Goal: Task Accomplishment & Management: Manage account settings

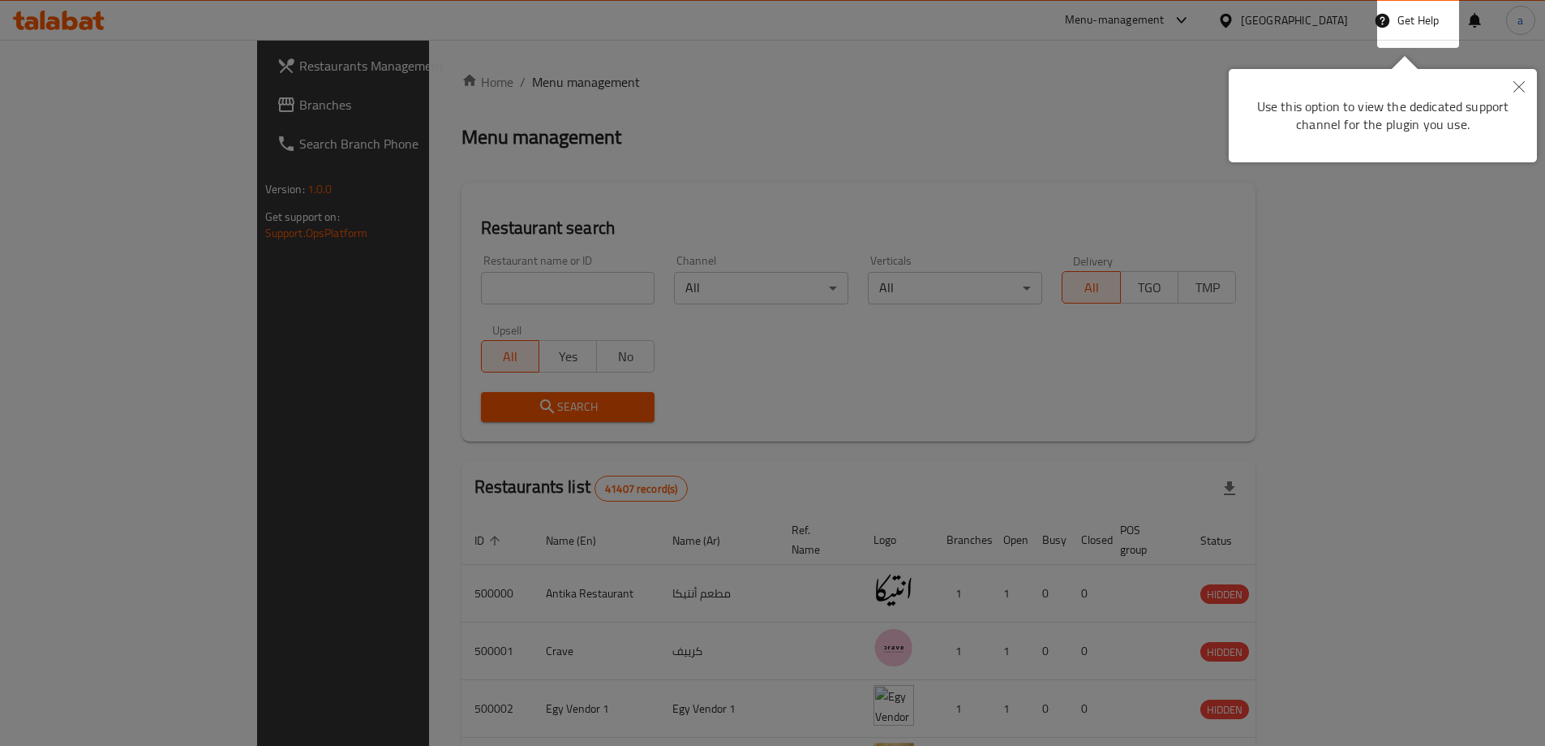
click at [1519, 97] on button "Close" at bounding box center [1520, 87] width 36 height 37
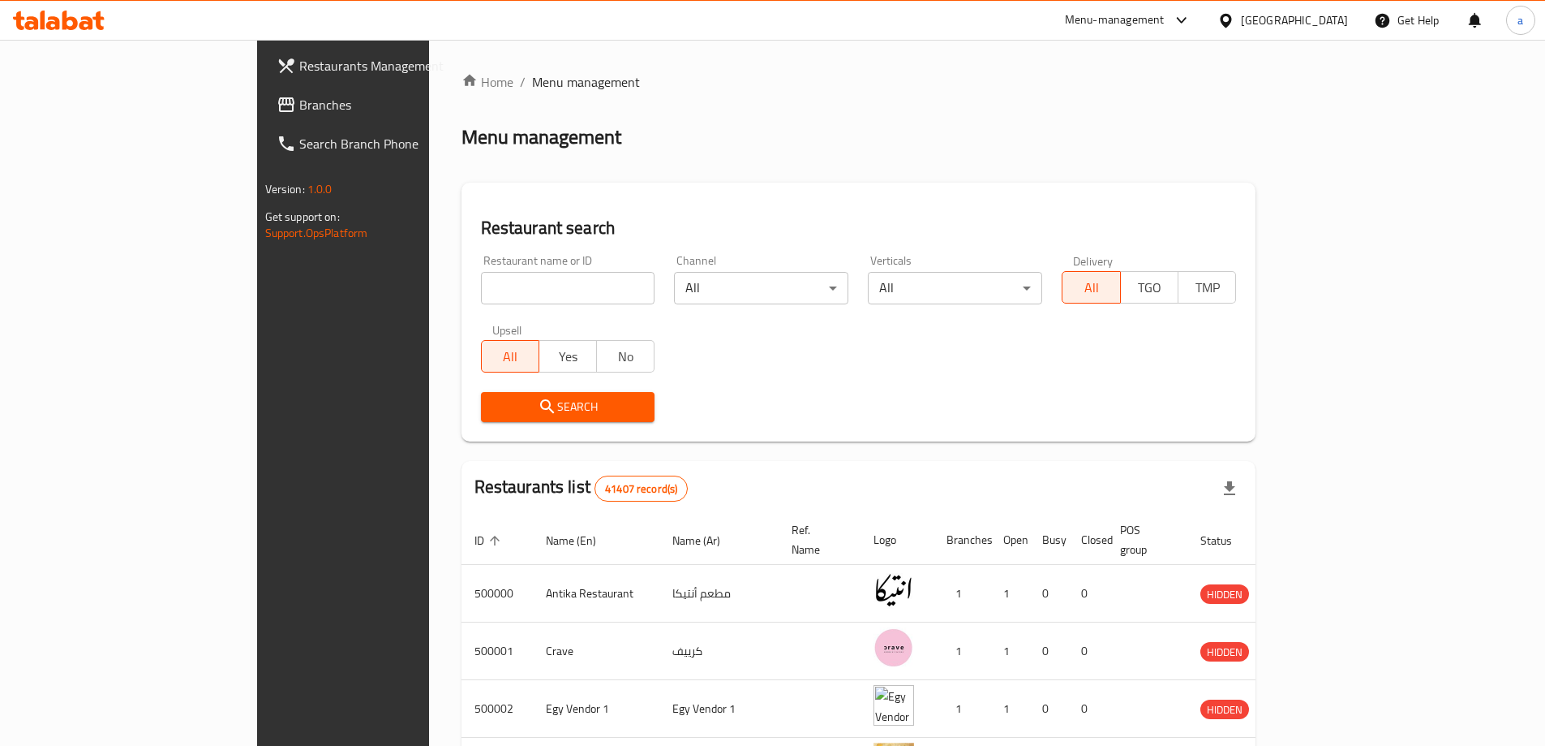
click at [1313, 32] on div "[GEOGRAPHIC_DATA]" at bounding box center [1283, 20] width 157 height 39
click at [1241, 29] on div at bounding box center [1230, 20] width 24 height 18
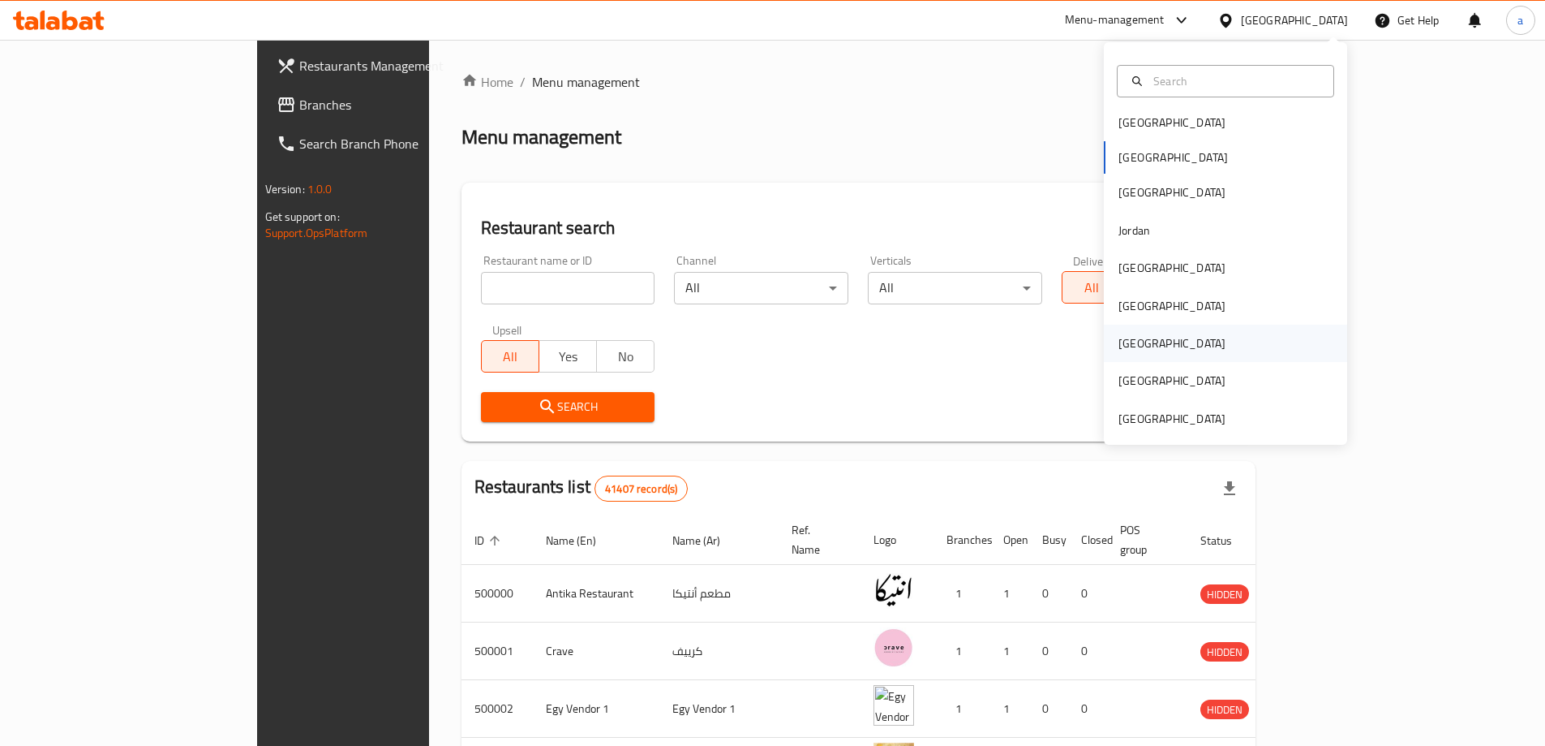
scroll to position [9, 0]
click at [1131, 421] on div "[GEOGRAPHIC_DATA]" at bounding box center [1172, 416] width 107 height 18
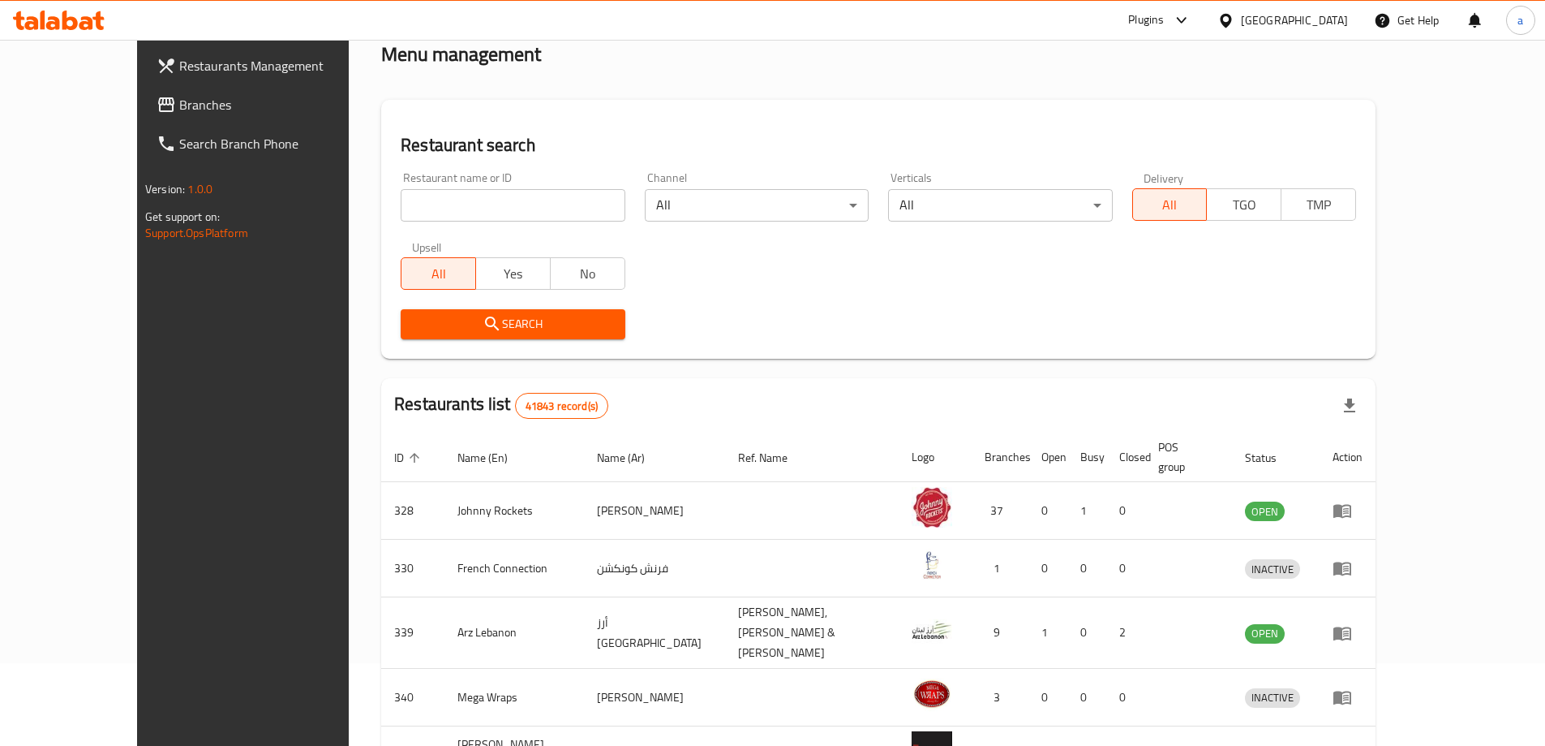
scroll to position [81, 0]
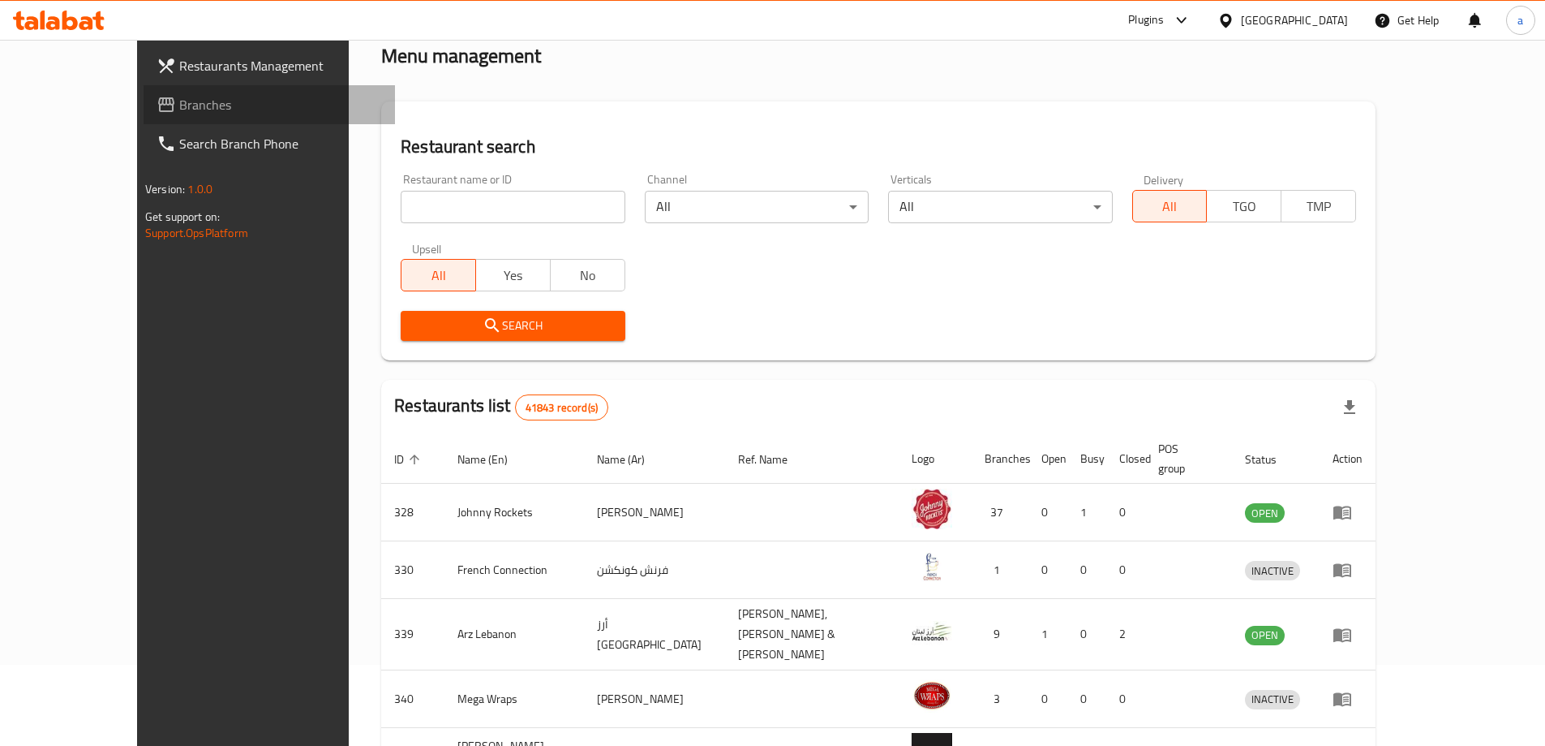
click at [144, 90] on link "Branches" at bounding box center [269, 104] width 251 height 39
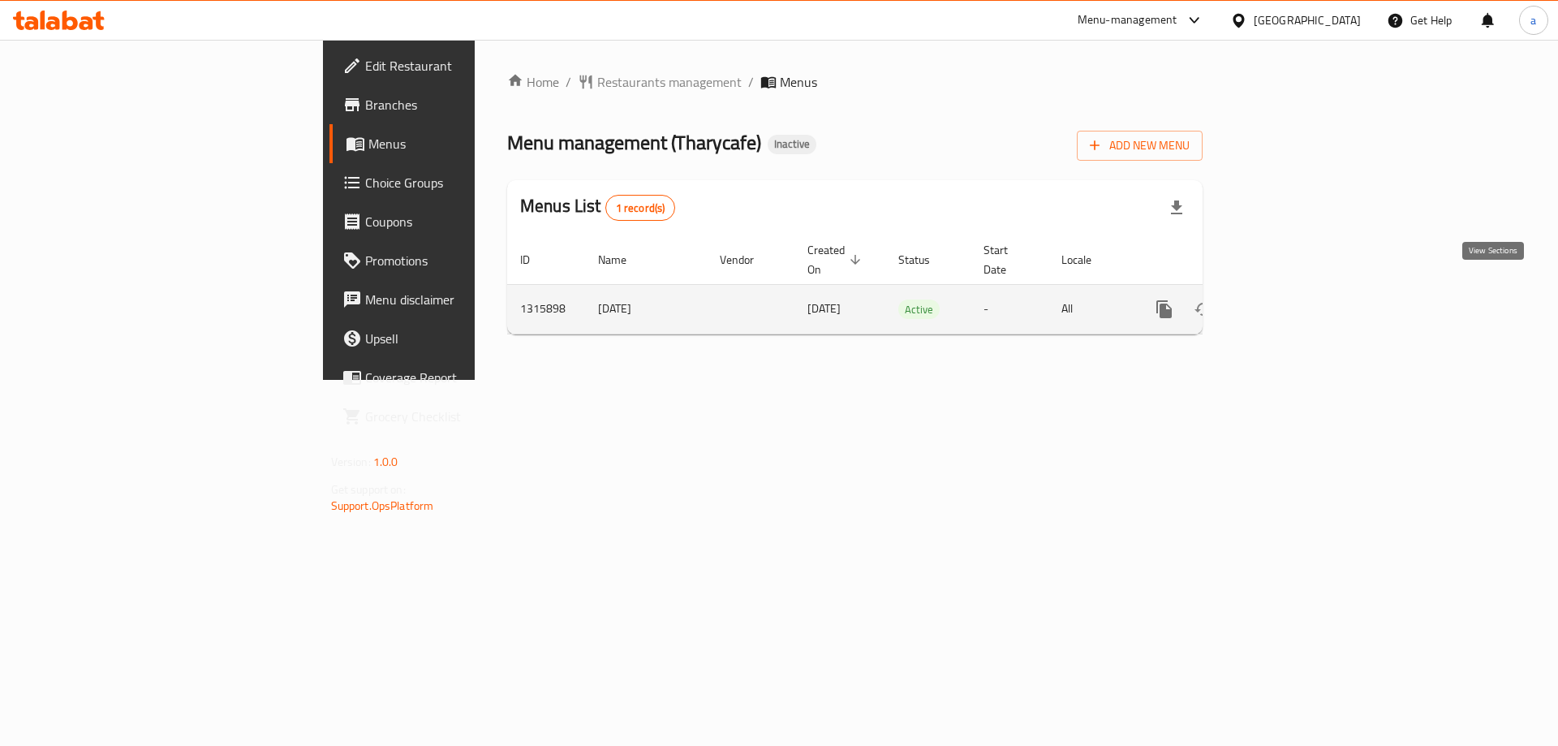
click at [1300, 298] on link "enhanced table" at bounding box center [1280, 309] width 39 height 39
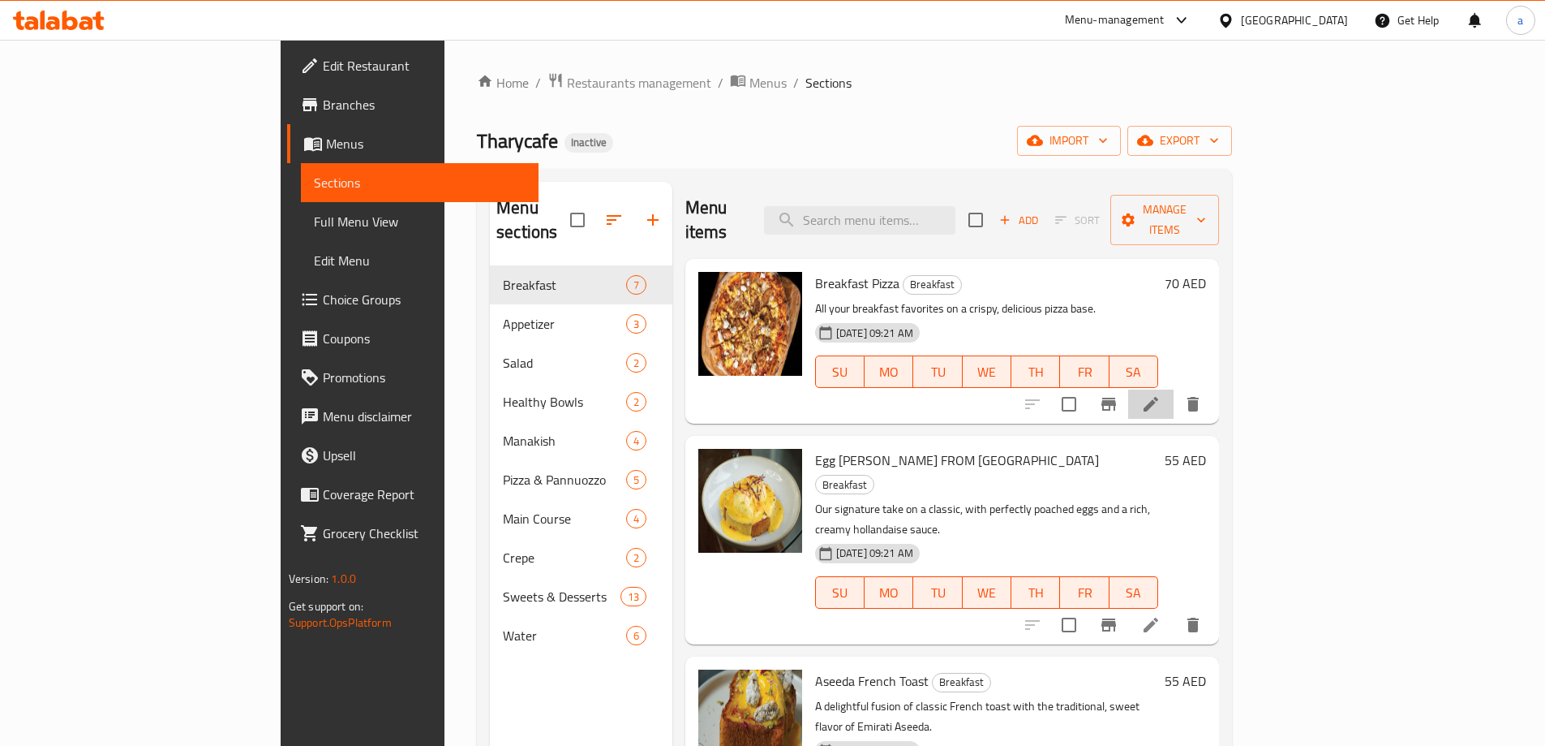
click at [1174, 389] on li at bounding box center [1150, 403] width 45 height 29
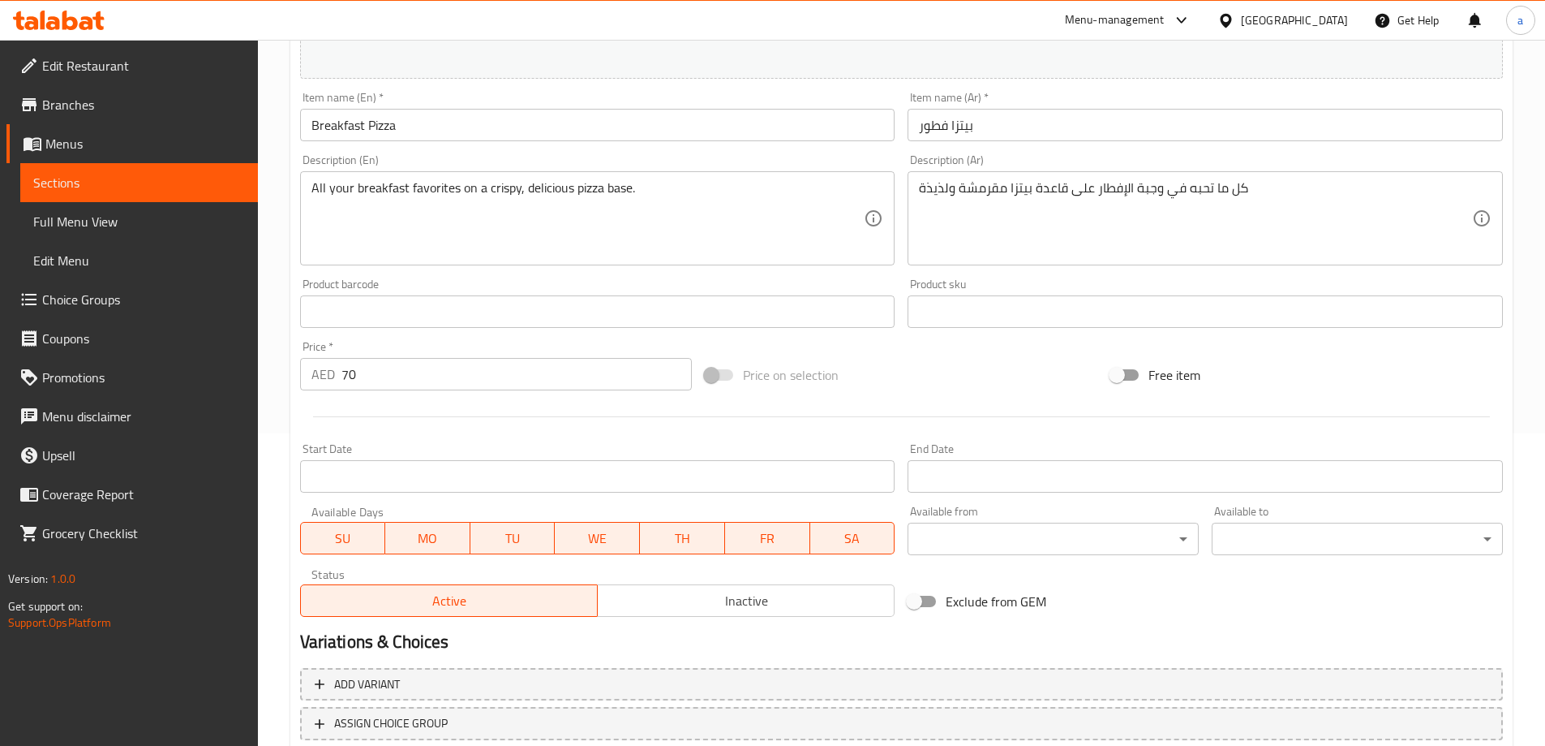
scroll to position [324, 0]
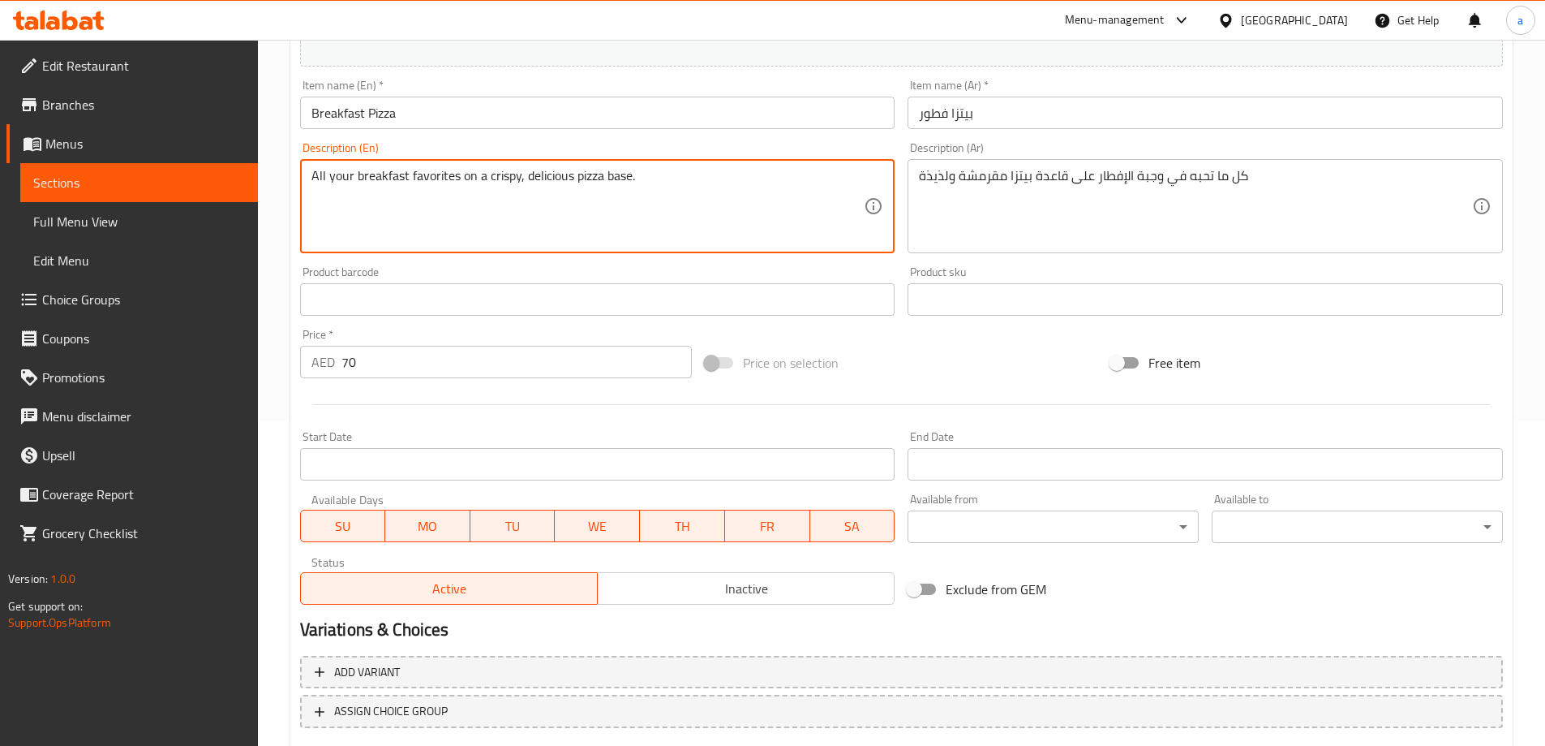
click at [617, 172] on textarea "All your breakfast favorites on a crispy, delicious pizza base." at bounding box center [588, 206] width 553 height 77
click at [537, 173] on textarea "All your breakfast favorites on a crispy, delicious pizza base." at bounding box center [588, 206] width 553 height 77
click at [631, 183] on textarea "All your breakfast favorites on a crispy, delicious pizza base." at bounding box center [588, 206] width 553 height 77
click at [612, 175] on textarea "All your breakfast favorites on a crispy, delicious pizza base." at bounding box center [588, 206] width 553 height 77
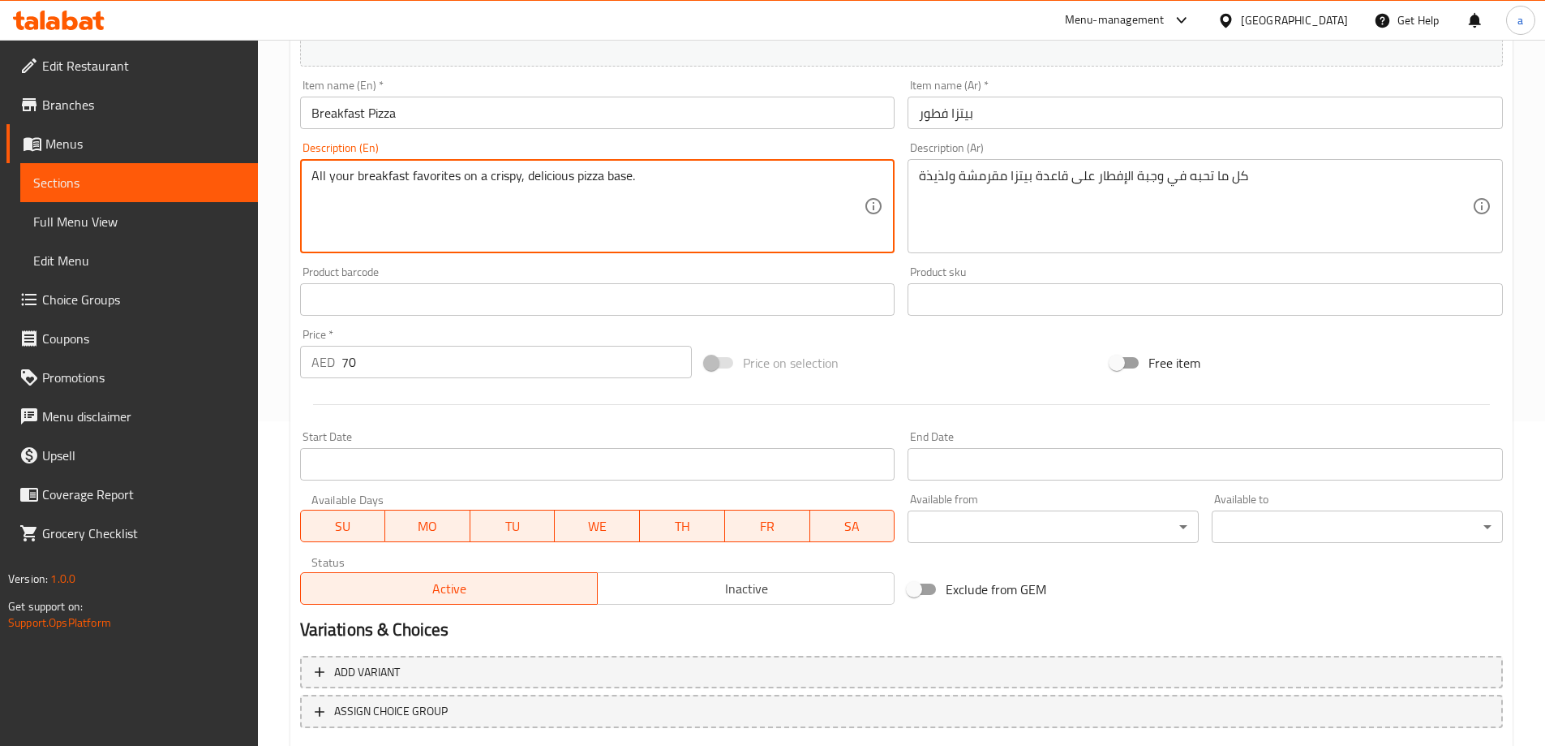
click at [612, 175] on textarea "All your breakfast favorites on a crispy, delicious pizza base." at bounding box center [588, 206] width 553 height 77
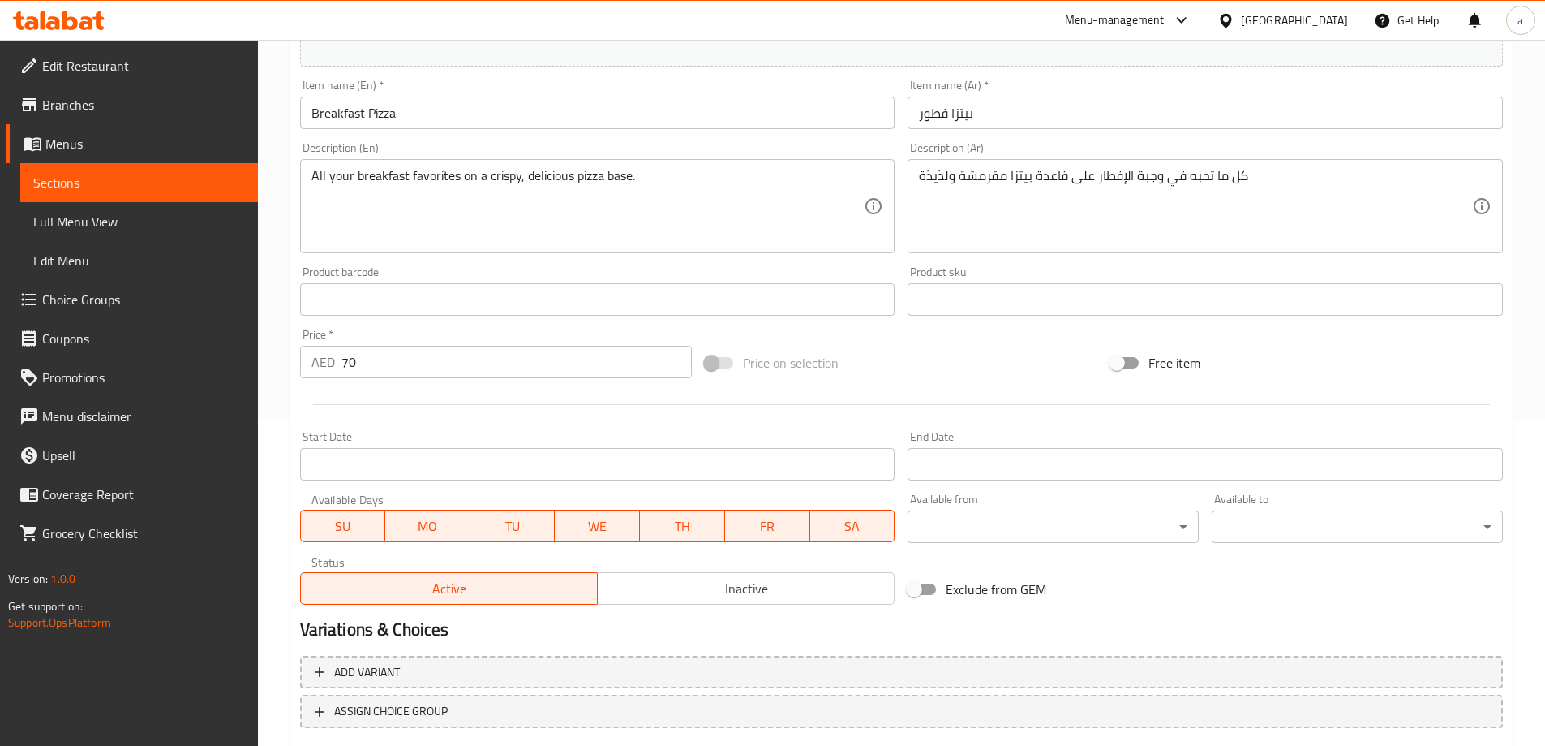
click at [435, 178] on textarea "All your breakfast favorites on a crispy, delicious pizza base." at bounding box center [588, 206] width 553 height 77
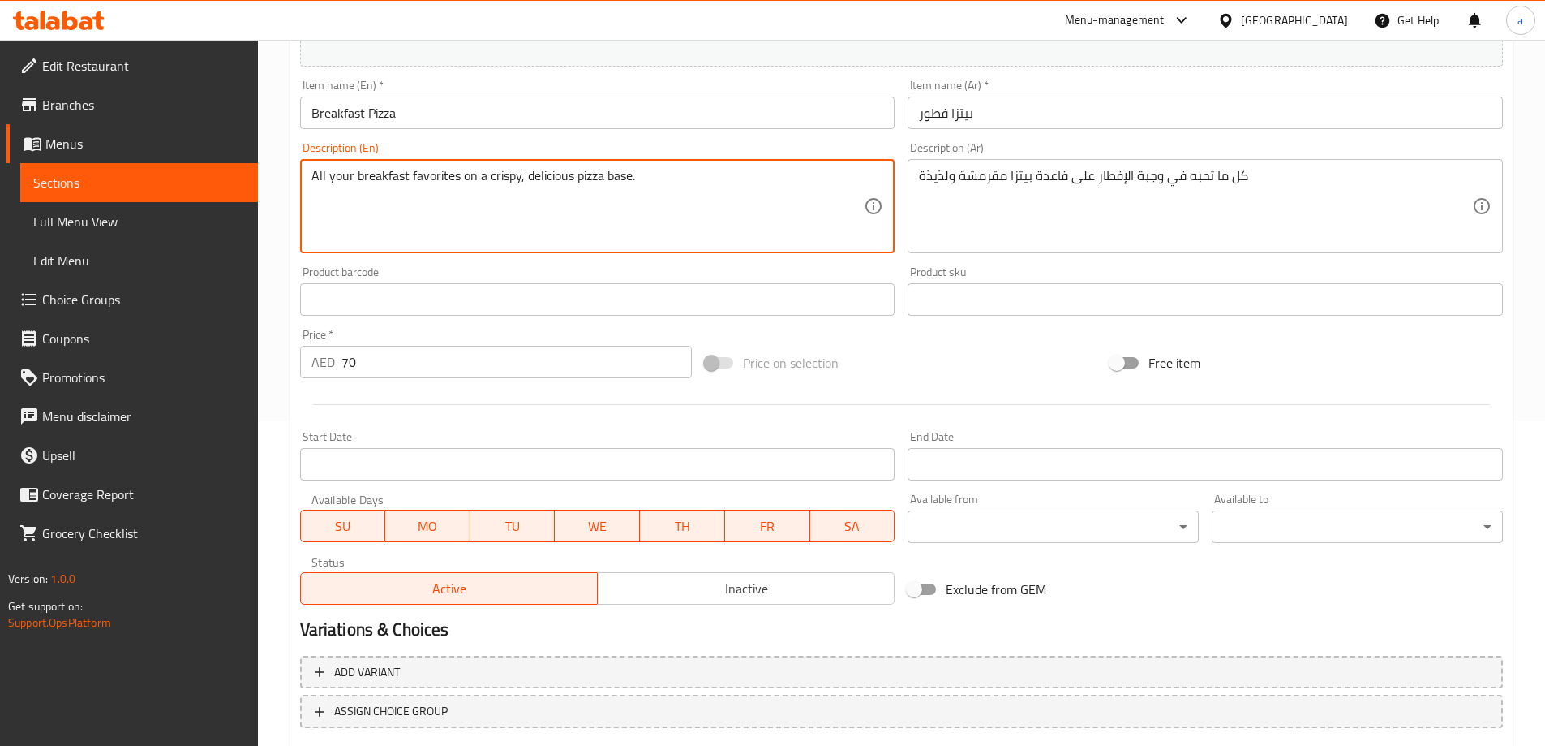
click at [435, 178] on textarea "All your breakfast favorites on a crispy, delicious pizza base." at bounding box center [588, 206] width 553 height 77
click at [449, 201] on textarea "All your breakfast favorites on a crispy, delicious pizza base." at bounding box center [588, 206] width 553 height 77
click at [446, 195] on textarea "All your breakfast favorites on a crispy, delicious pizza base." at bounding box center [588, 206] width 553 height 77
click at [446, 186] on textarea "All your breakfast favorites on a crispy, delicious pizza base." at bounding box center [588, 206] width 553 height 77
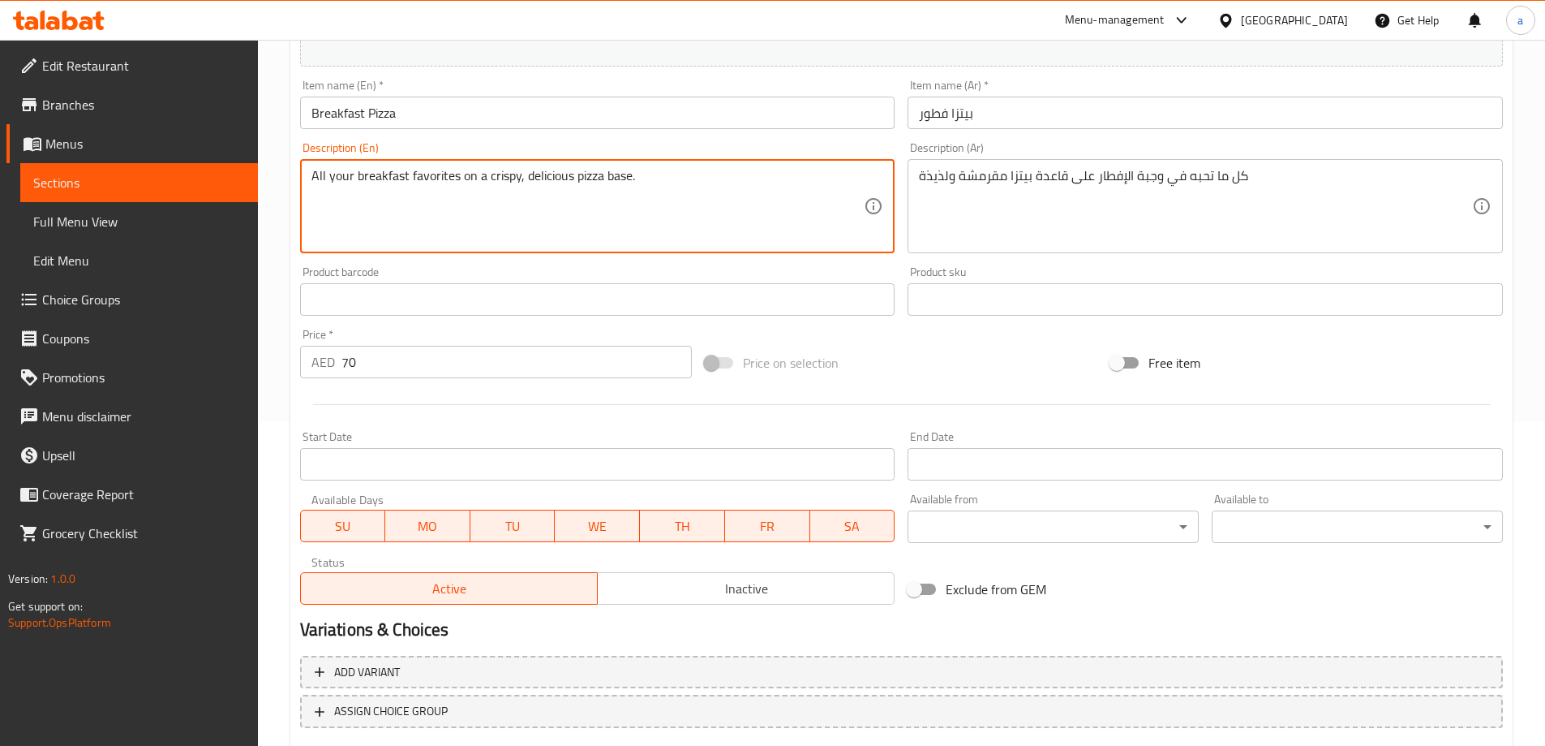
click at [446, 186] on textarea "All your breakfast favorites on a crispy, delicious pizza base." at bounding box center [588, 206] width 553 height 77
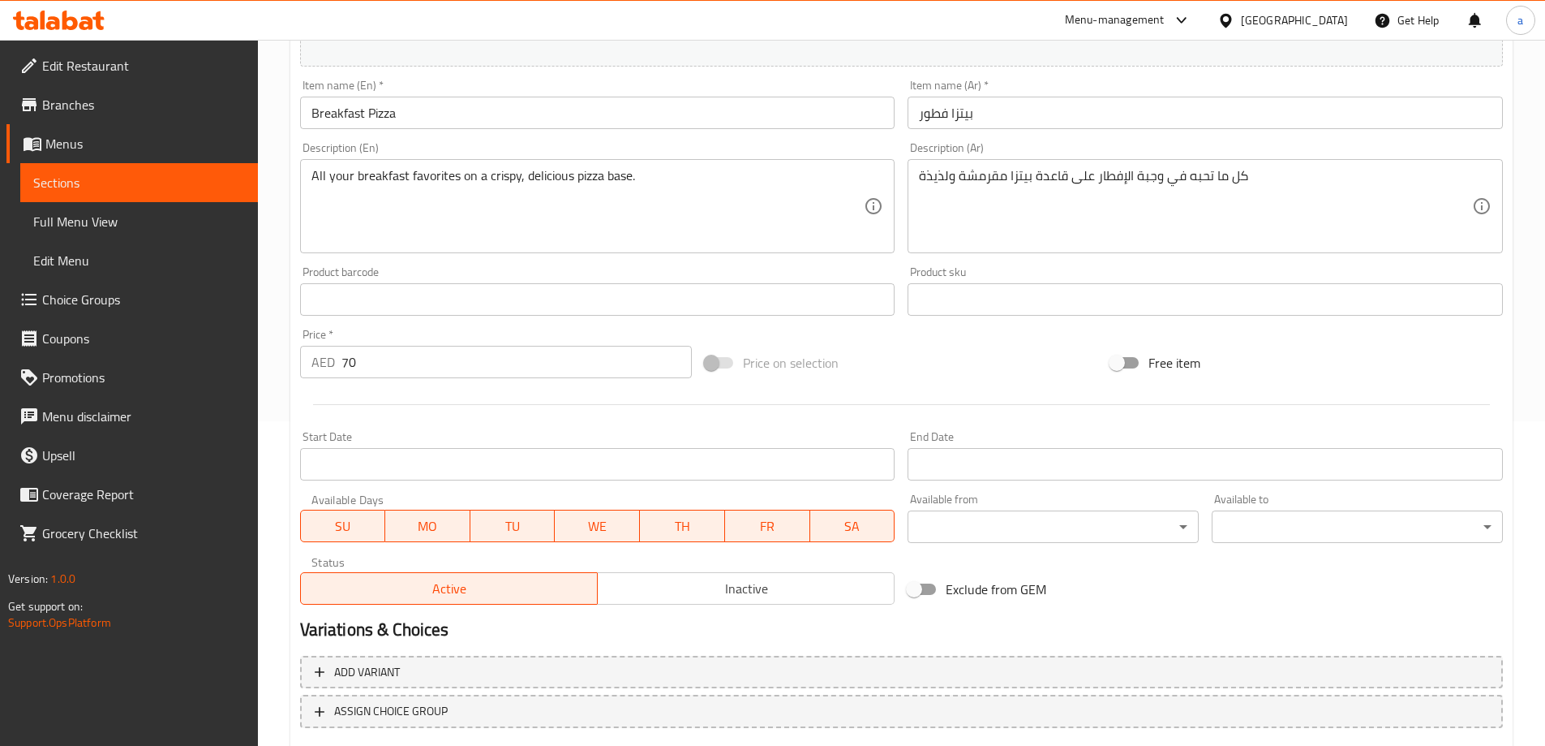
click at [445, 183] on textarea "All your breakfast favorites on a crispy, delicious pizza base." at bounding box center [588, 206] width 553 height 77
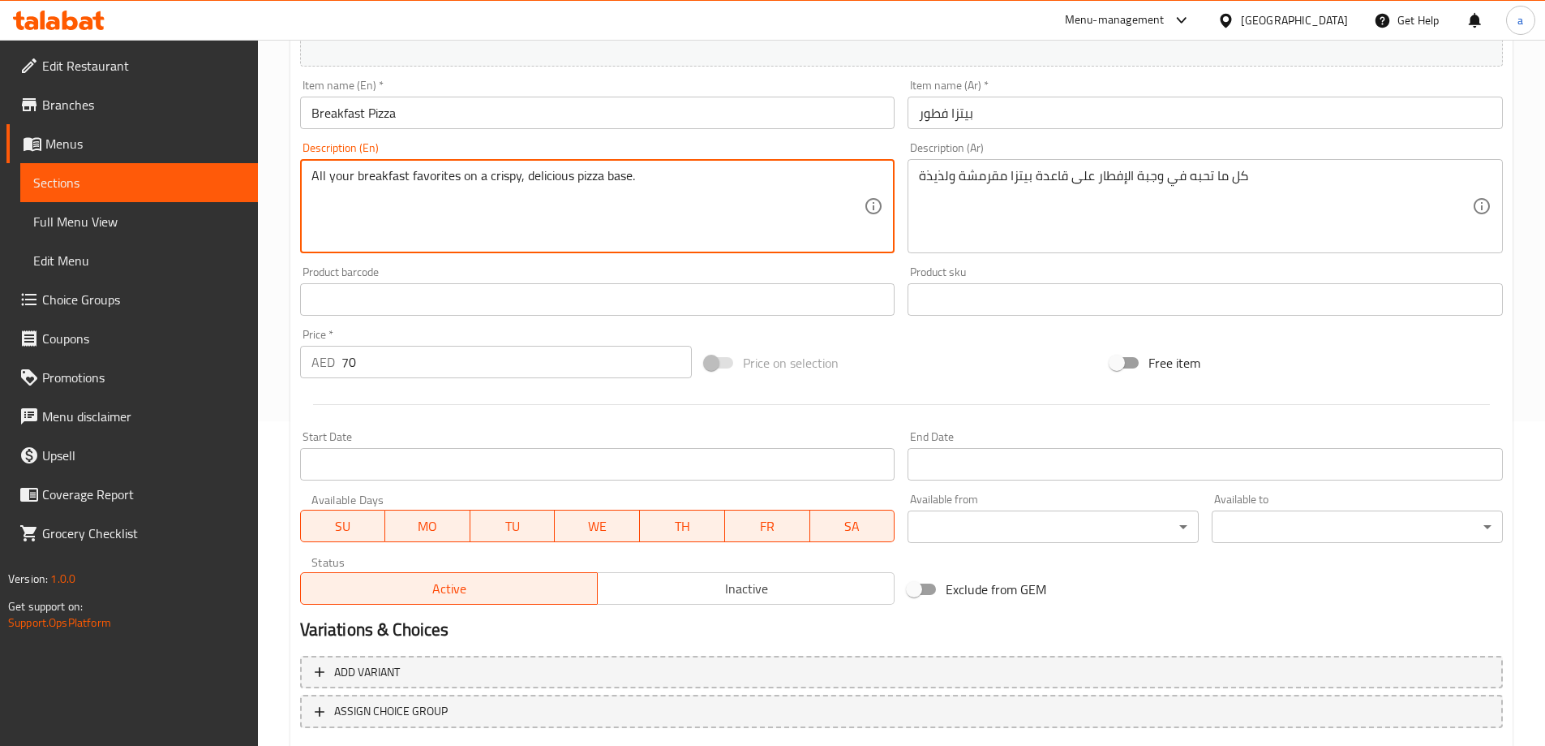
click at [445, 183] on textarea "All your breakfast favorites on a crispy, delicious pizza base." at bounding box center [588, 206] width 553 height 77
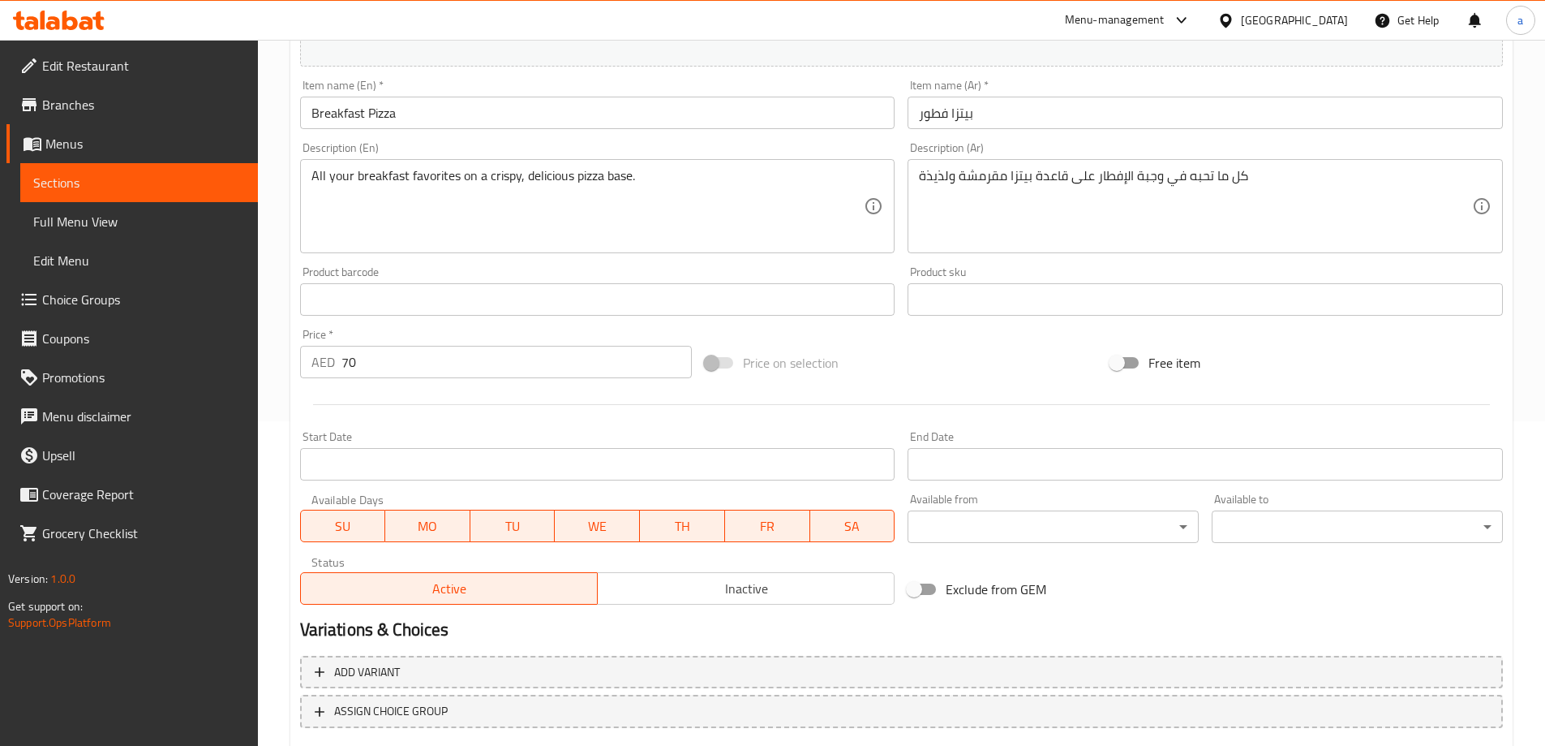
drag, startPoint x: 642, startPoint y: 165, endPoint x: 423, endPoint y: 198, distance: 220.7
click at [423, 198] on div "All your breakfast favorites on a crispy, delicious pizza base. Description (En)" at bounding box center [597, 206] width 595 height 94
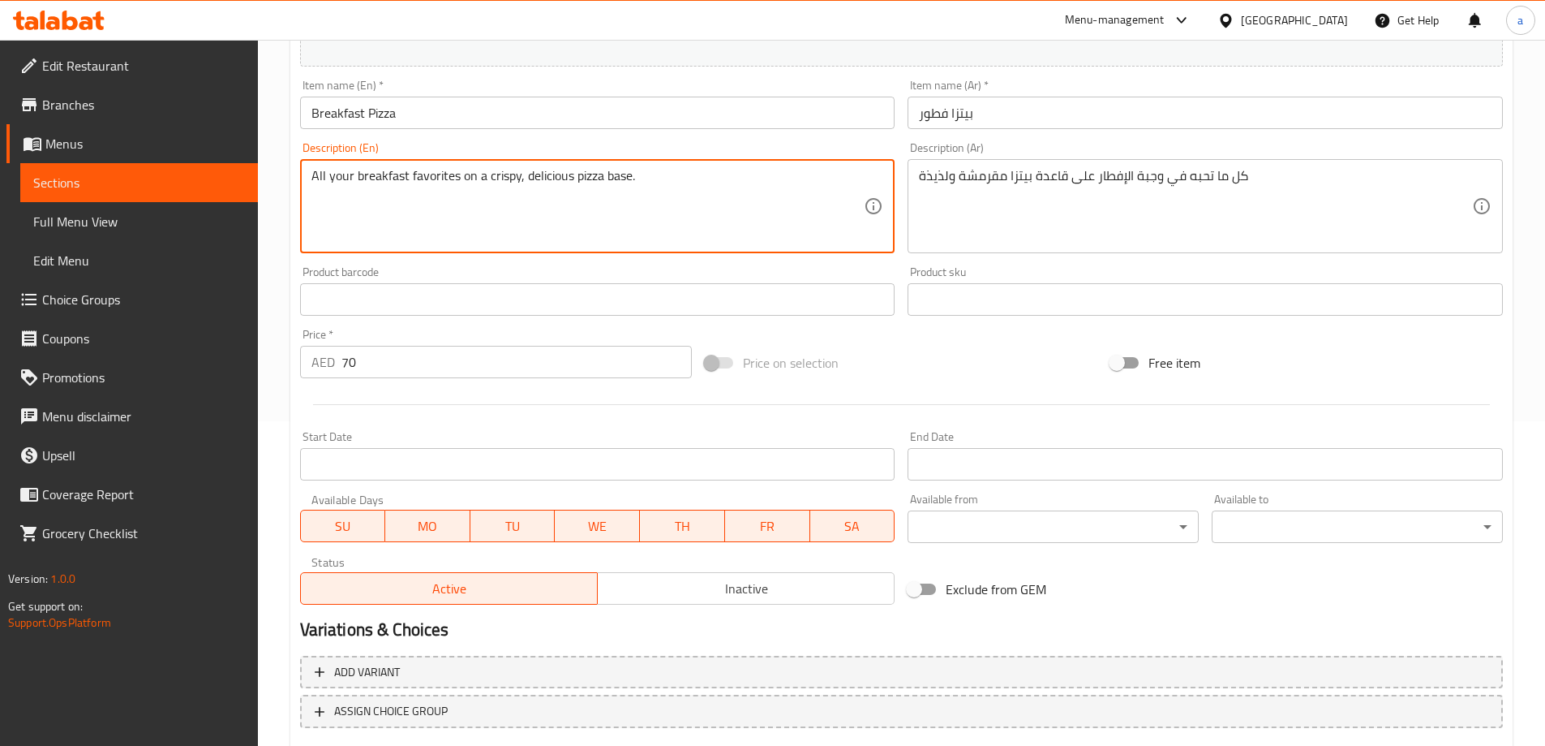
click at [423, 198] on textarea "All your breakfast favorites on a crispy, delicious pizza base." at bounding box center [588, 206] width 553 height 77
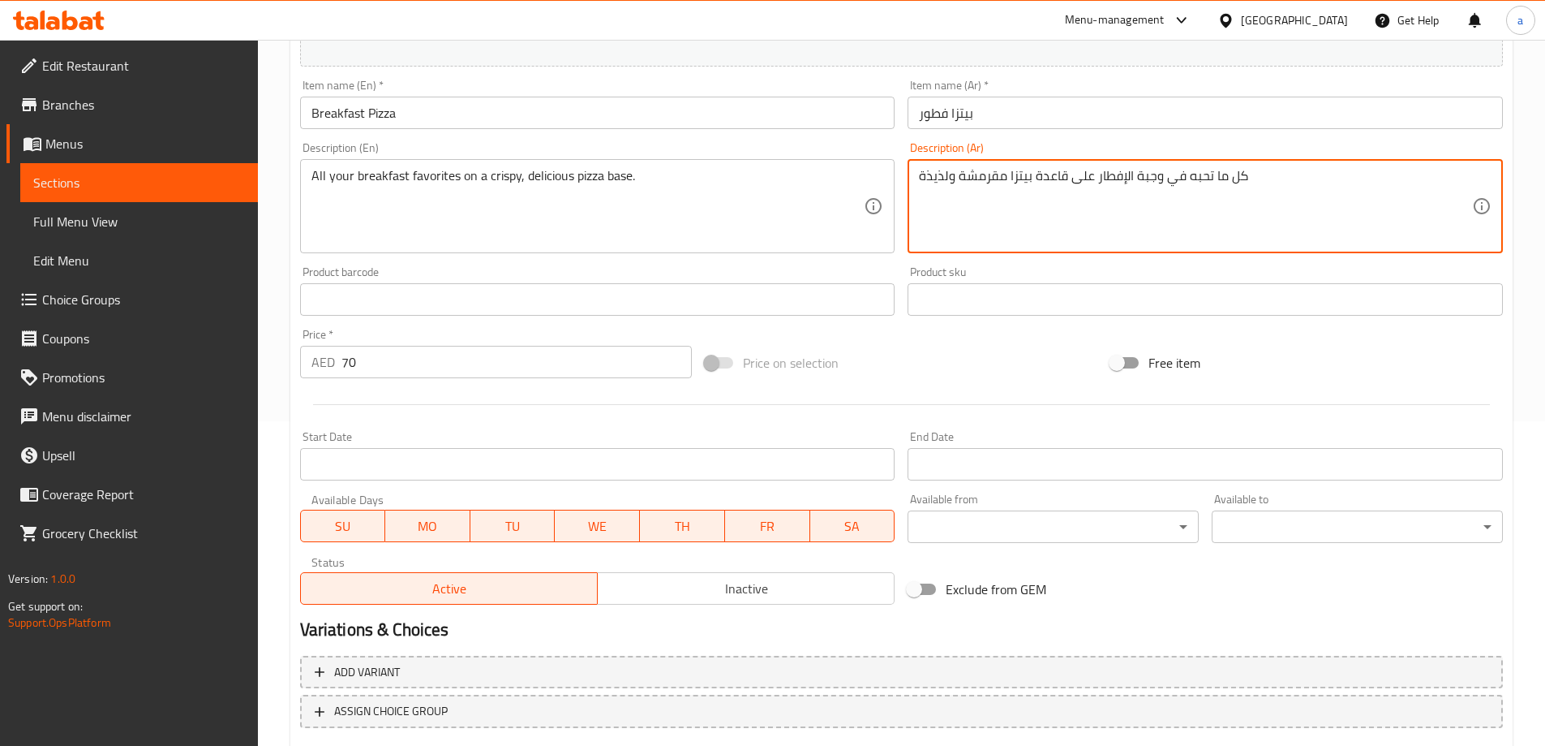
click at [998, 185] on textarea "كل ما تحبه في وجبة الإفطار على قاعدة بيتزا مقرمشة ولذيذة" at bounding box center [1195, 206] width 553 height 77
paste textarea "فضله من وجبات الإفطار على قاعدة بيتزا مقرمشة ولذيذة."
drag, startPoint x: 1063, startPoint y: 168, endPoint x: 1059, endPoint y: 156, distance: 12.8
click at [1060, 161] on div "كل ما تفضله من وجبات الإفطار على قاعدة بيتزا مقرمشة ولذيذة. Description (Ar)" at bounding box center [1205, 206] width 595 height 94
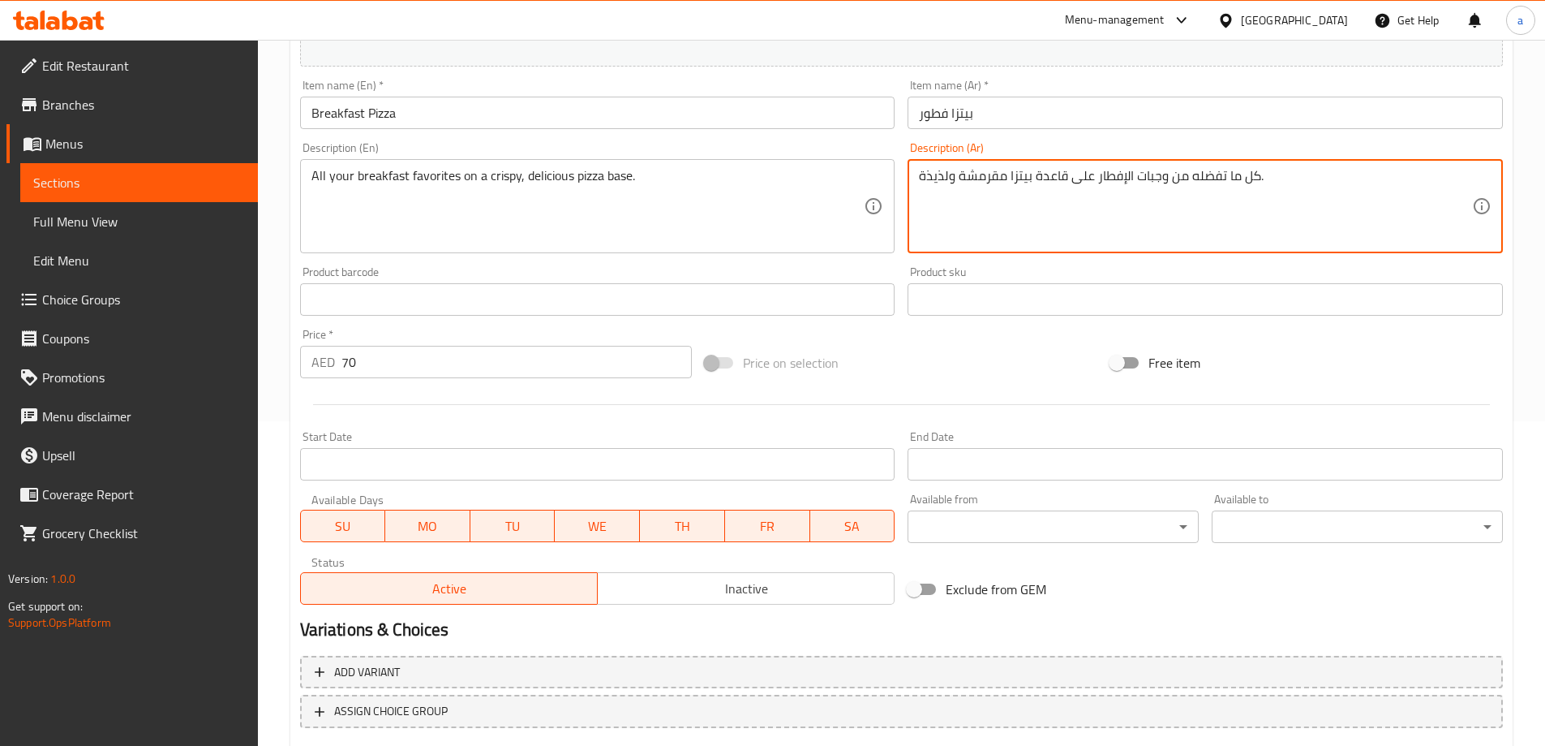
click at [1059, 156] on div "Description (Ar) كل ما تفضله من وجبات الإفطار على قاعدة بيتزا مقرمشة ولذيذة. De…" at bounding box center [1205, 197] width 595 height 111
click at [1051, 174] on textarea "كل ما تفضله من وجبات الإفطار على قاعدة بيتزا مقرمشة ولذيذة." at bounding box center [1195, 206] width 553 height 77
click at [1045, 195] on textarea "كل ما تفضله من وجبات الإفطار على قاعدة بيتزا مقرمشة ولذيذة." at bounding box center [1195, 206] width 553 height 77
click at [1047, 183] on textarea "كل ما تفضله من وجبات الإفطار على قاعدة بيتزا مقرمشة ولذيذة." at bounding box center [1195, 206] width 553 height 77
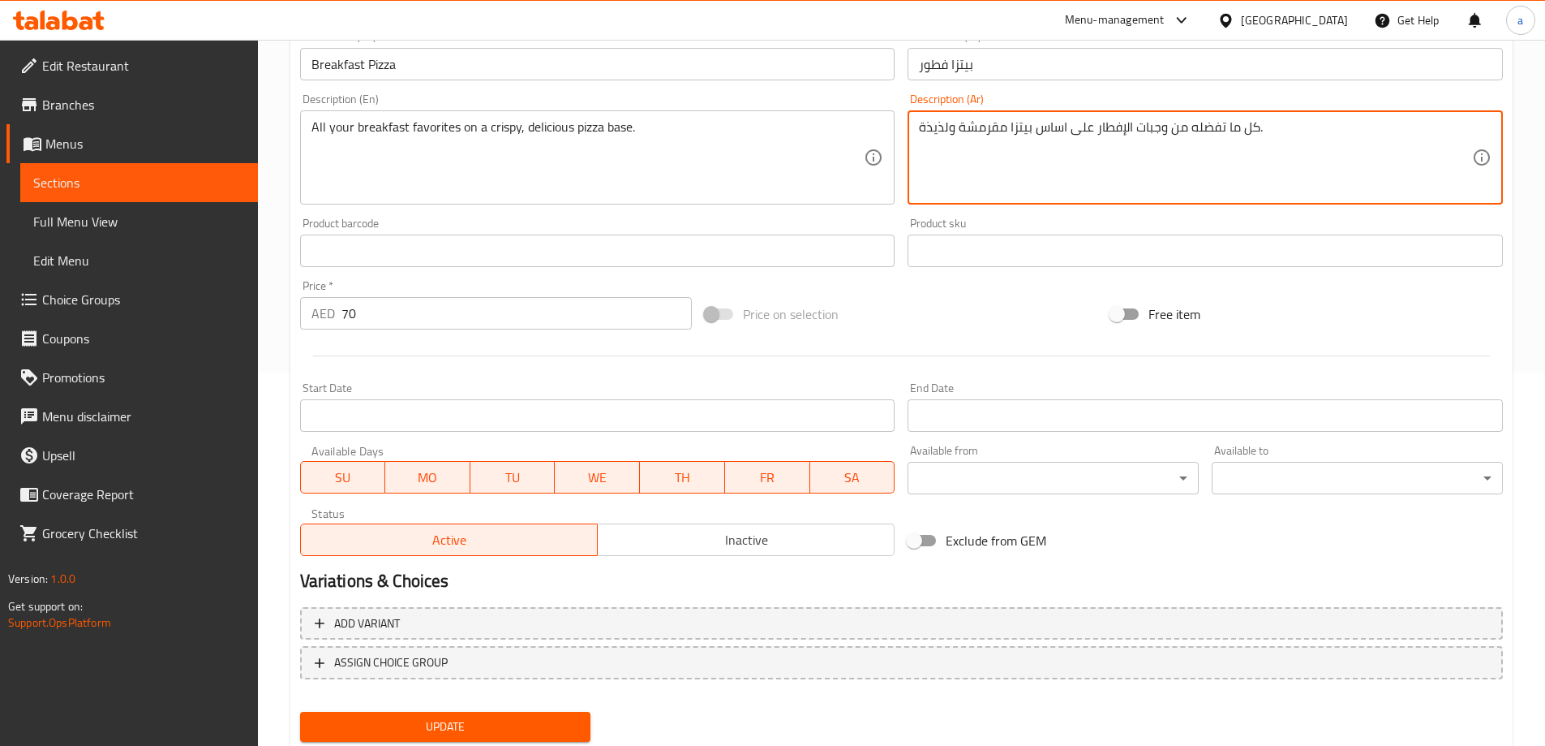
scroll to position [424, 0]
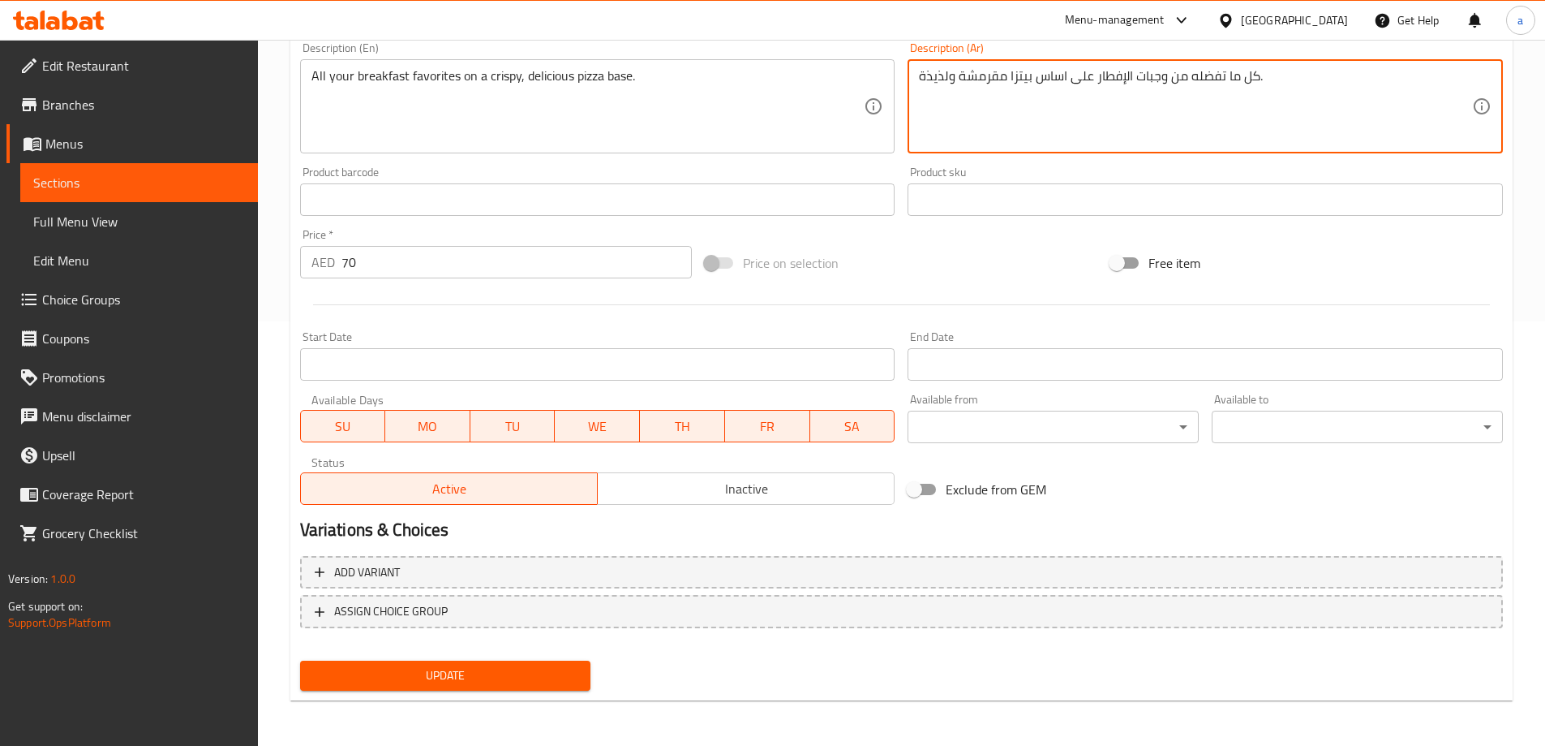
type textarea "كل ما تفضله من وجبات الإفطار على اساس بيتزا مقرمشة ولذيذة."
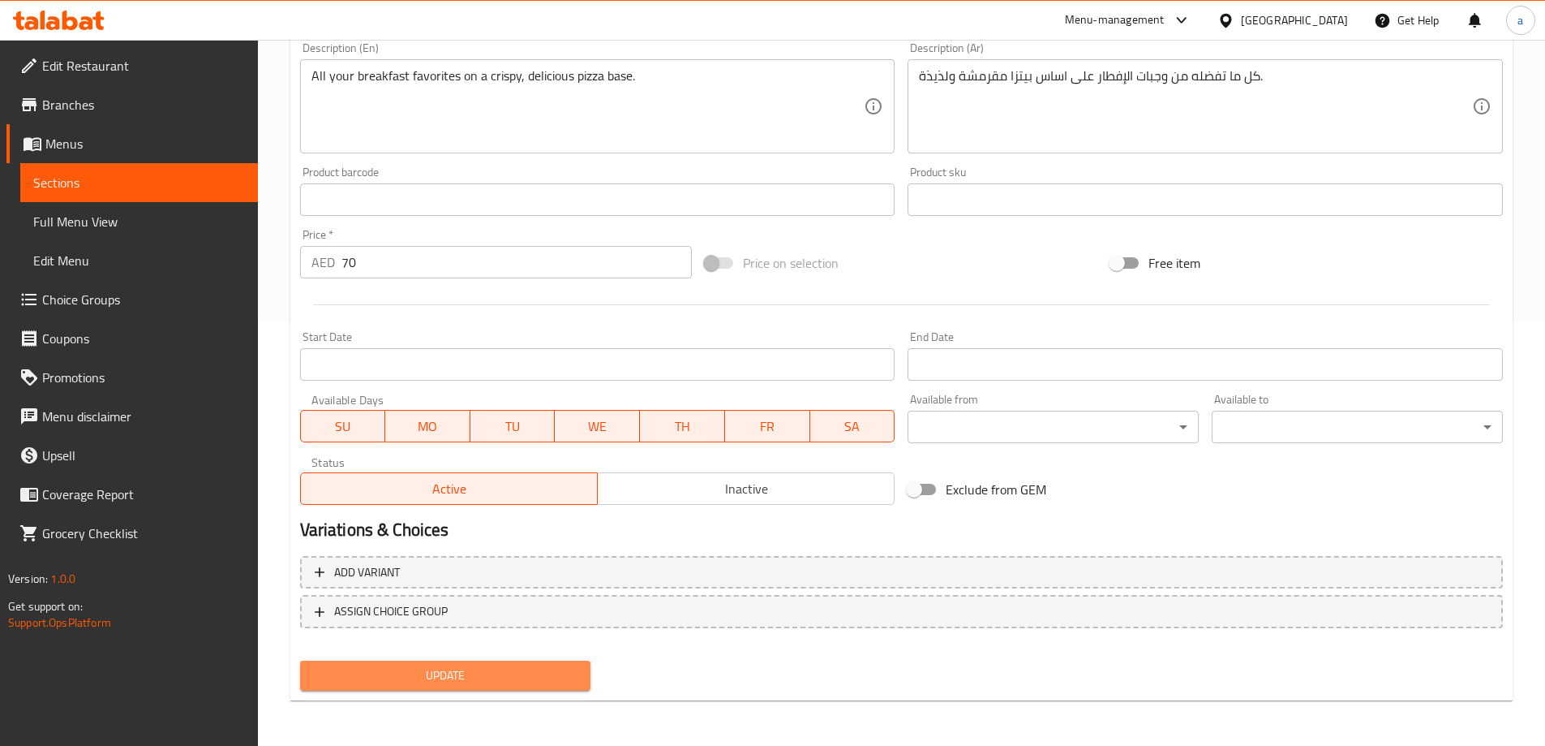
click at [443, 663] on button "Update" at bounding box center [445, 675] width 291 height 30
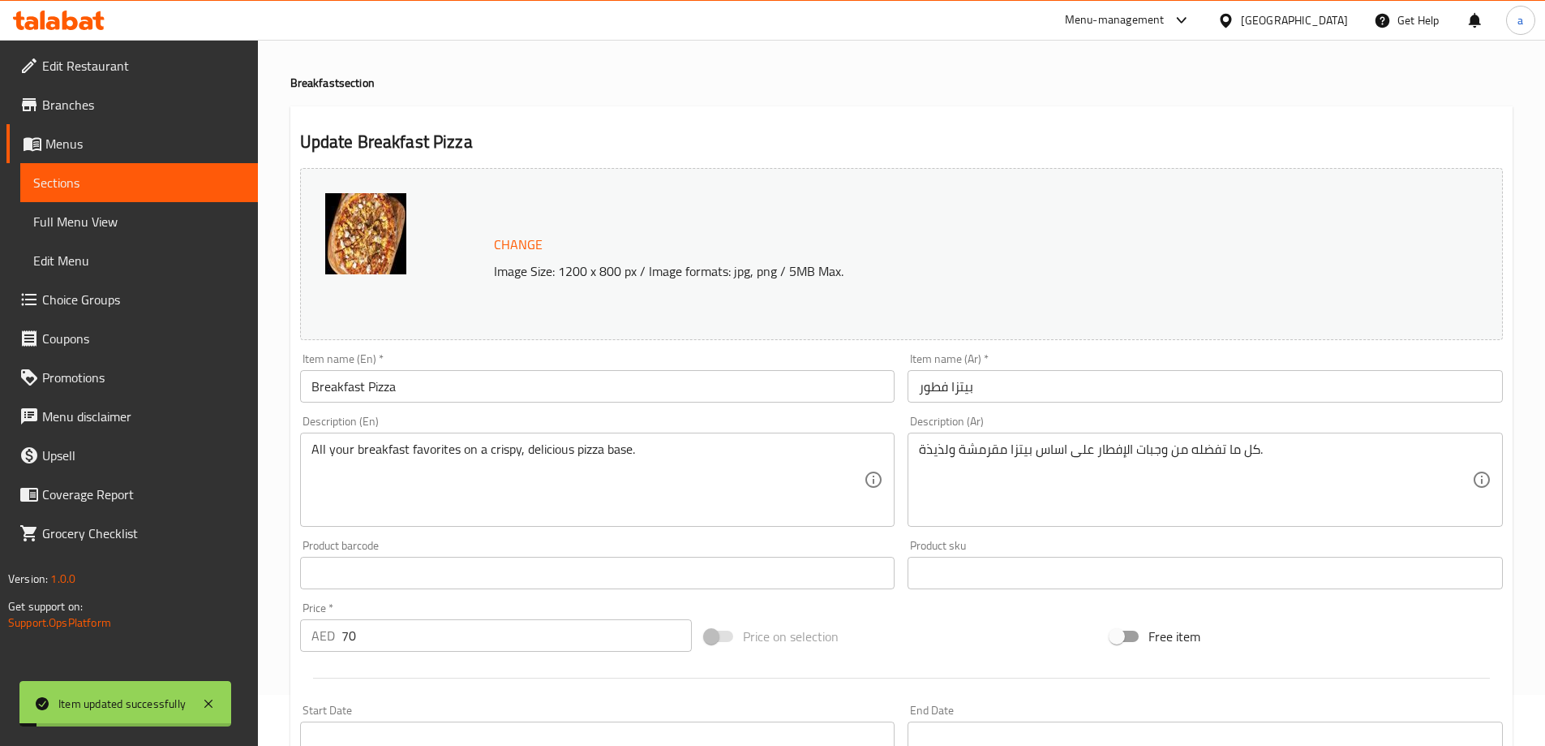
scroll to position [0, 0]
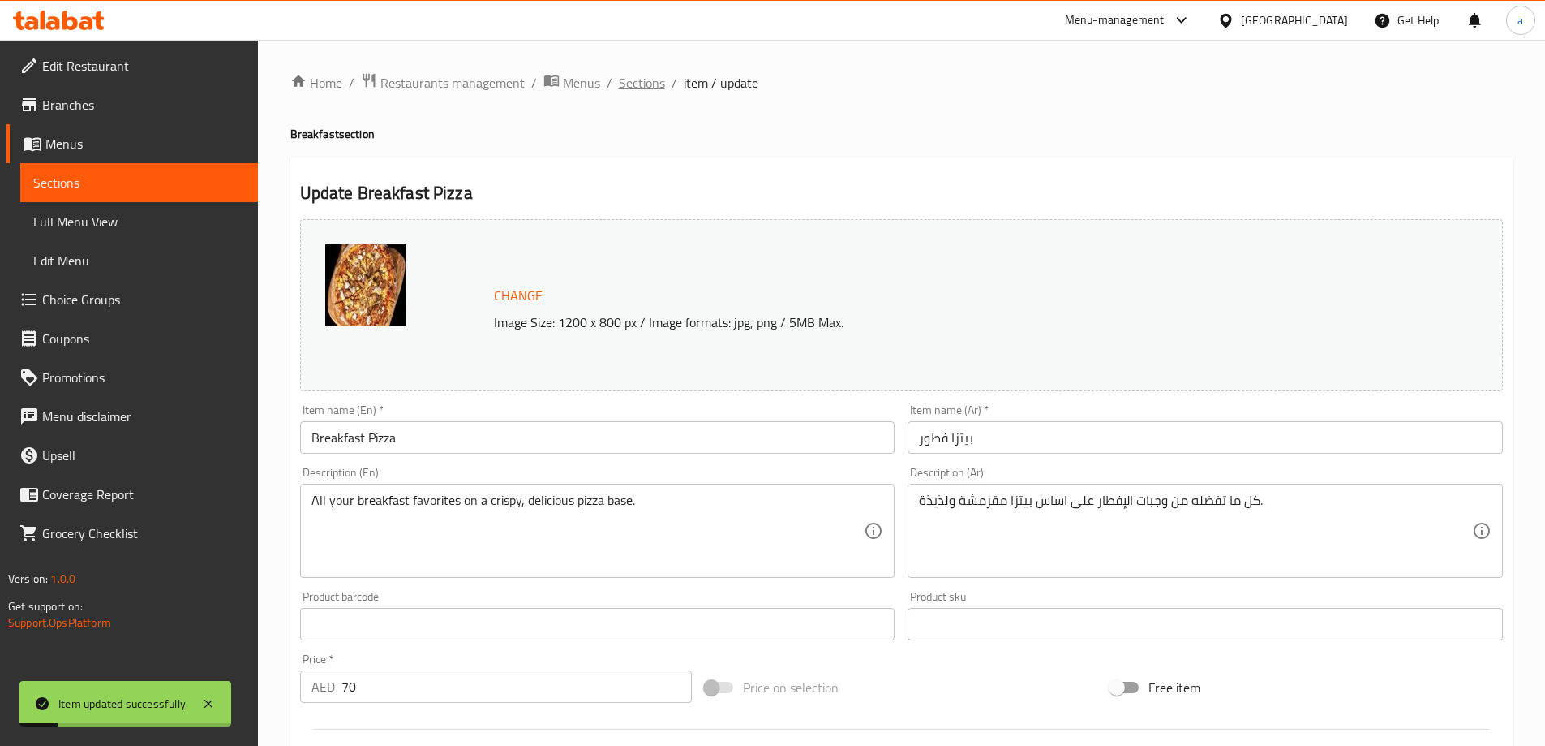
click at [623, 82] on span "Sections" at bounding box center [642, 82] width 46 height 19
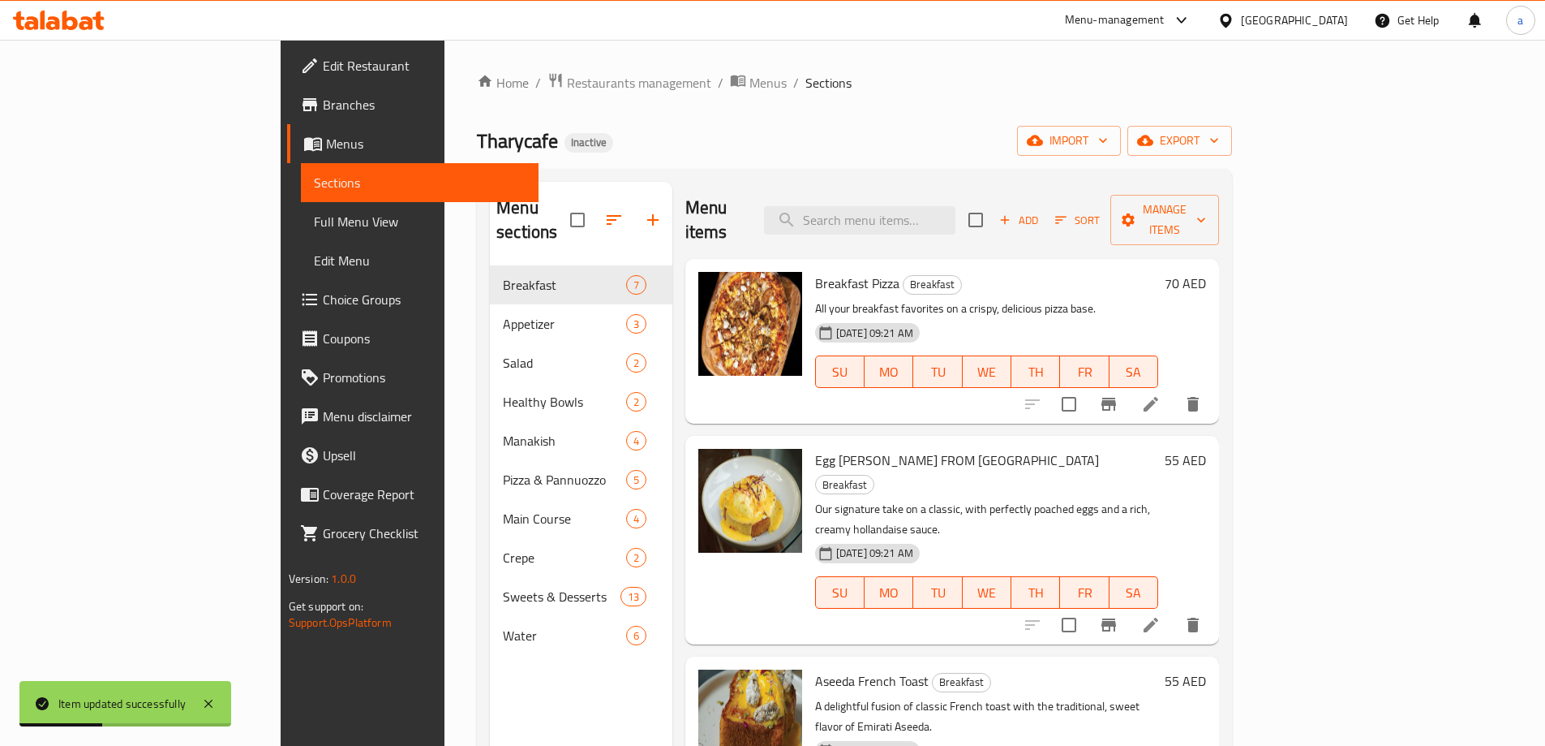
scroll to position [162, 0]
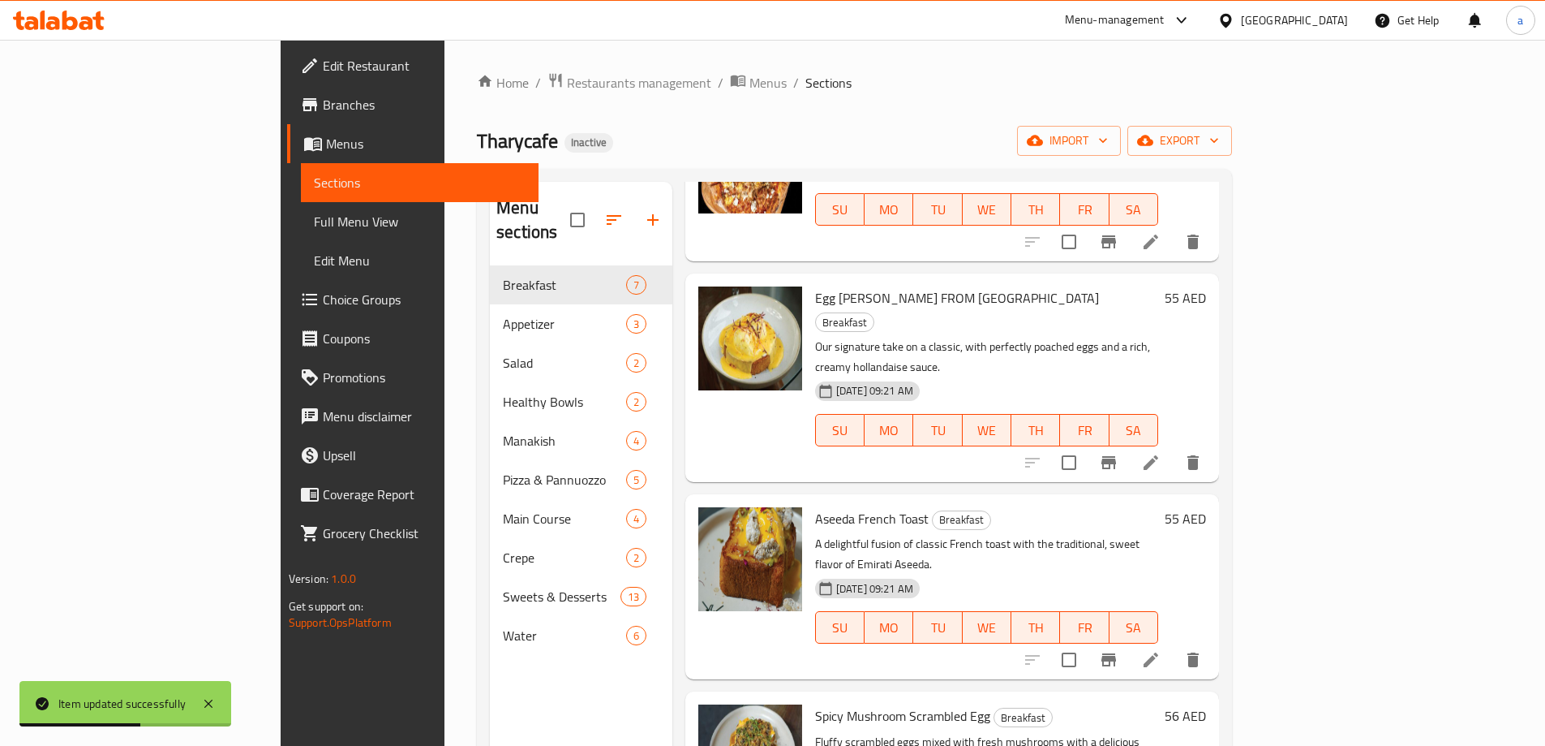
click at [1174, 448] on li at bounding box center [1150, 462] width 45 height 29
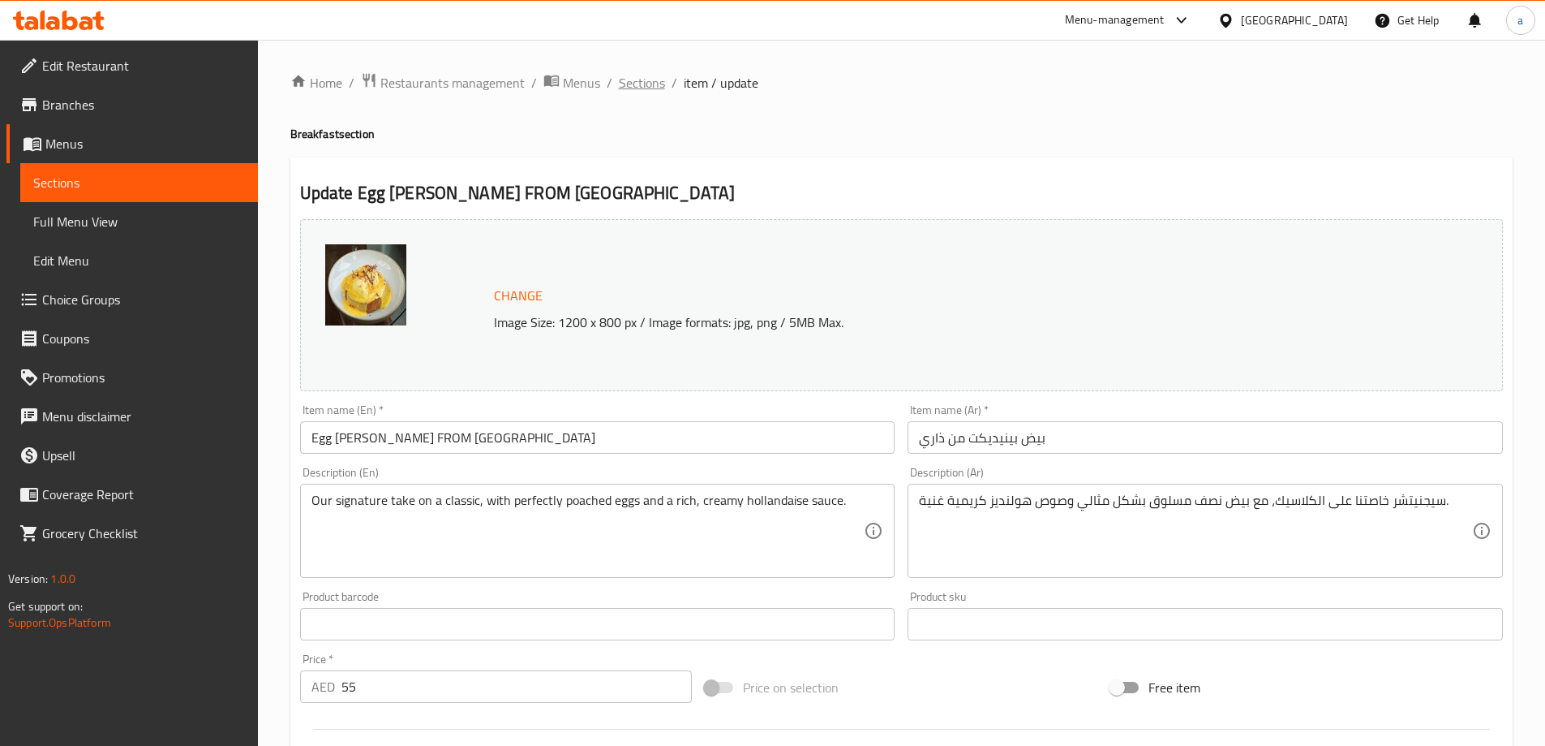
click at [628, 84] on span "Sections" at bounding box center [642, 82] width 46 height 19
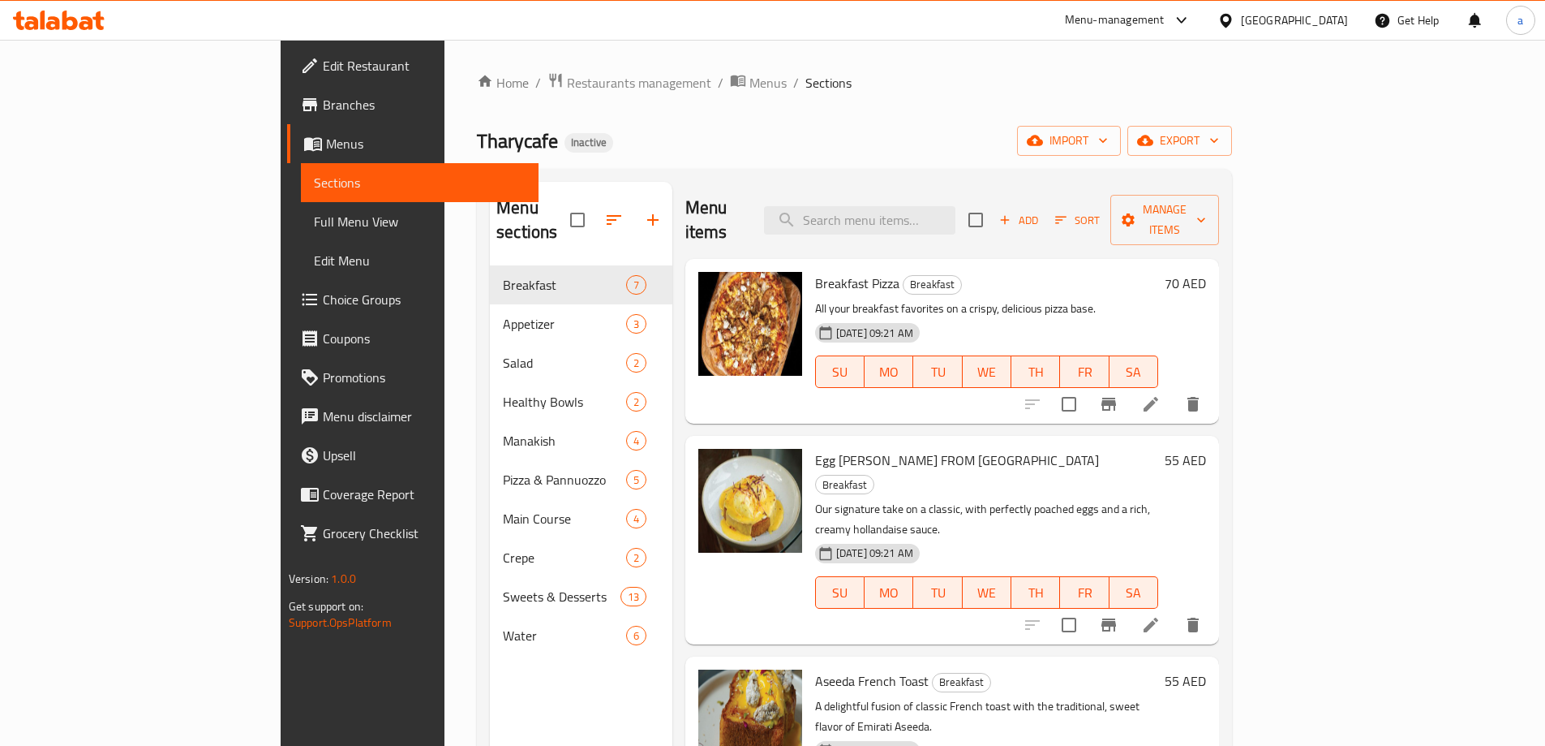
scroll to position [243, 0]
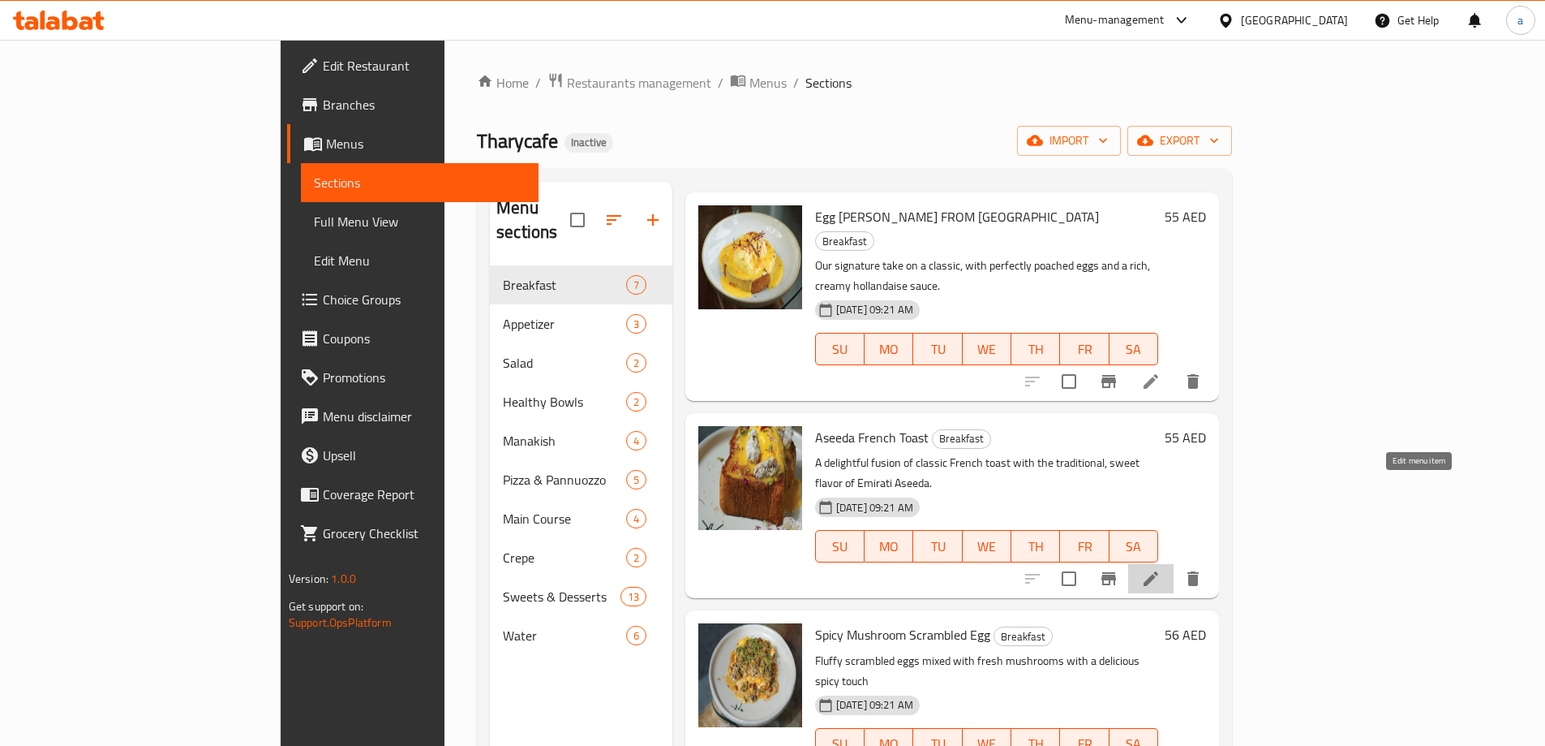
click at [1161, 569] on icon at bounding box center [1150, 578] width 19 height 19
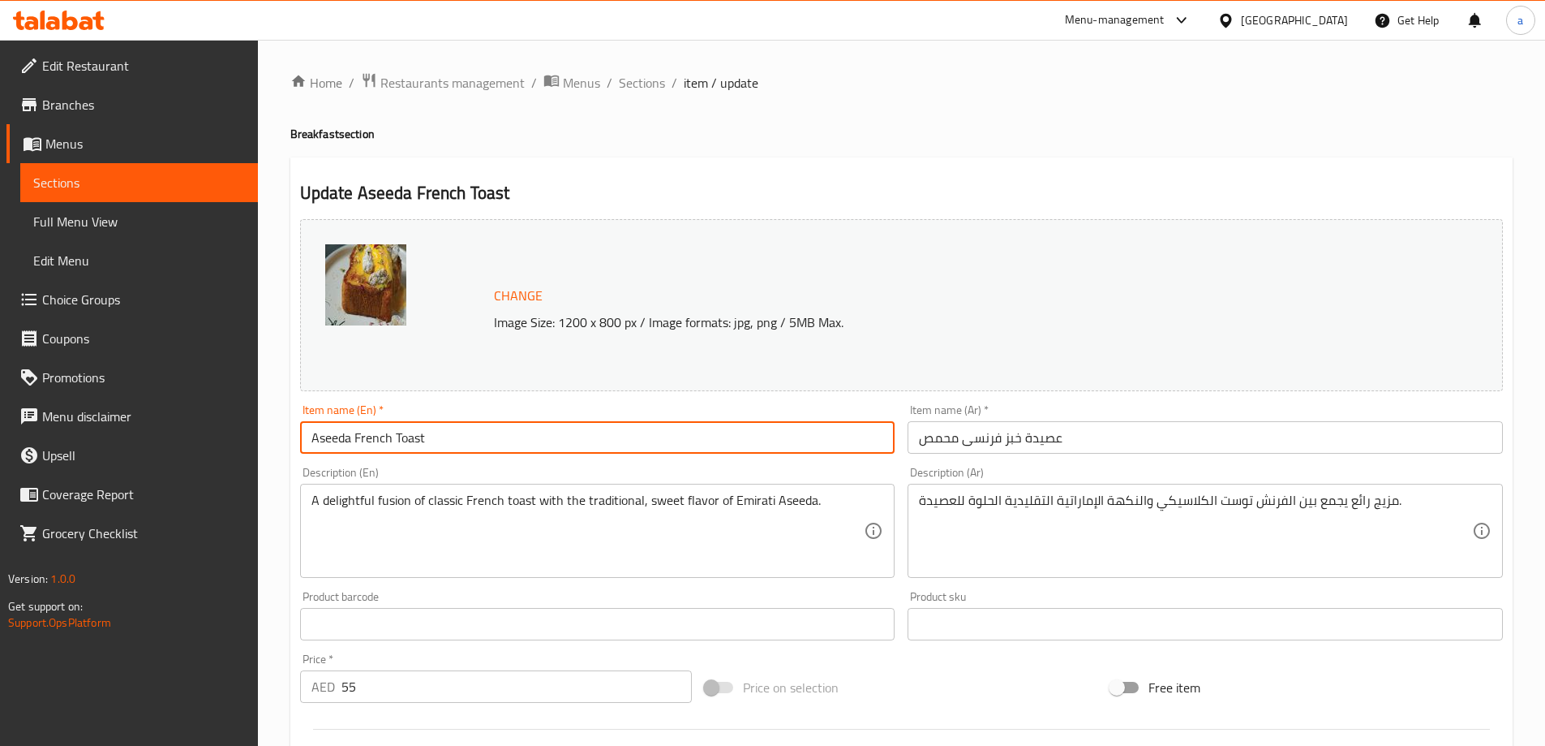
click at [445, 436] on input "Aseeda French Toast" at bounding box center [597, 437] width 595 height 32
click at [439, 438] on input "Aseeda French Toast" at bounding box center [597, 437] width 595 height 32
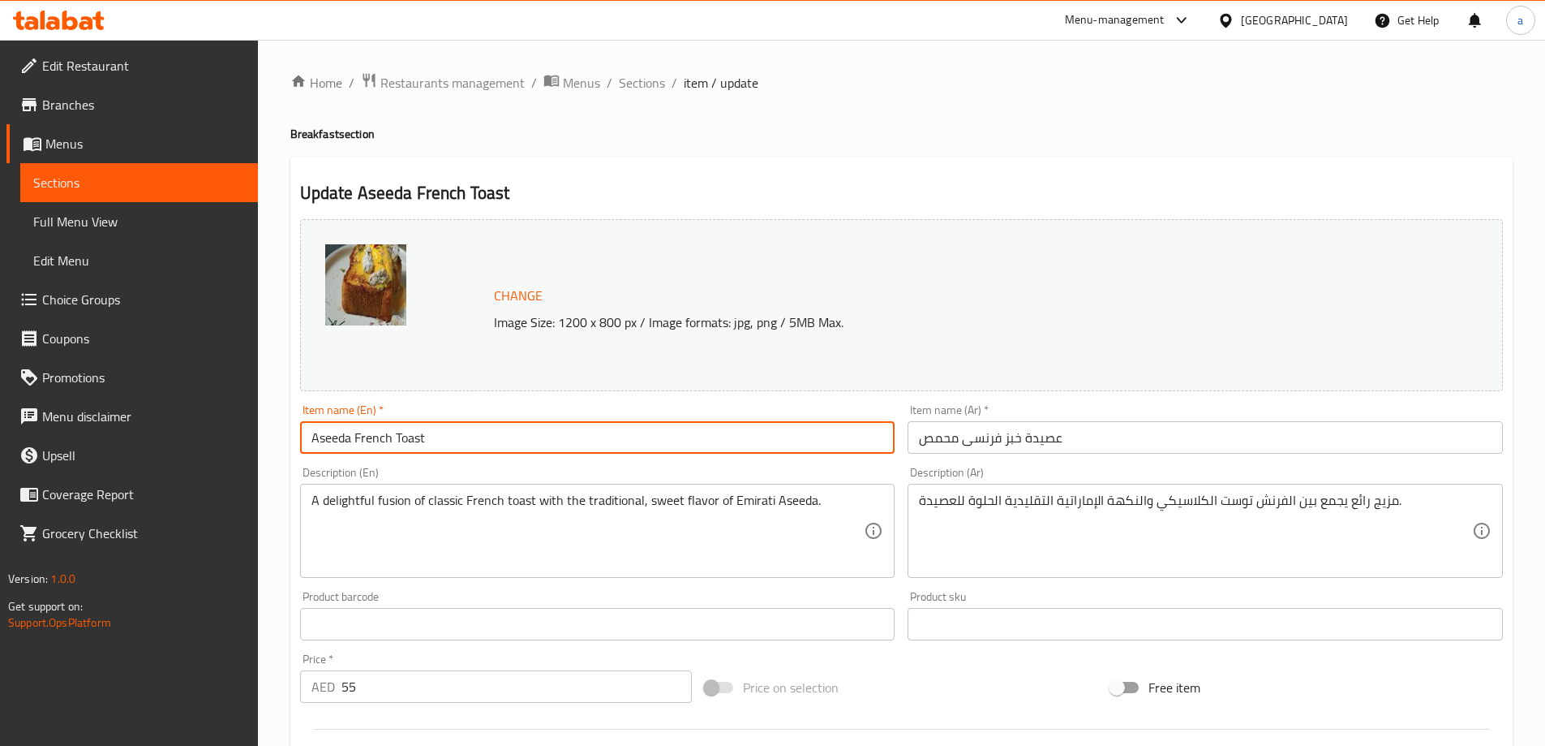
drag, startPoint x: 439, startPoint y: 438, endPoint x: 420, endPoint y: 443, distance: 19.3
click at [420, 443] on input "Aseeda French Toast" at bounding box center [597, 437] width 595 height 32
click at [448, 431] on input "Aseeda French Toast" at bounding box center [597, 437] width 595 height 32
drag, startPoint x: 449, startPoint y: 432, endPoint x: 379, endPoint y: 436, distance: 69.9
click at [379, 436] on input "Aseeda French Toast" at bounding box center [597, 437] width 595 height 32
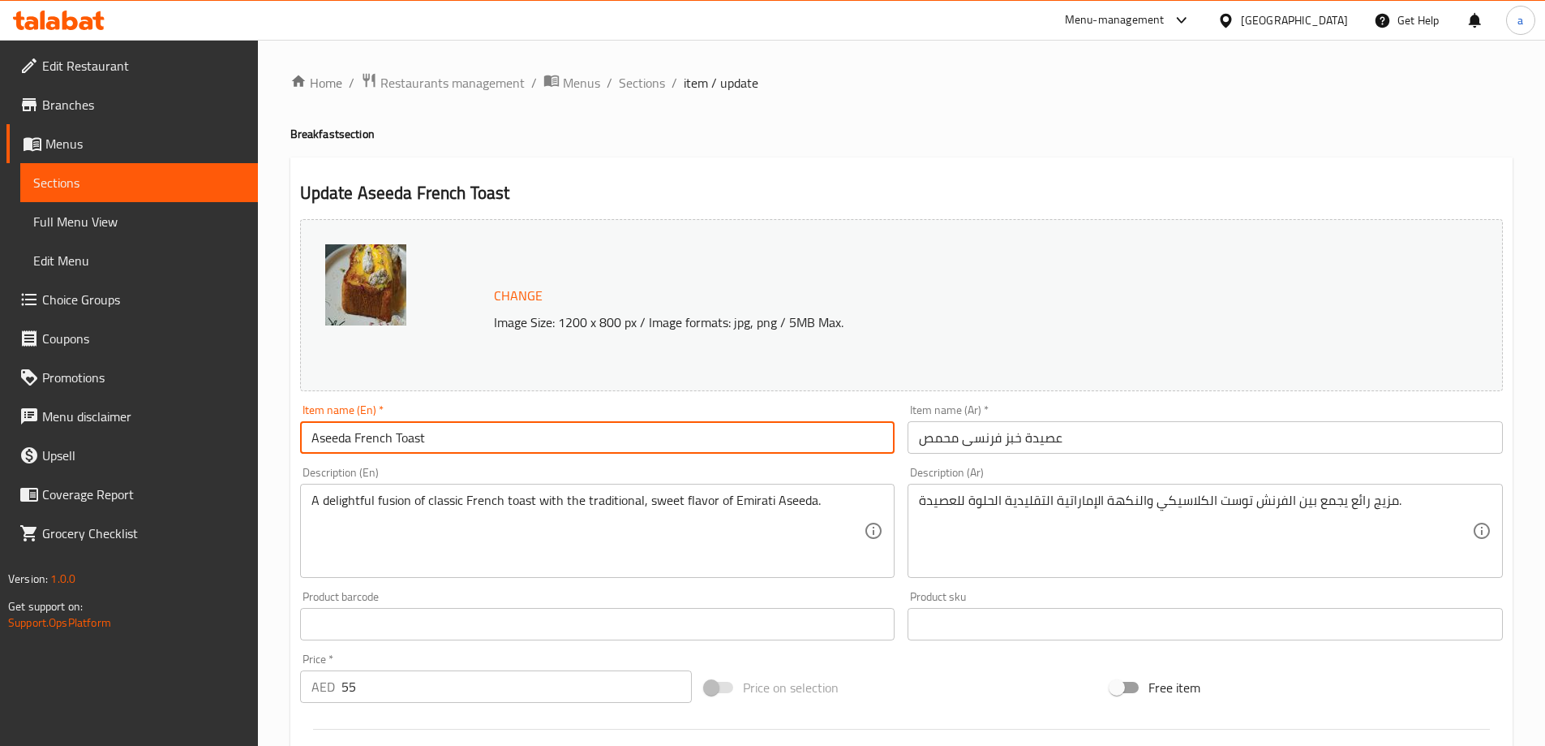
click at [326, 436] on input "Aseeda French Toast" at bounding box center [597, 437] width 595 height 32
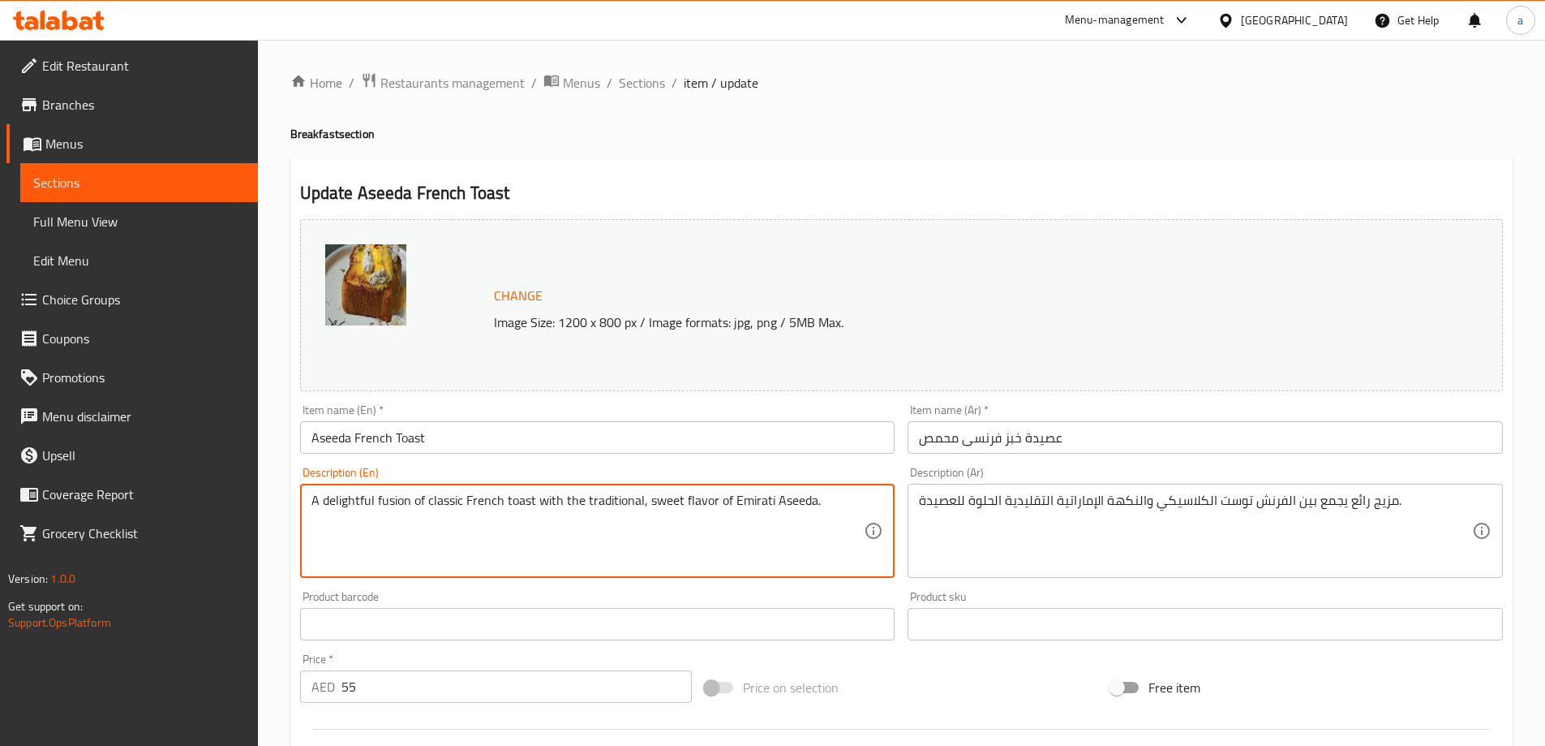
click at [507, 561] on textarea "A delightful fusion of classic French toast with the traditional, sweet flavor …" at bounding box center [588, 530] width 553 height 77
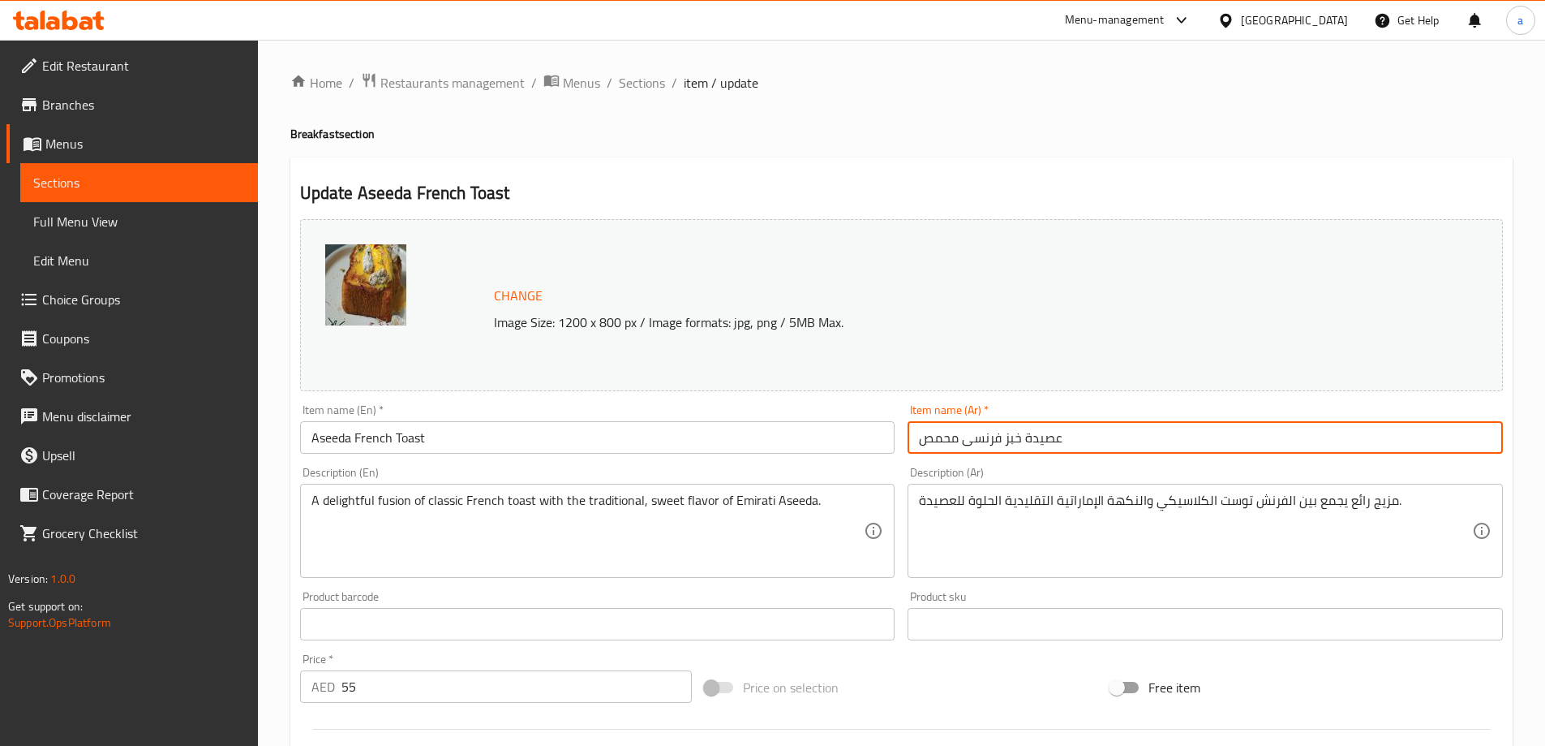
drag, startPoint x: 922, startPoint y: 437, endPoint x: 1020, endPoint y: 454, distance: 99.6
click at [1020, 454] on div "Item name (Ar)   * عصيدة خبز فرنسى محمص Item name (Ar) *" at bounding box center [1205, 429] width 608 height 62
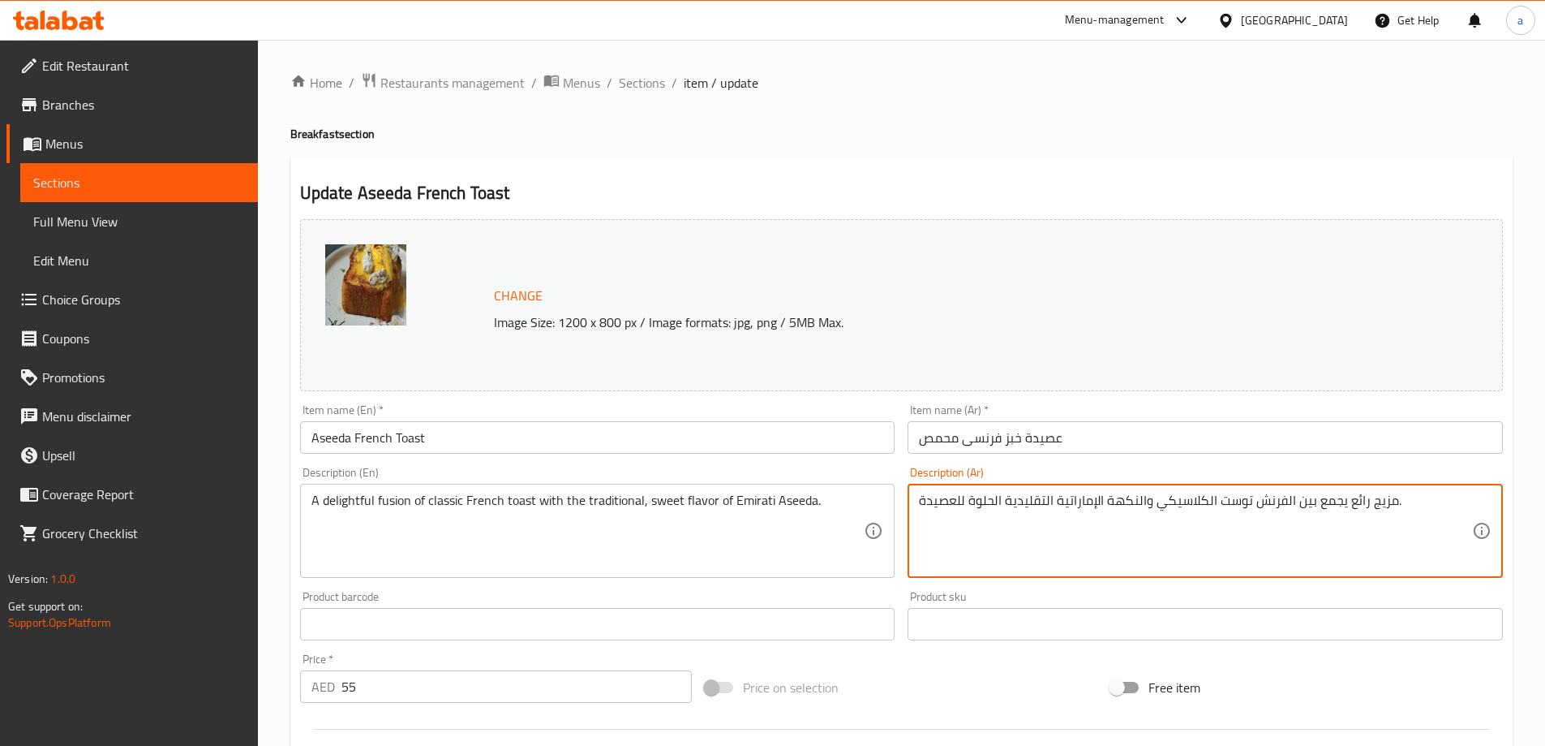
drag, startPoint x: 1218, startPoint y: 502, endPoint x: 1290, endPoint y: 515, distance: 73.4
paste textarea "بز فرنسى محمص"
click at [1160, 499] on textarea "مزيج رائع يجمع بين خبز فرنسى محمص الكلاسيكي والنكهة الإماراتية التقليدية الحلوة…" at bounding box center [1195, 530] width 553 height 77
click at [1170, 503] on textarea "مزيج رائع يجمع بين خبز فرنسى محمص الكلاسيكي والنكهة الإماراتية التقليدية الحلوة…" at bounding box center [1195, 530] width 553 height 77
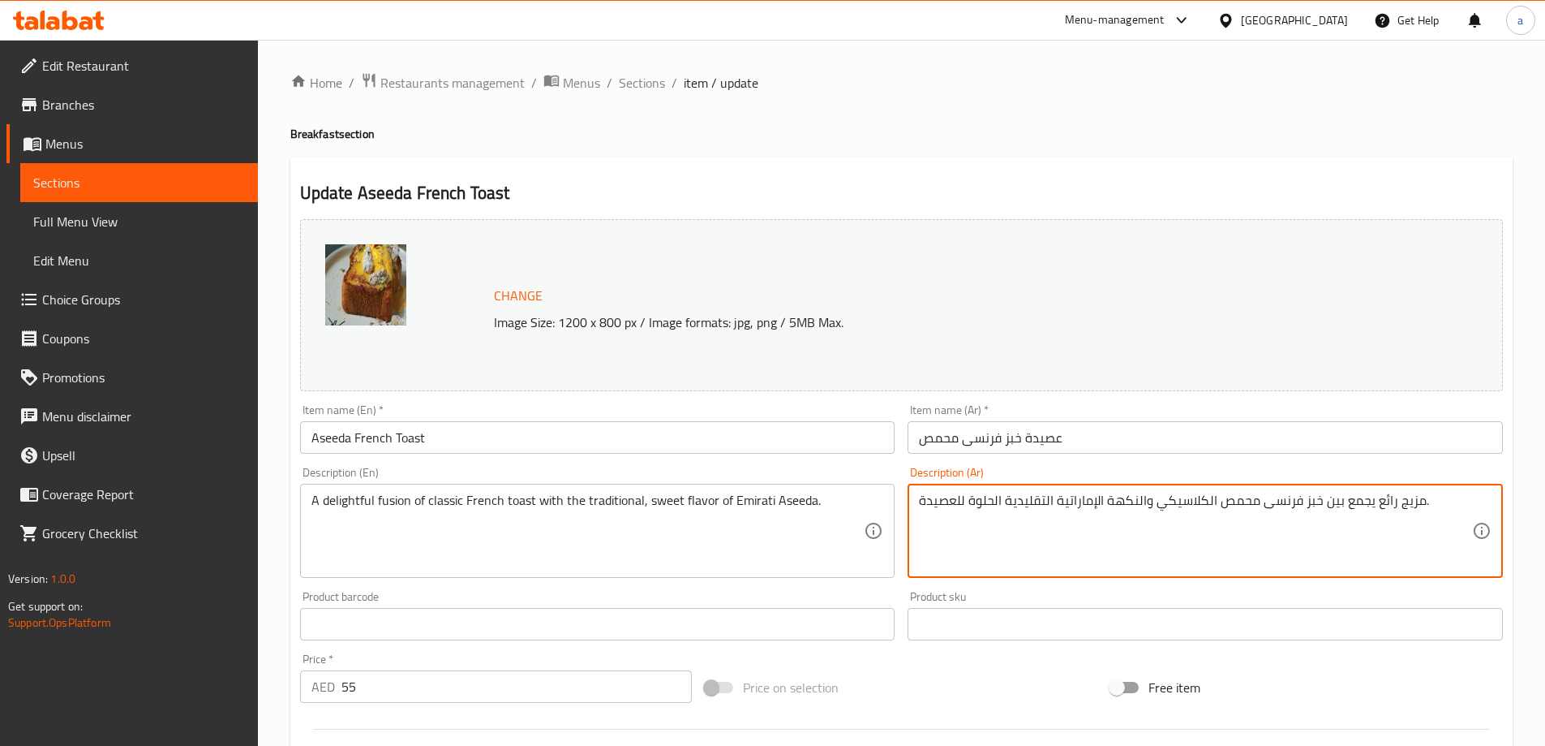
click at [1156, 509] on textarea "مزيج رائع يجمع بين خبز فرنسى محمص الكلاسيكي والنكهة الإماراتية التقليدية الحلوة…" at bounding box center [1195, 530] width 553 height 77
click at [1154, 506] on textarea "مزيج رائع يجمع بين خبز فرنسى محمص الكلاسيكي والنكهة الإماراتية التقليدية الحلوة…" at bounding box center [1195, 530] width 553 height 77
click at [1197, 499] on textarea "مزيج رائع يجمع بين خبز فرنسى محمص الكلاسيك والنكهة الإماراتية التقليدية الحلوة …" at bounding box center [1195, 530] width 553 height 77
click at [1182, 504] on textarea "مزيج رائع يجمع بين خبز فرنسى محمص كلاسيك والنكهة الإماراتية التقليدية الحلوة لل…" at bounding box center [1195, 530] width 553 height 77
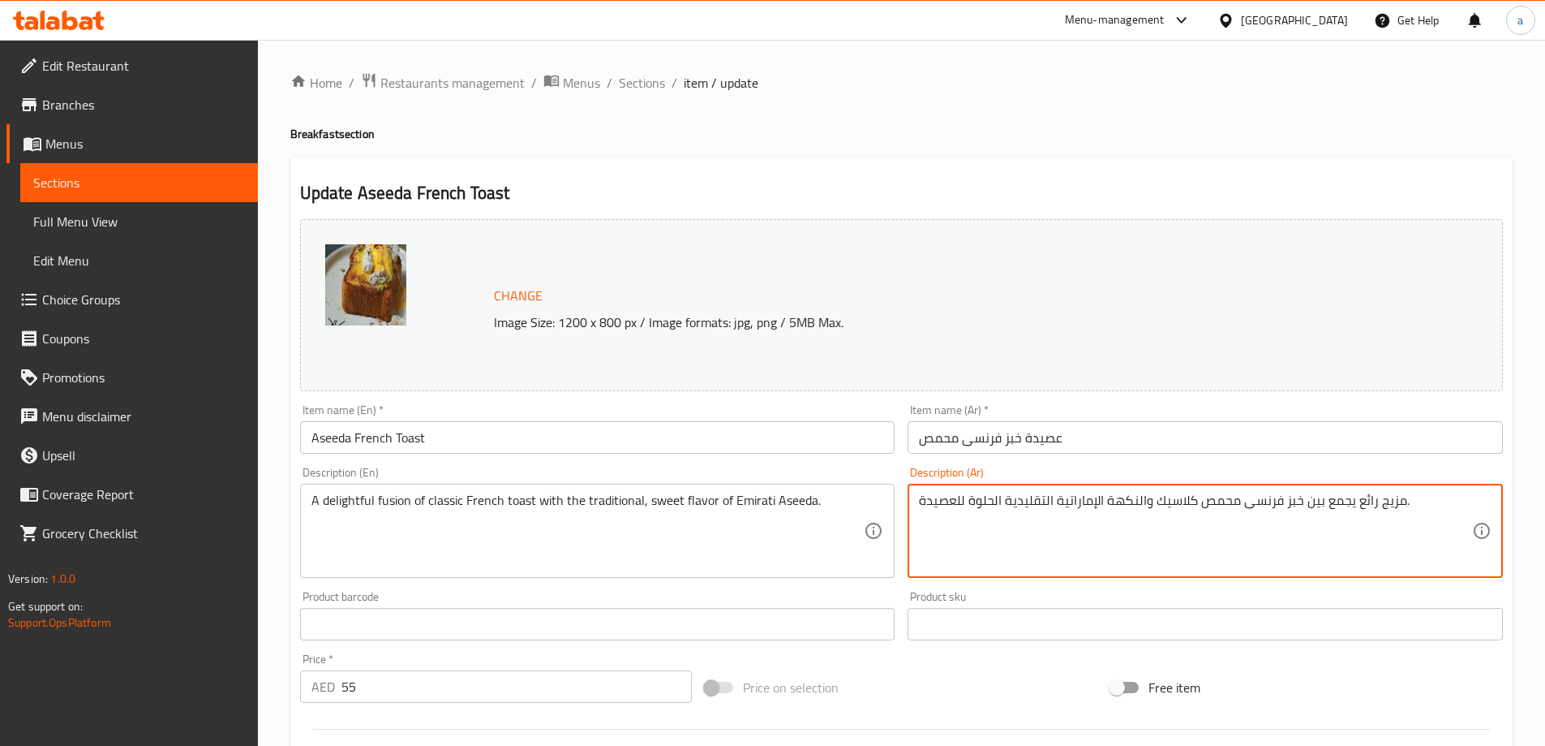
click at [1280, 499] on textarea "مزيج رائع يجمع بين خبز فرنسى محمص كلاسيك والنكهة الإماراتية التقليدية الحلوة لل…" at bounding box center [1195, 530] width 553 height 77
click at [1162, 522] on textarea "مزيج رائع يجمع بين خبز فرنسى محمص كلاسيك والنكهة الإماراتية التقليدية الحلوة لل…" at bounding box center [1195, 530] width 553 height 77
click at [1127, 534] on textarea "مزيج رائع يجمع بين خبز فرنسى محمص كلاسيك والنكهة الإماراتية التقليدية الحلوة لل…" at bounding box center [1195, 530] width 553 height 77
type textarea "مزيج رائع يجمع بين خبز فرنسى محمص كلاسيك والنكهة الإماراتية التقليدية الحلوة لل…"
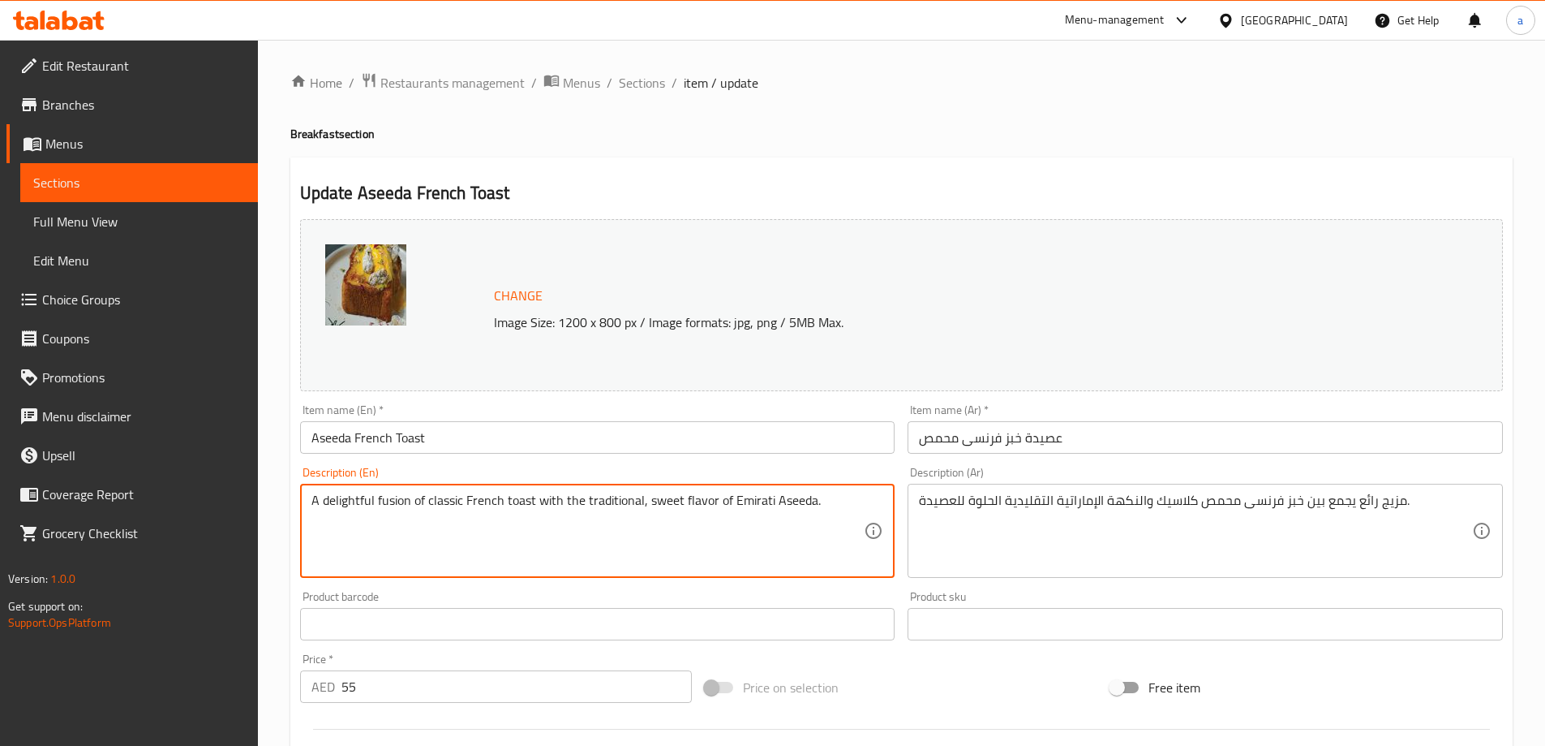
click at [395, 505] on textarea "A delightful fusion of classic French toast with the traditional, sweet flavor …" at bounding box center [588, 530] width 553 height 77
click at [379, 498] on textarea "A delifusion ghtful of classic French toast with the traditional, sweet flavor …" at bounding box center [588, 530] width 553 height 77
click at [409, 524] on textarea "A delightful fusion of classic French toast with the traditional, sweet flavor …" at bounding box center [588, 530] width 553 height 77
drag, startPoint x: 411, startPoint y: 503, endPoint x: 290, endPoint y: 513, distance: 122.1
click at [290, 513] on div "Update Aseeda French Toast Change Image Size: 1200 x 800 px / Image formats: jp…" at bounding box center [901, 641] width 1223 height 968
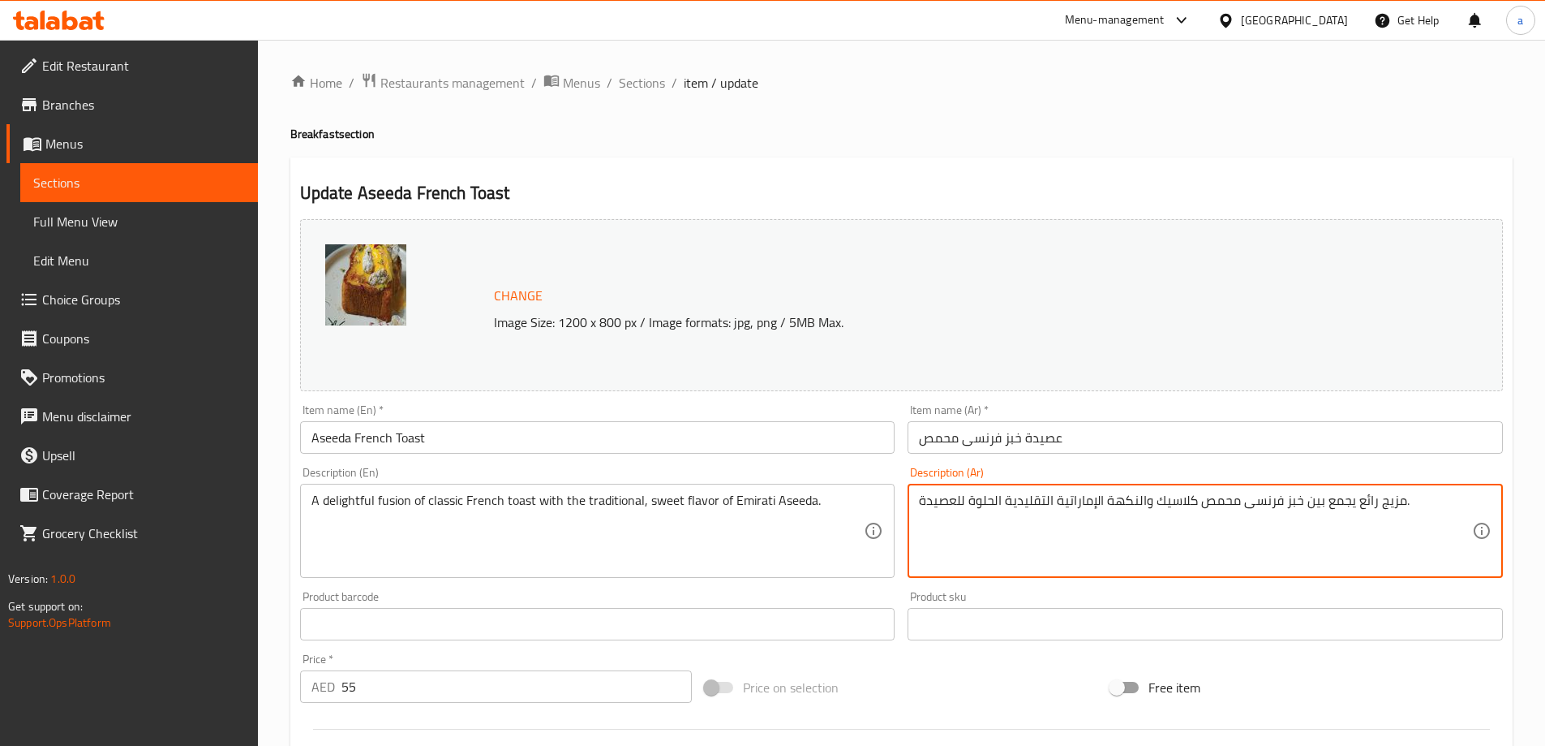
click at [1372, 505] on textarea "مزيج رائع يجمع بين خبز فرنسى محمص كلاسيك والنكهة الإماراتية التقليدية الحلوة لل…" at bounding box center [1195, 530] width 553 height 77
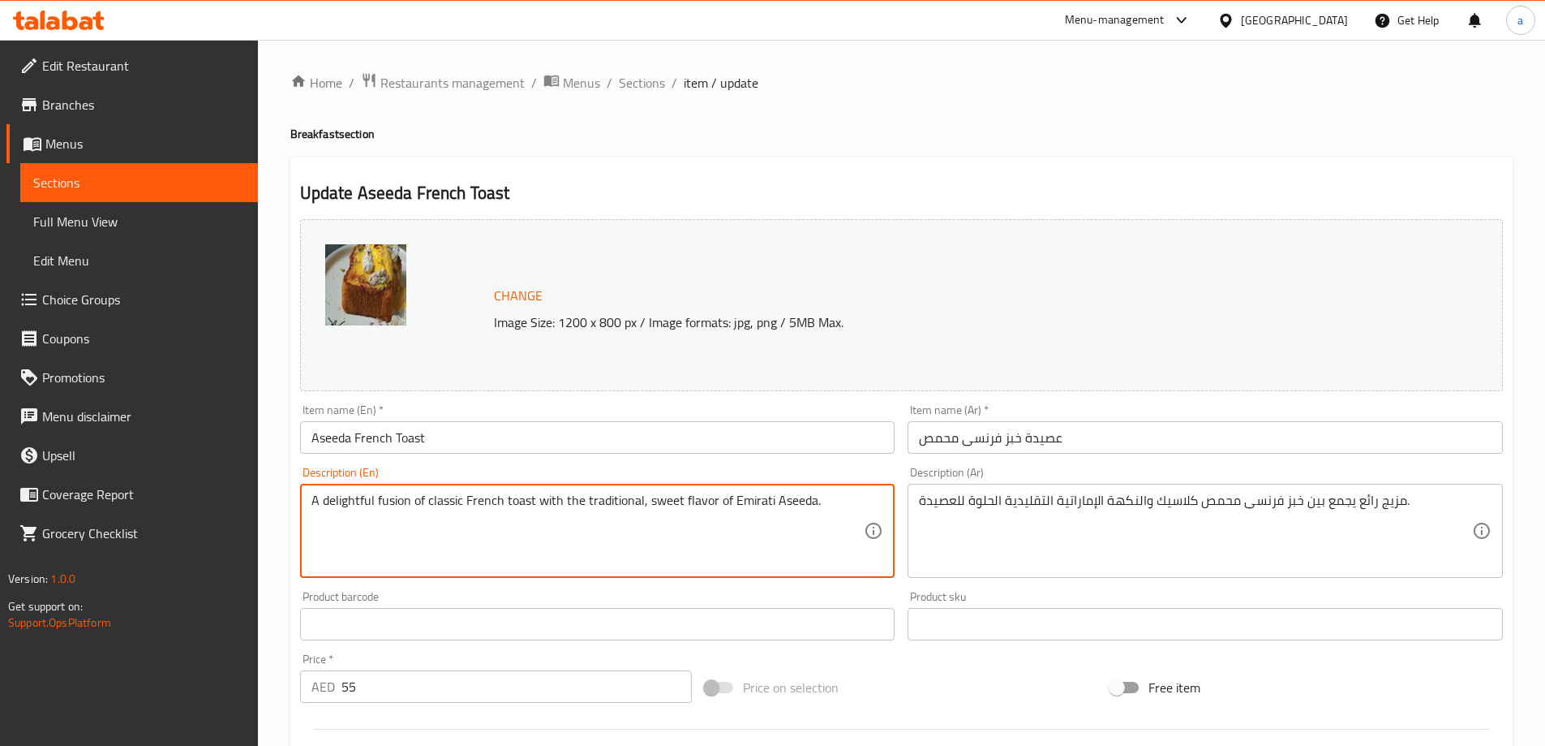
click at [312, 497] on textarea "A delightful fusion of classic French toast with the traditional, sweet flavor …" at bounding box center [588, 530] width 553 height 77
type textarea "delightful fusion of classic French toast with the traditional, sweet flavor of…"
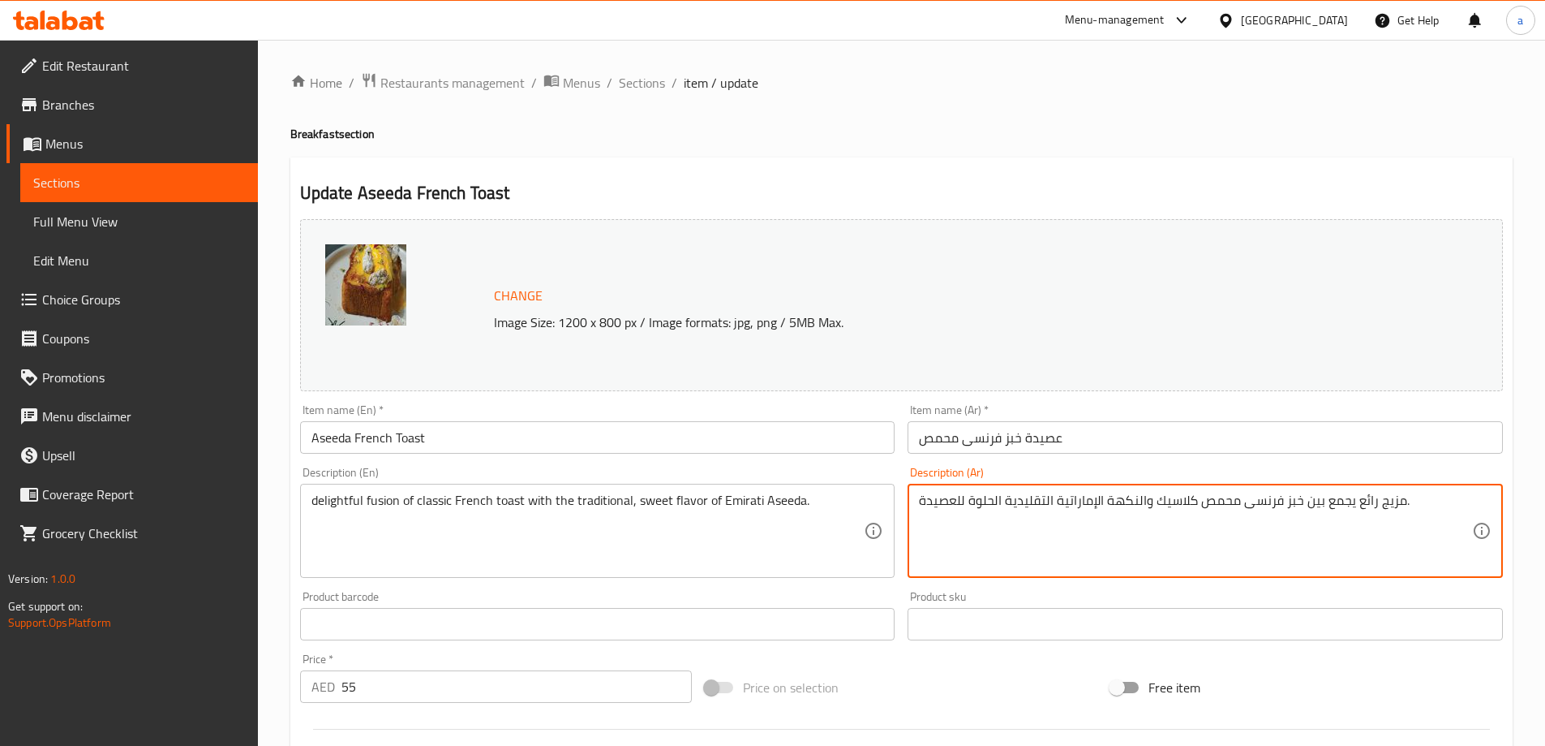
drag, startPoint x: 1304, startPoint y: 499, endPoint x: 1400, endPoint y: 500, distance: 95.7
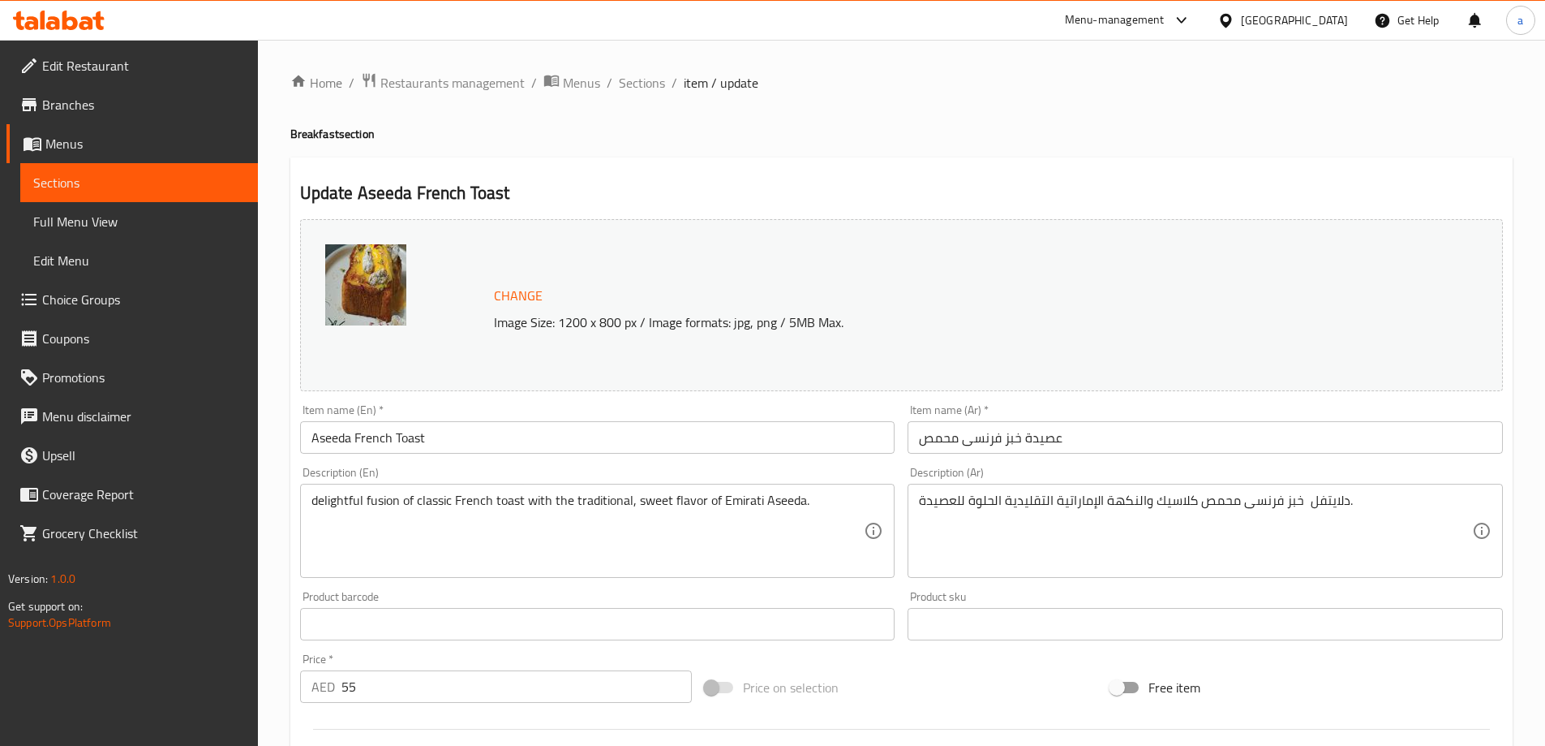
click at [1304, 498] on textarea "دلايتفل خبز فرنسى محمص كلاسيك والنكهة الإماراتية التقليدية الحلوة للعصيدة." at bounding box center [1195, 530] width 553 height 77
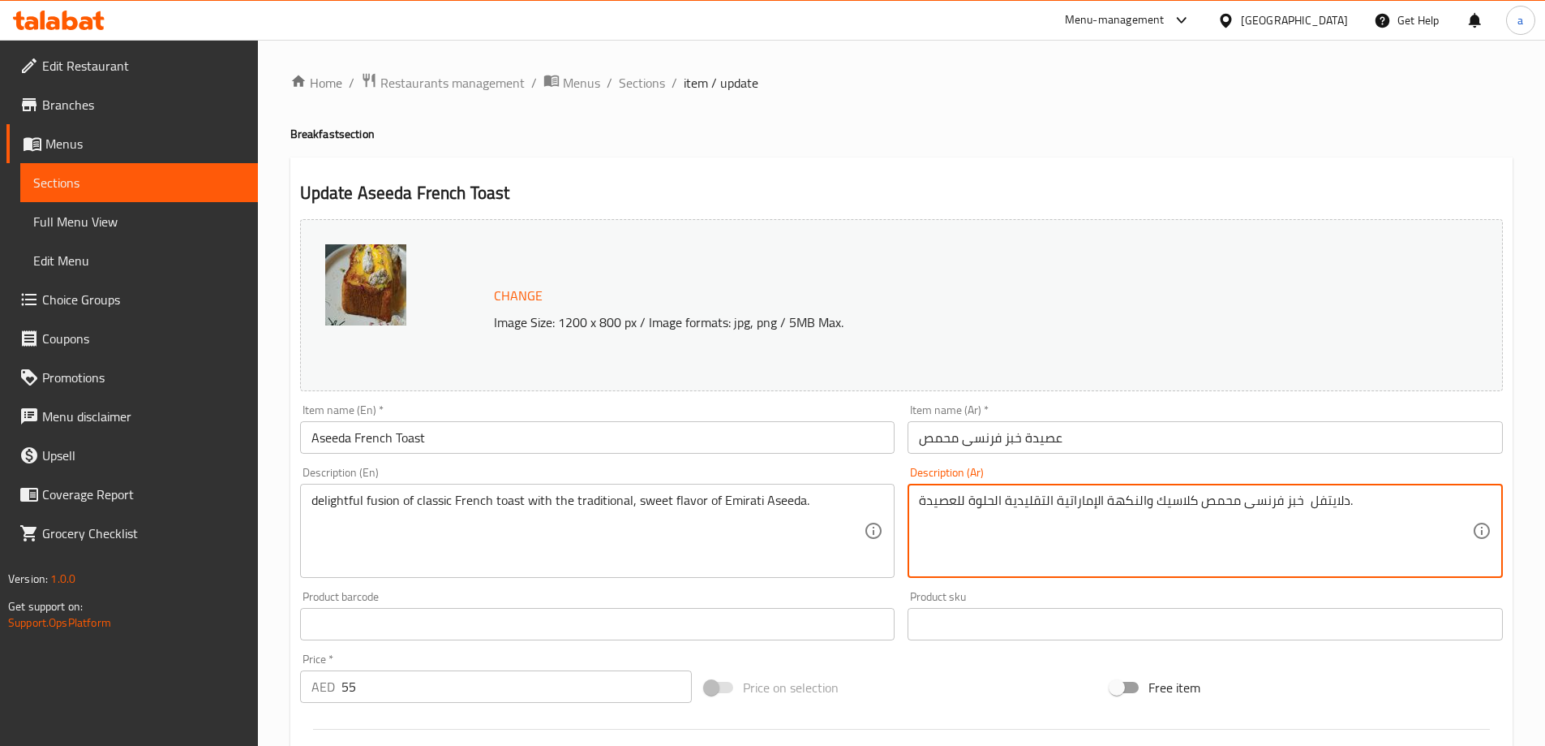
click at [1326, 492] on textarea "دلايتفل خبز فرنسى محمص كلاسيك والنكهة الإماراتية التقليدية الحلوة للعصيدة." at bounding box center [1195, 530] width 553 height 77
click at [1303, 510] on textarea "دلايتفل خبز فرنسى محمص كلاسيك والنكهة الإماراتية التقليدية الحلوة للعصيدة." at bounding box center [1195, 530] width 553 height 77
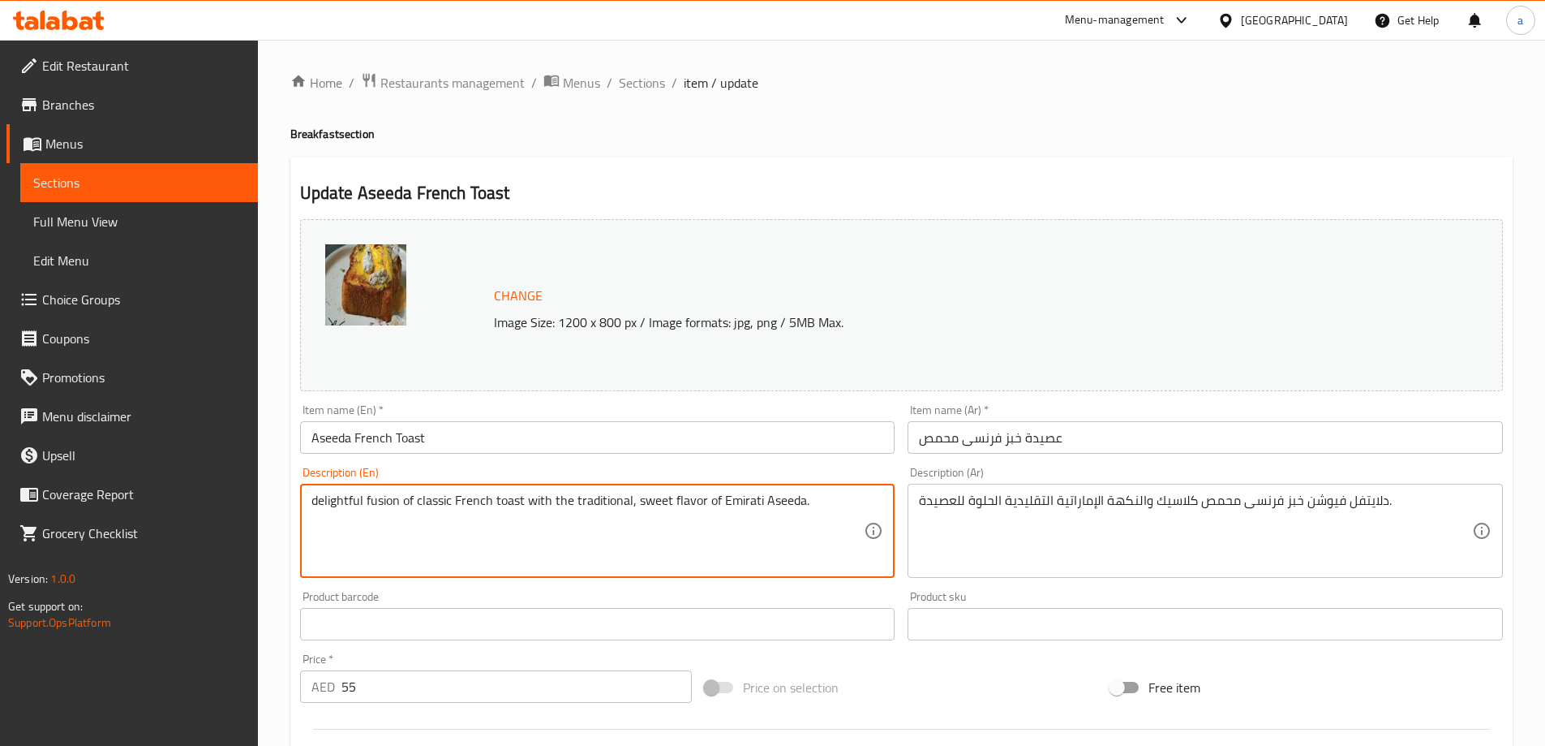
click at [408, 504] on textarea "delightful fusion of classic French toast with the traditional, sweet flavor of…" at bounding box center [588, 530] width 553 height 77
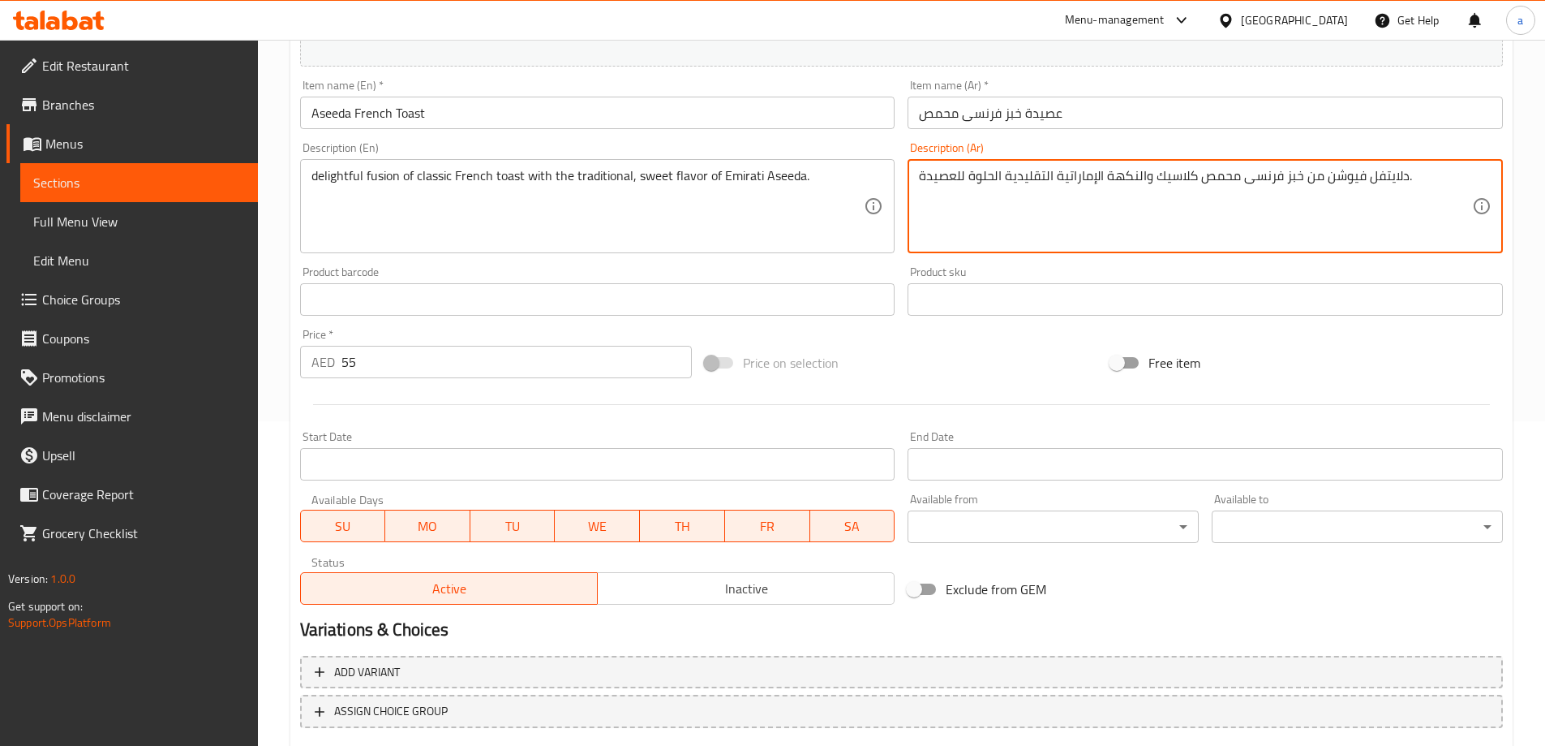
scroll to position [424, 0]
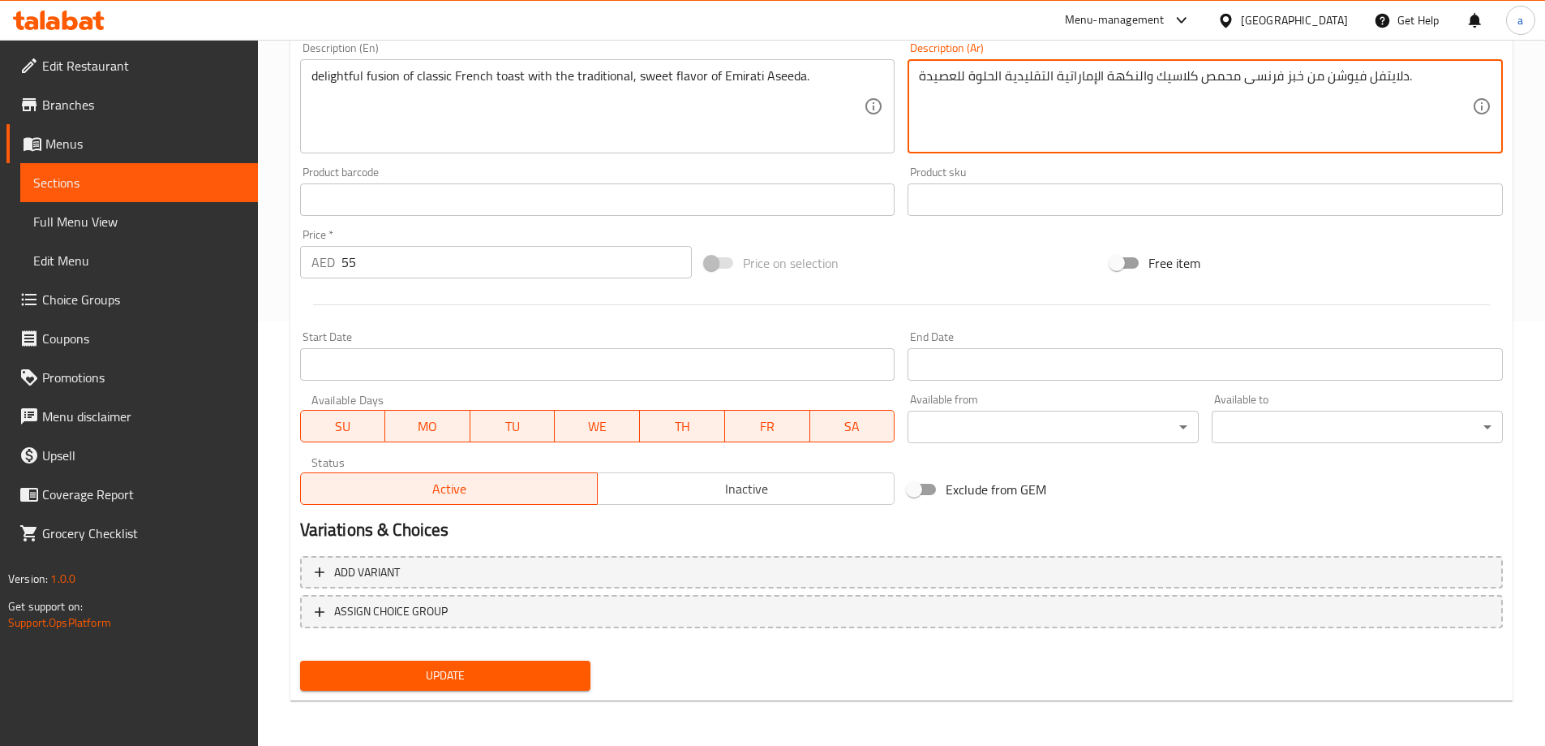
type textarea "دلايتفل فيوشن من خبز فرنسى محمص كلاسيك والنكهة الإماراتية التقليدية الحلوة للعص…"
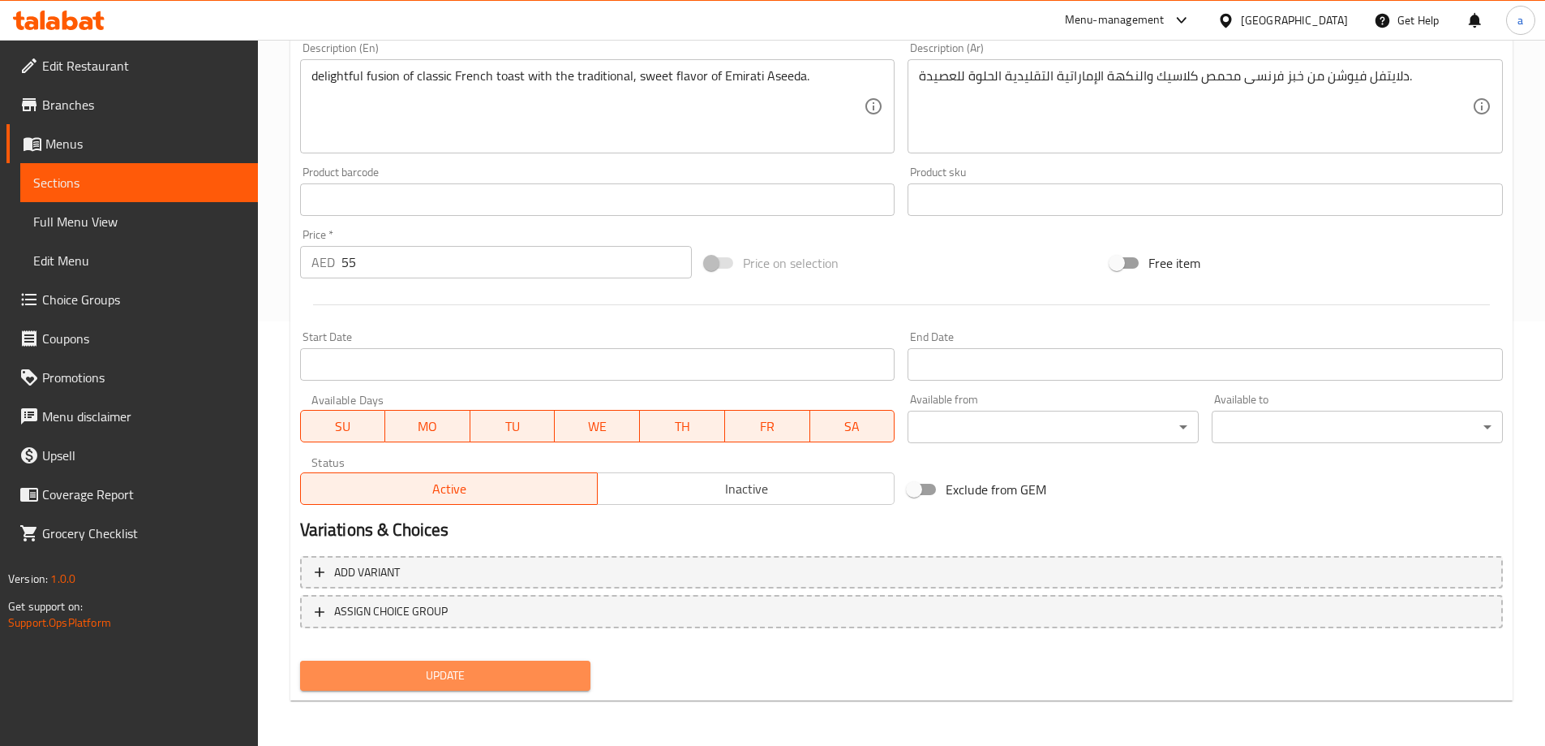
click at [446, 679] on span "Update" at bounding box center [445, 675] width 265 height 20
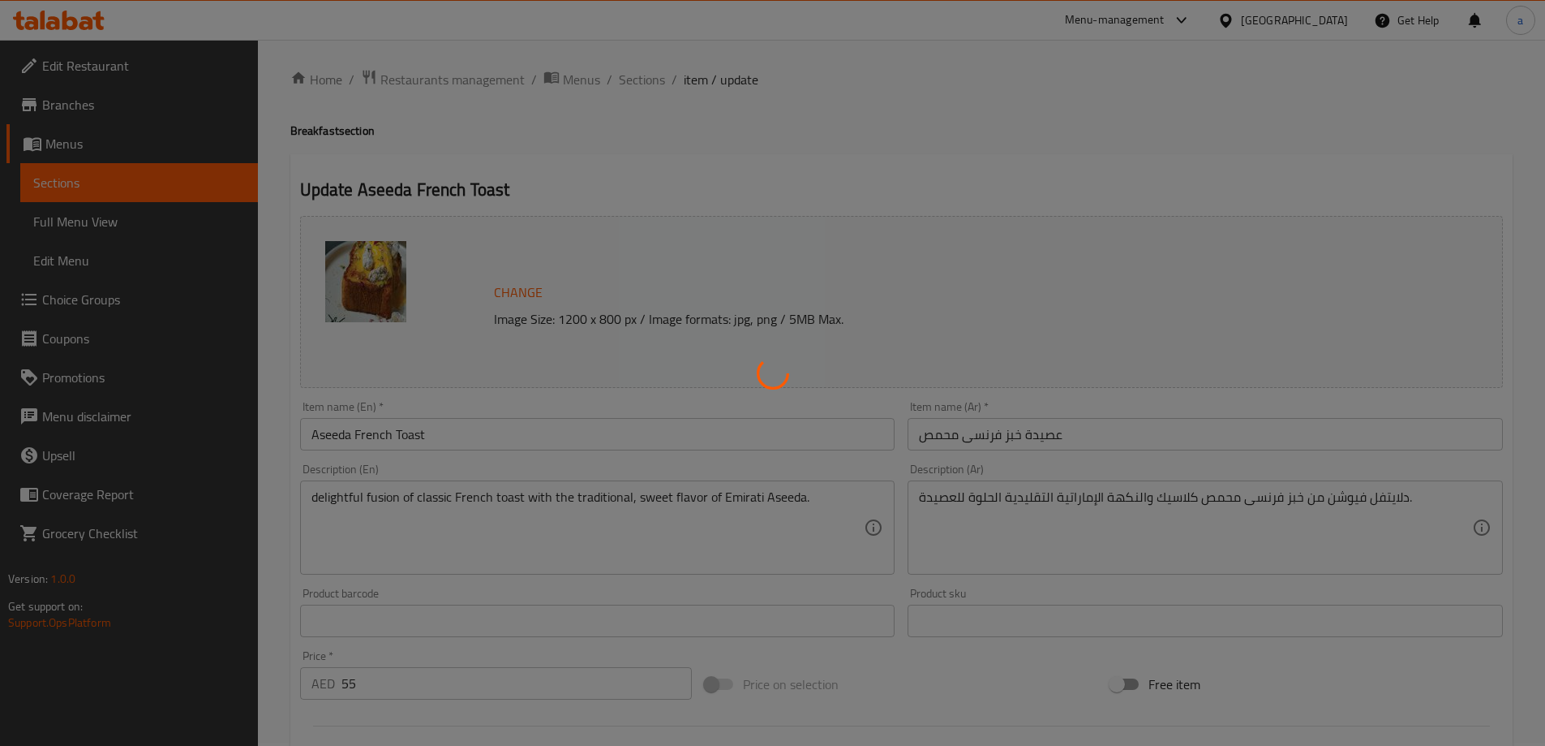
scroll to position [0, 0]
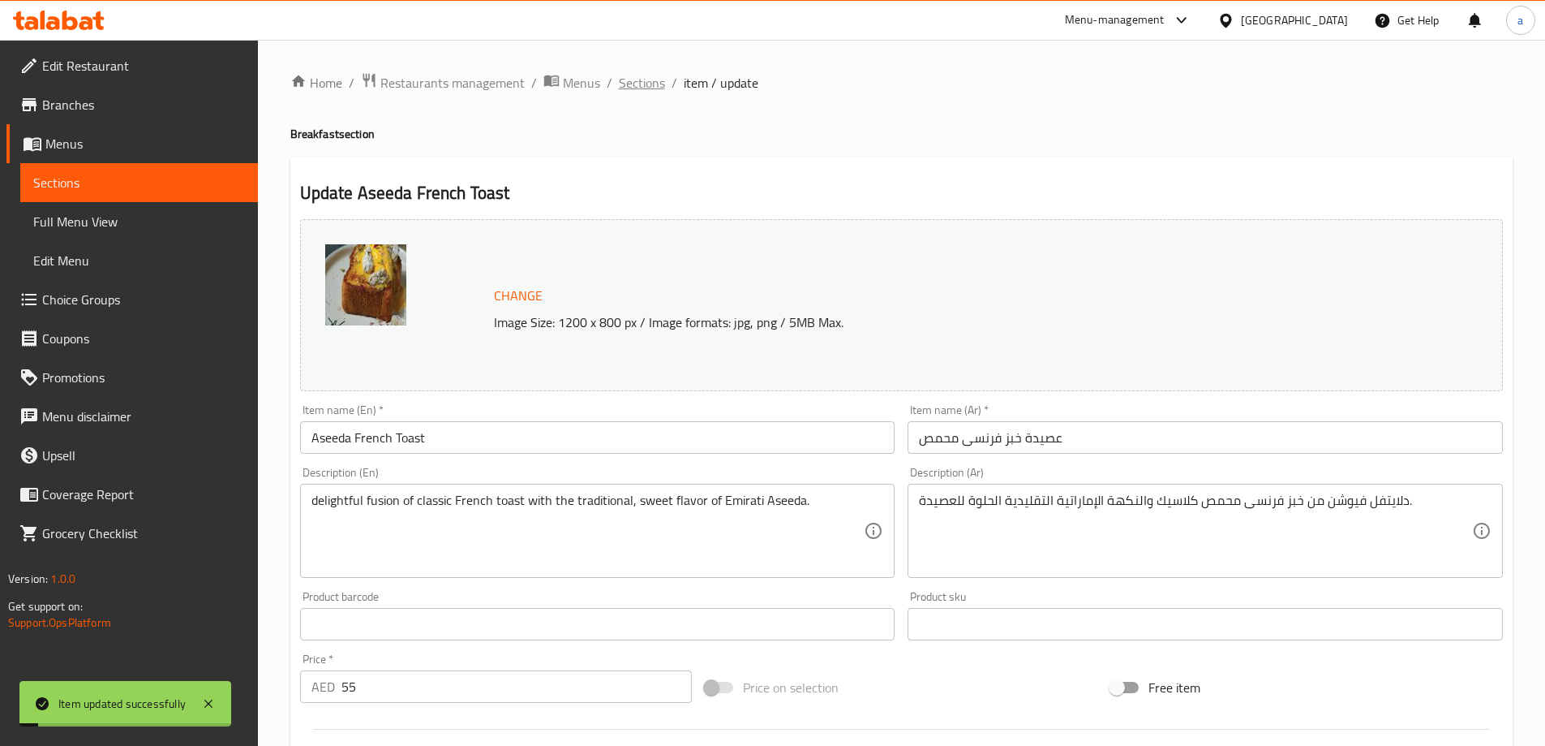
click at [619, 87] on span "Sections" at bounding box center [642, 82] width 46 height 19
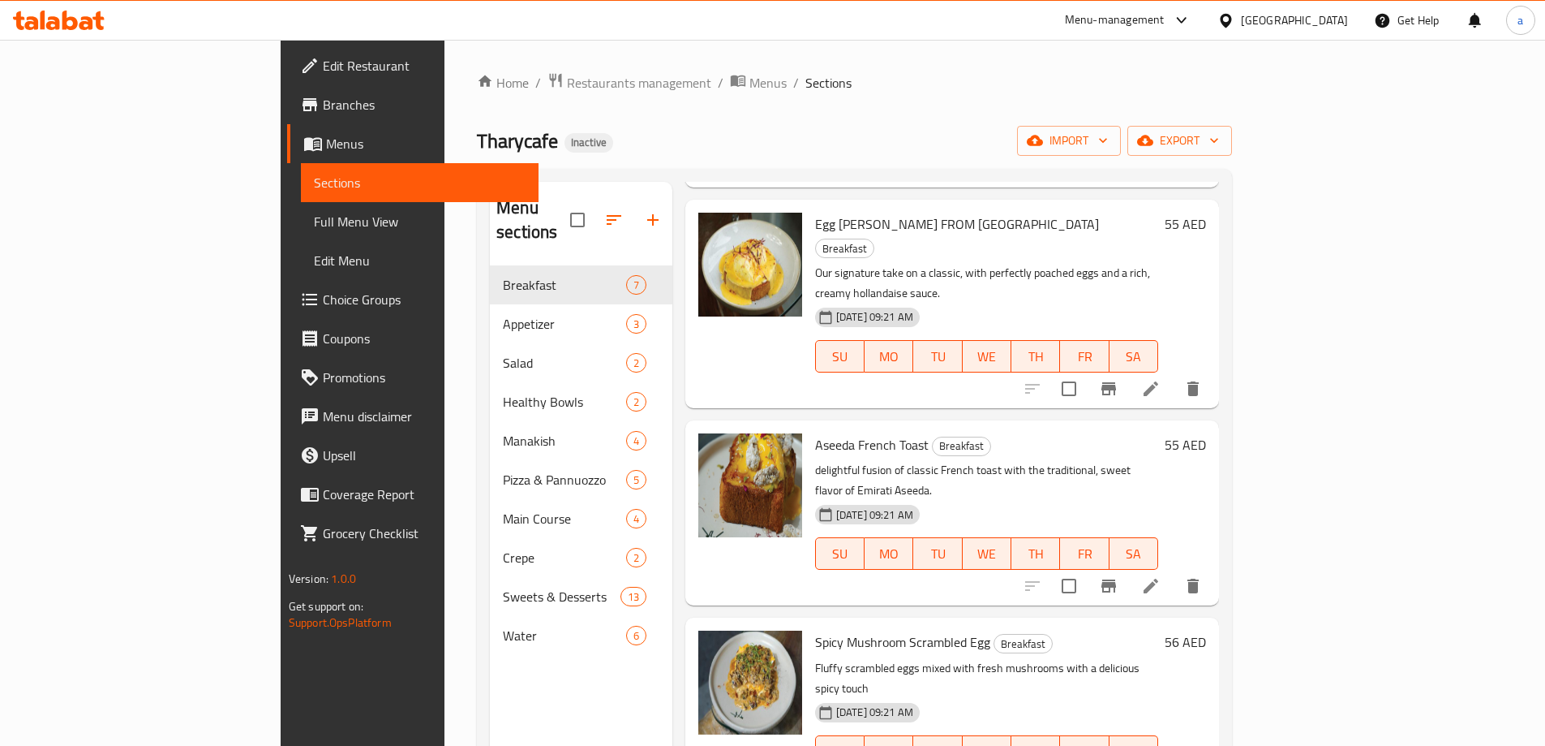
scroll to position [243, 0]
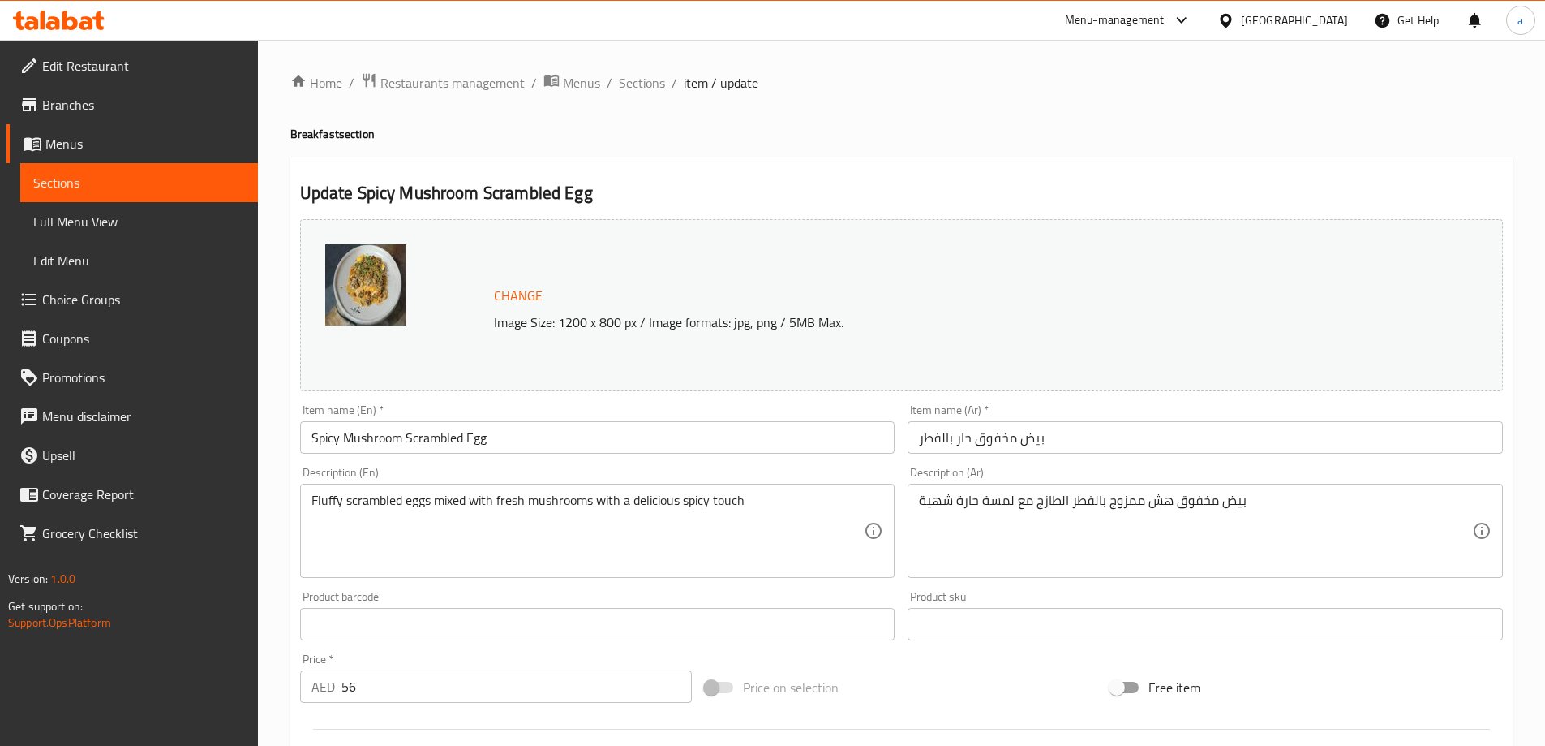
click at [928, 440] on input "بيض مخفوق حار بالفطر" at bounding box center [1205, 437] width 595 height 32
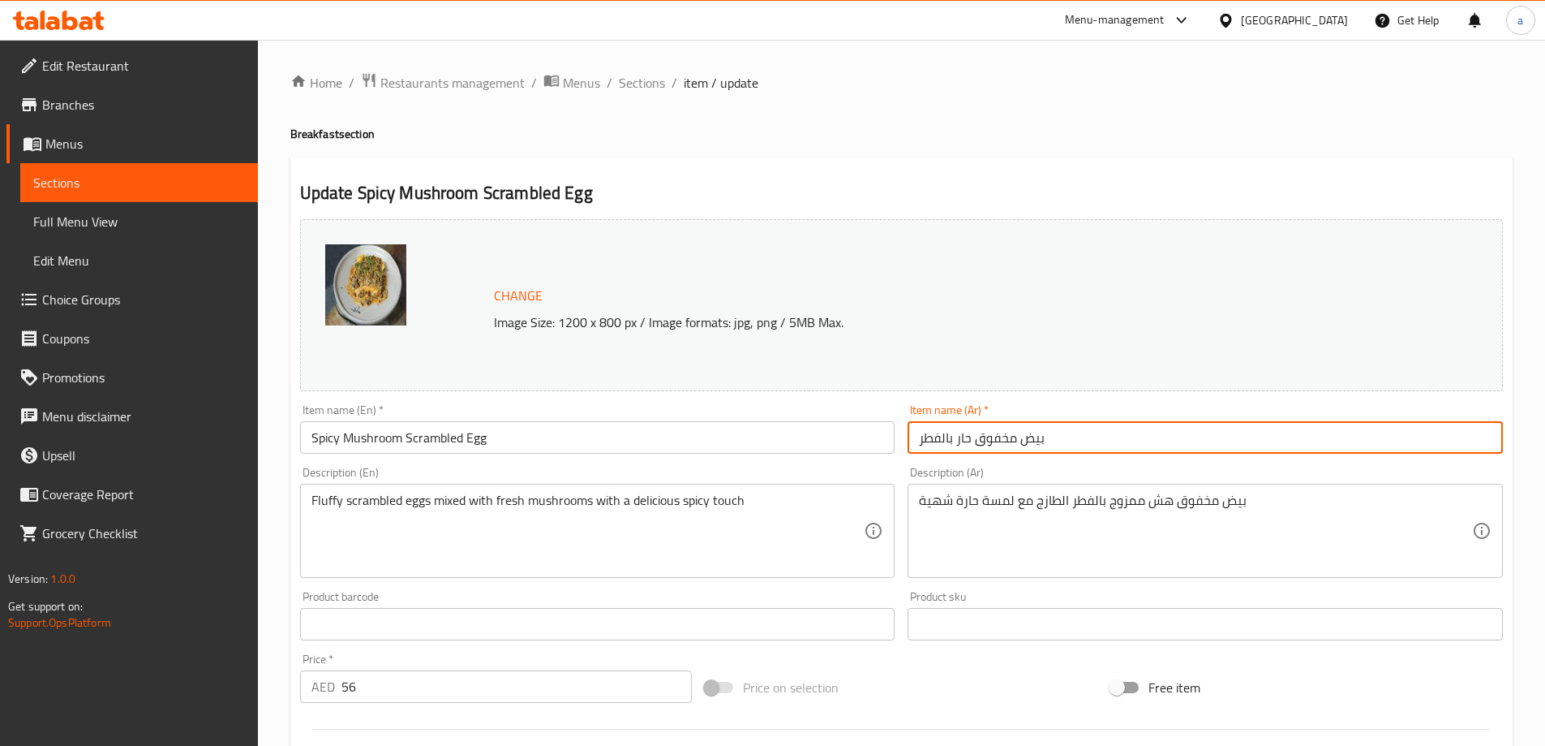
click at [928, 440] on input "بيض مخفوق حار بالفطر" at bounding box center [1205, 437] width 595 height 32
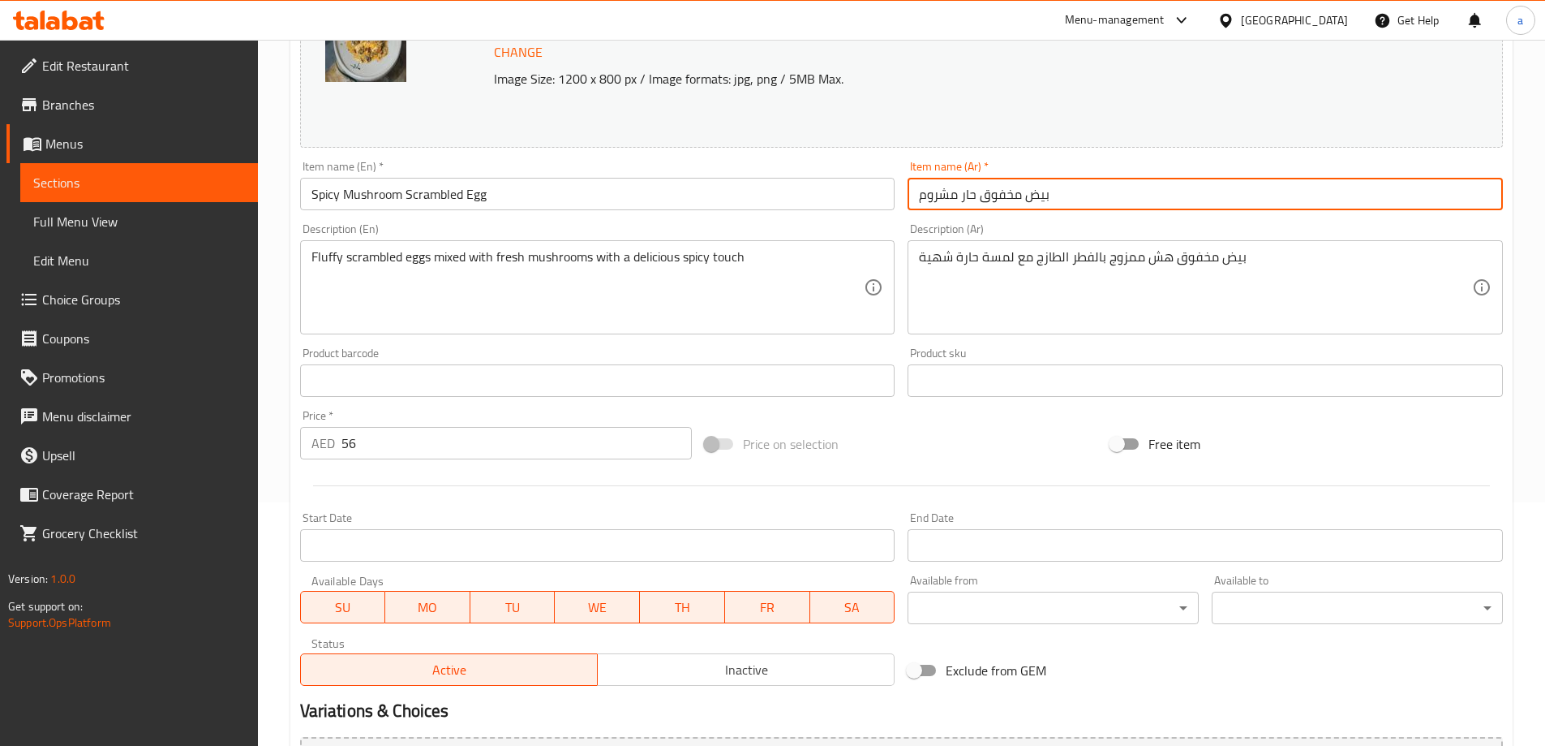
scroll to position [424, 0]
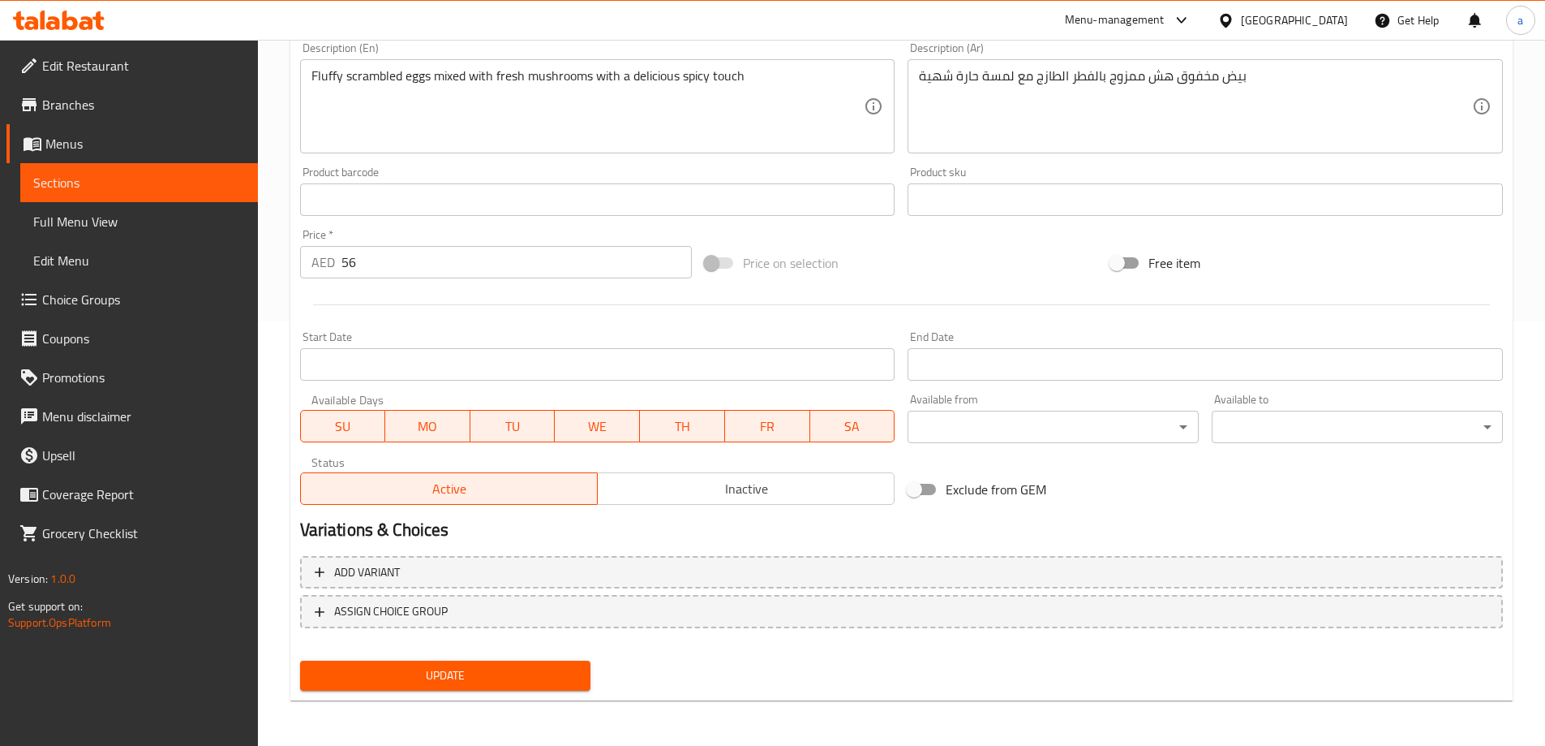
type input "بيض مخفوق حار مشروم"
click at [428, 657] on div "Update" at bounding box center [446, 675] width 304 height 43
click at [436, 665] on span "Update" at bounding box center [445, 675] width 265 height 20
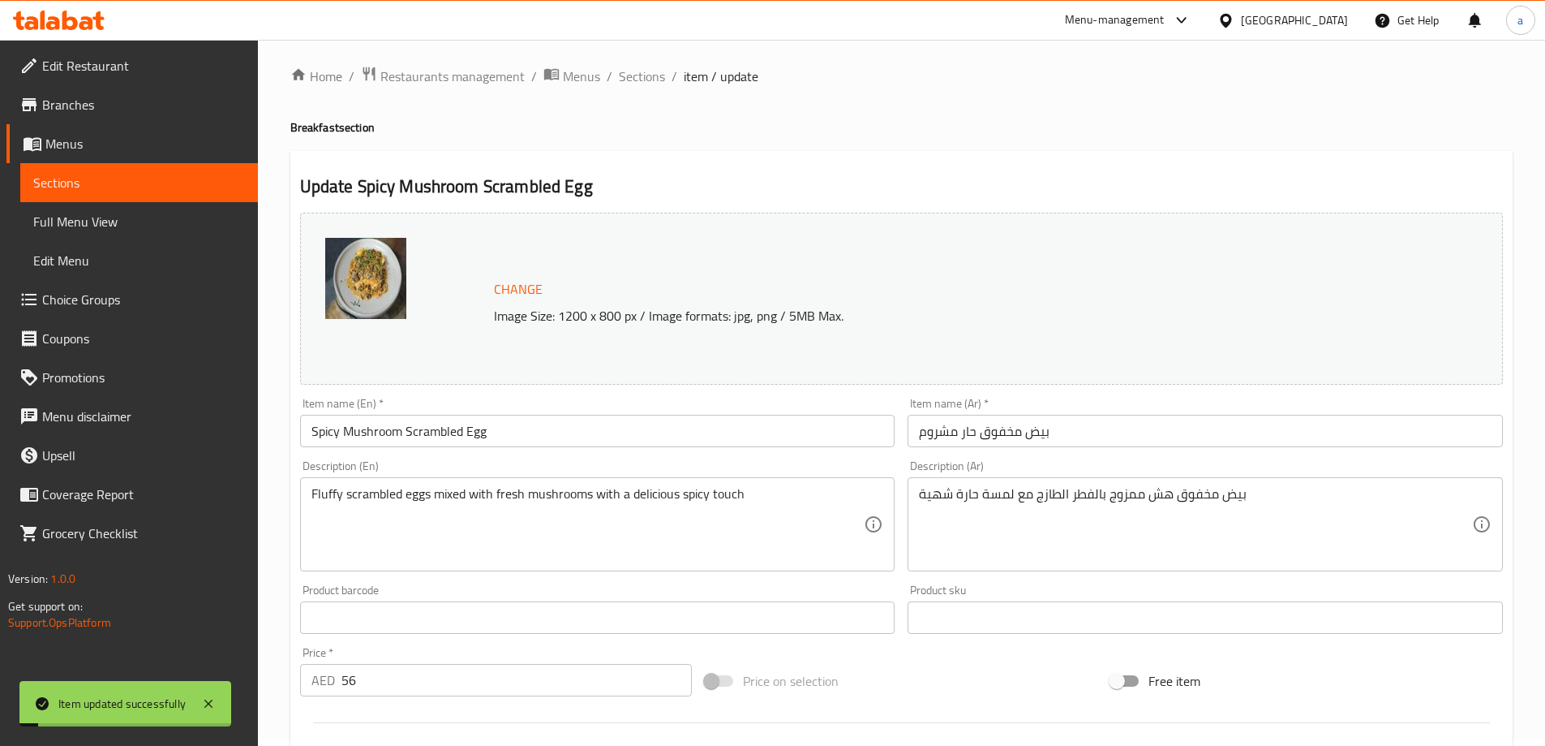
scroll to position [0, 0]
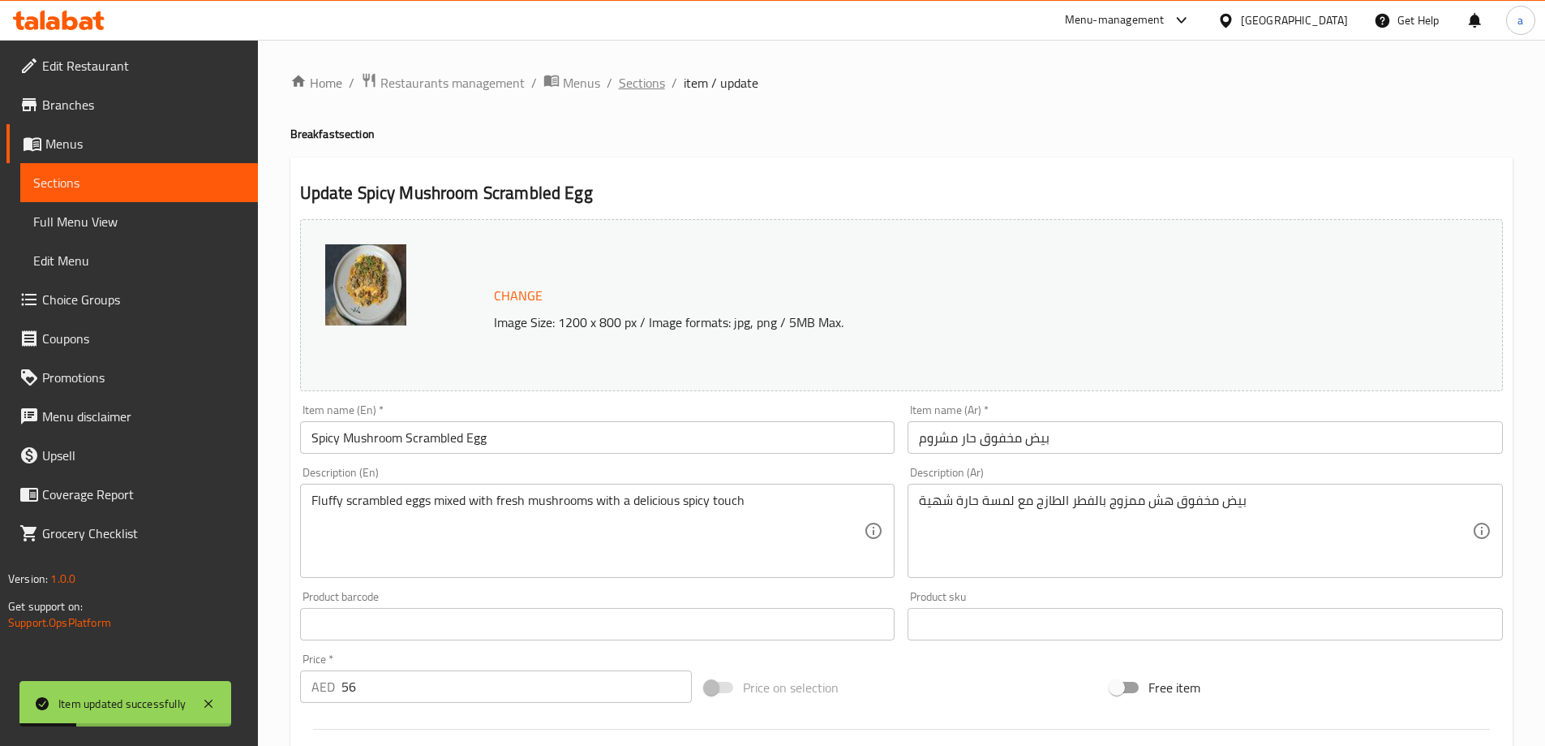
click at [656, 84] on span "Sections" at bounding box center [642, 82] width 46 height 19
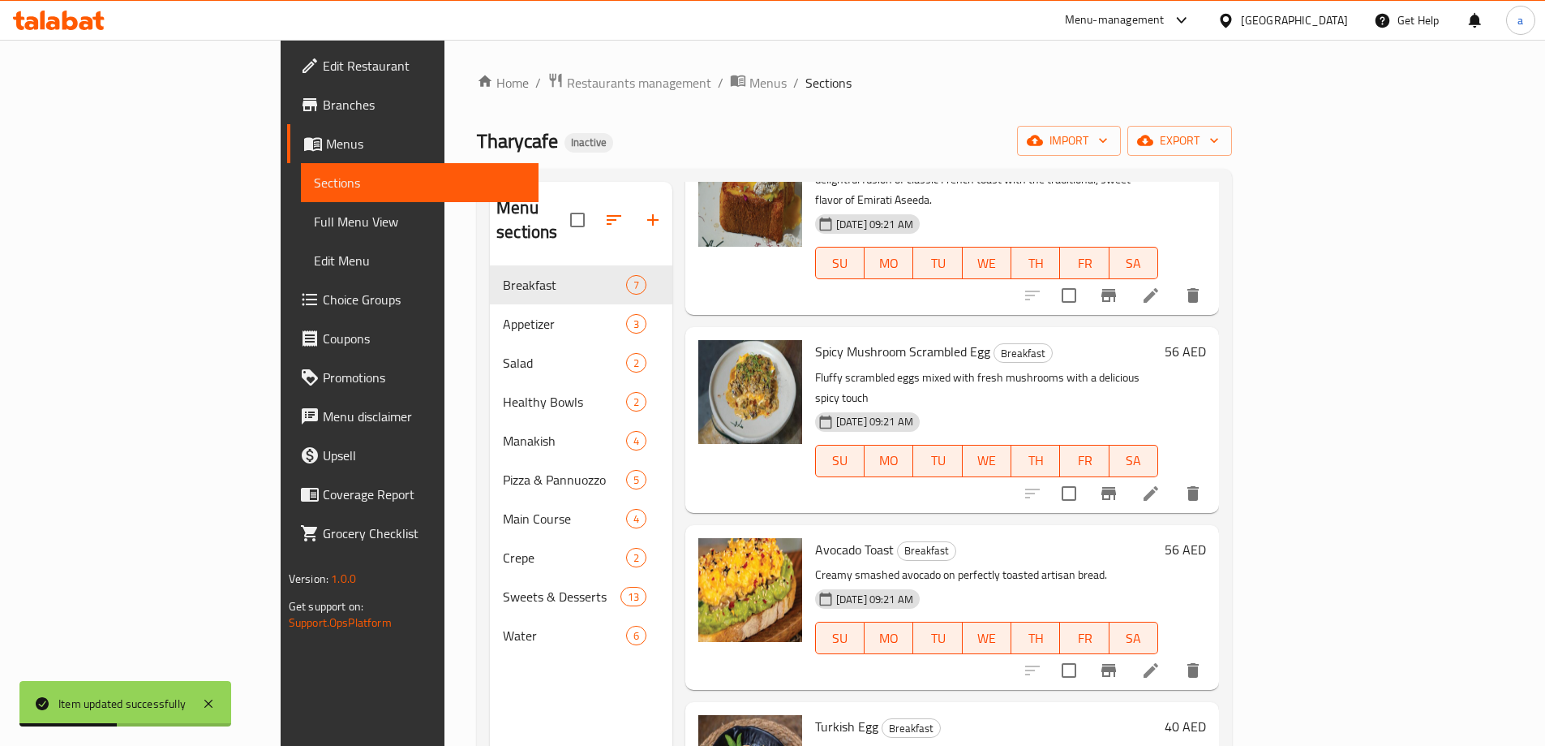
scroll to position [535, 0]
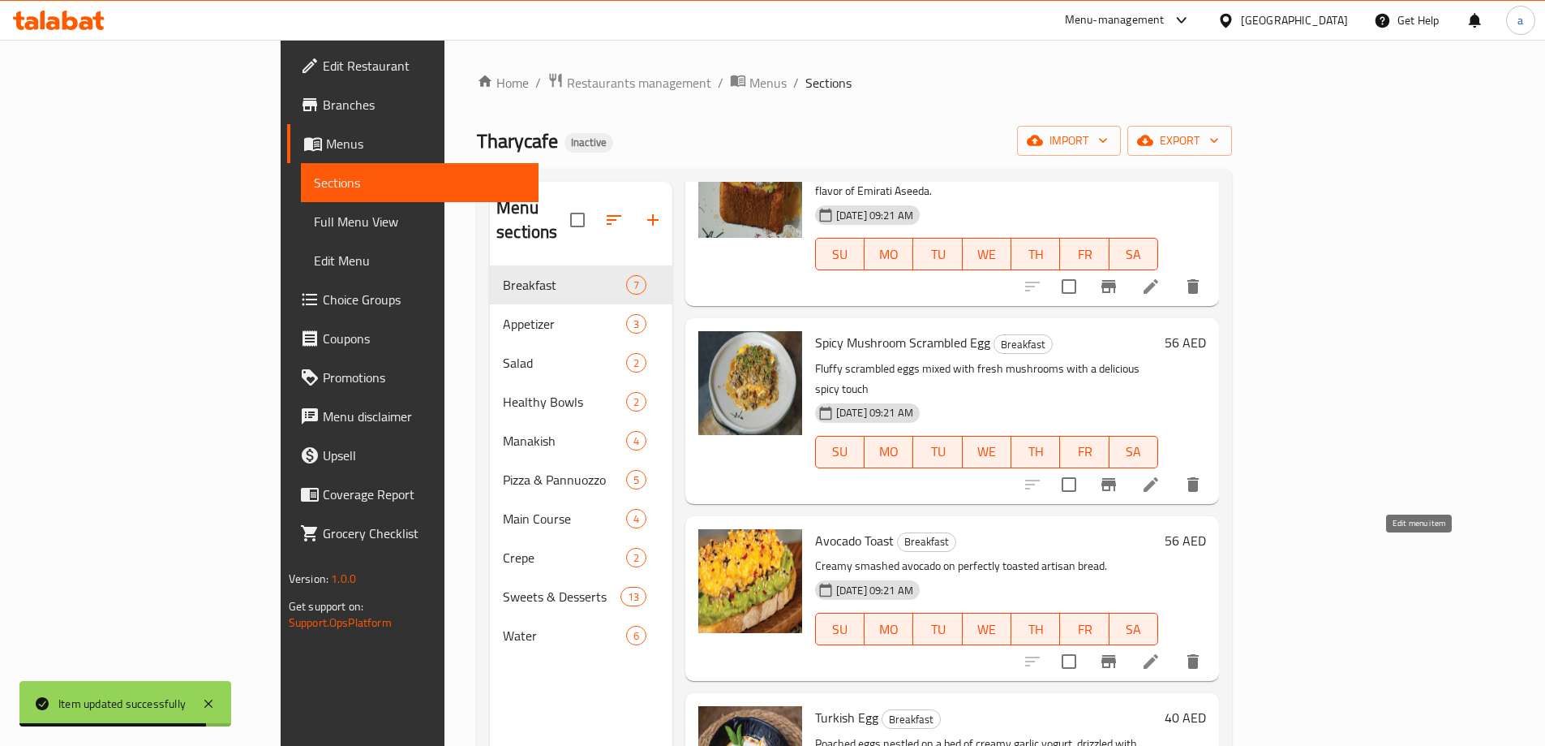
click at [1158, 654] on icon at bounding box center [1151, 661] width 15 height 15
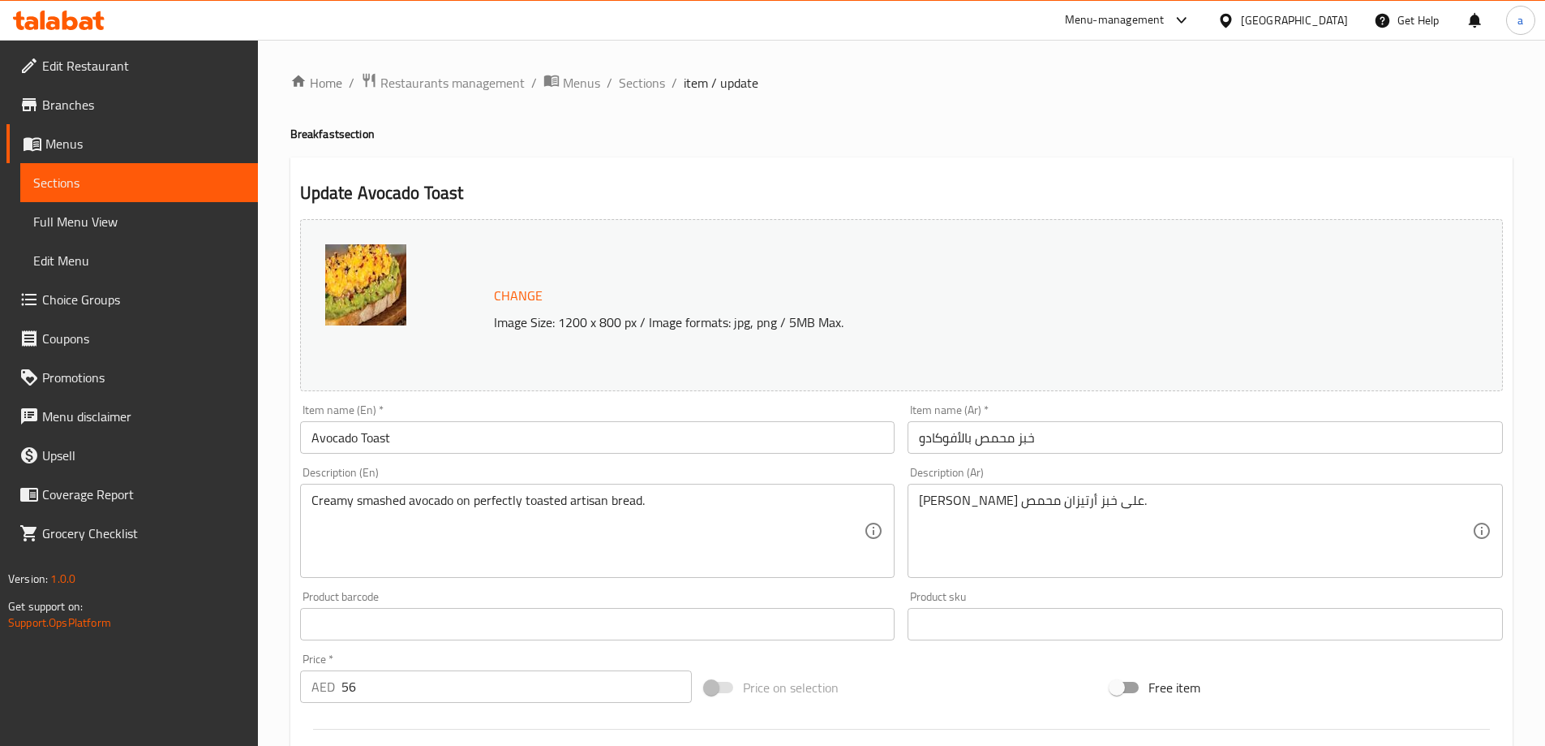
click at [969, 441] on input "خبز محمص بالأفوكادو" at bounding box center [1205, 437] width 595 height 32
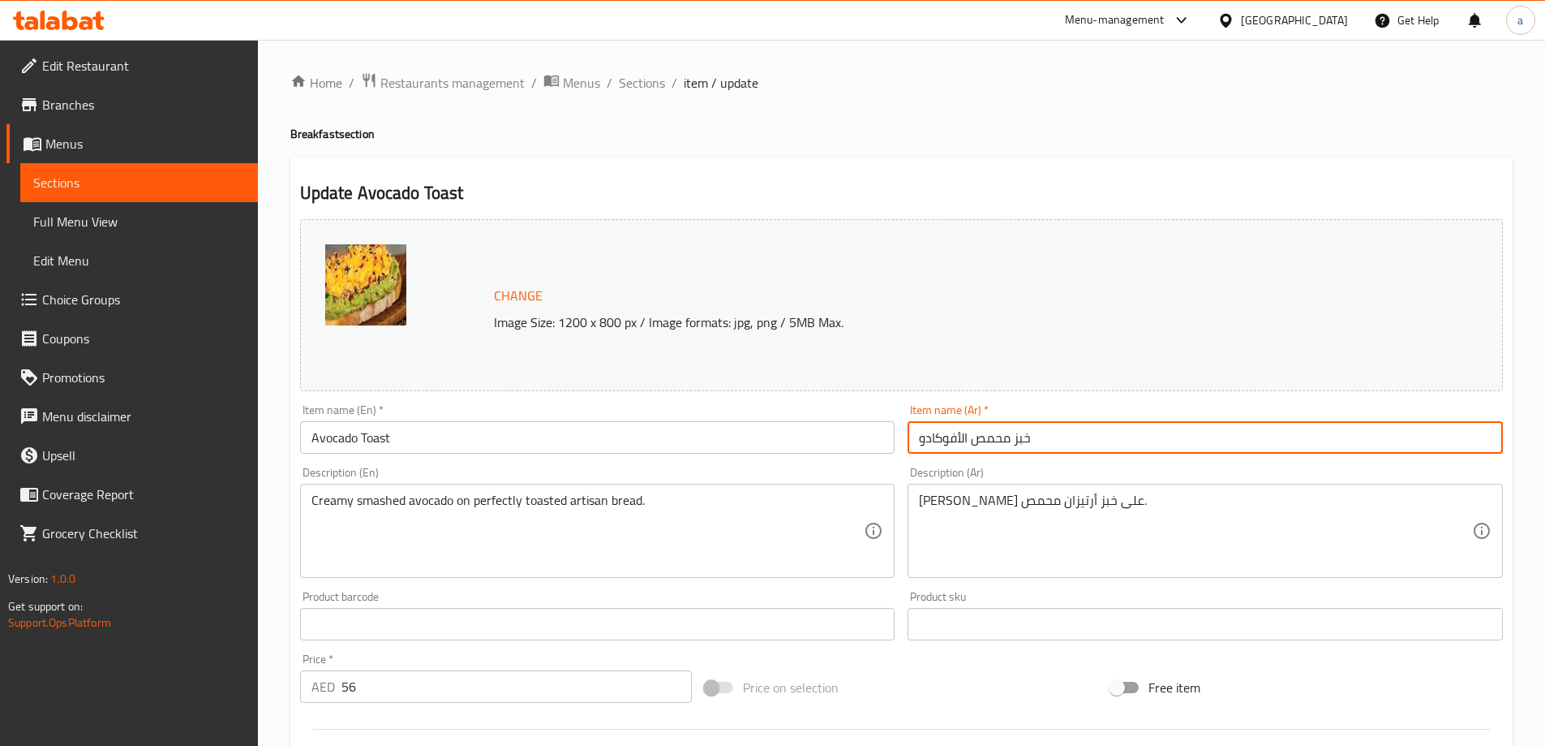
type input "خبز محمص الأفوكادو"
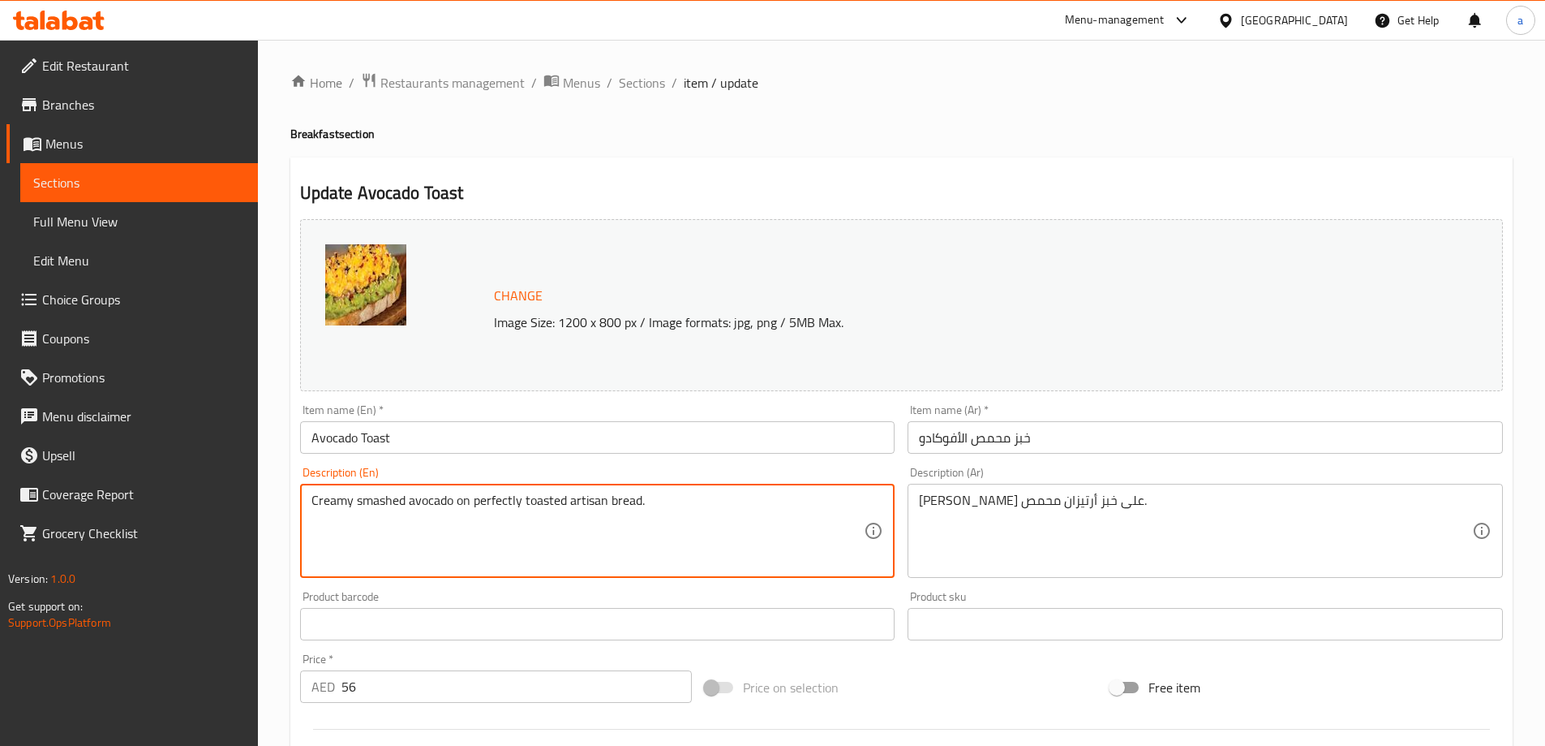
click at [505, 500] on textarea "Creamy smashed avocado on perfectly toasted artisan bread." at bounding box center [588, 530] width 553 height 77
click at [483, 497] on textarea "Creamy smashed avocado on perfectly toasted artisan bread." at bounding box center [588, 530] width 553 height 77
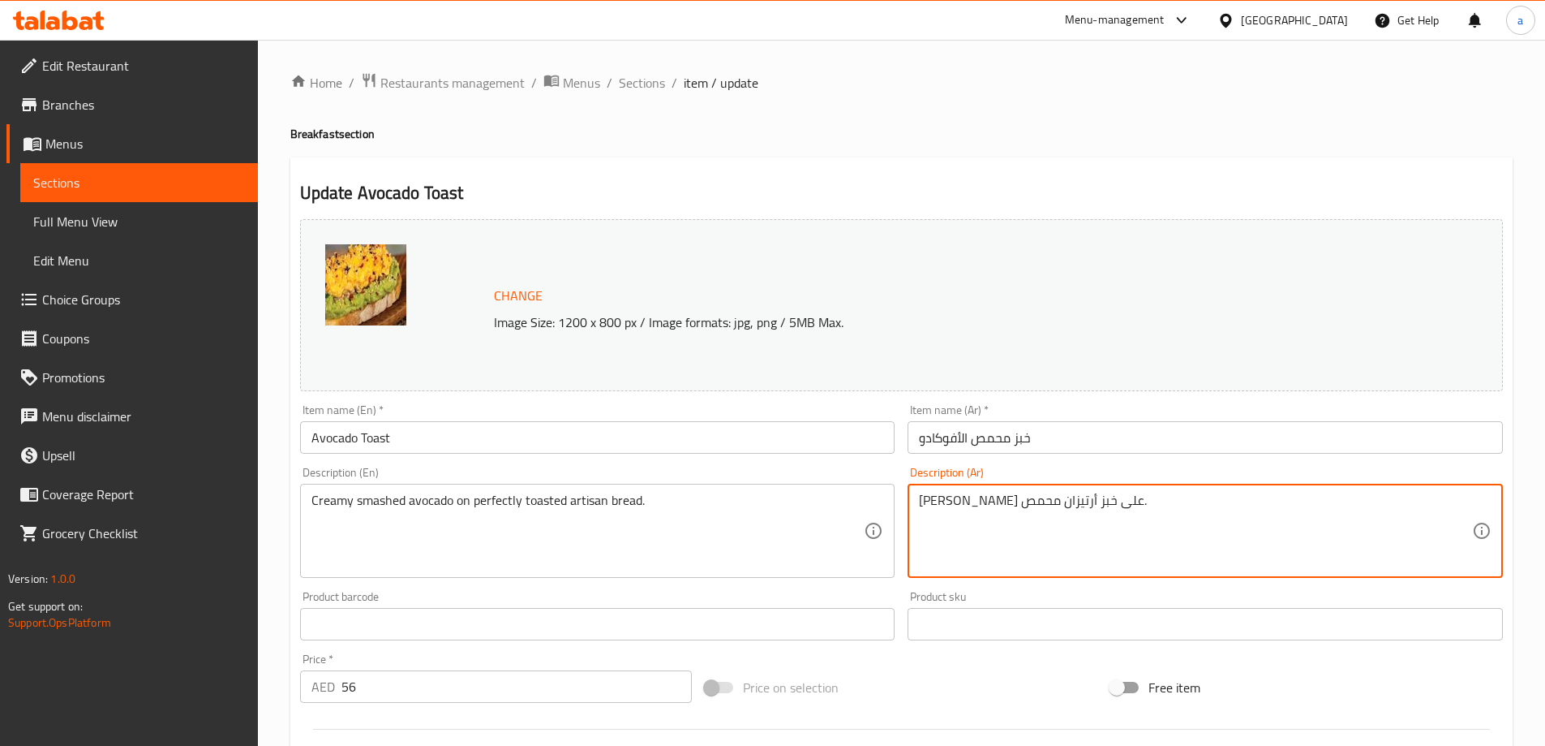
click at [1044, 505] on textarea "[PERSON_NAME] على خبز أرتيزان محمص." at bounding box center [1195, 530] width 553 height 77
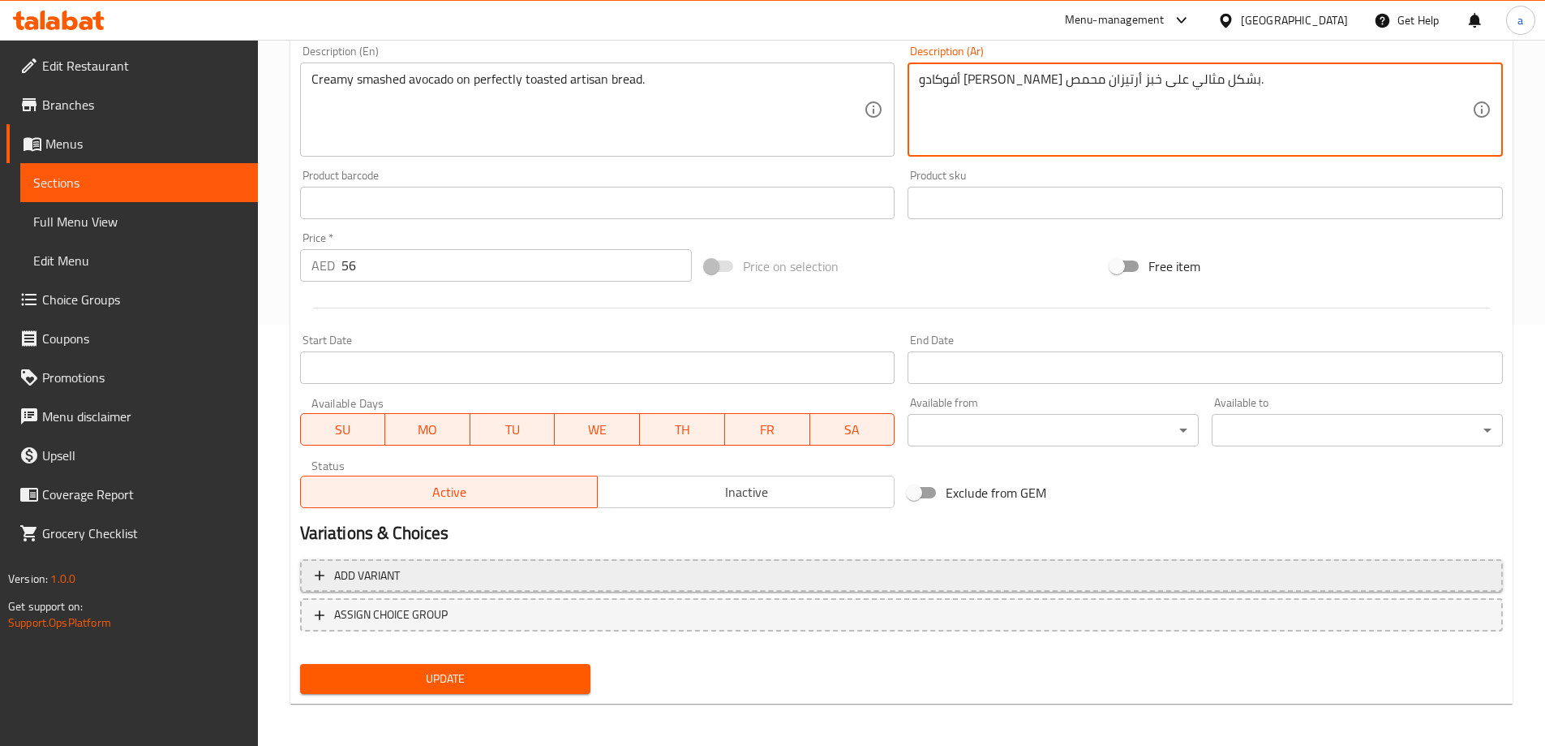
scroll to position [424, 0]
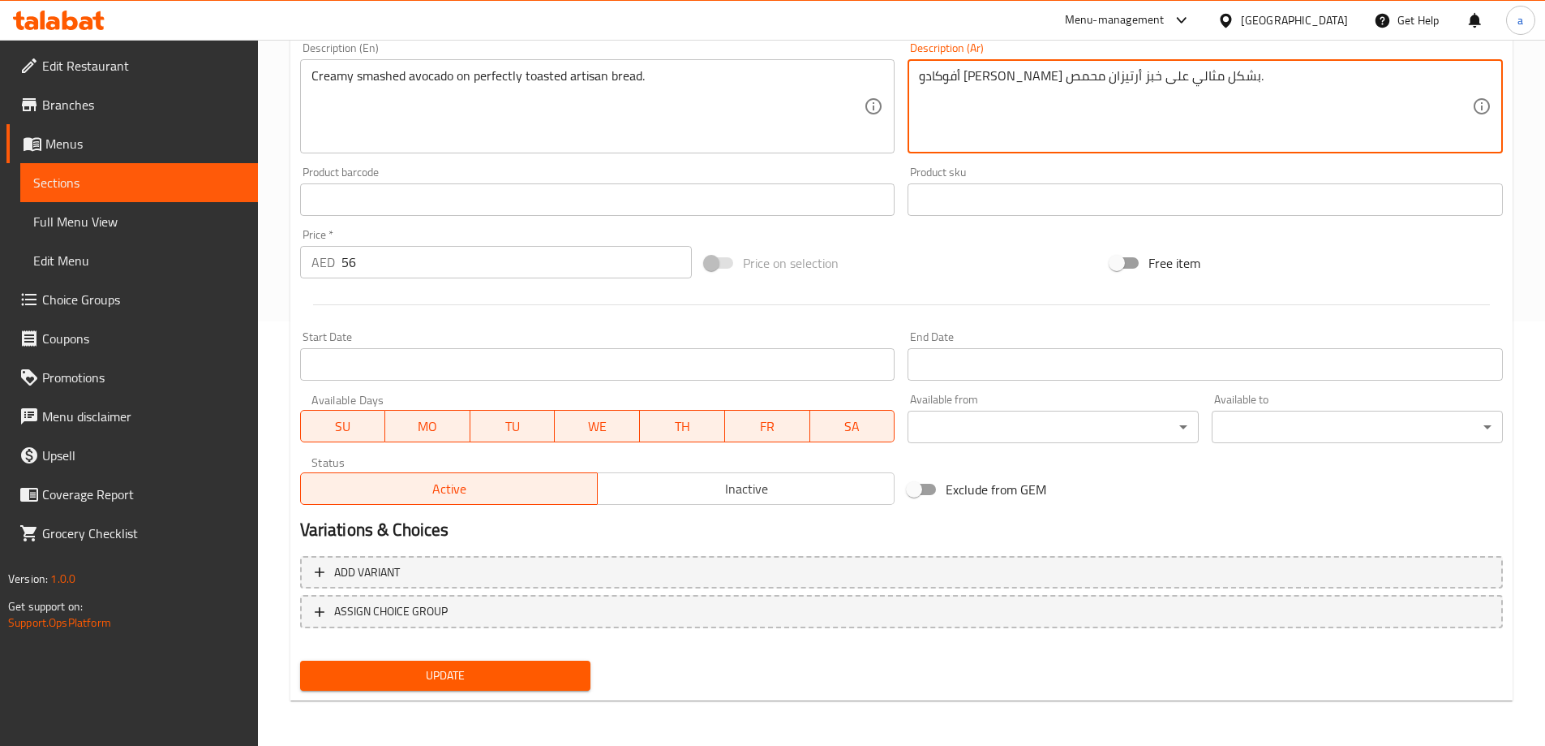
type textarea "أفوكادو [PERSON_NAME] بشكل مثالي على خبز أرتيزان محمص."
click at [525, 686] on span "Update" at bounding box center [445, 675] width 265 height 20
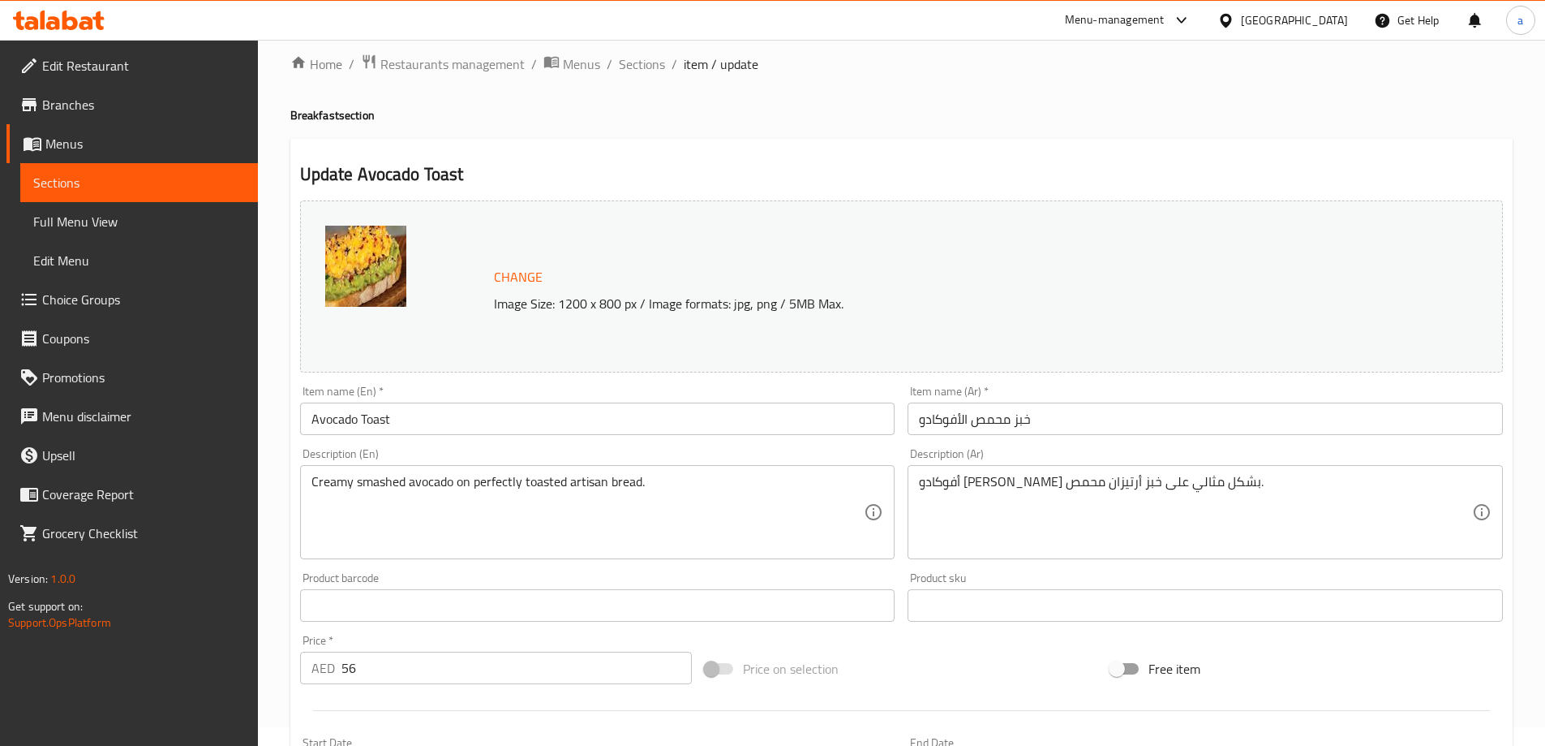
scroll to position [0, 0]
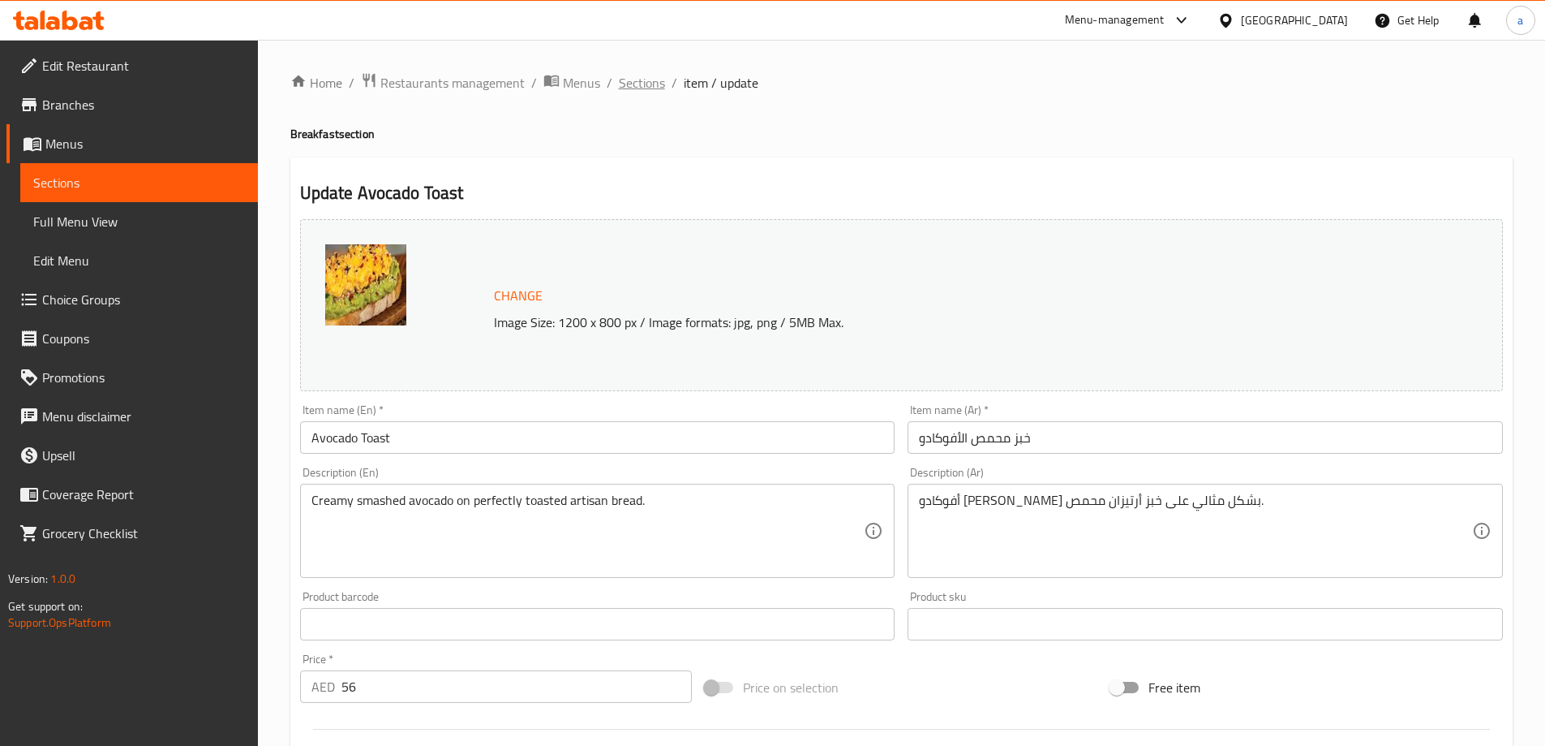
click at [635, 83] on span "Sections" at bounding box center [642, 82] width 46 height 19
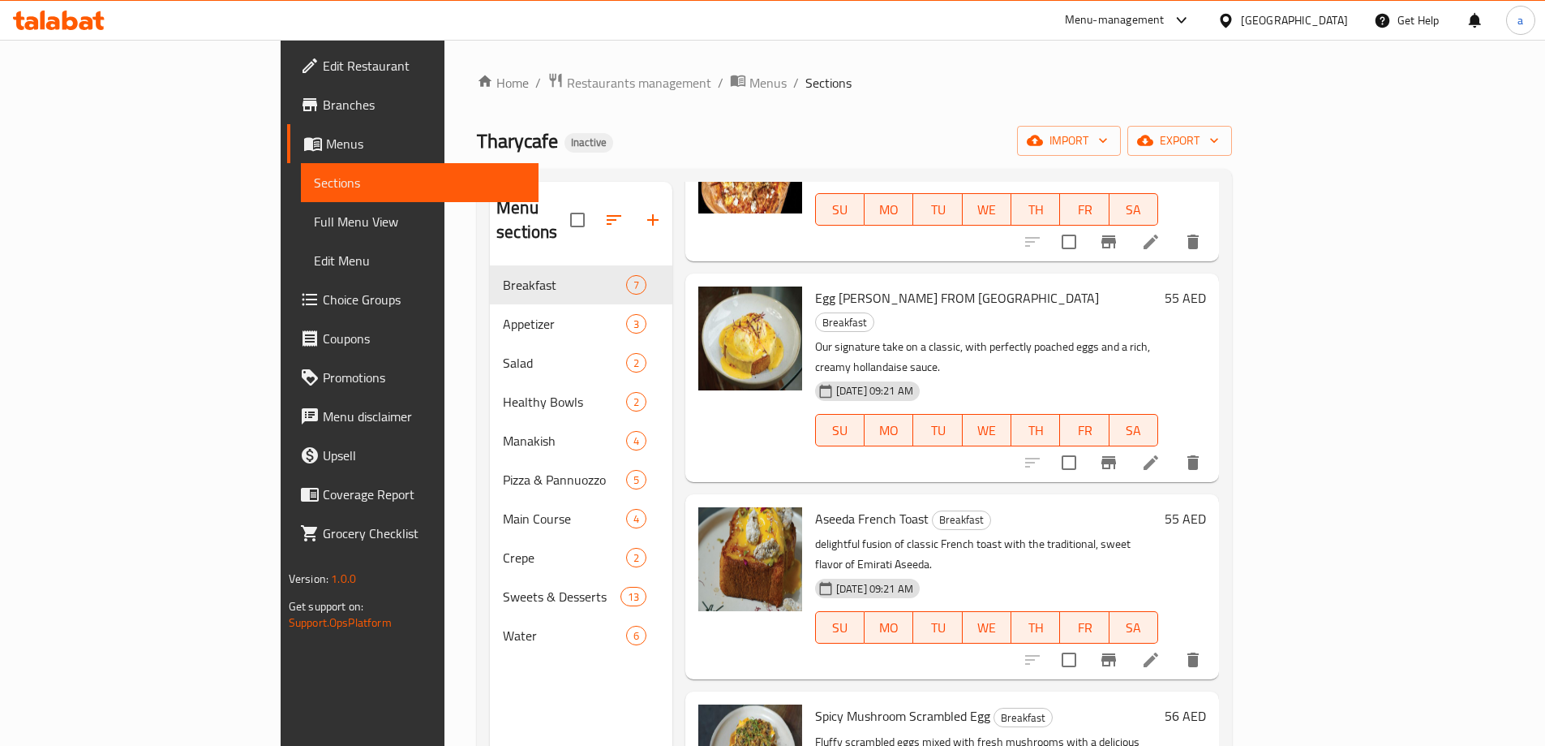
scroll to position [324, 0]
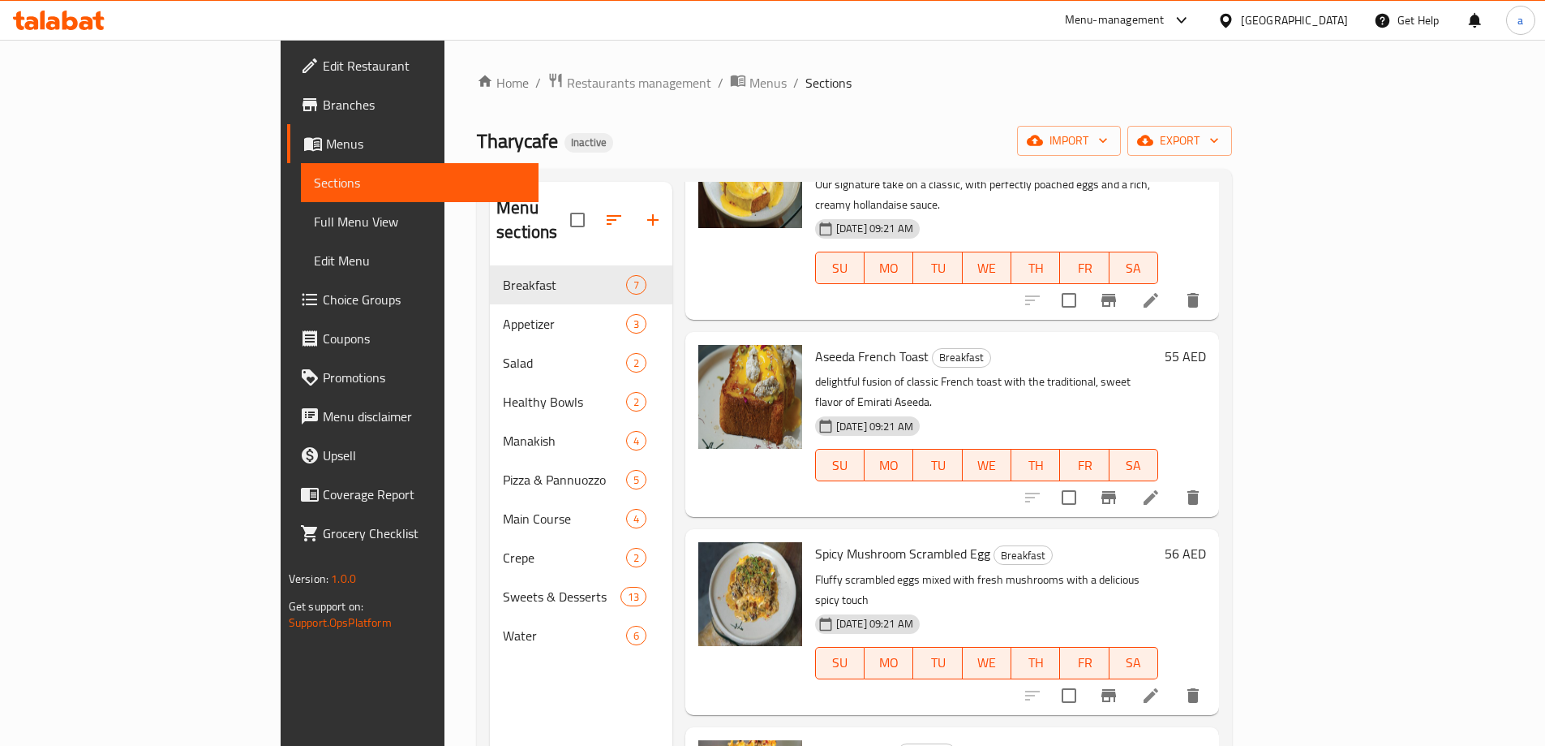
click at [1174, 483] on li at bounding box center [1150, 497] width 45 height 29
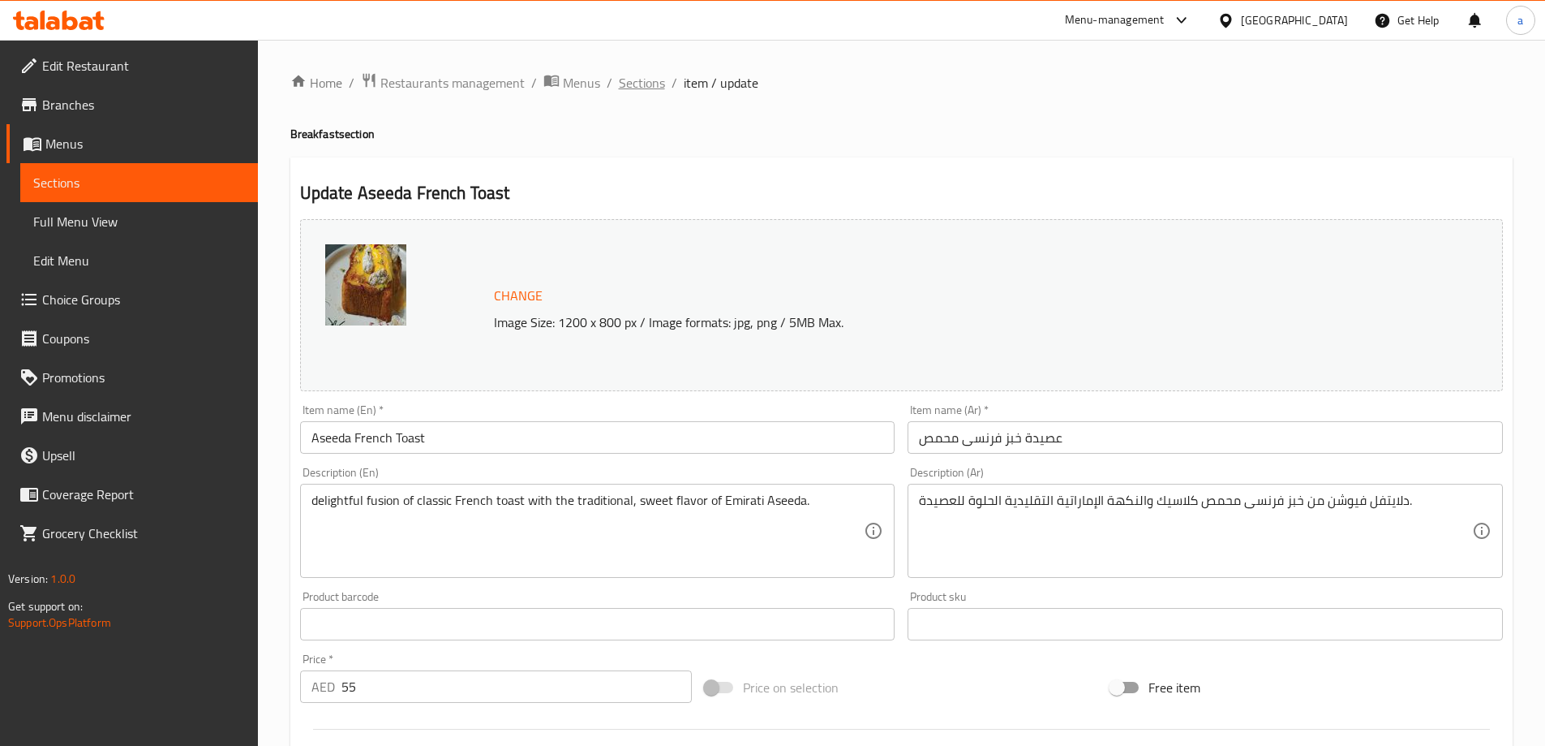
click at [637, 85] on span "Sections" at bounding box center [642, 82] width 46 height 19
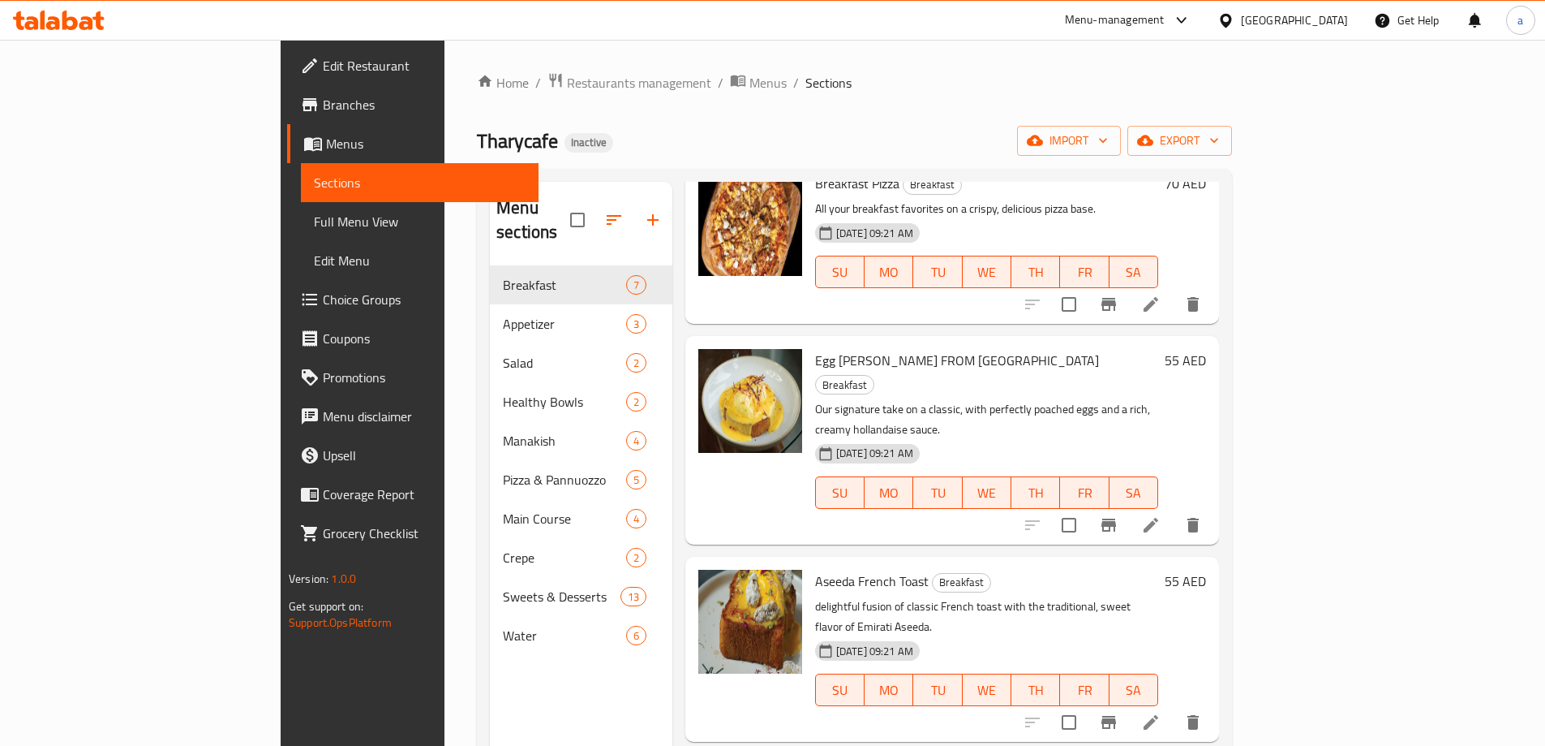
scroll to position [243, 0]
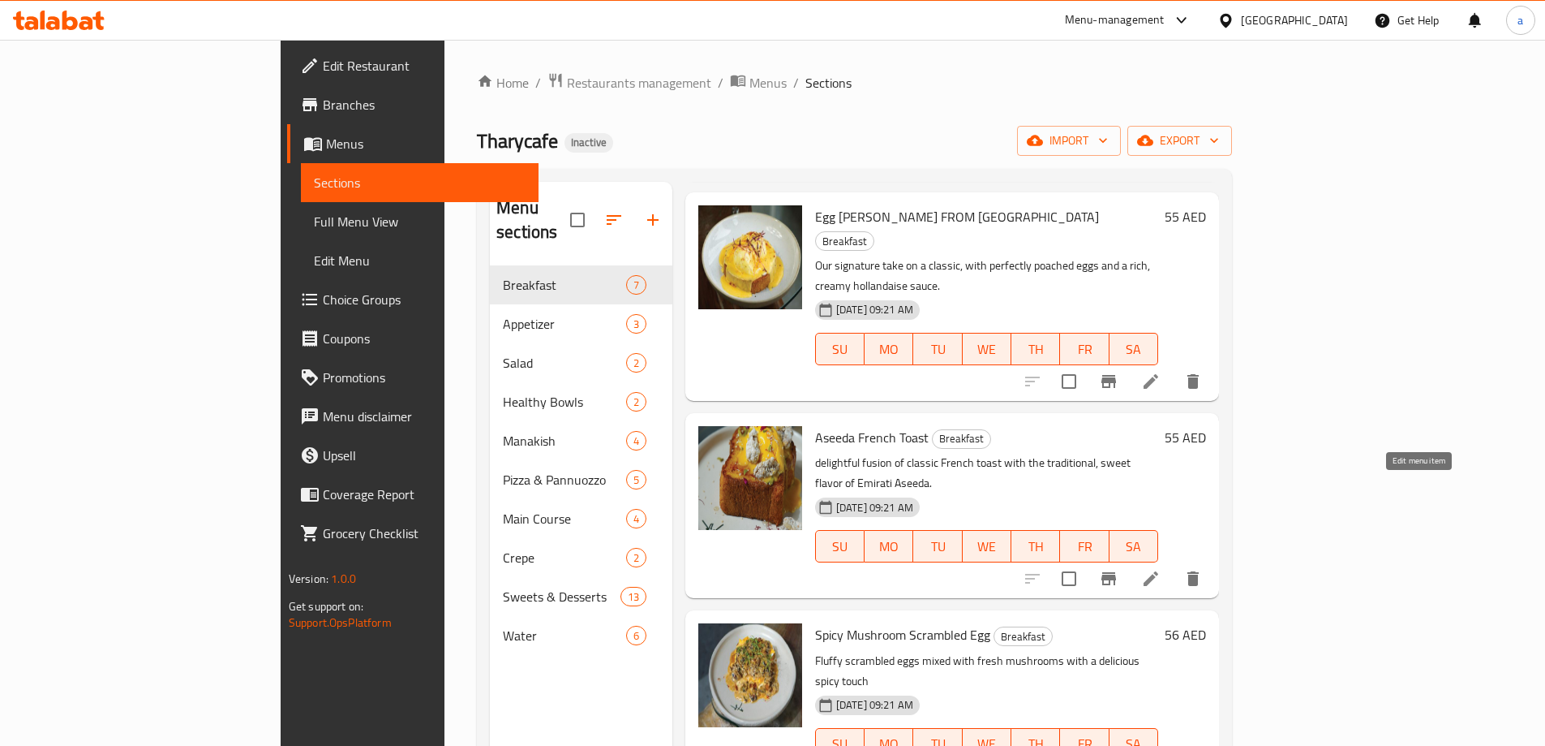
click at [1161, 569] on icon at bounding box center [1150, 578] width 19 height 19
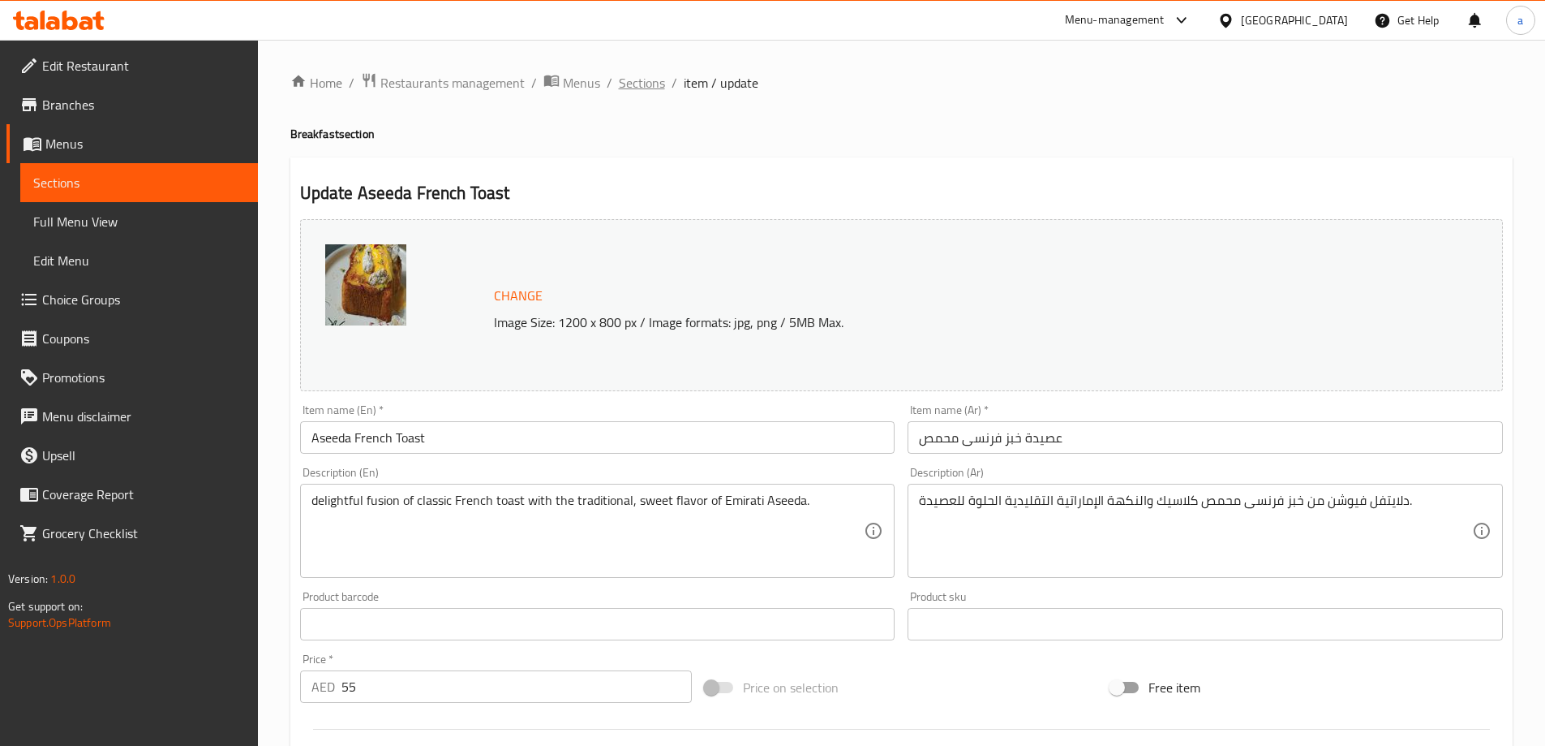
click at [626, 88] on span "Sections" at bounding box center [642, 82] width 46 height 19
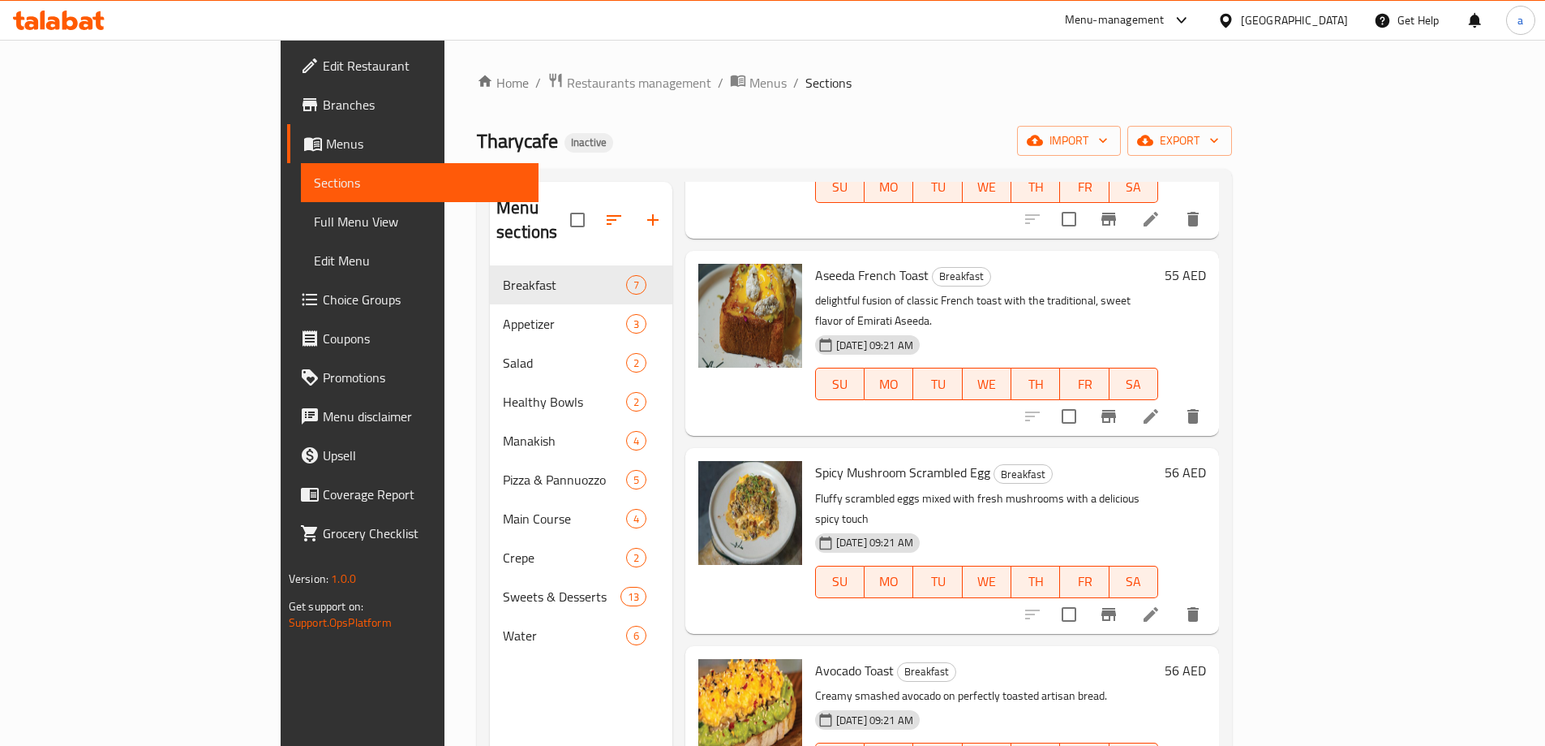
scroll to position [487, 0]
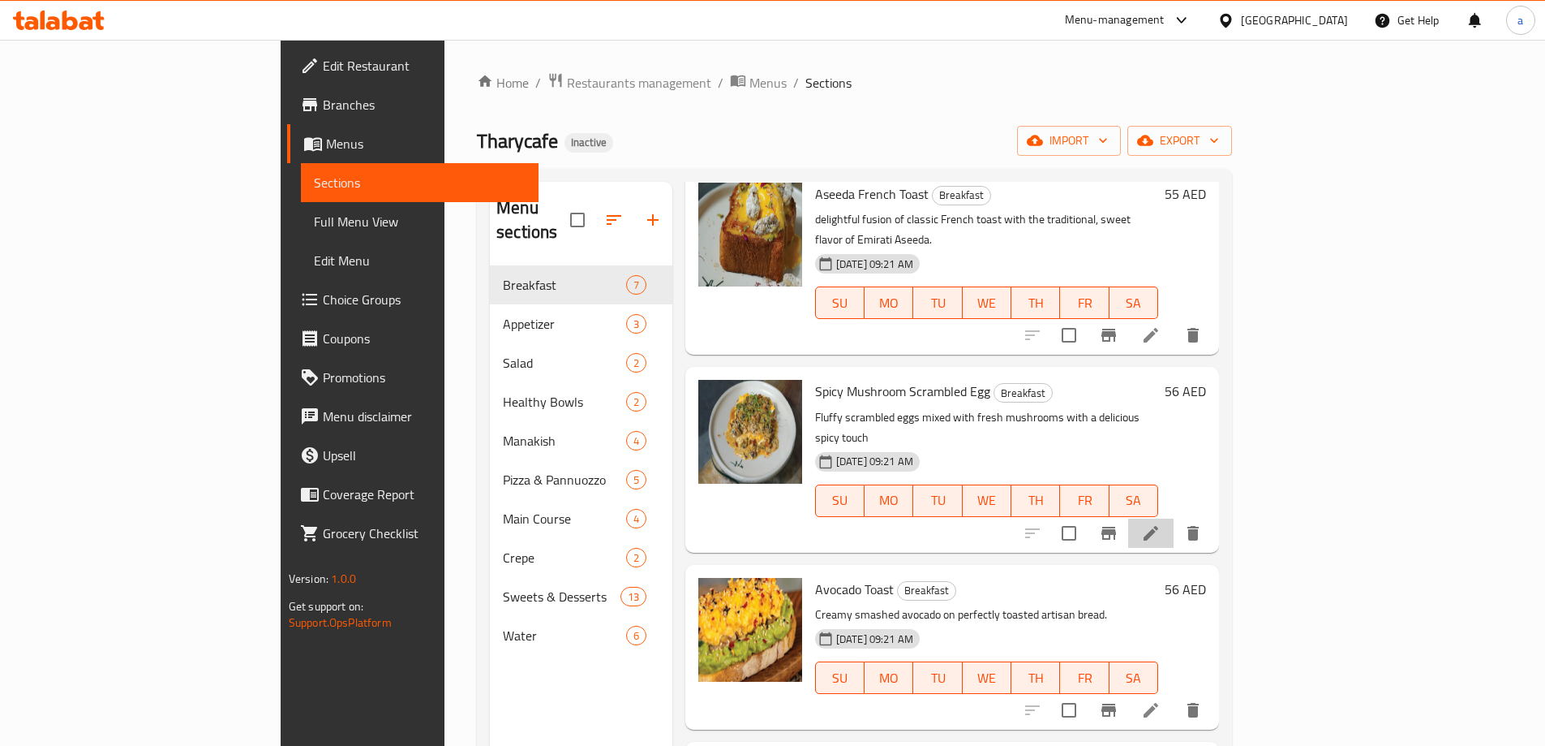
click at [1174, 518] on li at bounding box center [1150, 532] width 45 height 29
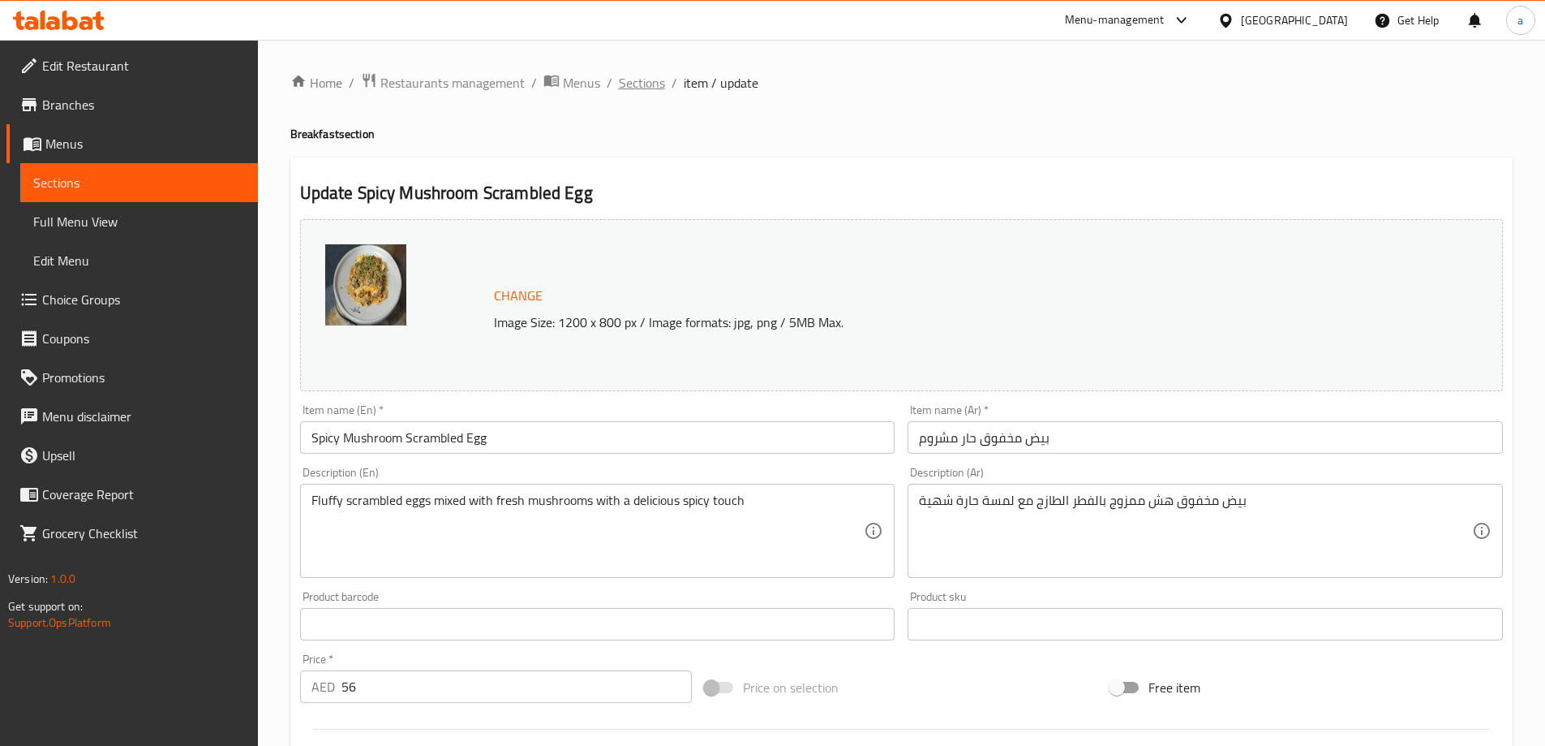
click at [629, 86] on span "Sections" at bounding box center [642, 82] width 46 height 19
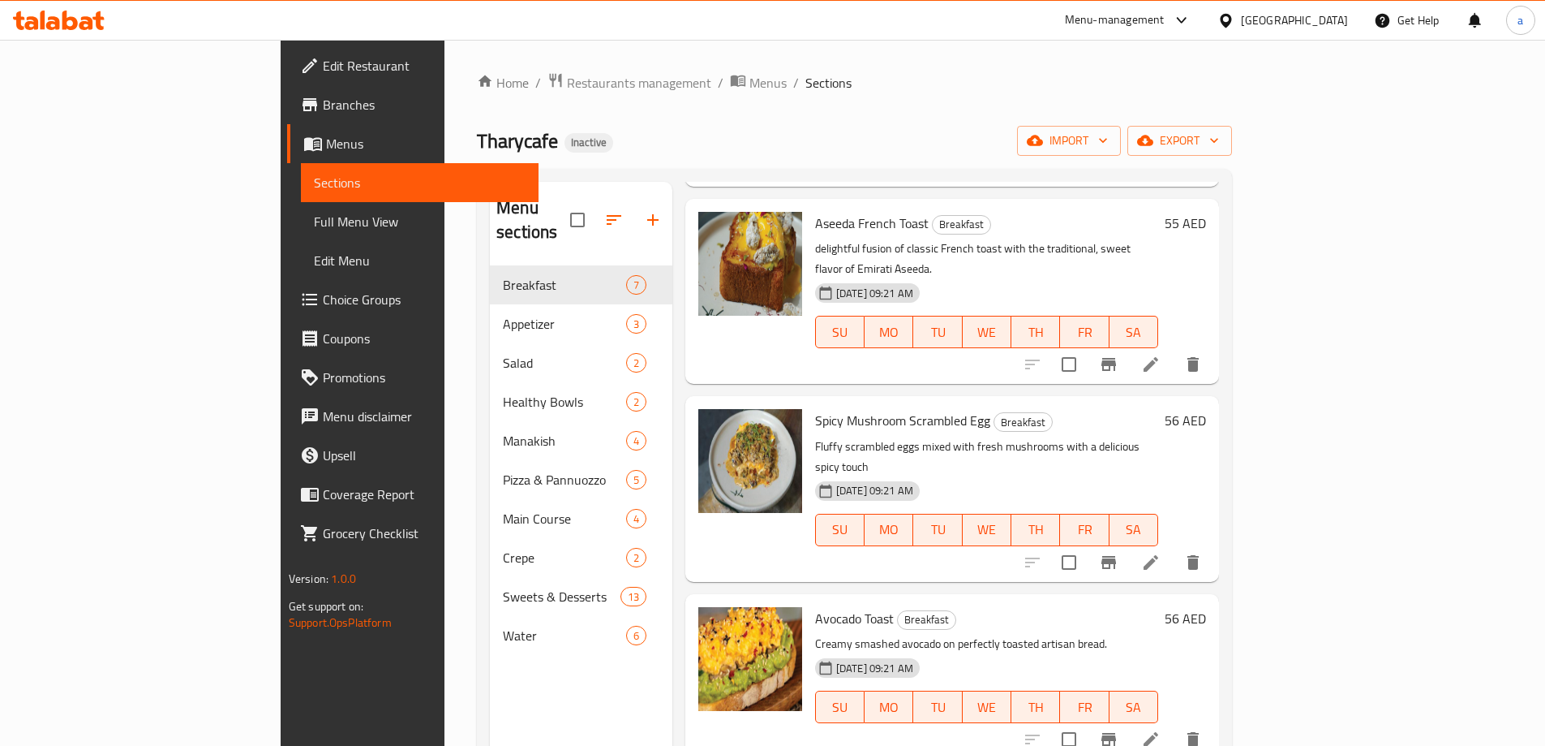
scroll to position [487, 0]
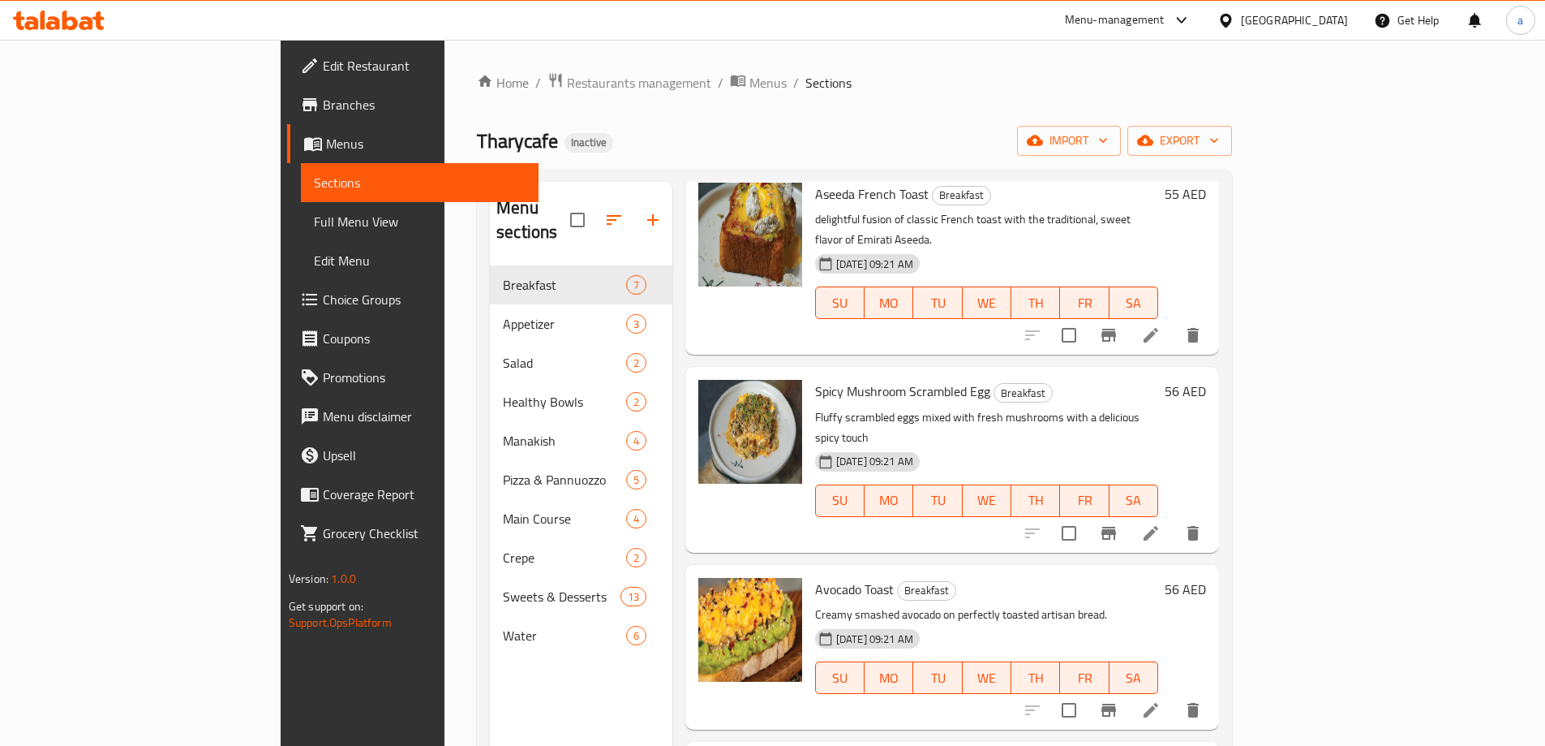
click at [1161, 523] on icon at bounding box center [1150, 532] width 19 height 19
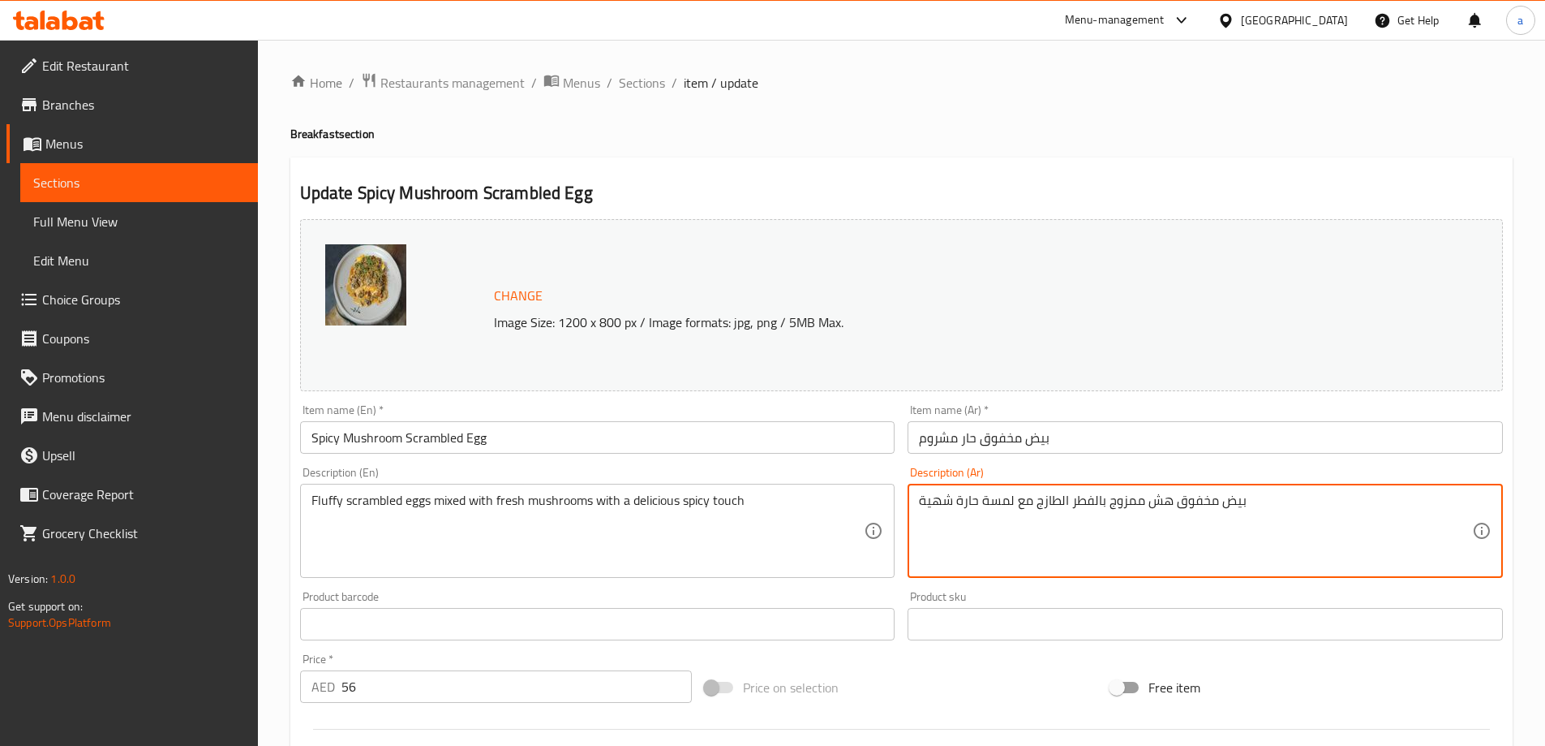
click at [1163, 509] on textarea "بيض مخفوق هش ممزوج بالفطر الطازج مع لمسة حارة شهية" at bounding box center [1195, 530] width 553 height 77
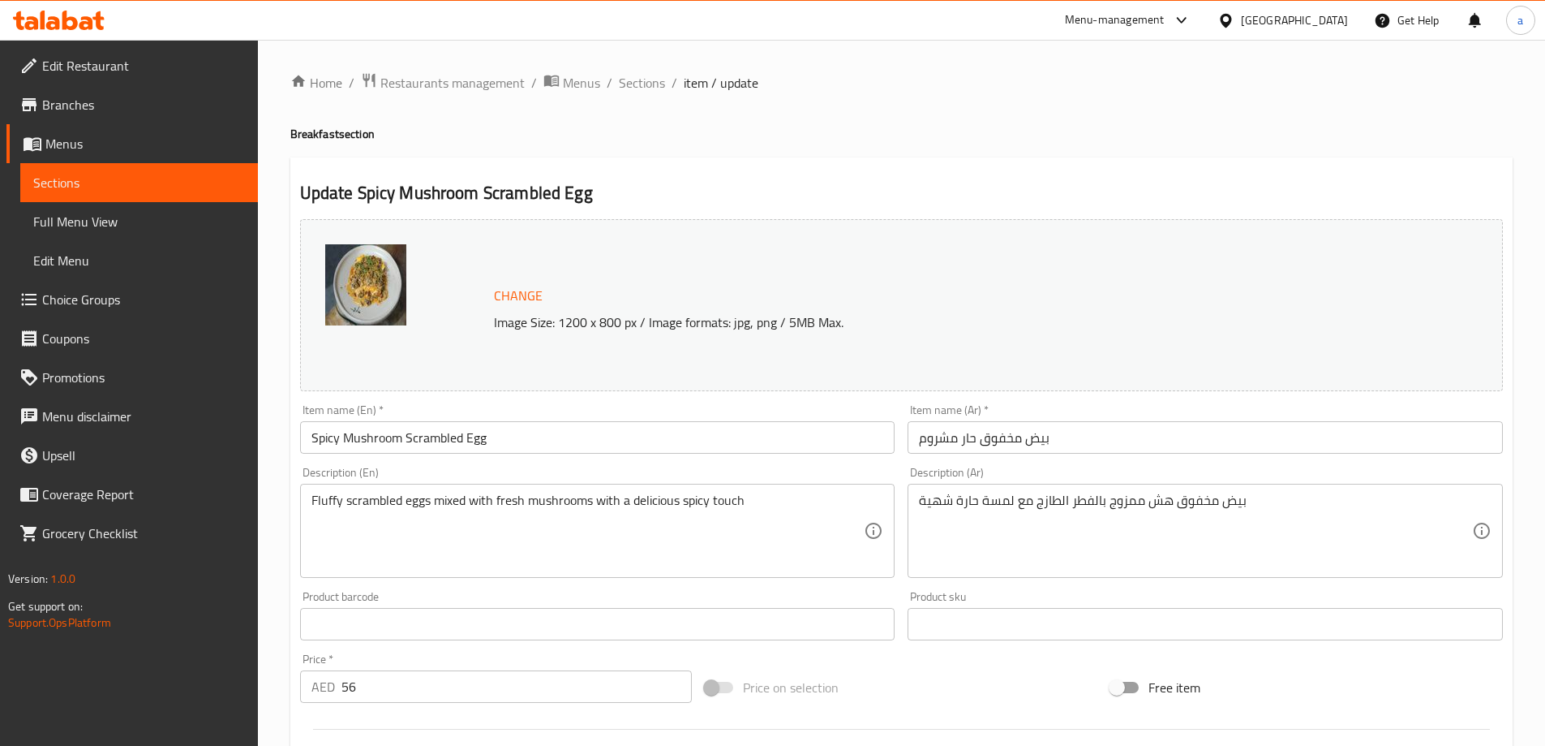
click at [324, 491] on div "Fluffy scrambled eggs mixed with fresh mushrooms with a delicious spicy touch D…" at bounding box center [597, 531] width 595 height 94
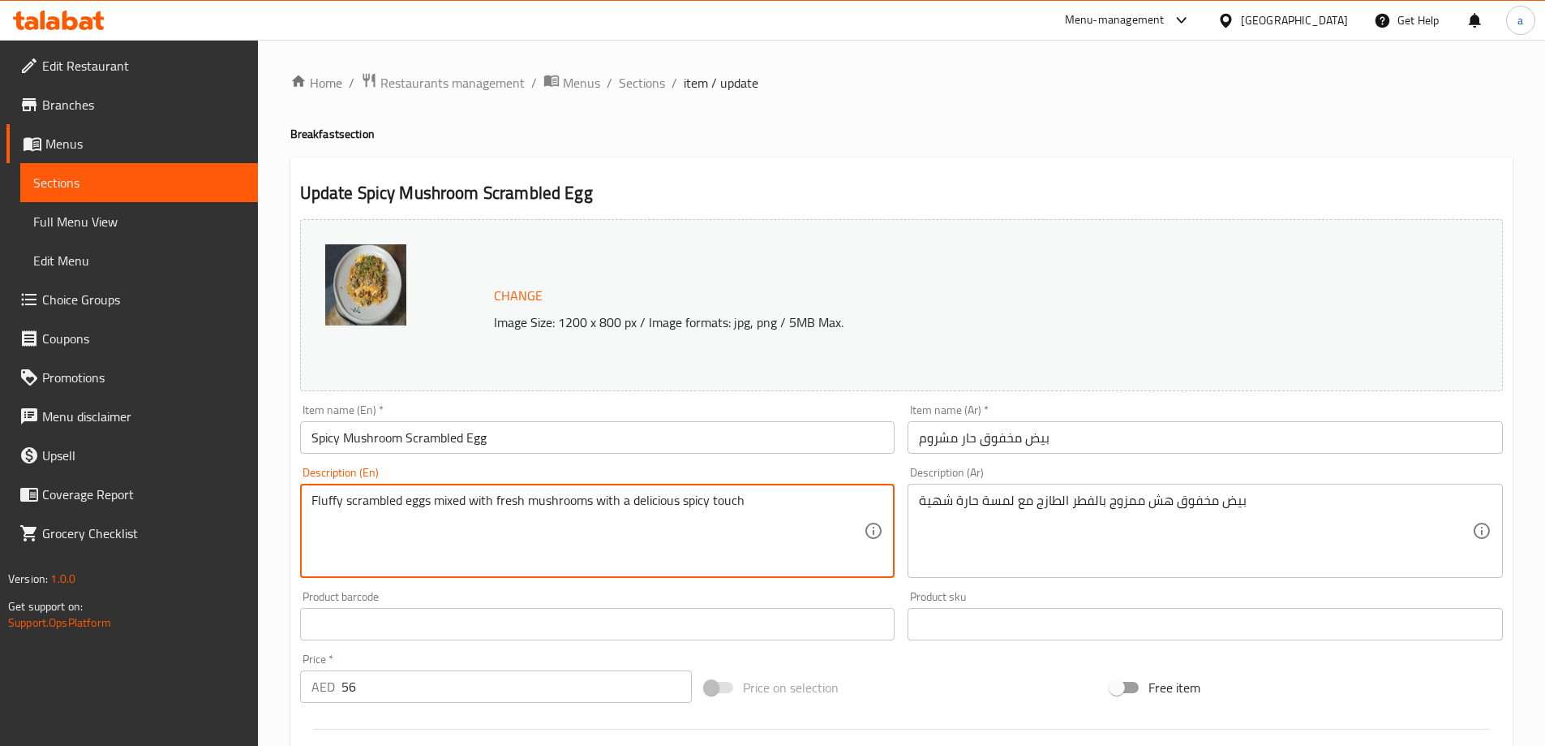
click at [323, 504] on textarea "Fluffy scrambled eggs mixed with fresh mushrooms with a delicious spicy touch" at bounding box center [588, 530] width 553 height 77
click at [336, 523] on textarea "Fluffy scrambled eggs mixed with fresh mushrooms with a delicious spicy touch" at bounding box center [588, 530] width 553 height 77
click at [348, 542] on textarea "Fluffy scrambled eggs mixed with fresh mushrooms with a delicious spicy touch" at bounding box center [588, 530] width 553 height 77
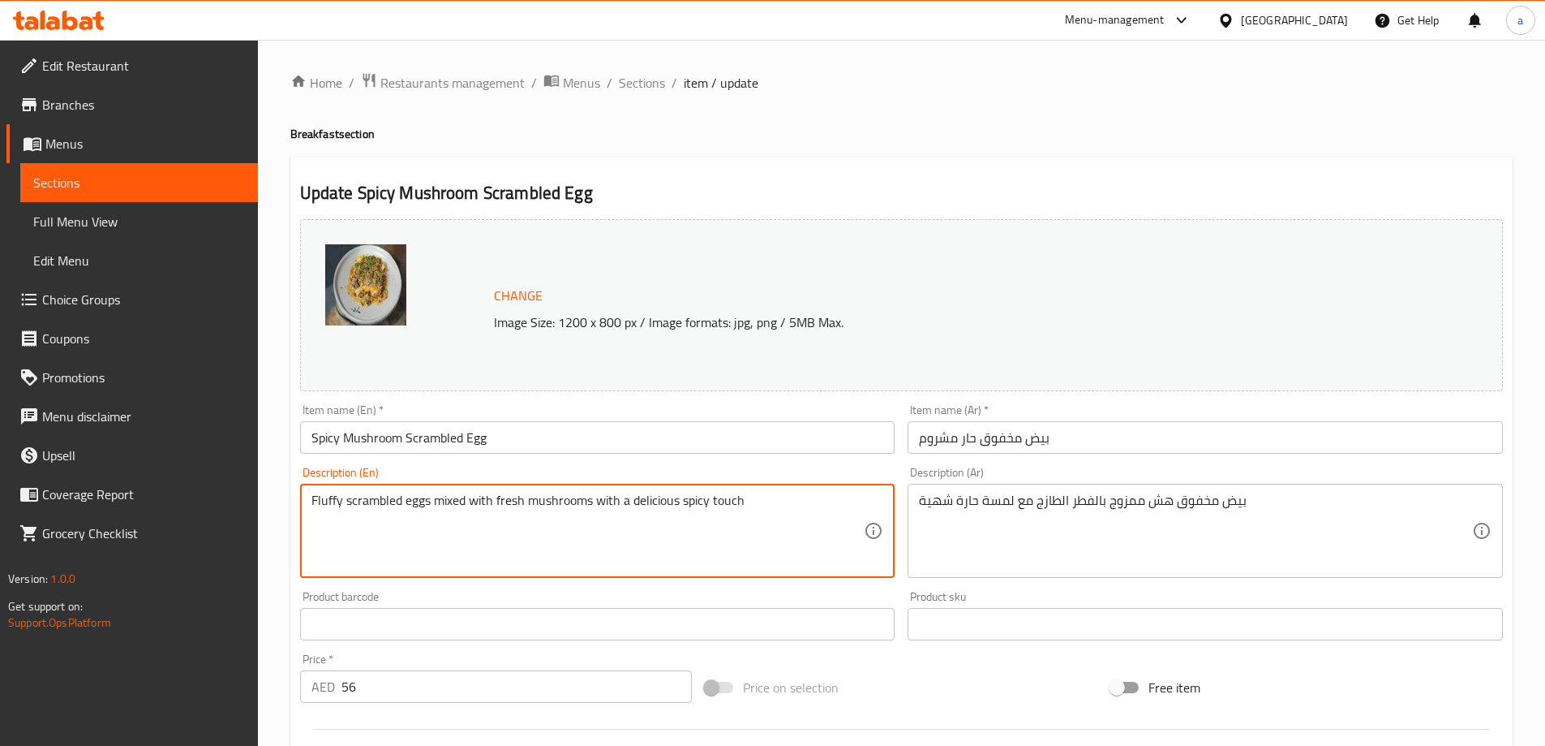
click at [348, 541] on textarea "Fluffy scrambled eggs mixed with fresh mushrooms with a delicious spicy touch" at bounding box center [588, 530] width 553 height 77
click at [337, 504] on textarea "Fluffy scrambled eggs mixed with fresh mushrooms with a delicious spicy touch" at bounding box center [588, 530] width 553 height 77
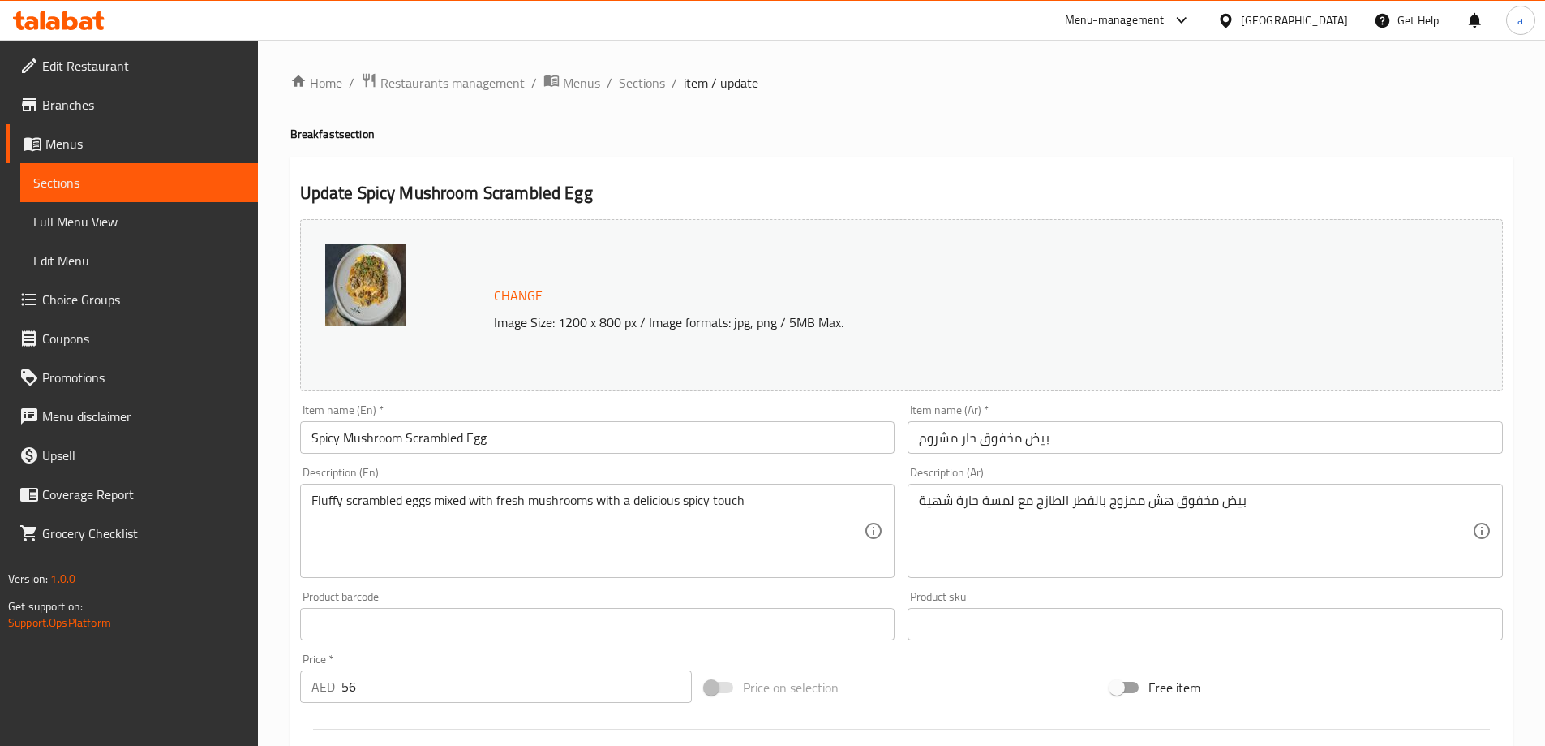
click at [327, 500] on textarea "Fluffy scrambled eggs mixed with fresh mushrooms with a delicious spicy touch" at bounding box center [588, 530] width 553 height 77
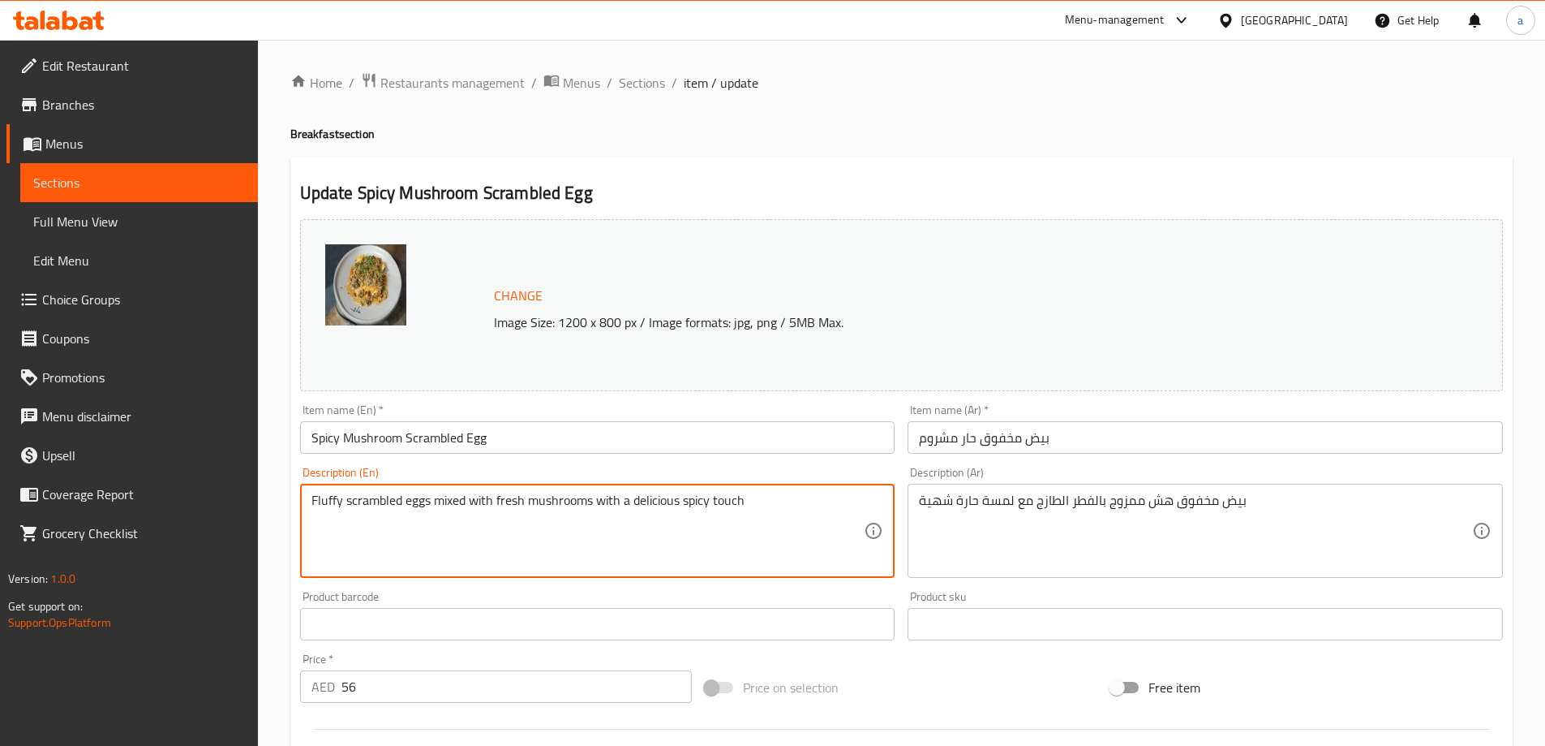
click at [327, 500] on textarea "Fluffy scrambled eggs mixed with fresh mushrooms with a delicious spicy touch" at bounding box center [588, 530] width 553 height 77
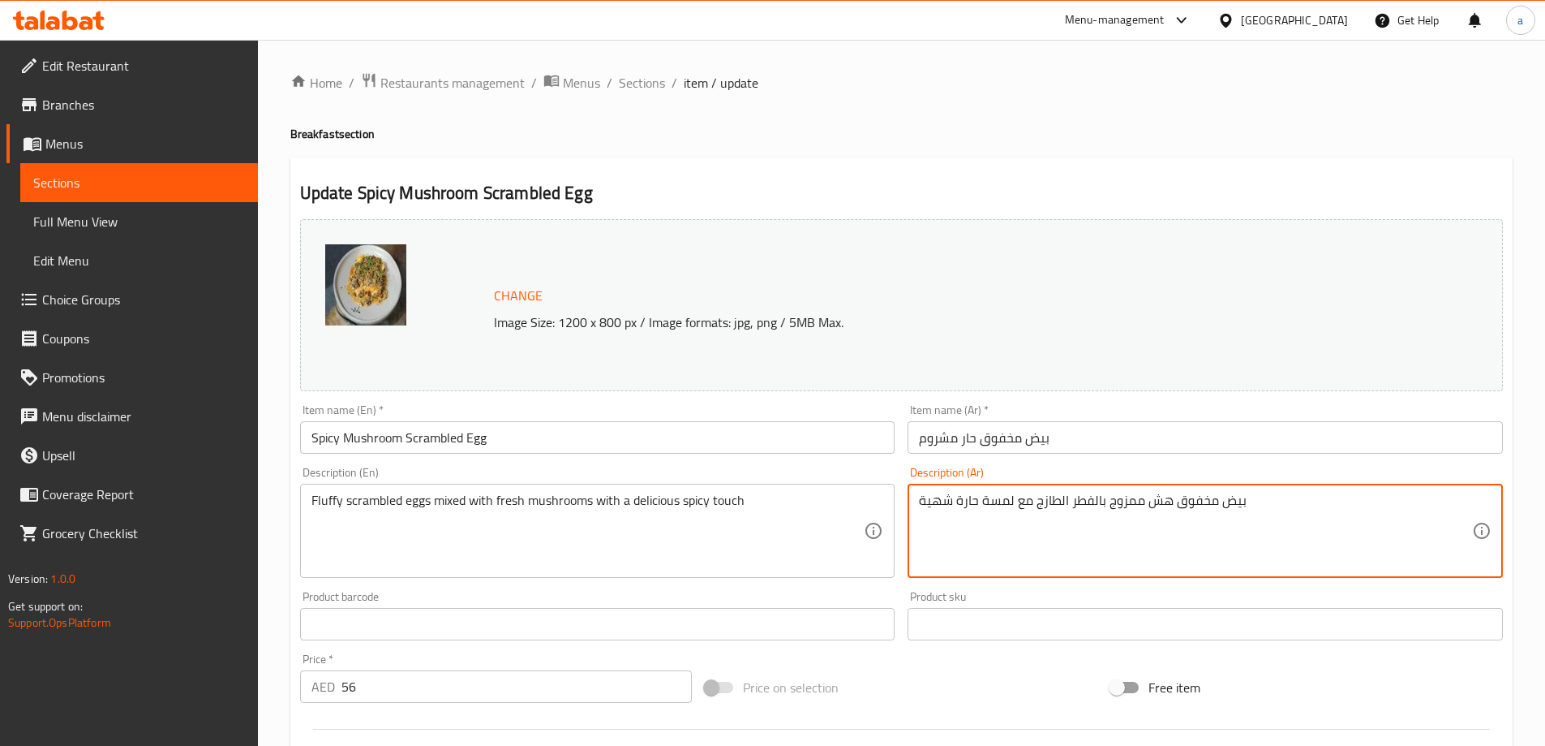
click at [1170, 499] on textarea "بيض مخفوق هش ممزوج بالفطر الطازج مع لمسة حارة شهية" at bounding box center [1195, 530] width 553 height 77
click at [1081, 505] on textarea "بيض مخفوق فلافي ممزوج بالفطر الطازج مع لمسة حارة شهية" at bounding box center [1195, 530] width 553 height 77
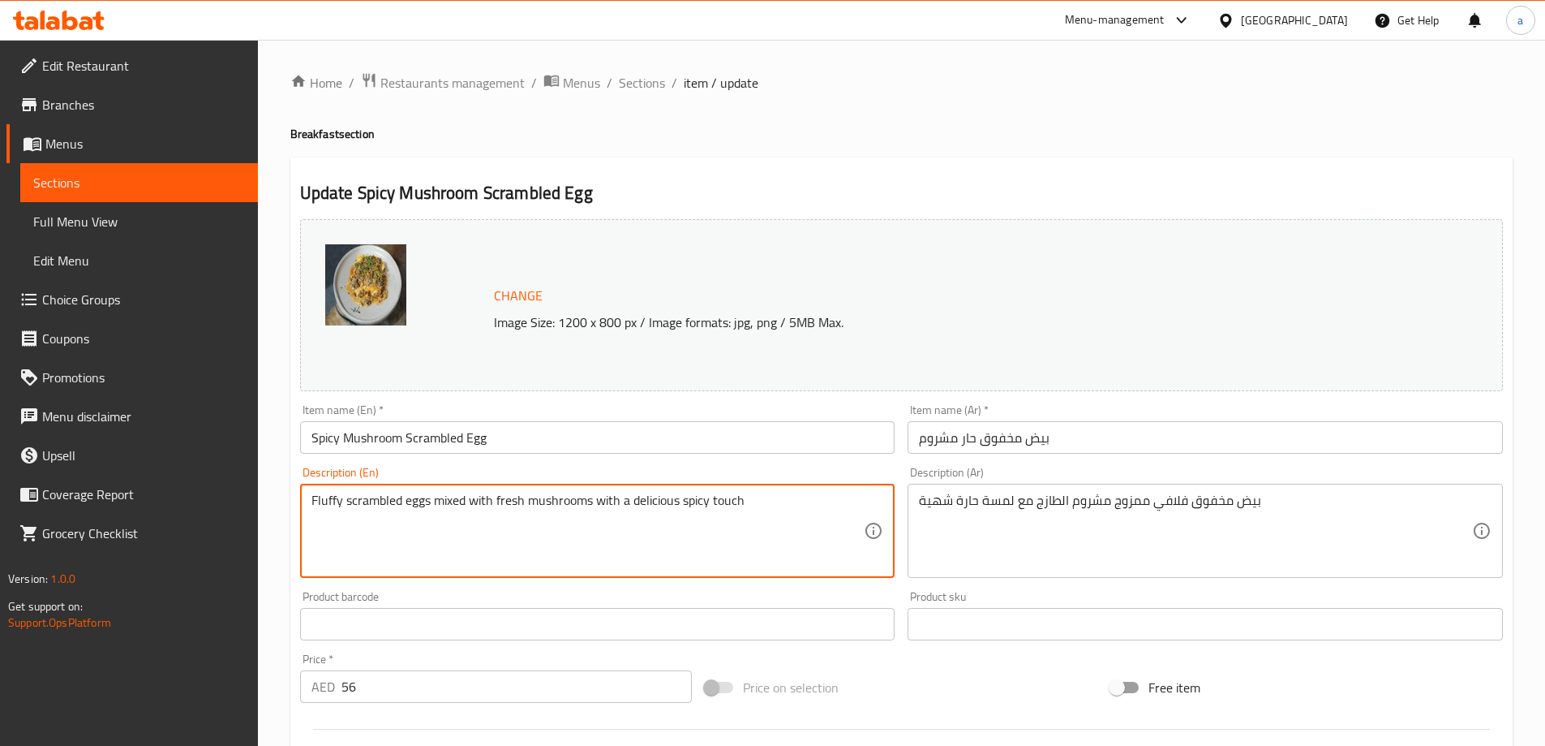
click at [715, 499] on textarea "Fluffy scrambled eggs mixed with fresh mushrooms with a delicious spicy touch" at bounding box center [588, 530] width 553 height 77
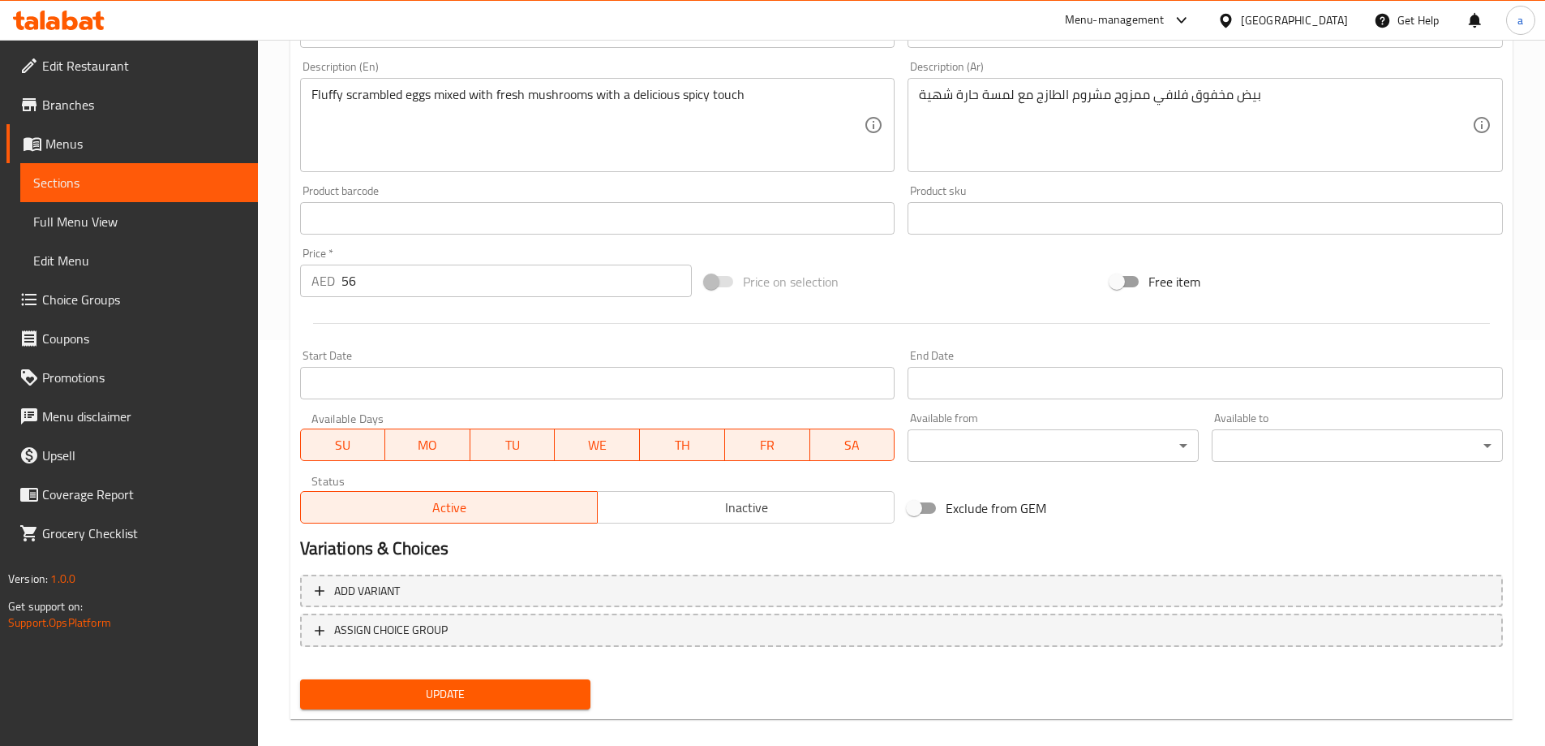
scroll to position [162, 0]
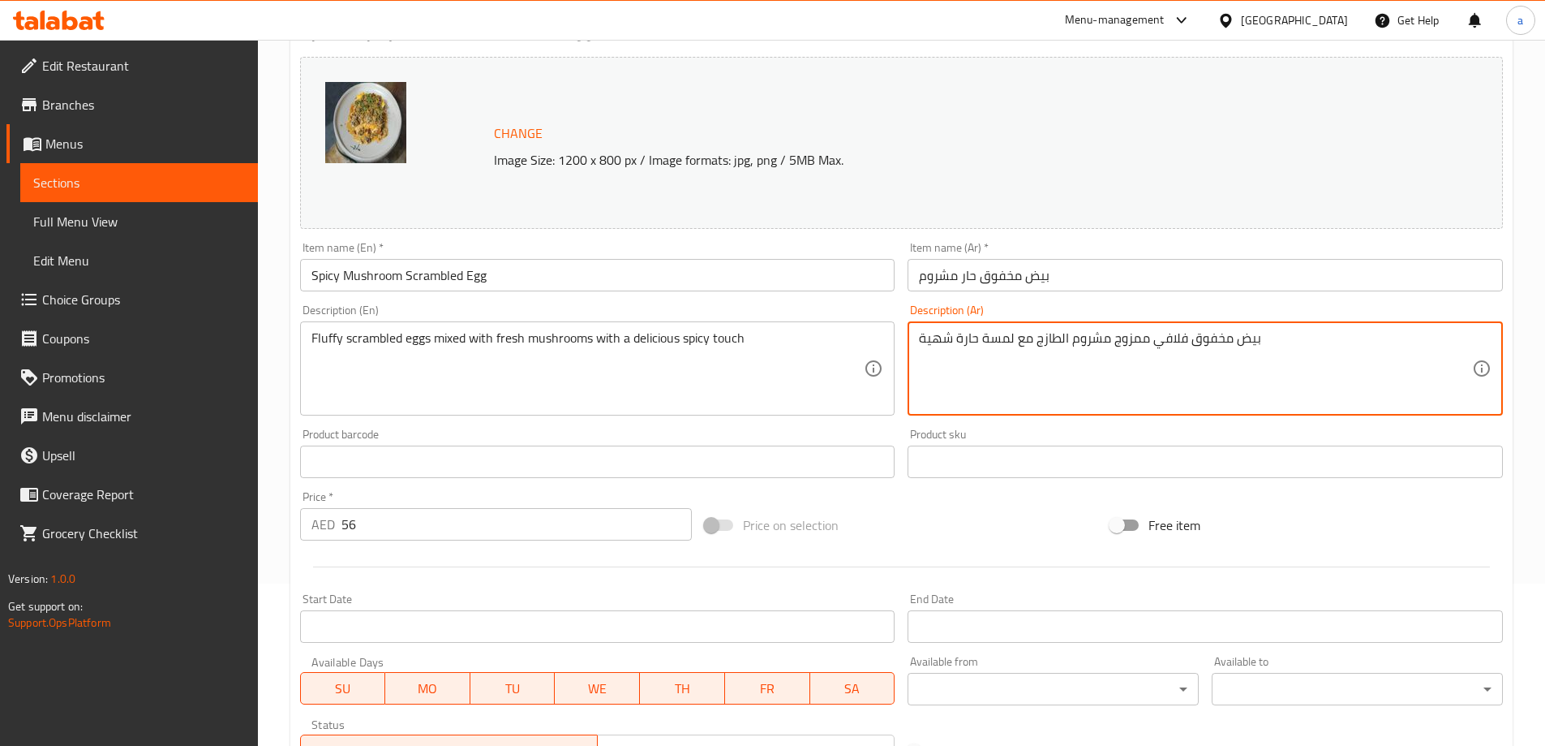
drag, startPoint x: 1110, startPoint y: 337, endPoint x: 1094, endPoint y: 377, distance: 43.7
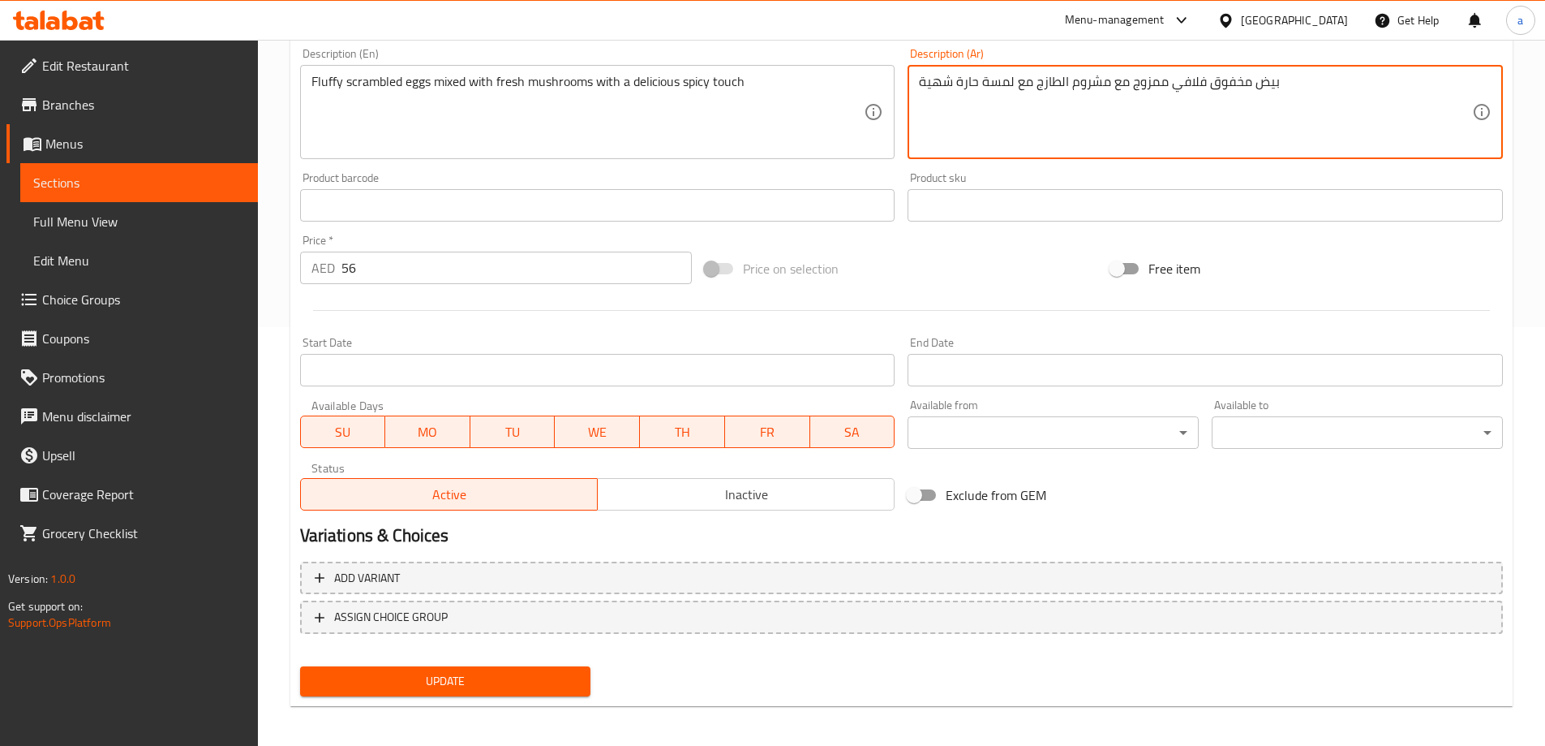
scroll to position [424, 0]
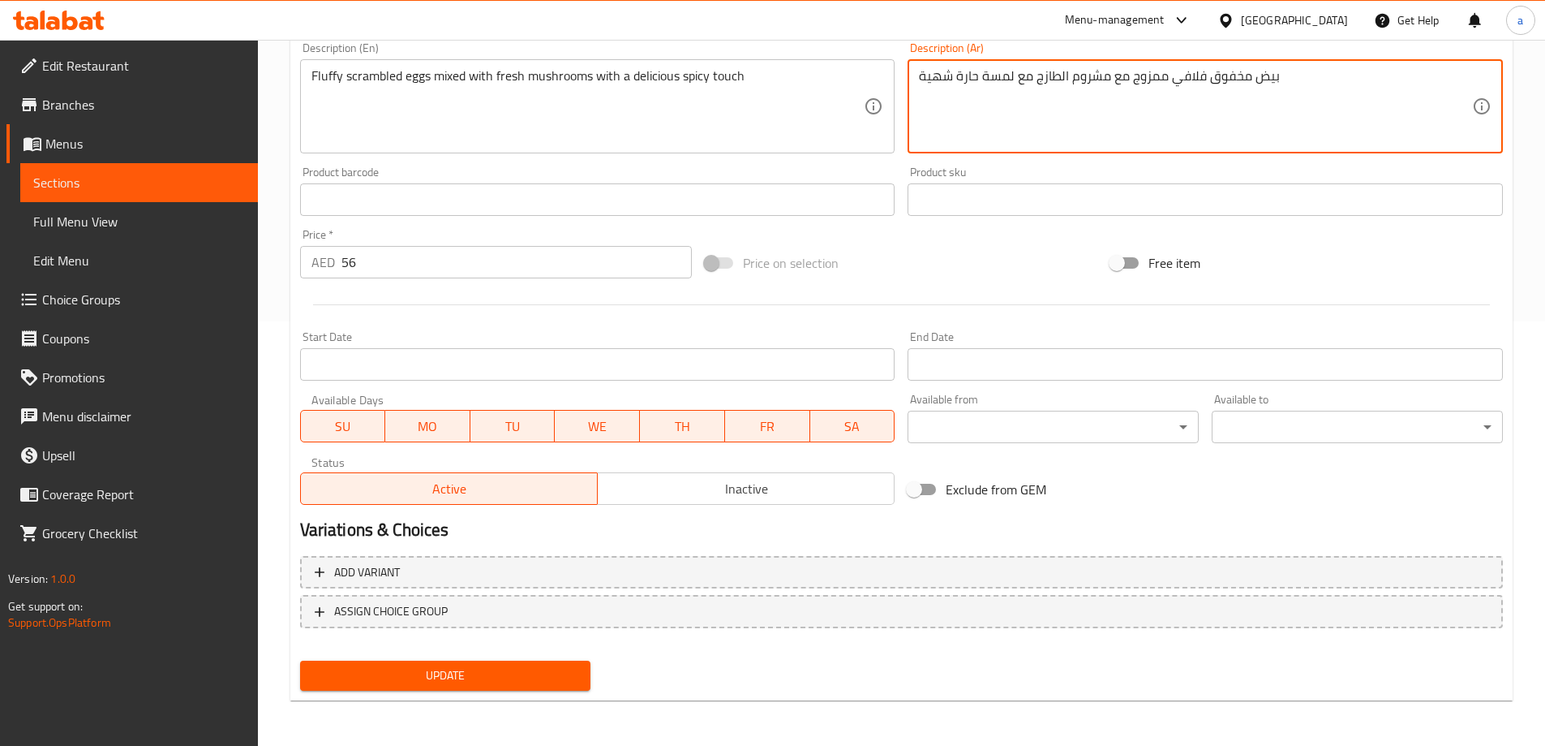
click at [1062, 75] on textarea "بيض مخفوق فلافي ممزوج مع مشروم الطازج مع لمسة حارة شهية" at bounding box center [1195, 106] width 553 height 77
click at [1062, 71] on textarea "بيض مخفوق فلافي ممزوج مع مشروم لطازج مع لمسة حارة شهية" at bounding box center [1195, 106] width 553 height 77
click at [1061, 78] on textarea "بيض مخفوق فلافي ممزوج مع مشروم لطازج مع لمسة حارة شهية" at bounding box center [1195, 106] width 553 height 77
type textarea "بيض مخفوق فلافي ممزوج مع مشروم طازج مع لمسة حارة شهية"
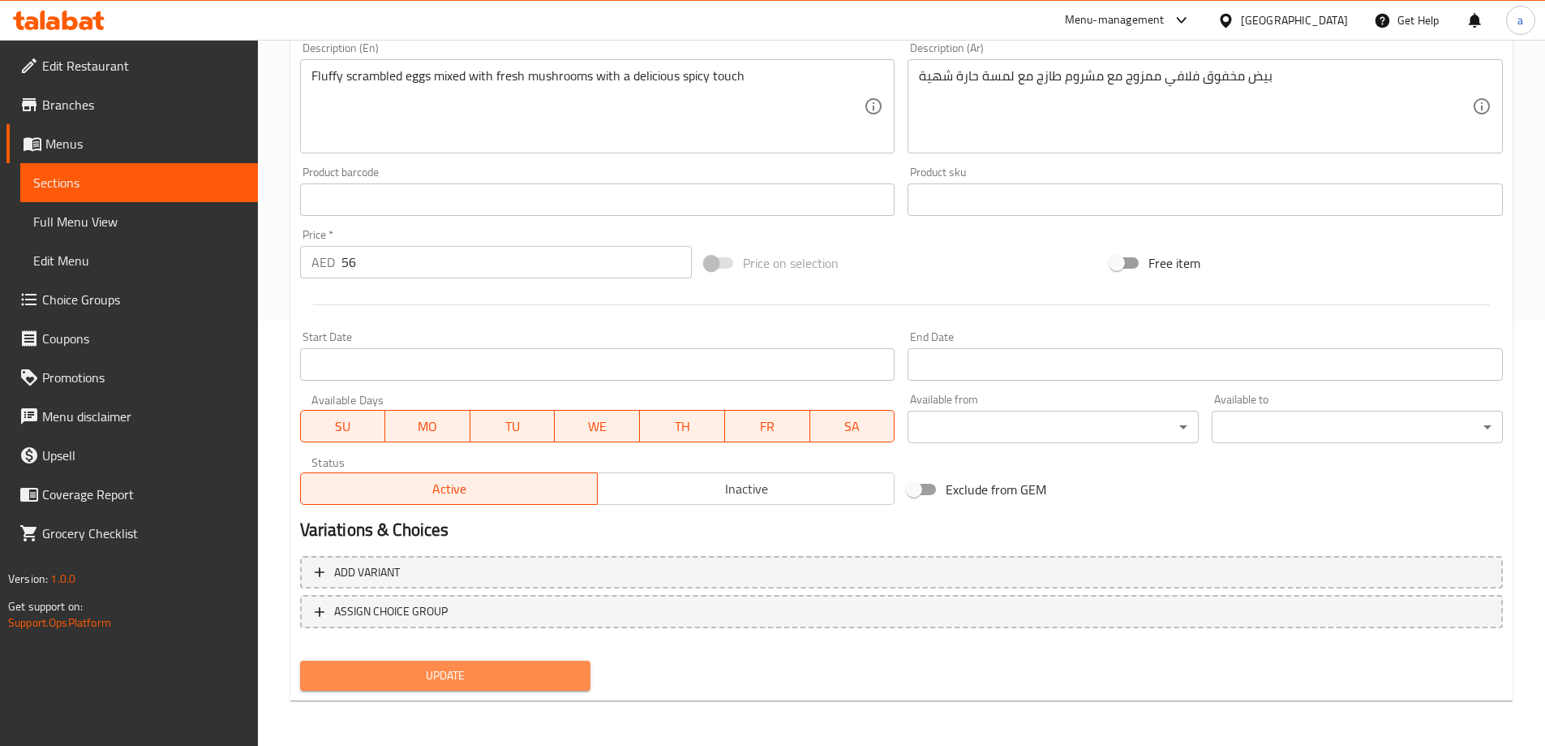
click at [462, 673] on span "Update" at bounding box center [445, 675] width 265 height 20
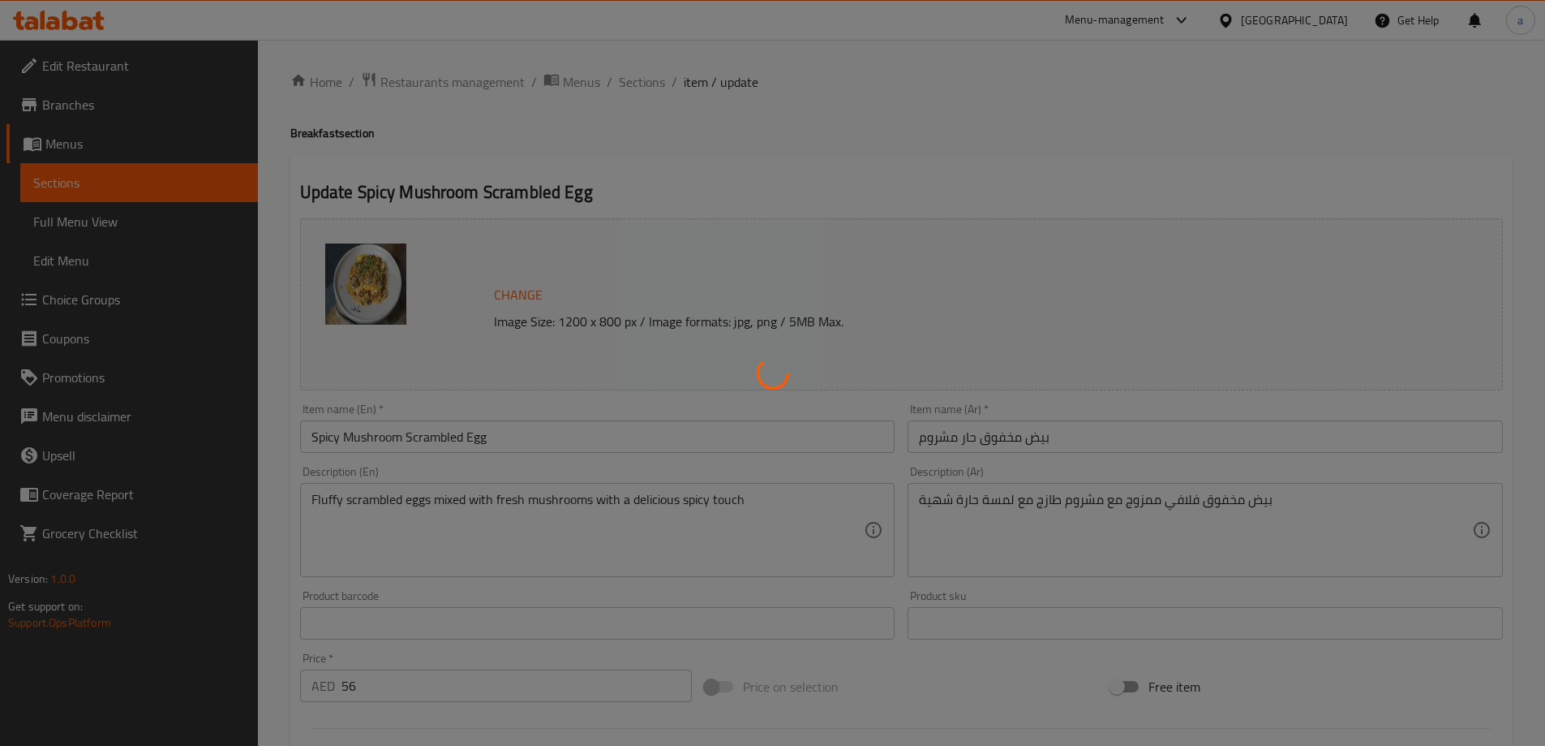
scroll to position [0, 0]
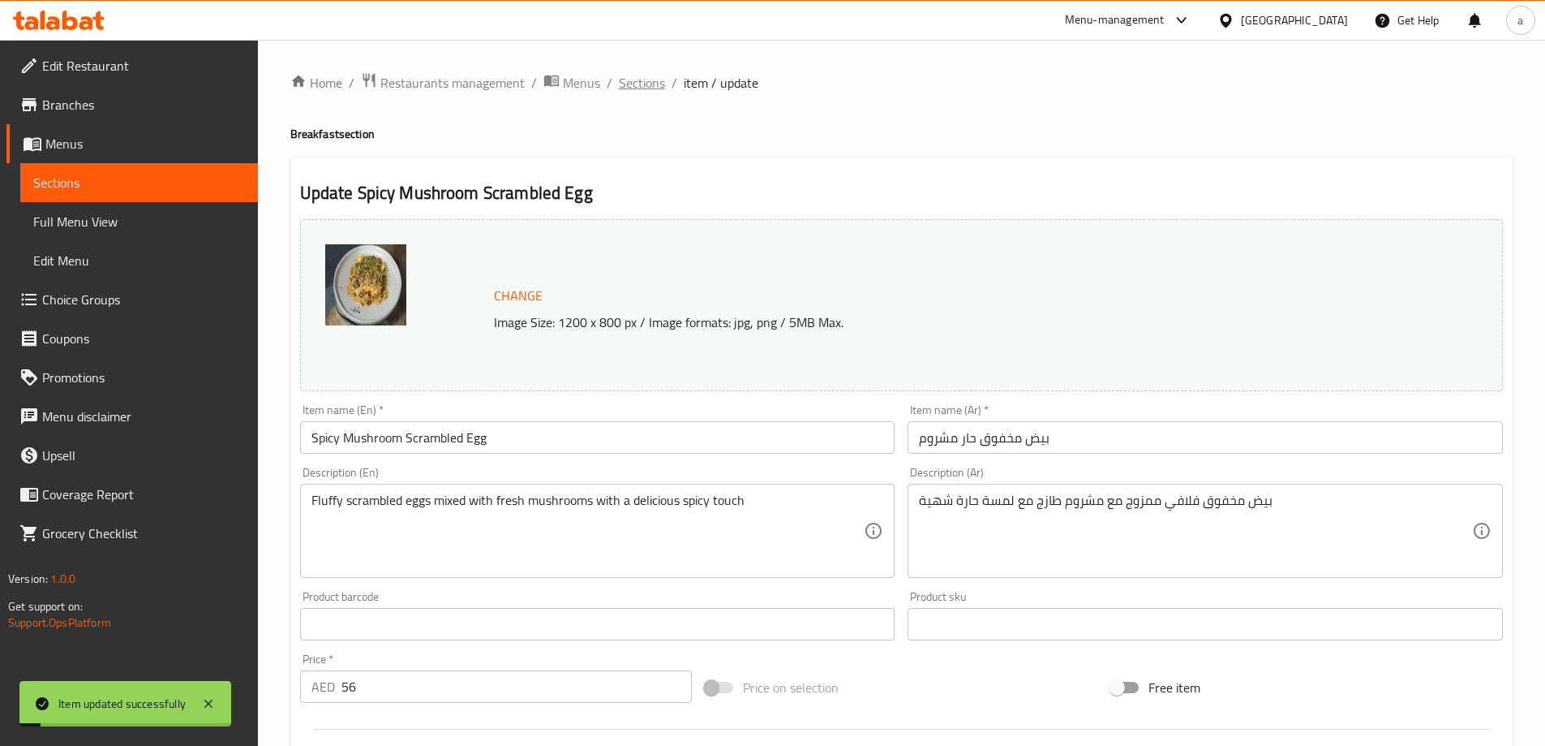
click at [636, 82] on span "Sections" at bounding box center [642, 82] width 46 height 19
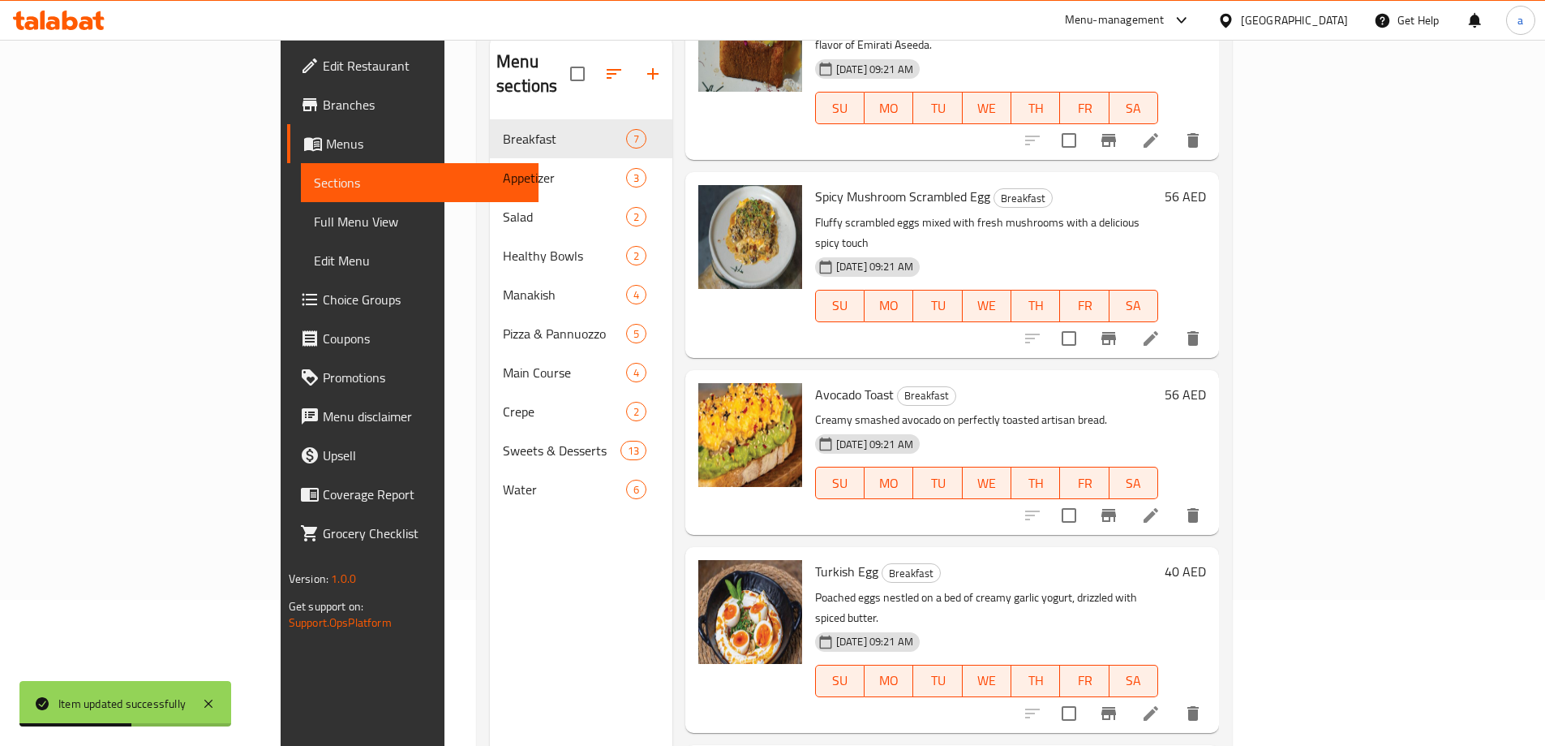
scroll to position [162, 0]
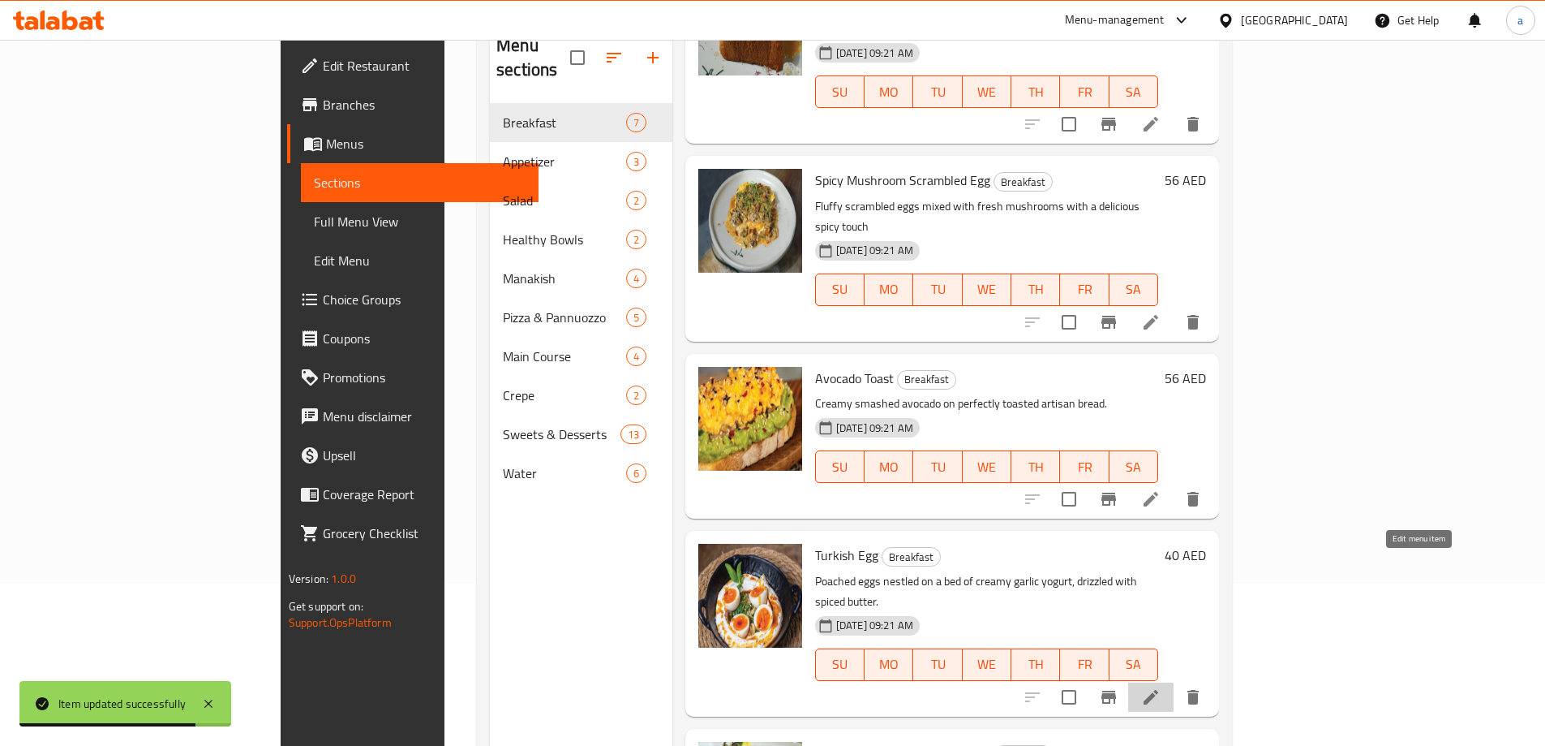
click at [1161, 687] on icon at bounding box center [1150, 696] width 19 height 19
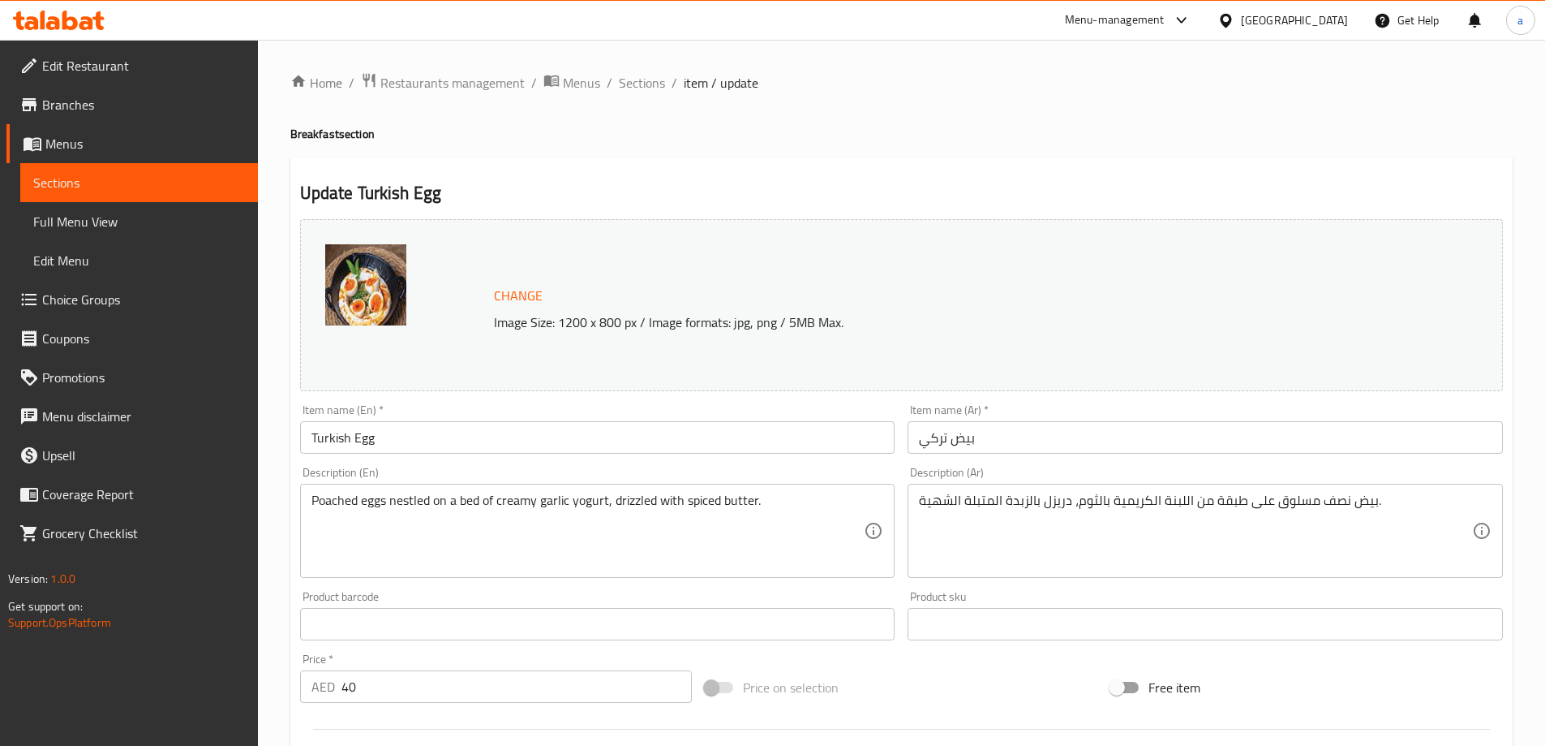
click at [337, 442] on input "Turkish Egg" at bounding box center [597, 437] width 595 height 32
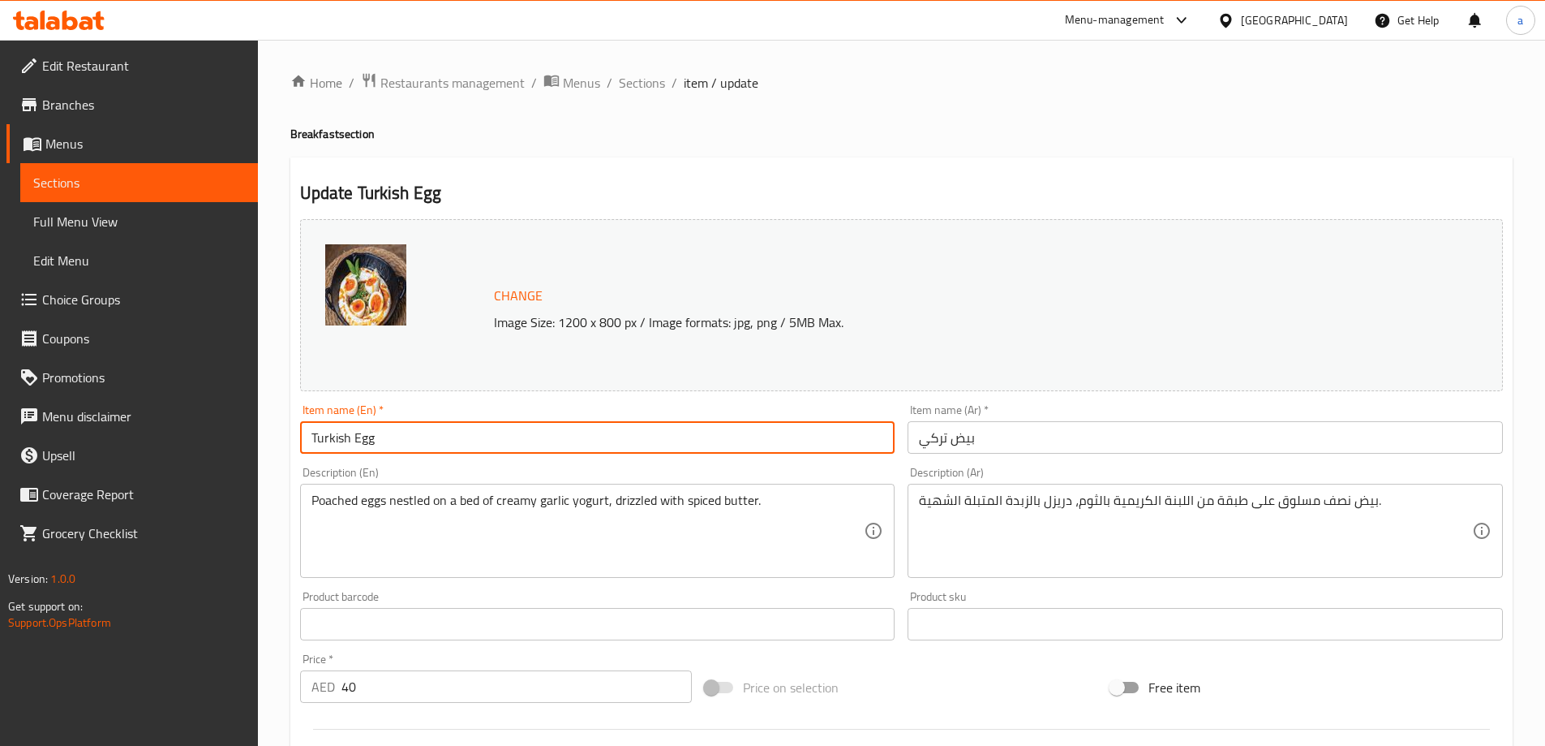
click at [337, 442] on input "Turkish Egg" at bounding box center [597, 437] width 595 height 32
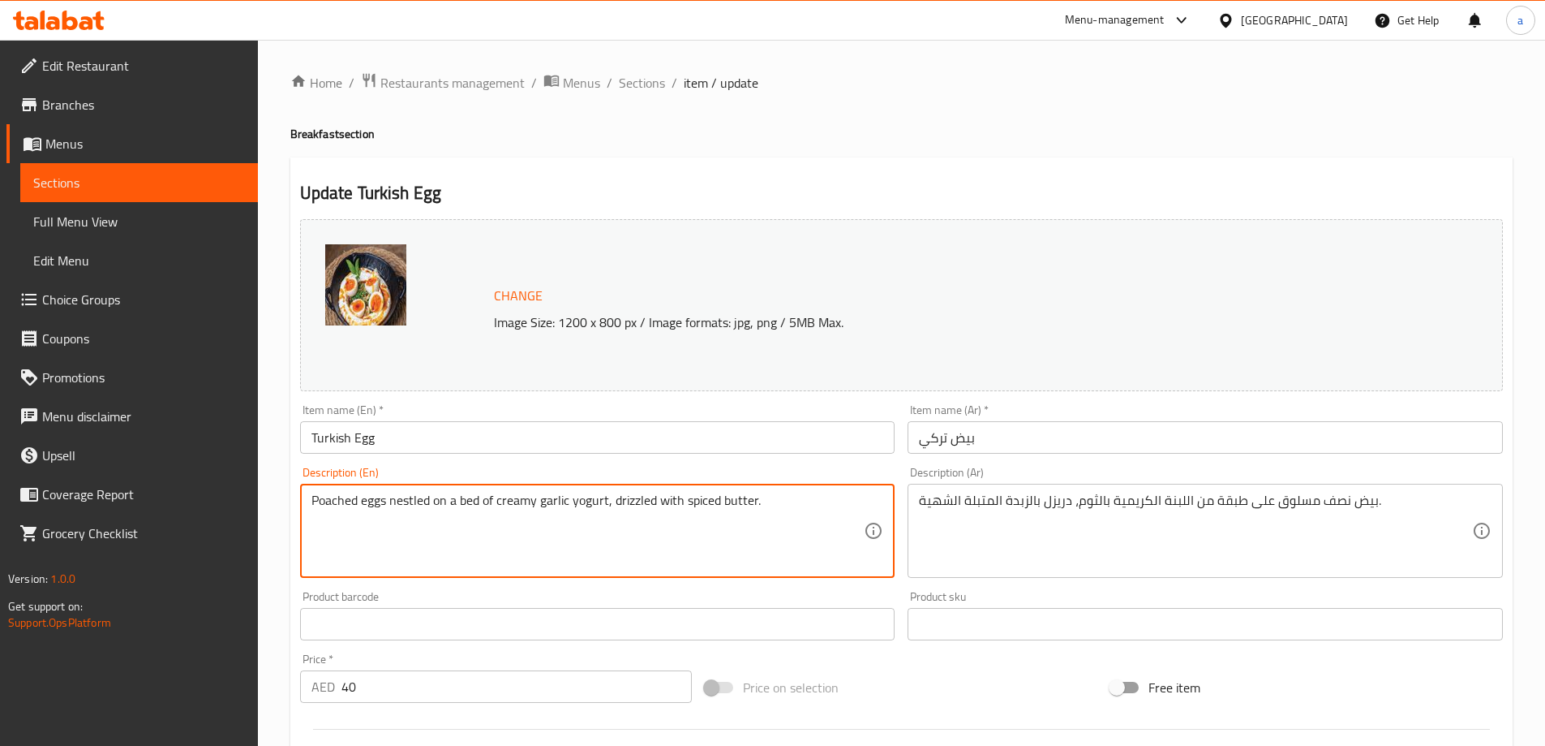
click at [441, 550] on textarea "Poached eggs nestled on a bed of creamy garlic yogurt, drizzled with spiced but…" at bounding box center [588, 530] width 553 height 77
click at [408, 500] on textarea "Poached eggs nestled on a bed of creamy garlic yogurt, drizzled with spiced but…" at bounding box center [588, 530] width 553 height 77
click at [587, 500] on textarea "Poached eggs nestled on a bed of creamy garlic yogurt, drizzled with spiced but…" at bounding box center [588, 530] width 553 height 77
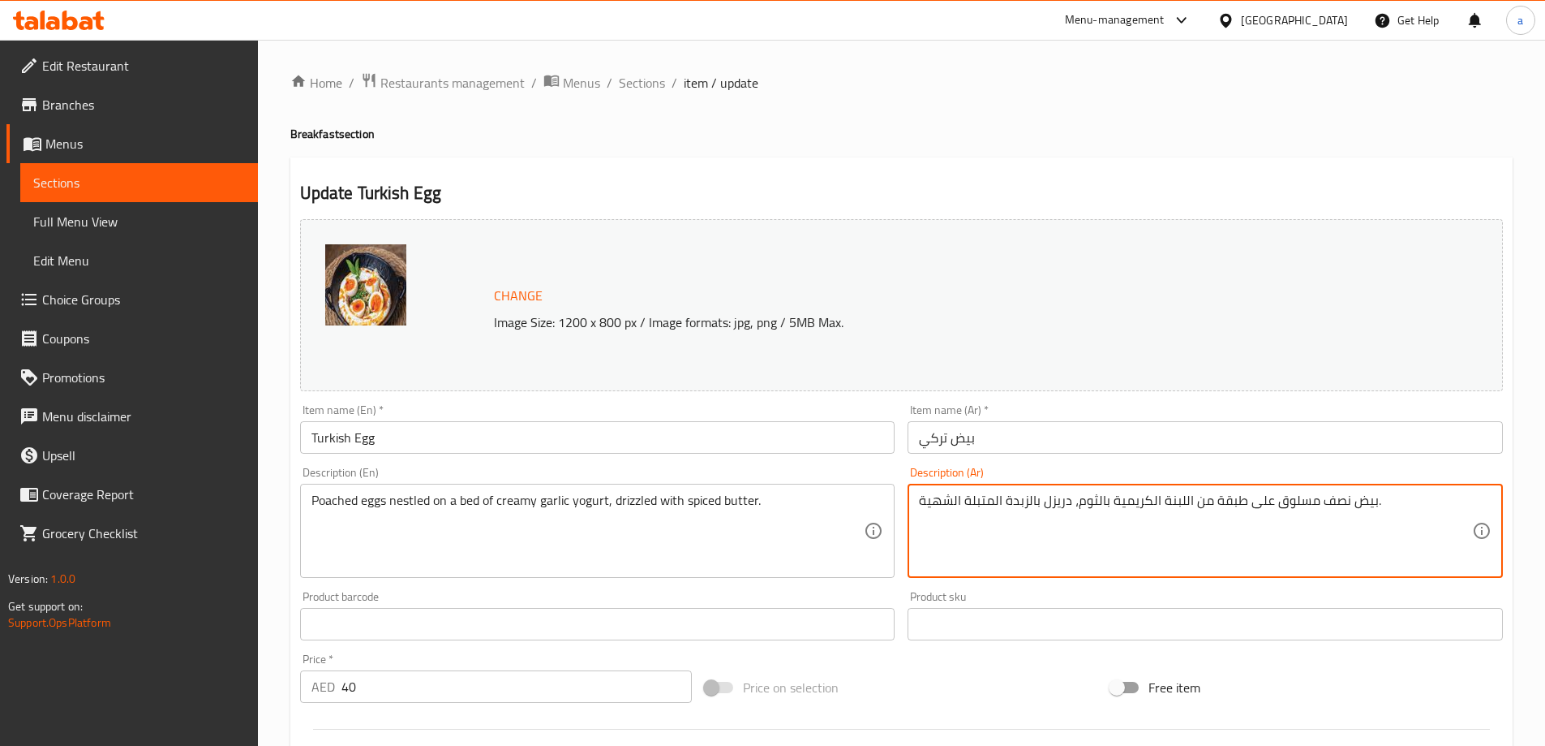
click at [1164, 502] on textarea "بيض نصف مسلوق على طبقة من اللبنة الكريمية بالثوم، دريزل بالزبدة المتبلة الشهية." at bounding box center [1195, 530] width 553 height 77
paste textarea "بادى"
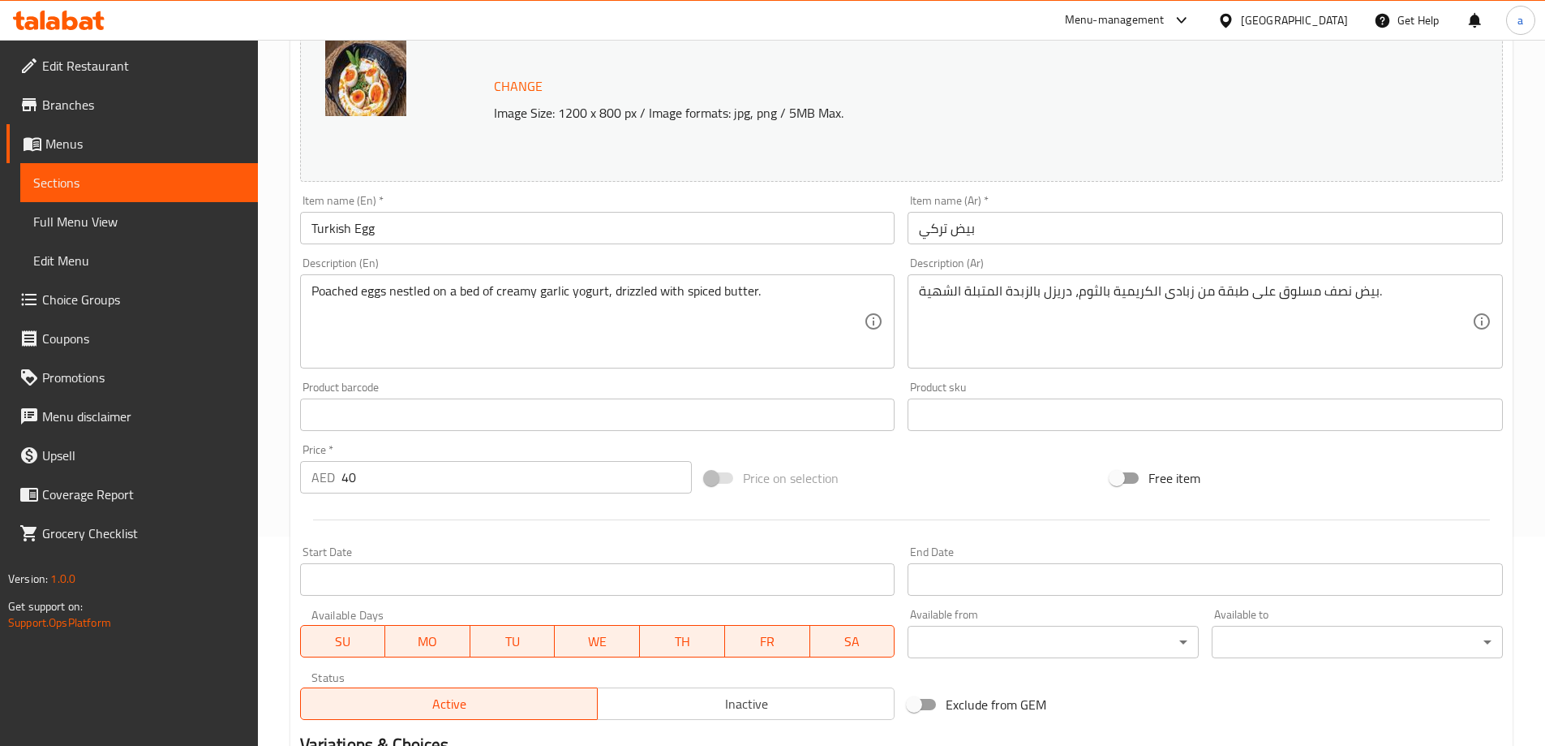
scroll to position [243, 0]
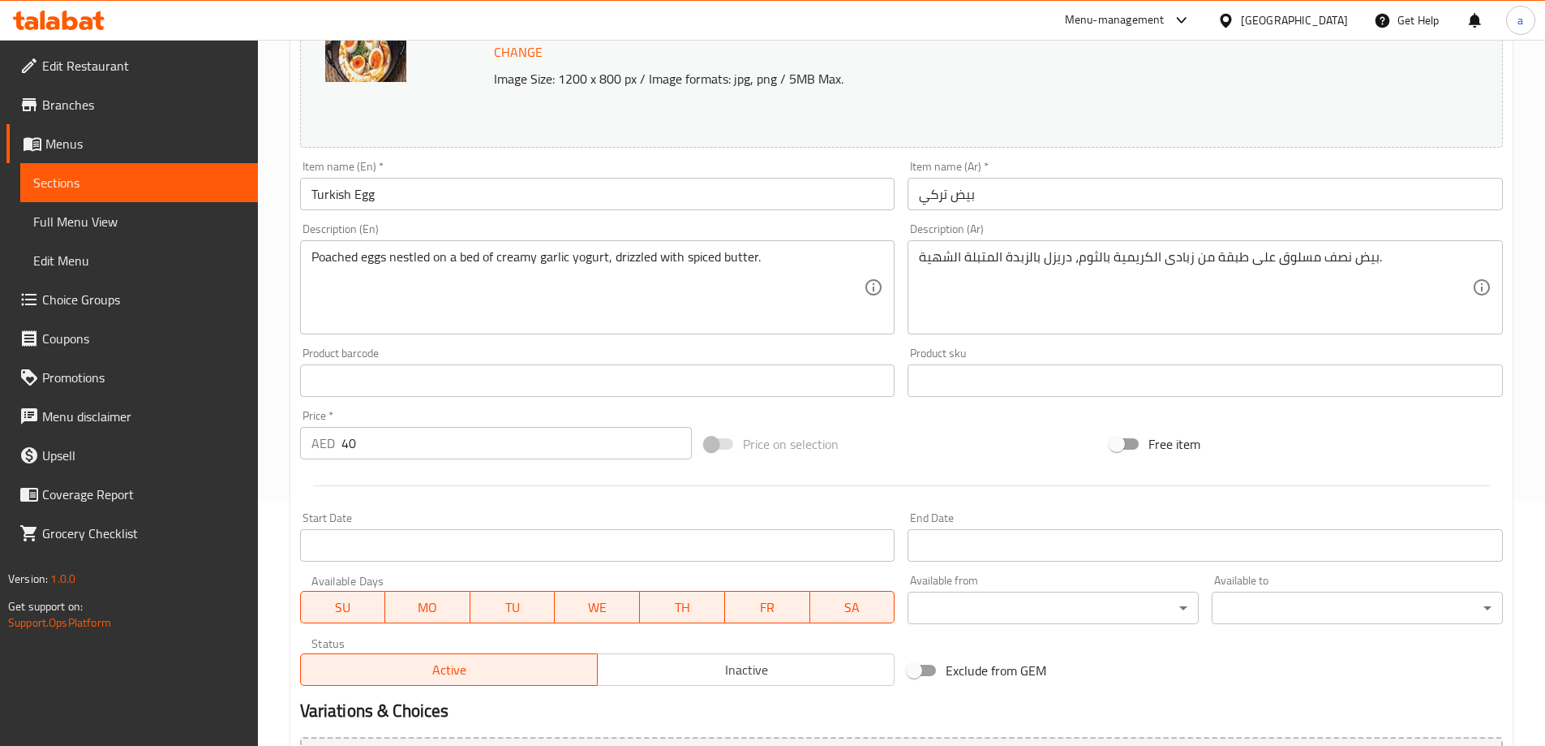
click at [1228, 260] on textarea "بيض نصف مسلوق على طبقة من زبادى الكريمية بالثوم، دريزل بالزبدة المتبلة الشهية." at bounding box center [1195, 287] width 553 height 77
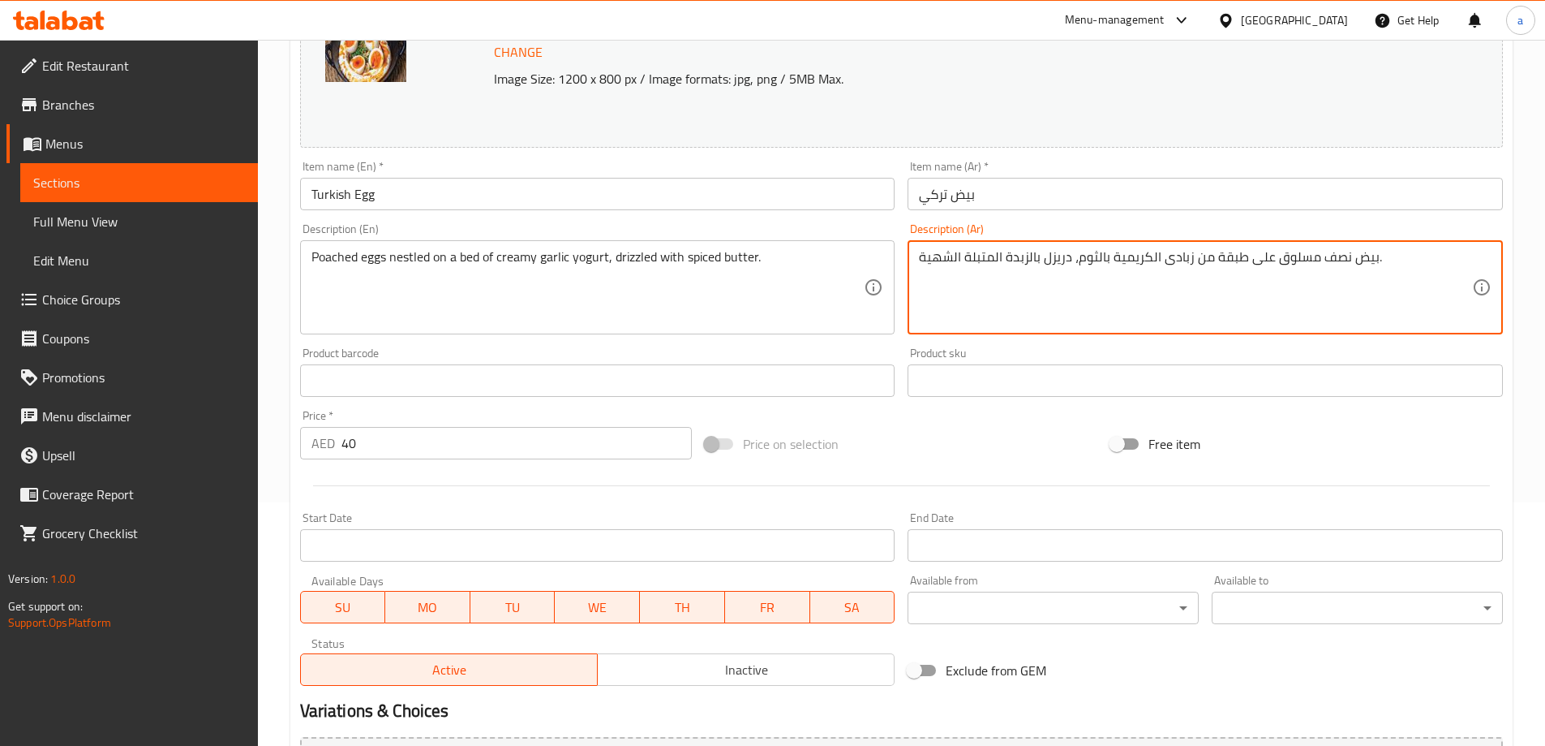
click at [1228, 260] on textarea "بيض نصف مسلوق على طبقة من زبادى الكريمية بالثوم، دريزل بالزبدة المتبلة الشهية." at bounding box center [1195, 287] width 553 height 77
click at [1256, 260] on textarea "بيض نصف مسلوق على بيد من زبادى الكريمية بالثوم، دريزل بالزبدة المتبلة الشهية." at bounding box center [1195, 287] width 553 height 77
click at [1139, 319] on textarea "بيض نصف مسلوق نيستلد على بيد من زبادى الكريمية بالثوم، دريزل بالزبدة المتبلة ال…" at bounding box center [1195, 287] width 553 height 77
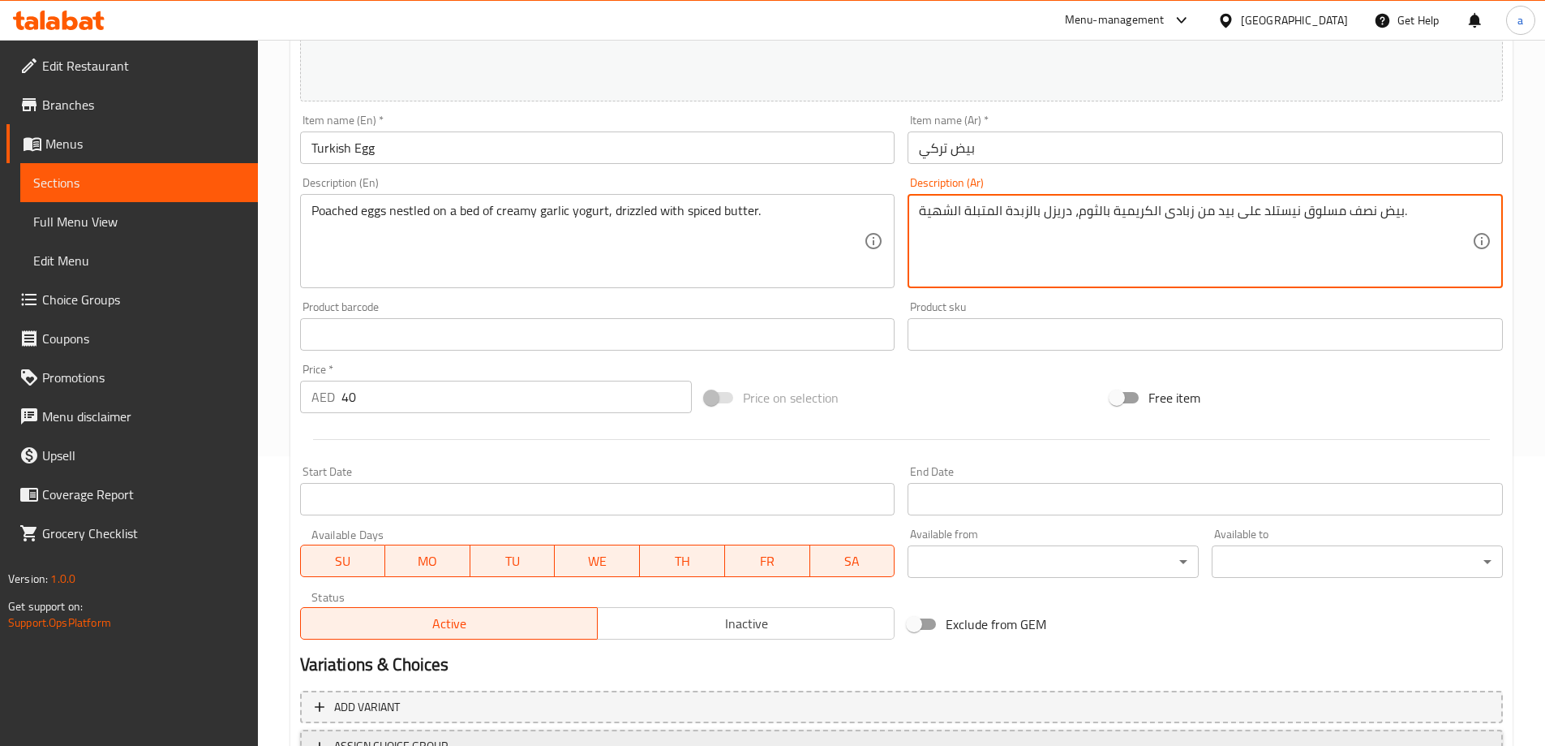
scroll to position [424, 0]
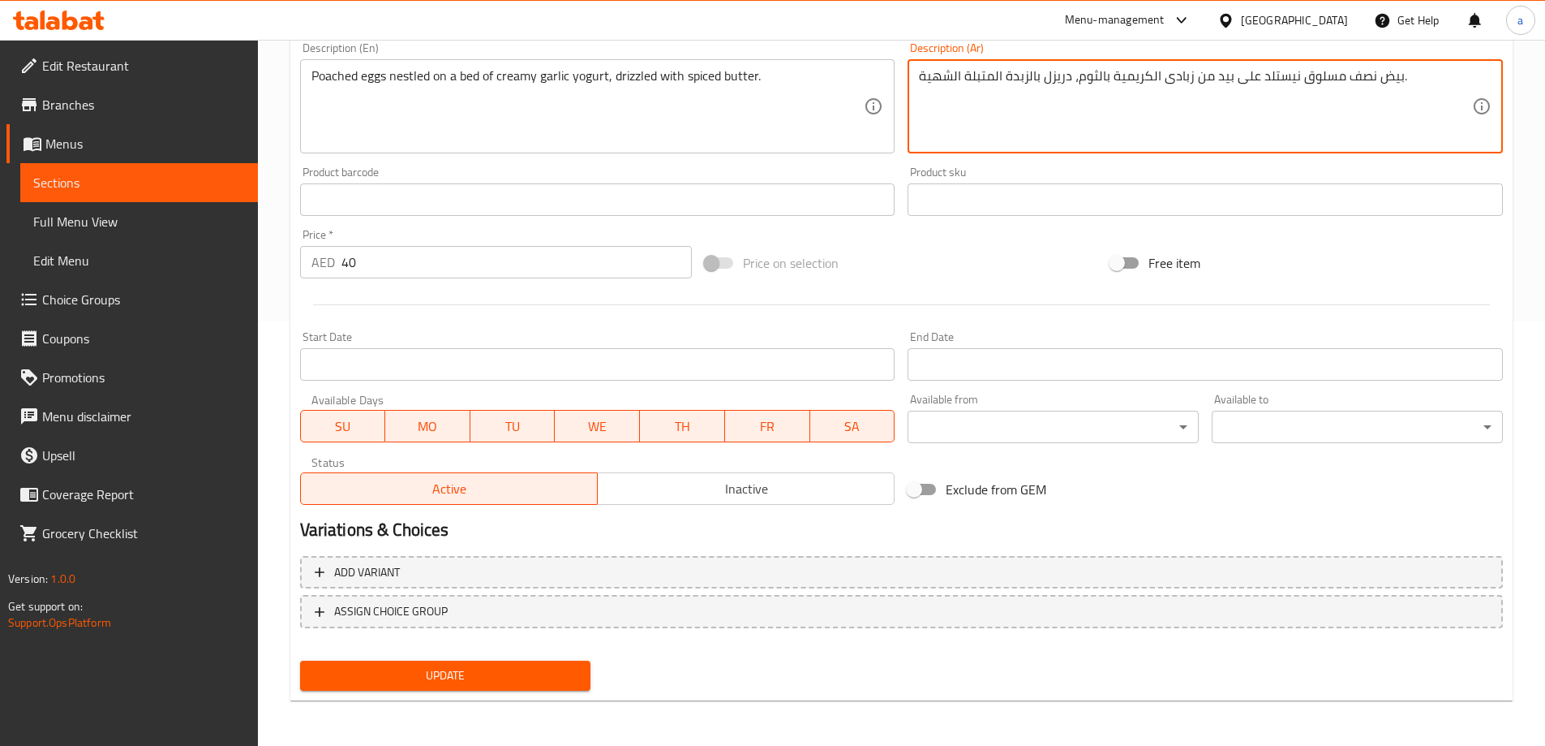
type textarea "بيض نصف مسلوق نيستلد على بيد من زبادى الكريمية بالثوم، دريزل بالزبدة المتبلة ال…"
click at [455, 664] on button "Update" at bounding box center [445, 675] width 291 height 30
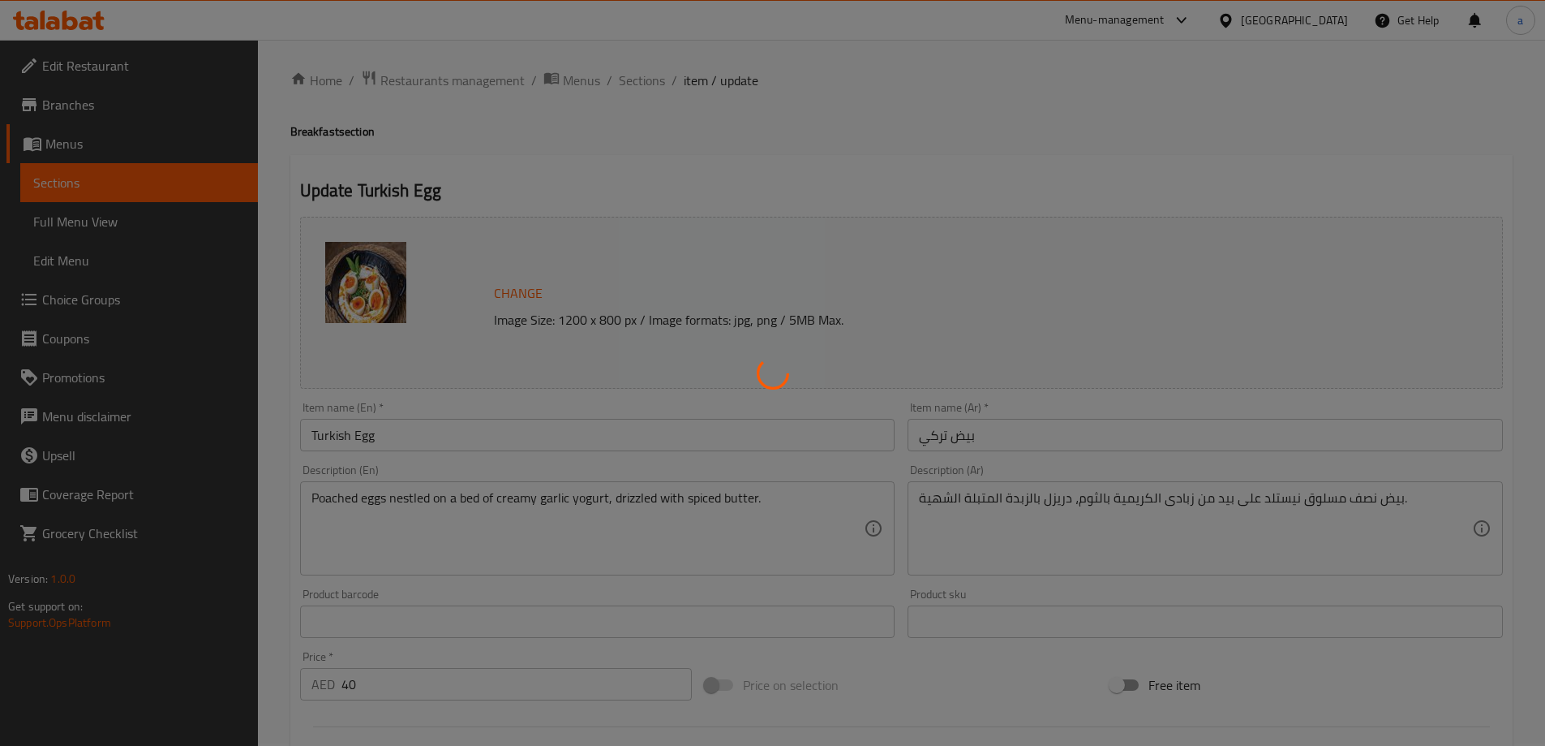
scroll to position [0, 0]
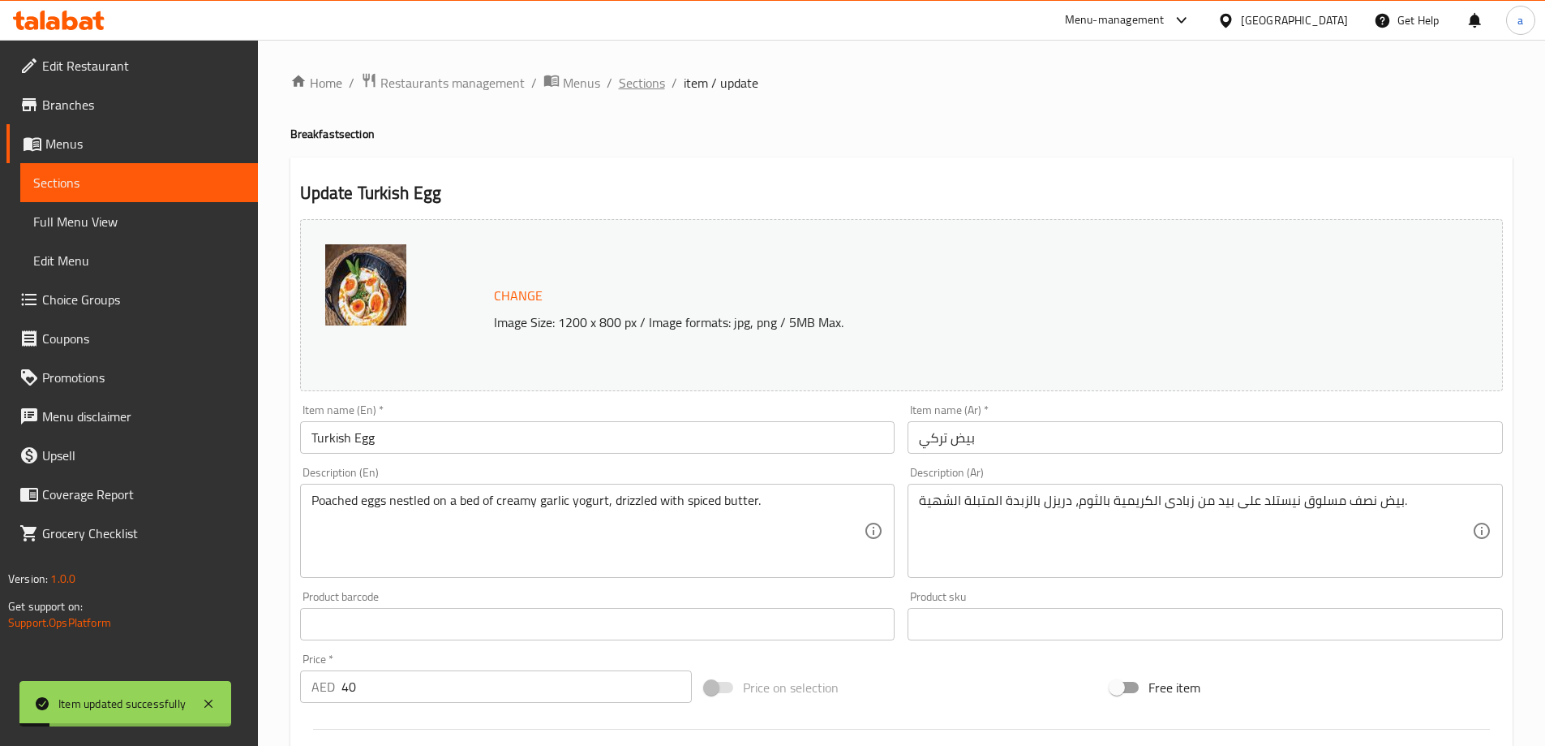
click at [628, 92] on span "Sections" at bounding box center [642, 82] width 46 height 19
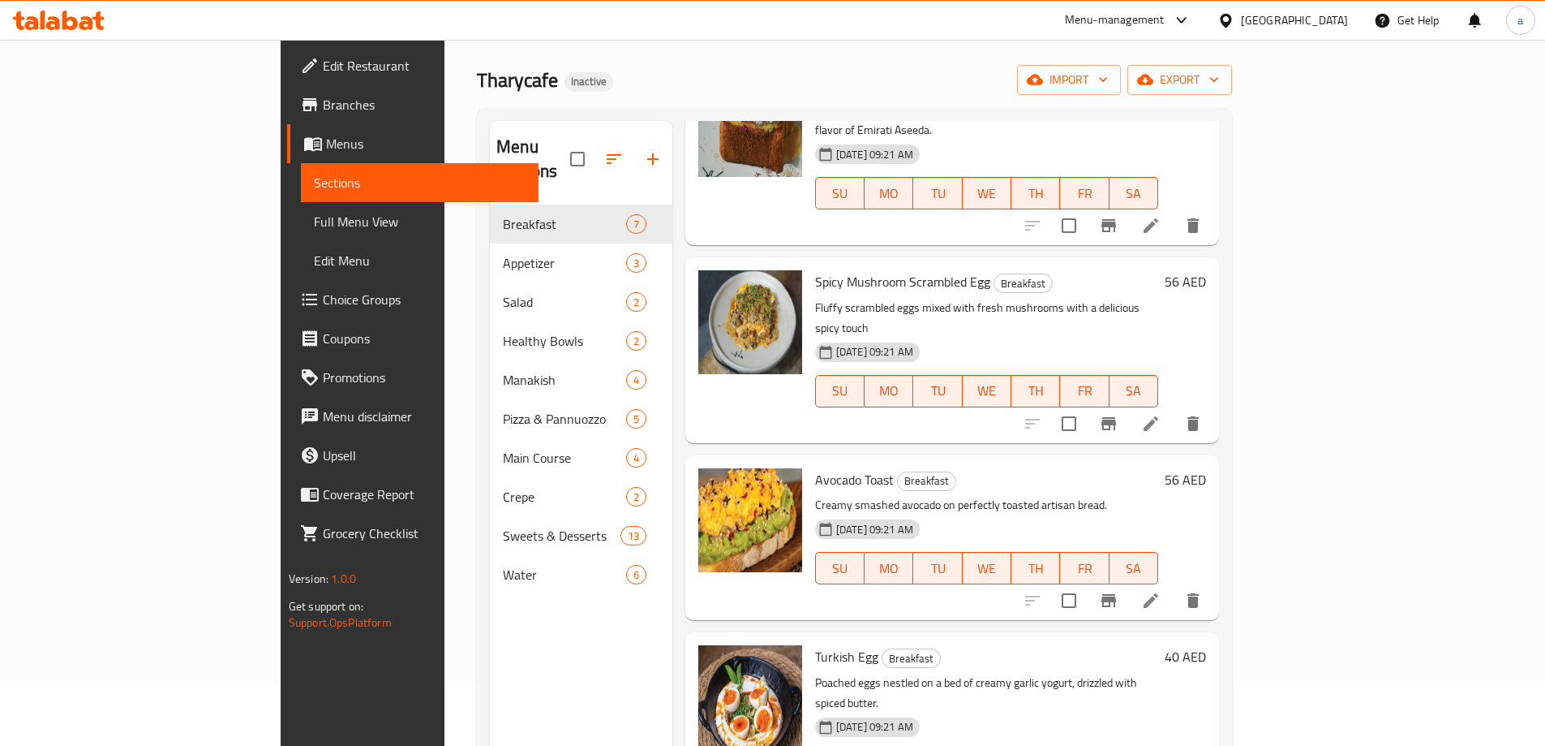
scroll to position [227, 0]
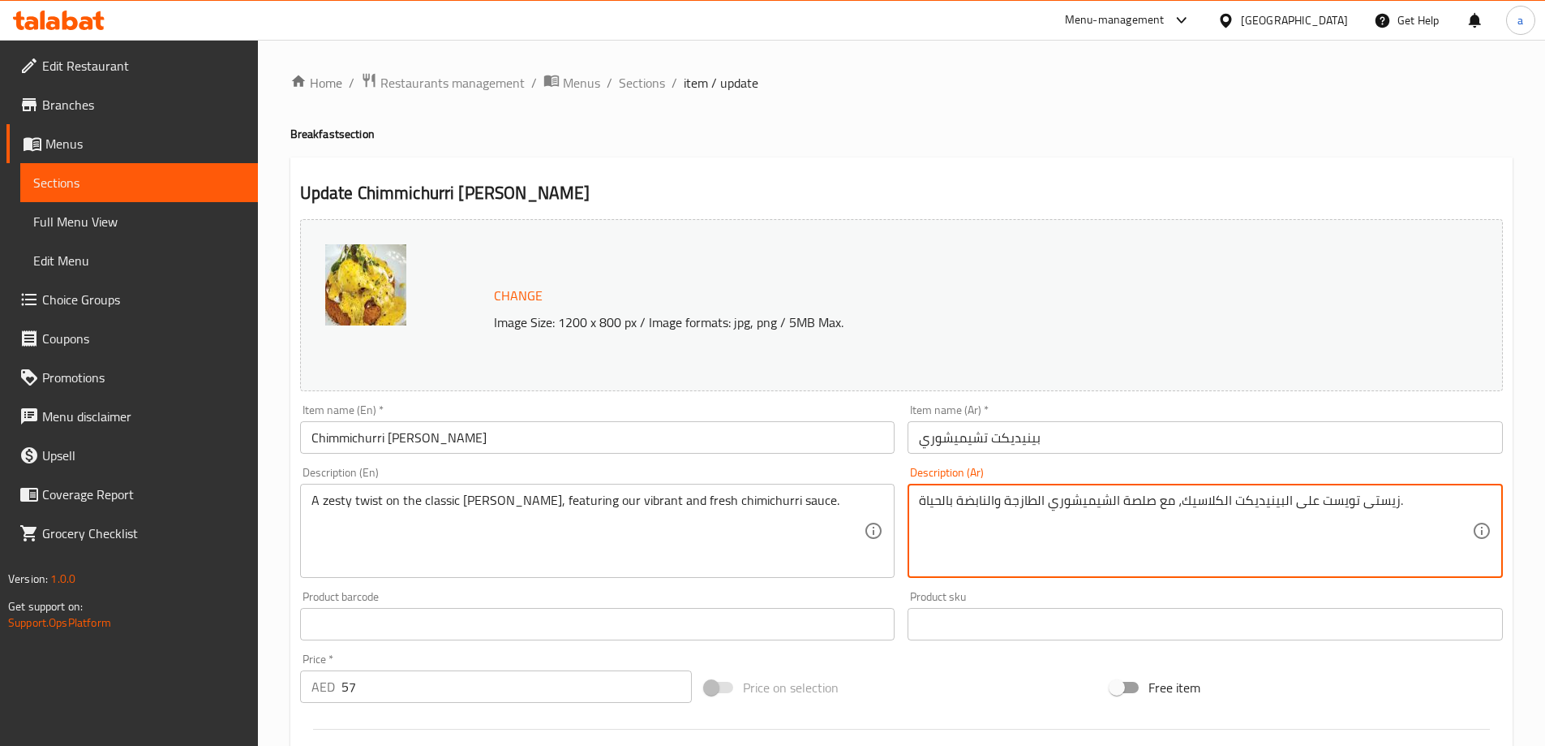
click at [1178, 549] on textarea "زيستى تويست على البينيديكت الكلاسيك، مع صلصة الشيميشوري الطازجة والنابضة بالحيا…" at bounding box center [1195, 530] width 553 height 77
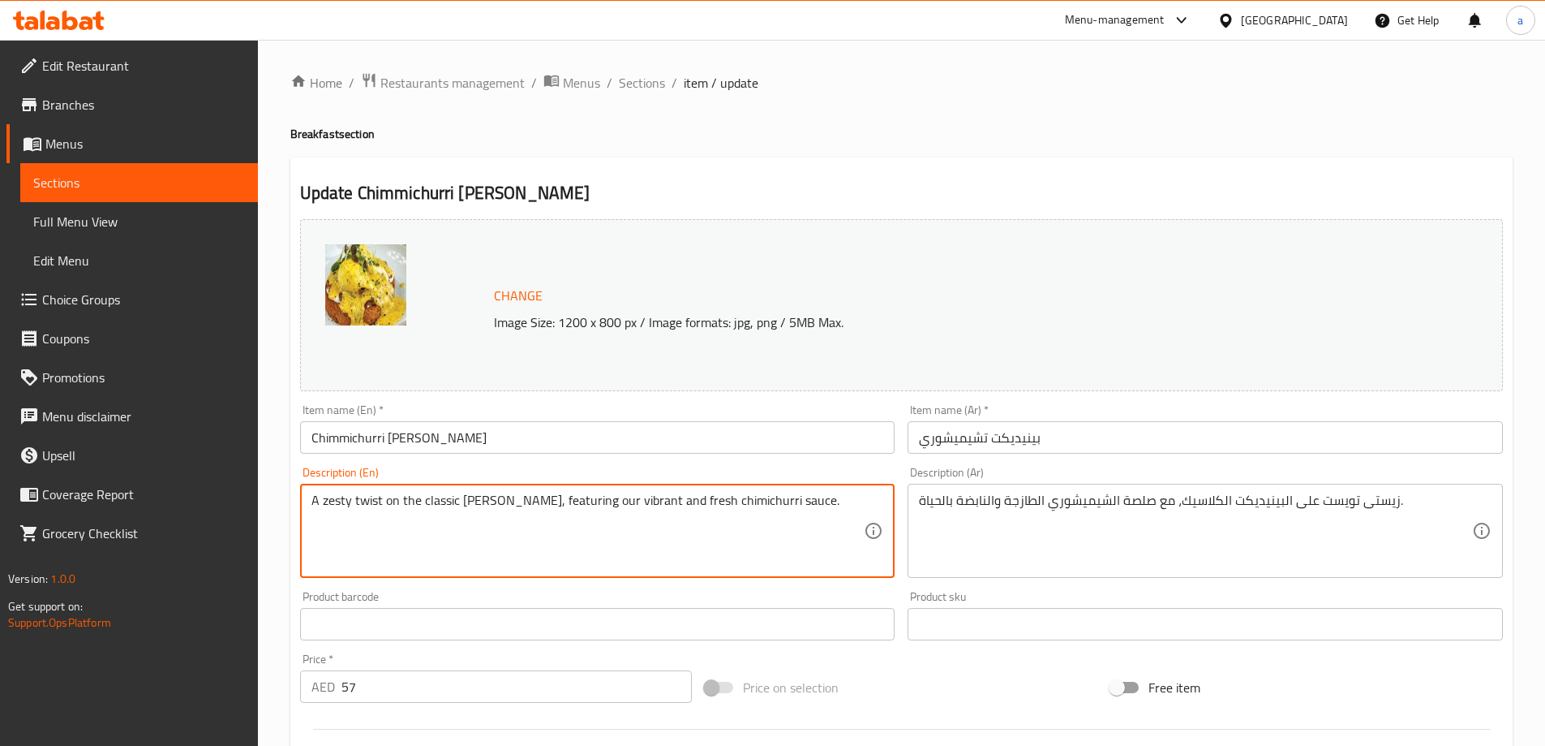
click at [547, 499] on textarea "A zesty twist on the classic [PERSON_NAME], featuring our vibrant and fresh chi…" at bounding box center [588, 530] width 553 height 77
drag, startPoint x: 625, startPoint y: 500, endPoint x: 514, endPoint y: 497, distance: 110.4
click at [514, 497] on textarea "A zesty twist on the classic [PERSON_NAME], featuring our vibrant and fresh chi…" at bounding box center [588, 530] width 553 height 77
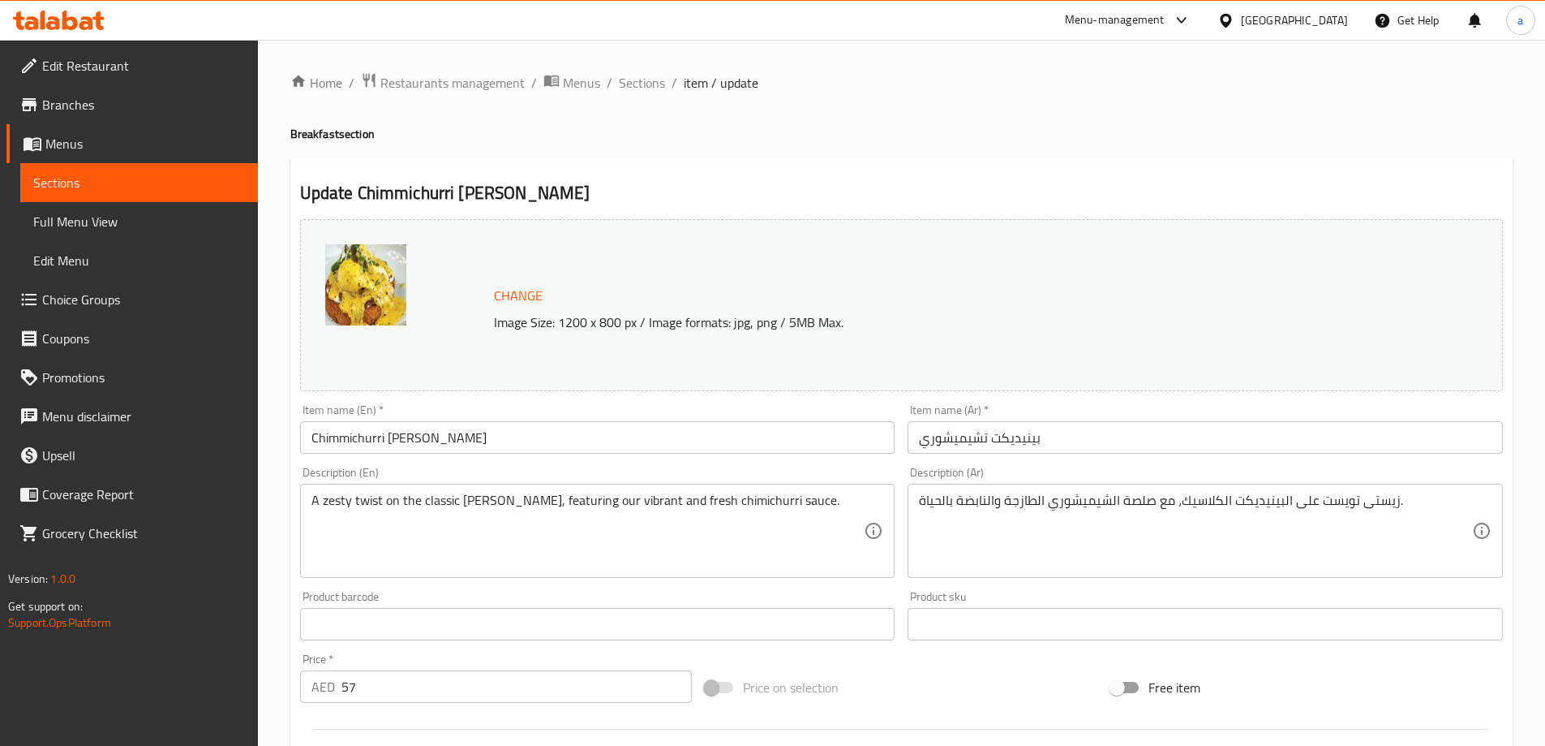
drag, startPoint x: 916, startPoint y: 499, endPoint x: 1080, endPoint y: 505, distance: 164.0
click at [1080, 505] on div "زيستى تويست على البينيديكت الكلاسيك، مع صلصة الشيميشوري الطازجة والنابضة بالحيا…" at bounding box center [1205, 531] width 595 height 94
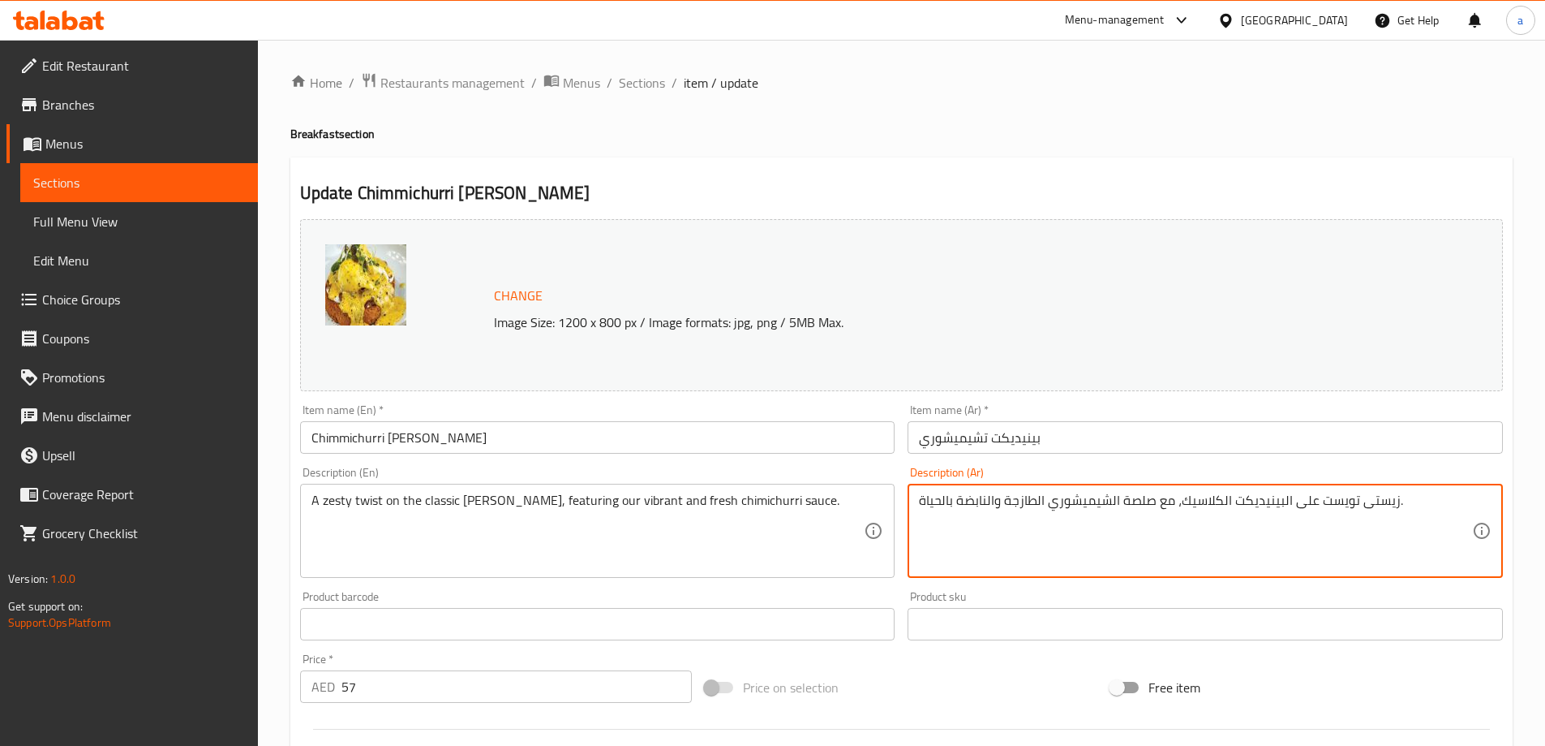
drag, startPoint x: 1007, startPoint y: 499, endPoint x: 922, endPoint y: 513, distance: 85.5
click at [922, 513] on textarea "زيستى تويست على البينيديكت الكلاسيك، مع صلصة الشيميشوري الطازجة والنابضة بالحيا…" at bounding box center [1195, 530] width 553 height 77
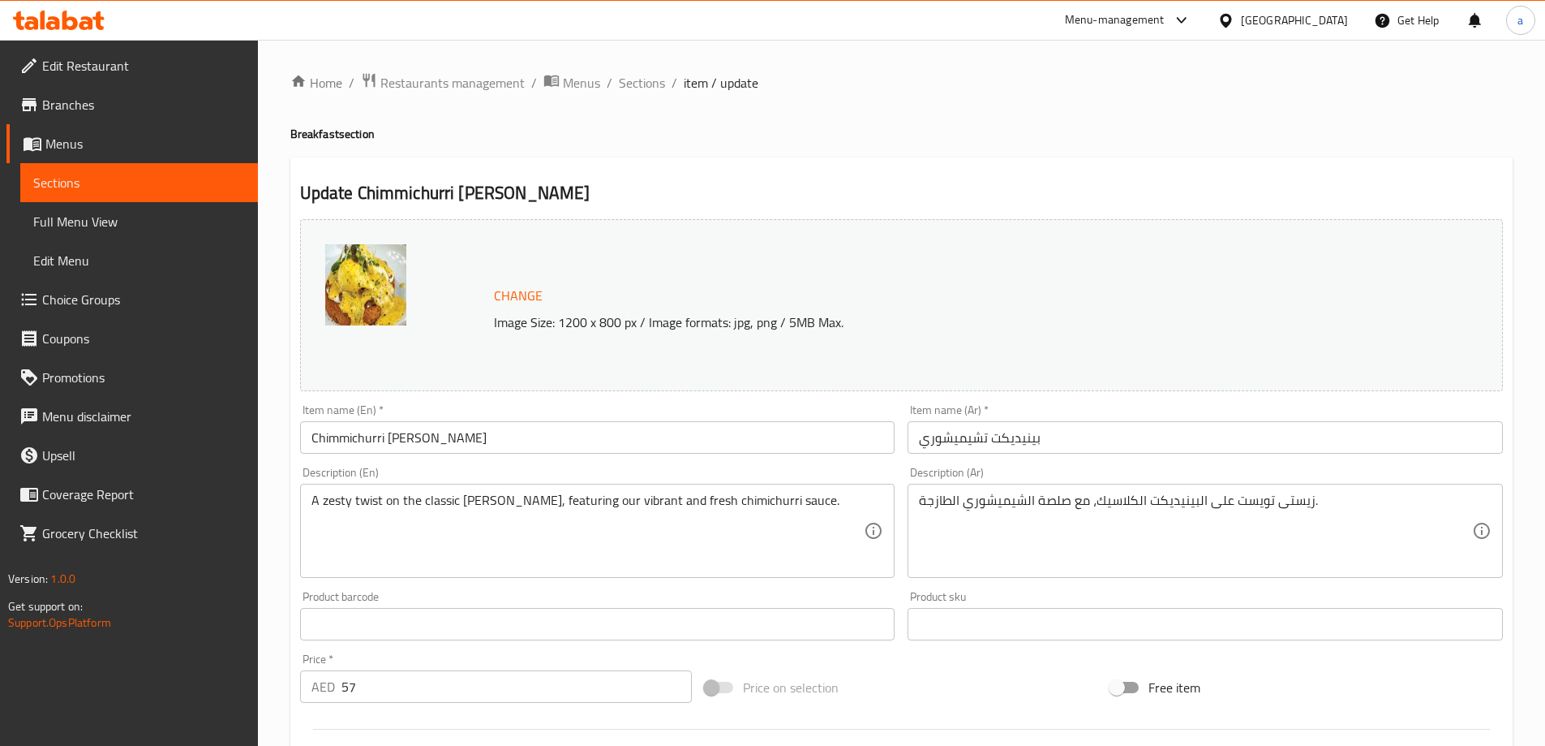
click at [1088, 505] on textarea "زيستى تويست على البينيديكت الكلاسيك، مع صلصة الشيميشوري الطازجة." at bounding box center [1195, 530] width 553 height 77
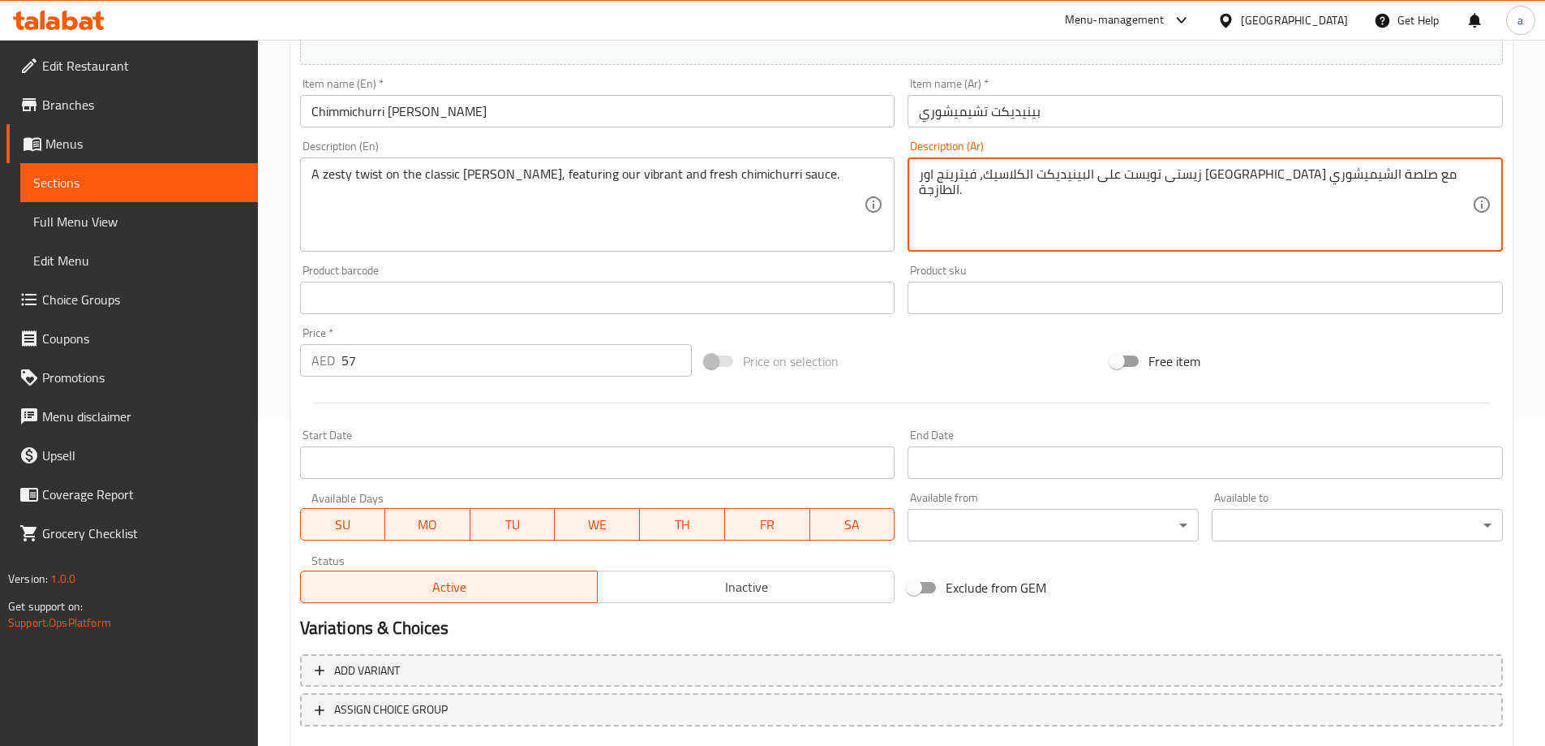
scroll to position [424, 0]
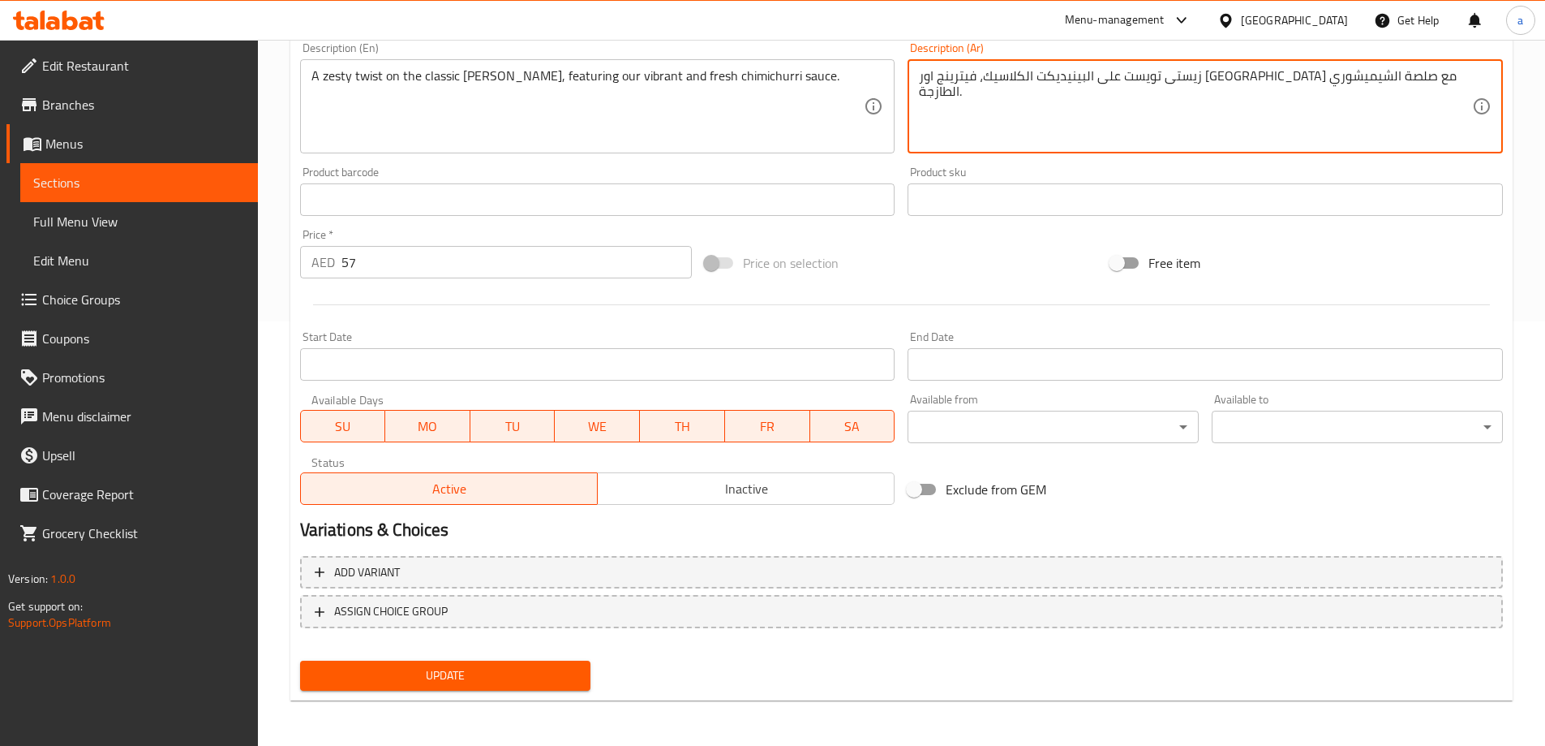
click at [1042, 82] on textarea "زيستى تويست على البينيديكت الكلاسيك، فيترينج اور [GEOGRAPHIC_DATA] مع صلصة الشي…" at bounding box center [1195, 106] width 553 height 77
type textarea "زيستى تويست على البينيديكت الكلاسيك، فيترينج اور [GEOGRAPHIC_DATA] مع صوص الشيم…"
click at [489, 661] on button "Update" at bounding box center [445, 675] width 291 height 30
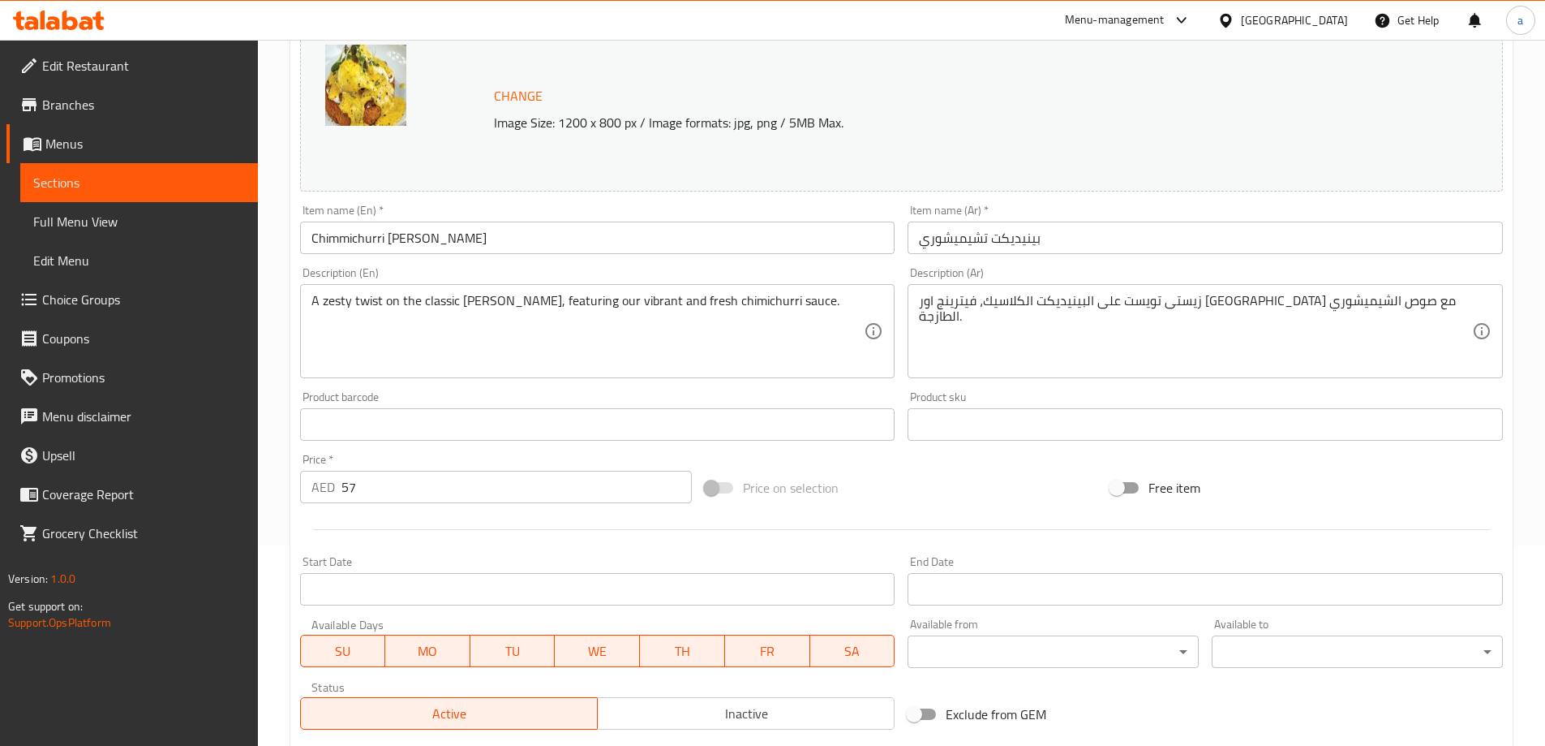
scroll to position [19, 0]
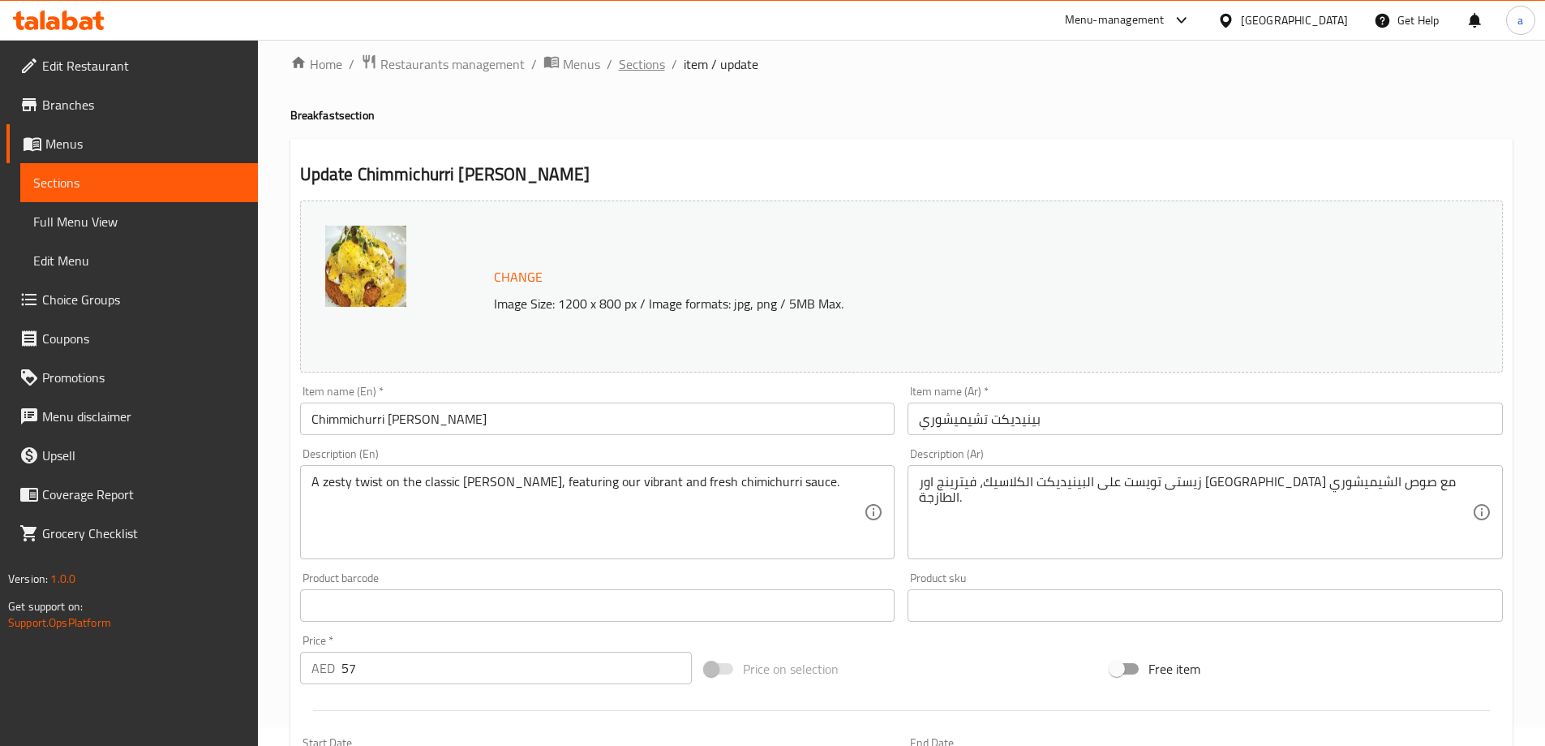
click at [653, 65] on span "Sections" at bounding box center [642, 63] width 46 height 19
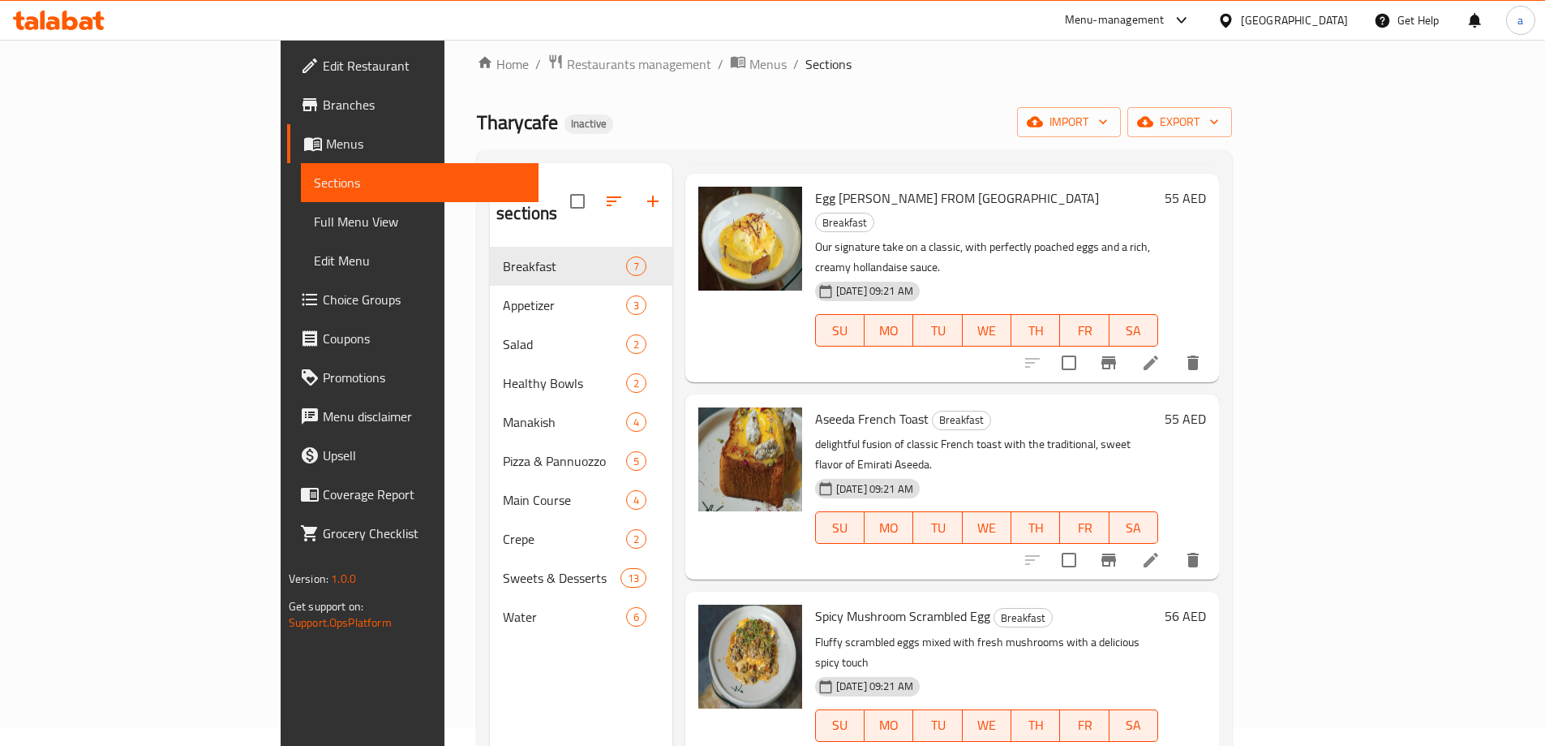
scroll to position [535, 0]
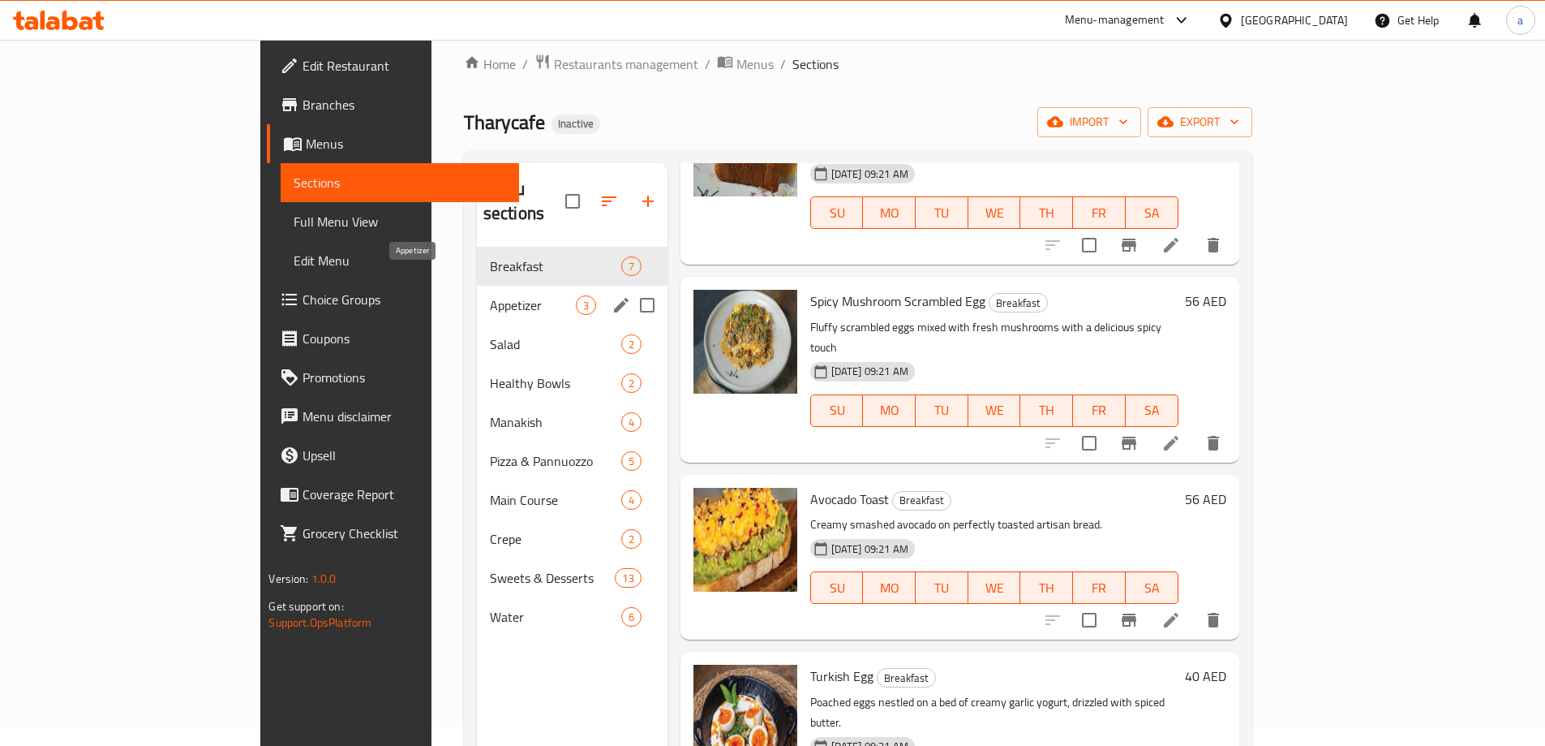
click at [490, 295] on span "Appetizer" at bounding box center [533, 304] width 86 height 19
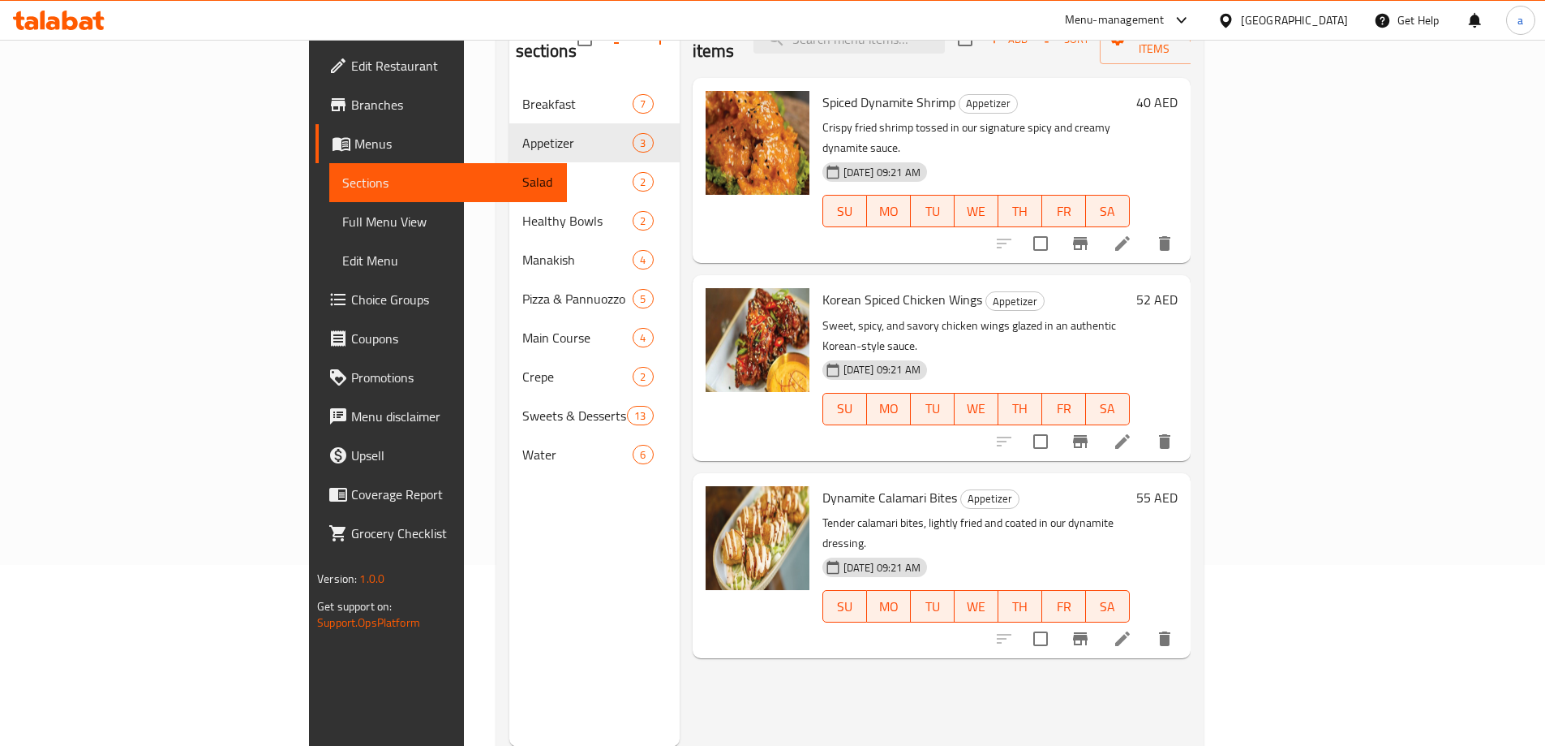
scroll to position [19, 0]
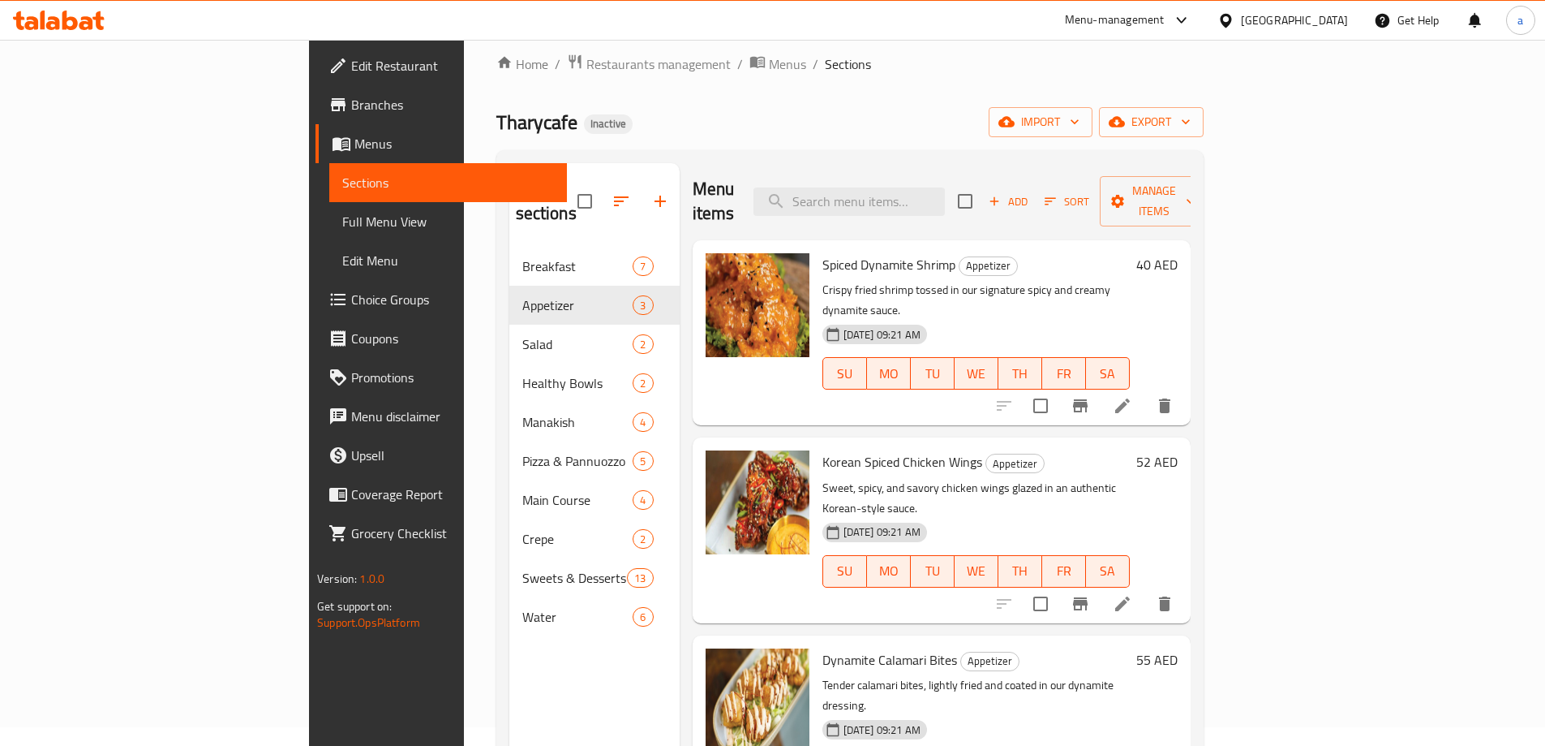
click at [1145, 391] on li at bounding box center [1122, 405] width 45 height 29
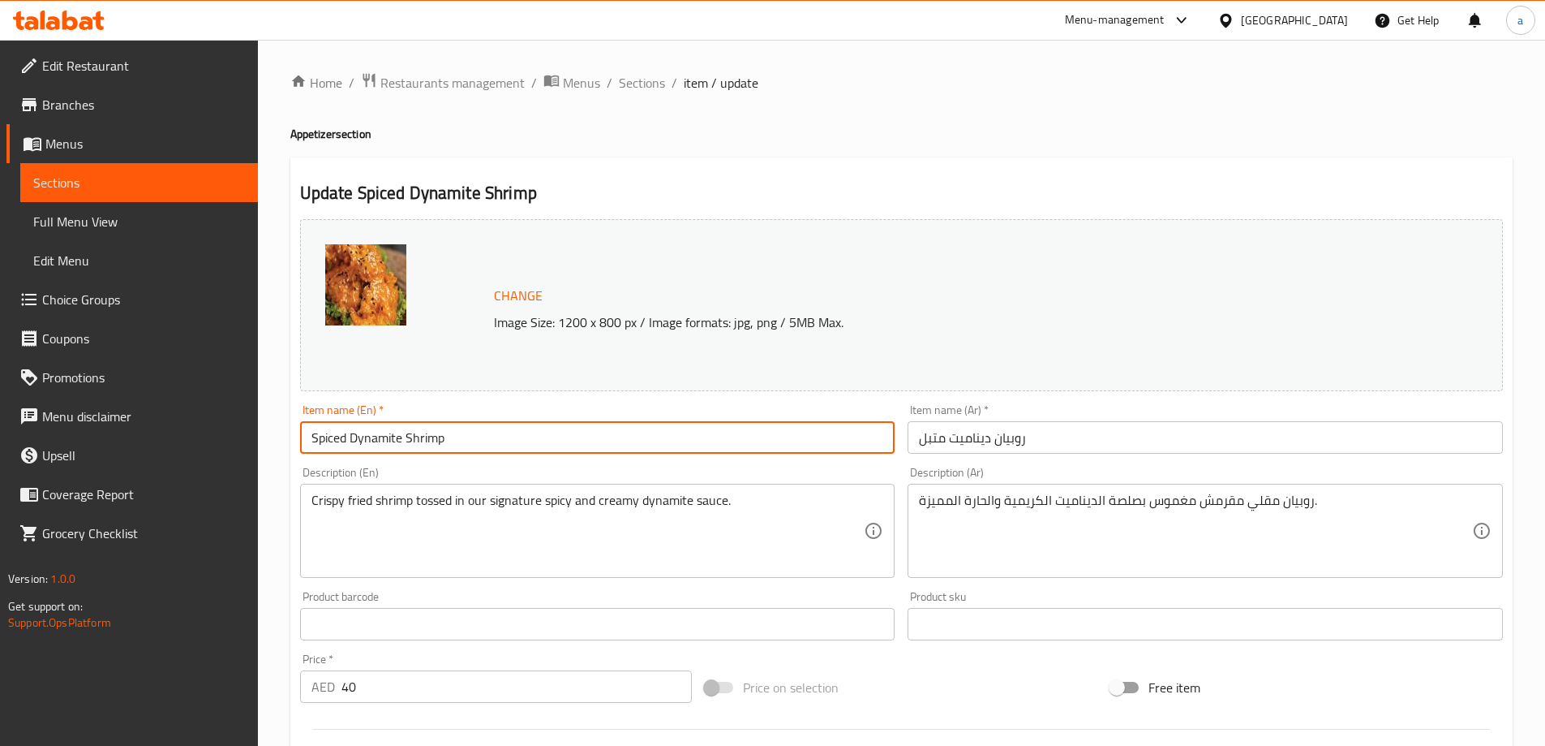
click at [445, 444] on input "Spiced Dynamite Shrimp" at bounding box center [597, 437] width 595 height 32
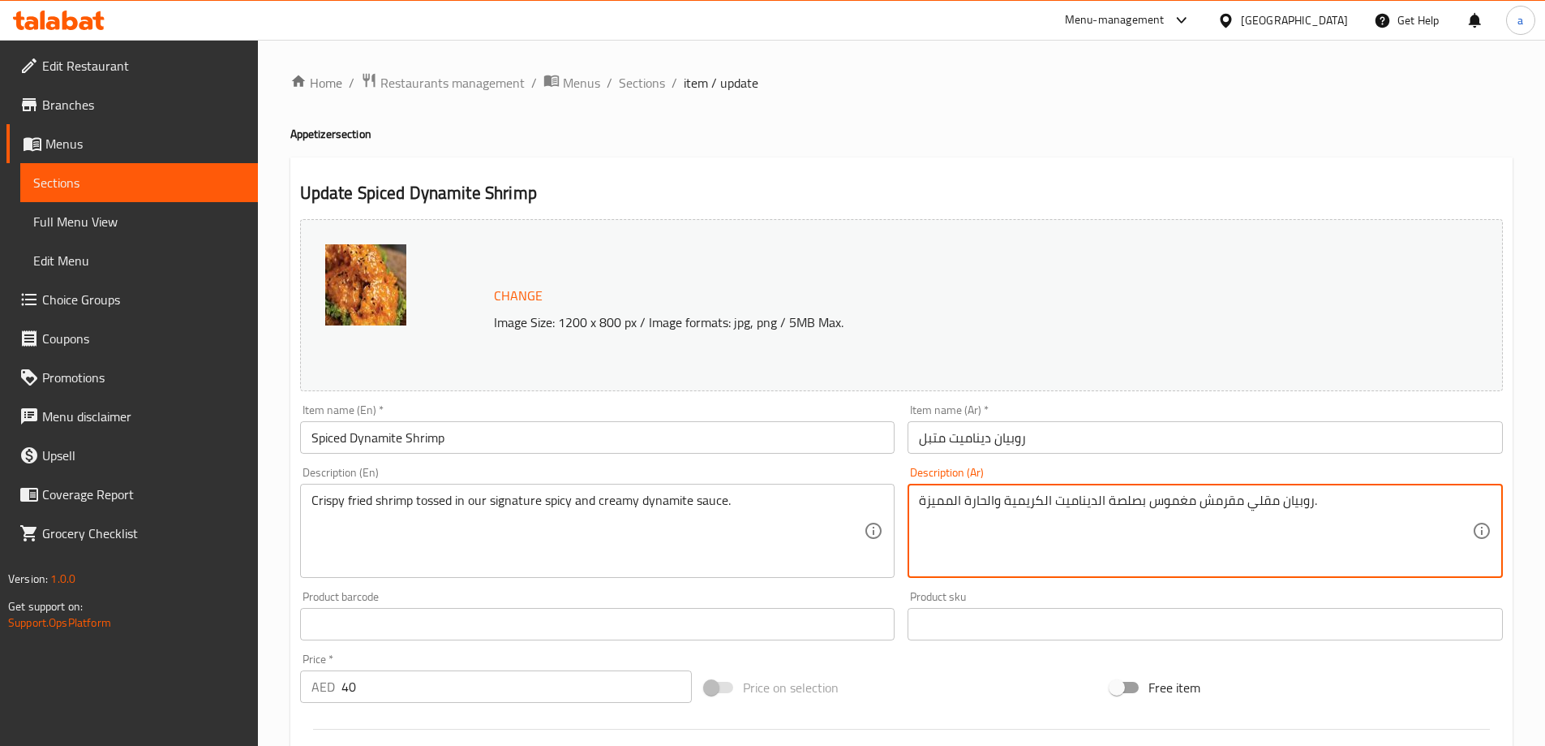
click at [1166, 497] on textarea "روبيان مقلي مقرمش مغموس بصلصة الديناميت الكريمية والحارة المميزة." at bounding box center [1195, 530] width 553 height 77
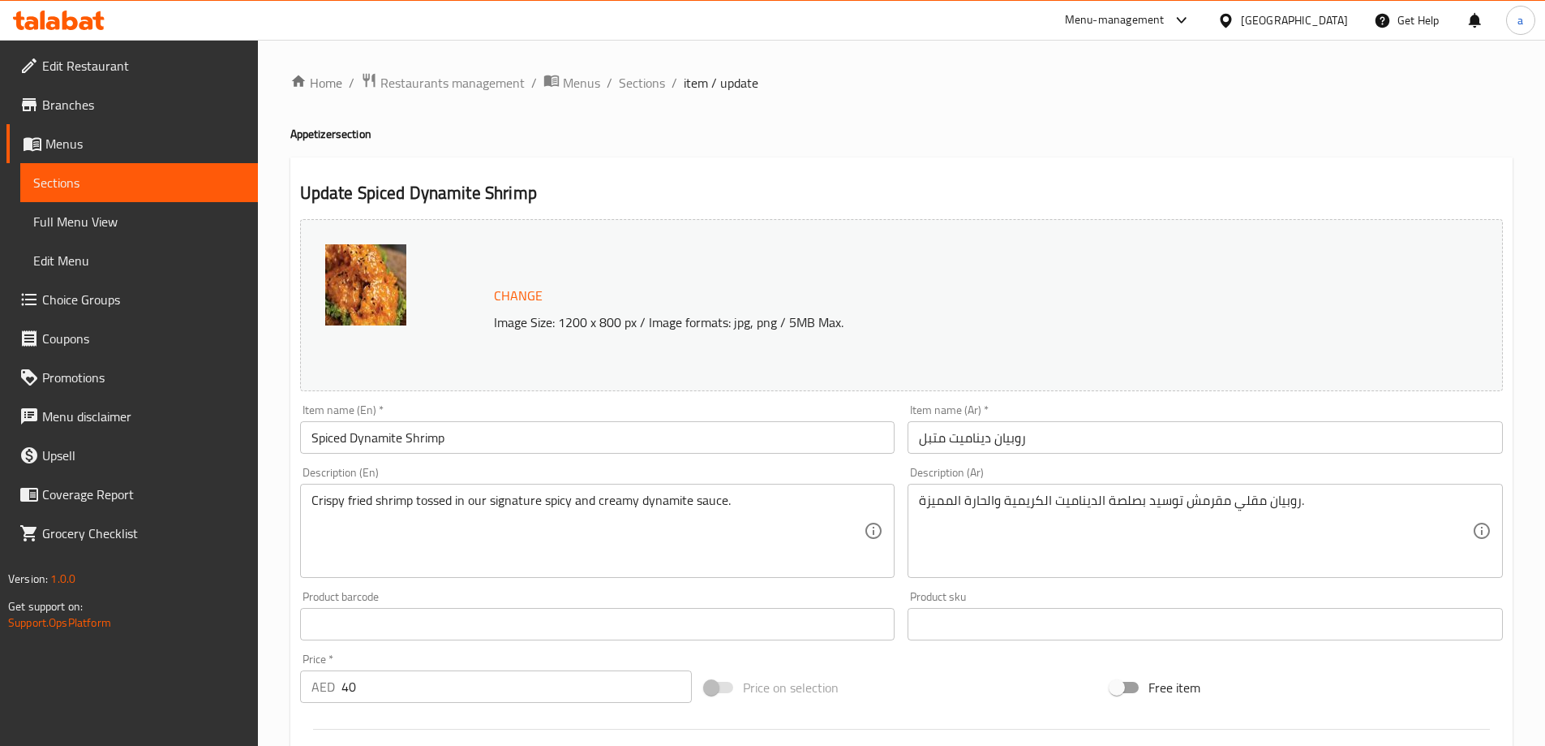
click at [946, 505] on textarea "روبيان مقلي مقرمش توسيد بصلصة الديناميت الكريمية والحارة المميزة." at bounding box center [1195, 530] width 553 height 77
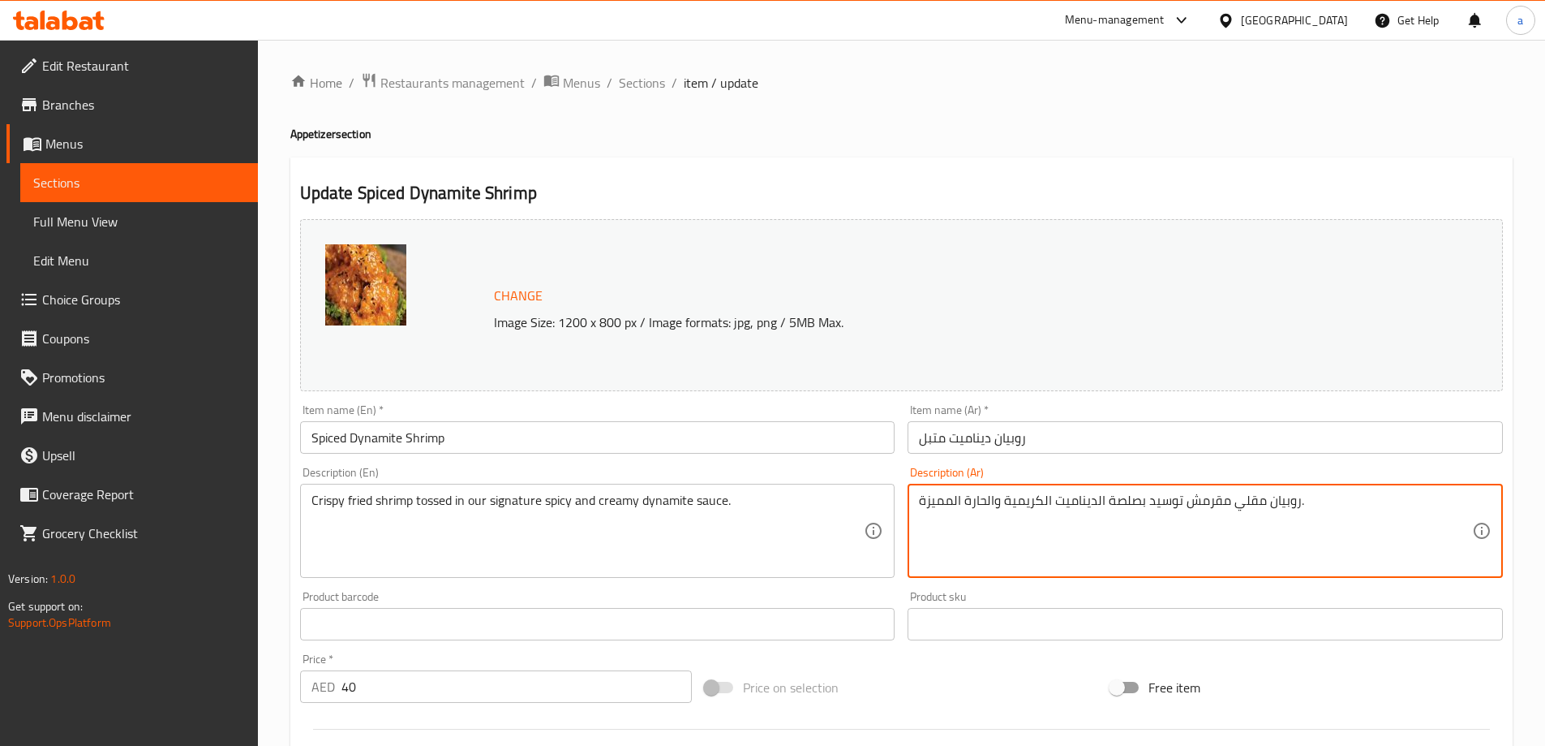
click at [946, 505] on textarea "روبيان مقلي مقرمش توسيد بصلصة الديناميت الكريمية والحارة المميزة." at bounding box center [1195, 530] width 553 height 77
click at [1098, 496] on textarea "روبيان مقلي مقرمش توسيد بصلصة الديناميت الكريمية والحارة ." at bounding box center [1195, 530] width 553 height 77
click at [1098, 506] on textarea "روبيان مقلي مقرمش توسيد سيجنتشر الخاص بنا بصلصة الديناميت الكريمية والحارة ." at bounding box center [1195, 530] width 553 height 77
type textarea "روبيان مقلي مقرمش توسيد سيجنتشر الخاص بنا صلصة الديناميت الكريمية والحارة ."
click at [1289, 458] on div "Item name (Ar)   * [PERSON_NAME] متبل Item name (Ar) *" at bounding box center [1205, 429] width 608 height 62
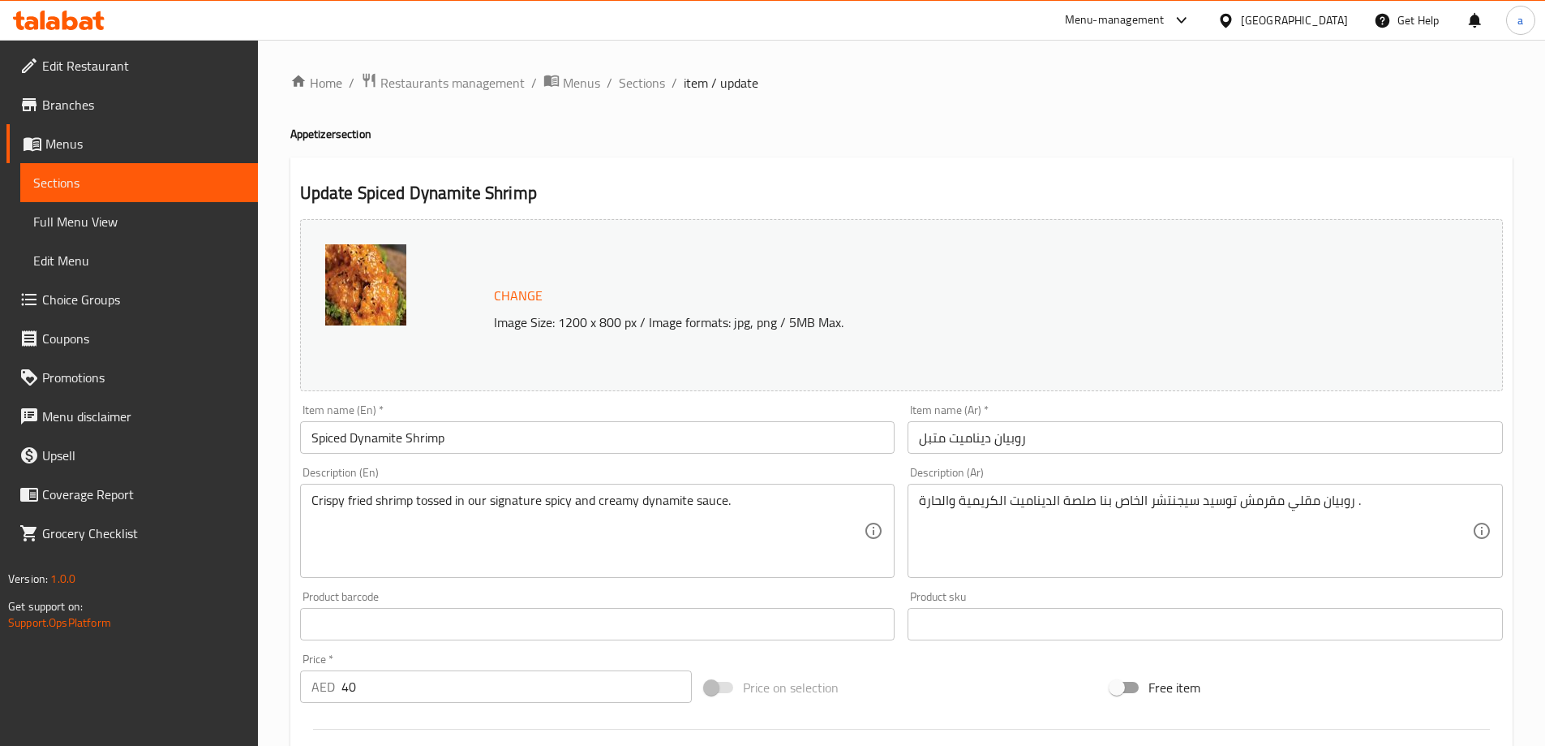
scroll to position [424, 0]
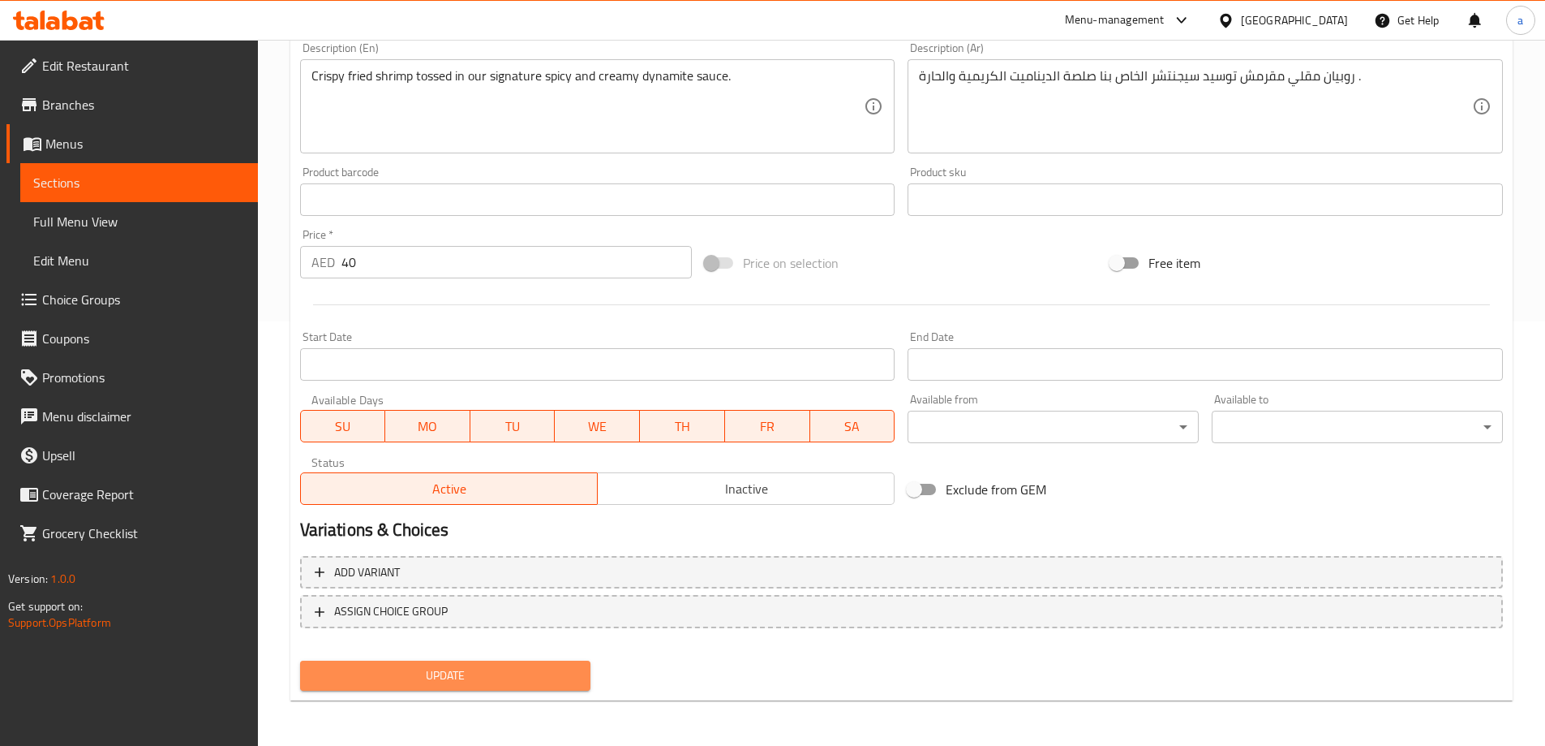
click at [532, 677] on span "Update" at bounding box center [445, 675] width 265 height 20
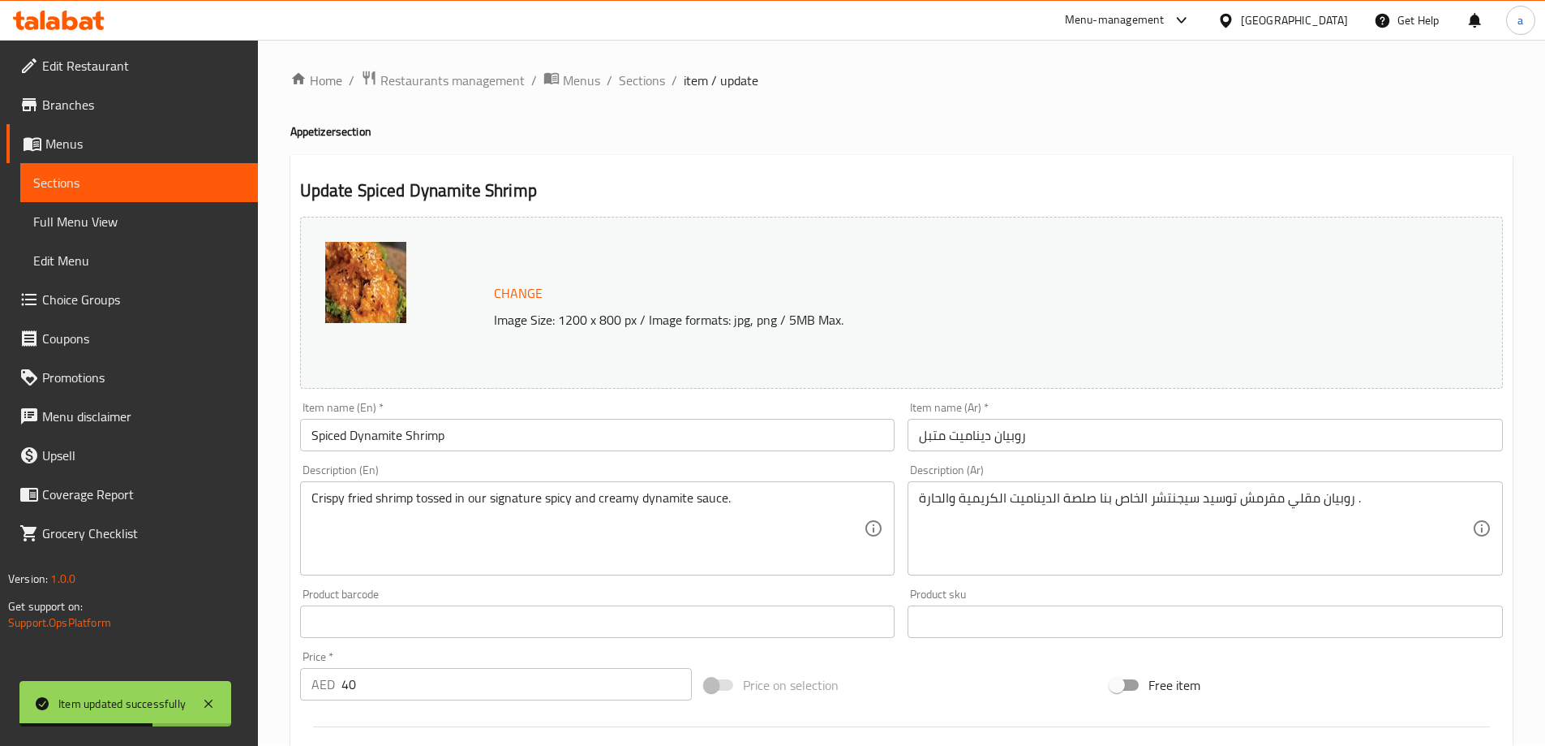
scroll to position [0, 0]
click at [636, 88] on span "Sections" at bounding box center [642, 82] width 46 height 19
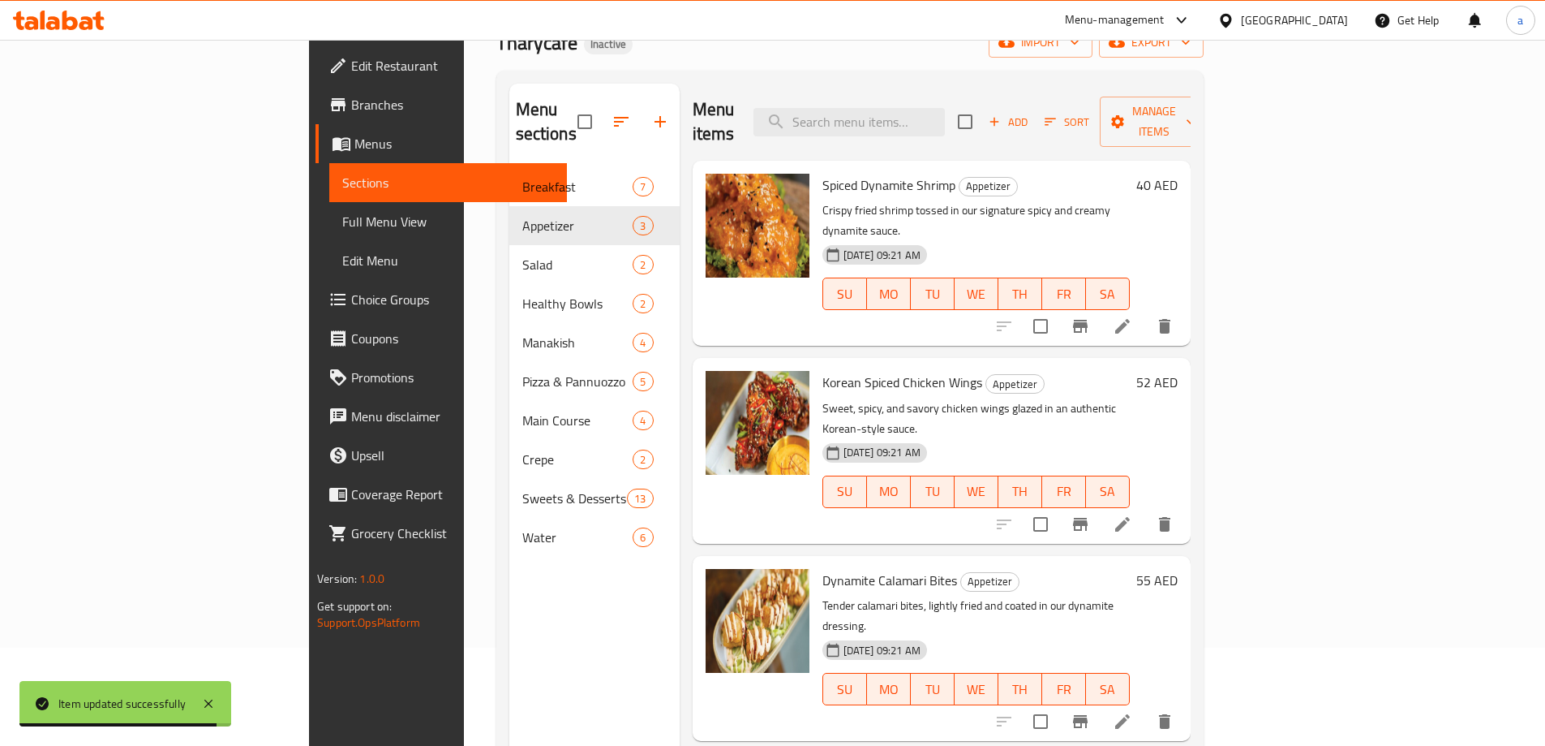
scroll to position [227, 0]
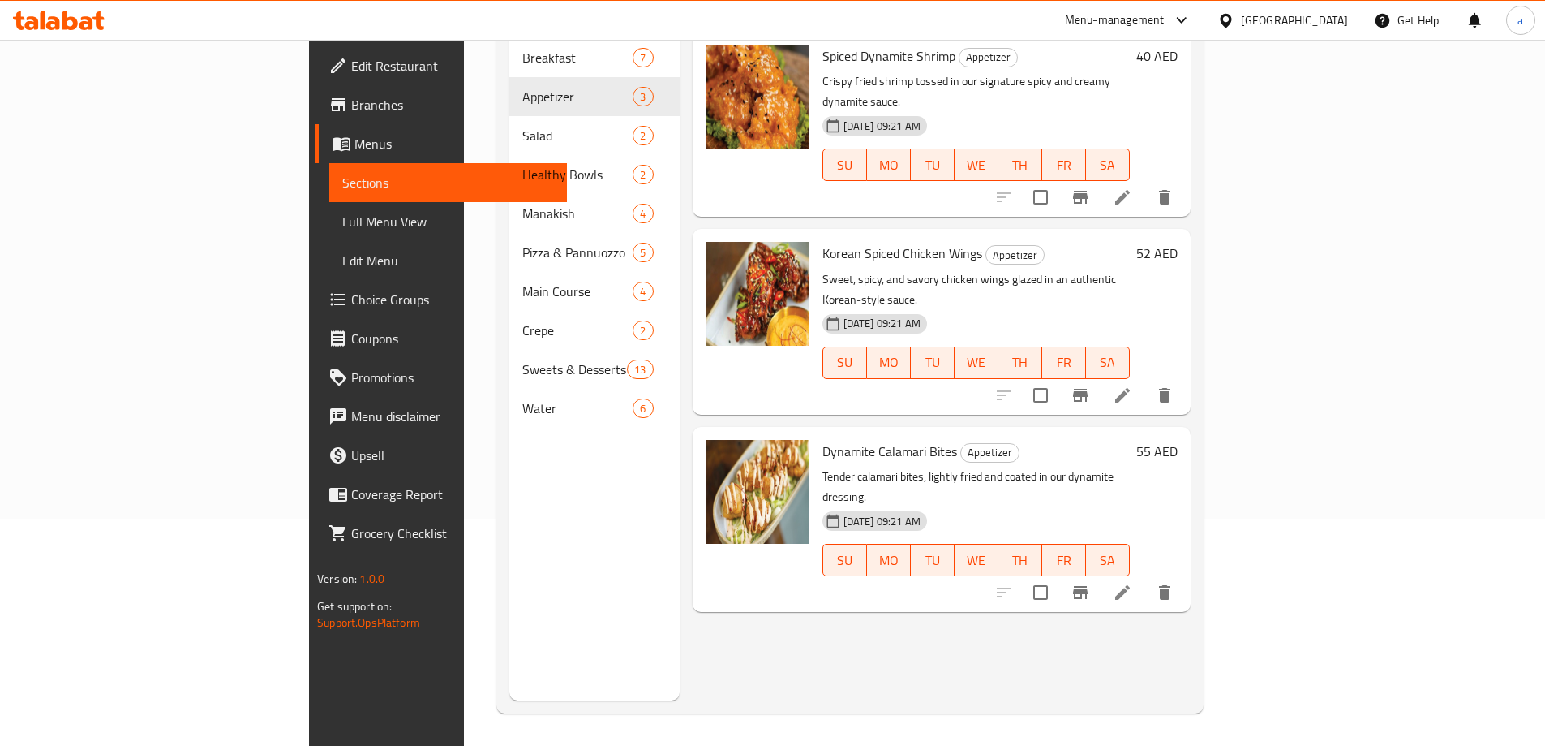
click at [1145, 380] on li at bounding box center [1122, 394] width 45 height 29
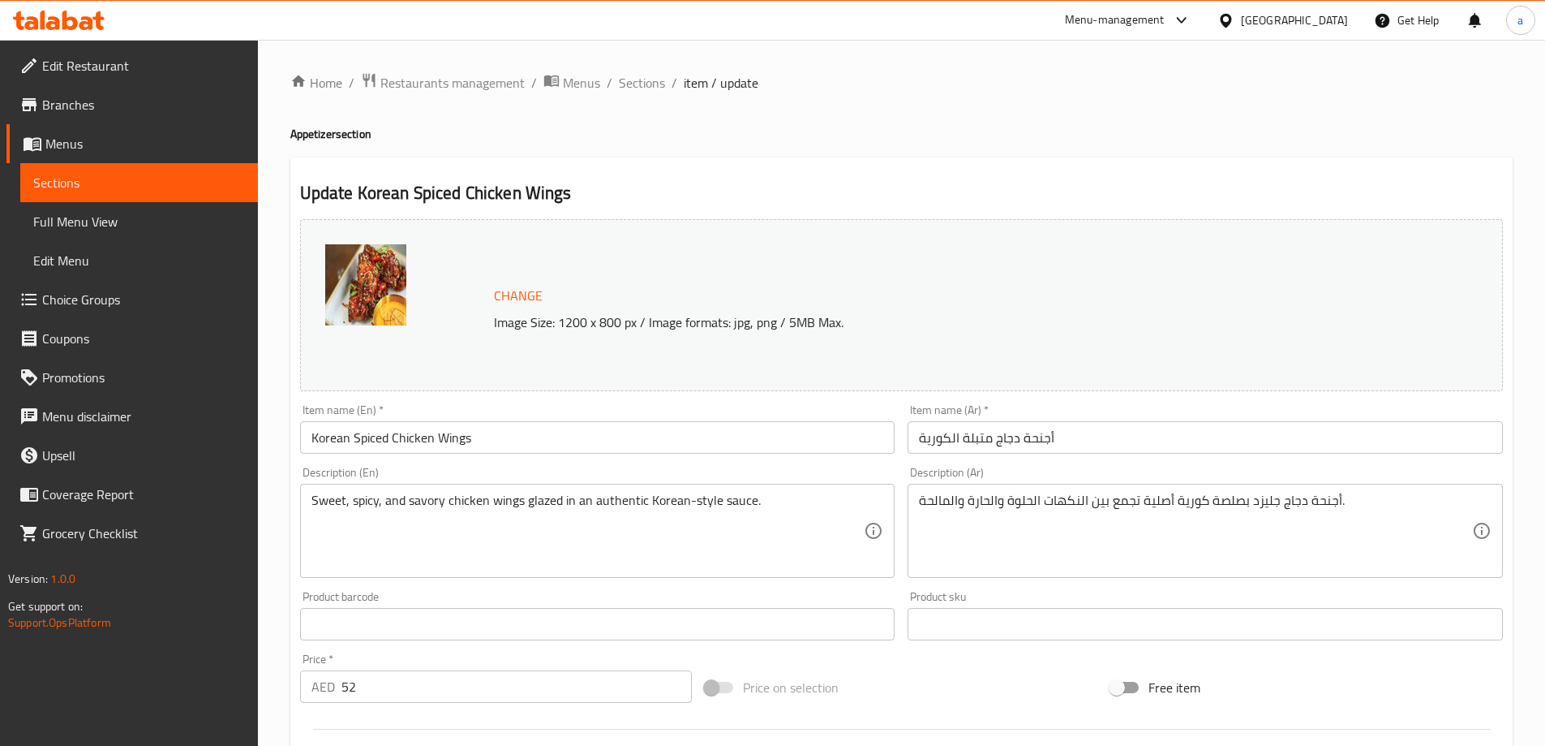
click at [343, 442] on input "Korean Spiced Chicken Wings" at bounding box center [597, 437] width 595 height 32
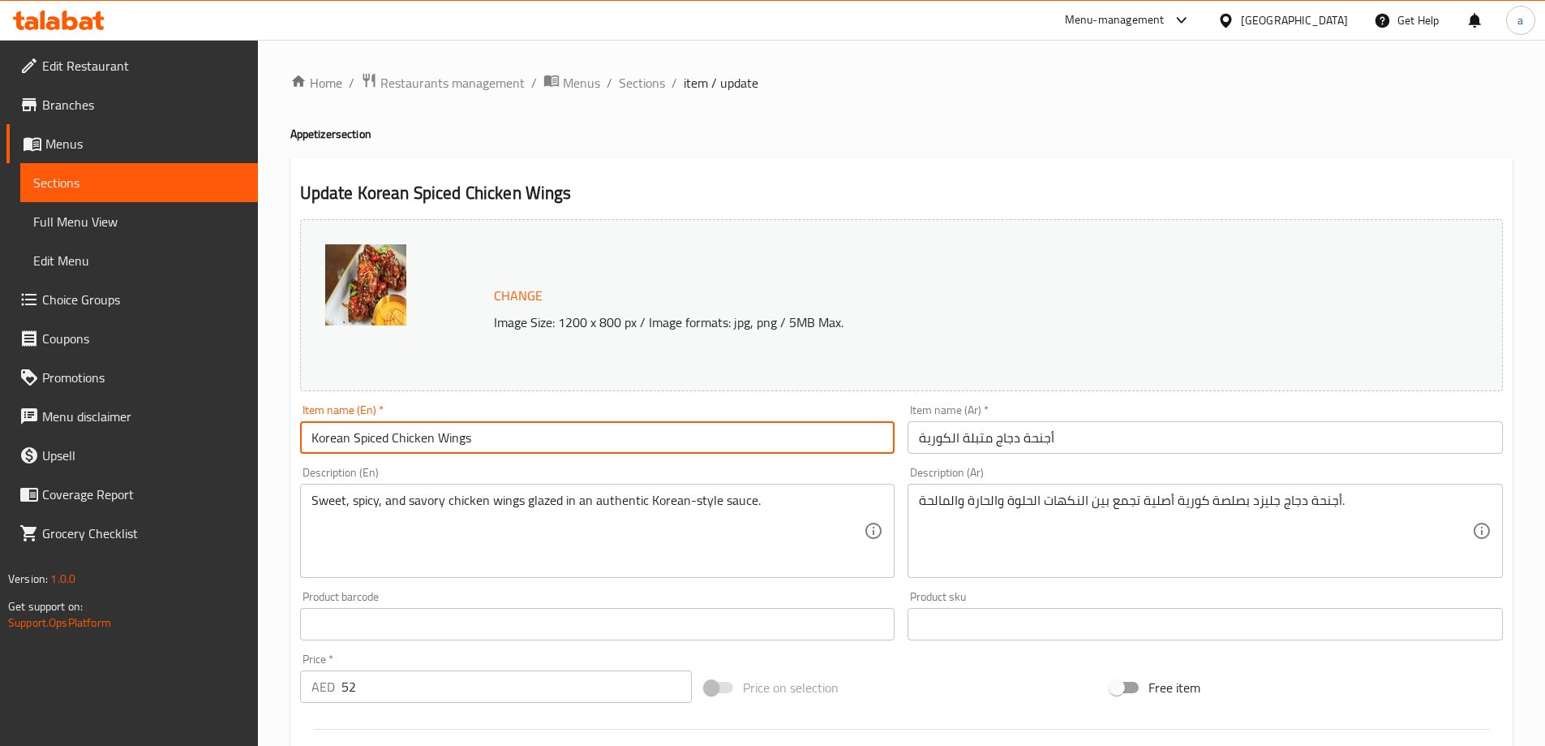
click at [343, 442] on input "Korean Spiced Chicken Wings" at bounding box center [597, 437] width 595 height 32
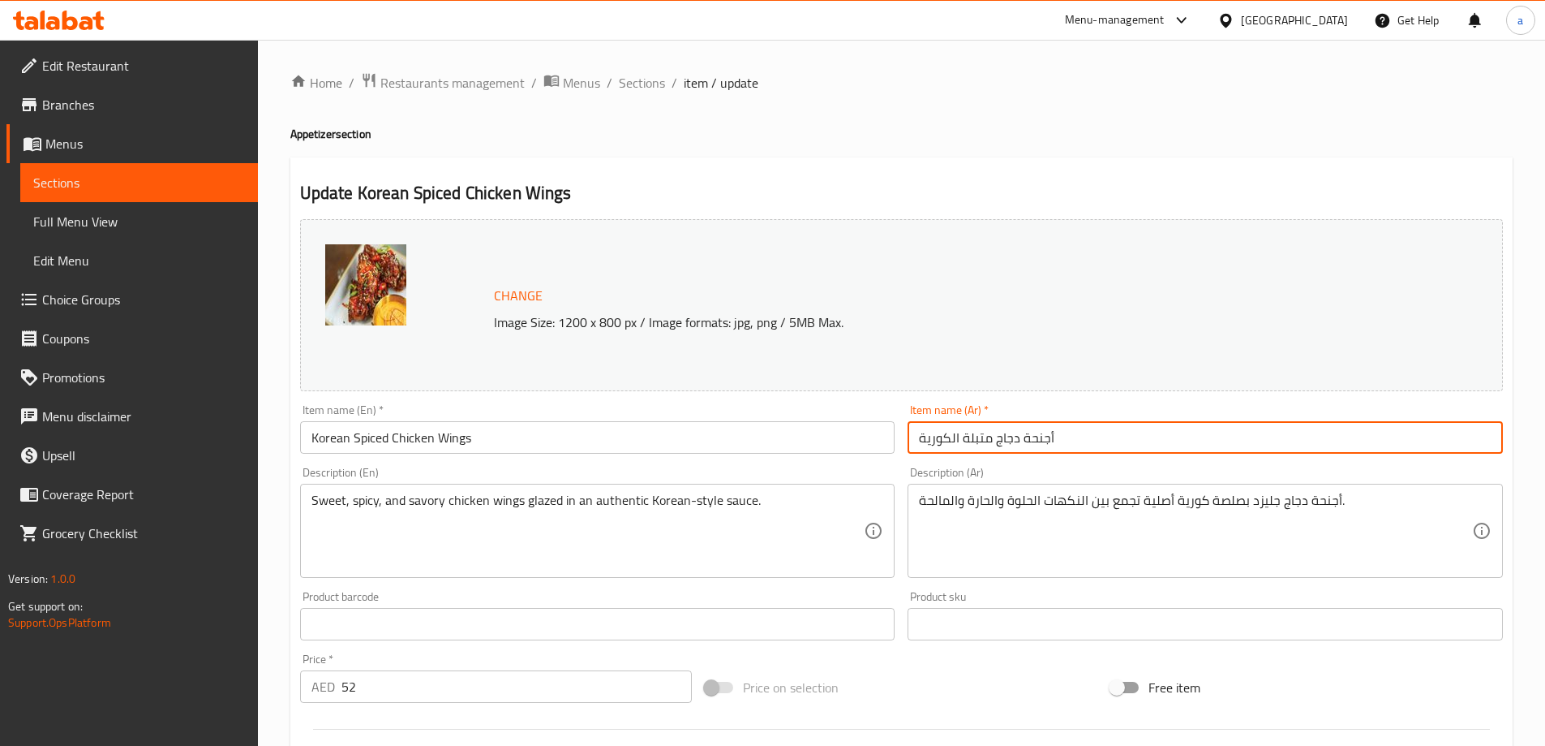
click at [938, 434] on input "أجنحة دجاج متبلة الكورية" at bounding box center [1205, 437] width 595 height 32
type input "أجنحة دجاج متبلة كورين"
click at [325, 439] on input "Korean Spiced Chicken Wings" at bounding box center [597, 437] width 595 height 32
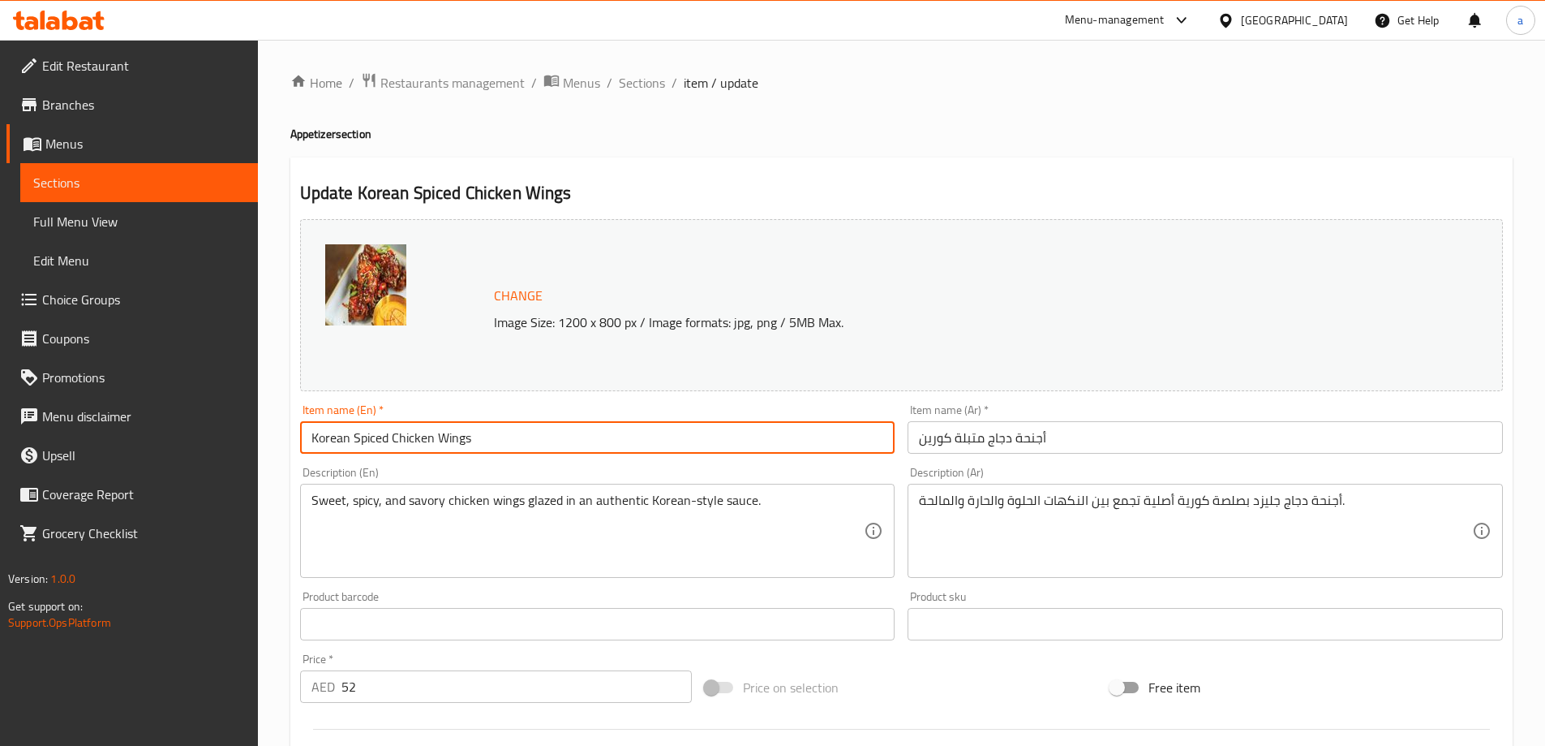
click at [325, 439] on input "Korean Spiced Chicken Wings" at bounding box center [597, 437] width 595 height 32
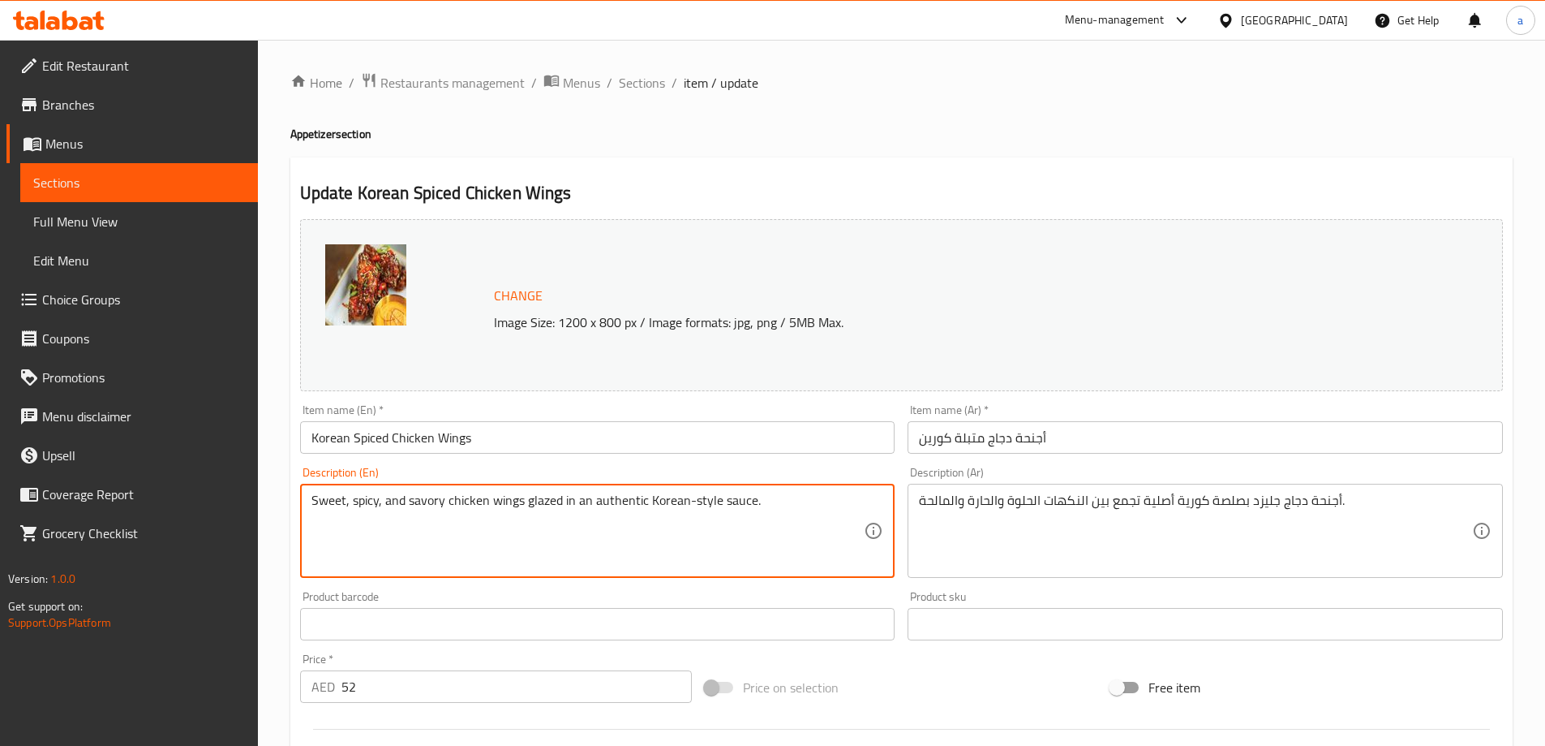
click at [608, 493] on textarea "Sweet, spicy, and savory chicken wings glazed in an authentic Korean-style sauc…" at bounding box center [588, 530] width 553 height 77
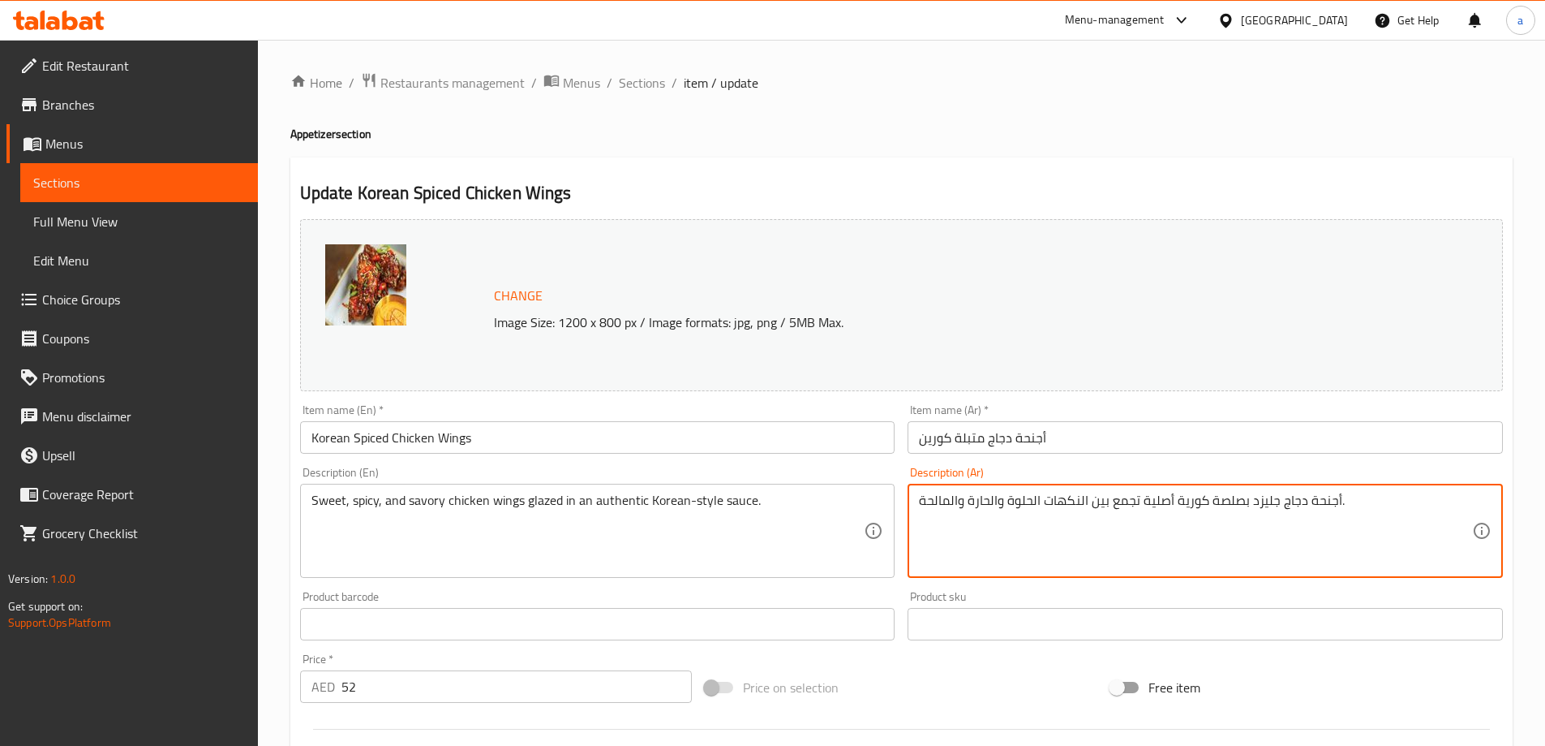
click at [1168, 499] on textarea "أجنحة دجاج جليزد بصلصة كورية أصلية تجمع بين النكهات الحلوة والحارة والمالحة." at bounding box center [1195, 530] width 553 height 77
click at [1159, 517] on textarea "أجنحة دجاج جليزد بصلصة كورية أصلية تجمع بين النكهات الحلوة والحارة والمالحة." at bounding box center [1195, 530] width 553 height 77
click at [1159, 506] on textarea "أجنحة دجاج جليزد بصلصة كورية أصلية تجمع بين النكهات الحلوة والحارة والمالحة." at bounding box center [1195, 530] width 553 height 77
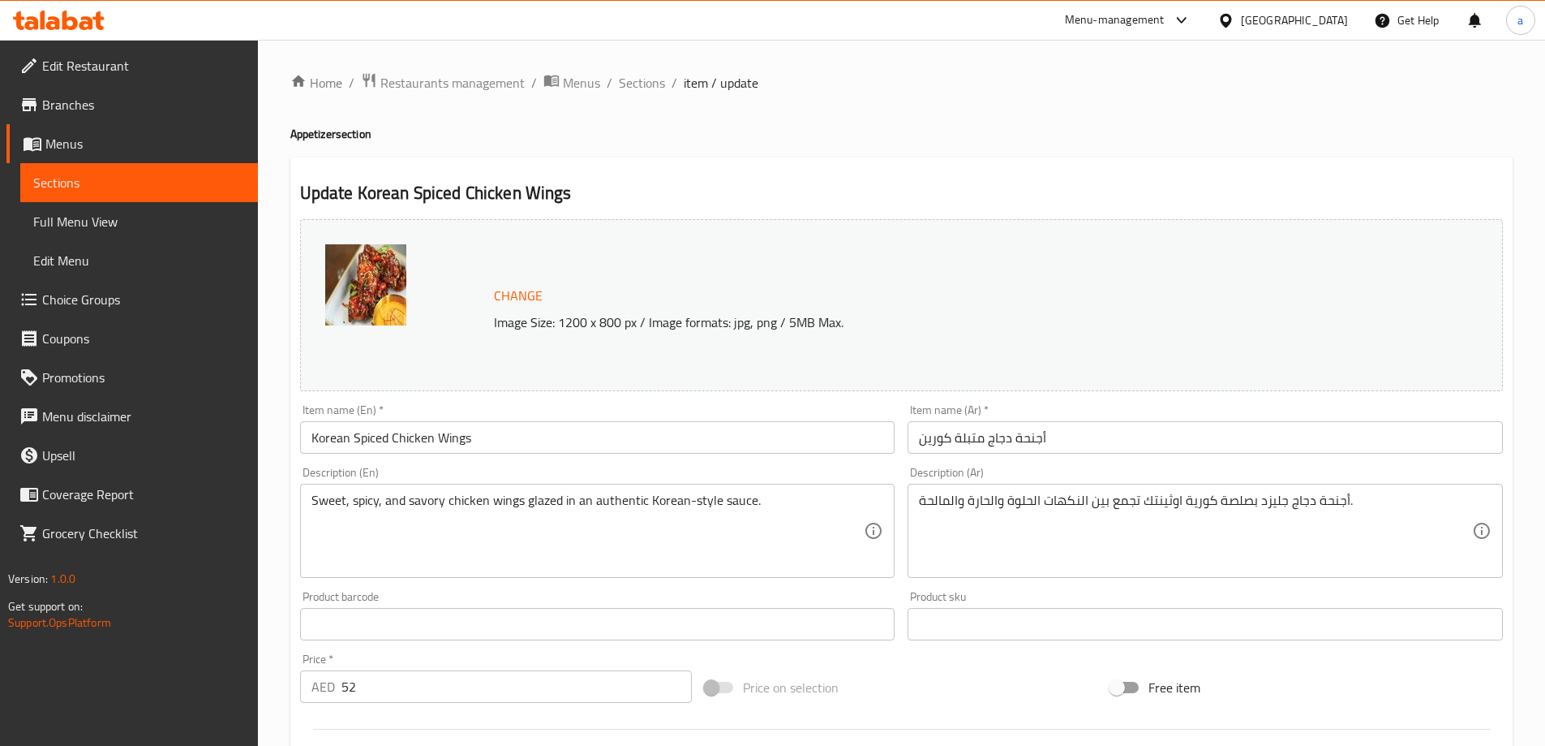
click at [450, 443] on input "Korean Spiced Chicken Wings" at bounding box center [597, 437] width 595 height 32
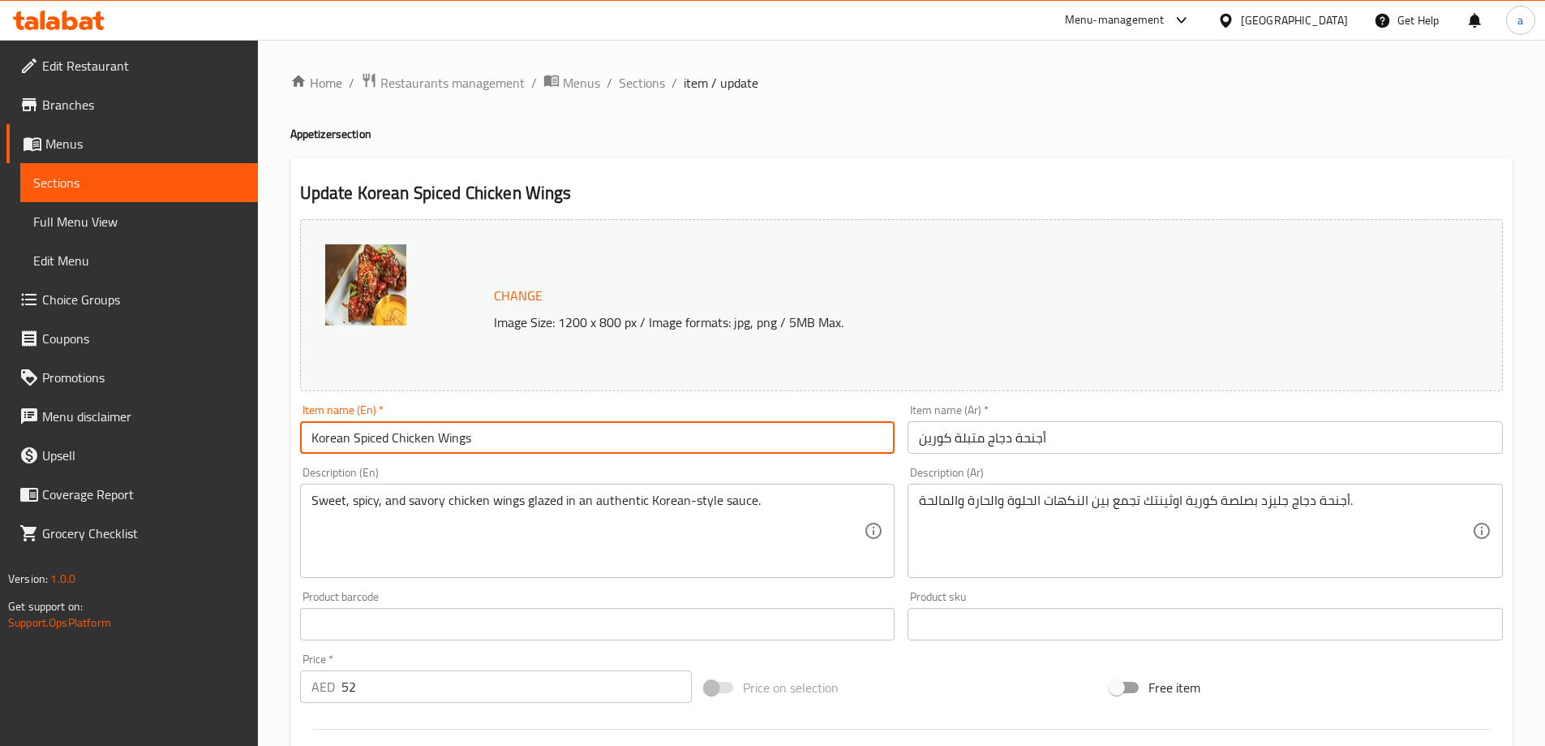
click at [450, 443] on input "Korean Spiced Chicken Wings" at bounding box center [597, 437] width 595 height 32
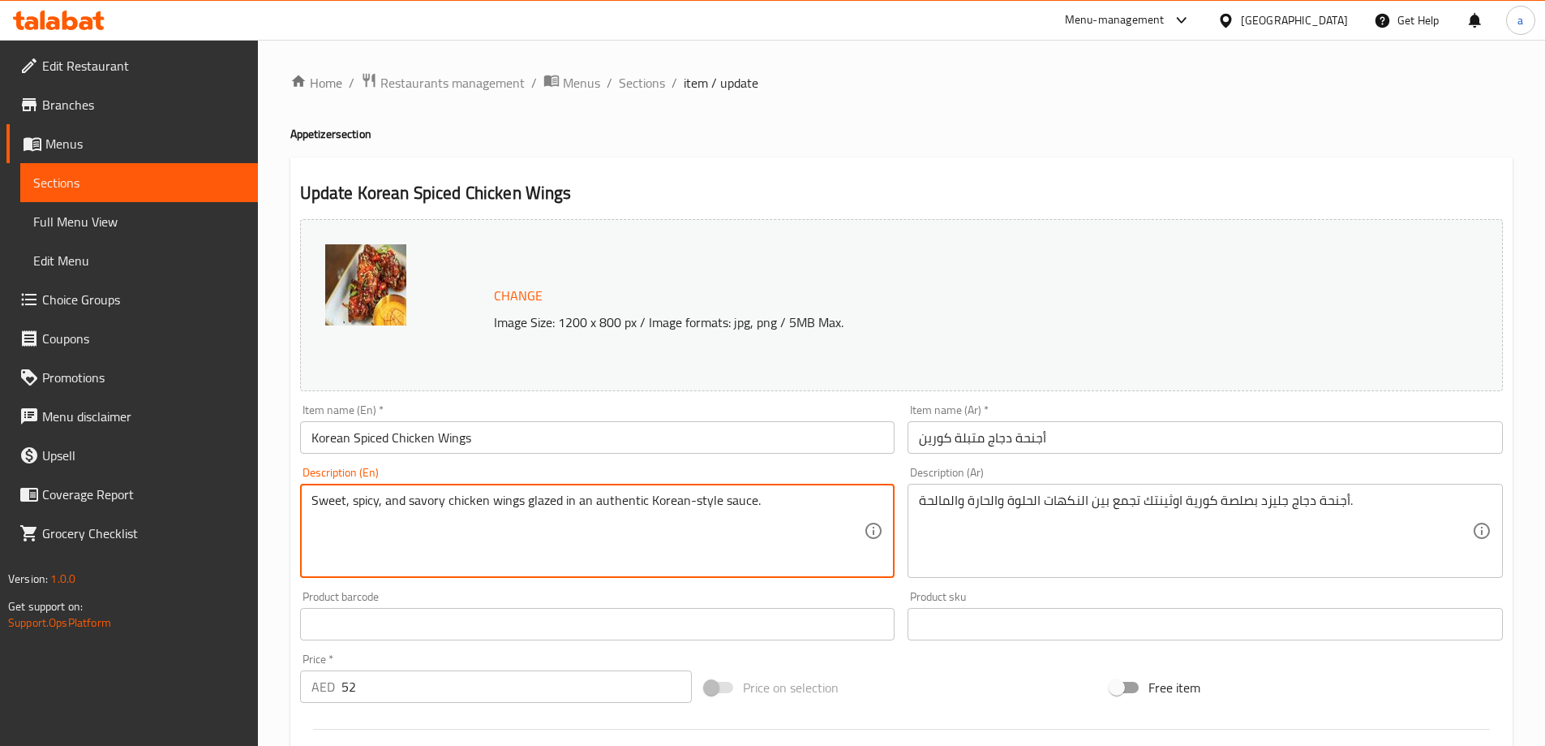
click at [601, 550] on textarea "Sweet, spicy, and savory chicken wings glazed in an authentic Korean-style sauc…" at bounding box center [588, 530] width 553 height 77
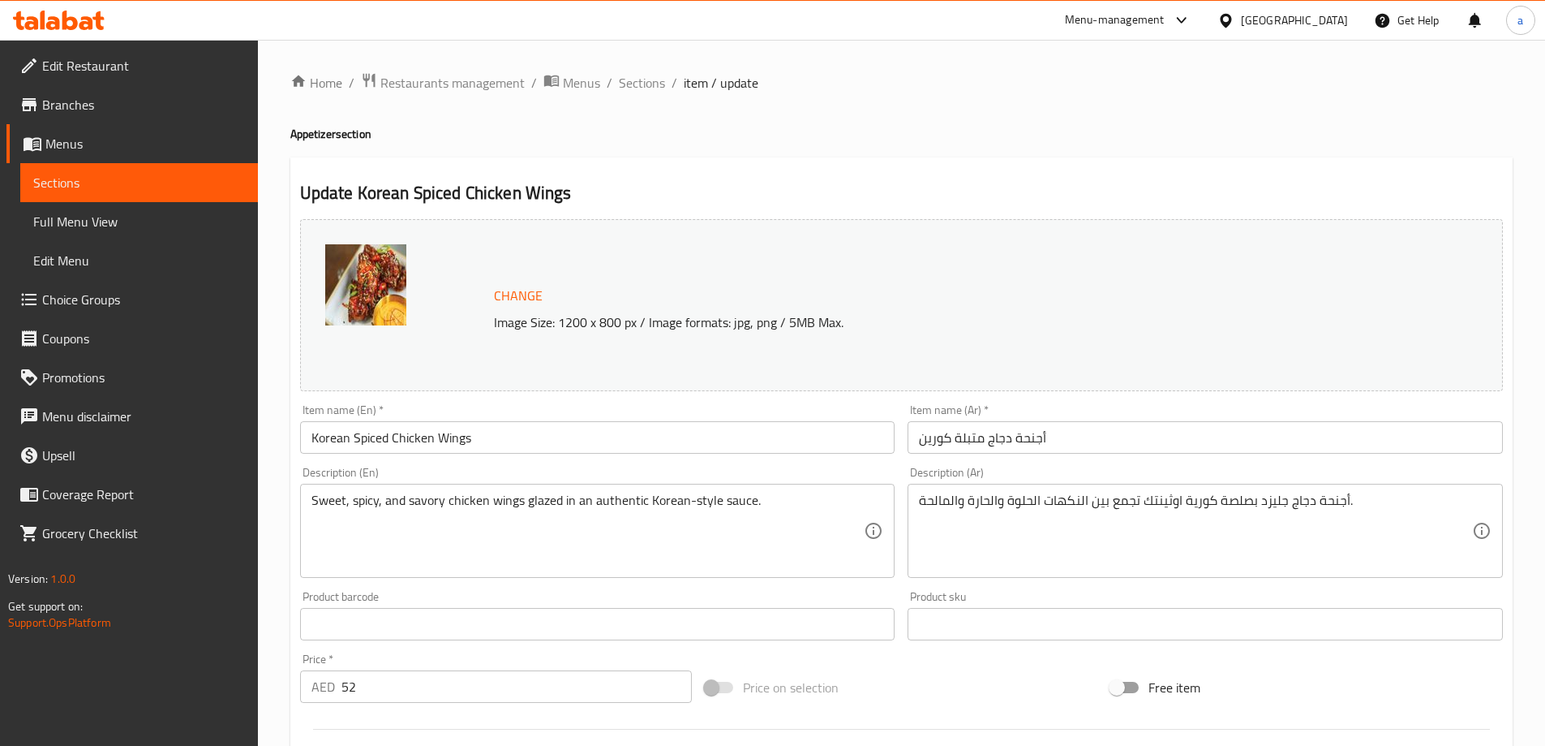
click at [1026, 547] on textarea "أجنحة دجاج جليزد بصلصة كورية اوثينتك تجمع بين النكهات الحلوة والحارة والمالحة." at bounding box center [1195, 530] width 553 height 77
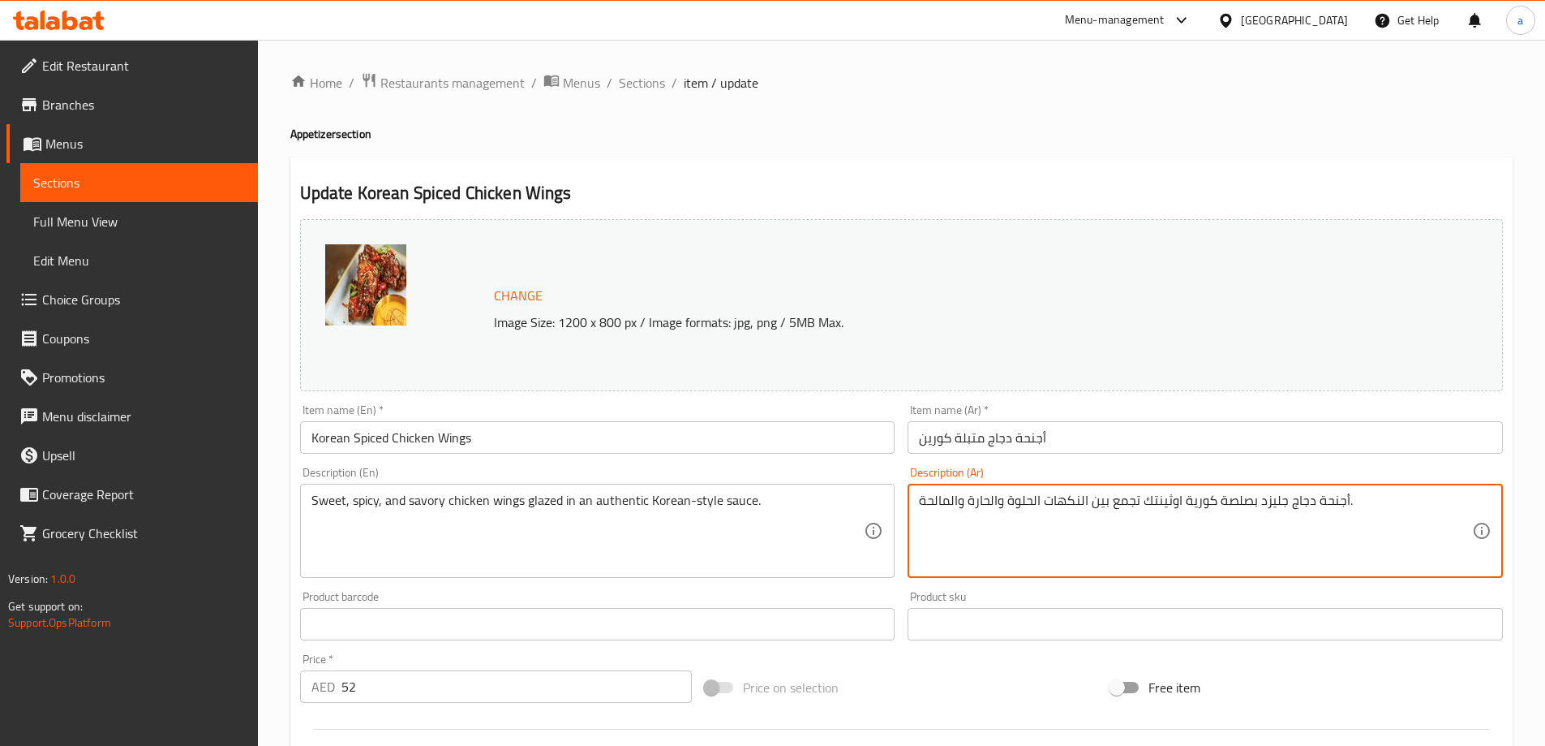
click at [1026, 547] on textarea "أجنحة دجاج جليزد بصلصة كورية اوثينتك تجمع بين النكهات الحلوة والحارة والمالحة." at bounding box center [1195, 530] width 553 height 77
paste textarea "لوة وحارة ولذيذة مغطاة بصلصة على الطريقة الكورية الأصيل"
click at [1165, 504] on textarea "أجنحة دجاج حلوة وحارة ولذيذة مغطاة بصلصة على الطريقة الكورية الأصيلة." at bounding box center [1195, 530] width 553 height 77
click at [1130, 509] on textarea "أجنحة دجاج حلوة وحارة ومالحة مغطاة بصلصة على الطريقة الكورية الأصيلة." at bounding box center [1195, 530] width 553 height 77
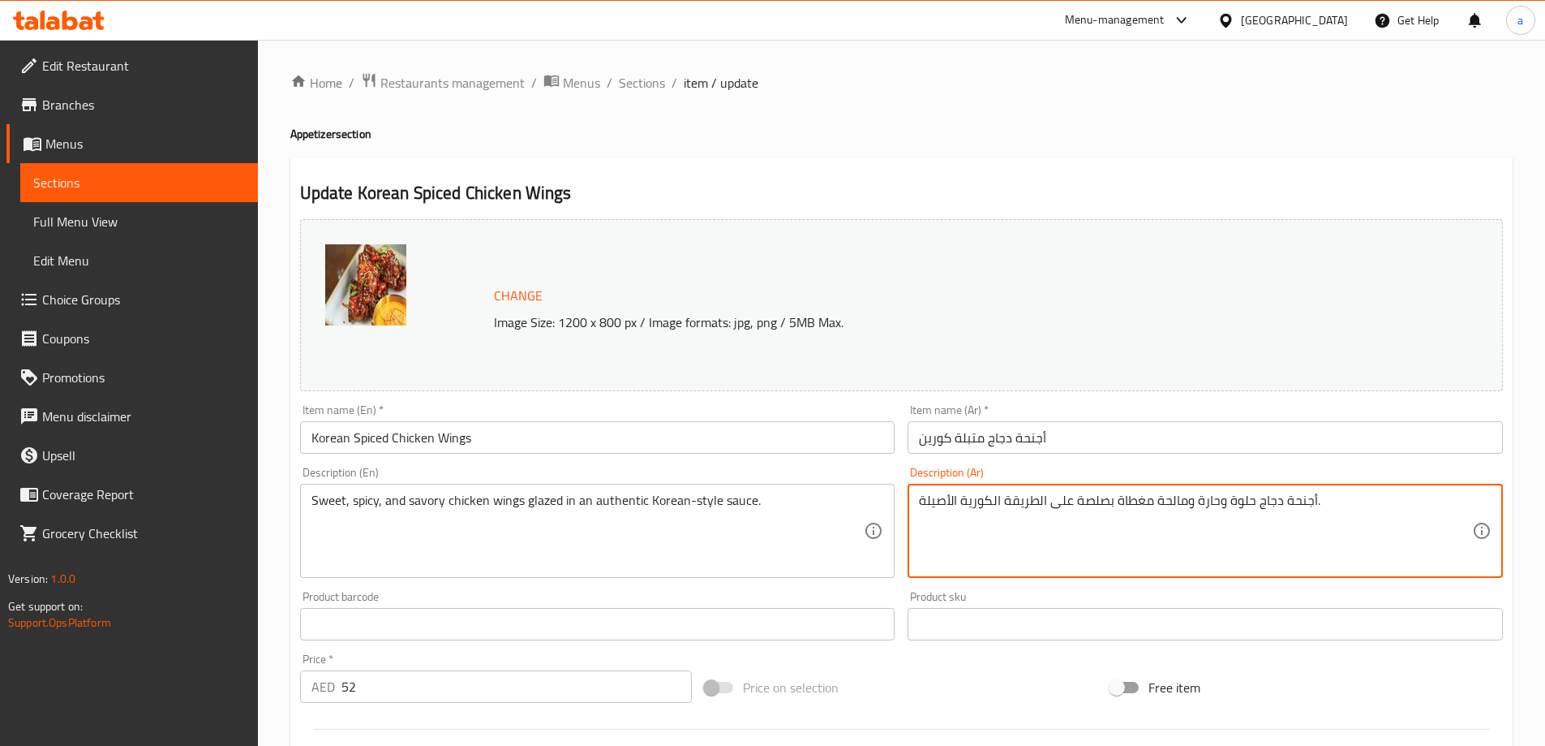
click at [1130, 509] on textarea "أجنحة دجاج حلوة وحارة ومالحة مغطاة بصلصة على الطريقة الكورية الأصيلة." at bounding box center [1195, 530] width 553 height 77
click at [1134, 536] on textarea "أجنحة دجاج حلوة وحارة ومالحة مغطاة بصلصة على الطريقة الكورية الأصيلة." at bounding box center [1195, 530] width 553 height 77
click at [1134, 509] on textarea "أجنحة دجاج حلوة وحارة ومالحة مغطاة بصلصة على الطريقة الكورية الأصيلة." at bounding box center [1195, 530] width 553 height 77
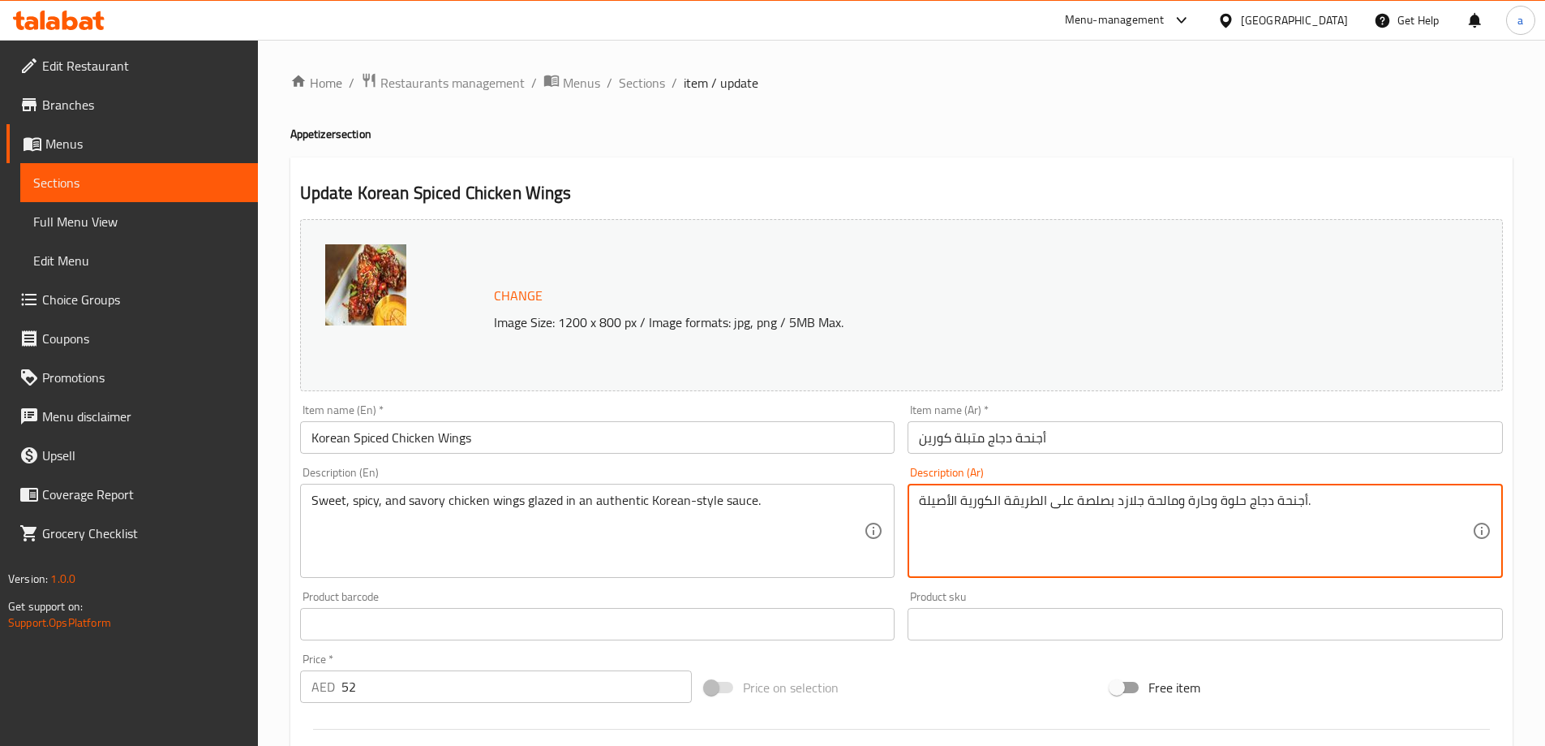
click at [931, 506] on textarea "أجنحة دجاج حلوة وحارة ومالحة جلازد بصلصة على الطريقة الكورية الأصيلة." at bounding box center [1195, 530] width 553 height 77
click at [1001, 501] on textarea "أجنحة دجاج حلوة وحارة ومالحة جلازد بصلصة على الطريقة الكورية ." at bounding box center [1195, 530] width 553 height 77
click at [1013, 505] on textarea "أجنحة دجاج حلوة وحارة ومالحة جلازد بصلصة على الطريقة الكورية ." at bounding box center [1195, 530] width 553 height 77
click at [1010, 504] on textarea "أجنحة دجاج حلوة وحارة ومالحة جلازد بصلصة على الطريقة الكورية ." at bounding box center [1195, 530] width 553 height 77
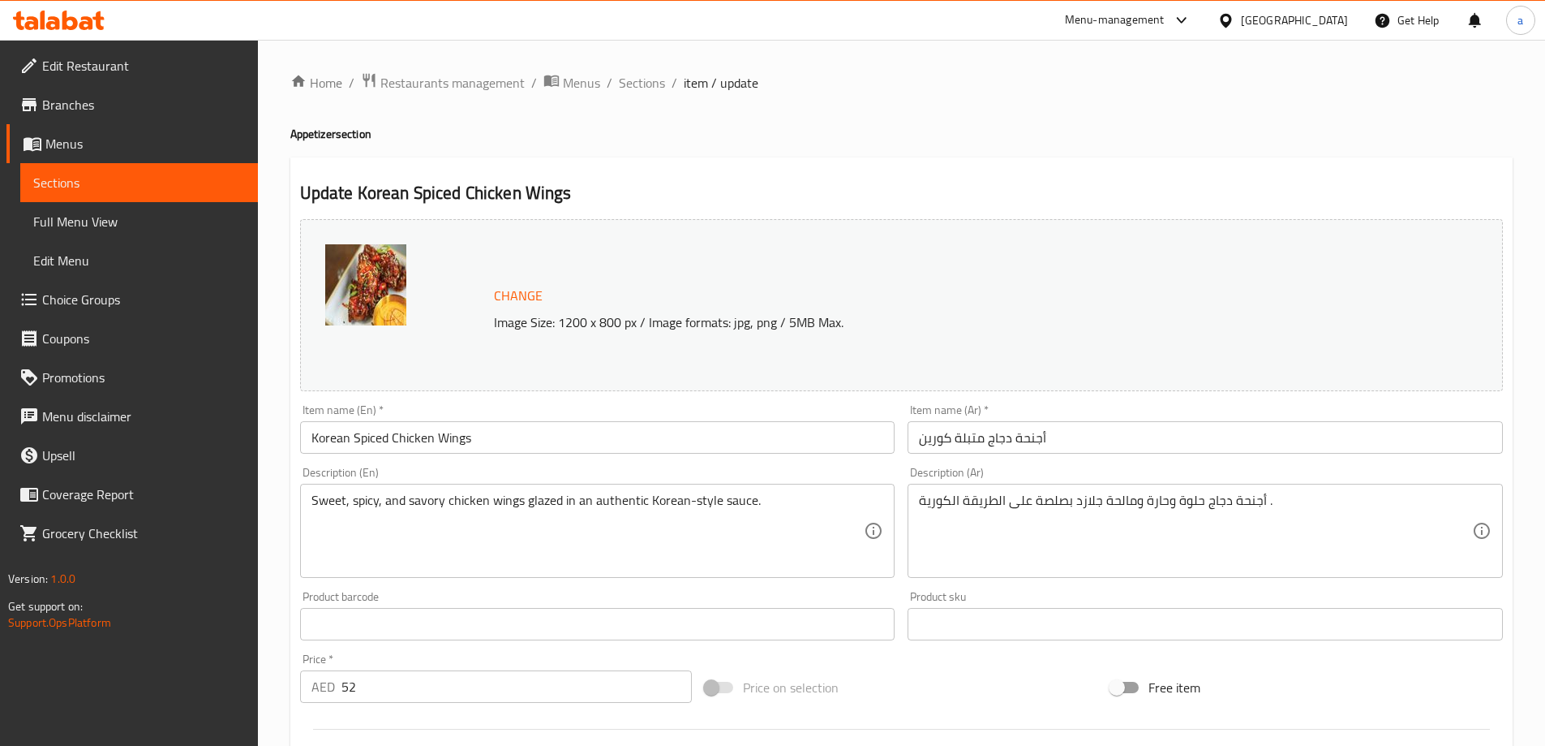
click at [918, 500] on div "أجنحة دجاج حلوة وحارة ومالحة جلازد بصلصة على الطريقة الكورية . Description (Ar)" at bounding box center [1205, 531] width 595 height 94
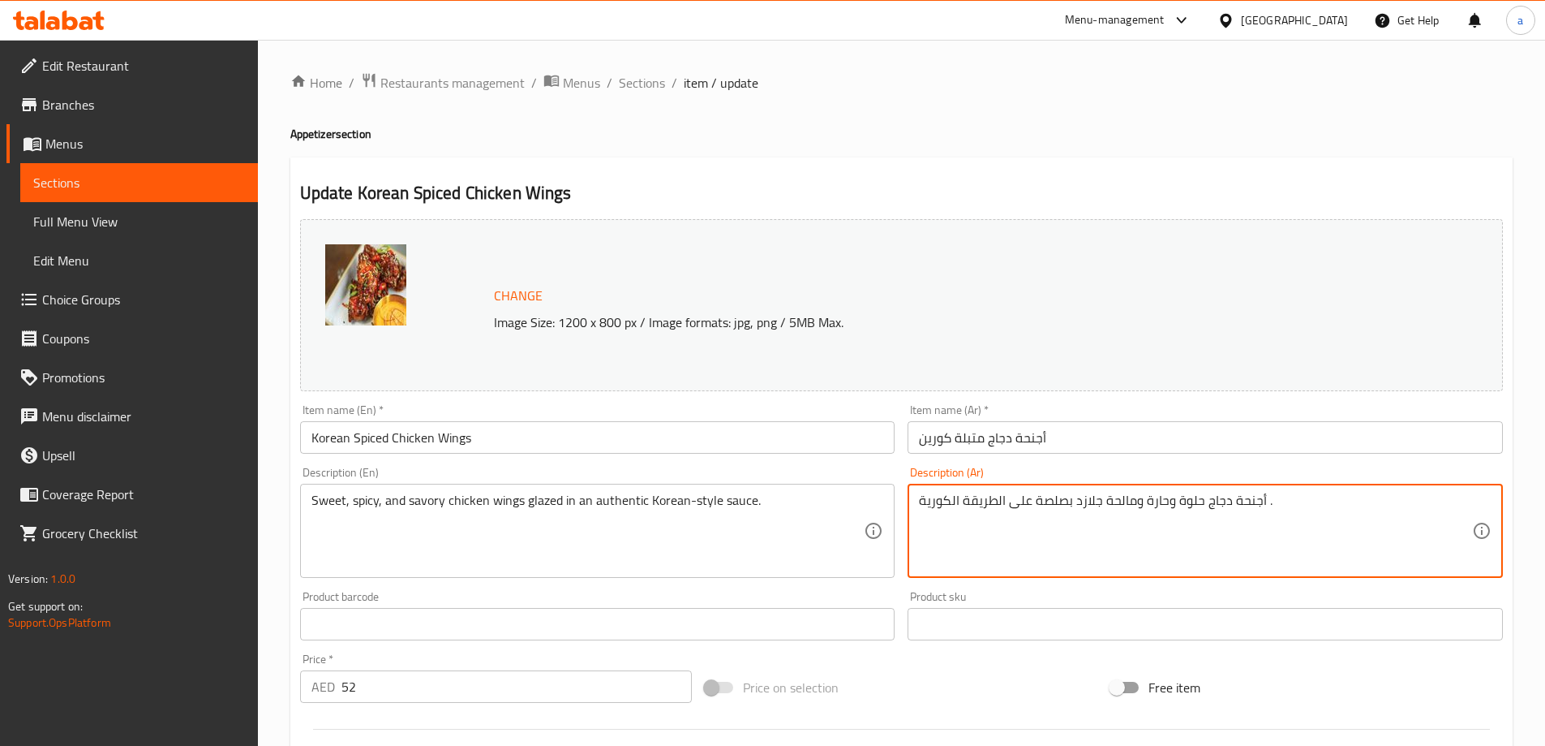
click at [913, 514] on div "أجنحة دجاج حلوة وحارة ومالحة جلازد بصلصة على الطريقة الكورية . Description (Ar)" at bounding box center [1205, 531] width 595 height 94
click at [918, 505] on div "أجنحة دجاج حلوة وحارة ومالحة جلازد بصلصة على الطريقة الكورية . Description (Ar)" at bounding box center [1205, 531] width 595 height 94
click at [924, 499] on textarea "أجنحة دجاج حلوة وحارة ومالحة جلازد بصلصة على الطريقة الكورية ." at bounding box center [1195, 530] width 553 height 77
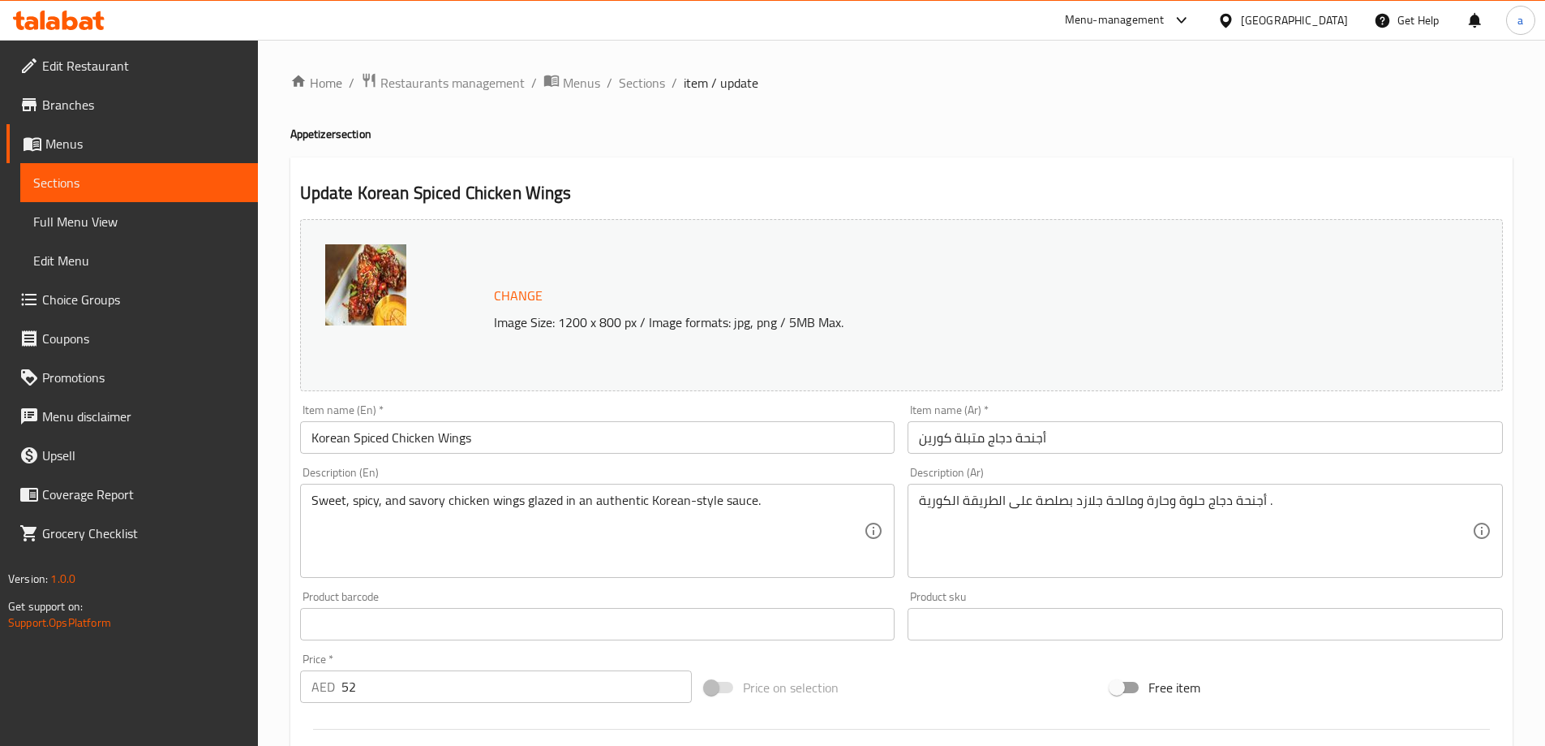
click at [1305, 491] on div "أجنحة دجاج حلوة وحارة ومالحة جلازد بصلصة على الطريقة الكورية . Description (Ar)" at bounding box center [1205, 531] width 595 height 94
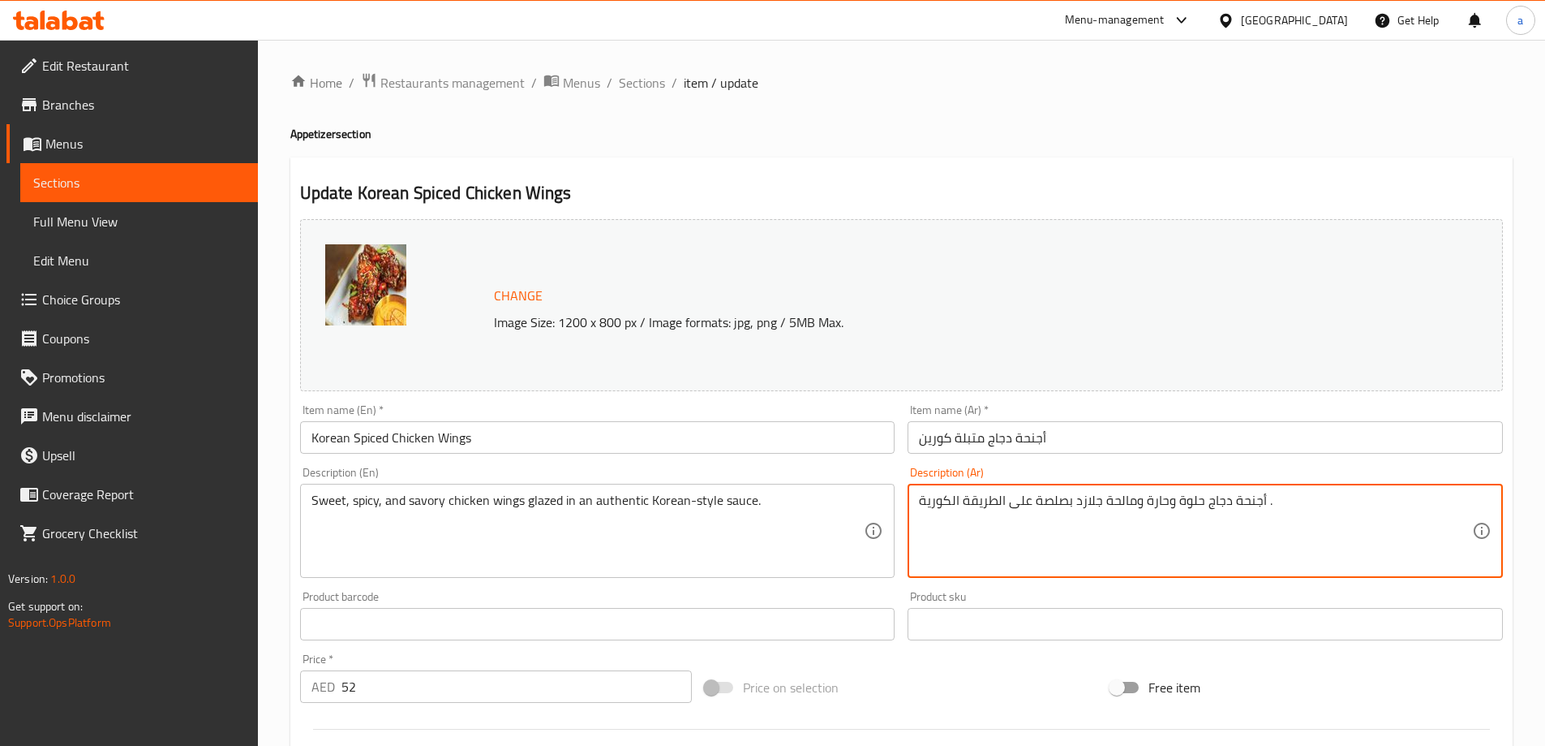
click at [1291, 501] on textarea "أجنحة دجاج حلوة وحارة ومالحة جلازد بصلصة على الطريقة الكورية ." at bounding box center [1195, 530] width 553 height 77
type textarea "أجنحة دجاج حلوة وحارة ومالحة جلازد بصلصة على الطريقة الكورية الاوثينتك"
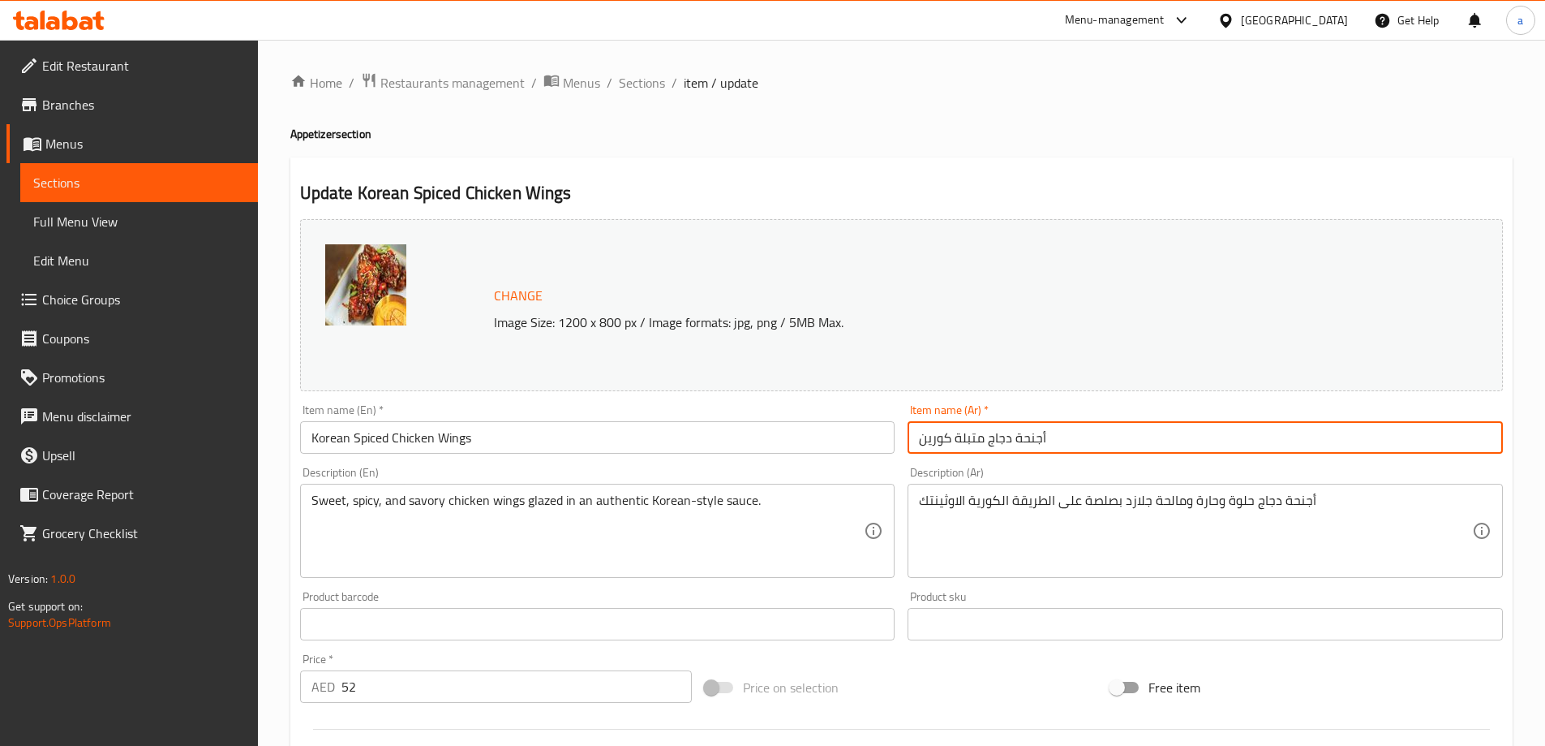
click at [927, 434] on input "أجنحة دجاج متبلة كورين" at bounding box center [1205, 437] width 595 height 32
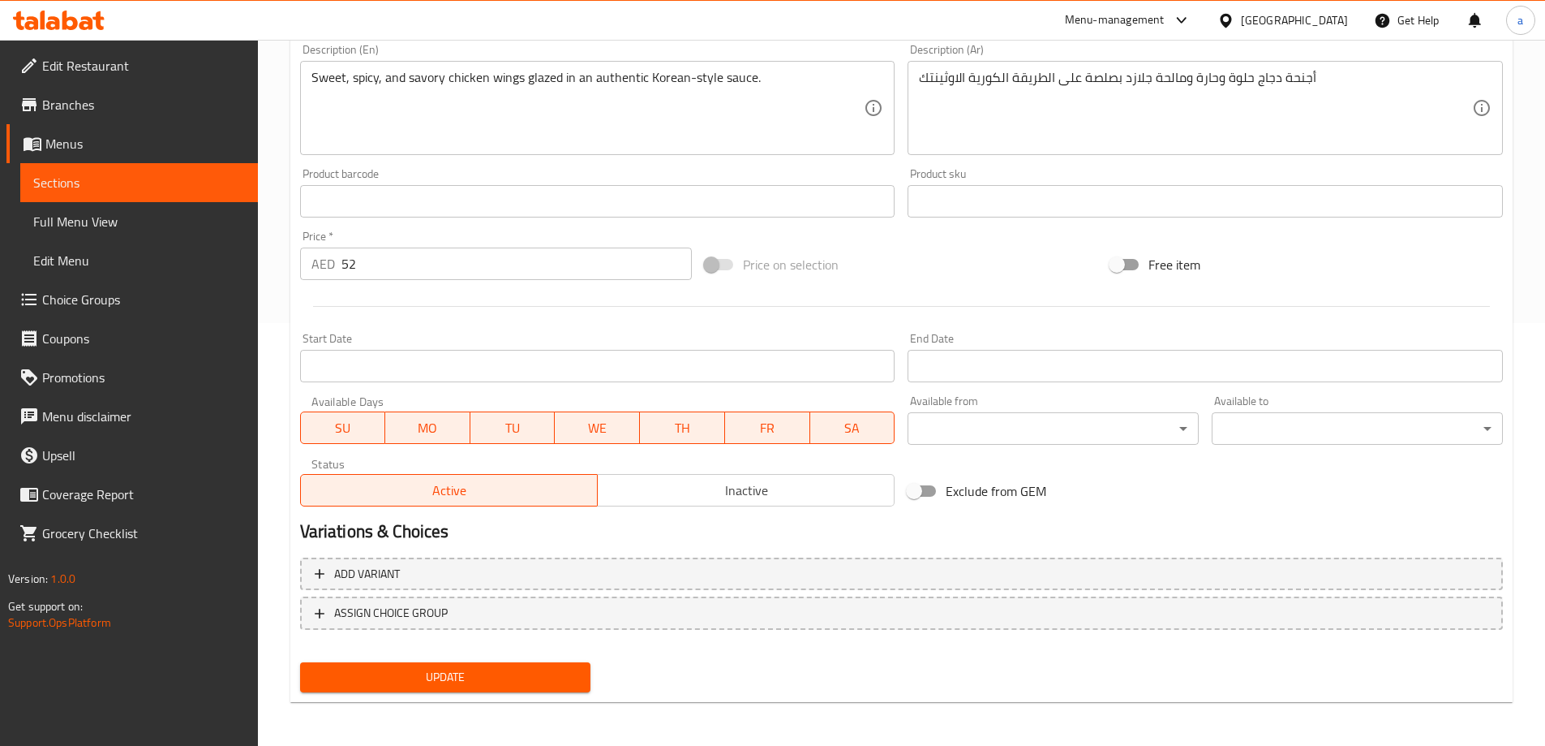
scroll to position [424, 0]
type input "أجنحة دجاج متبلة كورية"
click at [557, 690] on button "Update" at bounding box center [445, 675] width 291 height 30
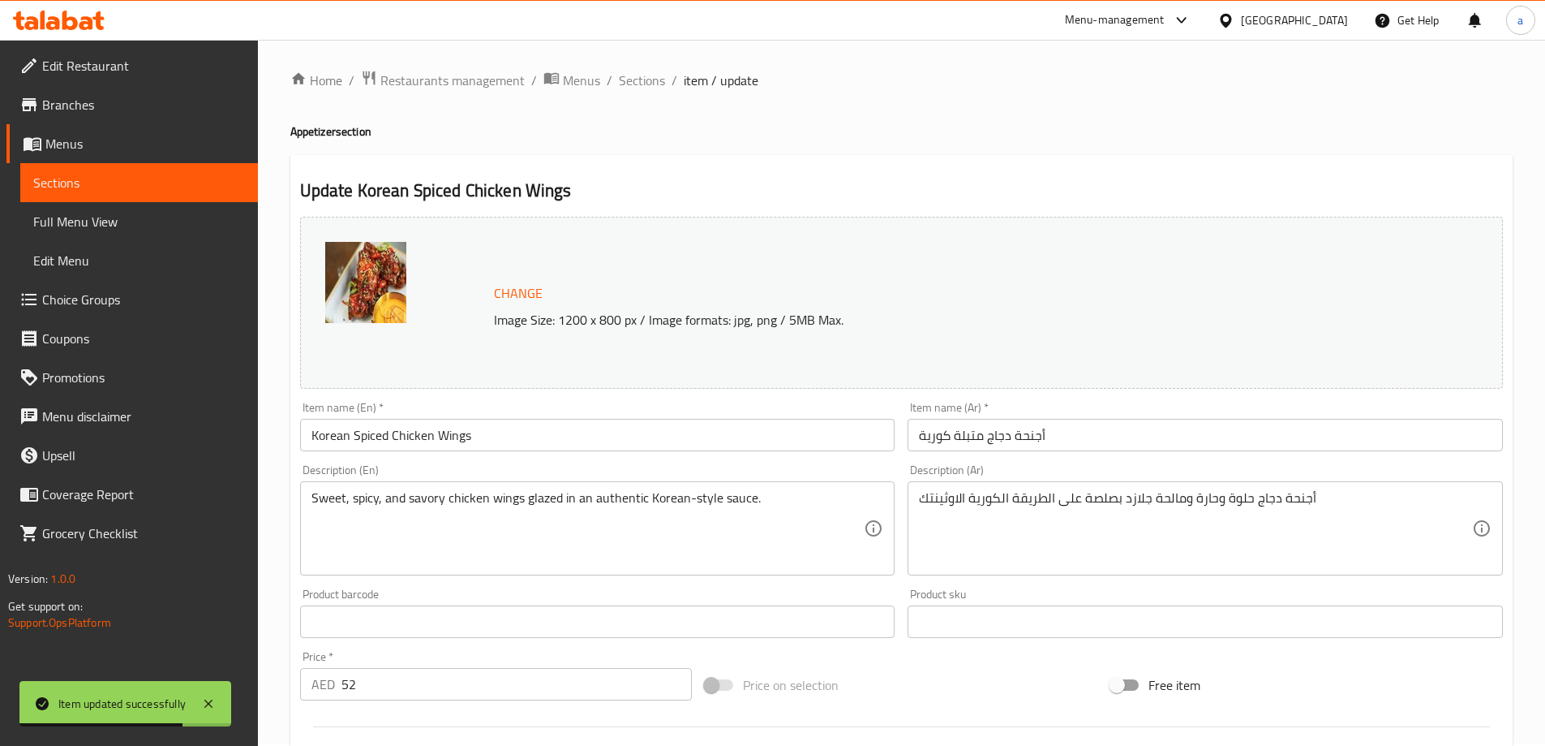
scroll to position [0, 0]
click at [622, 81] on span "Sections" at bounding box center [642, 82] width 46 height 19
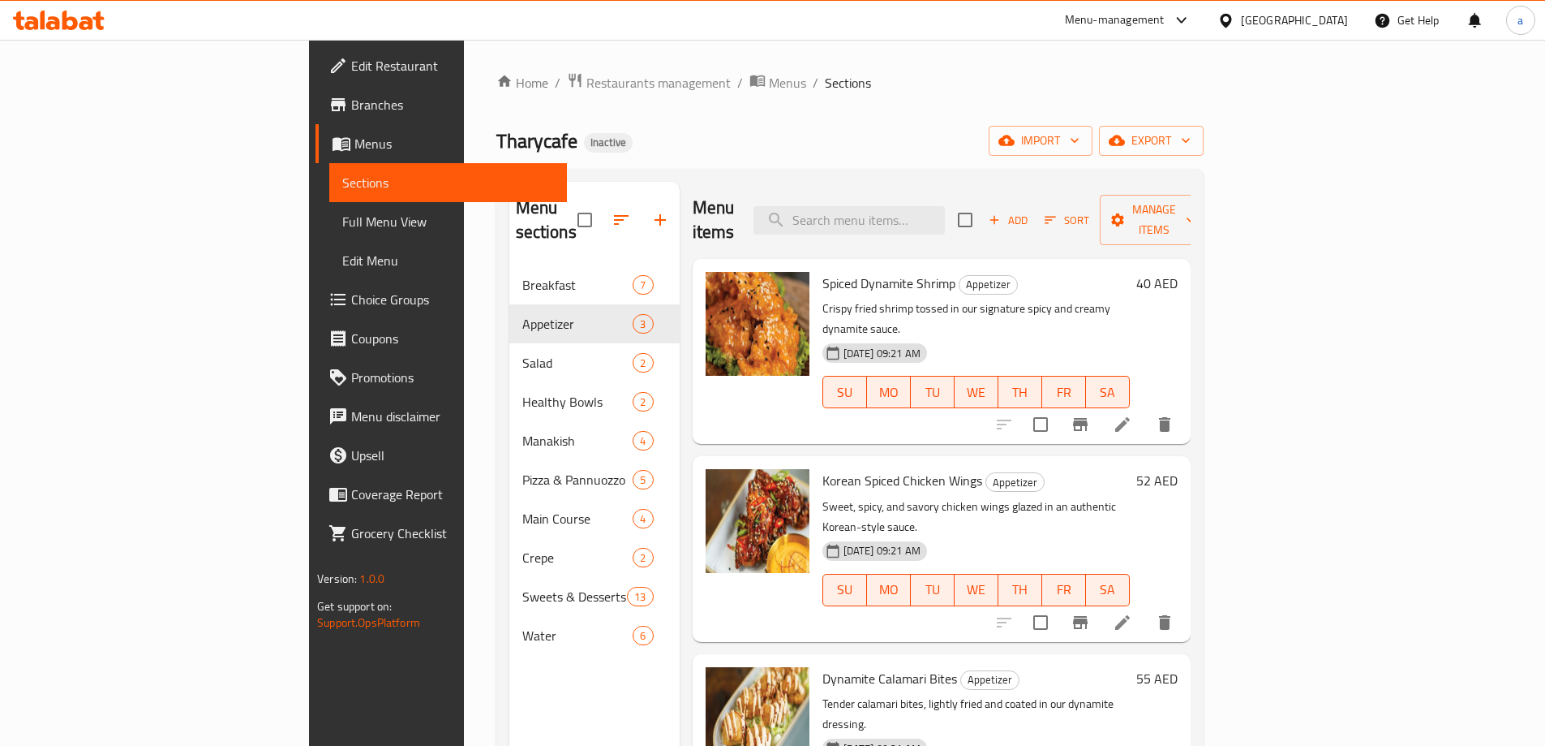
scroll to position [227, 0]
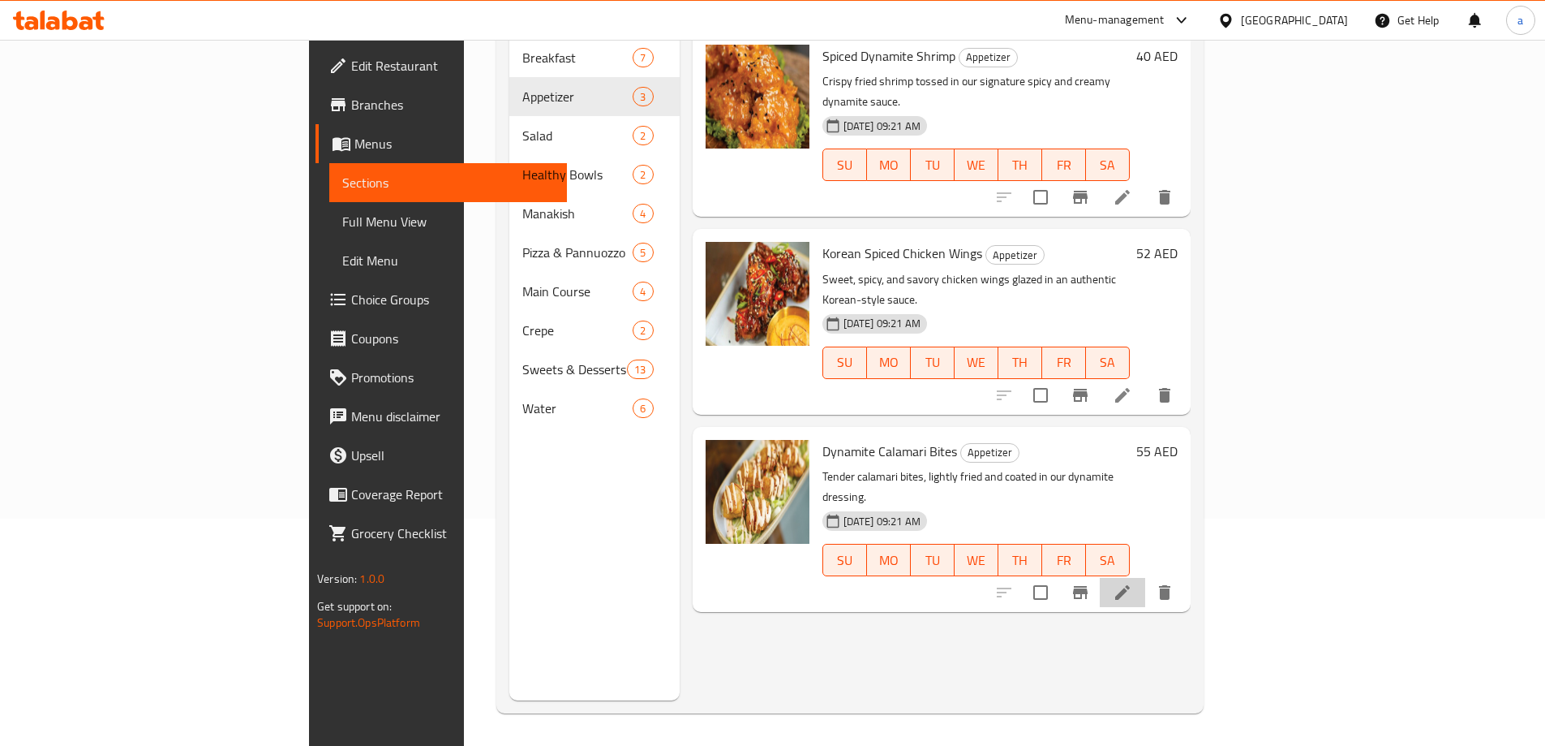
click at [1145, 578] on li at bounding box center [1122, 592] width 45 height 29
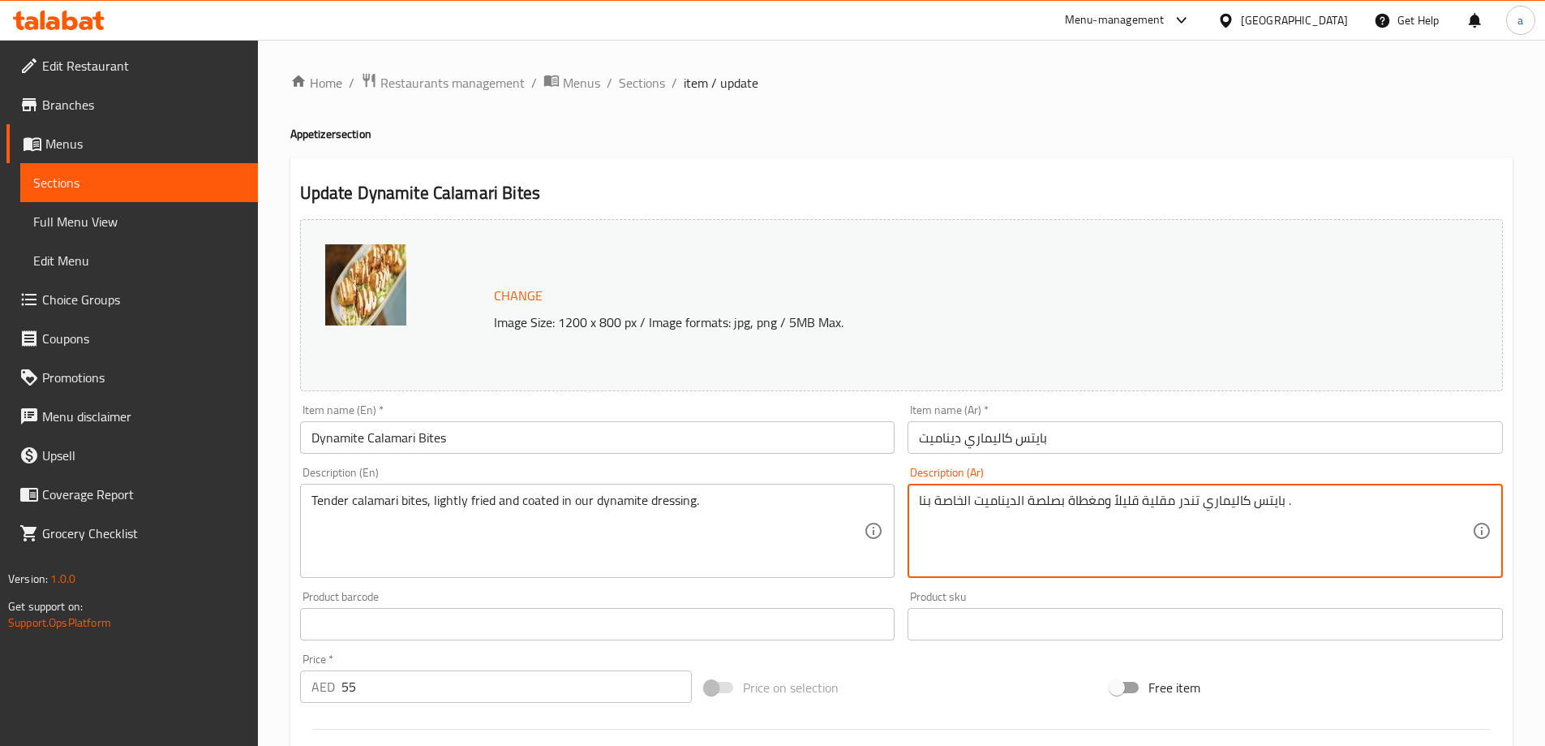
click at [1194, 492] on textarea "بايتس كاليماري تندر مقلية قليلاً ومغطاة بصلصة الديناميت الخاصة بنا ." at bounding box center [1195, 530] width 553 height 77
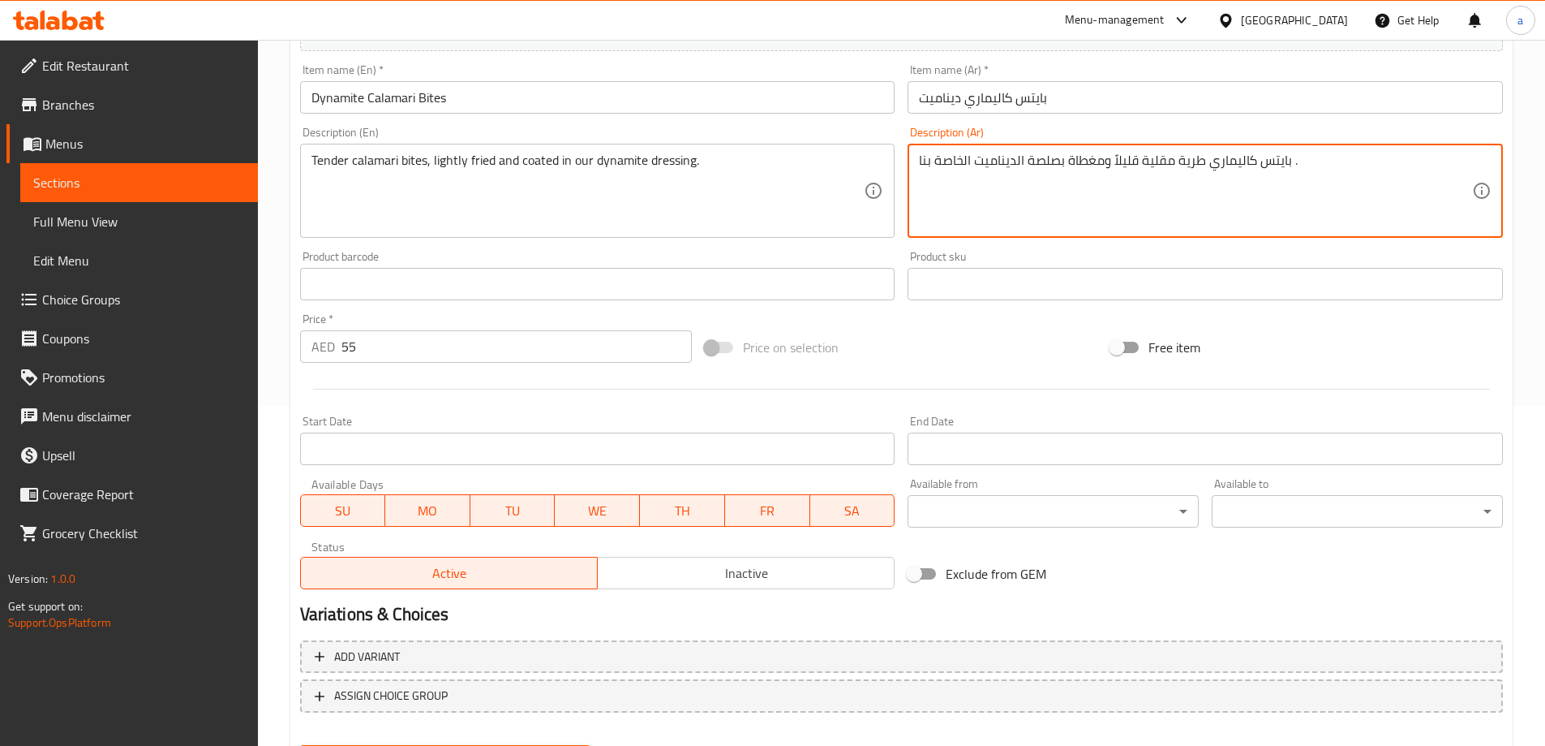
scroll to position [406, 0]
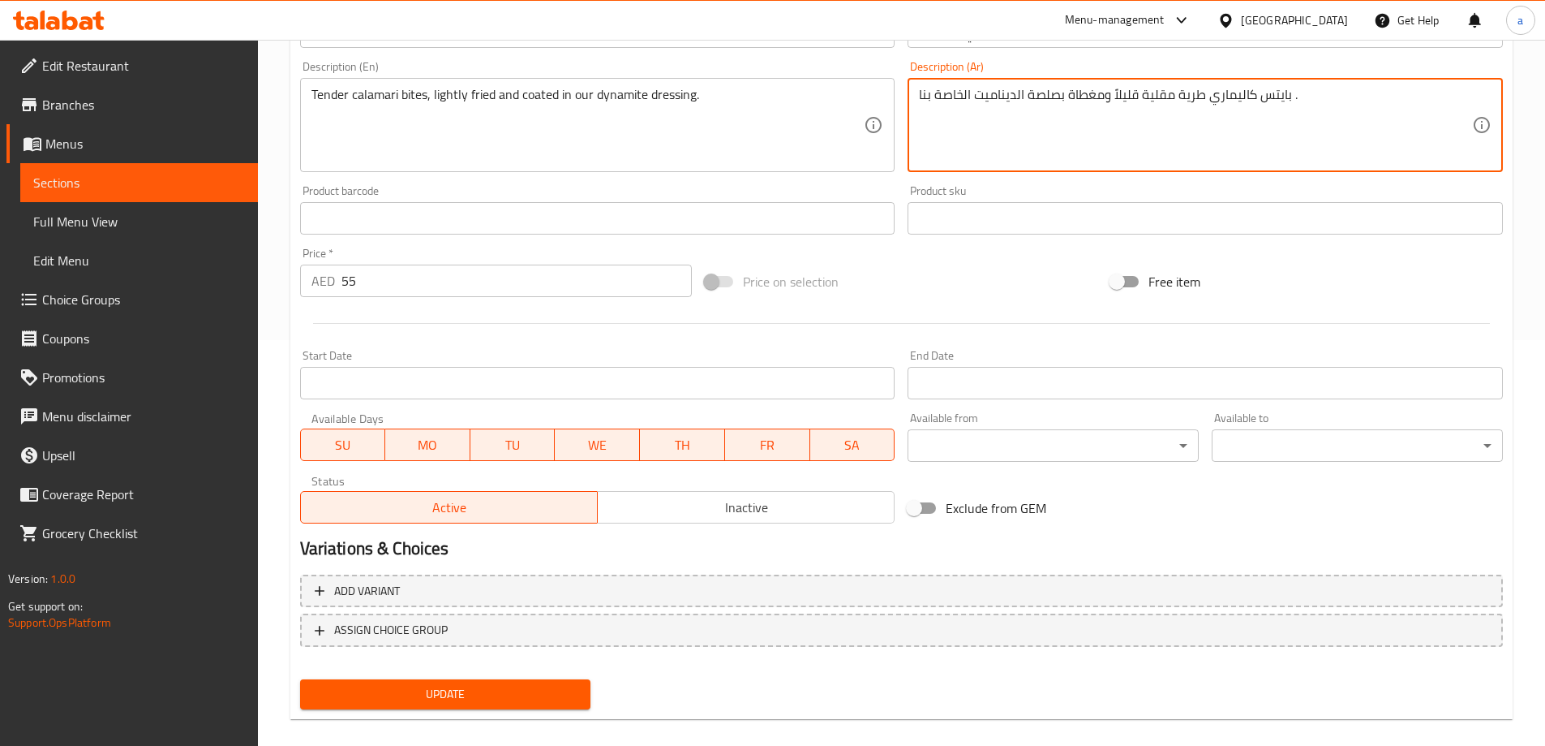
type textarea "بايتس كاليماري طرية مقلية قليلاً ومغطاة بصلصة الديناميت الخاصة بنا ."
click at [486, 680] on button "Update" at bounding box center [445, 694] width 291 height 30
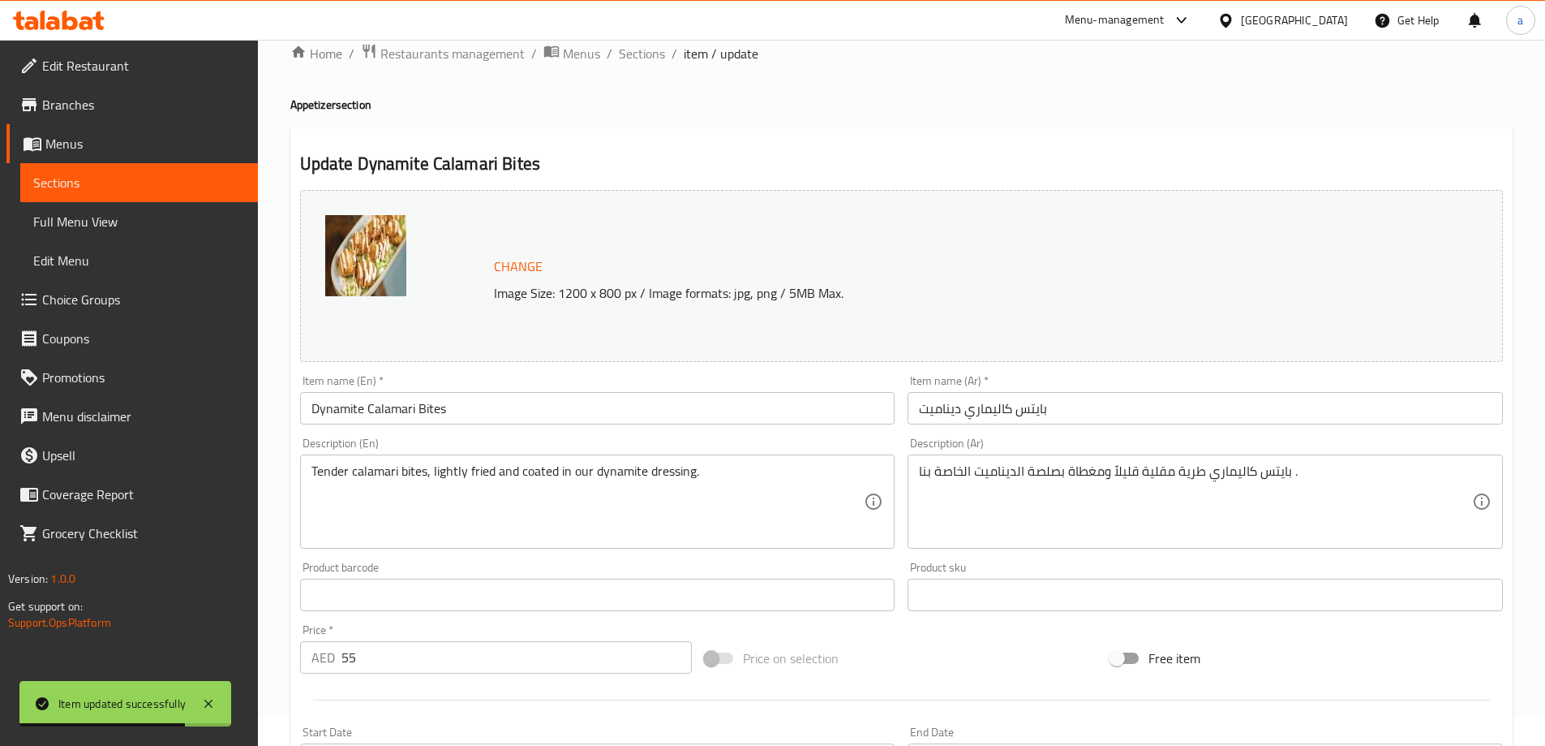
scroll to position [0, 0]
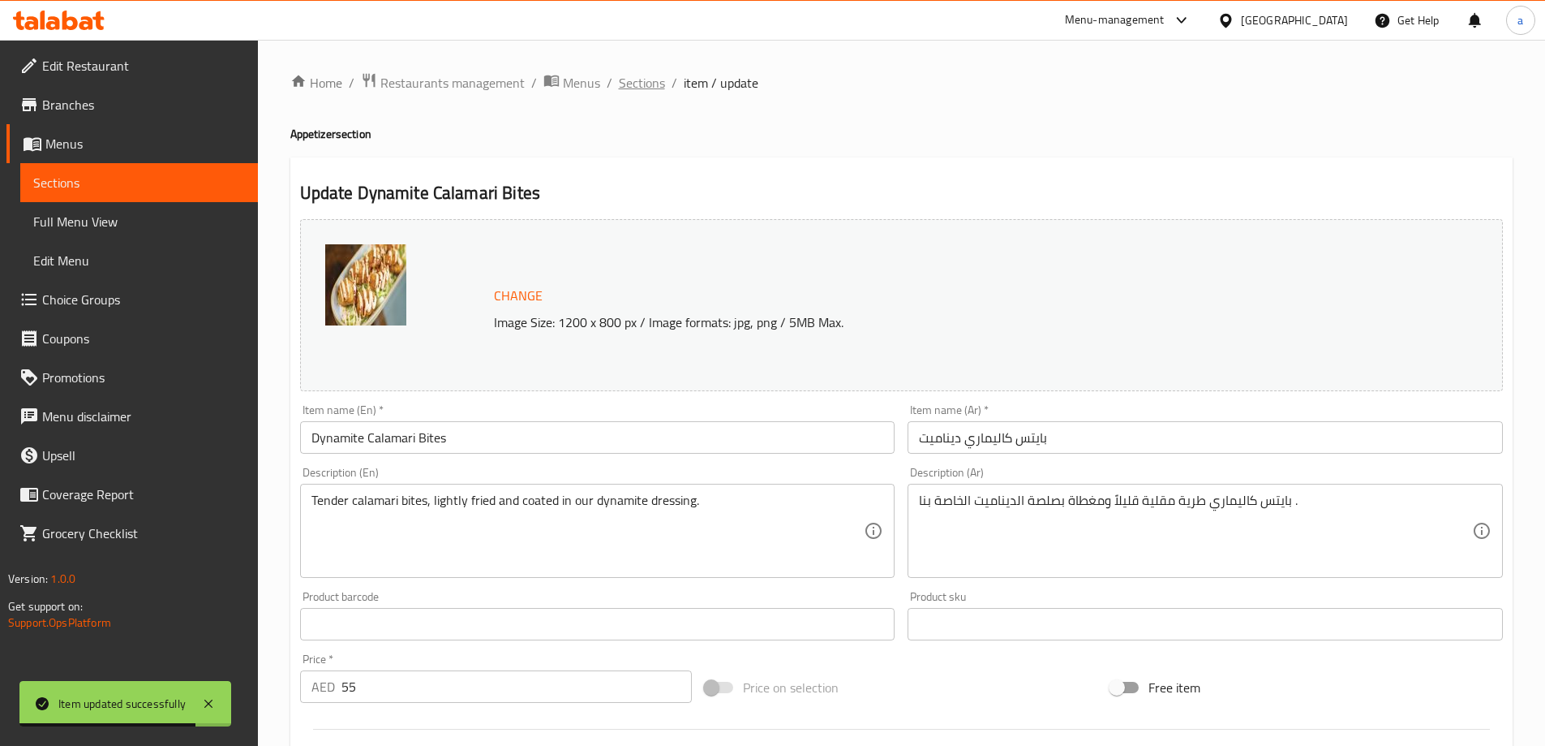
click at [636, 79] on span "Sections" at bounding box center [642, 82] width 46 height 19
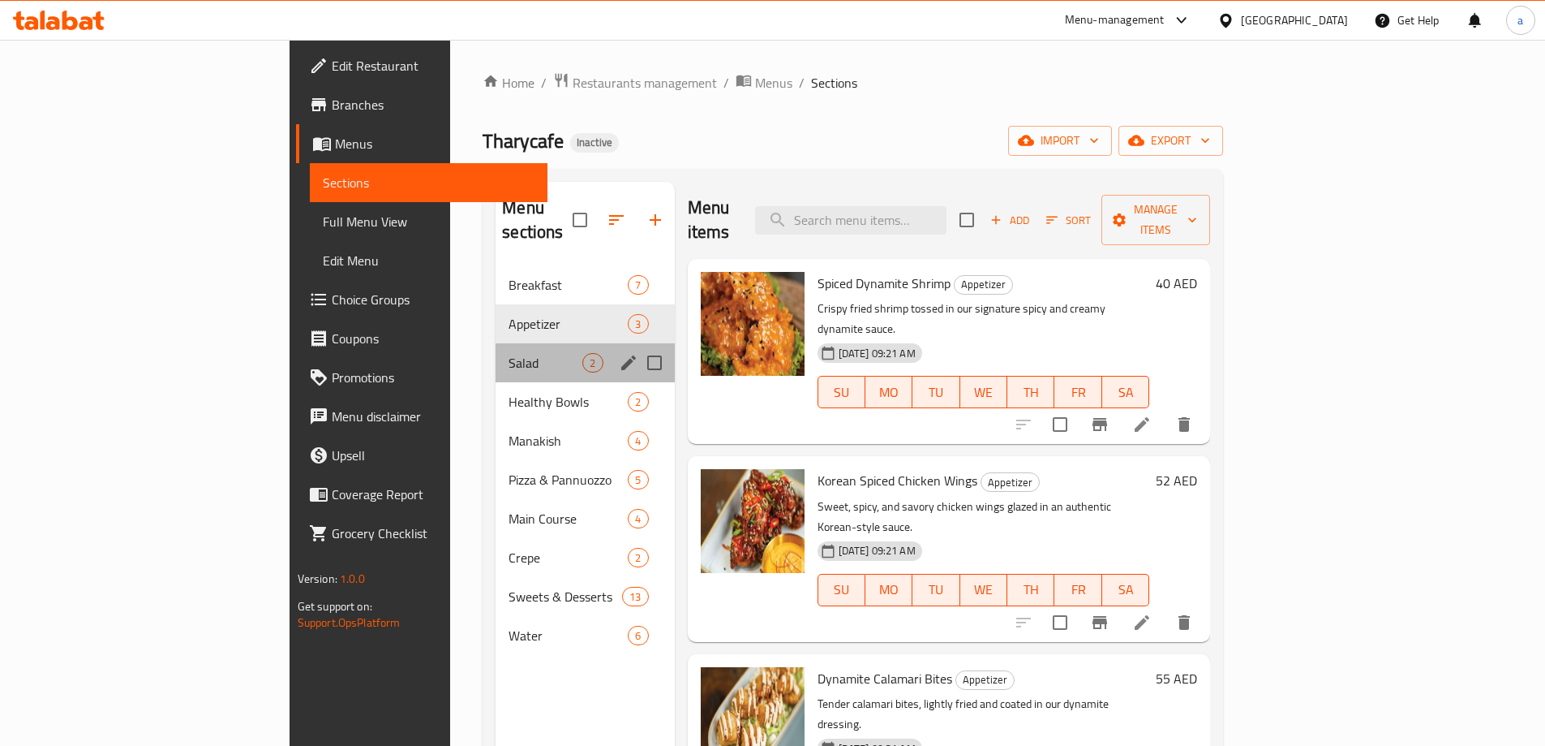
click at [496, 343] on div "Salad 2" at bounding box center [585, 362] width 178 height 39
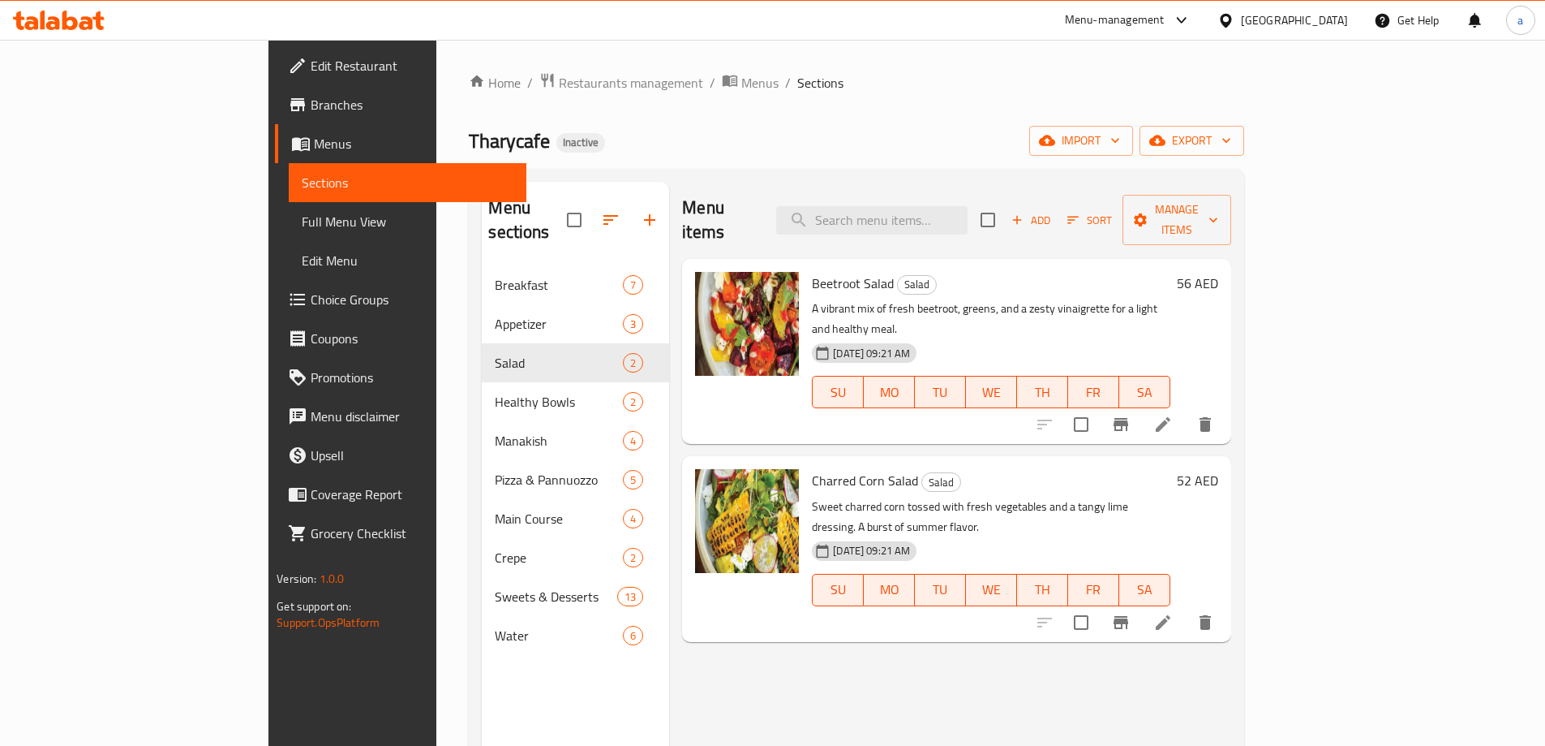
click at [1186, 410] on li at bounding box center [1163, 424] width 45 height 29
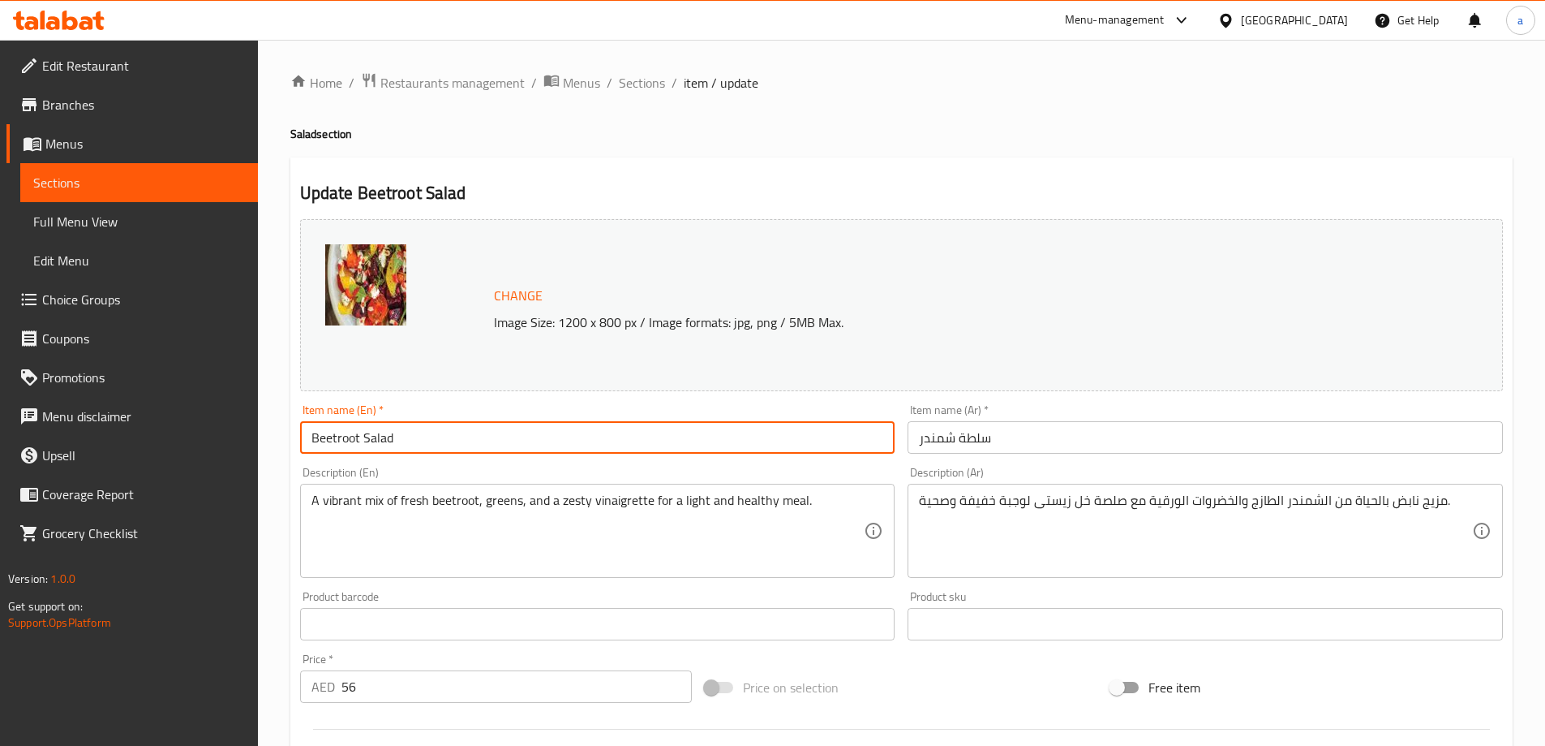
click at [329, 449] on input "Beetroot Salad" at bounding box center [597, 437] width 595 height 32
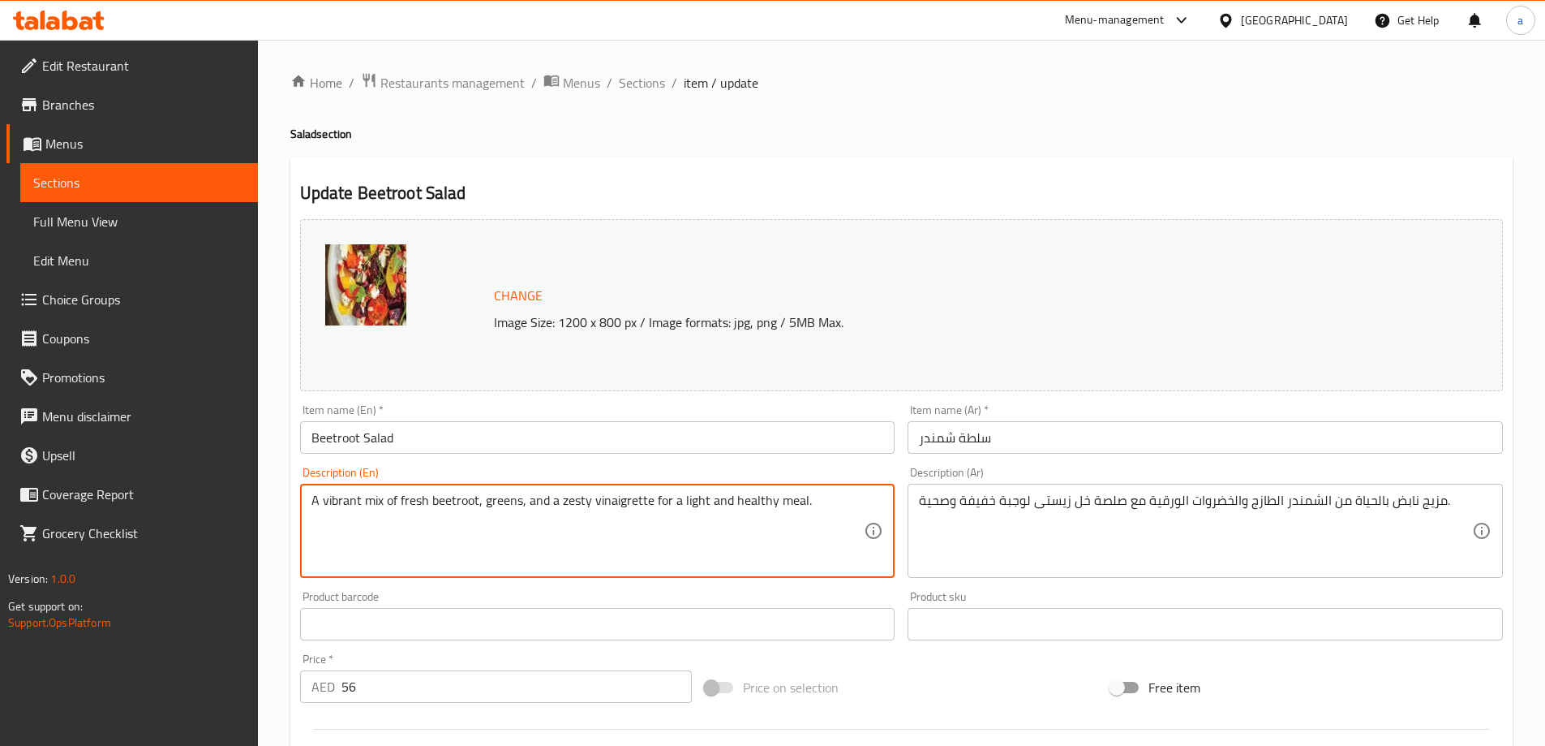
click at [544, 550] on textarea "A vibrant mix of fresh beetroot, greens, and a zesty vinaigrette for a light an…" at bounding box center [588, 530] width 553 height 77
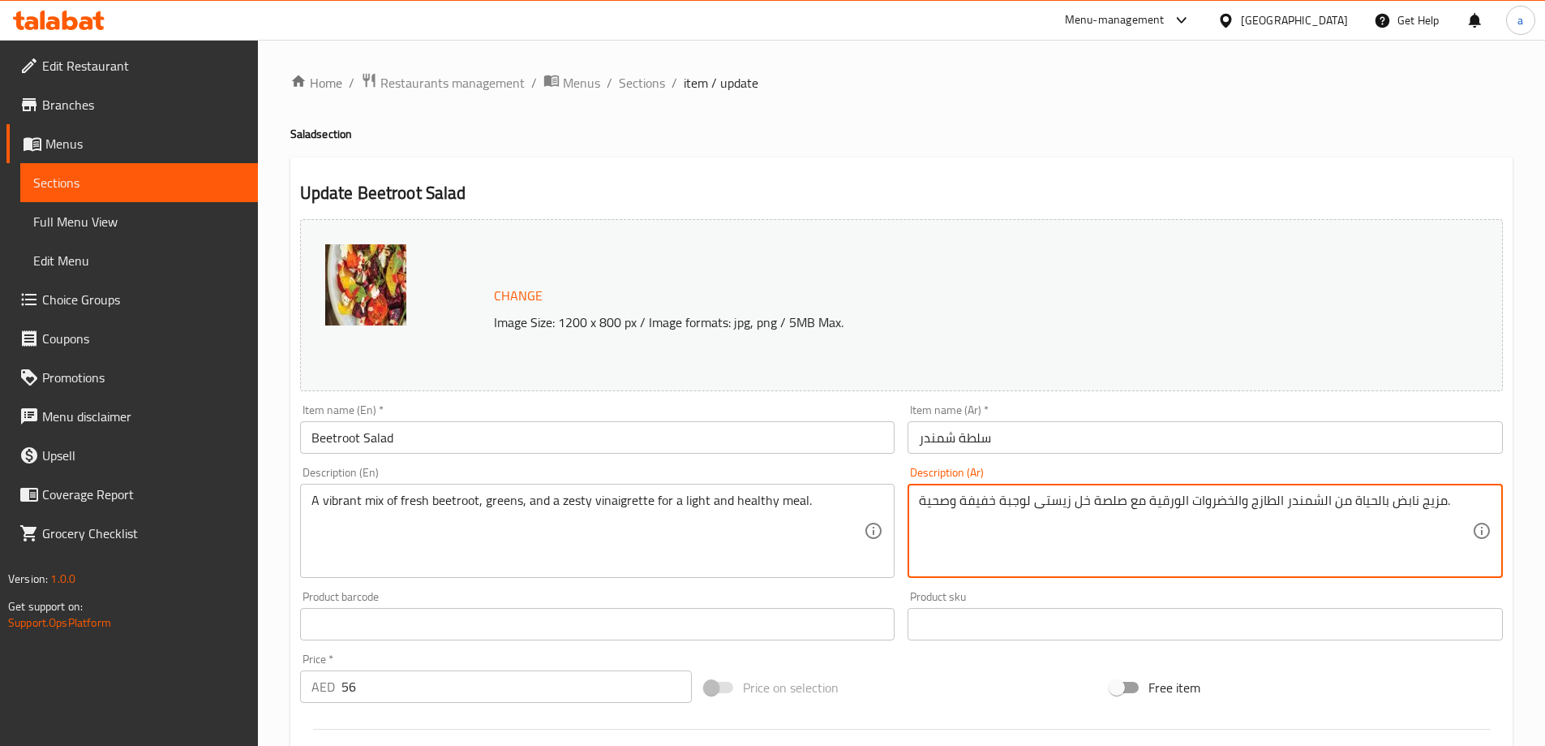
click at [937, 512] on textarea "مزيج نابض بالحياة من الشمندر الطازج والخضروات الورقية مع صلصة خل زيستى لوجبة خف…" at bounding box center [1195, 530] width 553 height 77
paste textarea "نجر الطازج والخضراوات والصلصة اللذيذة للحصول على"
click at [939, 502] on textarea "مزيج نابض بالحياة من البنجر الطازج والخضراوات والصلصة اللذيذة للحصول على وجبة خ…" at bounding box center [1195, 530] width 553 height 77
click at [938, 503] on textarea "مزيج نابض بالحياة من البنجر الطازج والخضراوات والصلصة اللذيذة للحصول على وجبة خ…" at bounding box center [1195, 530] width 553 height 77
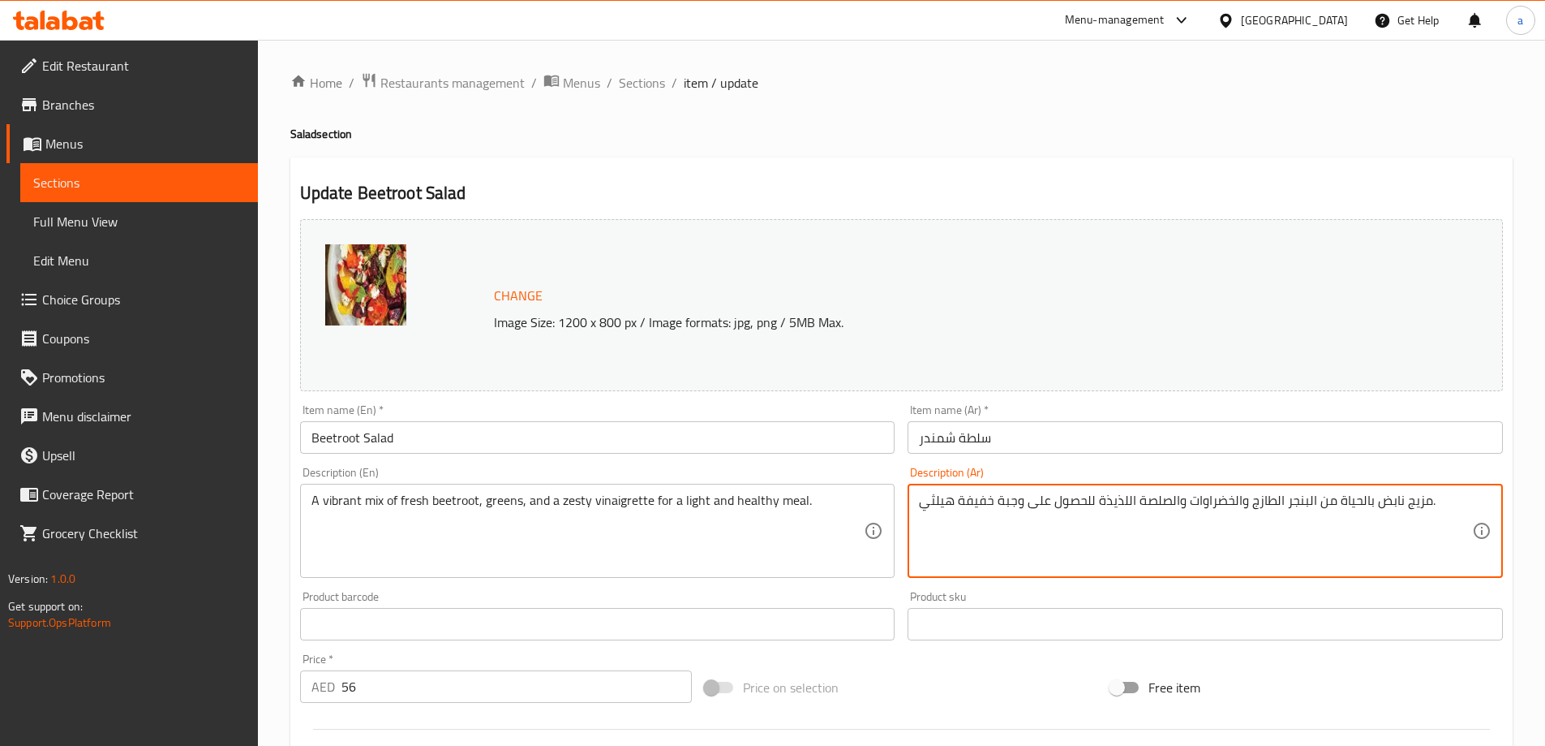
drag, startPoint x: 1334, startPoint y: 497, endPoint x: 1403, endPoint y: 516, distance: 71.4
click at [1403, 516] on textarea "مزيج نابض بالحياة من البنجر الطازج والخضراوات والصلصة اللذيذة للحصول على وجبة خ…" at bounding box center [1195, 530] width 553 height 77
click at [947, 445] on input "سلطة شمندر" at bounding box center [1205, 437] width 595 height 32
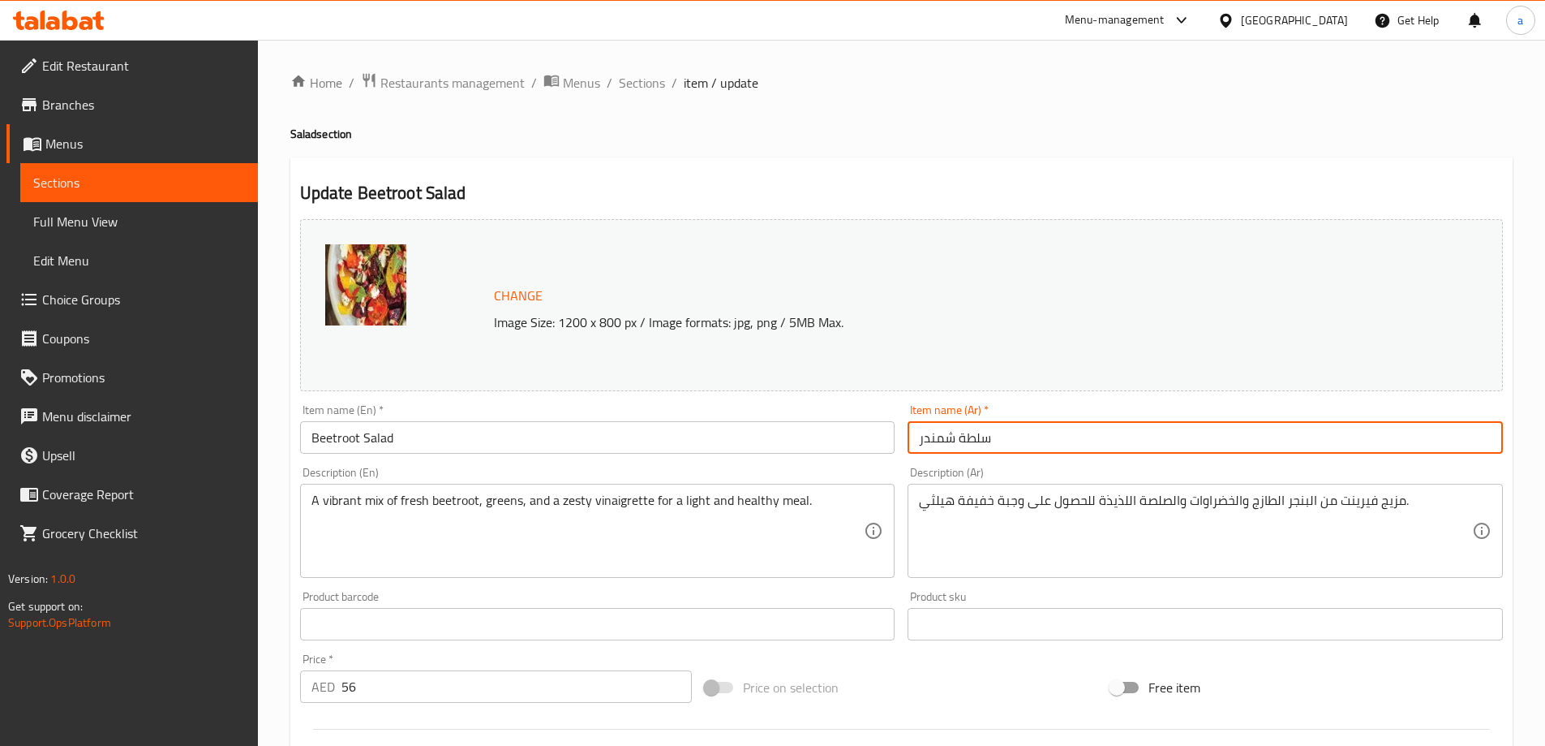
click at [947, 445] on input "سلطة شمندر" at bounding box center [1205, 437] width 595 height 32
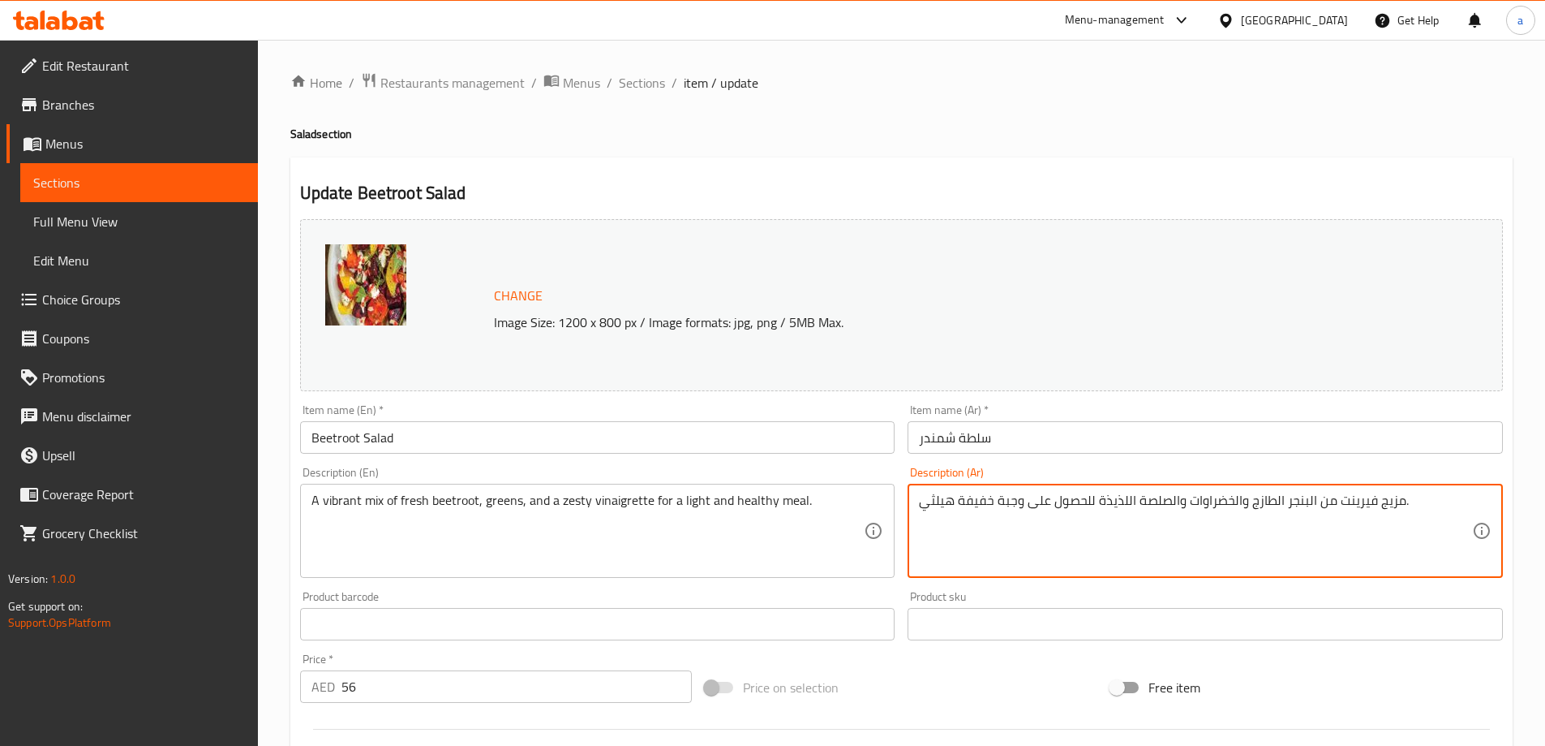
click at [1304, 494] on textarea "مزيج فيرينت من البنجر الطازج والخضراوات والصلصة اللذيذة للحصول على وجبة خفيفة ه…" at bounding box center [1195, 530] width 553 height 77
paste textarea "مندر"
click at [1278, 505] on textarea "مزيج فيرينت من شمندرالطازج والخضراوات والصلصة اللذيذة للحصول على وجبة خفيفة هيل…" at bounding box center [1195, 530] width 553 height 77
click at [1279, 507] on textarea "مزيج فيرينت من شمندرالطازج والخضراوات والصلصة اللذيذة للحصول على وجبة خفيفة هيل…" at bounding box center [1195, 530] width 553 height 77
click at [1279, 504] on textarea "مزيج فيرينت من شمندرالطازج والخضراوات والصلصة اللذيذة للحصول على وجبة خفيفة هيل…" at bounding box center [1195, 530] width 553 height 77
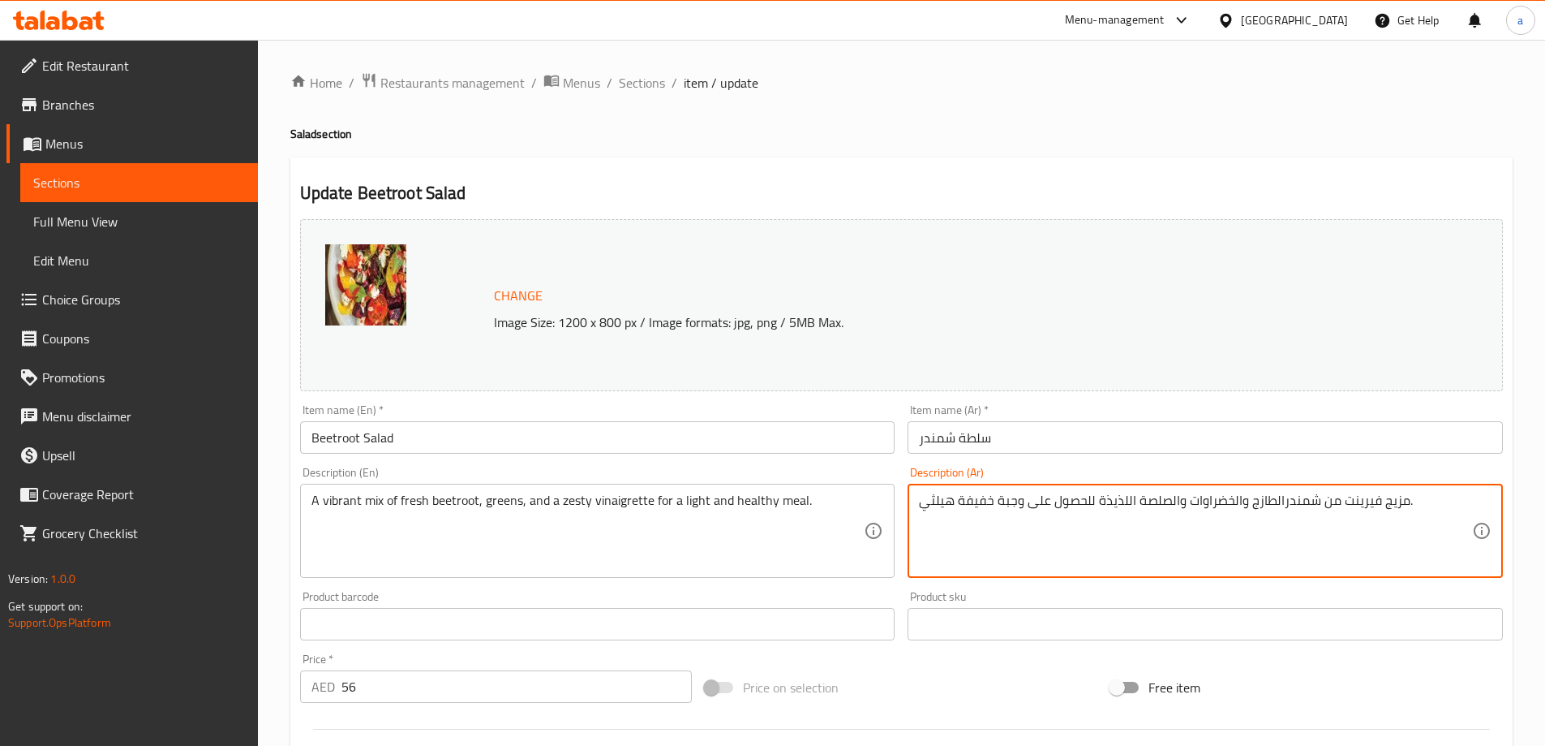
click at [1275, 512] on textarea "مزيج فيرينت من شمندرالطازج والخضراوات والصلصة اللذيذة للحصول على وجبة خفيفة هيل…" at bounding box center [1195, 530] width 553 height 77
click at [1240, 531] on textarea "مزيج فيرينت من شمندرطازج والخضراوات والصلصة اللذيذة للحصول على وجبة خفيفة هيلثي." at bounding box center [1195, 530] width 553 height 77
click at [1223, 509] on textarea "مزيج فيرينت من شمندرطازج والخضراوات والصلصة اللذيذة للحصول على وجبة خفيفة هيلثي." at bounding box center [1195, 530] width 553 height 77
click at [1197, 497] on textarea "مزيج فيرينت من شمندرطازج والخضراوات والصلصة اللذيذة للحصول على وجبة خفيفة هيلثي." at bounding box center [1195, 530] width 553 height 77
click at [1189, 493] on textarea "مزيج فيرينت من شمندرطازج والخضراوات والصلصة اللذيذة للحصول على وجبة خفيفة هيلثي." at bounding box center [1195, 530] width 553 height 77
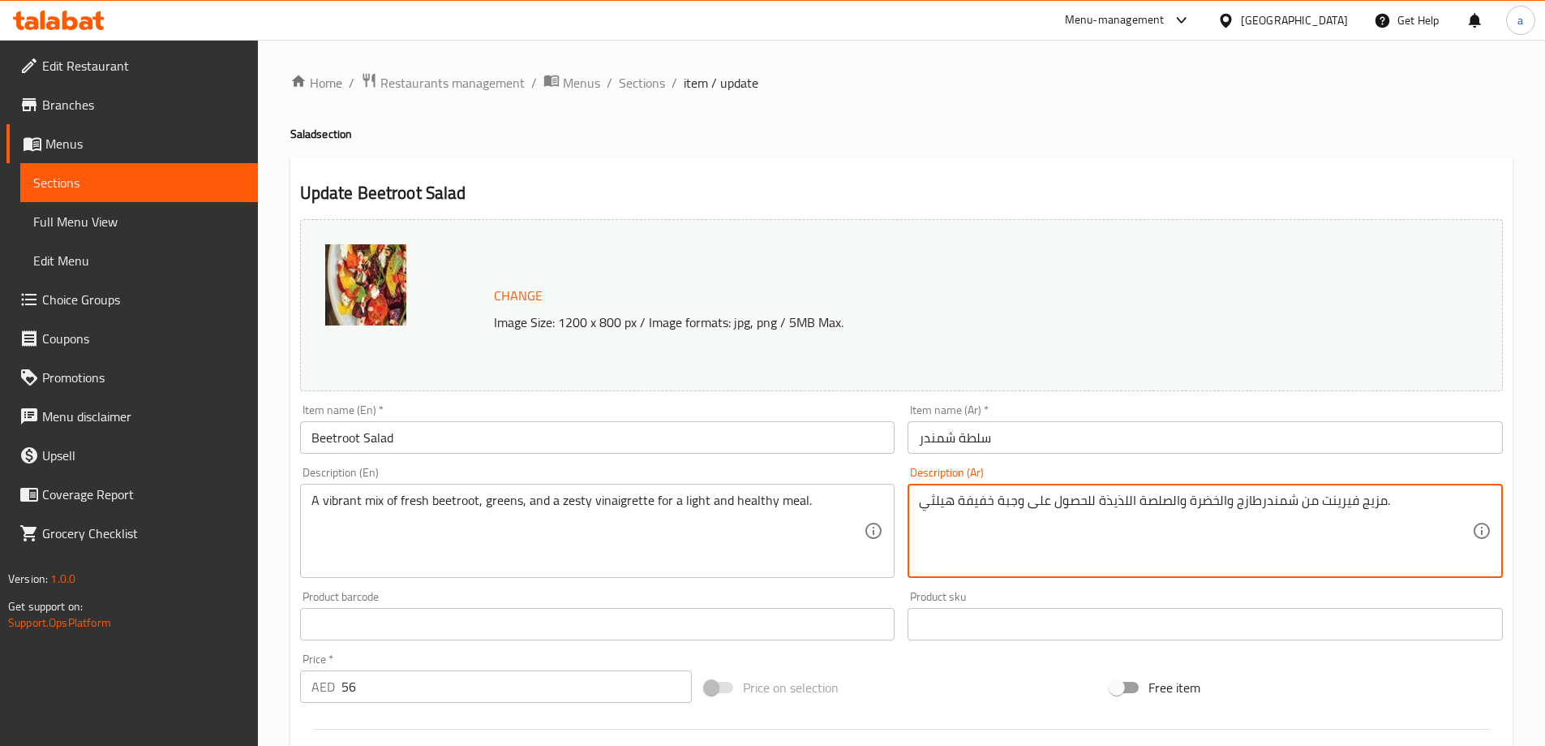
click at [1102, 544] on textarea "مزيج فيرينت من شمندرطازج والخضرة والصلصة اللذيذة للحصول على وجبة خفيفة هيلثي." at bounding box center [1195, 530] width 553 height 77
click at [1107, 509] on textarea "مزيج فيرينت من شمندرطازج والخضرة والصلصة اللذيذة للحصول على وجبة خفيفة هيلثي." at bounding box center [1195, 530] width 553 height 77
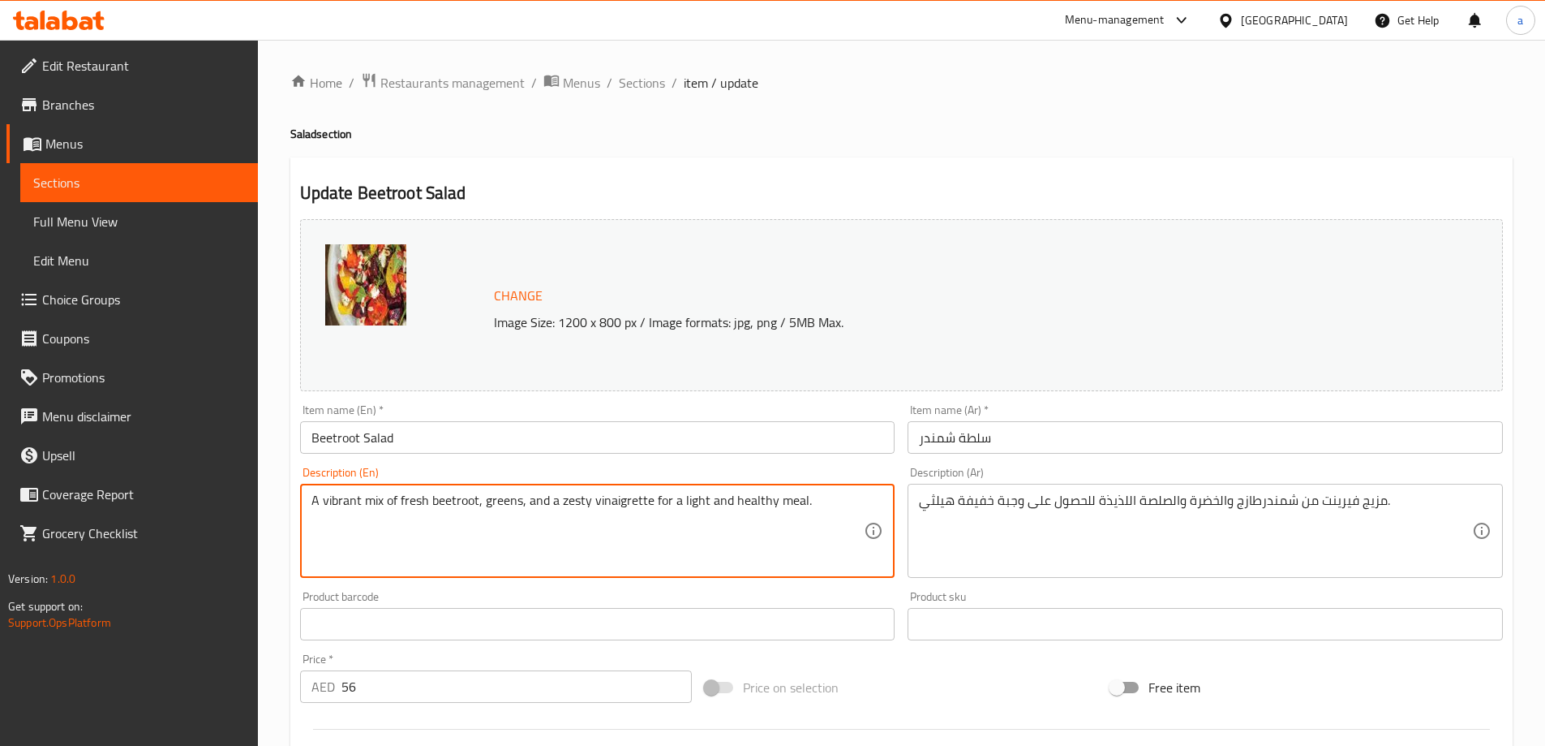
click at [634, 499] on textarea "A vibrant mix of fresh beetroot, greens, and a zesty vinaigrette for a light an…" at bounding box center [588, 530] width 553 height 77
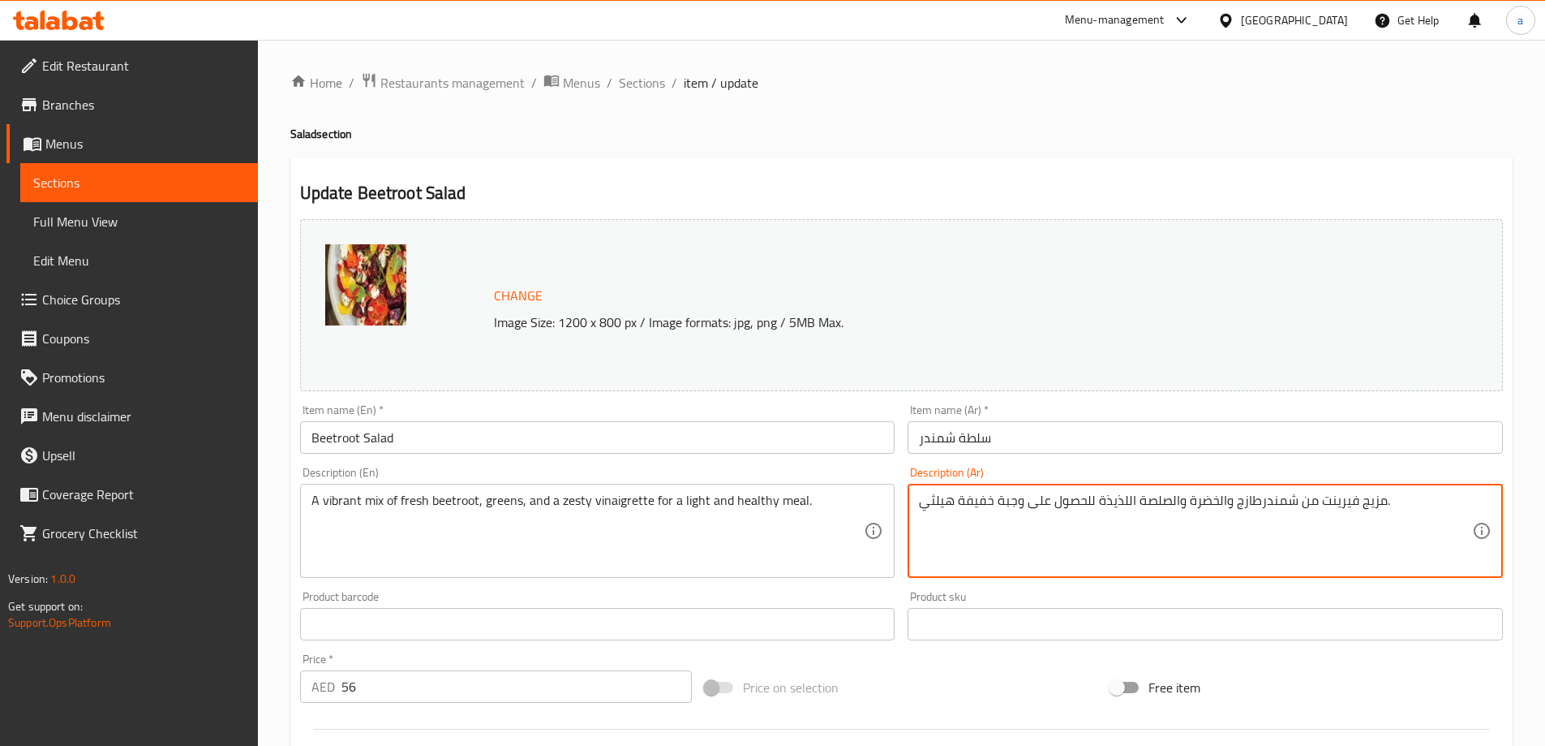
drag, startPoint x: 1050, startPoint y: 499, endPoint x: 1172, endPoint y: 496, distance: 122.5
paste textarea "صوص فينجريت"
click at [1122, 521] on textarea "مزيج فيرينت من شمندرطازج والخضرة والصلصة اللذيذة للحصول على وجبة خفيفة هيلثي." at bounding box center [1195, 530] width 553 height 77
click at [1068, 498] on textarea "مزيج فيرينت من شمندرطازج والخضرة والصلصة اللذيذة للحصول على وجبة خفيفة هيلثي." at bounding box center [1195, 530] width 553 height 77
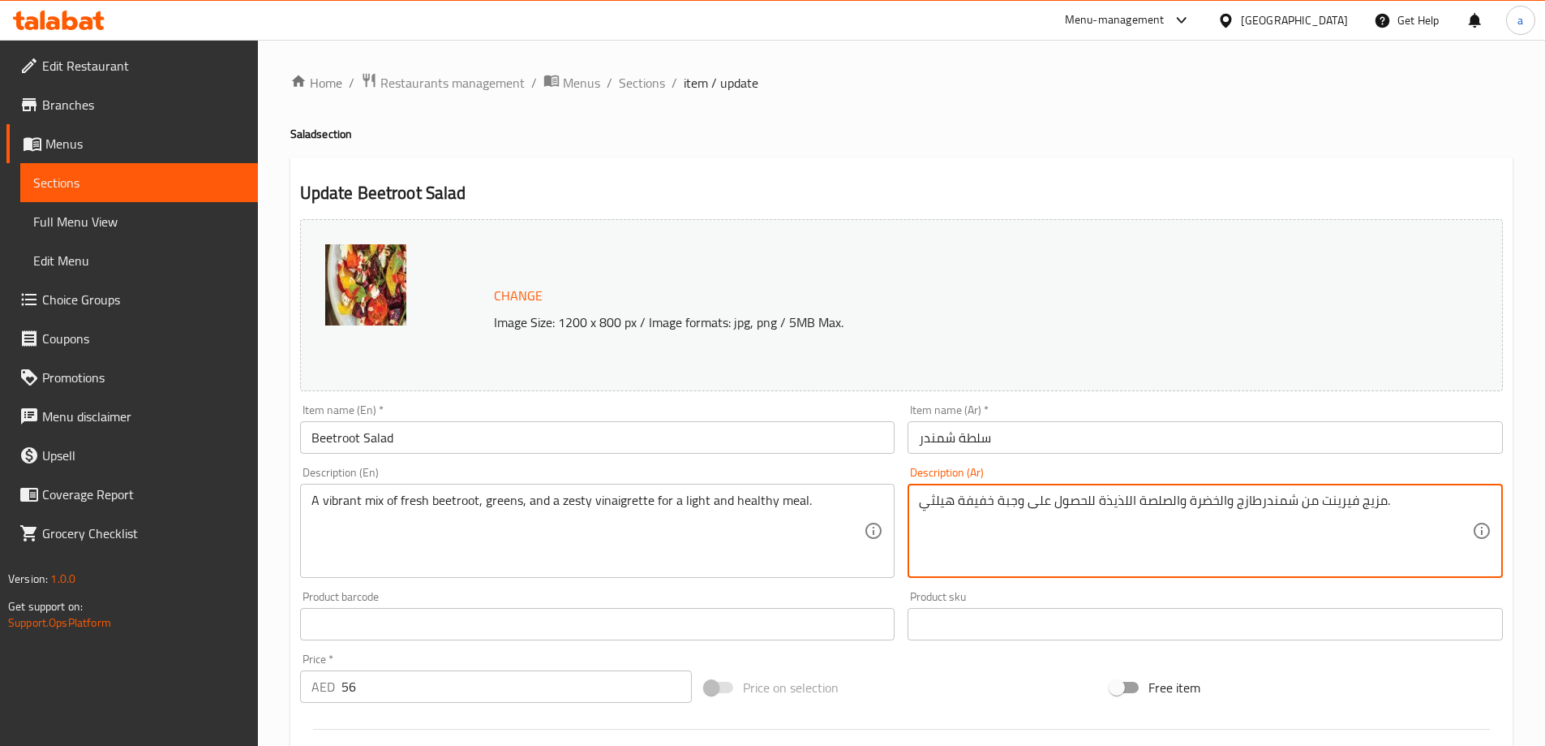
click at [1055, 497] on textarea "مزيج فيرينت من شمندرطازج والخضرة والصلصة اللذيذة للحصول على وجبة خفيفة هيلثي." at bounding box center [1195, 530] width 553 height 77
click at [1029, 505] on textarea "مزيج فيرينت من شمندرطازج والخضرة وزيستي خل على وجبة خفيفة هيلثي." at bounding box center [1195, 530] width 553 height 77
click at [1172, 507] on textarea "مزيج فيرينت من شمندرطازج والخضرة وزيستي خل ل وجبة خفيفة هيلثي." at bounding box center [1195, 530] width 553 height 77
click at [1165, 564] on textarea "مزيج فيرينت من شمندر طازج والخضرة وزيستي خل ل وجبة خفيفة هيلثي." at bounding box center [1195, 530] width 553 height 77
type textarea "مزيج فيرينت من شمندر طازج والخضرة وزيستي خل ل وجبة خفيفة هيلثي."
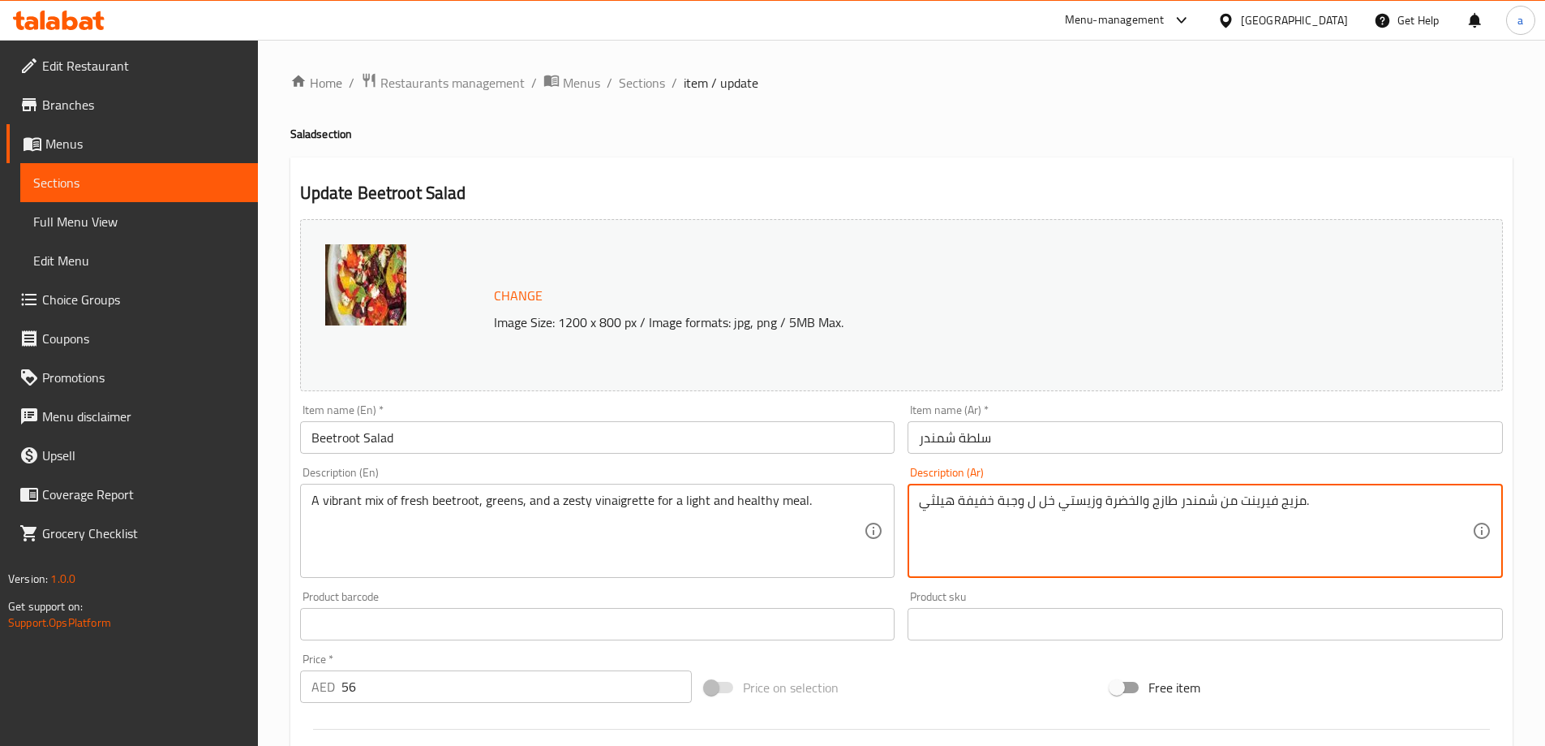
click at [1131, 574] on div "مزيج فيرينت من شمندر طازج والخضرة وزيستي خل ل وجبة خفيفة هيلثي. Description (Ar)" at bounding box center [1205, 531] width 595 height 94
click at [1103, 562] on textarea "مزيج فيرينت من شمندر طازج والخضرة وزيستي خل ل وجبة خفيفة هيلثي." at bounding box center [1195, 530] width 553 height 77
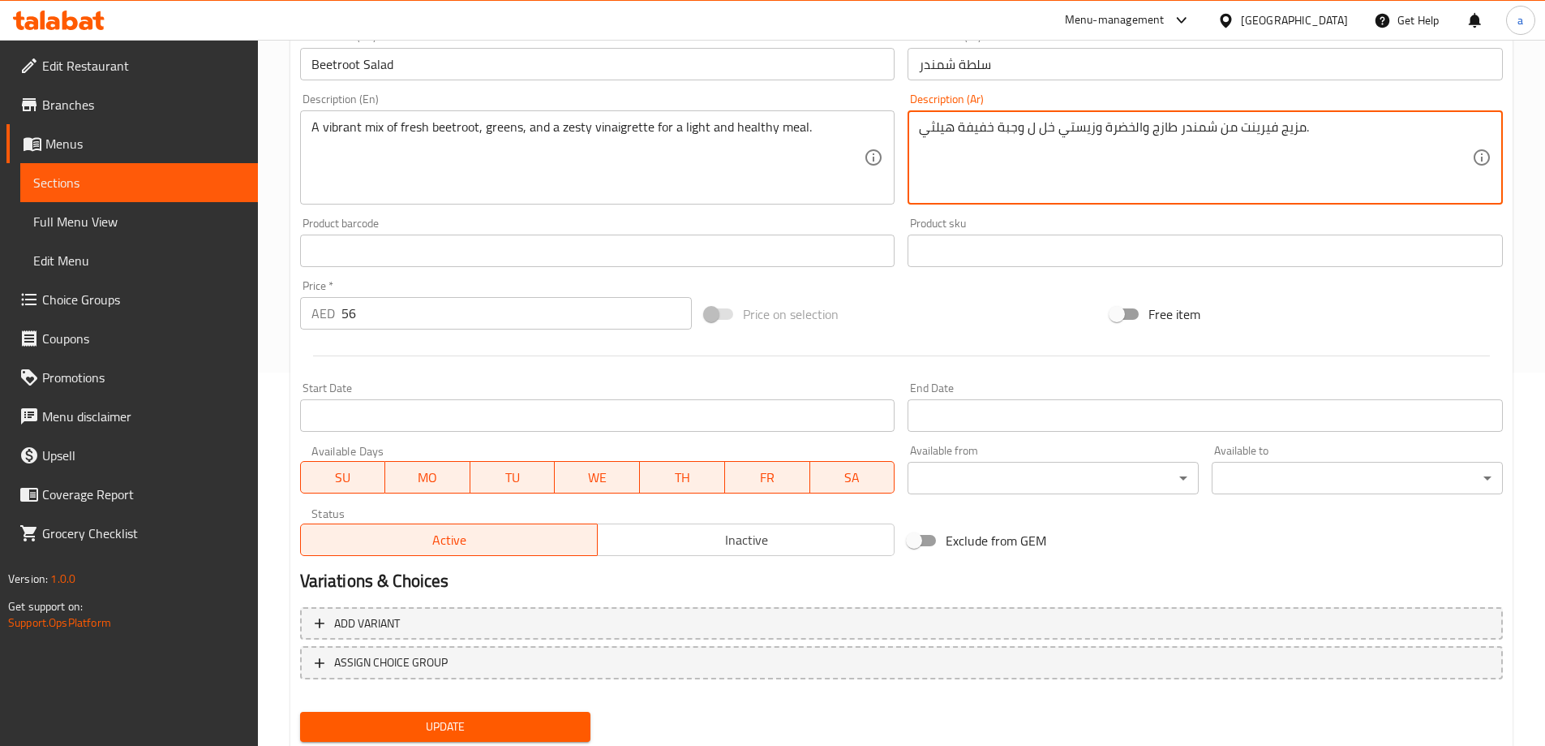
scroll to position [424, 0]
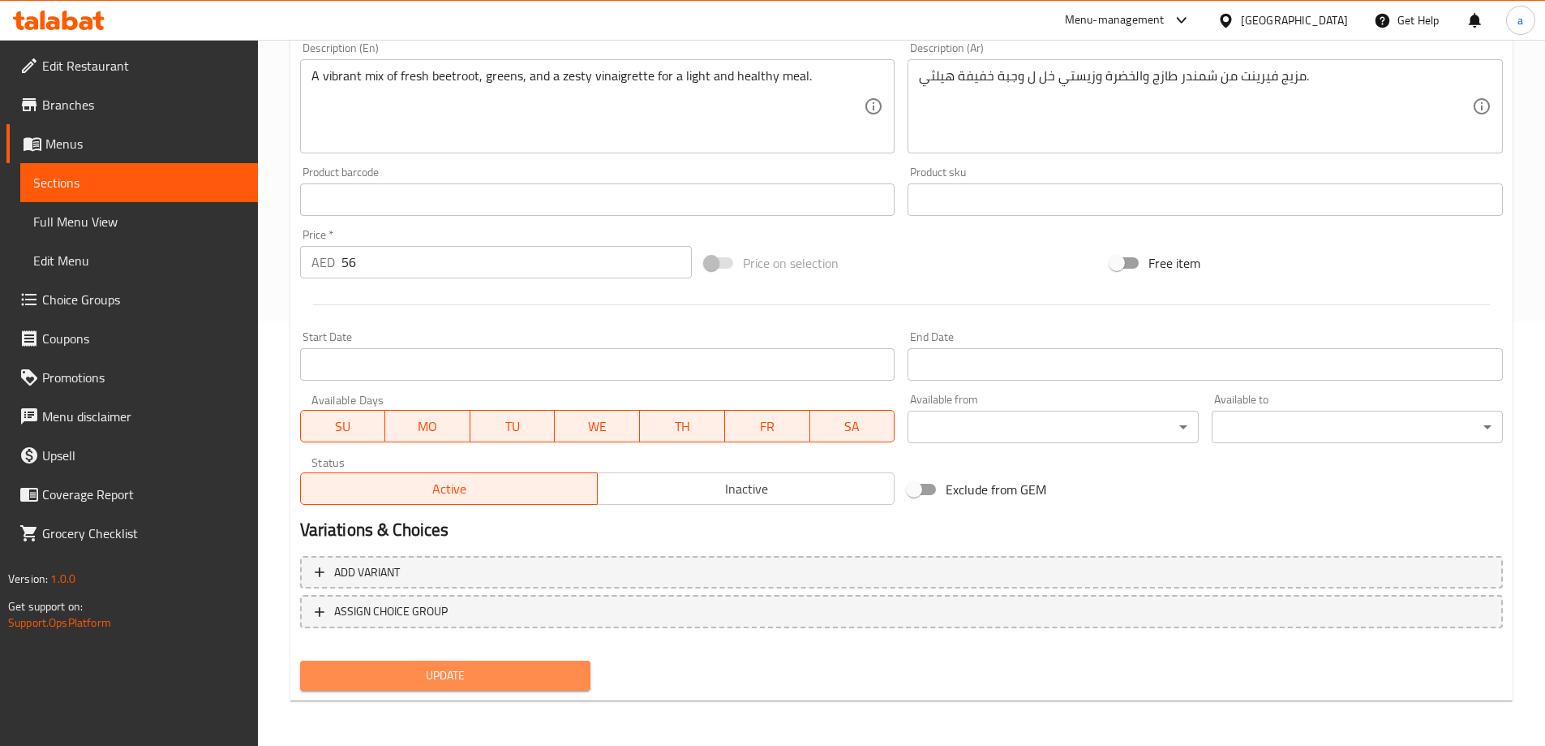
click at [525, 679] on span "Update" at bounding box center [445, 675] width 265 height 20
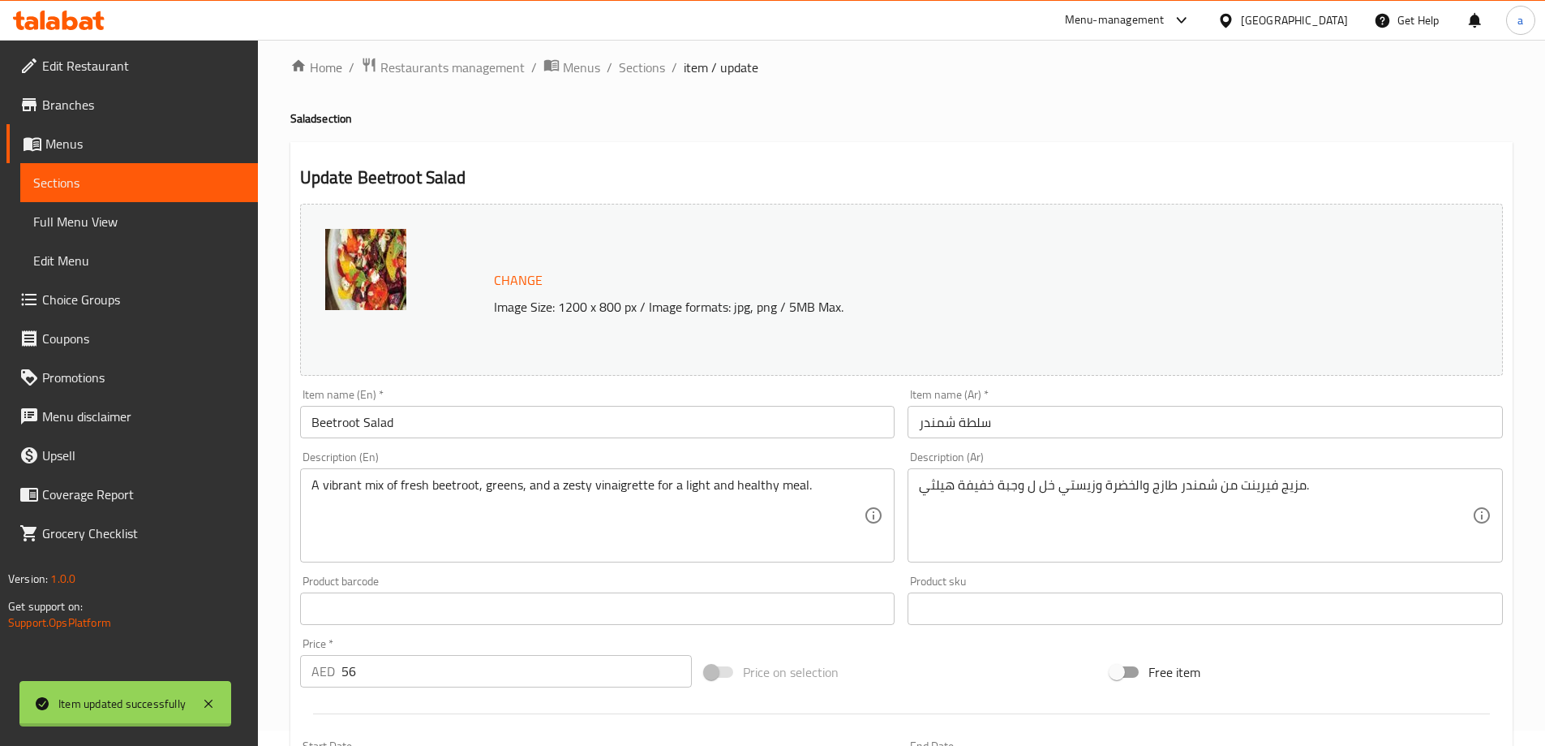
scroll to position [0, 0]
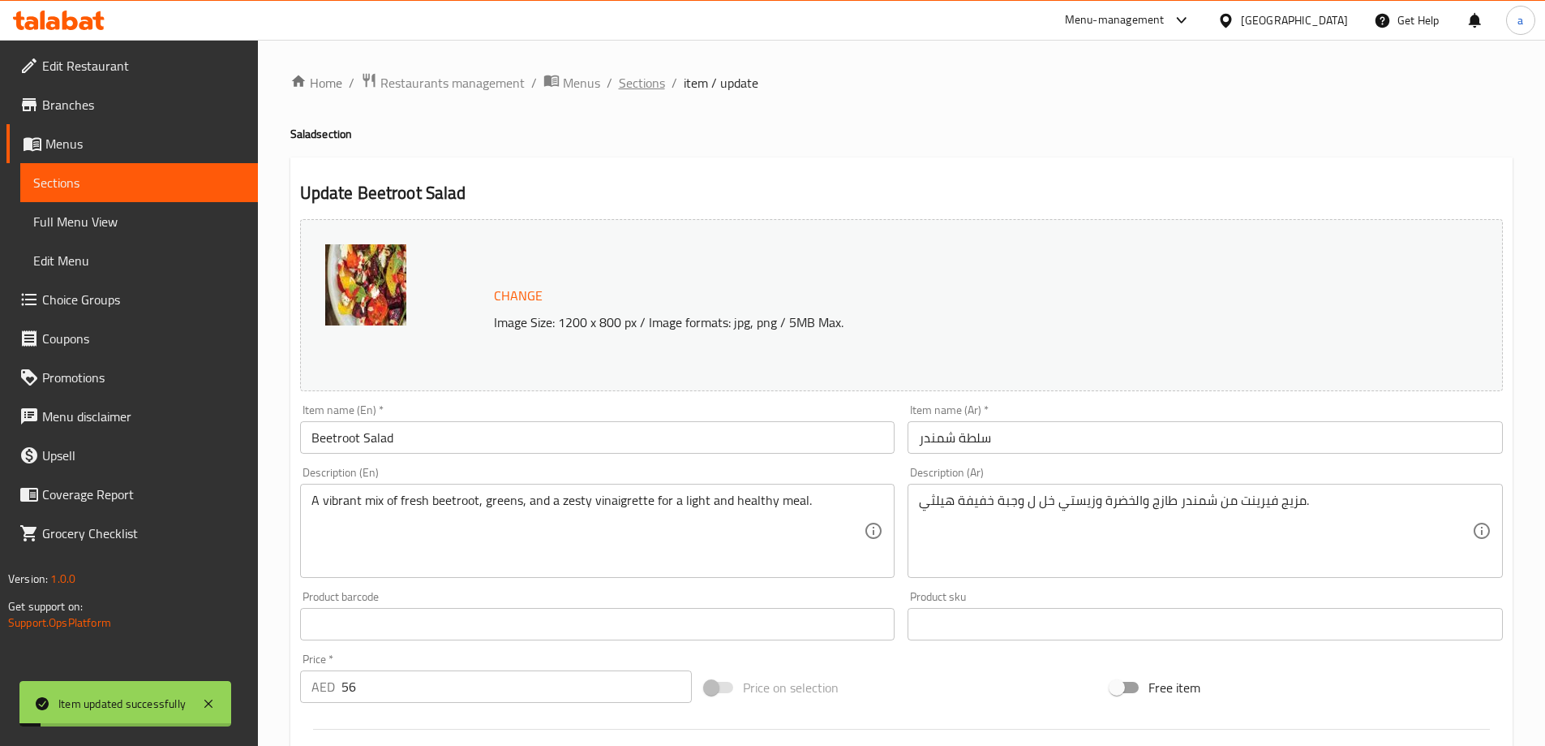
click at [631, 79] on span "Sections" at bounding box center [642, 82] width 46 height 19
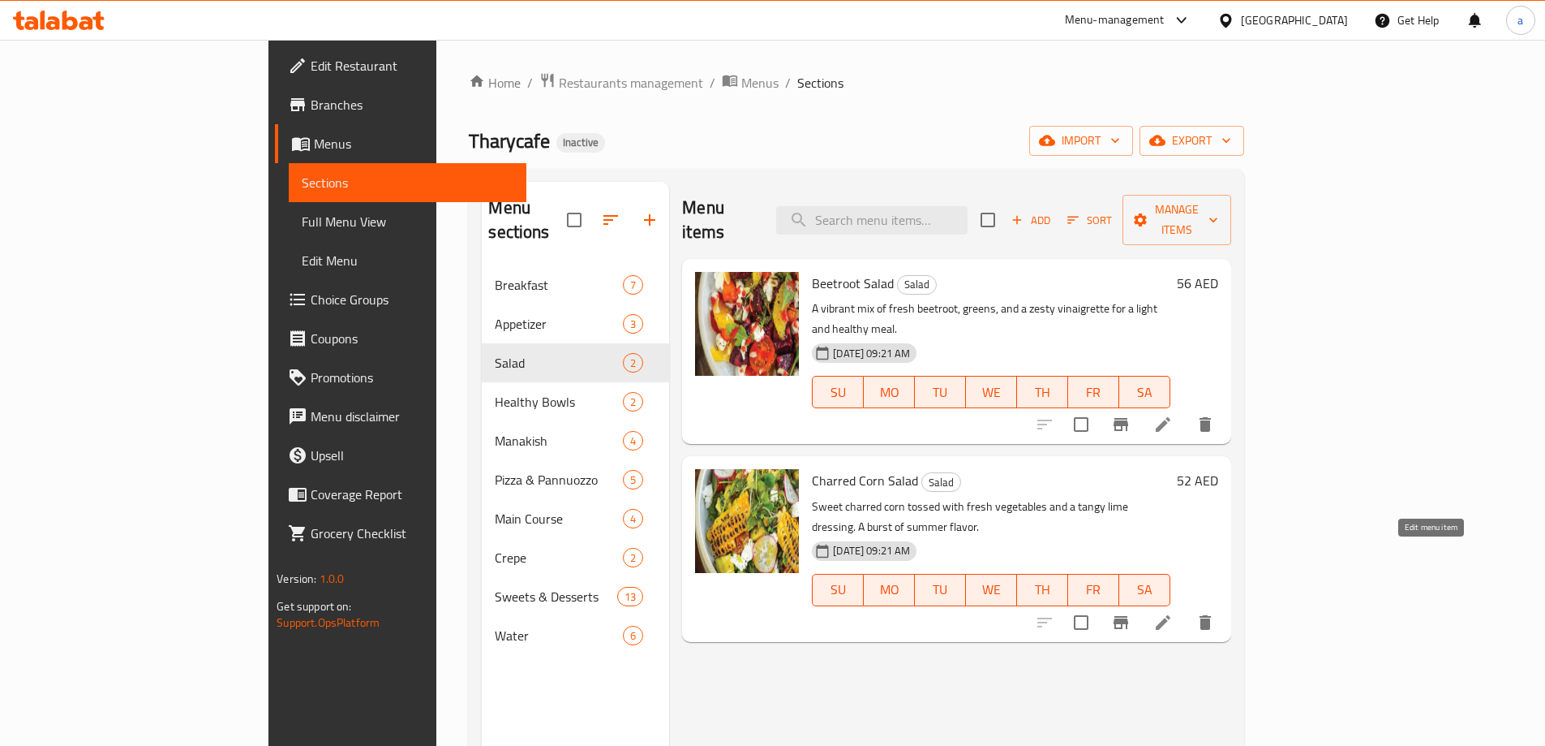
click at [1173, 612] on icon at bounding box center [1163, 621] width 19 height 19
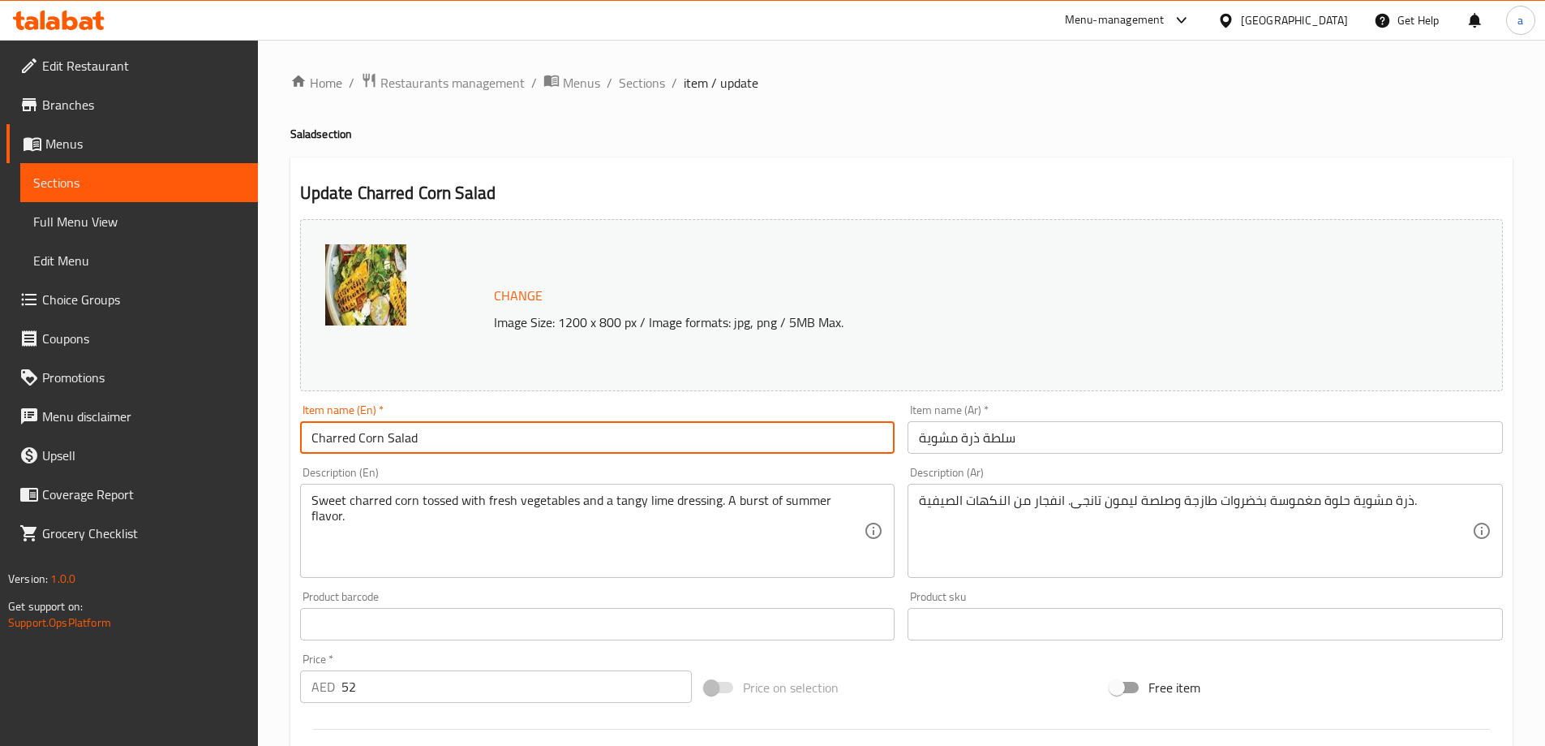
click at [376, 436] on input "Charred Corn Salad" at bounding box center [597, 437] width 595 height 32
click at [332, 434] on input "Charred Corn Salad" at bounding box center [597, 437] width 595 height 32
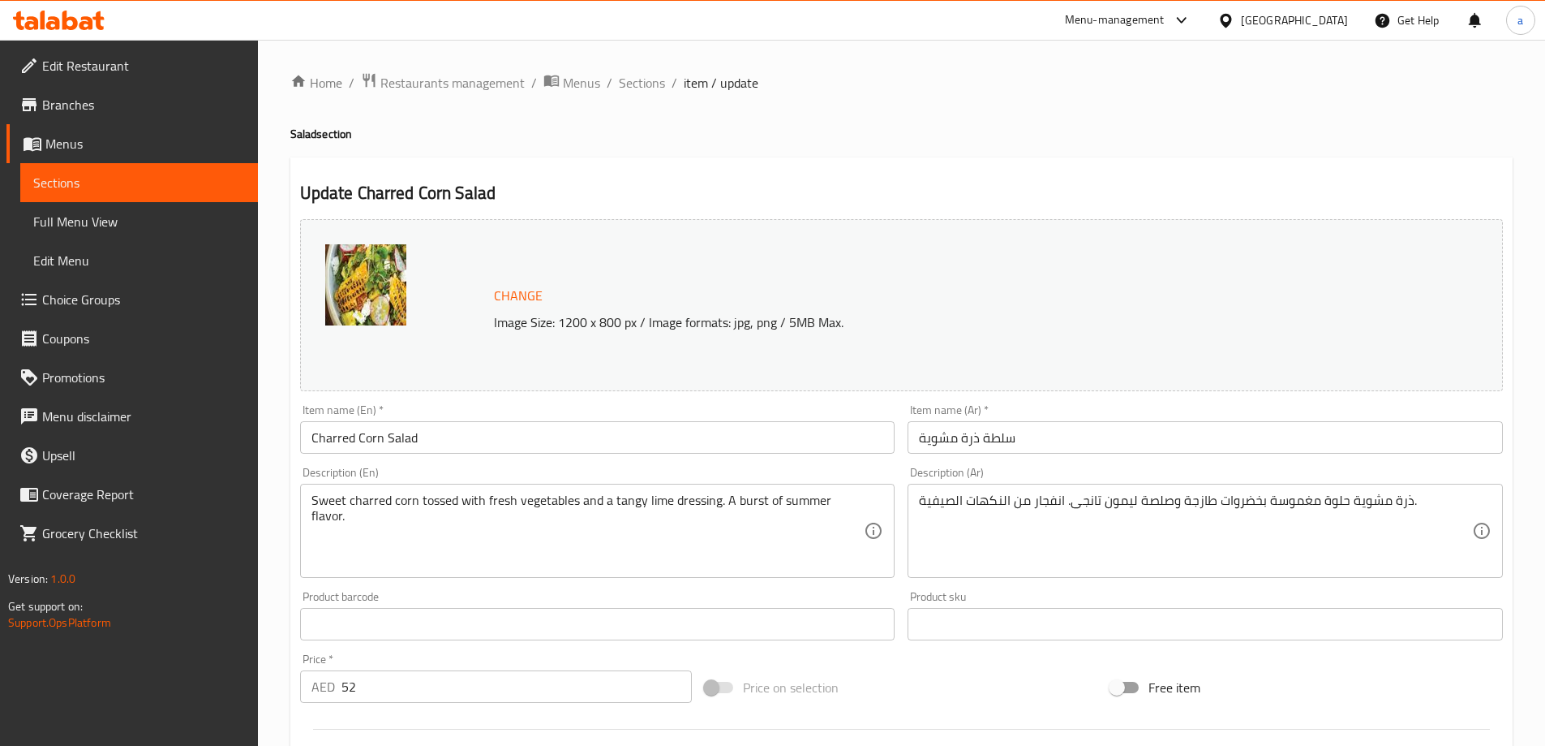
click at [344, 428] on input "Charred Corn Salad" at bounding box center [597, 437] width 595 height 32
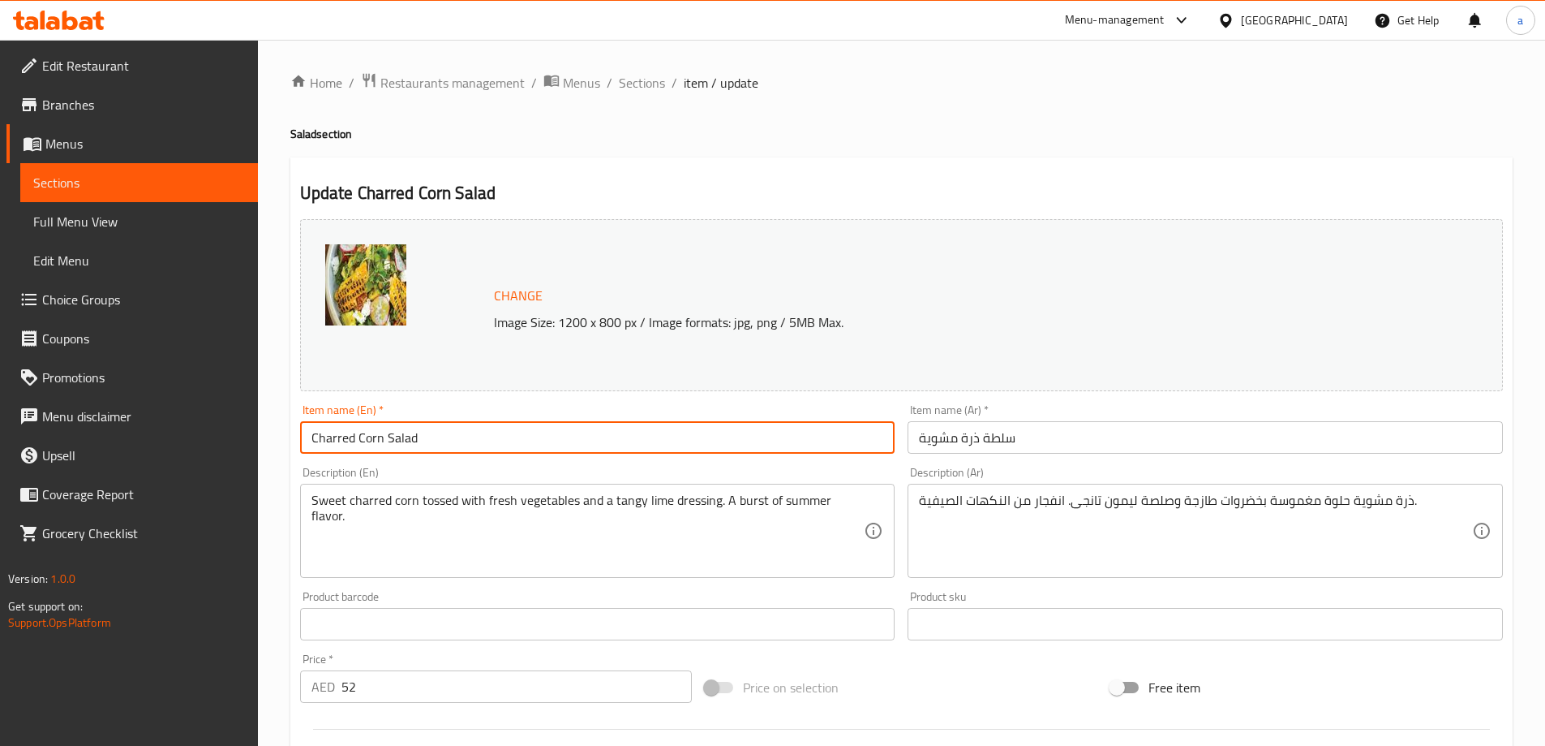
click at [344, 428] on input "Charred Corn Salad" at bounding box center [597, 437] width 595 height 32
click at [372, 435] on input "Charred Corn Salad" at bounding box center [597, 437] width 595 height 32
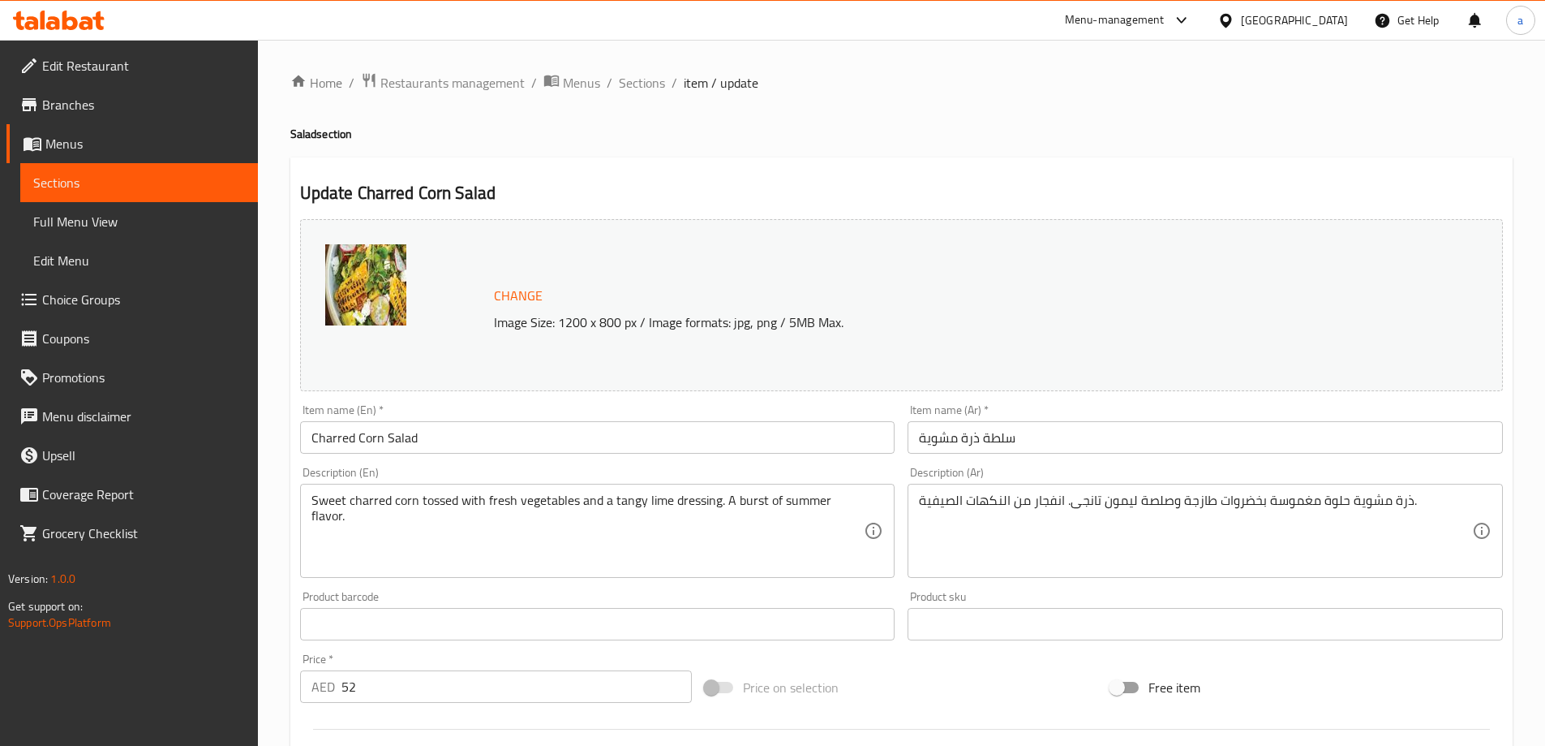
click at [927, 439] on input "سلطة ذرة مشوية" at bounding box center [1205, 437] width 595 height 32
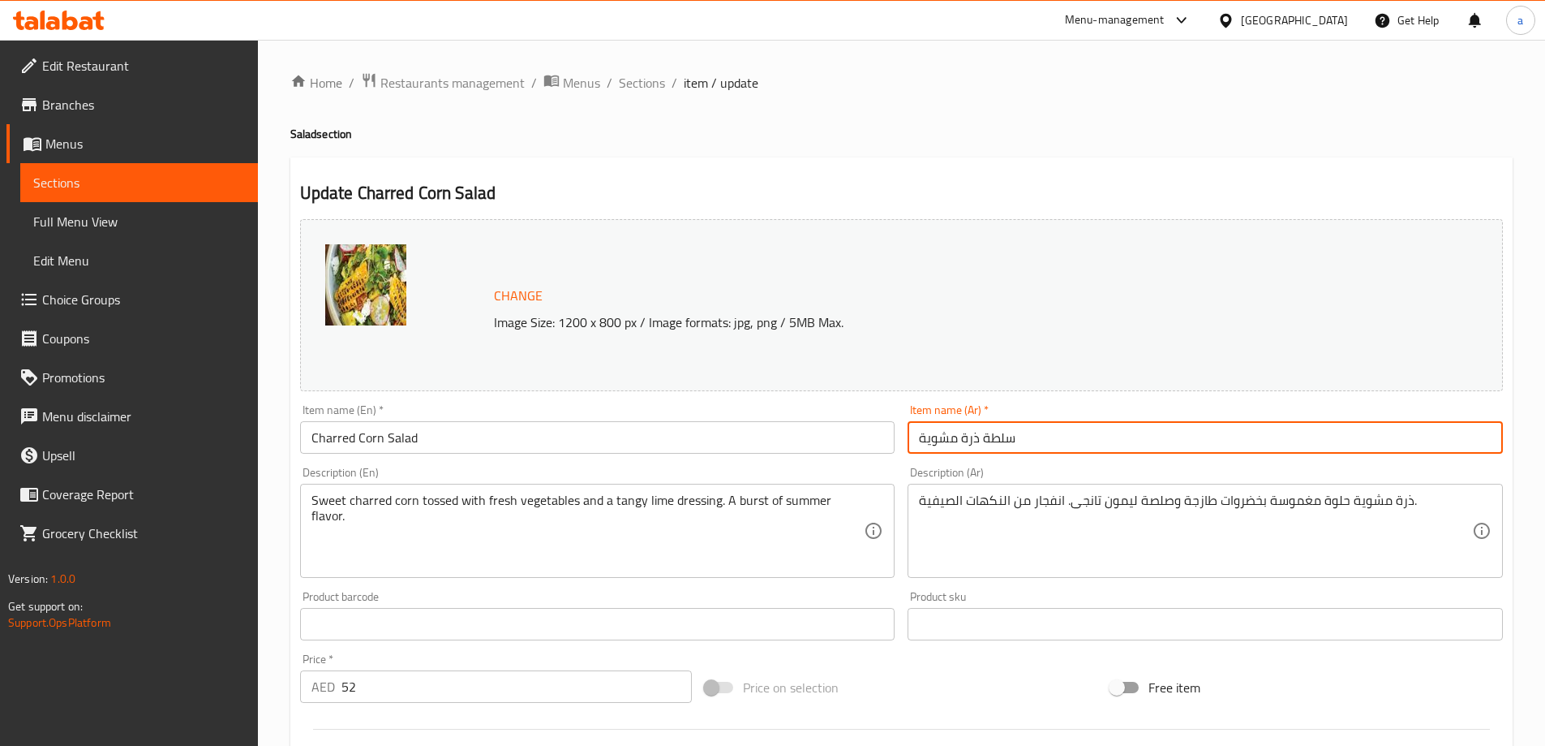
click at [927, 439] on input "سلطة ذرة مشوية" at bounding box center [1205, 437] width 595 height 32
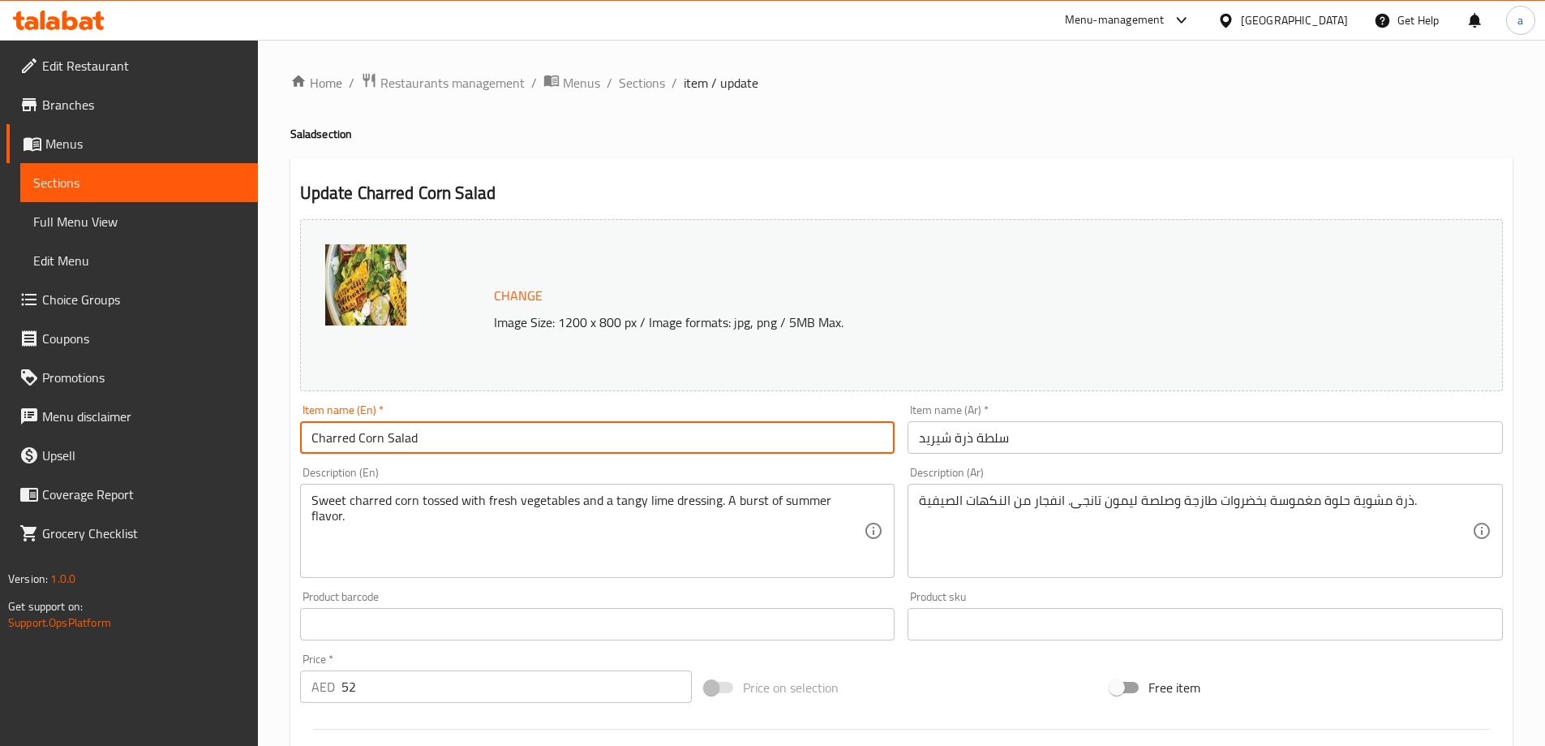
click at [346, 428] on input "Charred Corn Salad" at bounding box center [597, 437] width 595 height 32
click at [943, 438] on input "سلطة ذرة شيريد" at bounding box center [1205, 437] width 595 height 32
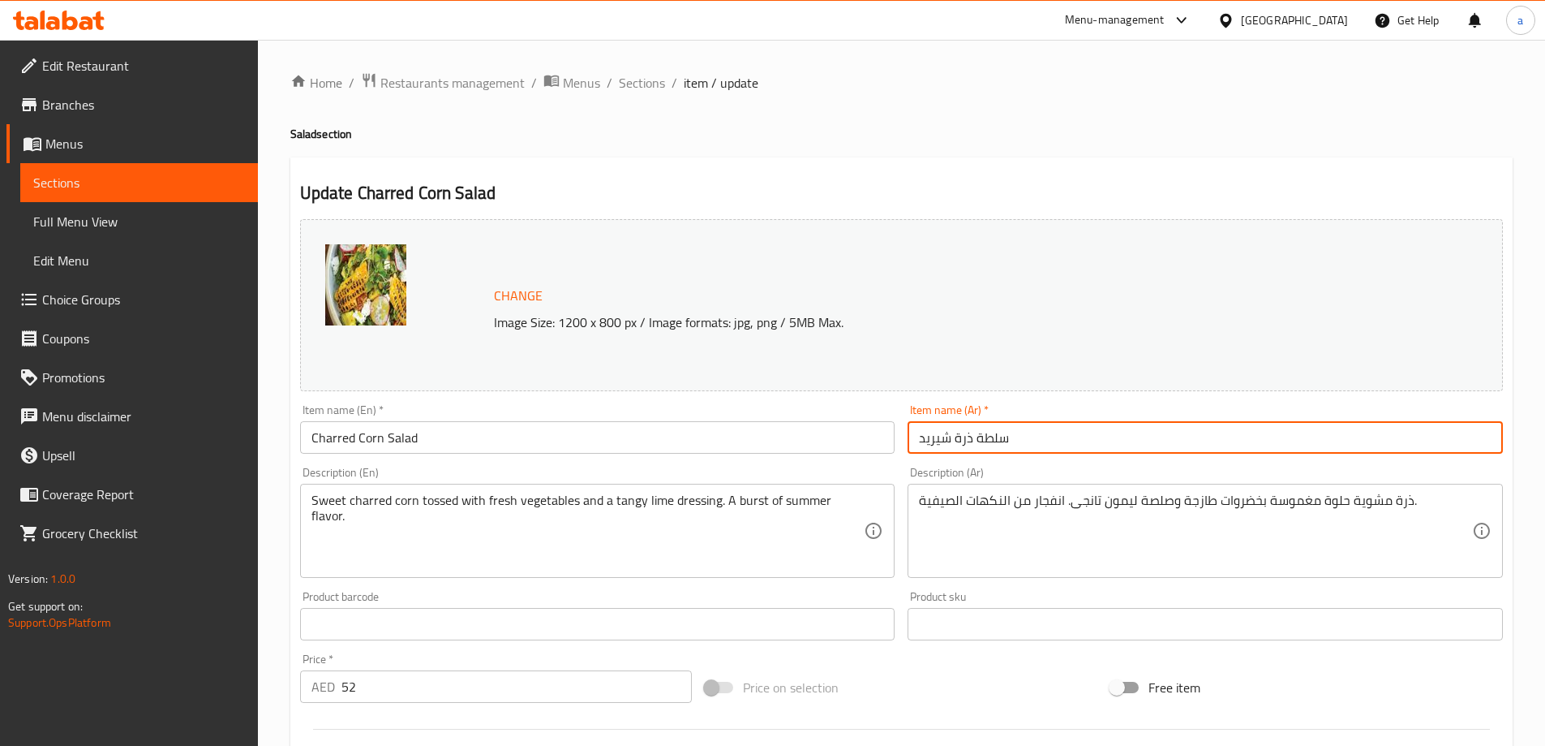
click at [943, 438] on input "سلطة ذرة شيريد" at bounding box center [1205, 437] width 595 height 32
click at [448, 435] on input "Charred Corn Salad" at bounding box center [597, 437] width 595 height 32
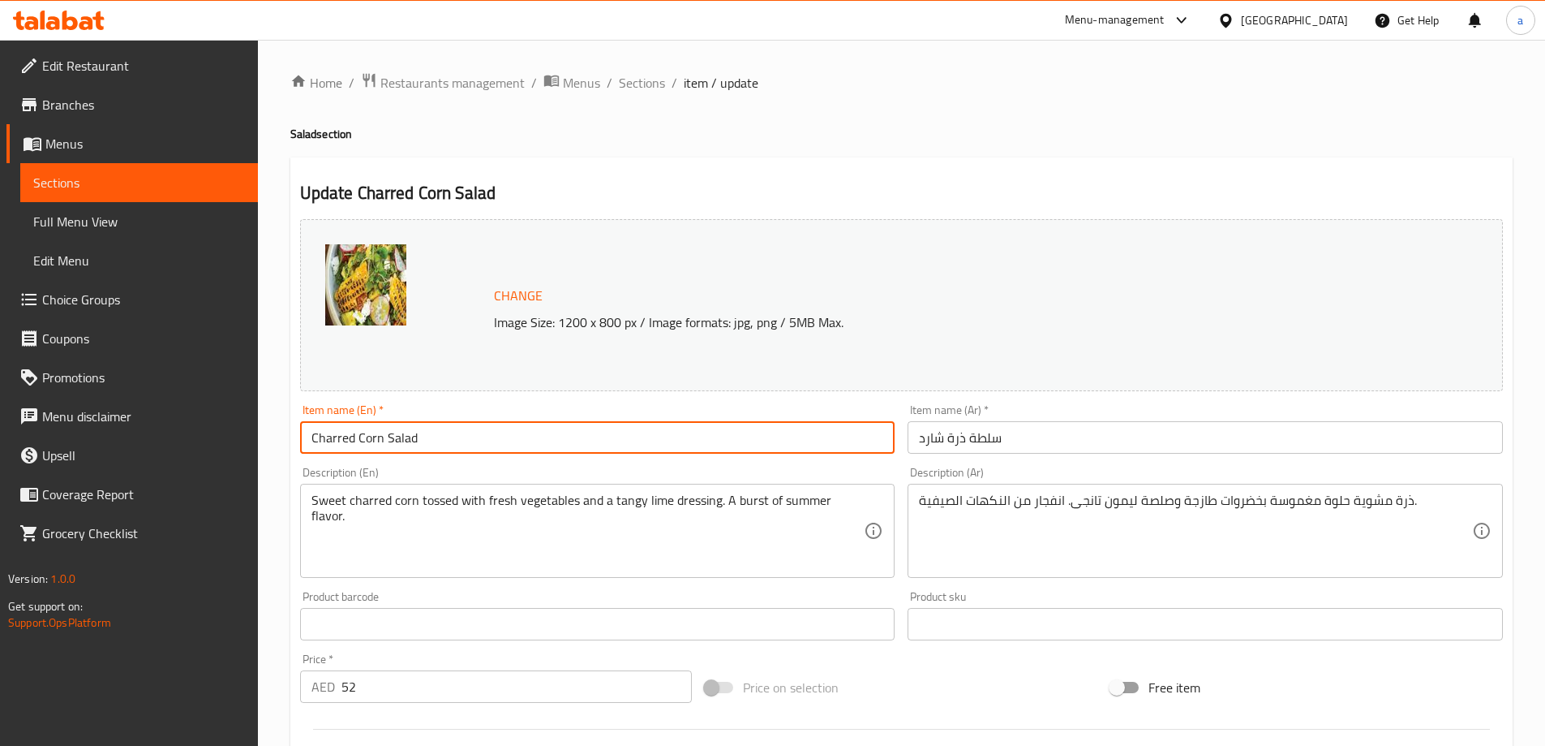
click at [448, 435] on input "Charred Corn Salad" at bounding box center [597, 437] width 595 height 32
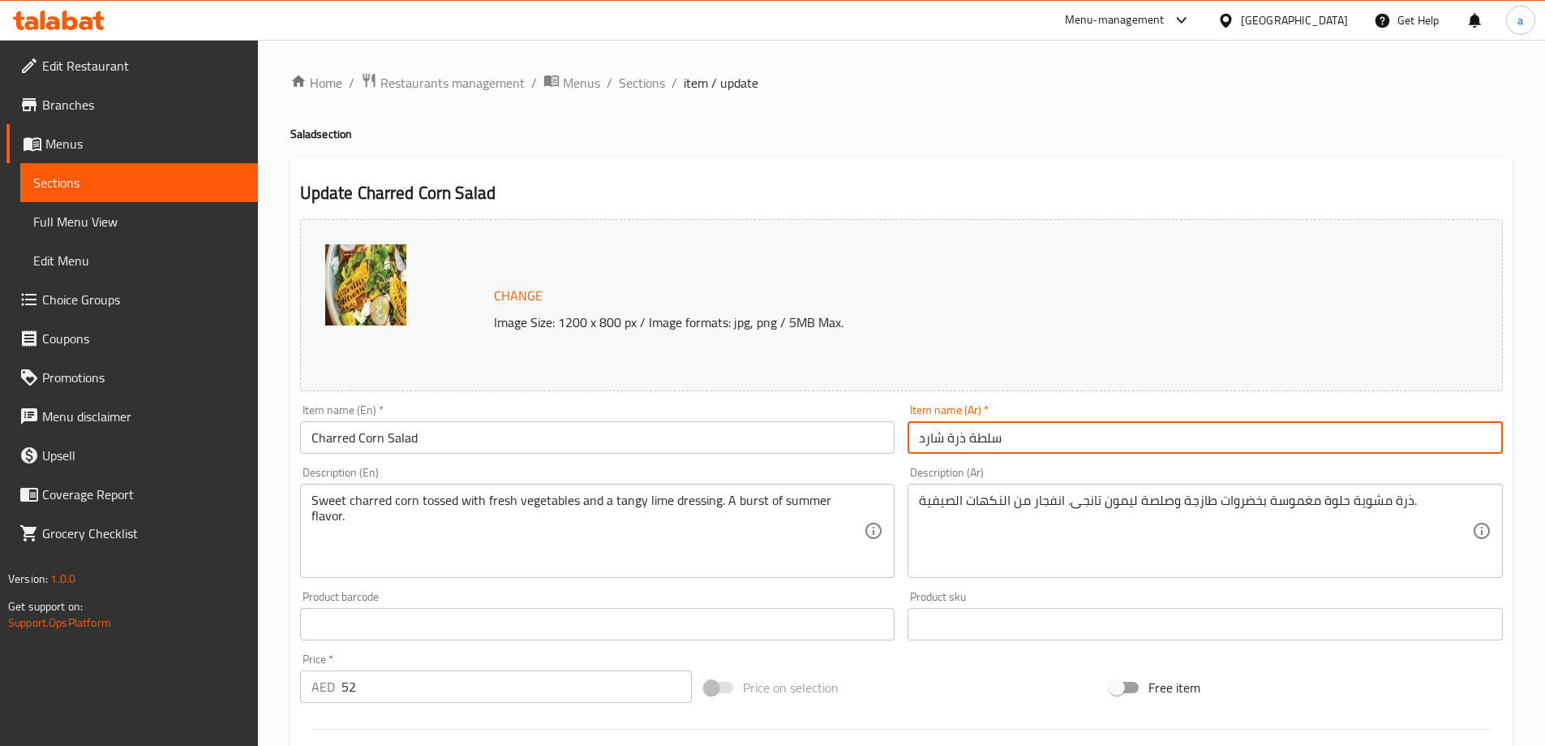
click at [930, 445] on input "سلطة ذرة شارد" at bounding box center [1205, 437] width 595 height 32
click at [930, 444] on input "سلطة ذرة شارد" at bounding box center [1205, 437] width 595 height 32
click at [932, 441] on input "سلطة ذرة شارد" at bounding box center [1205, 437] width 595 height 32
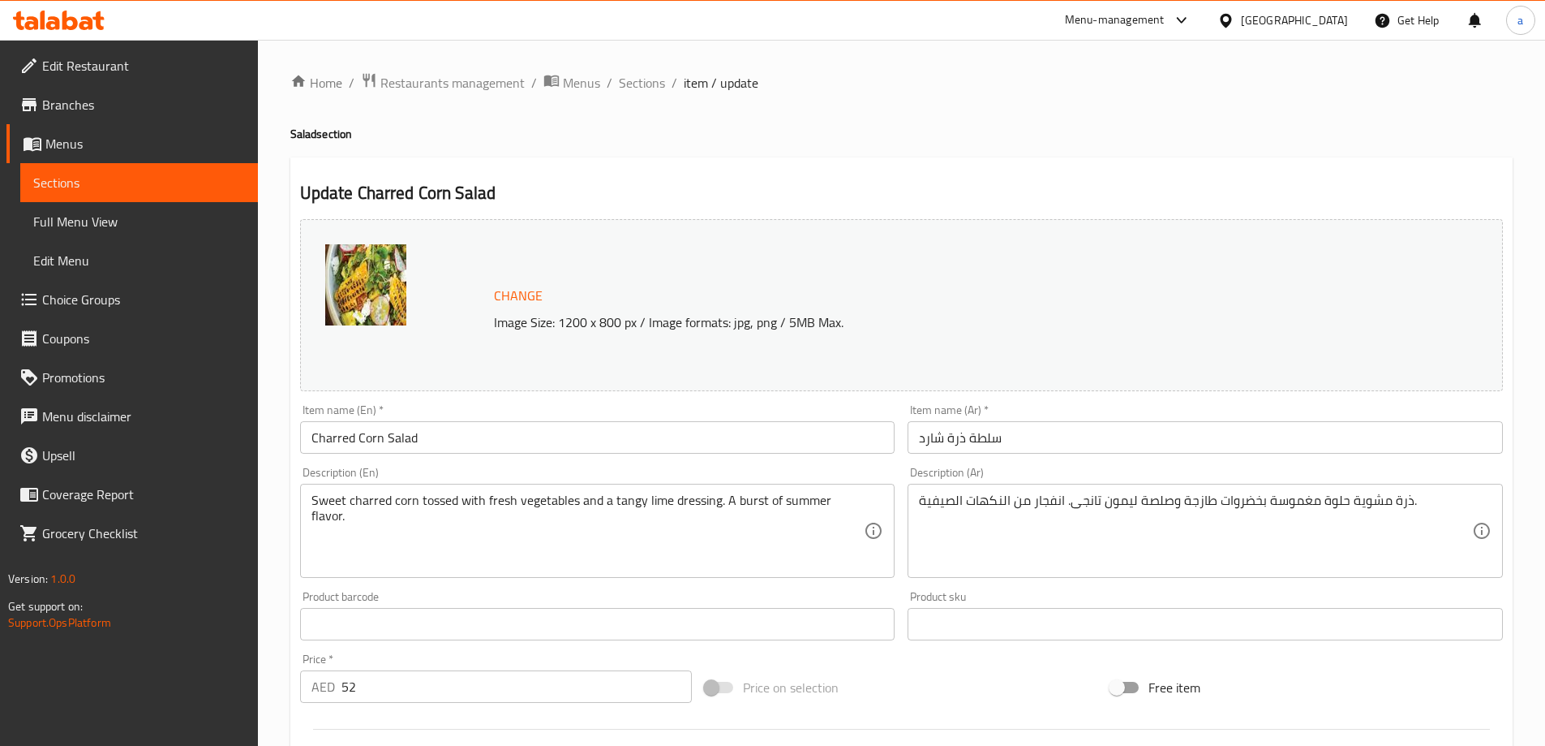
click at [931, 446] on input "سلطة ذرة شارد" at bounding box center [1205, 437] width 595 height 32
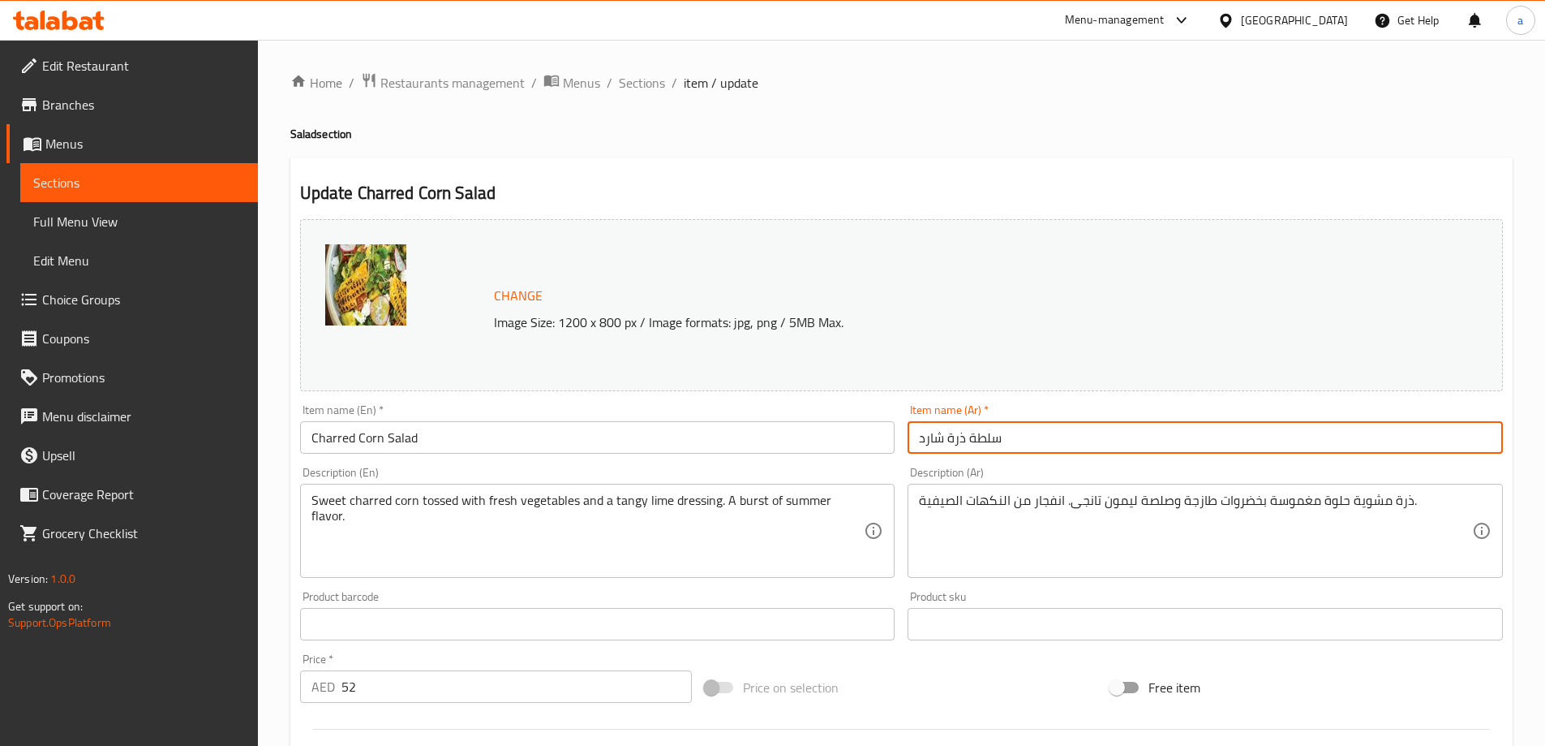
click at [931, 446] on input "سلطة ذرة شارد" at bounding box center [1205, 437] width 595 height 32
type input "سلطة ذرة محروقة"
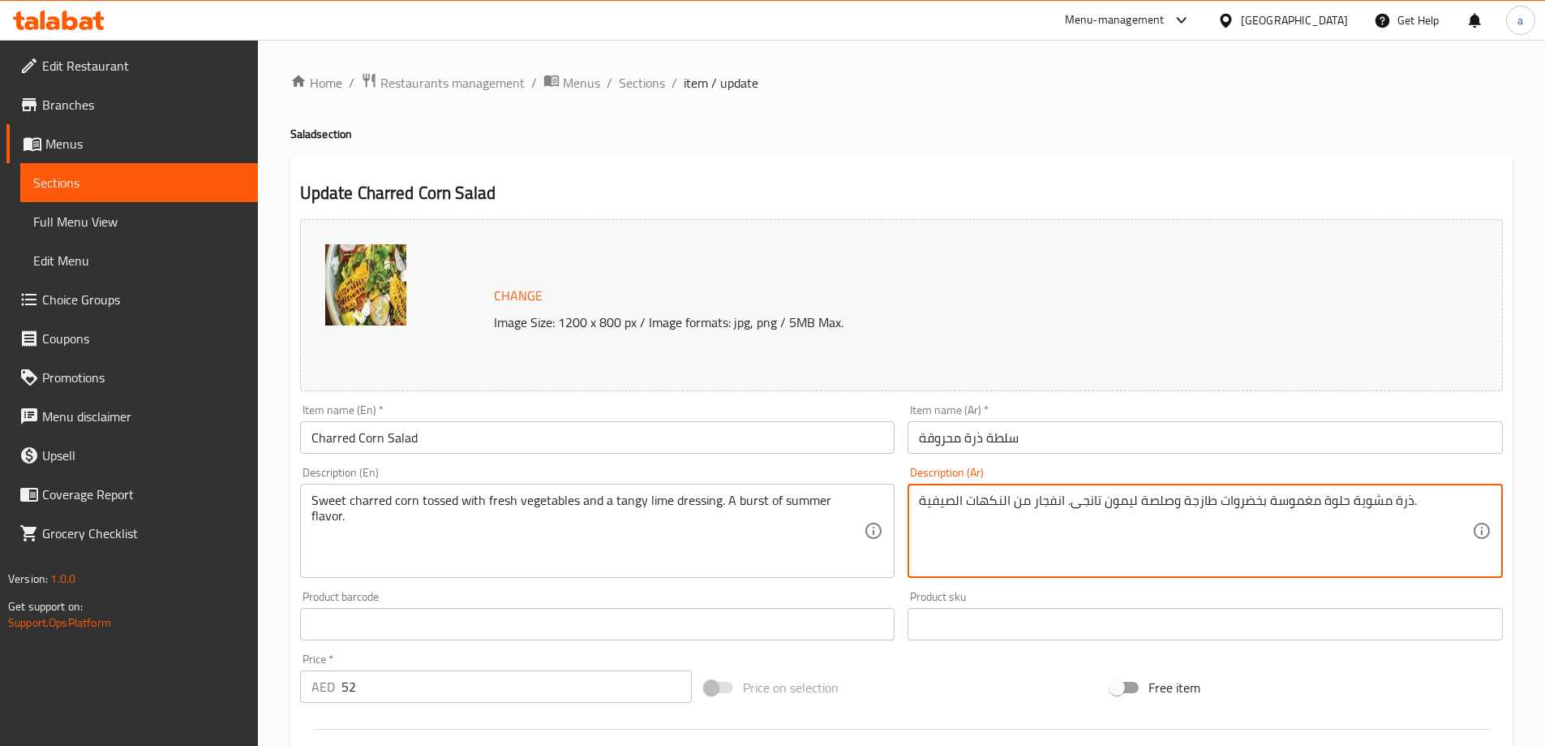
click at [1368, 500] on textarea "ذرة مشوية حلوة مغموسة بخضروات طازجة وصلصة ليمون تانجى. انفجار من النكهات الصيفي…" at bounding box center [1195, 530] width 553 height 77
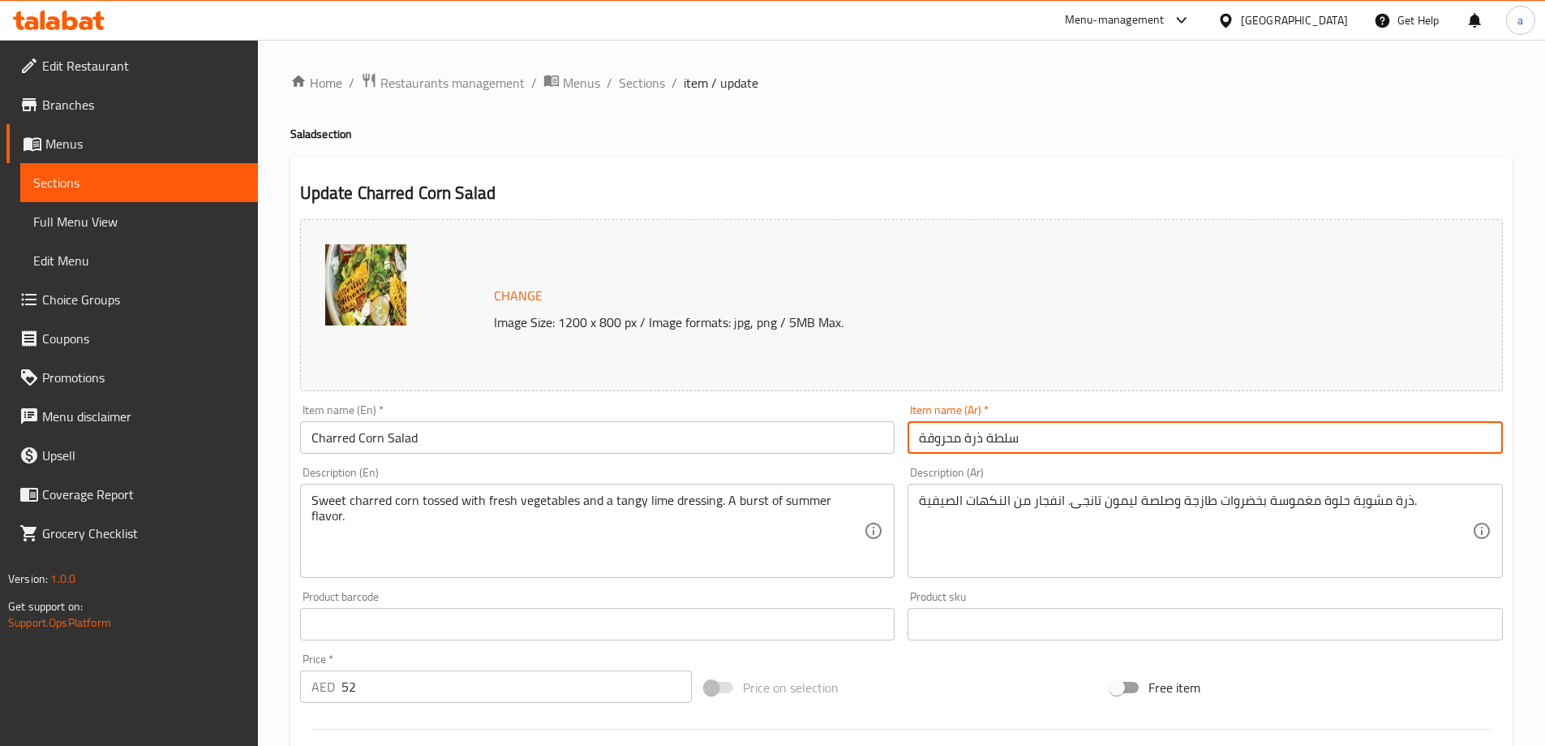
click at [946, 436] on input "سلطة ذرة محروقة" at bounding box center [1205, 437] width 595 height 32
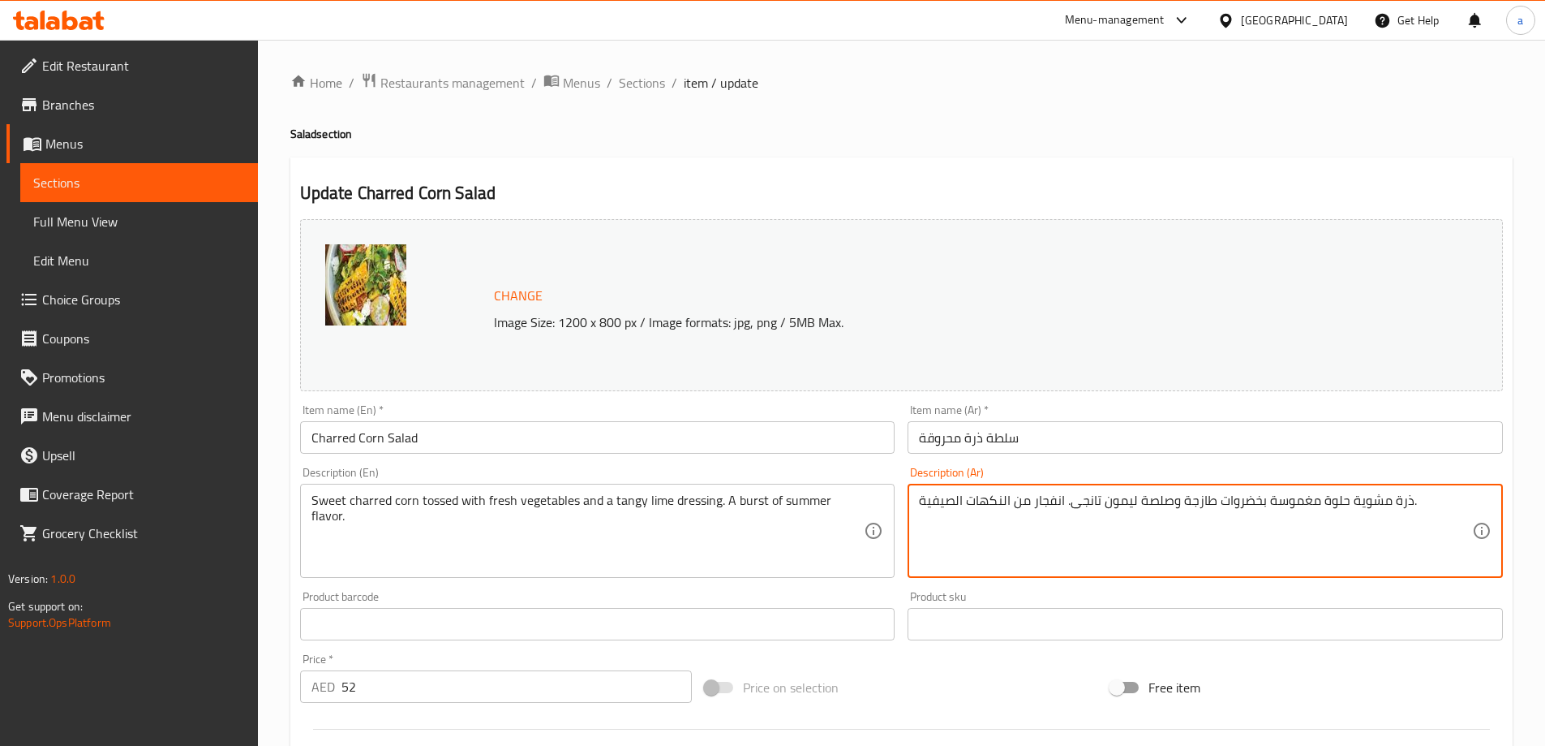
click at [1359, 501] on textarea "ذرة مشوية حلوة مغموسة بخضروات طازجة وصلصة ليمون تانجى. انفجار من النكهات الصيفي…" at bounding box center [1195, 530] width 553 height 77
paste textarea "روقة"
click at [1300, 503] on textarea "ذرة محروقة حلوة مغموسة بخضروات طازجة وصلصة ليمون تانجى. انفجار من النكهات الصيف…" at bounding box center [1195, 530] width 553 height 77
click at [1258, 514] on textarea "ذرة محروقة حلوة توسيد بخضروات طازجة وصلصة ليمون تانجى. انفجار من النكهات الصيفي…" at bounding box center [1195, 530] width 553 height 77
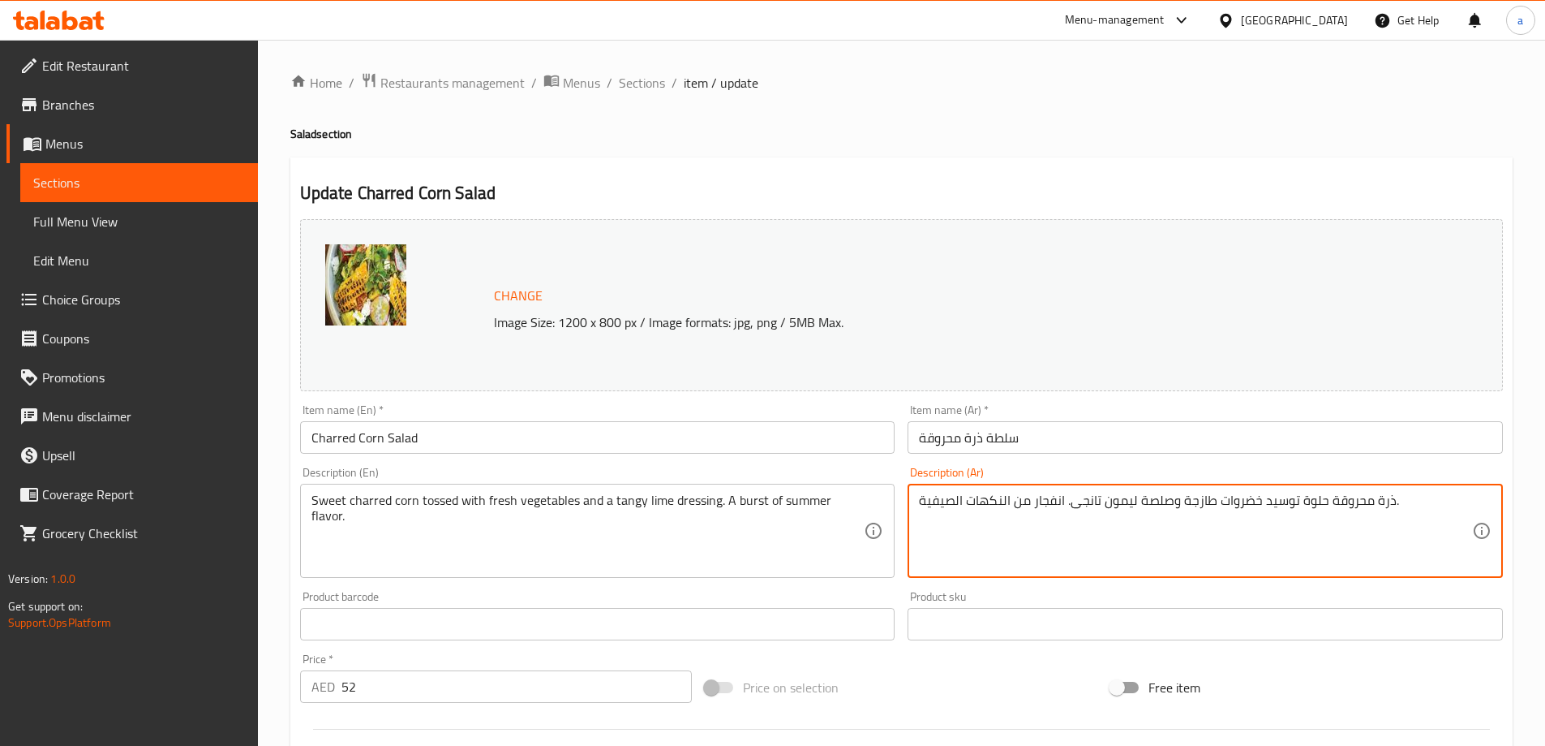
click at [1049, 499] on textarea "ذرة محروقة حلوة توسيد خضروات طازجة وصلصة ليمون تانجى. انفجار من النكهات الصيفية." at bounding box center [1195, 530] width 553 height 77
click at [949, 495] on textarea "ذرة محروقة حلوة توسيد خضروات طازجة وصلصة ليمون تانجى. من النكهات الصيفية." at bounding box center [1195, 530] width 553 height 77
click at [956, 508] on textarea "ذرة محروقة حلوة توسيد خضروات طازجة وصلصة ليمون تانجى. من النكهات ." at bounding box center [1195, 530] width 553 height 77
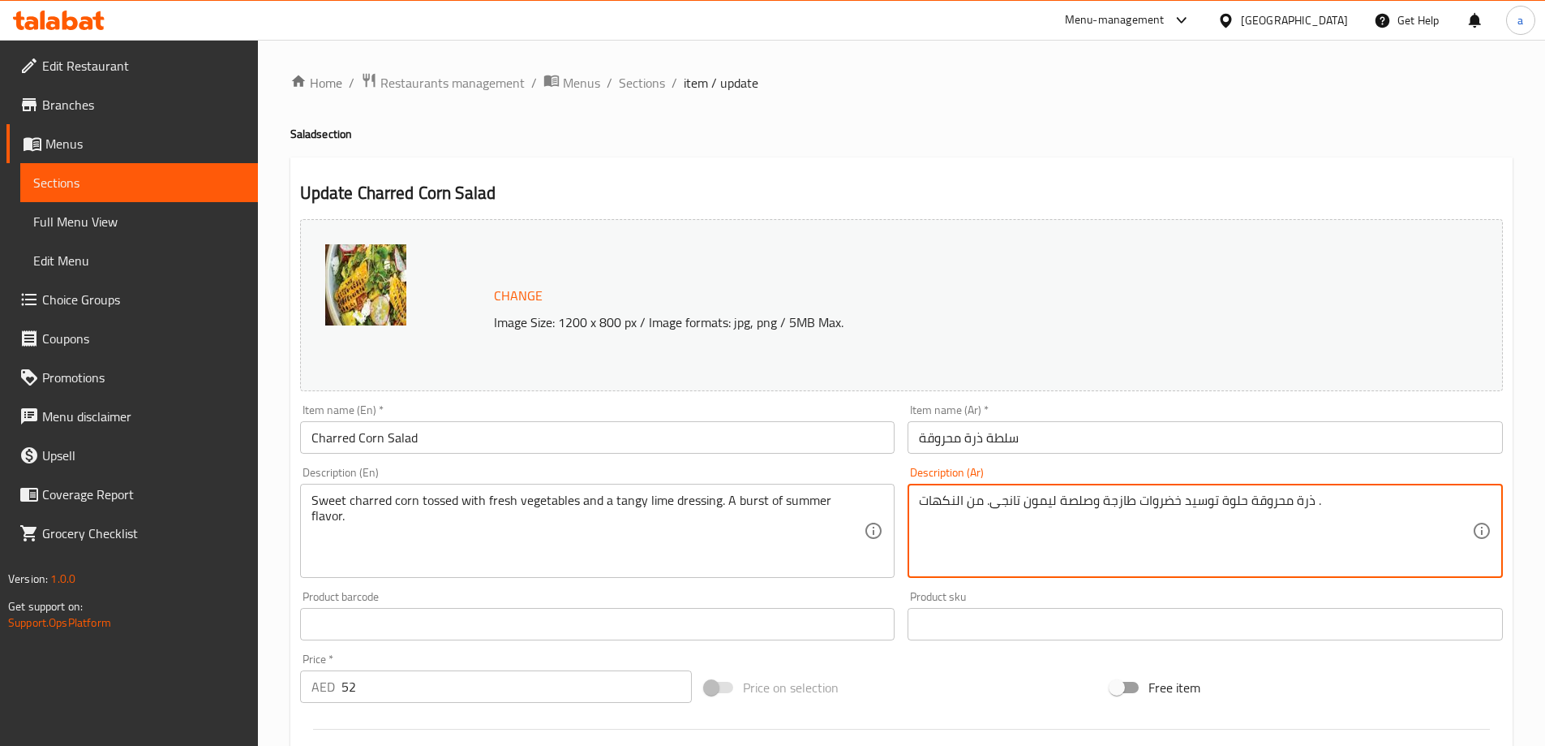
click at [956, 508] on textarea "ذرة محروقة حلوة توسيد خضروات طازجة وصلصة ليمون تانجى. من النكهات ." at bounding box center [1195, 530] width 553 height 77
click at [928, 501] on textarea "ذرة محروقة حلوة توسيد خضروات طازجة وصلصة ليمون تانجى. من ." at bounding box center [1195, 530] width 553 height 77
click at [927, 507] on textarea "ذرة محروقة حلوة توسيد خضروات طازجة وصلصة ليمون تانجى. من ." at bounding box center [1195, 530] width 553 height 77
type textarea "ذرة محروقة حلوة توسيد خضروات طازجة وصلصة ليمون تانجى. براست من نكهة سمر."
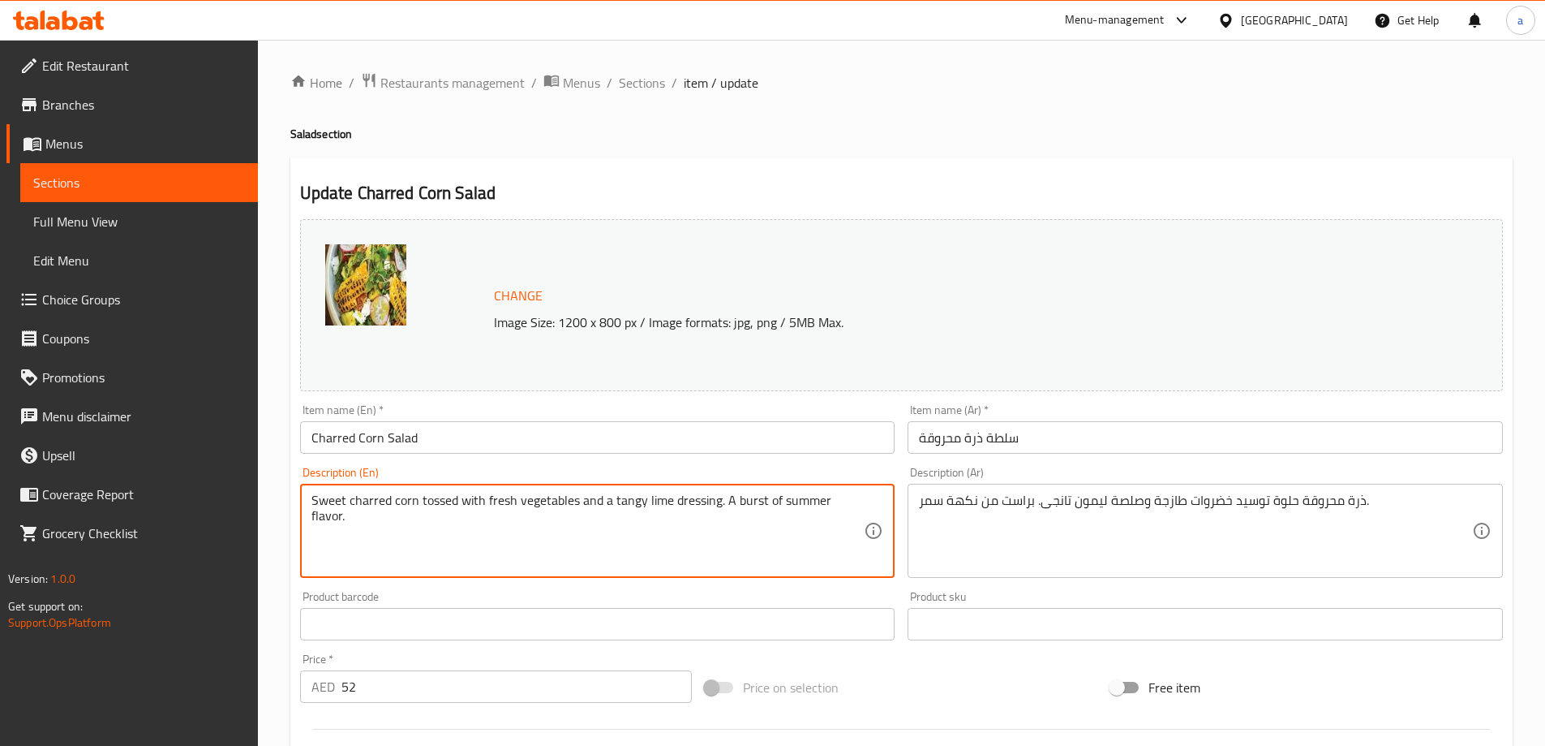
click at [741, 501] on textarea "Sweet charred corn tossed with fresh vegetables and a tangy lime dressing. A bu…" at bounding box center [588, 530] width 553 height 77
click at [750, 501] on textarea "Sweet charred corn tossed with fresh vegetables and a tangy lime dressing. A bu…" at bounding box center [588, 530] width 553 height 77
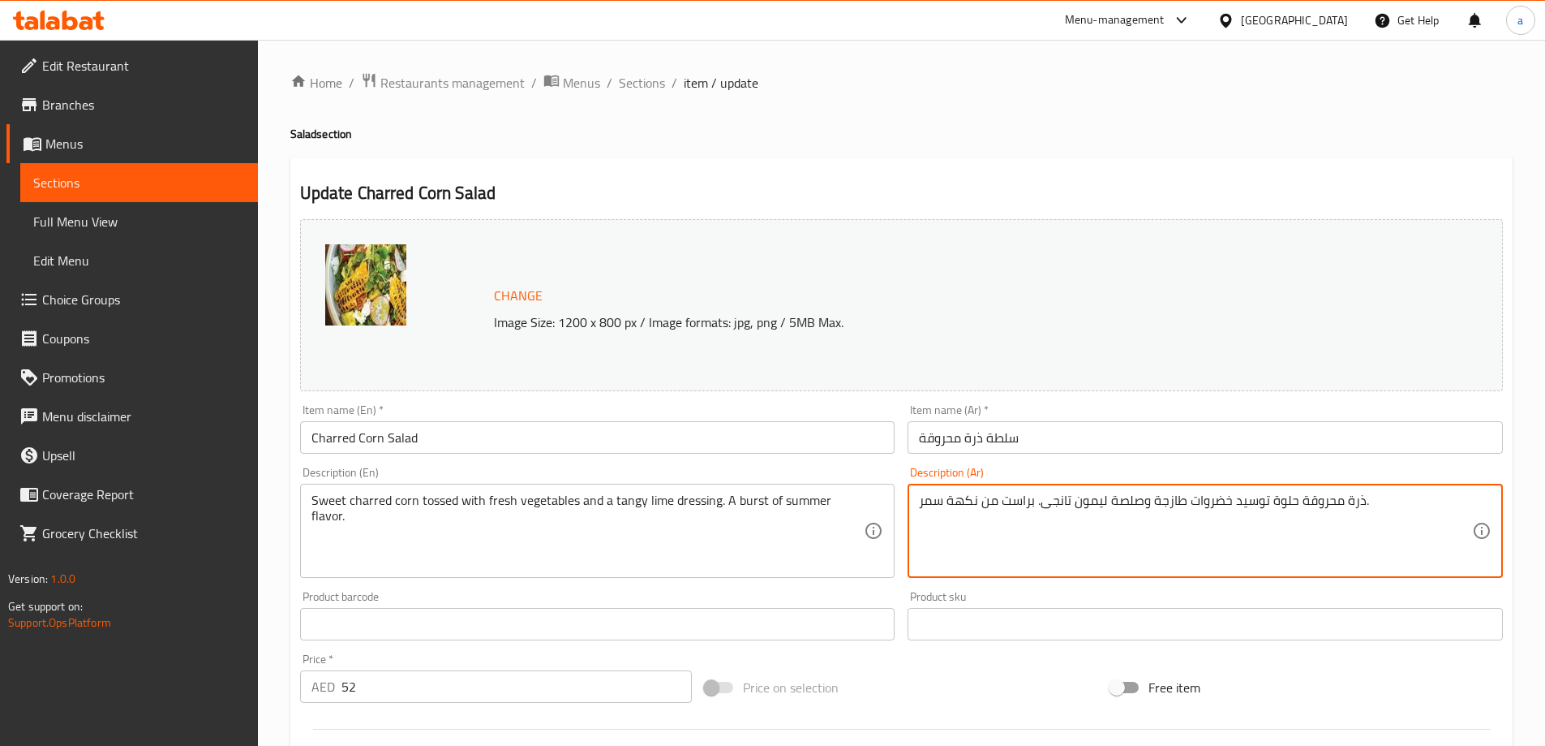
click at [964, 552] on textarea "ذرة محروقة حلوة توسيد خضروات طازجة وصلصة ليمون تانجى. براست من نكهة سمر." at bounding box center [1195, 530] width 553 height 77
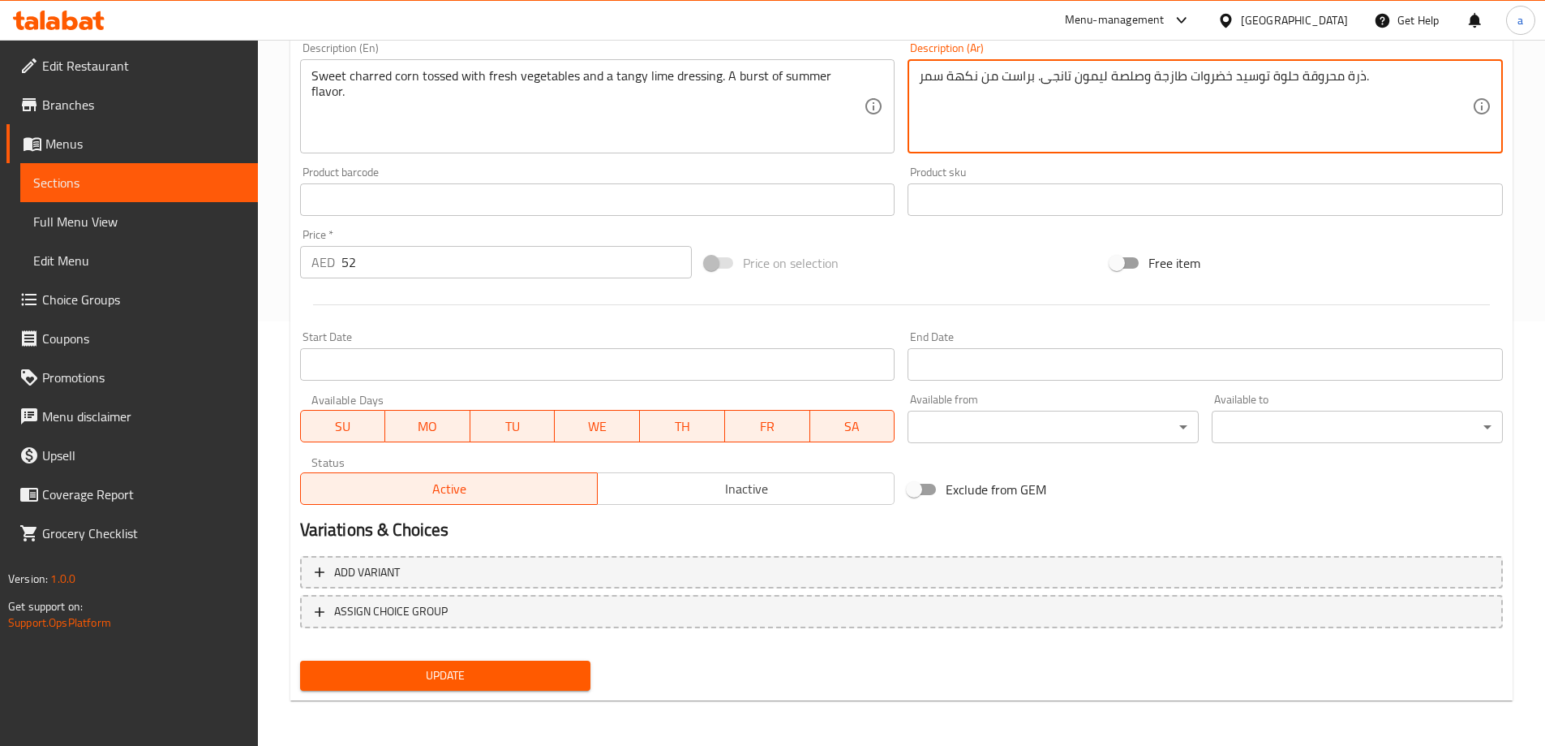
click at [463, 670] on span "Update" at bounding box center [445, 675] width 265 height 20
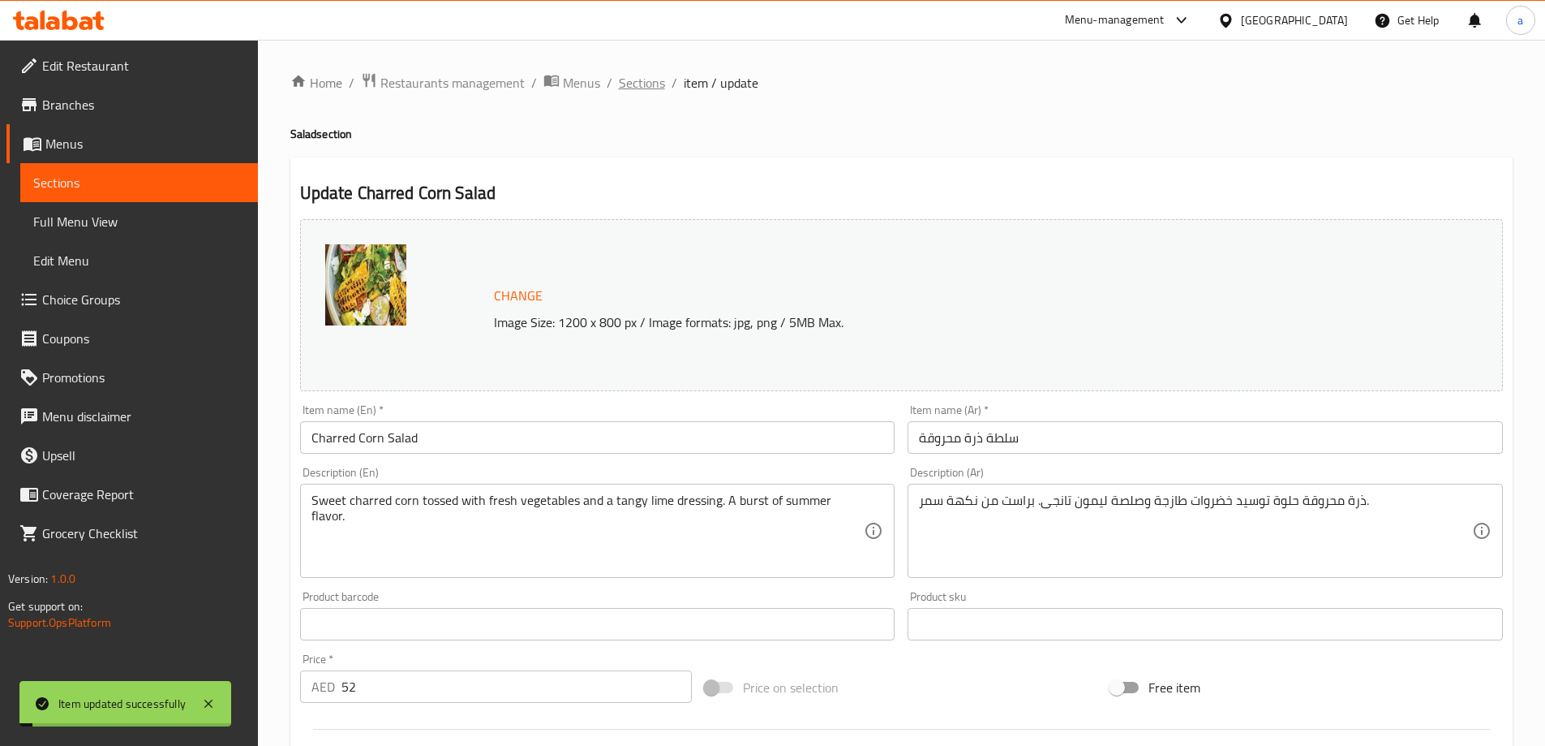
click at [631, 84] on span "Sections" at bounding box center [642, 82] width 46 height 19
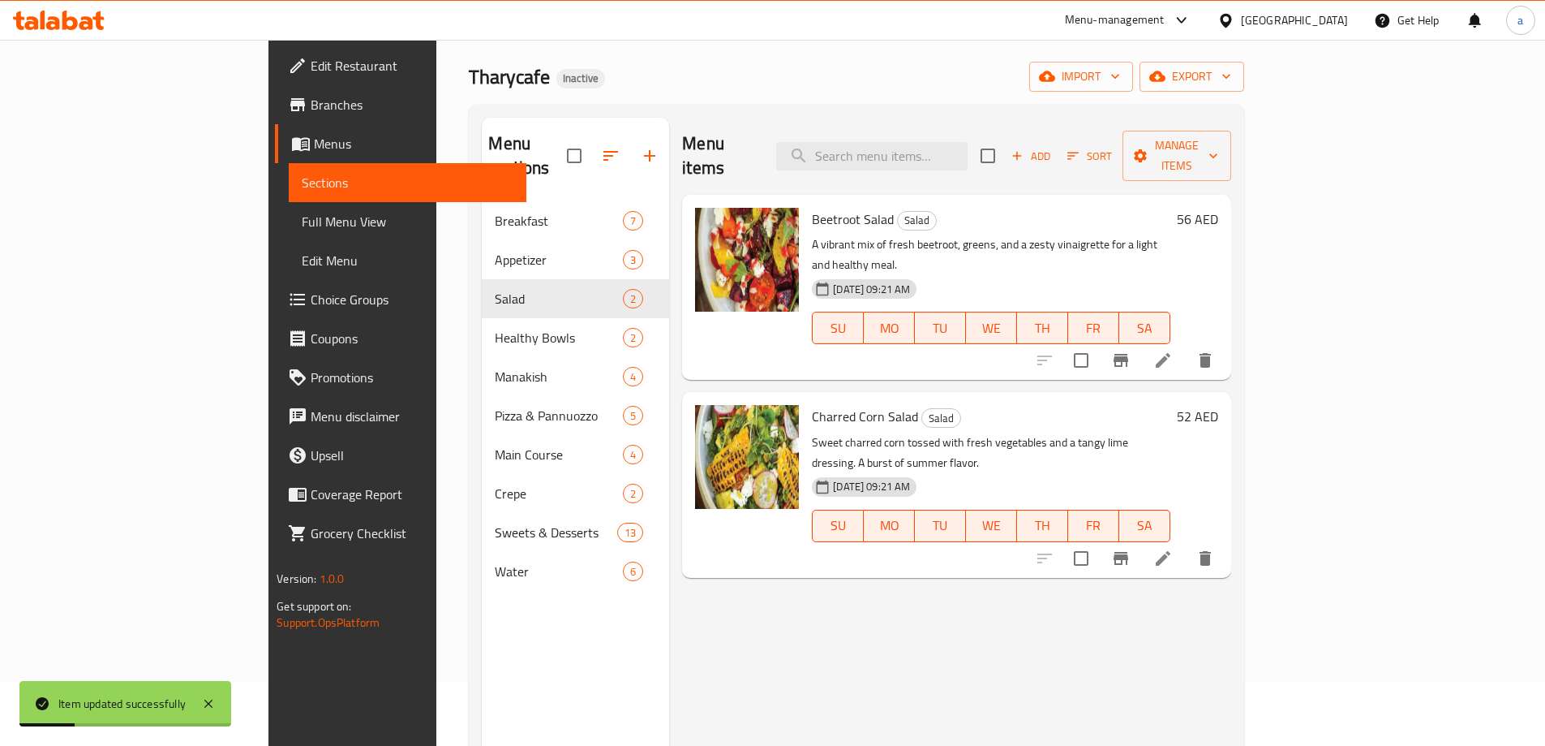
scroll to position [162, 0]
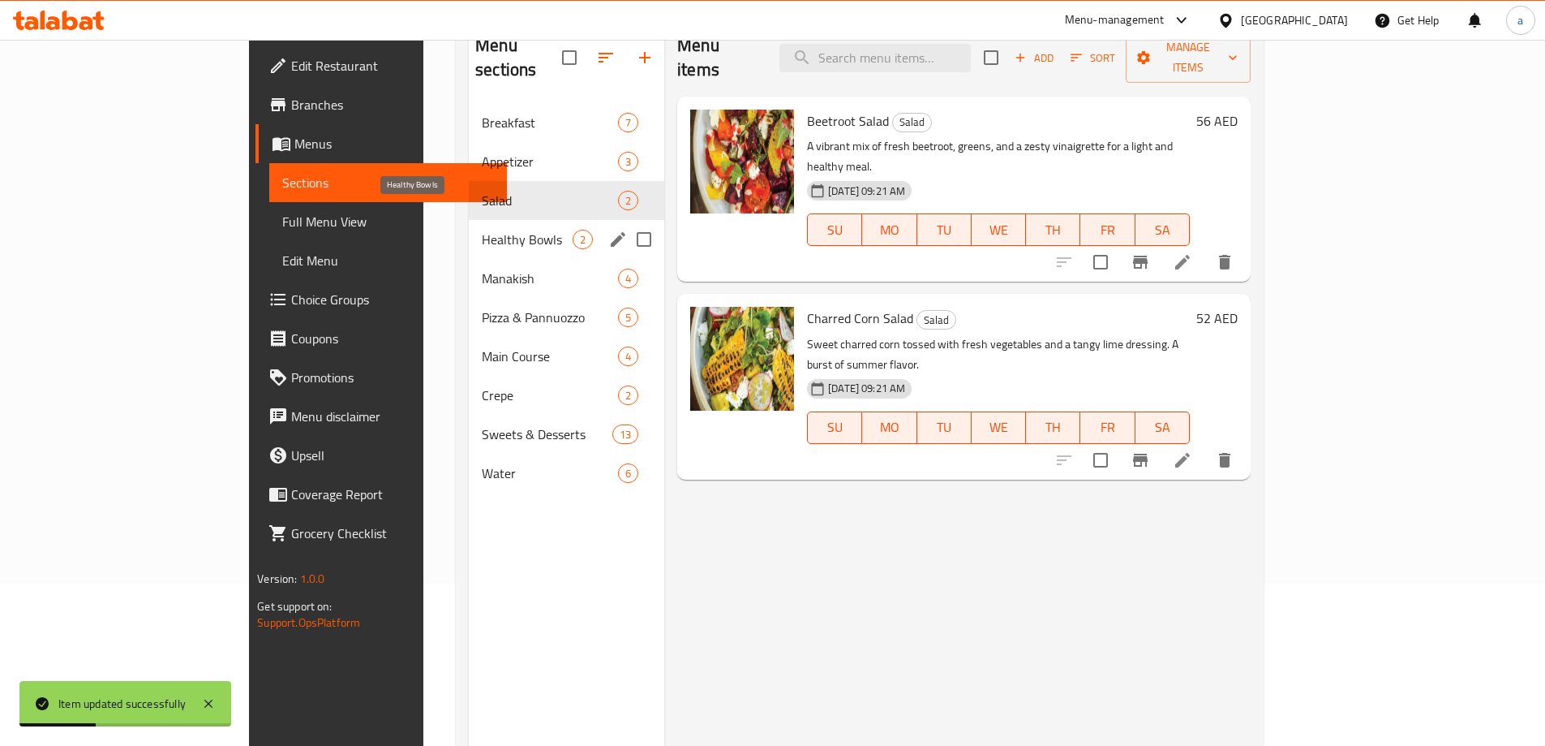
click at [482, 230] on span "Healthy Bowls" at bounding box center [527, 239] width 91 height 19
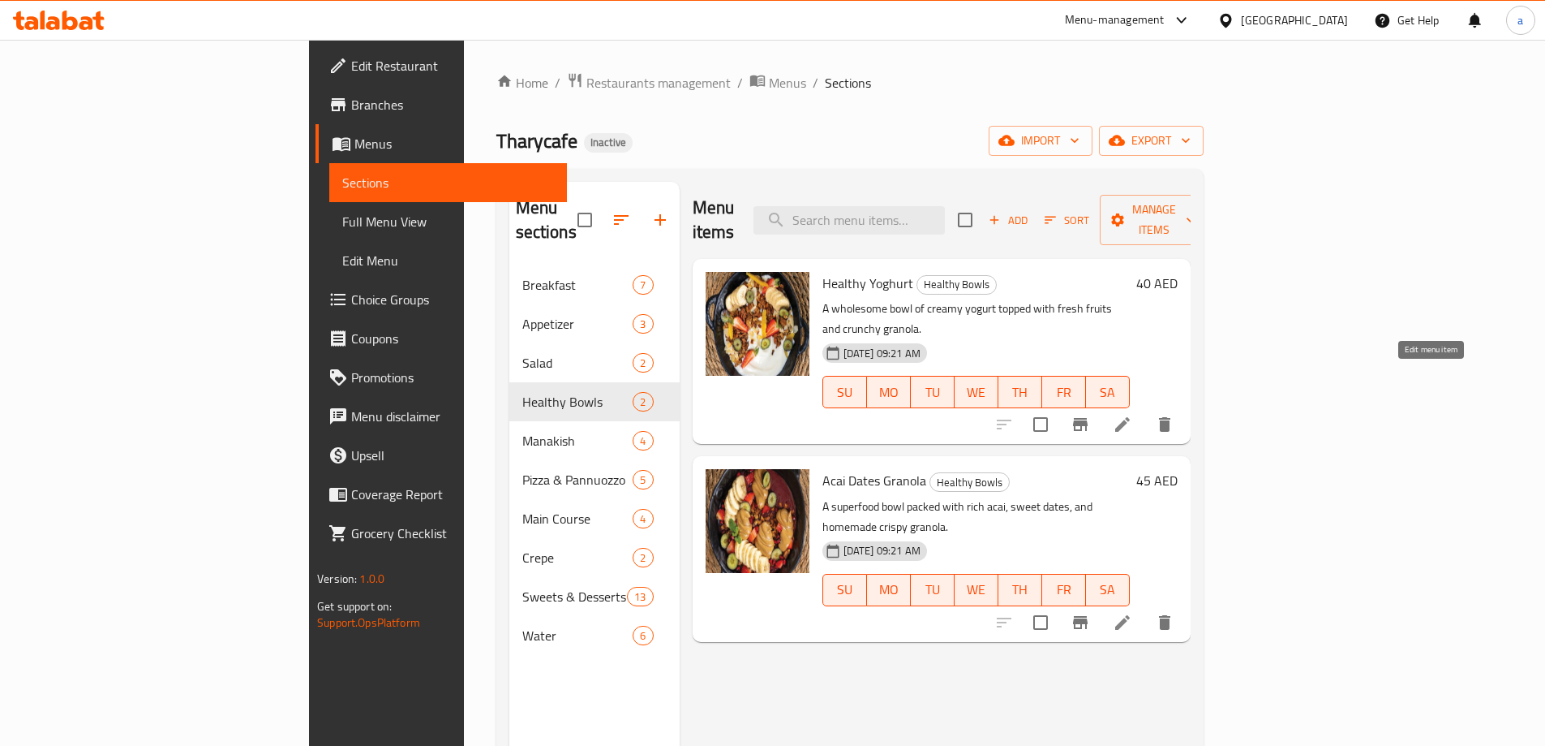
click at [1132, 415] on icon at bounding box center [1122, 424] width 19 height 19
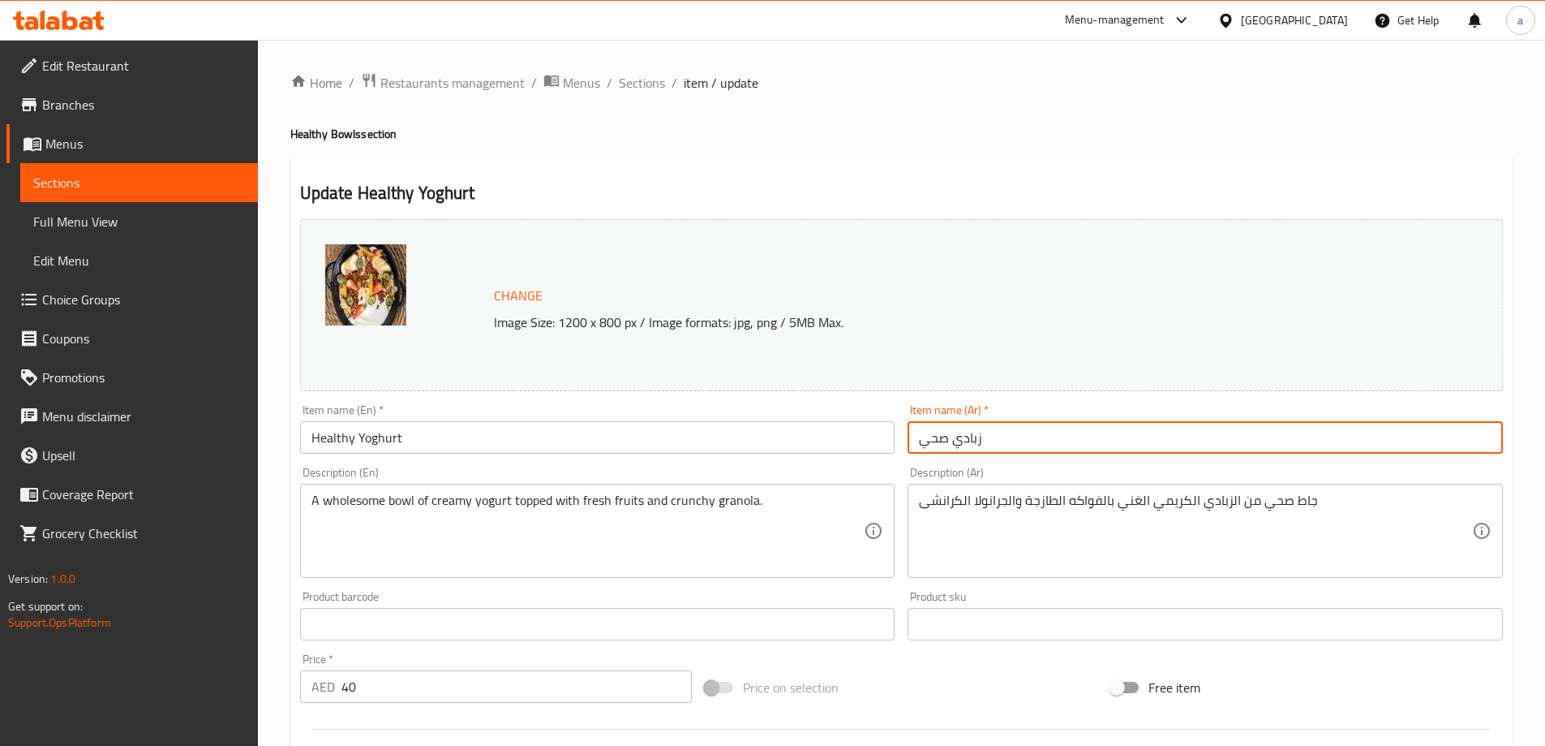
click at [940, 431] on input "زبادي صحي" at bounding box center [1205, 437] width 595 height 32
type input "[PERSON_NAME]"
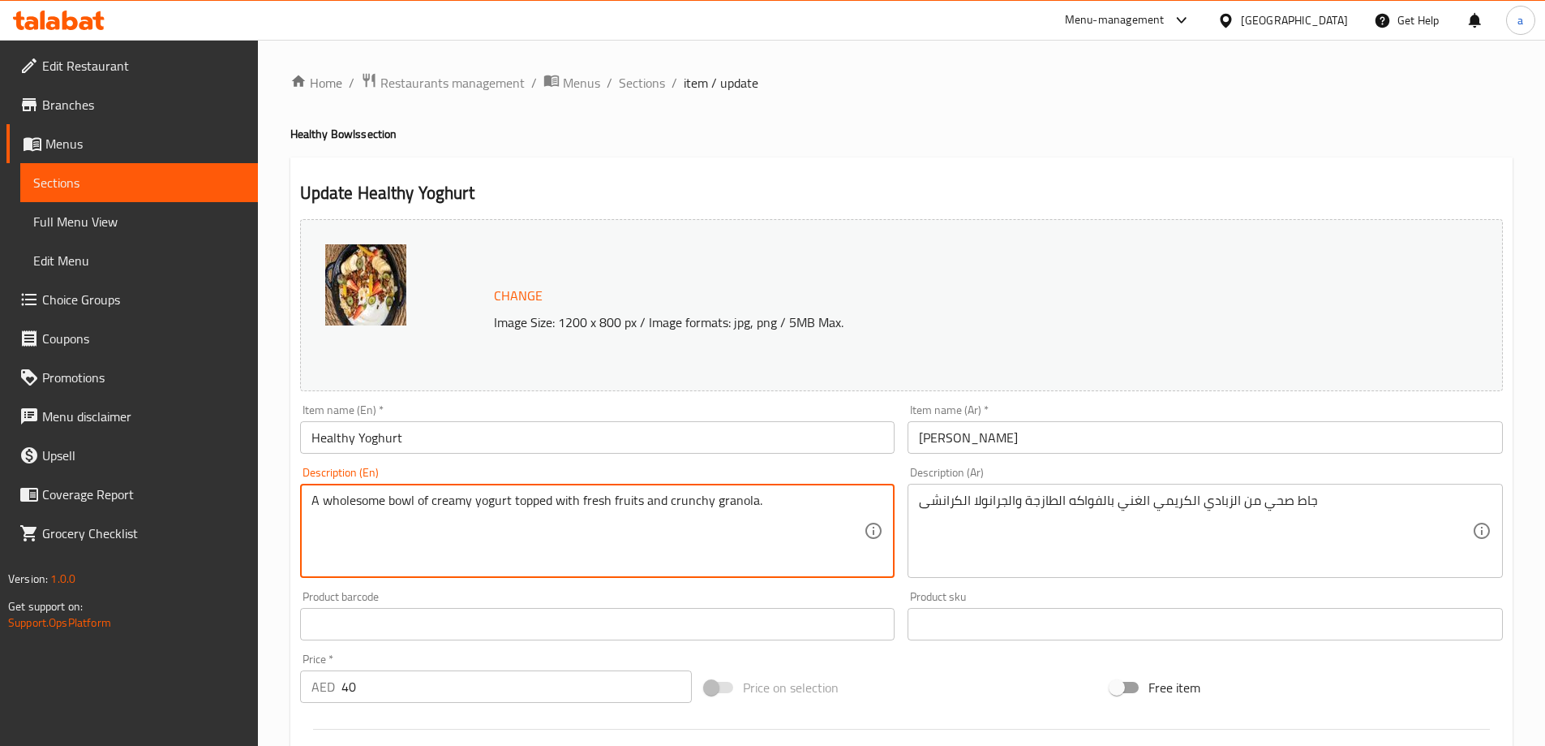
click at [404, 490] on div "A wholesome bowl of creamy yogurt topped with fresh fruits and crunchy granola.…" at bounding box center [597, 531] width 595 height 94
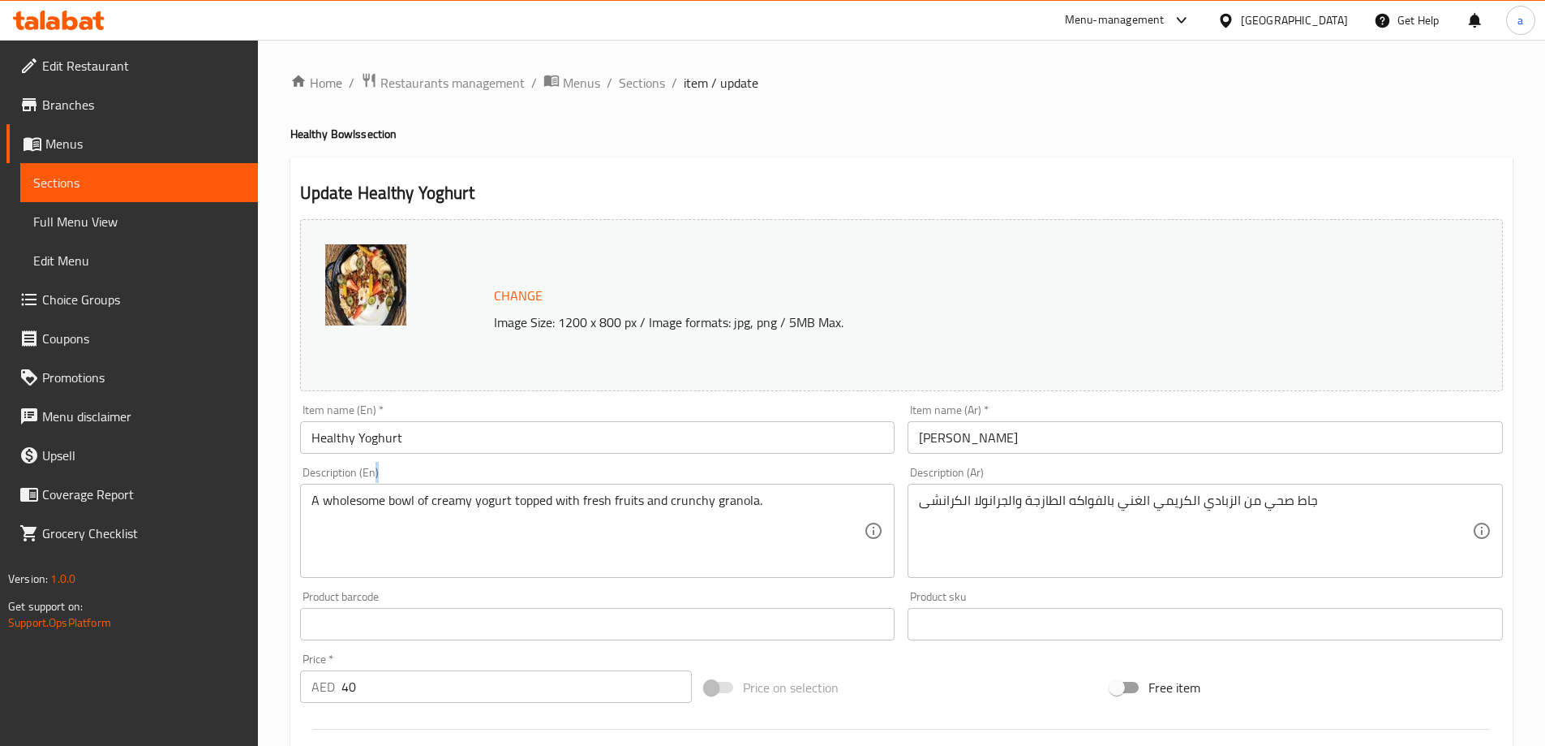
click at [404, 490] on div "A wholesome bowl of creamy yogurt topped with fresh fruits and crunchy granola.…" at bounding box center [597, 531] width 595 height 94
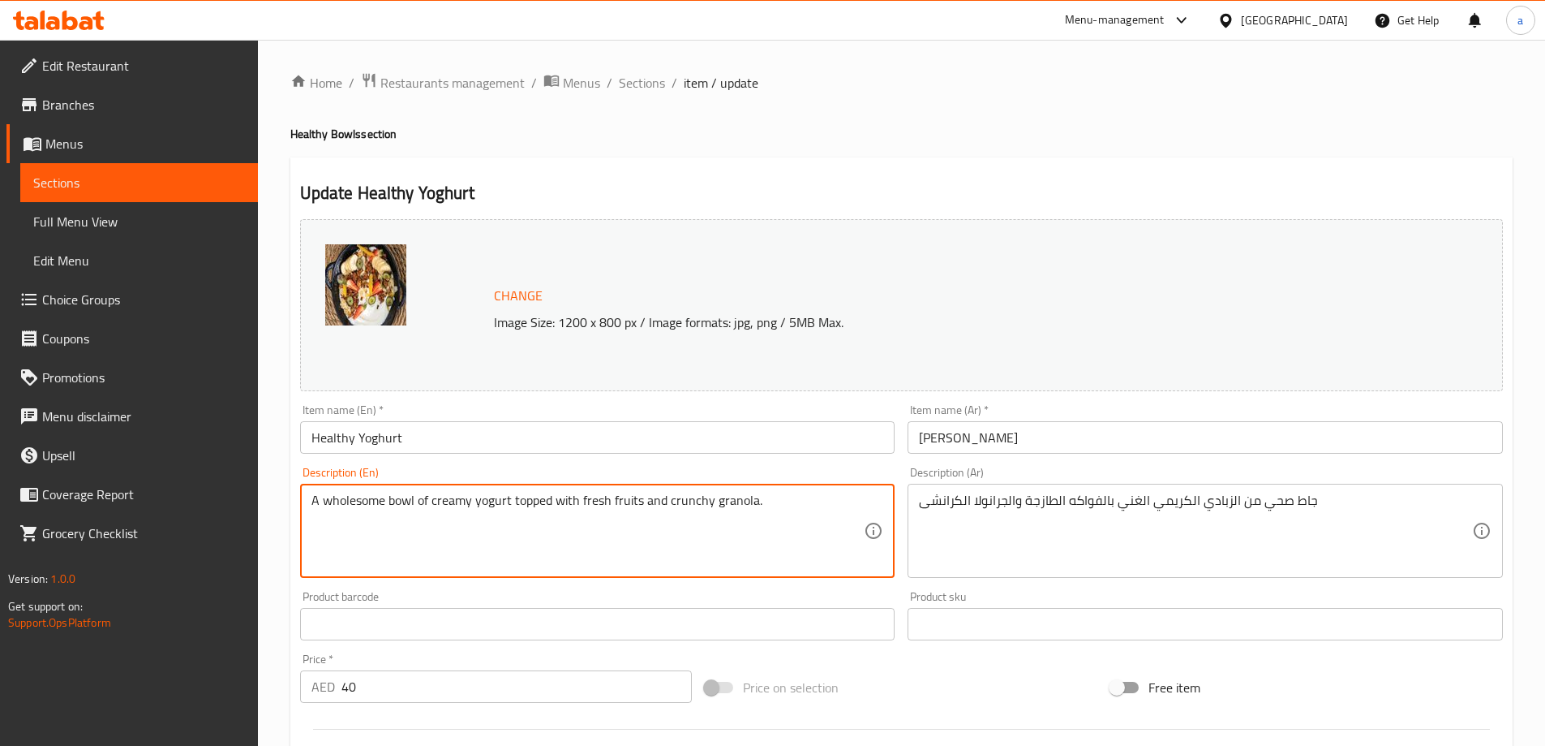
click at [402, 499] on textarea "A wholesome bowl of creamy yogurt topped with fresh fruits and crunchy granola." at bounding box center [588, 530] width 553 height 77
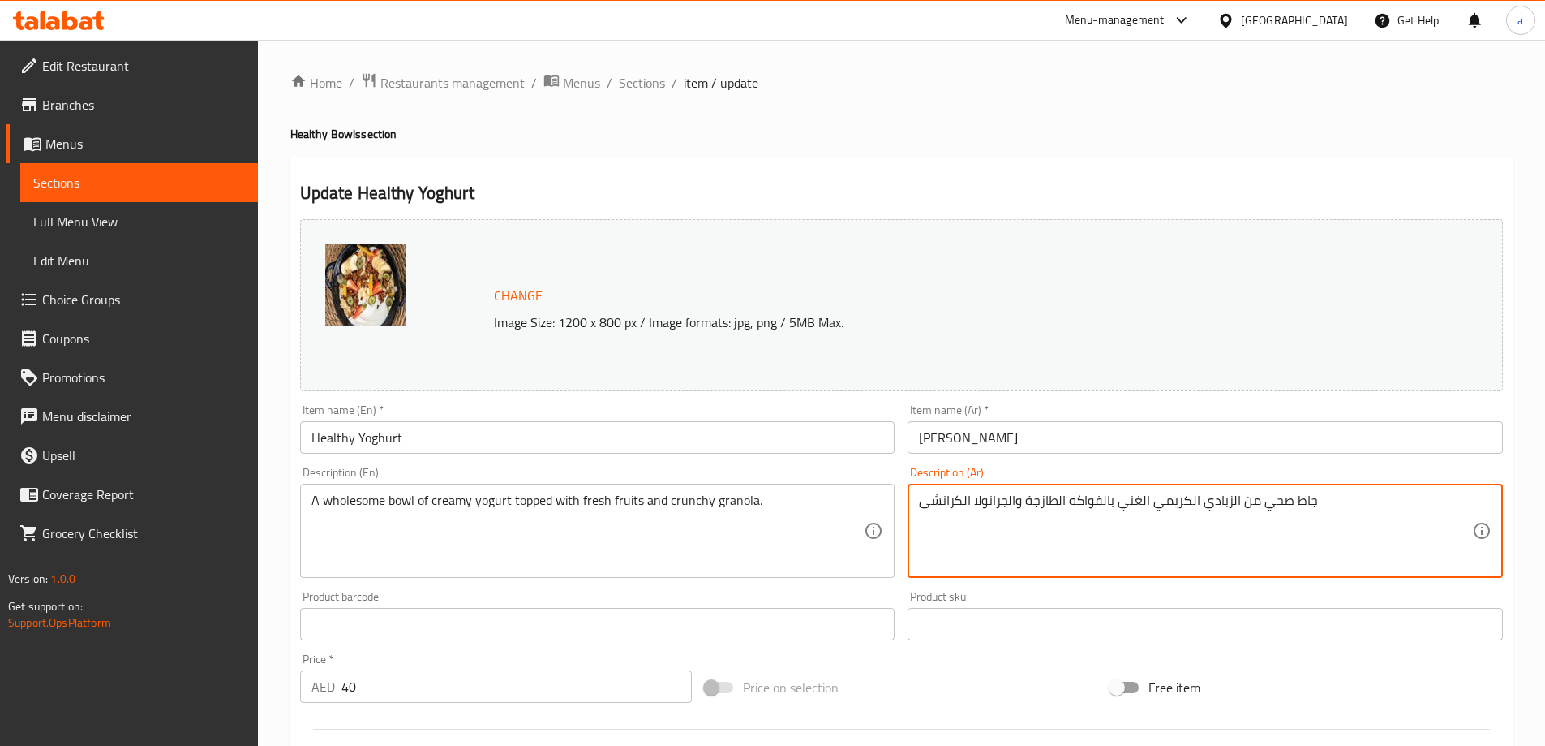
click at [1277, 505] on textarea "جاط صحي من الزبادي الكريمي الغني بالفواكه الطازجة والجرانولا الكرانشى" at bounding box center [1195, 530] width 553 height 77
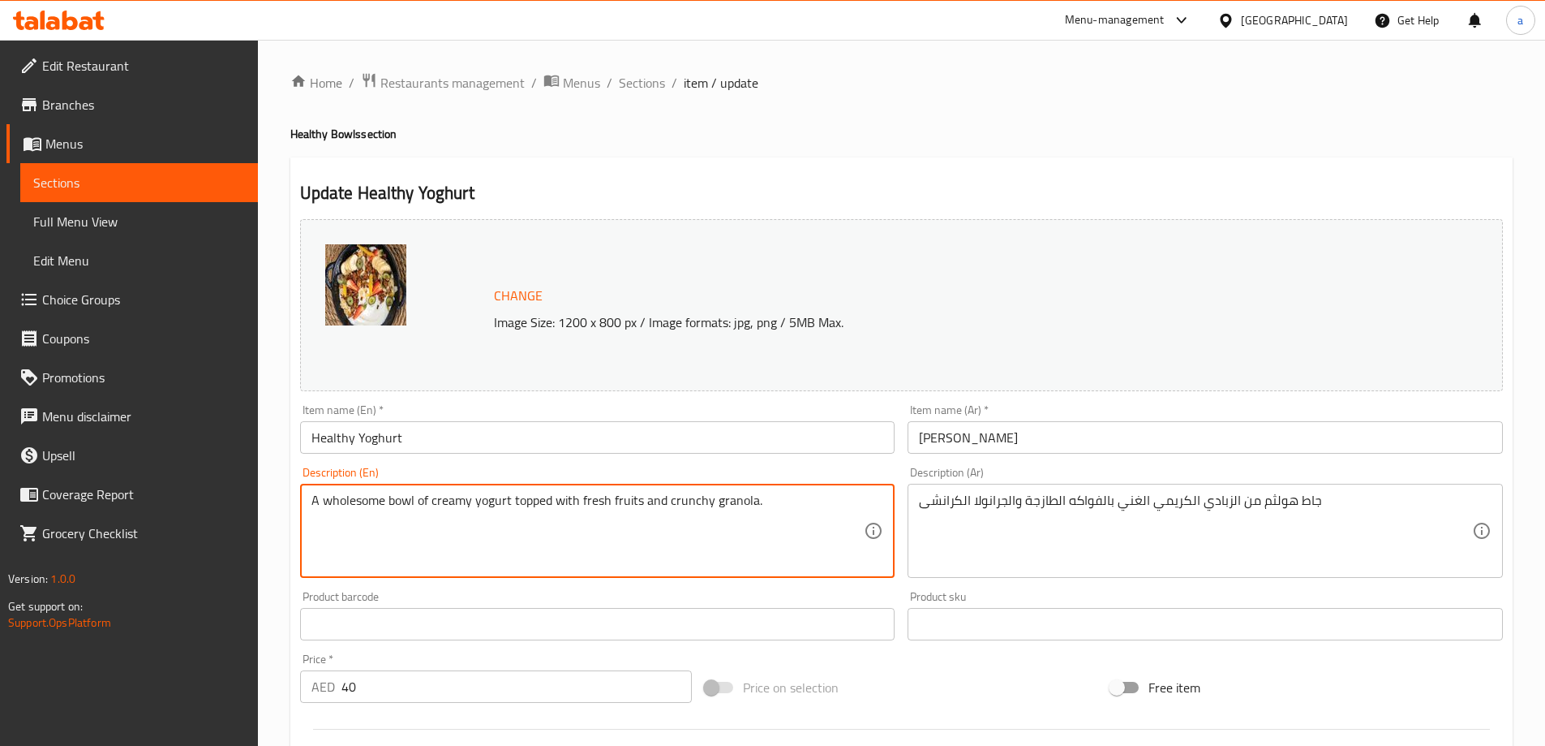
click at [342, 512] on textarea "A wholesome bowl of creamy yogurt topped with fresh fruits and crunchy granola." at bounding box center [588, 530] width 553 height 77
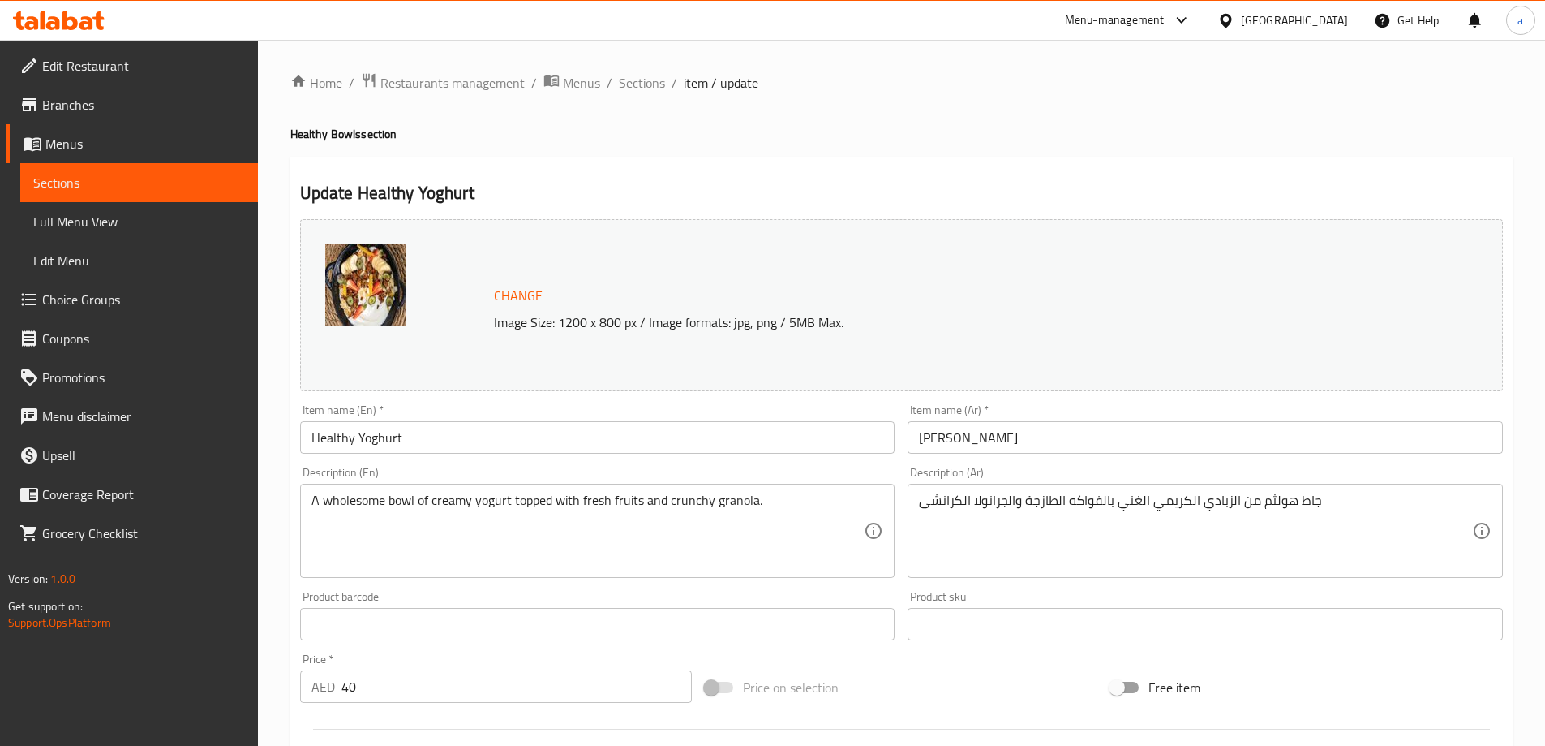
click at [361, 510] on textarea "A wholesome bowl of creamy yogurt topped with fresh fruits and crunchy granola." at bounding box center [588, 530] width 553 height 77
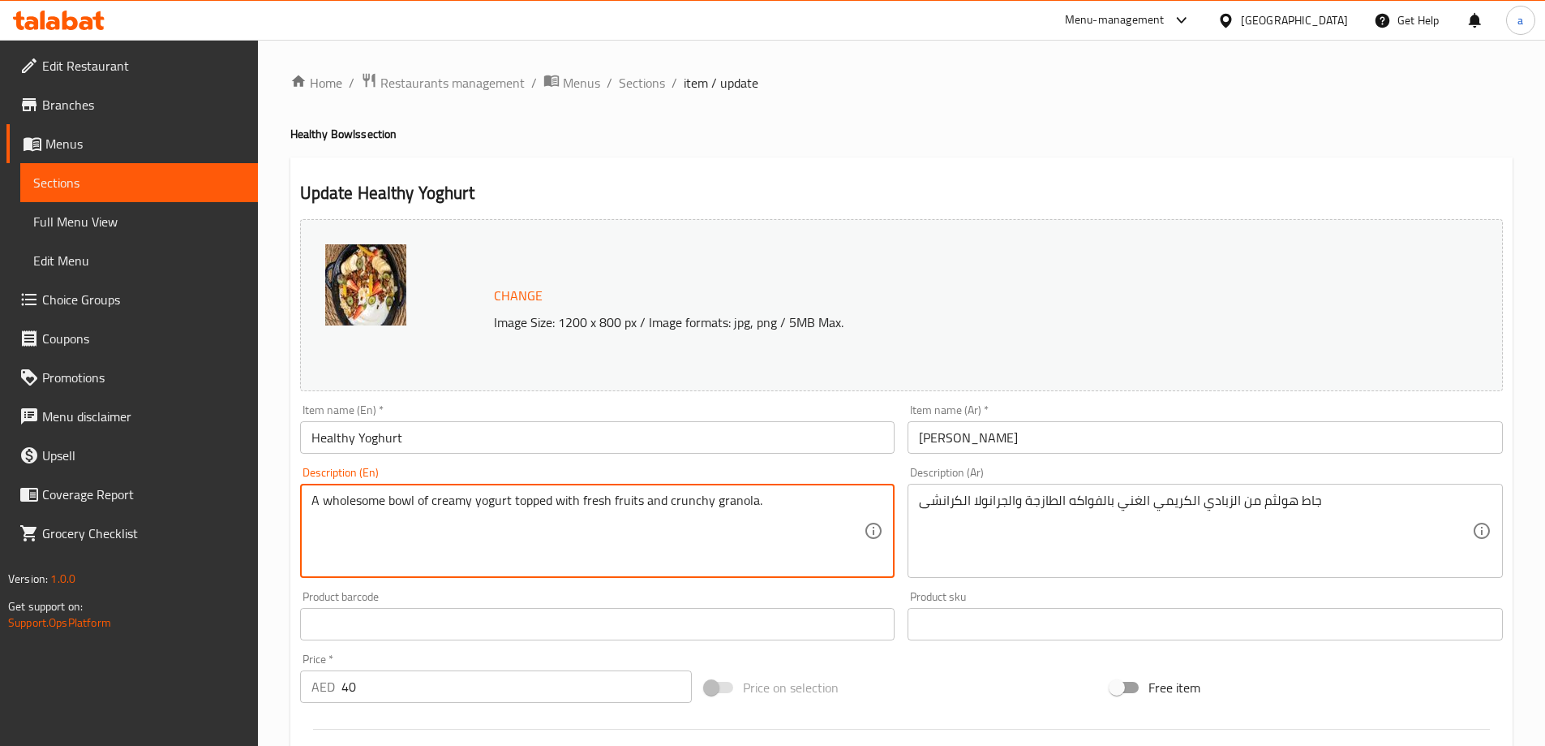
click at [361, 510] on textarea "A wholesome bowl of creamy yogurt topped with fresh fruits and crunchy granola." at bounding box center [588, 530] width 553 height 77
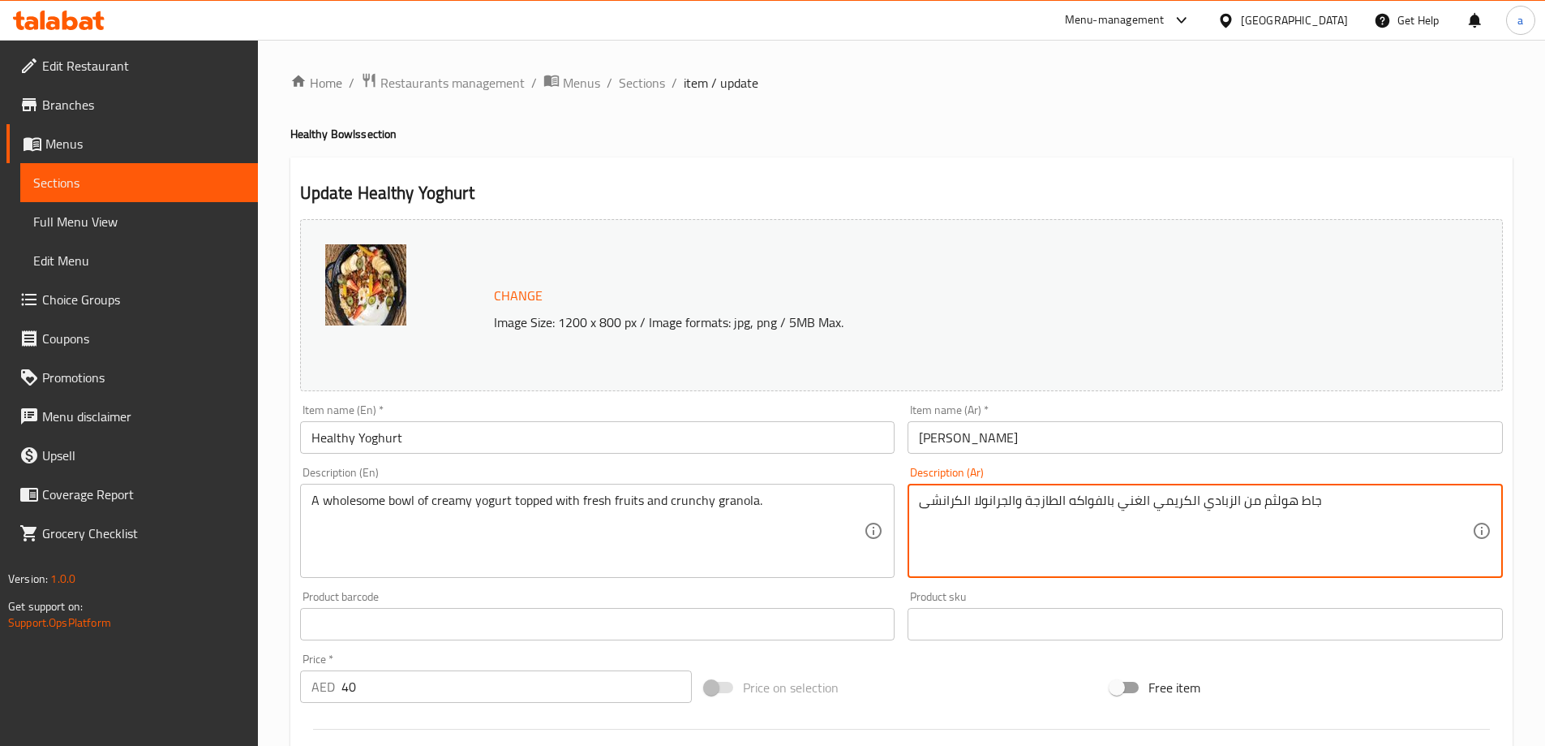
click at [1120, 509] on textarea "جاط هولثم من الزبادي الكريمي الغني بالفواكه الطازجة والجرانولا الكرانشى" at bounding box center [1195, 530] width 553 height 77
click at [1263, 505] on textarea "جاط هولثم من الزبادي الكريمي الغني بالفواكه الطازجة والجرانولا الكرانشى" at bounding box center [1195, 530] width 553 height 77
click at [1282, 492] on textarea "جاط هولثم من الزبادي الكريمي الغني بالفواكه الطازجة والجرانولا الكرانشى" at bounding box center [1195, 530] width 553 height 77
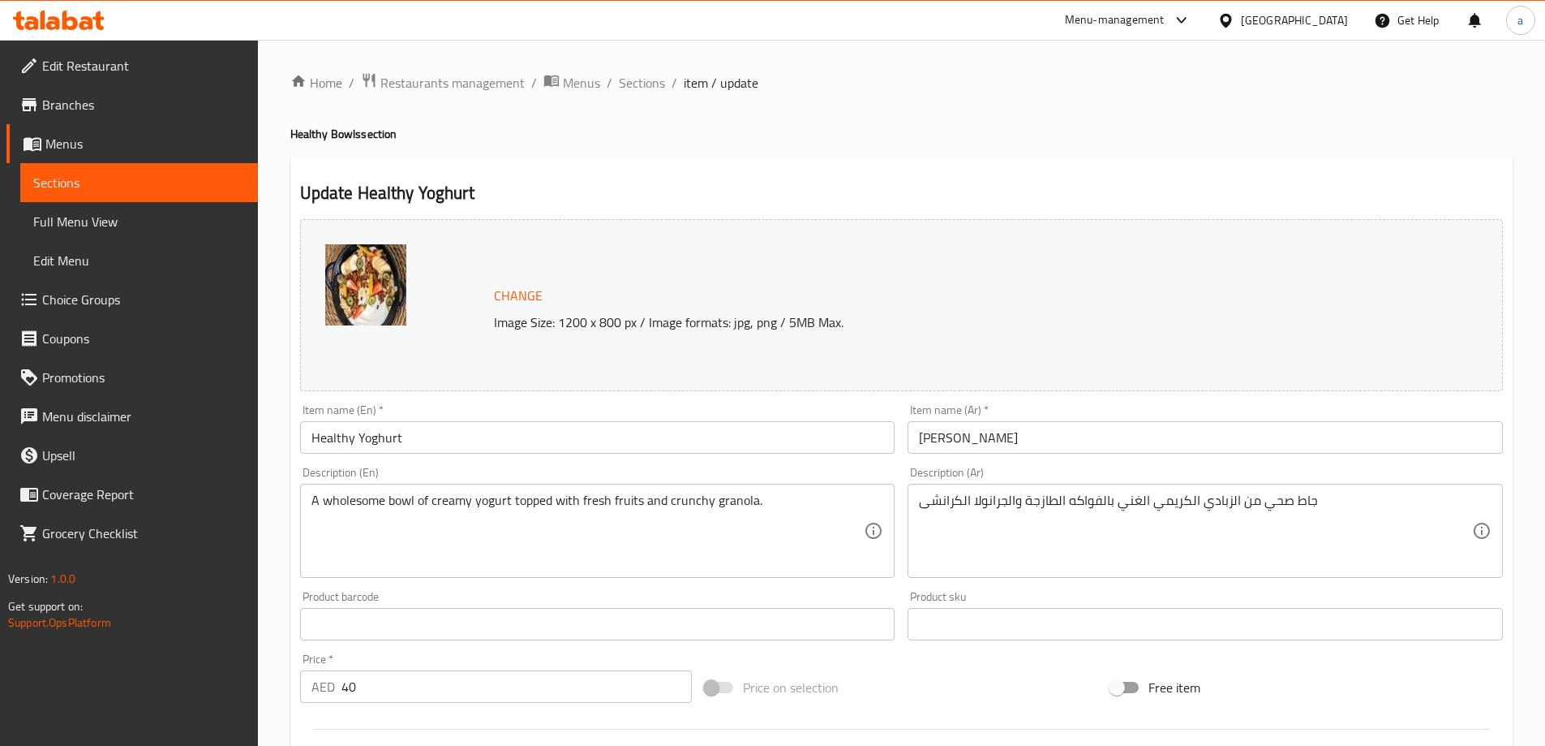
click at [569, 581] on div "Description (En) A wholesome bowl of creamy yogurt topped with fresh fruits and…" at bounding box center [598, 522] width 608 height 124
click at [570, 574] on div "A wholesome bowl of creamy yogurt topped with fresh fruits and crunchy granola.…" at bounding box center [597, 531] width 595 height 94
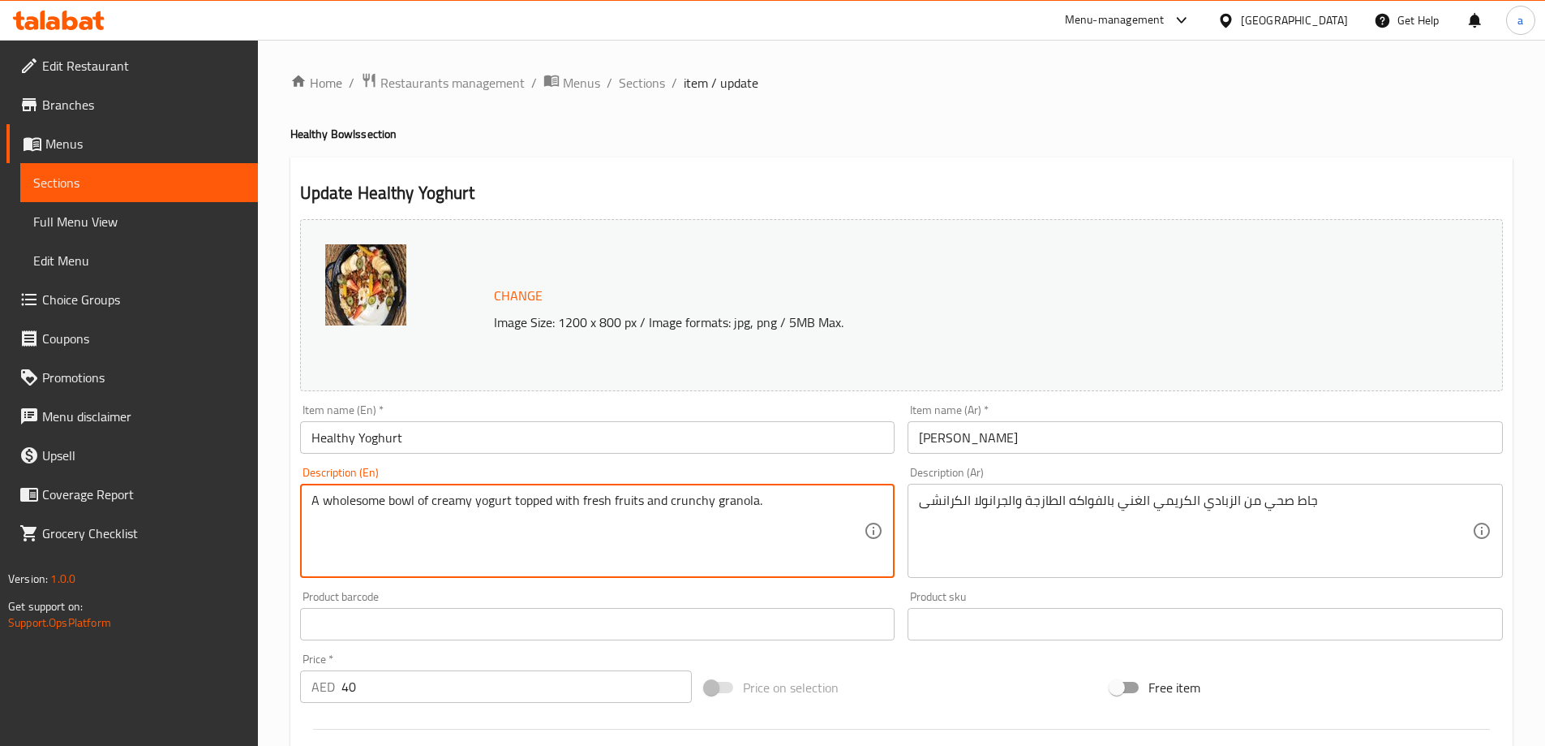
click at [570, 574] on div "A wholesome bowl of creamy yogurt topped with fresh fruits and crunchy granola.…" at bounding box center [597, 531] width 595 height 94
click at [564, 560] on textarea "A wholesome bowl of creamy yogurt topped with fresh fruits and crunchy granola." at bounding box center [588, 530] width 553 height 77
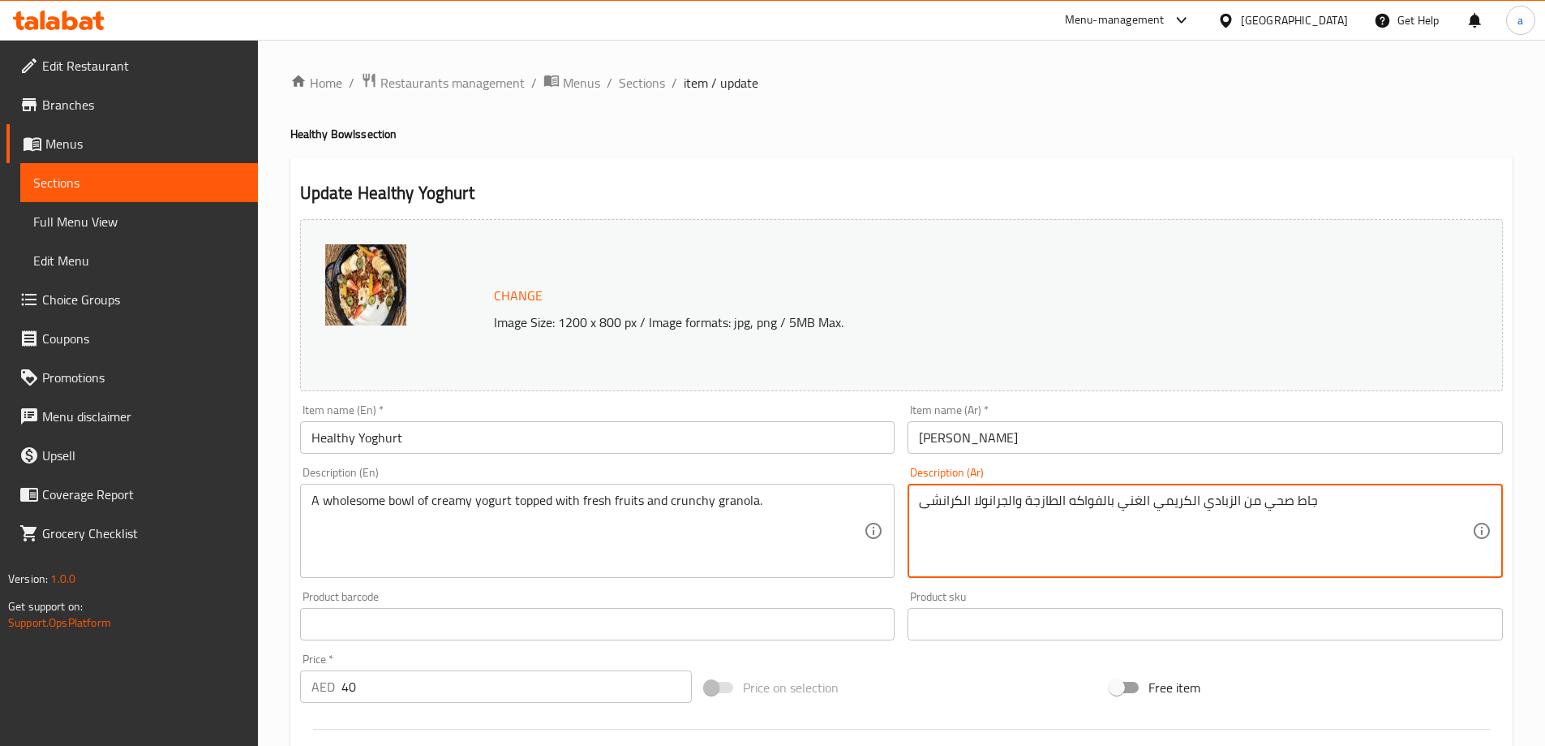
click at [1220, 520] on textarea "جاط صحي من الزبادي الكريمي الغني بالفواكه الطازجة والجرانولا الكرانشى" at bounding box center [1195, 530] width 553 height 77
paste textarea "وعاء صحي من الزبادي الكريمي المغطى بالفواكه الطازجة والجرانولا المقرمشة."
click at [1330, 504] on textarea "وعاء صحي من الزبادي الكريمي المغطى بالفواكه الطازجة والجرانولا المقرمشة." at bounding box center [1195, 530] width 553 height 77
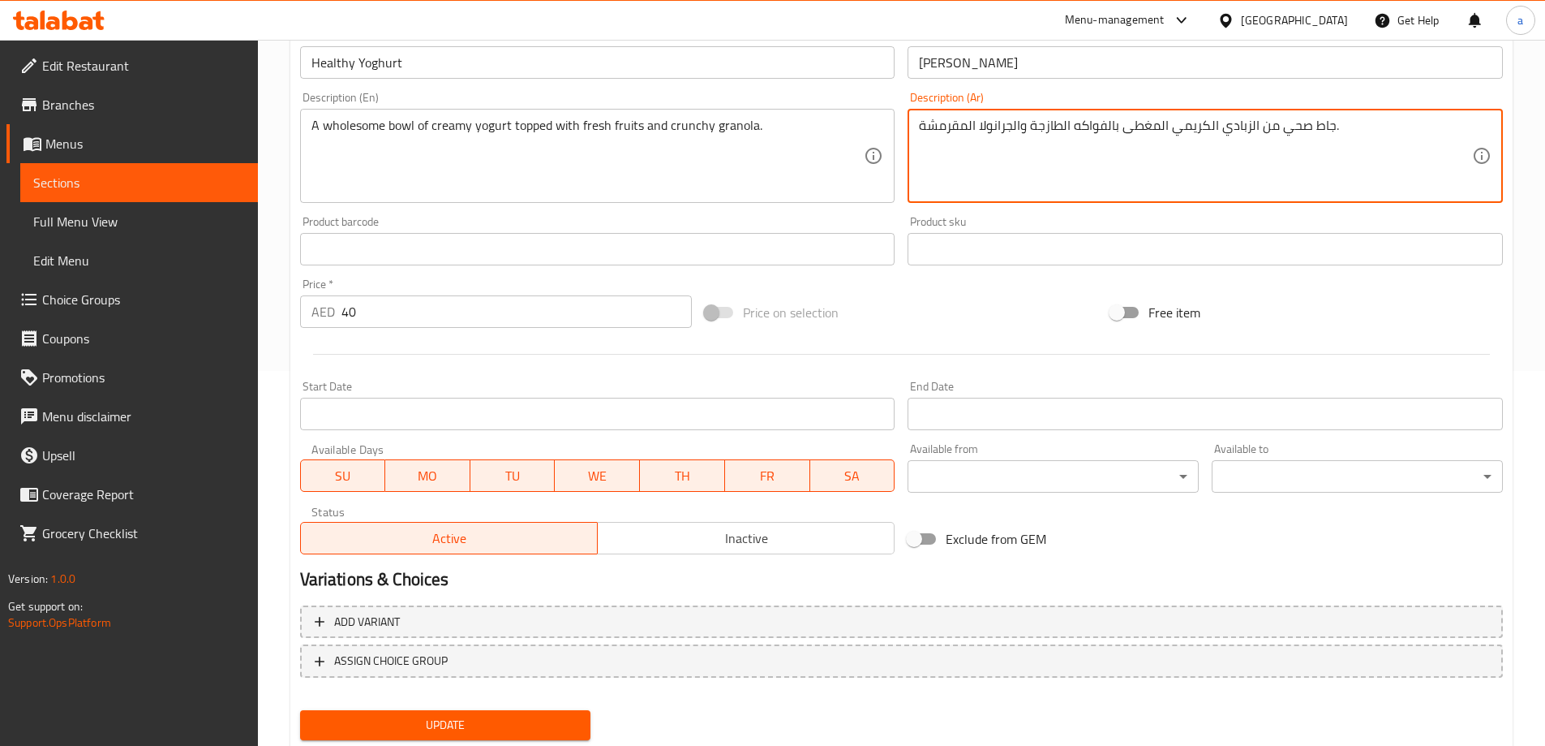
scroll to position [424, 0]
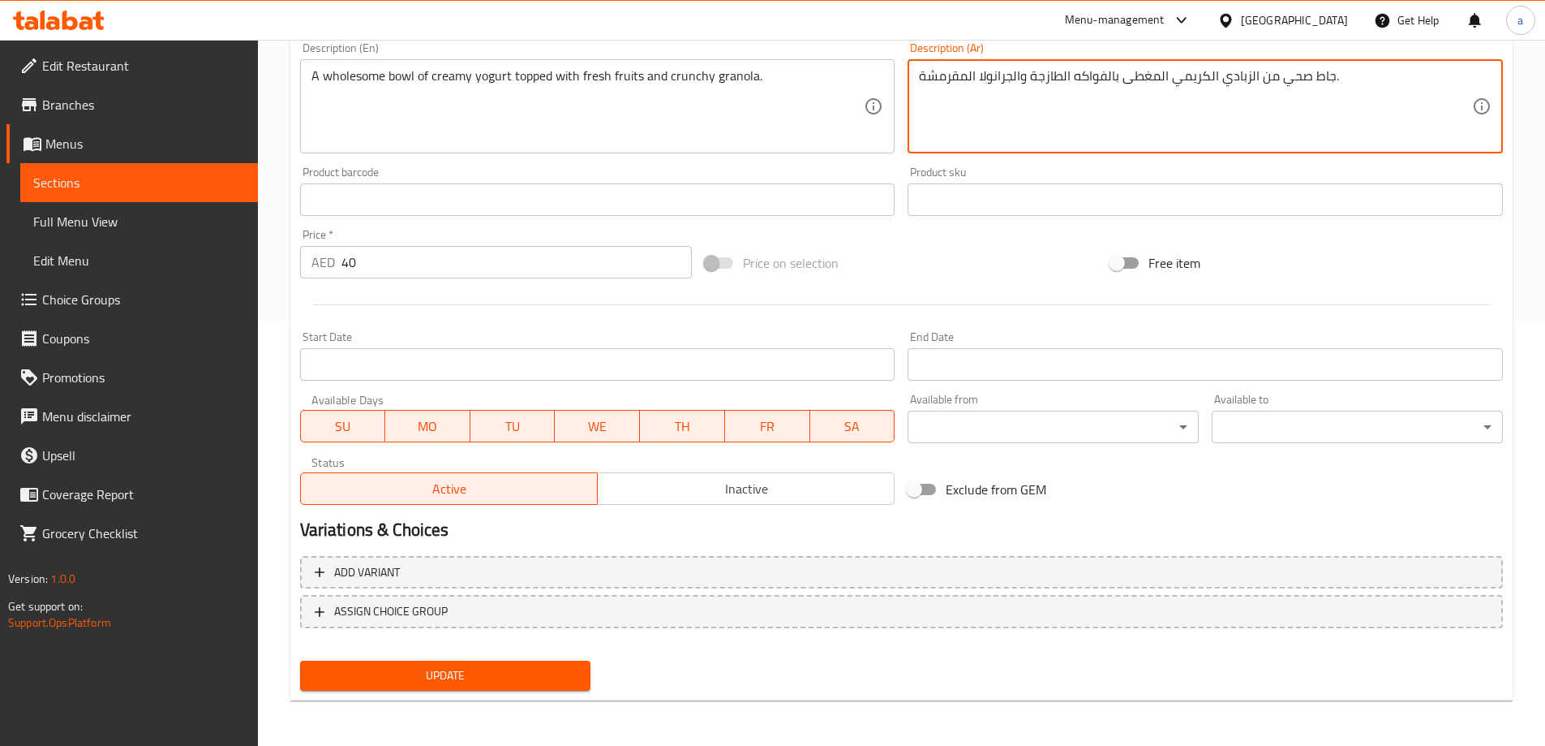
type textarea "جاط صحي من الزبادي الكريمي المغطى بالفواكه الطازجة والجرانولا المقرمشة."
click at [489, 664] on button "Update" at bounding box center [445, 675] width 291 height 30
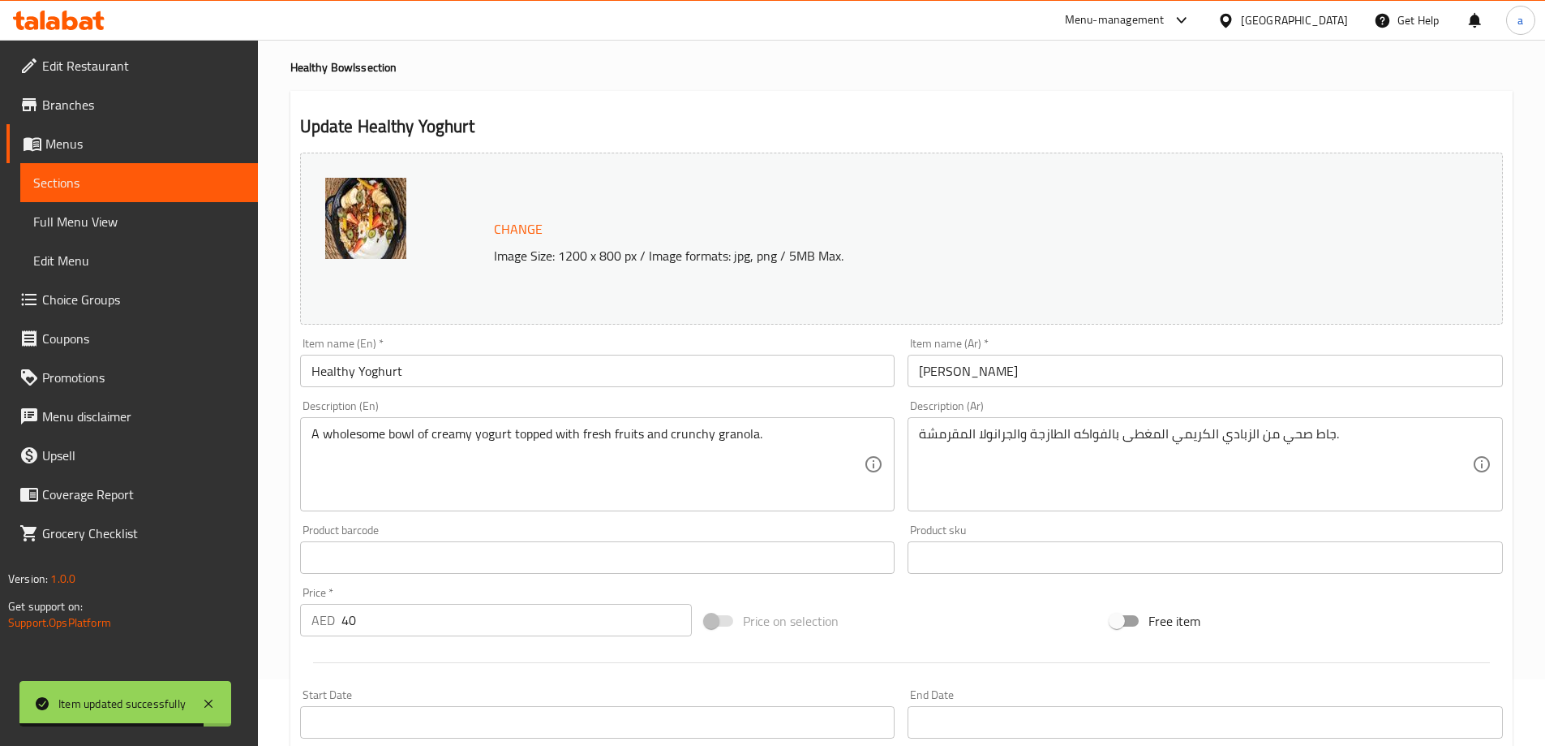
scroll to position [162, 0]
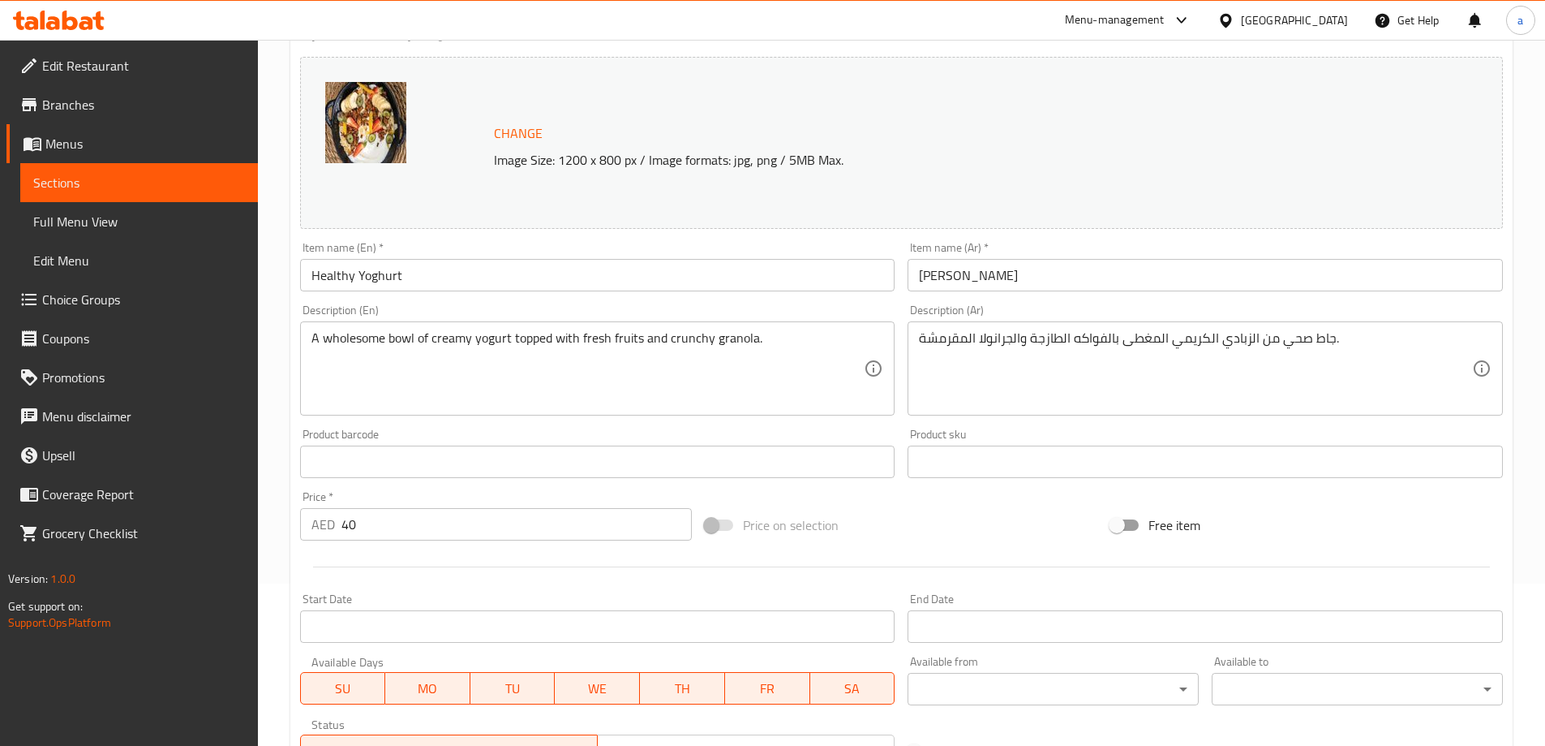
click at [948, 282] on input "[PERSON_NAME]" at bounding box center [1205, 275] width 595 height 32
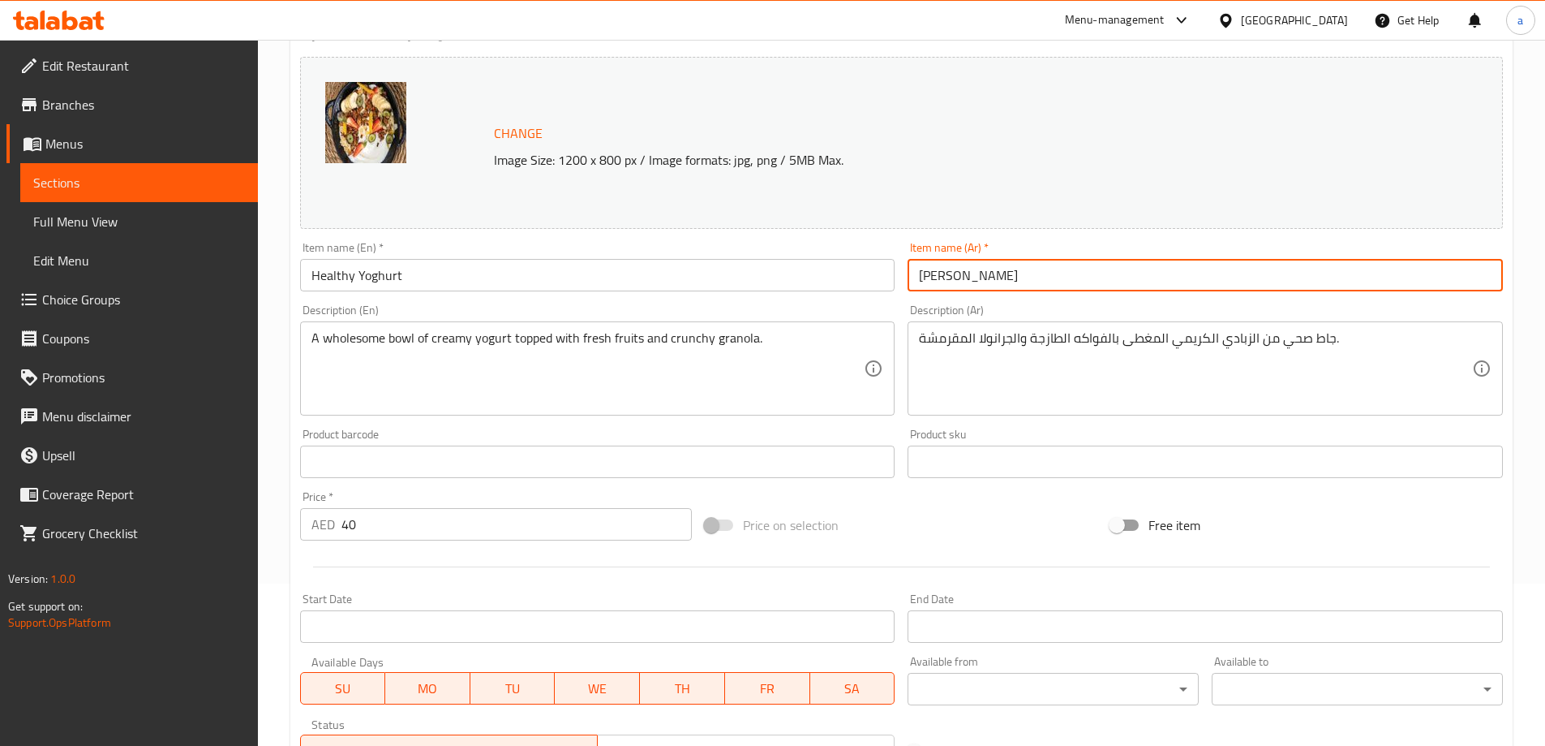
click at [948, 282] on input "[PERSON_NAME]" at bounding box center [1205, 275] width 595 height 32
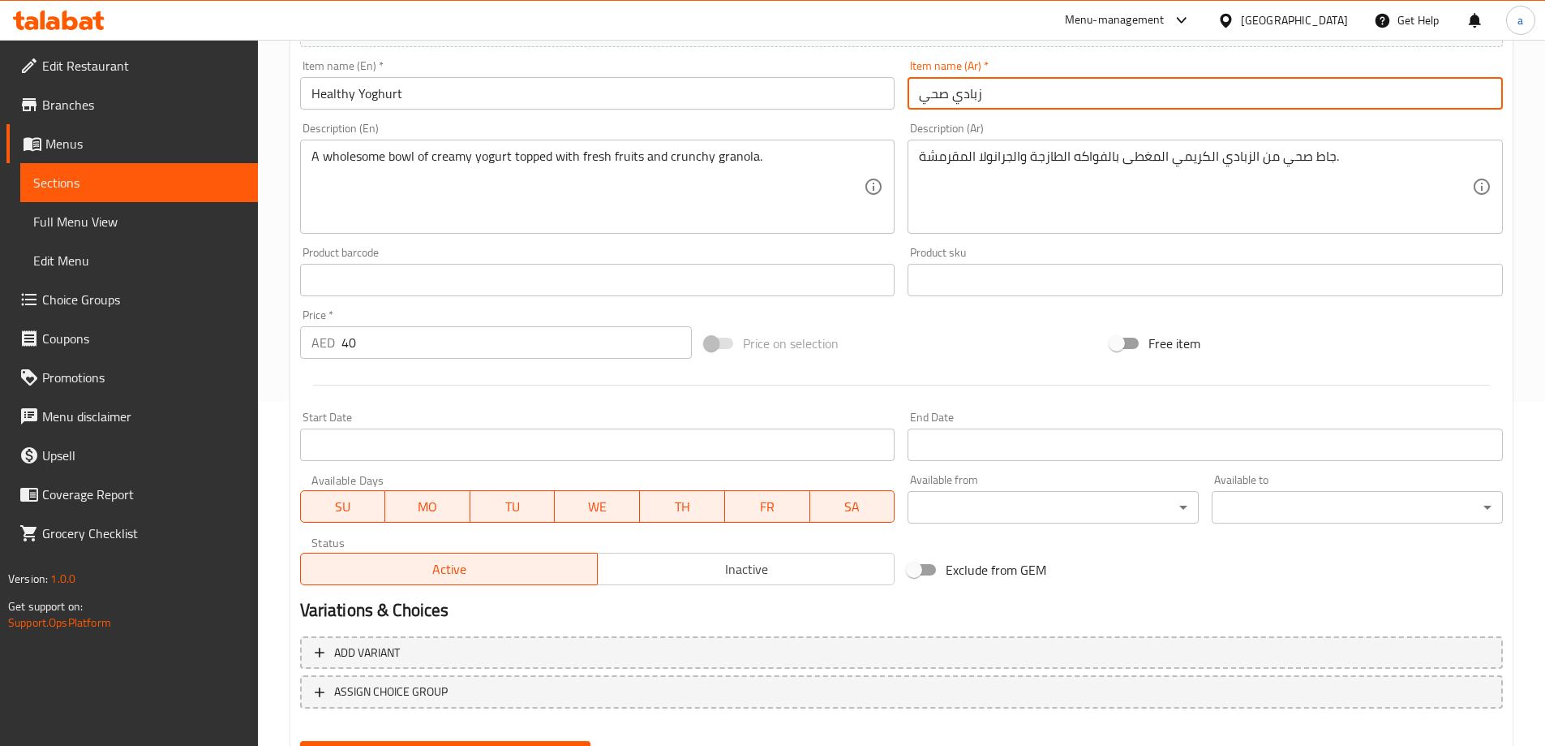
scroll to position [424, 0]
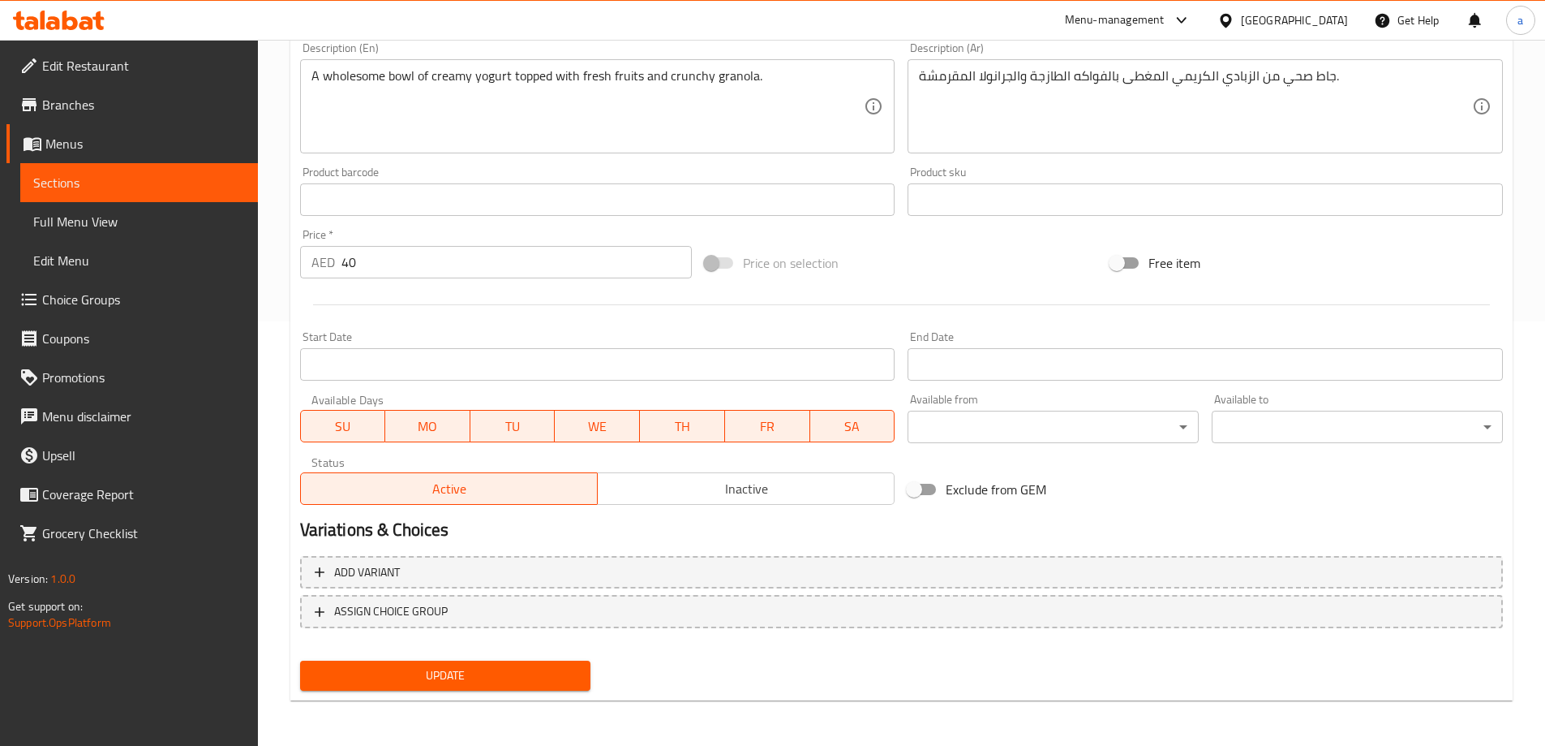
type input "زبادي صحي"
click at [467, 681] on span "Update" at bounding box center [445, 675] width 265 height 20
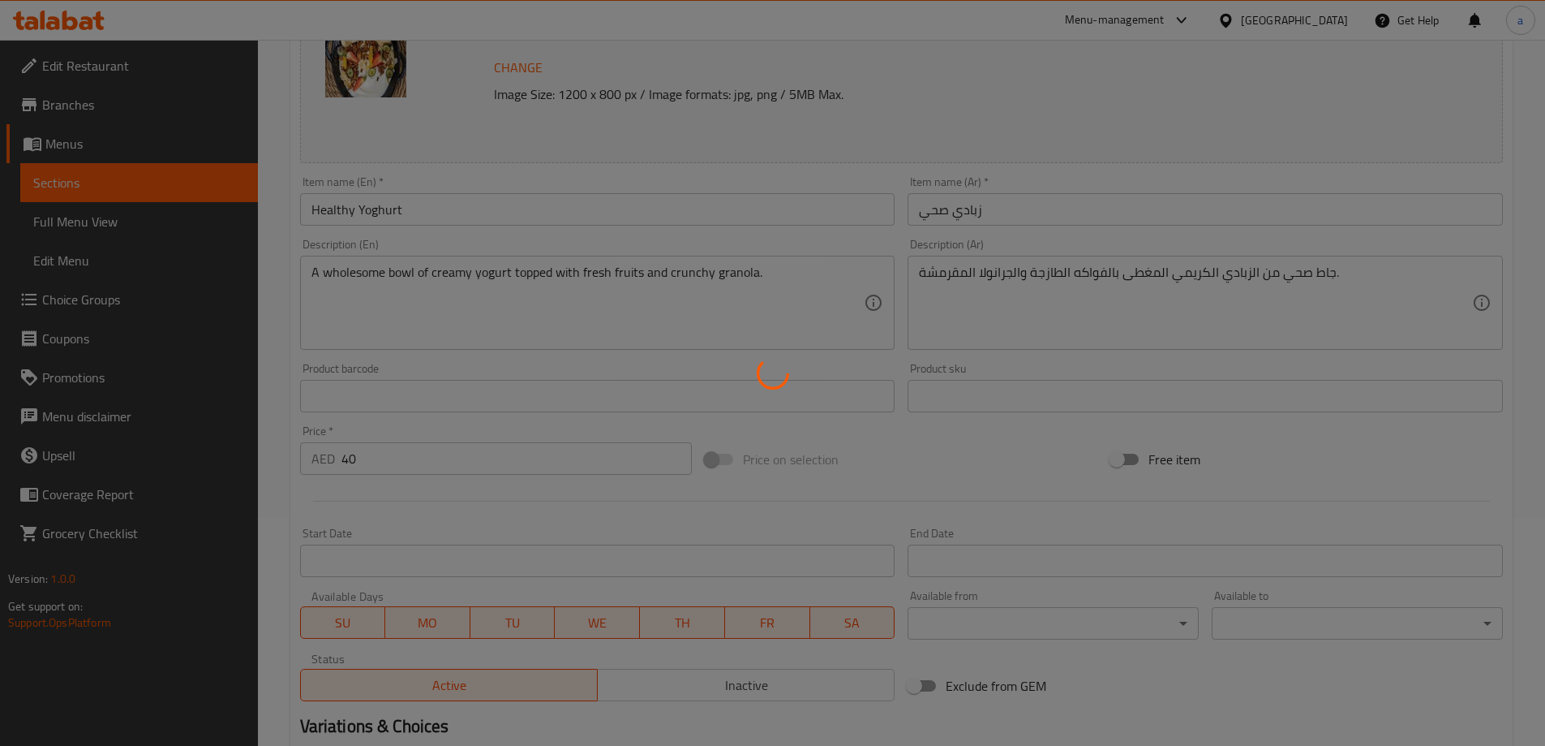
scroll to position [19, 0]
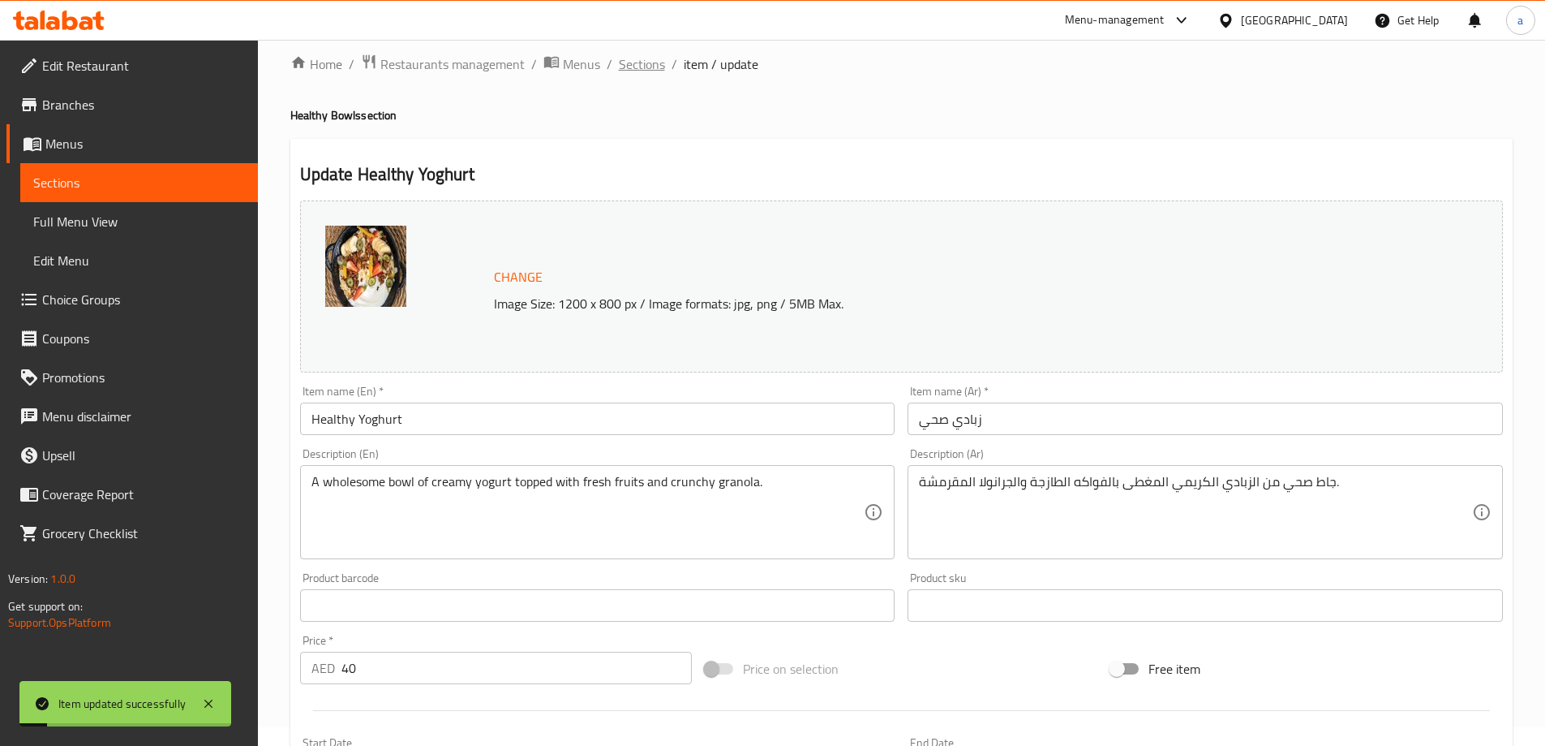
click at [630, 68] on span "Sections" at bounding box center [642, 63] width 46 height 19
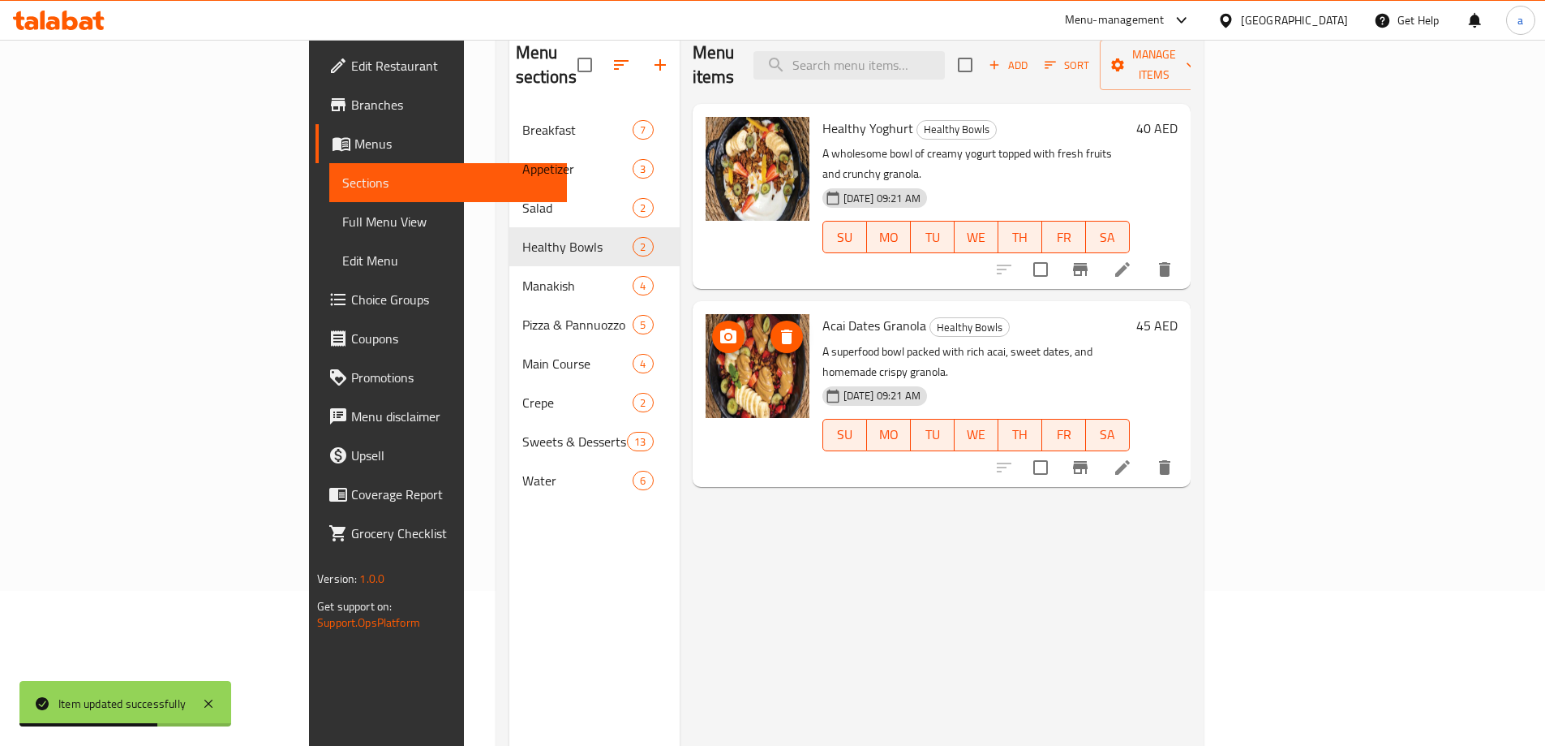
scroll to position [162, 0]
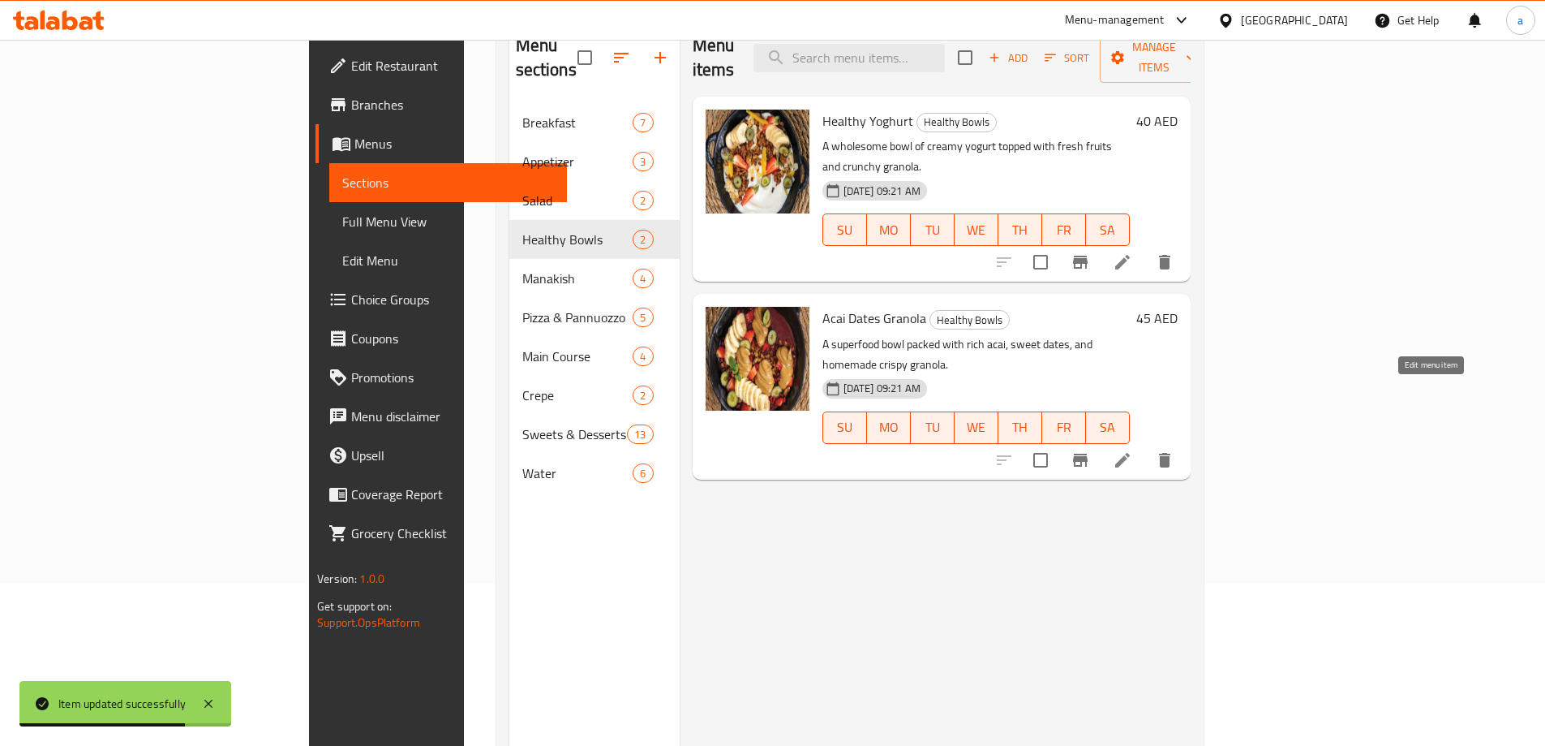
click at [1132, 450] on icon at bounding box center [1122, 459] width 19 height 19
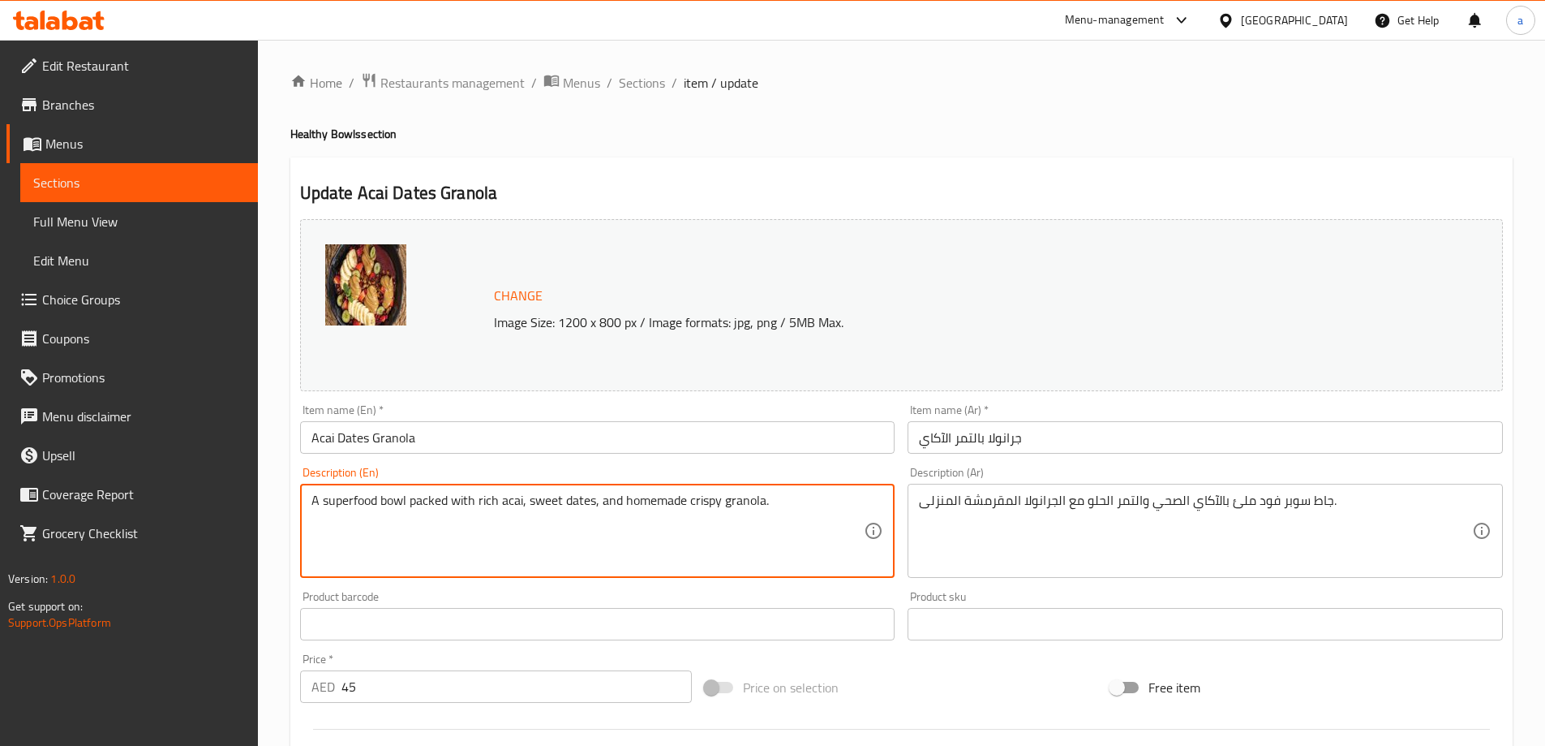
click at [433, 506] on textarea "A superfood bowl packed with rich acai, sweet dates, and homemade crispy granol…" at bounding box center [588, 530] width 553 height 77
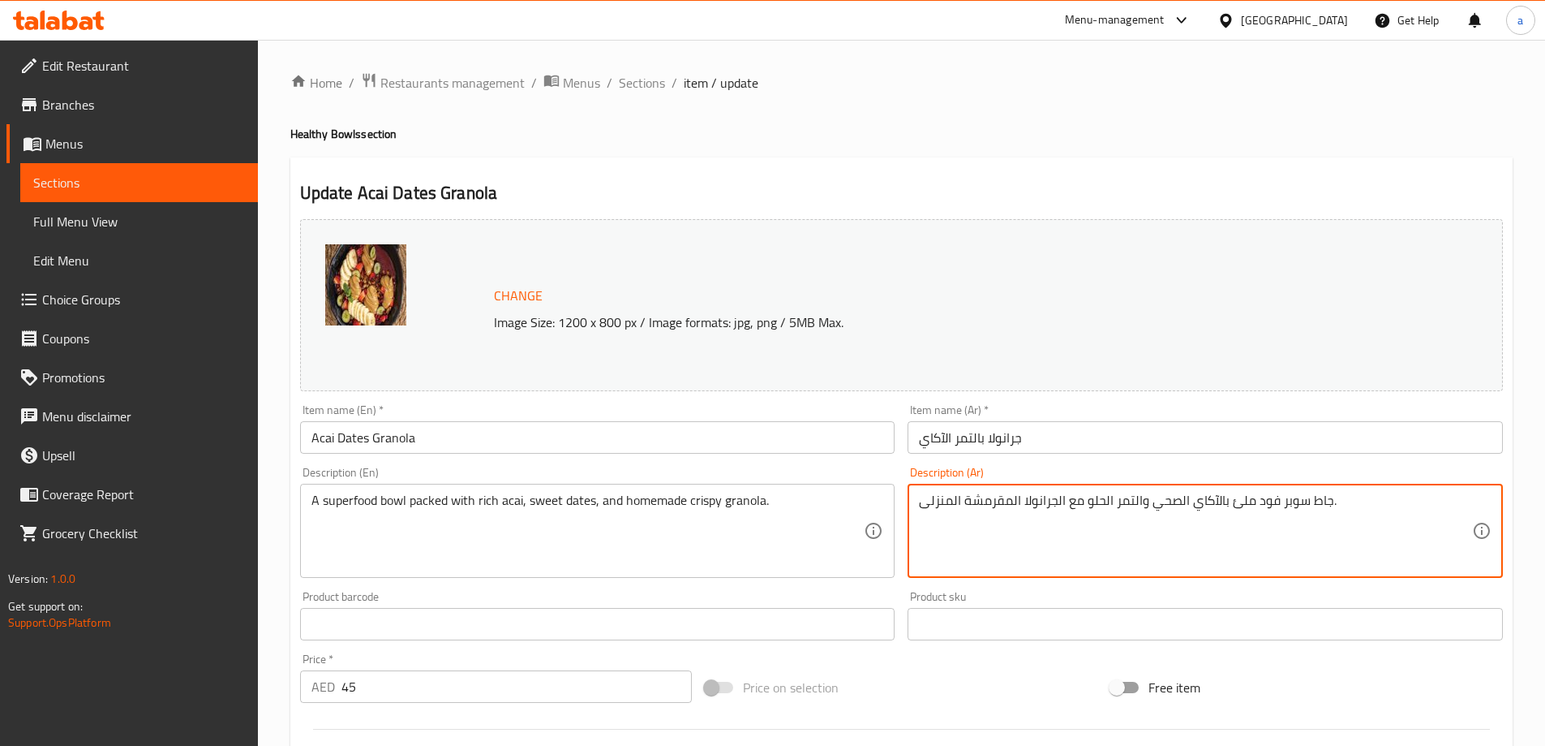
click at [1180, 503] on textarea "جاط سوبر فود ملئ بالآكاي الصحي والتمر الحلو مع الجرانولا المقرمشة المنزلى." at bounding box center [1195, 530] width 553 height 77
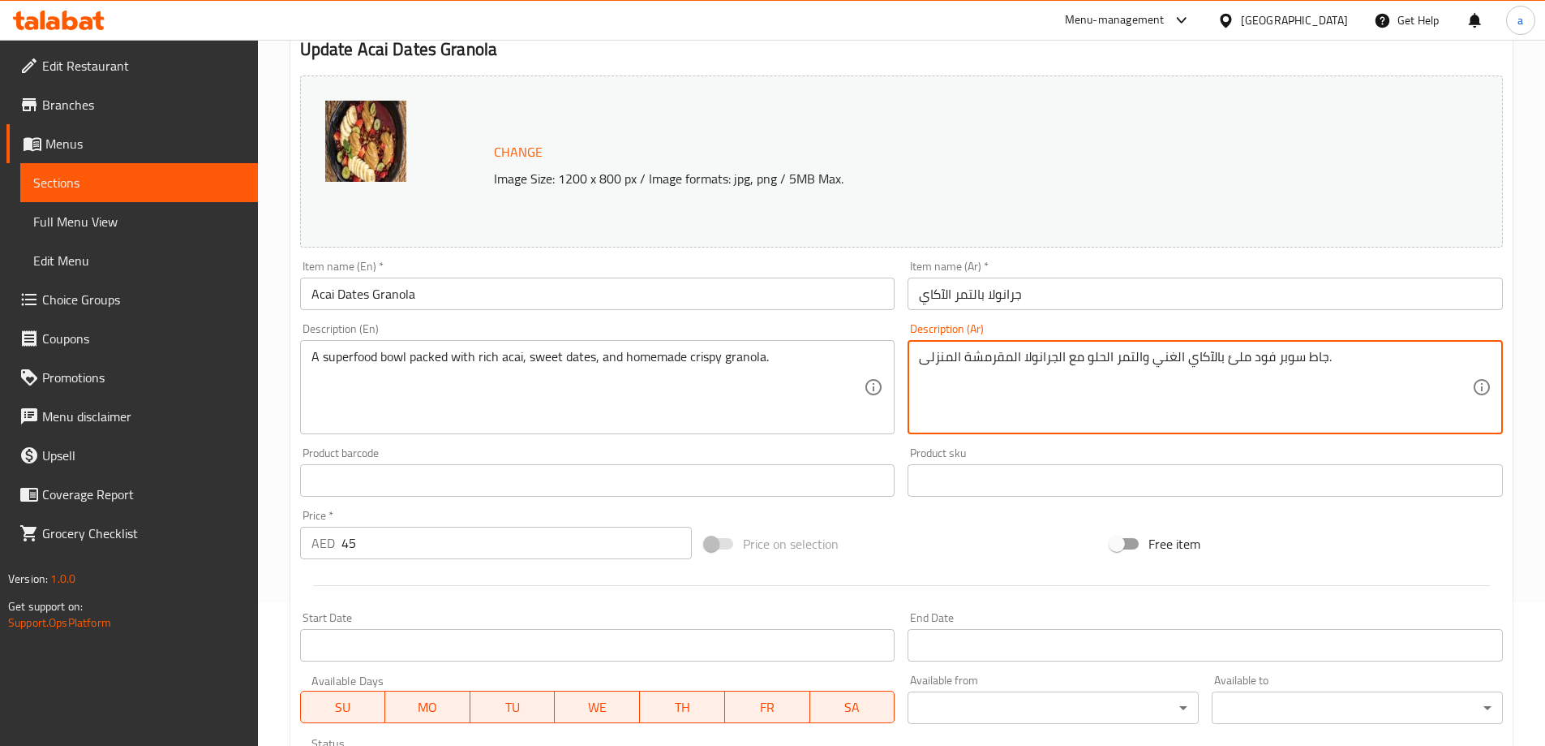
scroll to position [424, 0]
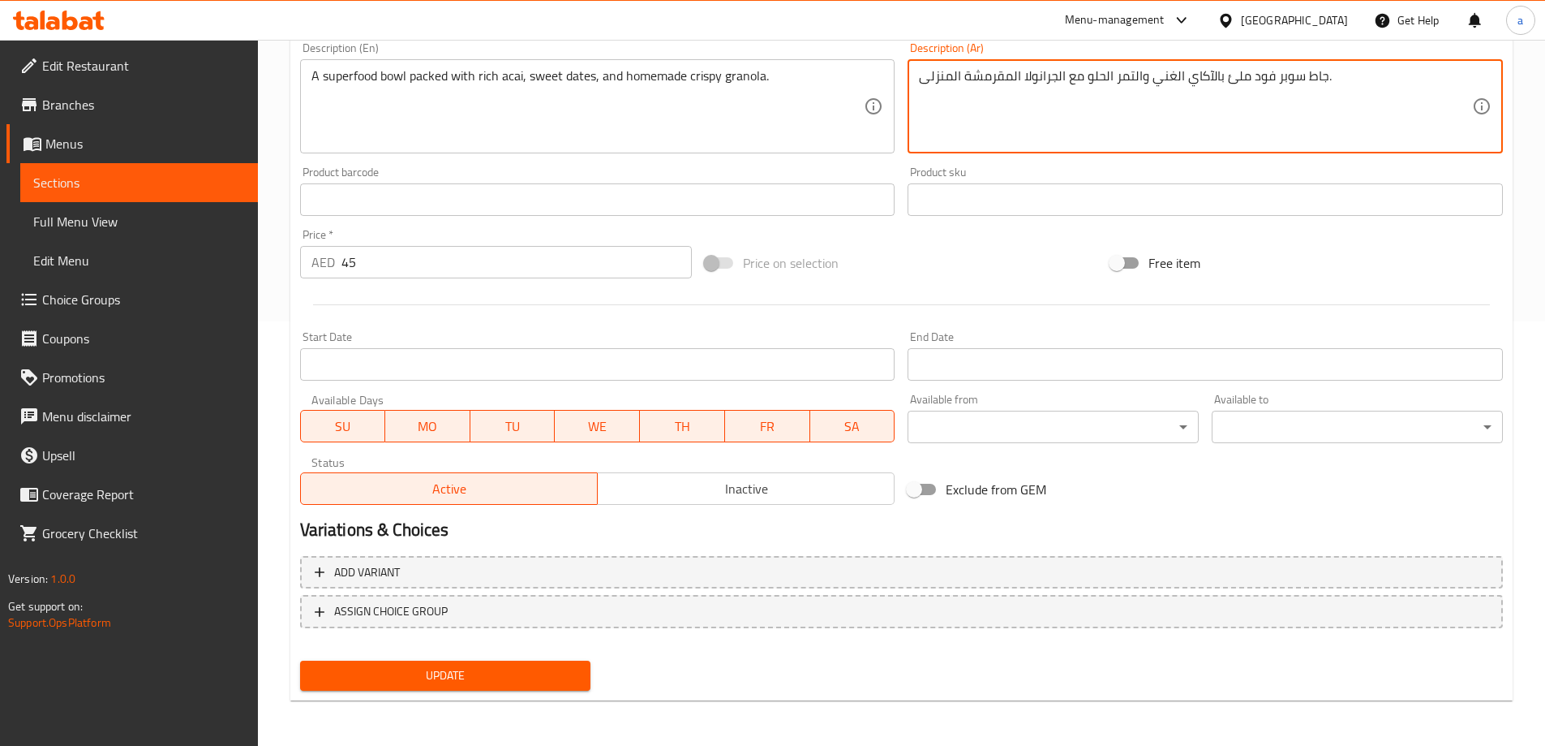
type textarea "جاط سوبر فود ملئ بالآكاي الغني والتمر الحلو مع الجرانولا المقرمشة المنزلى."
click at [579, 675] on button "Update" at bounding box center [445, 675] width 291 height 30
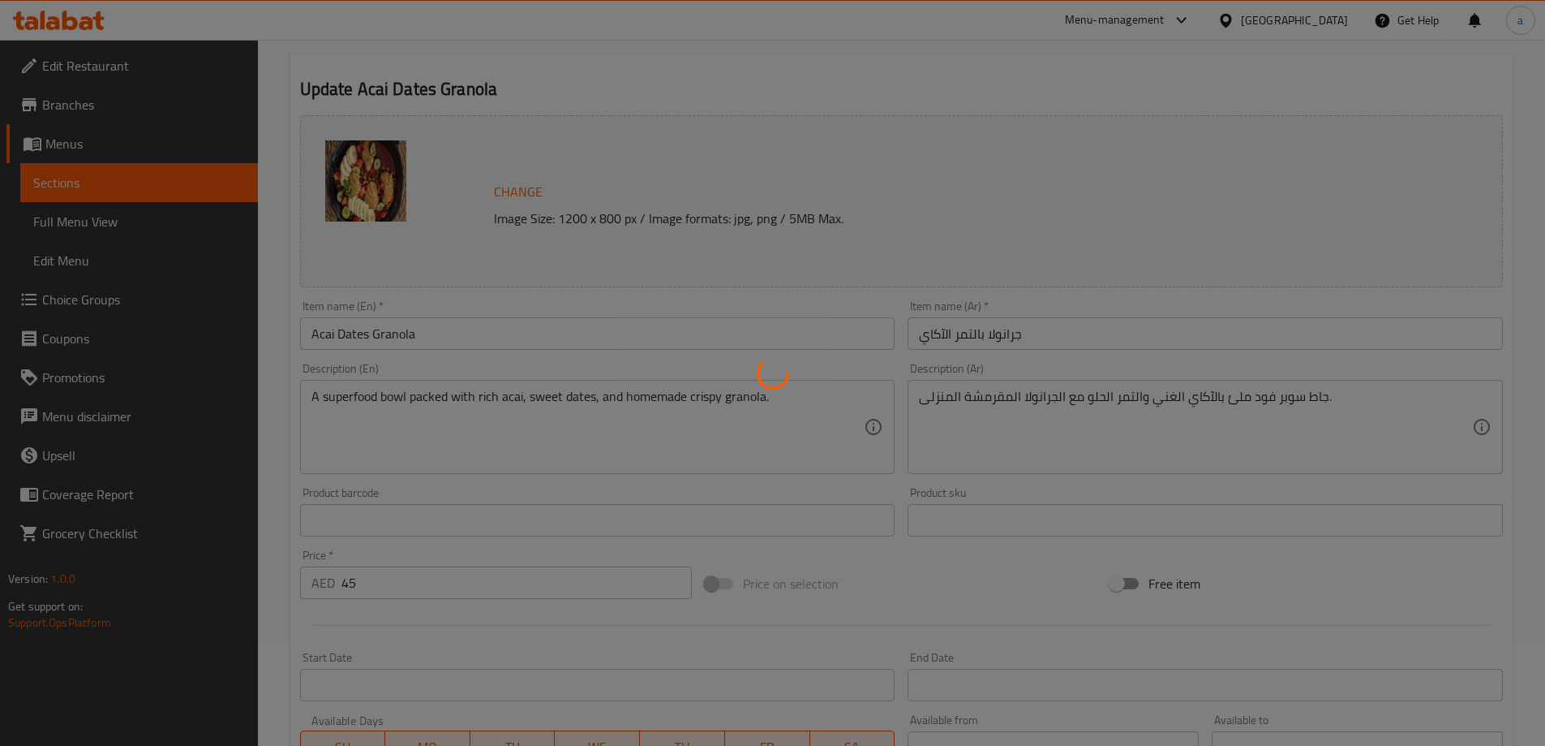
scroll to position [0, 0]
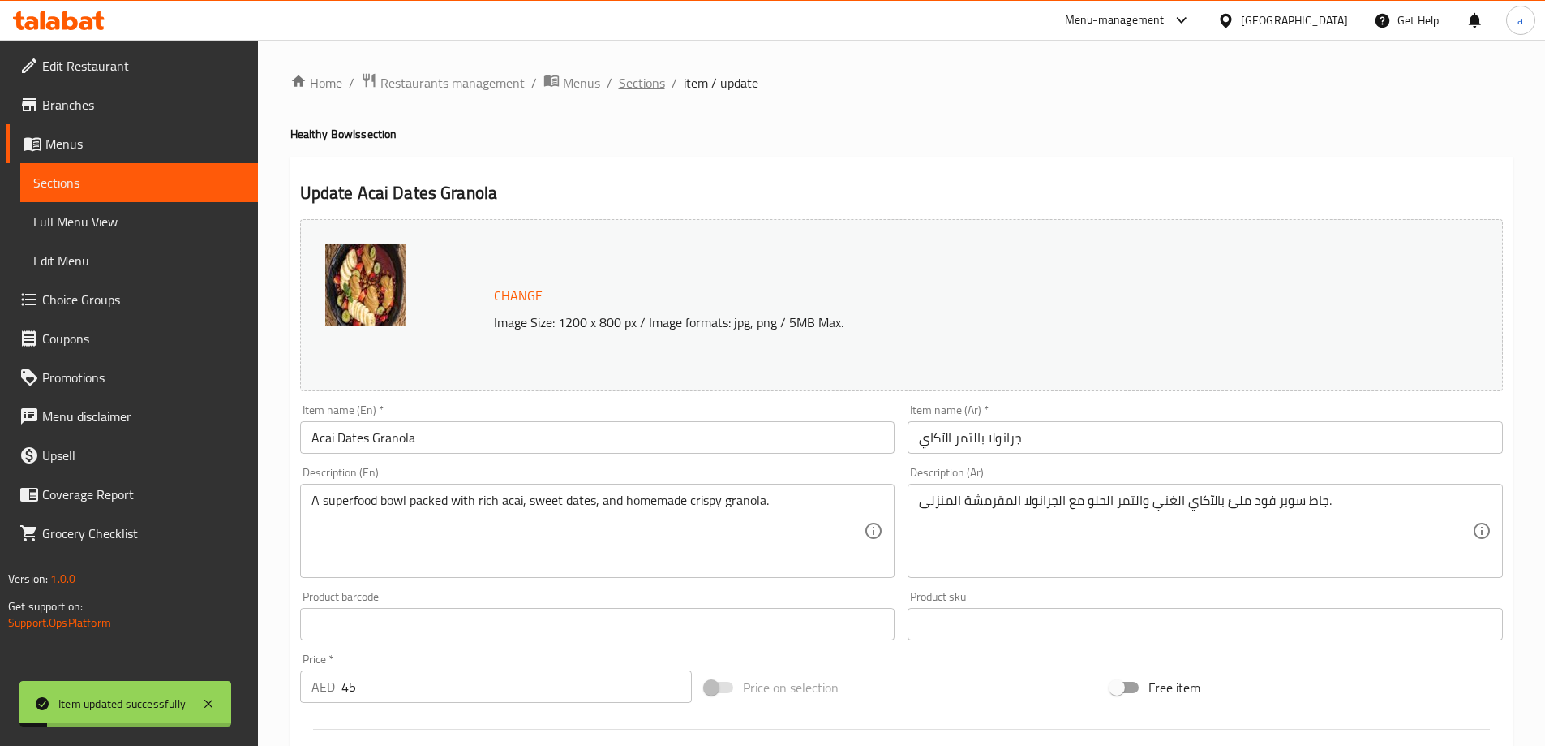
click at [632, 92] on span "Sections" at bounding box center [642, 82] width 46 height 19
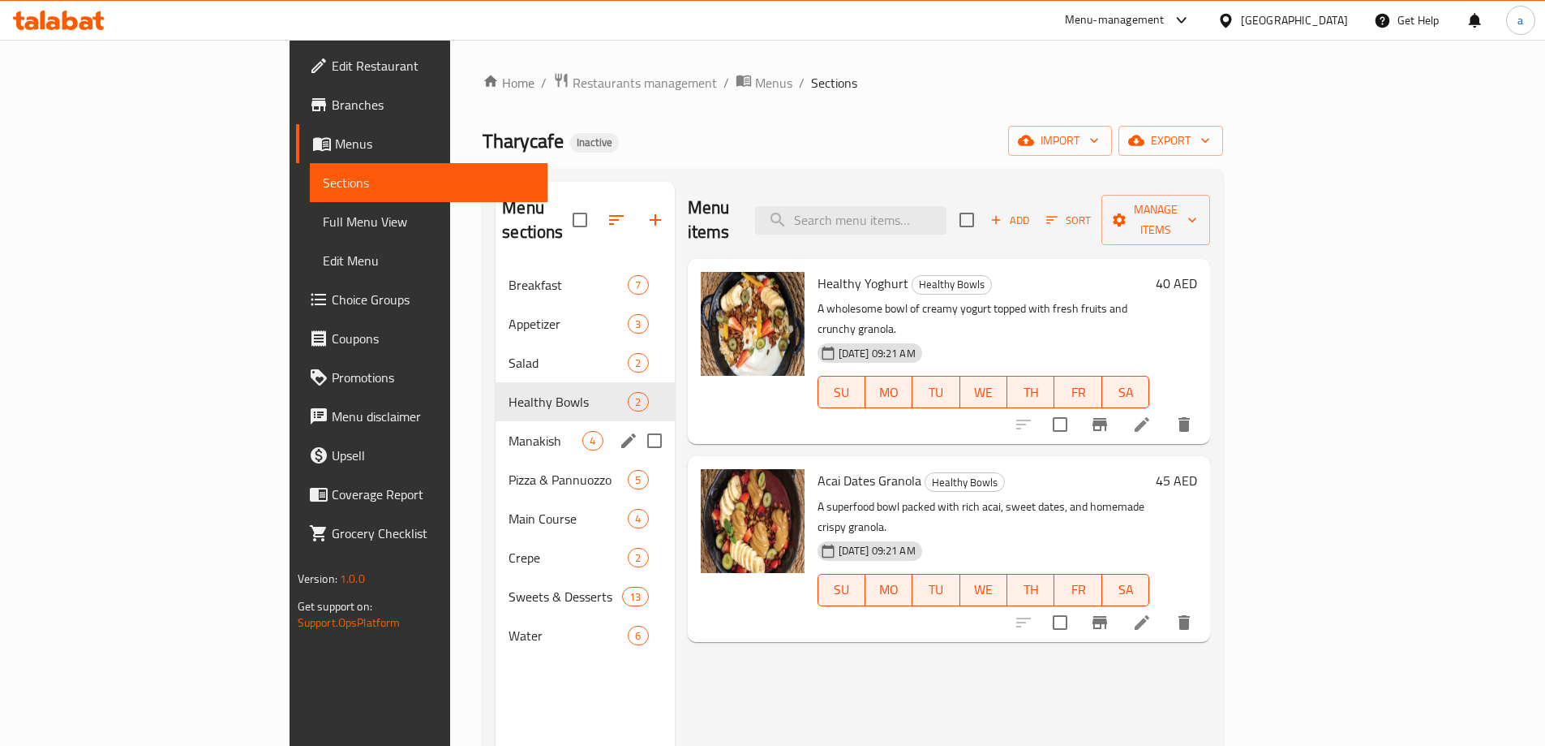
click at [496, 421] on div "Manakish 4" at bounding box center [585, 440] width 178 height 39
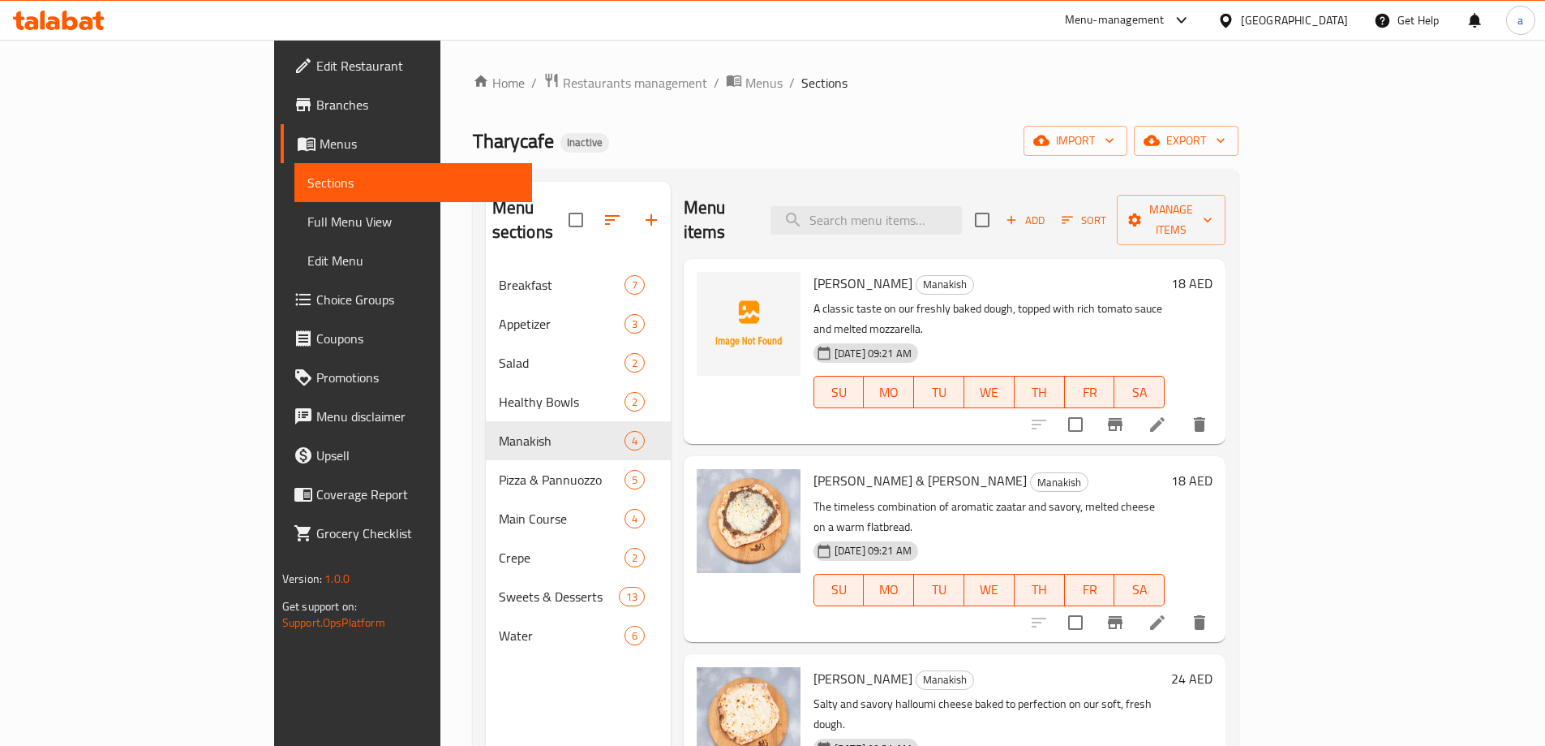
click at [1180, 410] on li at bounding box center [1157, 424] width 45 height 29
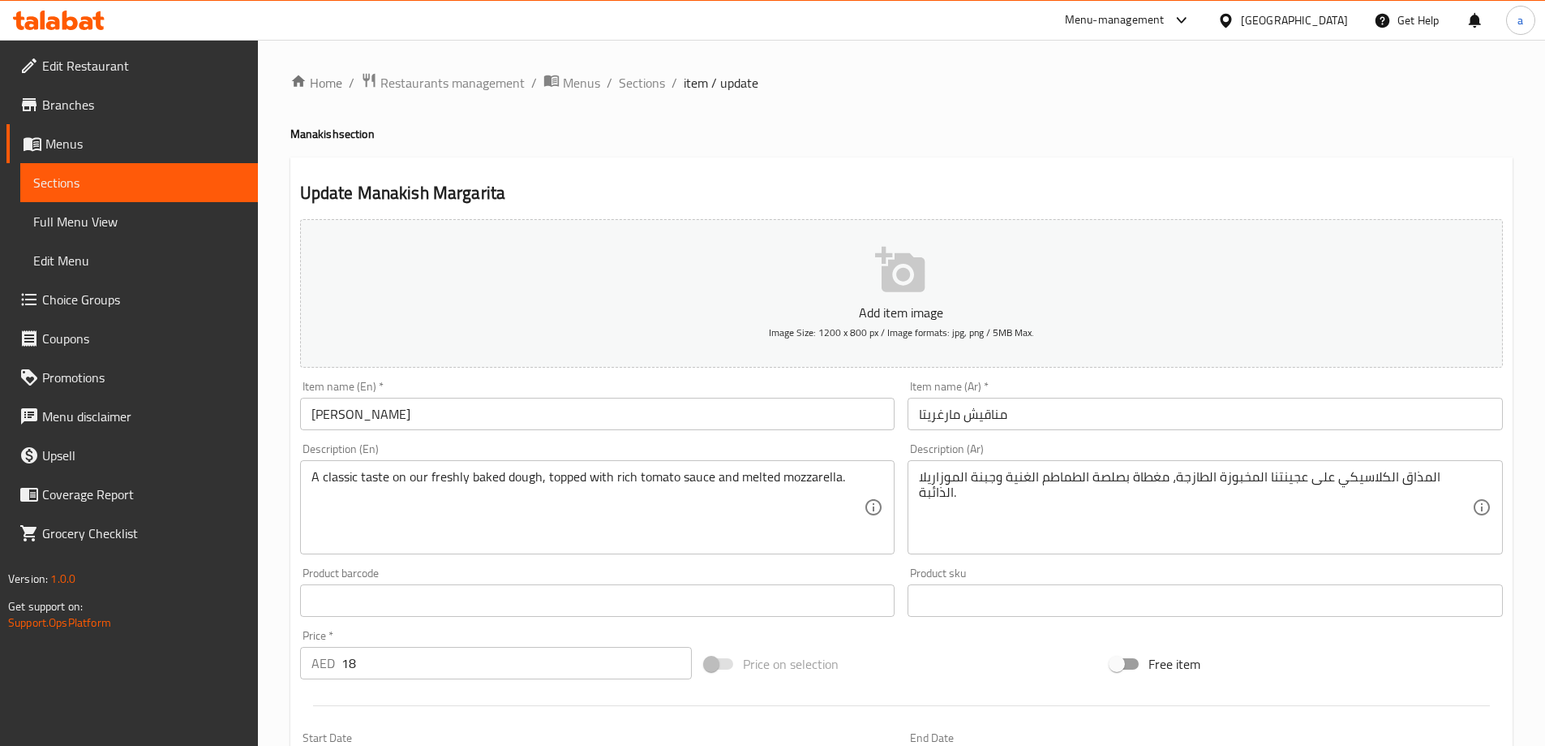
click at [396, 408] on input "[PERSON_NAME]" at bounding box center [597, 414] width 595 height 32
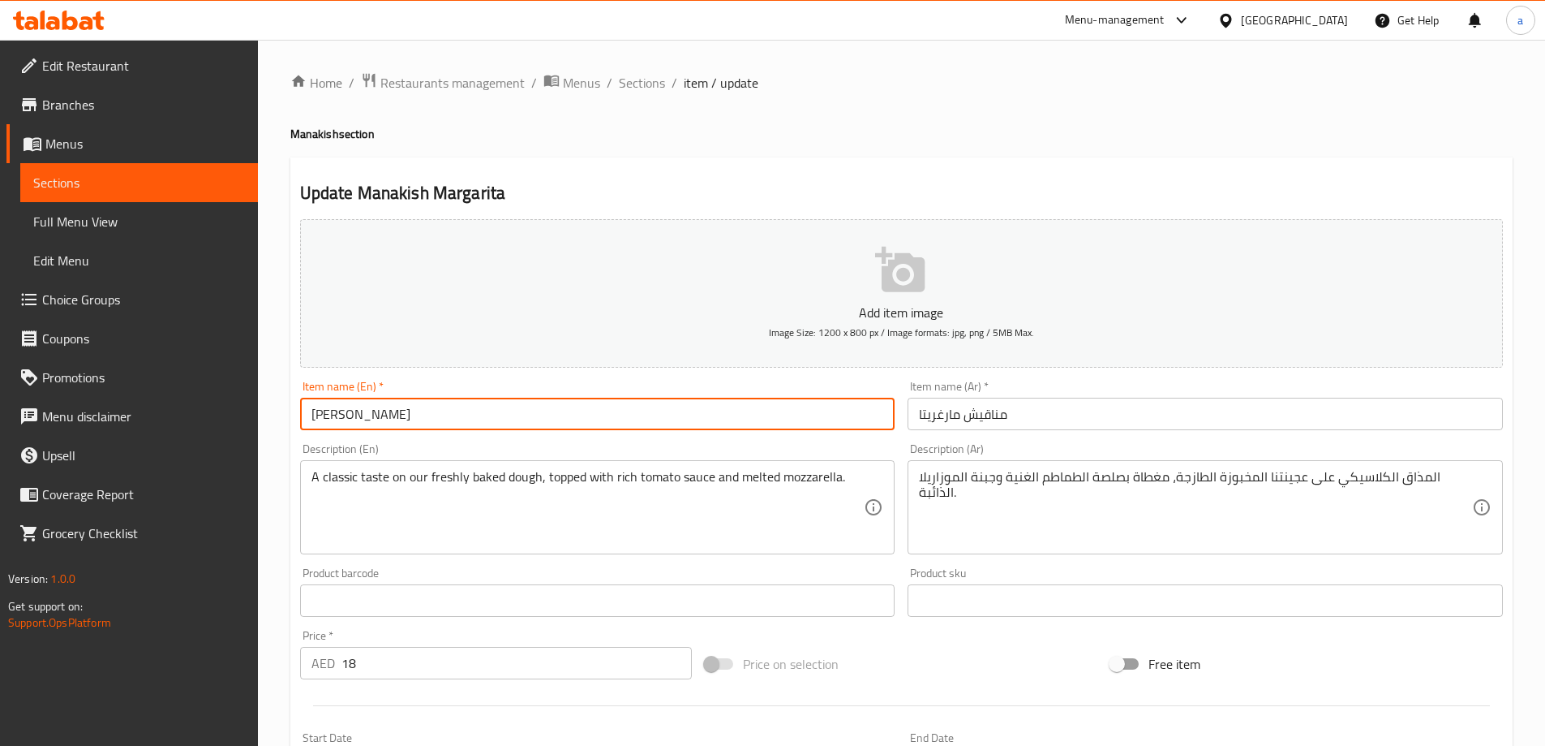
click at [396, 408] on input "[PERSON_NAME]" at bounding box center [597, 414] width 595 height 32
paste input "herita"
type input "Manakish [PERSON_NAME]"
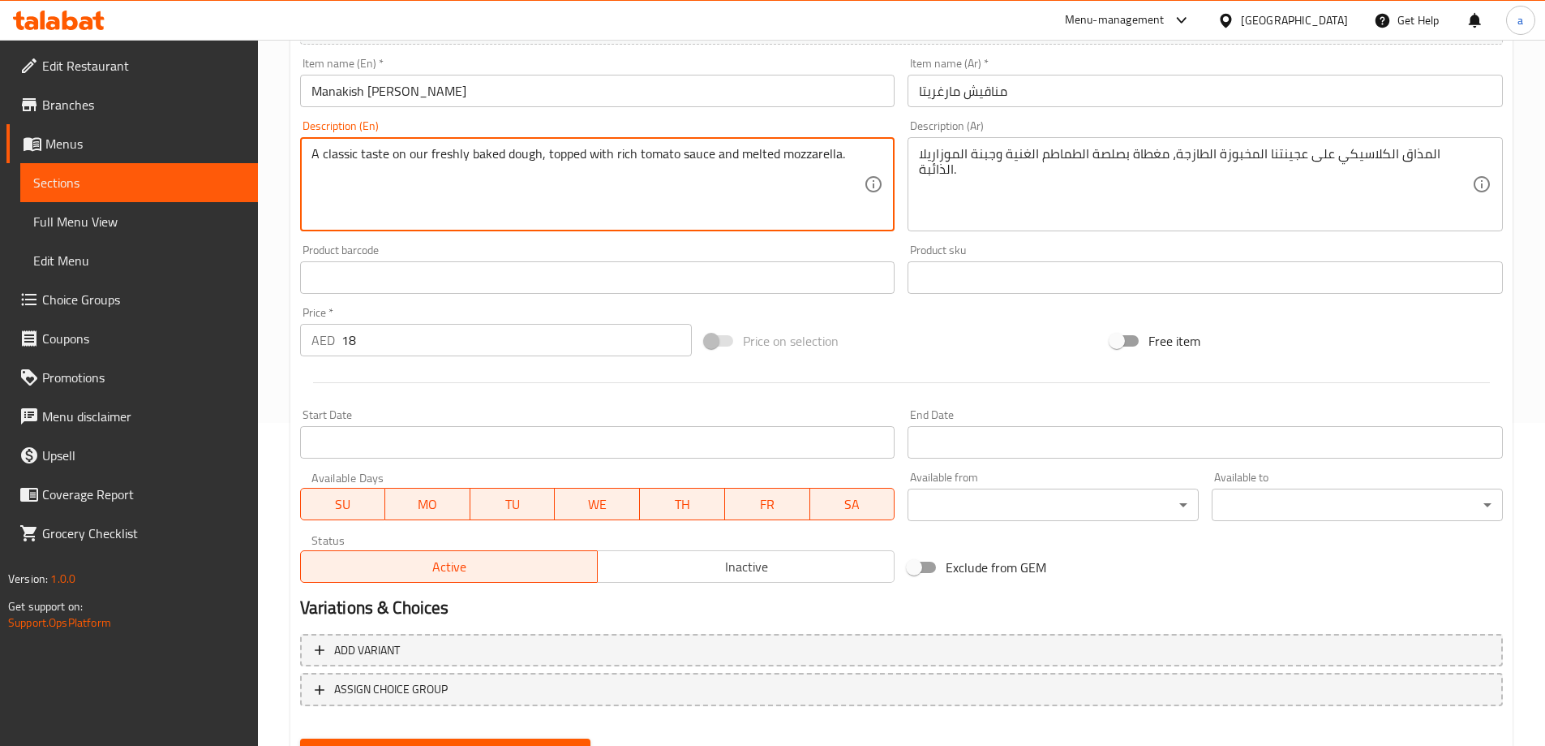
scroll to position [324, 0]
click at [797, 145] on textarea "A classic taste on our freshly baked dough, topped with rich tomato sauce and m…" at bounding box center [588, 182] width 553 height 77
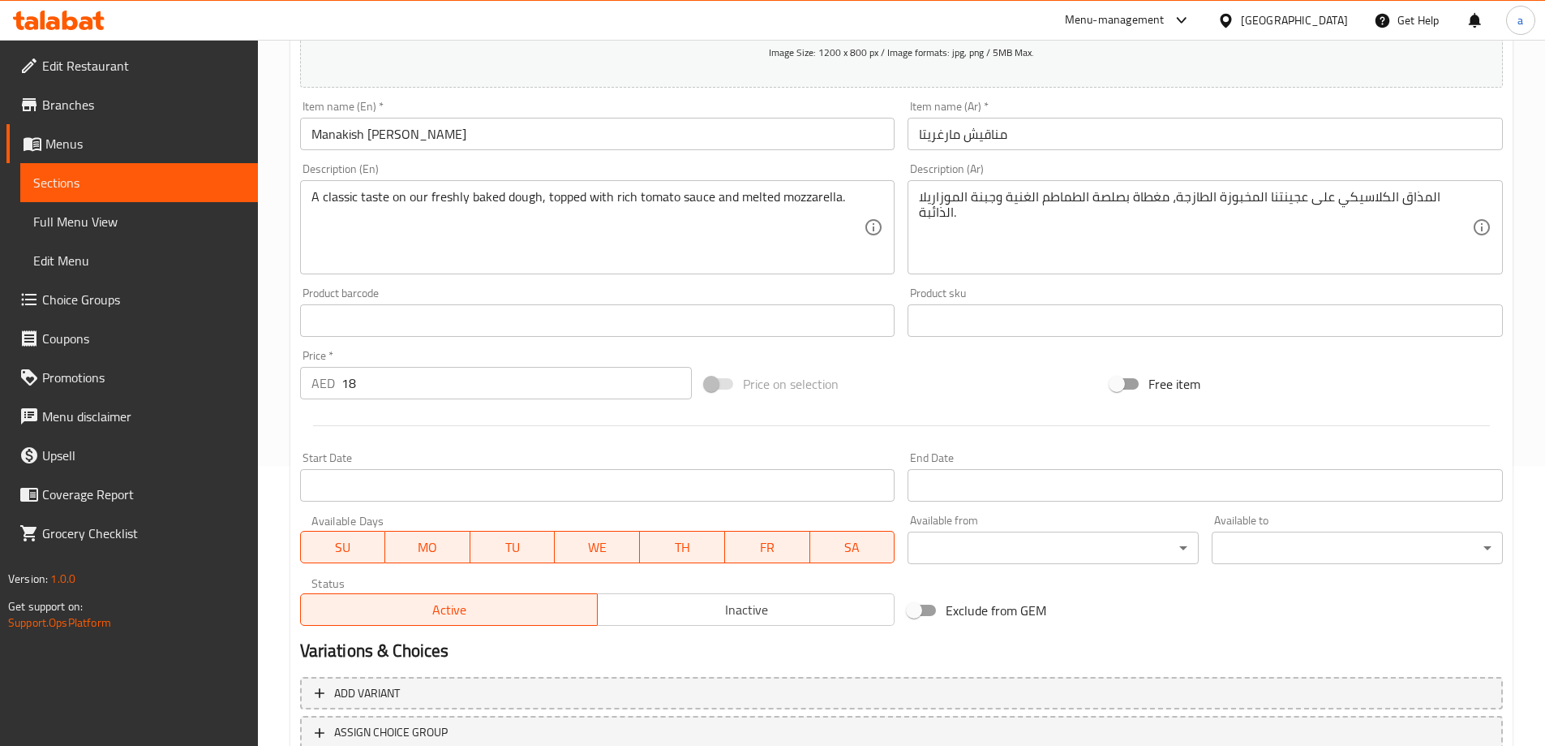
scroll to position [243, 0]
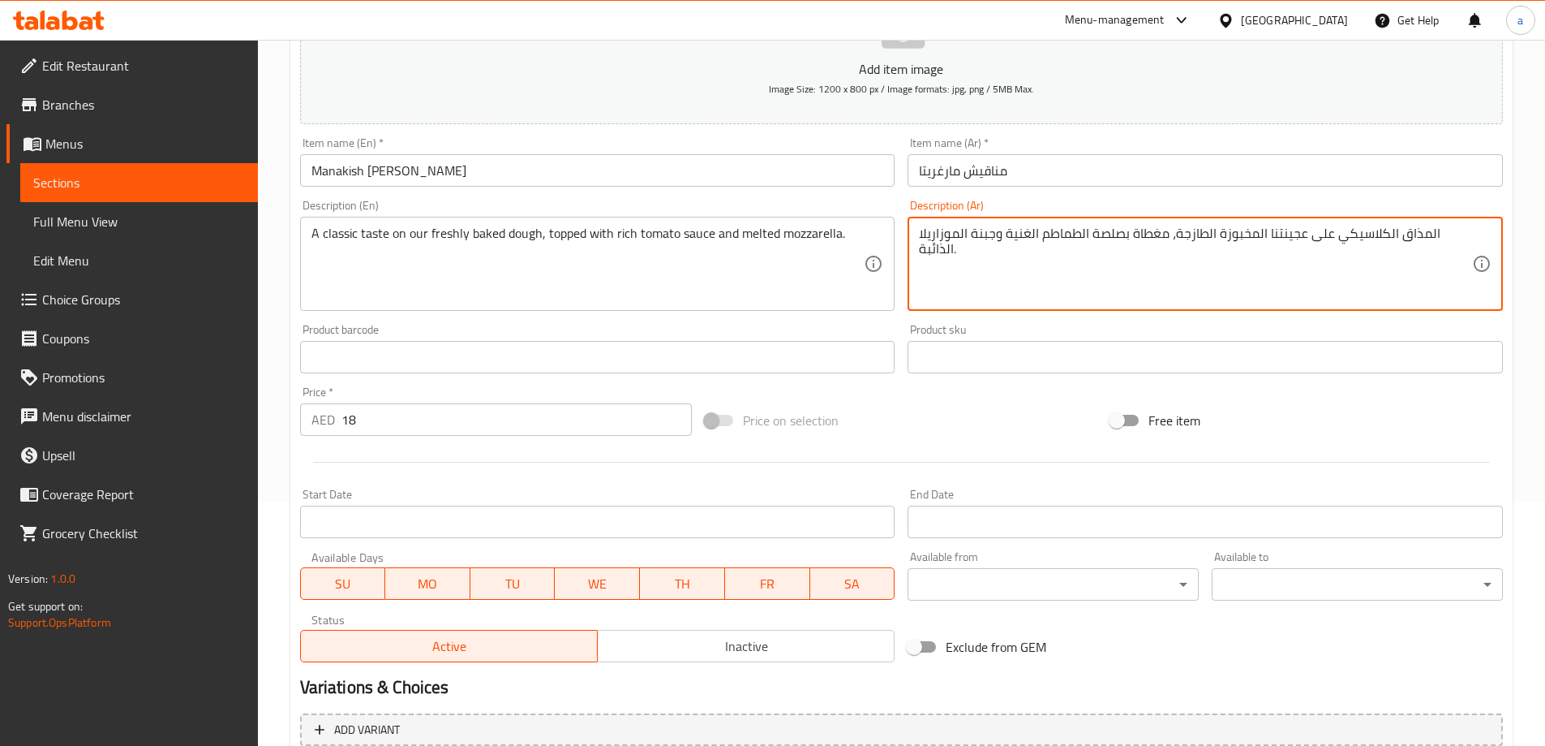
click at [978, 232] on textarea "المذاق الكلاسيكي على عجينتنا المخبوزة الطازجة، مغطاة بصلصة الطماطم الغنية وجبنة…" at bounding box center [1195, 264] width 553 height 77
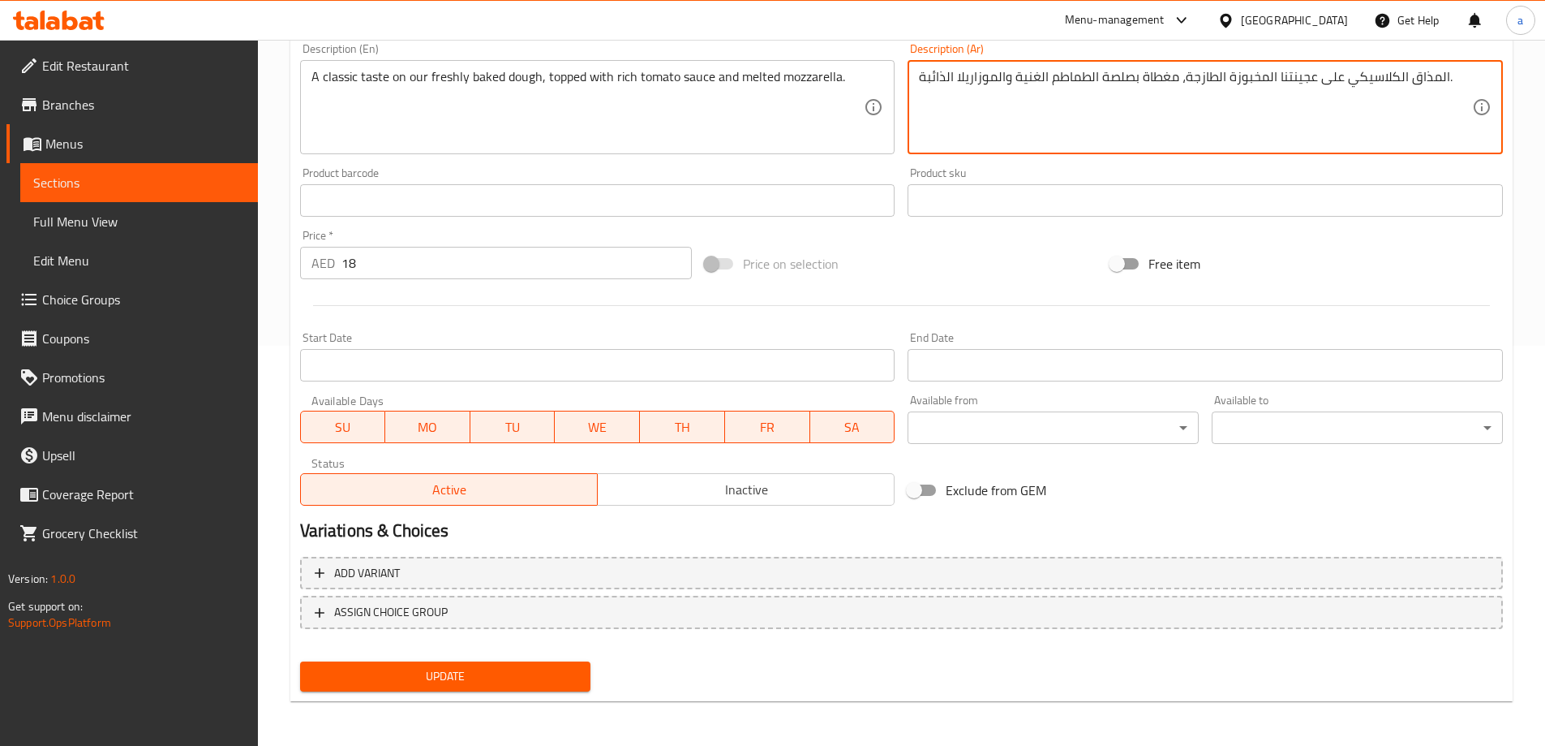
scroll to position [401, 0]
type textarea "المذاق الكلاسيكي على عجينتنا المخبوزة الطازجة، مغطاة بصلصة الطماطم الغنية والمو…"
click at [467, 676] on span "Update" at bounding box center [445, 675] width 265 height 20
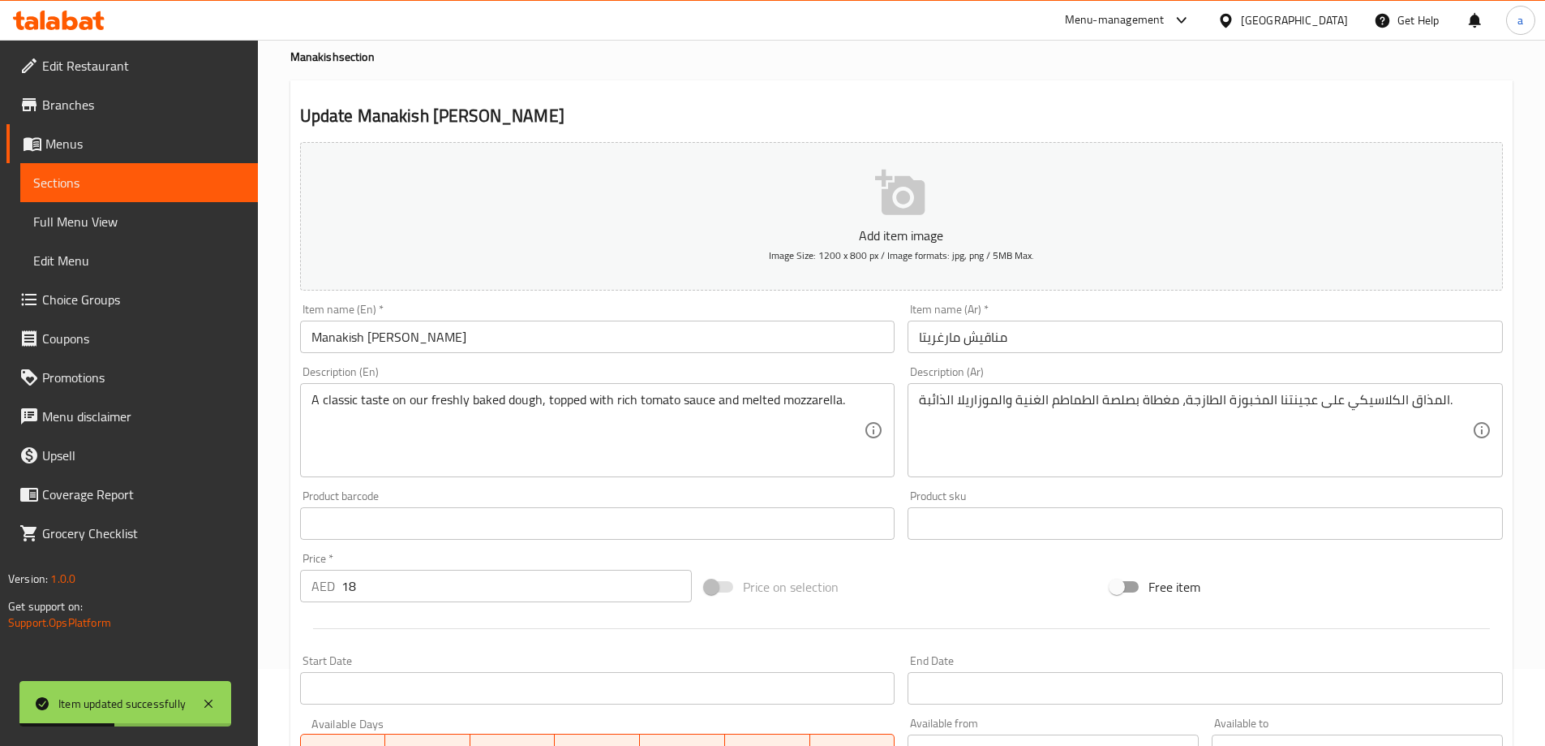
scroll to position [0, 0]
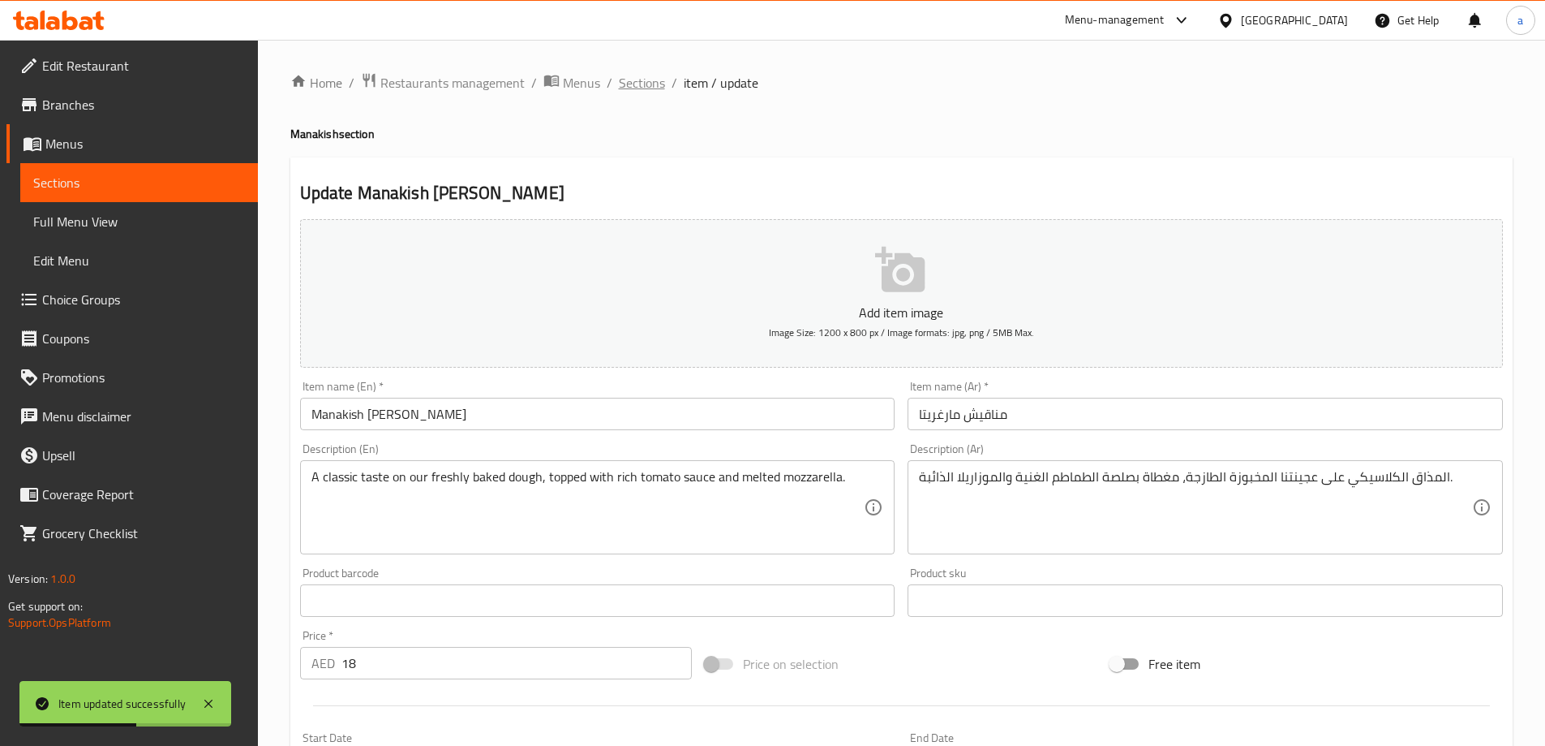
click at [650, 80] on span "Sections" at bounding box center [642, 82] width 46 height 19
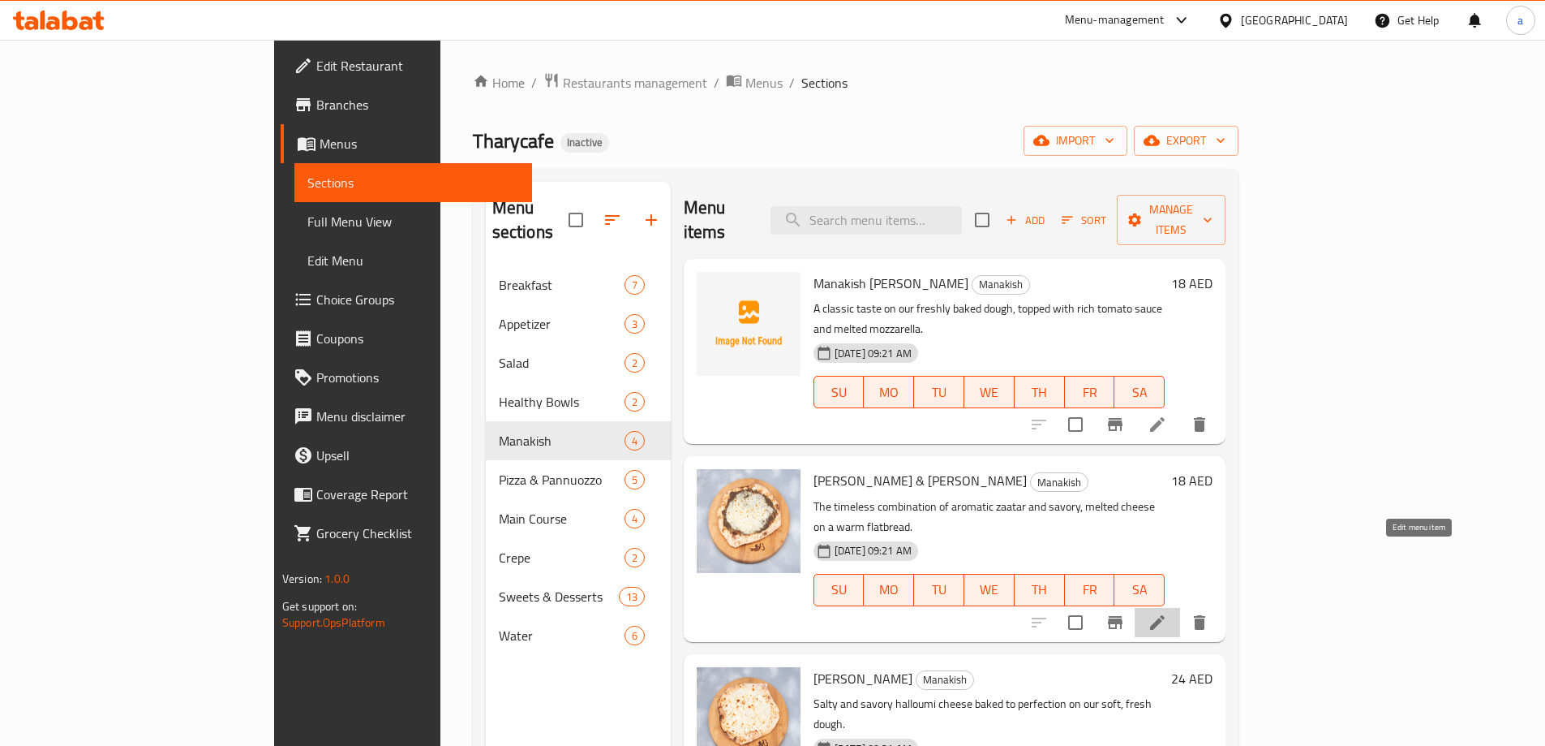
click at [1167, 612] on icon at bounding box center [1157, 621] width 19 height 19
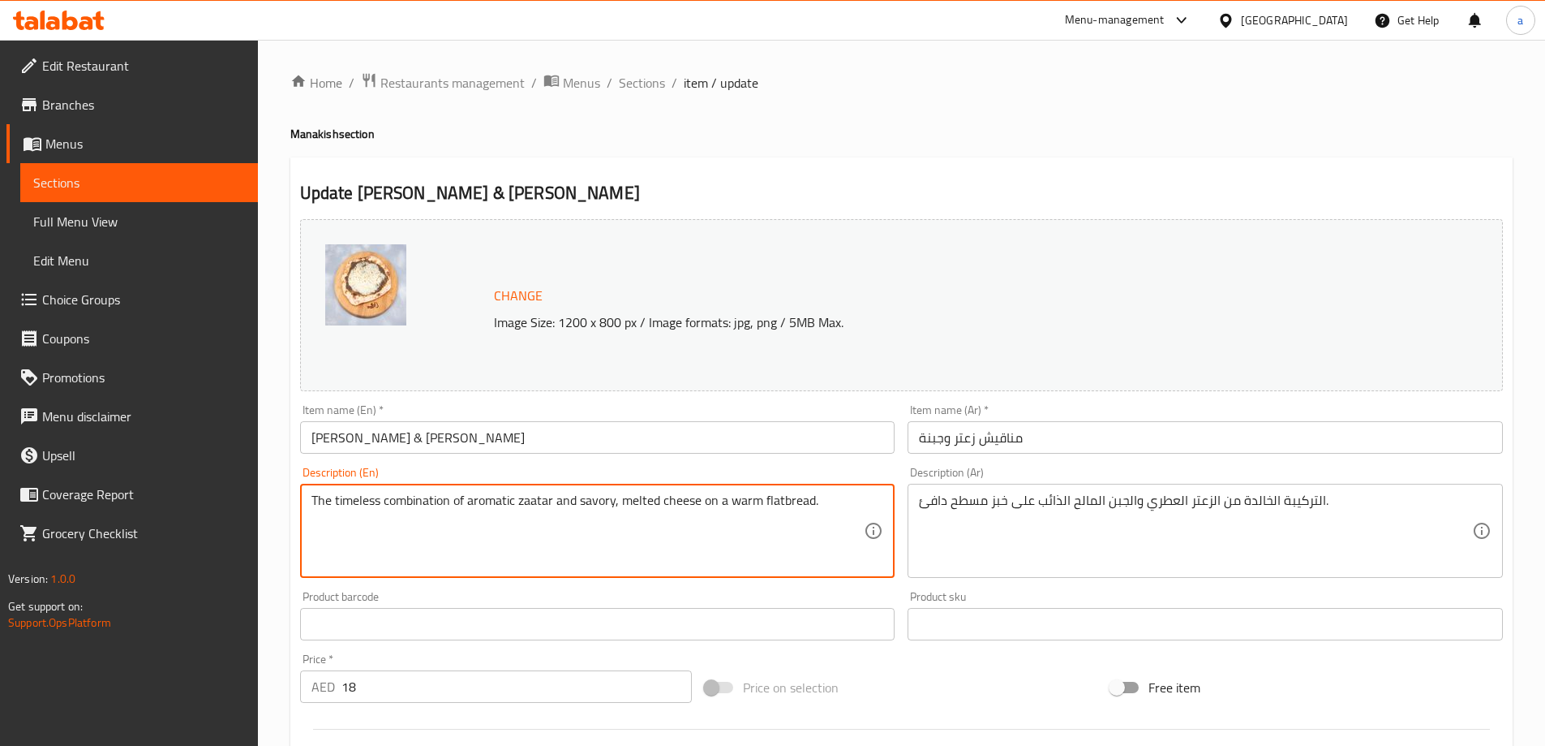
drag, startPoint x: 453, startPoint y: 498, endPoint x: 307, endPoint y: 513, distance: 145.9
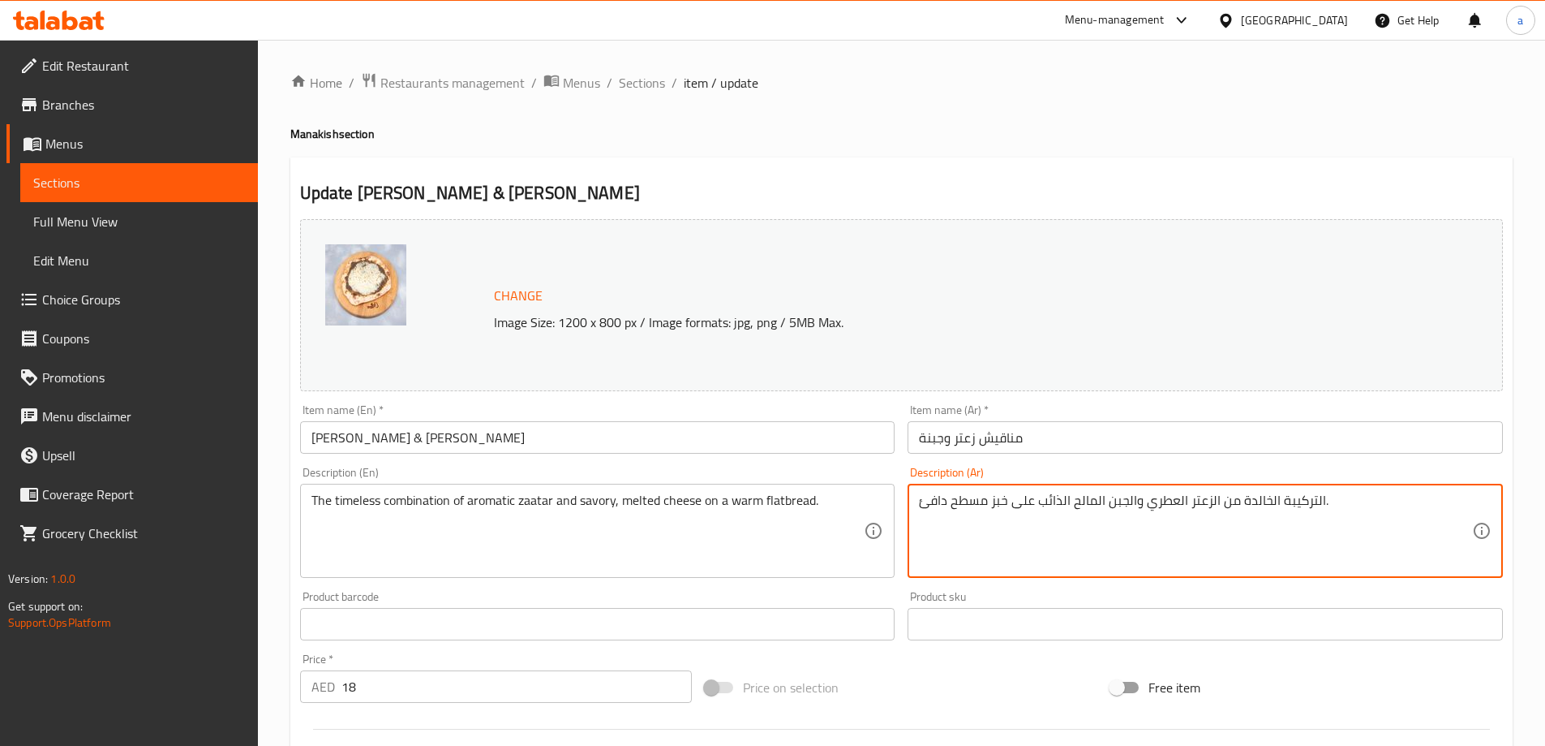
drag, startPoint x: 1238, startPoint y: 496, endPoint x: 1323, endPoint y: 523, distance: 89.5
paste textarea "مزيج الخالد"
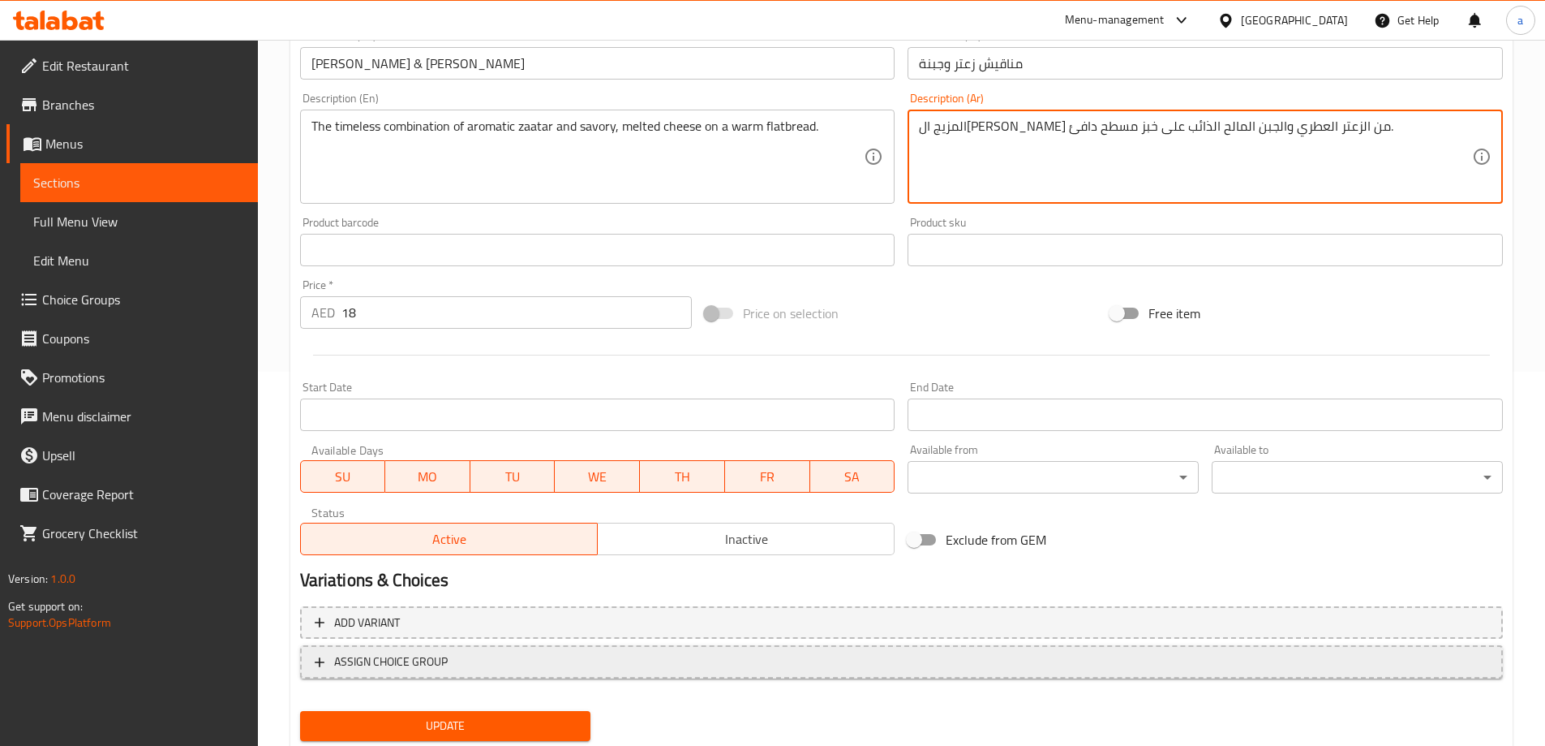
scroll to position [424, 0]
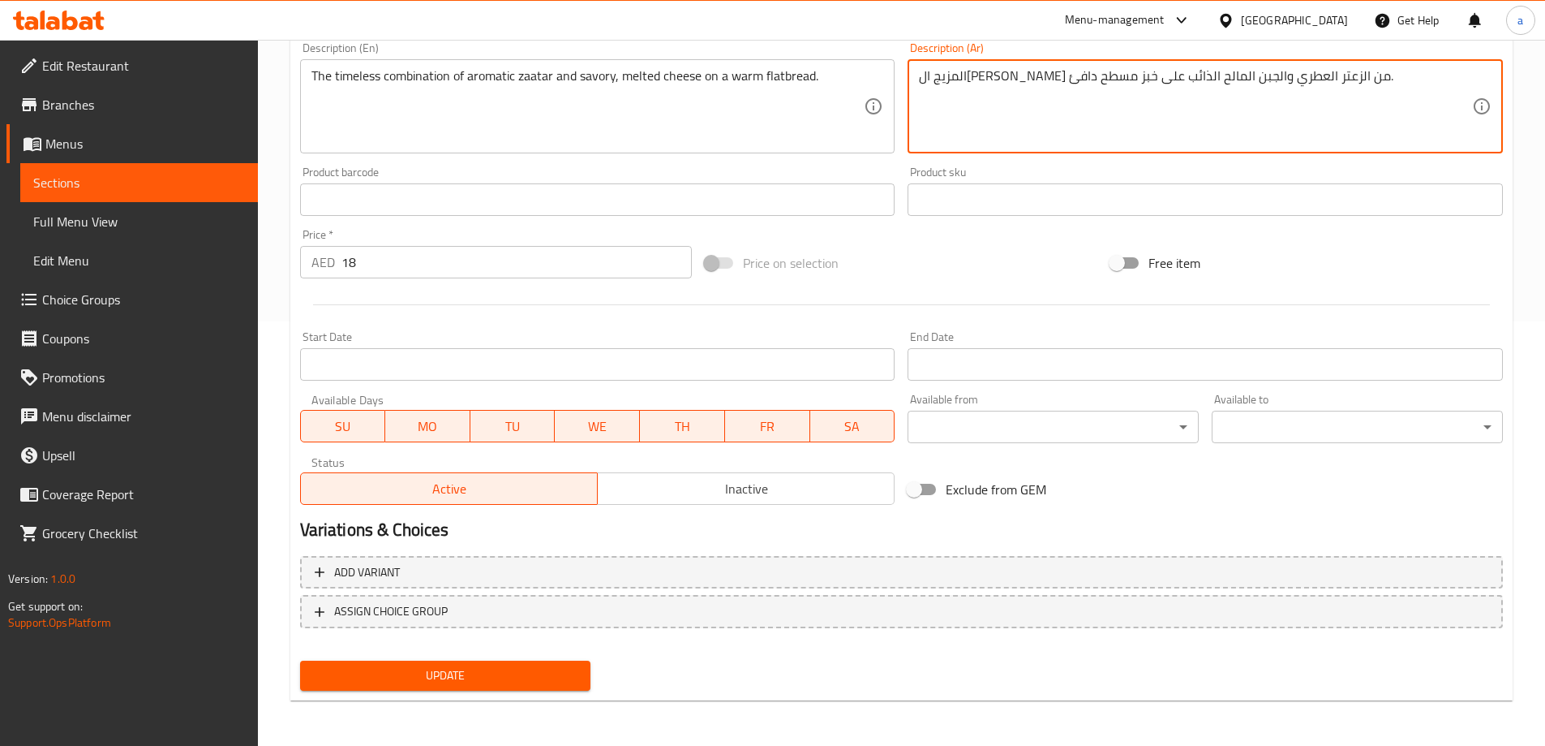
type textarea "المزيج ال[PERSON_NAME] من الزعتر العطري والجبن المالح الذائب على خبز مسطح دافئ."
click at [548, 661] on button "Update" at bounding box center [445, 675] width 291 height 30
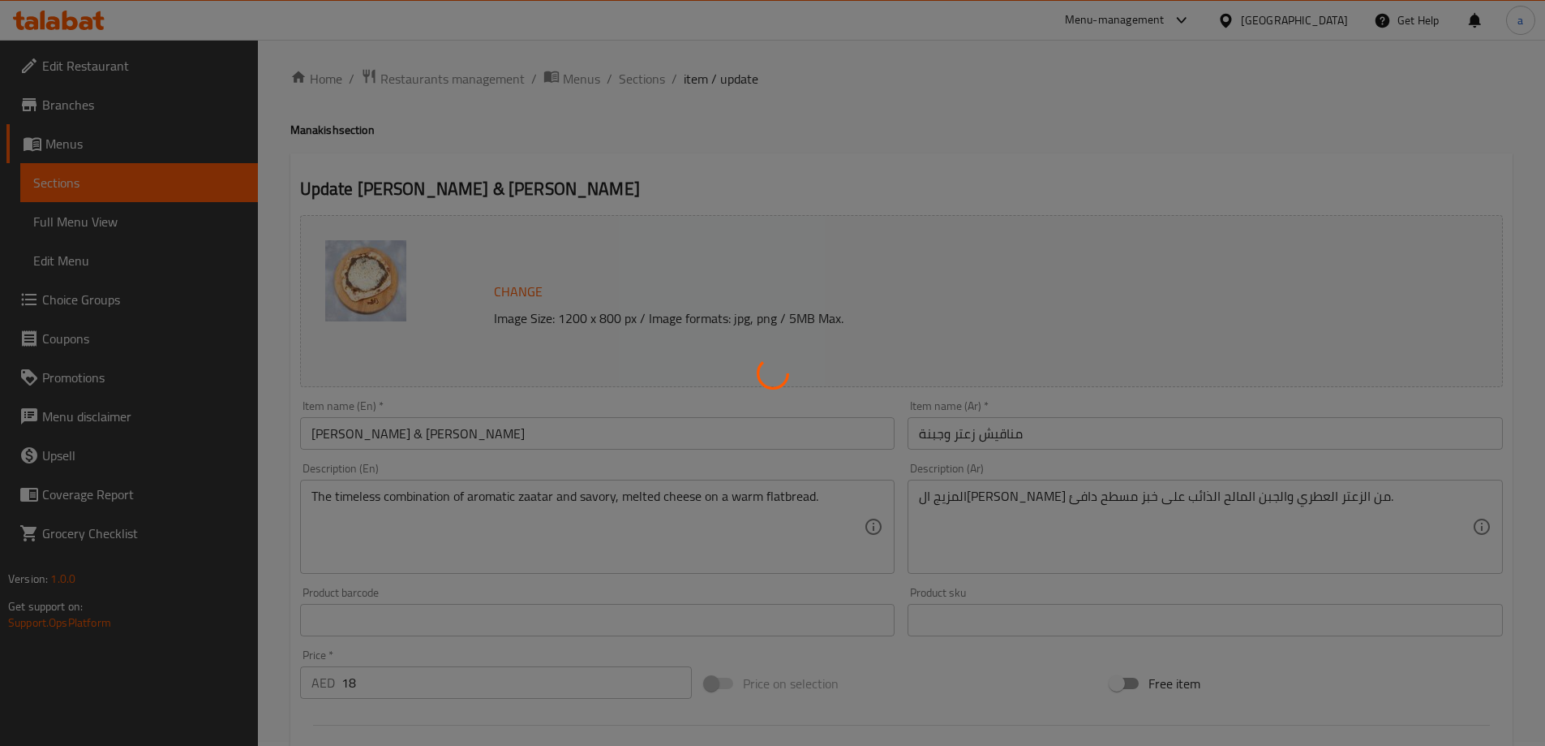
scroll to position [0, 0]
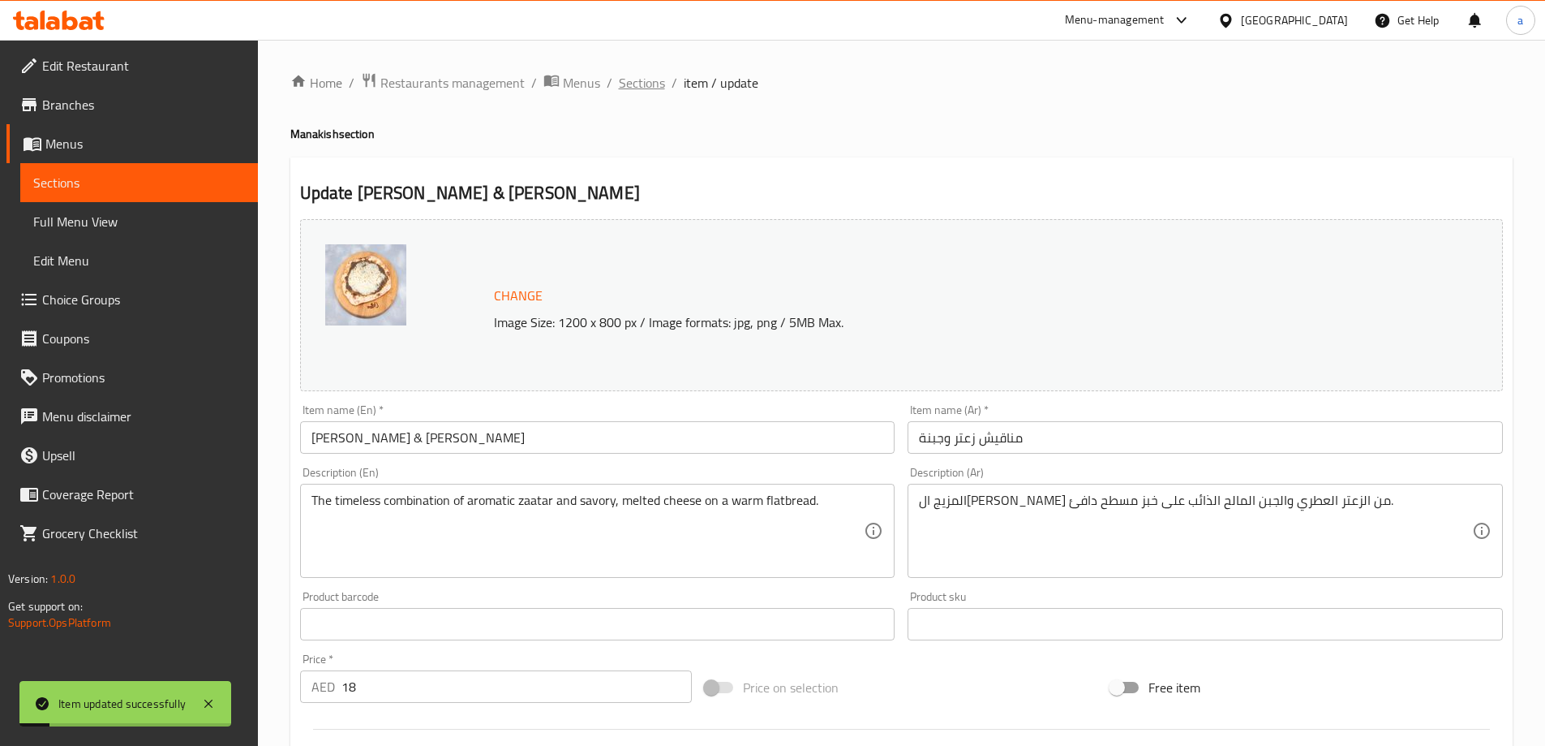
click at [628, 74] on span "Sections" at bounding box center [642, 82] width 46 height 19
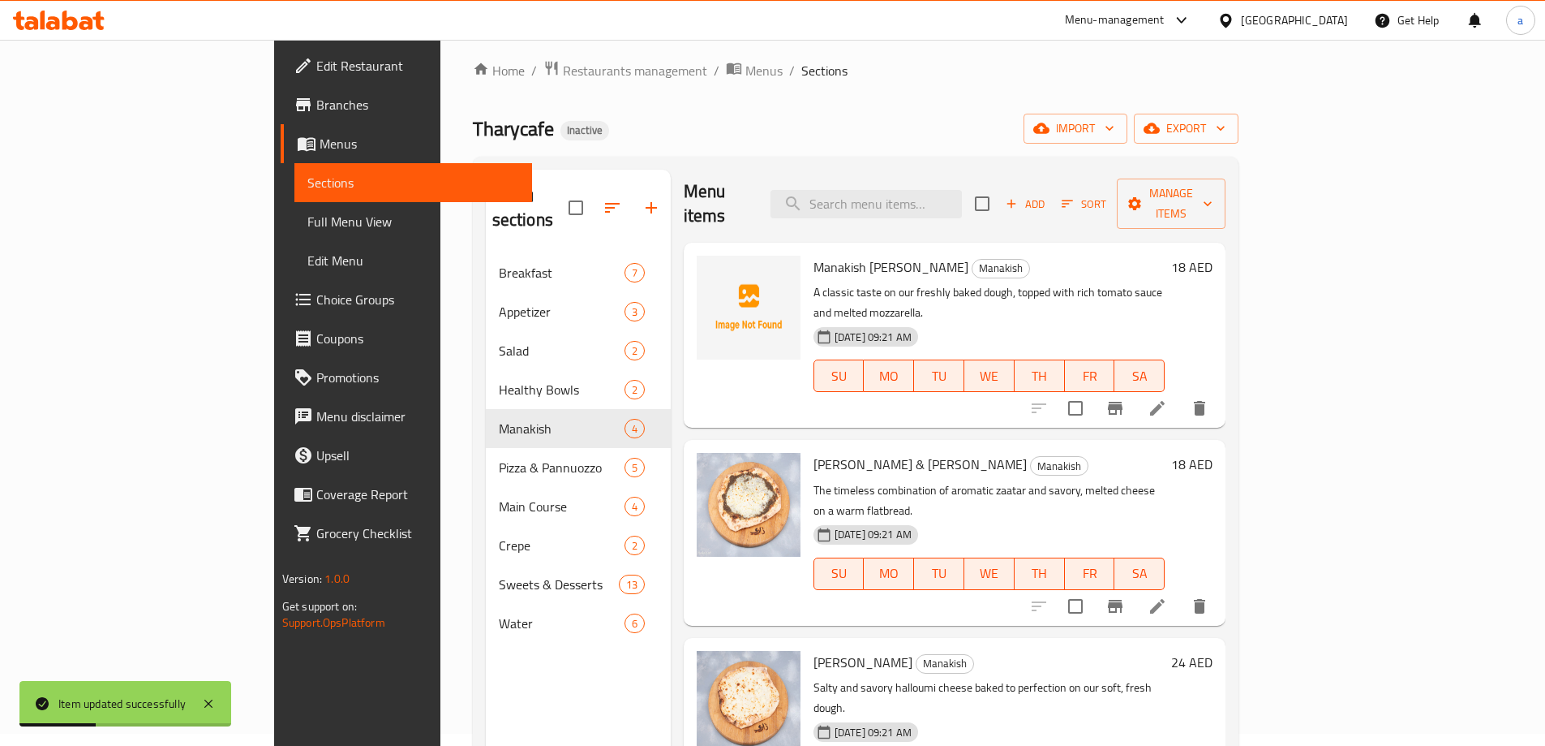
scroll to position [227, 0]
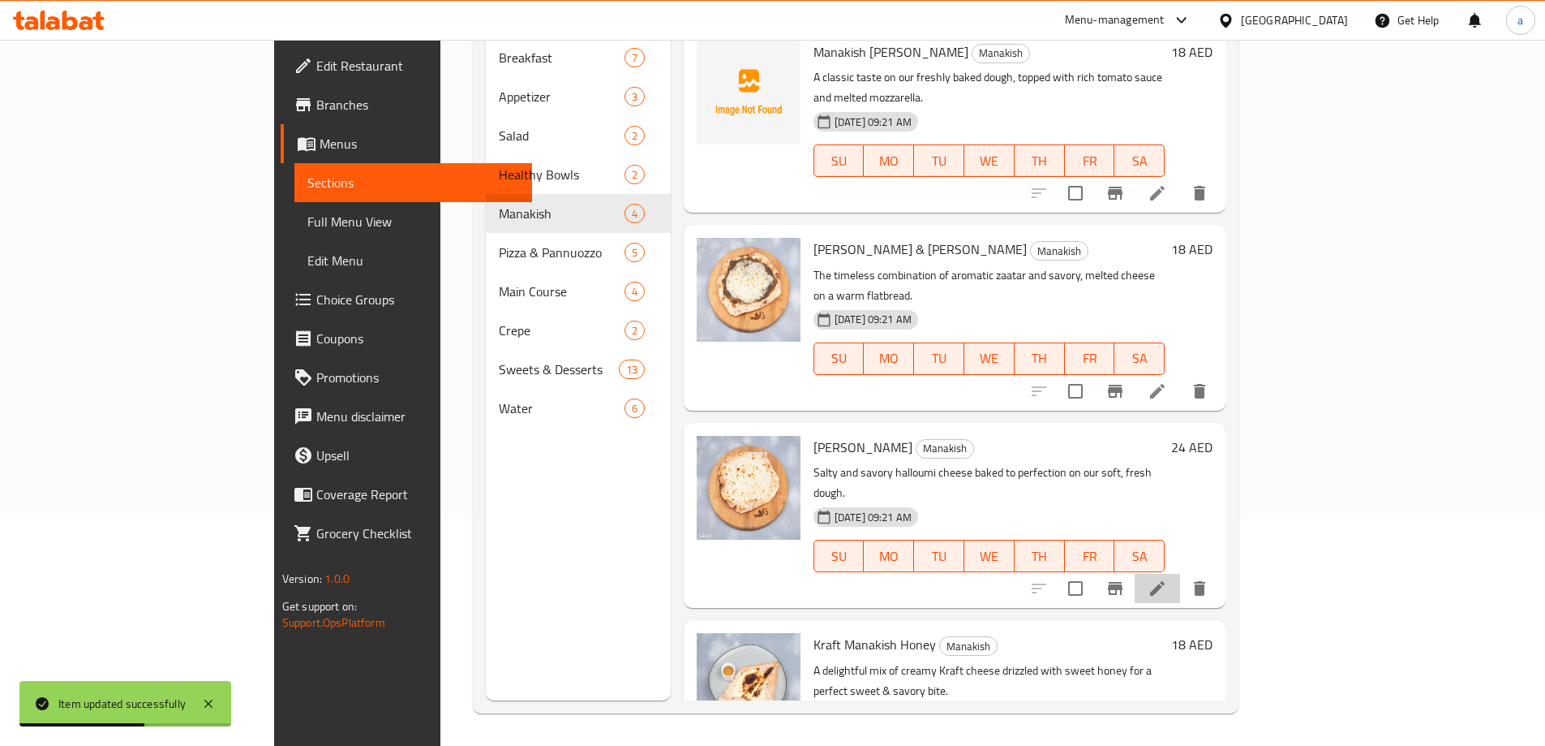
click at [1180, 574] on li at bounding box center [1157, 588] width 45 height 29
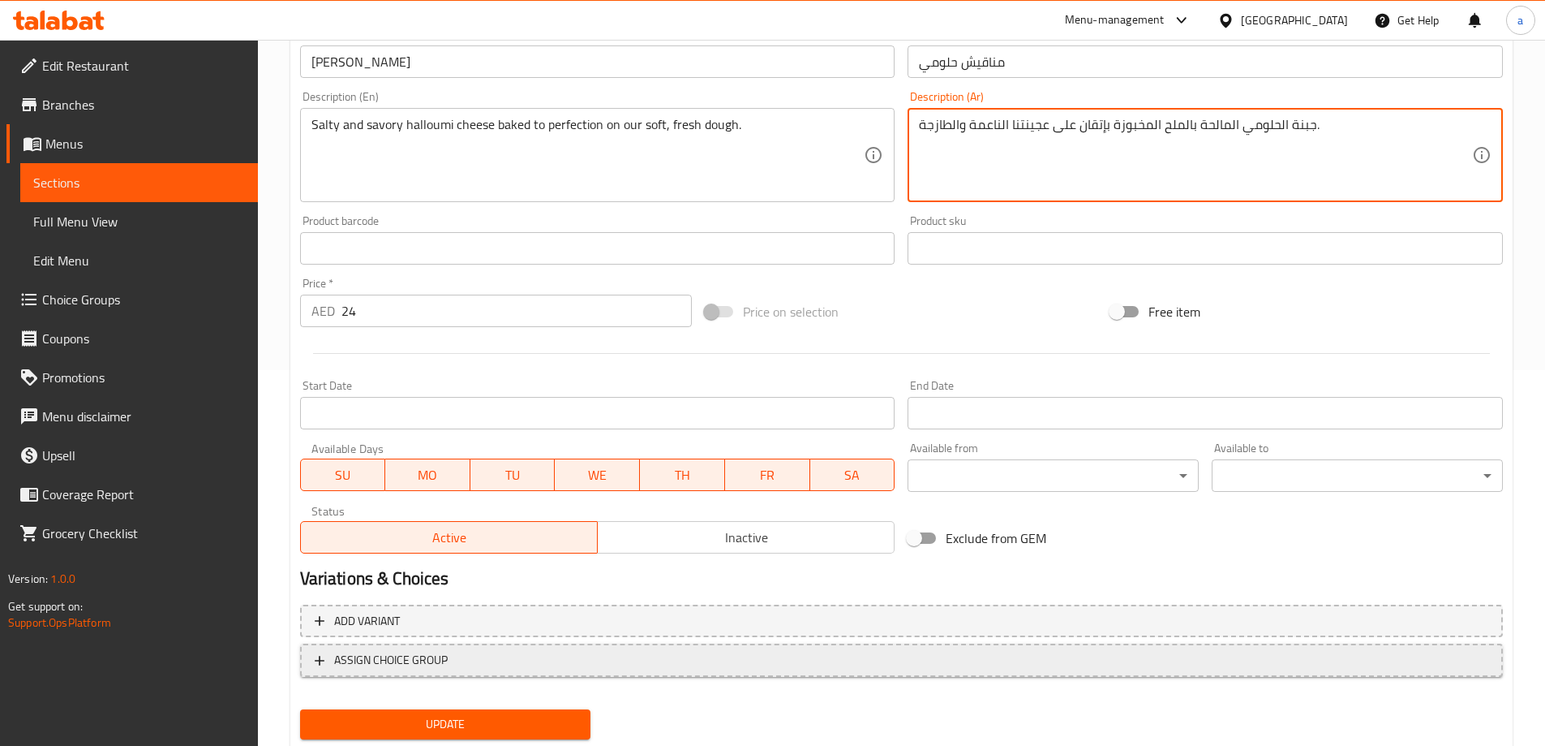
scroll to position [424, 0]
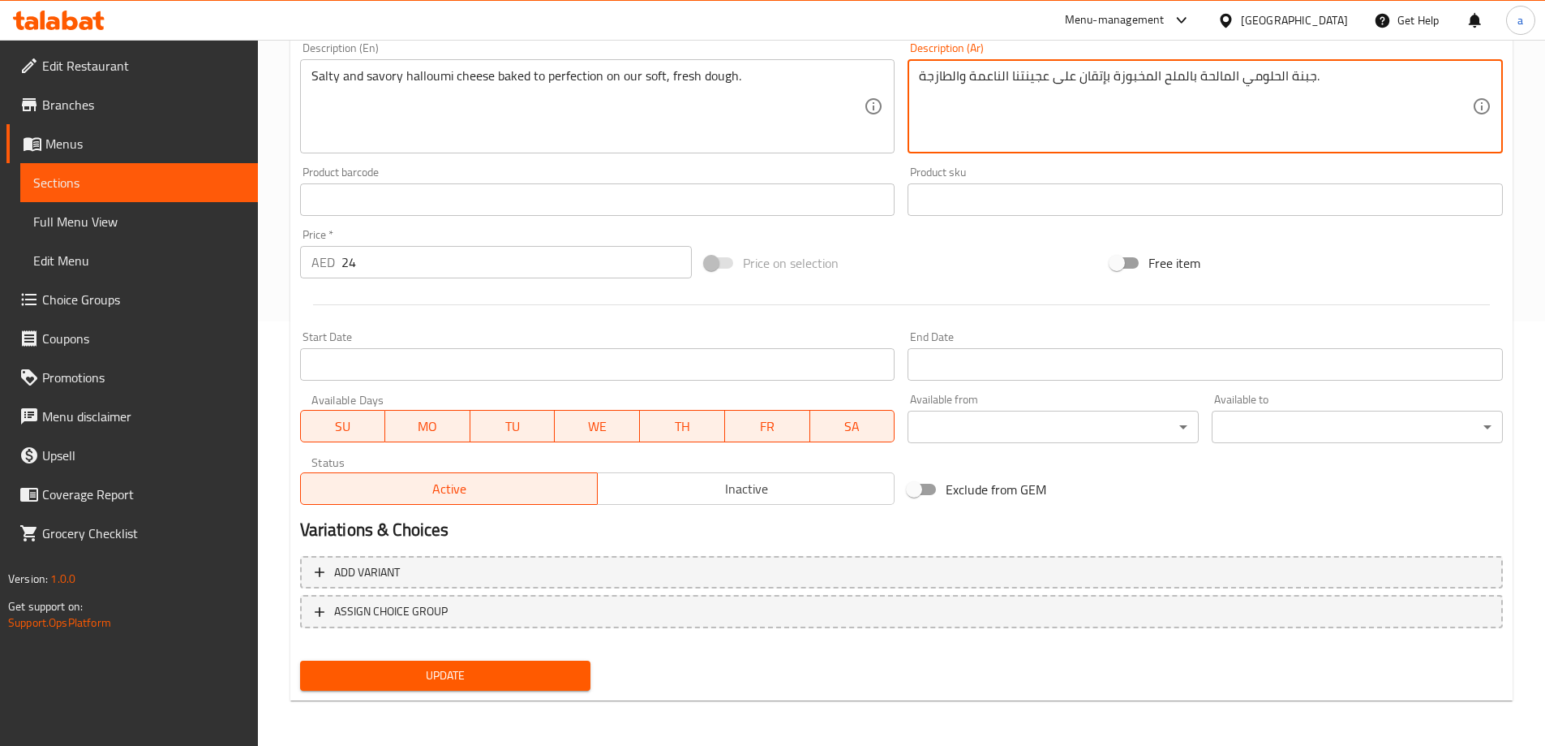
type textarea "جبنة الحلومي المالحة بالملح المخبوزة بإتقان على عجينتنا الناعمة والطازجة."
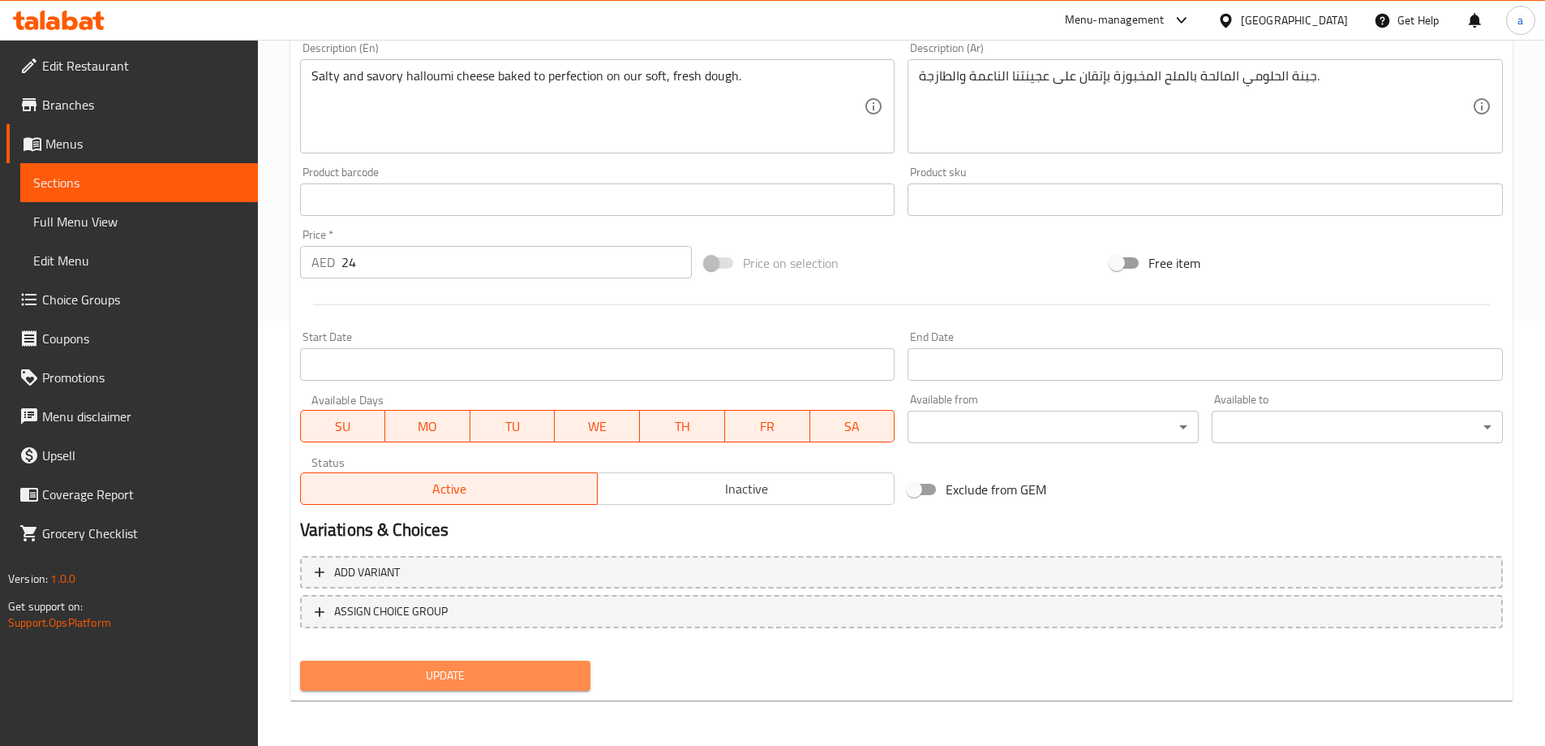
click at [457, 665] on span "Update" at bounding box center [445, 675] width 265 height 20
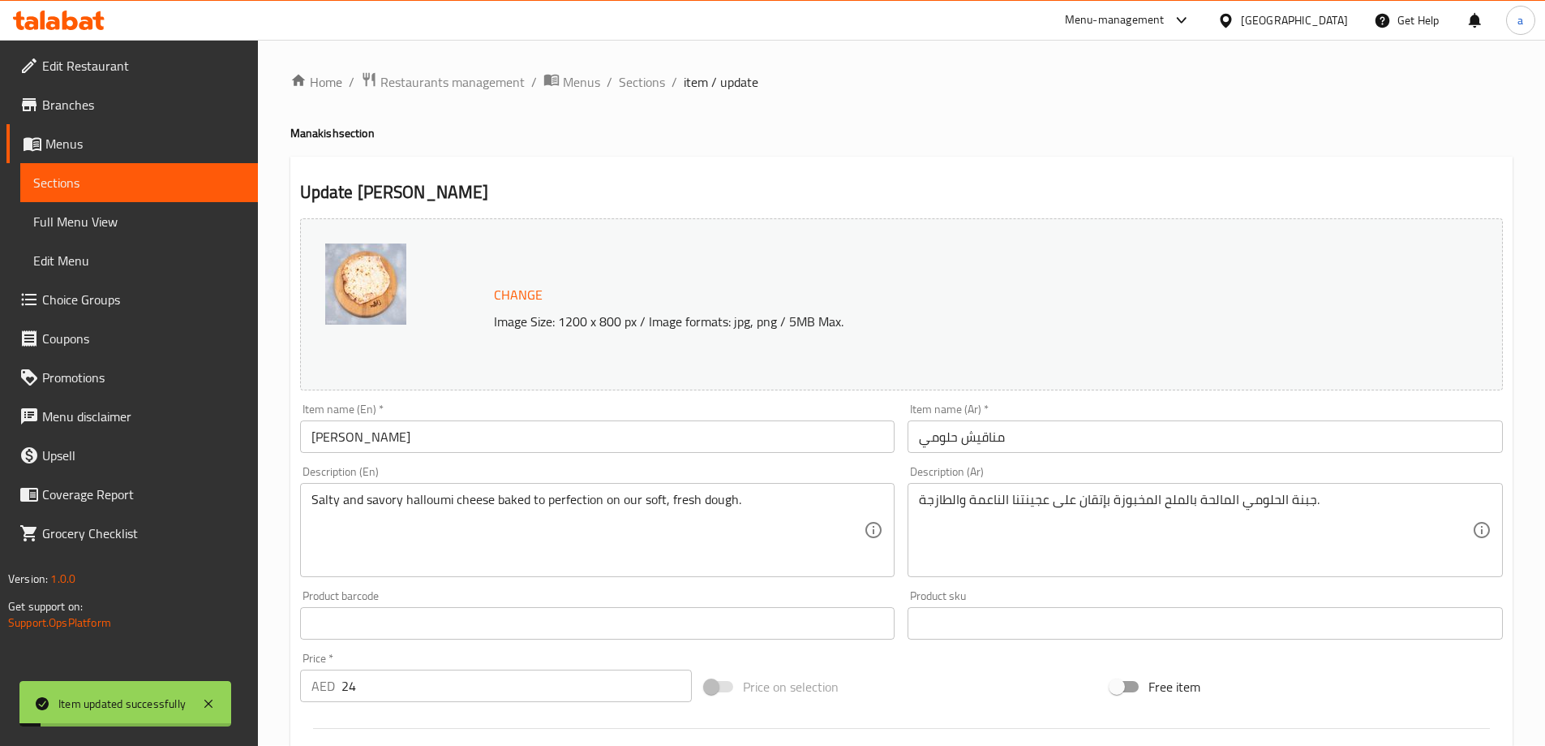
scroll to position [0, 0]
click at [643, 87] on span "Sections" at bounding box center [642, 82] width 46 height 19
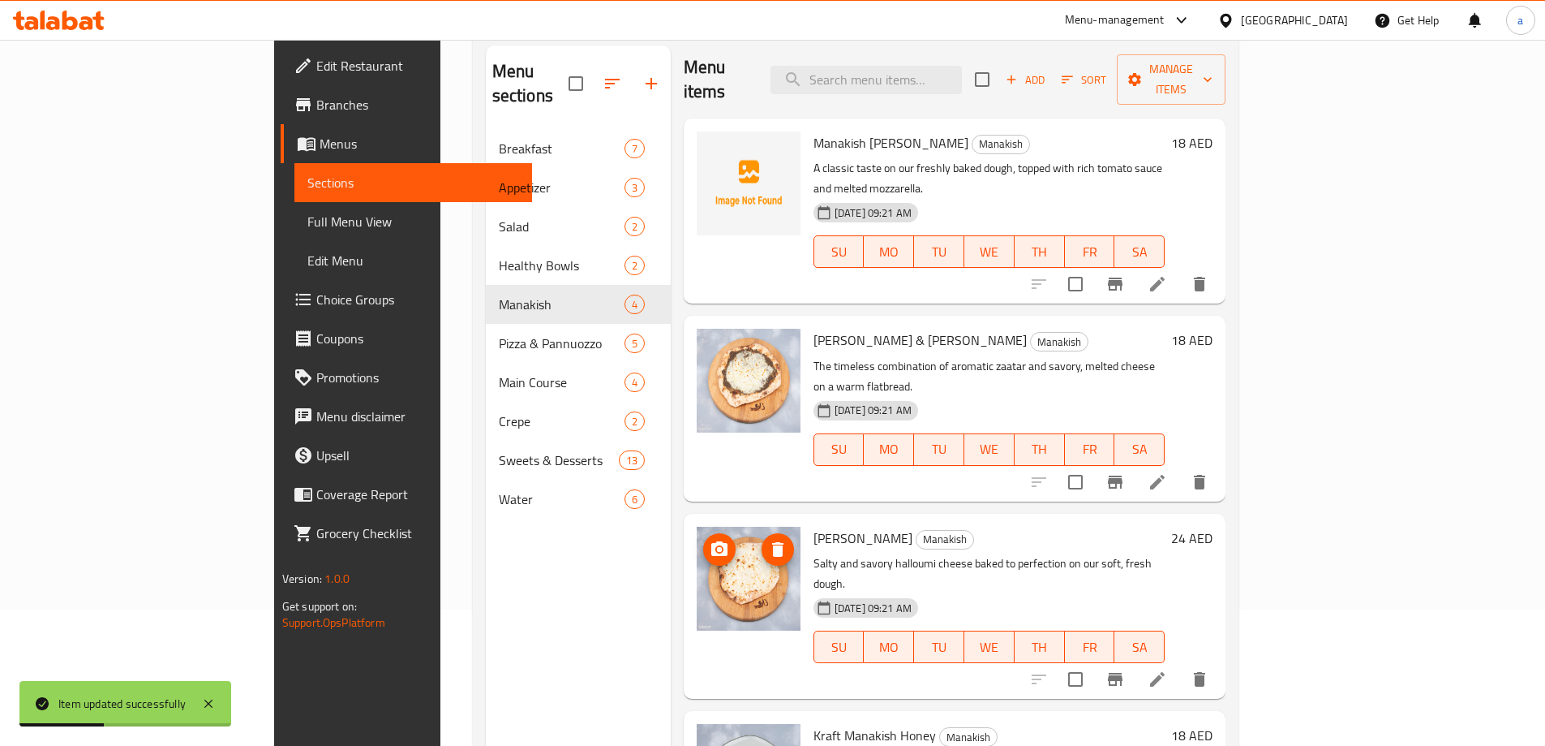
scroll to position [227, 0]
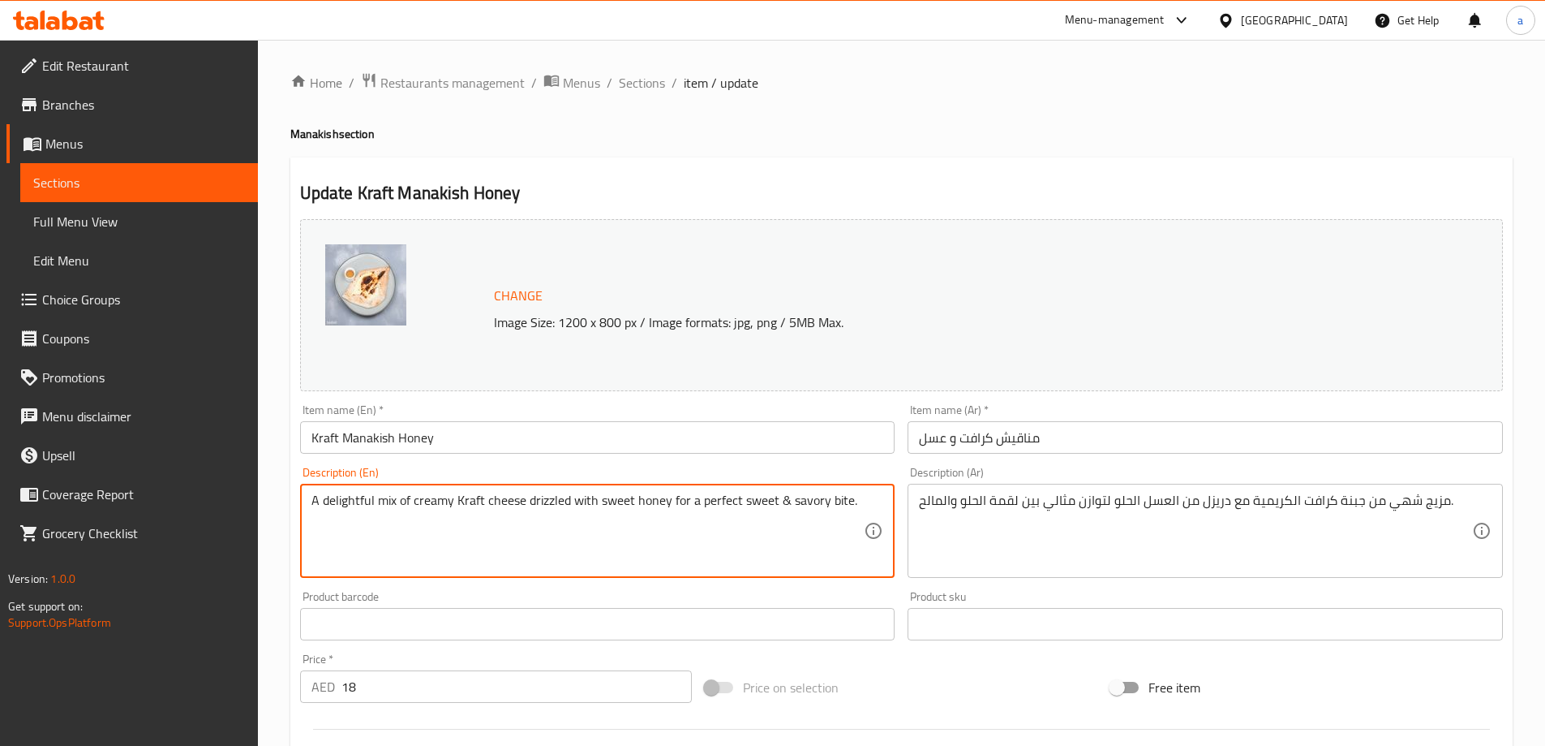
click at [838, 495] on textarea "A delightful mix of creamy Kraft cheese drizzled with sweet honey for a perfect…" at bounding box center [588, 530] width 553 height 77
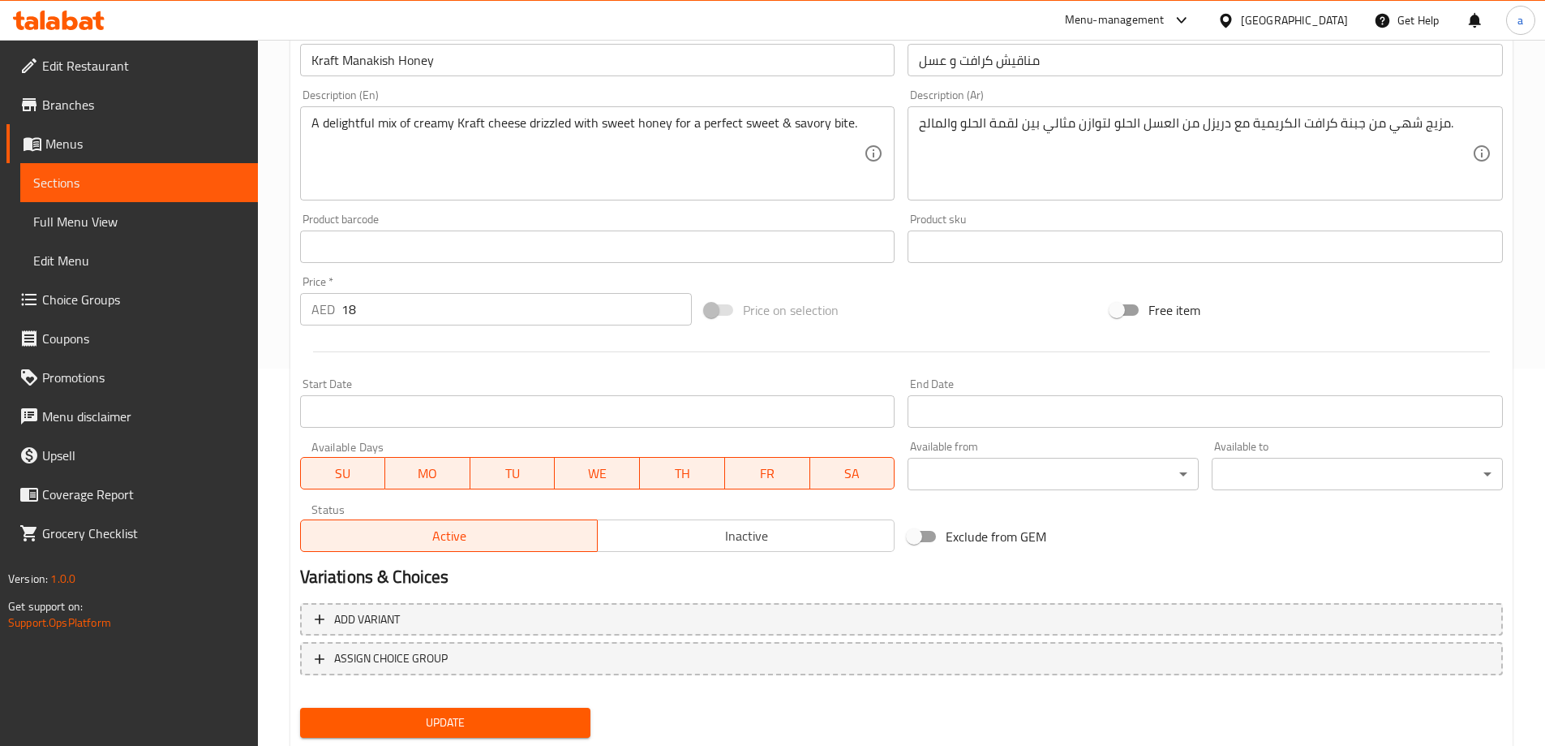
scroll to position [406, 0]
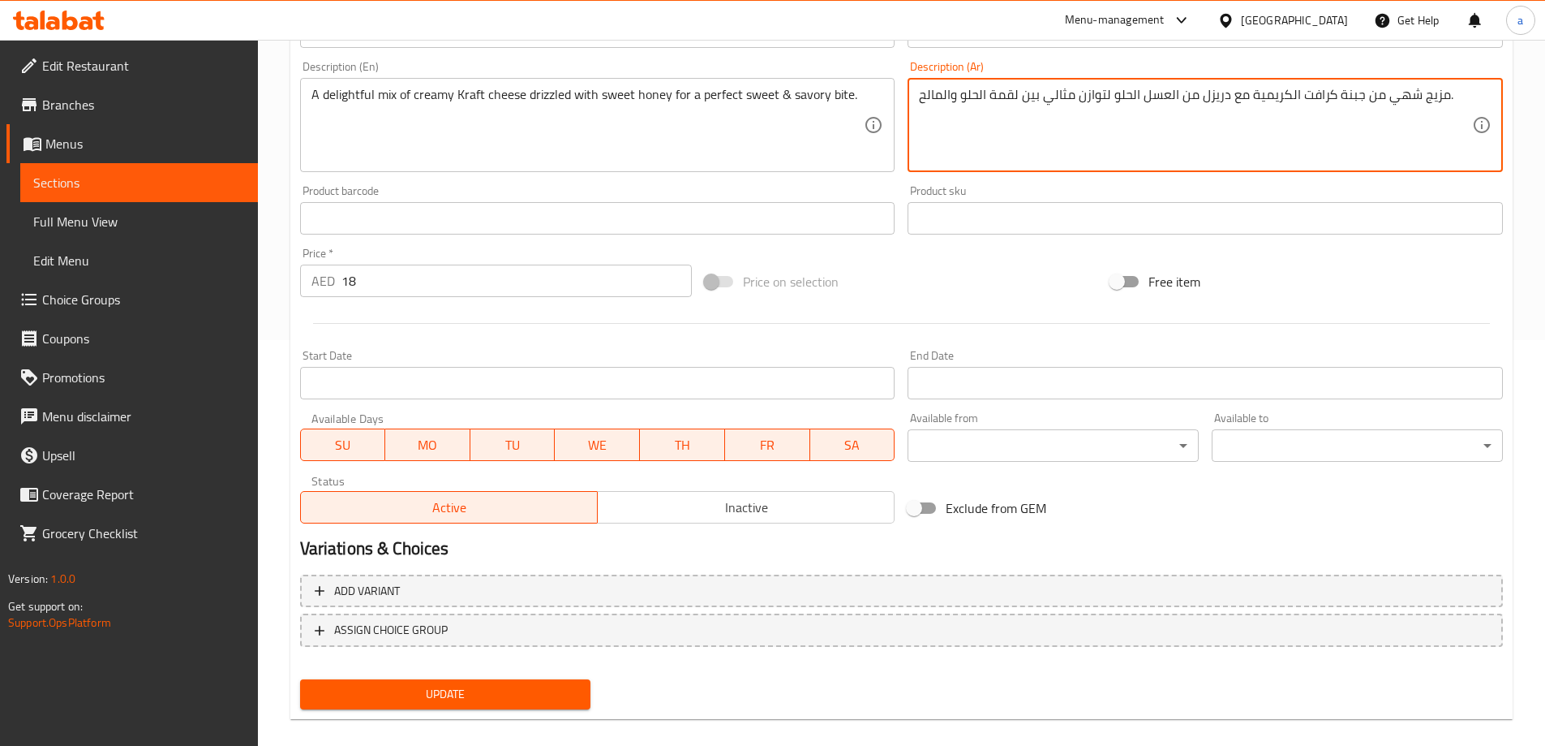
click at [1087, 97] on textarea "مزيج شهي من جبنة كرافت الكريمية مع دريزل من العسل الحلو لتوازن مثالي بين لقمة ا…" at bounding box center [1195, 125] width 553 height 77
click at [1356, 99] on textarea "مزيج شهي من جبنة كرافت الكريمية مع دريزل من العسل الحلو مثالي بين لقمة الحلو وا…" at bounding box center [1195, 125] width 553 height 77
click at [1077, 97] on textarea "مزيج خفيف من جبنة كرافت الكريمية مع دريزل من العسل الحلو مثالي بين لقمة الحلو و…" at bounding box center [1195, 125] width 553 height 77
click at [1065, 98] on textarea "مزيج خفيف من جبنة كرافت الكريمية مع دريزل من العسل الحلو مثالي بين لقمة الحلو و…" at bounding box center [1195, 125] width 553 height 77
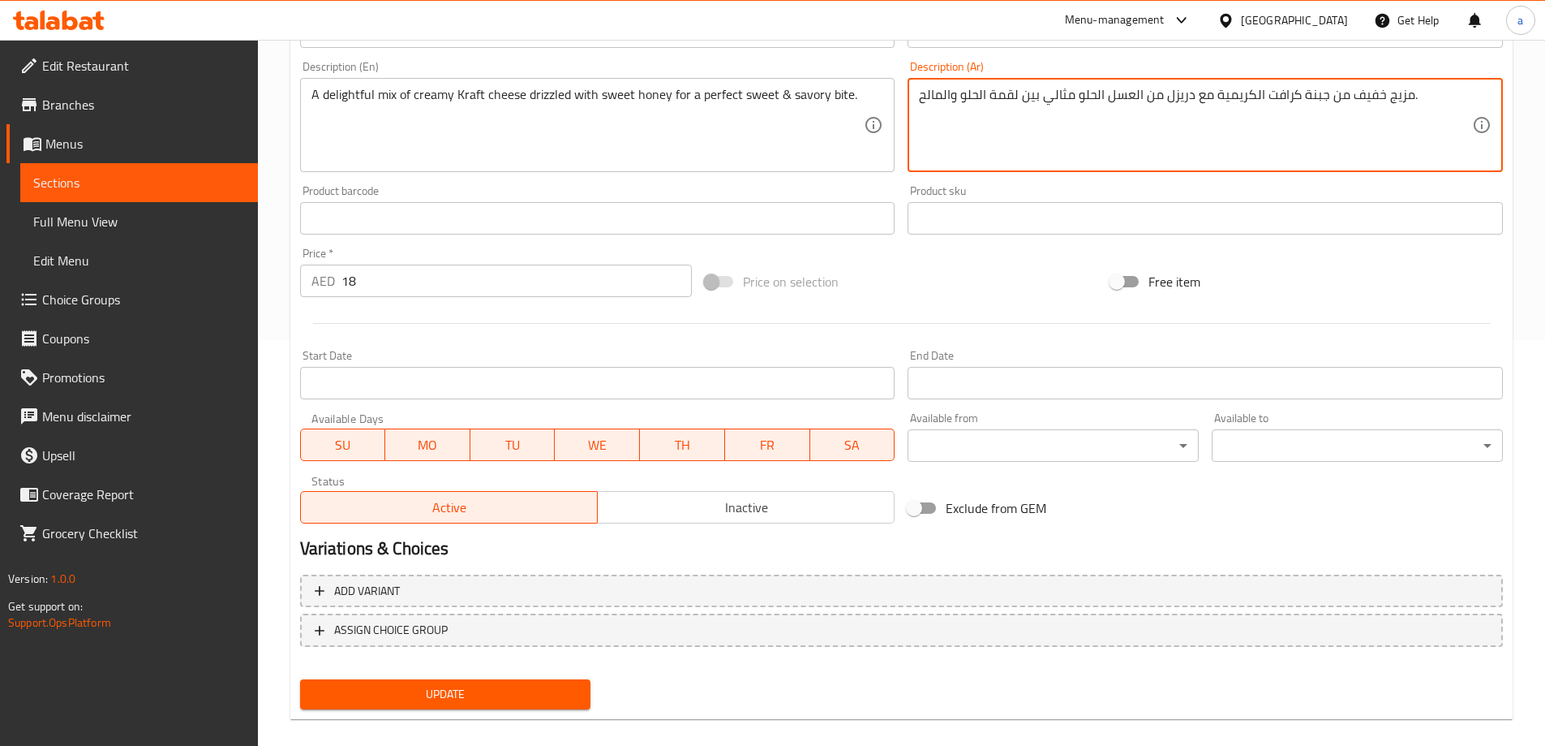
click at [1065, 98] on textarea "مزيج خفيف من جبنة كرافت الكريمية مع دريزل من العسل الحلو مثالي بين لقمة الحلو و…" at bounding box center [1195, 125] width 553 height 77
click at [1036, 97] on textarea "مزيج خفيف من جبنة كرافت الكريمية مع دريزل من العسل الحلو بين لقمة الحلو والمالح." at bounding box center [1195, 125] width 553 height 77
click at [984, 98] on textarea "مزيج خفيف من جبنة كرافت الكريمية مع دريزل من العسل الحلو لقمة الحلو والمالح." at bounding box center [1195, 125] width 553 height 77
click at [1017, 89] on textarea "مزيج خفيف من جبنة كرافت الكريمية مع دريزل من العسل الحلو لقمة الحلو والمالح." at bounding box center [1195, 125] width 553 height 77
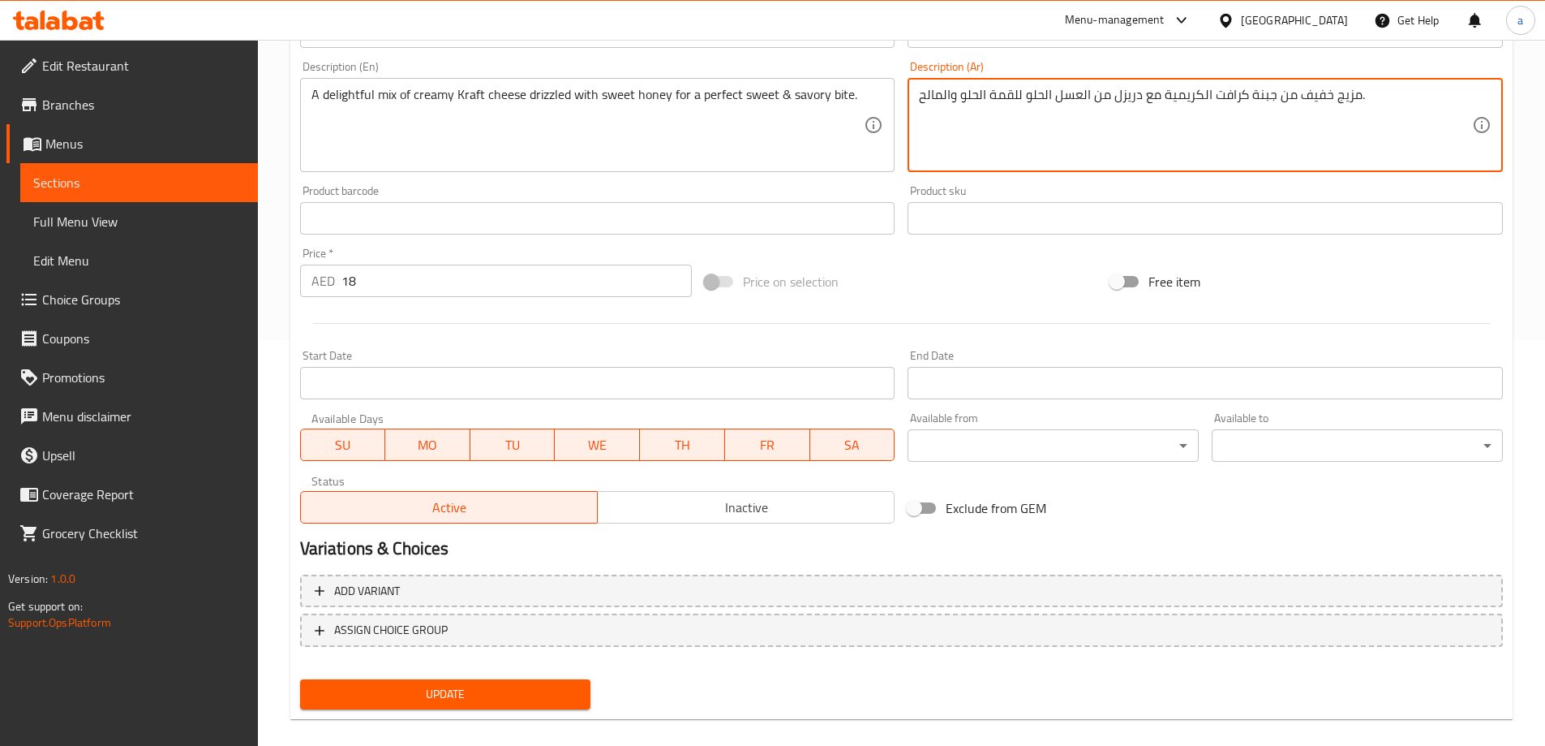
click at [992, 97] on textarea "مزيج خفيف من جبنة كرافت الكريمية مع دريزل من العسل الحلو للقمة الحلو والمالح." at bounding box center [1195, 125] width 553 height 77
type textarea "مزيج خفيف من جبنة كرافت الكريمية مع دريزل من العسل الحلو للقمة مثالية الحلو وال…"
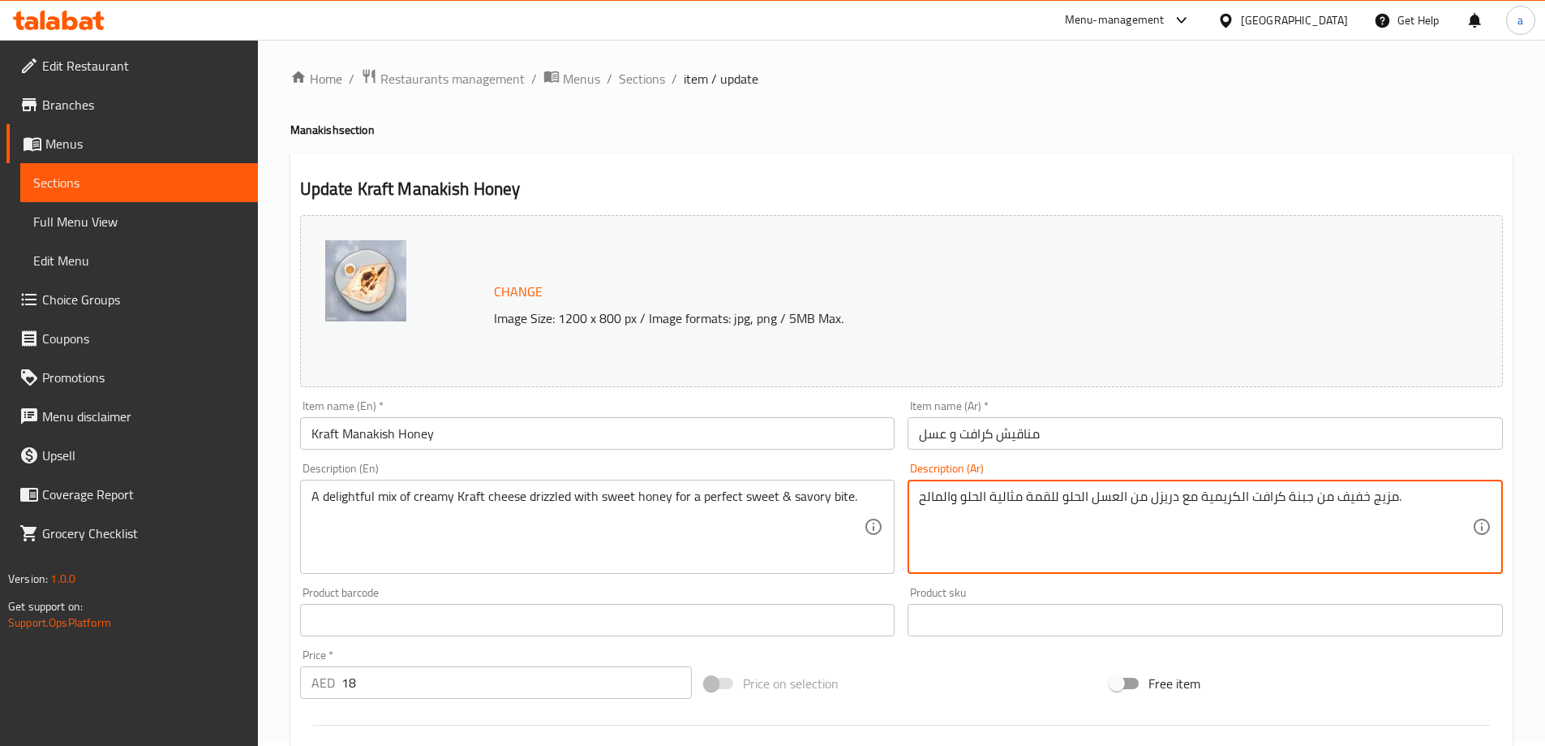
scroll to position [0, 0]
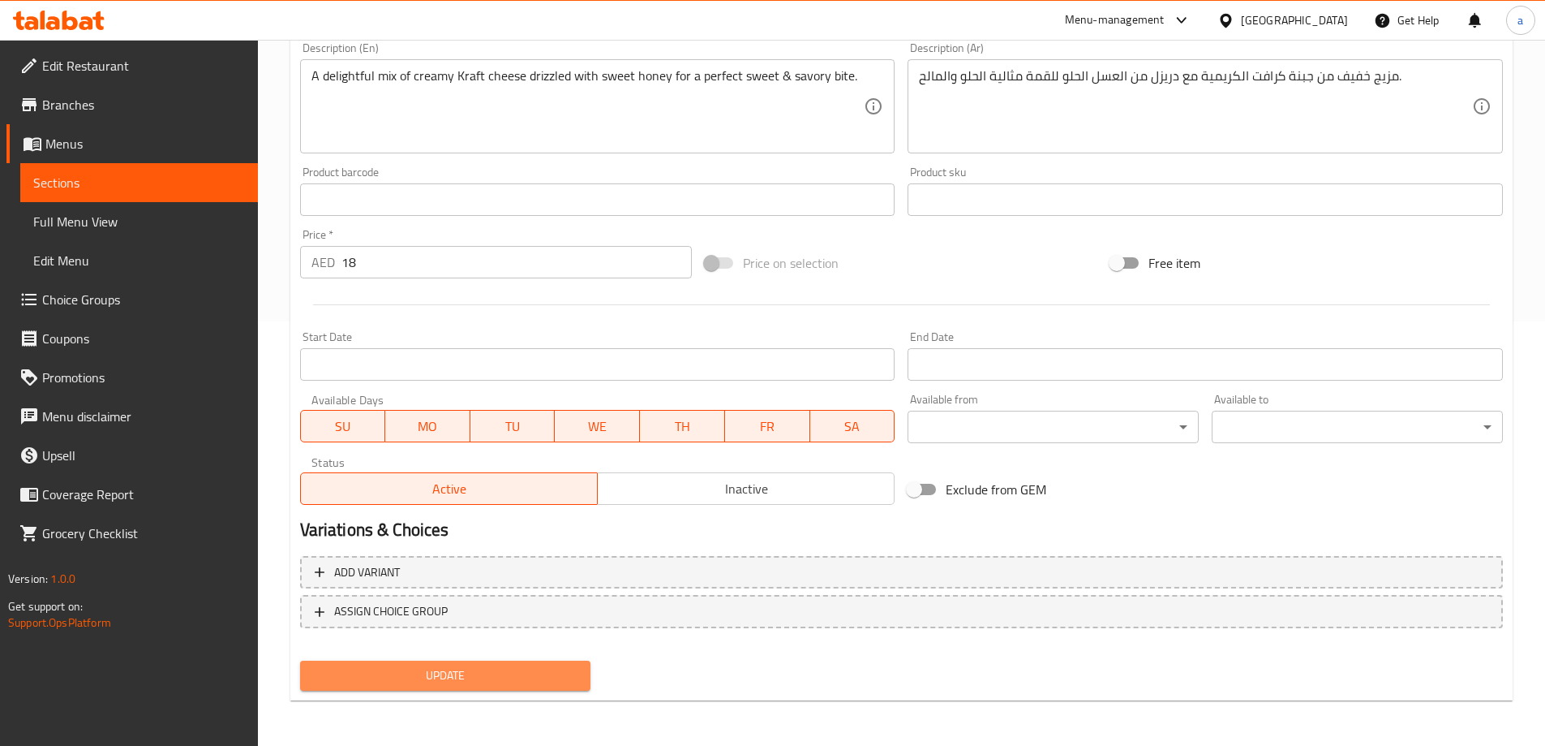
click at [497, 662] on button "Update" at bounding box center [445, 675] width 291 height 30
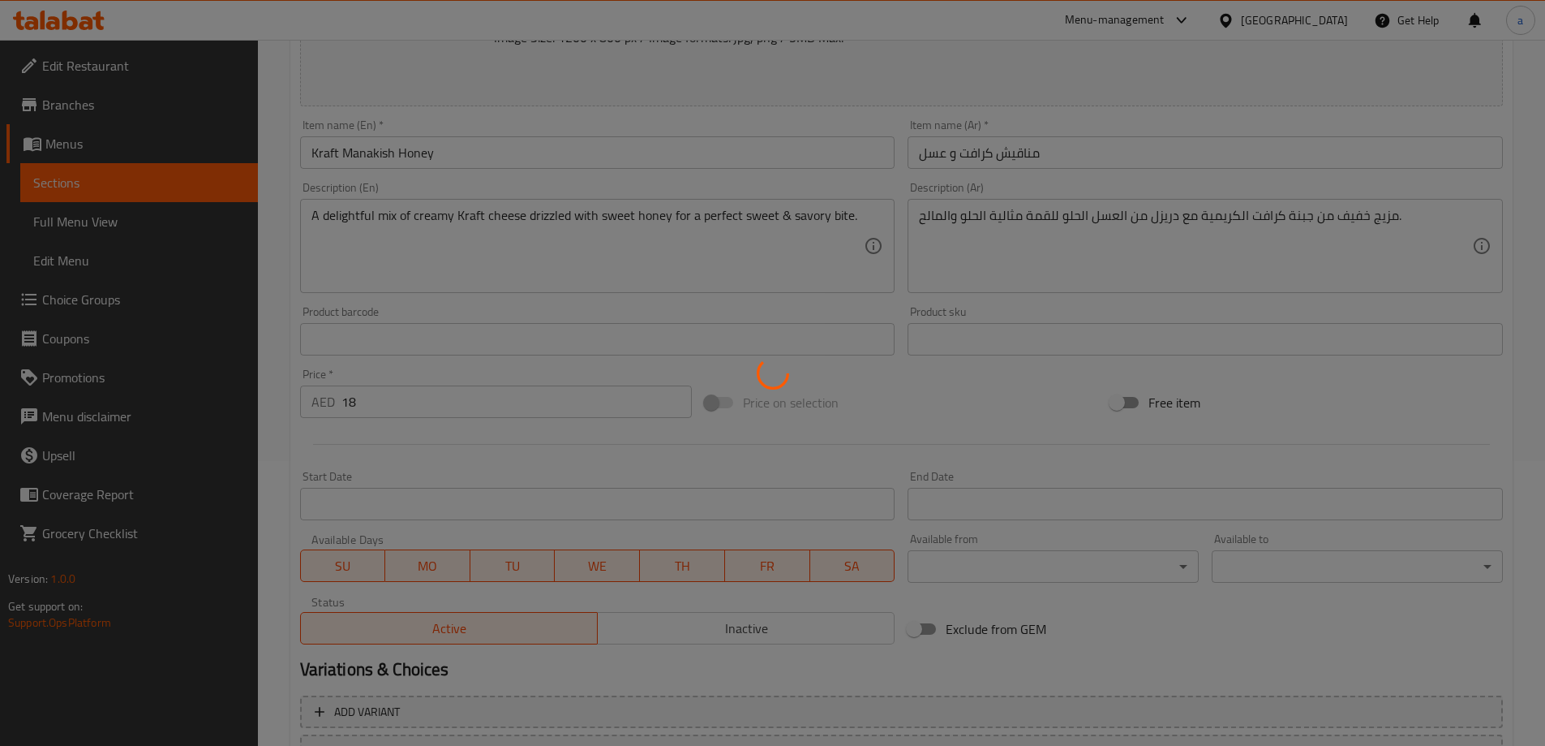
scroll to position [100, 0]
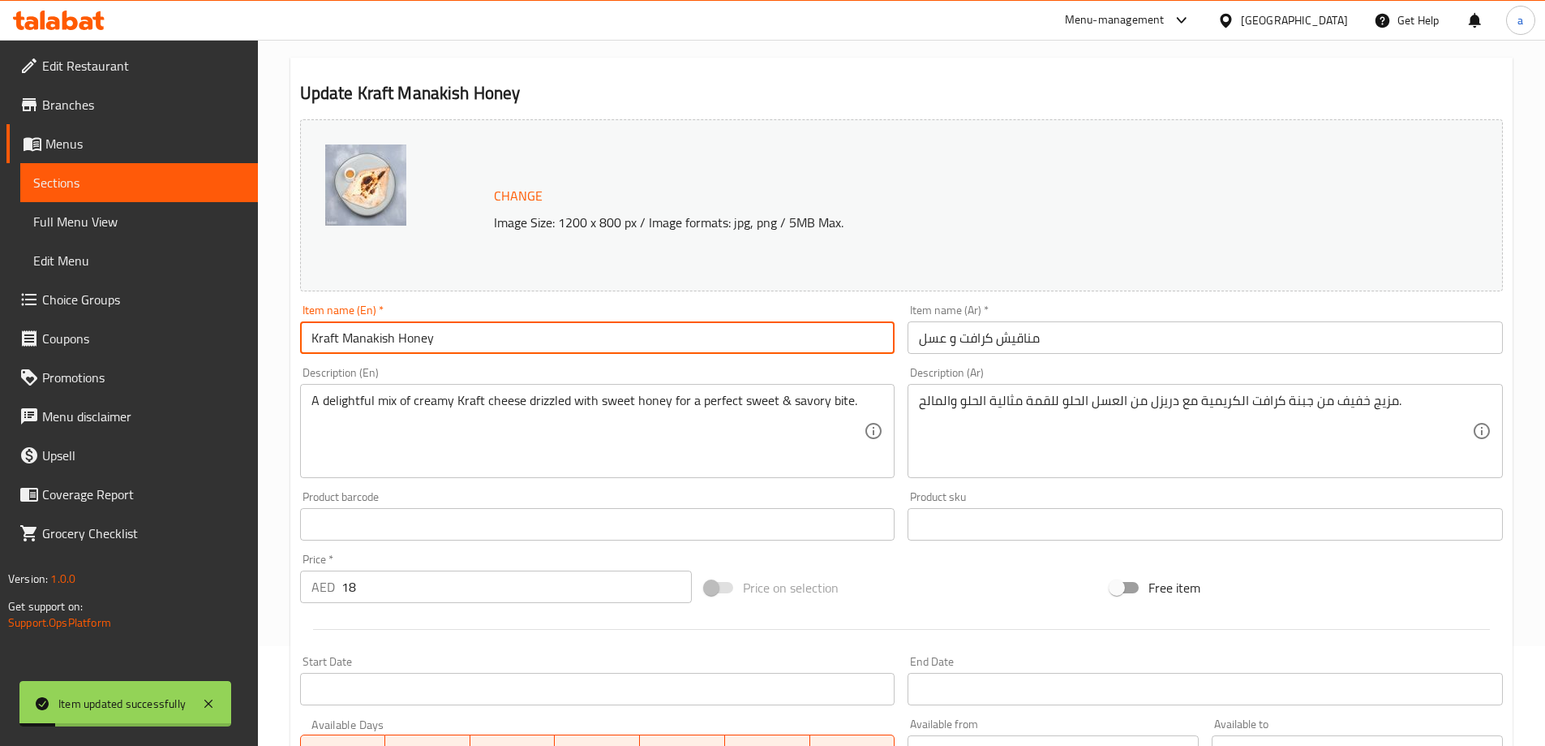
click at [327, 330] on input "Kraft Manakish Honey" at bounding box center [597, 337] width 595 height 32
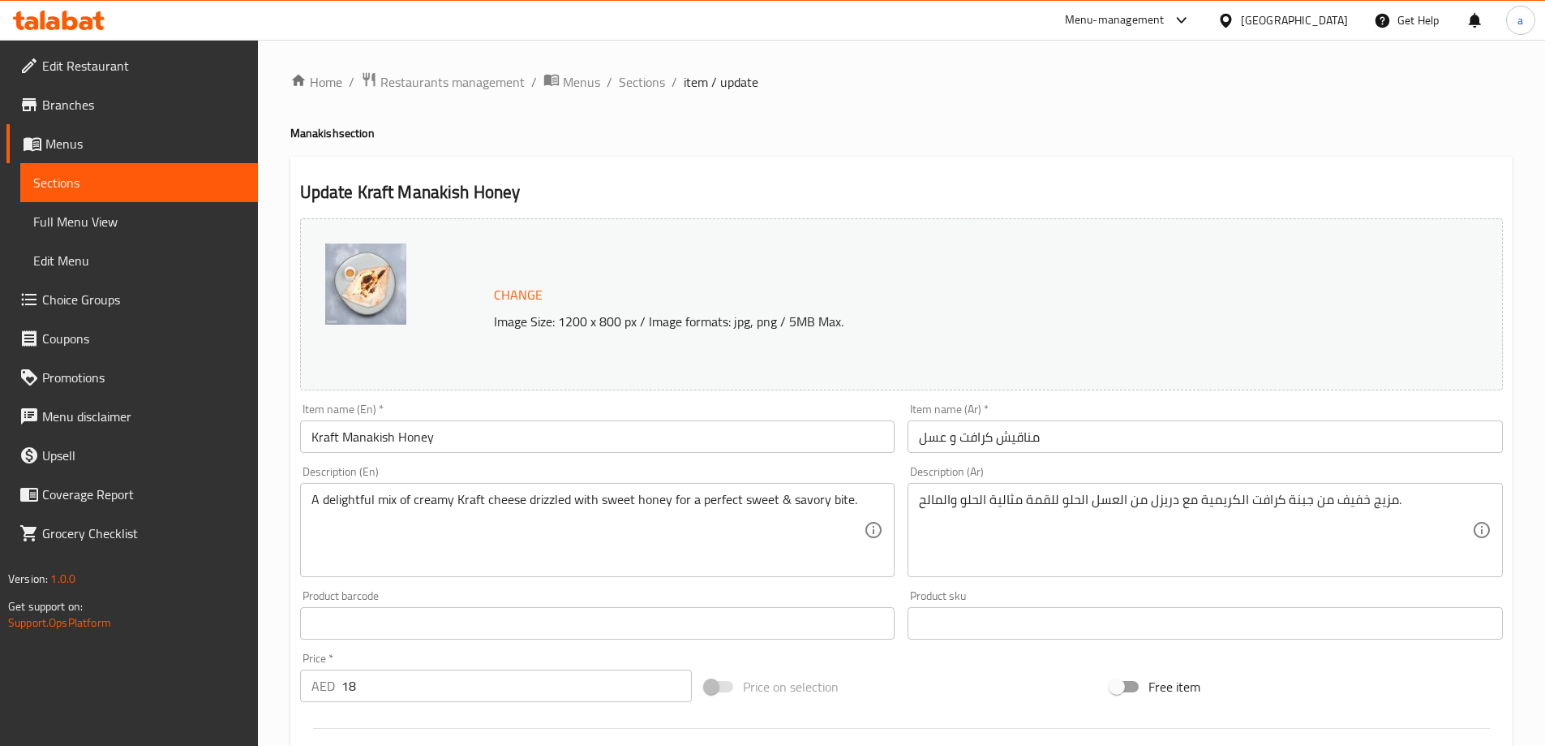
scroll to position [0, 0]
click at [643, 83] on span "Sections" at bounding box center [642, 82] width 46 height 19
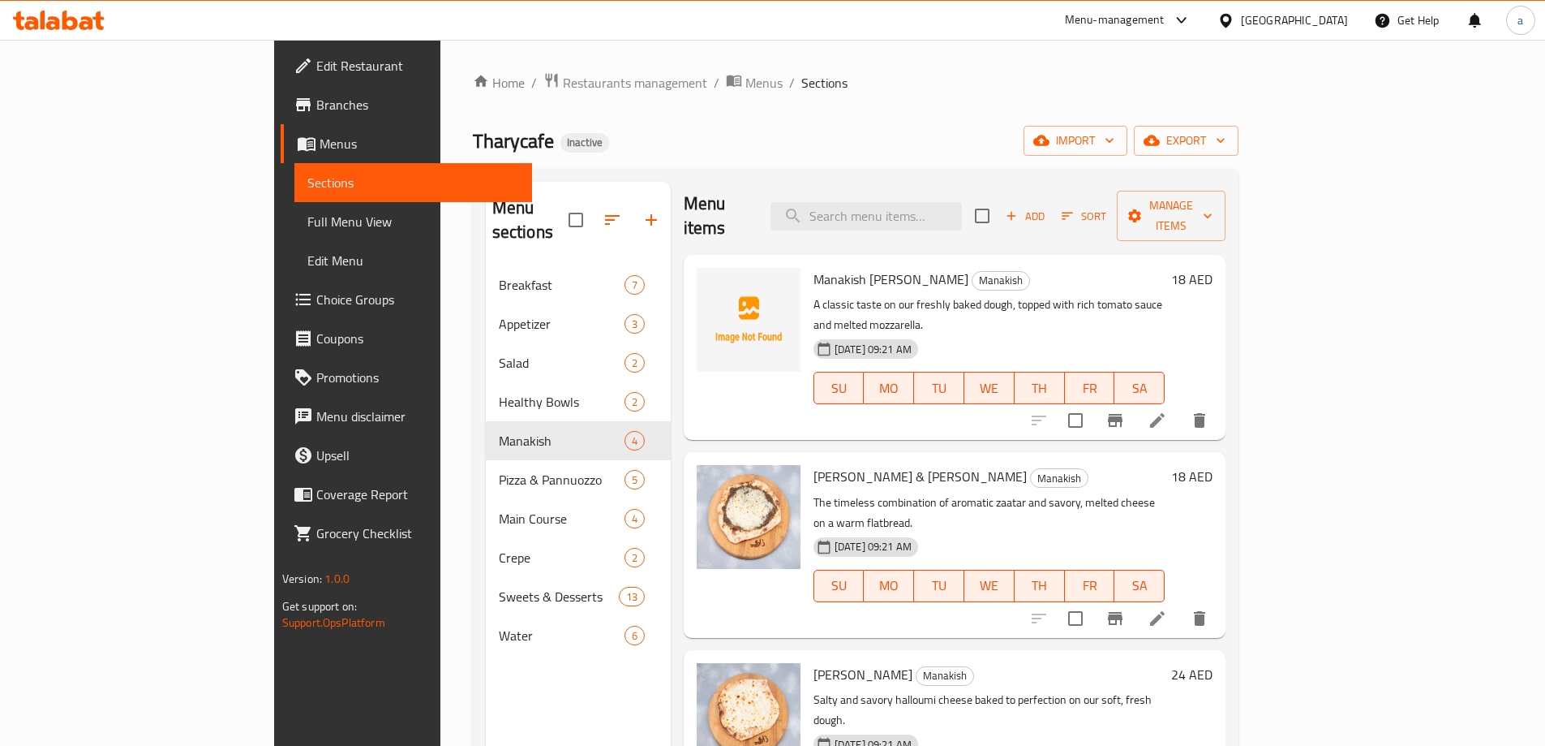
scroll to position [227, 0]
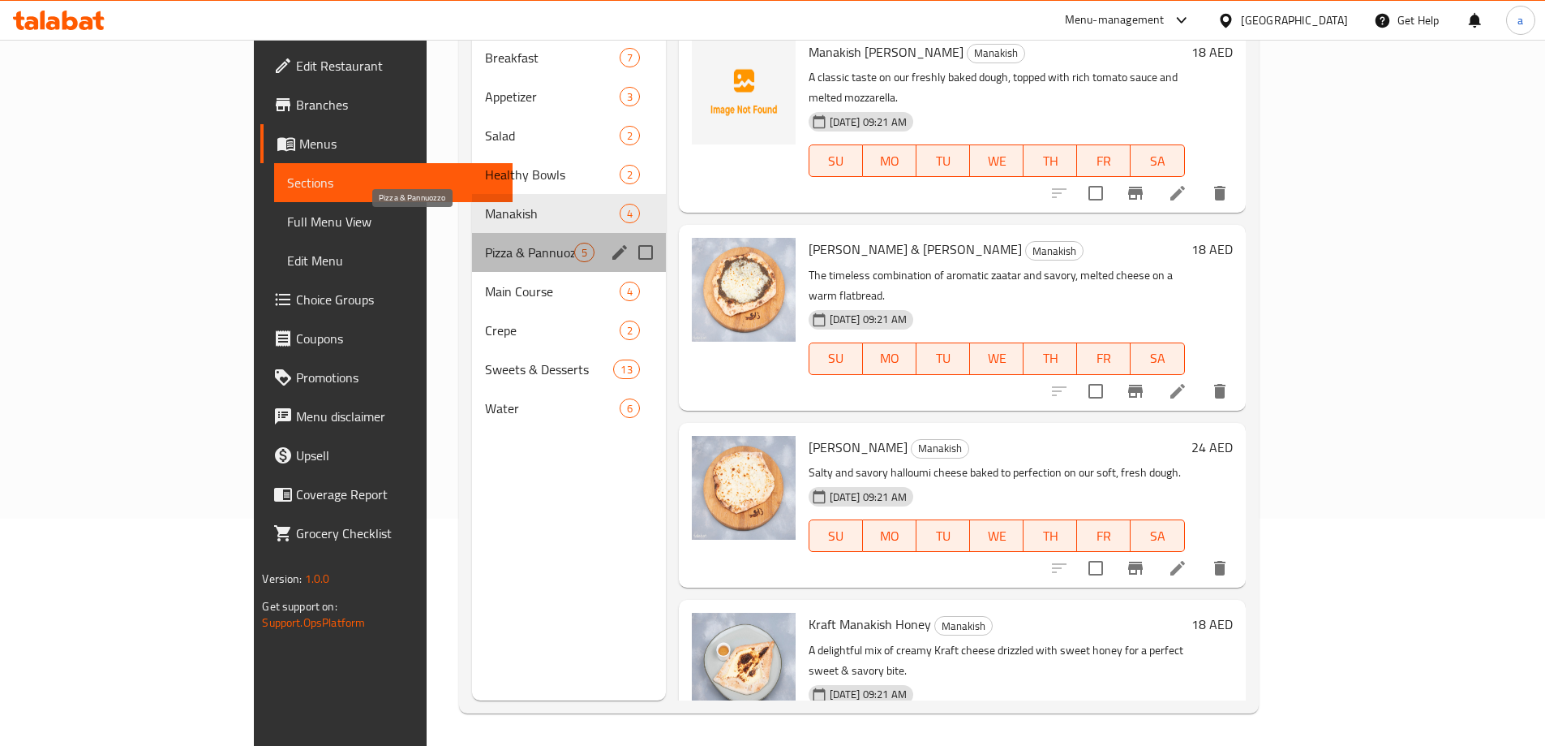
click at [485, 243] on span "Pizza & Pannuozzo" at bounding box center [529, 252] width 88 height 19
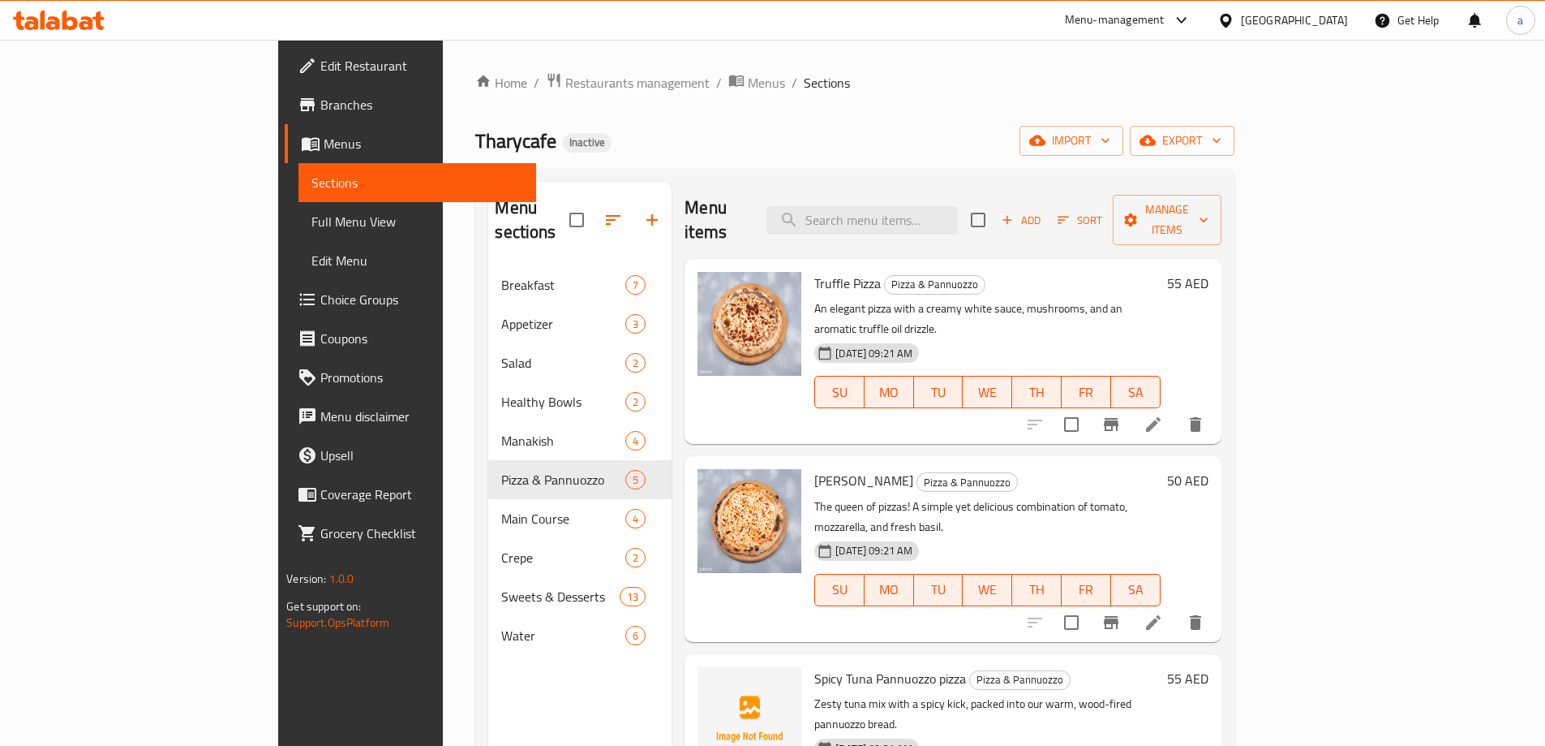
click at [1176, 410] on li at bounding box center [1153, 424] width 45 height 29
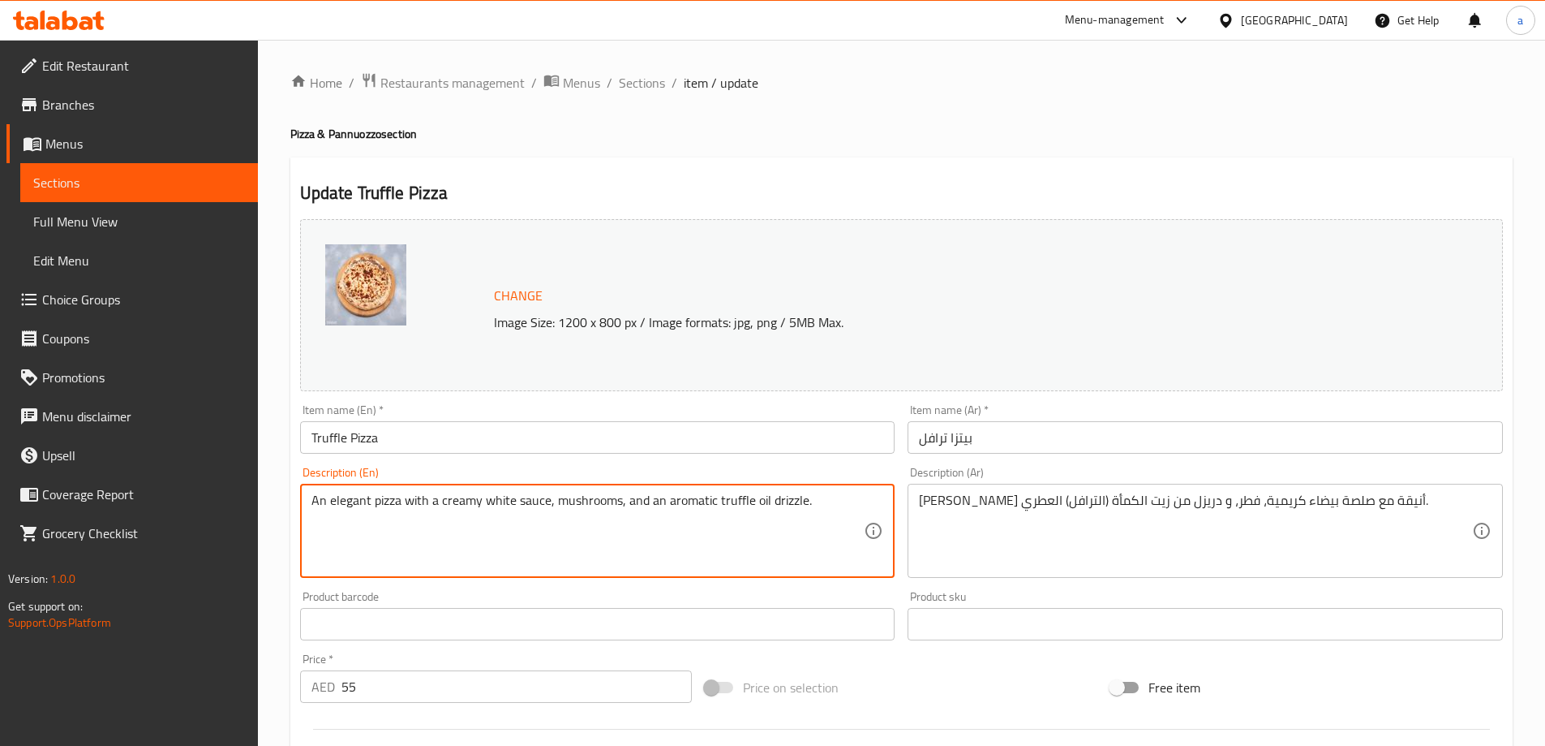
click at [355, 500] on textarea "An elegant pizza with a creamy white sauce, mushrooms, and an aromatic truffle …" at bounding box center [588, 530] width 553 height 77
click at [344, 501] on textarea "An elegant pizza with a creamy white sauce, mushrooms, and an aromatic truffle …" at bounding box center [588, 530] width 553 height 77
type textarea "pizza with a creamy white sauce, mushrooms, and an aromatic truffle oil drizzle."
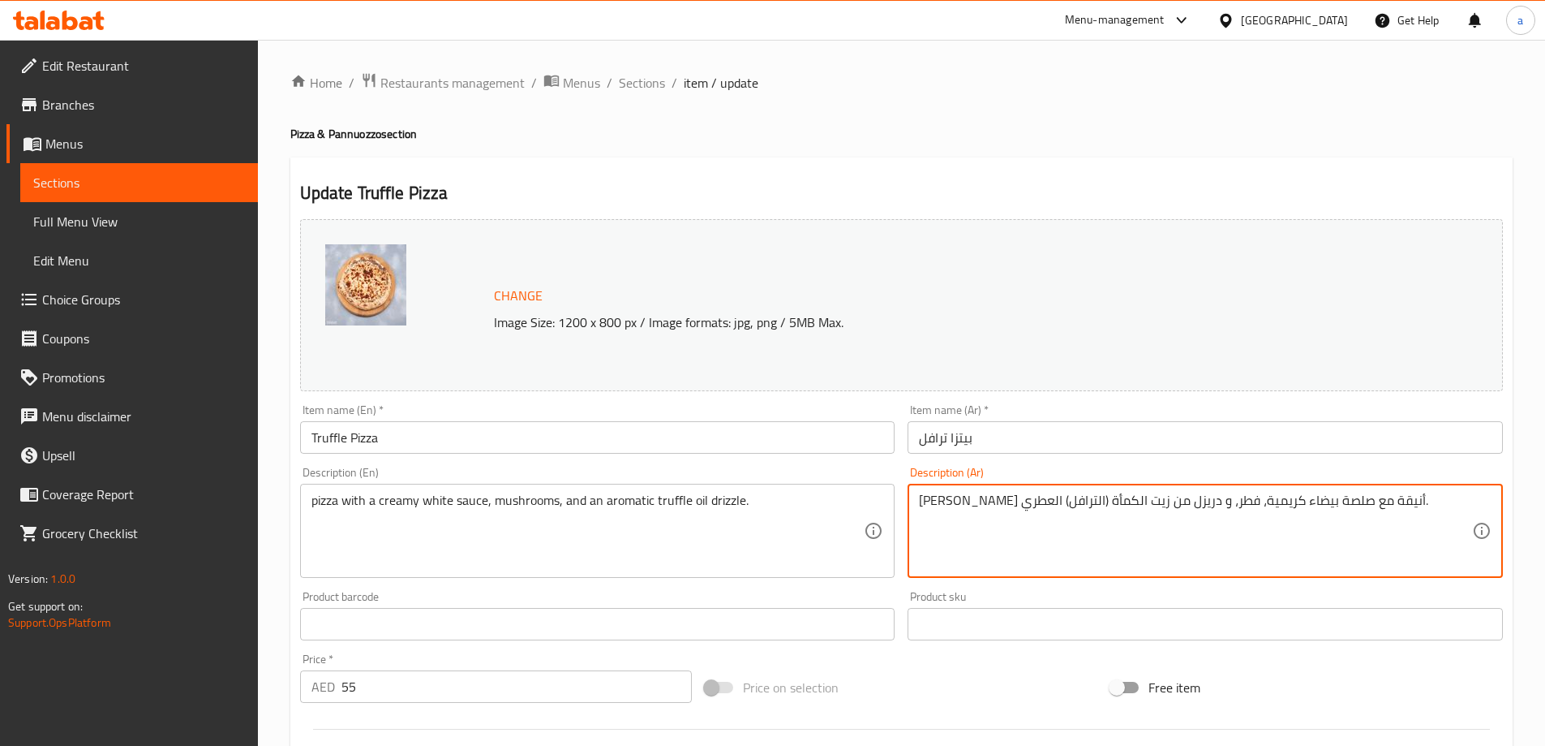
click at [1308, 500] on textarea "[PERSON_NAME] أنيقة مع صلصة بيضاء كريمية، فطر، و دريزل من زيت الكمأة (الترافل) …" at bounding box center [1195, 530] width 553 height 77
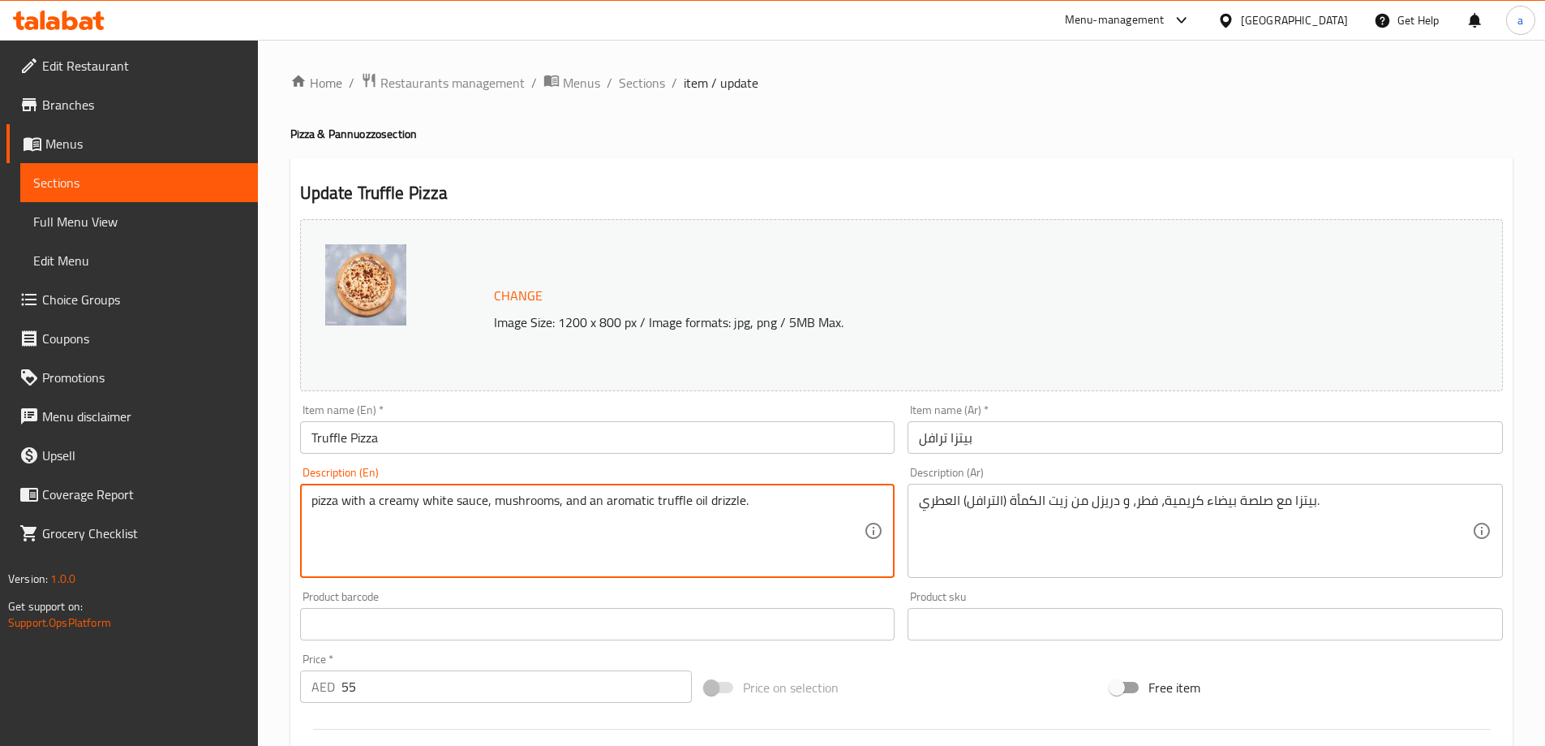
click at [616, 501] on textarea "pizza with a creamy white sauce, mushrooms, and an aromatic truffle oil drizzle." at bounding box center [588, 530] width 553 height 77
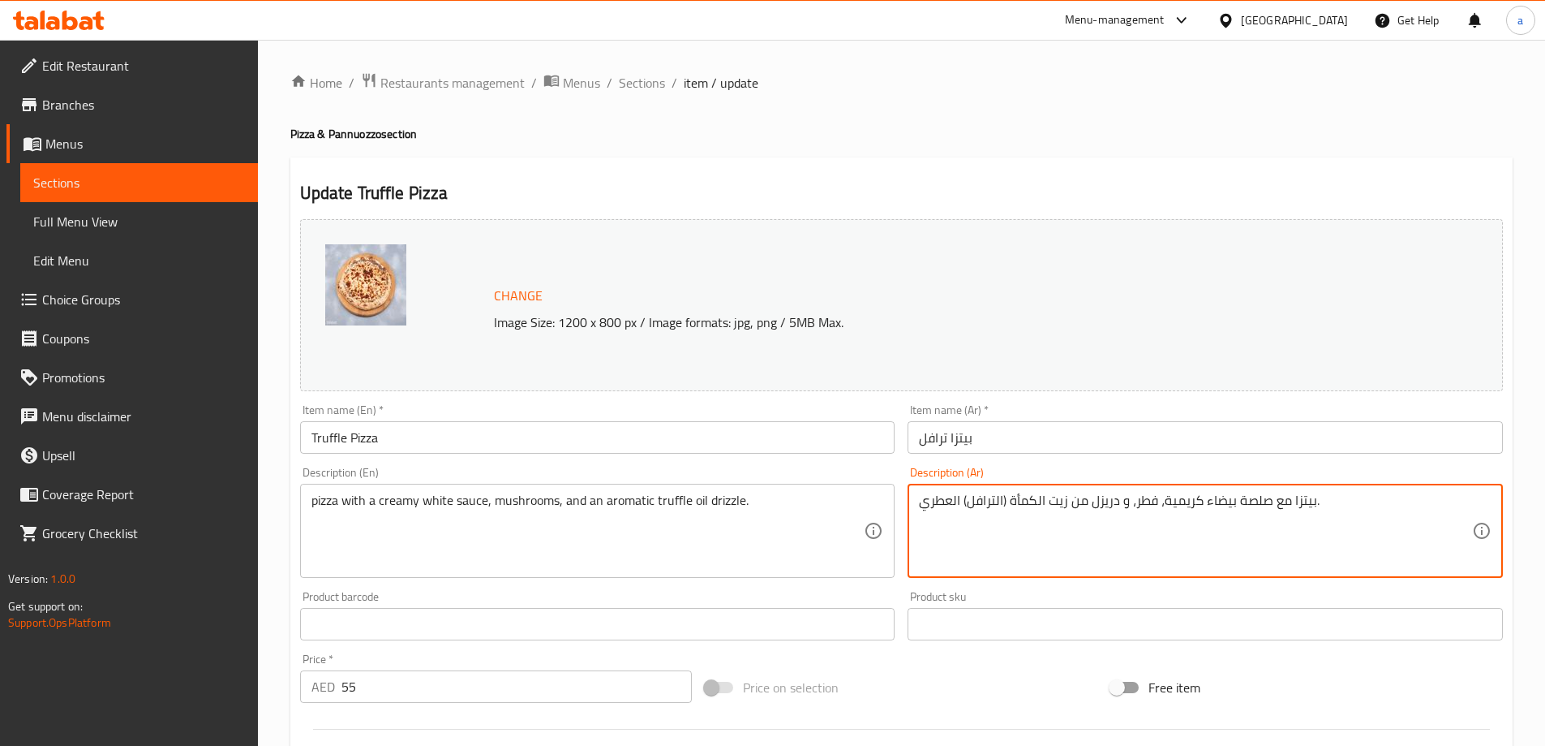
drag, startPoint x: 1012, startPoint y: 498, endPoint x: 1047, endPoint y: 518, distance: 39.9
click at [1002, 504] on textarea "بيتزا مع صلصة بيضاء كريمية، فطر، و دريزل من زيت (الترافل) العطري." at bounding box center [1195, 530] width 553 height 77
click at [1005, 504] on textarea "بيتزا مع صلصة بيضاء كريمية، فطر، و دريزل من زيت (الترافل) العطري." at bounding box center [1195, 530] width 553 height 77
click at [963, 503] on textarea "بيتزا مع صلصة بيضاء كريمية، فطر، و دريزل من زيت الترافل) العطري." at bounding box center [1195, 530] width 553 height 77
click at [1002, 500] on textarea "بيتزا مع صلصة بيضاء كريمية، فطر، و دريزل من زيت الترافل العطري." at bounding box center [1195, 530] width 553 height 77
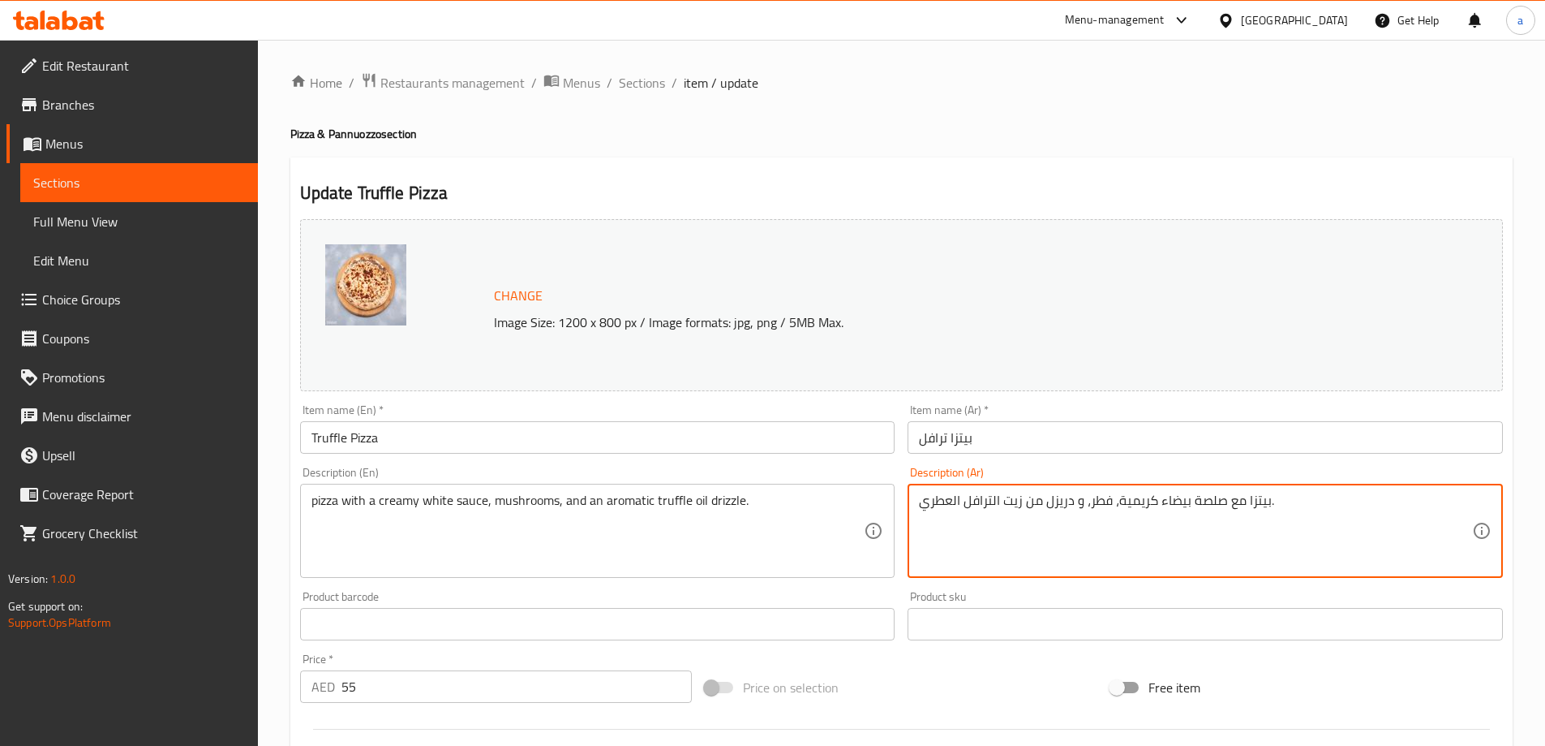
click at [1107, 504] on textarea "بيتزا مع صلصة بيضاء كريمية، فطر، و دريزل من زيت الترافل العطري." at bounding box center [1195, 530] width 553 height 77
click at [1134, 502] on textarea "بيتزا مع صلصة بيضاء كريميةمشروم ، و دريزل من زيت الترافل العطري." at bounding box center [1195, 530] width 553 height 77
click at [1124, 550] on textarea "بيتزا مع صلصة بيضاء كريمية مشروم ، و دريزل من زيت الترافل العطري." at bounding box center [1195, 530] width 553 height 77
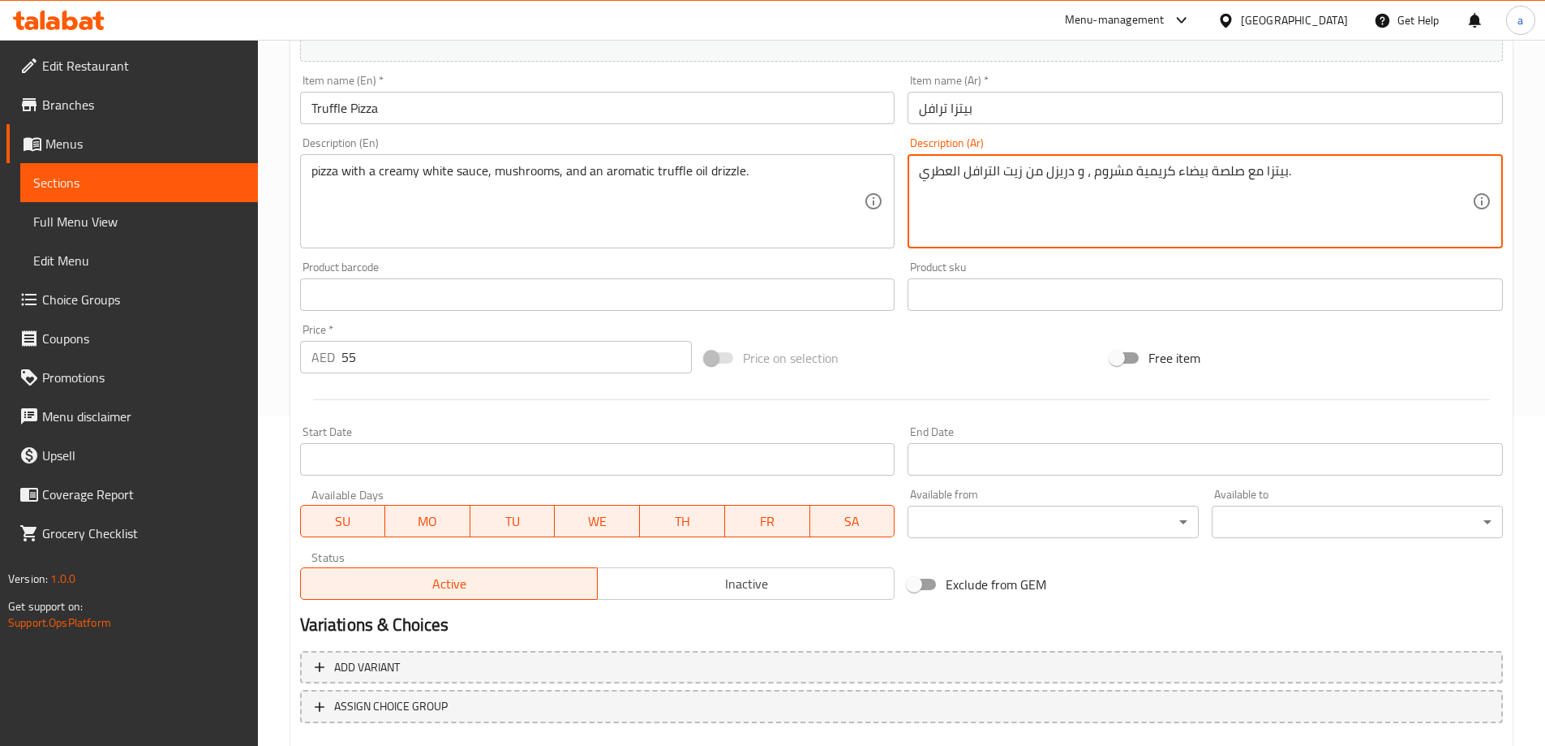
scroll to position [424, 0]
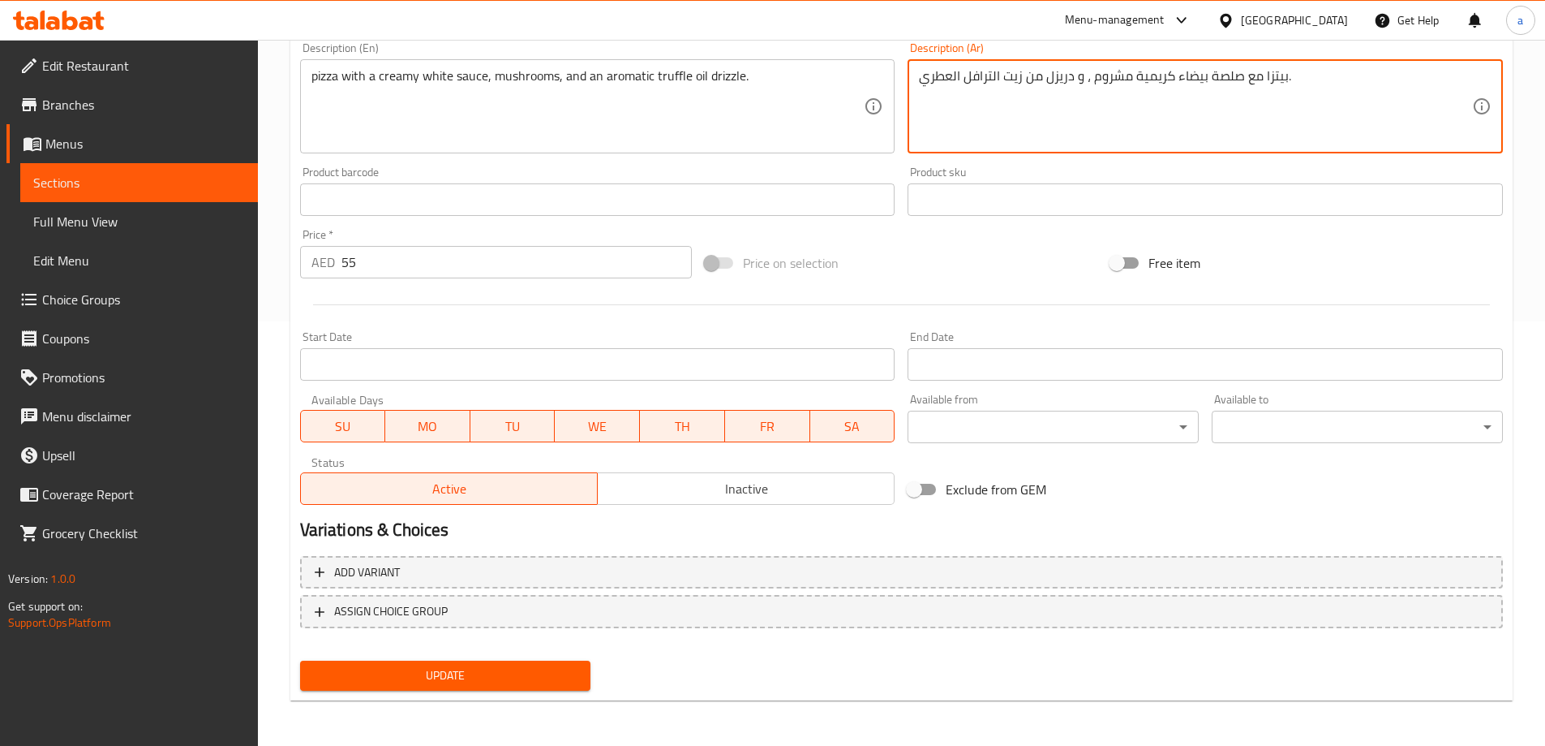
type textarea "بيتزا مع صلصة بيضاء كريمية مشروم ، و دريزل من زيت الترافل العطري."
click at [497, 668] on span "Update" at bounding box center [445, 675] width 265 height 20
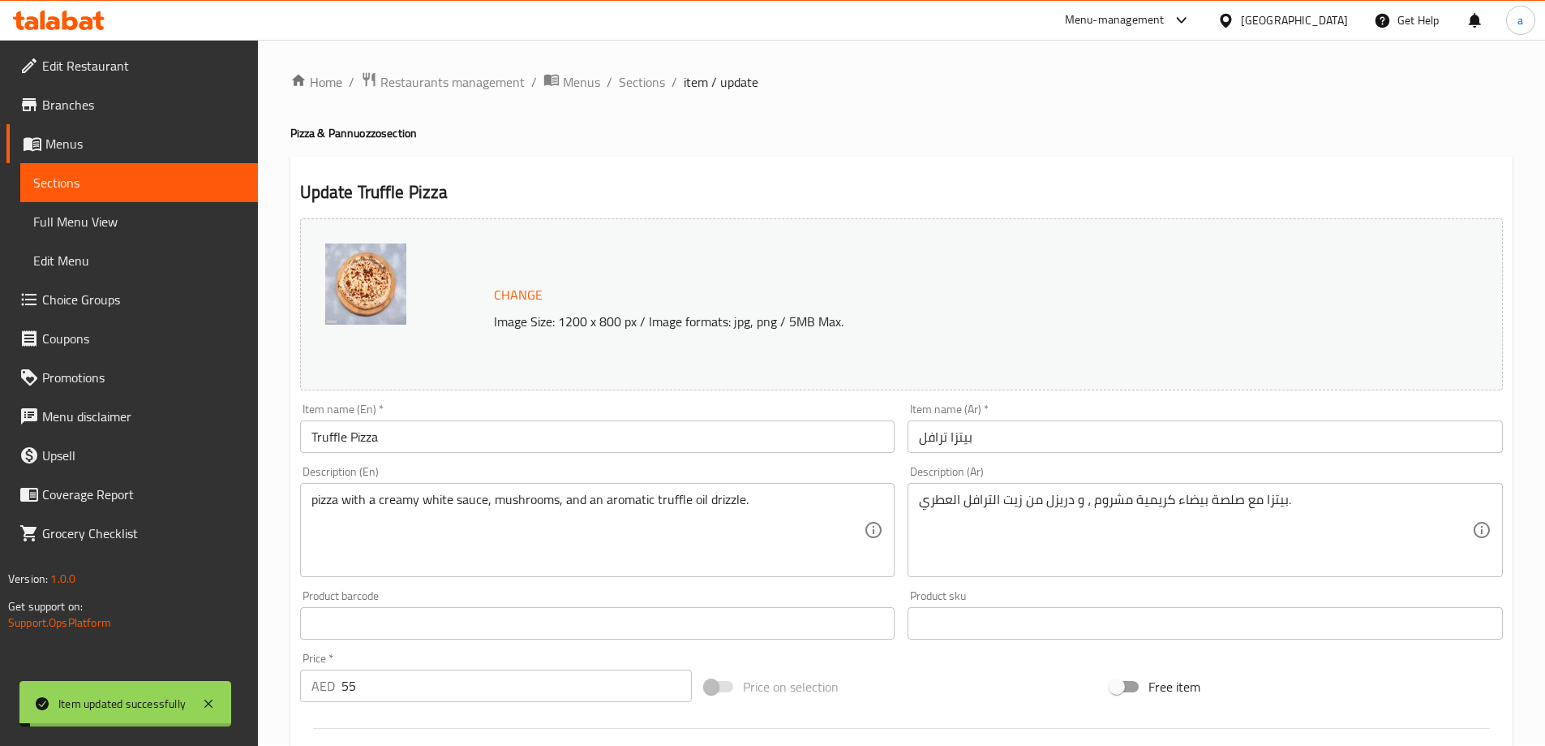
scroll to position [0, 0]
click at [647, 88] on span "Sections" at bounding box center [642, 82] width 46 height 19
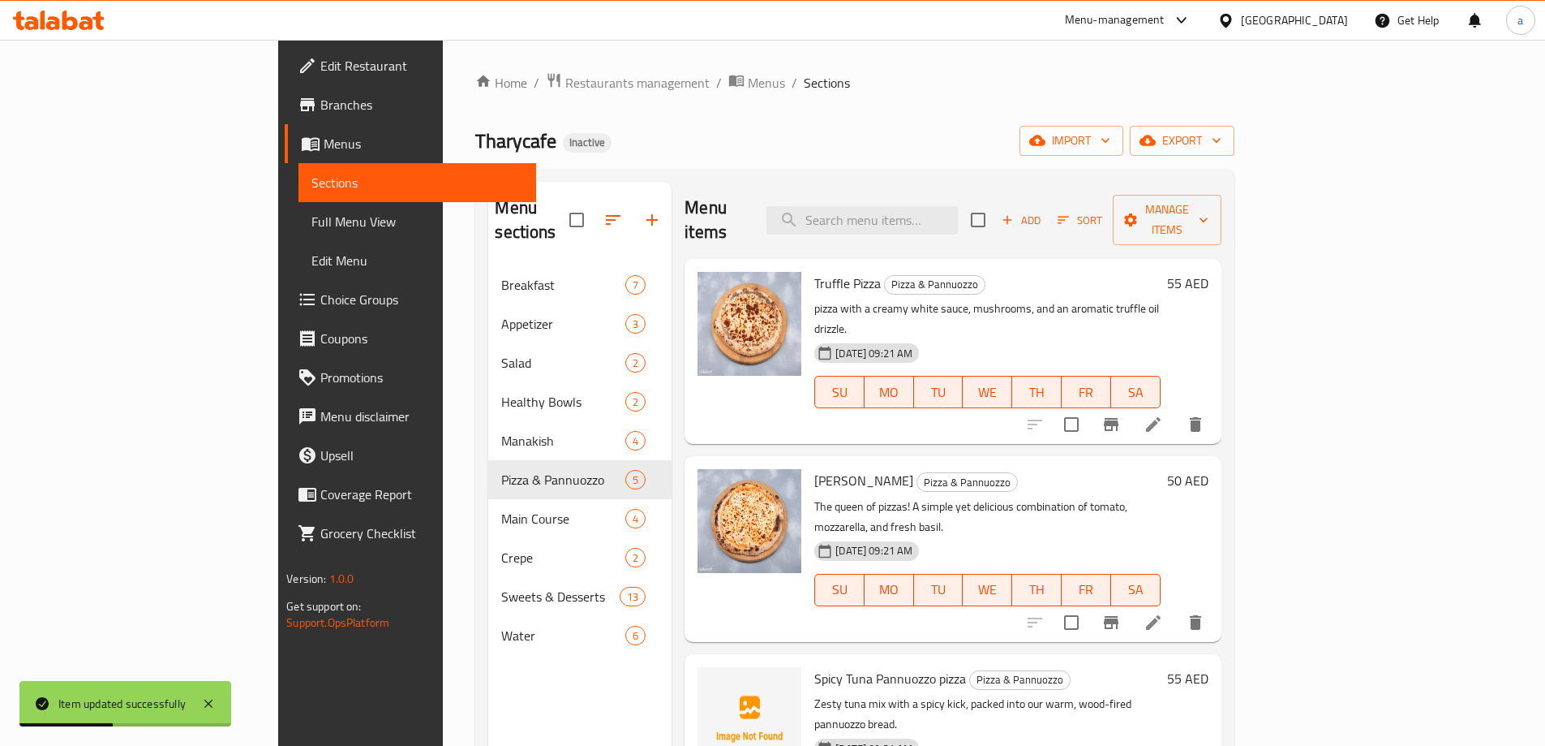
click at [1176, 608] on li at bounding box center [1153, 622] width 45 height 29
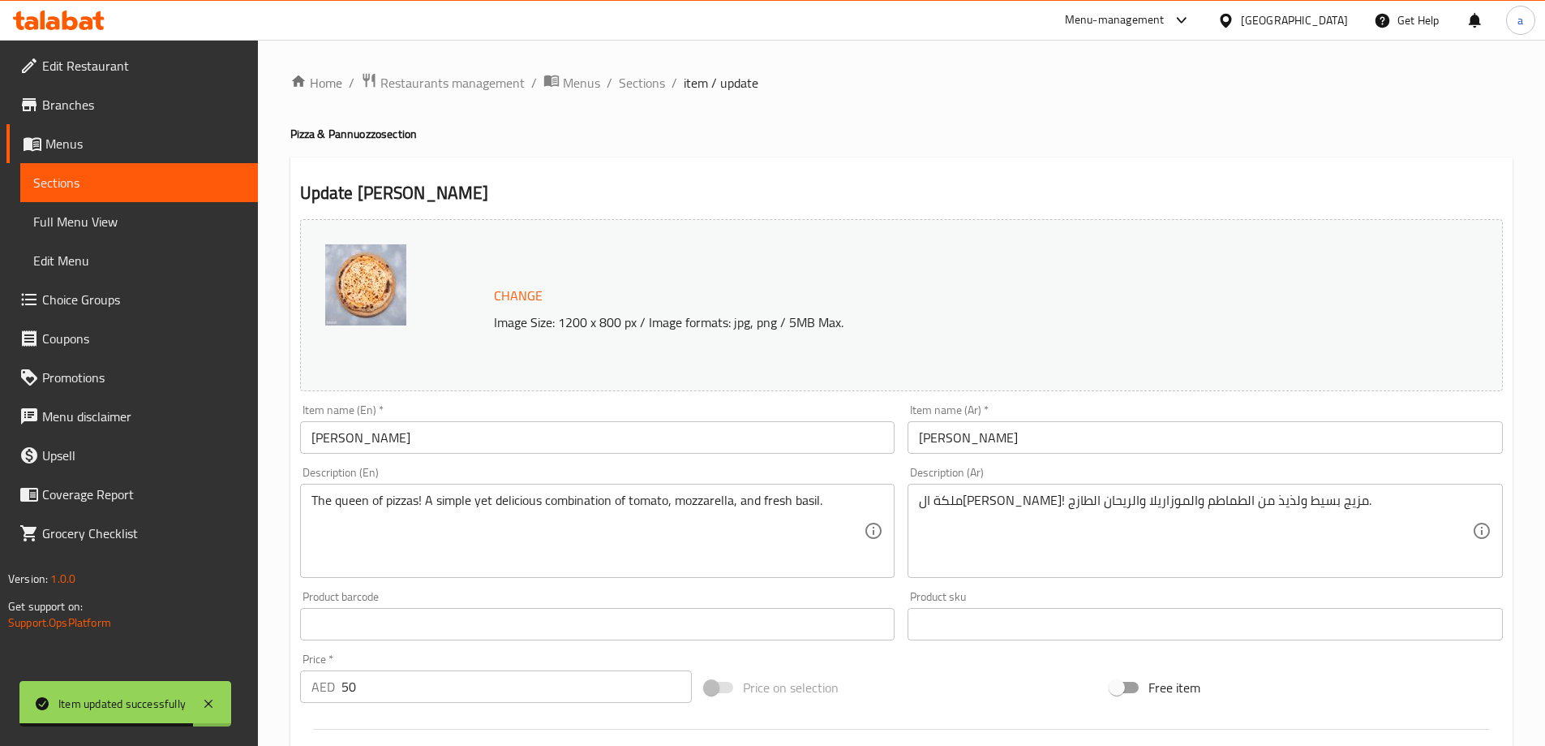
click at [352, 427] on input "[PERSON_NAME]" at bounding box center [597, 437] width 595 height 32
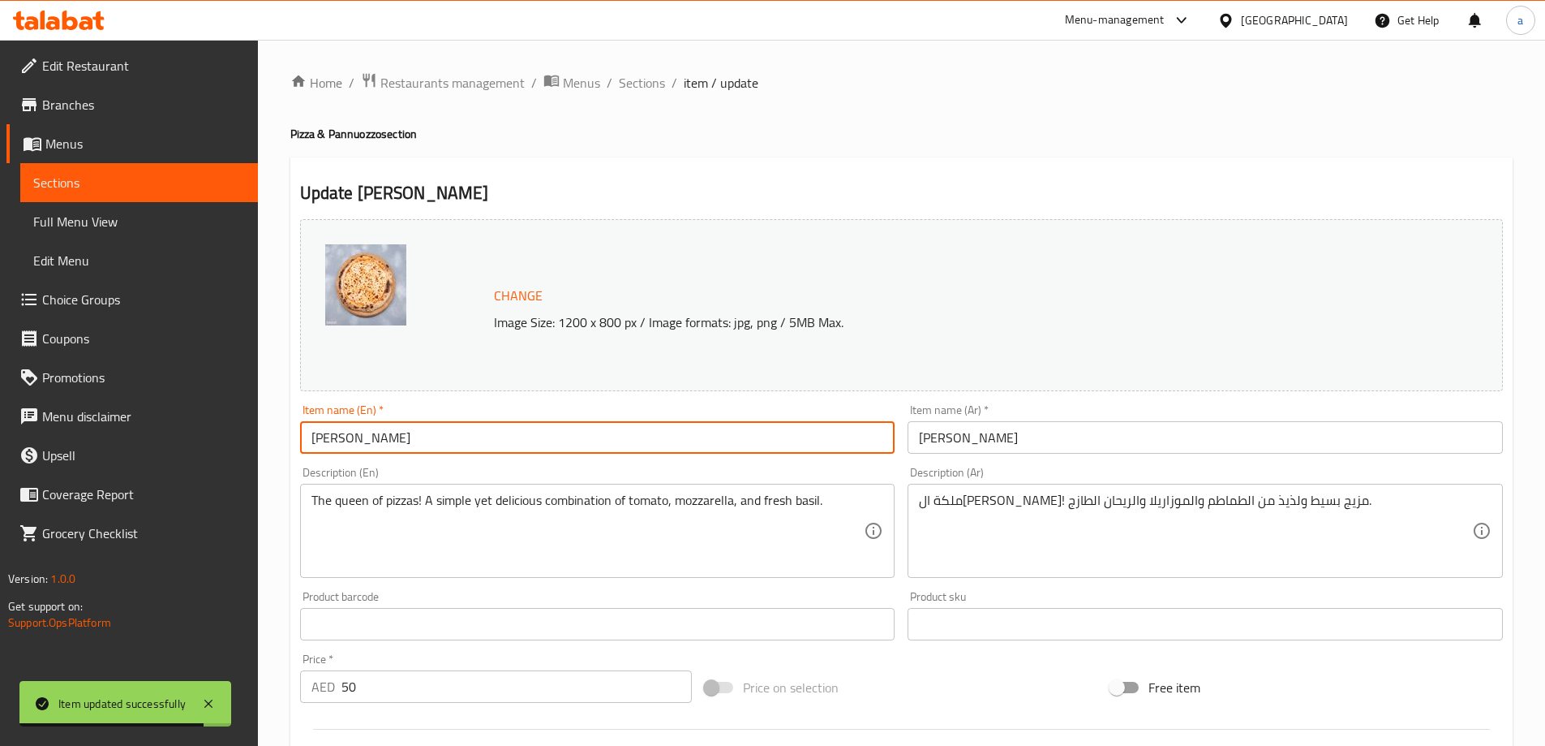
click at [350, 434] on input "[PERSON_NAME]" at bounding box center [597, 437] width 595 height 32
paste input "he"
type input "[PERSON_NAME]"
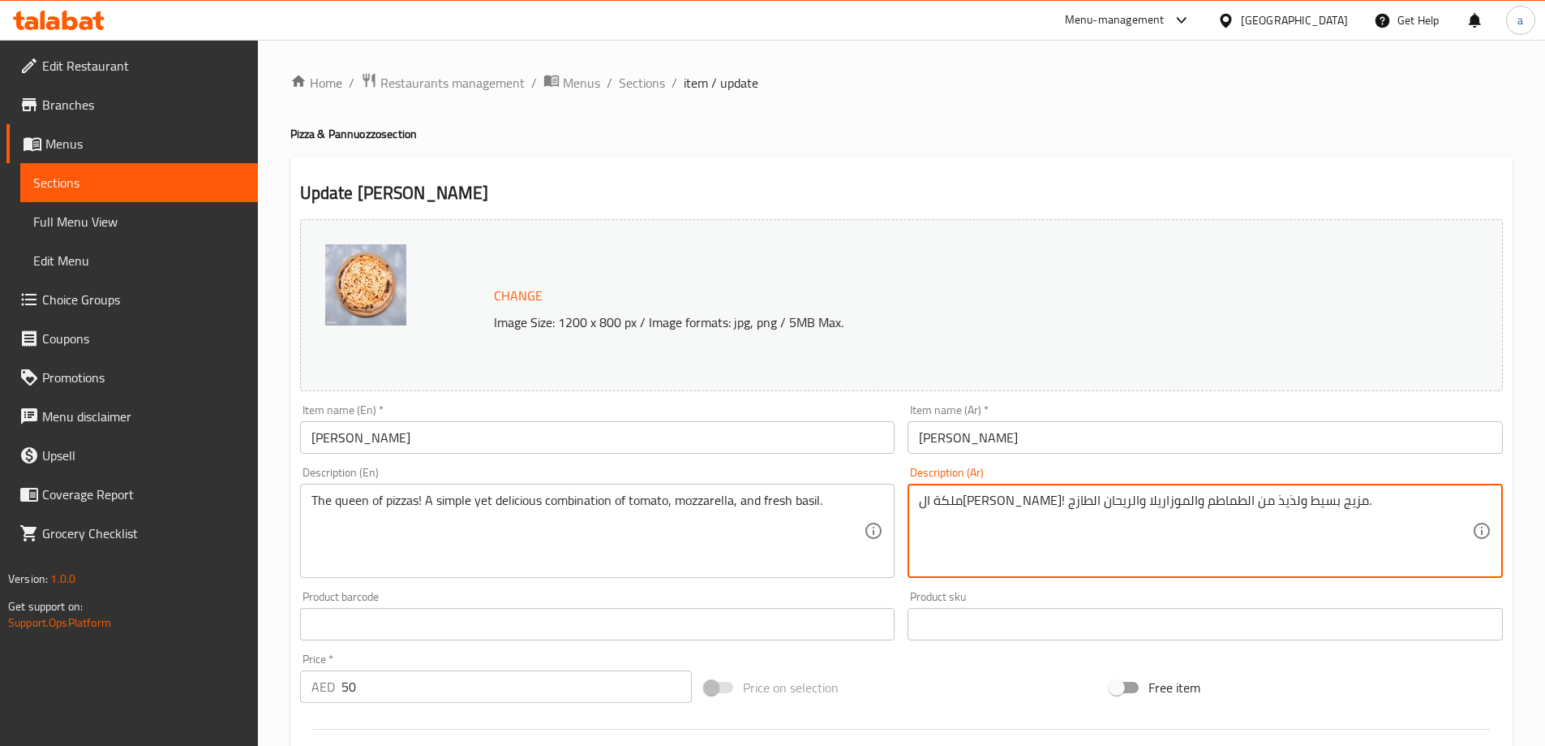
click at [1270, 501] on textarea "ملكة ال[PERSON_NAME]! مزيج بسيط ولذيذ من الطماطم والموزاريلا والريحان الطازج." at bounding box center [1195, 530] width 553 height 77
click at [1163, 500] on textarea "كوين البيتزا! مزيج بسيط ولذيذ من الطماطم والموزاريلا والريحان الطازج." at bounding box center [1195, 530] width 553 height 77
click at [1180, 508] on textarea "كوين البيتزا! مزيج بسيط ولذيذ من الطماطم والموزاريلا والريحان الطازج." at bounding box center [1195, 530] width 553 height 77
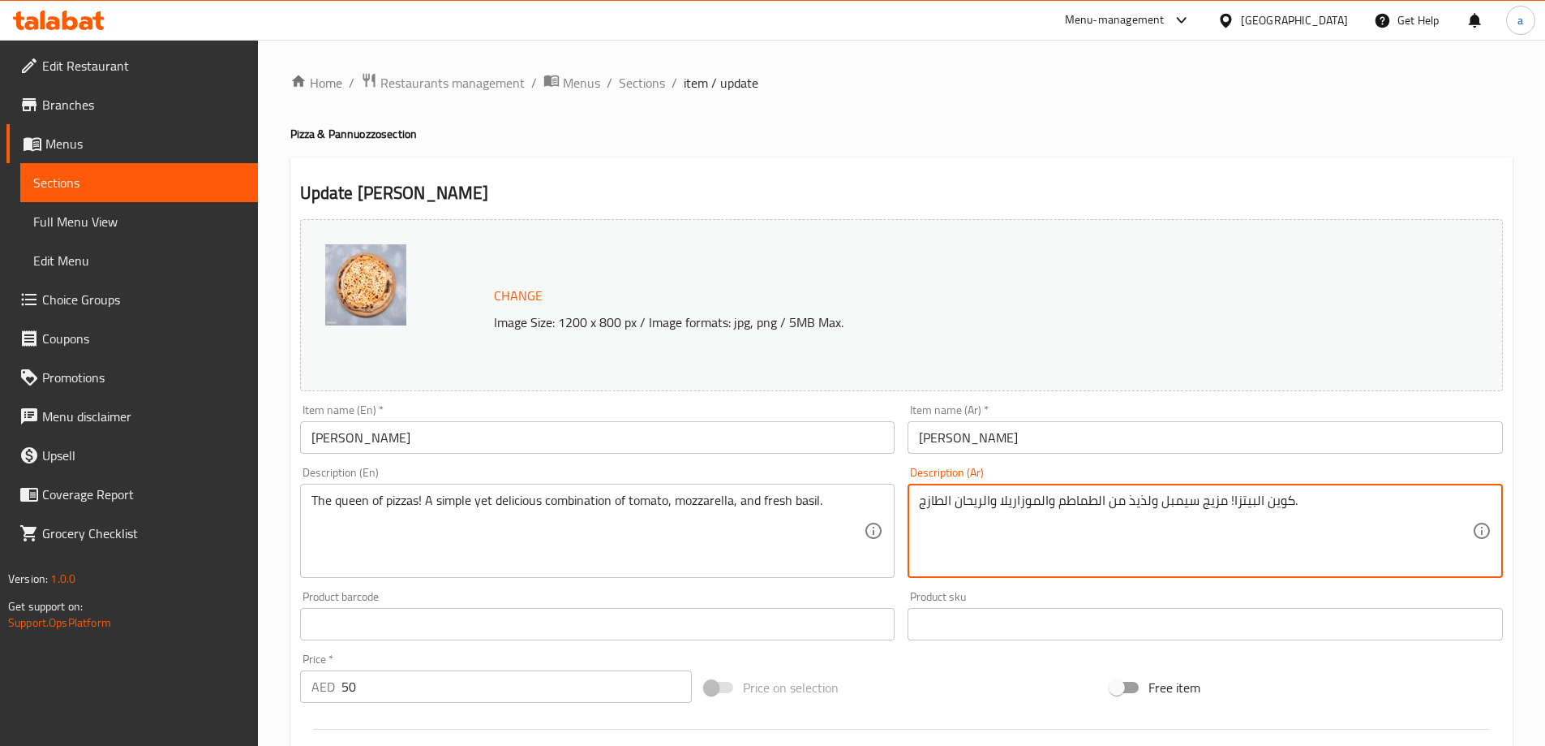
type textarea "كوين البيتزا! مزيج سيمبل ولذيذ من الطماطم والموزاريلا والريحان الطازج."
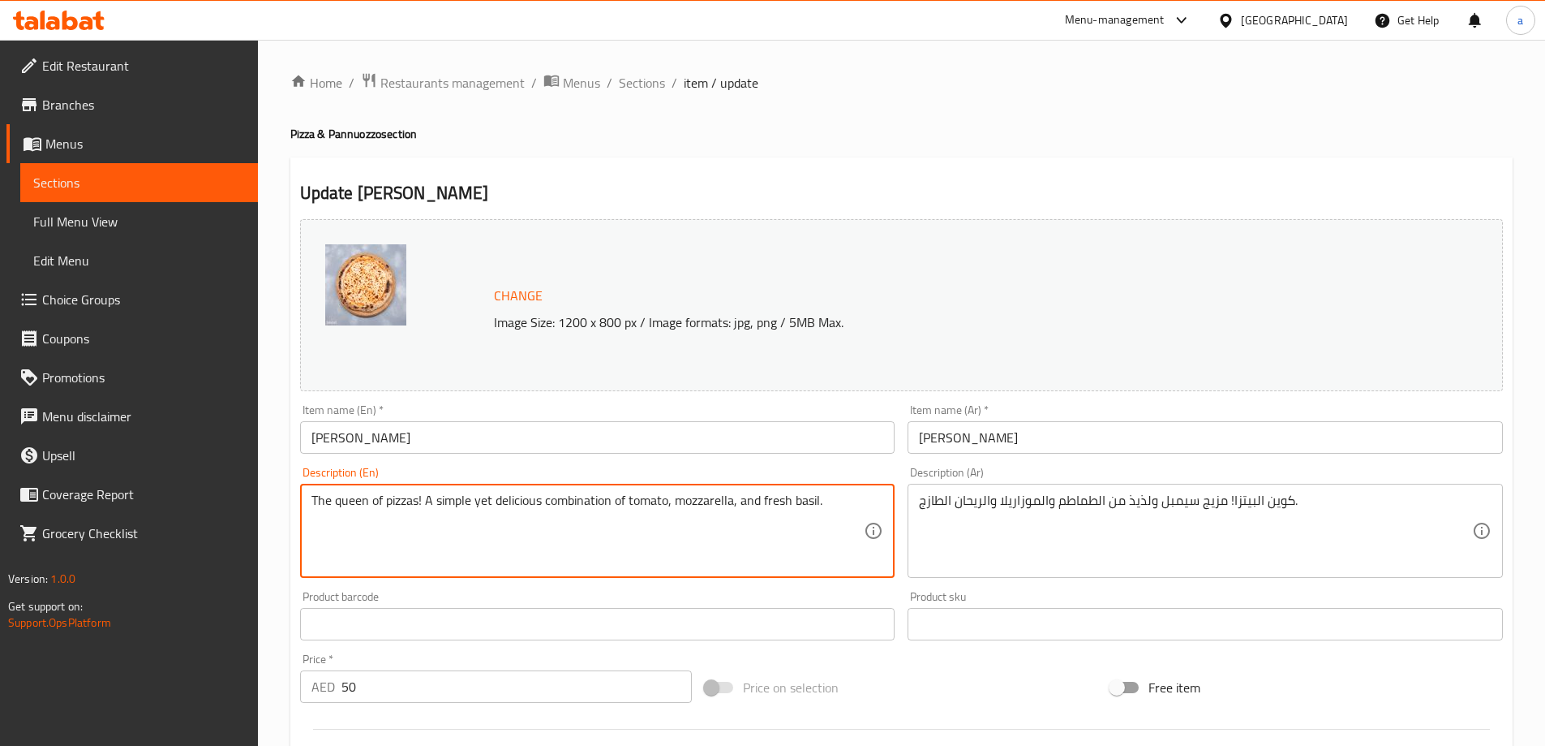
click at [801, 505] on textarea "The queen of pizzas! A simple yet delicious combination of tomato, mozzarella, …" at bounding box center [588, 530] width 553 height 77
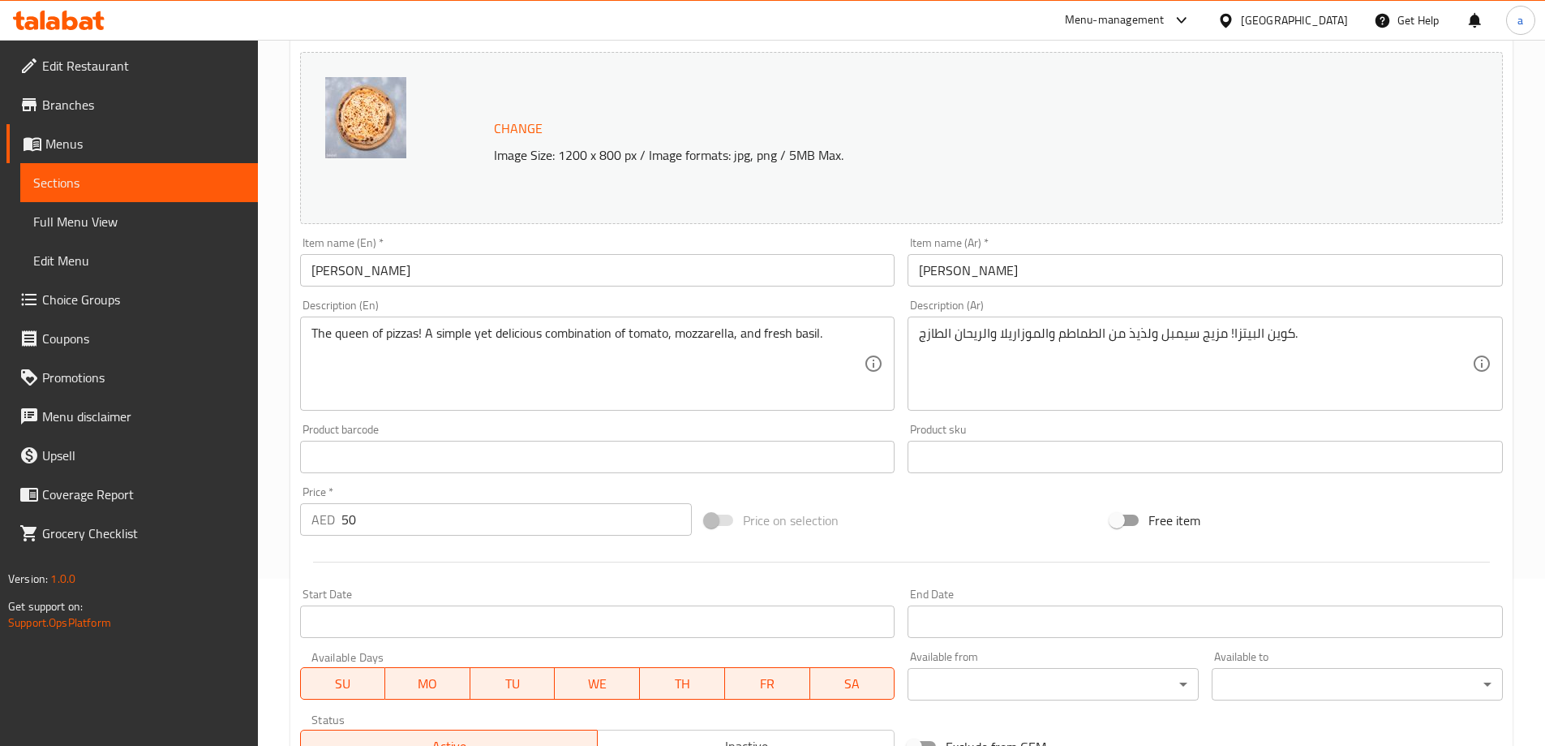
scroll to position [406, 0]
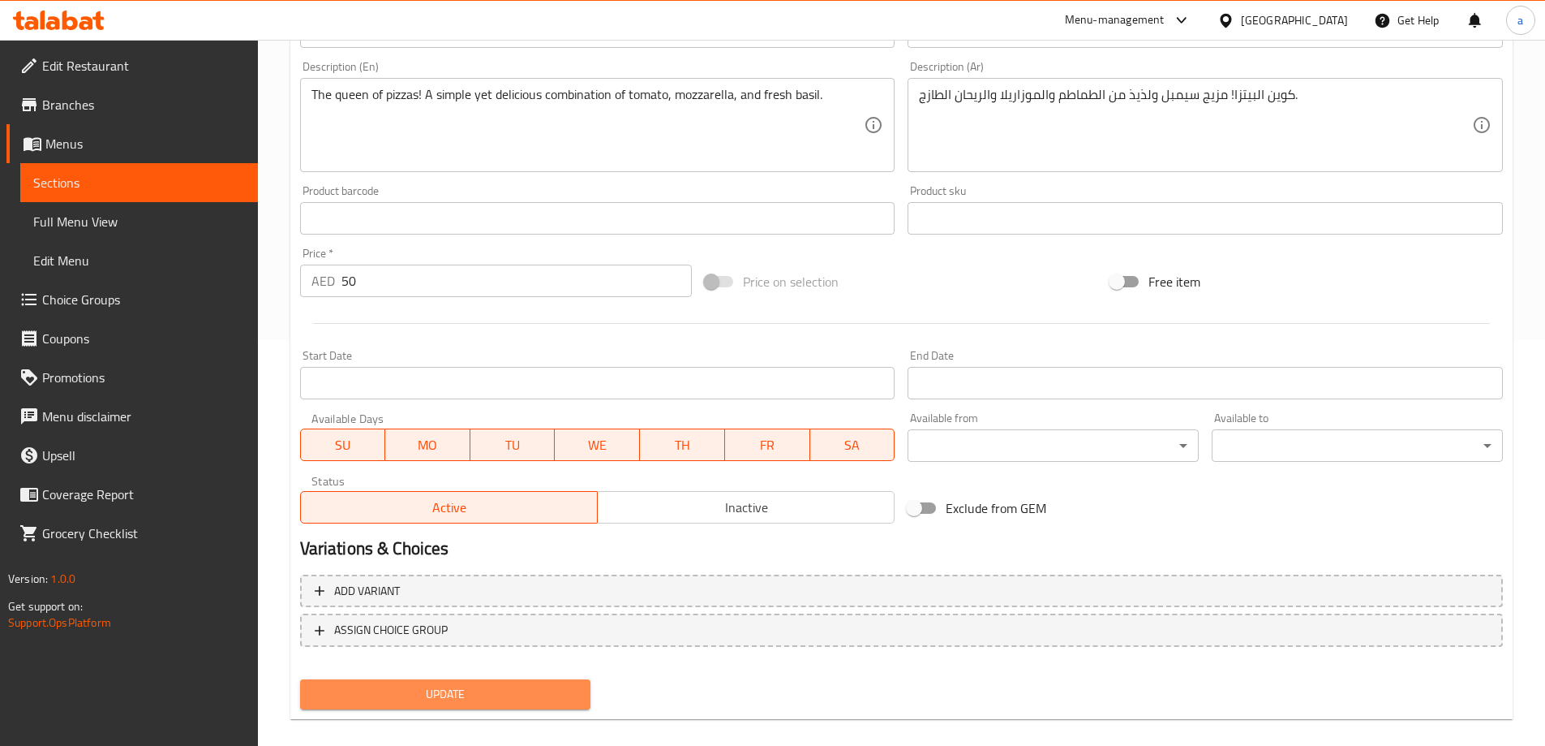
click at [555, 698] on span "Update" at bounding box center [445, 694] width 265 height 20
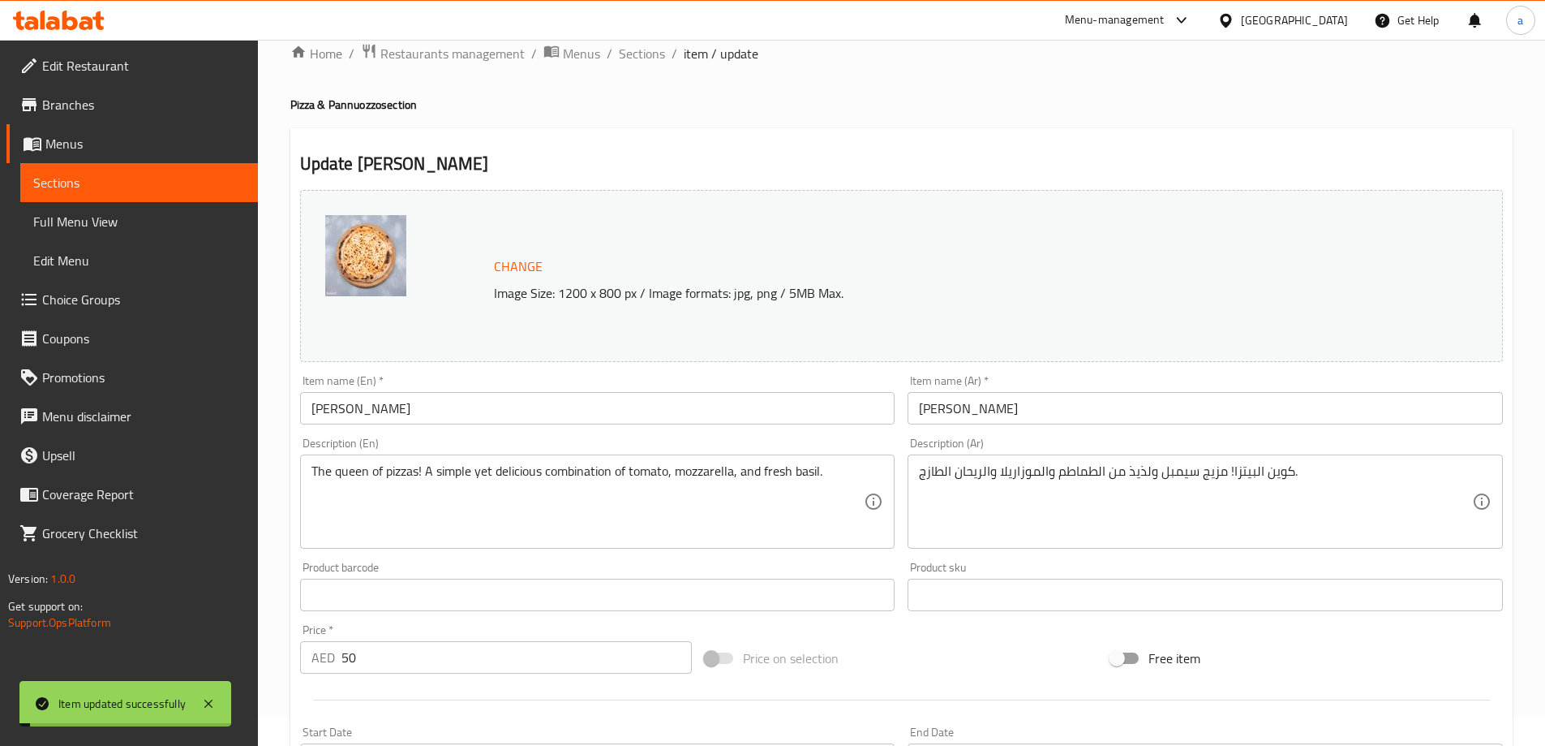
scroll to position [0, 0]
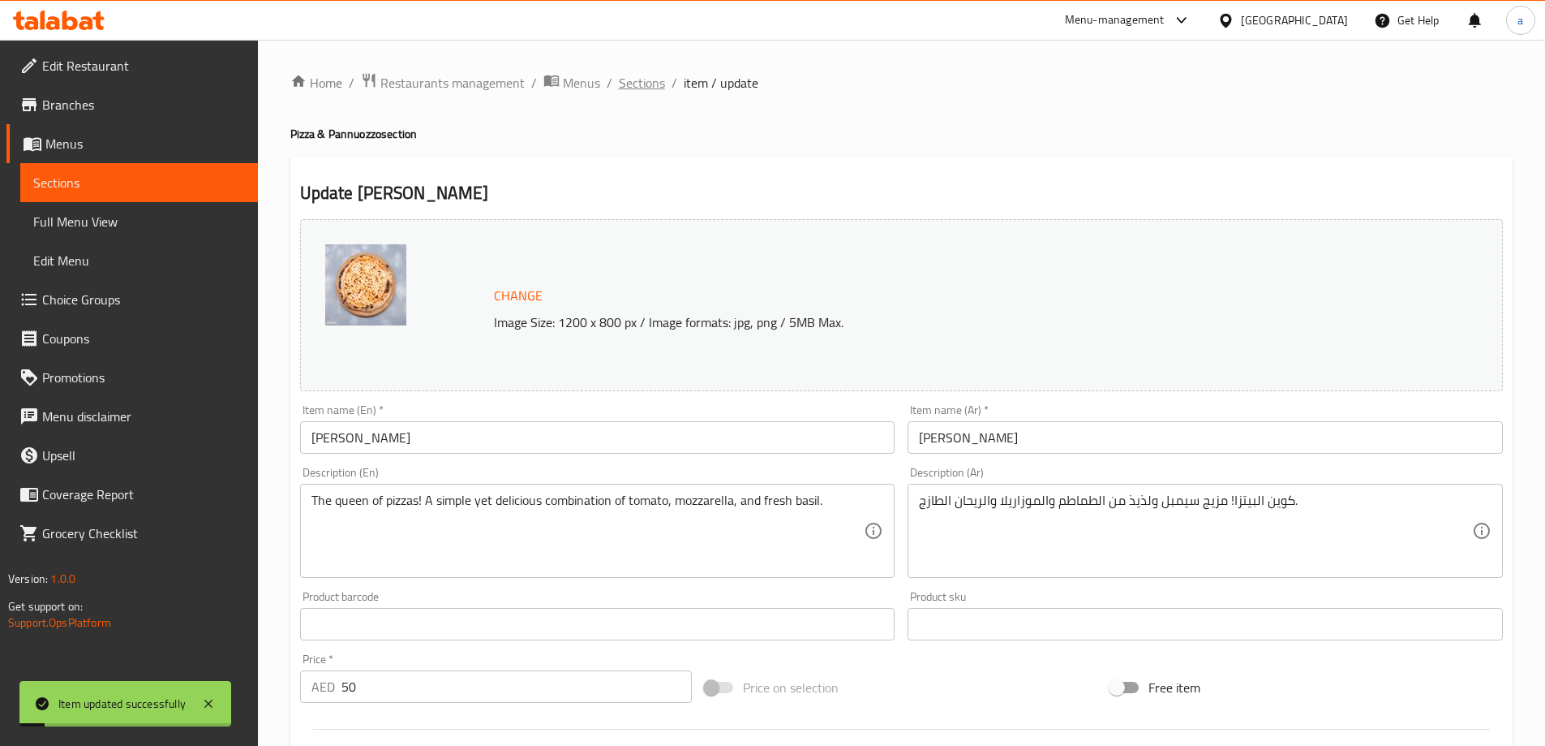
click at [628, 78] on span "Sections" at bounding box center [642, 82] width 46 height 19
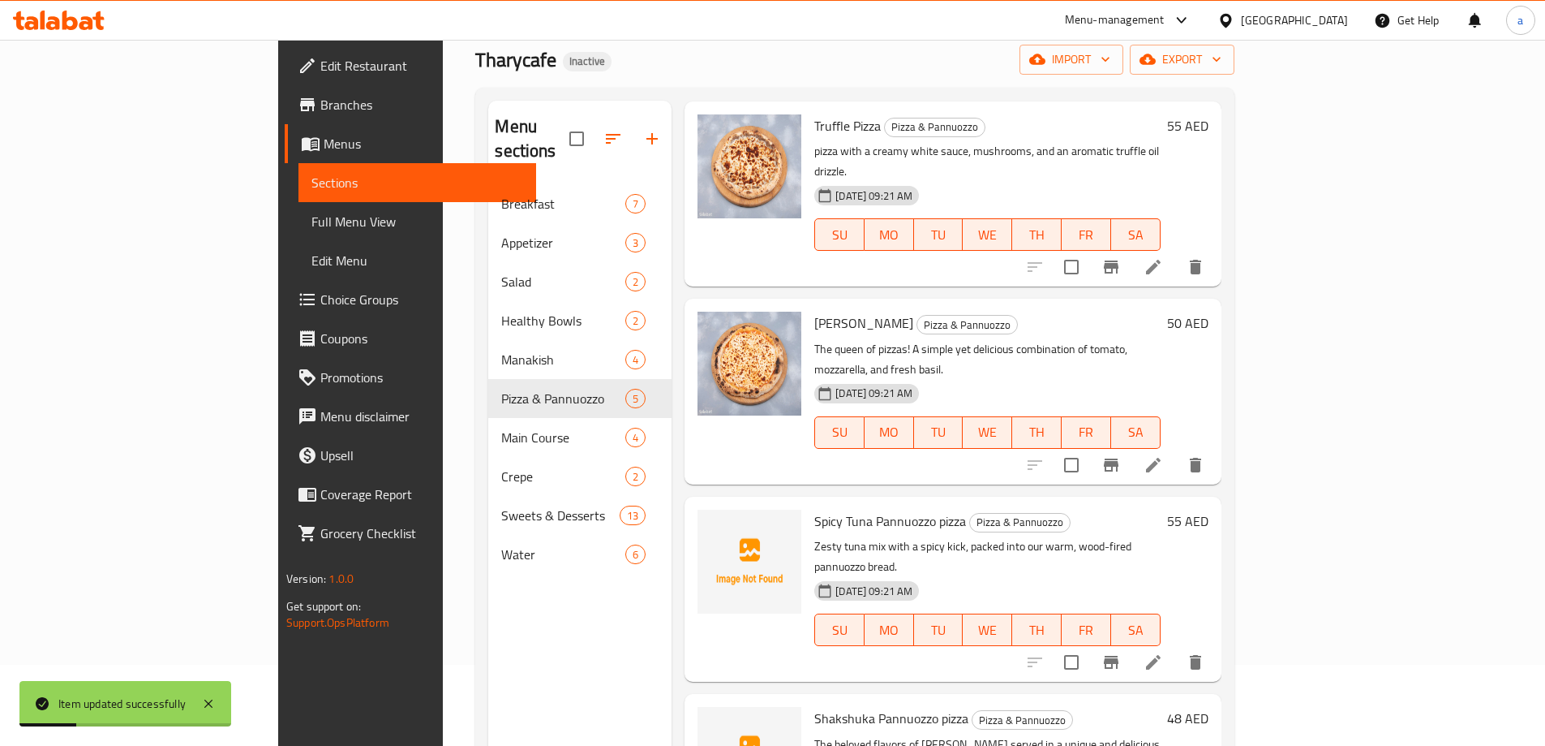
scroll to position [181, 0]
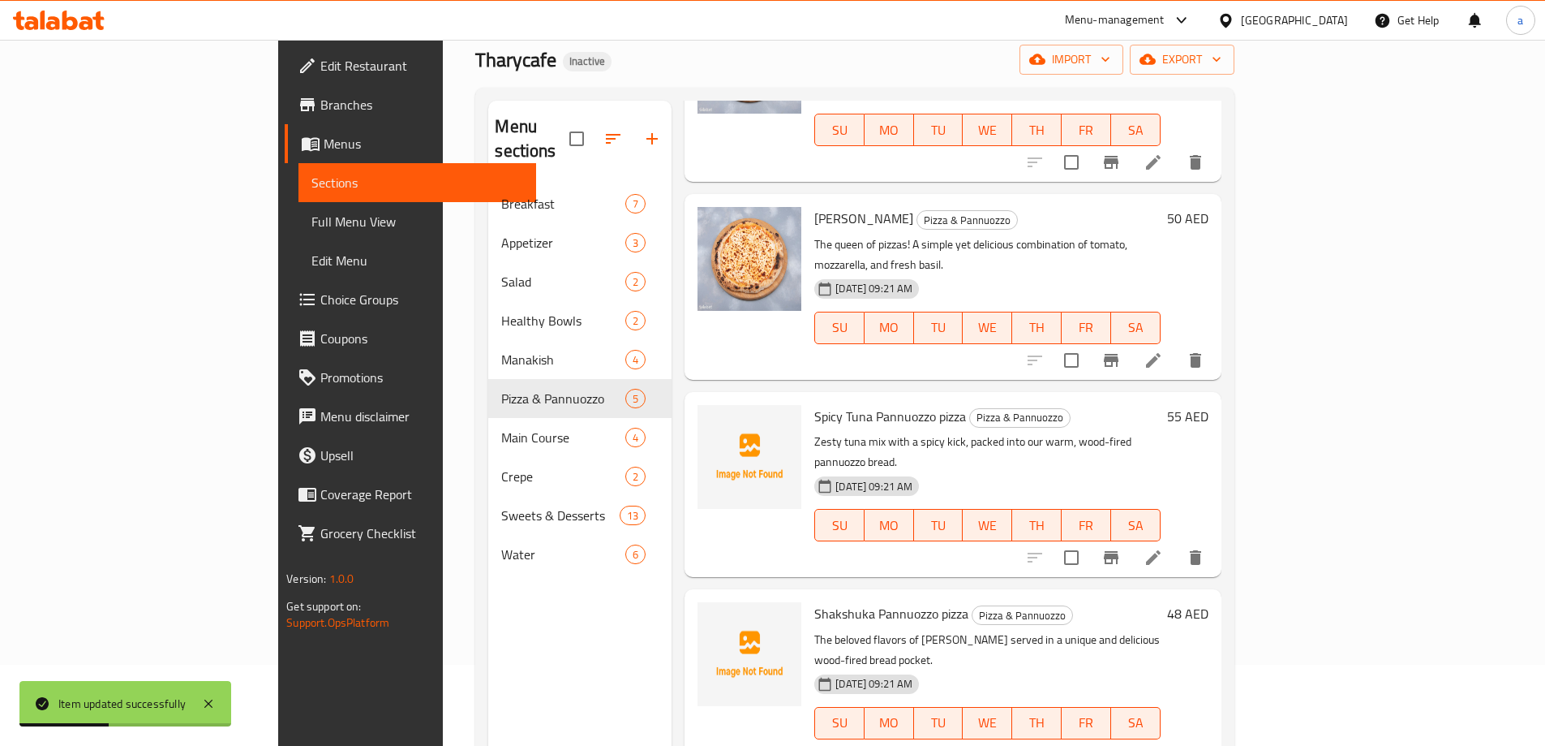
click at [1176, 543] on li at bounding box center [1153, 557] width 45 height 29
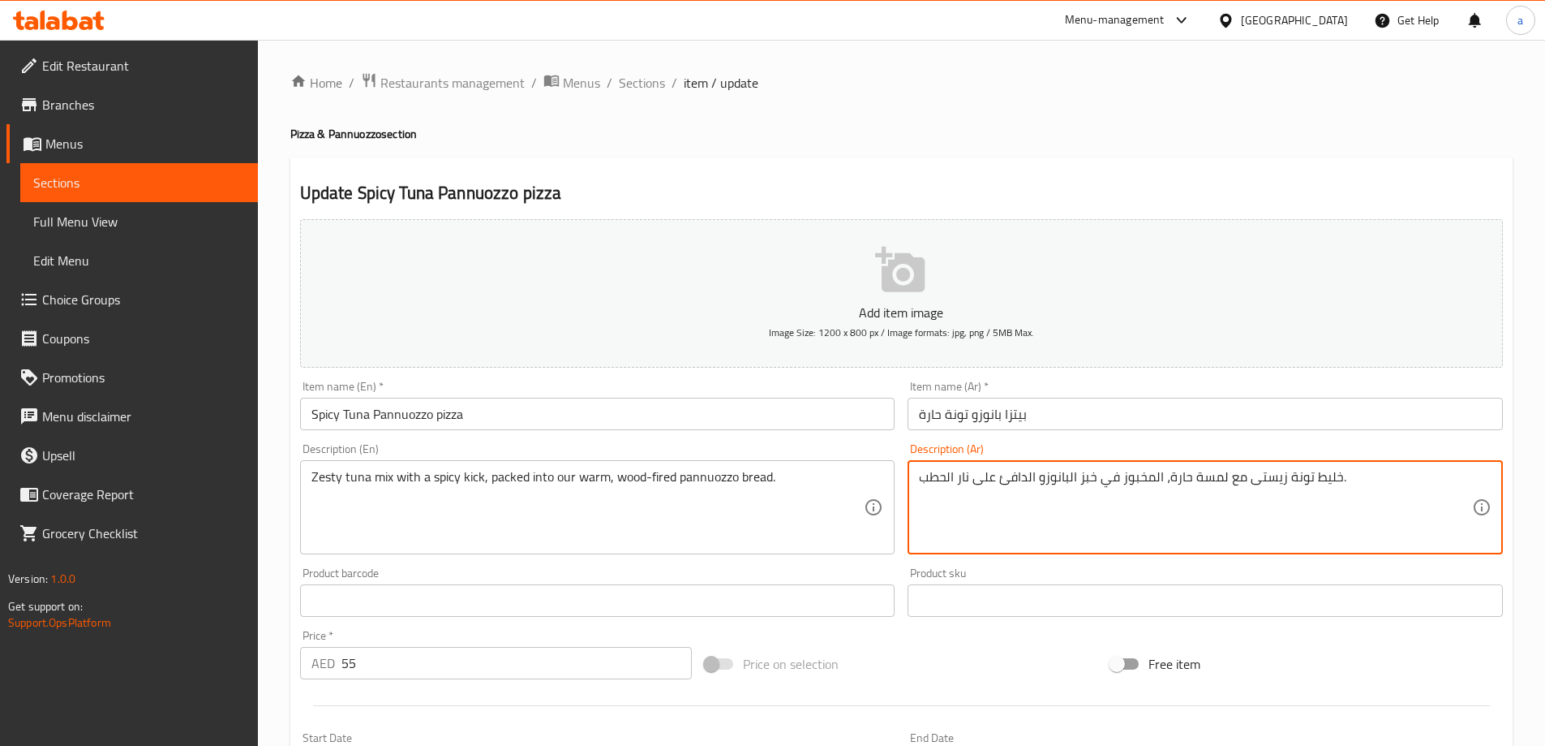
click at [1204, 474] on textarea "خليط تونة زيستى مع لمسة حارة، المخبوز في خبز البانوزو الدافئ على نار الحطب." at bounding box center [1195, 507] width 553 height 77
click at [1115, 516] on textarea "خليط تونة زيستى مع دفعه حارة، المخبوز في خبز البانوزو الدافئ على نار الحطب." at bounding box center [1195, 507] width 553 height 77
type textarea "خليط تونة زيستى مع دفعه حارة، المخبوز في خبز البانوزو الدافئ على نار الحطب."
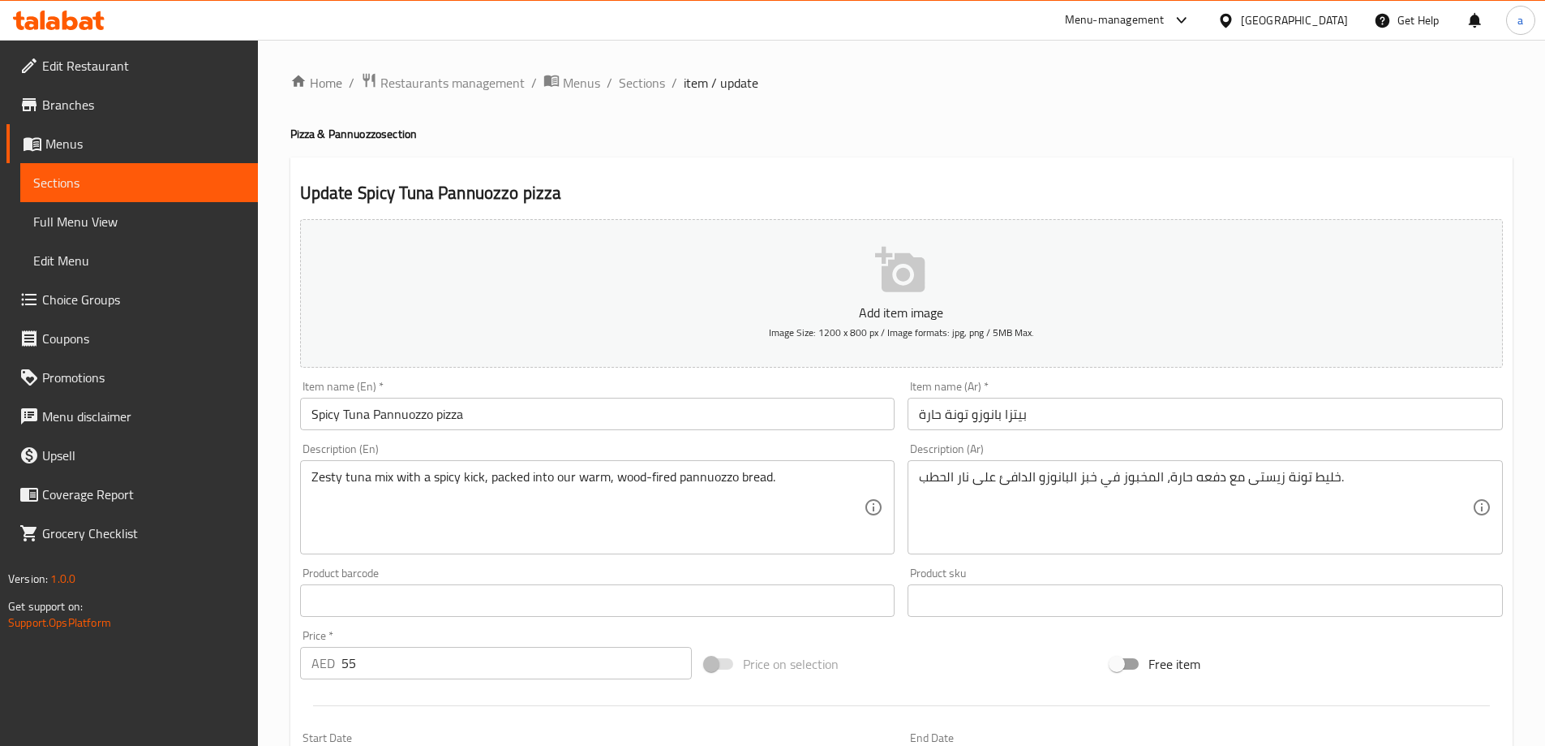
click at [417, 412] on input "Spicy Tuna Pannuozzo pizza" at bounding box center [597, 414] width 595 height 32
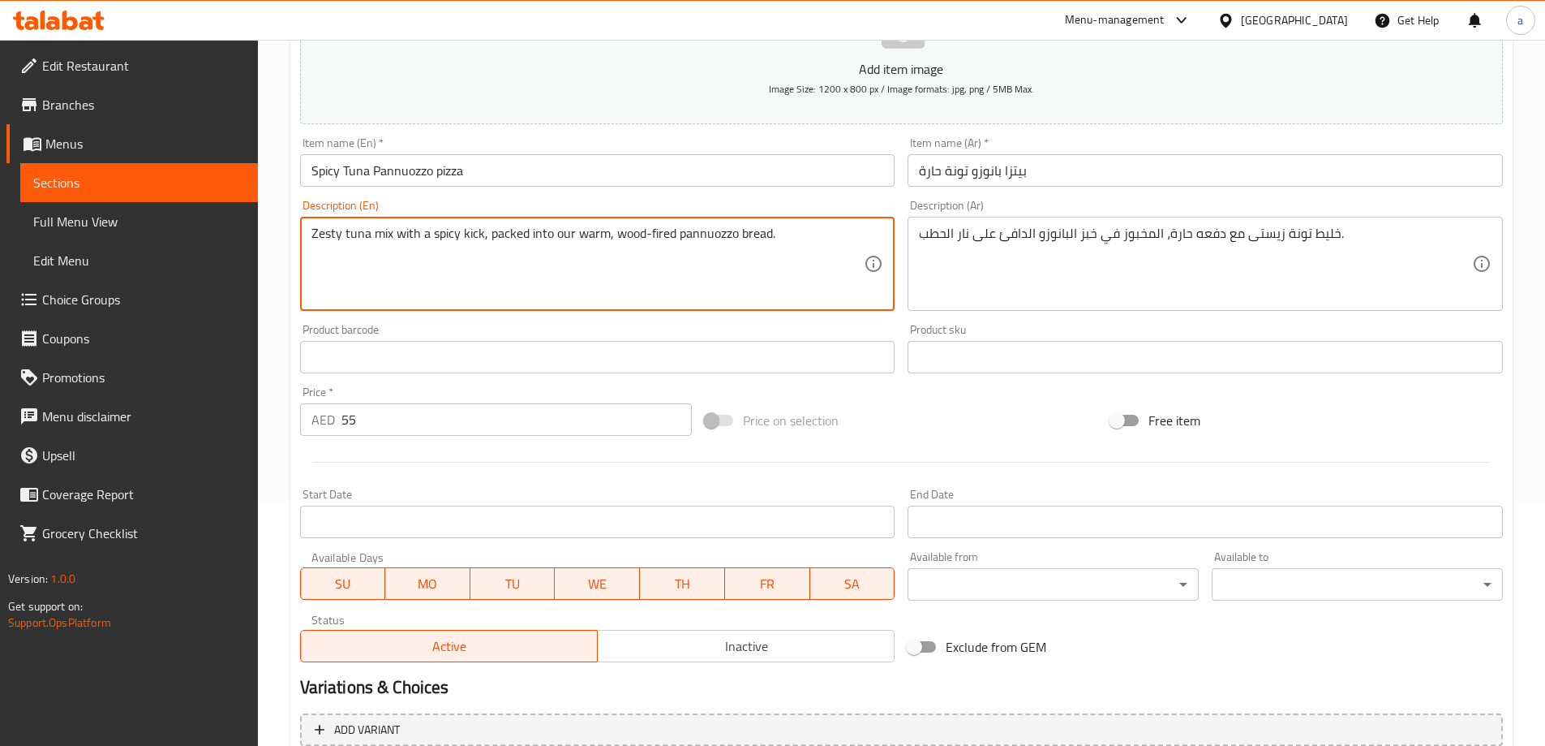
scroll to position [401, 0]
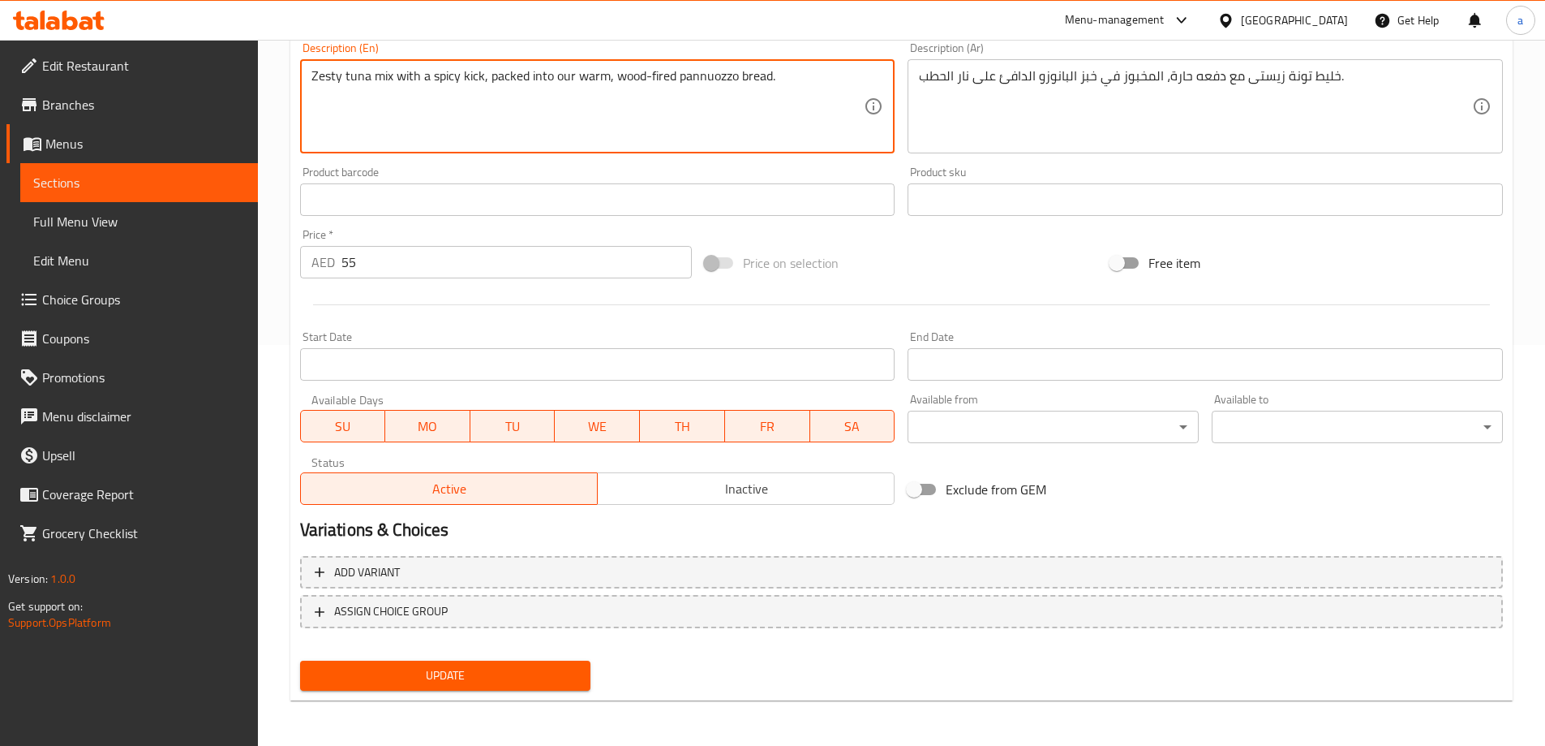
click at [628, 75] on textarea "Zesty tuna mix with a spicy kick, packed into our warm, wood-fired pannuozzo br…" at bounding box center [588, 106] width 553 height 77
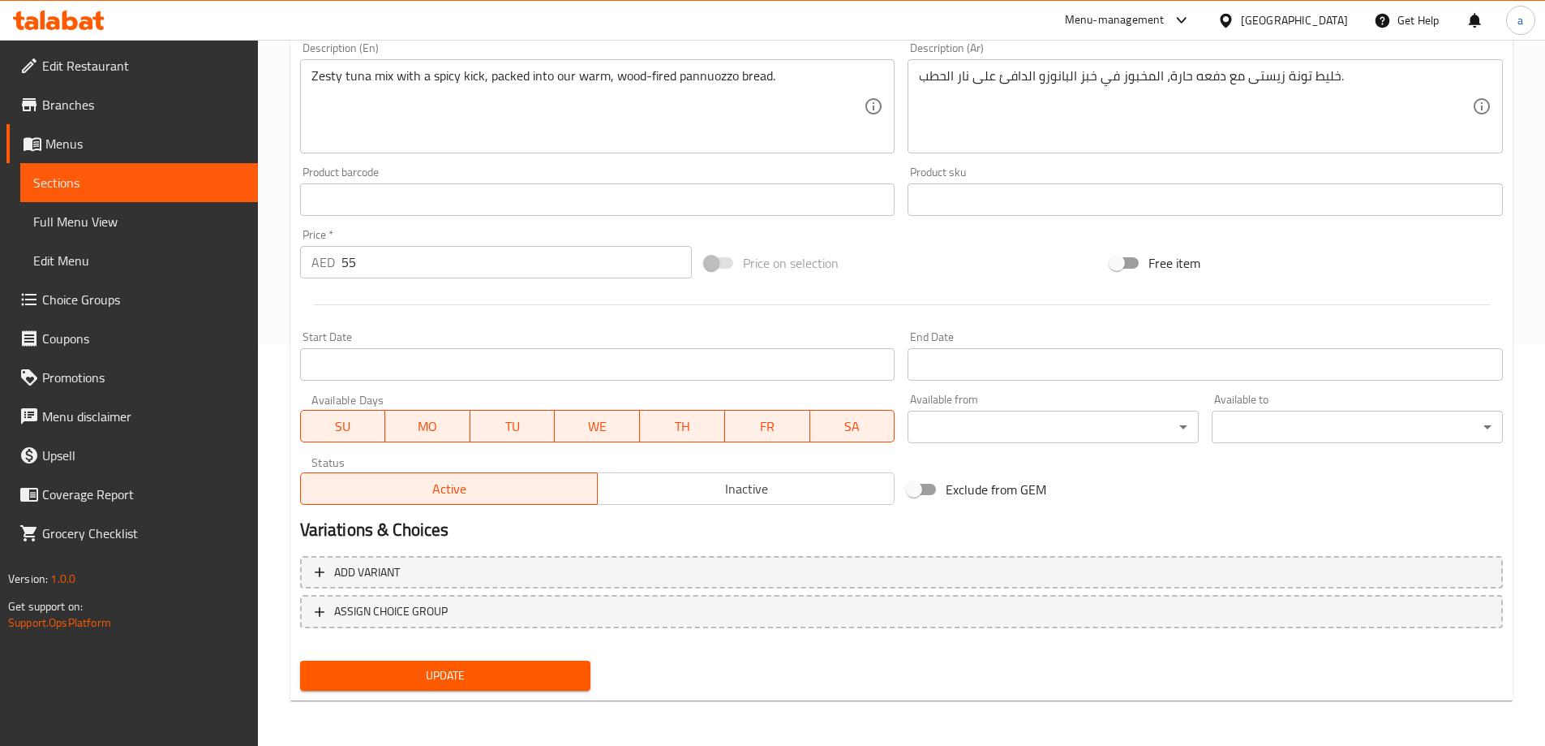
click at [810, 92] on textarea "Zesty tuna mix with a spicy kick, packed into our warm, wood-fired pannuozzo br…" at bounding box center [588, 106] width 553 height 77
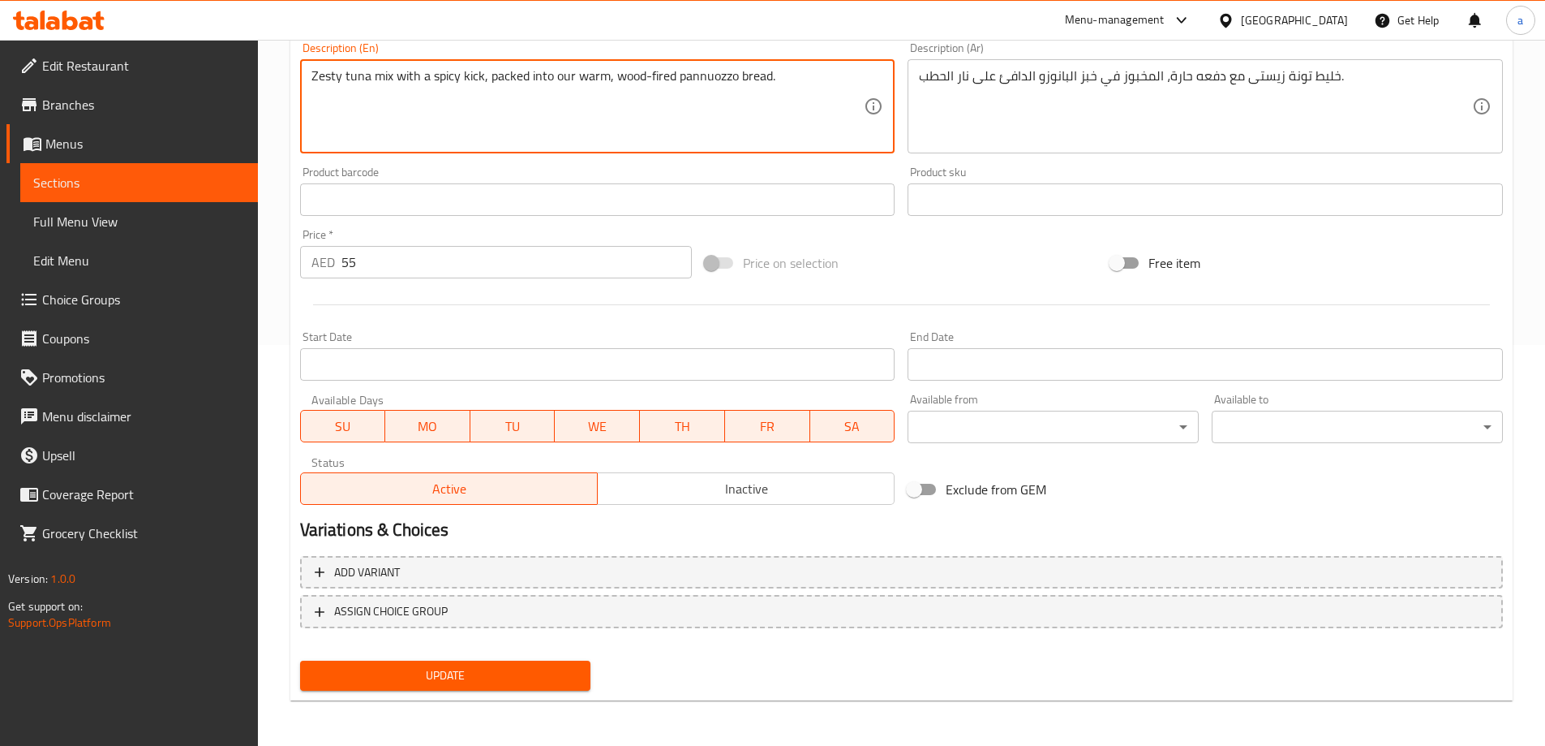
click at [810, 92] on textarea "Zesty tuna mix with a spicy kick, packed into our warm, wood-fired pannuozzo br…" at bounding box center [588, 106] width 553 height 77
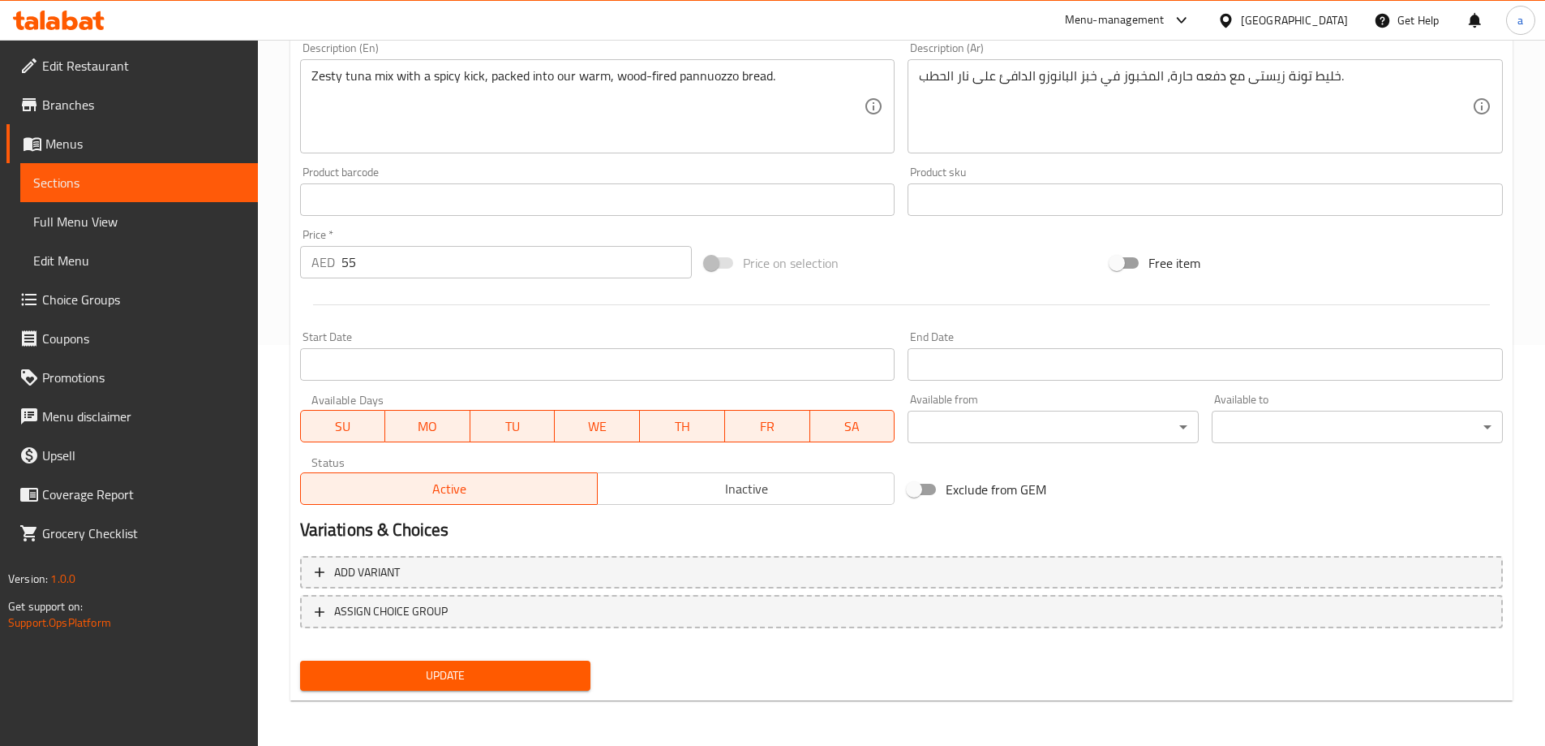
click at [436, 682] on span "Update" at bounding box center [445, 675] width 265 height 20
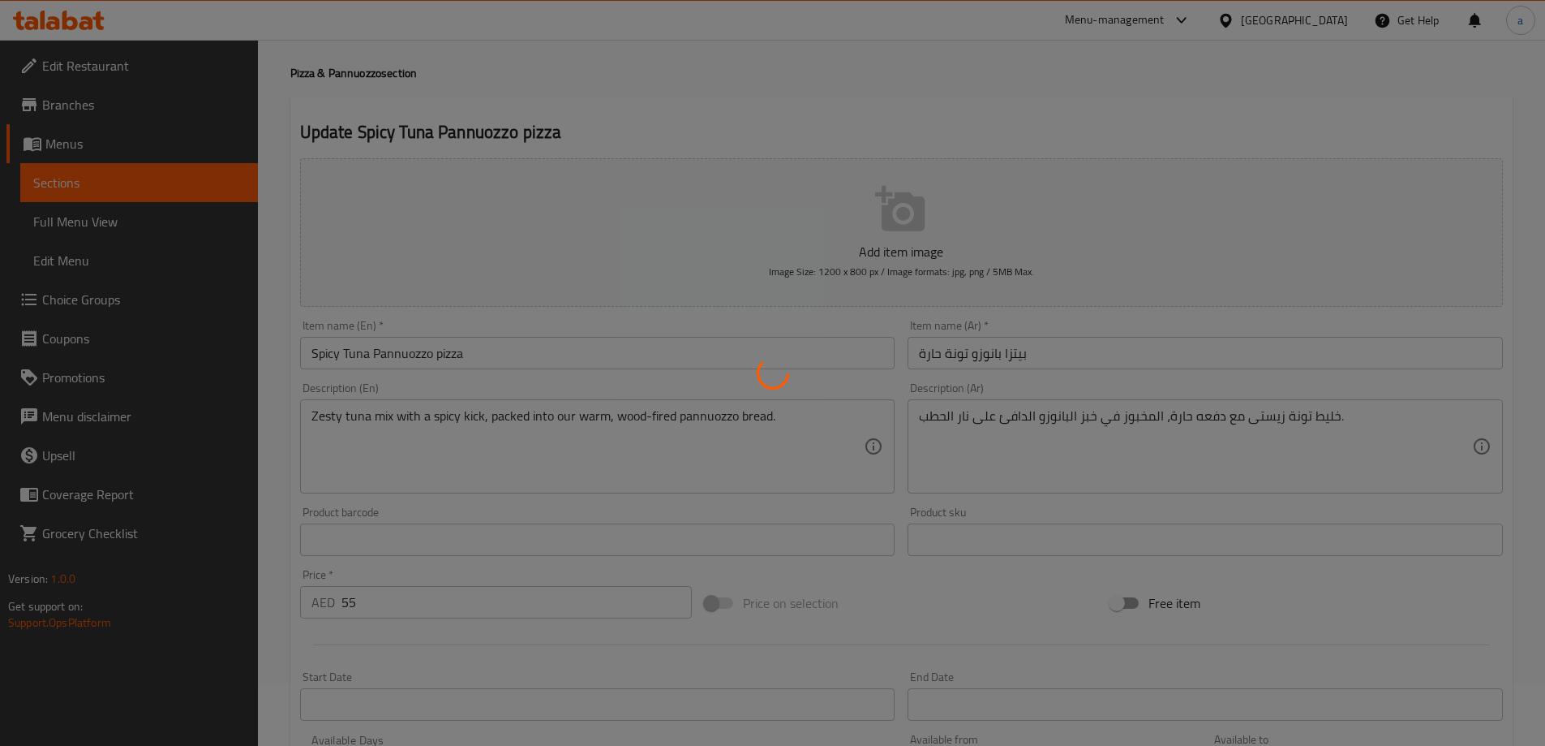
scroll to position [0, 0]
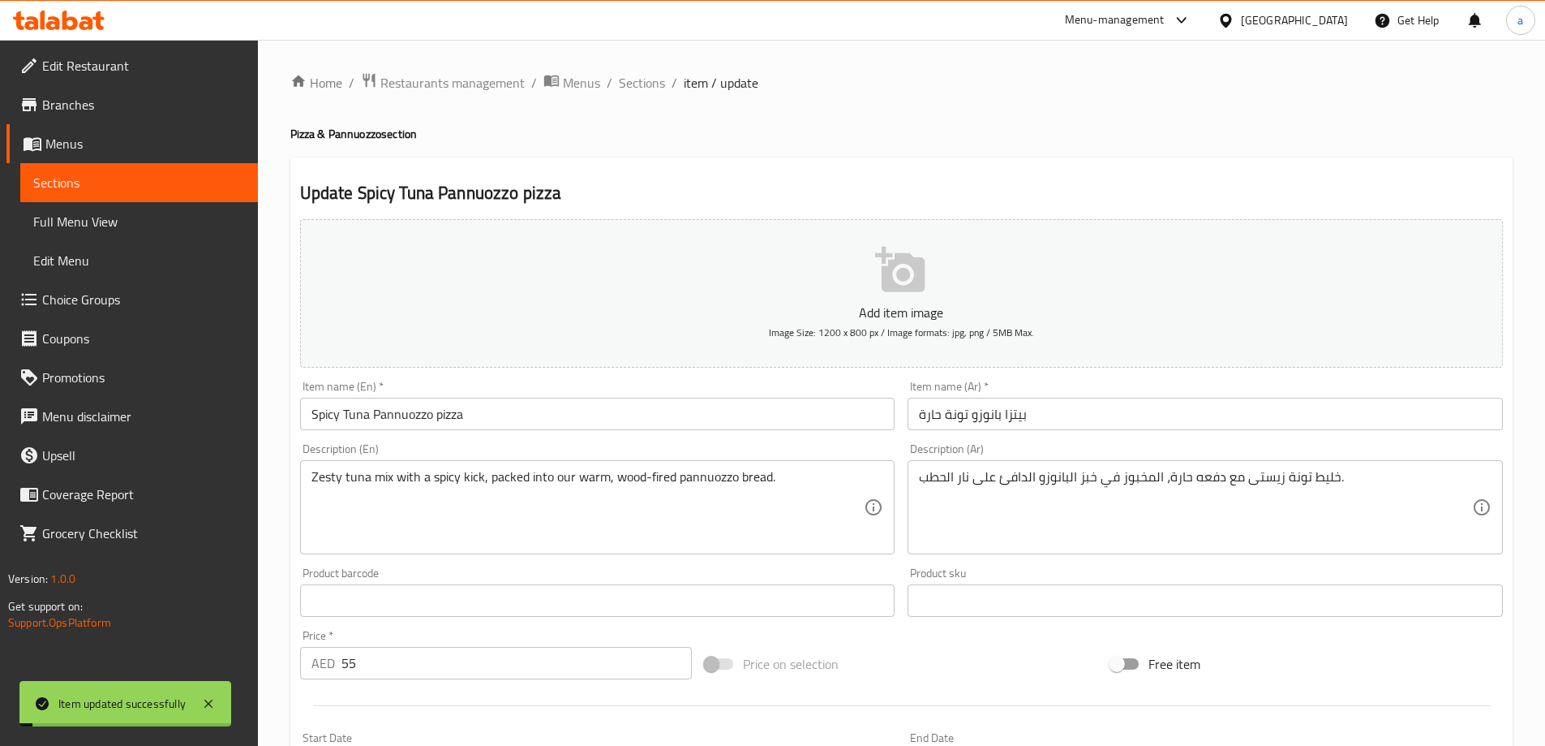
click at [672, 89] on li "/" at bounding box center [675, 82] width 6 height 19
click at [636, 92] on span "Sections" at bounding box center [642, 82] width 46 height 19
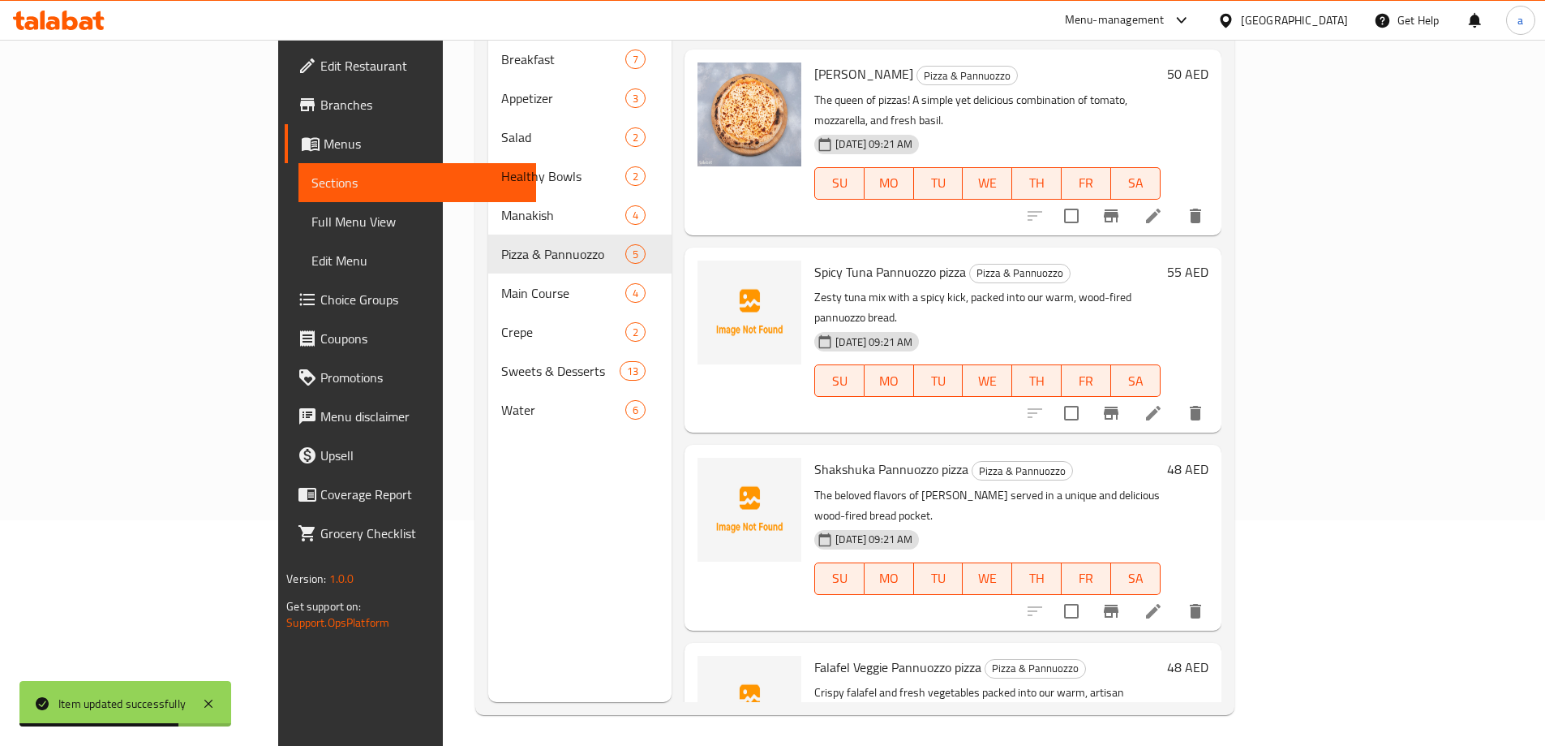
scroll to position [227, 0]
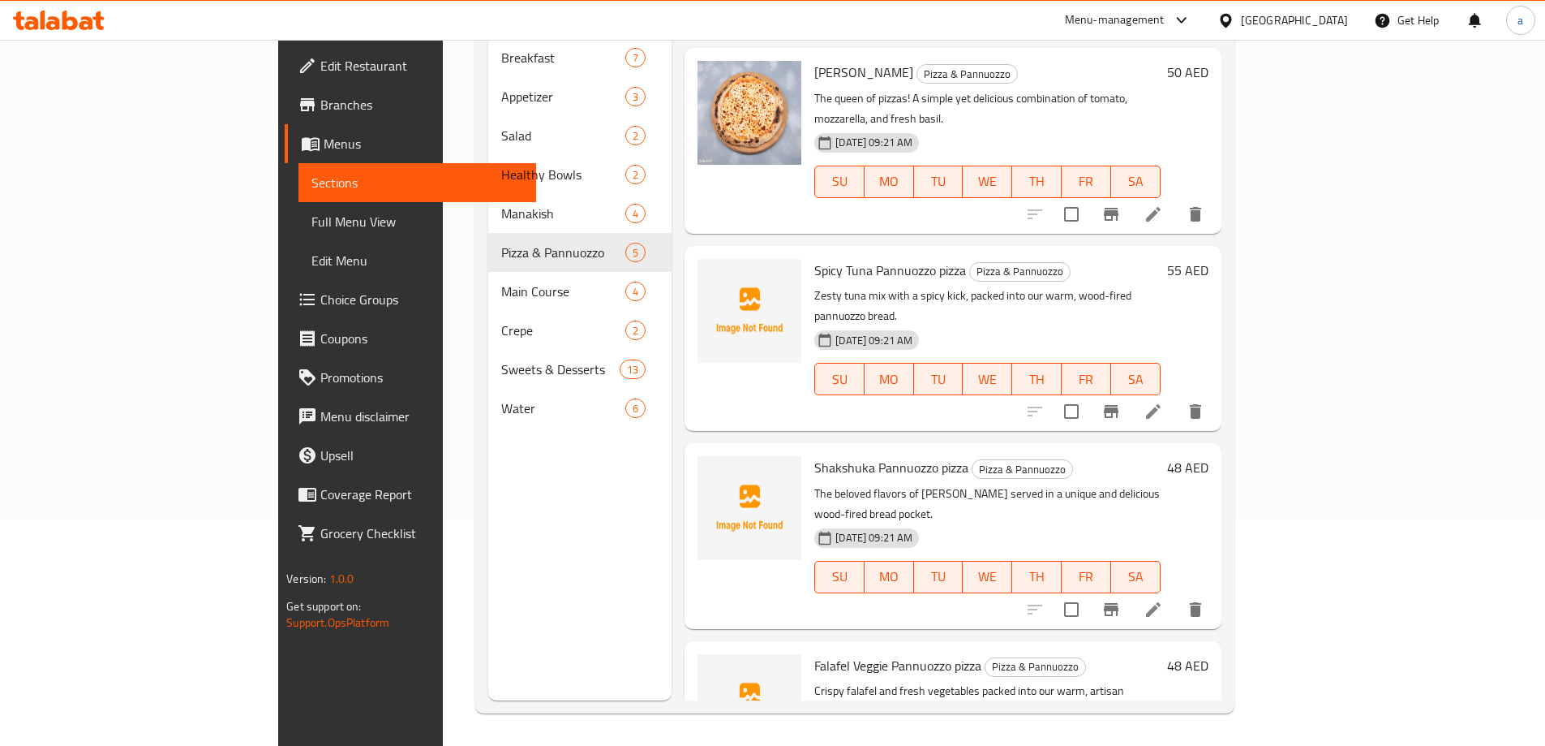
click at [1176, 595] on li at bounding box center [1153, 609] width 45 height 29
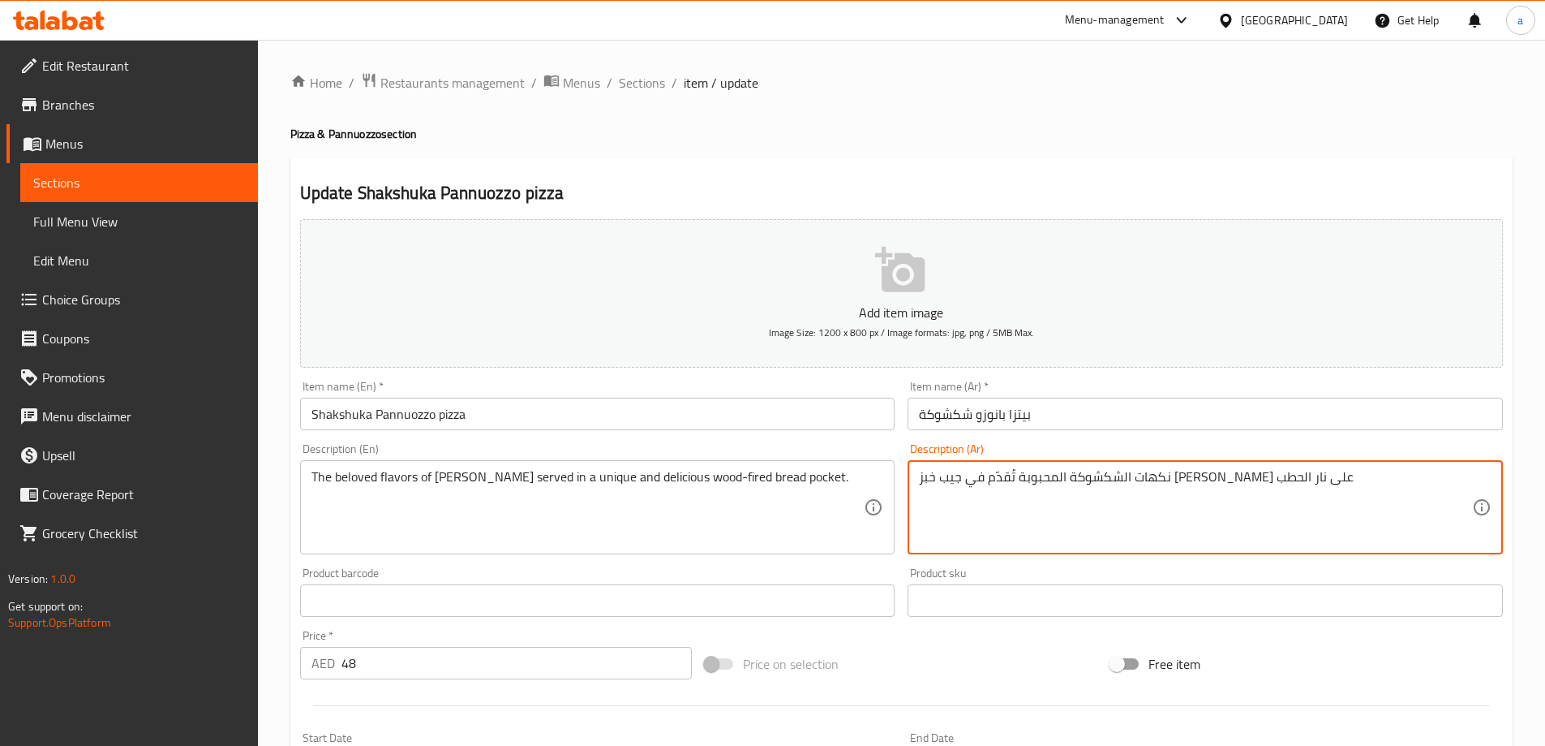
click at [938, 483] on textarea "نكهات الشكشوكة المحبوبة تُقدّم في جيب خبز [PERSON_NAME] على نار الحطب" at bounding box center [1195, 507] width 553 height 77
drag, startPoint x: 973, startPoint y: 478, endPoint x: 918, endPoint y: 484, distance: 54.6
click at [918, 484] on div "نكهات الشكشوكة المحبوبة تُقدّم في جيب خبز [PERSON_NAME] على نار الحطب Descripti…" at bounding box center [1205, 507] width 595 height 94
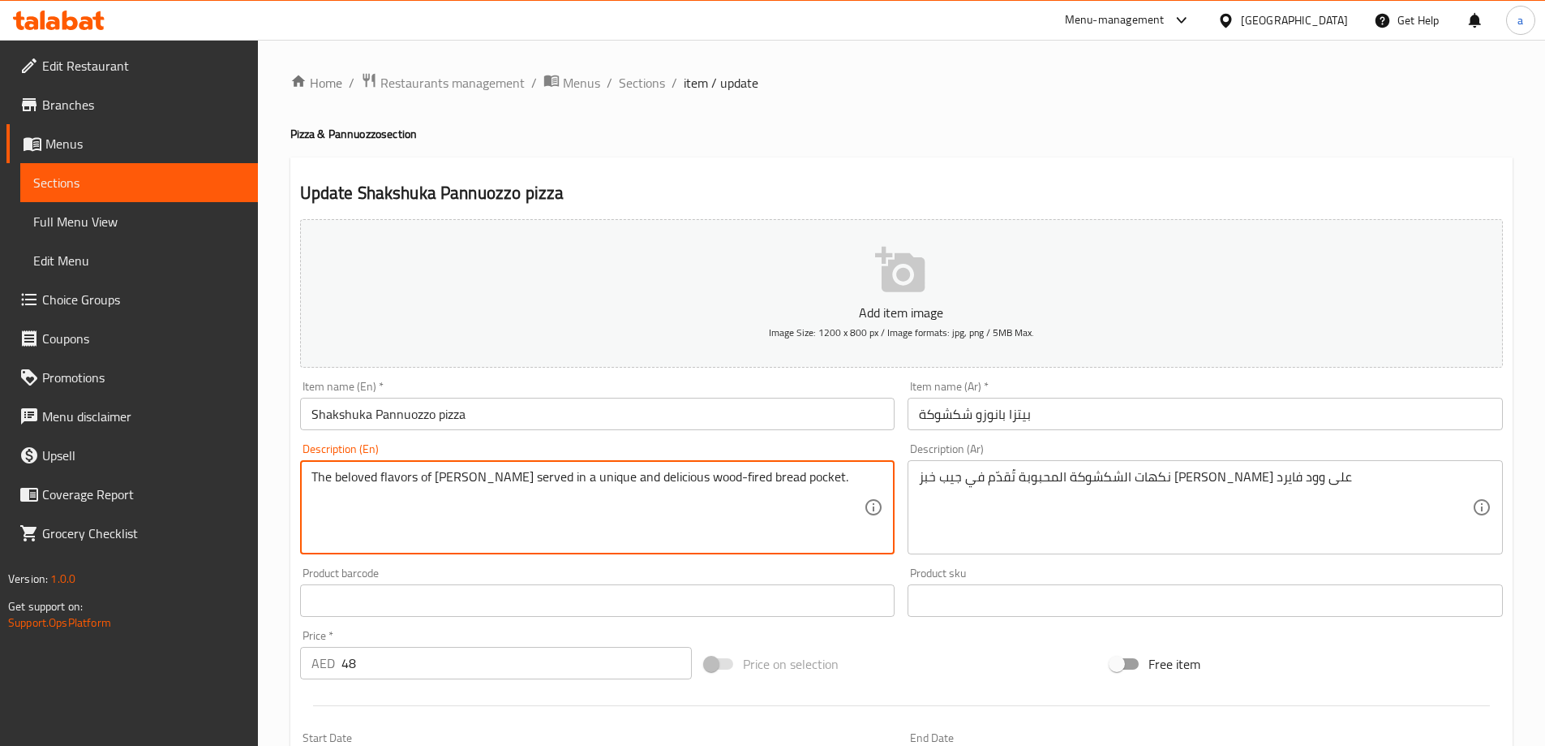
click at [355, 472] on textarea "The beloved flavors of [PERSON_NAME] served in a unique and delicious wood-fire…" at bounding box center [588, 507] width 553 height 77
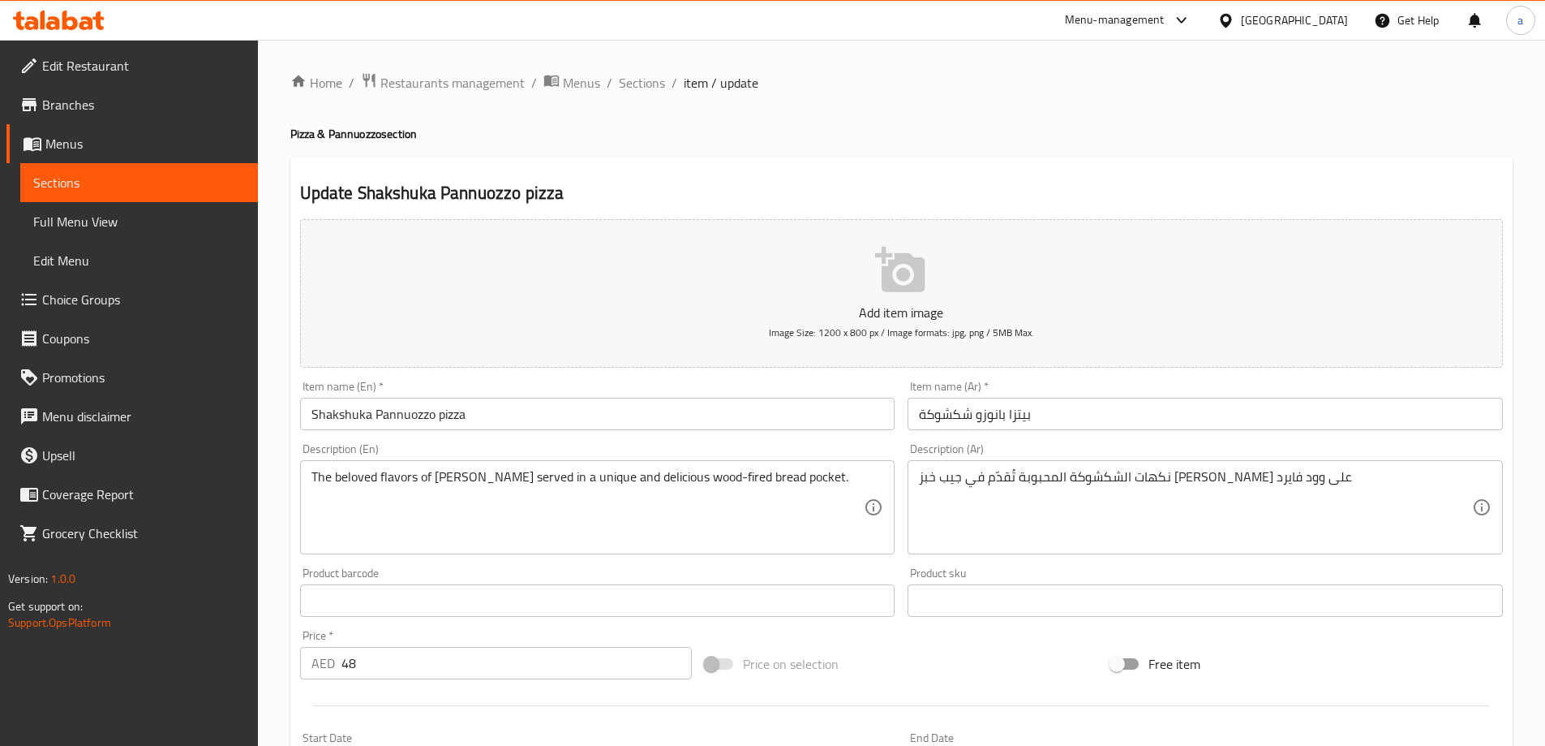
click at [1192, 478] on textarea "نكهات الشكشوكة المحبوبة تُقدّم في جيب خبز [PERSON_NAME] على وود فايرد" at bounding box center [1195, 507] width 553 height 77
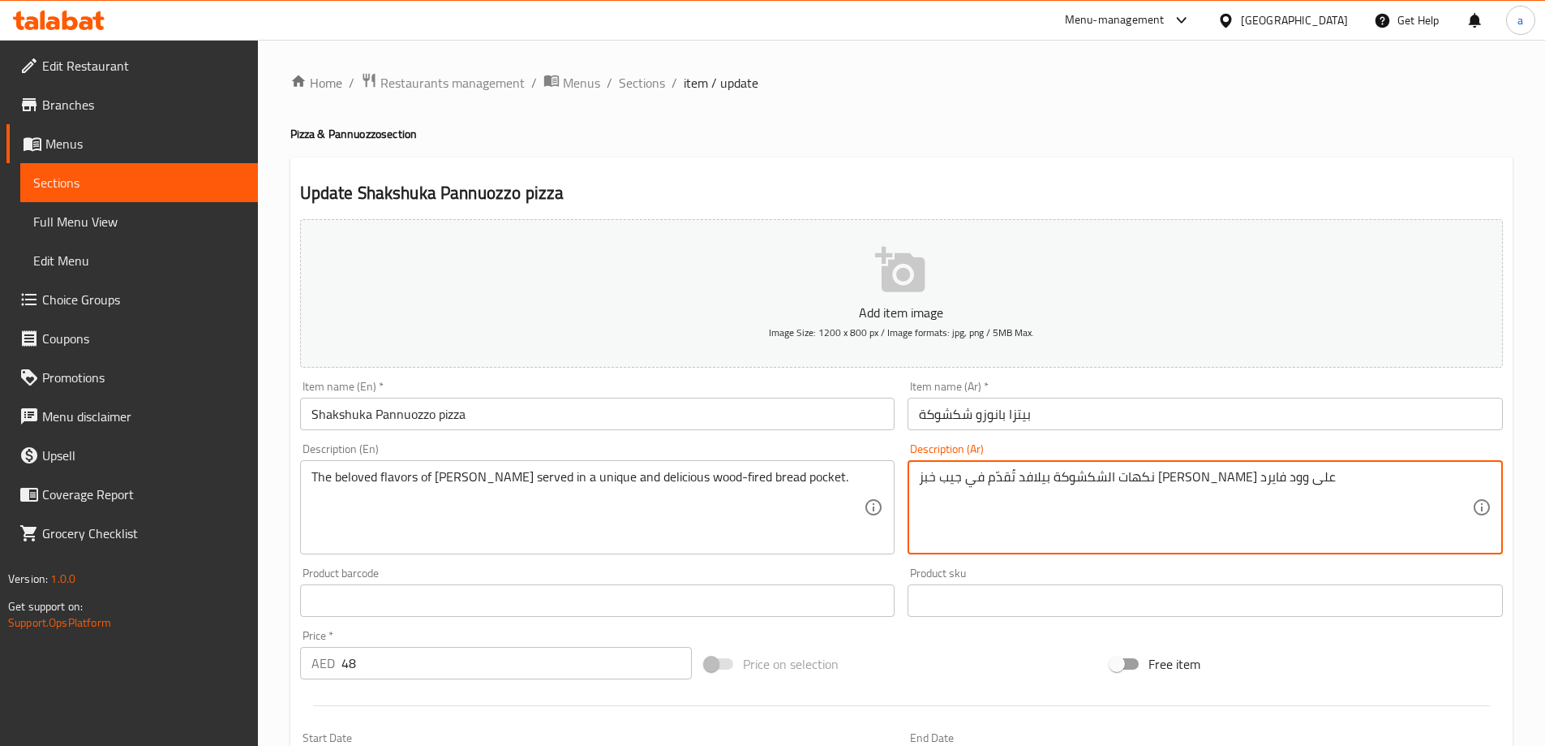
click at [1079, 481] on textarea "نكهات الشكشوكة بيلافد تُقدّم في جيب خبز [PERSON_NAME] على وود فايرد" at bounding box center [1195, 507] width 553 height 77
click at [1096, 483] on textarea "نكهات الشكشوكة بيلافد تُقدّم في جيب خبز [PERSON_NAME] على وود فايرد" at bounding box center [1195, 507] width 553 height 77
click at [1087, 508] on textarea "نكهات الشكشوكة بيلافد تُقدّم في بوكيت خبز [PERSON_NAME] على وود فايرد" at bounding box center [1195, 507] width 553 height 77
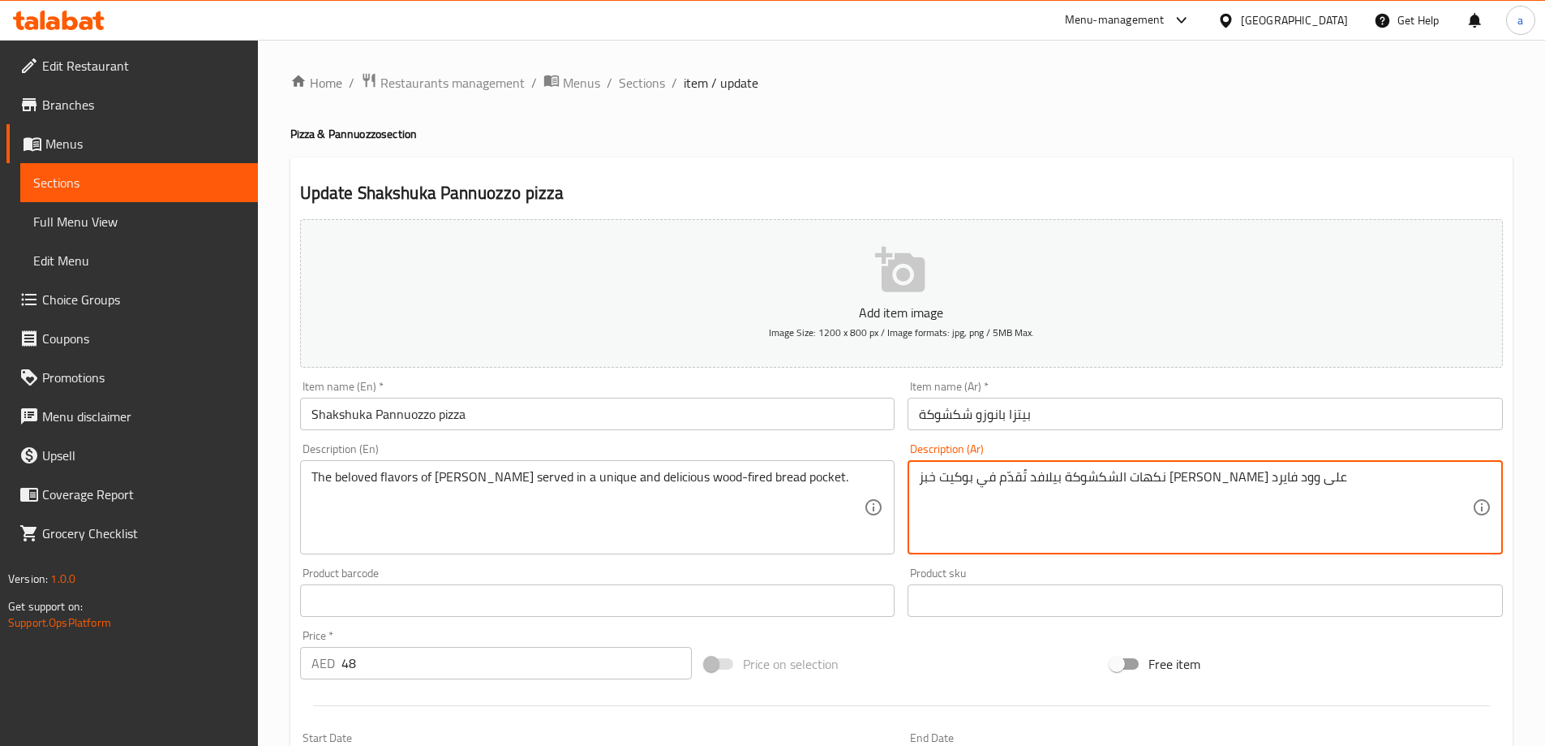
click at [1037, 478] on textarea "نكهات الشكشوكة بيلافد تُقدّم في بوكيت خبز [PERSON_NAME] على وود فايرد" at bounding box center [1195, 507] width 553 height 77
type textarea "نكهات الشكشوكة بيلافد تُقدّم في بوكيت خبز [PERSON_NAME] على وود فايرد"
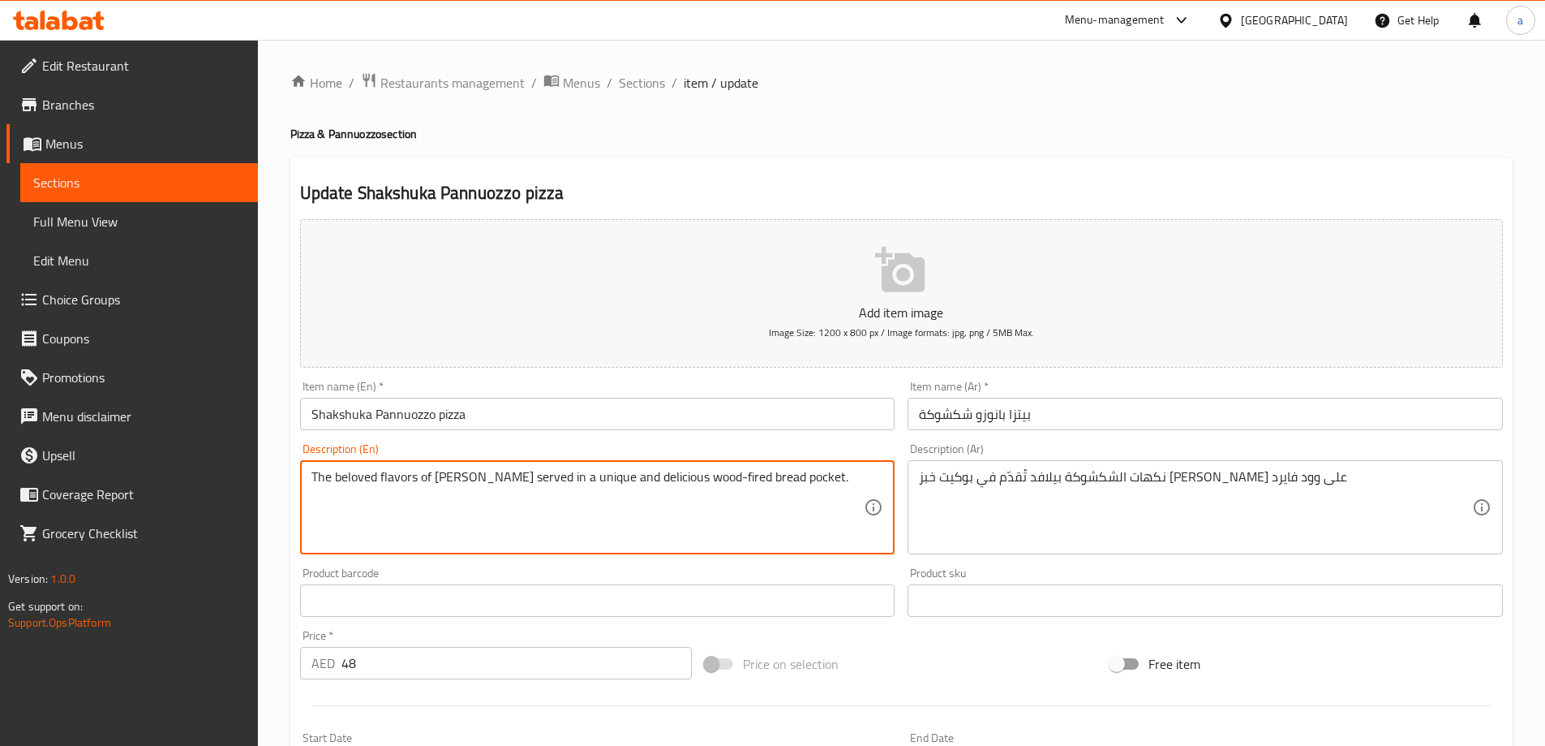
click at [582, 480] on textarea "The beloved flavors of [PERSON_NAME] served in a unique and delicious wood-fire…" at bounding box center [588, 507] width 553 height 77
paste textarea "beloved"
type textarea "The beloved flavors of [PERSON_NAME] served in a unique and delicious wood-fire…"
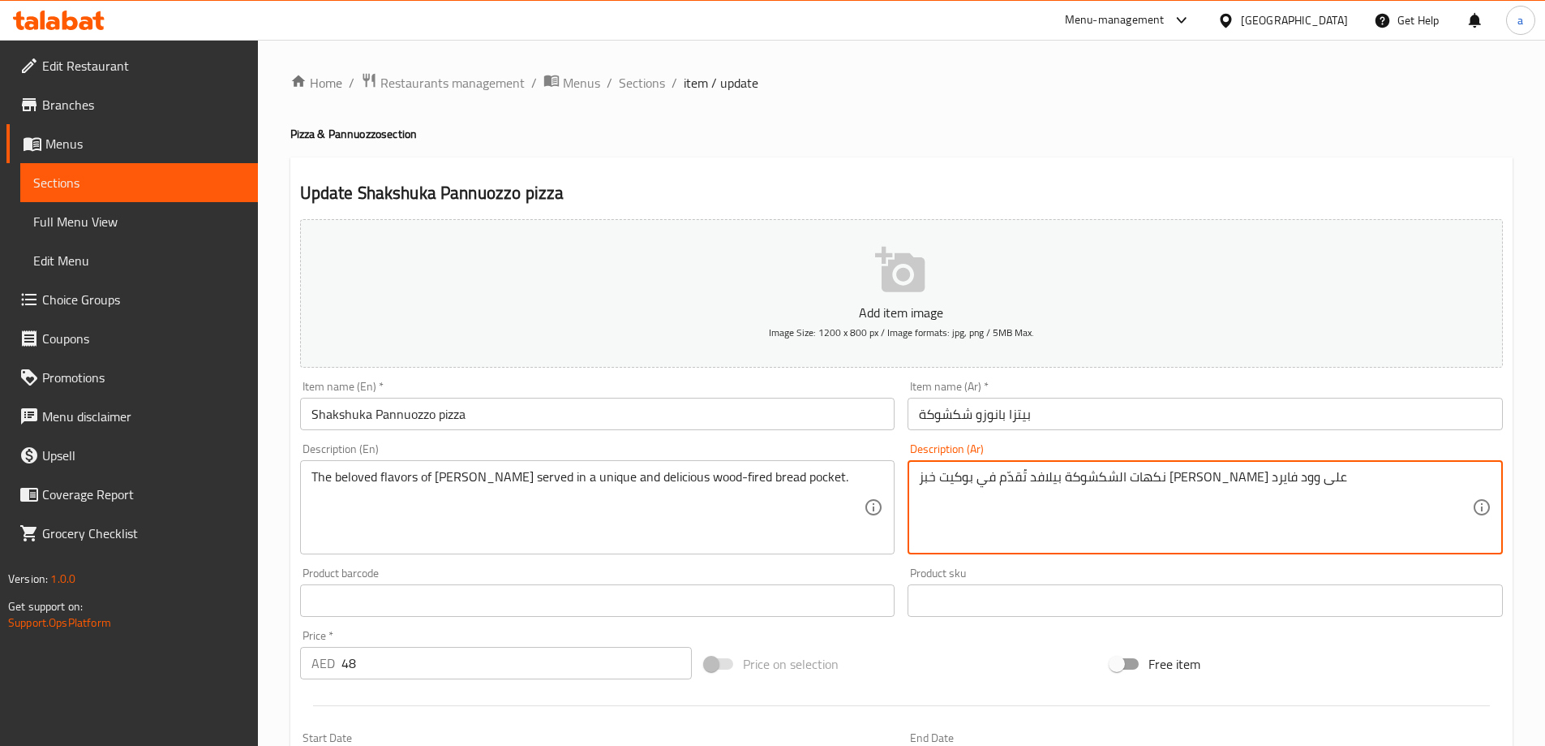
click at [1042, 476] on textarea "نكهات الشكشوكة بيلافد تُقدّم في بوكيت خبز [PERSON_NAME] على وود فايرد" at bounding box center [1195, 507] width 553 height 77
click at [1046, 473] on textarea "نكهات الشكشوكة بيلافد تُقدّم في بوكيت خبز يونيك ولذيذ على وود فايرد" at bounding box center [1195, 507] width 553 height 77
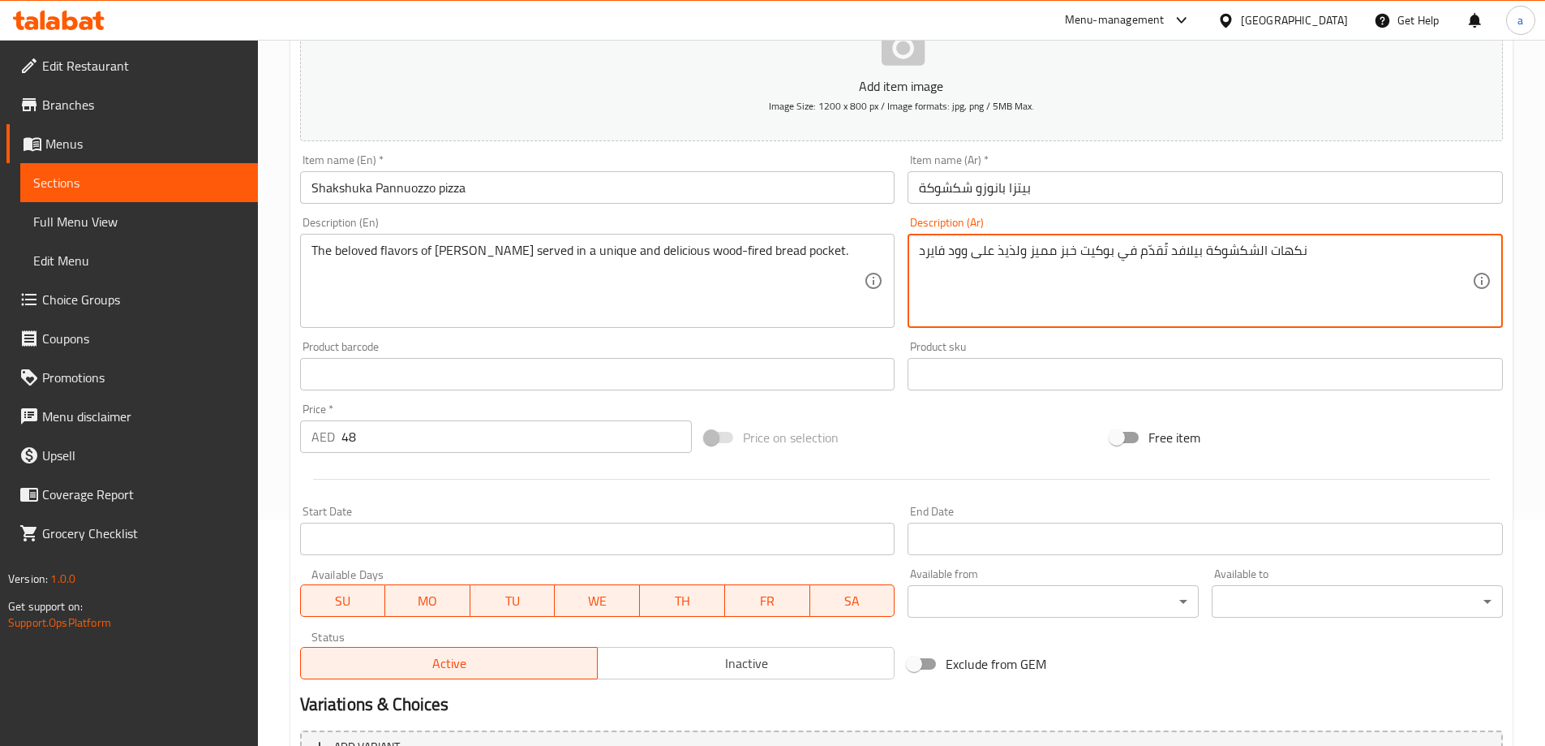
scroll to position [401, 0]
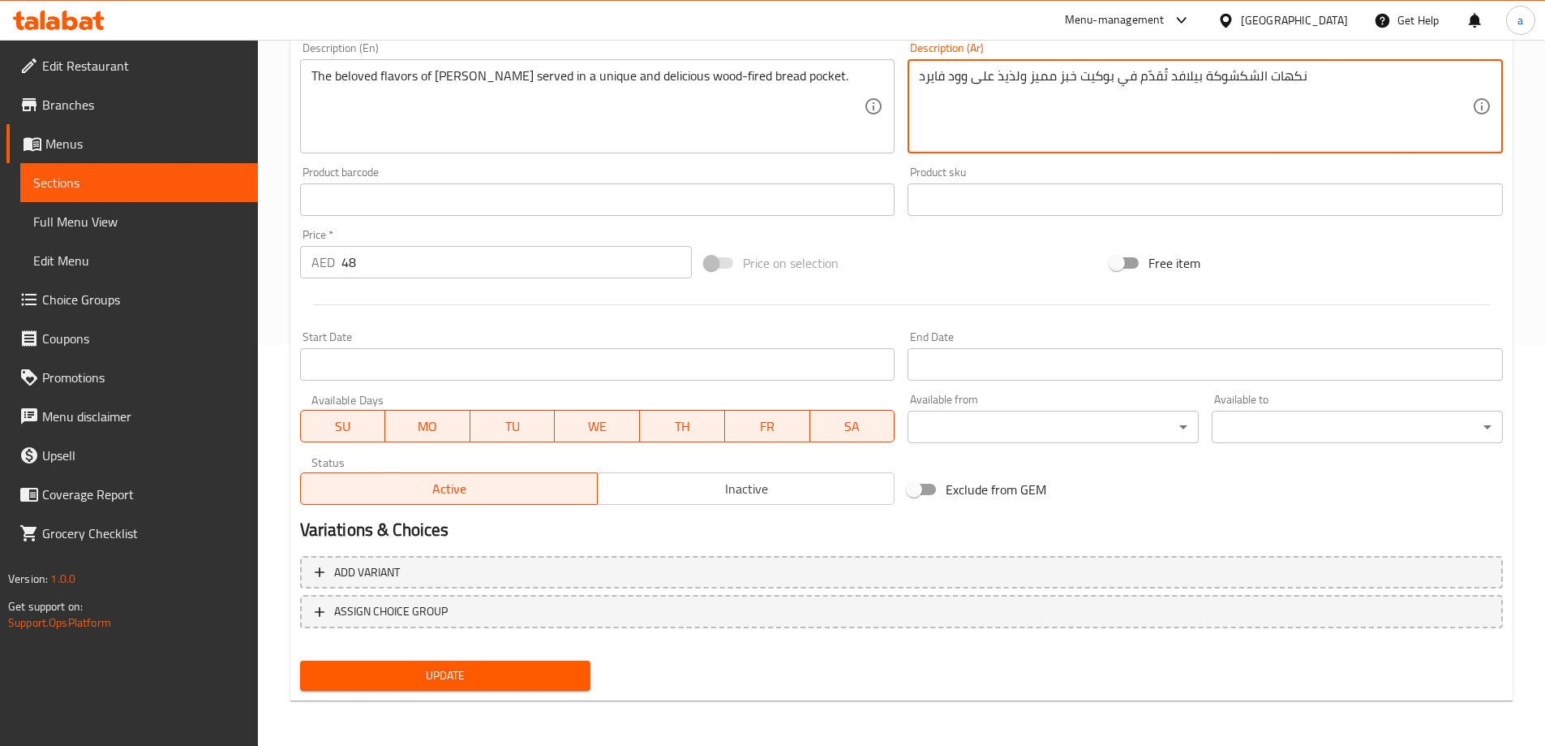
type textarea "نكهات الشكشوكة بيلافد تُقدّم في بوكيت خبز مميز ولذيذ على وود فايرد"
click at [468, 680] on span "Update" at bounding box center [445, 675] width 265 height 20
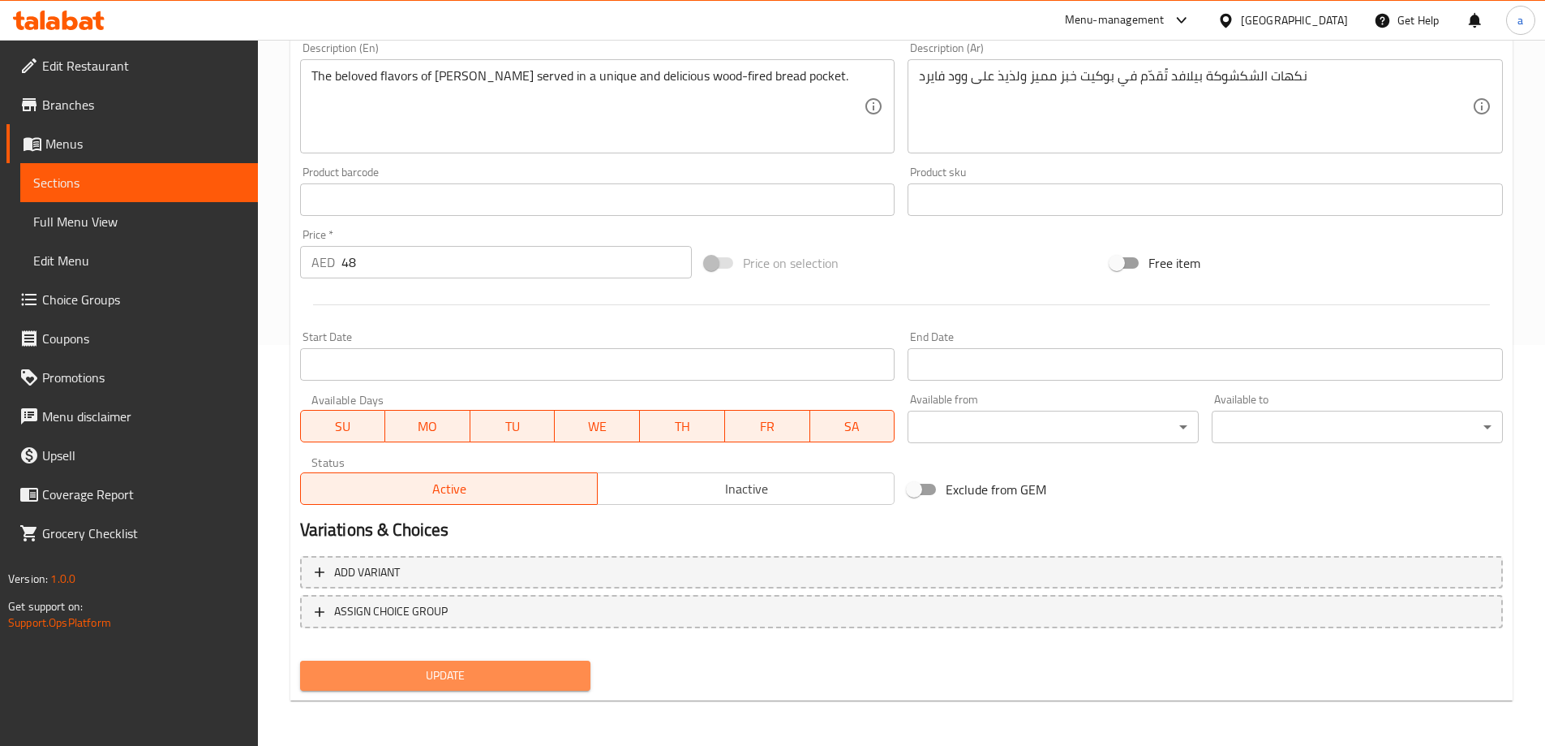
click at [486, 684] on span "Update" at bounding box center [445, 675] width 265 height 20
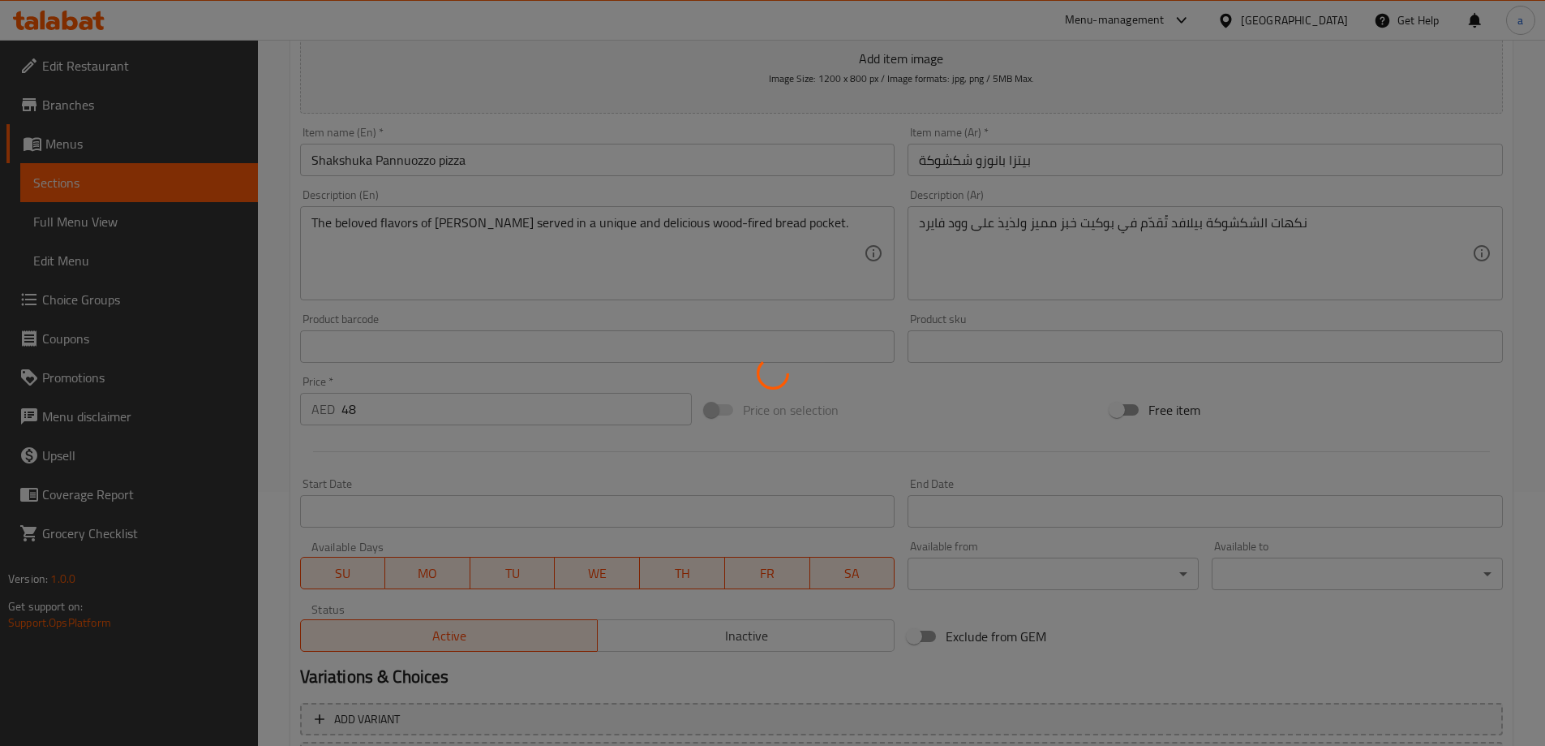
scroll to position [0, 0]
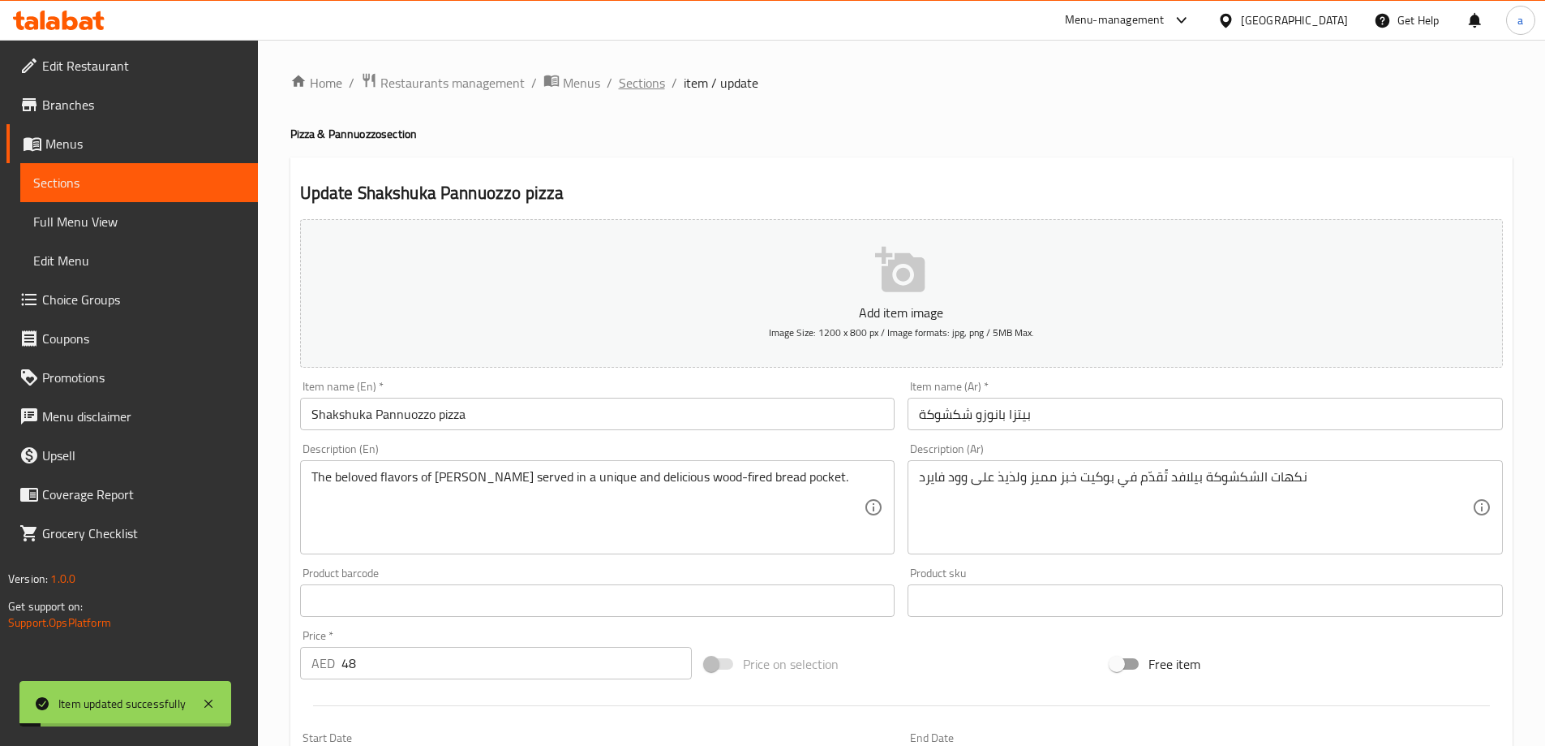
click at [640, 76] on span "Sections" at bounding box center [642, 82] width 46 height 19
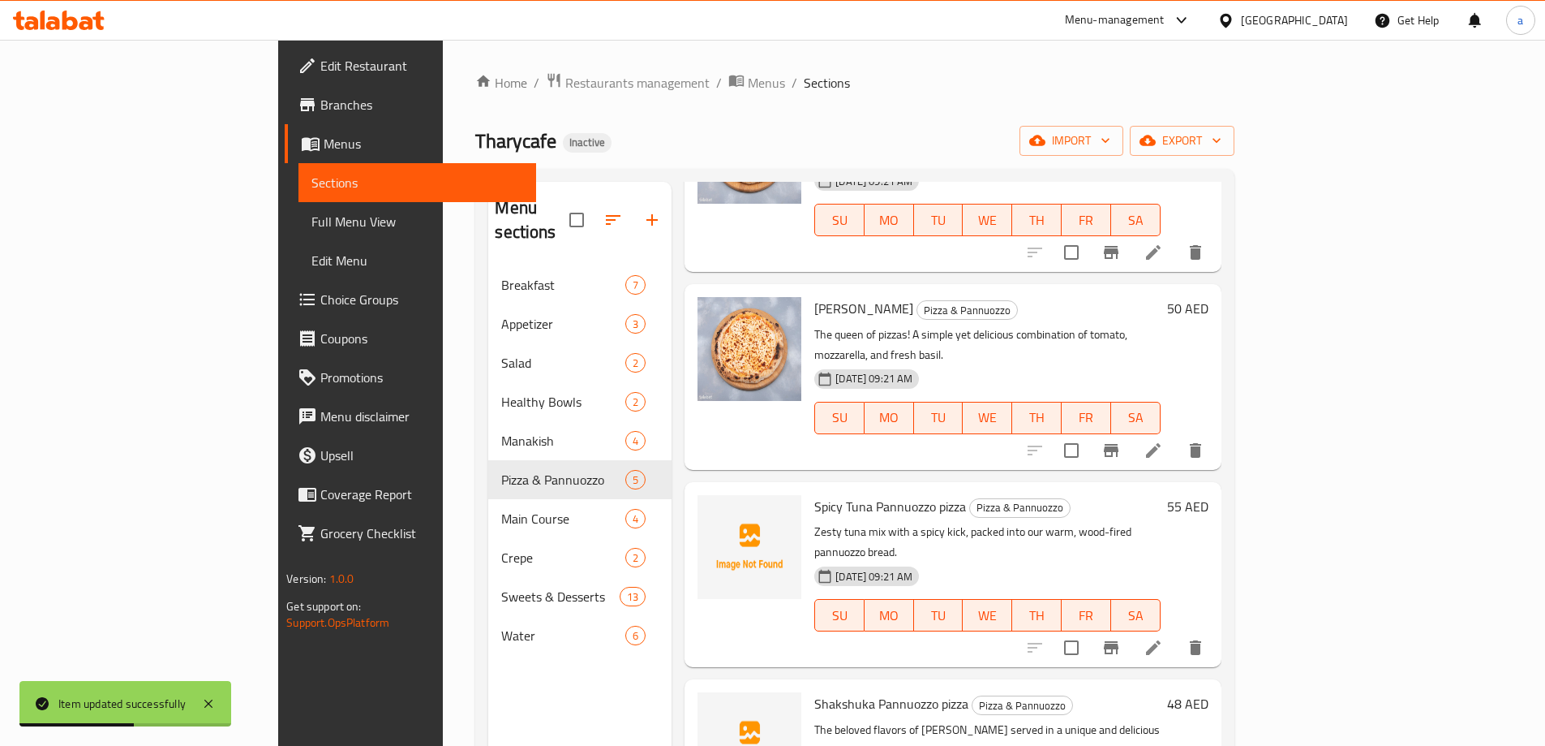
scroll to position [181, 0]
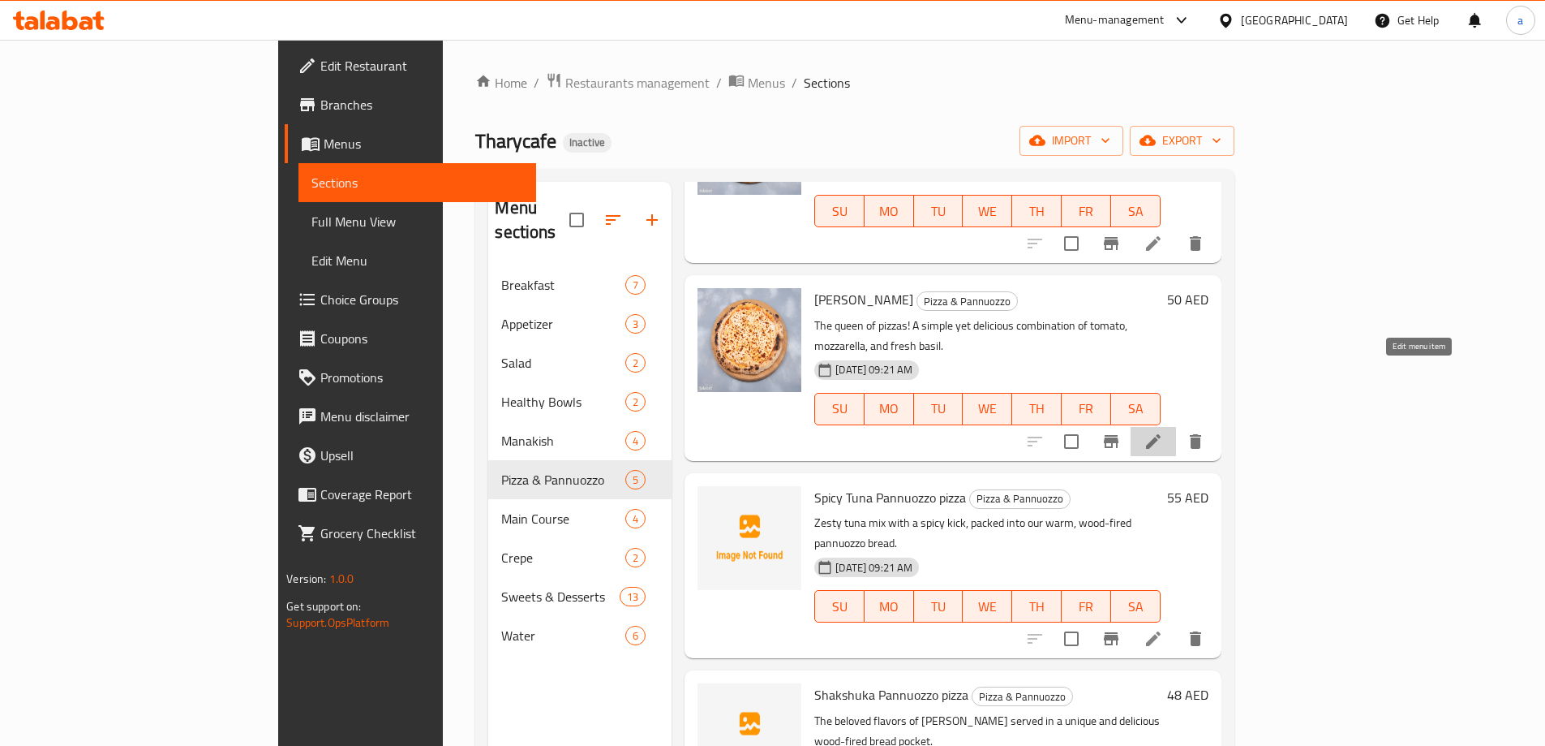
click at [1163, 432] on icon at bounding box center [1153, 441] width 19 height 19
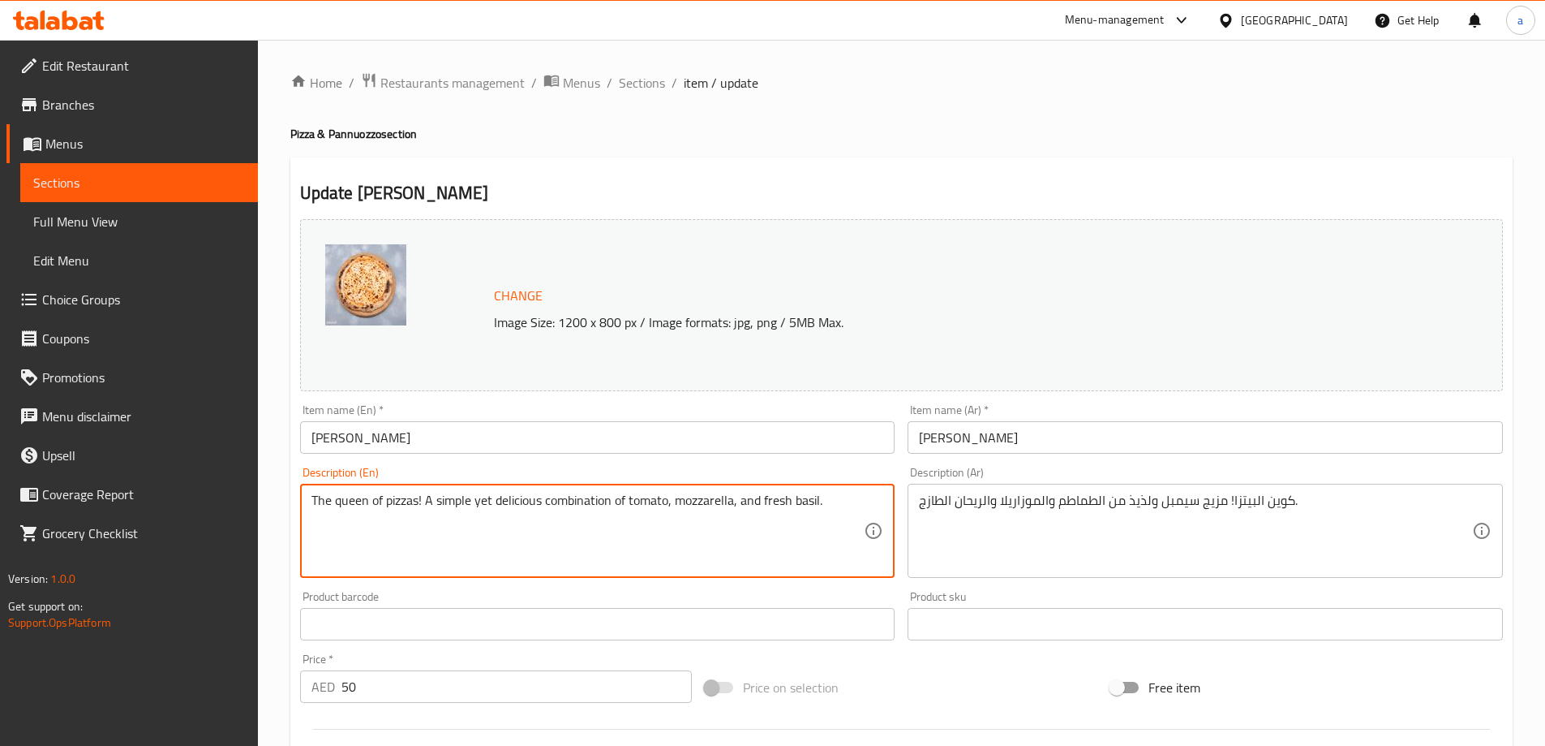
drag, startPoint x: 423, startPoint y: 501, endPoint x: 277, endPoint y: 529, distance: 148.0
click at [513, 514] on textarea "The queen of pizzas! A simple yet delicious combination of tomato, mozzarella, …" at bounding box center [588, 530] width 553 height 77
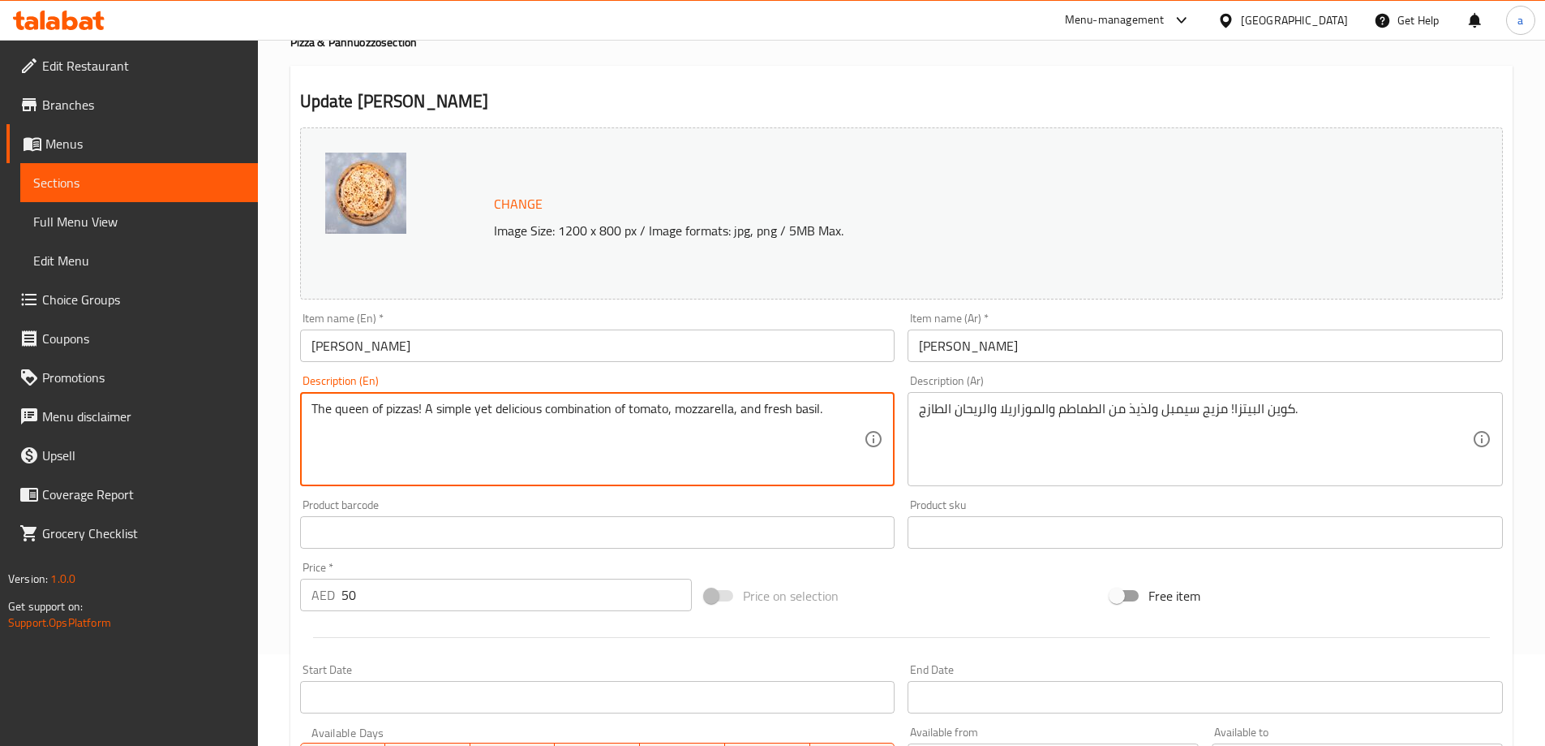
scroll to position [324, 0]
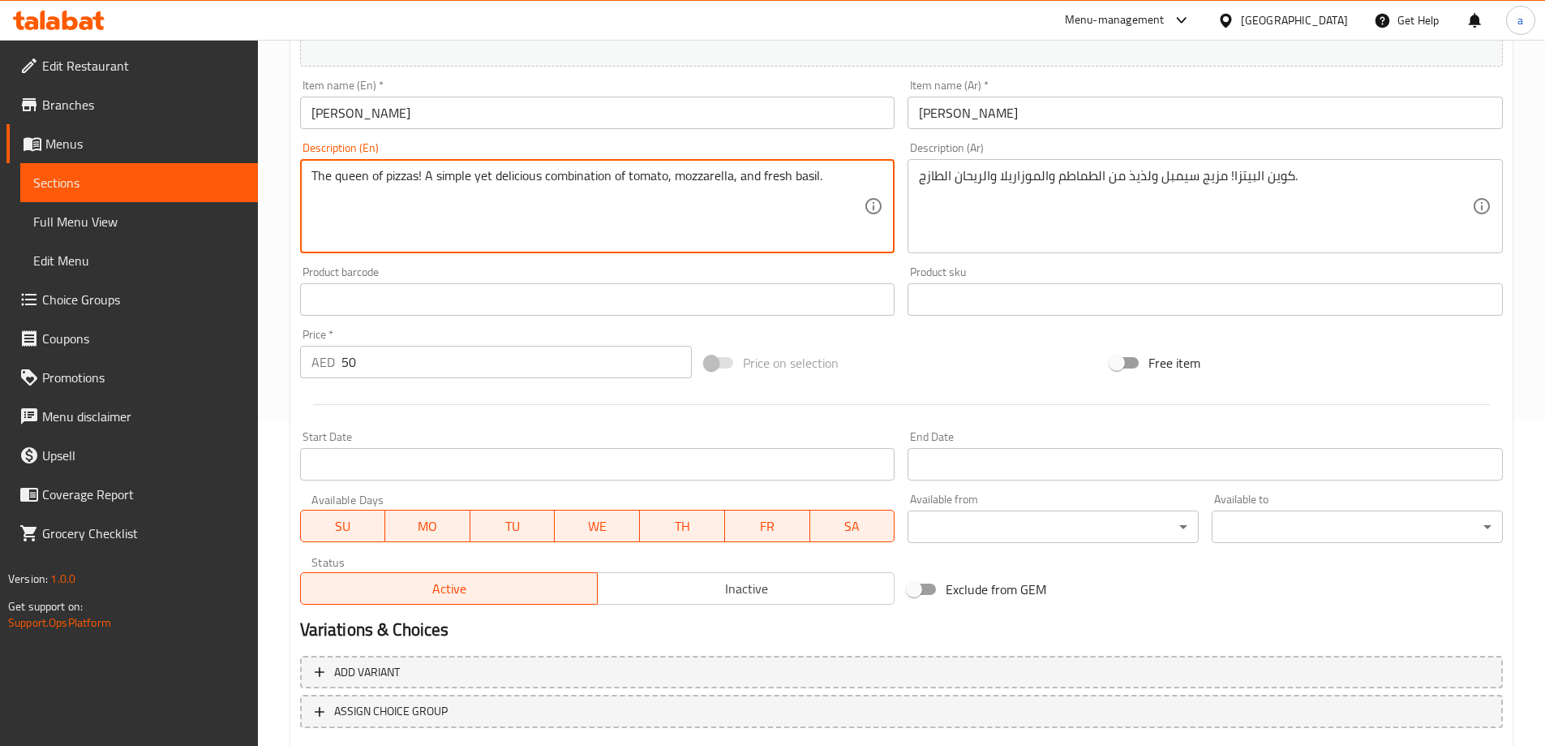
click at [313, 176] on textarea "The queen of pizzas! A simple yet delicious combination of tomato, mozzarella, …" at bounding box center [588, 206] width 553 height 77
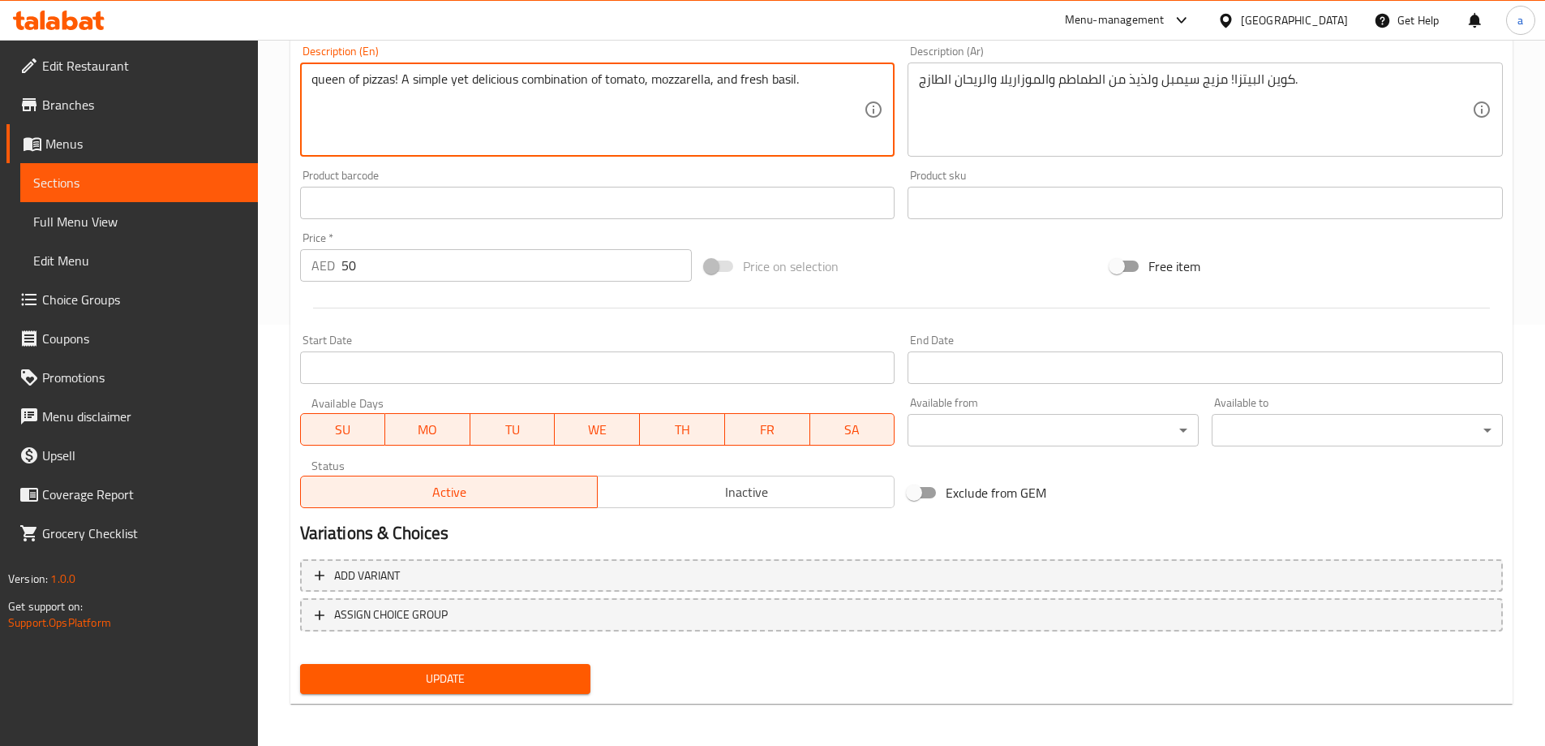
scroll to position [424, 0]
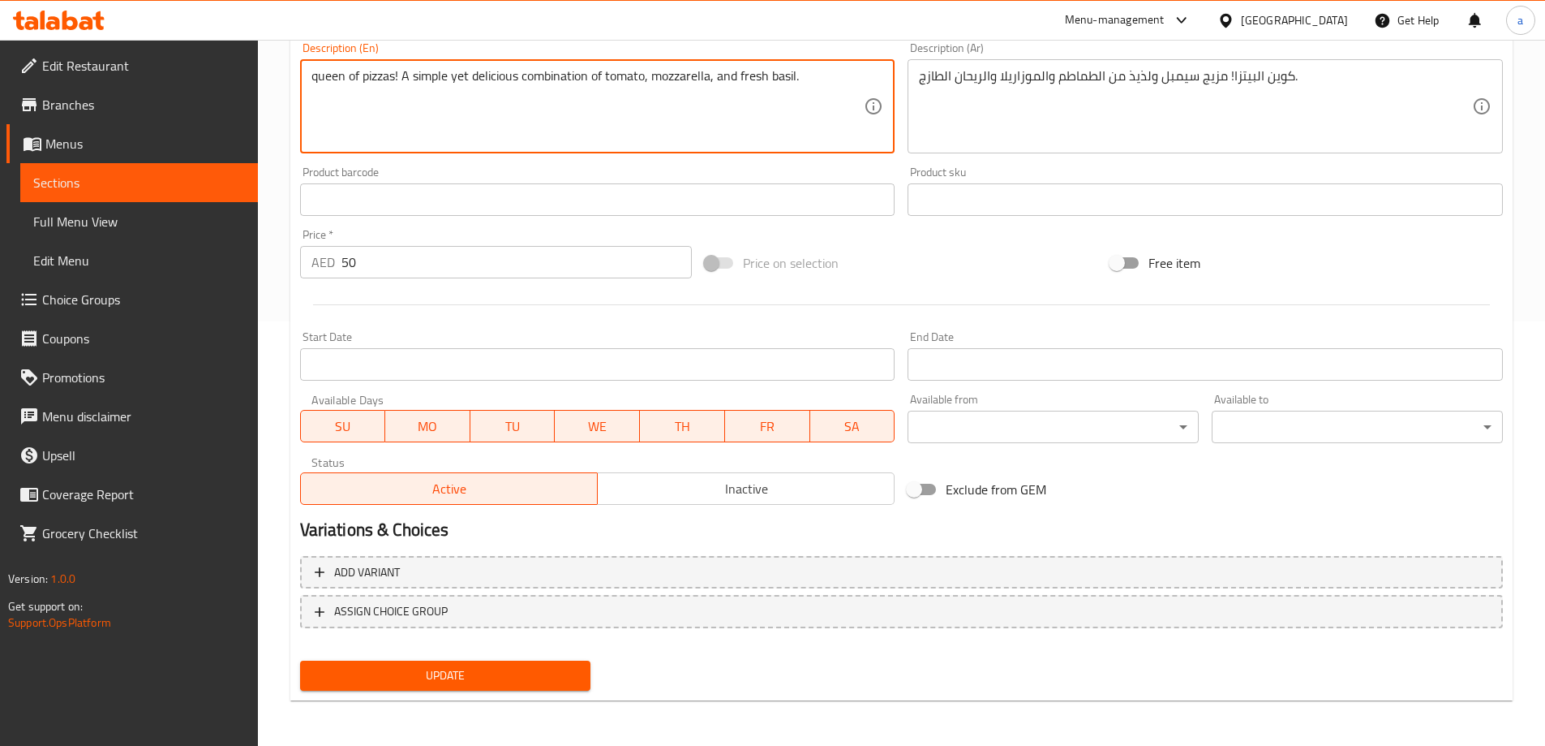
type textarea "queen of pizzas! A simple yet delicious combination of tomato, mozzarella, and …"
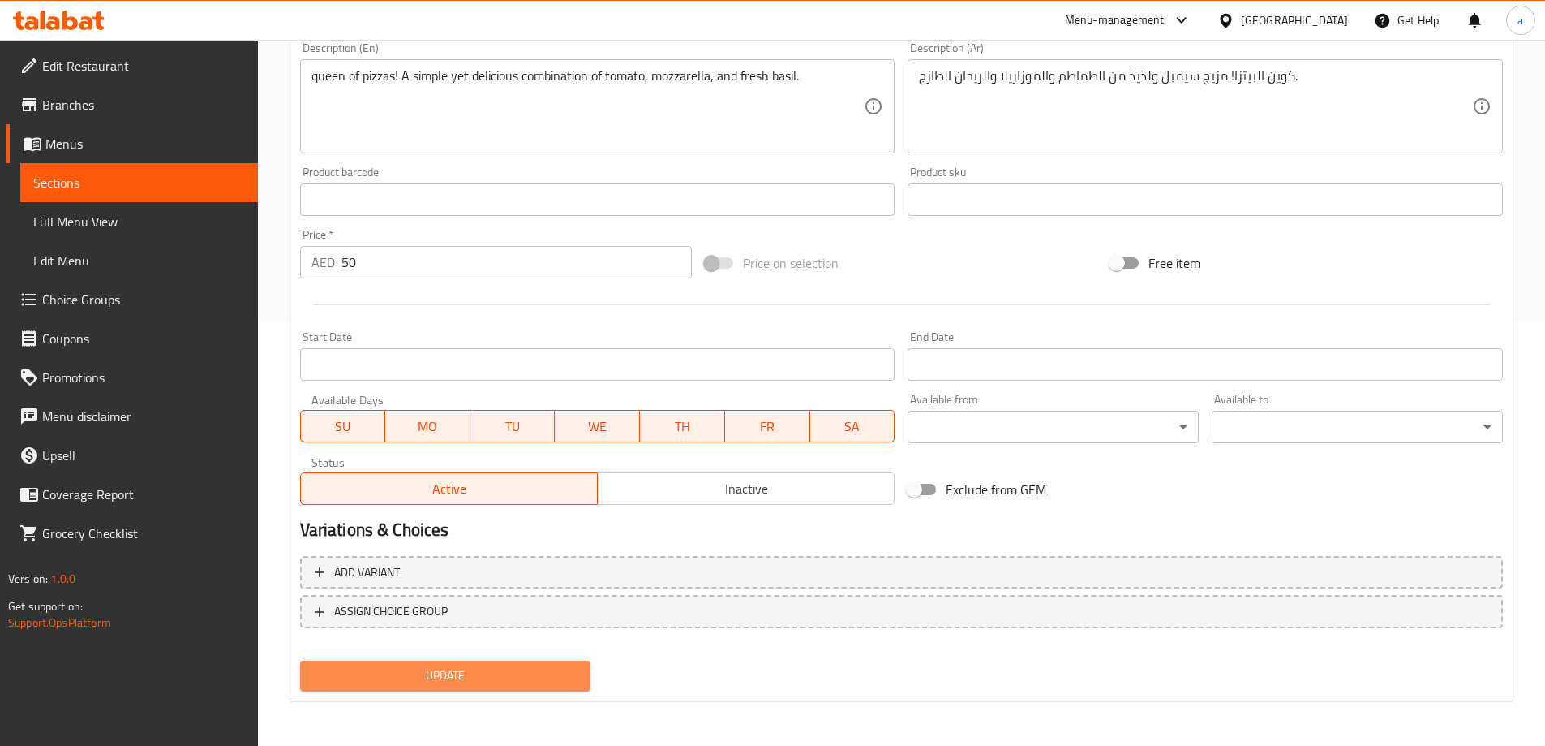
click at [503, 668] on span "Update" at bounding box center [445, 675] width 265 height 20
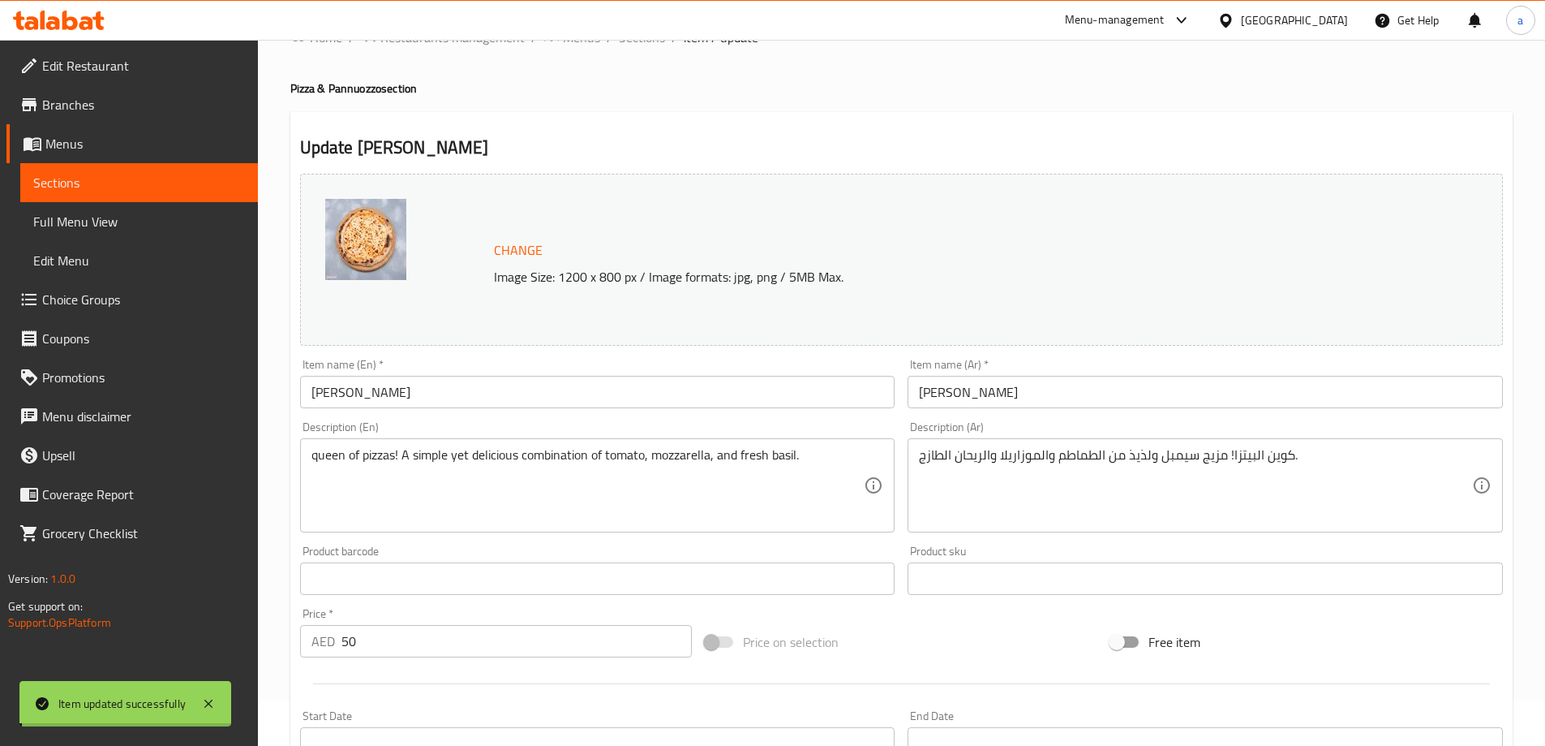
scroll to position [19, 0]
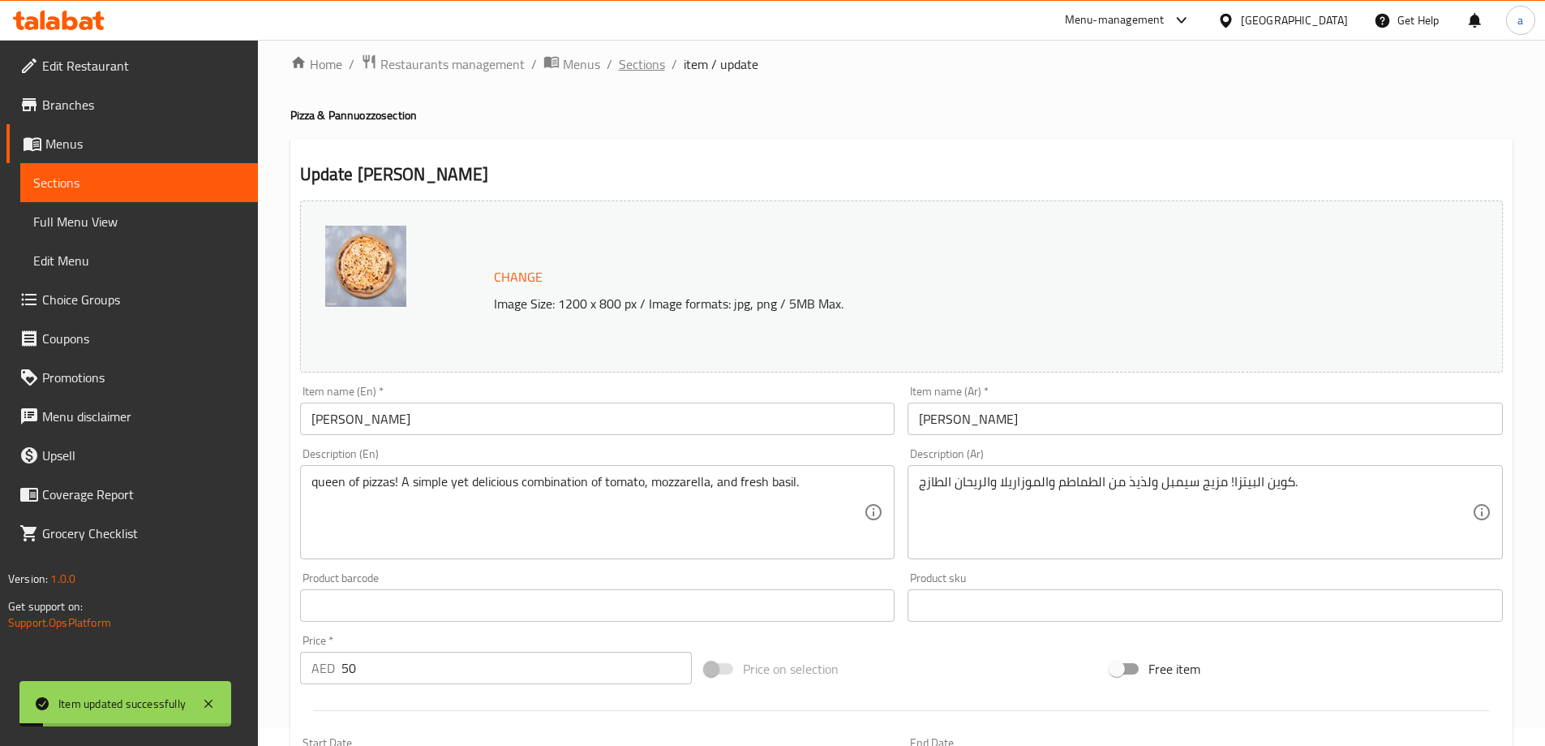
click at [627, 69] on span "Sections" at bounding box center [642, 63] width 46 height 19
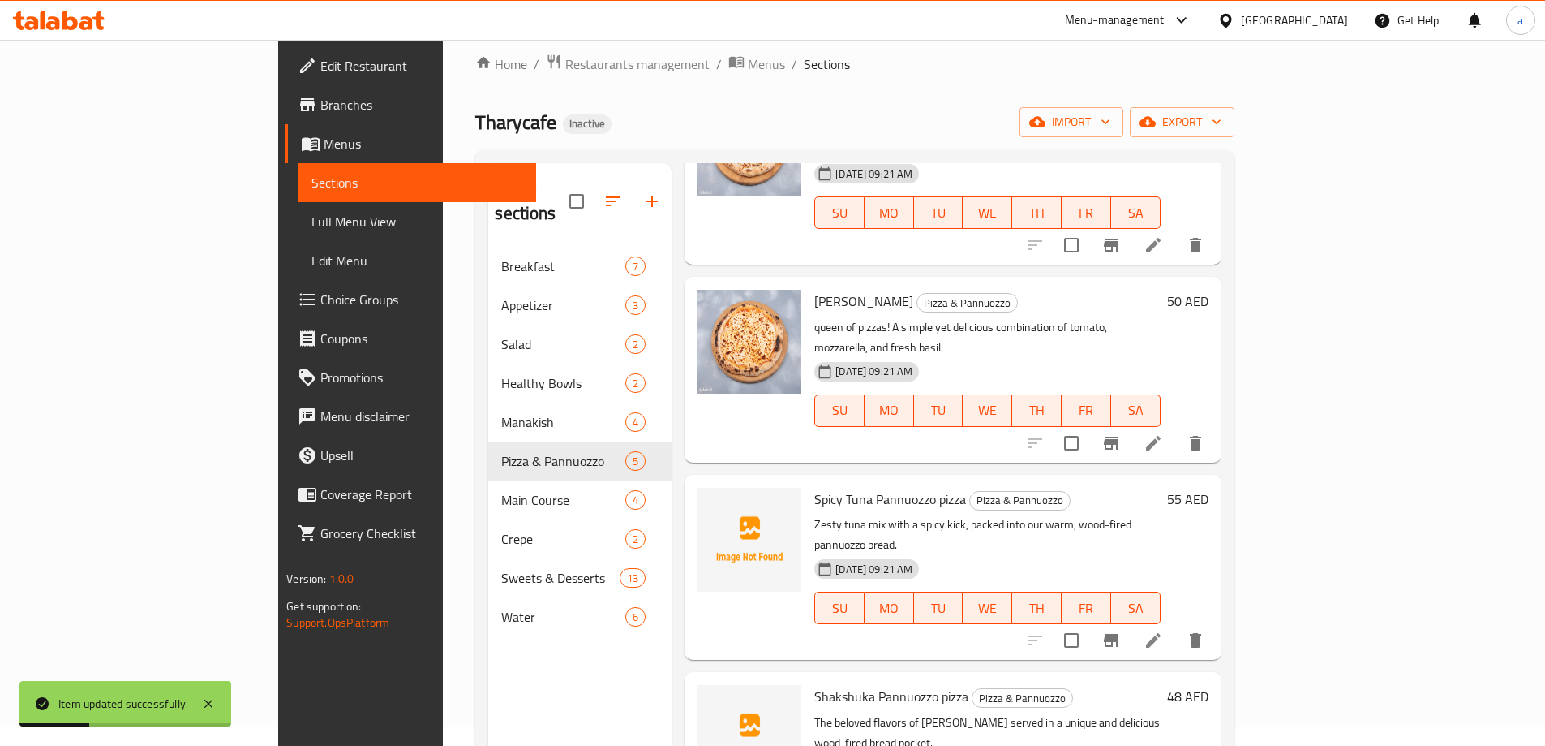
scroll to position [162, 0]
click at [1161, 631] on icon at bounding box center [1153, 638] width 15 height 15
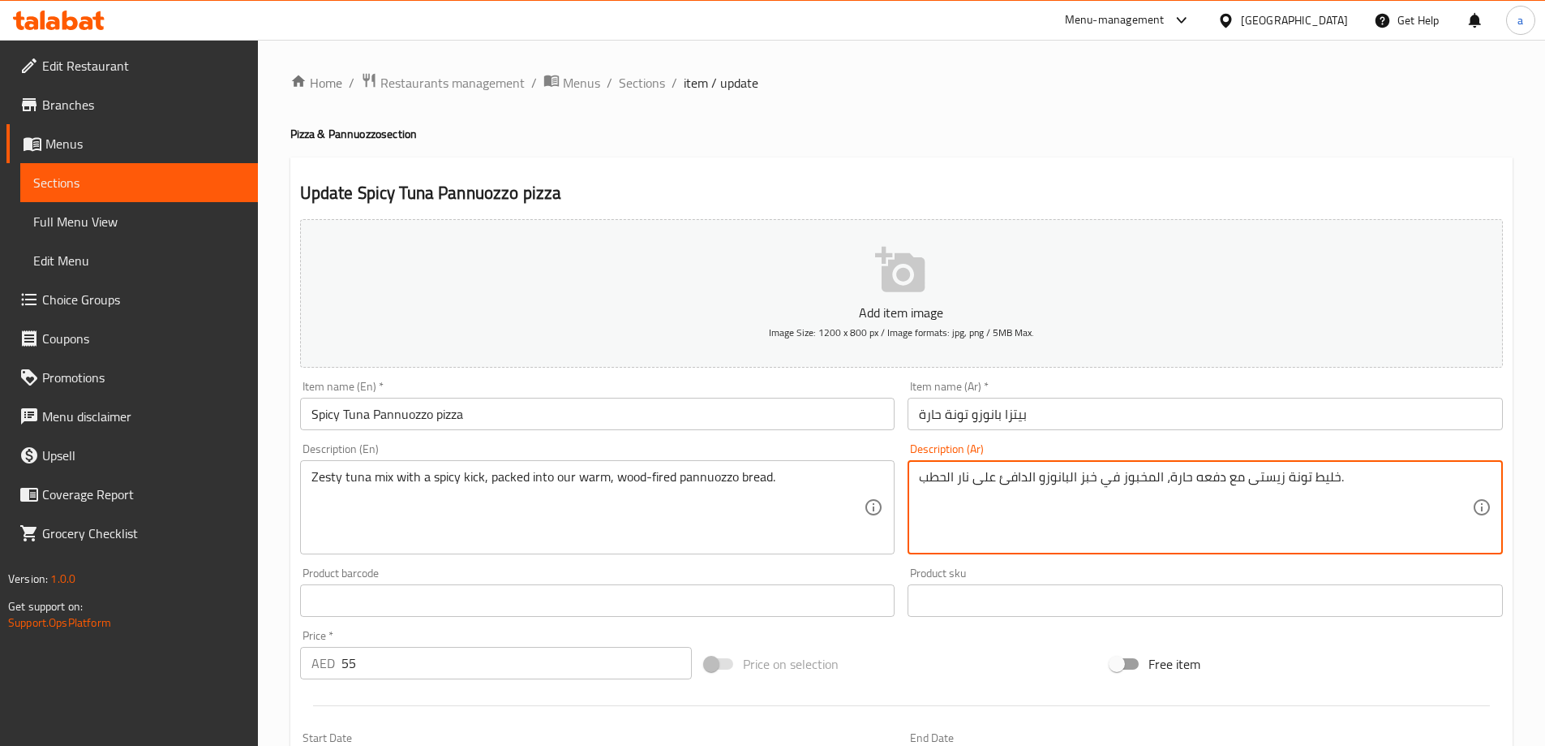
click at [954, 477] on textarea "خليط تونة زيستى مع دفعه حارة، المخبوز في خبز البانوزو الدافئ على نار الحطب." at bounding box center [1195, 507] width 553 height 77
click at [979, 487] on textarea "خليط تونة زيستى مع دفعه حارة، المخبوز في خبز البانوزو الدافئ على نار الحطب." at bounding box center [1195, 507] width 553 height 77
drag, startPoint x: 933, startPoint y: 480, endPoint x: 1008, endPoint y: 492, distance: 76.4
click at [1008, 492] on textarea "خليط تونة زيستى مع دفعه حارة، المخبوز في خبز البانوزو الدافئ على نار الحطب." at bounding box center [1195, 507] width 553 height 77
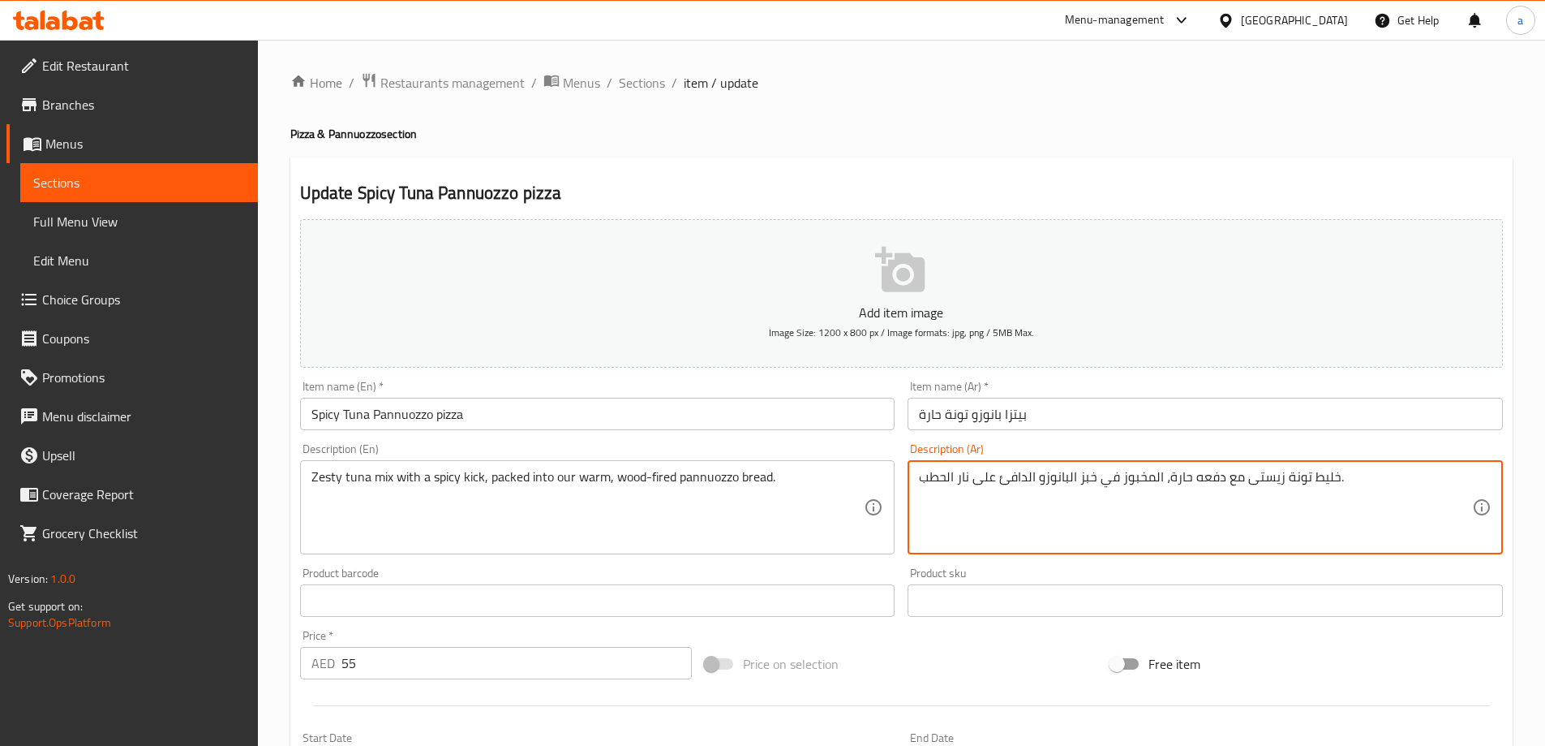
drag, startPoint x: 1034, startPoint y: 479, endPoint x: 921, endPoint y: 482, distance: 113.6
click at [921, 482] on textarea "خليط تونة زيستى مع دفعه حارة، المخبوز في خبز البانوزو الدافئ على نار الحطب." at bounding box center [1195, 507] width 553 height 77
click at [956, 502] on textarea "خليط تونة زيستى مع دفعه حارة، المخبوز في خبز البانوزو الدافئ على نار الحطب." at bounding box center [1195, 507] width 553 height 77
drag, startPoint x: 1003, startPoint y: 477, endPoint x: 898, endPoint y: 494, distance: 106.0
click at [898, 494] on div "Add item image Image Size: 1200 x 800 px / Image formats: jpg, png / 5MB Max. I…" at bounding box center [902, 562] width 1216 height 699
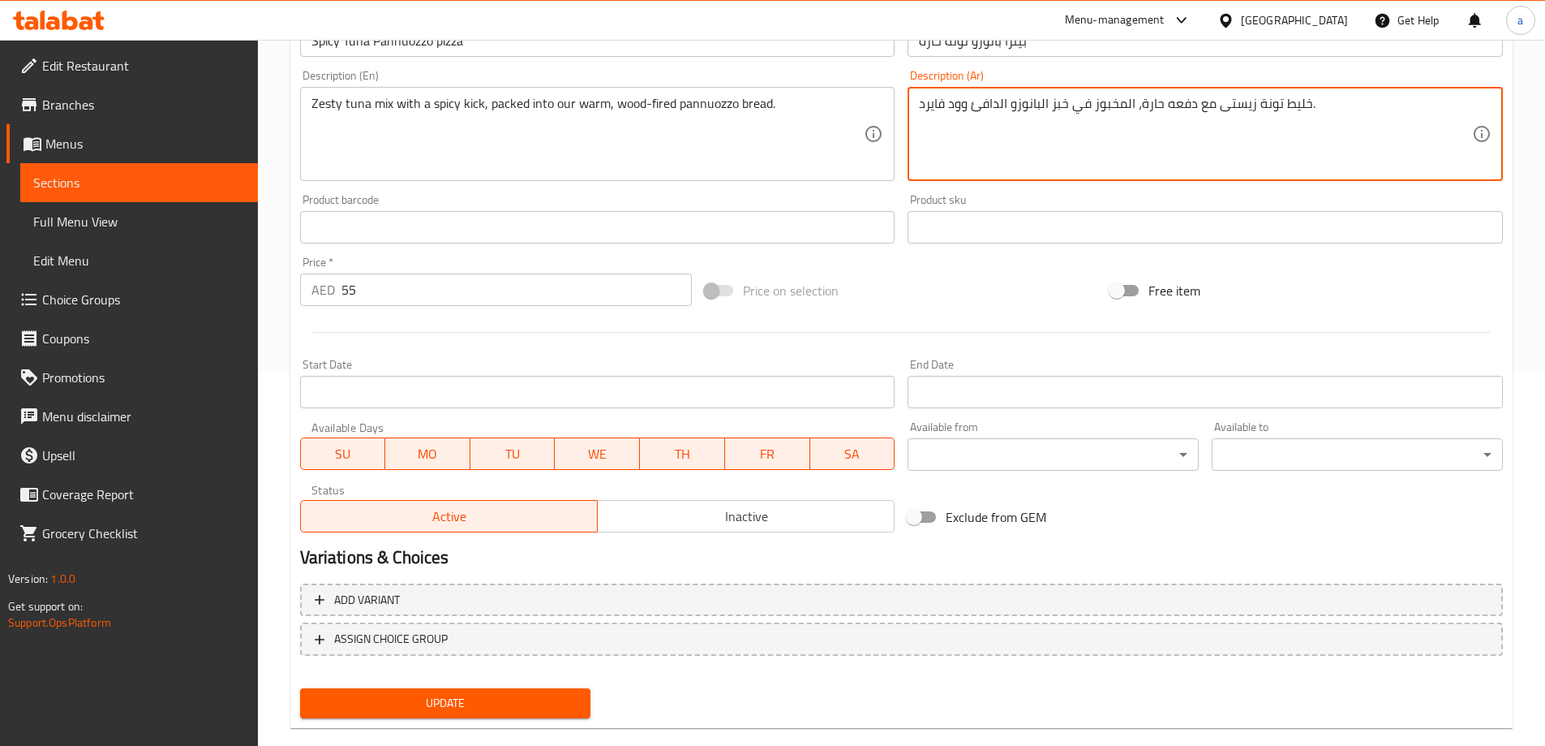
scroll to position [401, 0]
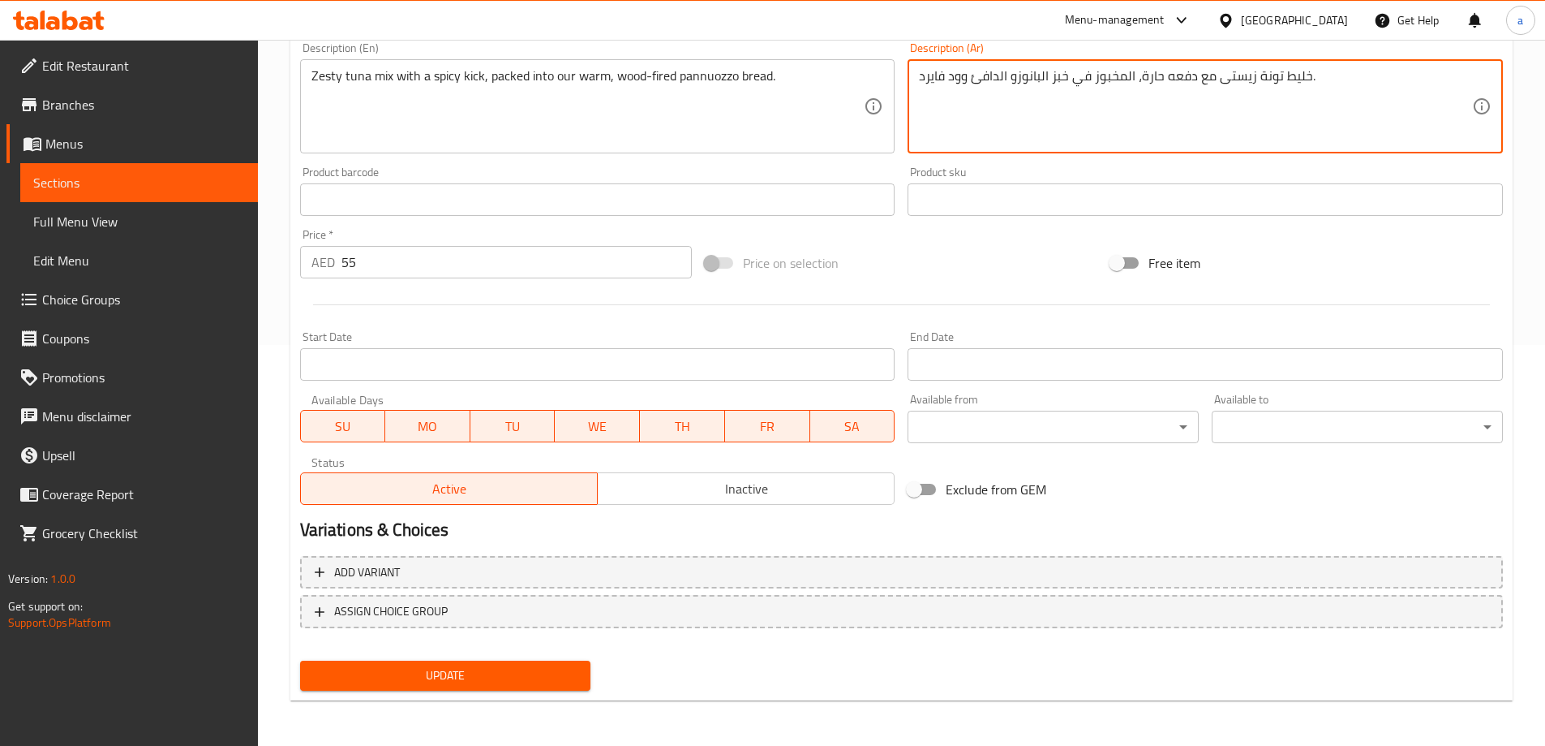
type textarea "خليط تونة زيستى مع دفعه حارة، المخبوز في خبز البانوزو الدافئ وود فايرد."
click at [461, 689] on button "Update" at bounding box center [445, 675] width 291 height 30
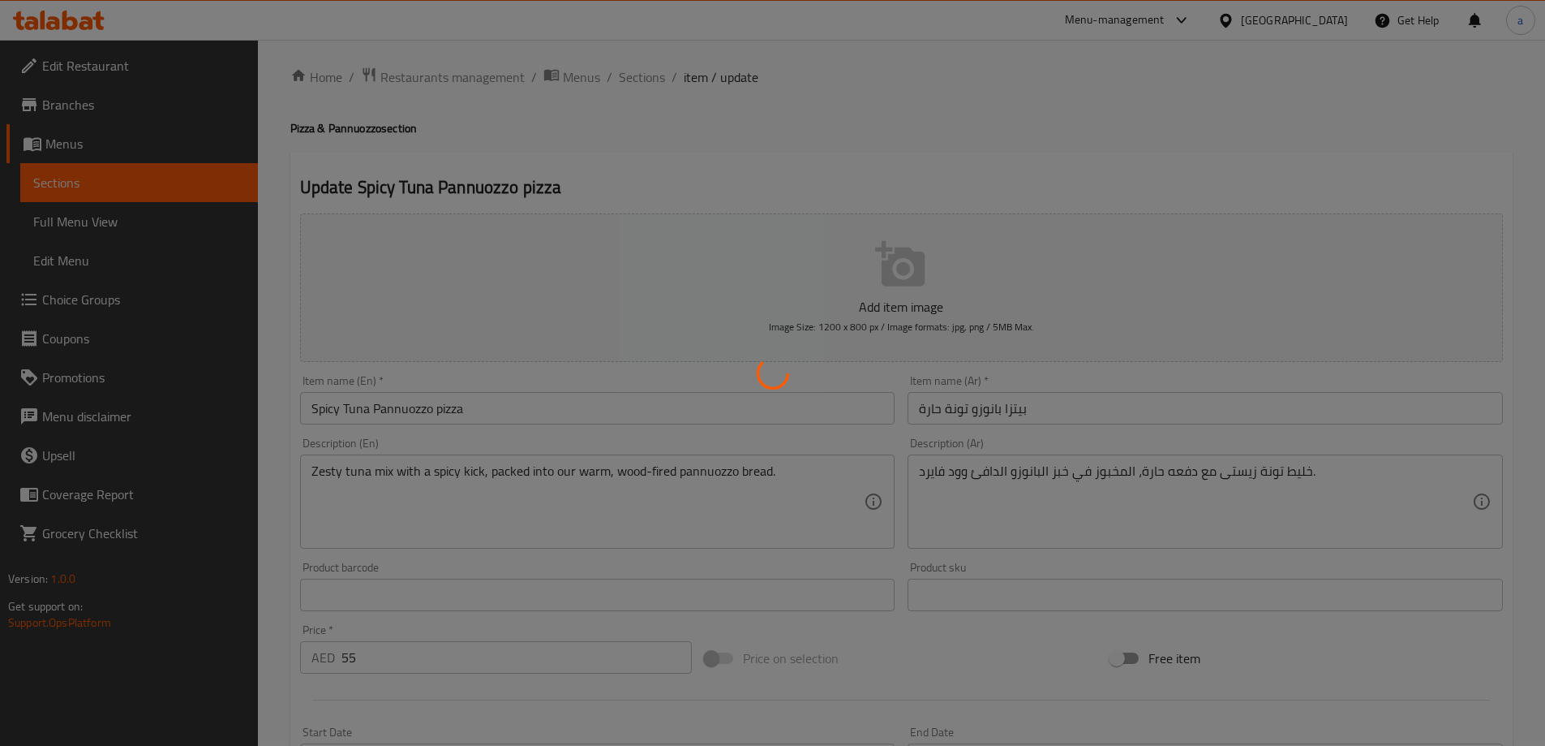
scroll to position [0, 0]
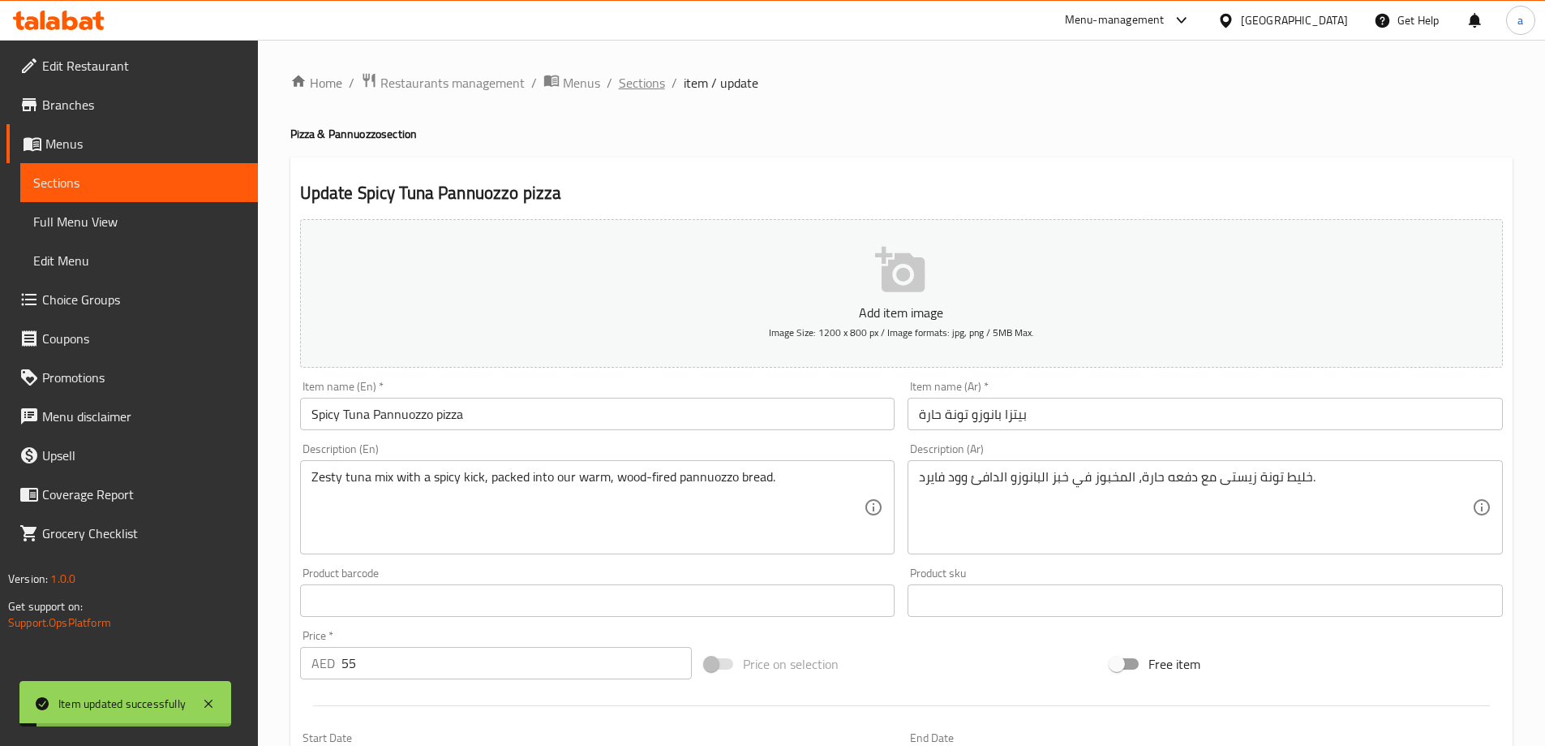
click at [646, 87] on span "Sections" at bounding box center [642, 82] width 46 height 19
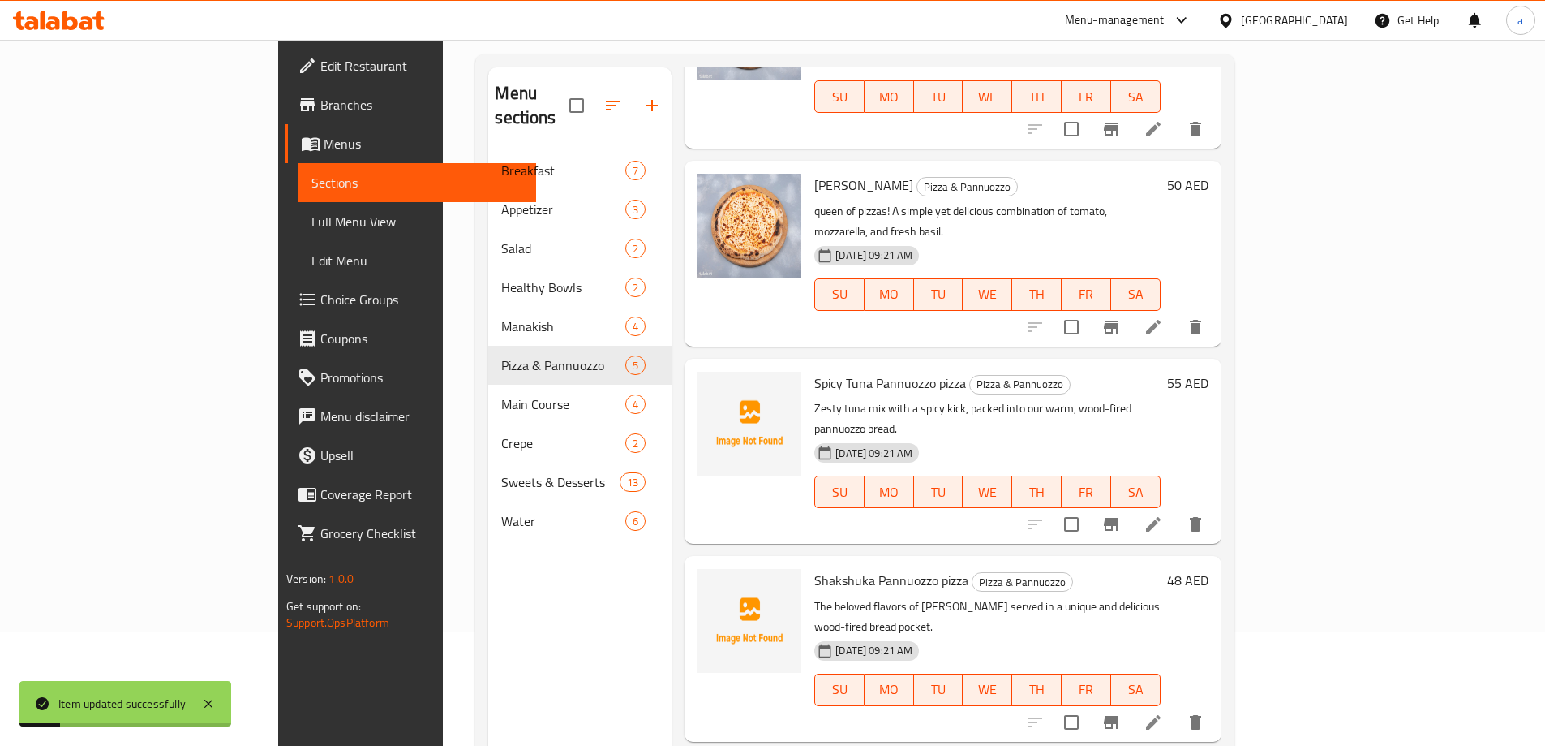
scroll to position [227, 0]
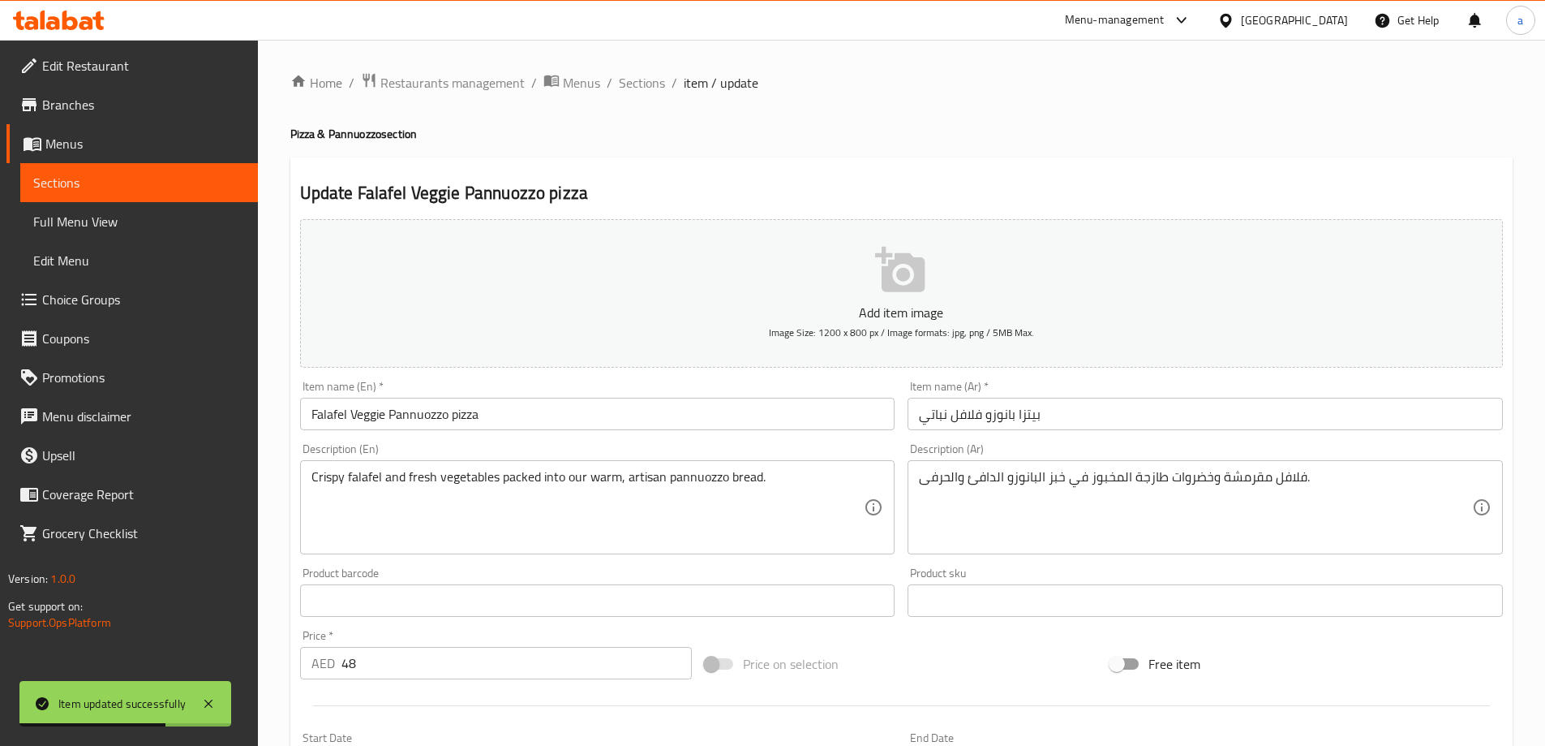
click at [928, 425] on input "بيتزا بانوزو فلافل نباتي" at bounding box center [1205, 414] width 595 height 32
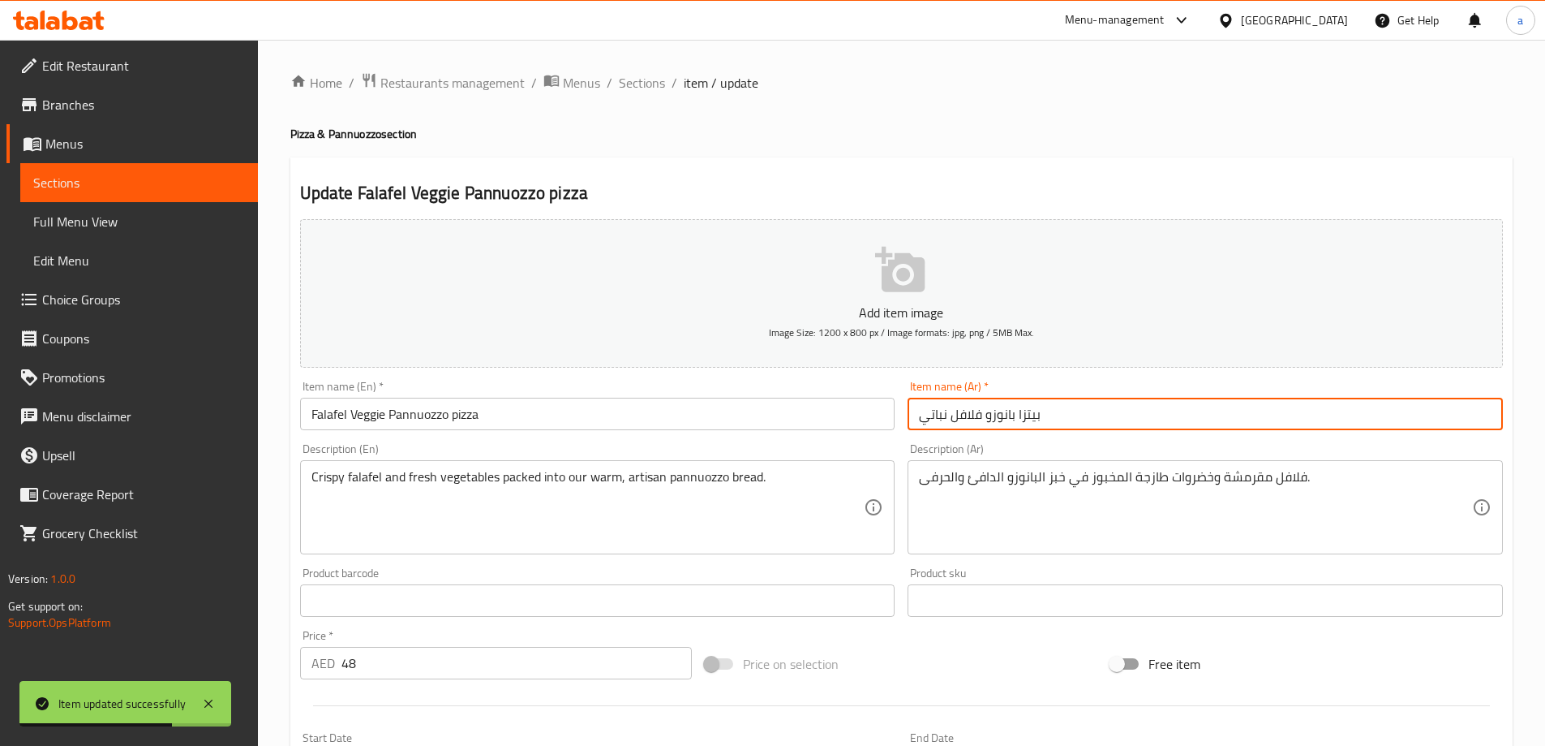
click at [928, 425] on input "بيتزا بانوزو فلافل نباتي" at bounding box center [1205, 414] width 595 height 32
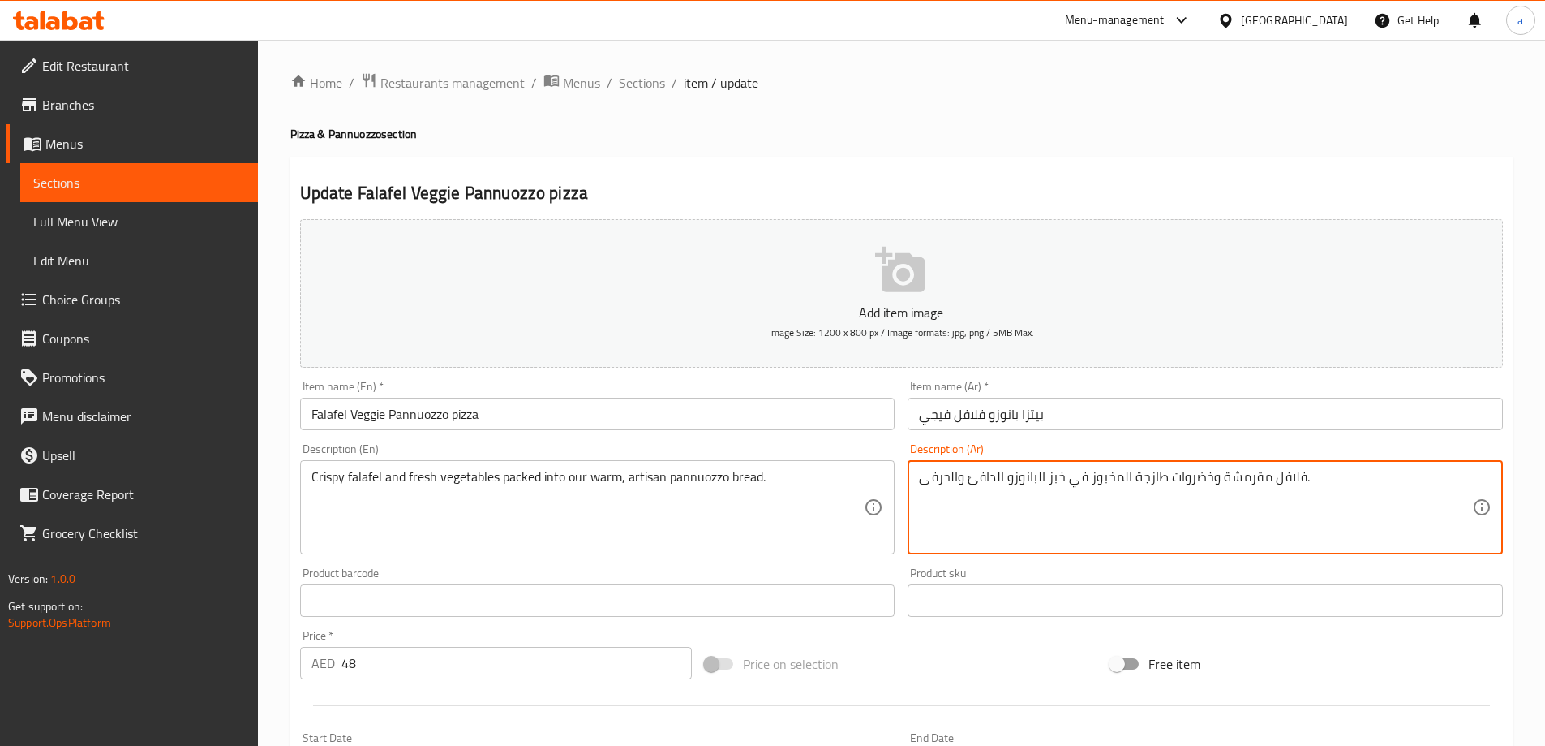
click at [942, 410] on input "بيتزا بانوزو فلافل فيجي" at bounding box center [1205, 414] width 595 height 32
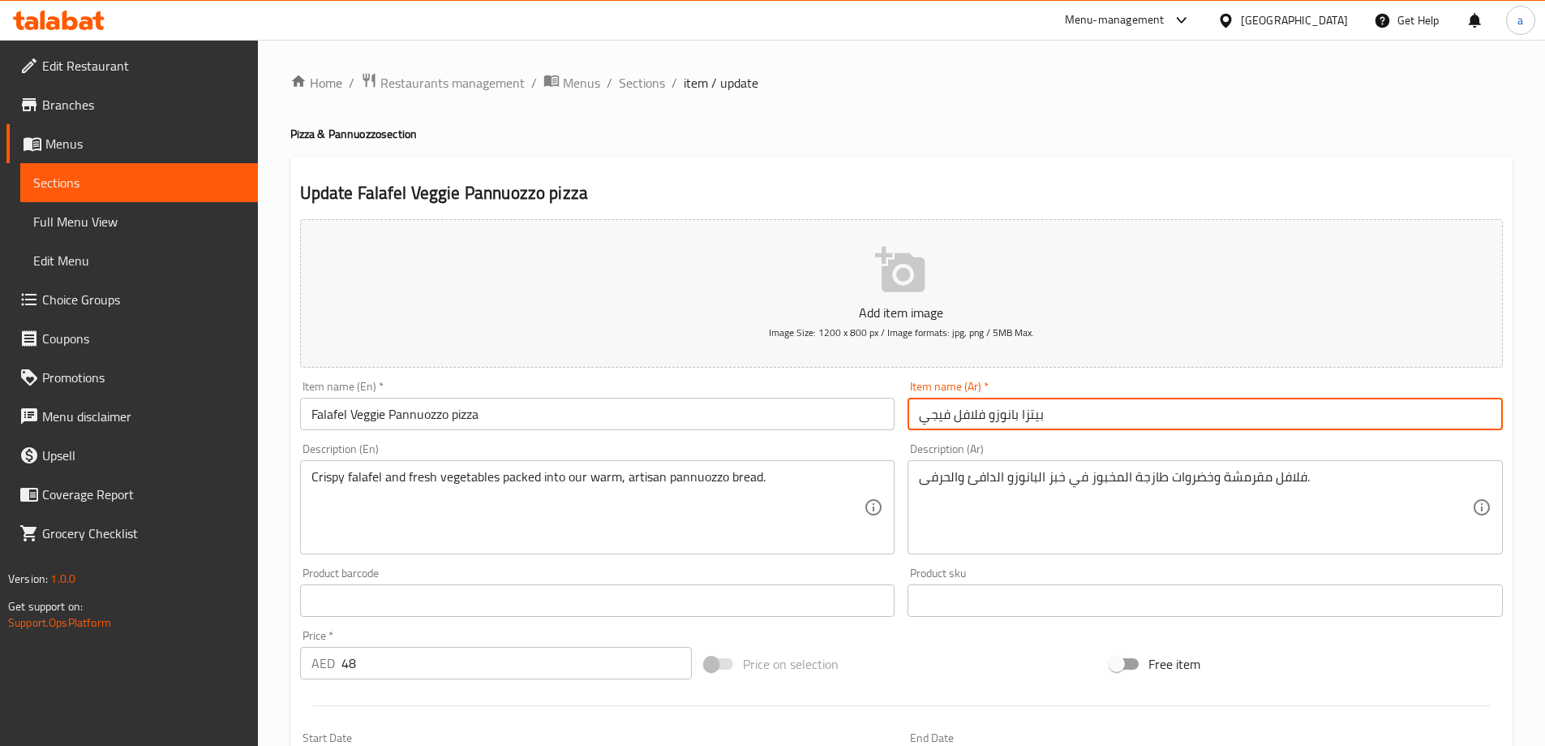
click at [942, 410] on input "بيتزا بانوزو فلافل فيجي" at bounding box center [1205, 414] width 595 height 32
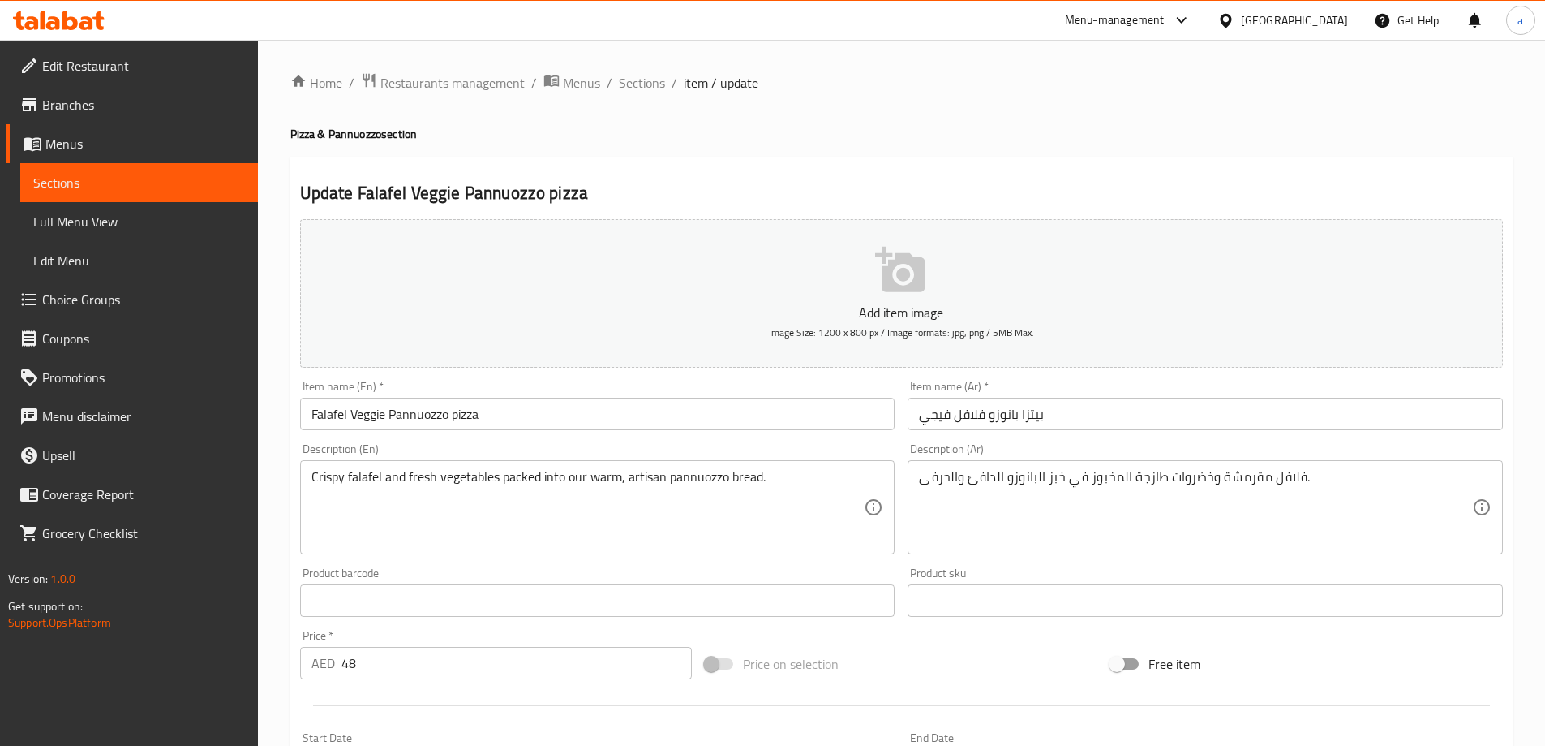
click at [945, 417] on input "بيتزا بانوزو فلافل فيجي" at bounding box center [1205, 414] width 595 height 32
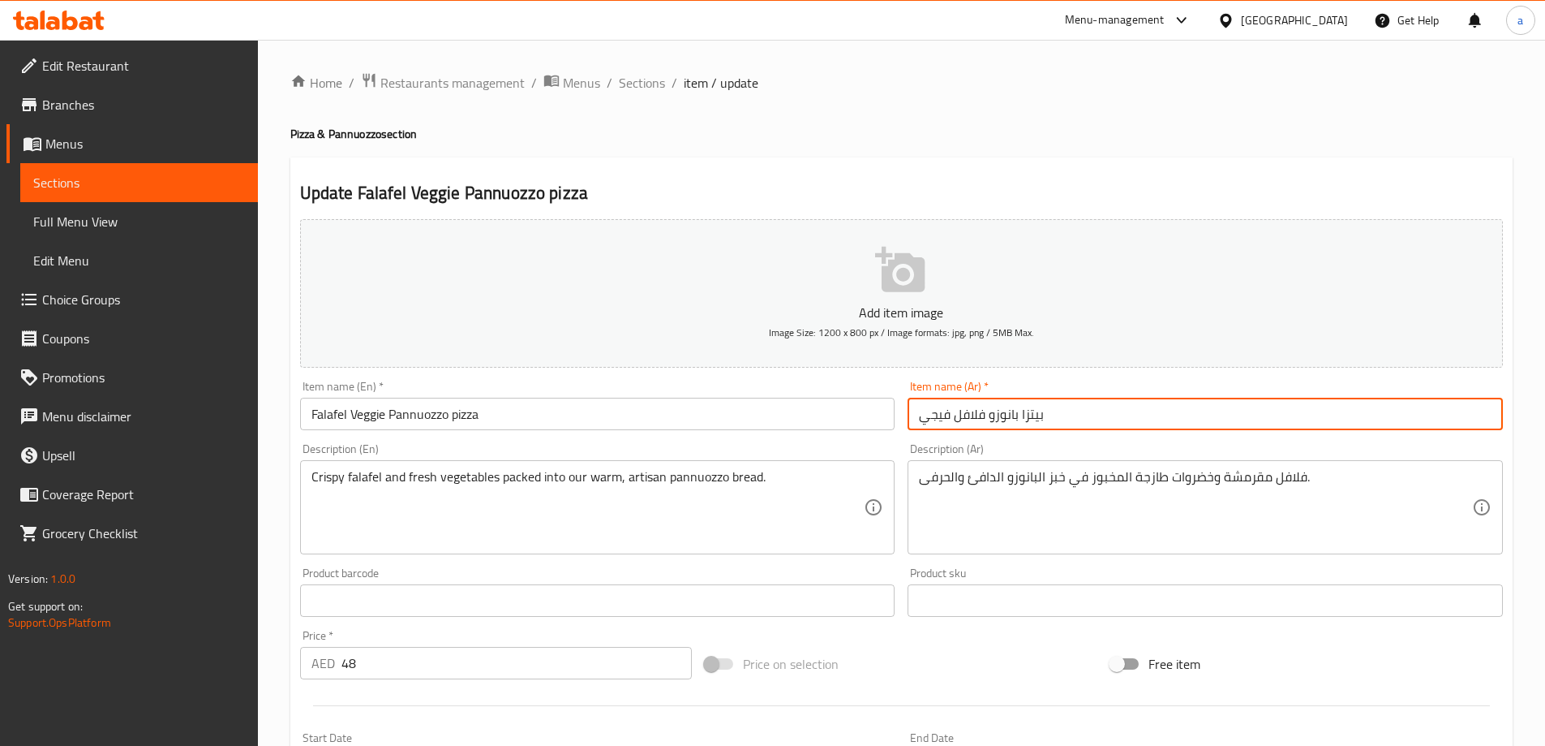
click at [945, 417] on input "بيتزا بانوزو فلافل فيجي" at bounding box center [1205, 414] width 595 height 32
paste input "بات"
type input "بيتزا بانوزو فلافل نباتي"
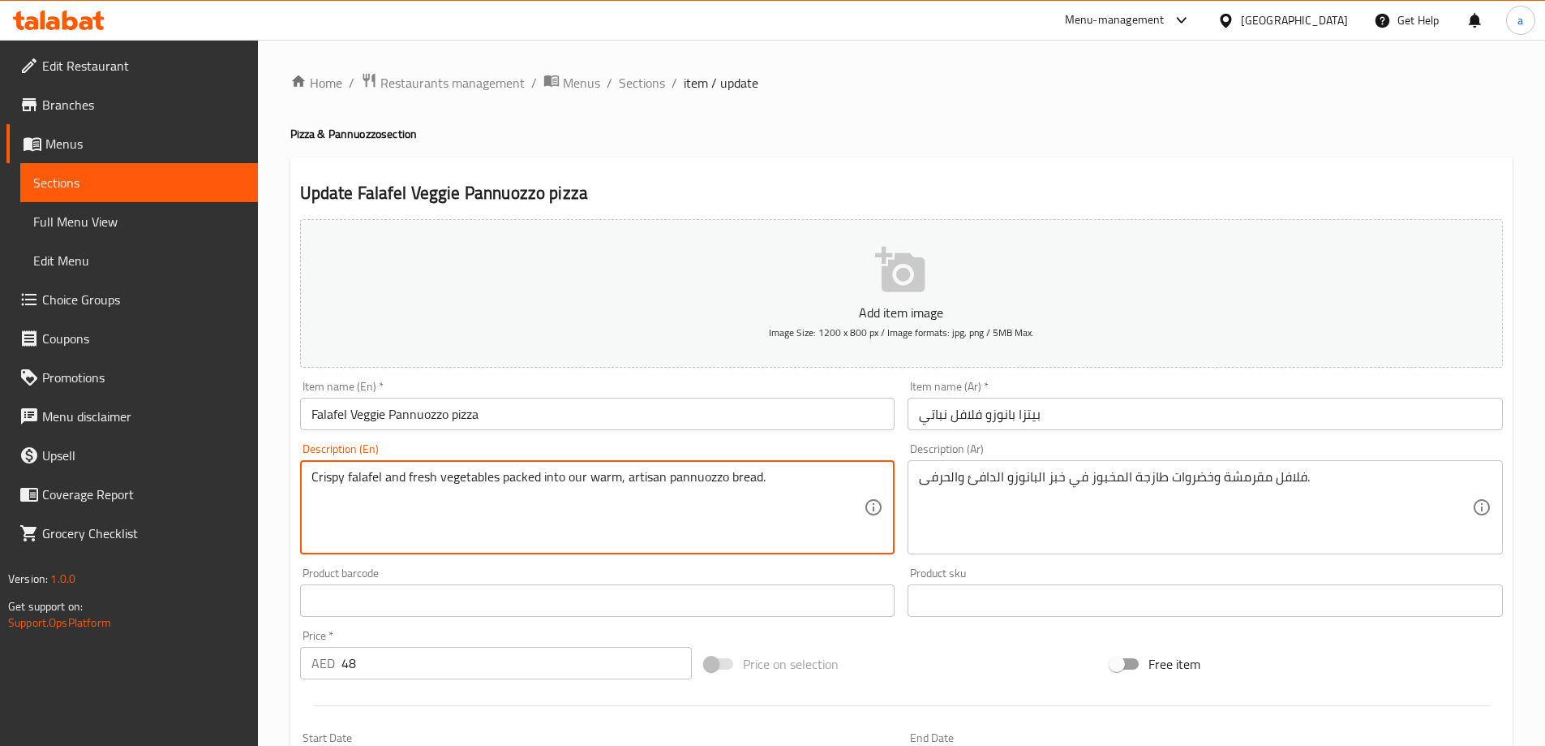
click at [379, 536] on textarea "Crispy falafel and fresh vegetables packed into our warm, artisan pannuozzo bre…" at bounding box center [588, 507] width 553 height 77
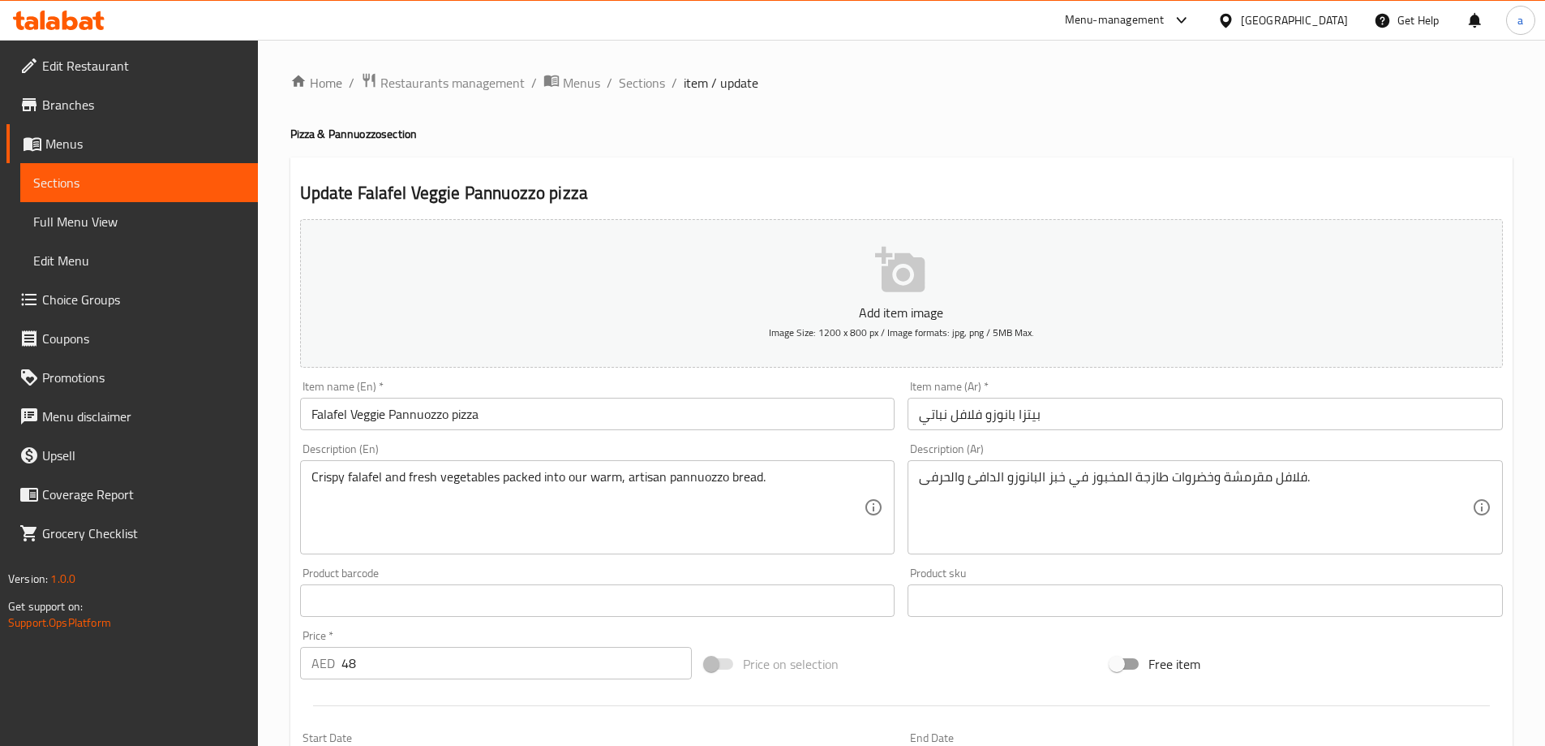
click at [733, 430] on input "Falafel Veggie Pannuozzo pizza" at bounding box center [597, 414] width 595 height 32
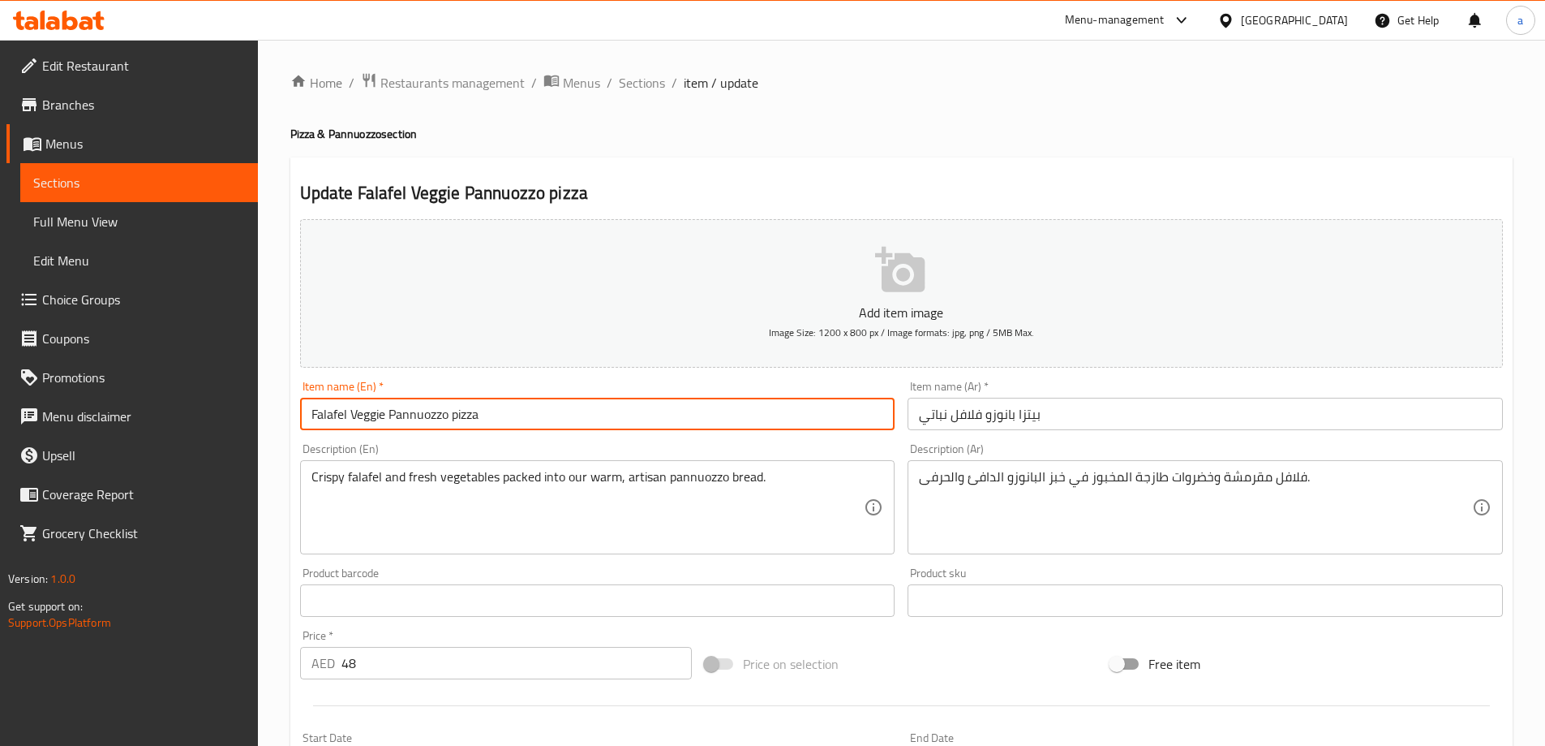
click at [733, 430] on input "Falafel Veggie Pannuozzo pizza" at bounding box center [597, 414] width 595 height 32
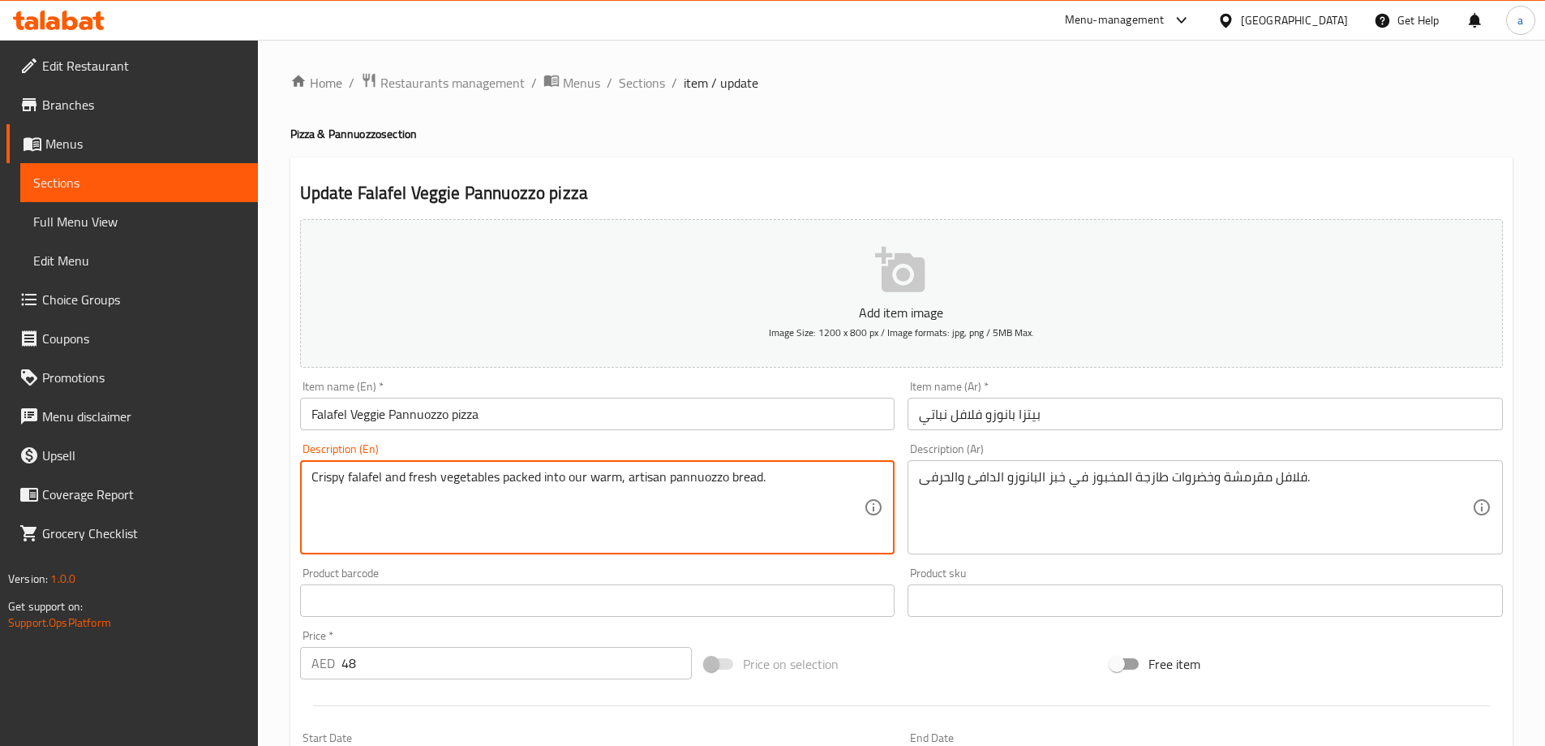
click at [856, 526] on textarea "Crispy falafel and fresh vegetables packed into our warm, artisan pannuozzo bre…" at bounding box center [588, 507] width 553 height 77
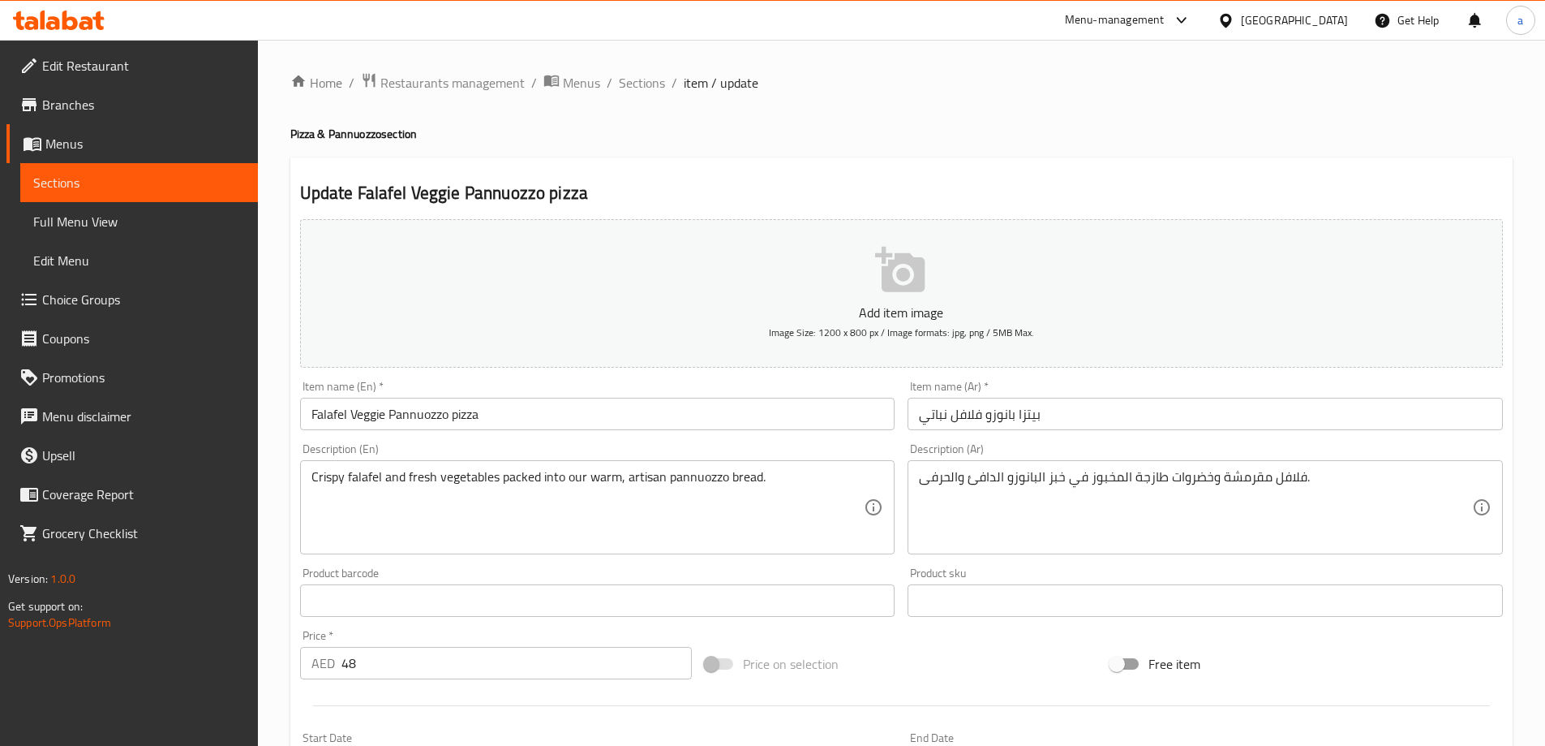
click at [679, 489] on textarea "Crispy falafel and fresh vegetables packed into our warm, artisan pannuozzo bre…" at bounding box center [588, 507] width 553 height 77
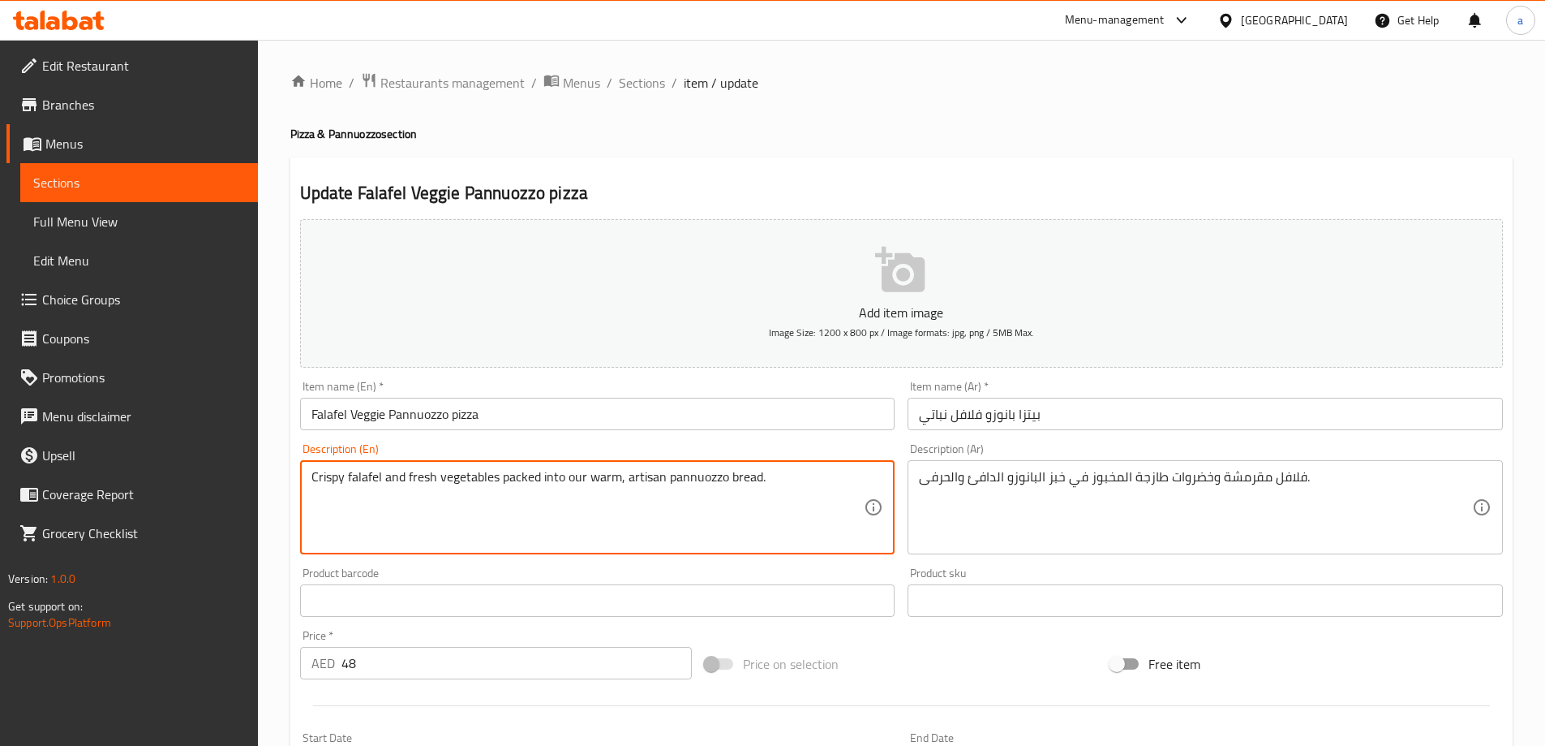
click at [679, 489] on textarea "Crispy falafel and fresh vegetables packed into our warm, artisan pannuozzo bre…" at bounding box center [588, 507] width 553 height 77
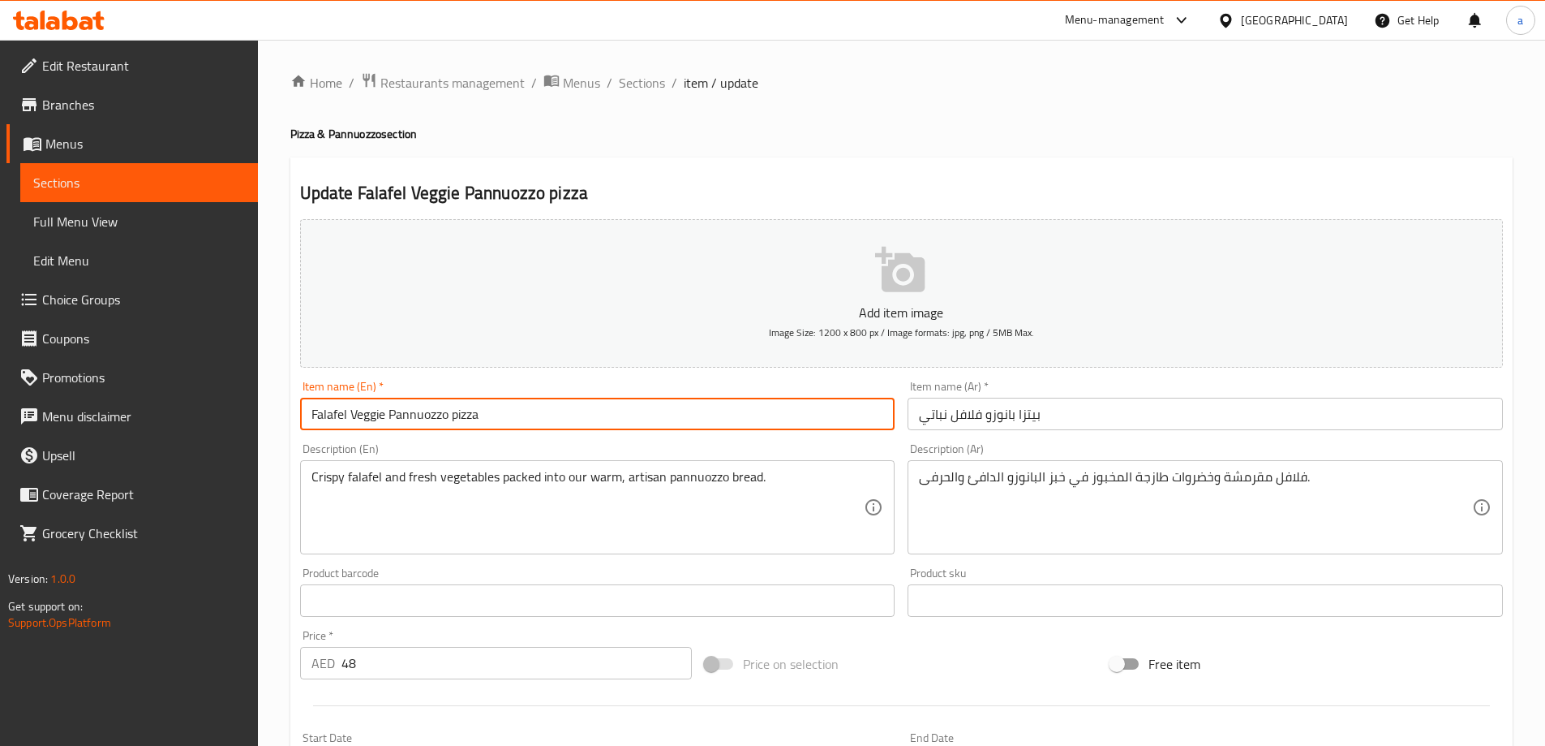
click at [508, 424] on input "Falafel Veggie Pannuozzo pizza" at bounding box center [597, 414] width 595 height 32
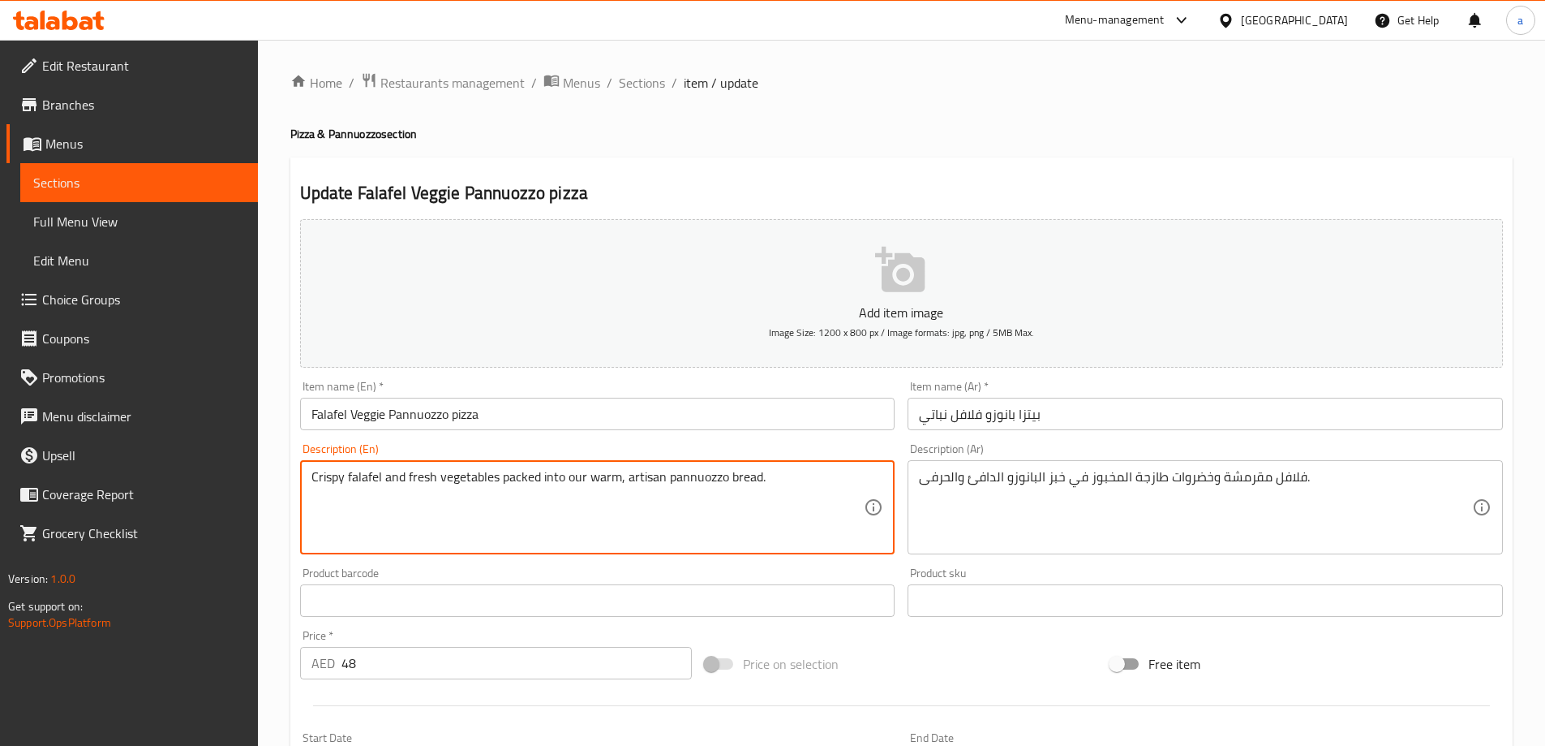
click at [644, 507] on textarea "Crispy falafel and fresh vegetables packed into our warm, artisan pannuozzo bre…" at bounding box center [588, 507] width 553 height 77
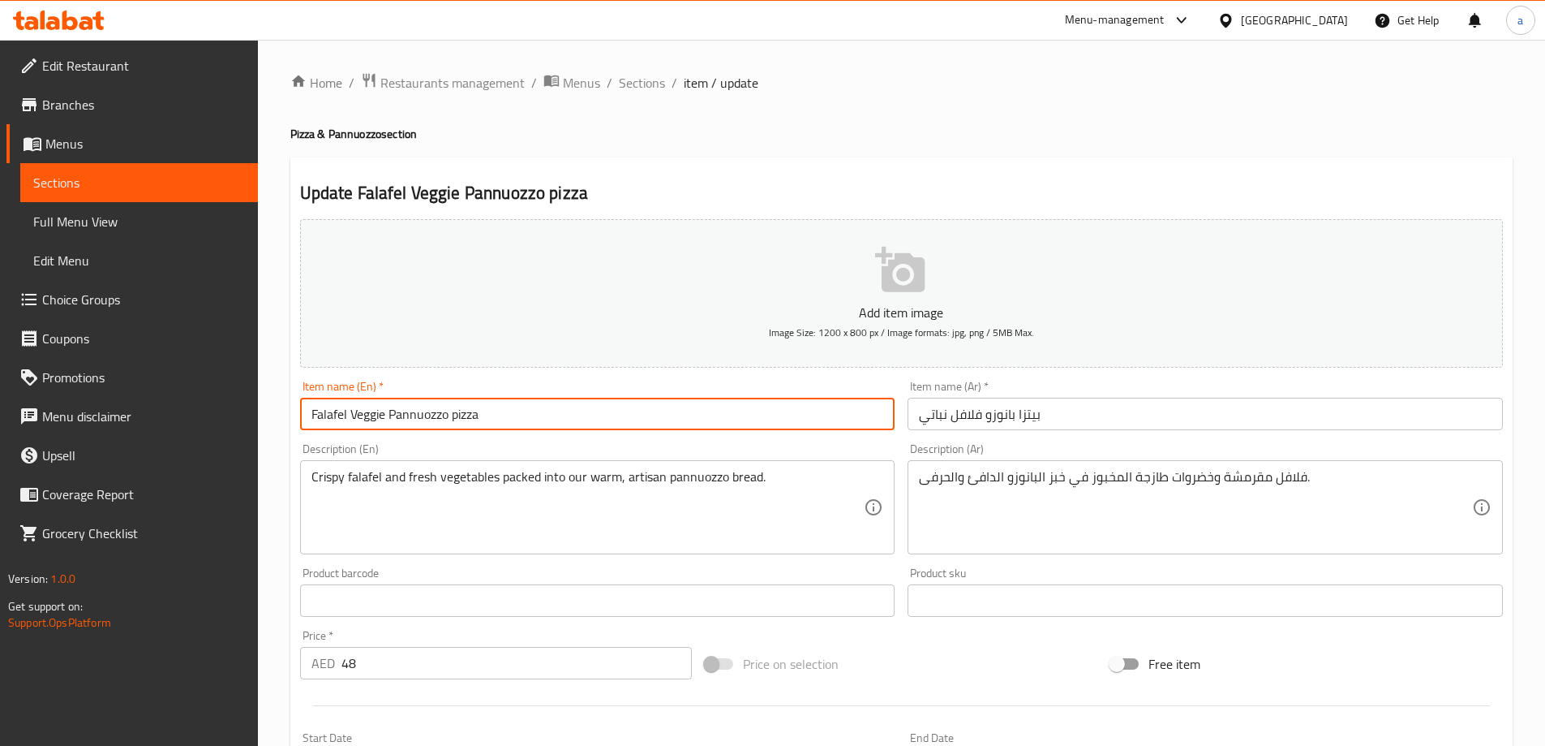
click at [479, 419] on input "Falafel Veggie Pannuozzo pizza" at bounding box center [597, 414] width 595 height 32
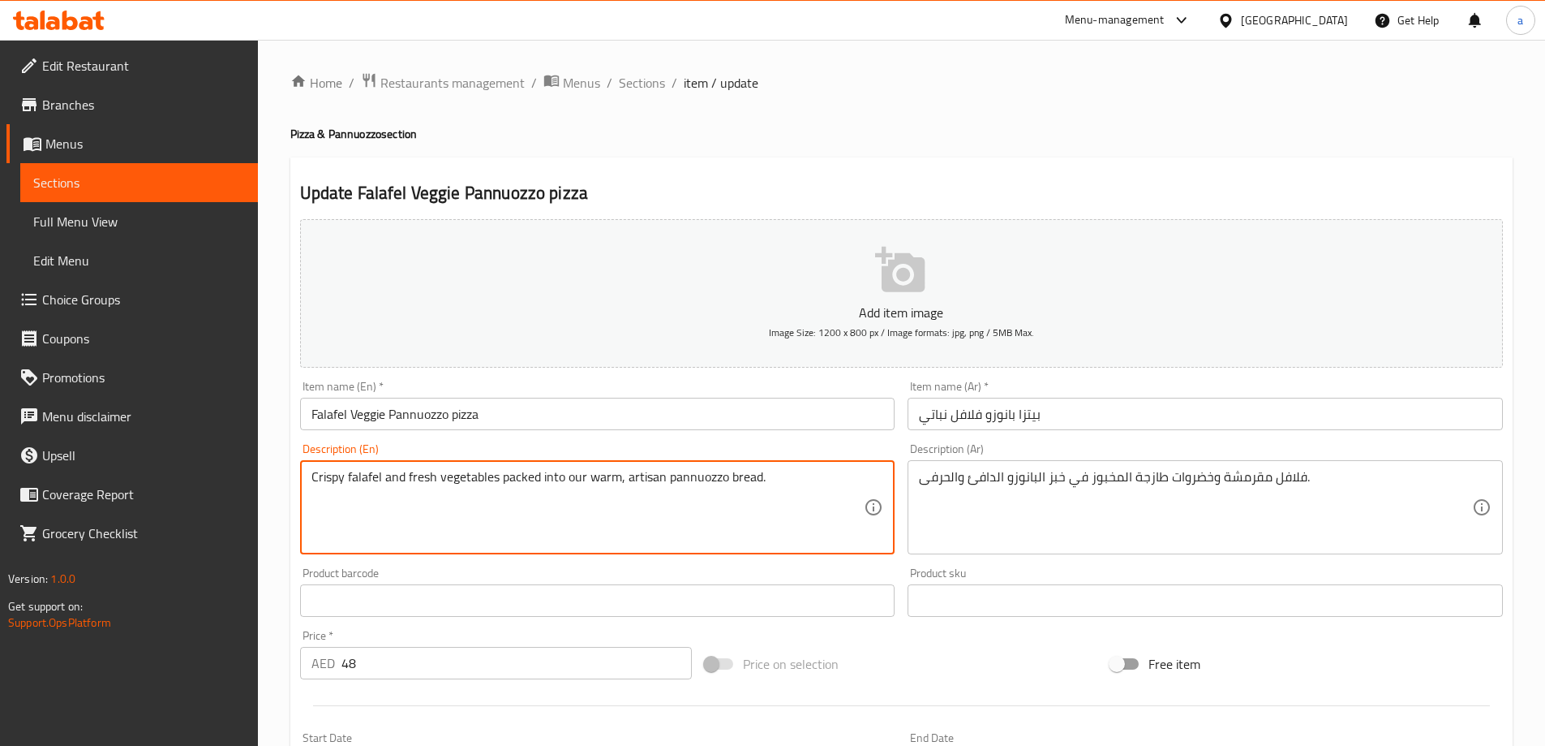
click at [688, 485] on textarea "Crispy falafel and fresh vegetables packed into our warm, artisan pannuozzo bre…" at bounding box center [588, 507] width 553 height 77
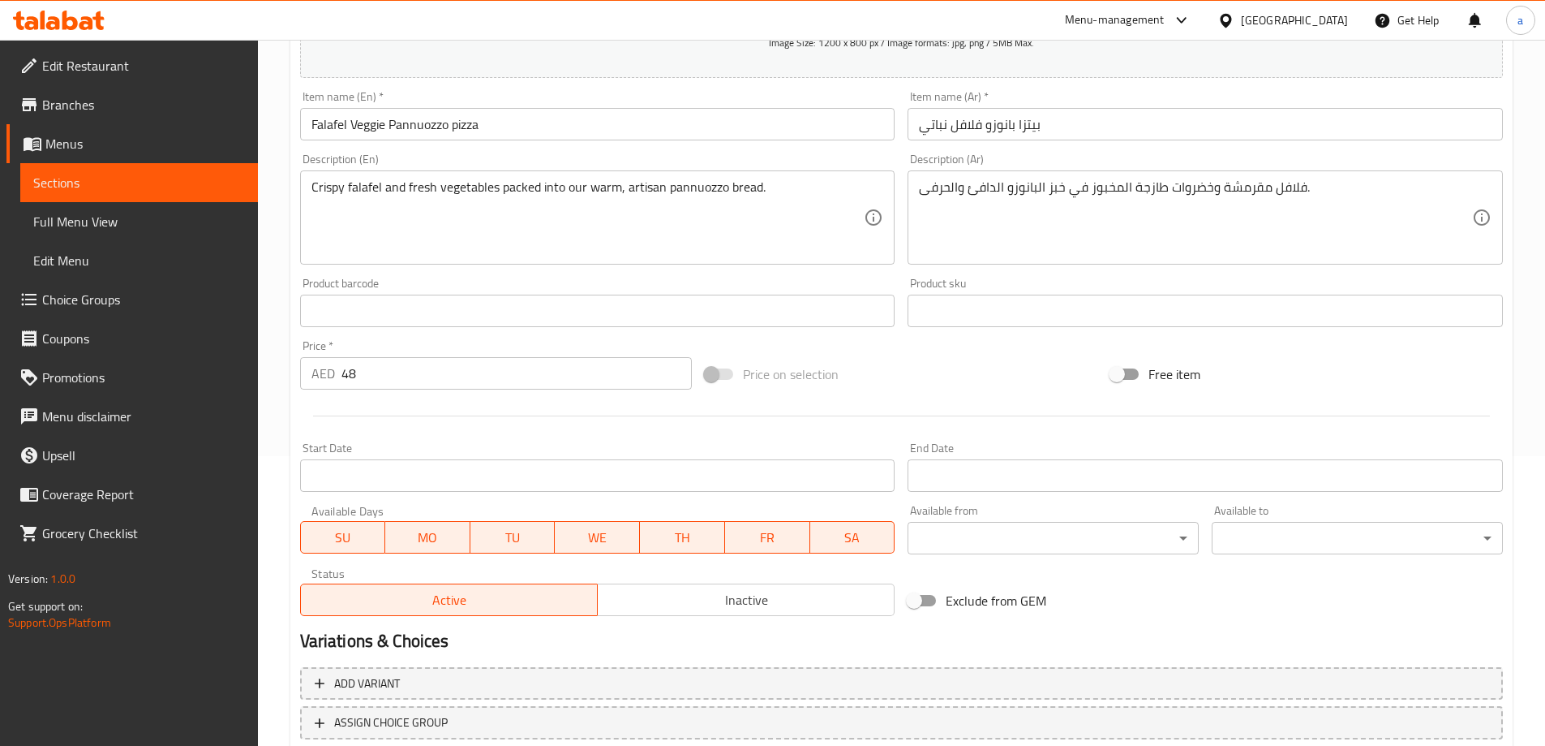
scroll to position [401, 0]
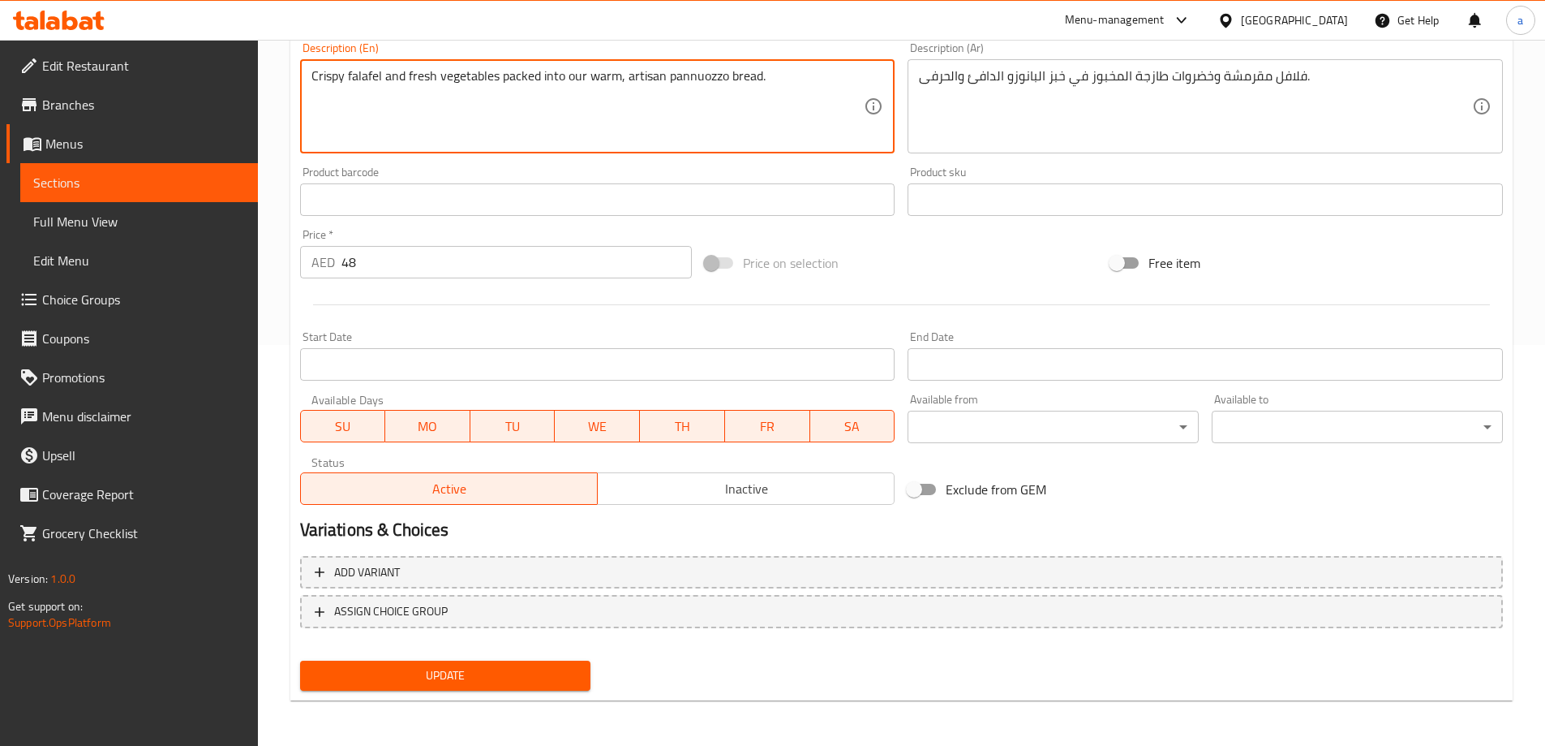
click at [648, 70] on textarea "Crispy falafel and fresh vegetables packed into our warm, artisan pannuozzo bre…" at bounding box center [588, 106] width 553 height 77
click at [647, 84] on textarea "Crispy falafel and fresh vegetables packed into our warm, artisan pannuozzo bre…" at bounding box center [588, 106] width 553 height 77
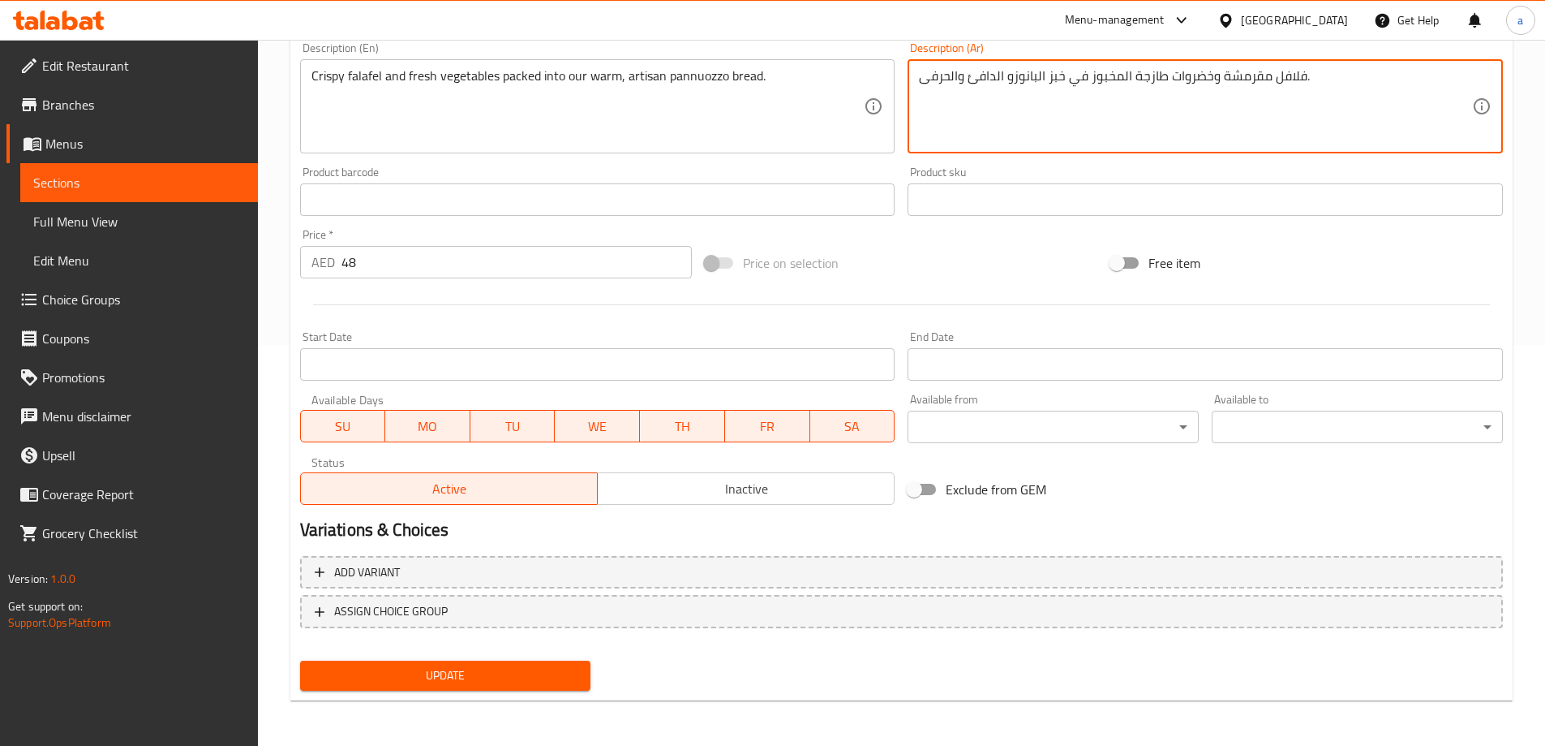
click at [951, 76] on textarea "فلافل مقرمشة وخضروات طازجة المخبوز في خبز البانوزو الدافئ والحرفى." at bounding box center [1195, 106] width 553 height 77
type textarea "فلافل مقرمشة وخضروات طازجة المخبوز في خبز البانوزو الدافئ ارستين."
click at [509, 656] on div "Update" at bounding box center [446, 675] width 304 height 43
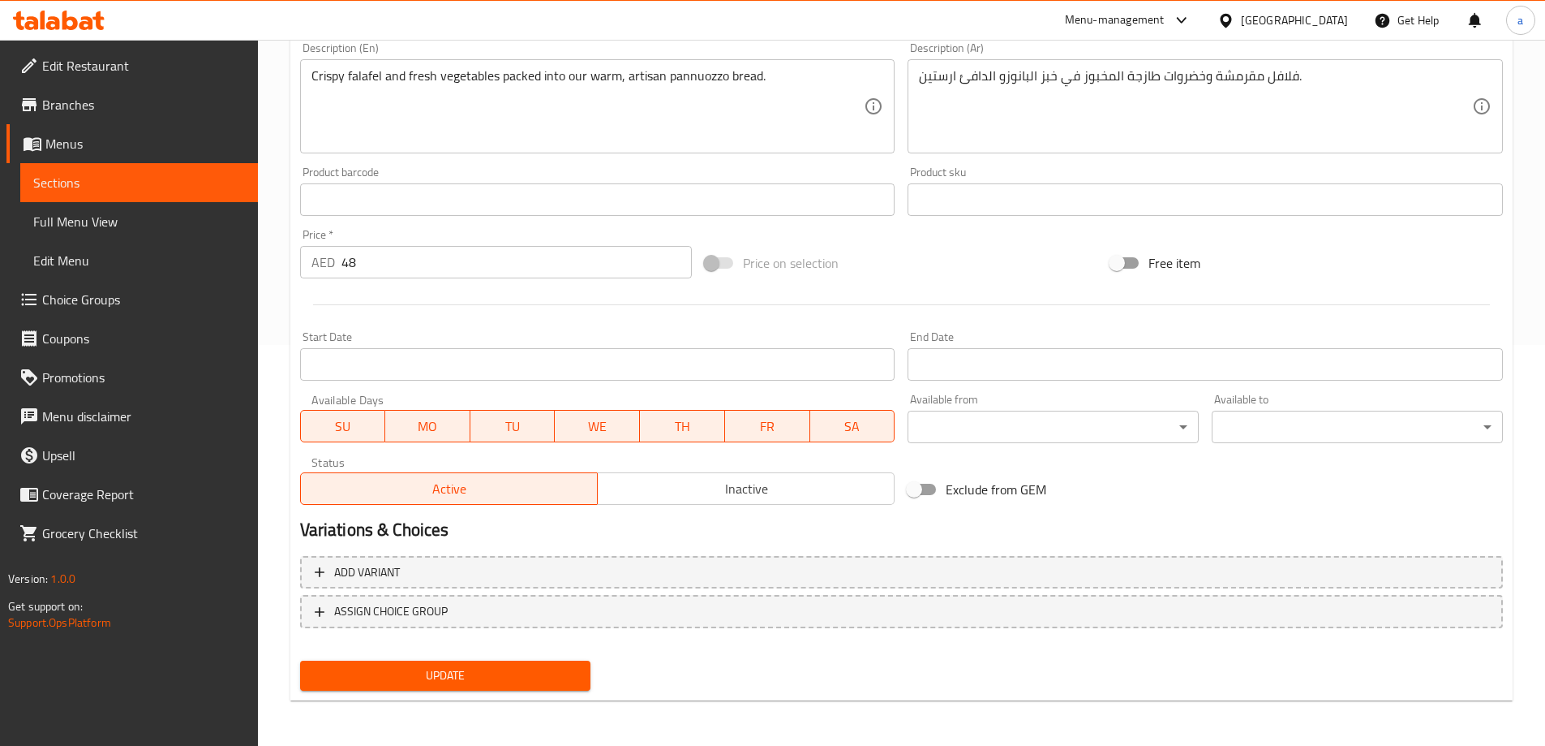
click at [507, 662] on button "Update" at bounding box center [445, 675] width 291 height 30
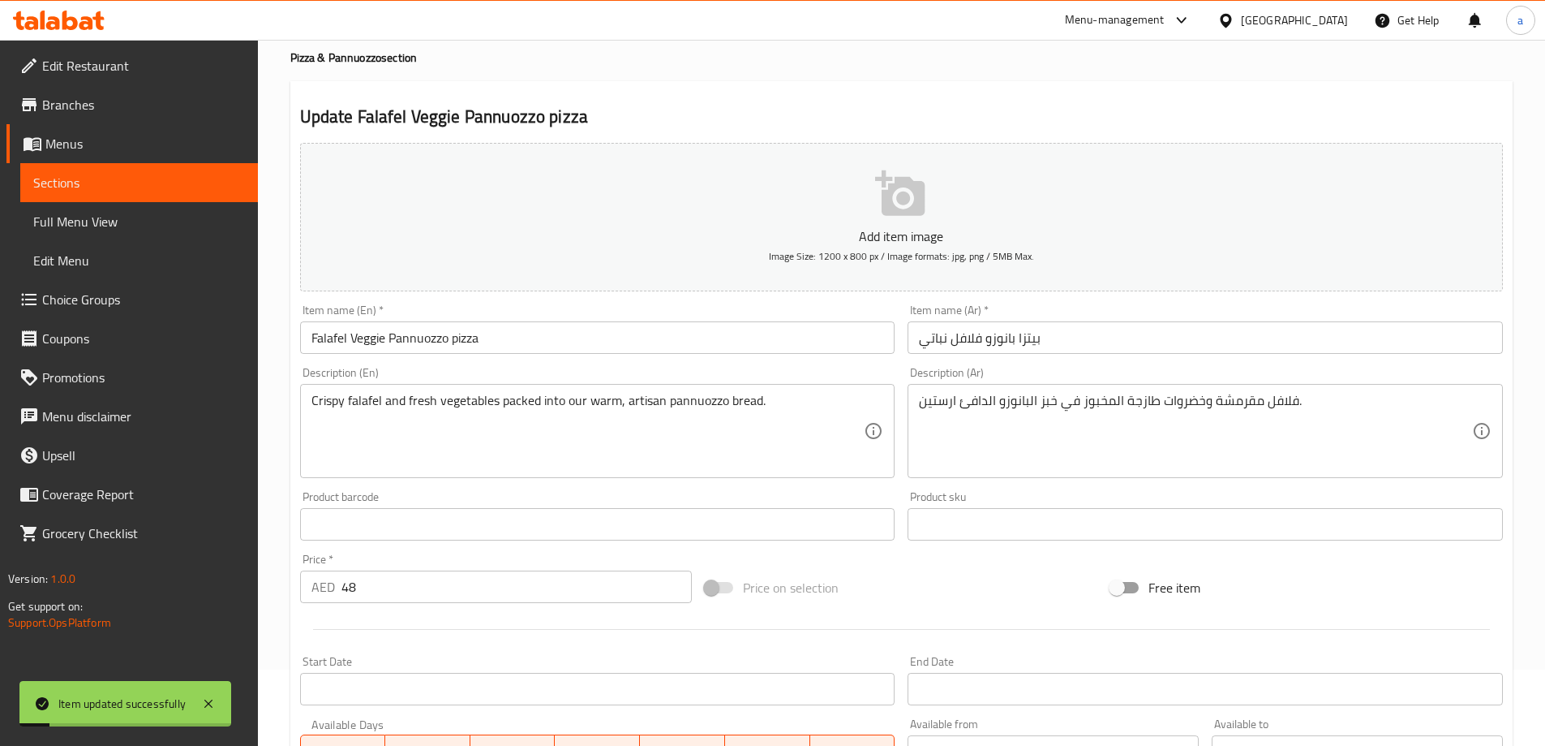
scroll to position [0, 0]
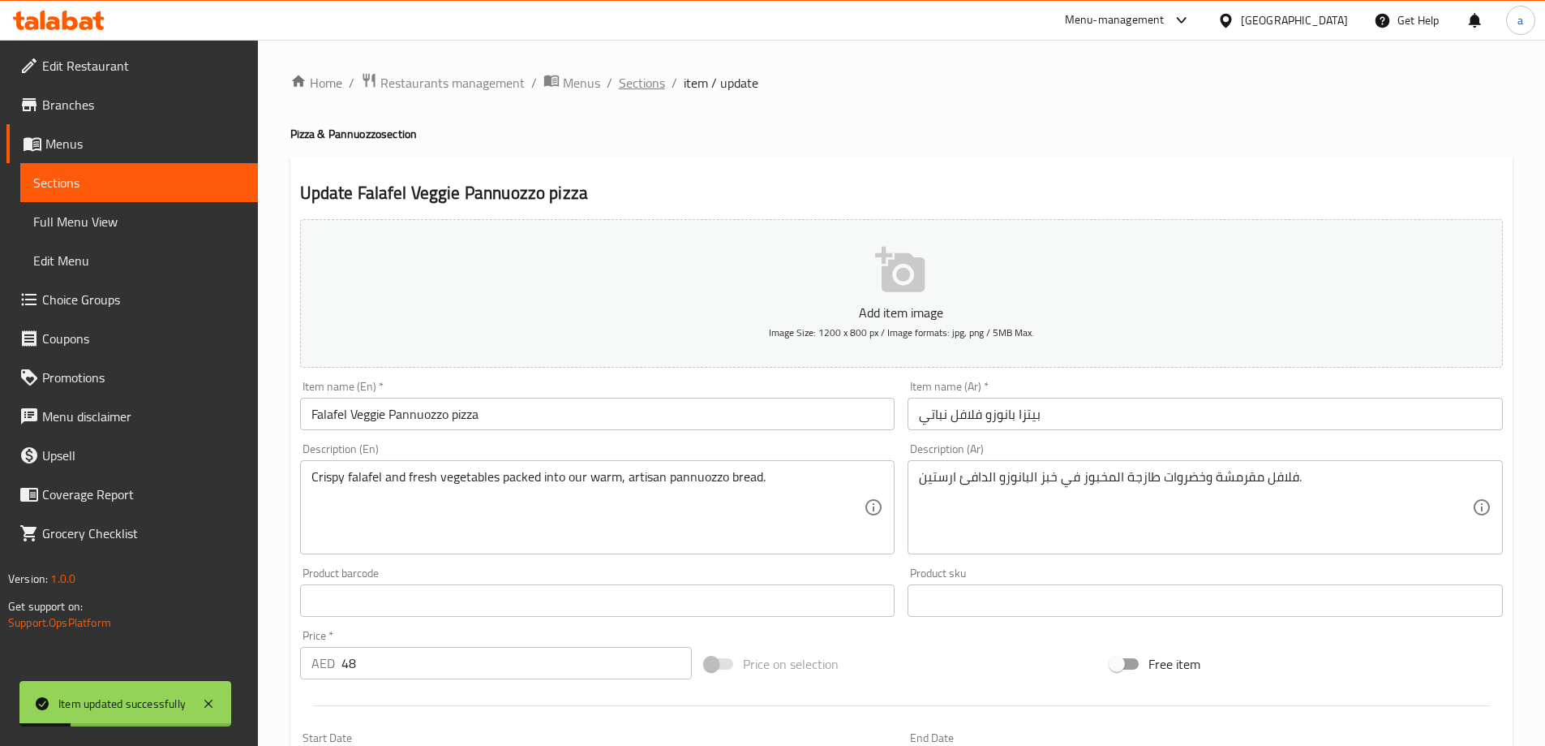
click at [643, 85] on span "Sections" at bounding box center [642, 82] width 46 height 19
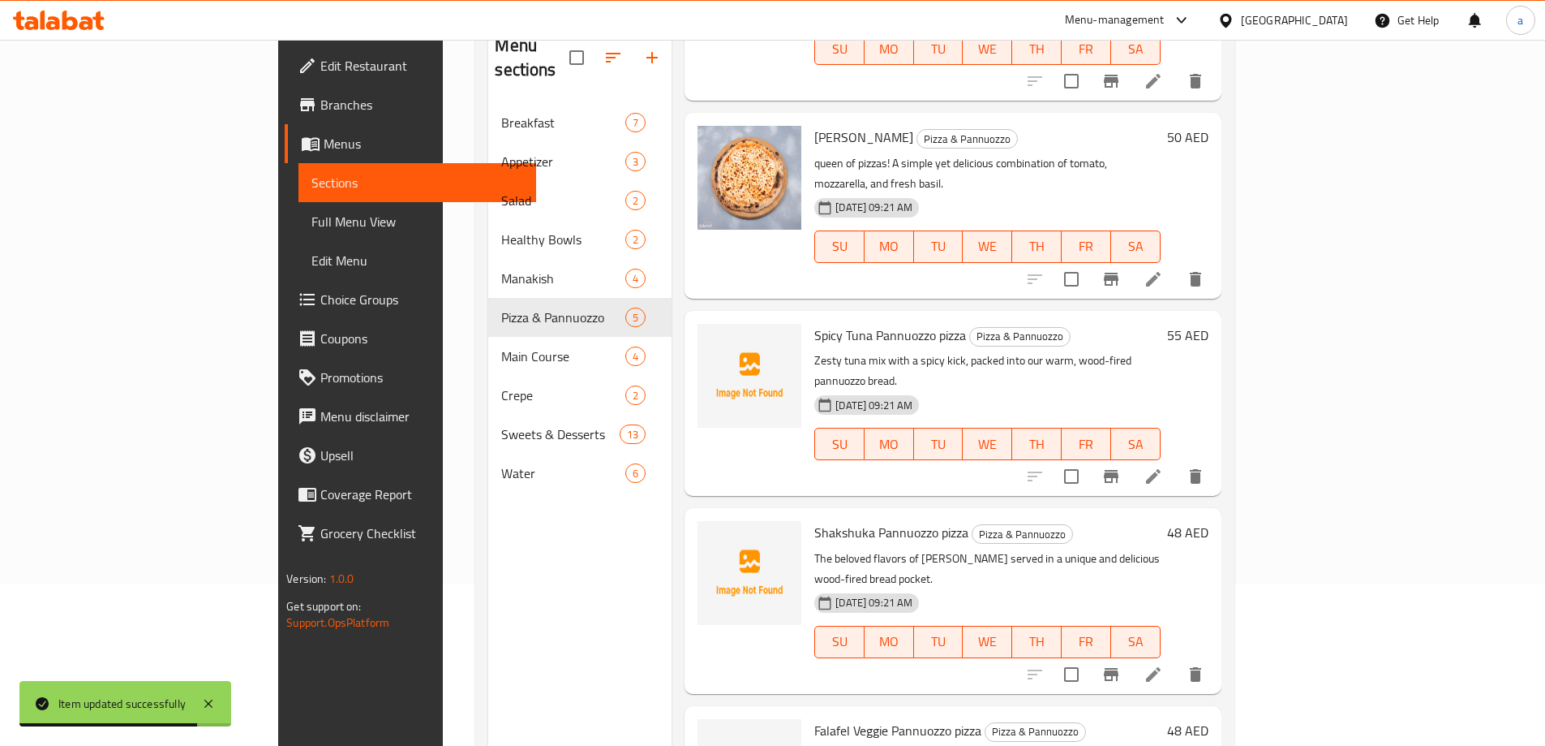
scroll to position [227, 0]
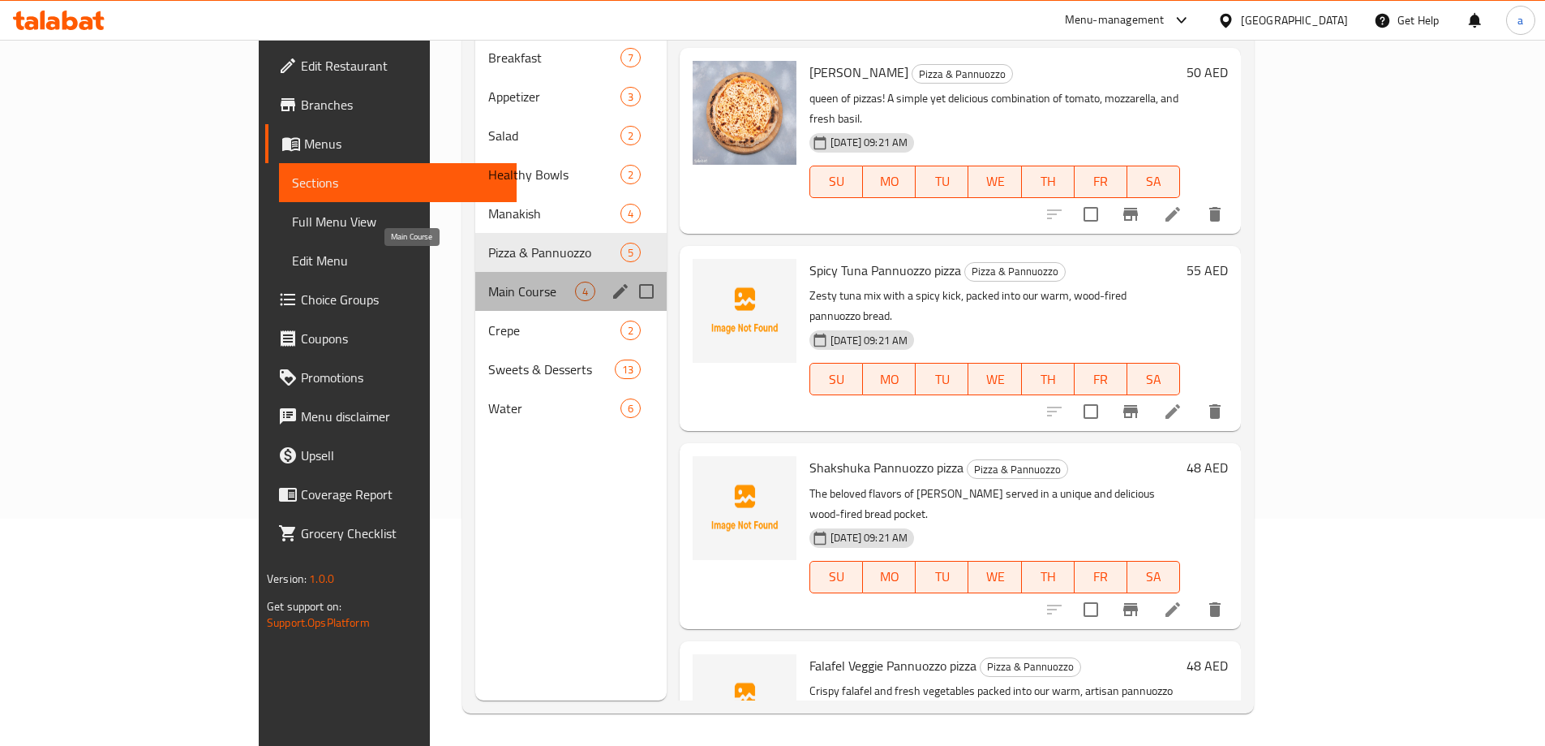
click at [488, 282] on span "Main Course" at bounding box center [531, 291] width 87 height 19
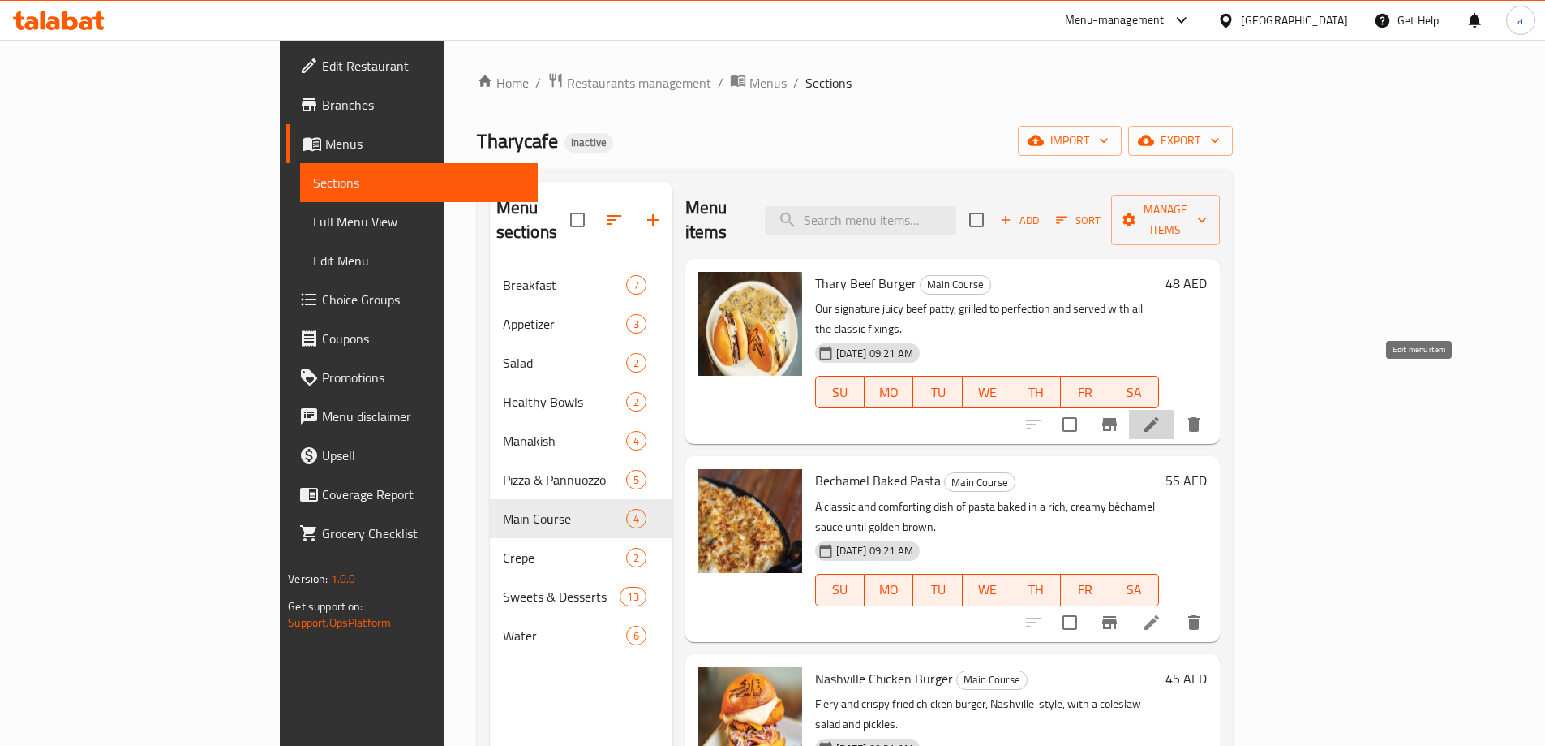
click at [1162, 415] on icon at bounding box center [1151, 424] width 19 height 19
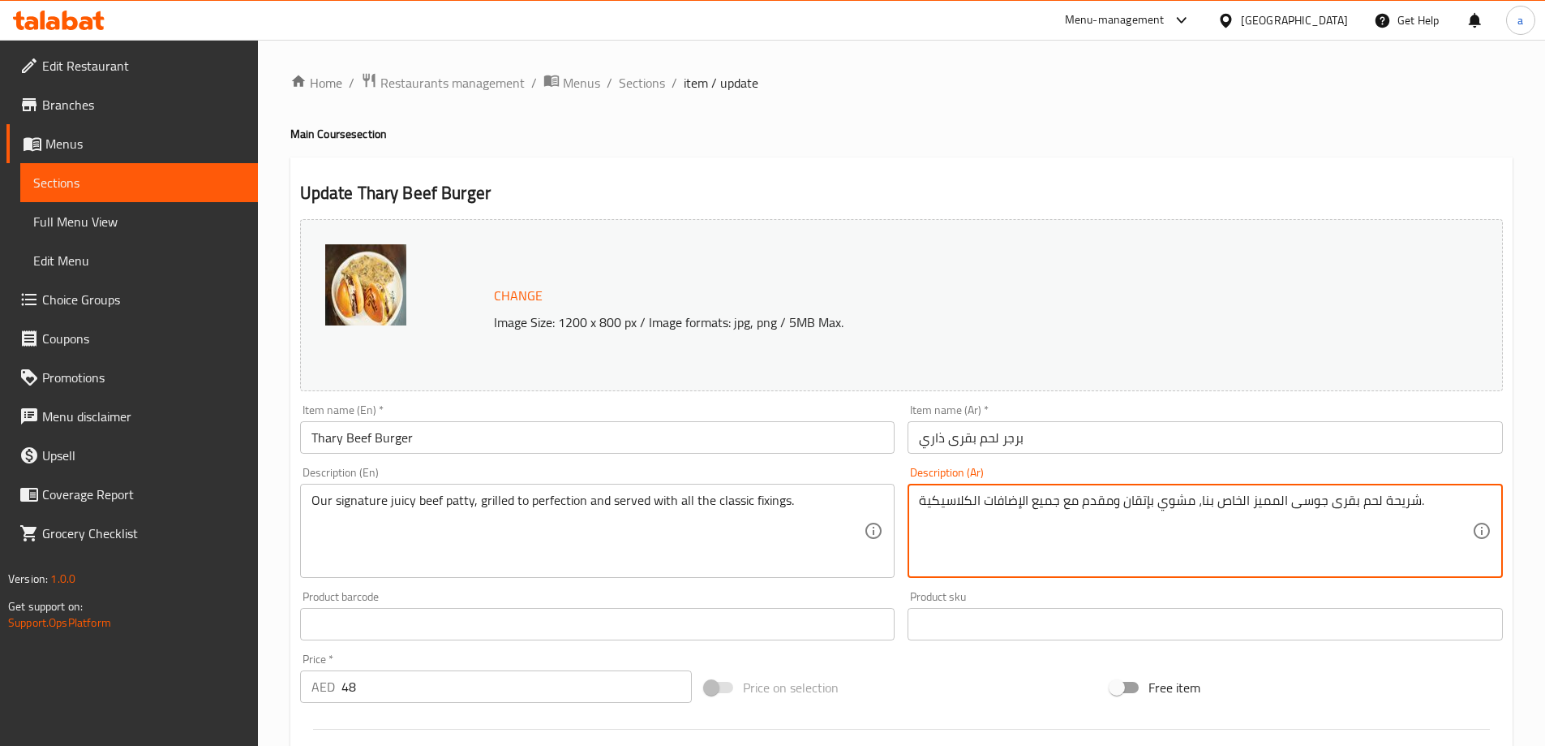
click at [1274, 505] on textarea "شريحة لحم بقرى جوسى المميز الخاص بنا، مشوي بإتقان ومقدم مع جميع الإضافات الكلاس…" at bounding box center [1195, 530] width 553 height 77
click at [1115, 556] on textarea "شريحة لحم بقرى جوسى سجينتشر الخاص بنا، مشوي بإتقان ومقدم مع جميع الإضافات الكلا…" at bounding box center [1195, 530] width 553 height 77
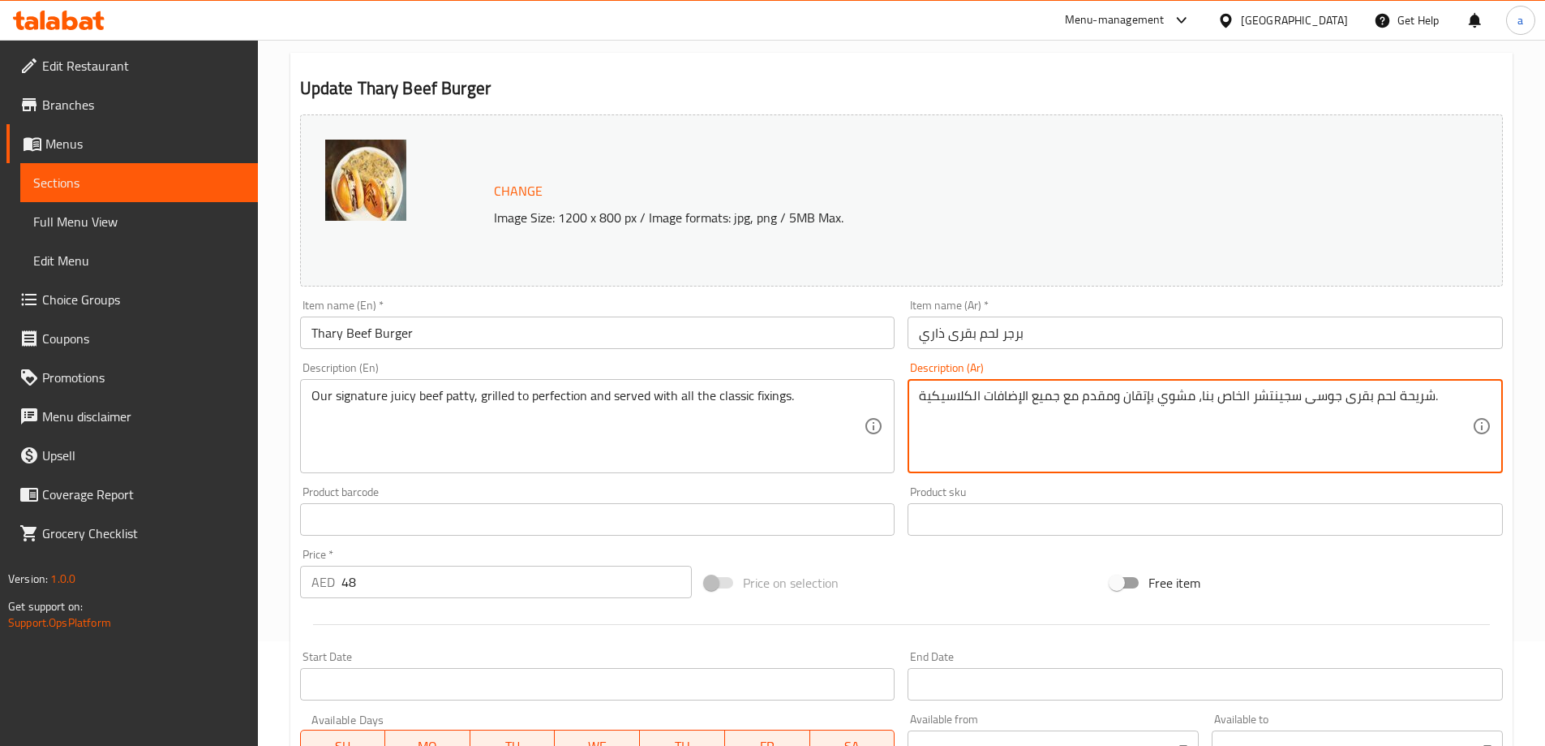
scroll to position [243, 0]
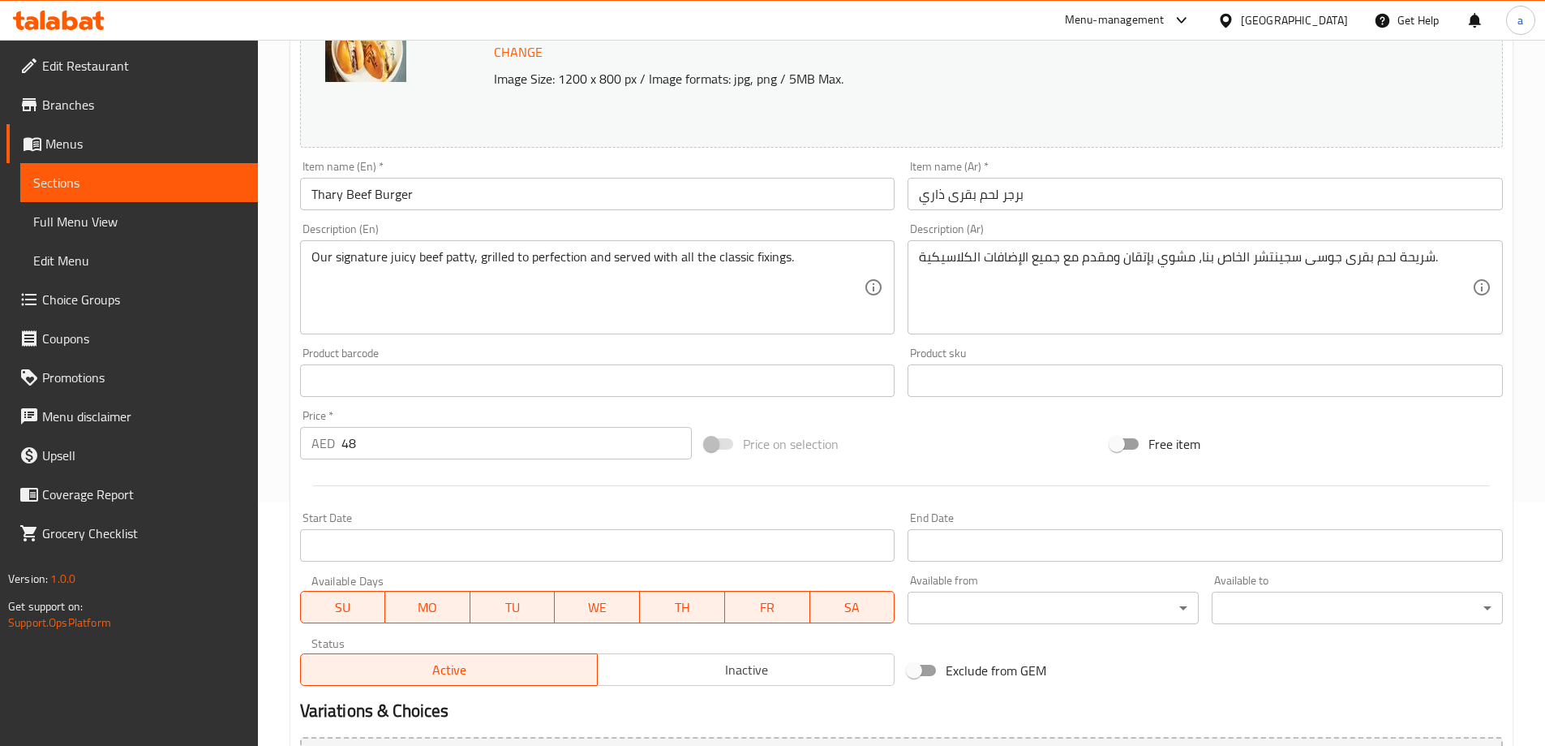
click at [774, 242] on div "Our signature juicy beef patty, grilled to perfection and served with all the c…" at bounding box center [597, 287] width 595 height 94
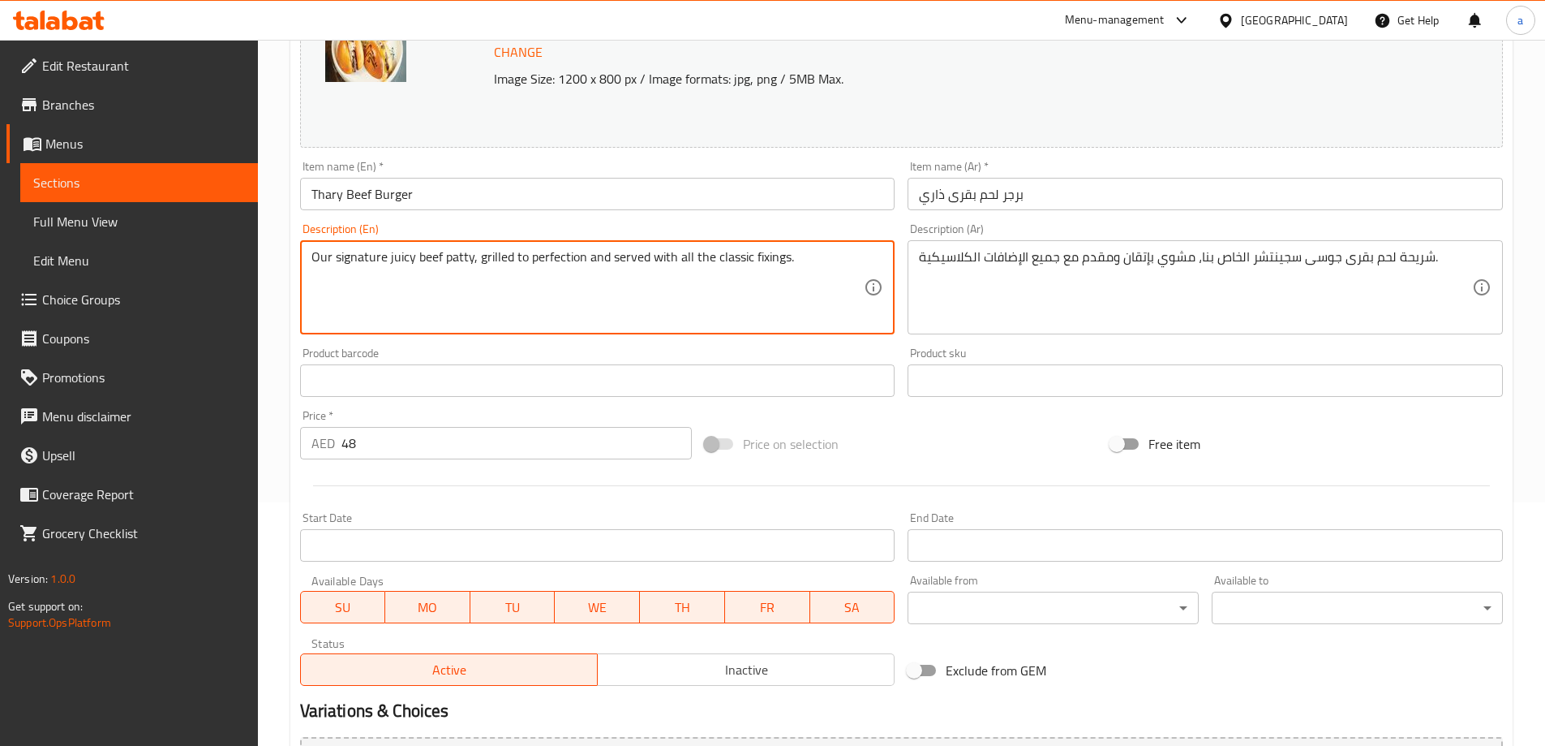
click at [771, 253] on textarea "Our signature juicy beef patty, grilled to perfection and served with all the c…" at bounding box center [588, 287] width 553 height 77
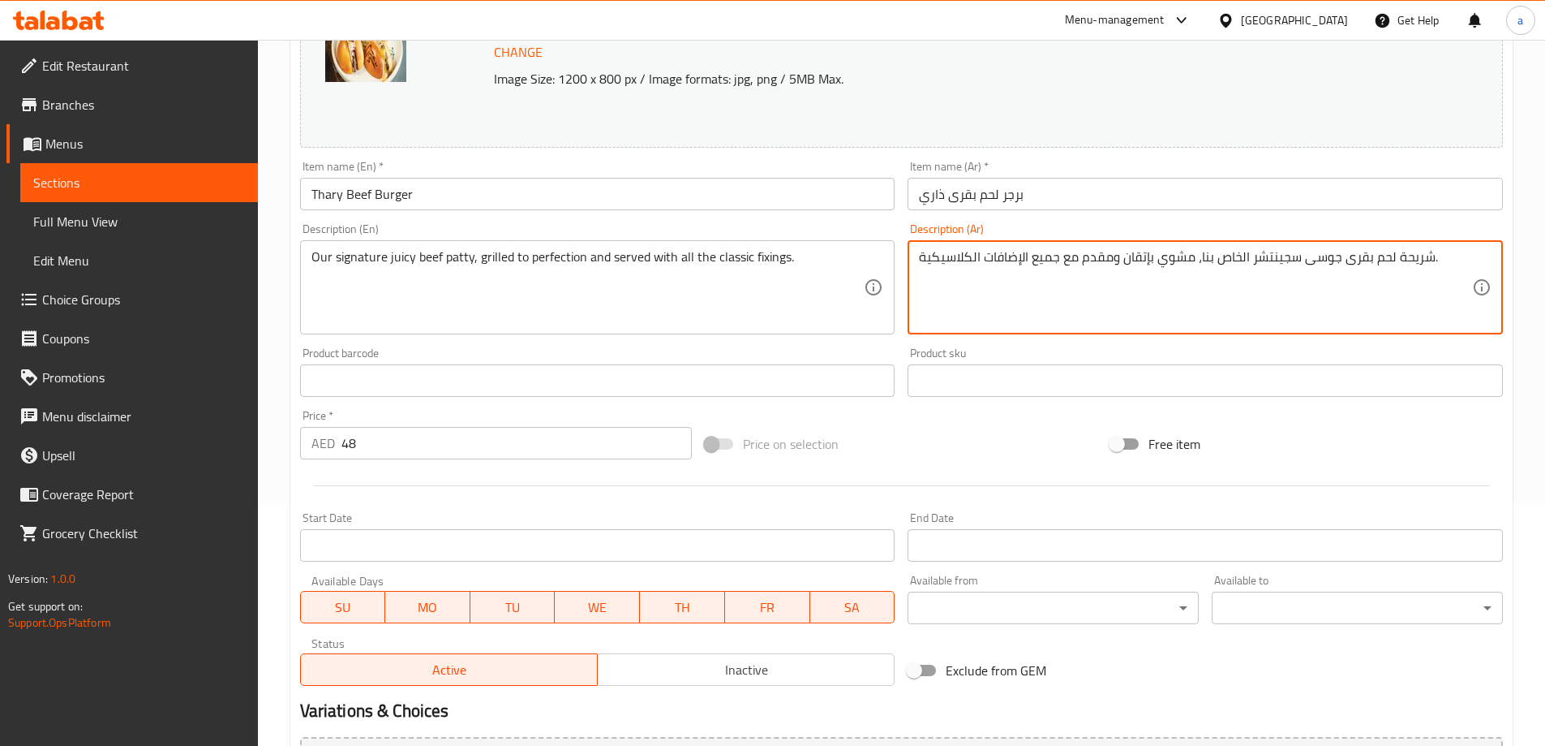
click at [999, 259] on textarea "شريحة لحم بقرى جوسى سجينتشر الخاص بنا، مشوي بإتقان ومقدم مع جميع الإضافات الكلا…" at bounding box center [1195, 287] width 553 height 77
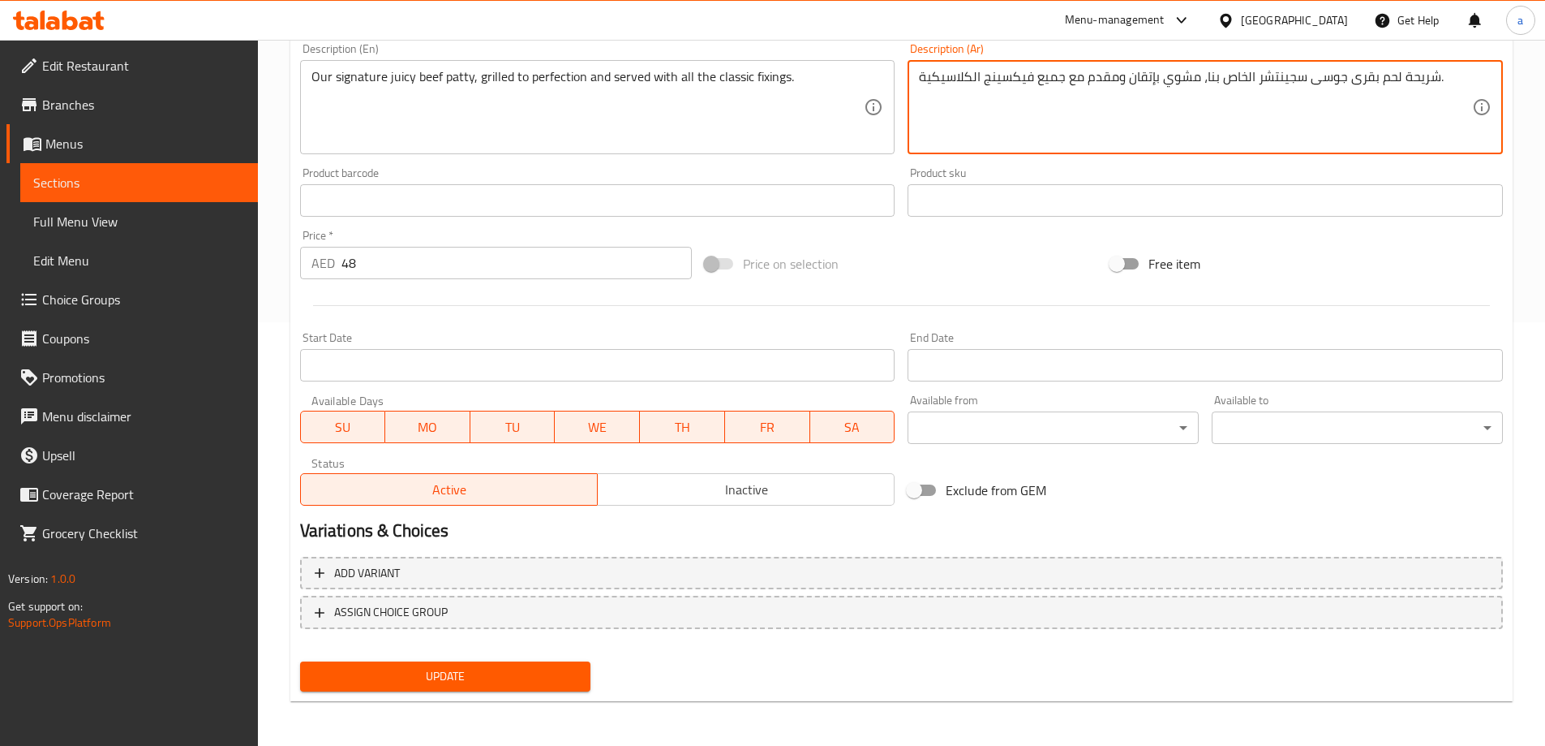
scroll to position [424, 0]
type textarea "شريحة لحم بقرى جوسى سجينتشر الخاص بنا، مشوي بإتقان ومقدم مع جميع فيكسينج الكلاس…"
click at [432, 691] on div "Update" at bounding box center [446, 675] width 304 height 43
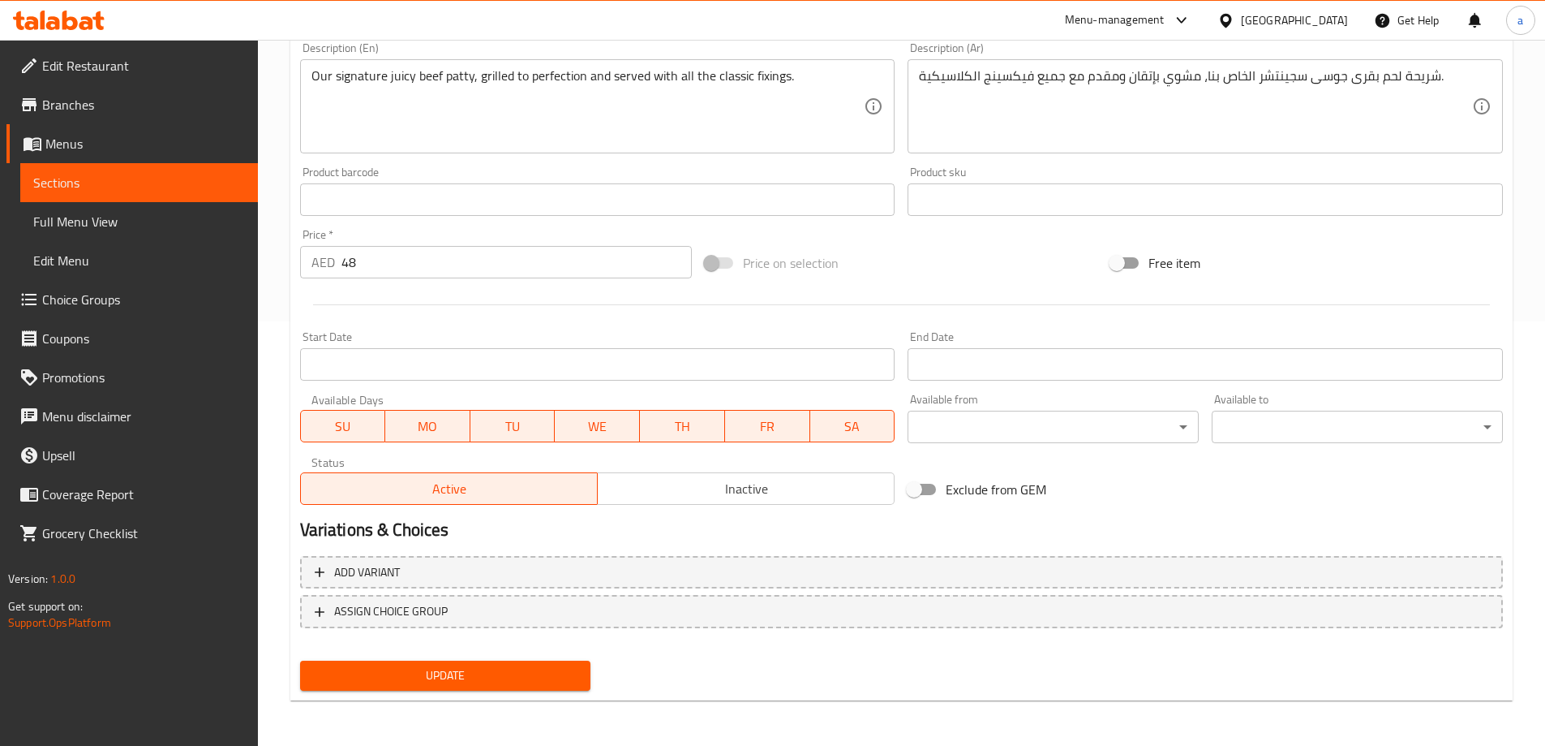
click at [438, 679] on span "Update" at bounding box center [445, 675] width 265 height 20
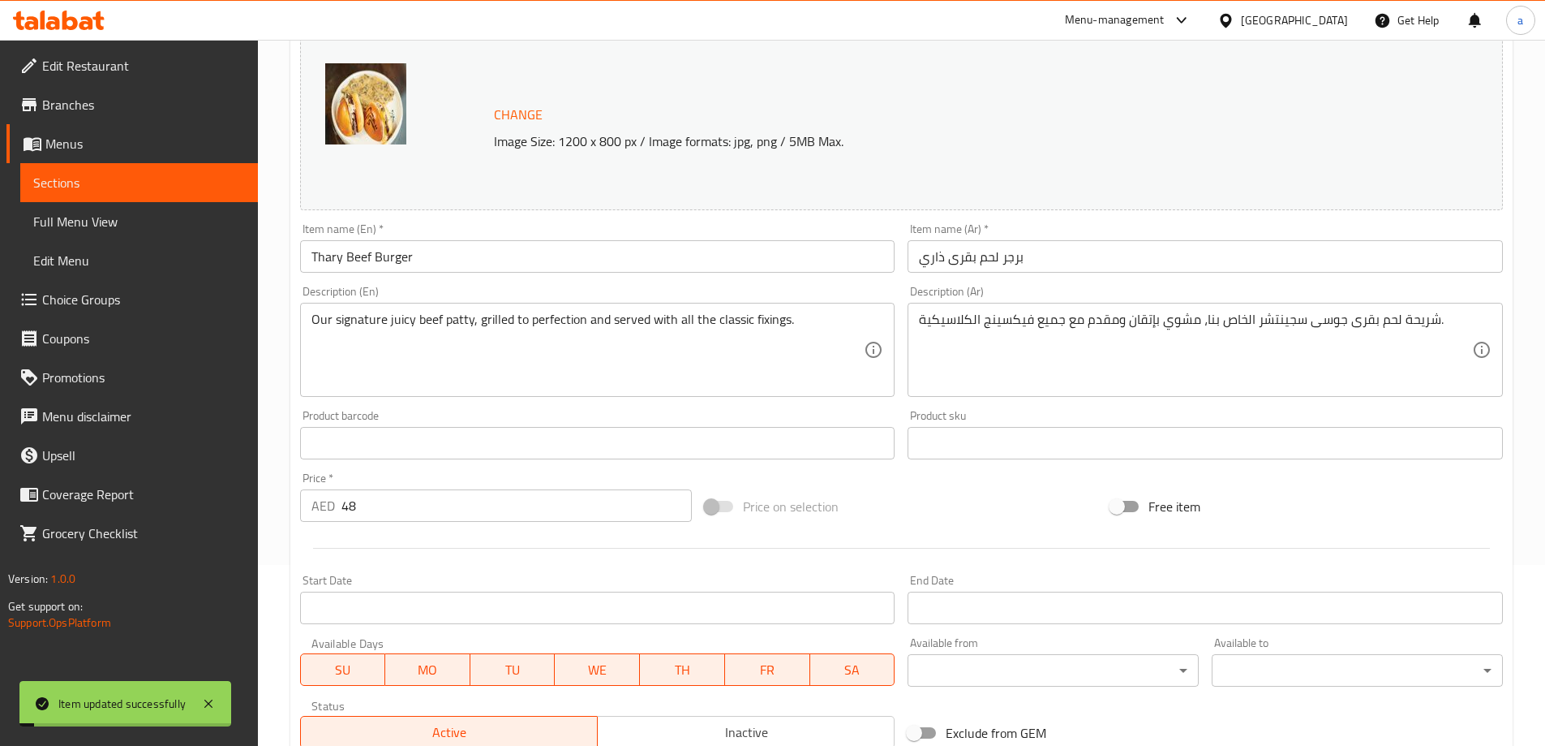
scroll to position [0, 0]
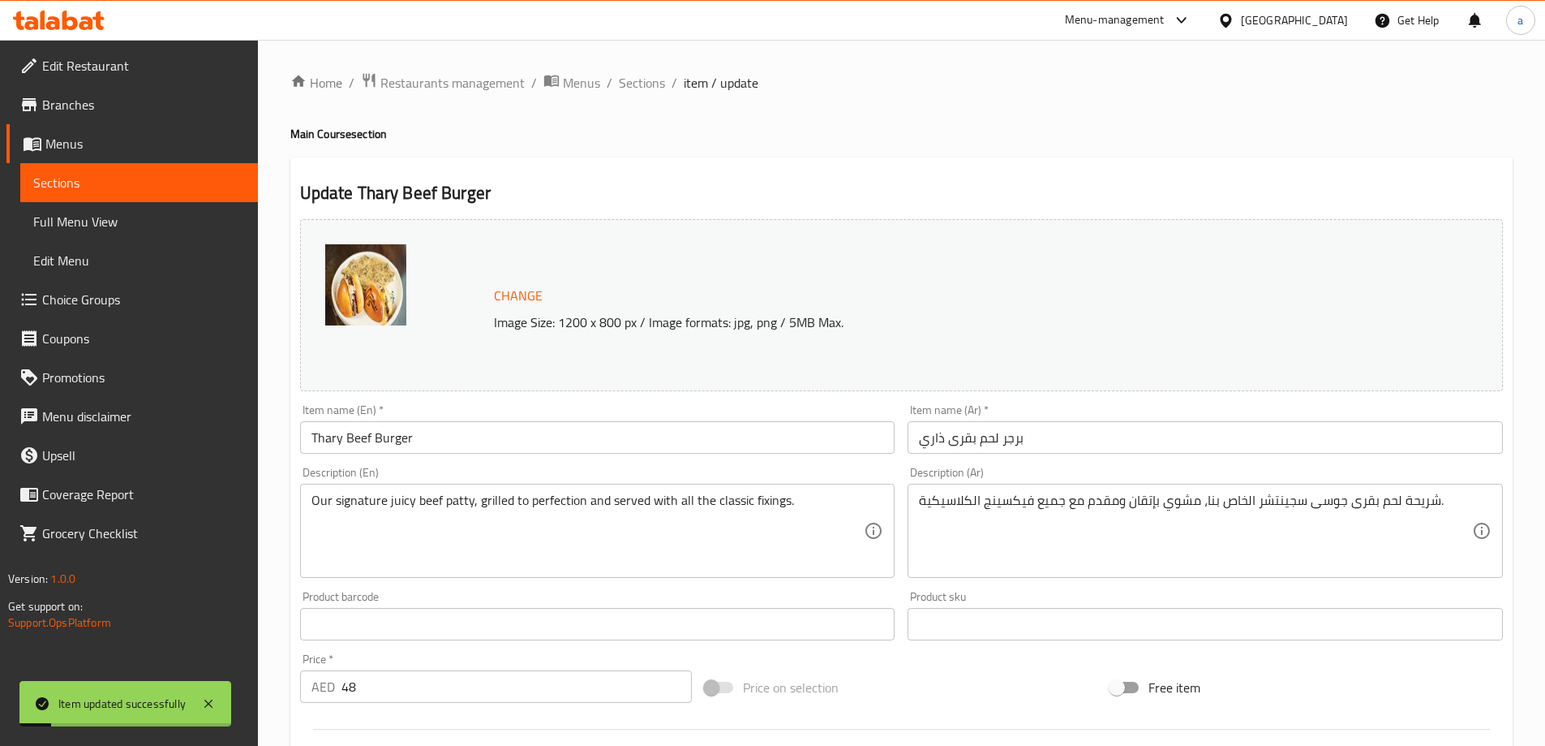
click at [643, 69] on div "Home / Restaurants management / Menus / Sections / item / update Main Course se…" at bounding box center [901, 605] width 1287 height 1130
click at [642, 78] on span "Sections" at bounding box center [642, 82] width 46 height 19
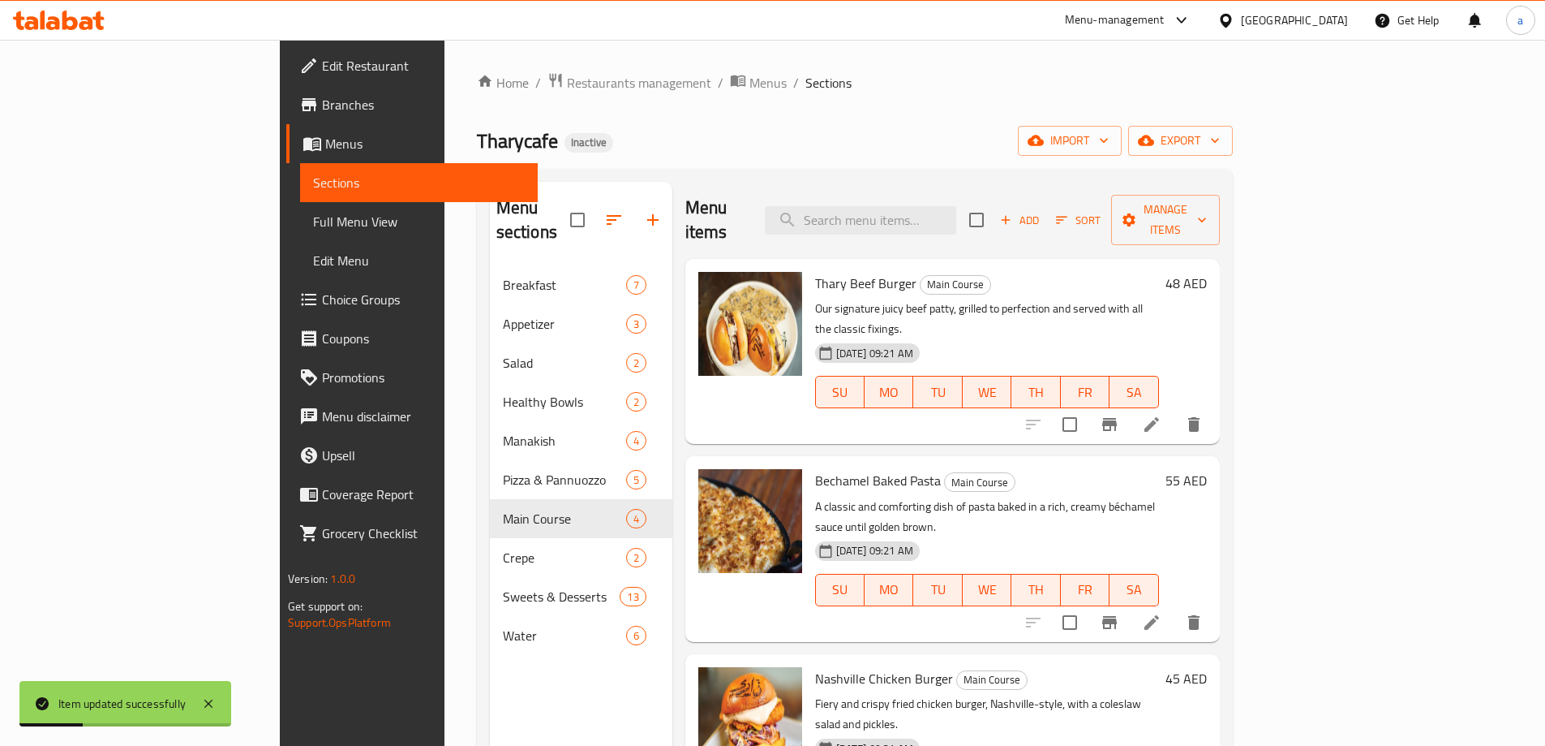
scroll to position [4, 0]
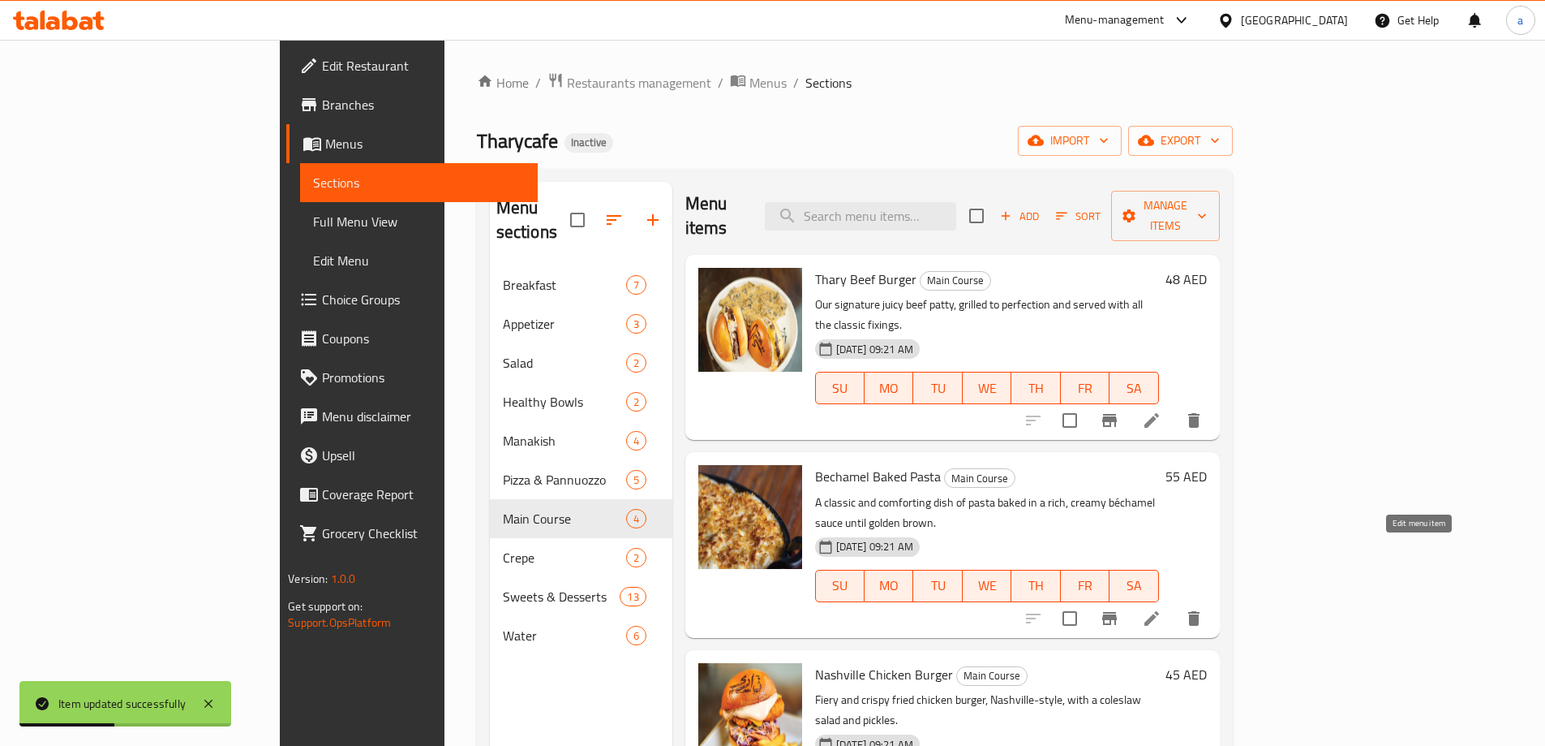
click at [1162, 608] on icon at bounding box center [1151, 617] width 19 height 19
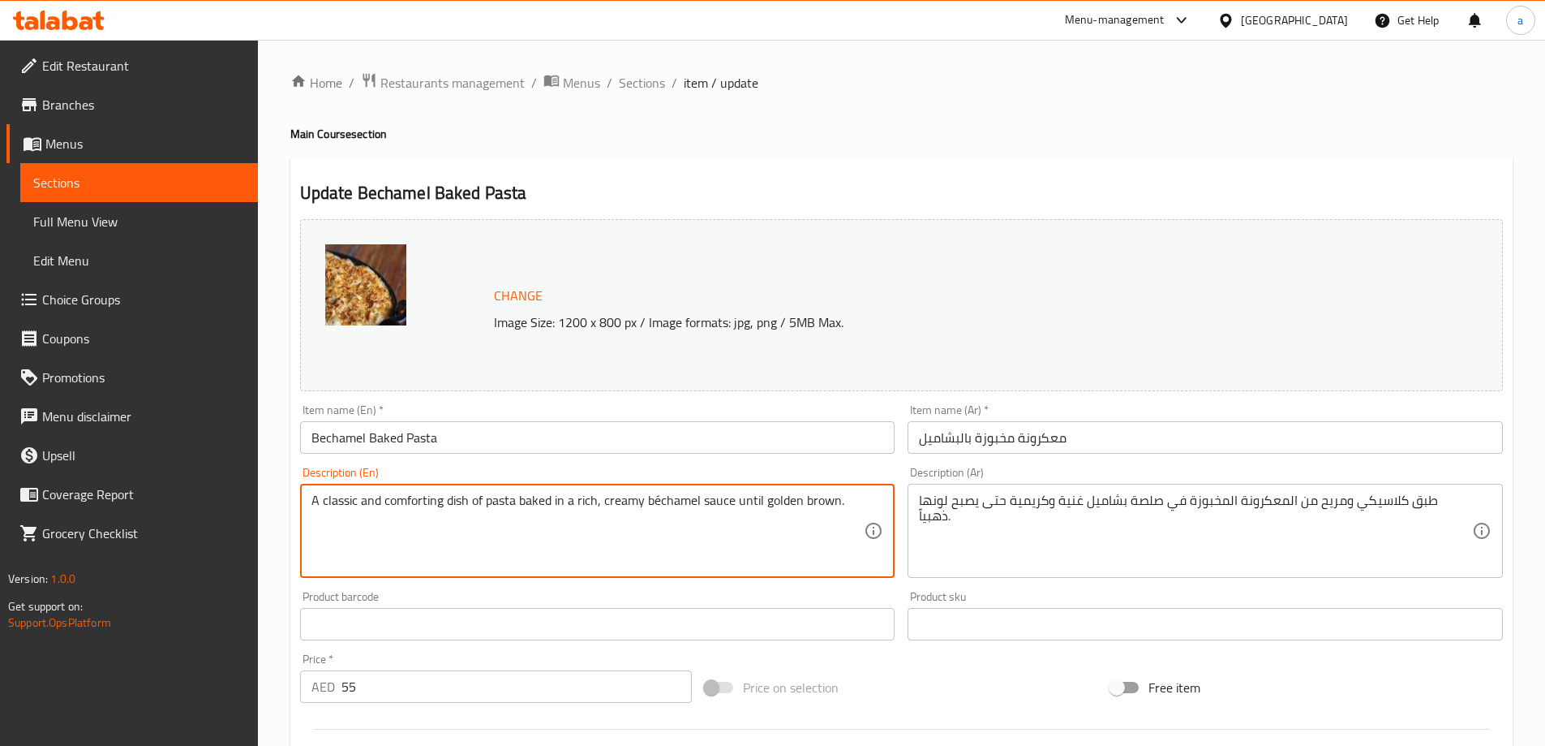
click at [427, 508] on textarea "A classic and comforting dish of pasta baked in a rich, creamy béchamel sauce u…" at bounding box center [588, 530] width 553 height 77
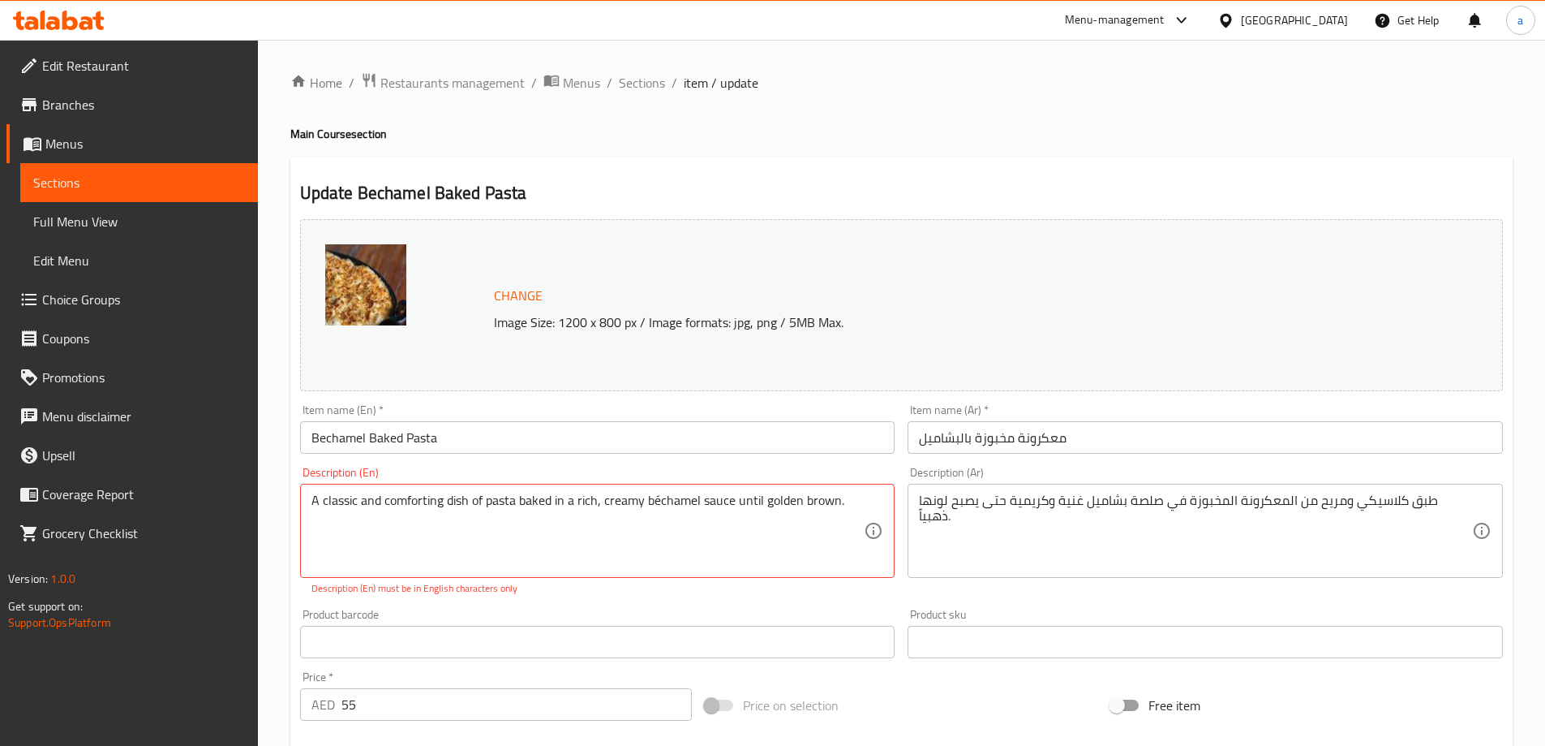
click at [414, 503] on textarea "A classic and comforting dish of pasta baked in a rich, creamy béchamel sauce u…" at bounding box center [588, 530] width 553 height 77
click at [625, 601] on div "Description (En) A classic and comforting dish of pasta baked in a rich, creamy…" at bounding box center [598, 531] width 608 height 142
type textarea "A classic and comforting dish of pasta baked in a rich, creamy bechamel sauce u…"
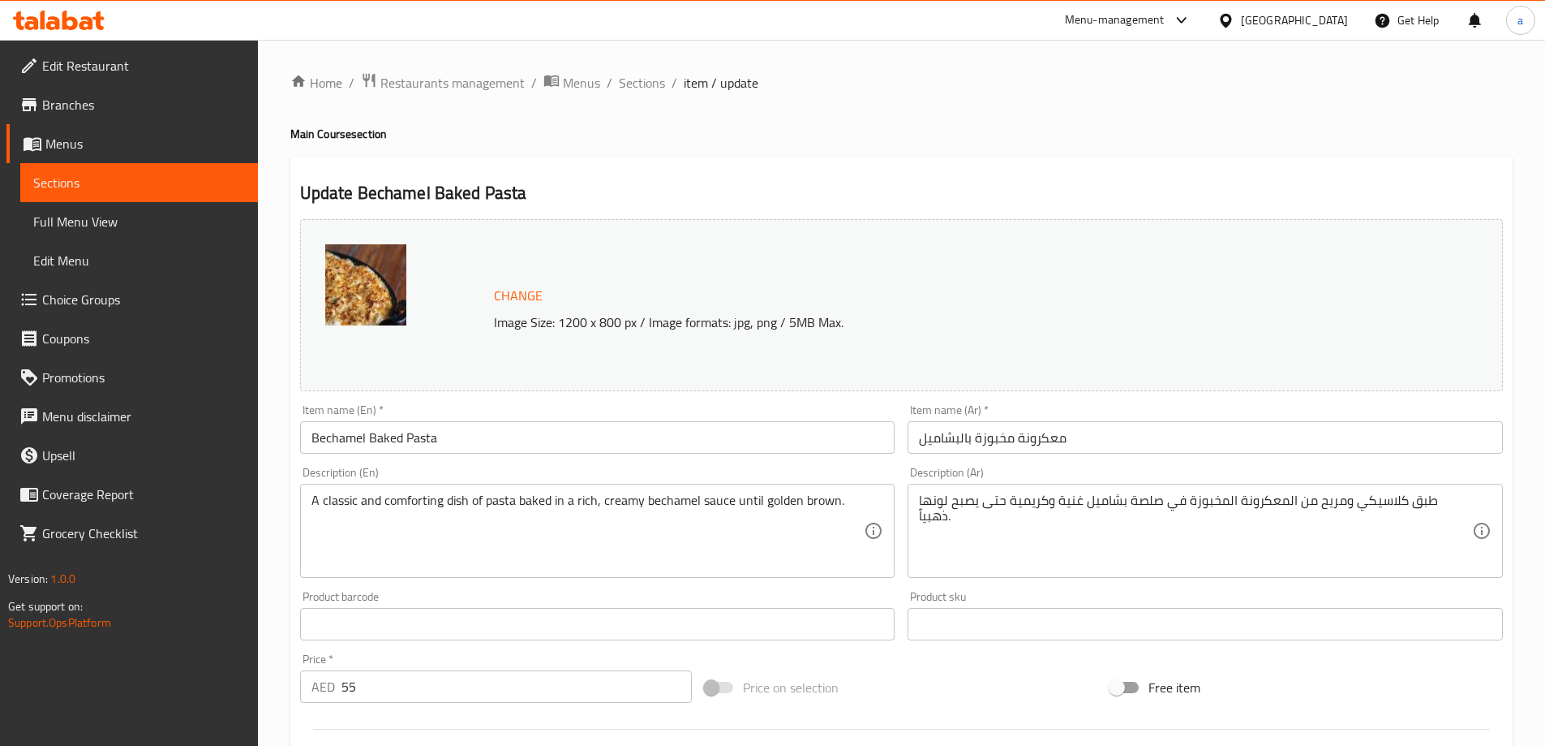
click at [1353, 506] on textarea "طبق كلاسيكي ومريح من المعكرونة المخبوزة في صلصة بشاميل غنية وكريمية حتى يصبح لو…" at bounding box center [1195, 530] width 553 height 77
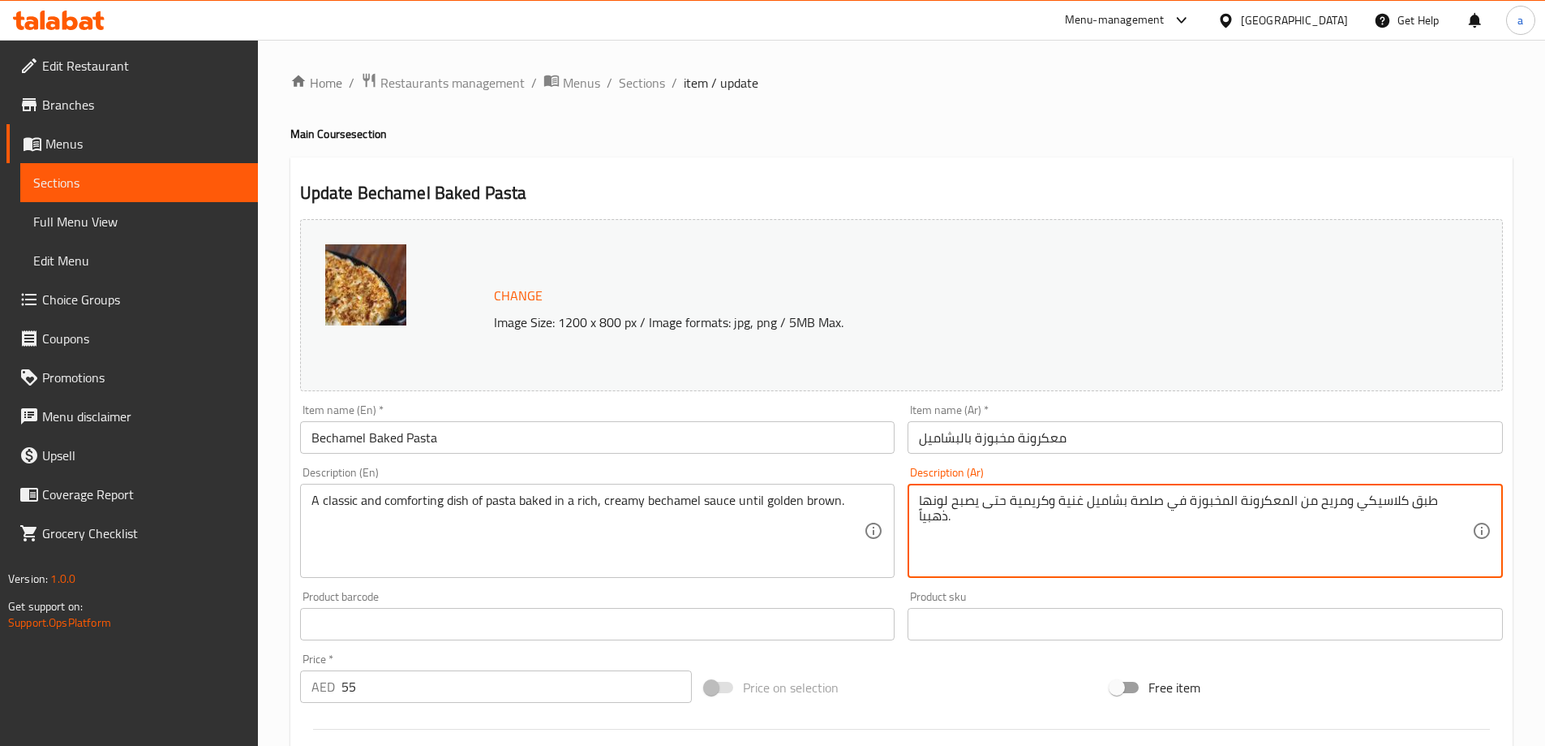
click at [1353, 506] on textarea "طبق كلاسيكي ومريح من المعكرونة المخبوزة في صلصة بشاميل غنية وكريمية حتى يصبح لو…" at bounding box center [1195, 530] width 553 height 77
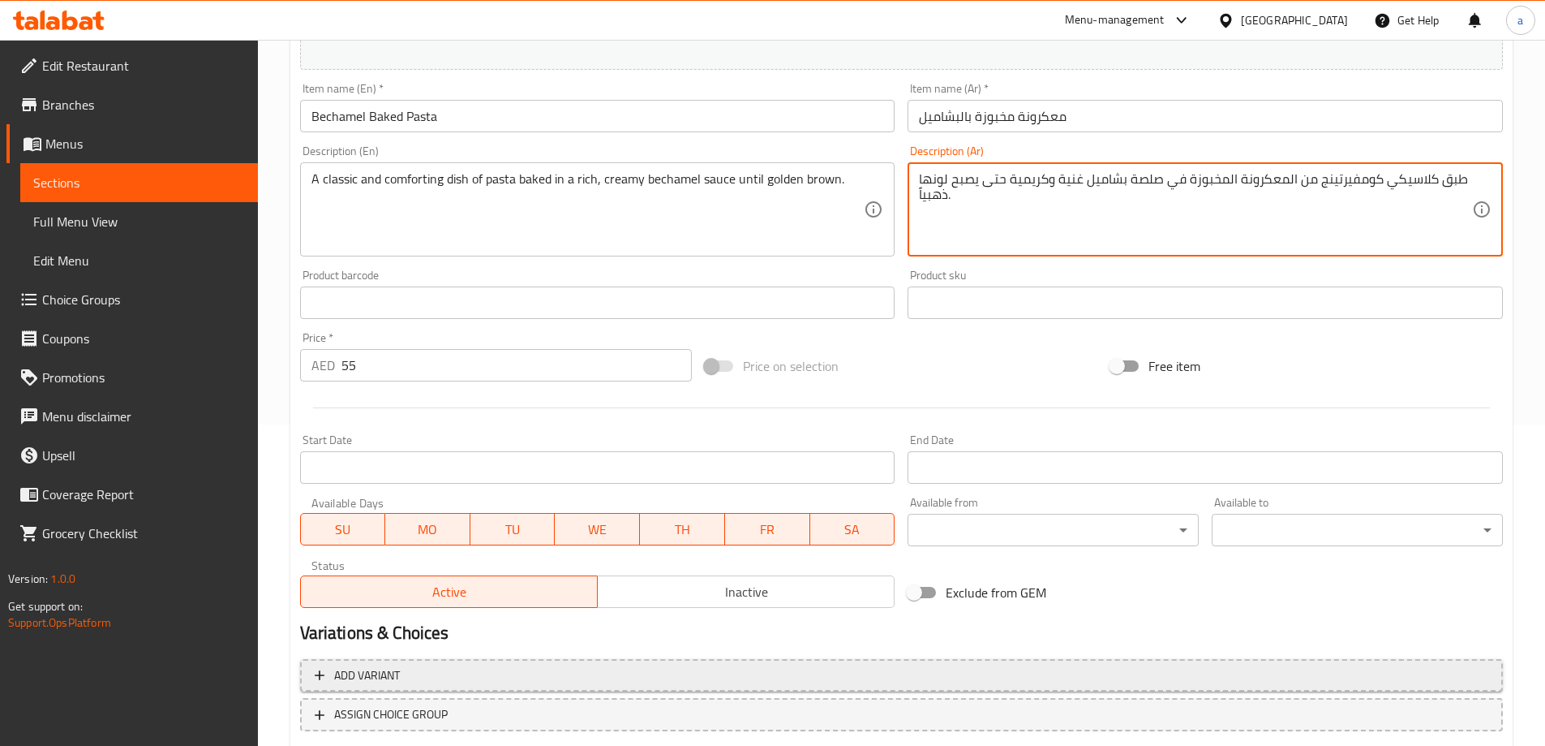
scroll to position [424, 0]
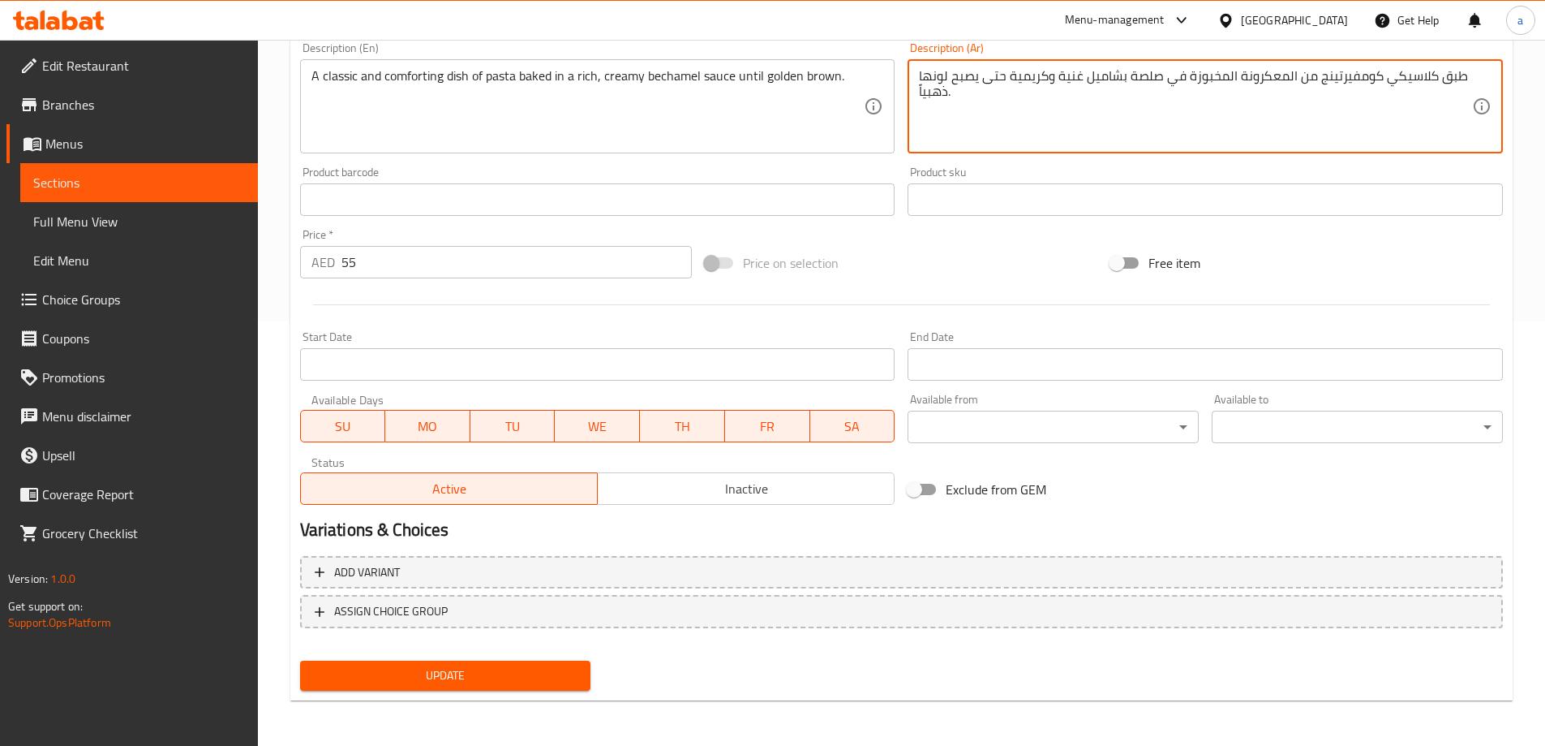
type textarea "طبق كلاسيكي كومفيرتينج من المعكرونة المخبوزة في صلصة بشاميل غنية وكريمية حتى يص…"
click at [456, 662] on button "Update" at bounding box center [445, 675] width 291 height 30
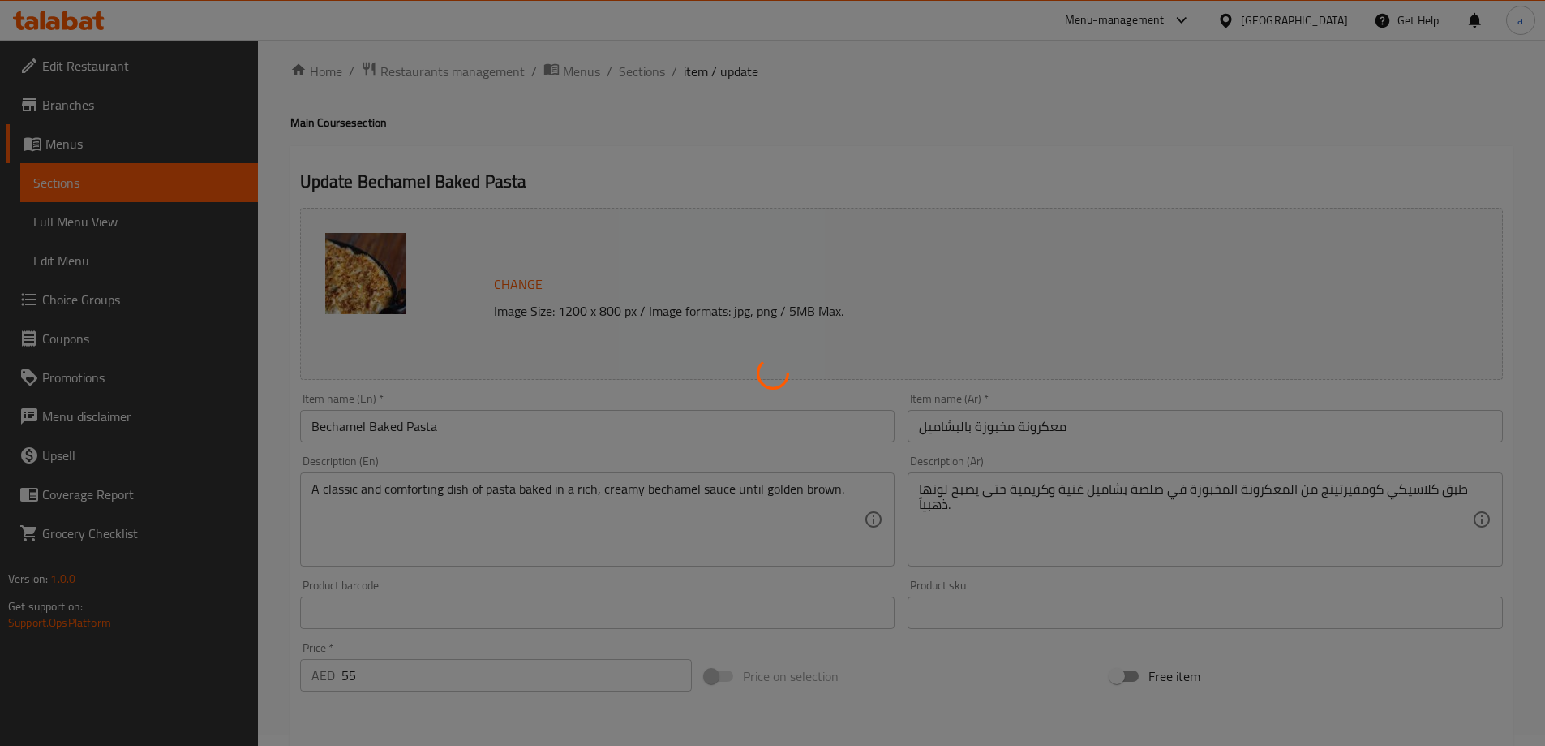
scroll to position [0, 0]
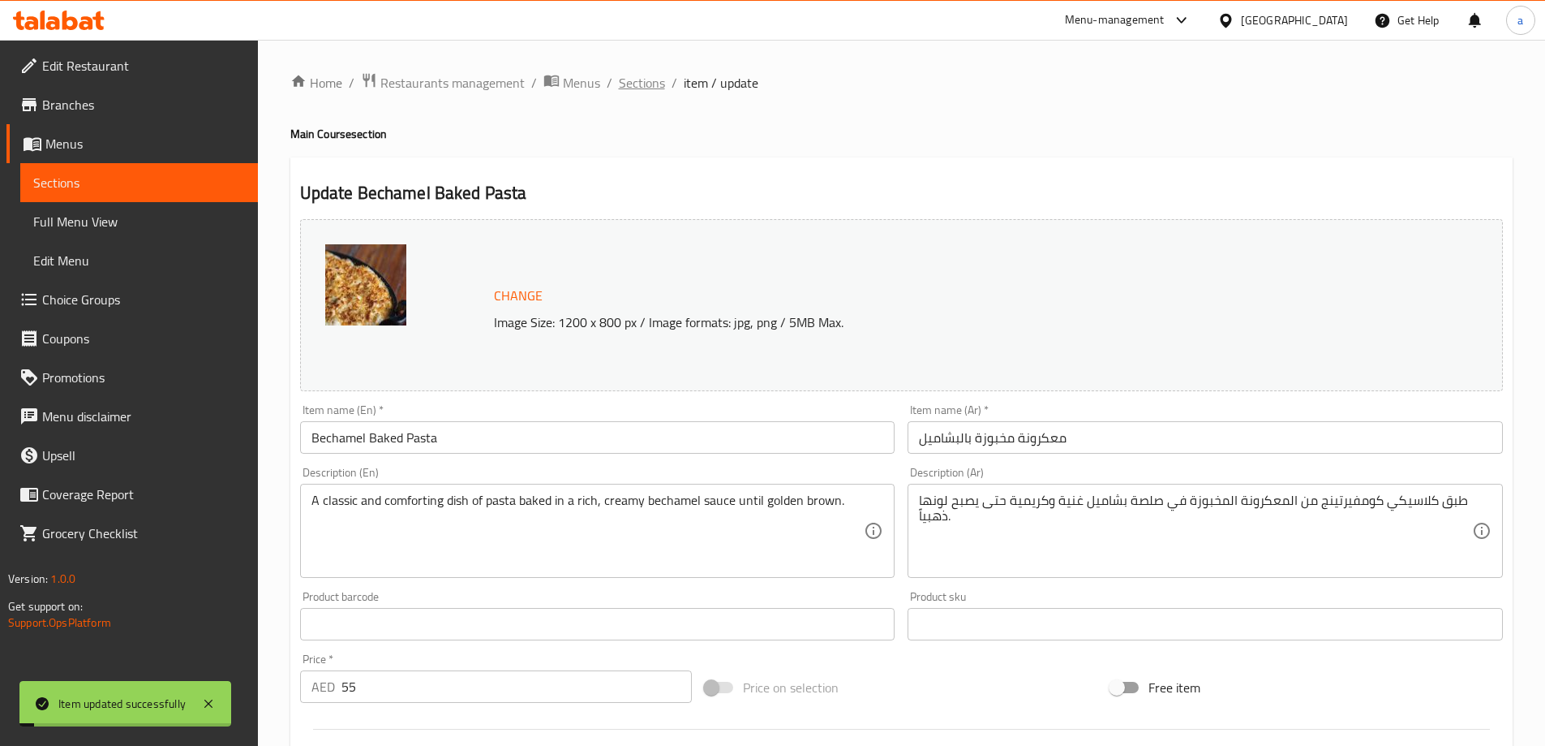
click at [636, 88] on span "Sections" at bounding box center [642, 82] width 46 height 19
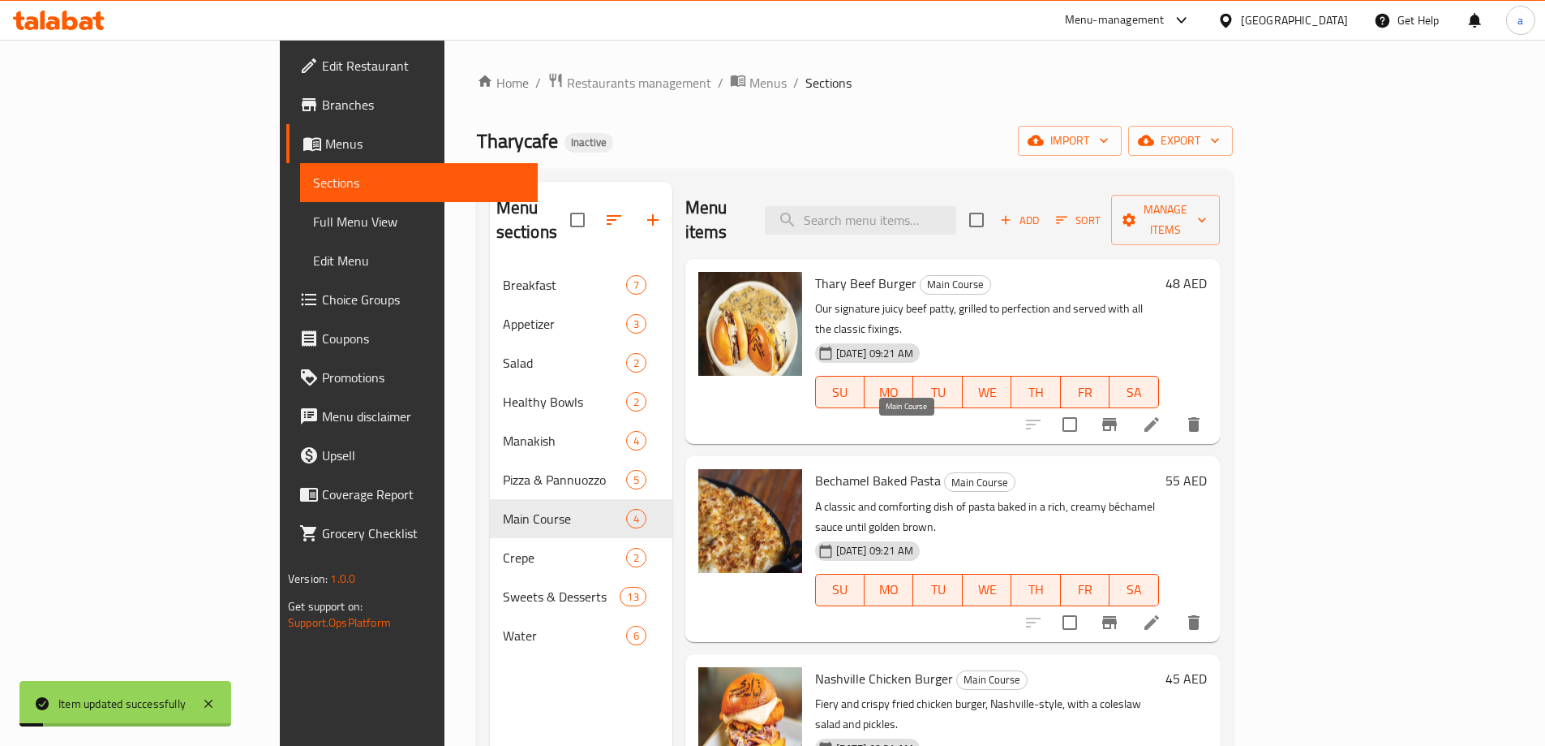
scroll to position [4, 0]
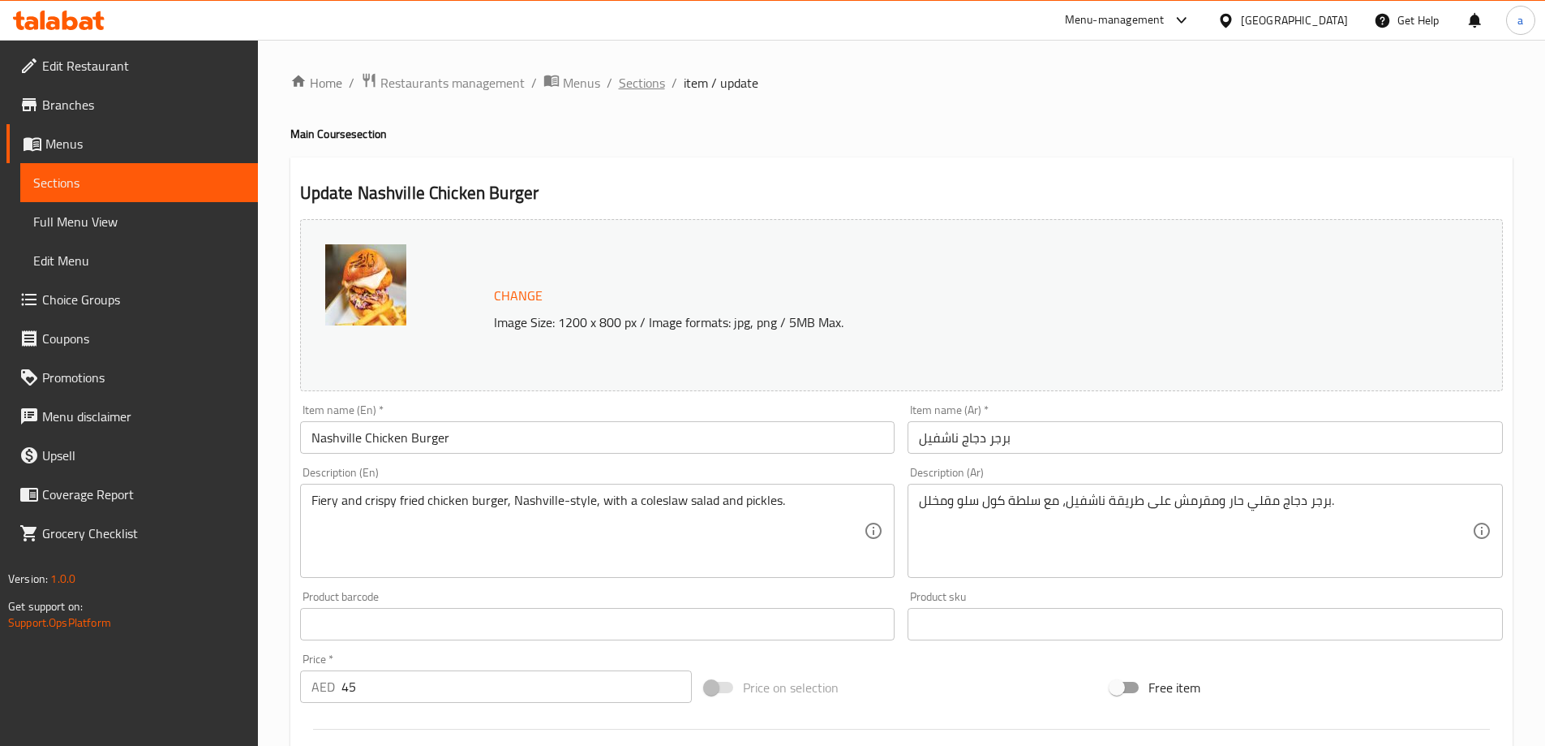
click at [644, 73] on span "Sections" at bounding box center [642, 82] width 46 height 19
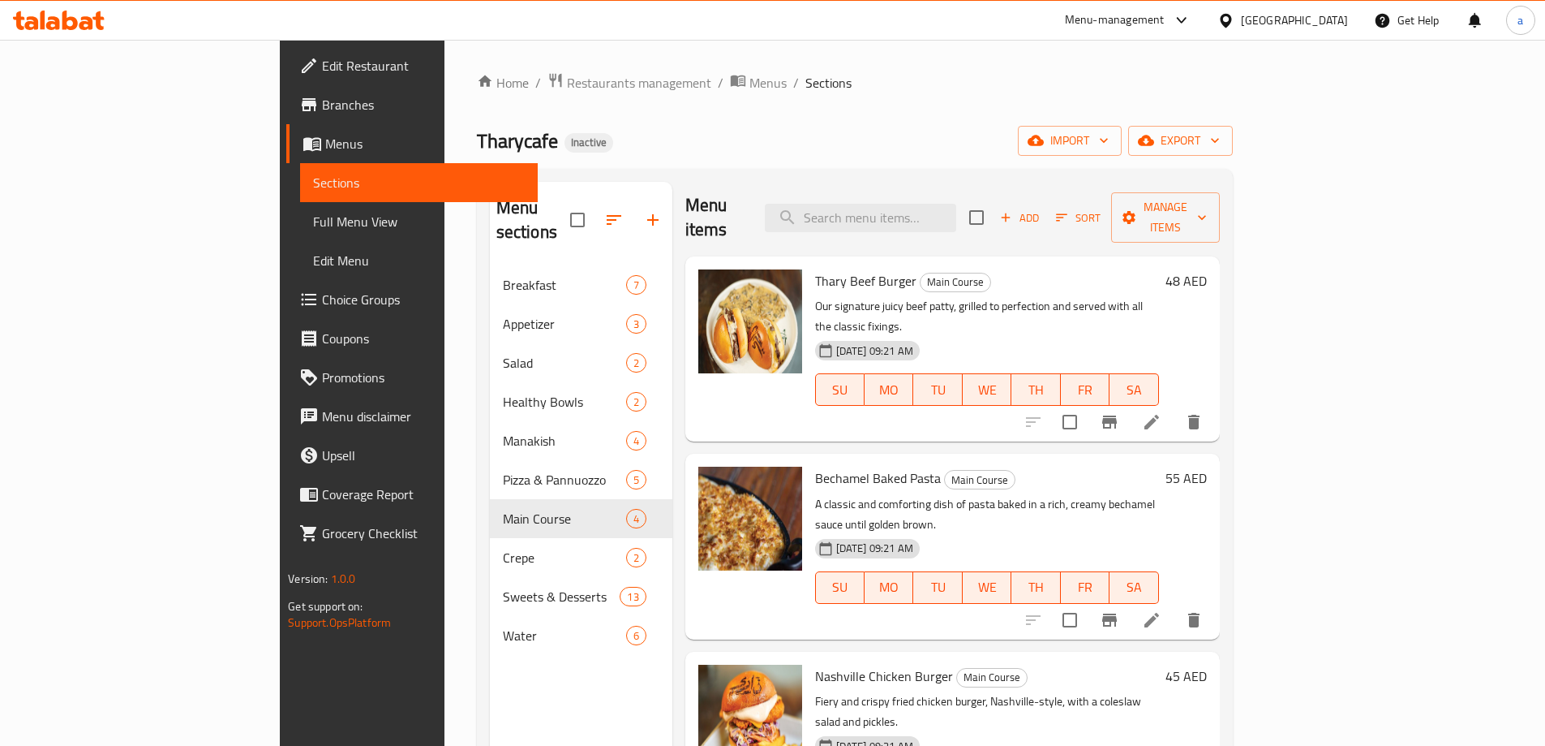
scroll to position [4, 0]
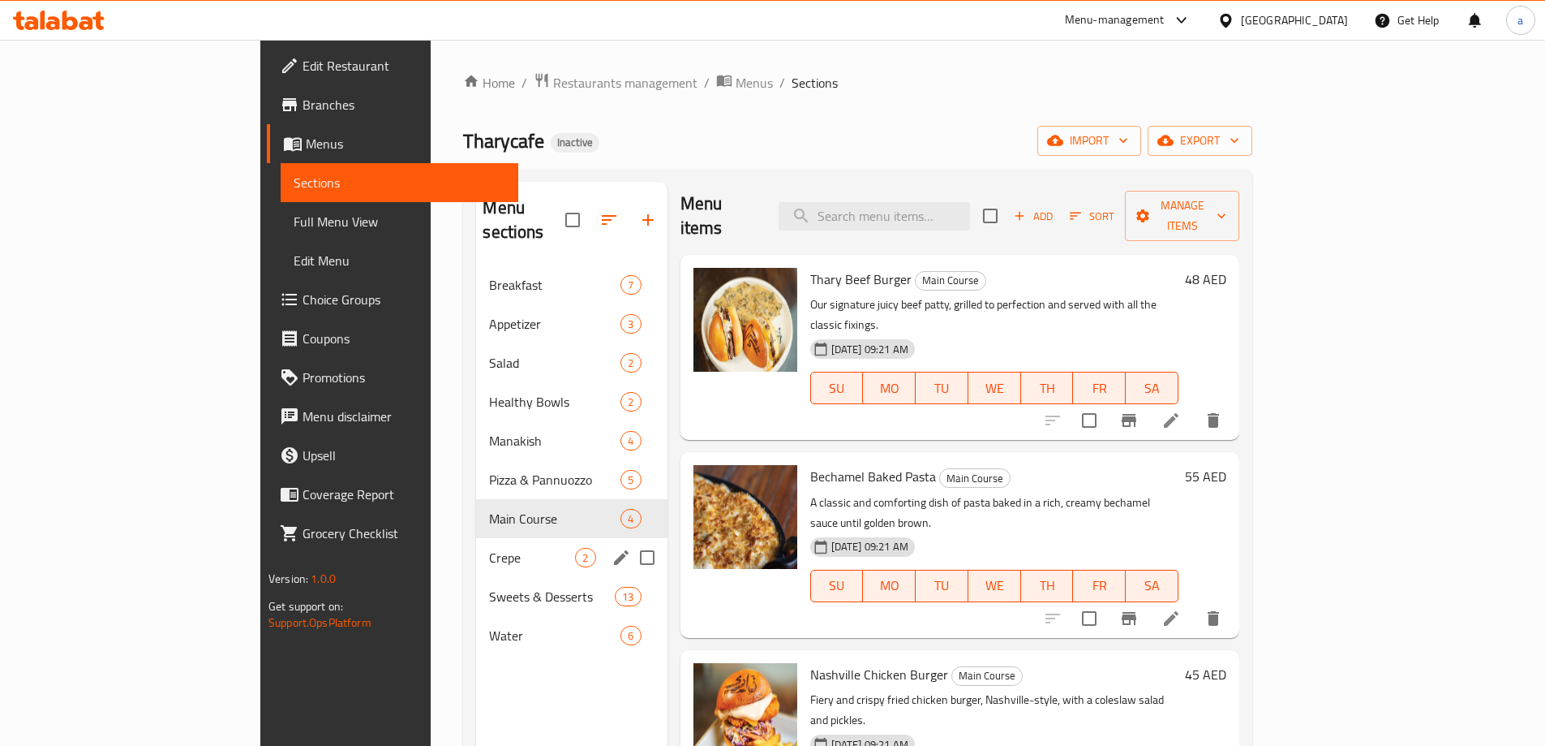
click at [476, 546] on div "Crepe 2" at bounding box center [571, 557] width 191 height 39
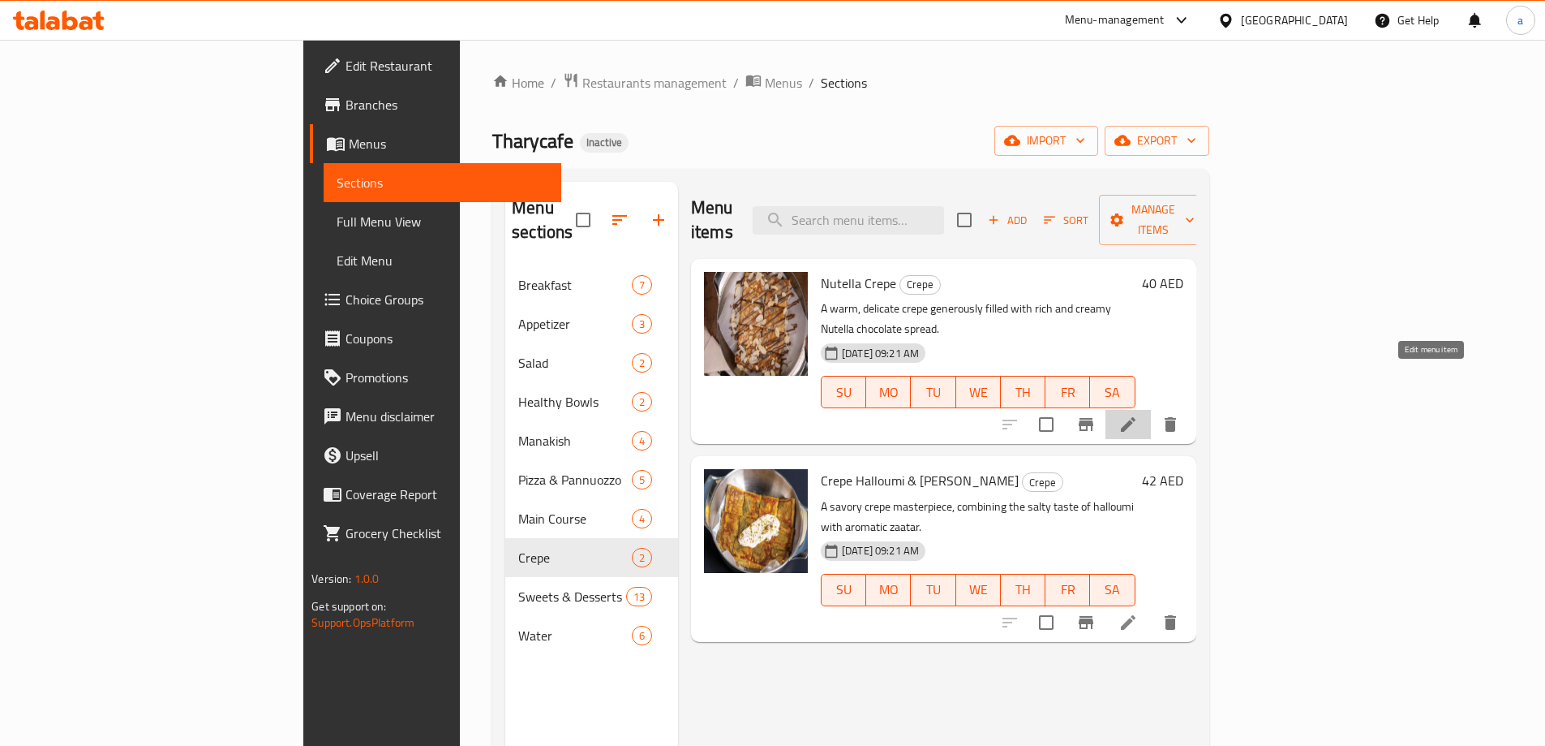
click at [1138, 415] on icon at bounding box center [1128, 424] width 19 height 19
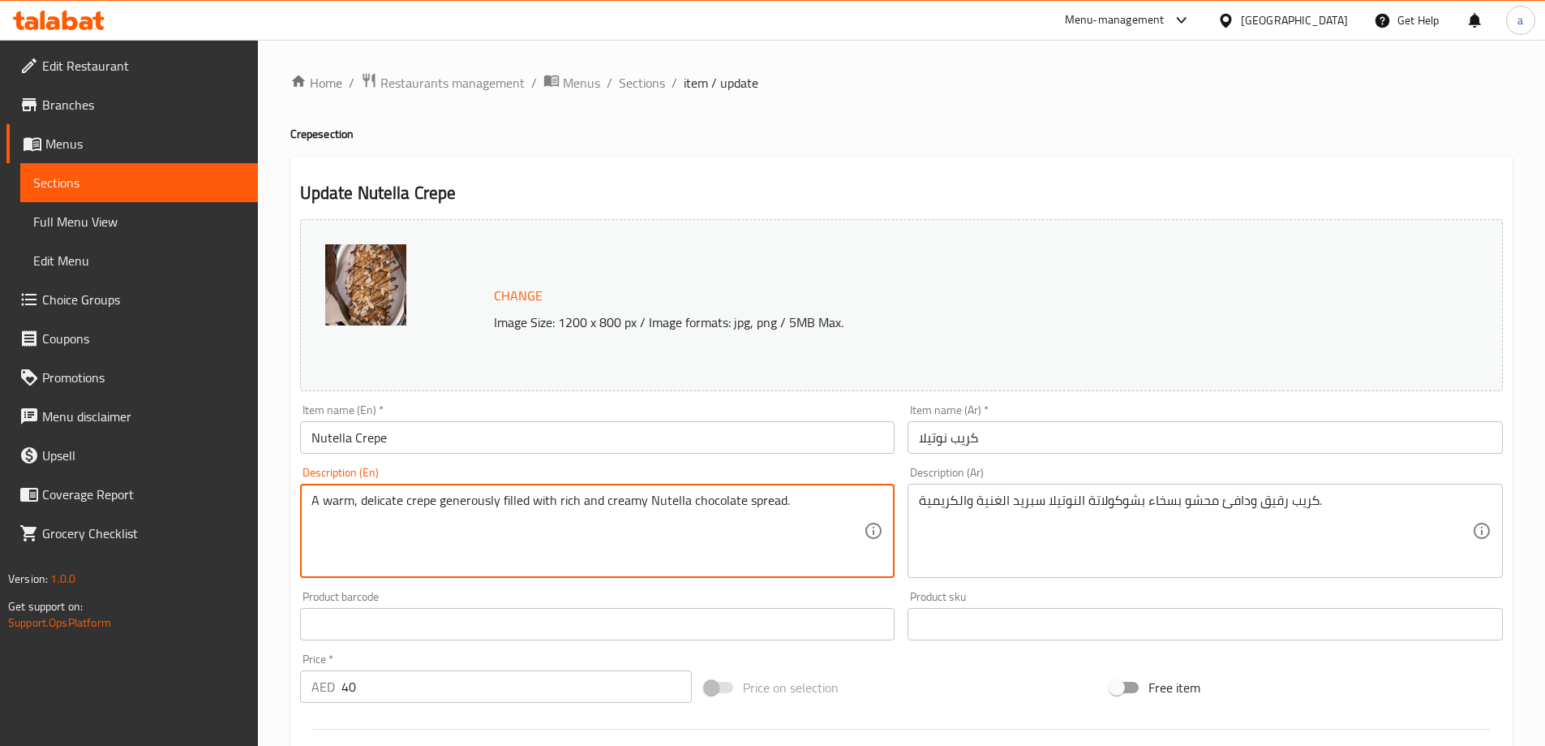
click at [376, 504] on textarea "A warm, delicate crepe generously filled with rich and creamy Nutella chocolate…" at bounding box center [588, 530] width 553 height 77
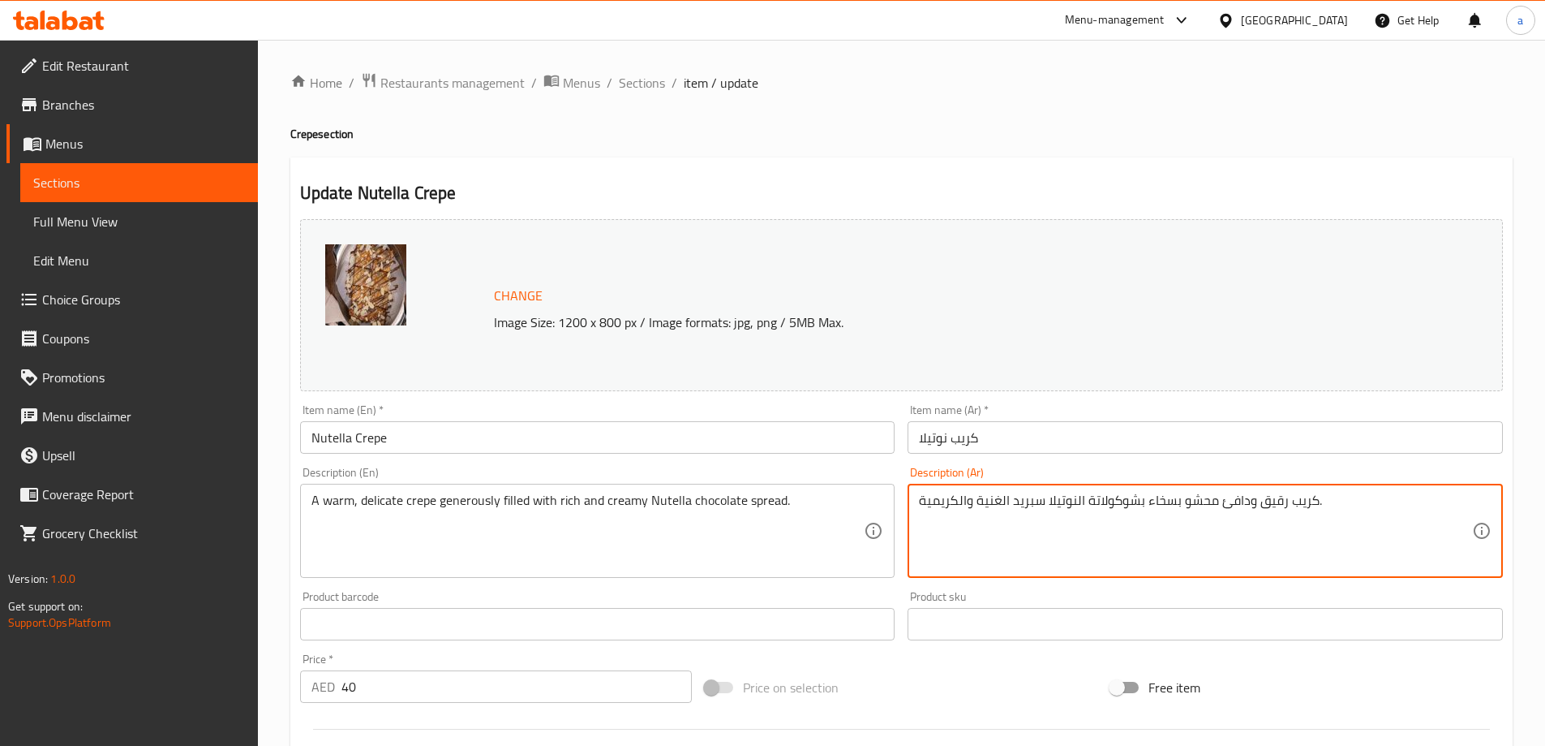
click at [1270, 505] on textarea "كريب رقيق ودافئ محشو بسخاء بشوكولاتة النوتيلا سبريد الغنية والكريمية." at bounding box center [1195, 530] width 553 height 77
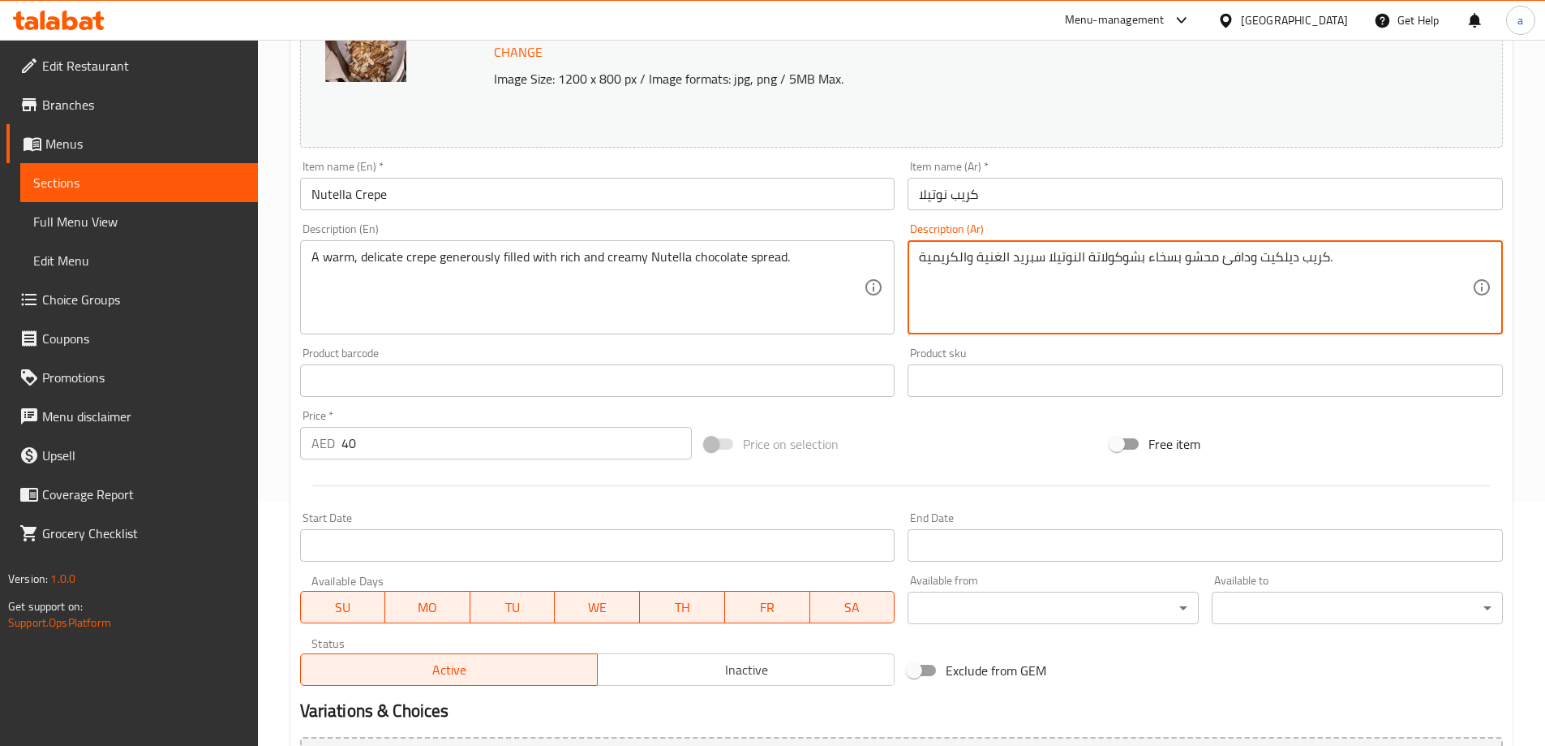
scroll to position [424, 0]
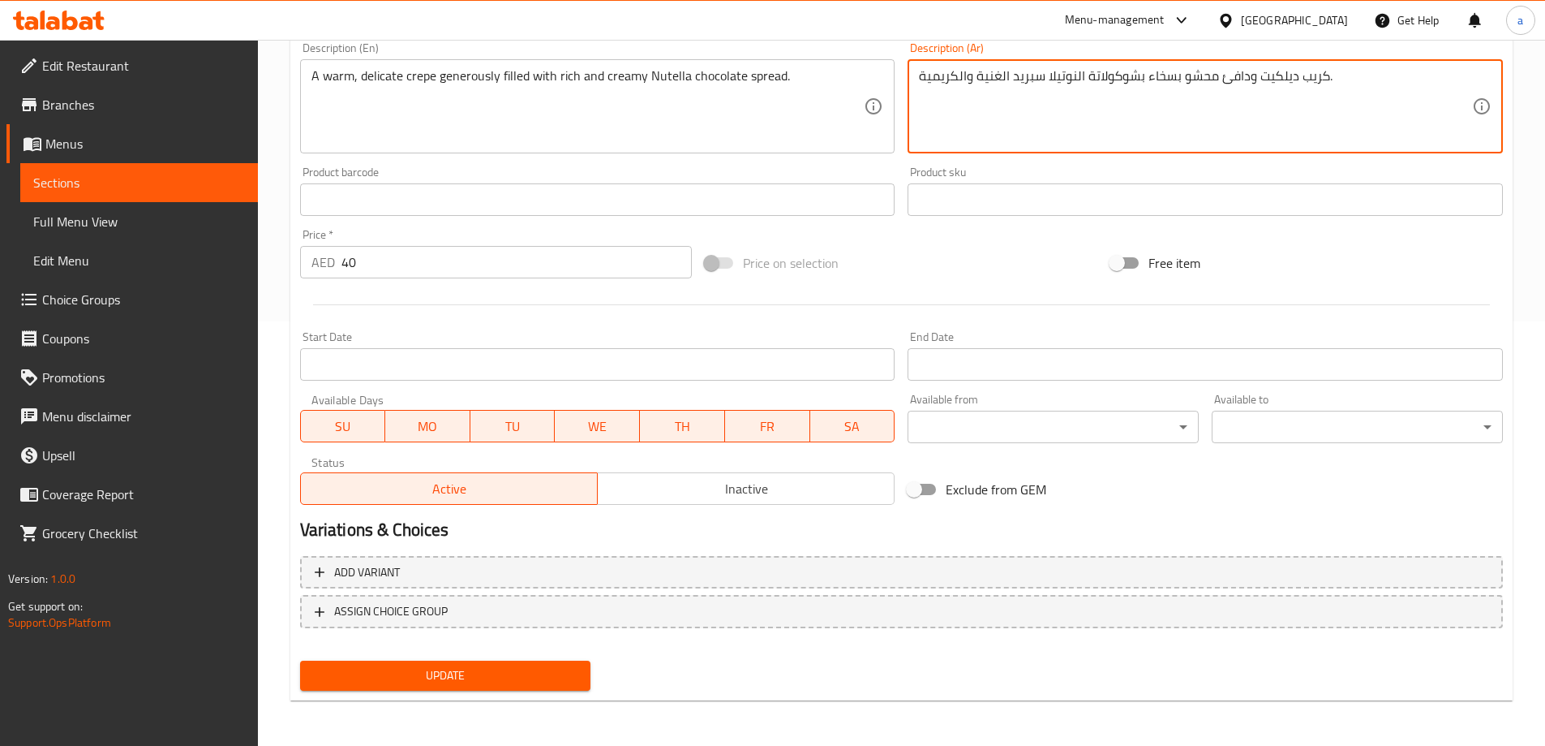
type textarea "كريب ديلكيت ودافئ محشو بسخاء بشوكولاتة النوتيلا سبريد الغنية والكريمية."
click at [469, 662] on button "Update" at bounding box center [445, 675] width 291 height 30
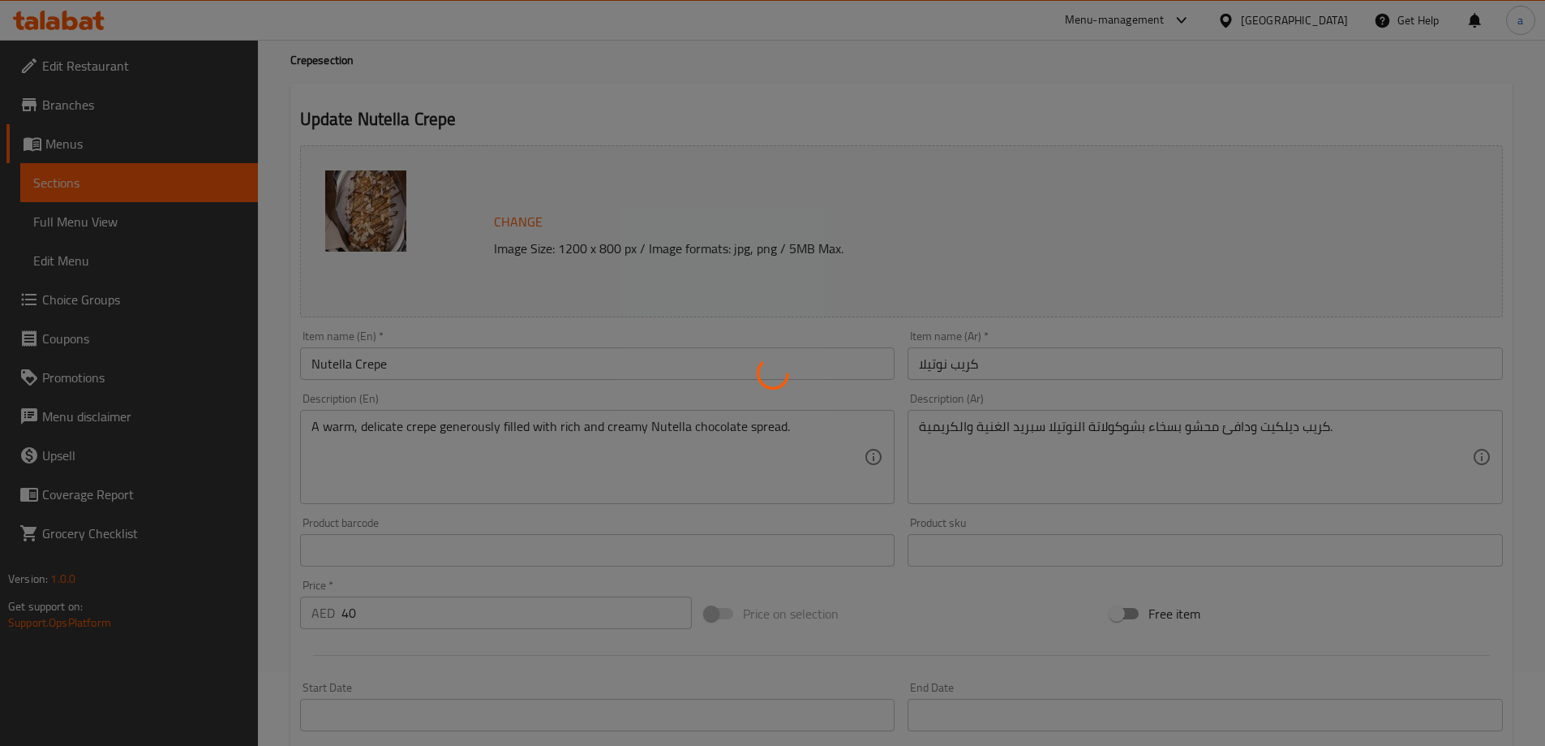
scroll to position [0, 0]
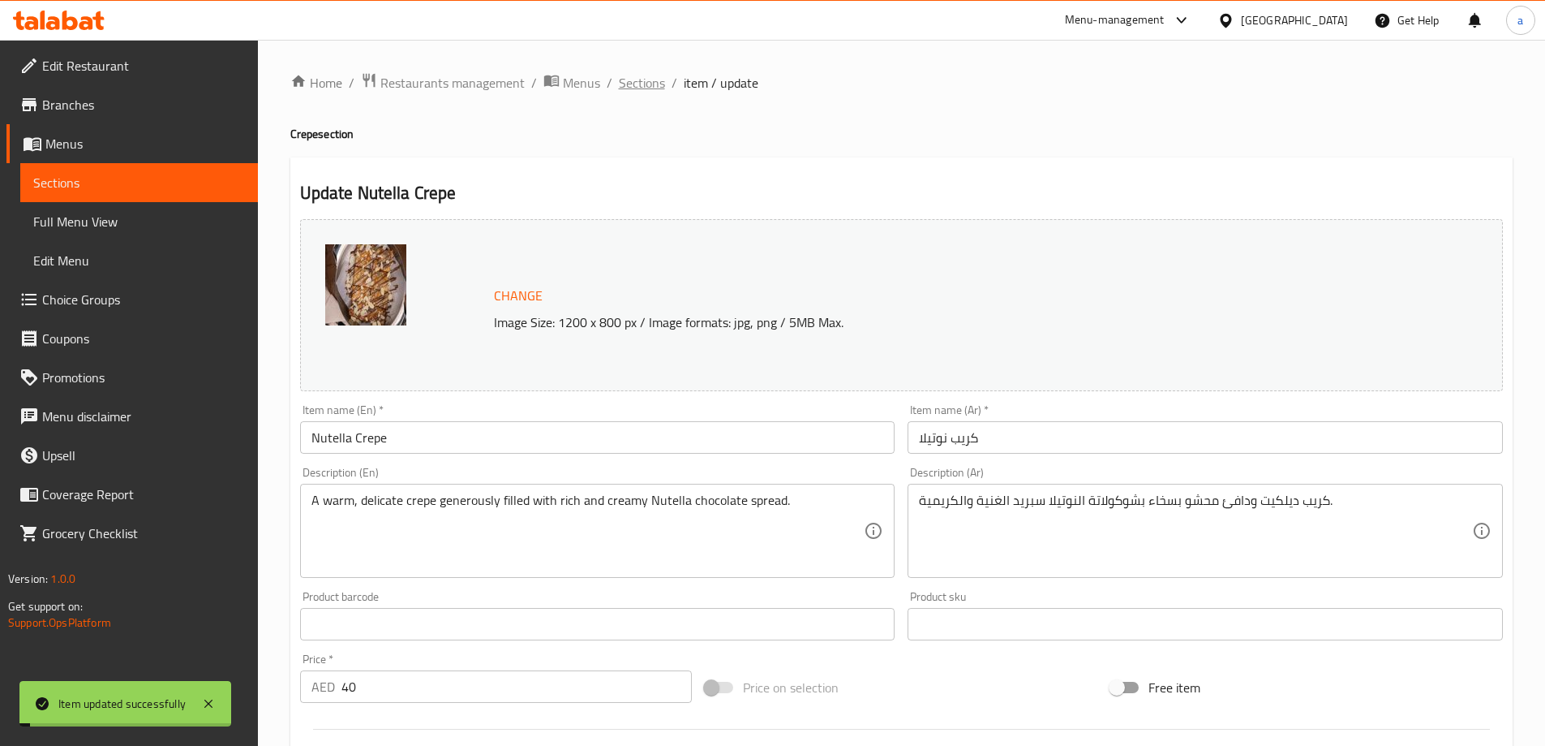
click at [651, 84] on span "Sections" at bounding box center [642, 82] width 46 height 19
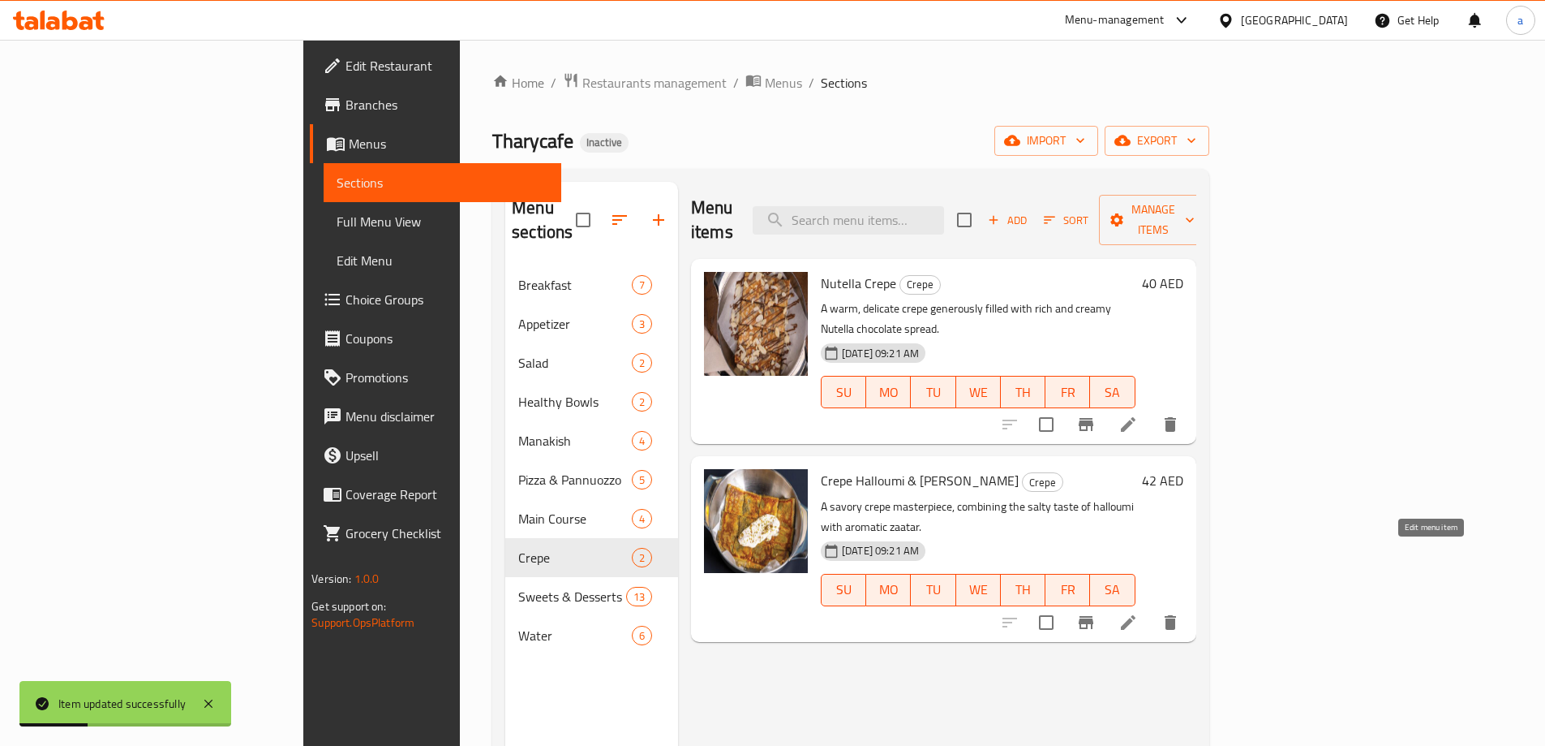
click at [1136, 615] on icon at bounding box center [1128, 622] width 15 height 15
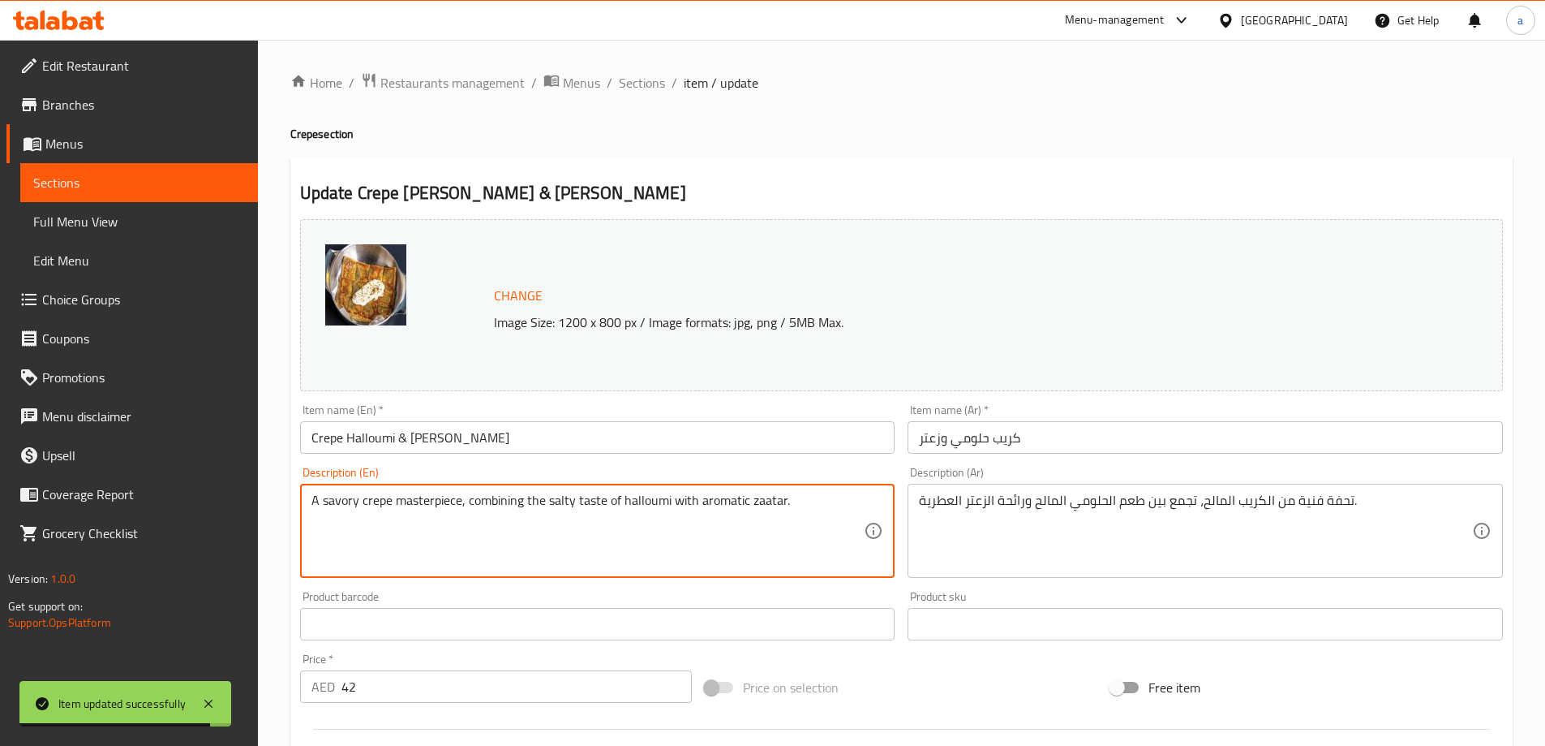
click at [438, 501] on textarea "A savory crepe masterpiece, combining the salty taste of halloumi with aromatic…" at bounding box center [588, 530] width 553 height 77
type textarea "A savory crepe , combining the salty taste of halloumi with aromatic zaatar."
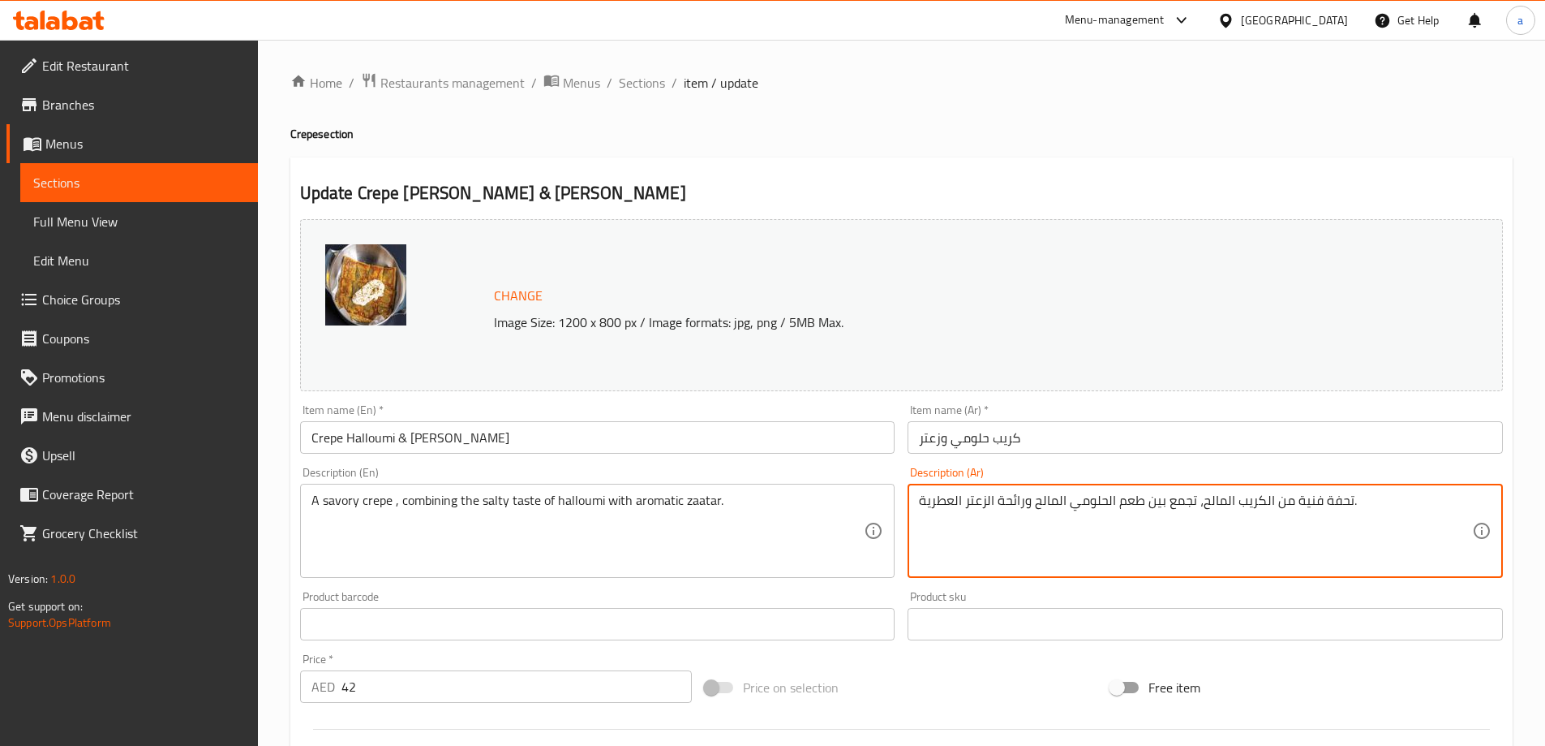
drag, startPoint x: 1293, startPoint y: 500, endPoint x: 1351, endPoint y: 509, distance: 58.4
click at [1287, 502] on textarea "من الكريب المالح، تجمع بين طعم الحلومي المالح ورائحة الزعتر العطرية." at bounding box center [1195, 530] width 553 height 77
click at [1175, 502] on textarea "الكريب المالح، تجمع بين طعم الحلومي المالح ورائحة الزعتر العطرية." at bounding box center [1195, 530] width 553 height 77
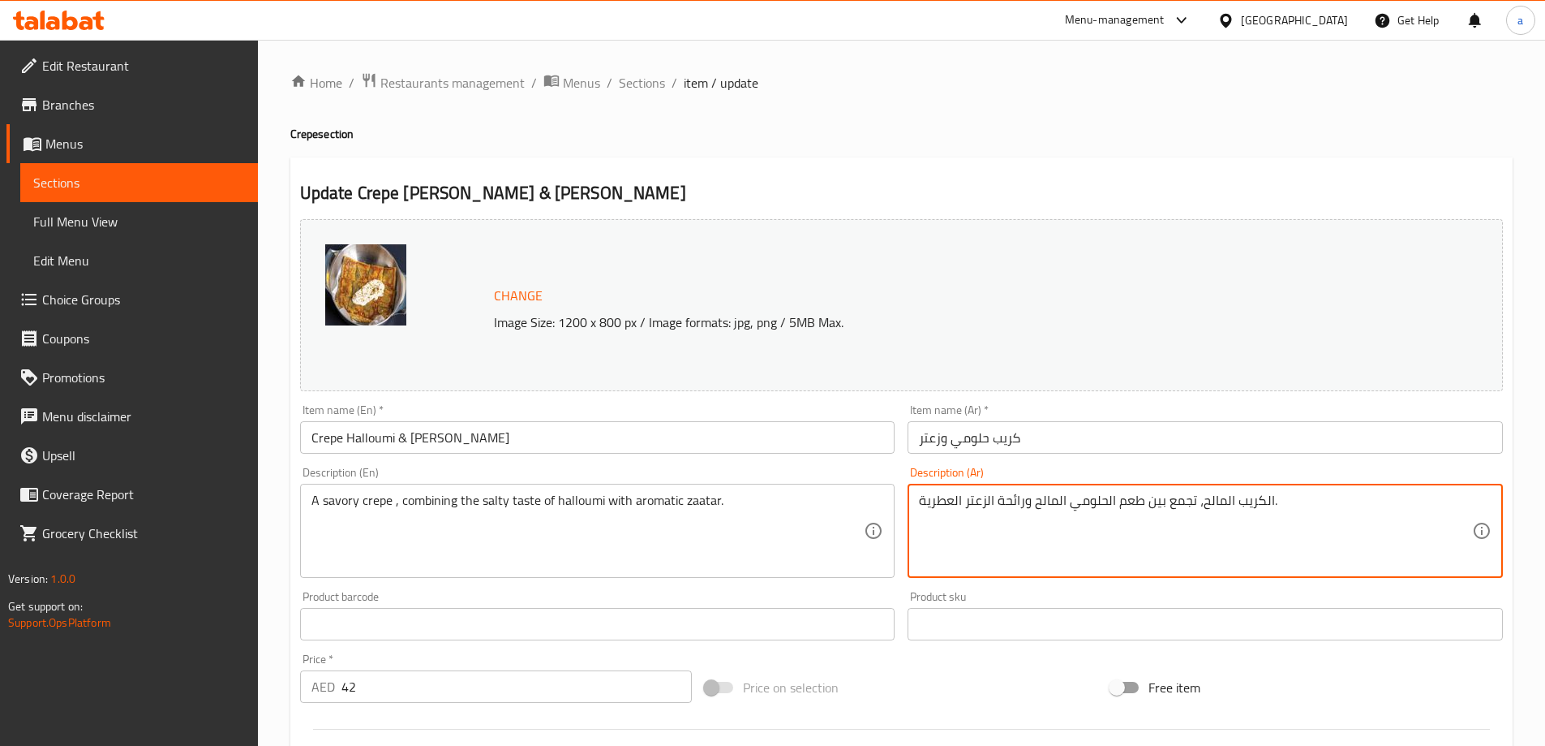
click at [1175, 502] on textarea "الكريب المالح، تجمع بين طعم الحلومي المالح ورائحة الزعتر العطرية." at bounding box center [1195, 530] width 553 height 77
click at [1182, 501] on textarea "الكريب المالح، تجمع بين طعم الحلومي المالح ورائحة الزعتر العطرية." at bounding box center [1195, 530] width 553 height 77
click at [1016, 499] on textarea "الكريب المالح، مزيج بين طعم الحلومي المالح ورائحة الزعتر العطرية." at bounding box center [1195, 530] width 553 height 77
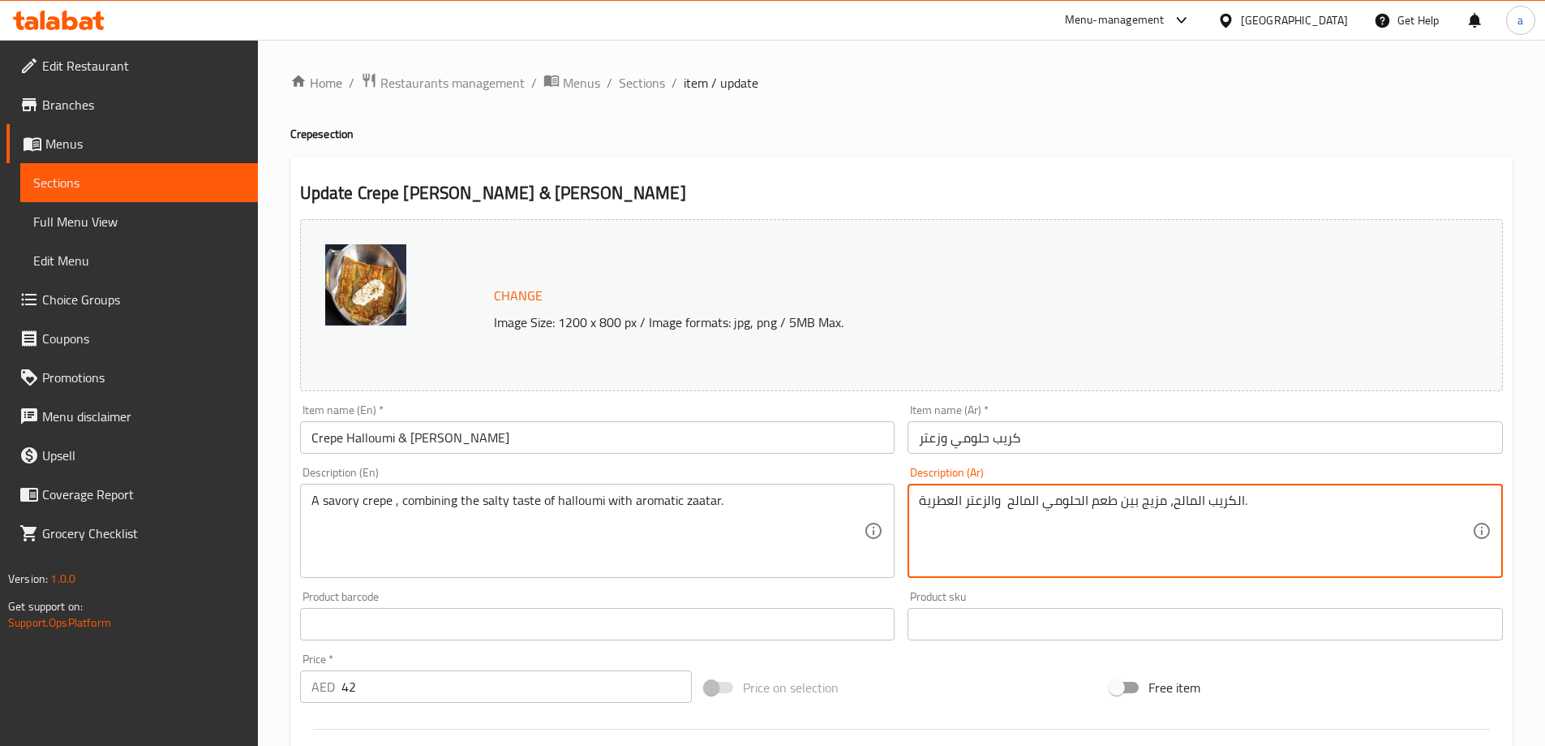
click at [923, 501] on textarea "الكريب المالح، مزيج بين طعم الحلومي المالح والزعتر العطرية." at bounding box center [1195, 530] width 553 height 77
click at [1285, 510] on textarea "الكريب المالح، مزيج بين طعم الحلومي المالح والزعتر العطرية." at bounding box center [1195, 530] width 553 height 77
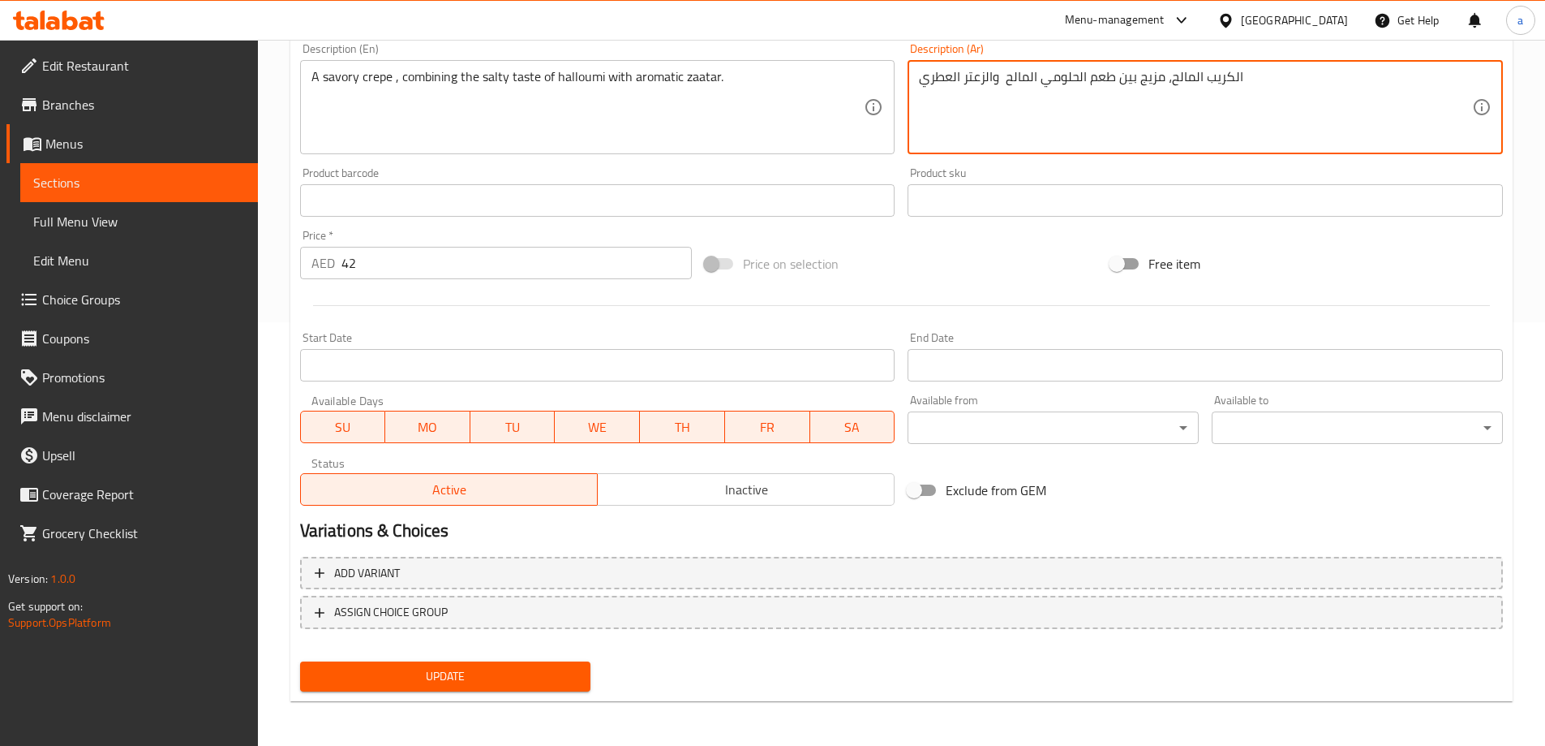
scroll to position [424, 0]
type textarea "الكريب المالح، مزيج بين طعم الحلومي المالح والزعتر العطري"
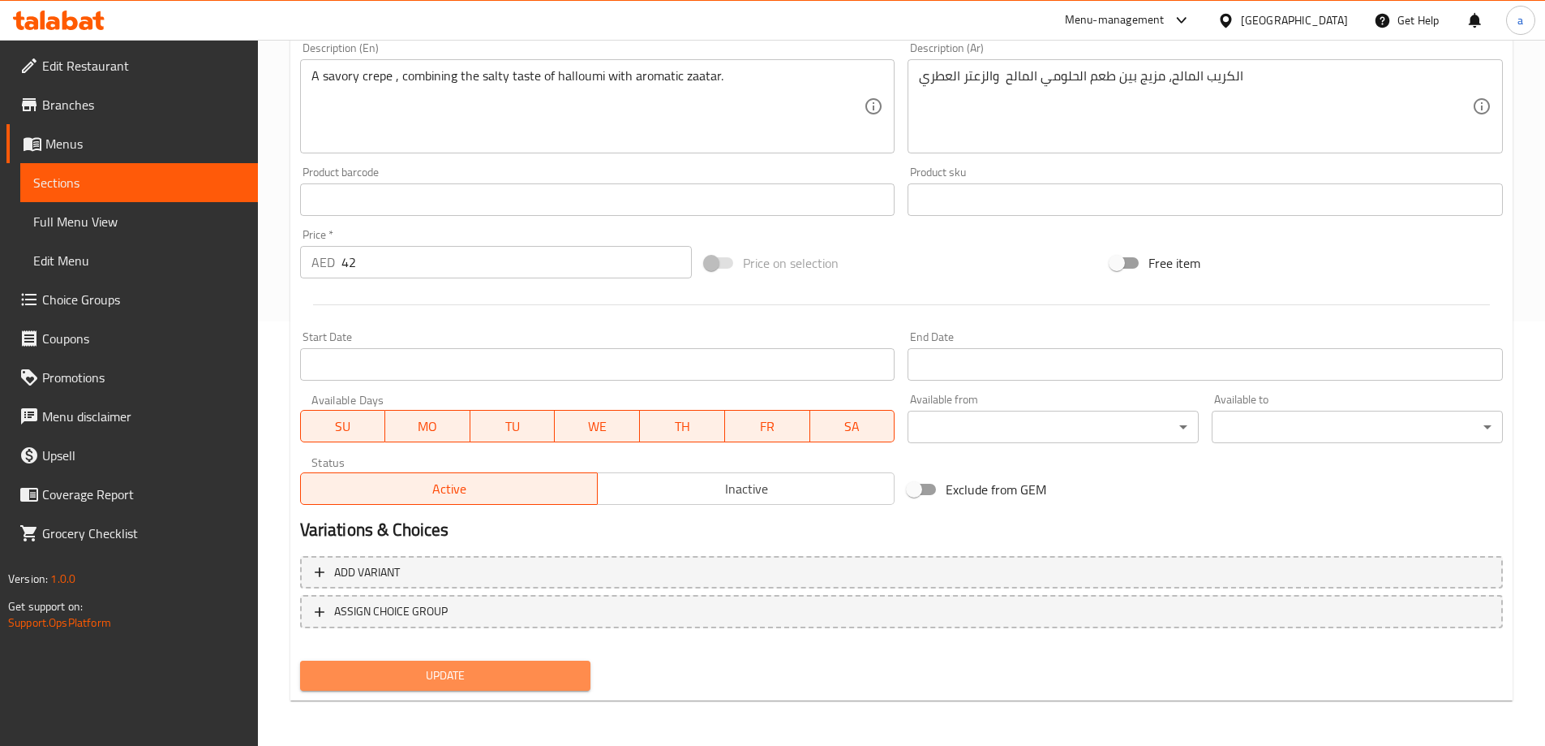
click at [424, 686] on button "Update" at bounding box center [445, 675] width 291 height 30
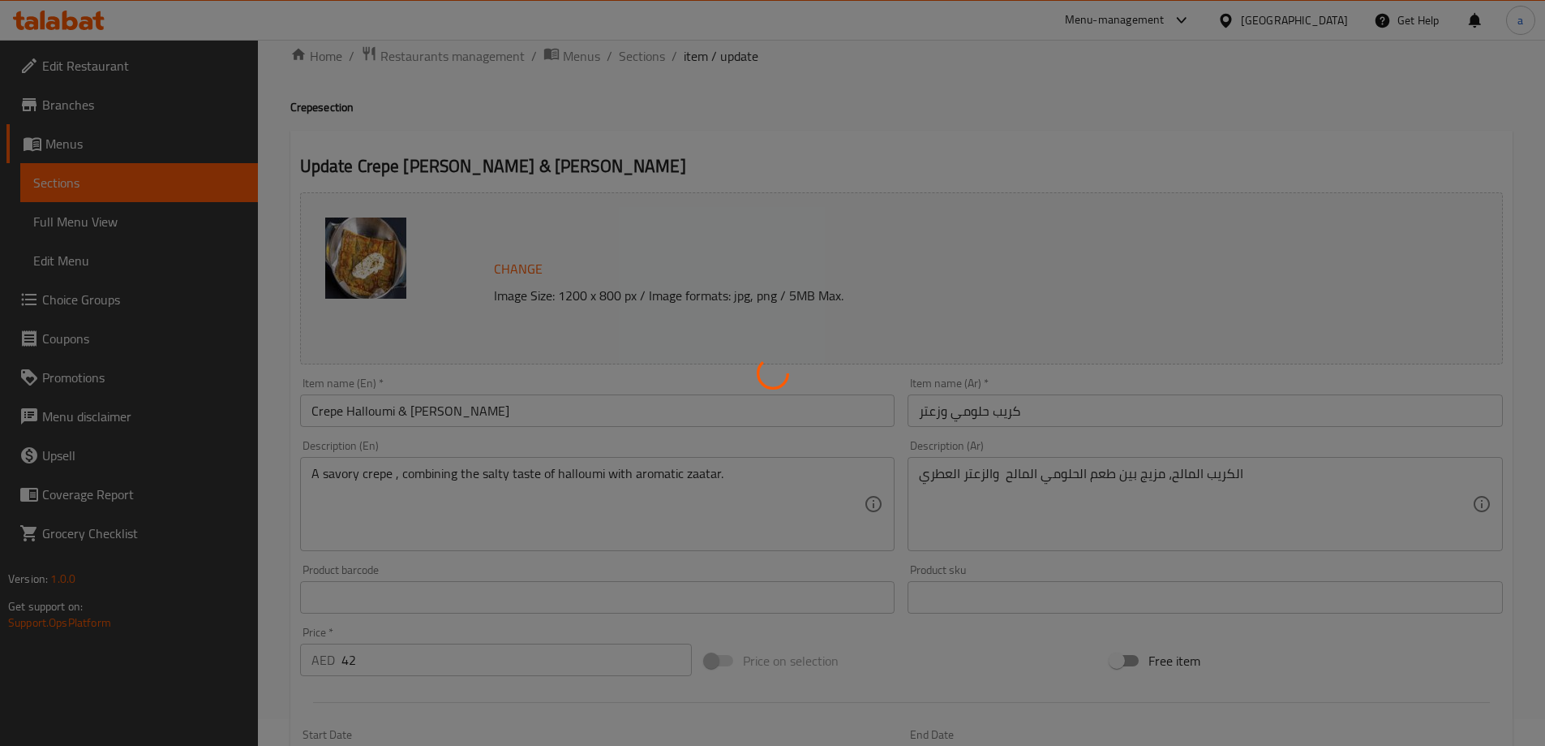
scroll to position [0, 0]
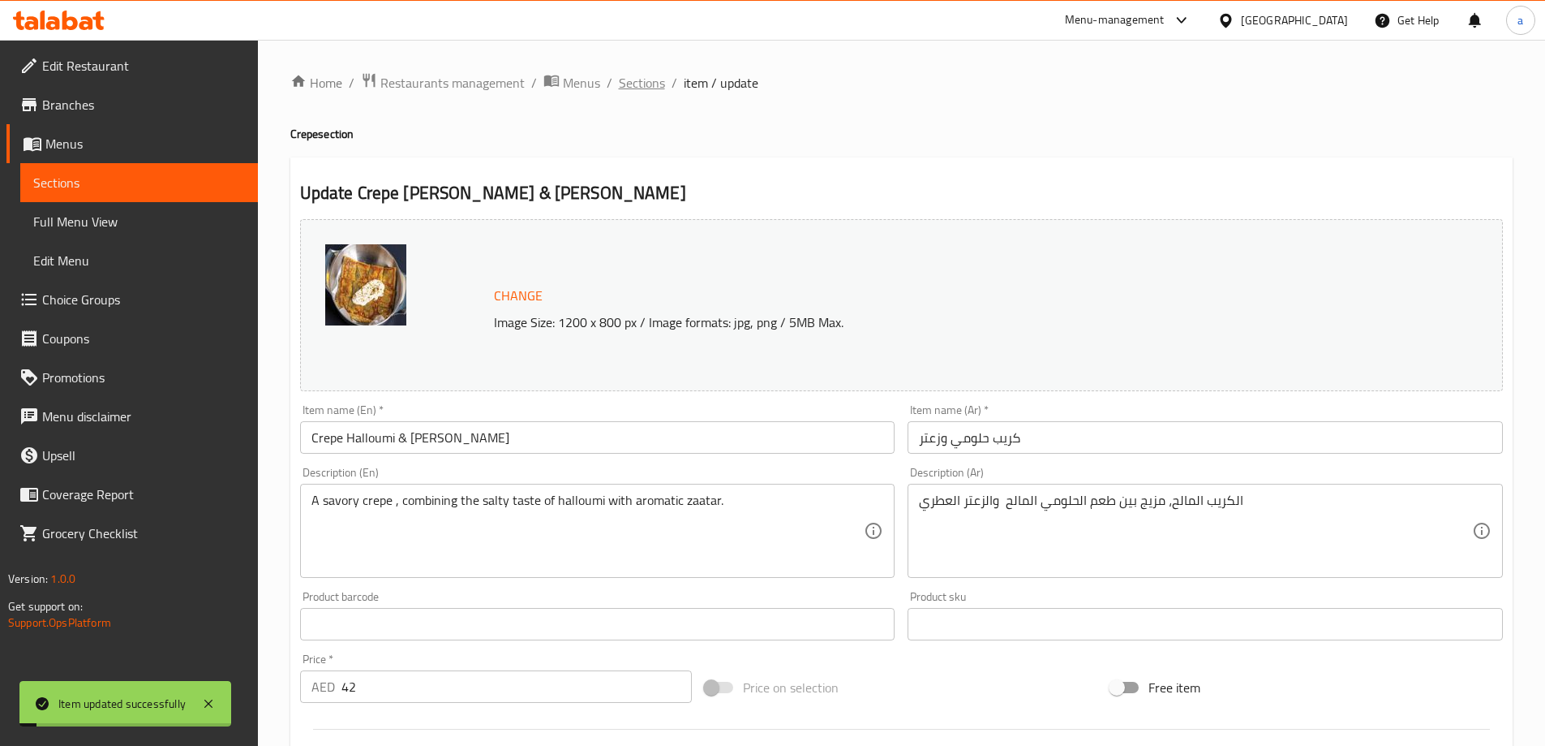
click at [647, 86] on span "Sections" at bounding box center [642, 82] width 46 height 19
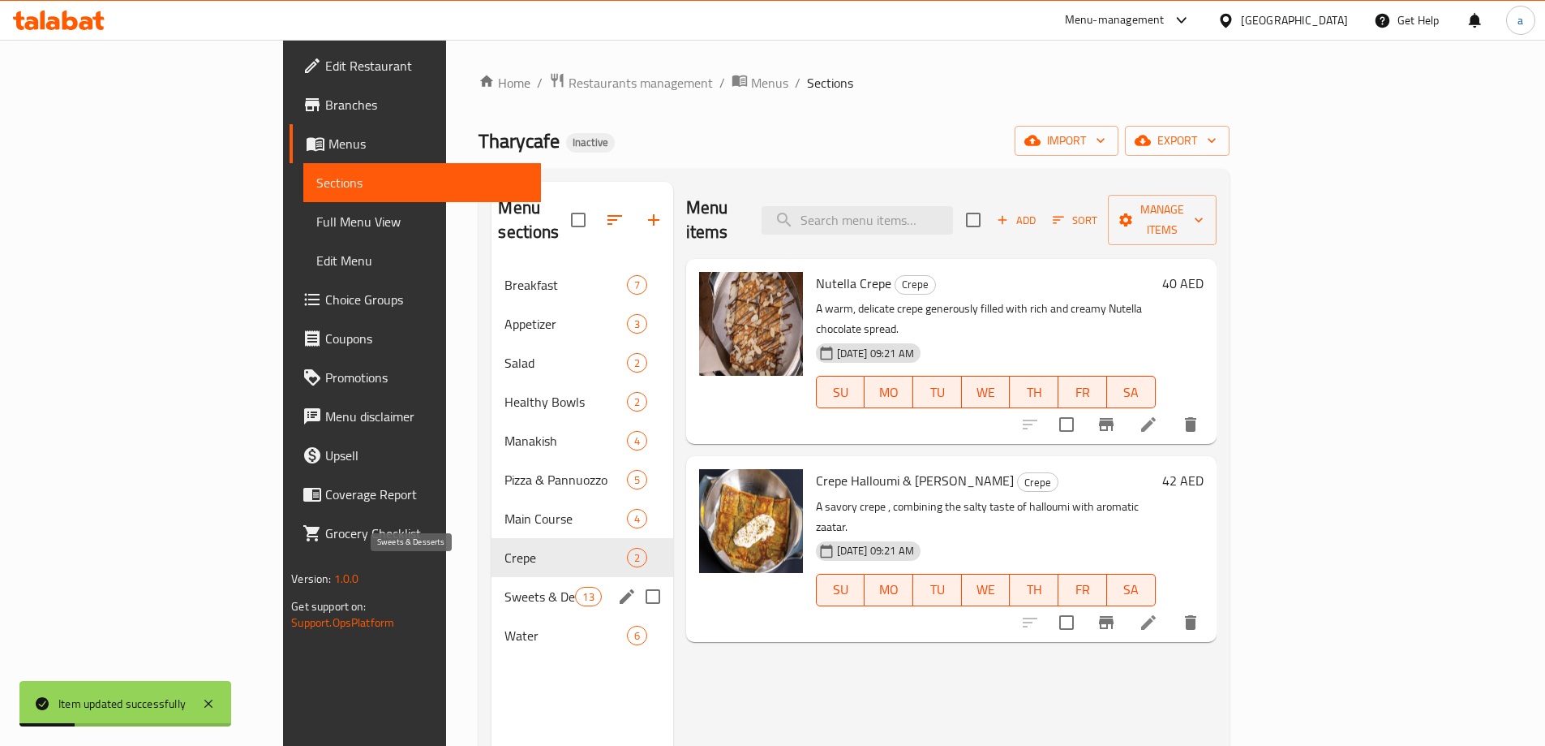
click at [505, 587] on span "Sweets & Desserts" at bounding box center [540, 596] width 71 height 19
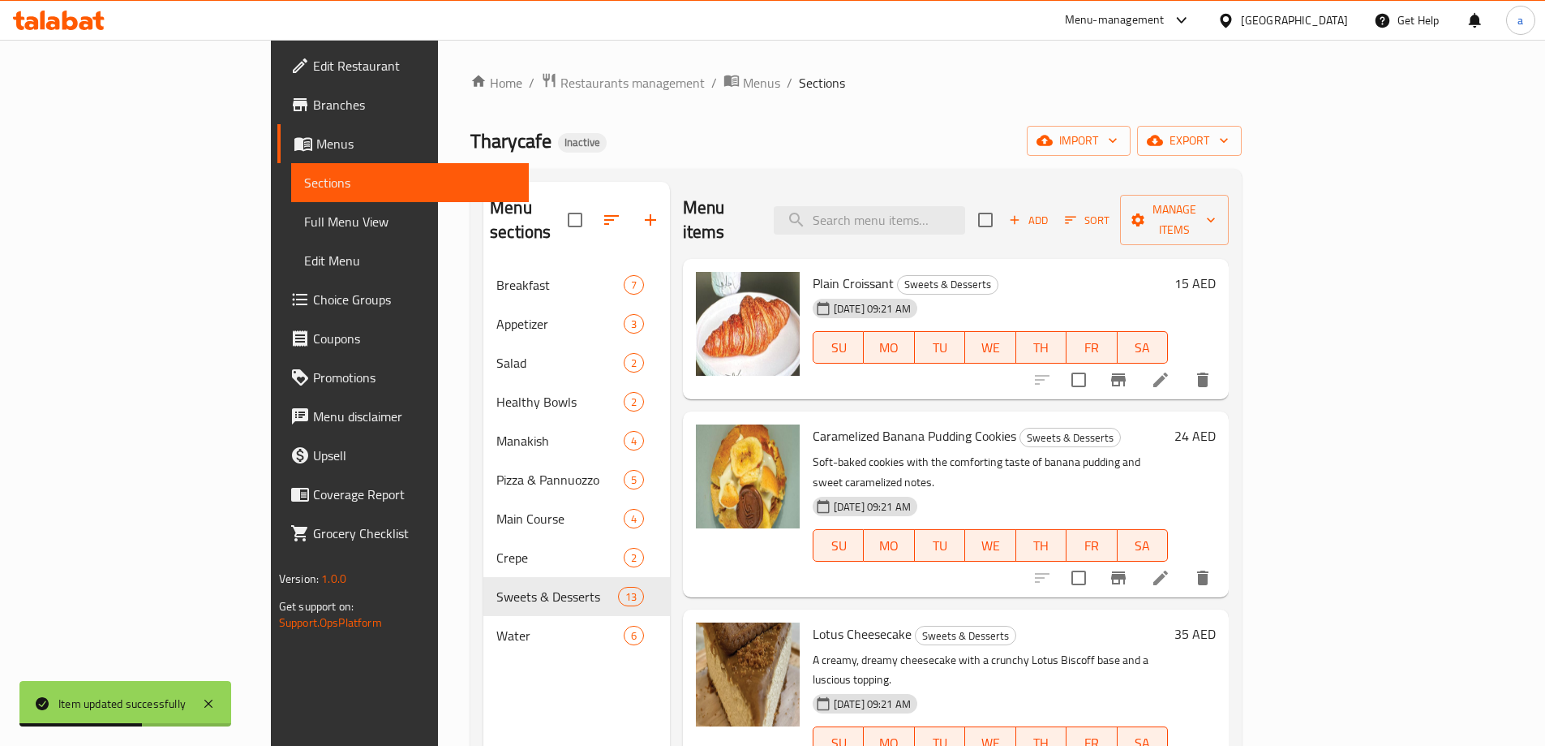
click at [1171, 370] on icon at bounding box center [1160, 379] width 19 height 19
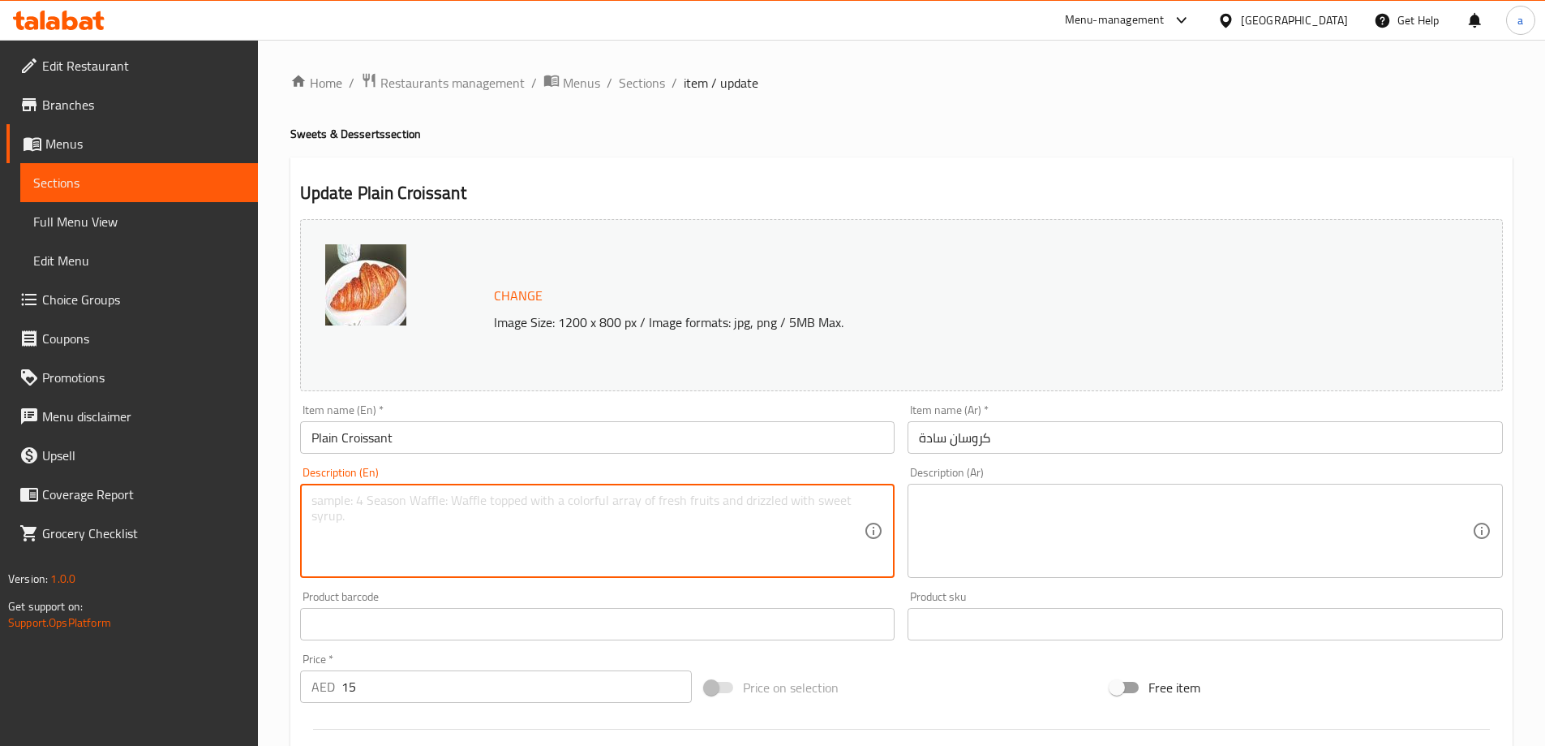
click at [647, 509] on textarea at bounding box center [588, 530] width 553 height 77
paste textarea "A classic, buttery, and flaky croissant, baked fresh daily. Perfect on its own …"
type textarea "A classic, buttery, and flaky croissant, baked fresh daily. Perfect on its own …"
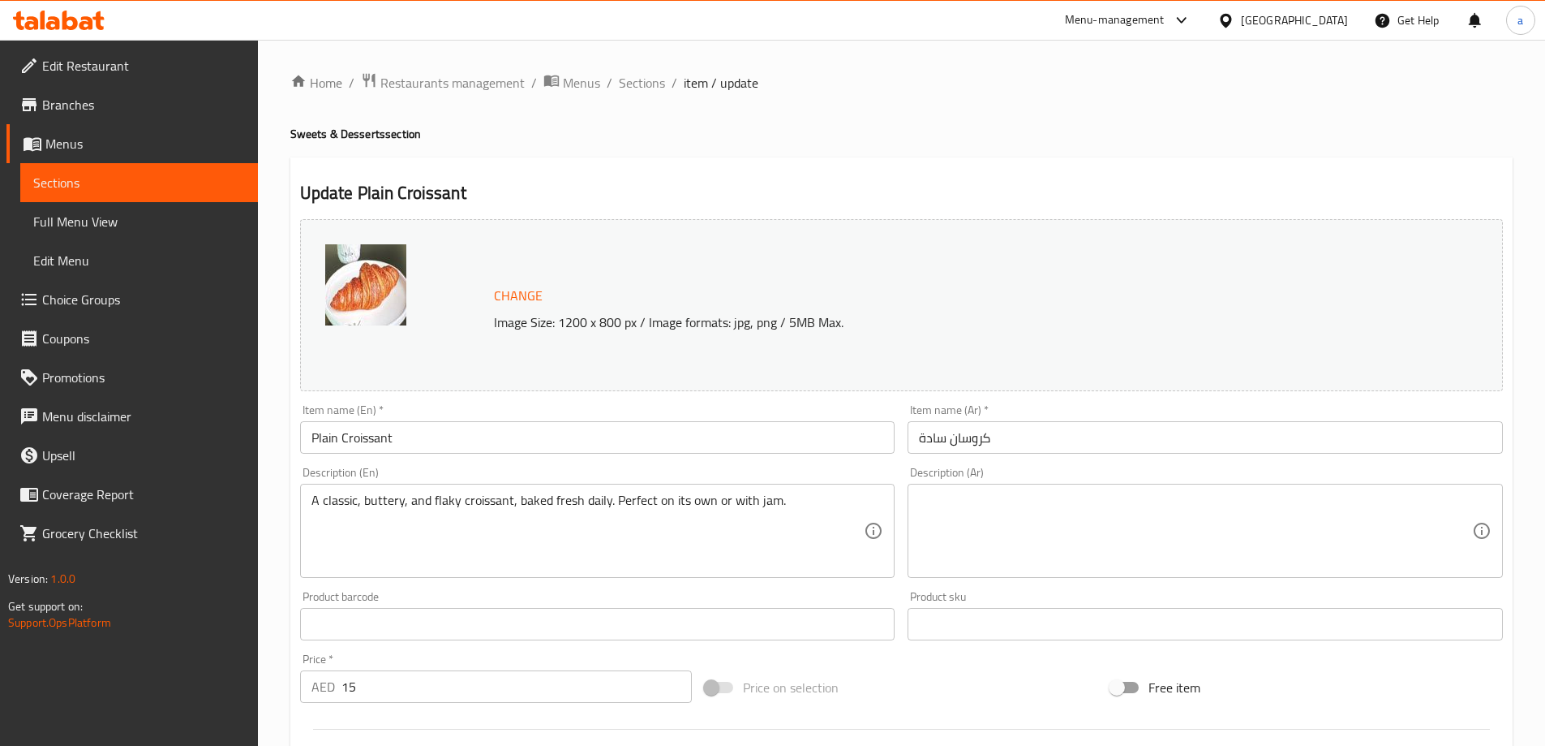
click at [1184, 526] on textarea at bounding box center [1195, 530] width 553 height 77
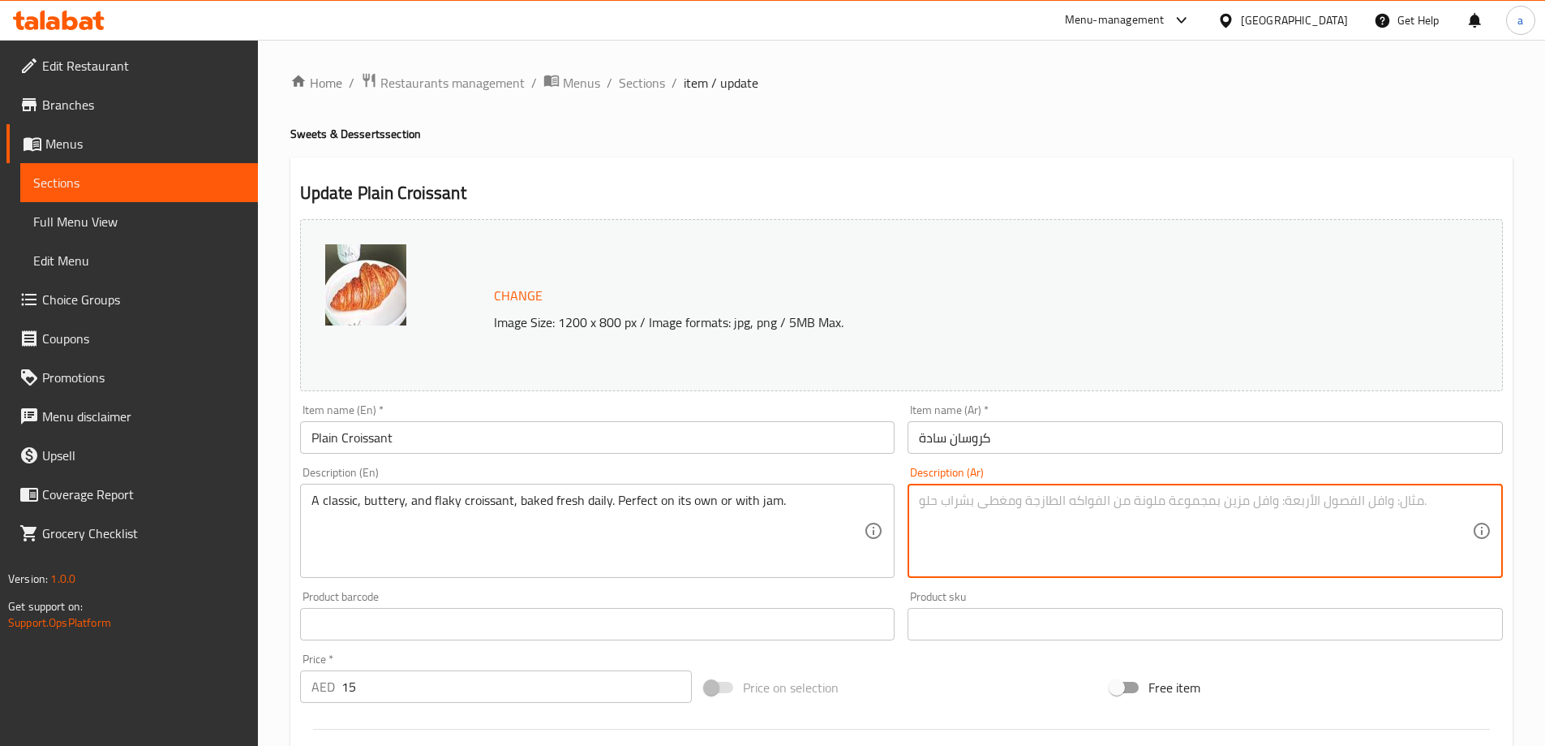
paste textarea "كروسان كلاسيكي بالزبدة، هش وطبقاته رقيقة، يخبز طازجًا يوميًا. مثالي لوحده أو مع…"
click at [1249, 505] on textarea "كروسان كلاسيكي بالزبدة، هش وطبقاته رقيقة، يخبز طازجًا يوميًا. مثالي لوحده أو مع…" at bounding box center [1195, 530] width 553 height 77
type textarea "كروسان كلاسيكي بالزبدة، هش وطبقاته رقيقة، يخبز طازجًا يوميًا. مثالي لوحده أو مع…"
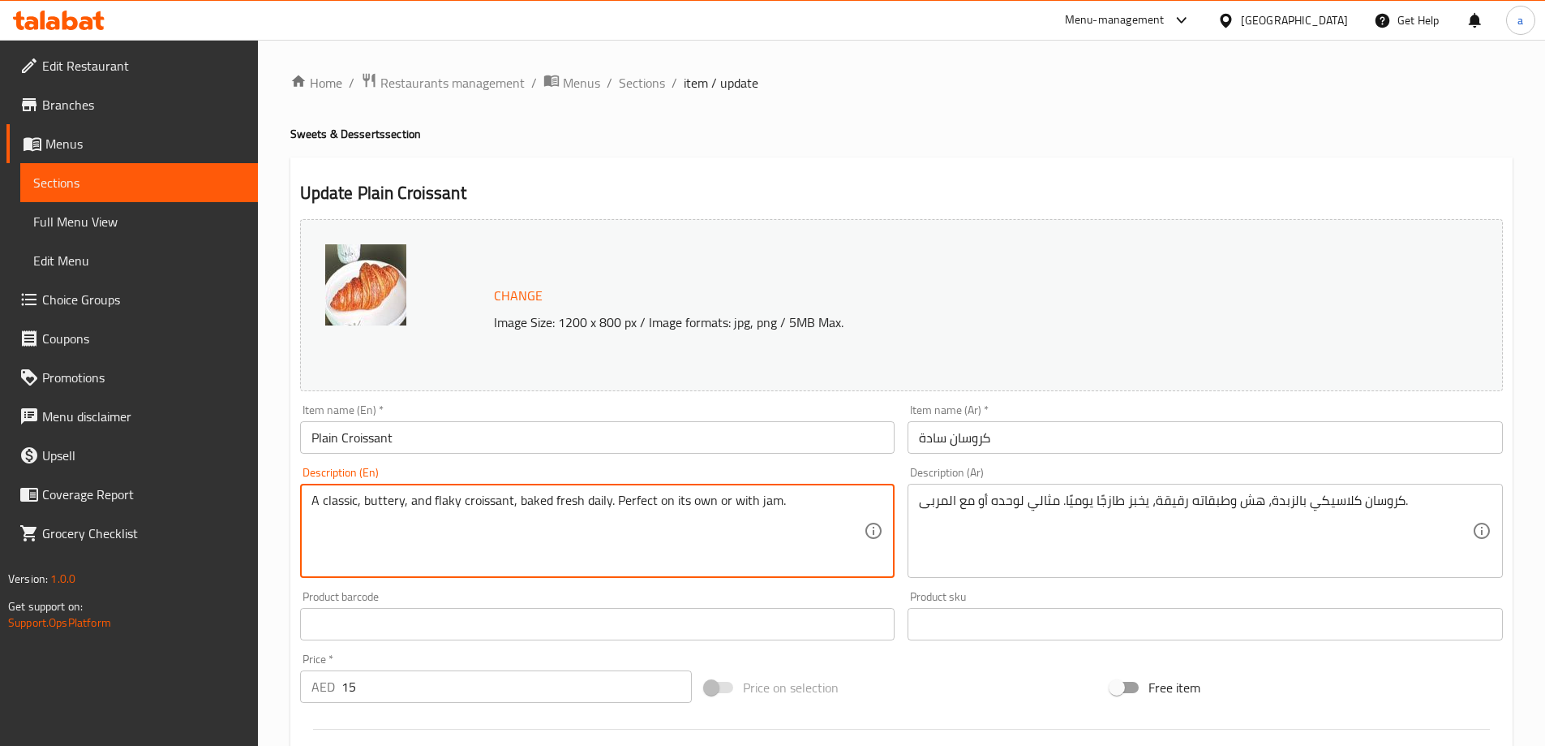
click at [739, 539] on textarea "A classic, buttery, and flaky croissant, baked fresh daily. Perfect on its own …" at bounding box center [588, 530] width 553 height 77
click at [444, 496] on textarea "A classic, buttery, and flaky croissant, baked fresh daily. Perfect on its own …" at bounding box center [588, 530] width 553 height 77
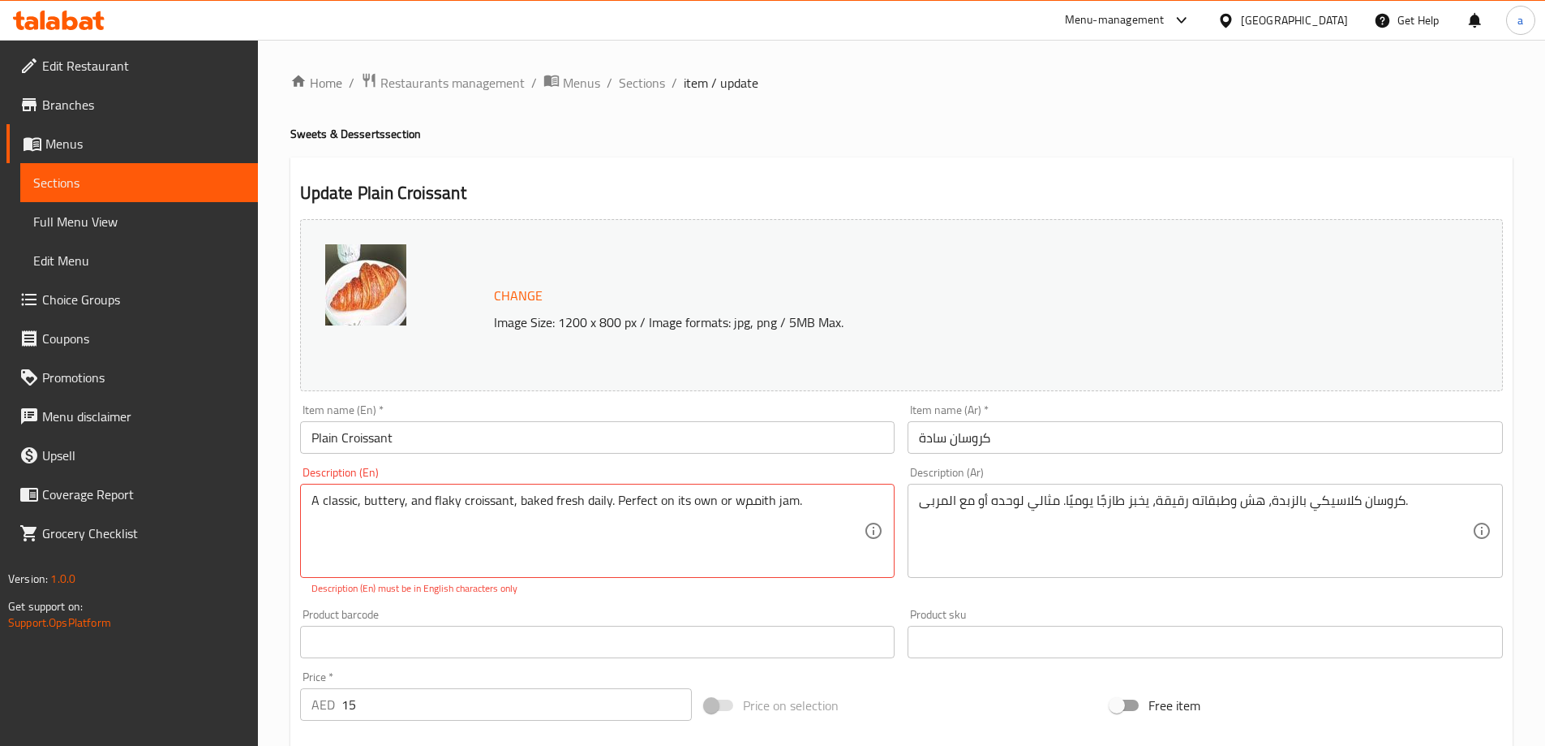
click at [470, 569] on textarea "A classic, buttery, and flaky croissant, baked fresh daily. Perfect on its own …" at bounding box center [588, 530] width 553 height 77
click at [546, 604] on div "Product barcode Product barcode" at bounding box center [598, 633] width 608 height 62
click at [754, 504] on textarea "A classic, buttery, and flaky croissant, baked fresh daily. Perfect on its own …" at bounding box center [588, 530] width 553 height 77
click at [757, 523] on textarea "A classic, buttery, and flaky croissant, baked fresh daily. Perfect on its own …" at bounding box center [588, 530] width 553 height 77
click at [759, 538] on textarea "A classic, buttery, and flaky croissant, baked fresh daily. Perfect on its own …" at bounding box center [588, 530] width 553 height 77
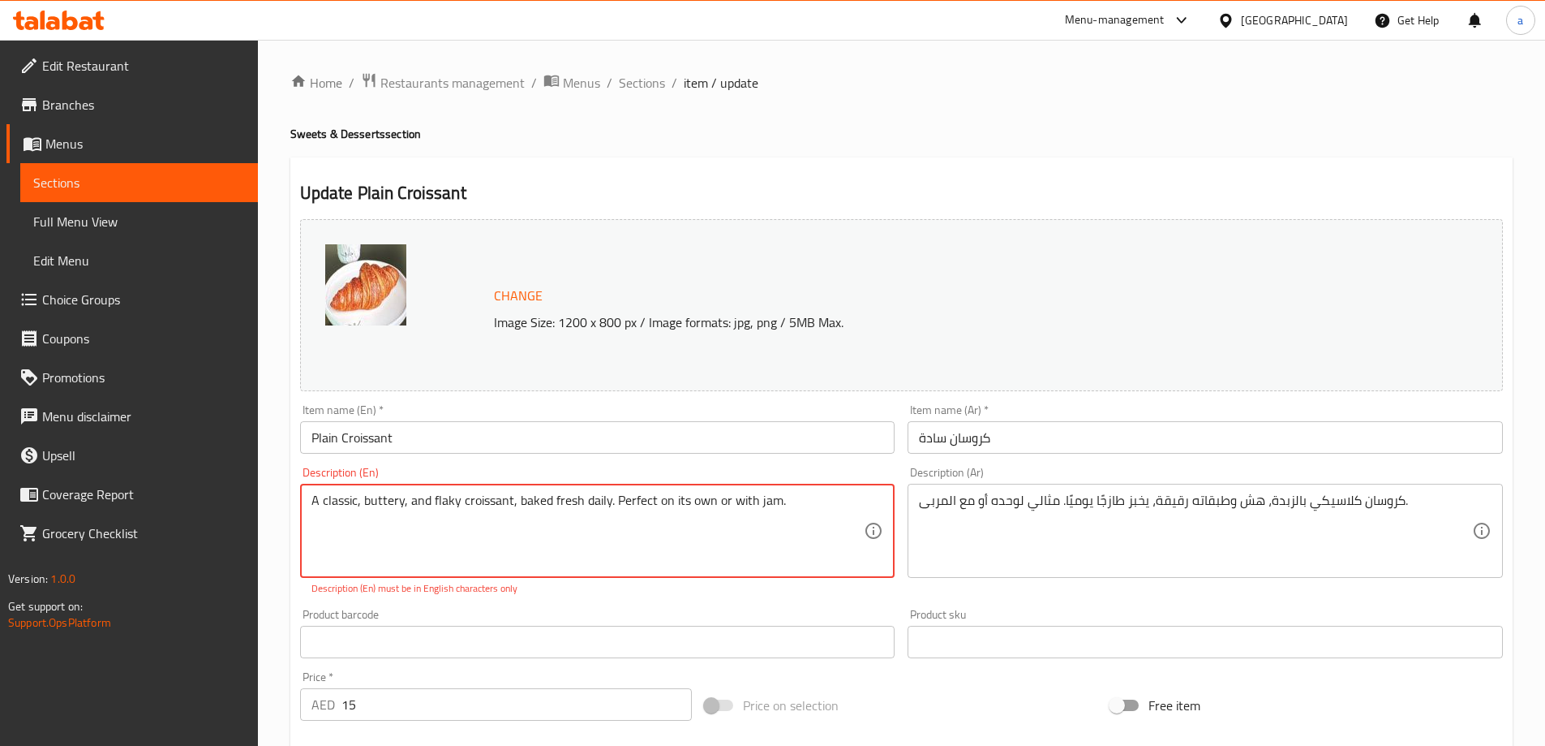
type textarea "A classic, buttery, and flaky croissant, baked fresh daily. Perfect on its own …"
click at [738, 602] on div "Product barcode Product barcode" at bounding box center [598, 633] width 608 height 62
drag, startPoint x: 516, startPoint y: 492, endPoint x: 432, endPoint y: 523, distance: 89.3
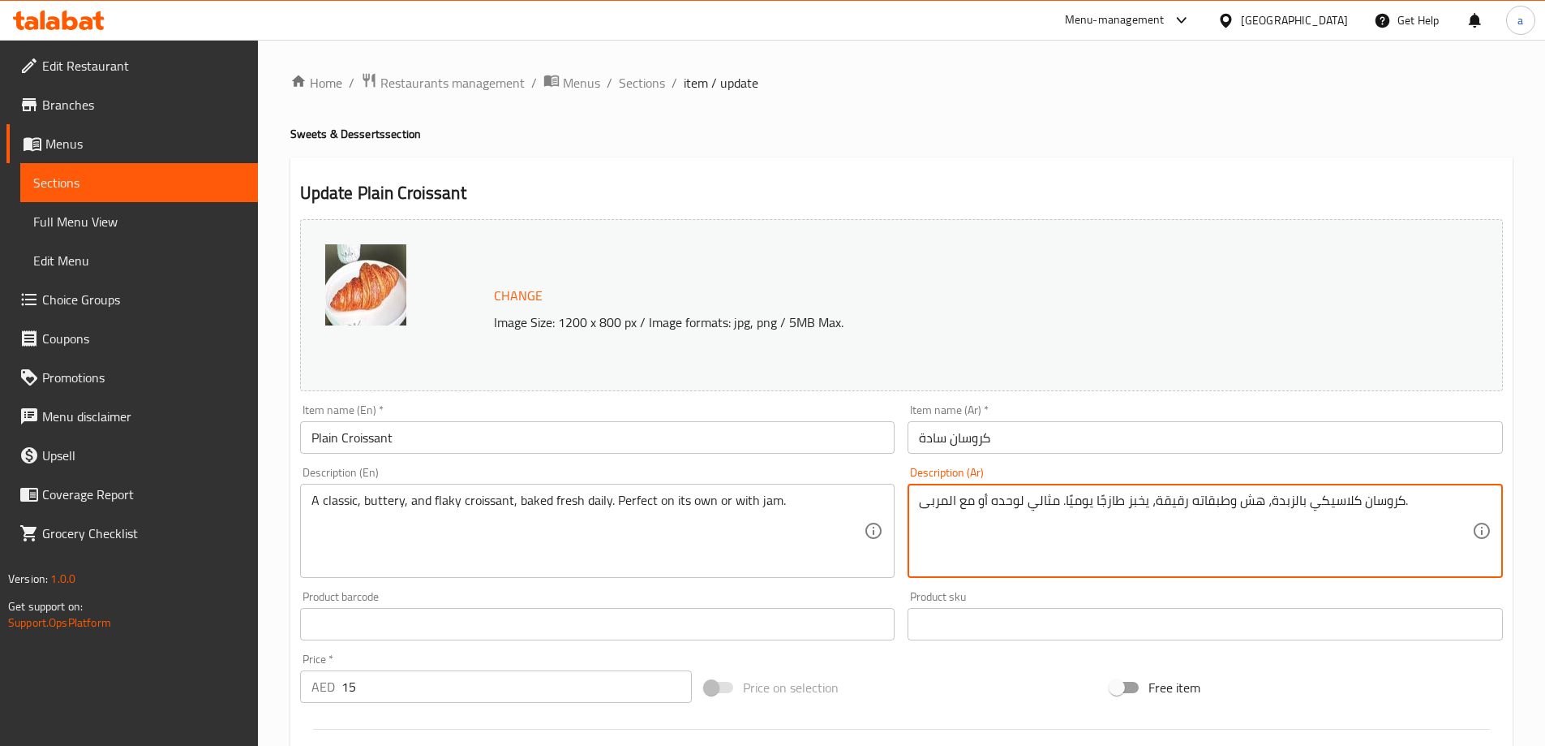
click at [1218, 502] on textarea "كروسان كلاسيكي بالزبدة، هش وطبقاته رقيقة، يخبز طازجًا يوميًا. مثالي لوحده أو مع…" at bounding box center [1195, 530] width 553 height 77
click at [1229, 557] on textarea "كروسان كلاسيكي بالزبدة، هش وطبقاته رقيقة، يخبز طازجًا يوميًا. مثالي لوحده أو مع…" at bounding box center [1195, 530] width 553 height 77
drag, startPoint x: 1158, startPoint y: 508, endPoint x: 1194, endPoint y: 513, distance: 36.8
click at [1194, 513] on textarea "كروسان كلاسيكي بالزبدة، هش وطبقاته رقيقة، يخبز طازجًا يوميًا. مثالي لوحده أو مع…" at bounding box center [1195, 530] width 553 height 77
click at [1154, 524] on textarea "كروسان كلاسيكي بالزبدة، هش وطبقاته رقيقة، يخبز طازجًا يوميًا. مثالي لوحده أو مع…" at bounding box center [1195, 530] width 553 height 77
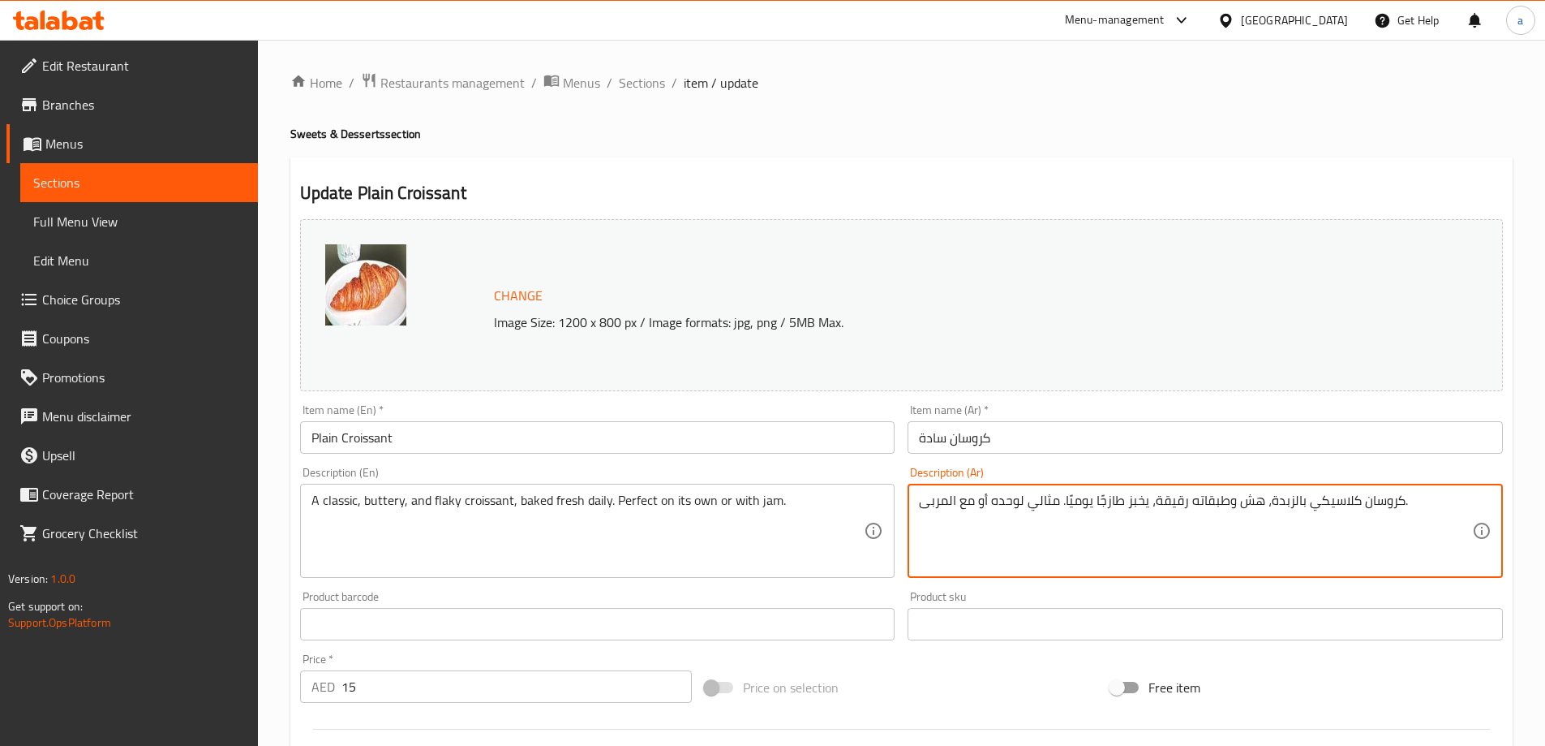
drag, startPoint x: 1153, startPoint y: 500, endPoint x: 1257, endPoint y: 512, distance: 105.4
click at [1257, 512] on textarea "كروسان كلاسيكي بالزبدة، هش وطبقاته رقيقة، يخبز طازجًا يوميًا. مثالي لوحده أو مع…" at bounding box center [1195, 530] width 553 height 77
click at [1209, 519] on textarea "كروسان كلاسيكي بالزبدة، هش وطبقاته رقيقة، يخبز طازجًا يوميًا. مثالي لوحده أو مع…" at bounding box center [1195, 530] width 553 height 77
click at [1059, 557] on textarea "كروسان كلاسيكي بالزبدة، ، يخبز طازجًا يوميًا. مثالي لوحده أو مع المربى." at bounding box center [1195, 530] width 553 height 77
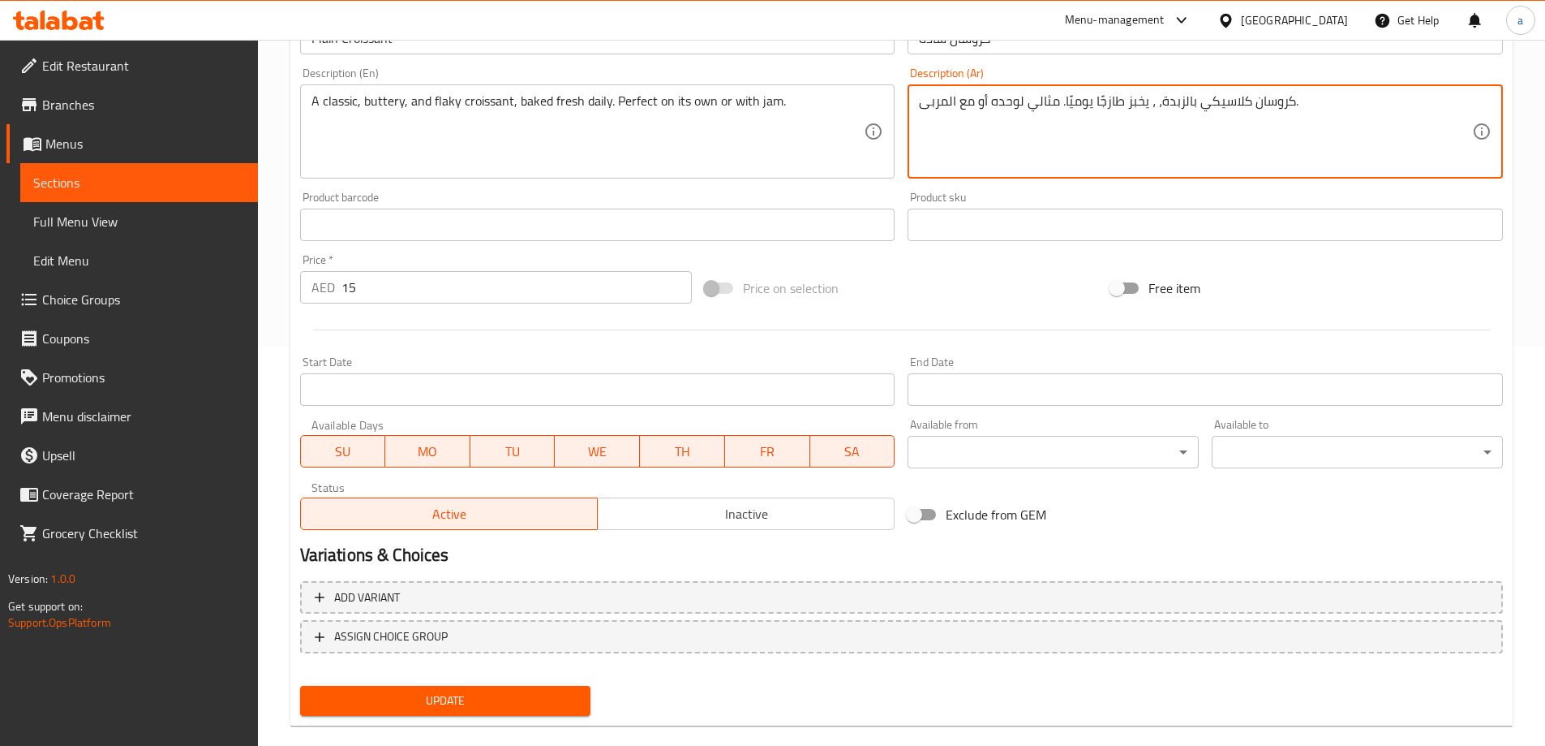
scroll to position [406, 0]
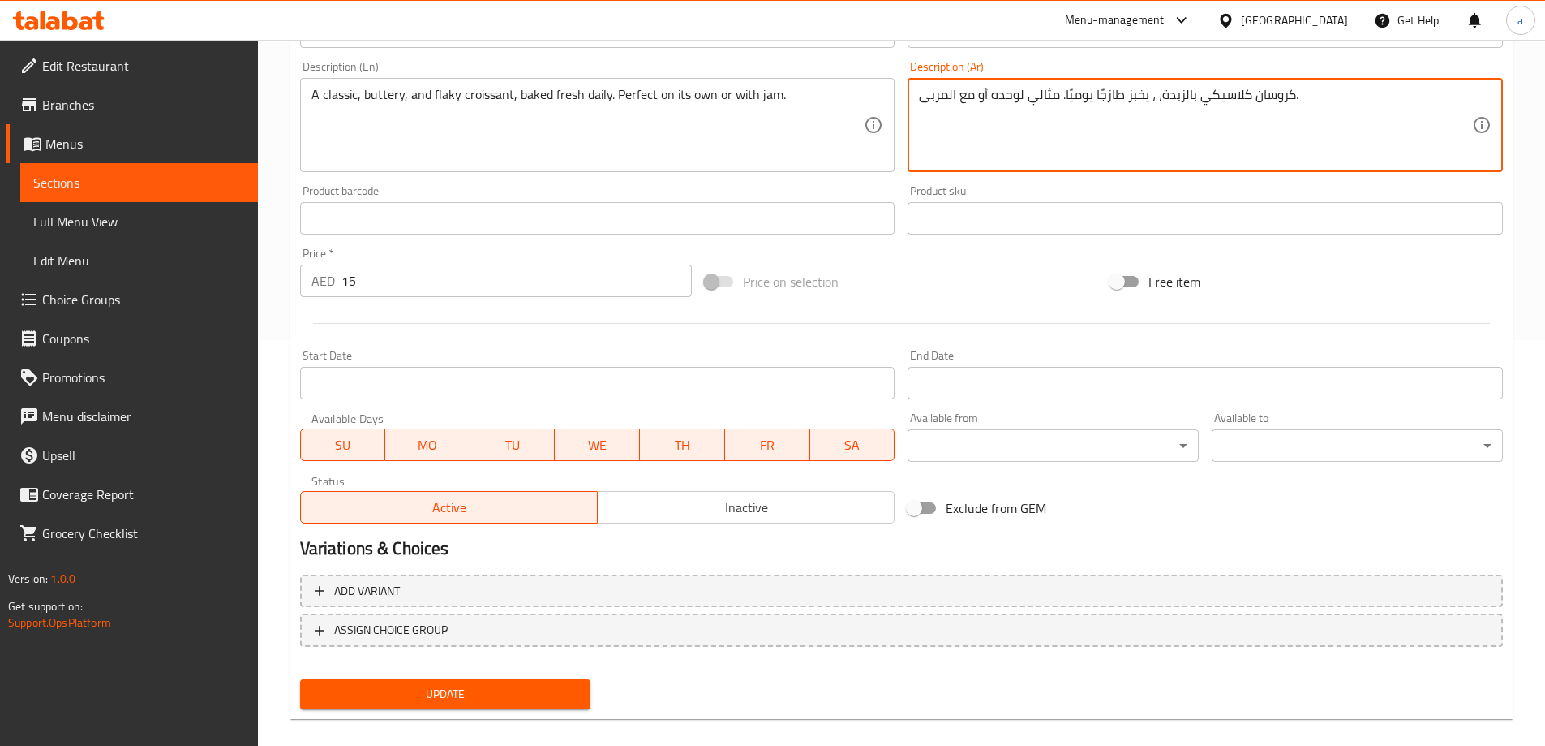
click at [491, 690] on span "Update" at bounding box center [445, 694] width 265 height 20
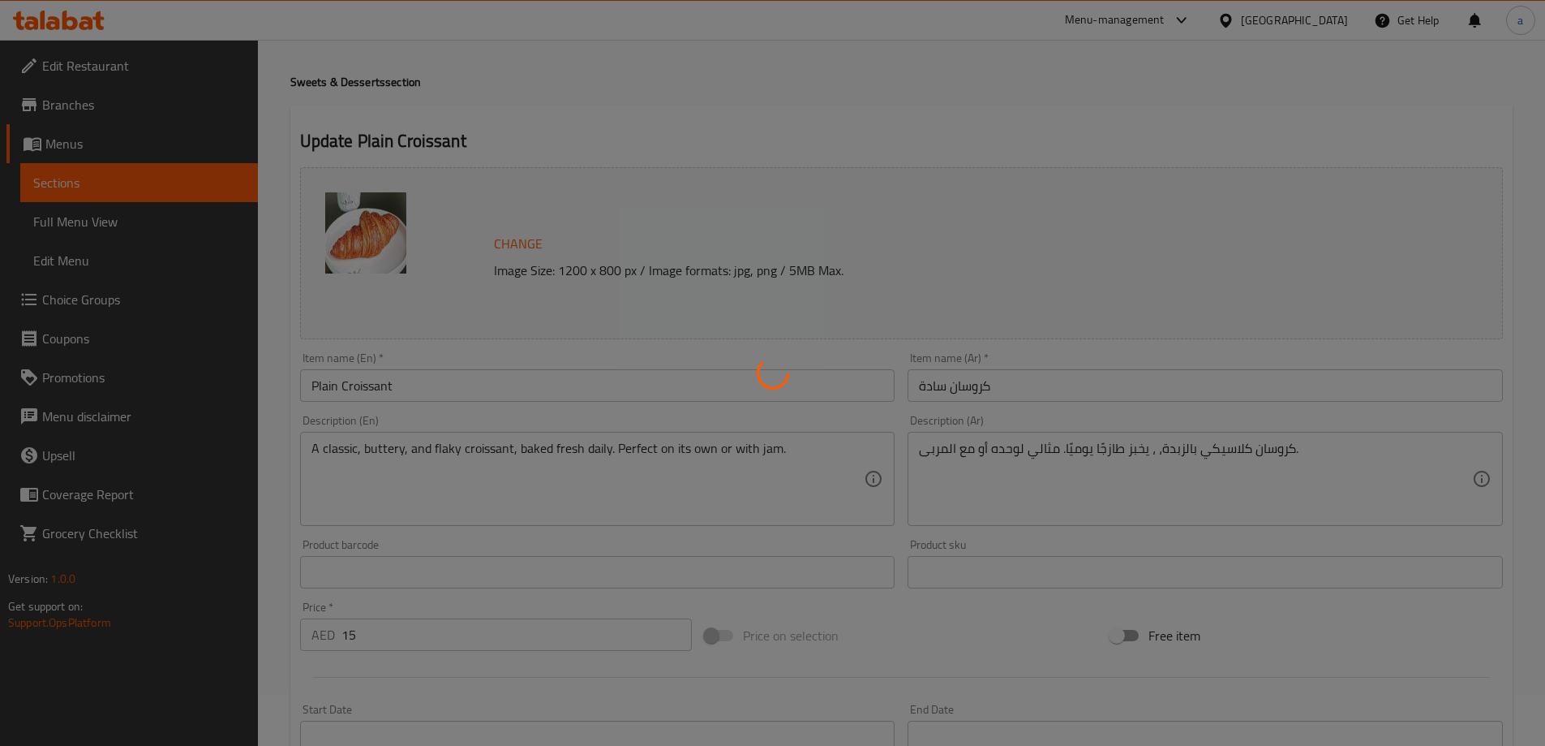
scroll to position [0, 0]
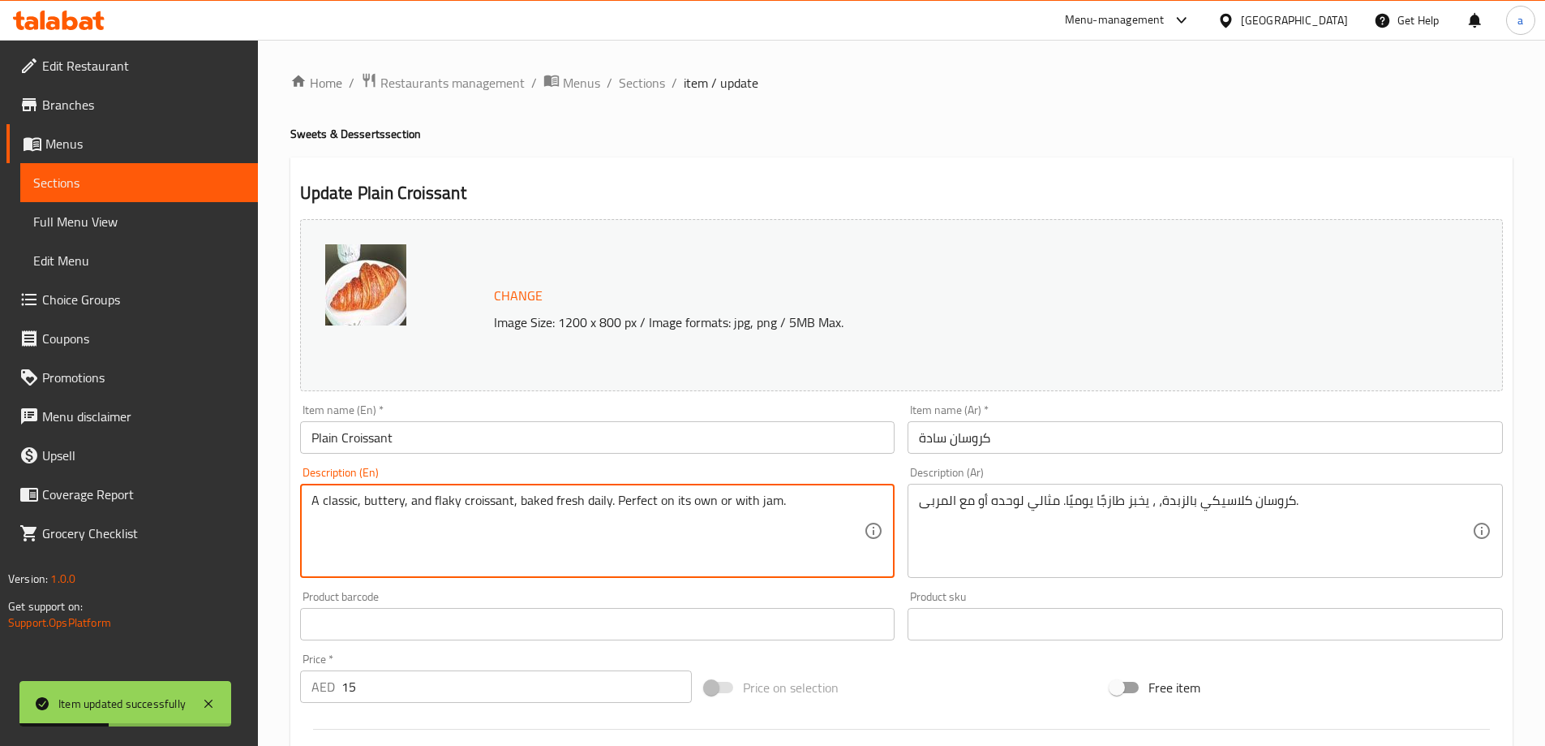
click at [445, 506] on textarea "A classic, buttery, and flaky croissant, baked fresh daily. Perfect on its own …" at bounding box center [588, 530] width 553 height 77
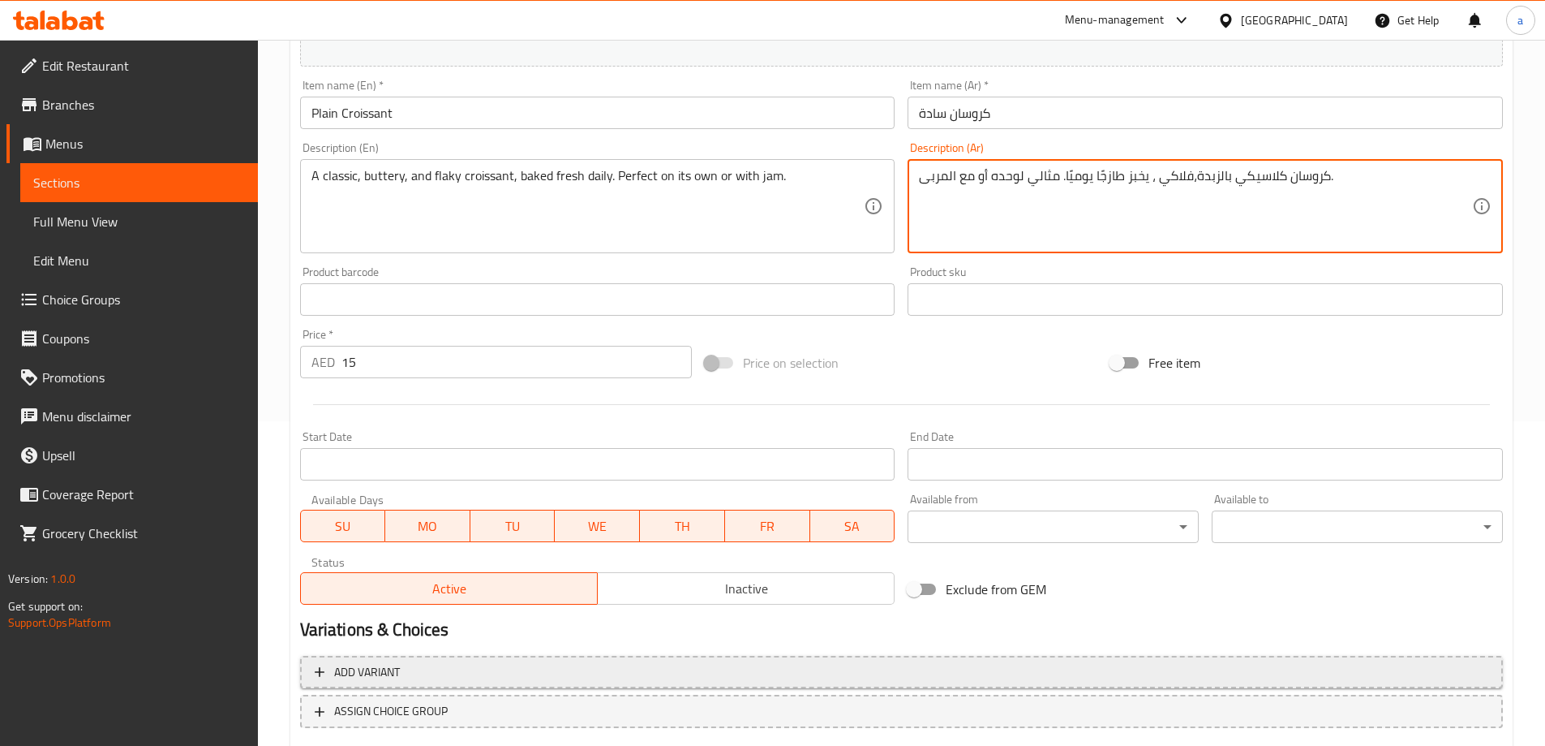
scroll to position [424, 0]
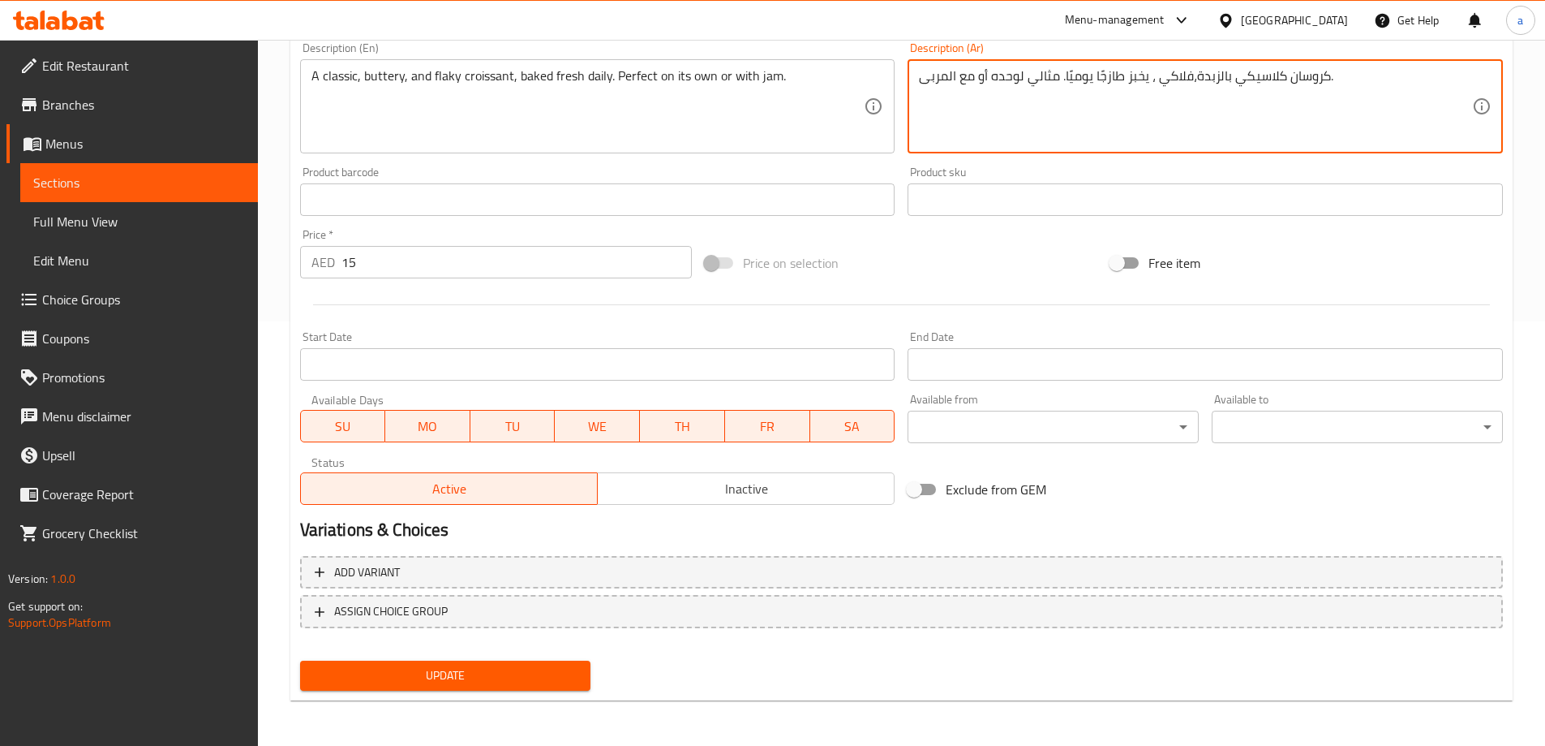
type textarea "كروسان كلاسيكي بالزبدة،فلاكي ، يخبز طازجًا يوميًا. مثالي لوحده أو مع المربى."
click at [519, 665] on span "Update" at bounding box center [445, 675] width 265 height 20
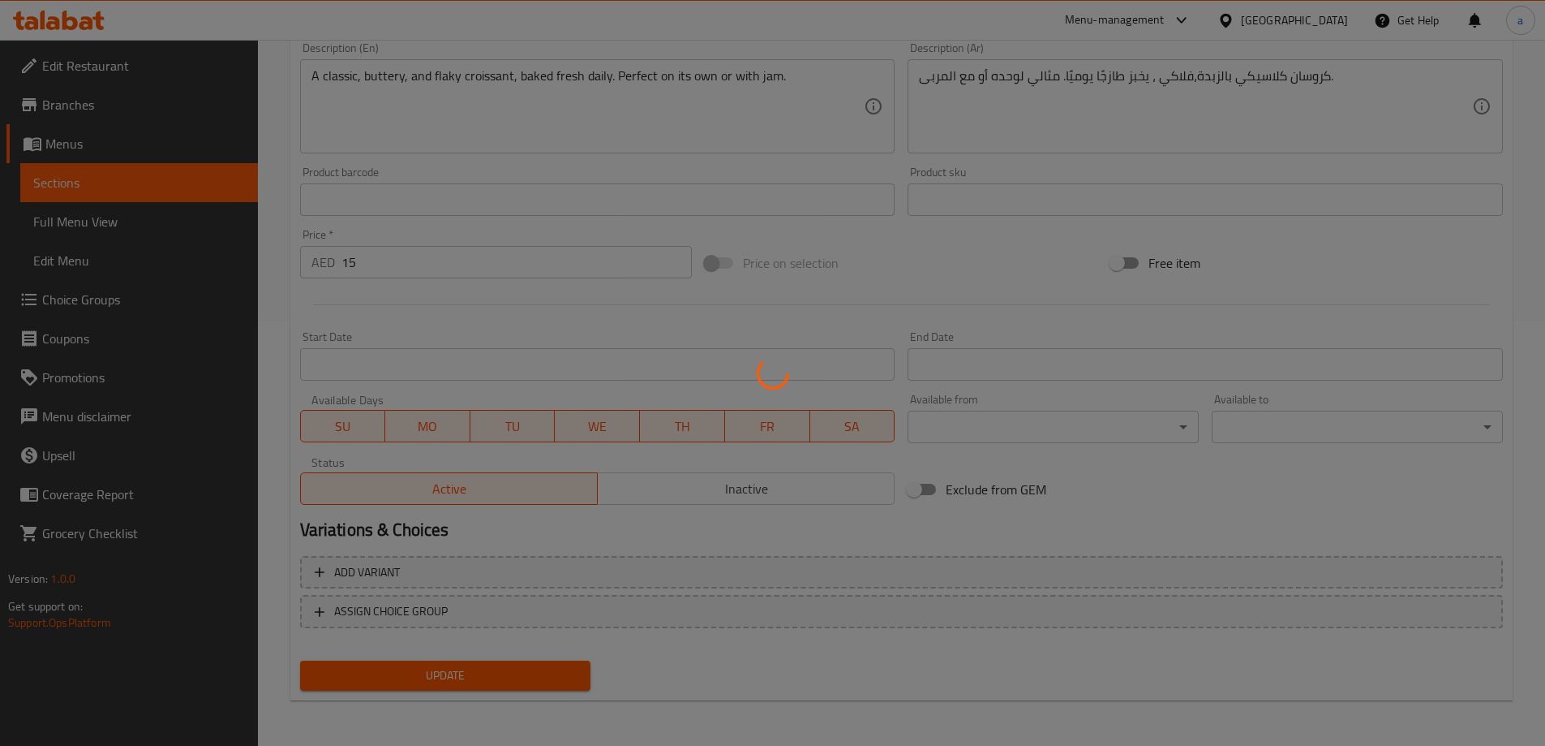
scroll to position [0, 0]
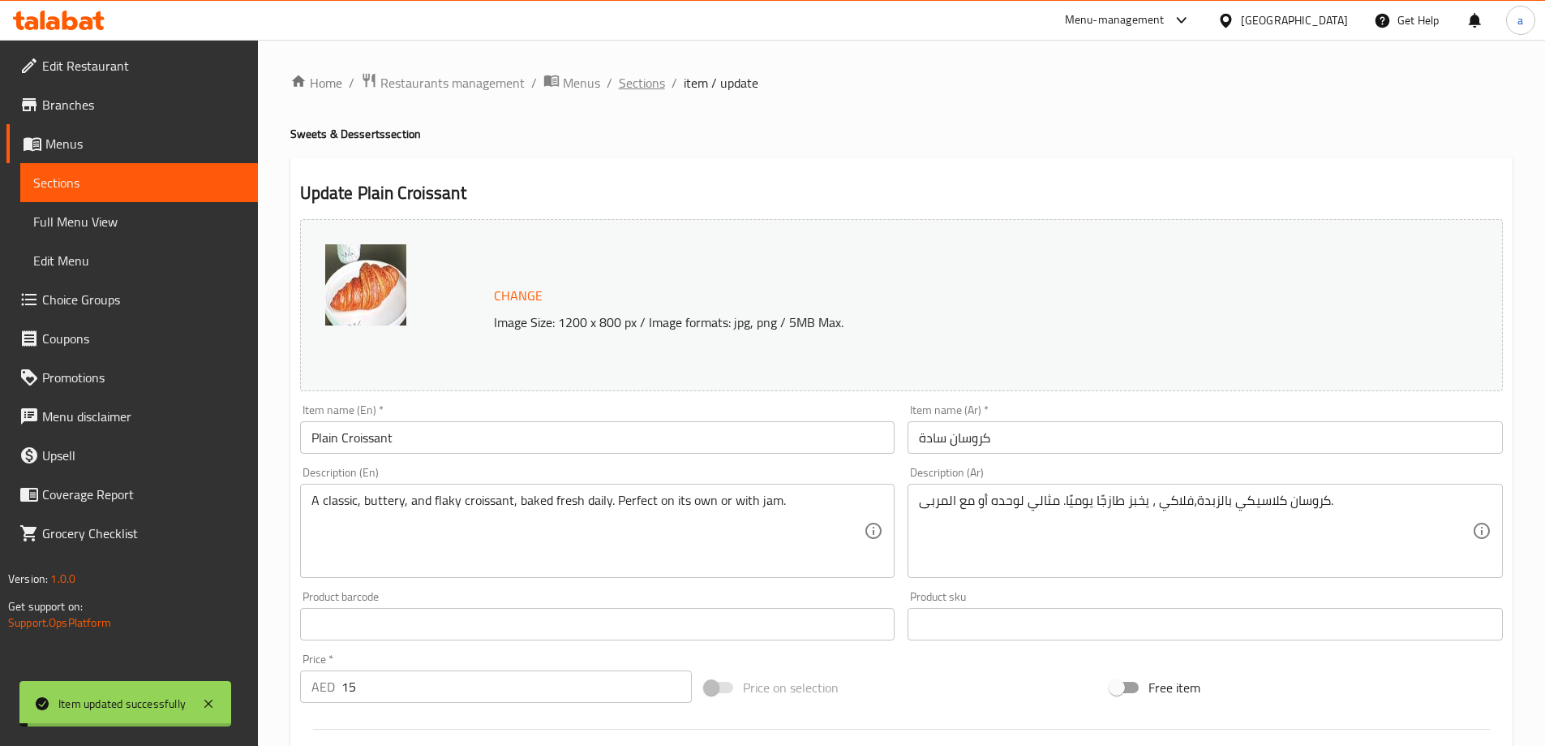
click at [629, 88] on span "Sections" at bounding box center [642, 82] width 46 height 19
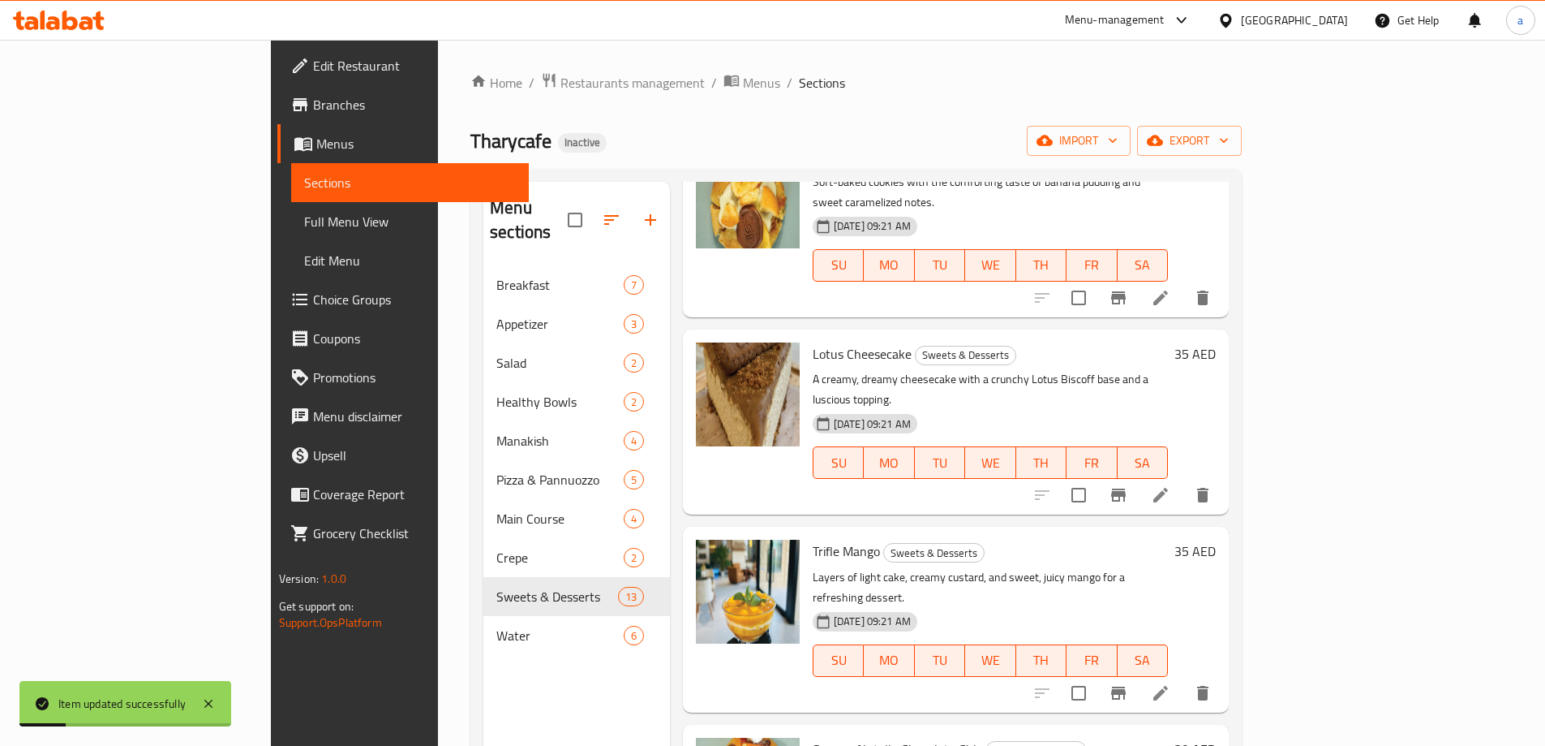
scroll to position [730, 0]
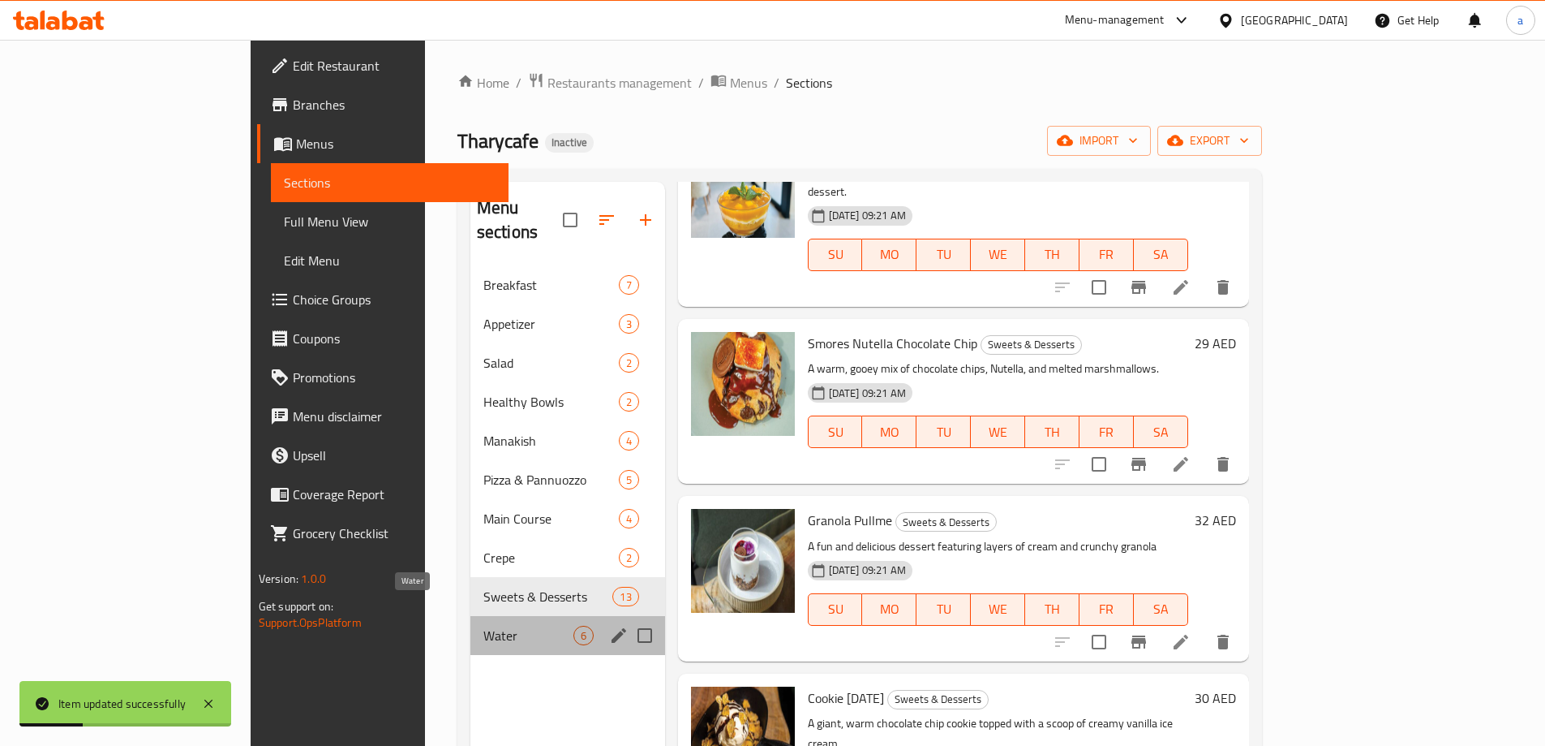
click at [484, 625] on span "Water" at bounding box center [529, 634] width 90 height 19
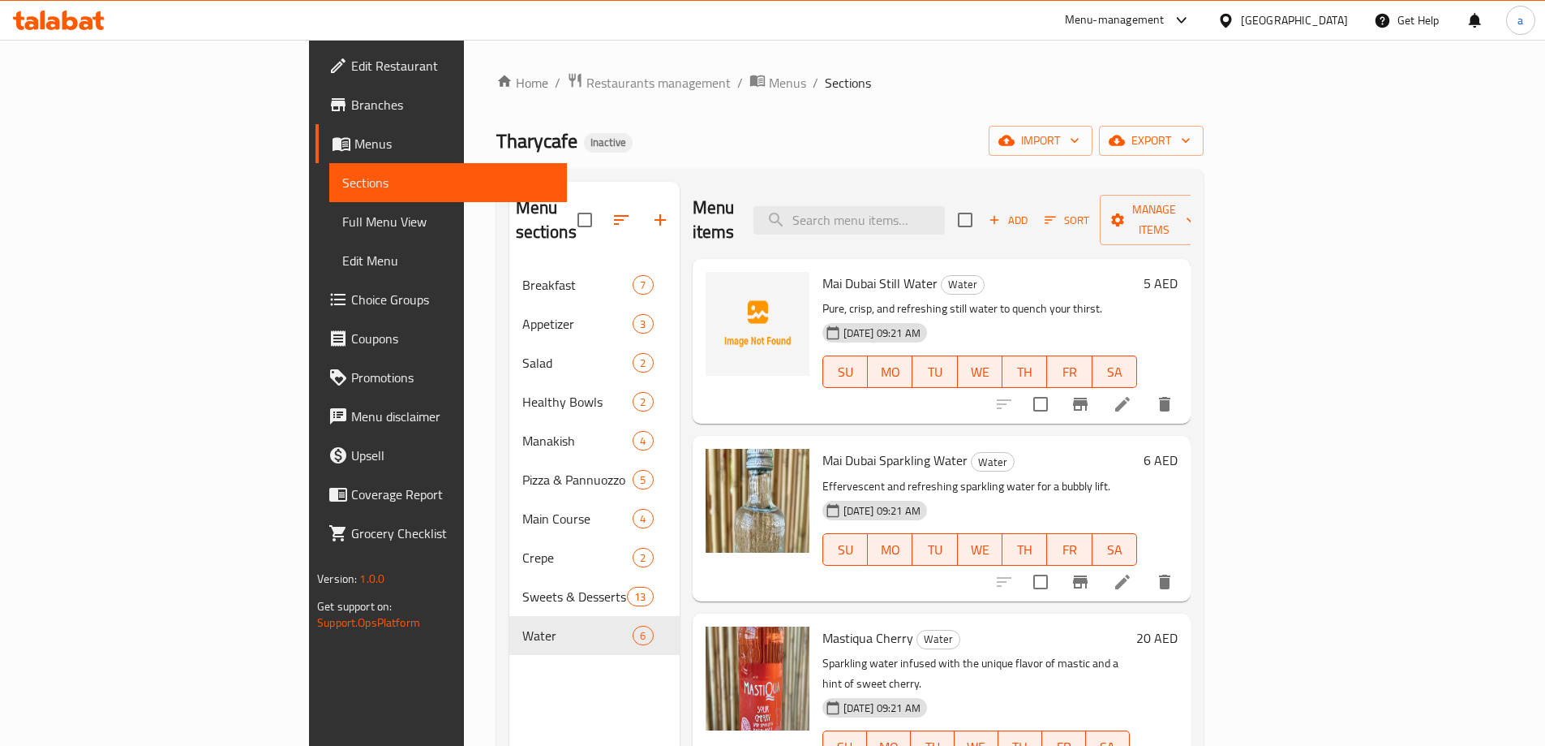
click at [1145, 389] on li at bounding box center [1122, 403] width 45 height 29
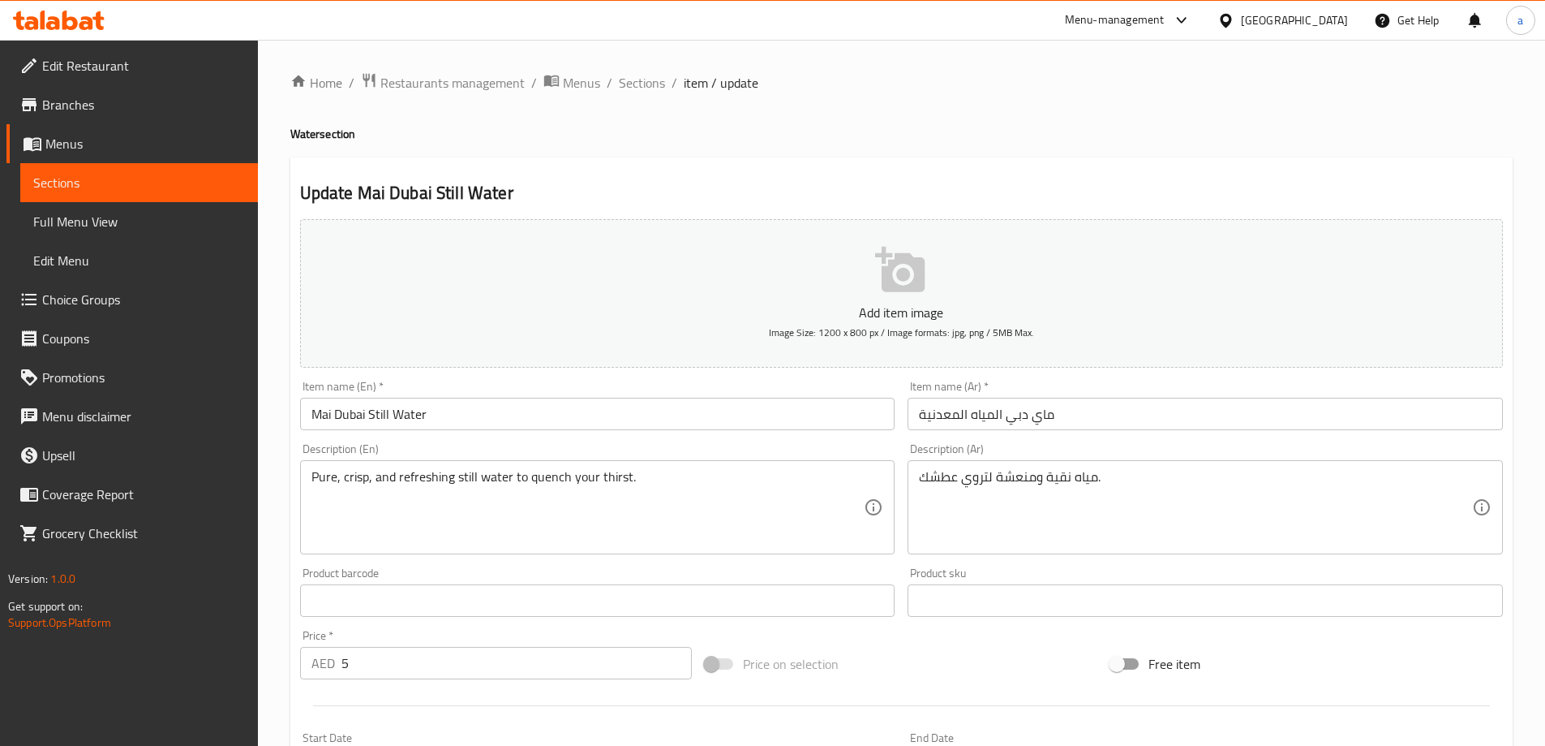
click at [386, 413] on input "Mai Dubai Still Water" at bounding box center [597, 414] width 595 height 32
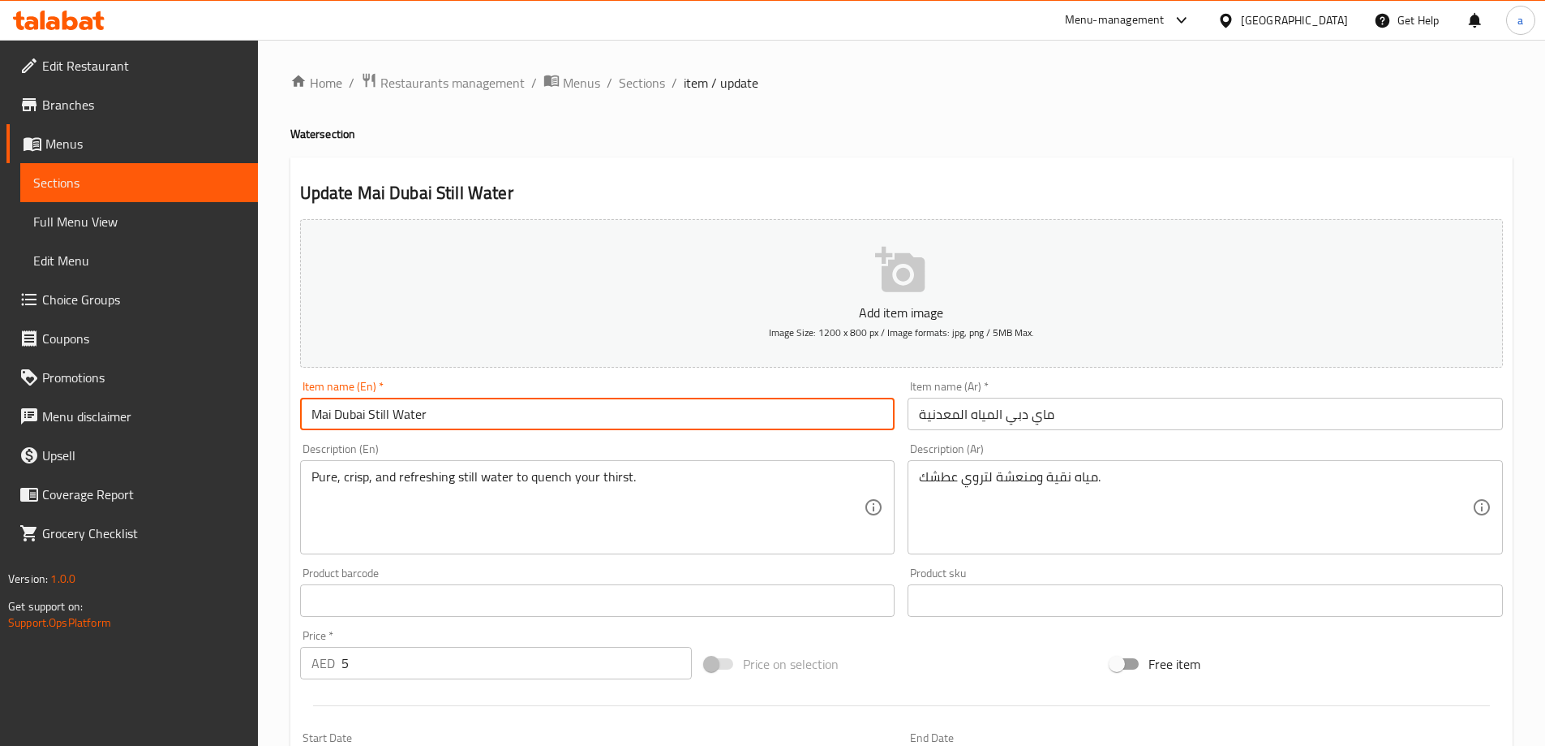
click at [386, 413] on input "Mai Dubai Still Water" at bounding box center [597, 414] width 595 height 32
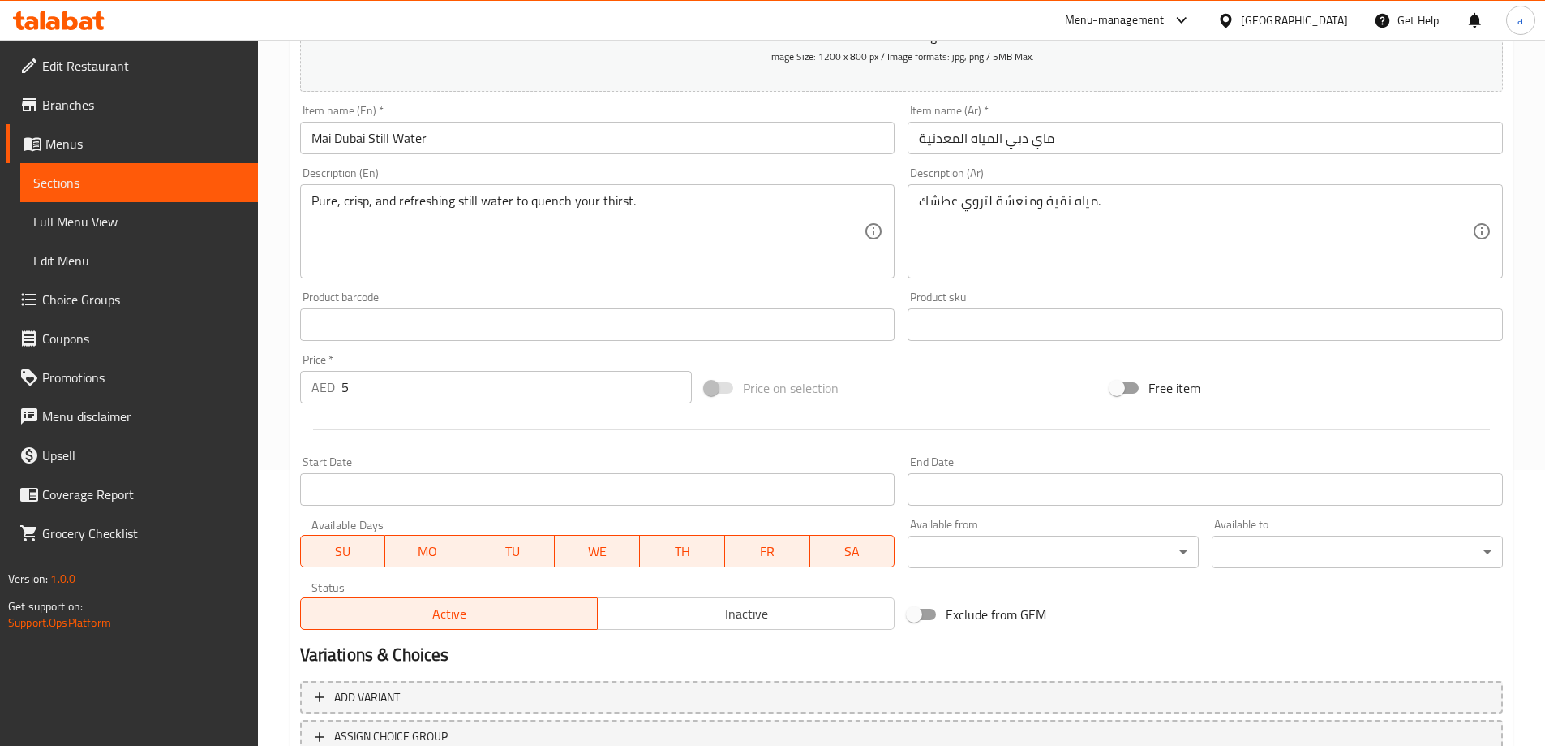
scroll to position [401, 0]
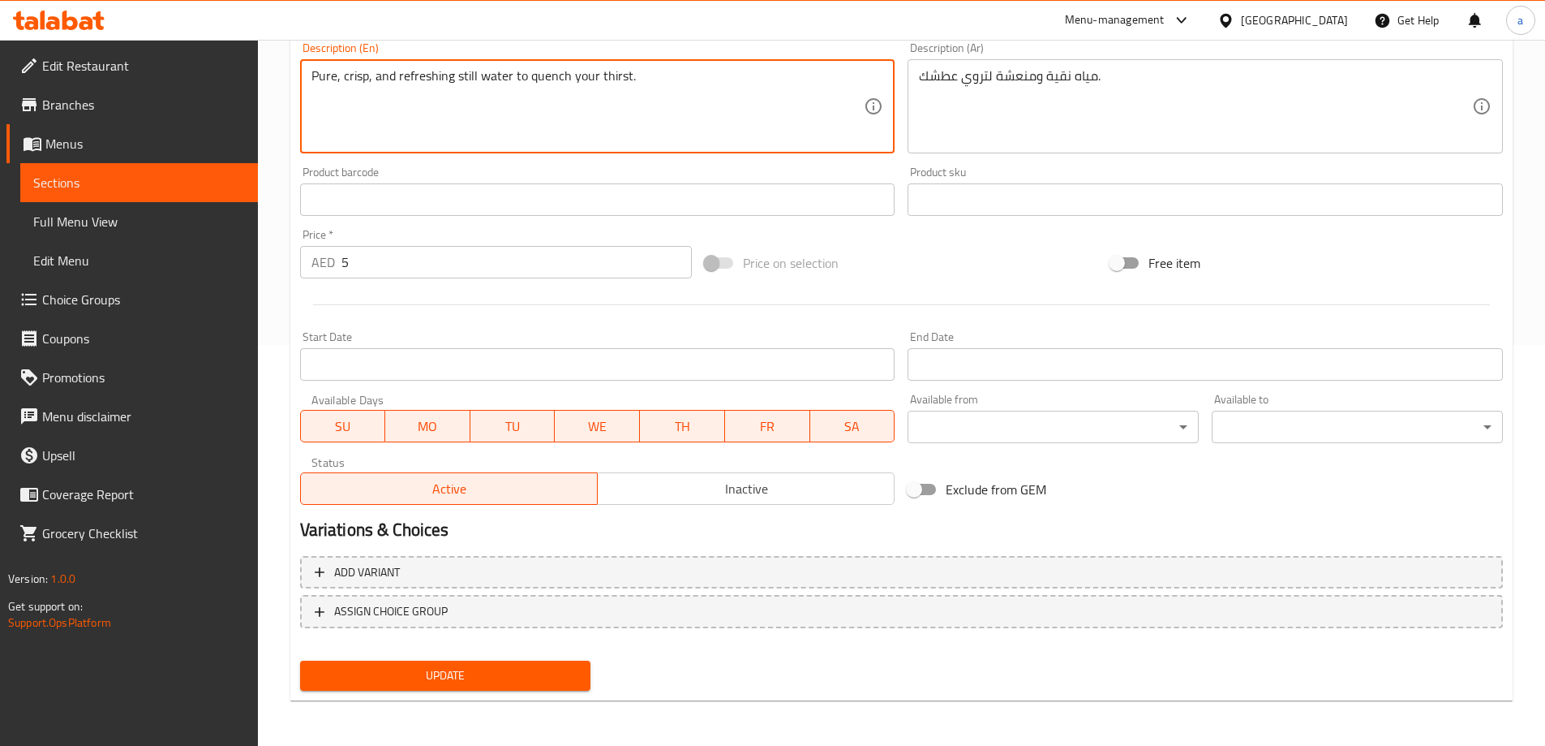
click at [355, 71] on textarea "Pure, crisp, and refreshing still water to quench your thirst." at bounding box center [588, 106] width 553 height 77
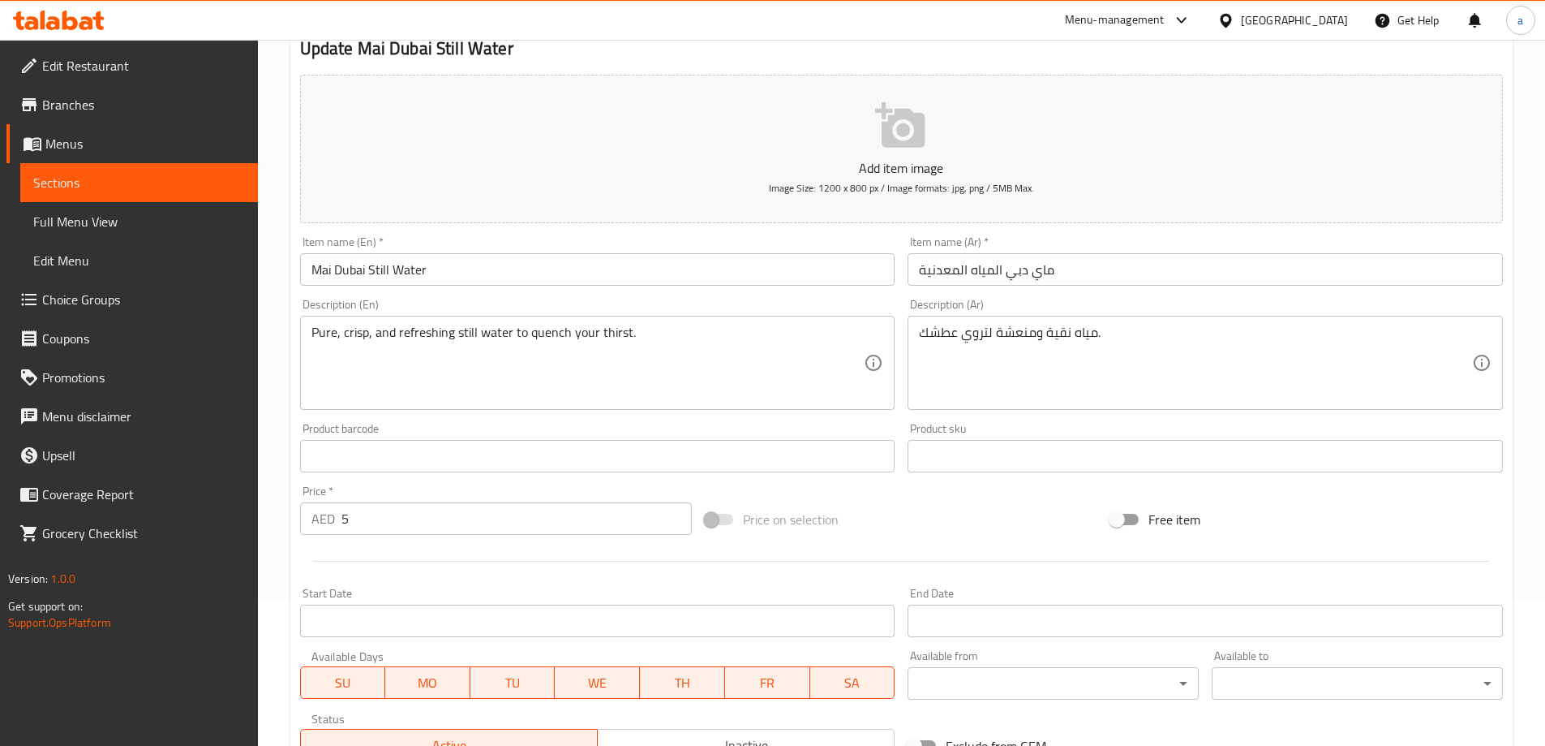
scroll to position [0, 0]
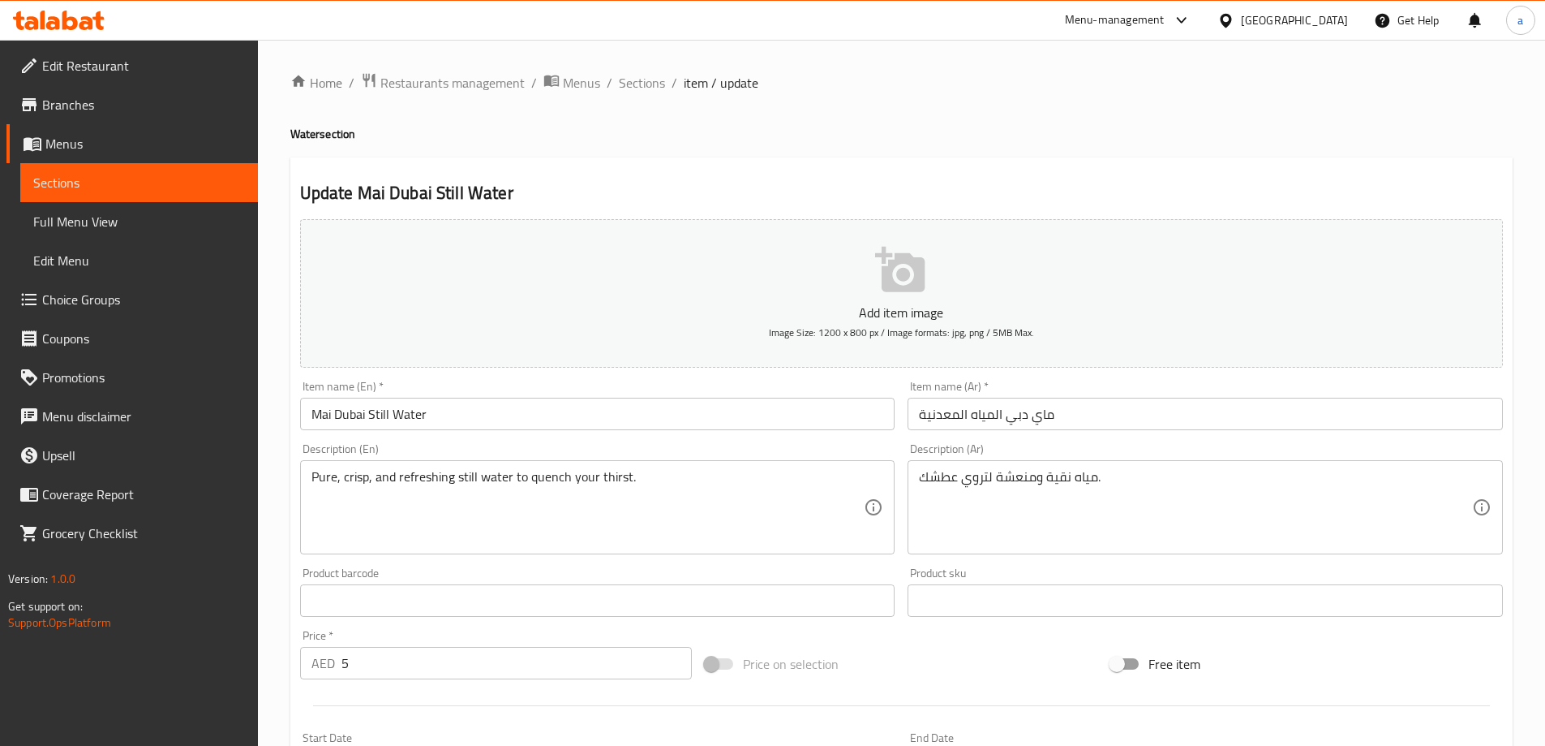
drag, startPoint x: 1045, startPoint y: 482, endPoint x: 1045, endPoint y: 492, distance: 9.7
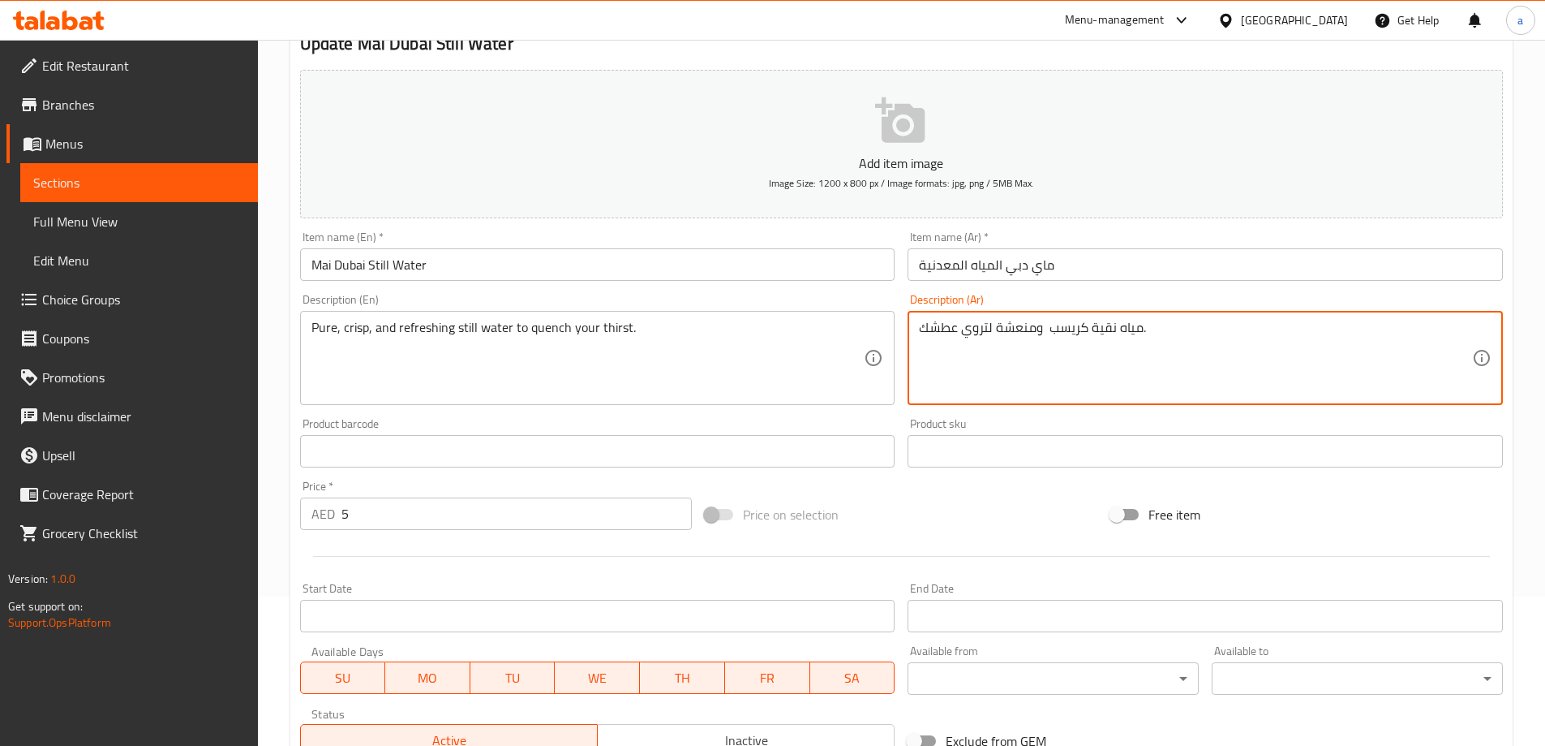
scroll to position [324, 0]
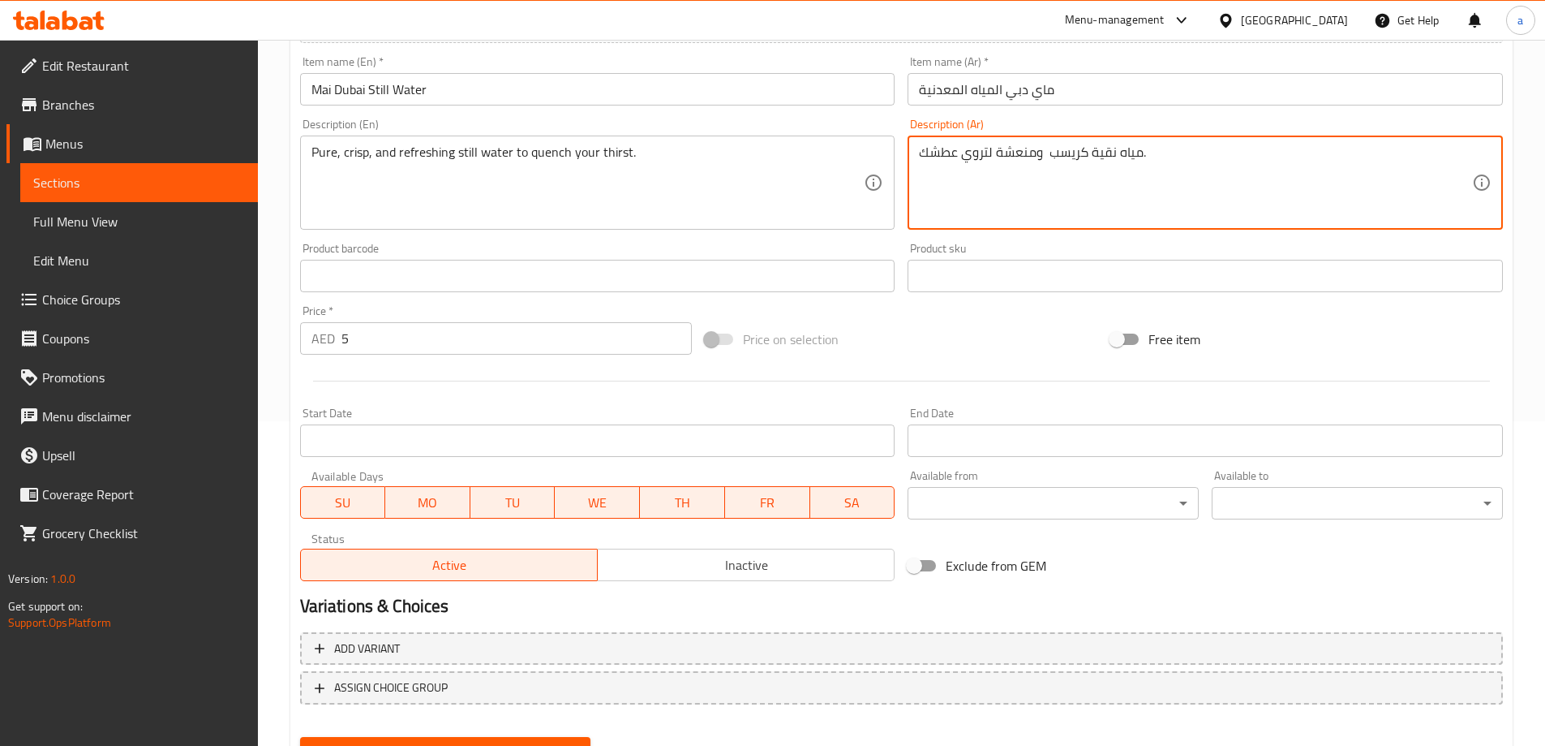
type textarea "مياه نقية كريسب ومنعشة لتروي عطشك."
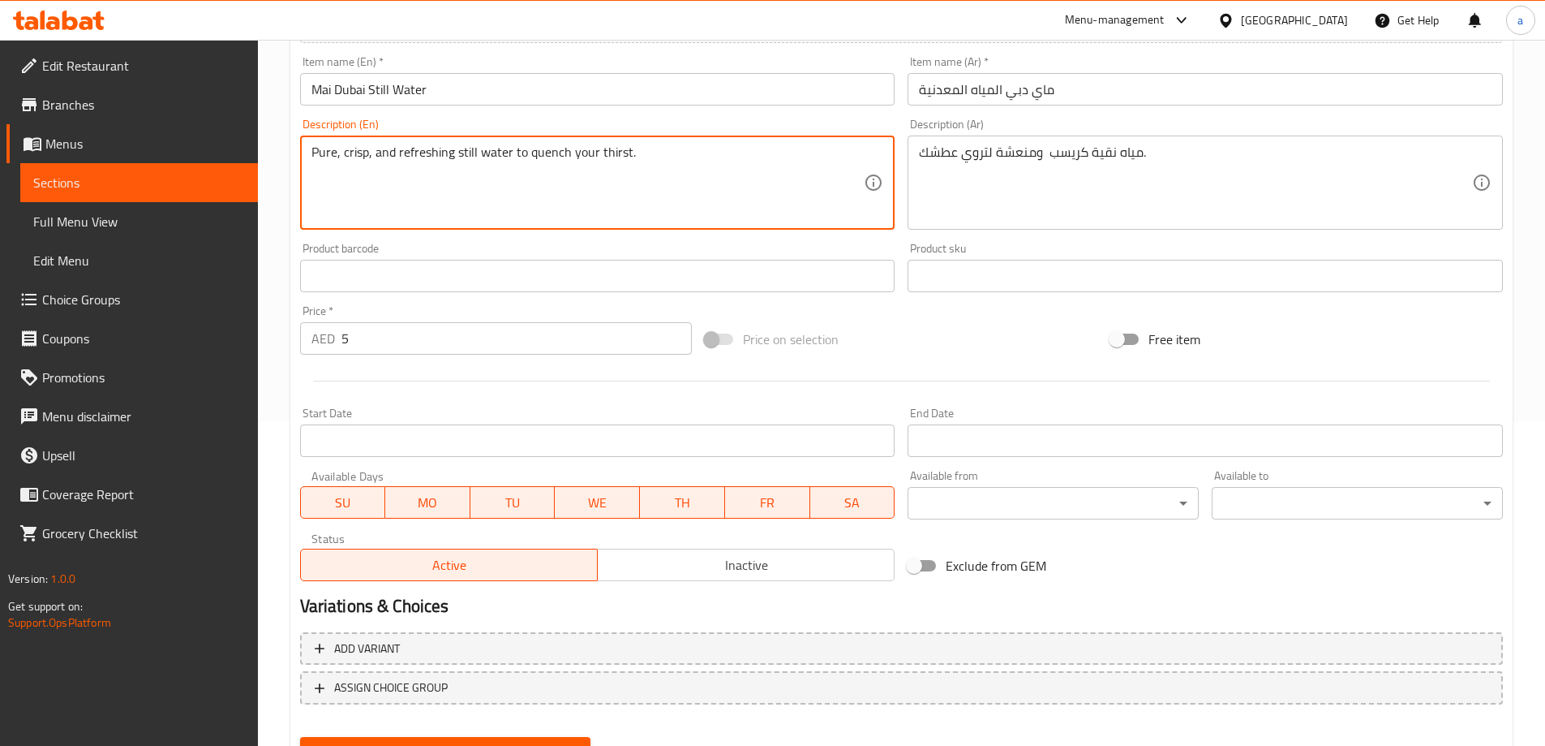
drag, startPoint x: 527, startPoint y: 151, endPoint x: 638, endPoint y: 177, distance: 113.3
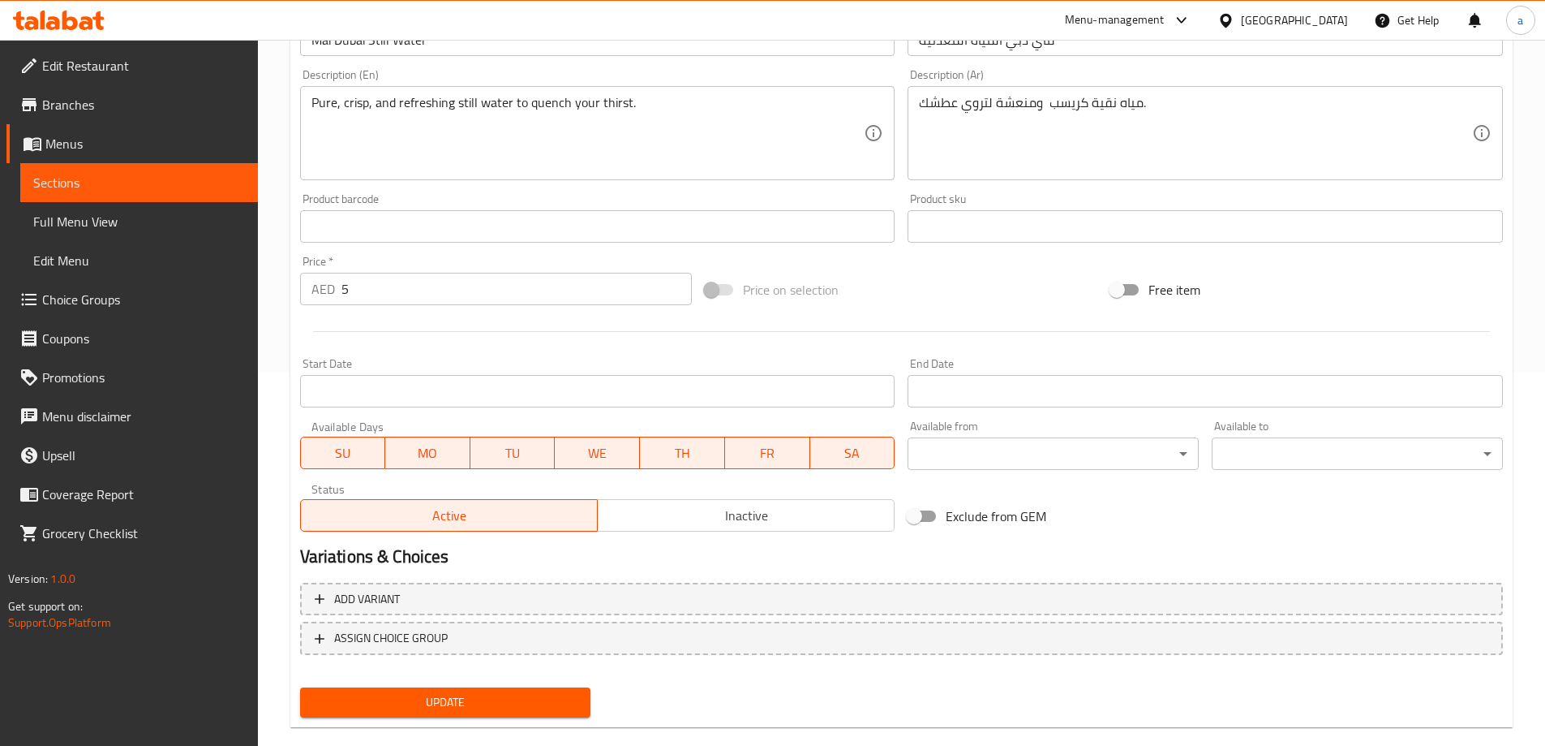
scroll to position [401, 0]
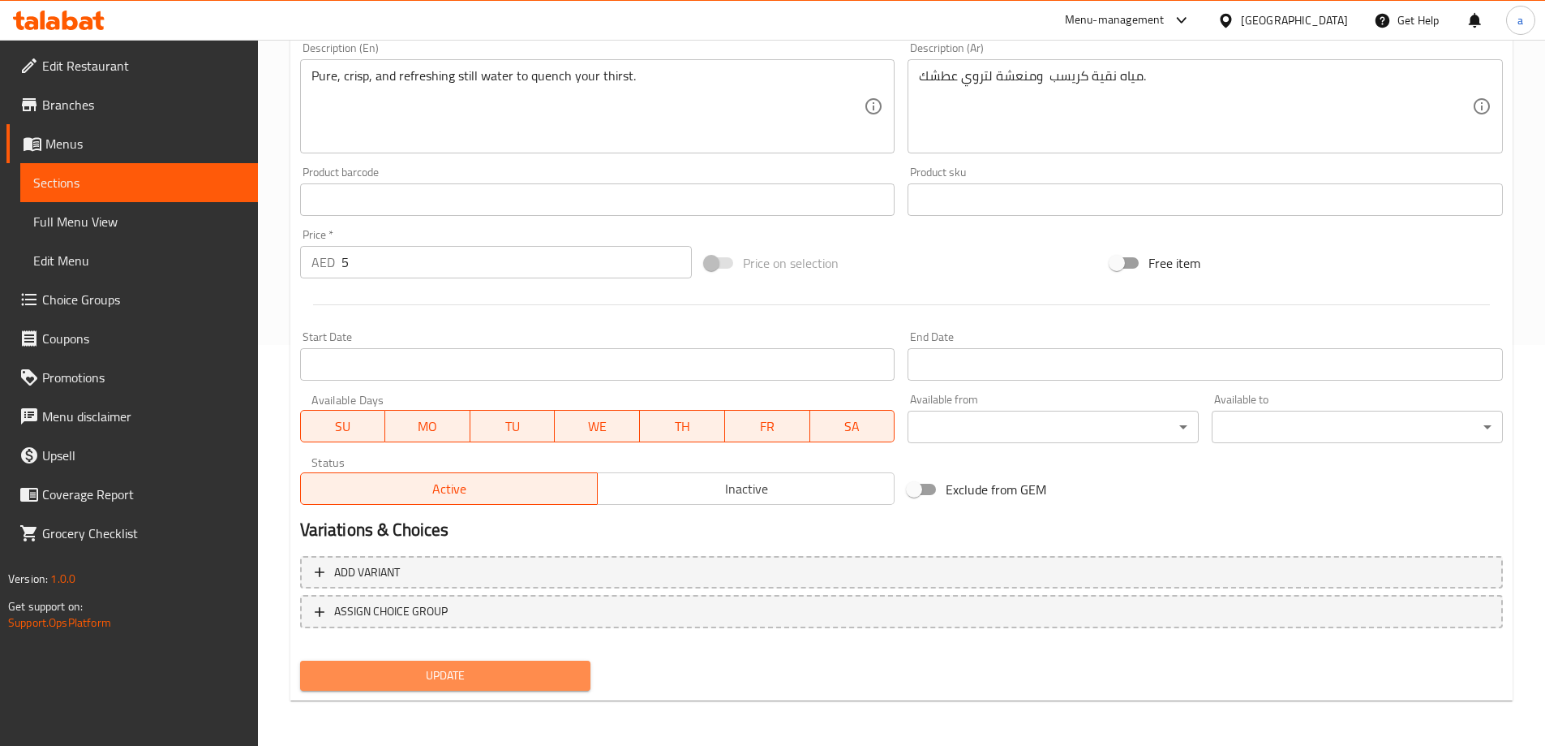
click at [365, 666] on span "Update" at bounding box center [445, 675] width 265 height 20
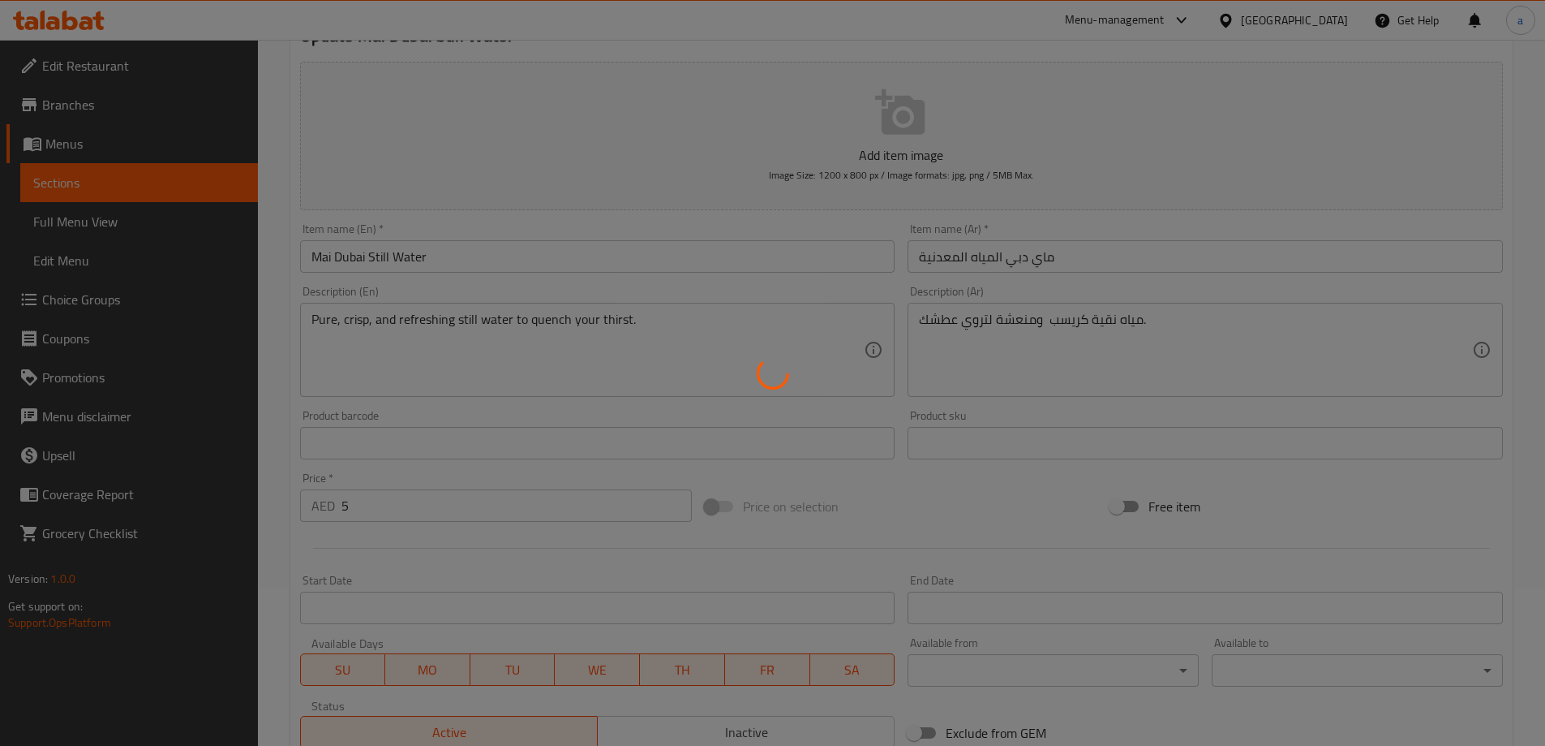
scroll to position [0, 0]
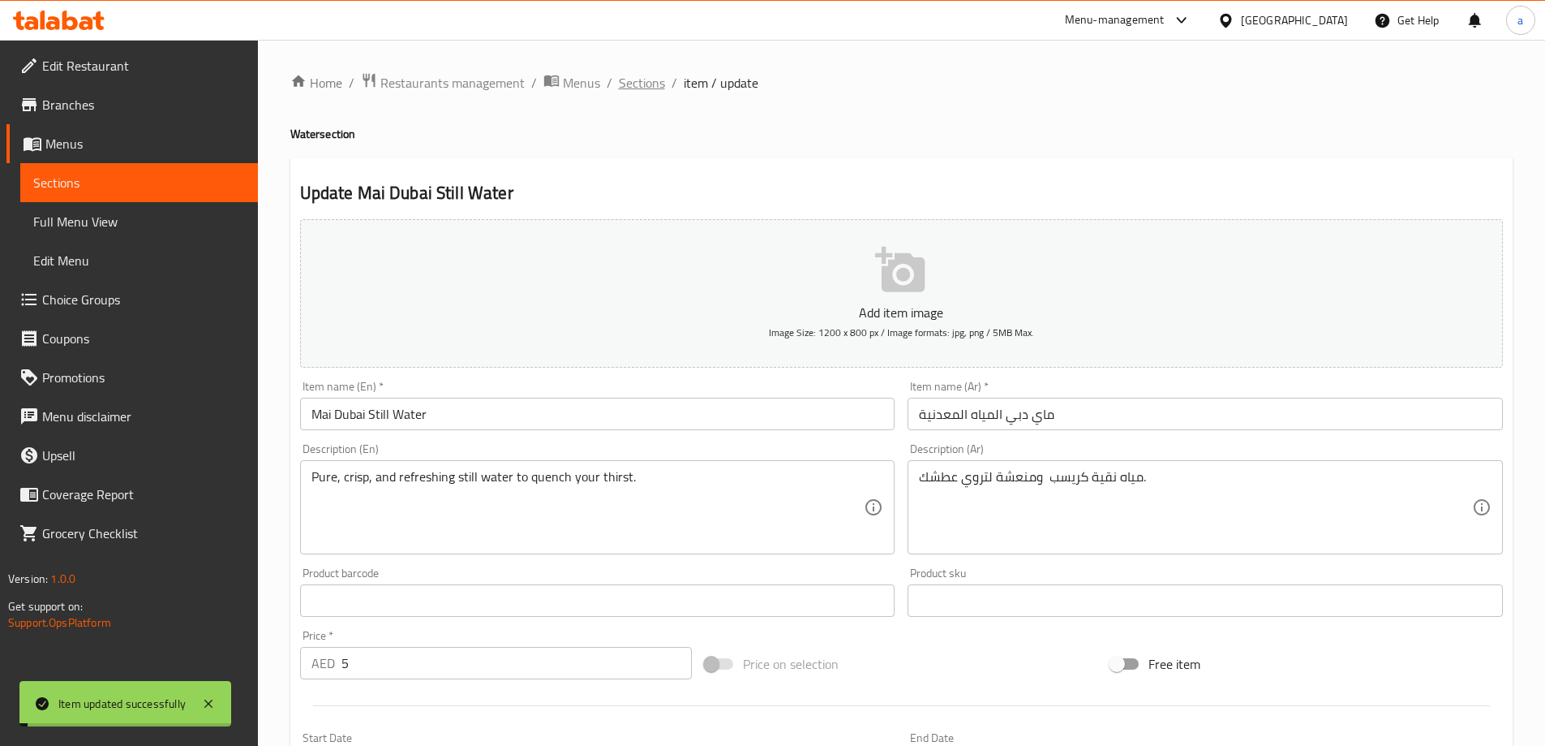
click at [649, 73] on span "Sections" at bounding box center [642, 82] width 46 height 19
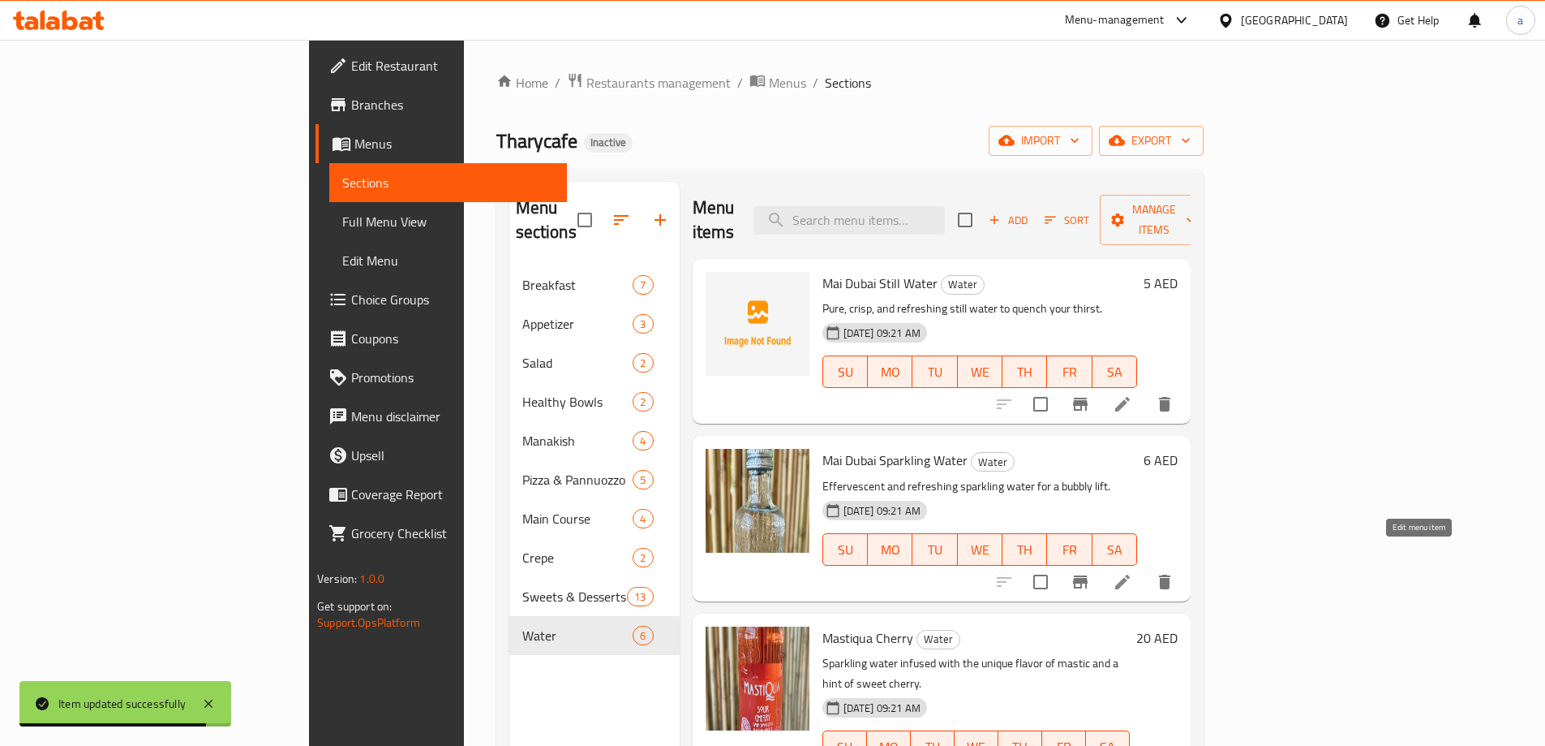
click at [1132, 572] on icon at bounding box center [1122, 581] width 19 height 19
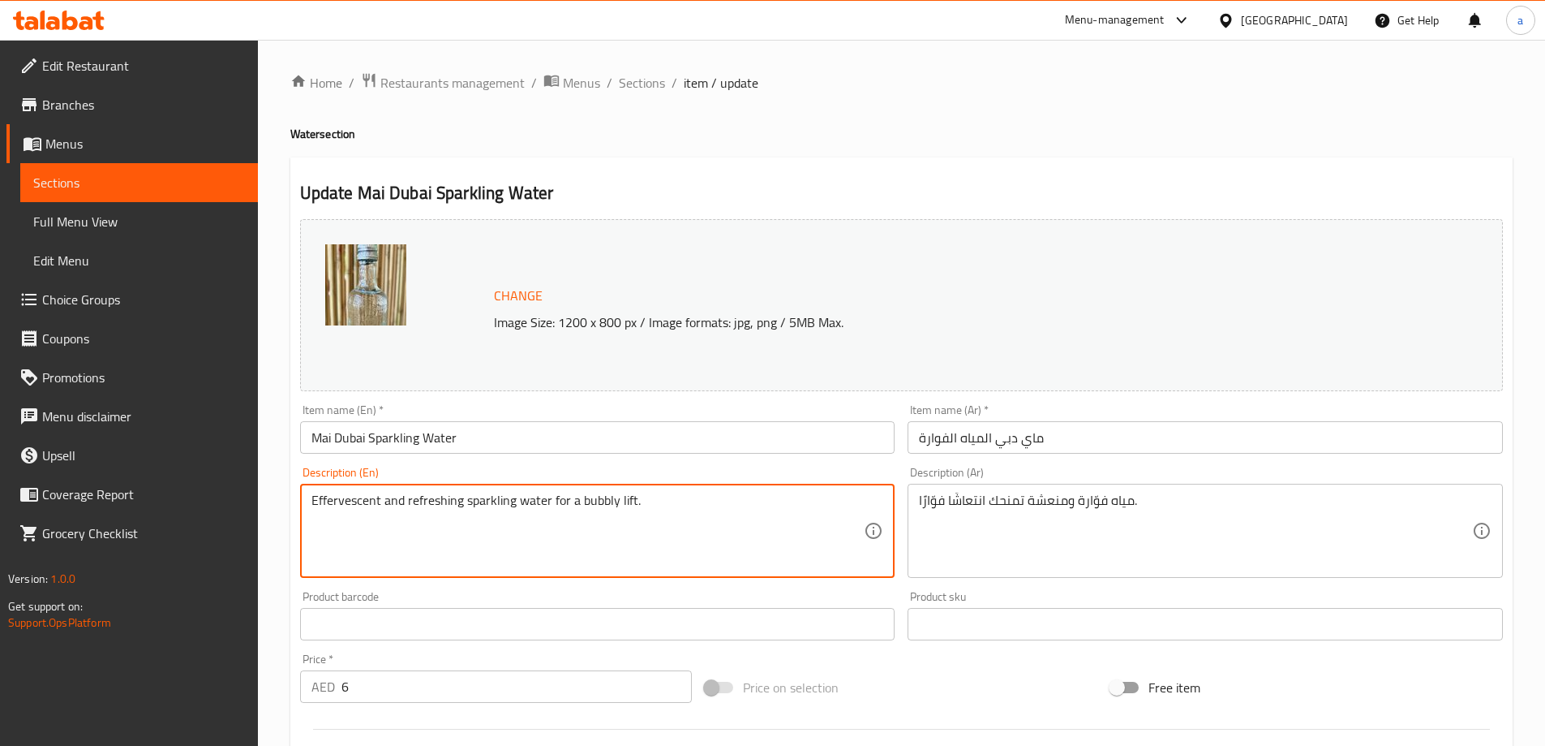
click at [471, 519] on textarea "Effervescent and refreshing sparkling water for a bubbly lift." at bounding box center [588, 530] width 553 height 77
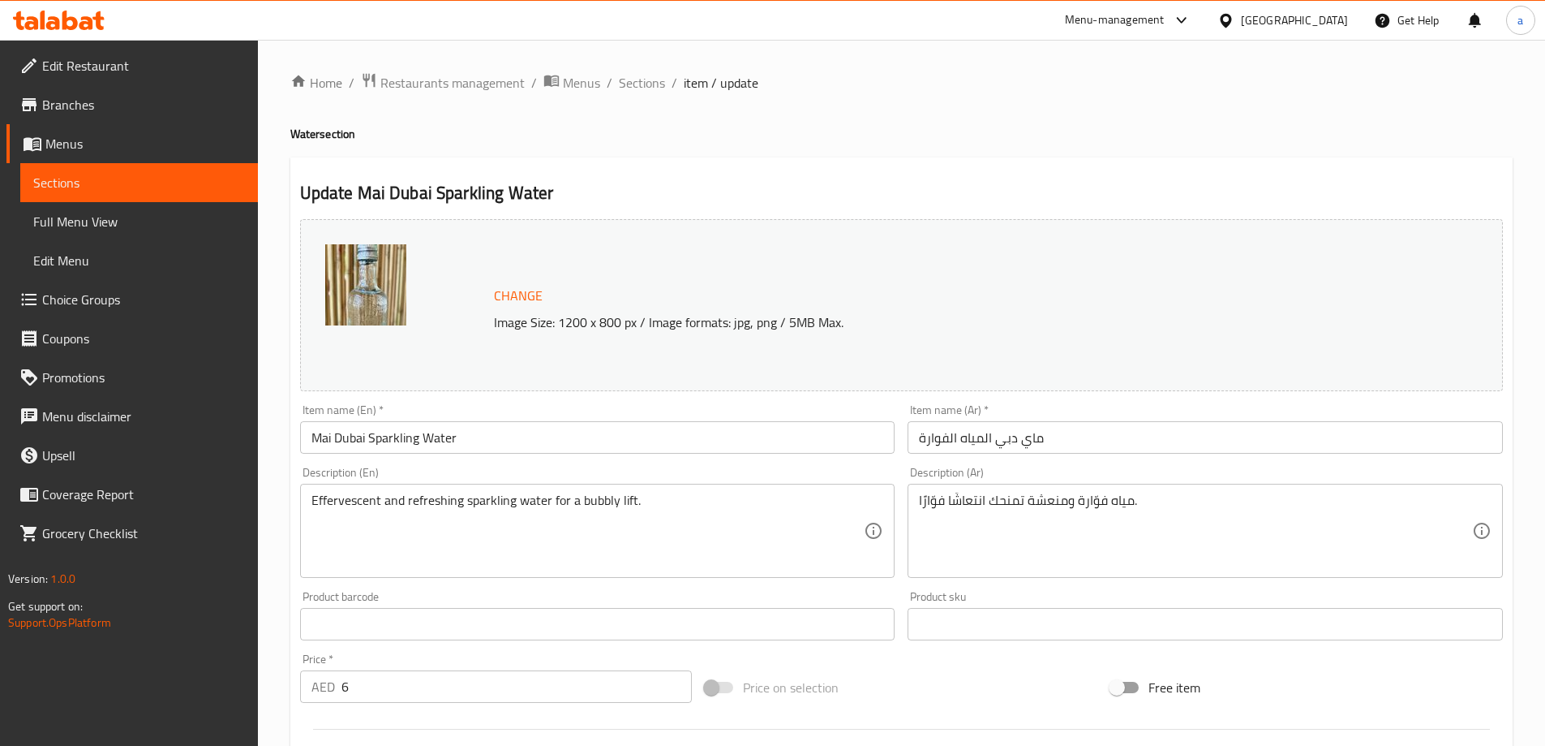
click at [1169, 486] on div "مياه فوّارة ومنعشة تمنحك انتعاشًا فوّارًا. Description (Ar)" at bounding box center [1205, 531] width 595 height 94
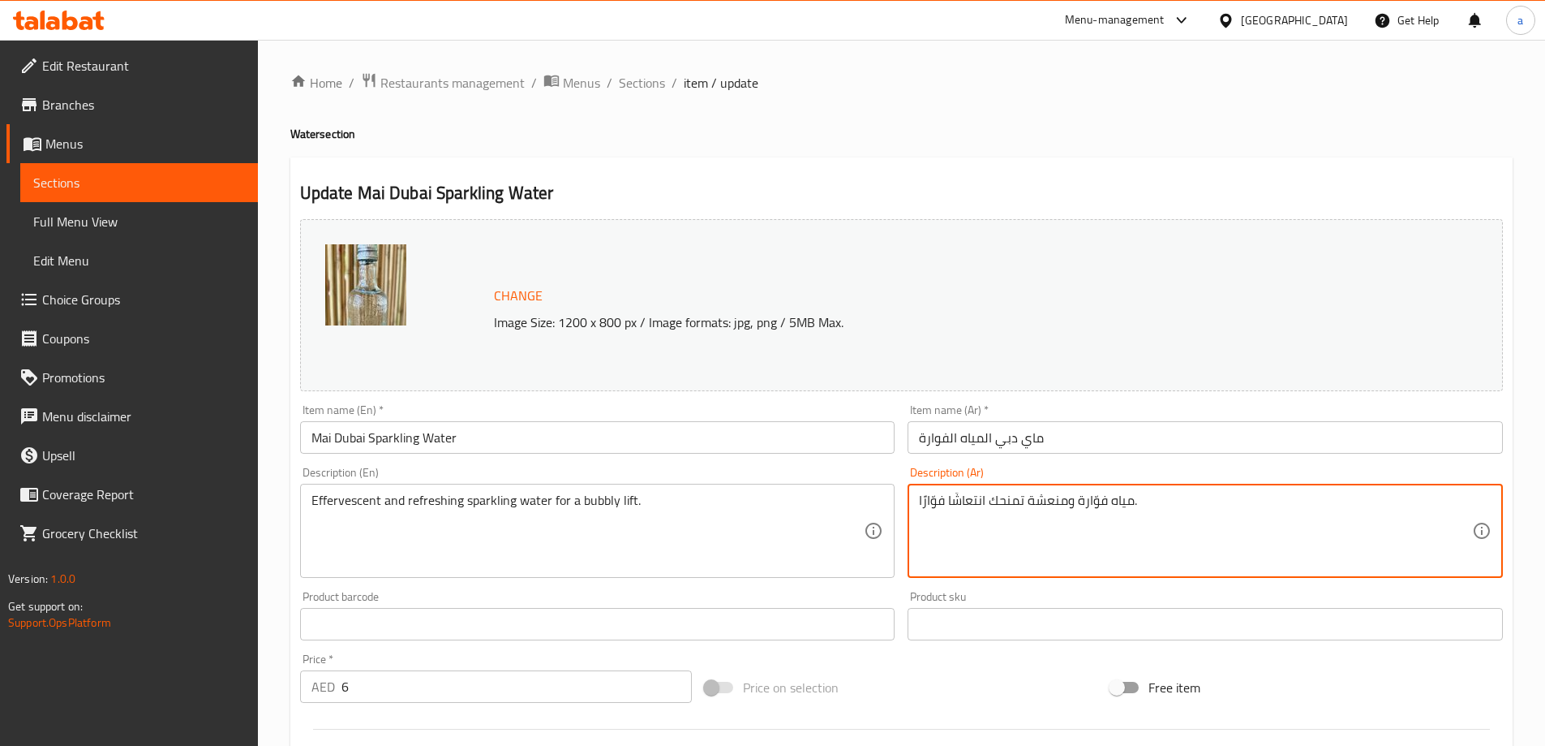
click at [1165, 506] on textarea "مياه فوّارة ومنعشة تمنحك انتعاشًا فوّارًا." at bounding box center [1195, 530] width 553 height 77
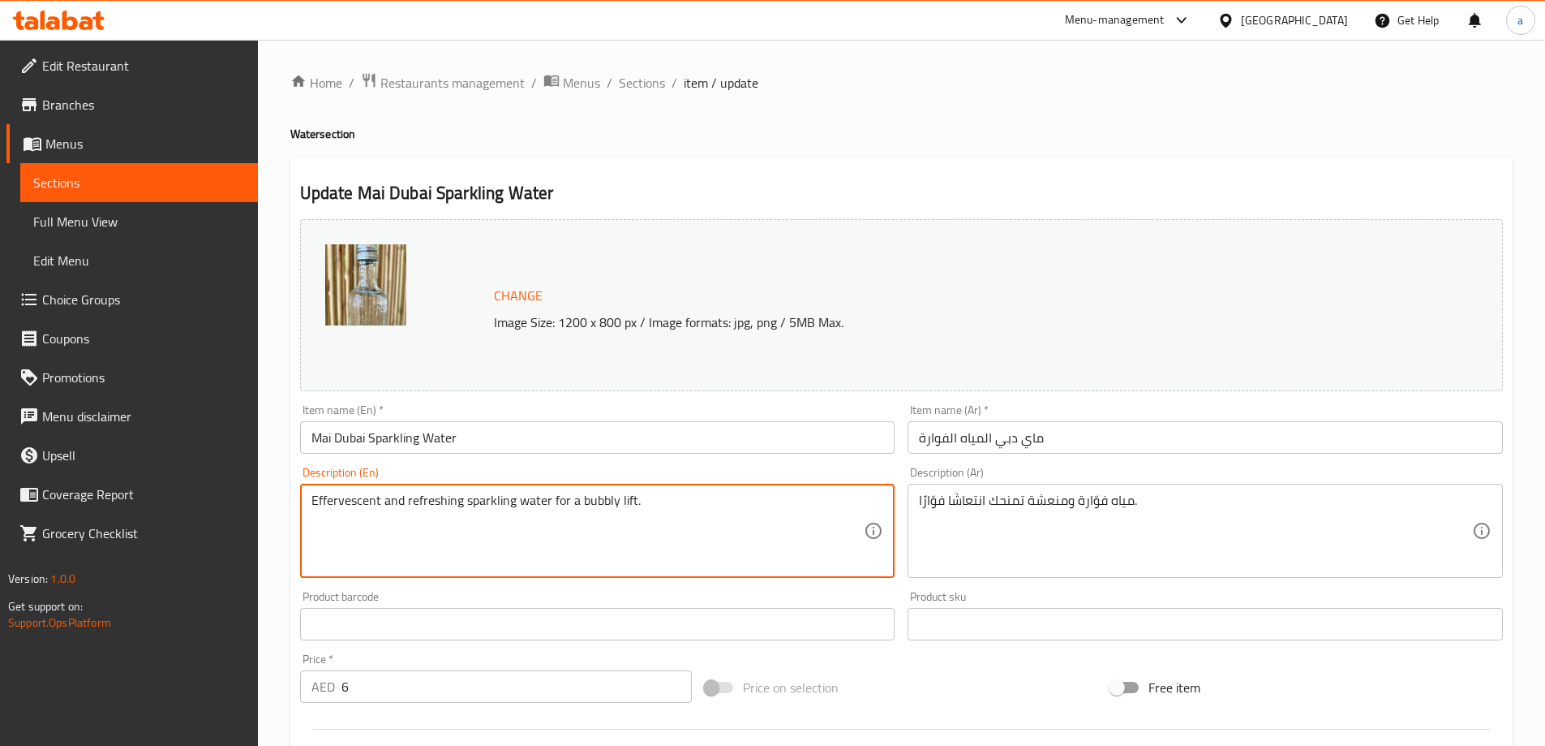
click at [321, 492] on textarea "Effervescent and refreshing sparkling water for a bubbly lift." at bounding box center [588, 530] width 553 height 77
click at [477, 505] on textarea "Effervescent and refreshing sparkling water for a bubbly lift." at bounding box center [588, 530] width 553 height 77
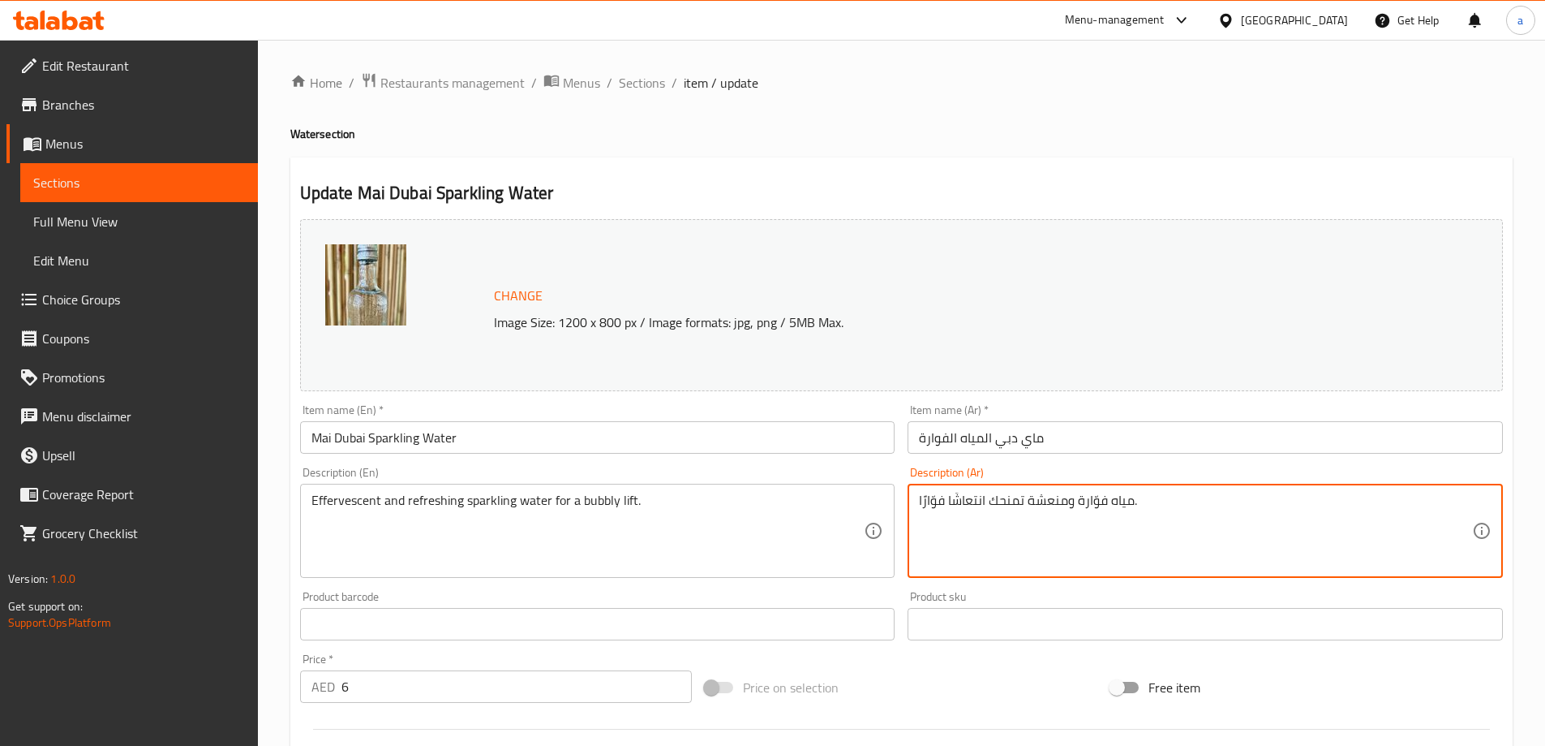
click at [1029, 504] on textarea "مياه فوّارة ومنعشة تمنحك انتعاشًا فوّارًا." at bounding box center [1195, 530] width 553 height 77
click at [990, 505] on textarea "مياه فوّارة ومنعشة سباركلينج تمنحك انتعاشًا فوّارًا." at bounding box center [1195, 530] width 553 height 77
click at [964, 505] on textarea "مياه فوّارة ومنعشة سباركلينج تمنحك انتعاشًا فوّارًا." at bounding box center [1195, 530] width 553 height 77
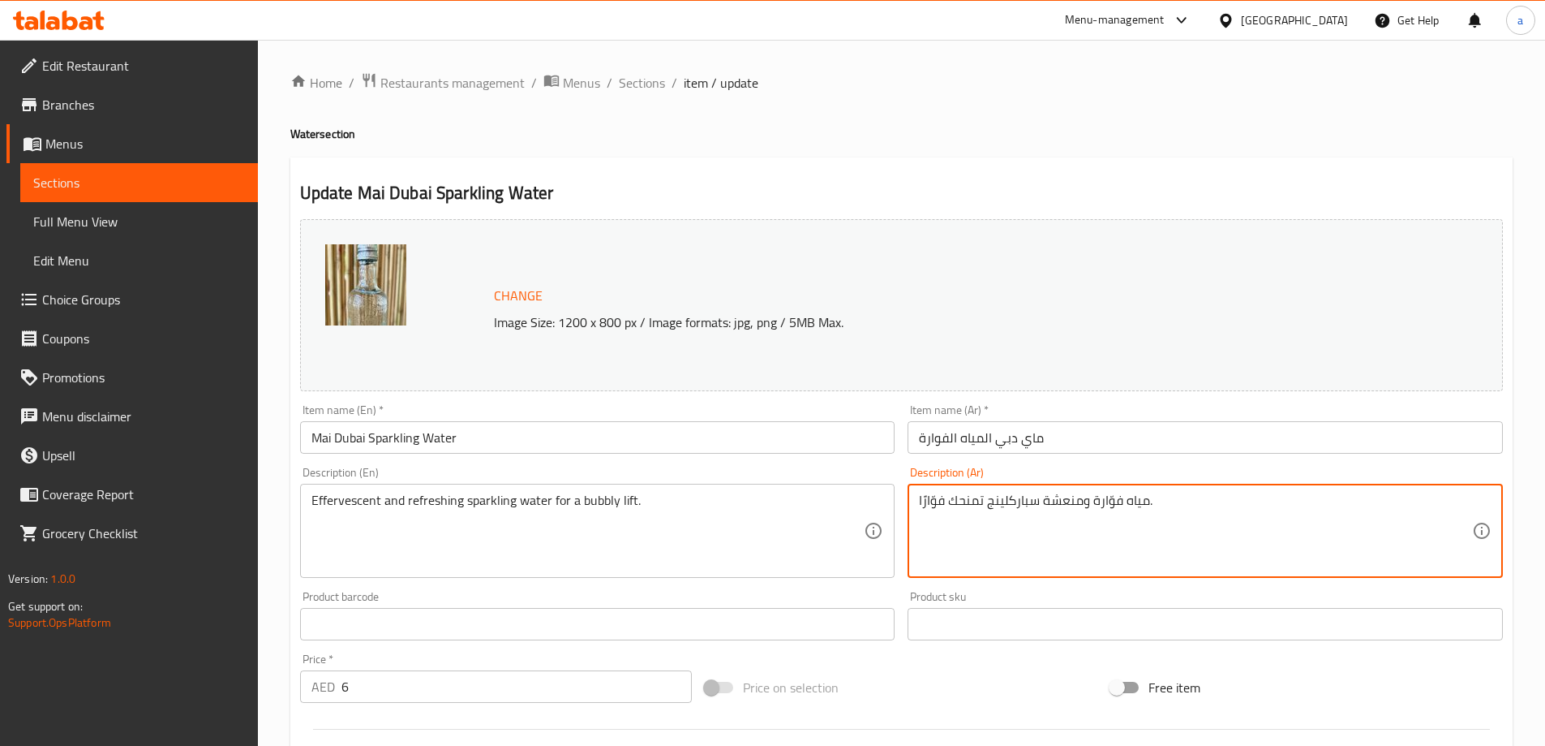
click at [945, 499] on textarea "مياه فوّارة ومنعشة سباركلينج تمنحك فوّارًا." at bounding box center [1195, 530] width 553 height 77
click at [940, 498] on textarea "مياه فوّارة ومنعشة سباركلينج تمنحك فوّارًا." at bounding box center [1195, 530] width 553 height 77
click at [940, 501] on textarea "مياه فوّارة ومنعشة سباركلينج تمنحك ." at bounding box center [1195, 530] width 553 height 77
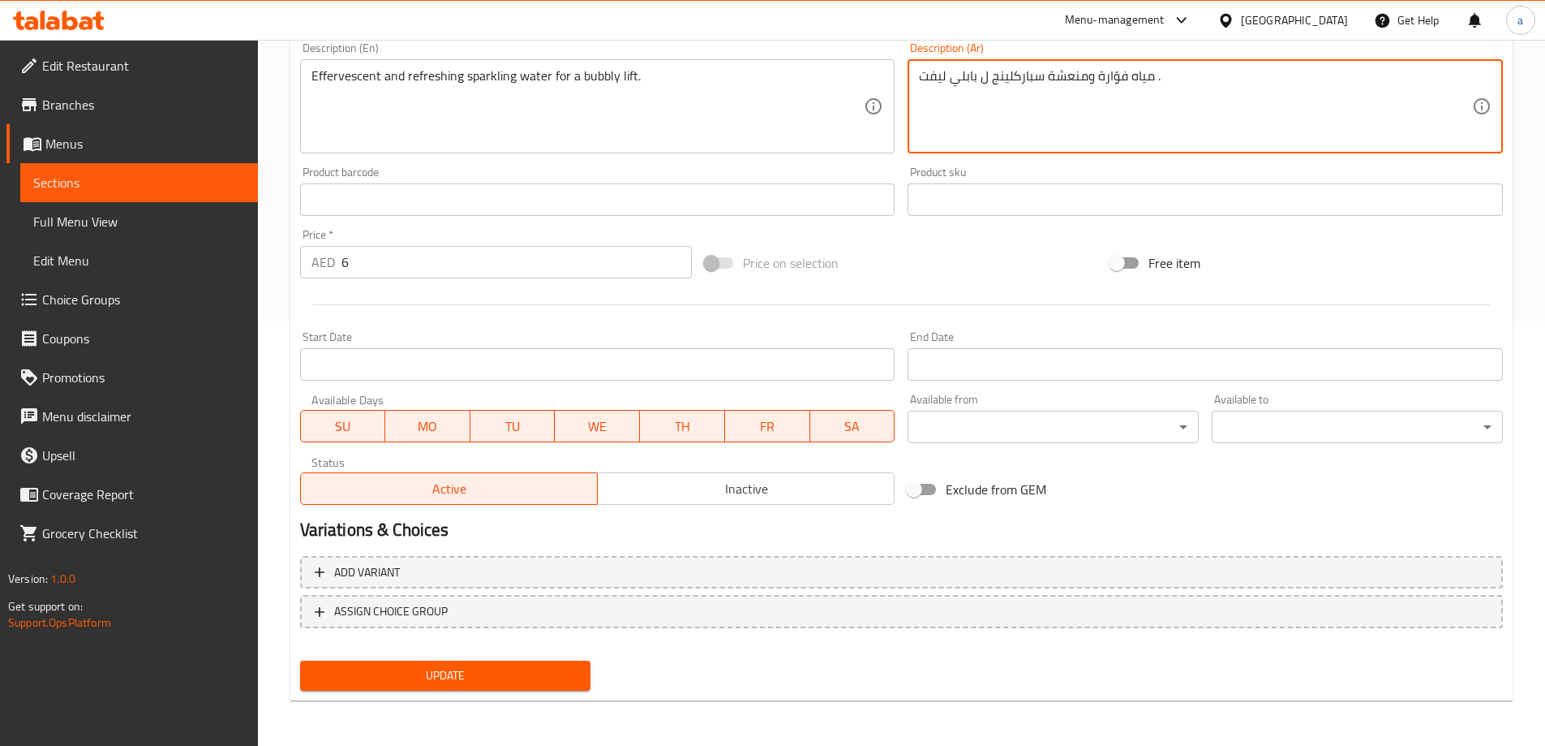
type textarea "مياه فوّارة ومنعشة سباركلينج ل بابلي ليفت ."
click at [514, 673] on span "Update" at bounding box center [445, 675] width 265 height 20
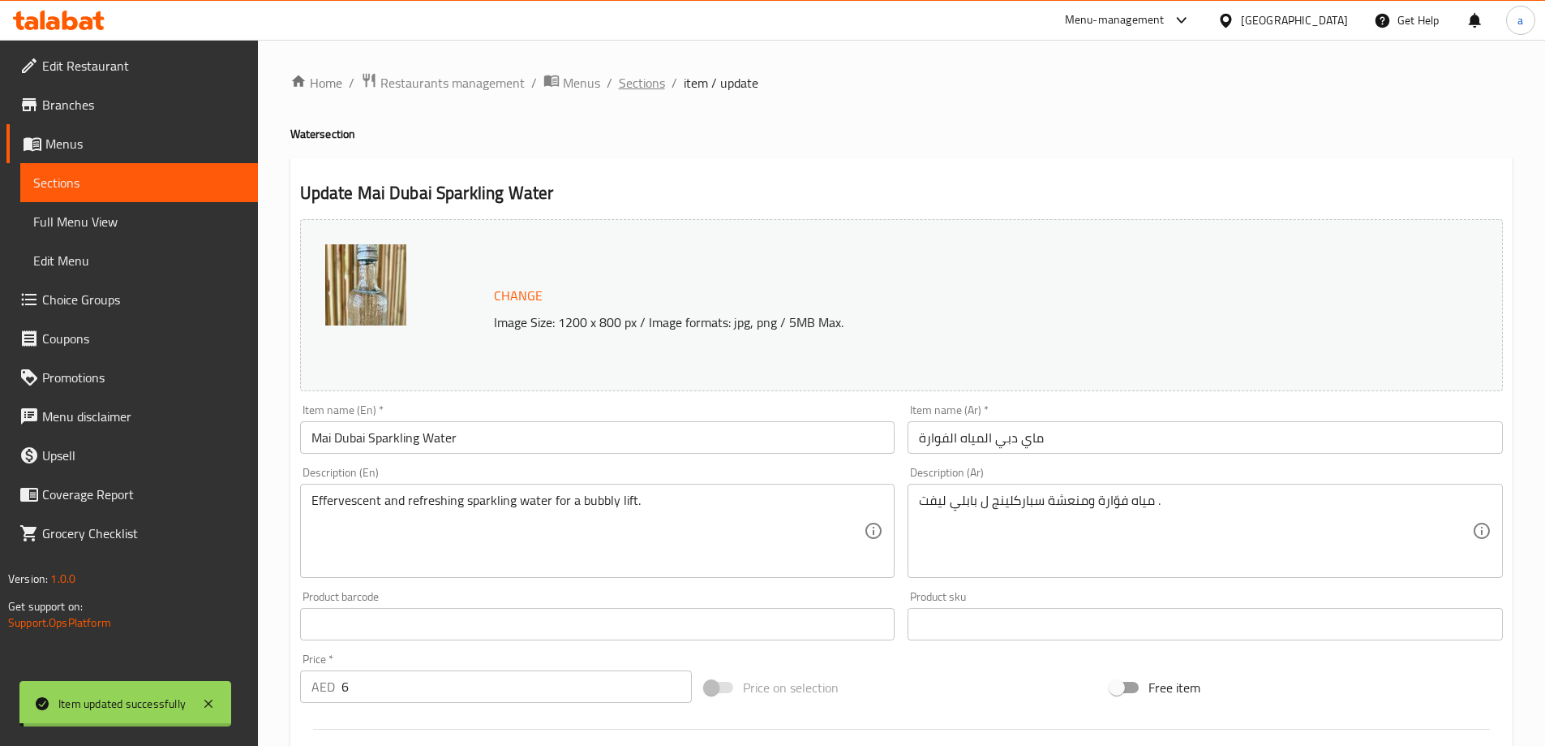
click at [654, 76] on span "Sections" at bounding box center [642, 82] width 46 height 19
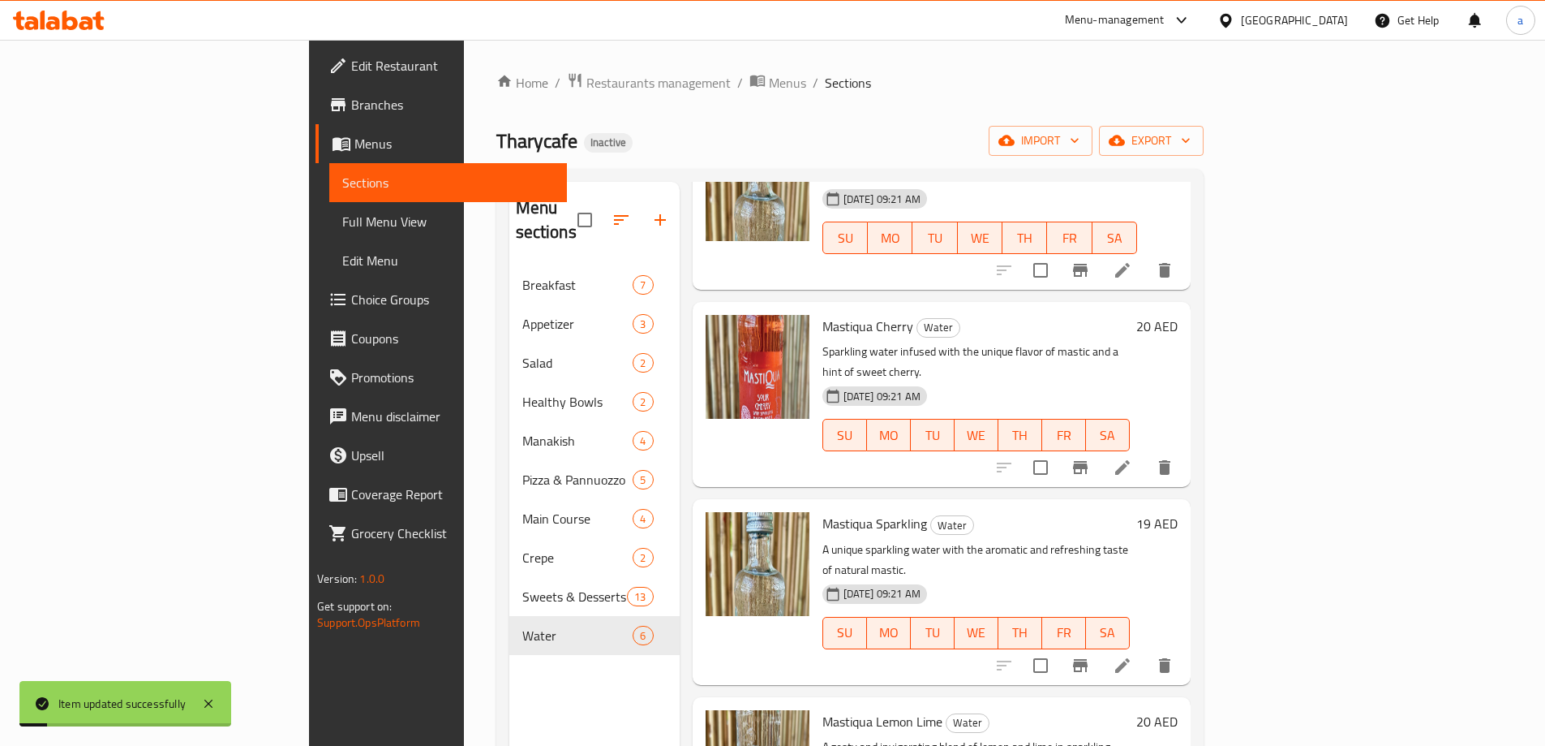
scroll to position [359, 0]
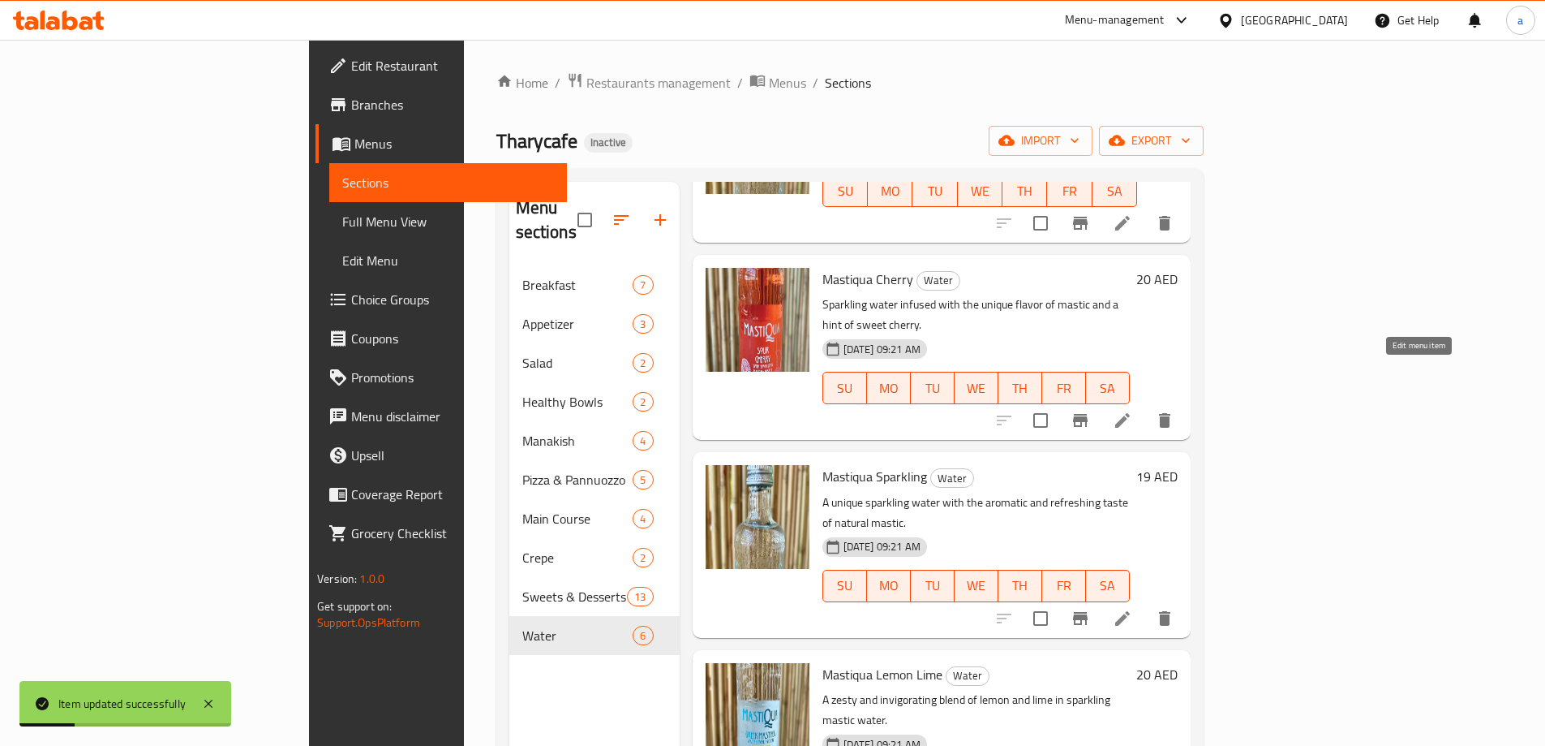
click at [1132, 410] on icon at bounding box center [1122, 419] width 19 height 19
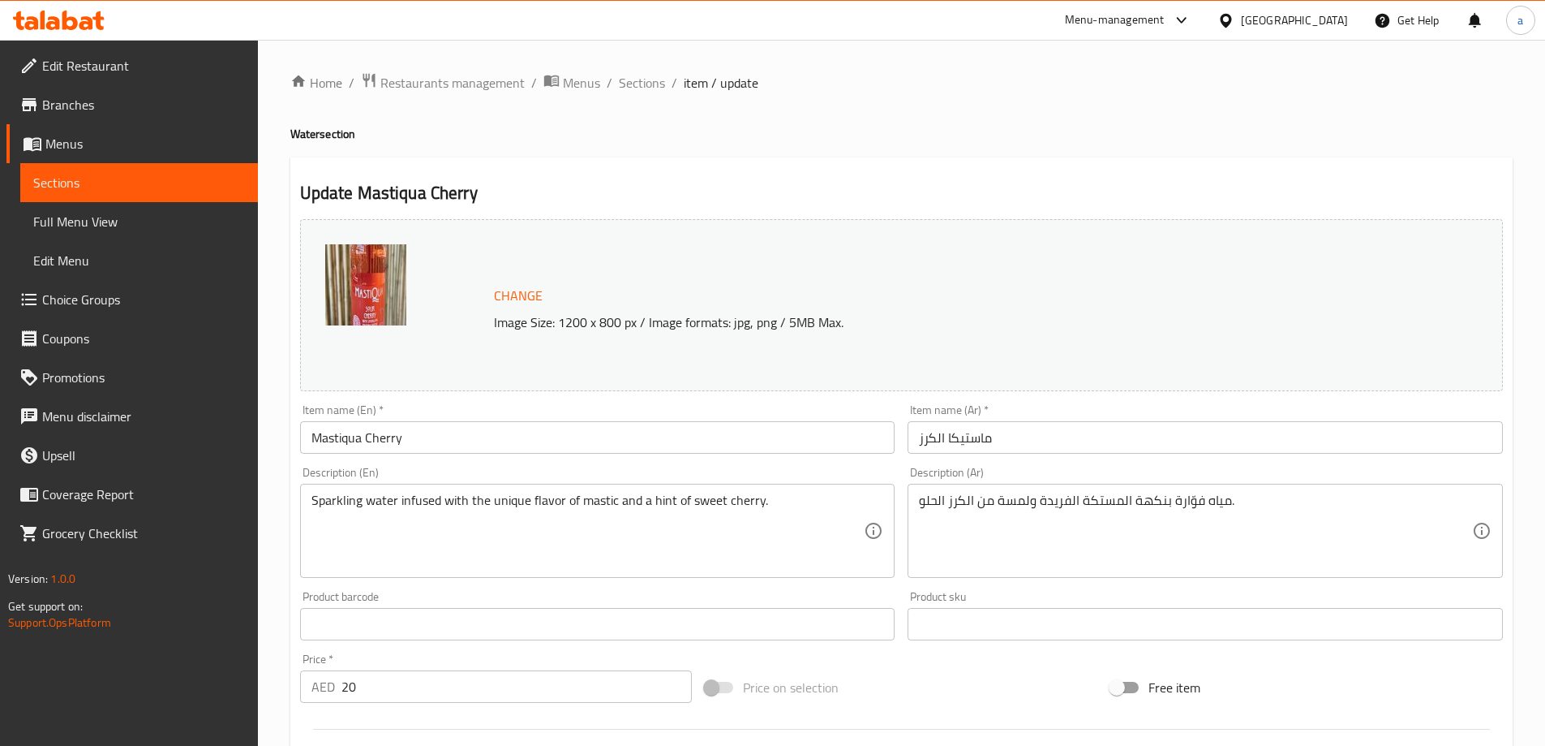
click at [342, 448] on input "Mastiqua Cherry" at bounding box center [597, 437] width 595 height 32
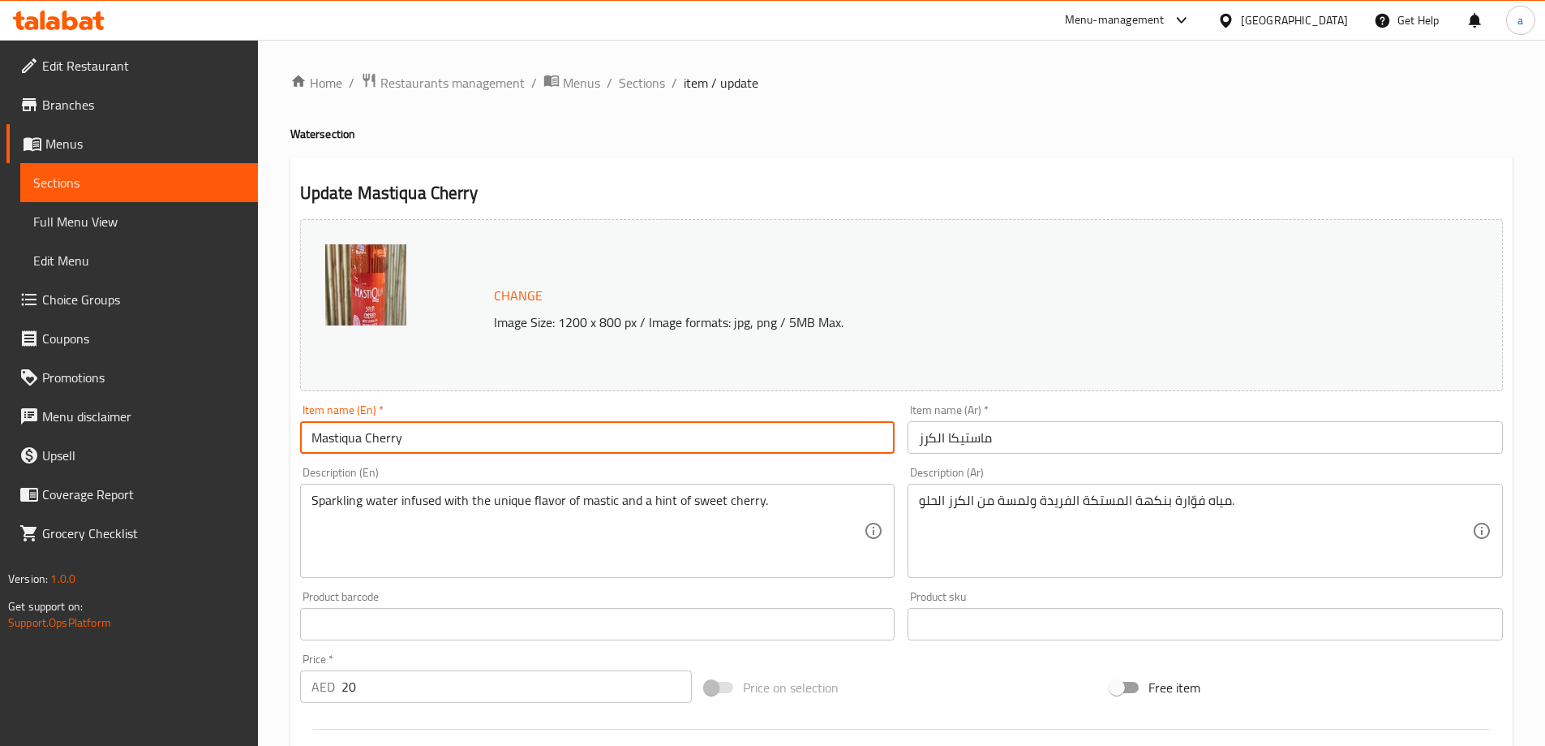
click at [342, 448] on input "Mastiqua Cherry" at bounding box center [597, 437] width 595 height 32
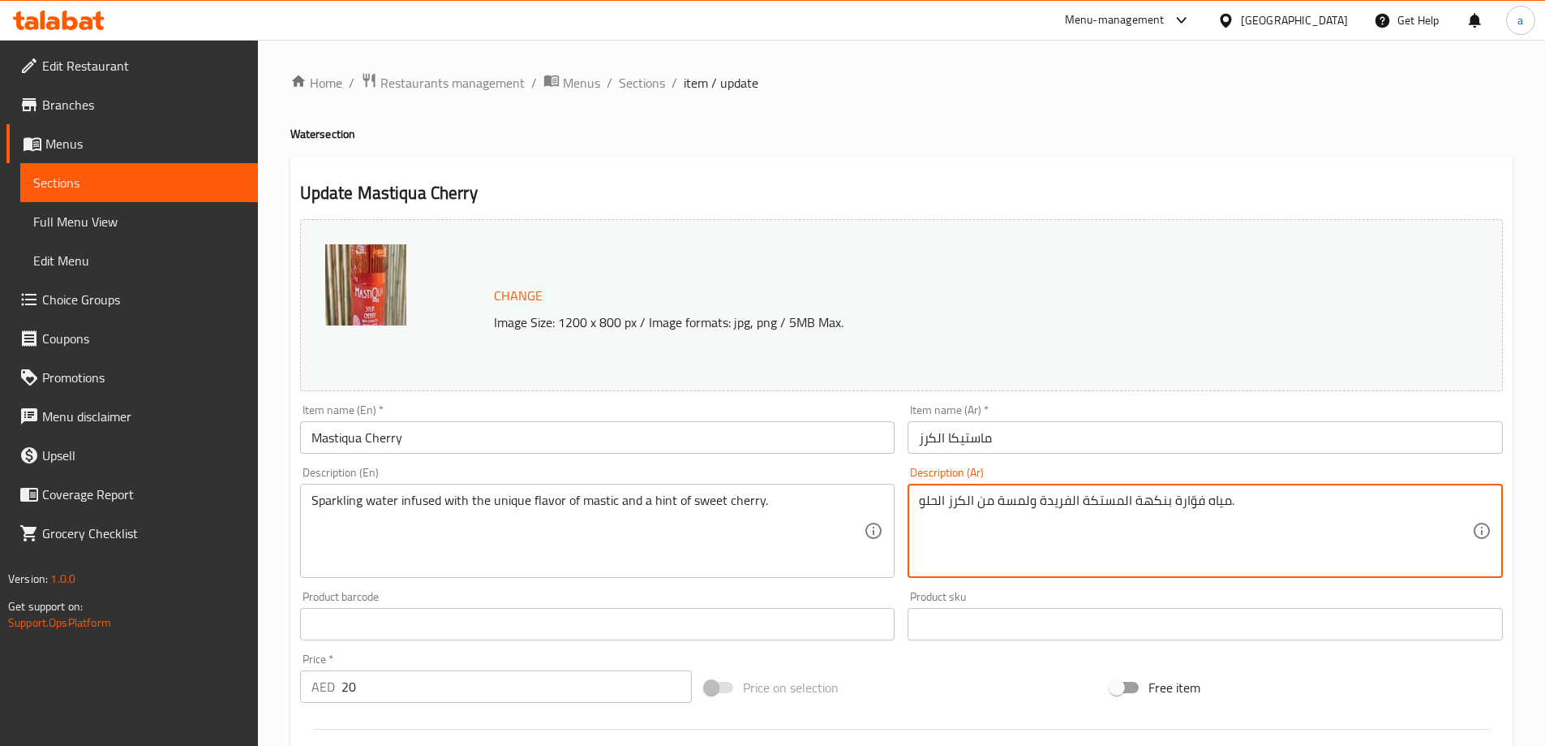
click at [1173, 500] on textarea "مياه فوّارة بنكهة المستكة الفريدة ولمسة من الكرز الحلو." at bounding box center [1195, 530] width 553 height 77
click at [996, 548] on textarea "مياه فوّارة منقوع بنكهة المستكة الفريدة ولمسة من الكرز الحلو." at bounding box center [1195, 530] width 553 height 77
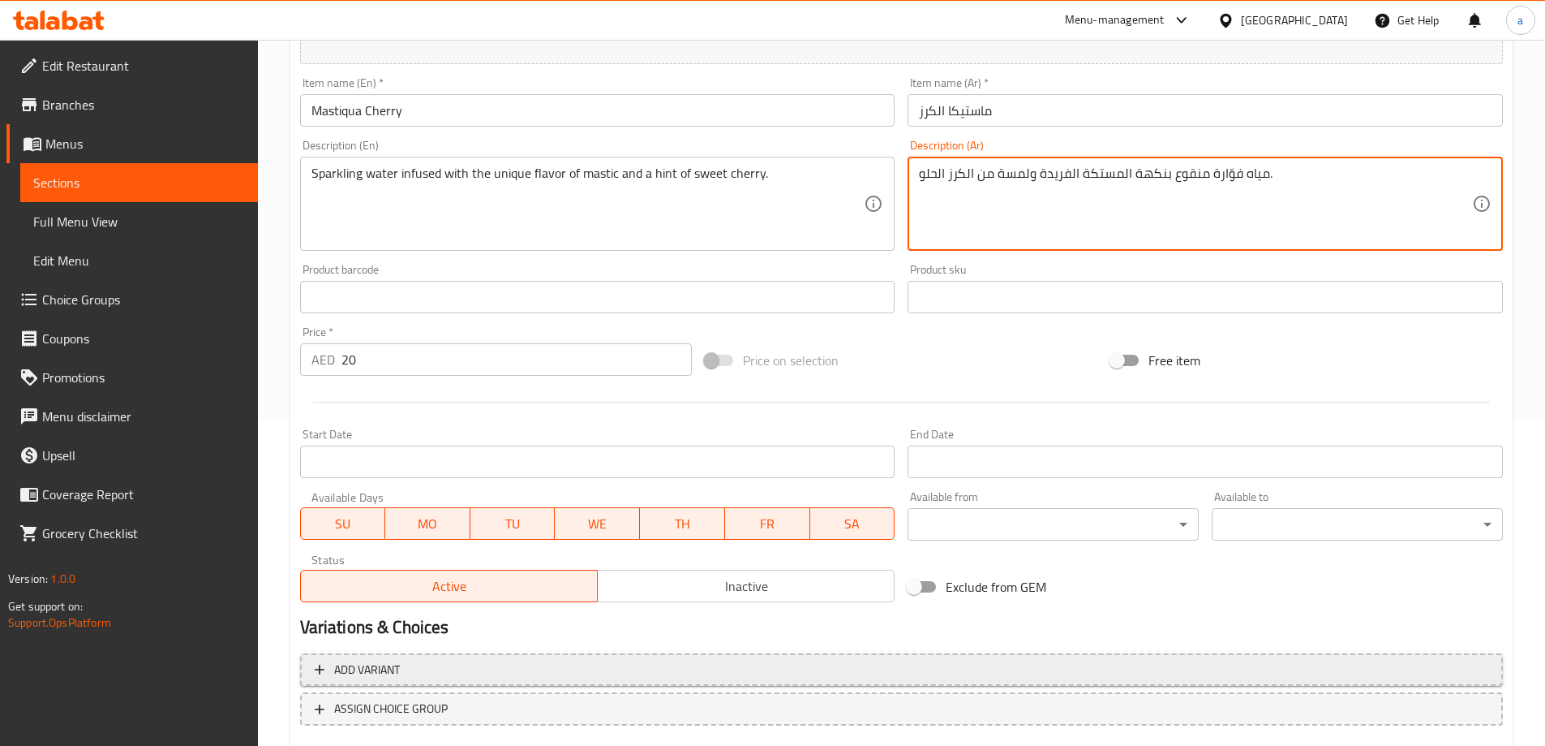
scroll to position [424, 0]
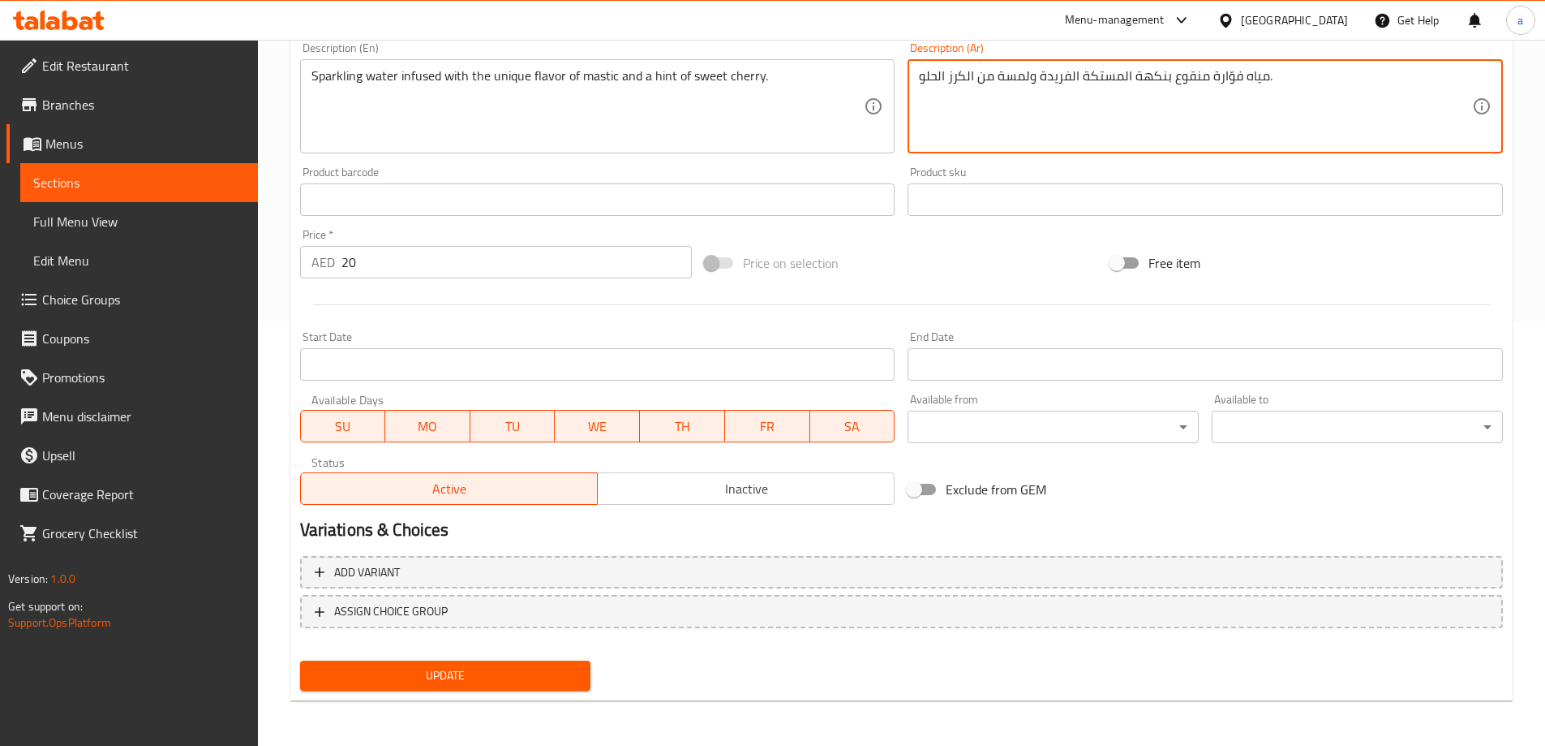
type textarea "مياه فوّارة منقوع بنكهة المستكة الفريدة ولمسة من الكرز الحلو."
click at [552, 669] on span "Update" at bounding box center [445, 675] width 265 height 20
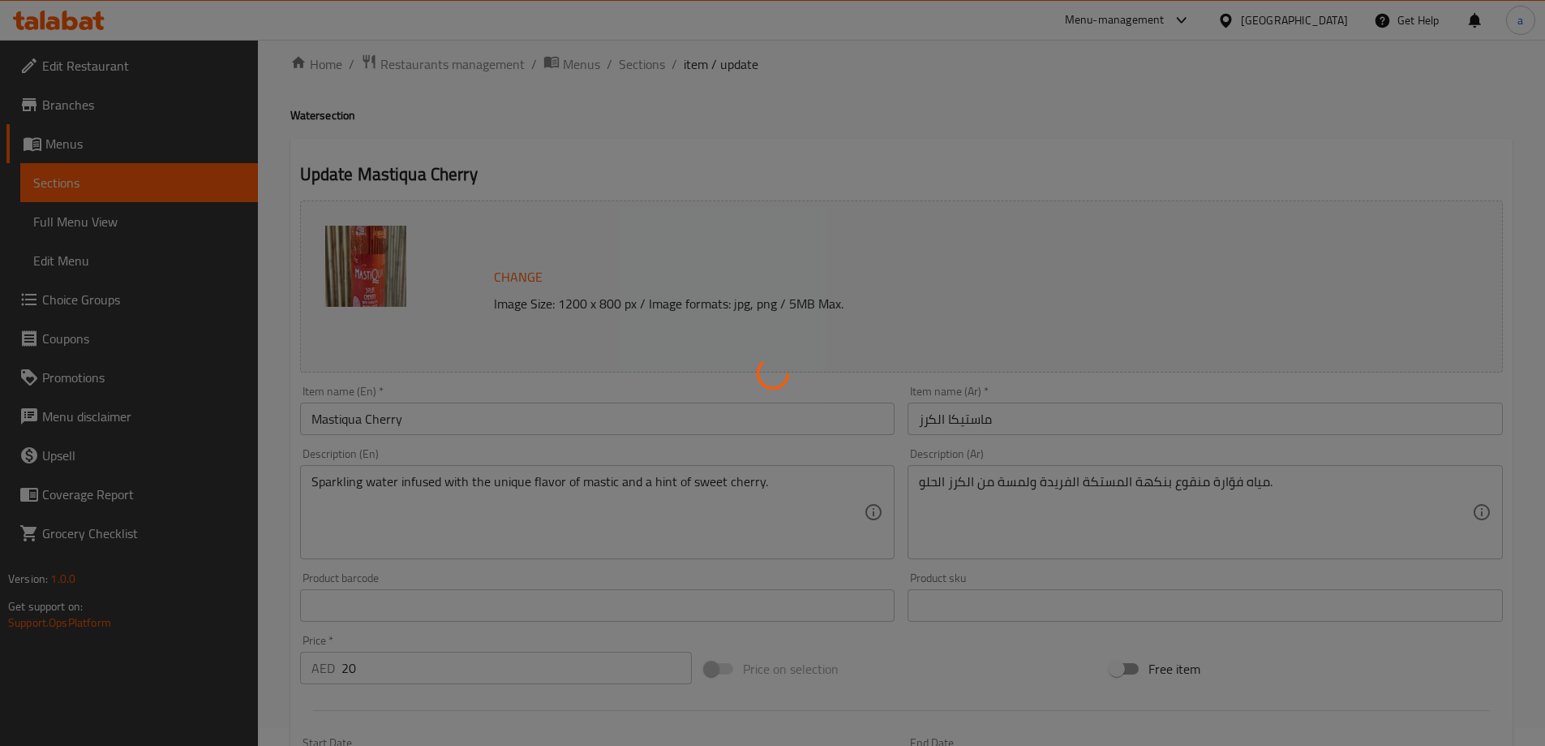
scroll to position [0, 0]
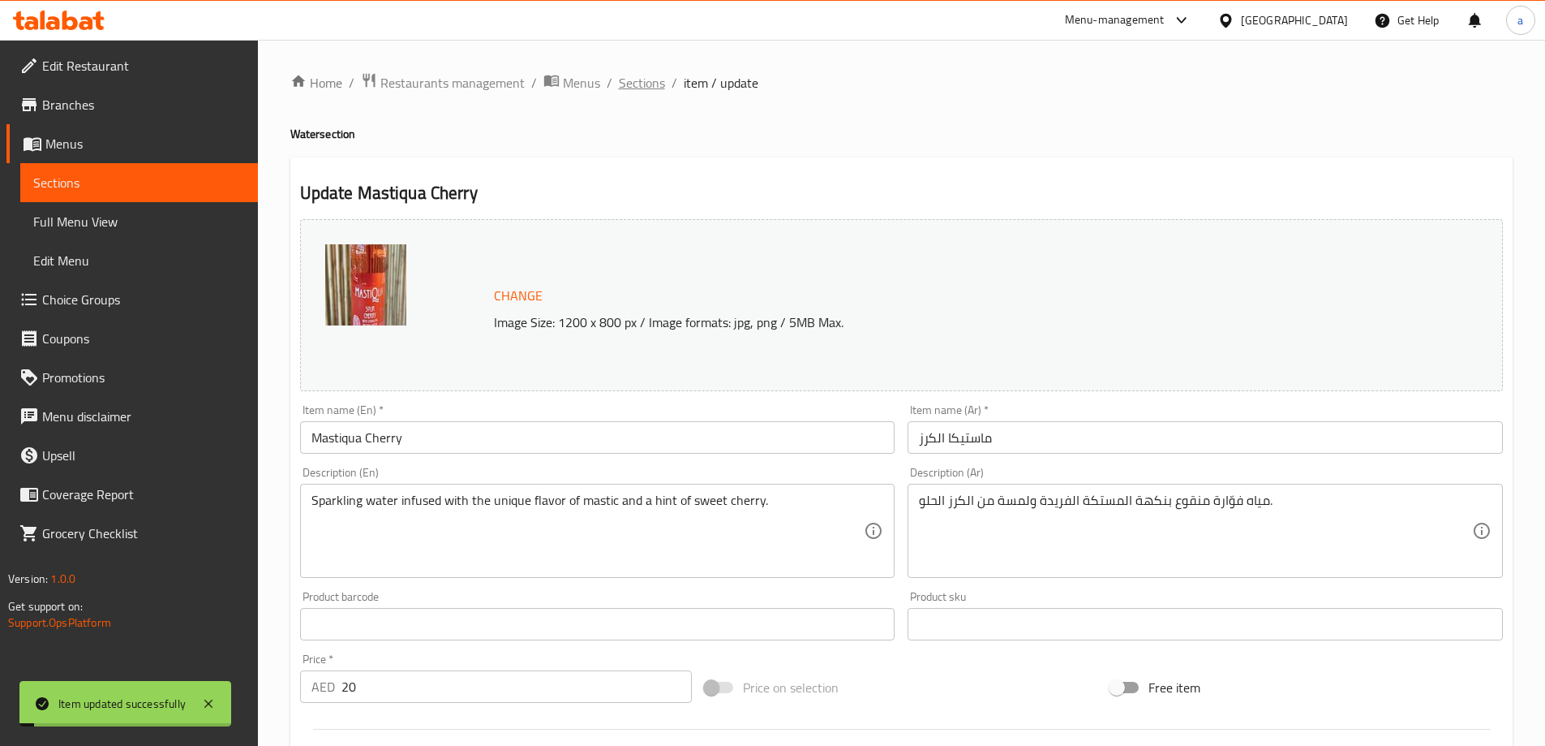
click at [640, 88] on span "Sections" at bounding box center [642, 82] width 46 height 19
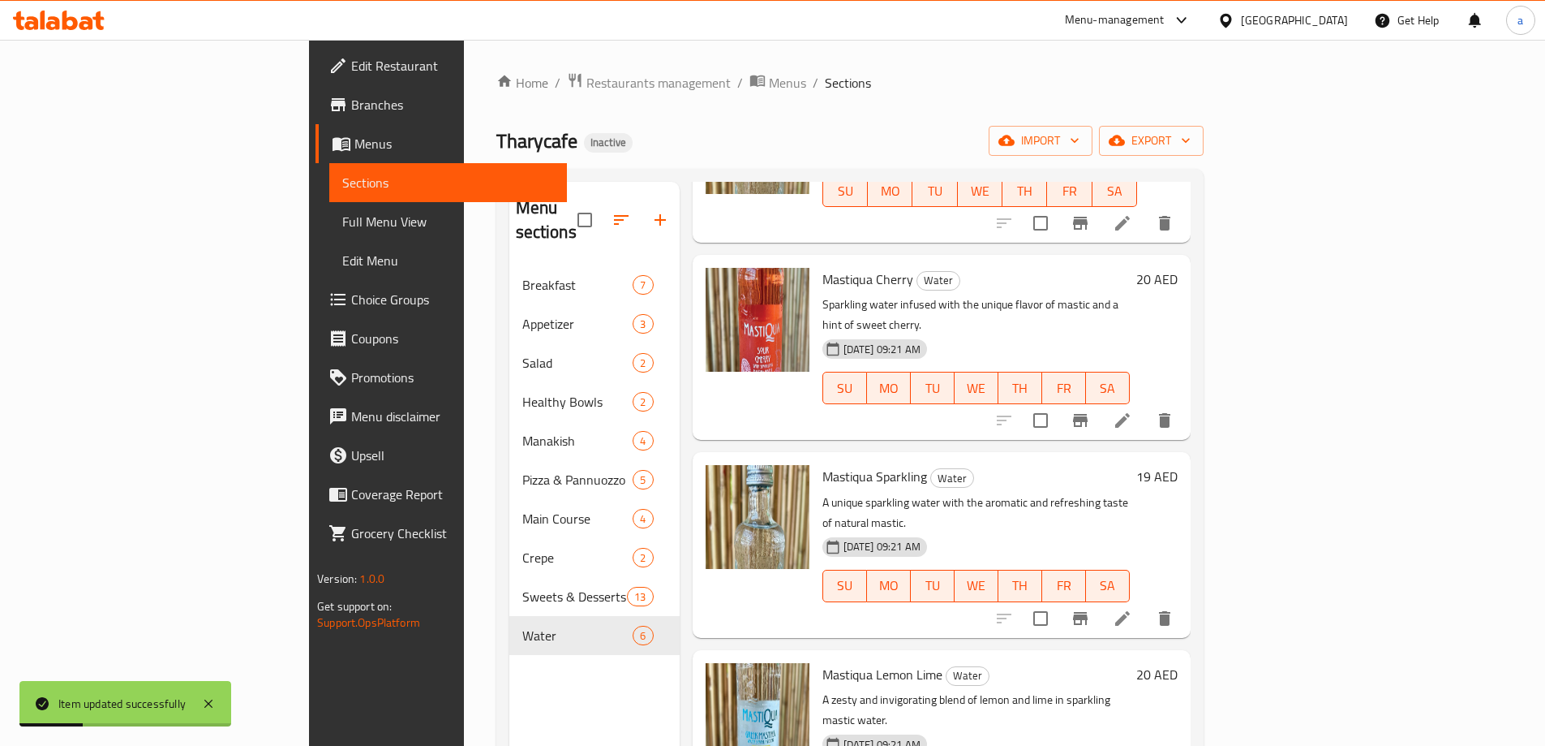
scroll to position [227, 0]
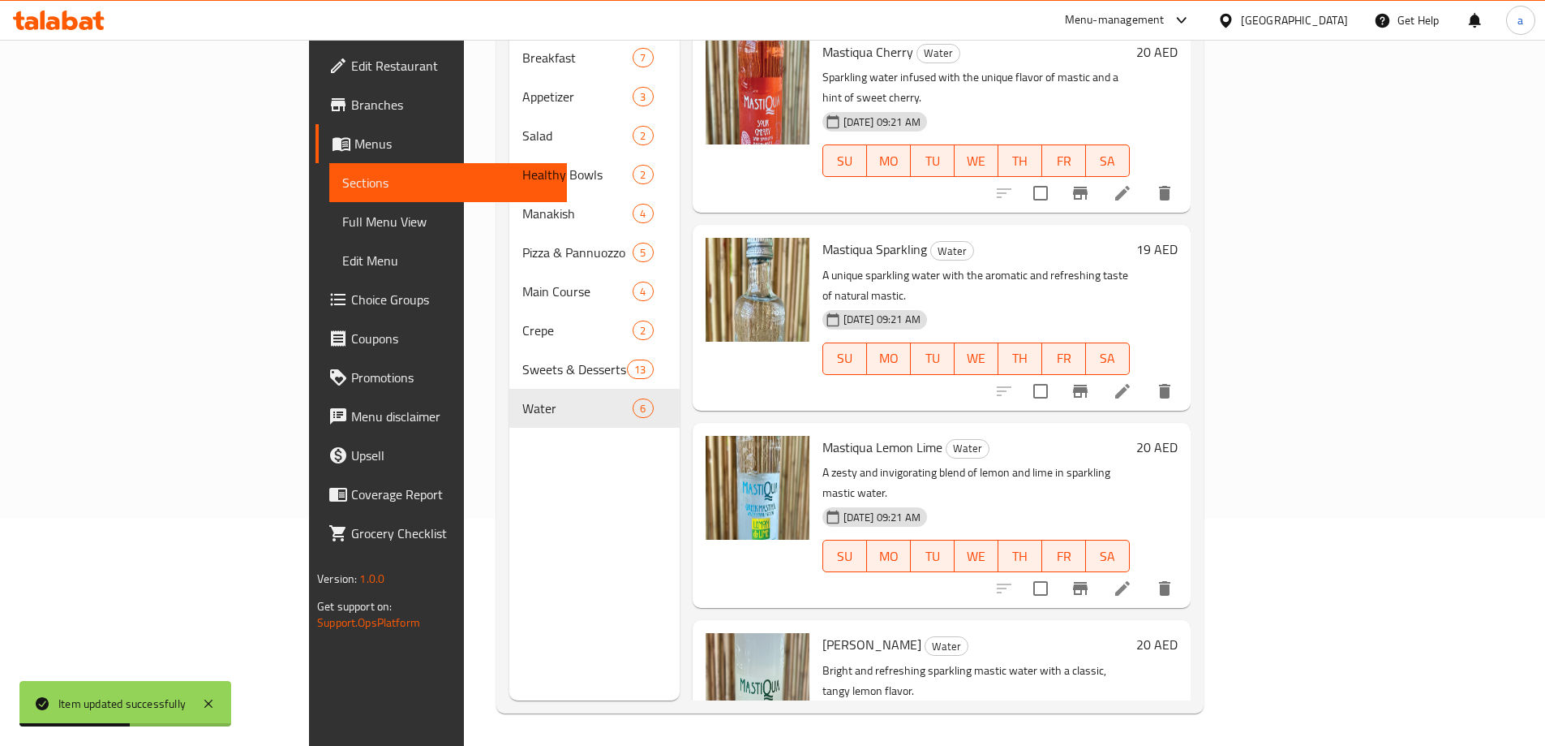
click at [1145, 376] on li at bounding box center [1122, 390] width 45 height 29
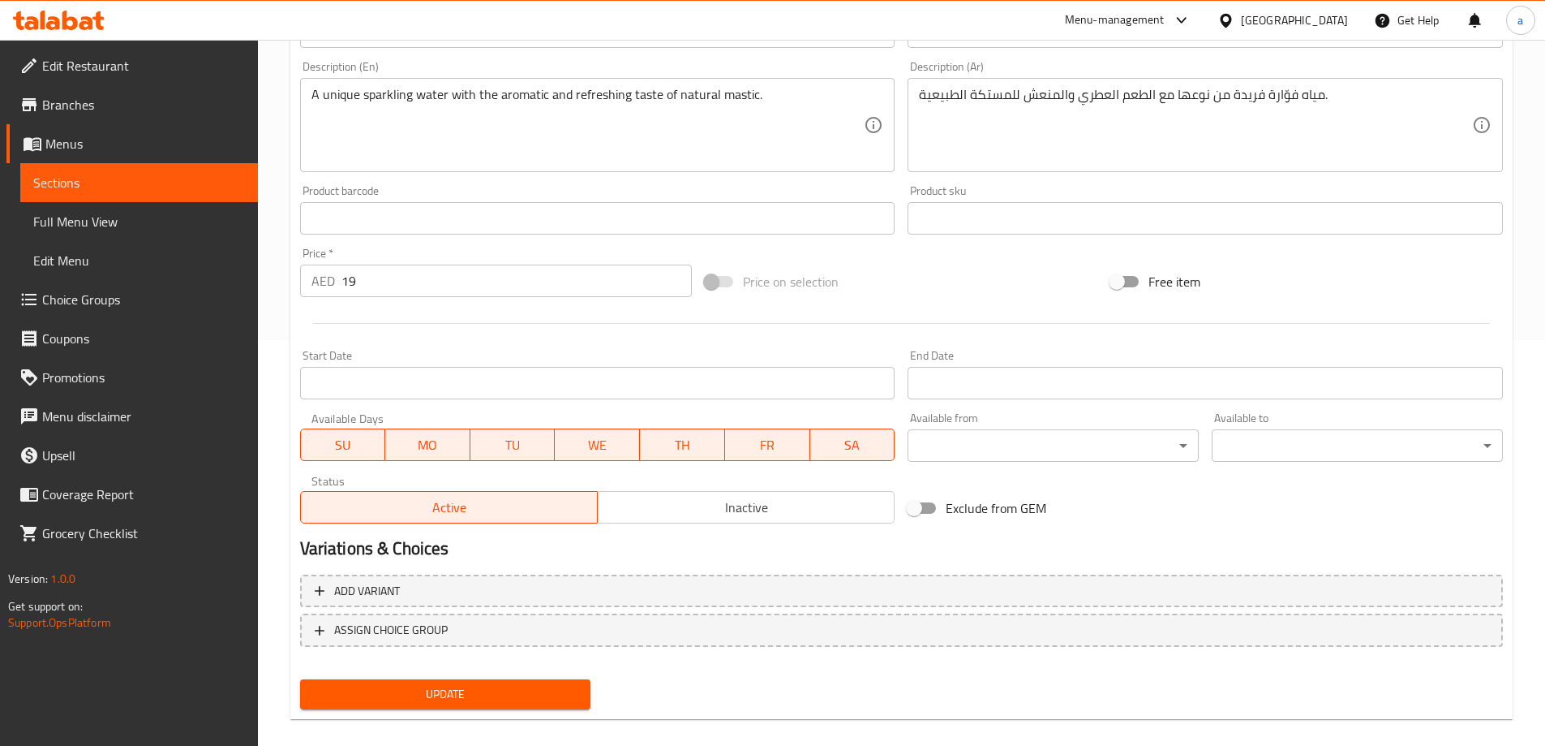
click at [442, 694] on span "Update" at bounding box center [445, 694] width 265 height 20
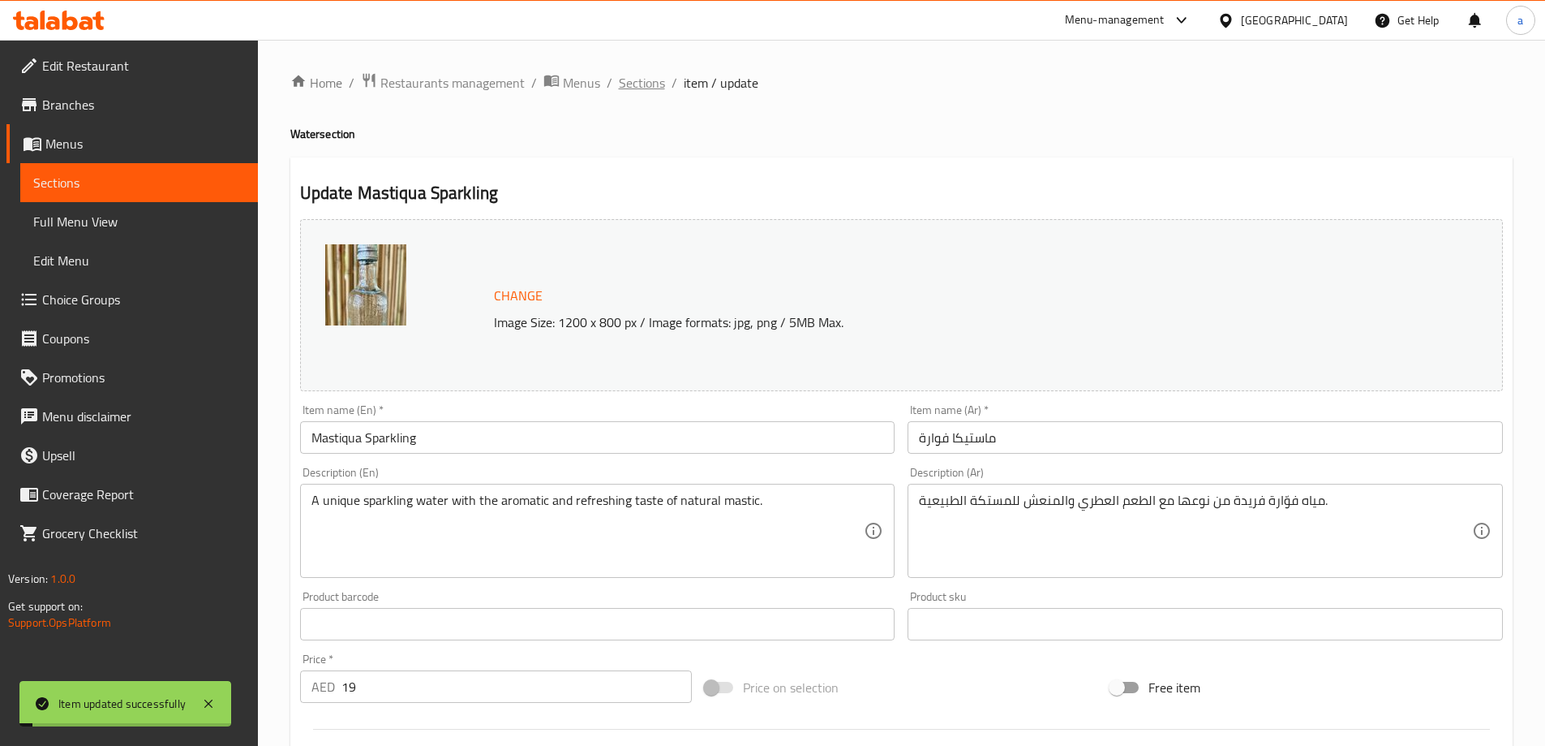
click at [638, 89] on span "Sections" at bounding box center [642, 82] width 46 height 19
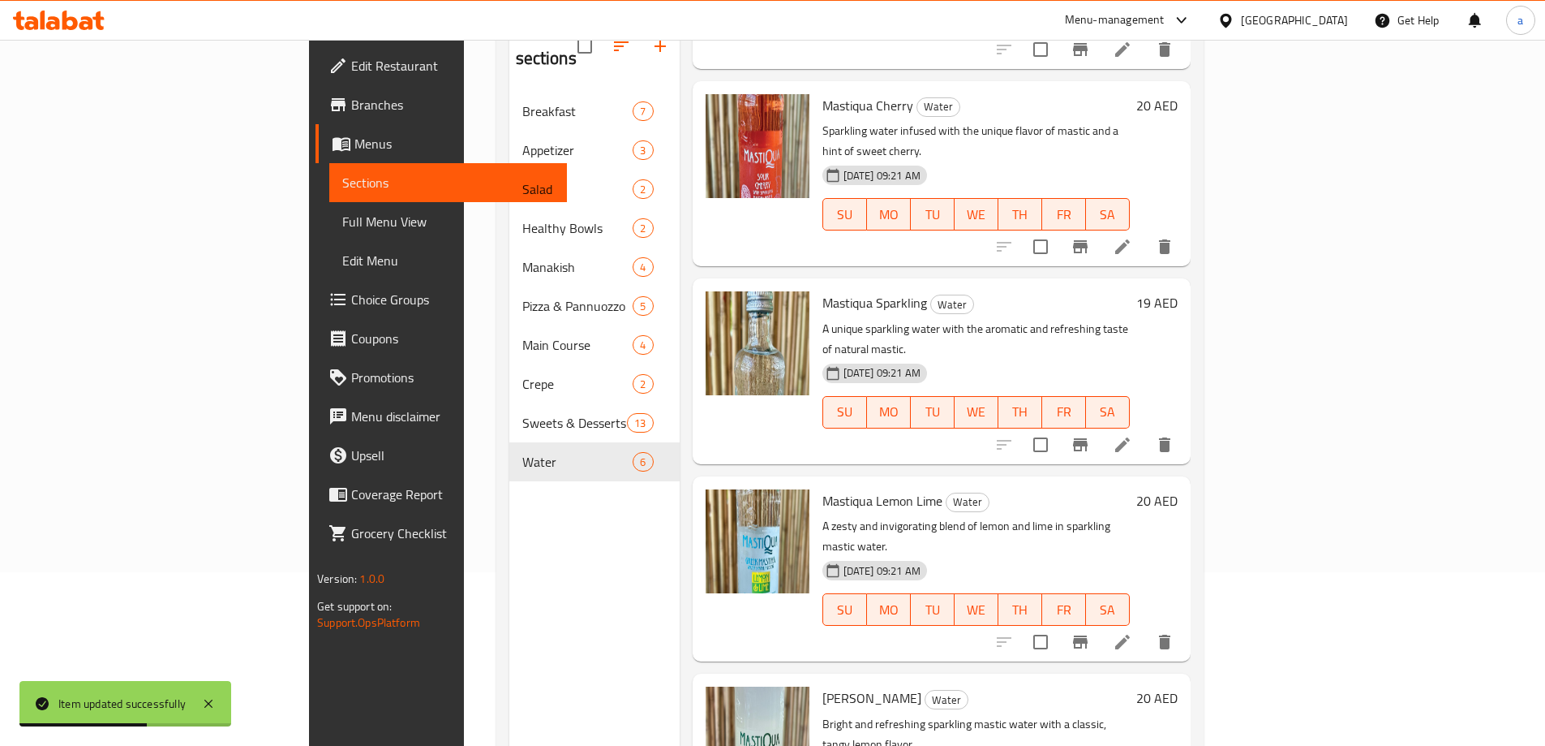
scroll to position [227, 0]
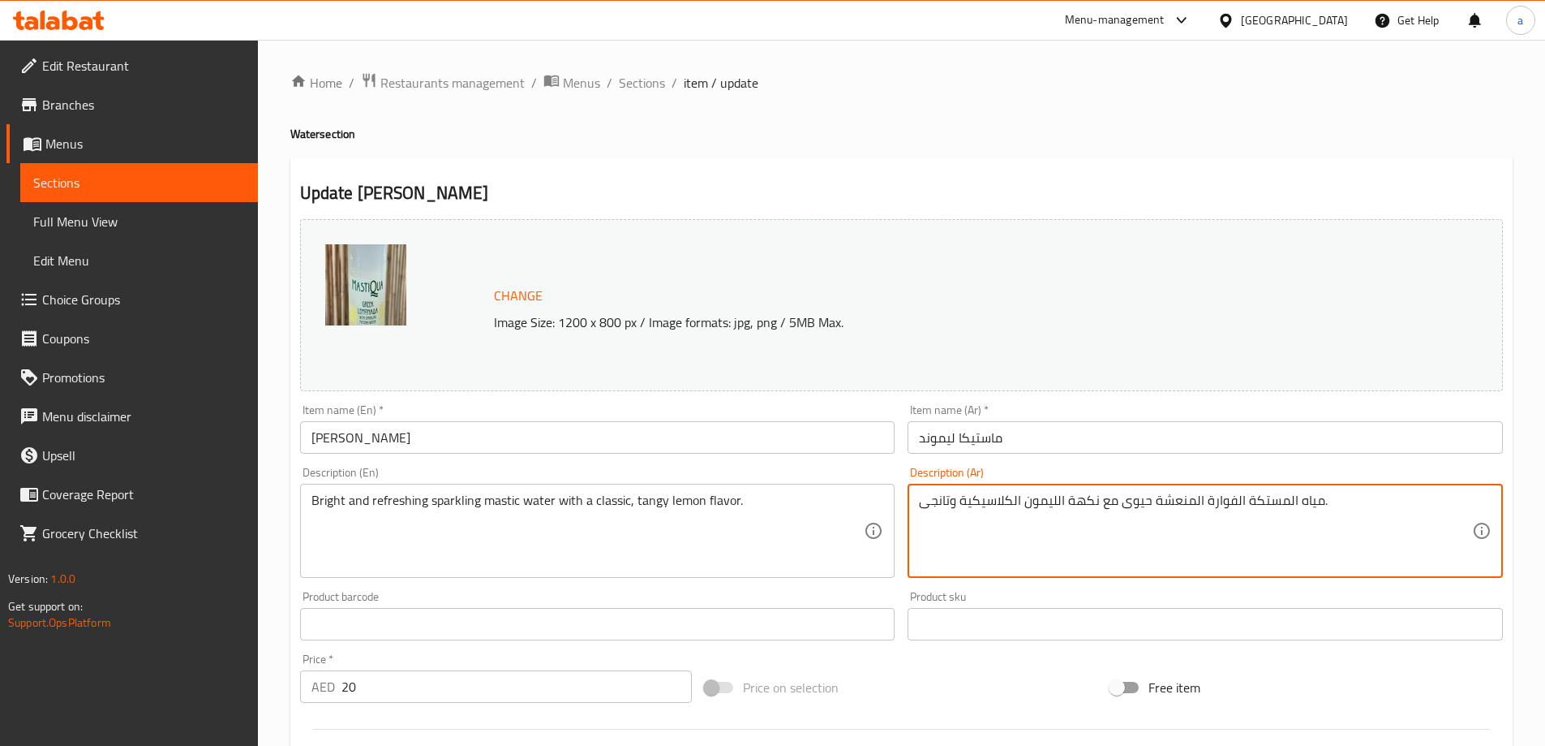
click at [1129, 496] on textarea "مياه المستكة الفوارة المنعشة حيوى مع نكهة الليمون الكلاسيكية وتانجى." at bounding box center [1195, 530] width 553 height 77
type textarea "مياه المستكة الفوارة المنعشة برايت مع نكهة الليمون الكلاسيكية وتانجى."
click at [875, 565] on div "Bright and refreshing sparkling mastic water with a classic, tangy lemon flavor…" at bounding box center [597, 531] width 595 height 94
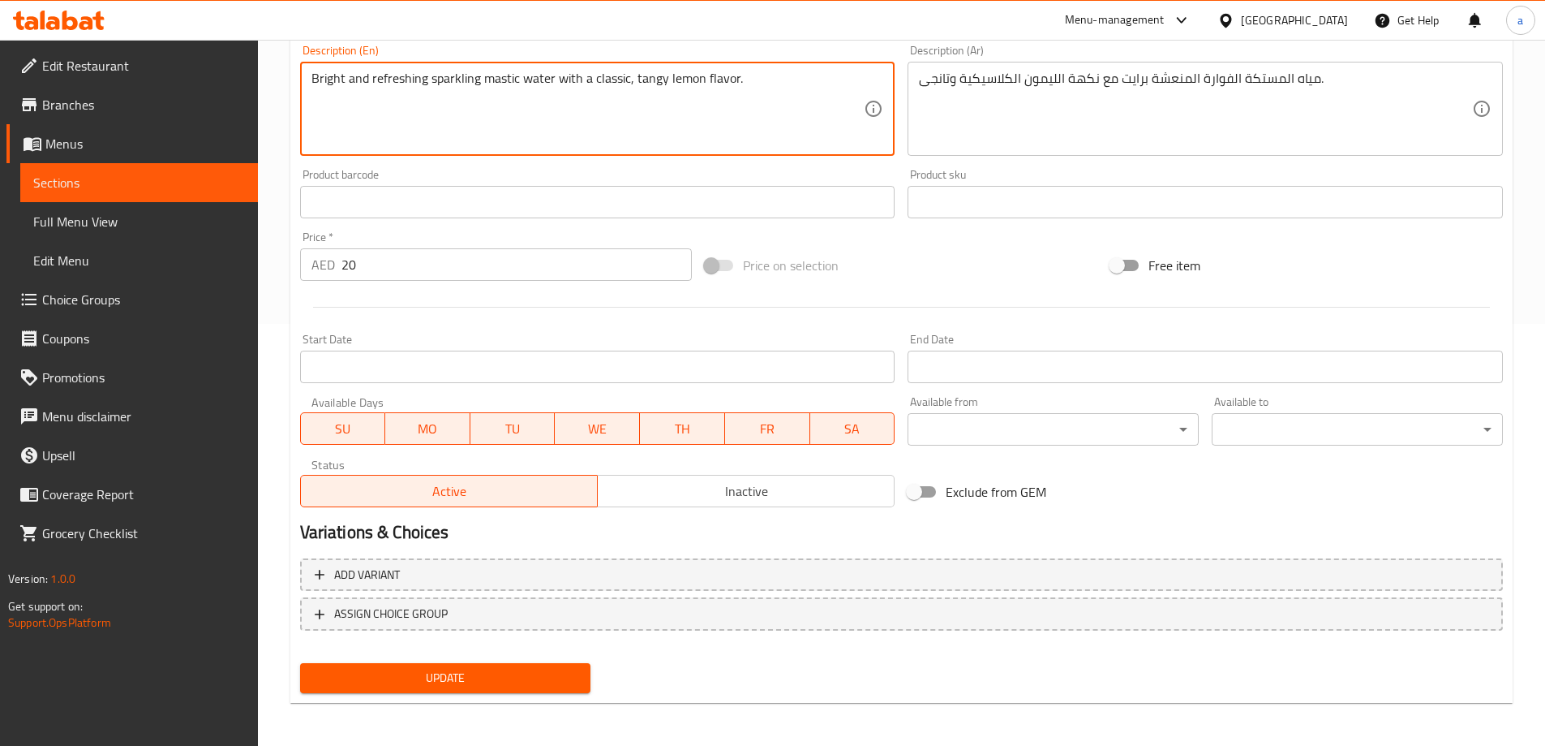
scroll to position [424, 0]
click at [442, 661] on button "Update" at bounding box center [445, 675] width 291 height 30
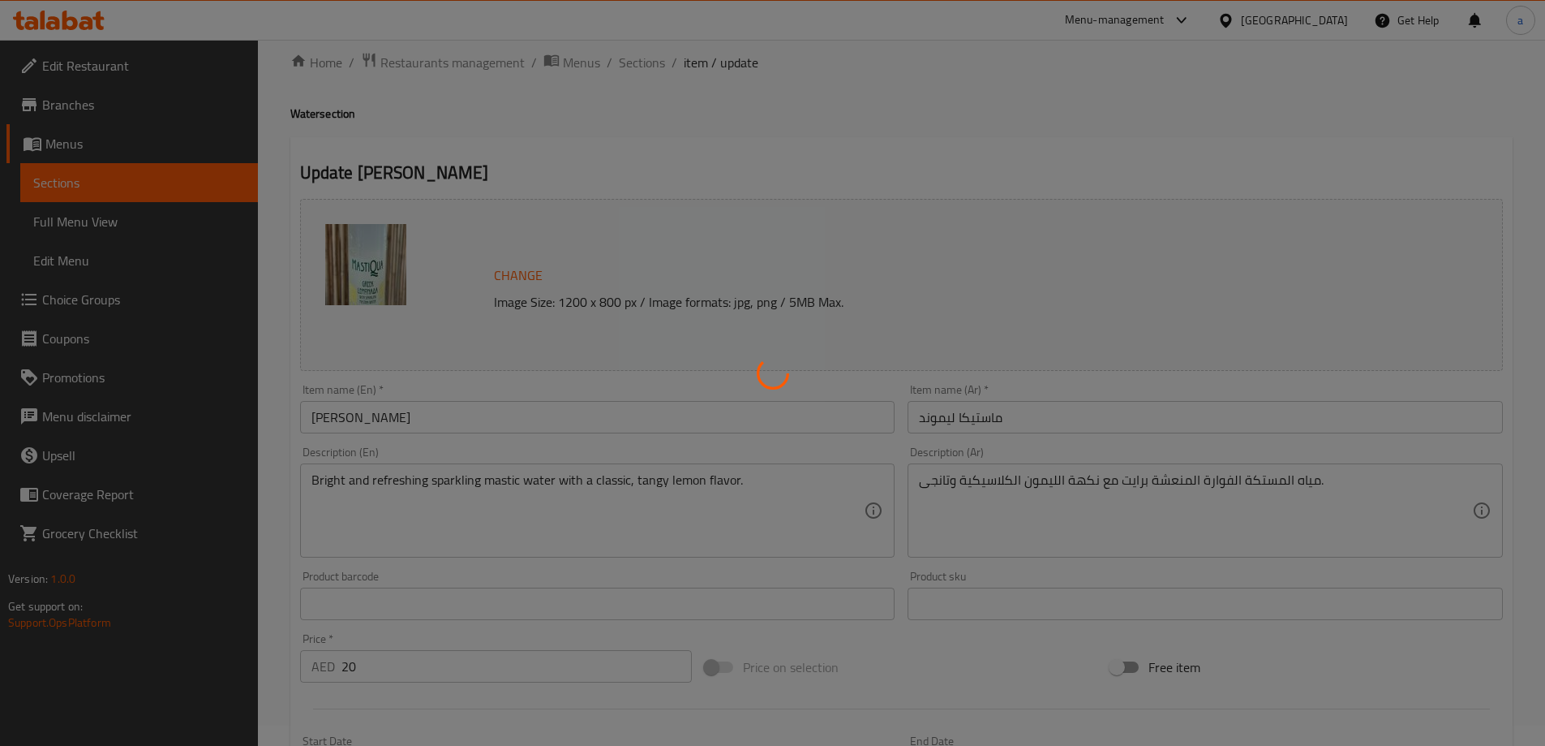
scroll to position [0, 0]
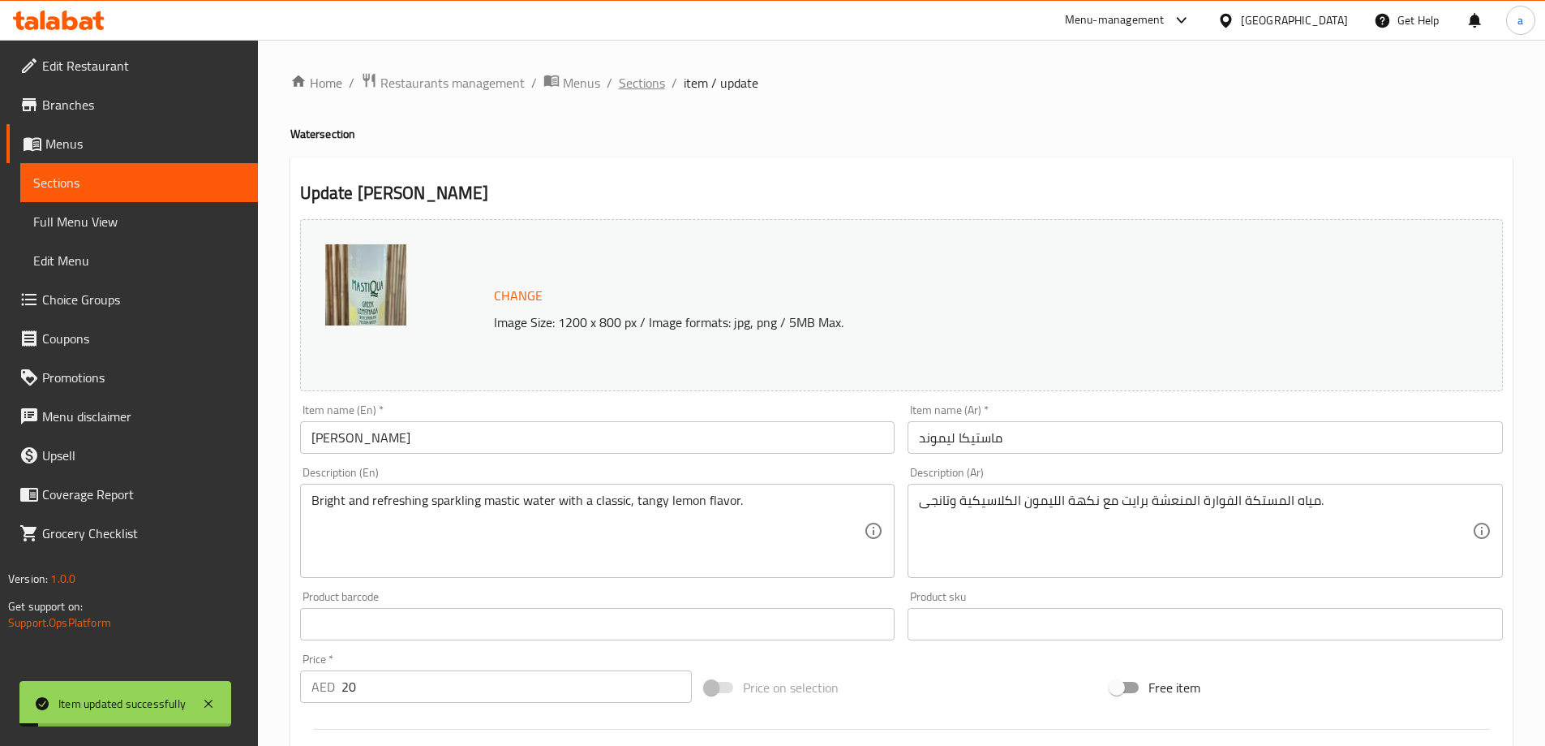
click at [650, 84] on span "Sections" at bounding box center [642, 82] width 46 height 19
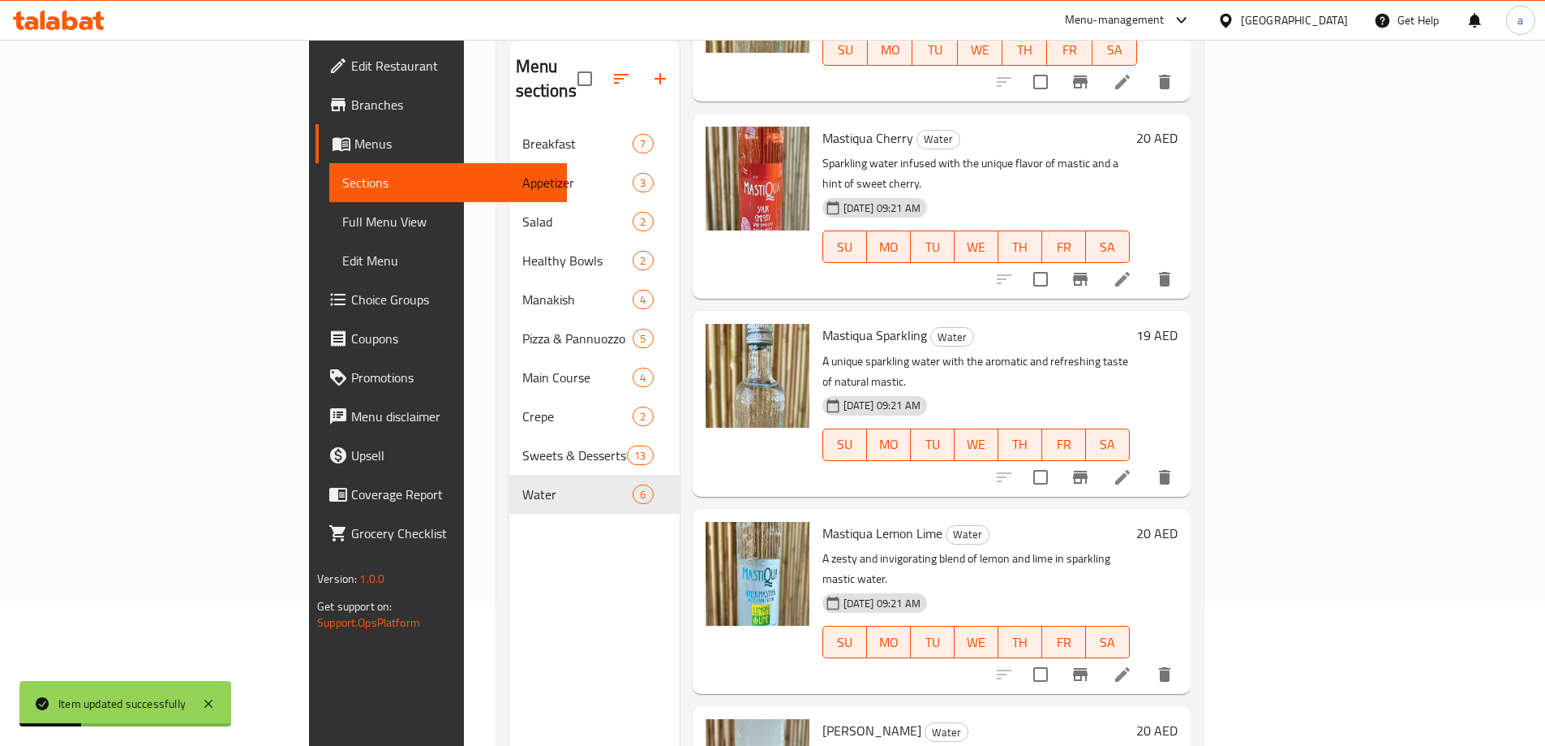
scroll to position [227, 0]
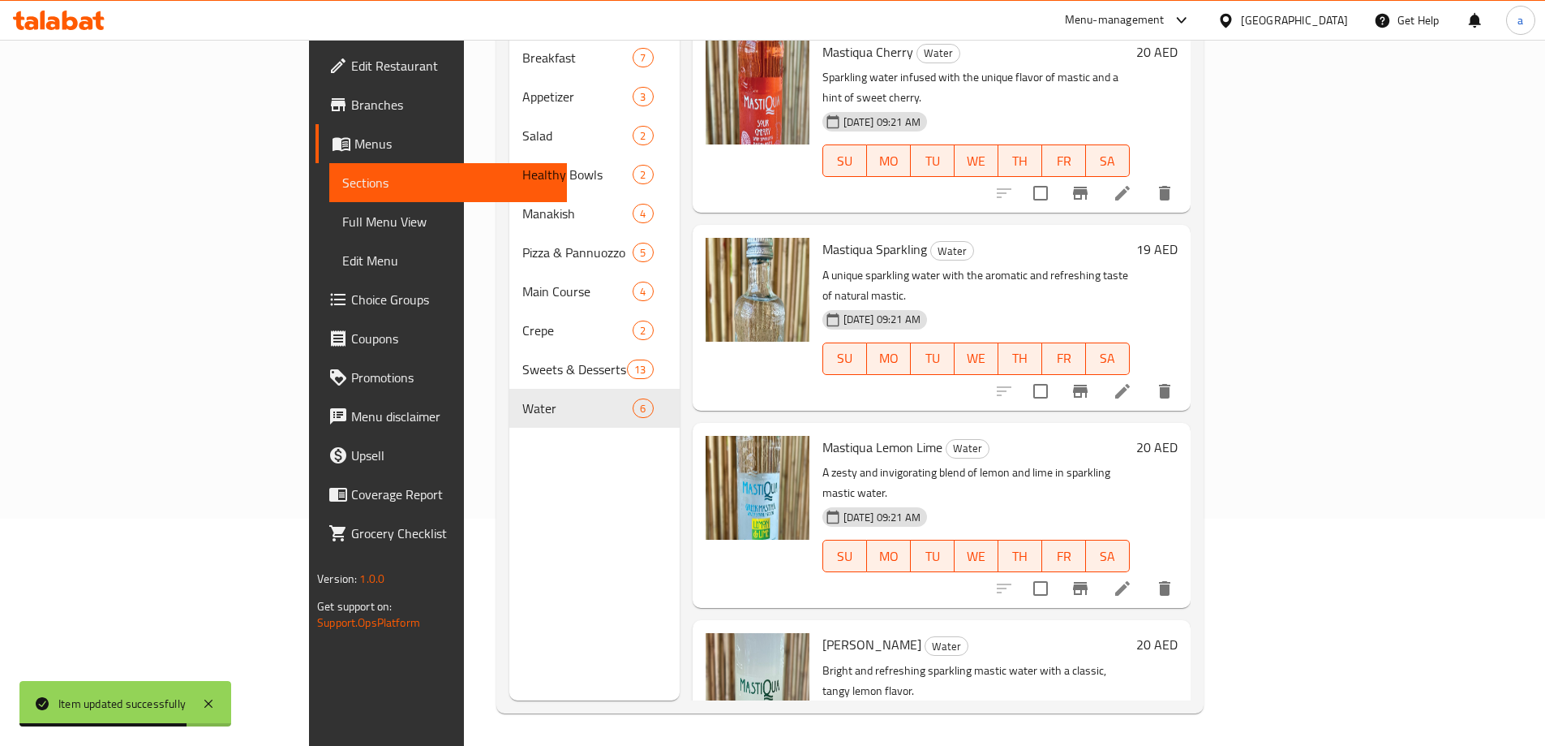
click at [1145, 574] on li at bounding box center [1122, 588] width 45 height 29
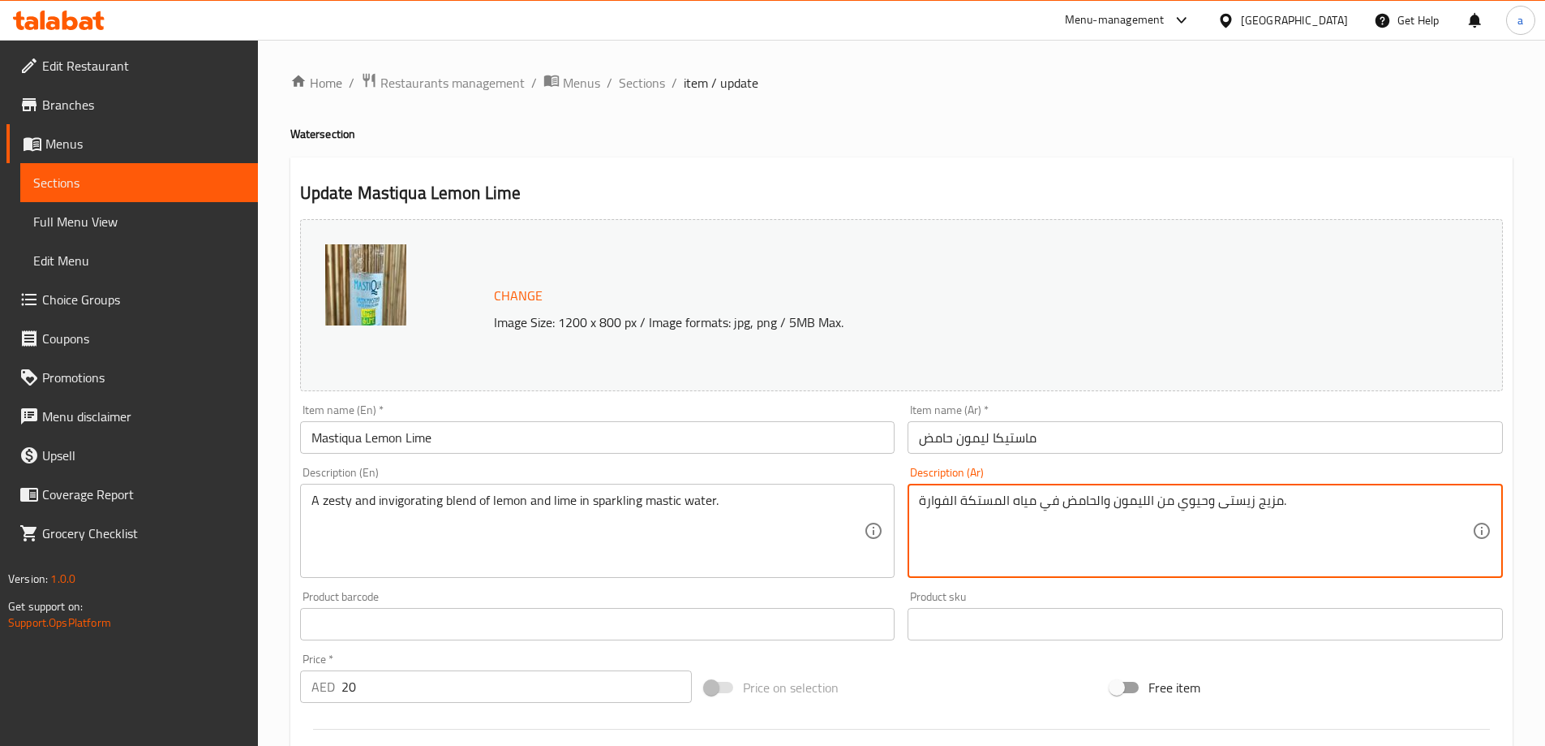
click at [1190, 500] on textarea "مزيج زيستى وحيوي من الليمون والحامض في مياه المستكة الفوارة." at bounding box center [1195, 530] width 553 height 77
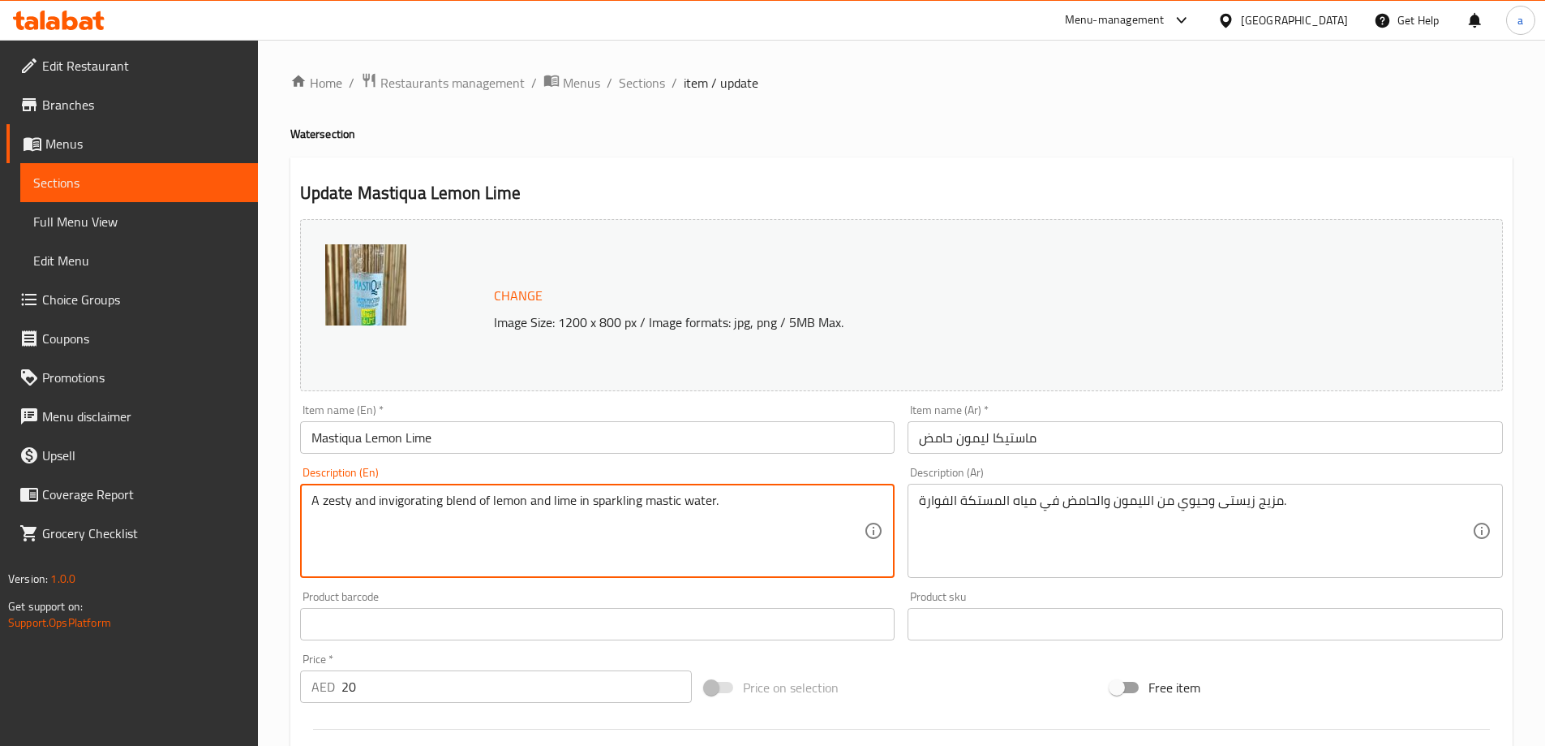
click at [401, 508] on textarea "A zesty and invigorating blend of lemon and lime in sparkling mastic water." at bounding box center [588, 530] width 553 height 77
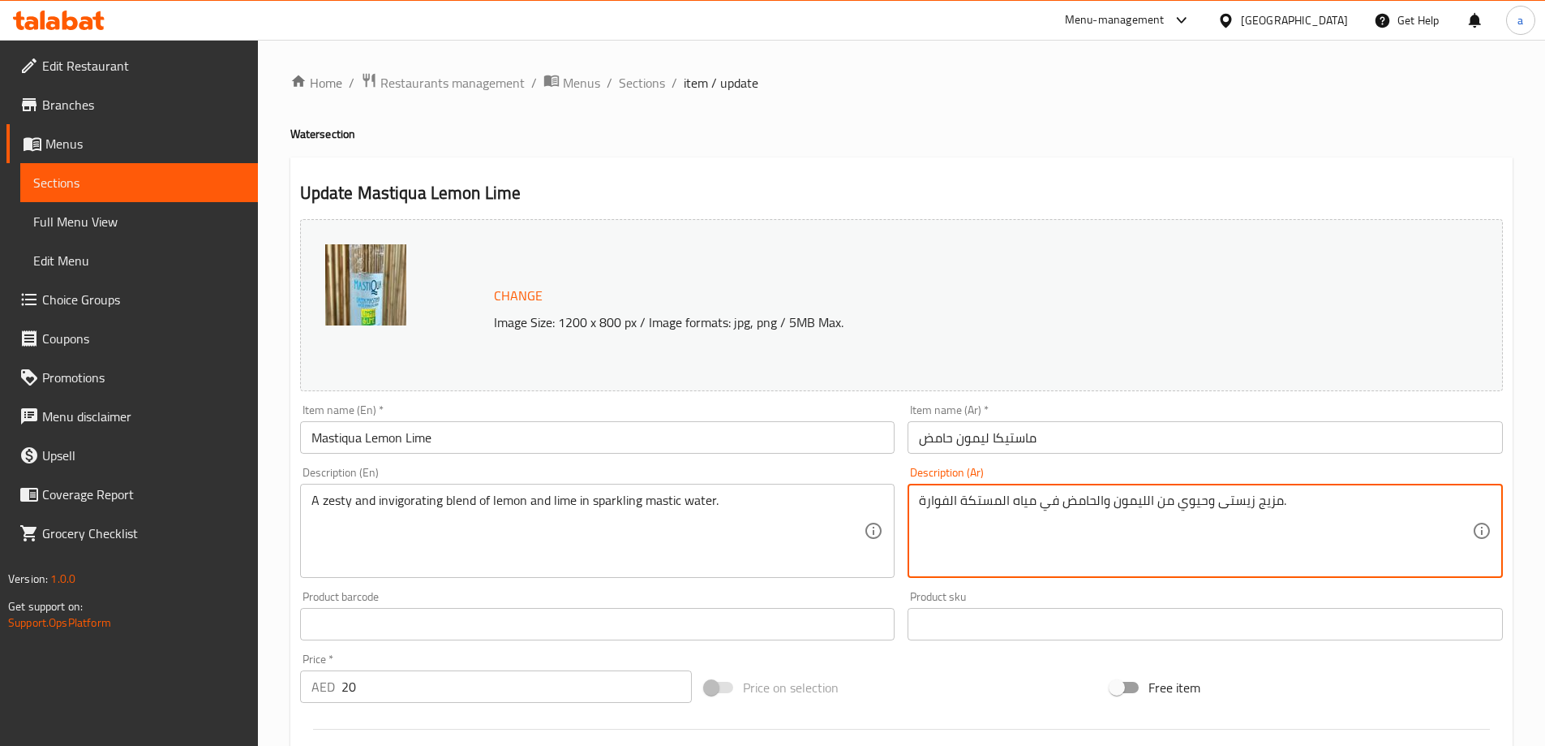
click at [1177, 499] on textarea "مزيج زيستى وحيوي من الليمون والحامض في مياه المستكة الفوارة." at bounding box center [1195, 530] width 553 height 77
click at [1185, 499] on textarea "مزيج زيستى وحيوي من الليمون والحامض في مياه المستكة الفوارة." at bounding box center [1195, 530] width 553 height 77
click at [1185, 498] on textarea "مزيج زيستى وحيوي من الليمون والحامض في مياه المستكة الفوارة." at bounding box center [1195, 530] width 553 height 77
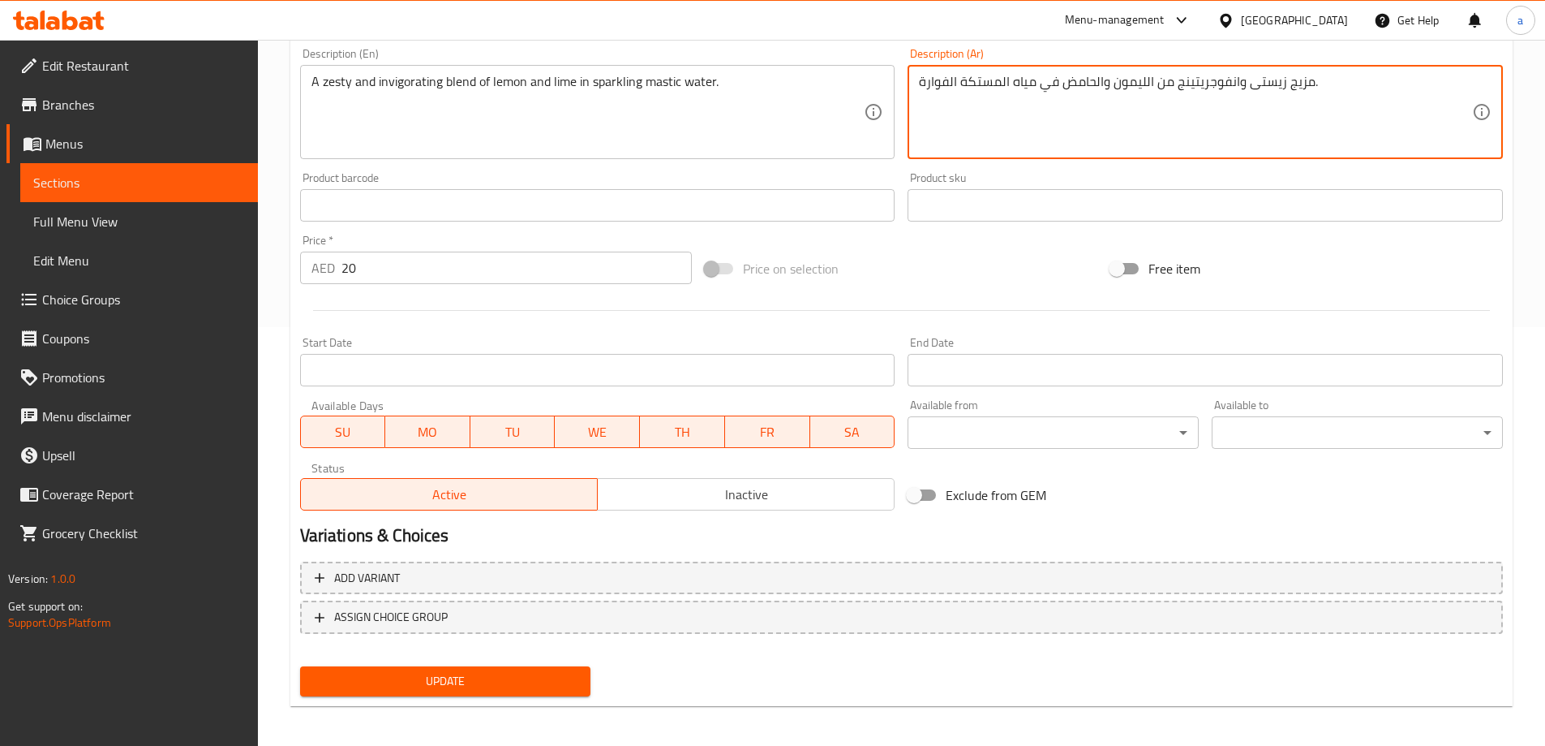
scroll to position [424, 0]
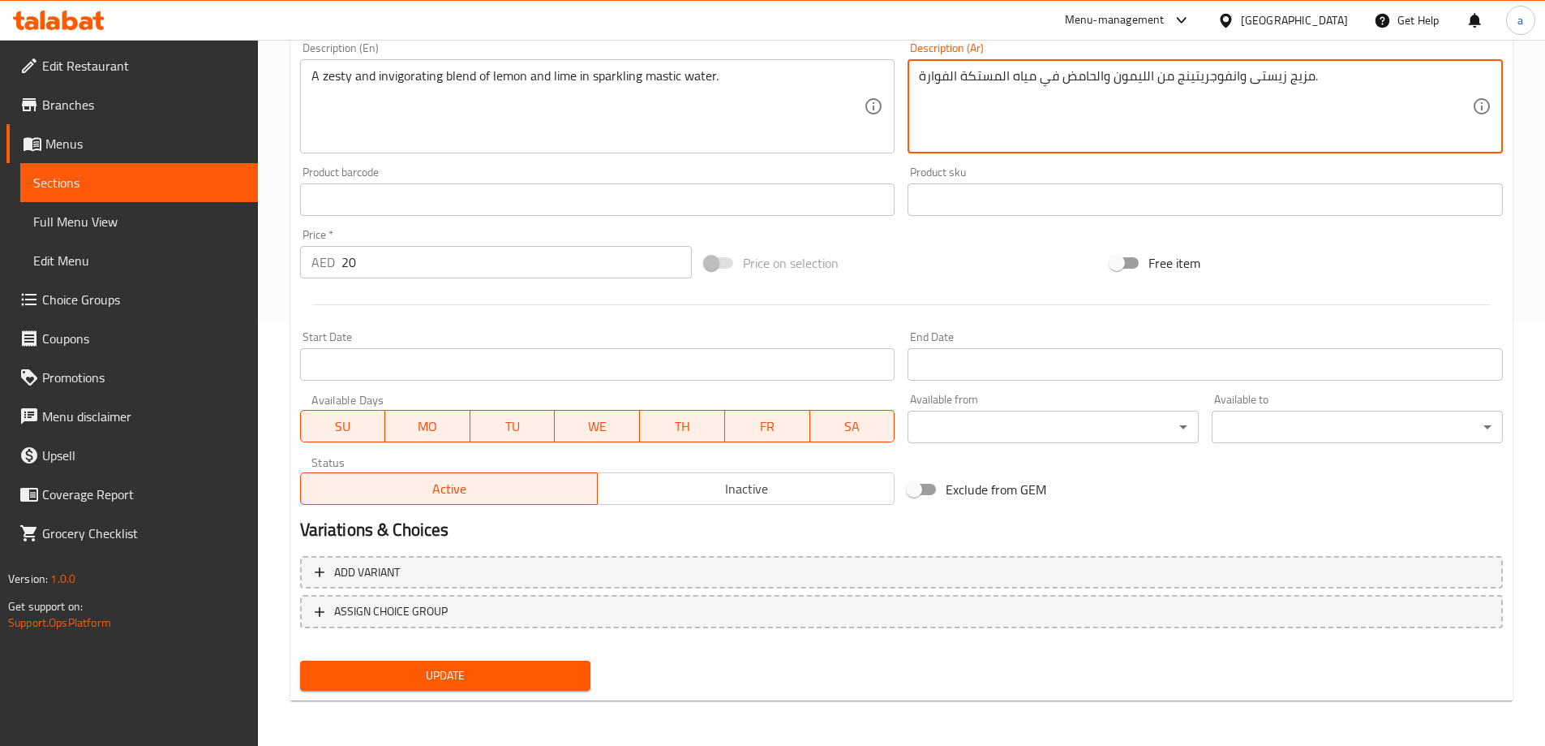
type textarea "مزيج زيستى وانفوجريتينج من الليمون والحامض في مياه المستكة الفوارة."
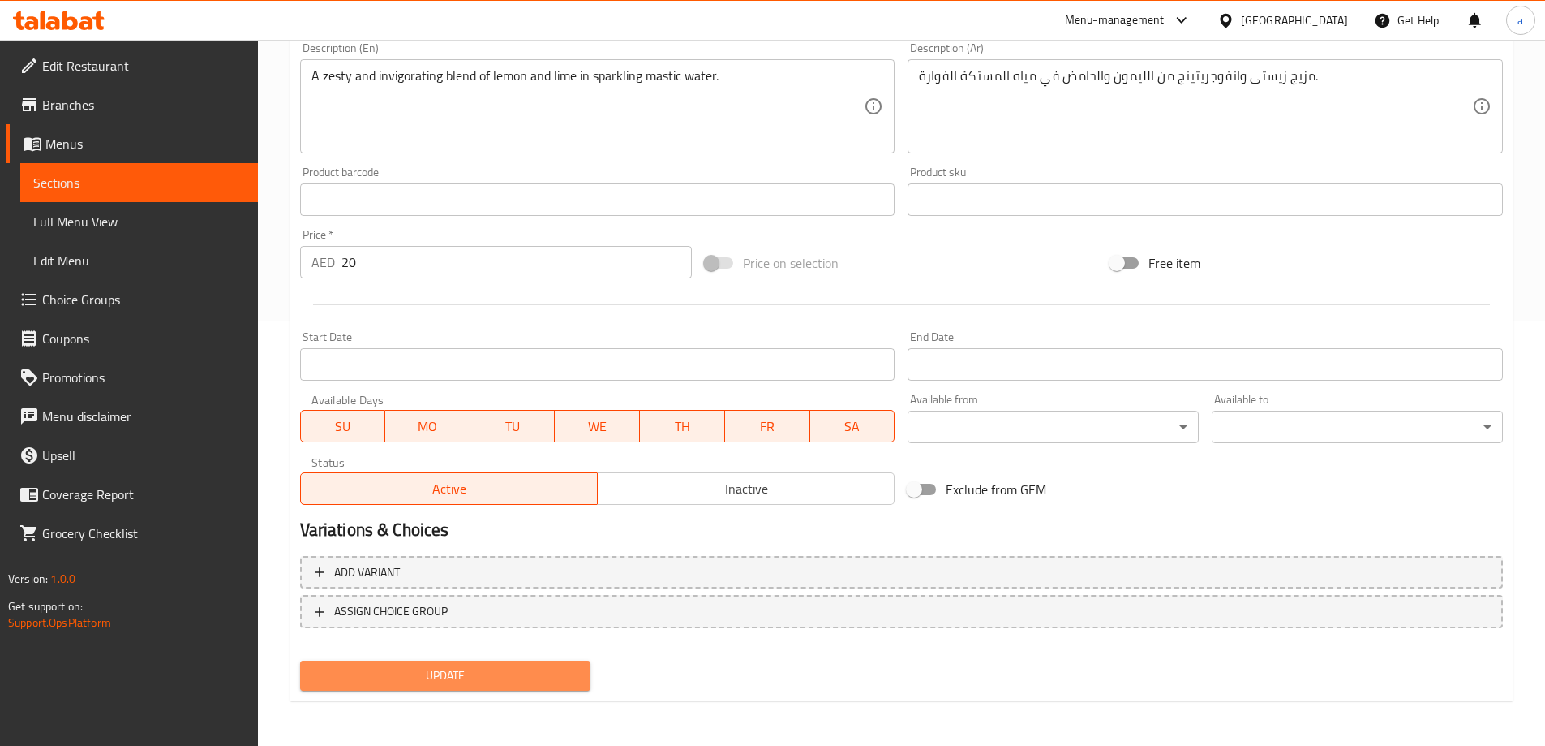
click at [526, 666] on span "Update" at bounding box center [445, 675] width 265 height 20
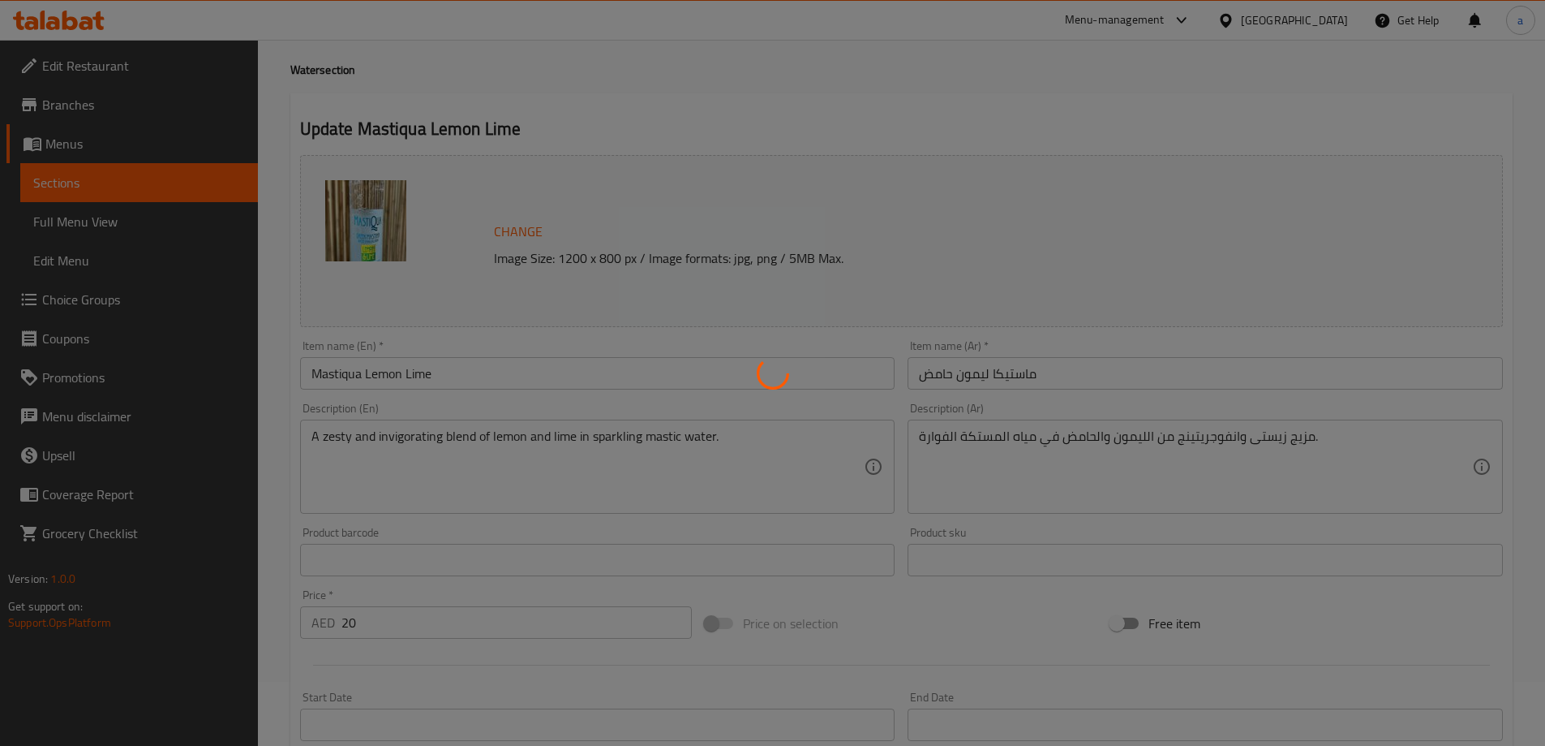
scroll to position [0, 0]
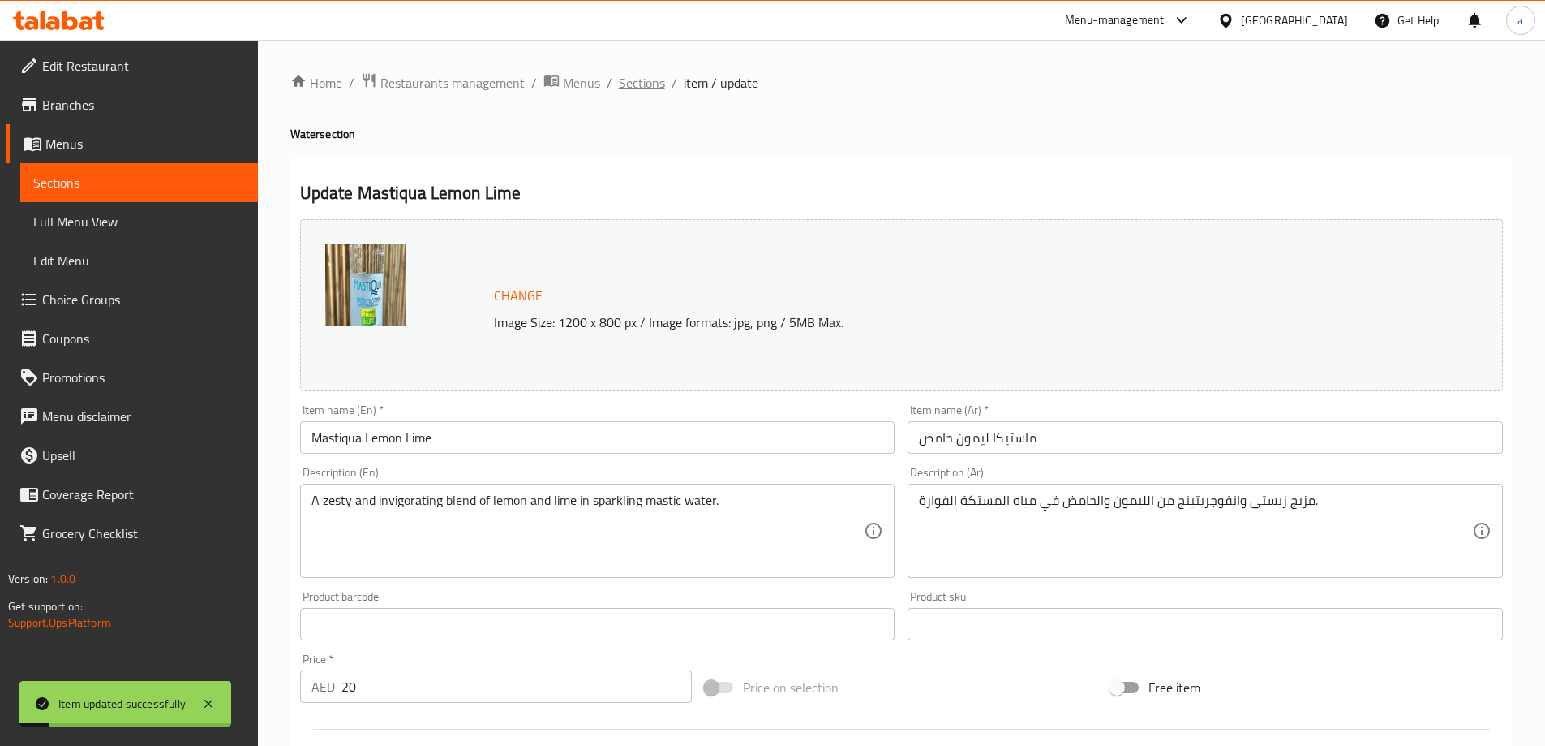
click at [647, 92] on span "Sections" at bounding box center [642, 82] width 46 height 19
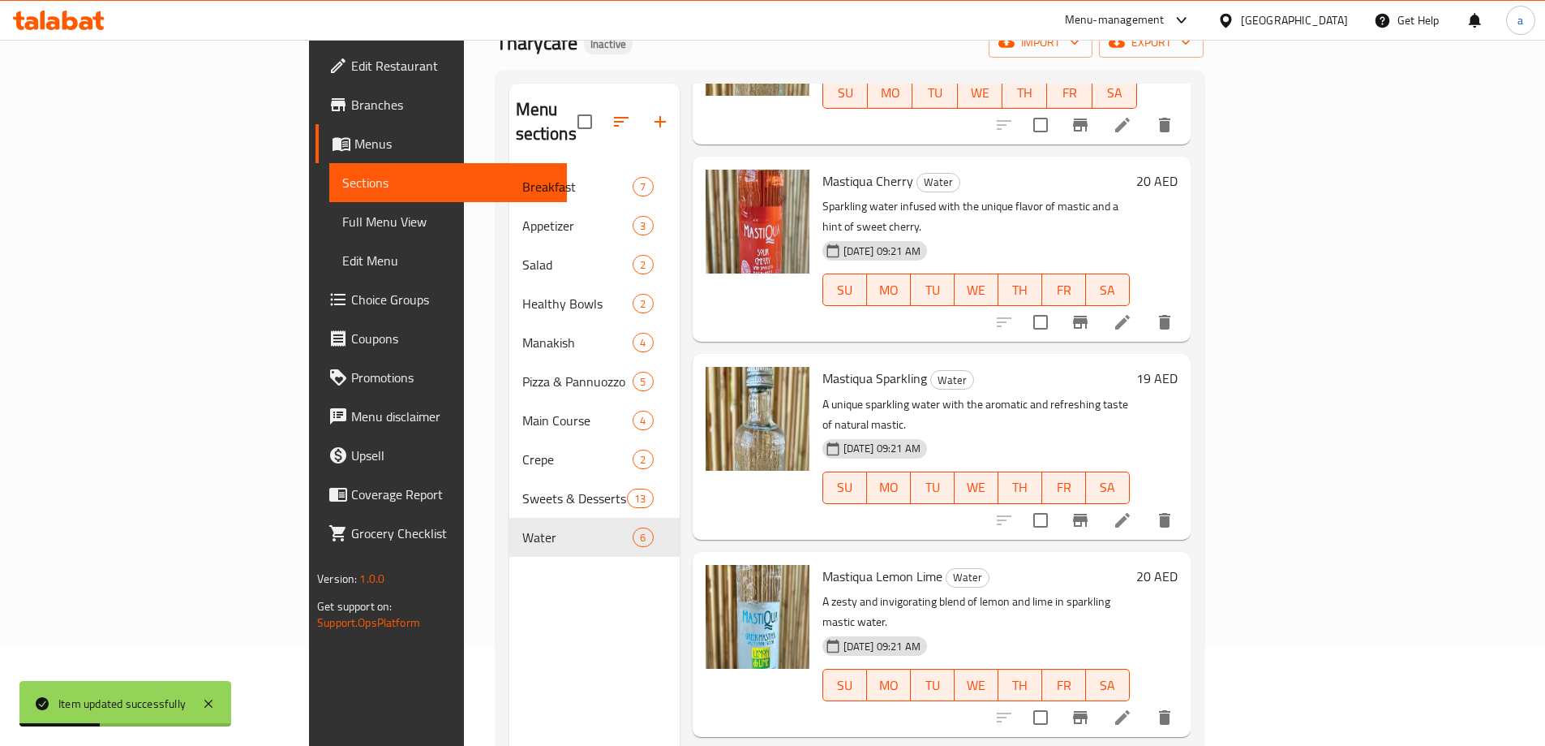
scroll to position [227, 0]
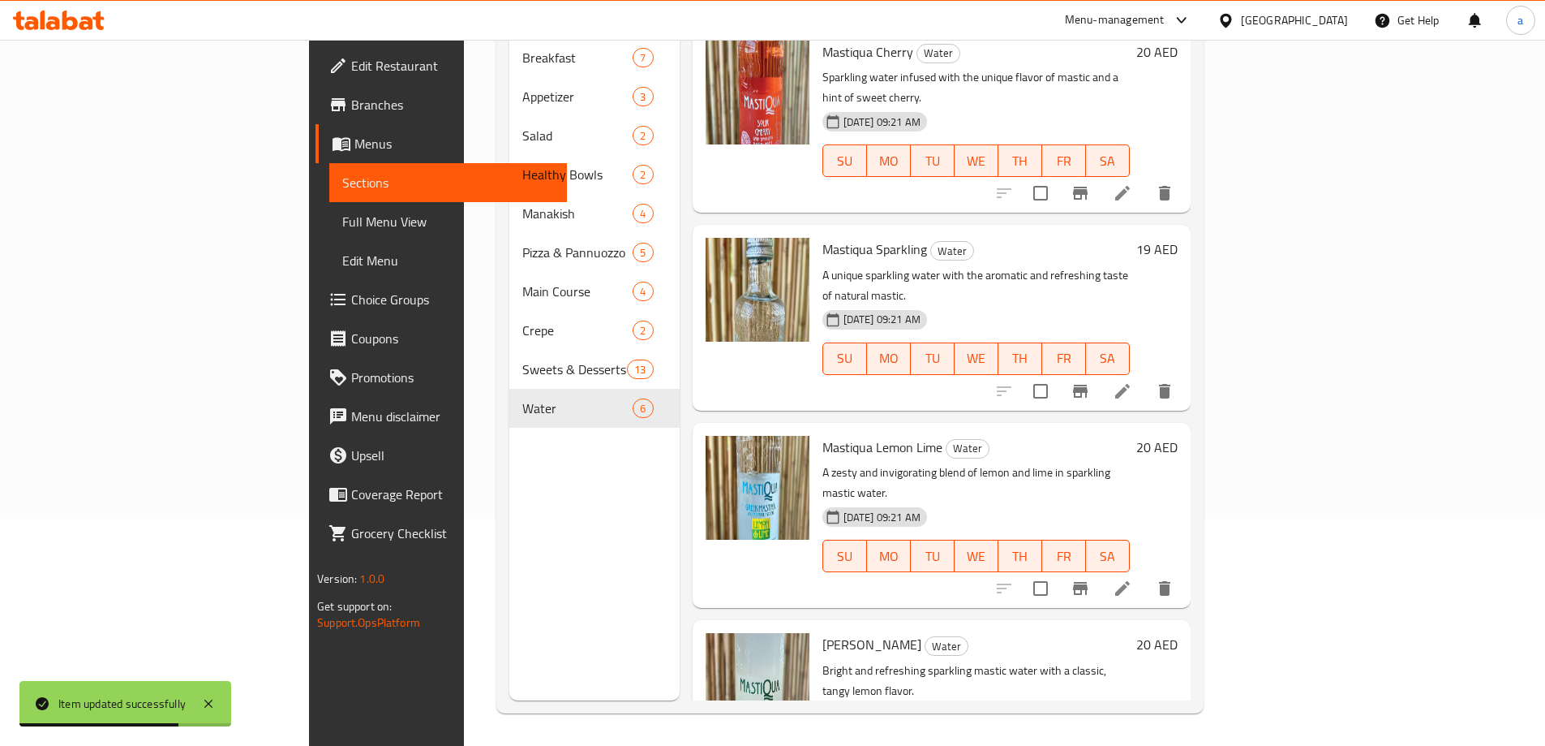
click at [1184, 372] on div at bounding box center [1085, 391] width 200 height 39
click at [1145, 376] on li at bounding box center [1122, 390] width 45 height 29
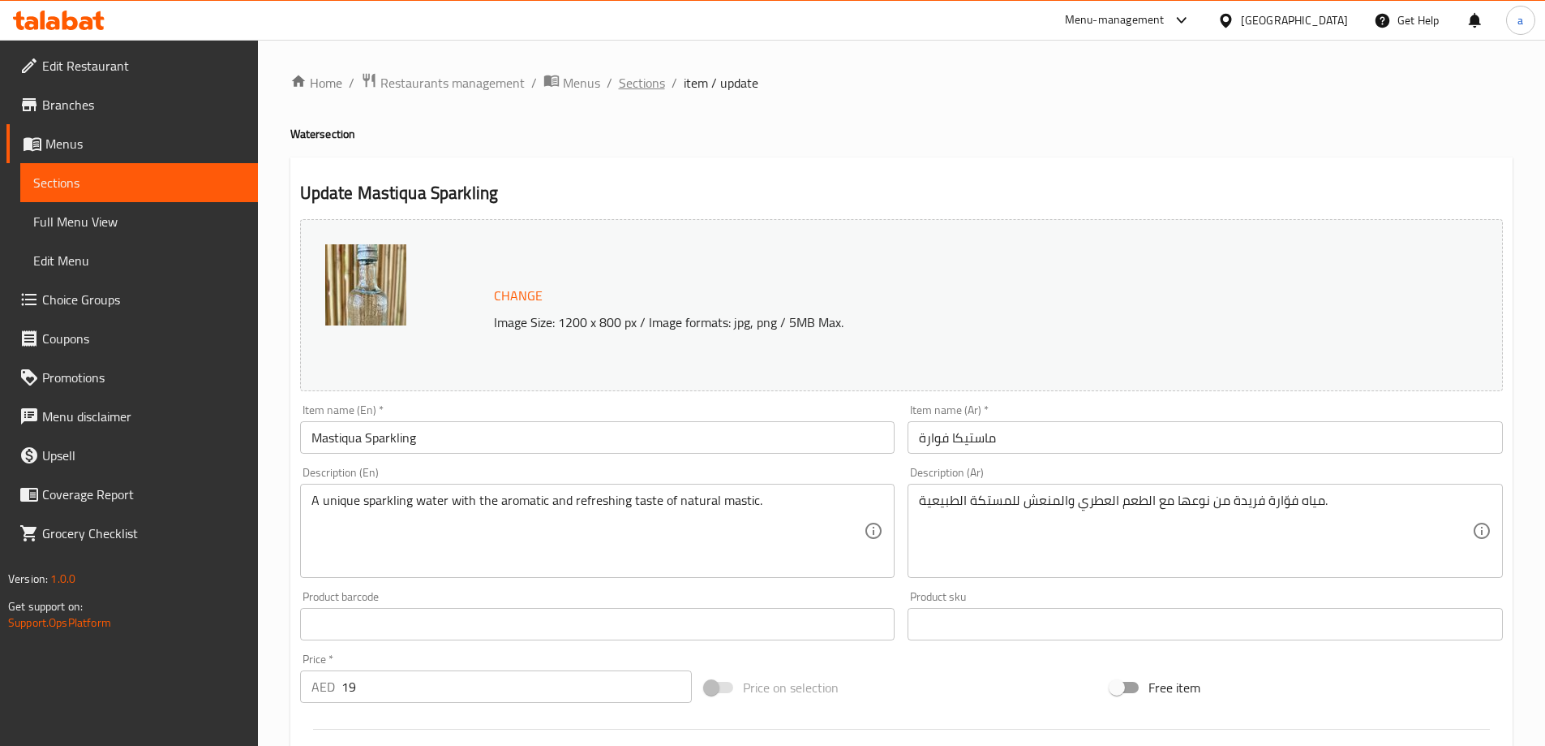
click at [625, 80] on span "Sections" at bounding box center [642, 82] width 46 height 19
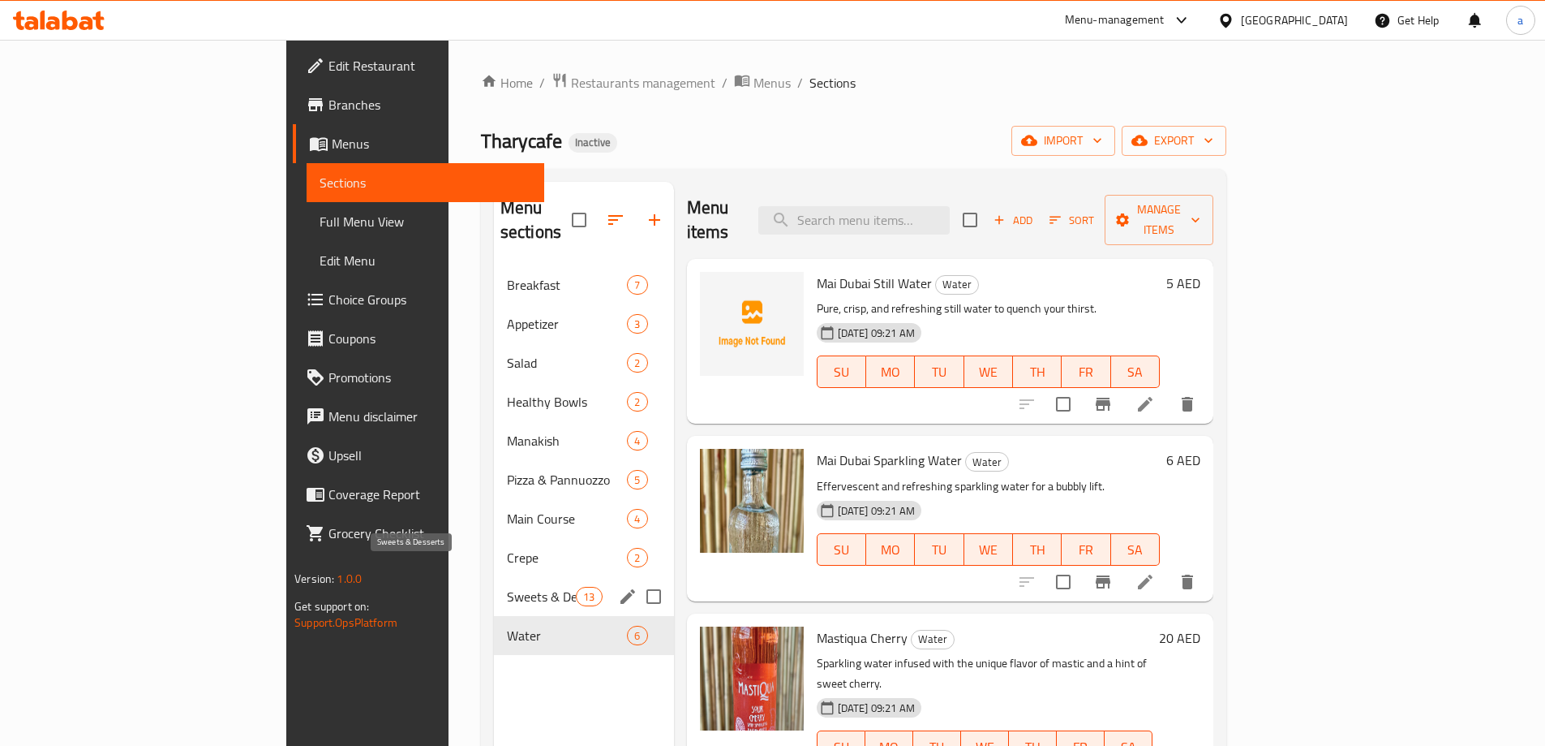
click at [507, 587] on span "Sweets & Desserts" at bounding box center [541, 596] width 69 height 19
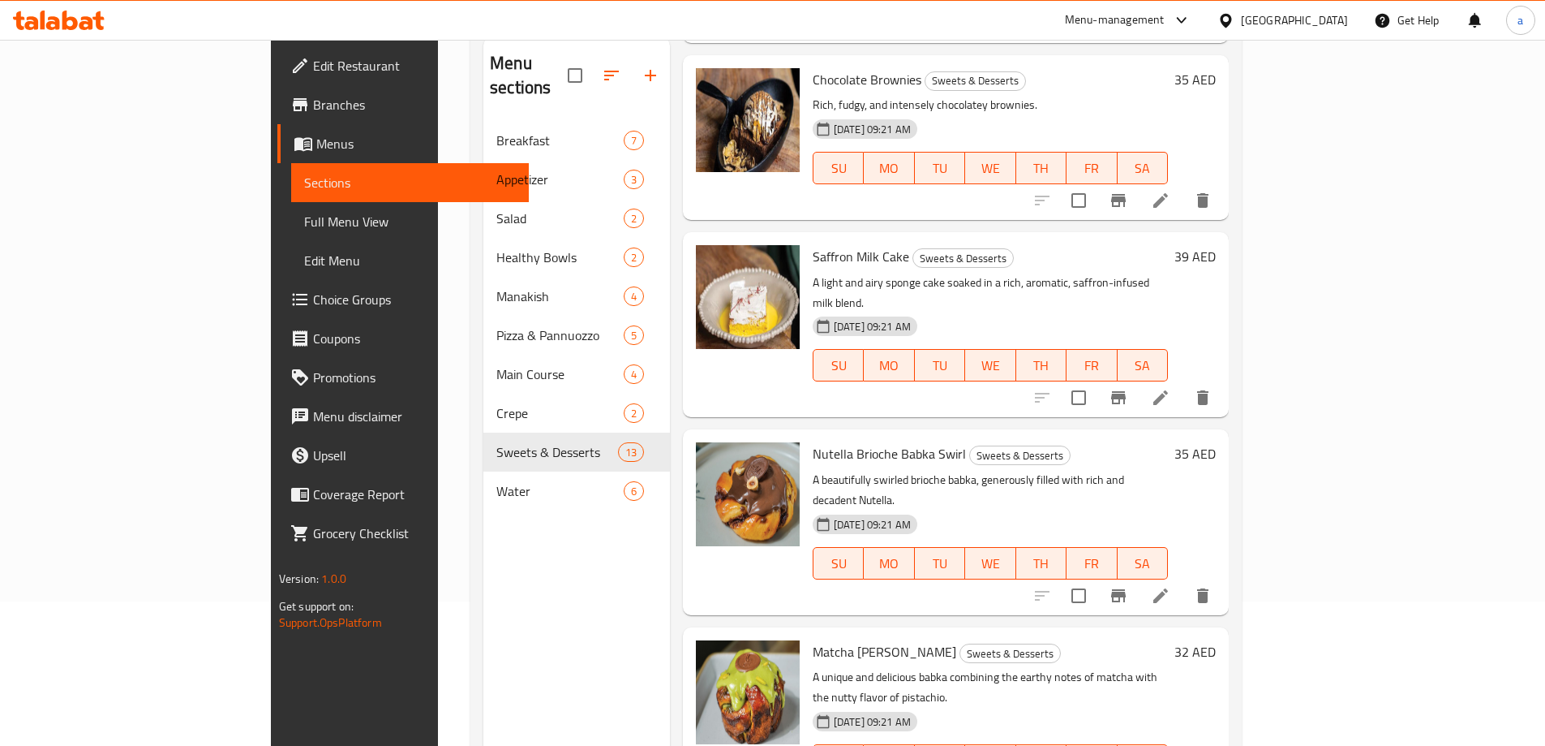
scroll to position [227, 0]
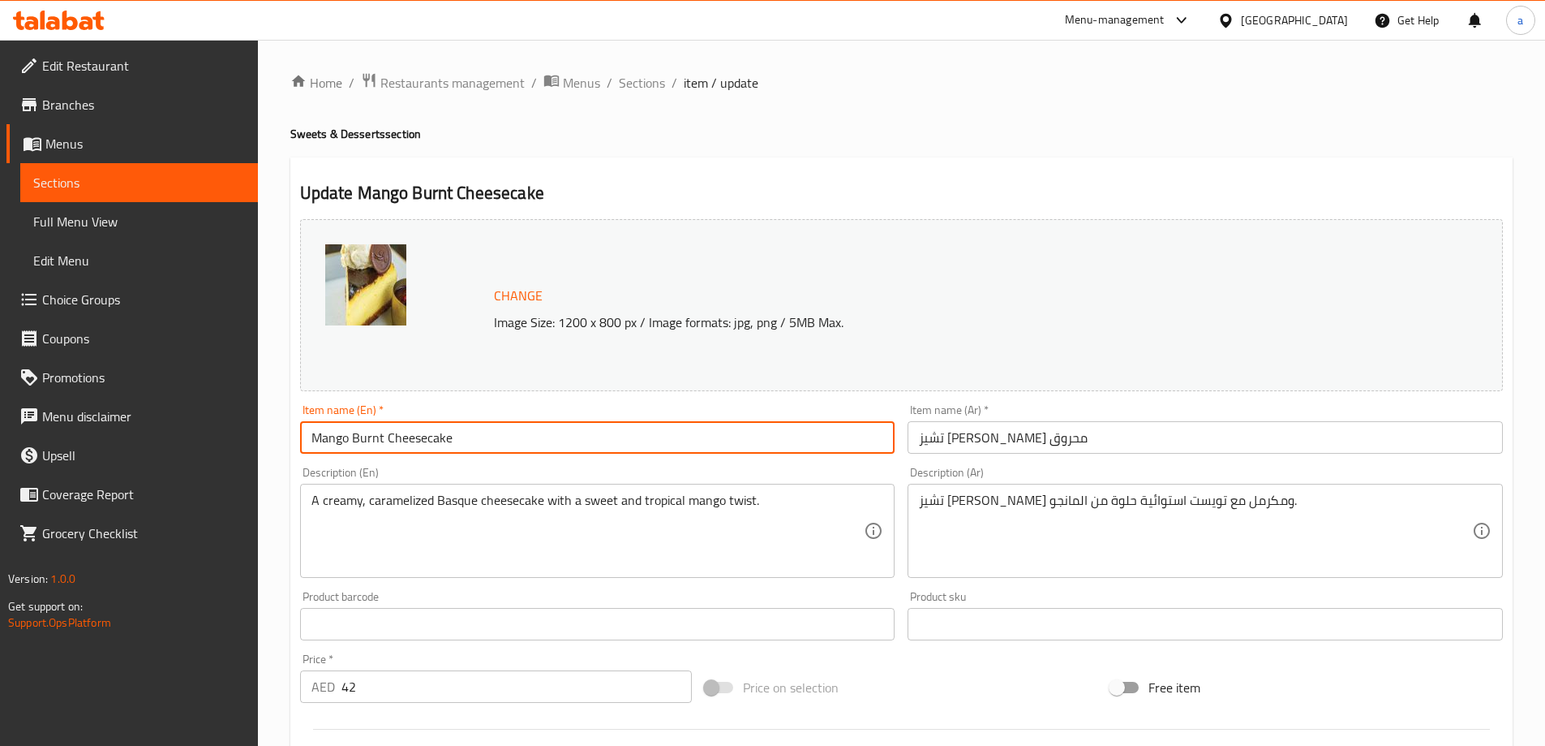
click at [374, 427] on input "Mango Burnt Cheesecake" at bounding box center [597, 437] width 595 height 32
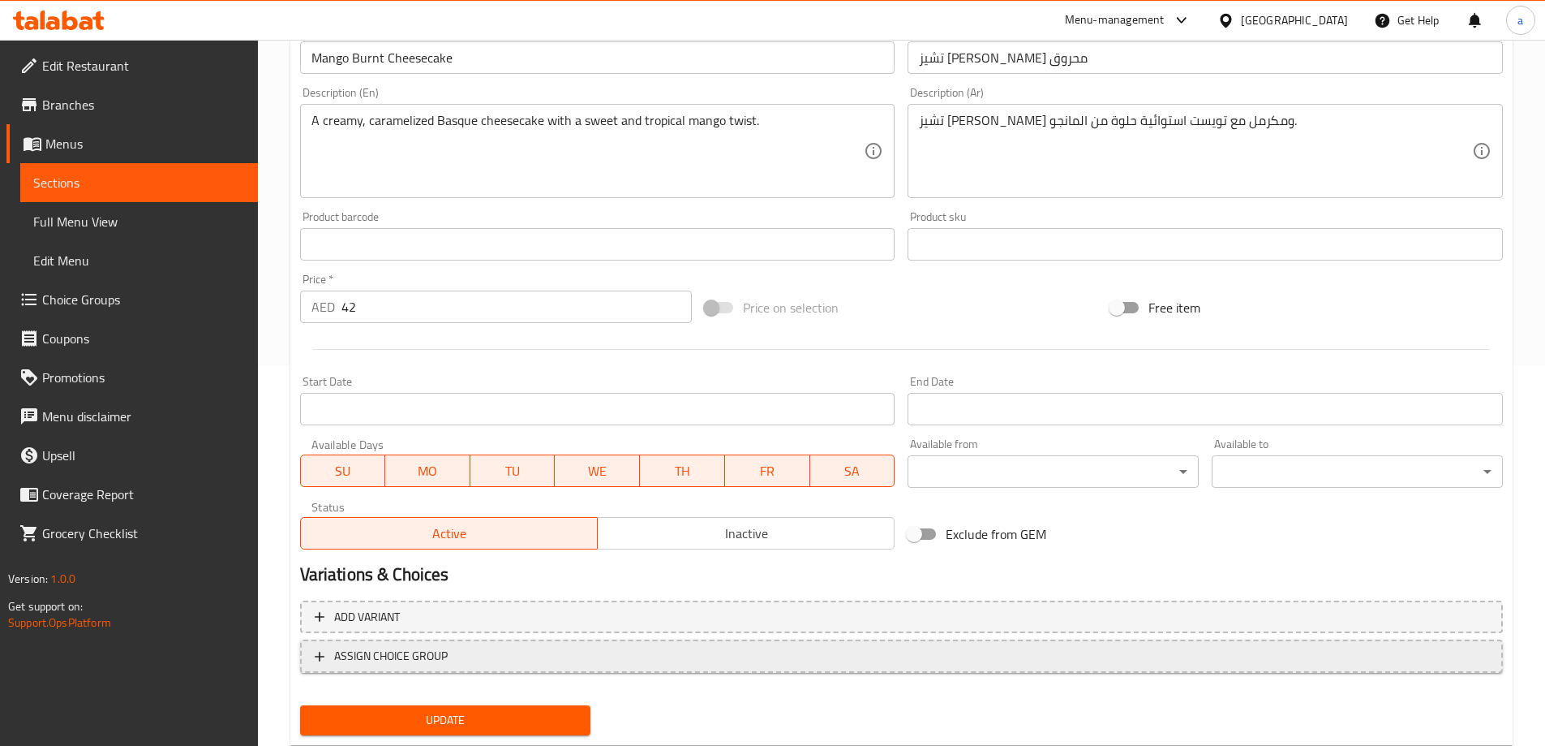
scroll to position [424, 0]
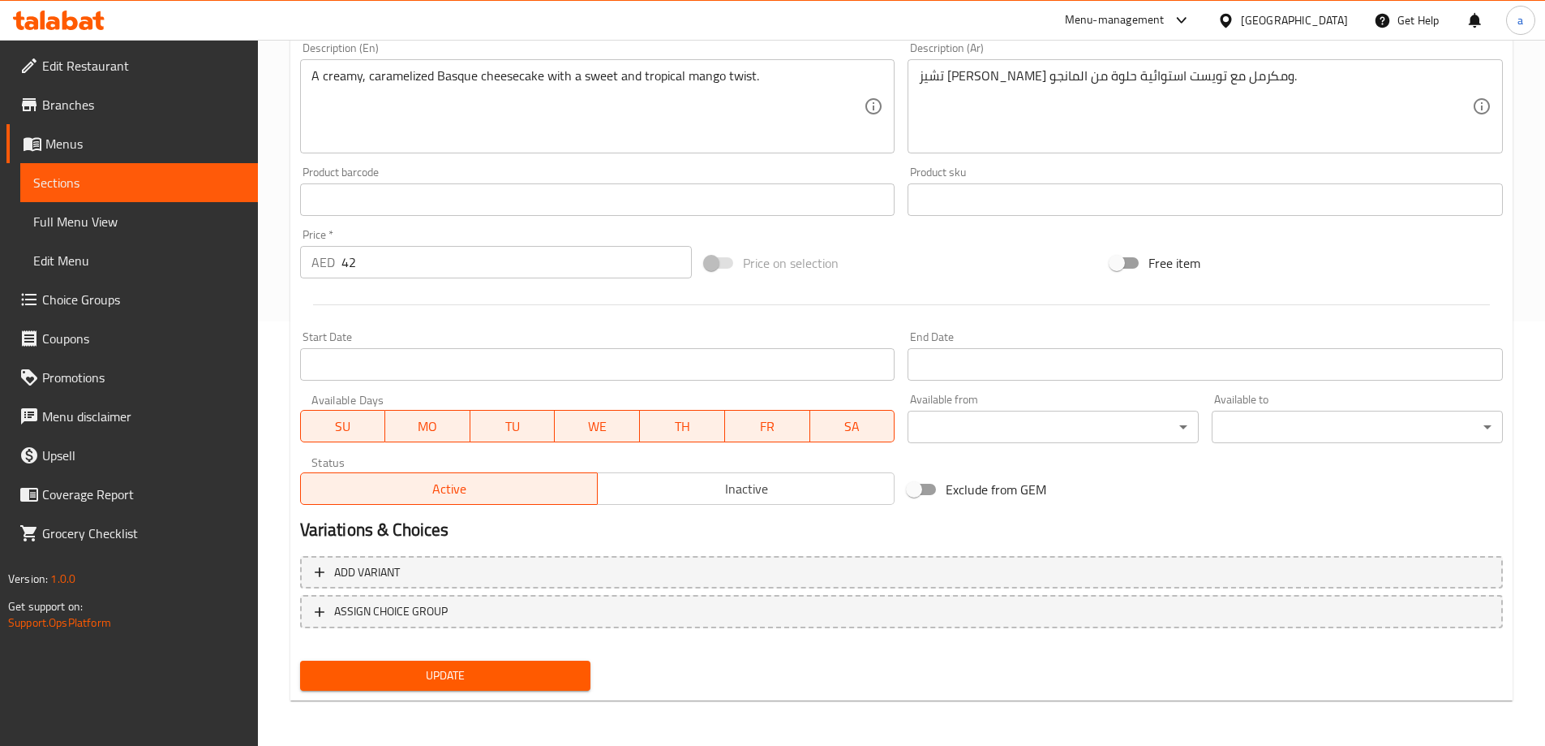
drag, startPoint x: 561, startPoint y: 671, endPoint x: 564, endPoint y: 660, distance: 11.6
click at [561, 671] on span "Update" at bounding box center [445, 675] width 265 height 20
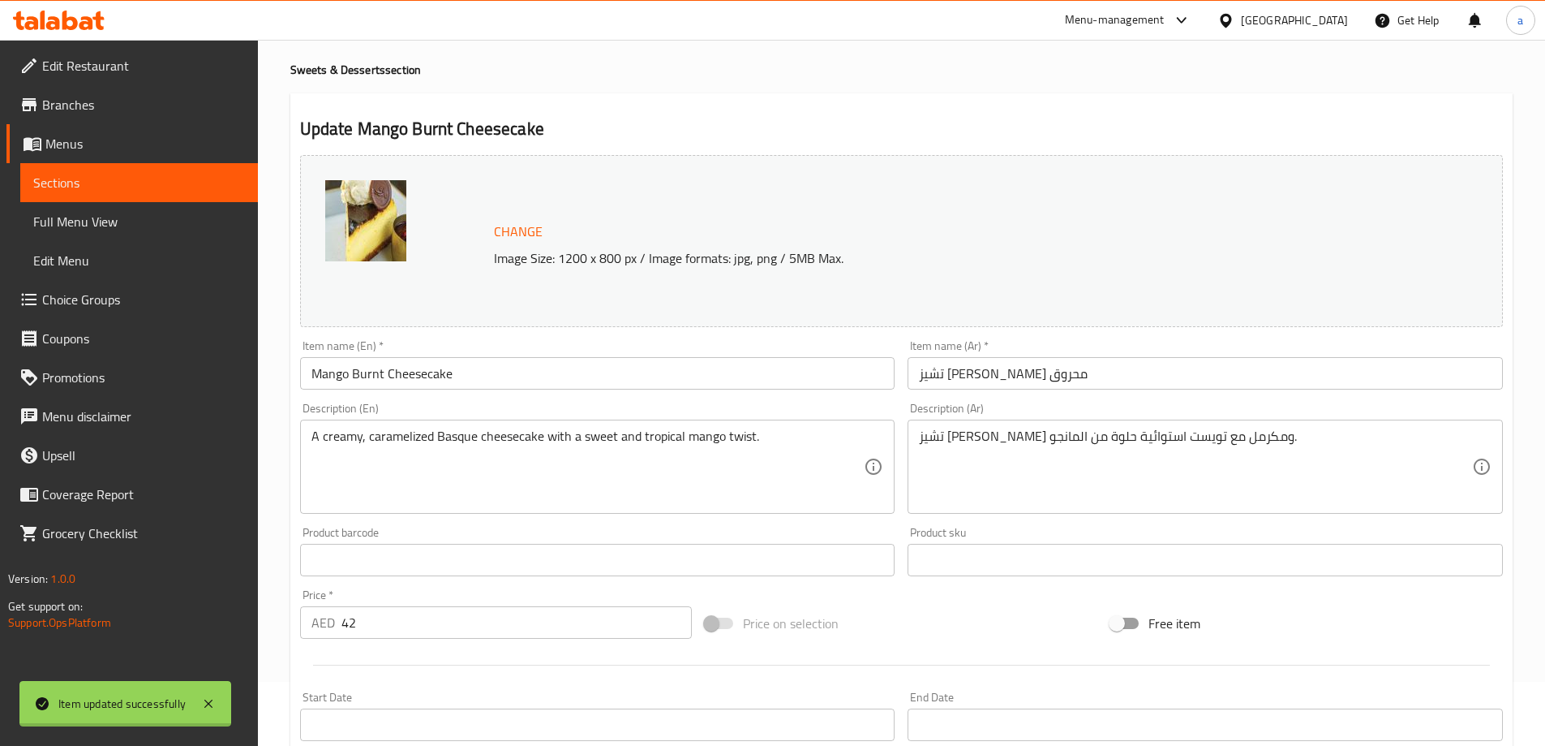
scroll to position [0, 0]
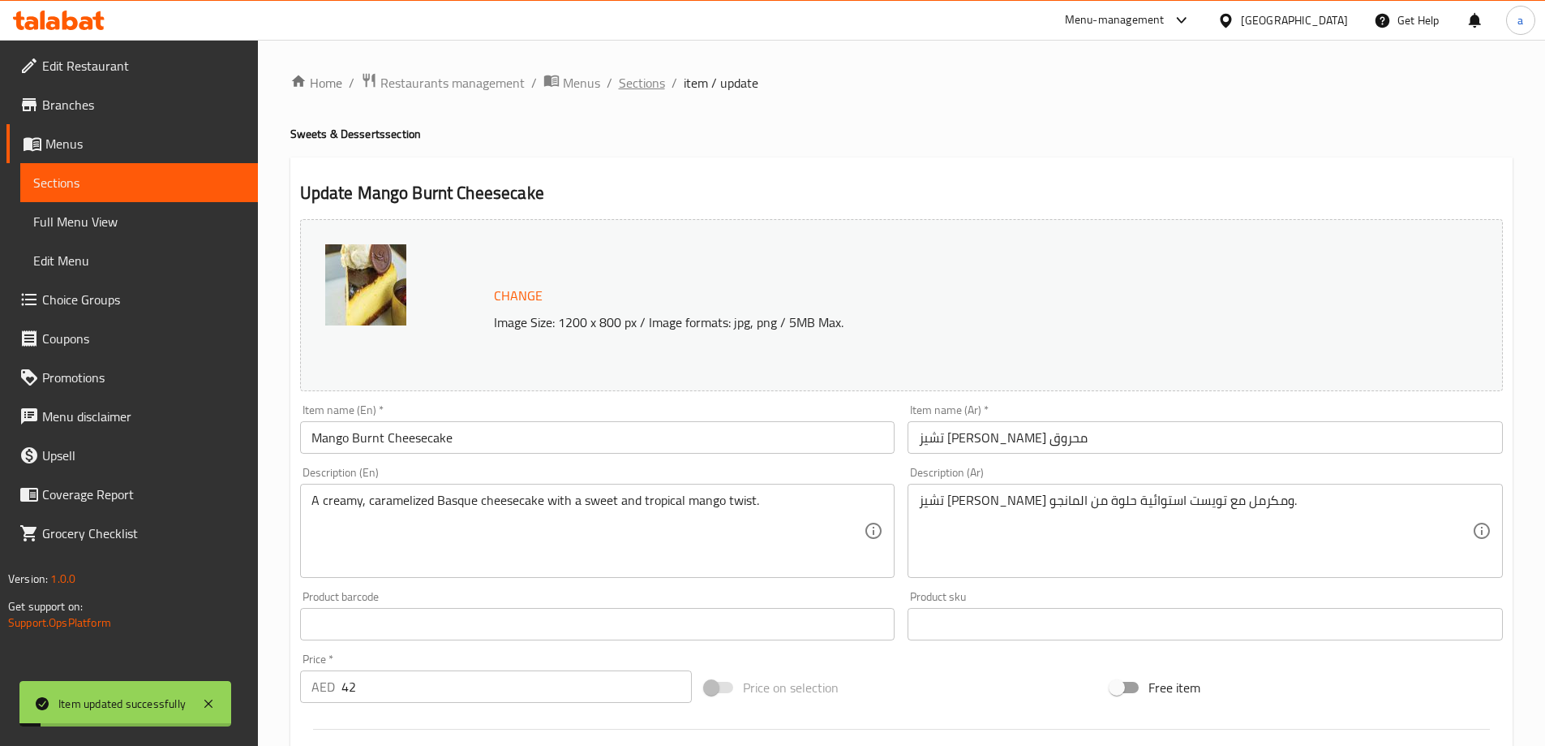
click at [639, 85] on span "Sections" at bounding box center [642, 82] width 46 height 19
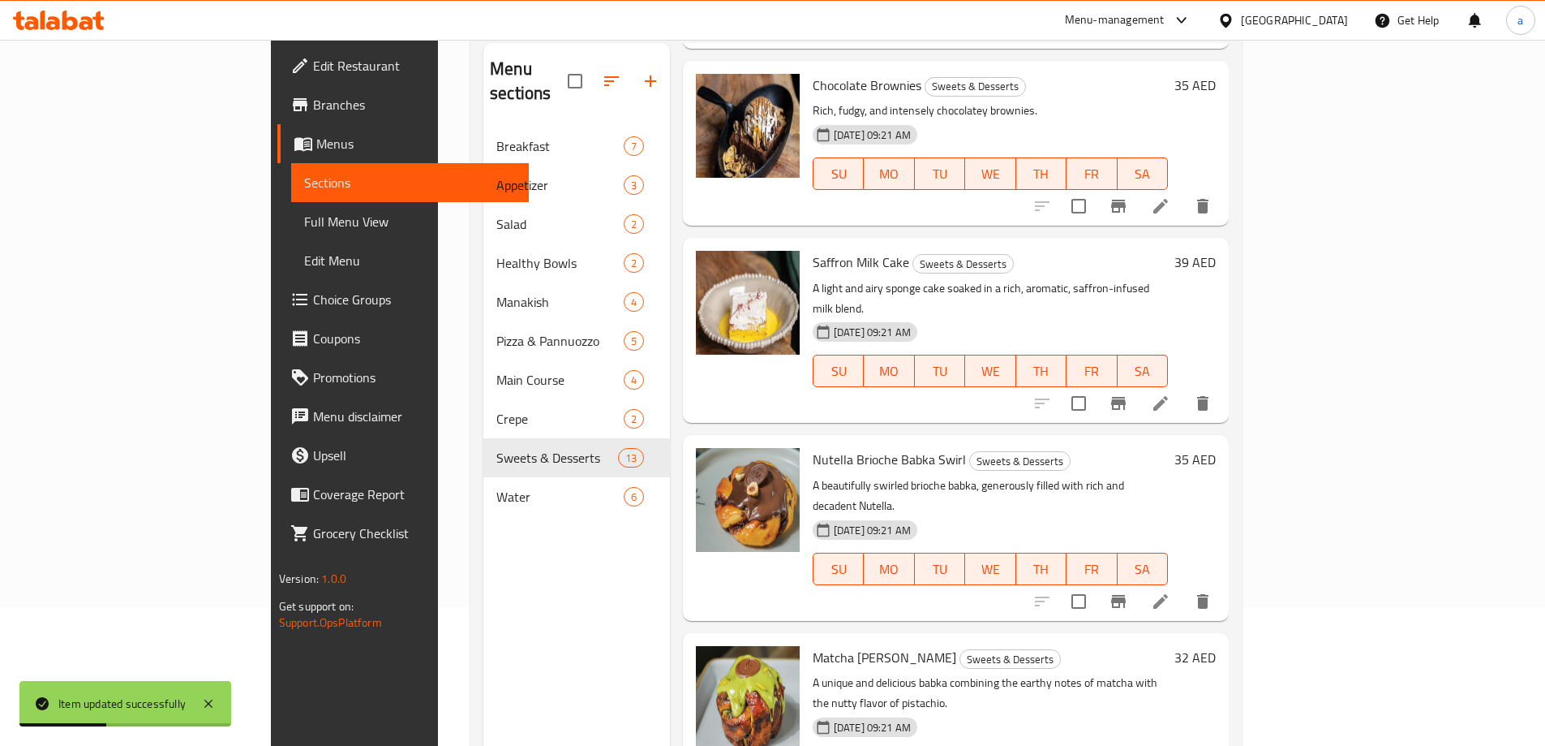
scroll to position [227, 0]
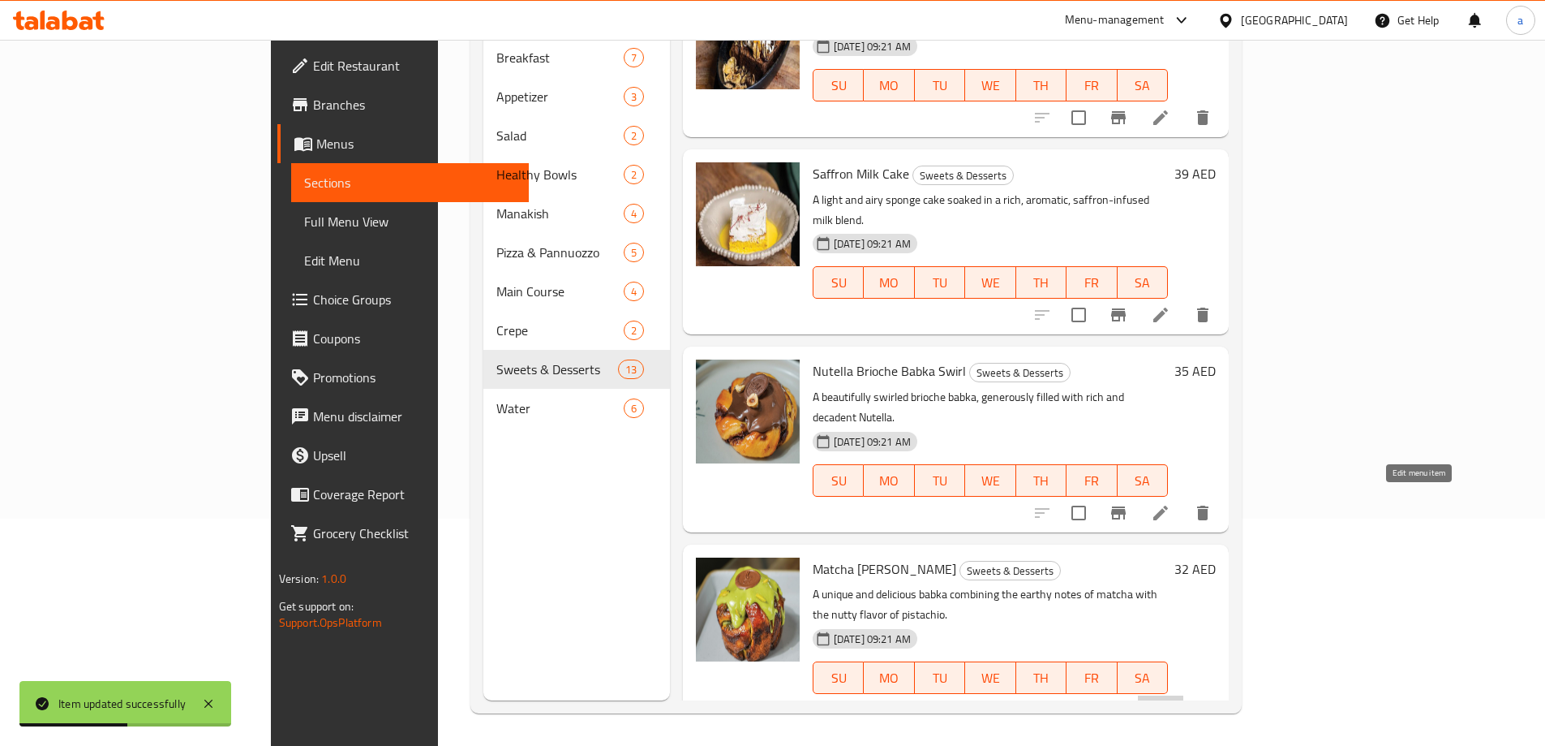
click at [1168, 703] on icon at bounding box center [1161, 710] width 15 height 15
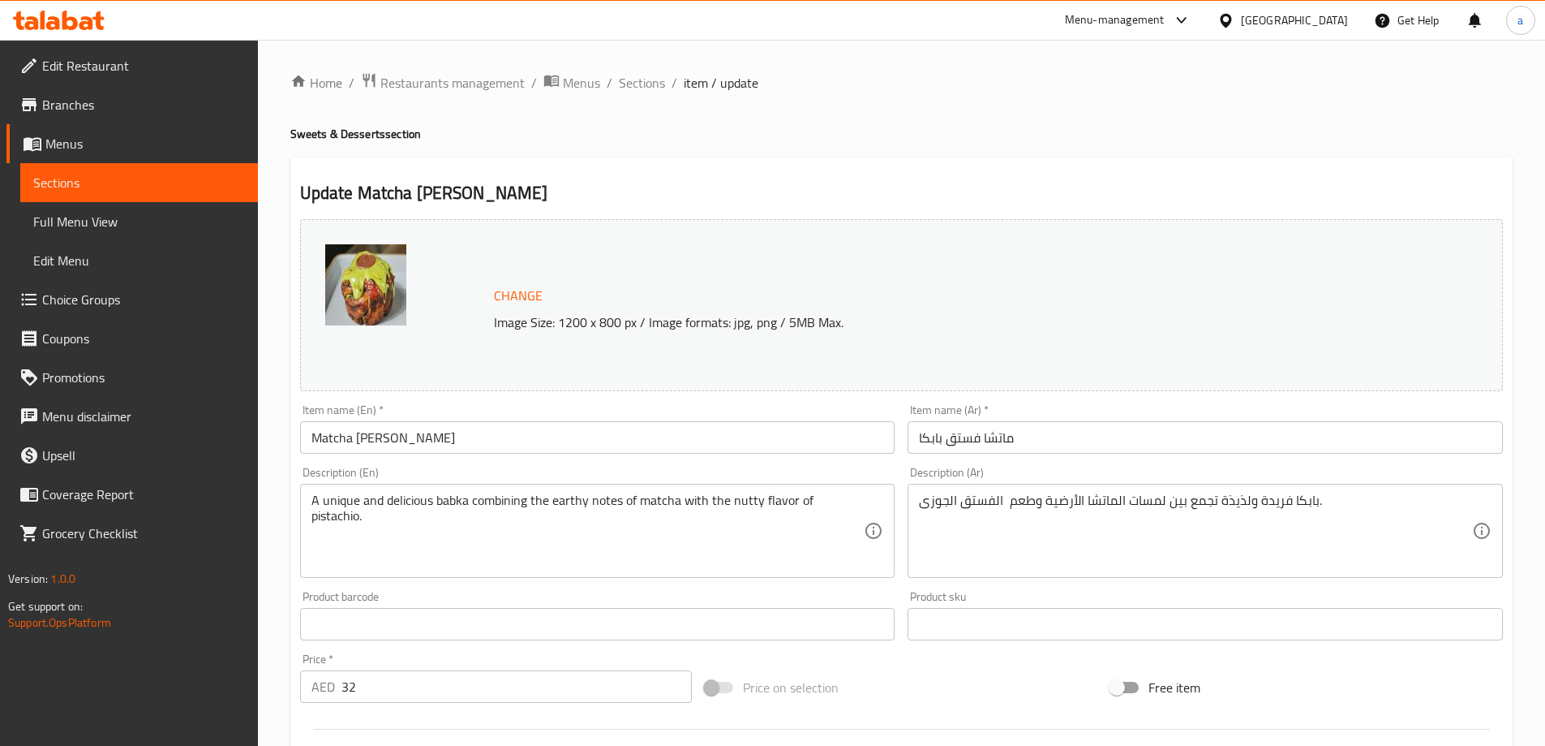
click at [607, 74] on li "/" at bounding box center [610, 82] width 6 height 19
click at [623, 75] on span "Sections" at bounding box center [642, 82] width 46 height 19
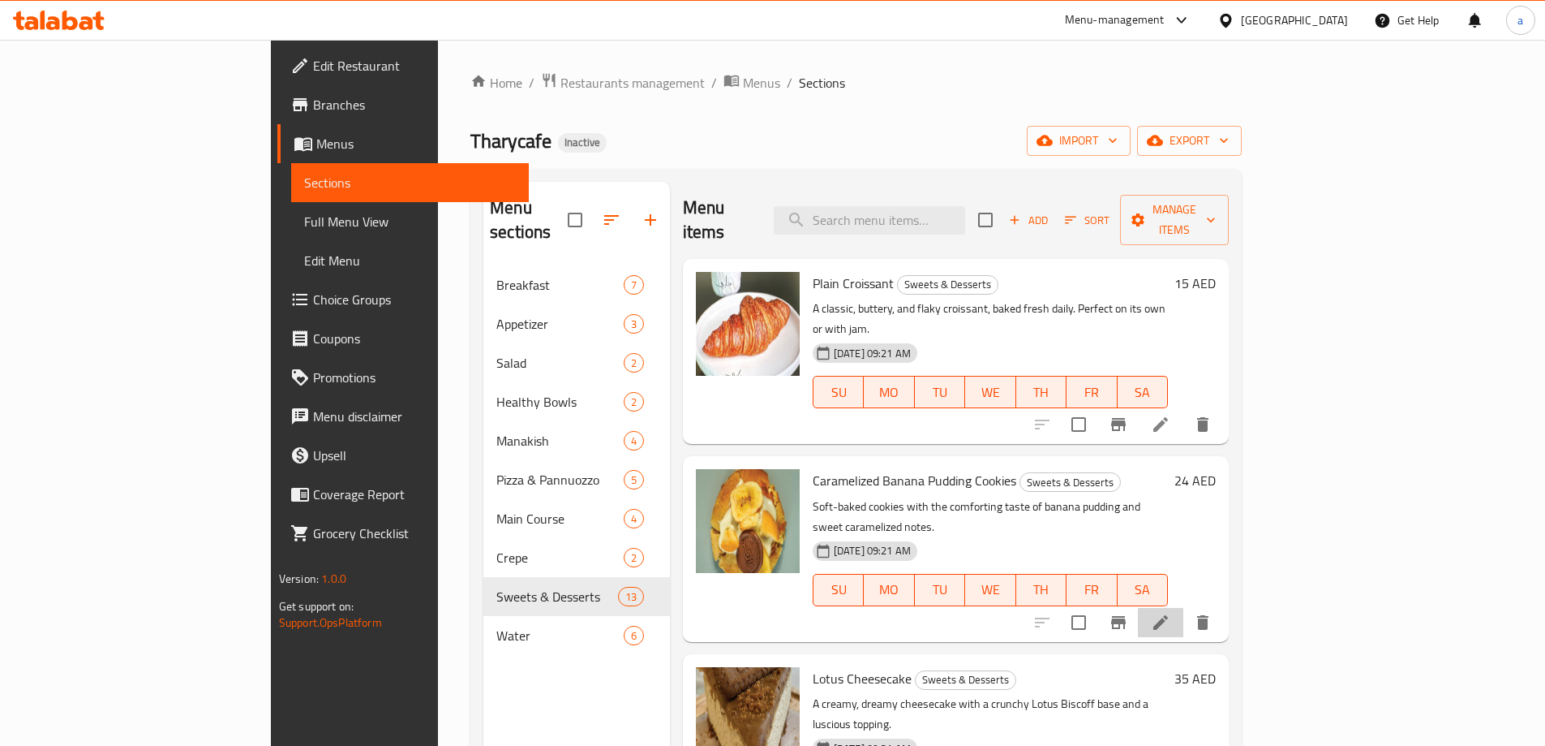
click at [1184, 608] on li at bounding box center [1160, 622] width 45 height 29
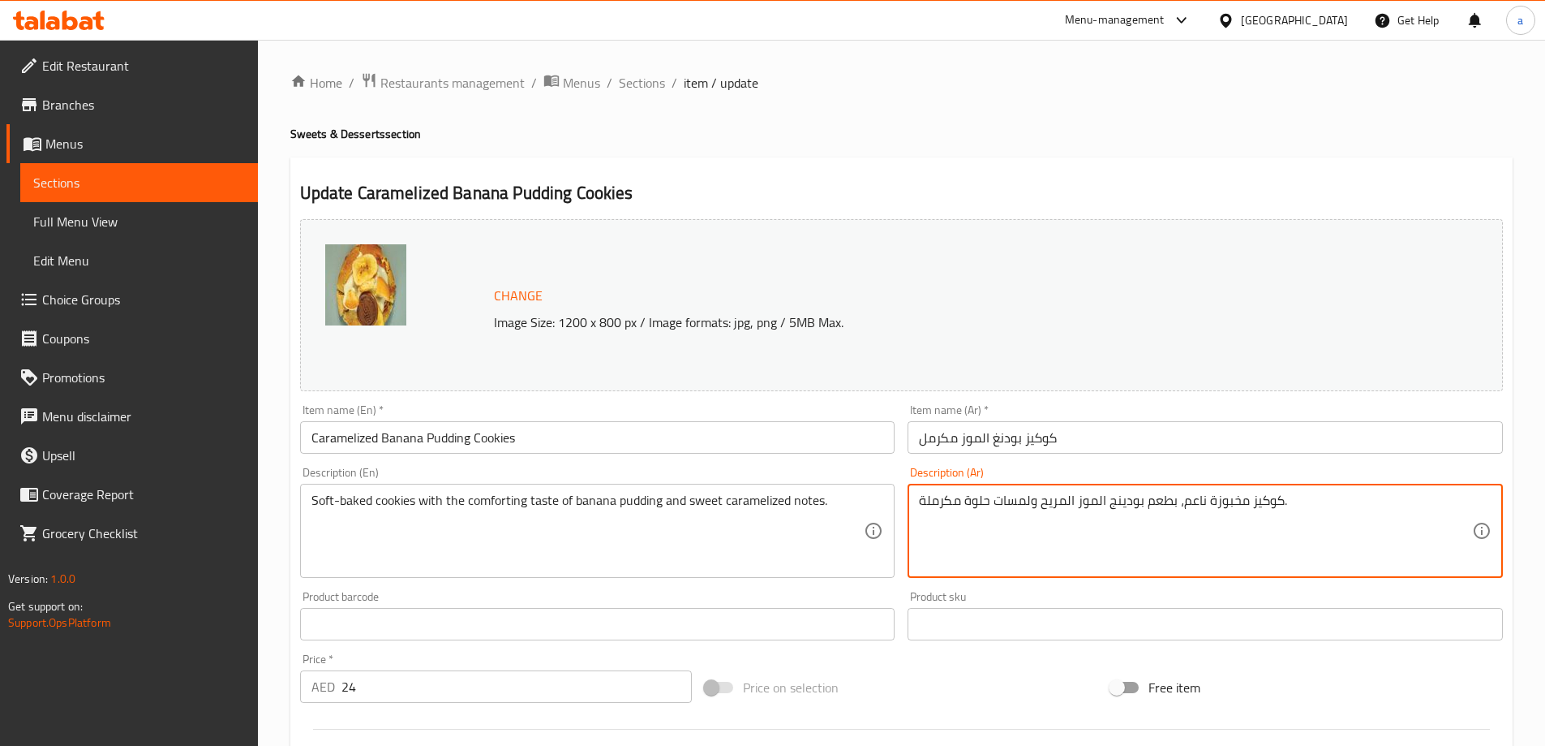
click at [1058, 506] on textarea "كوكيز مخبوزة ناعم، بطعم بودينج الموز المريح ولمسات حلوة مكرملة." at bounding box center [1195, 530] width 553 height 77
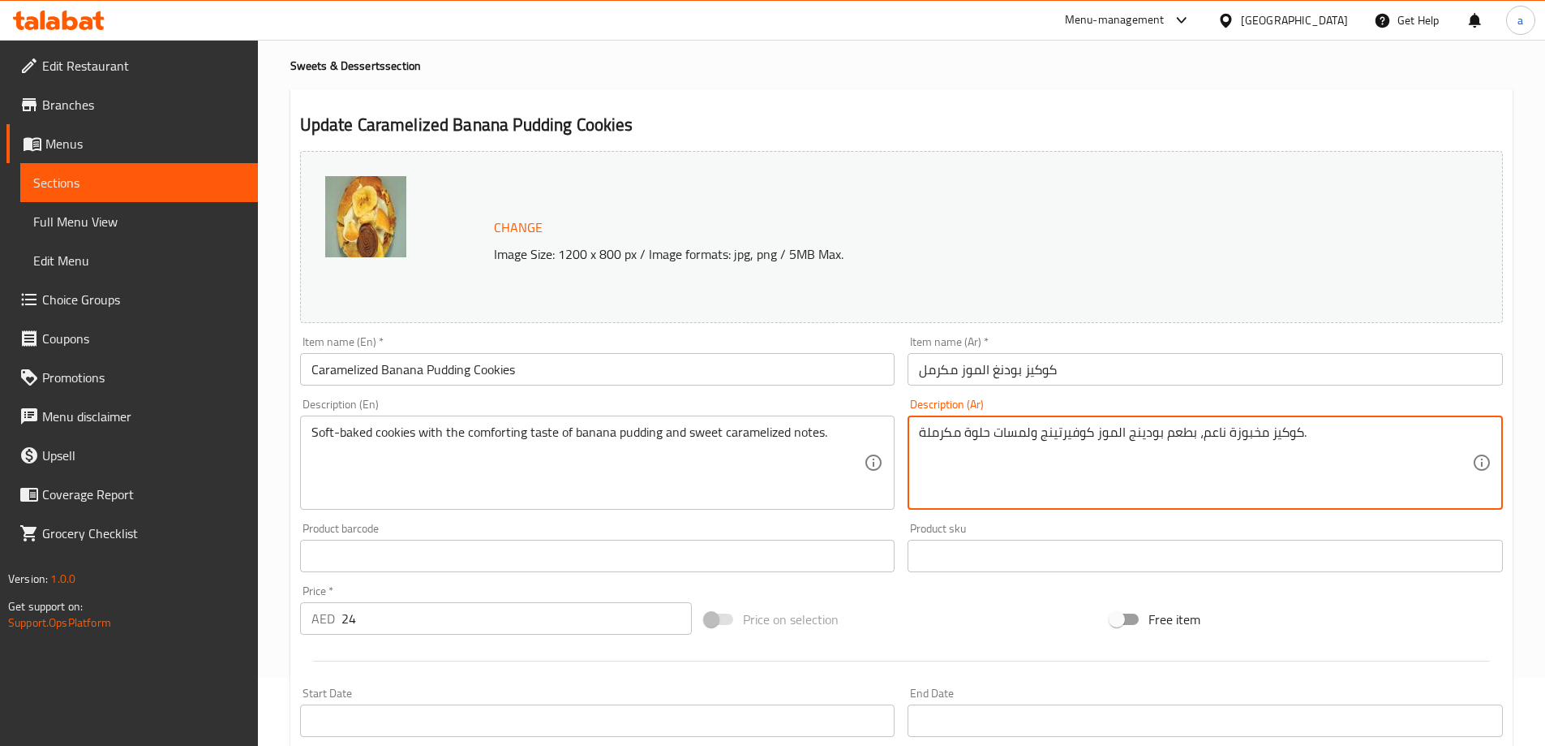
scroll to position [162, 0]
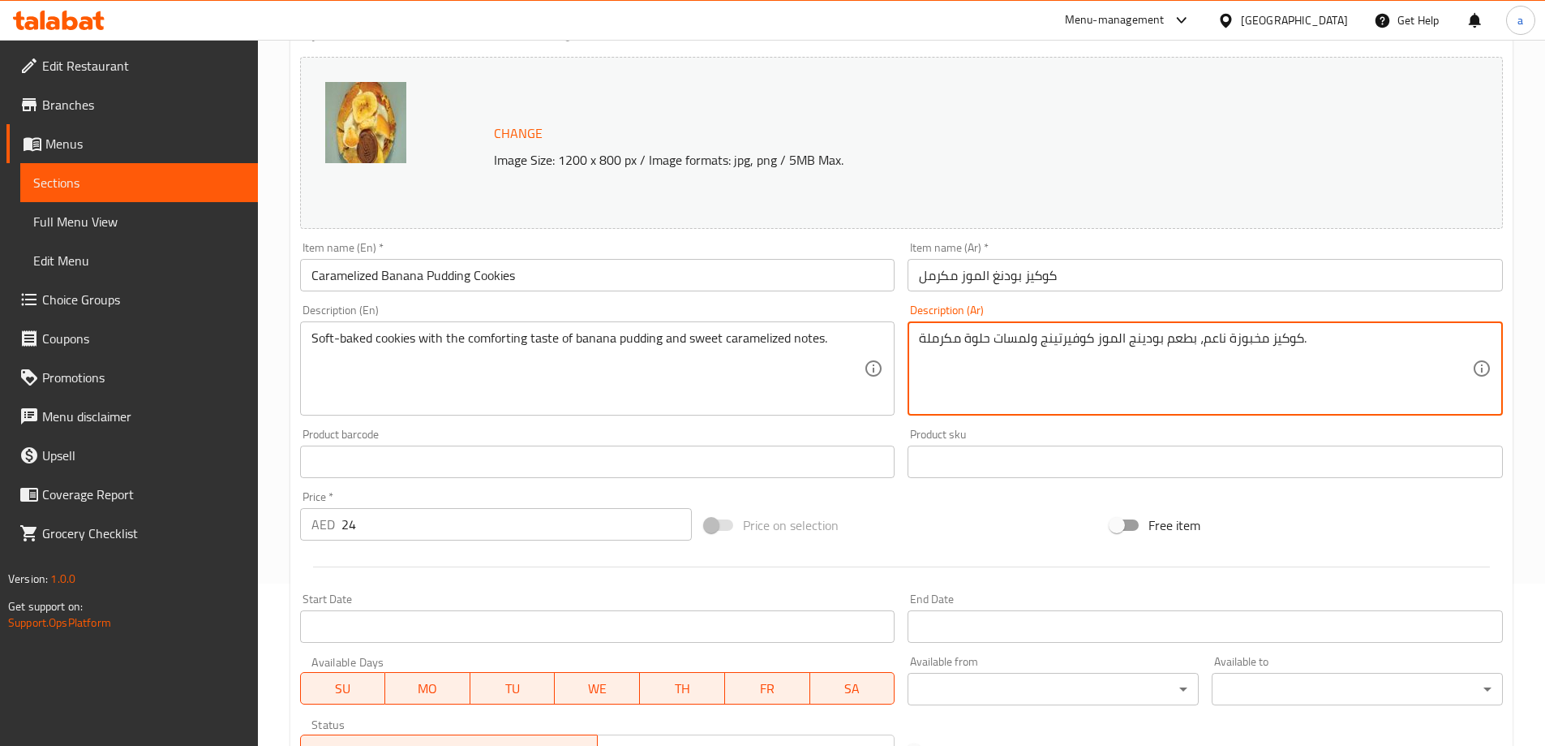
click at [1087, 343] on textarea "كوكيز مخبوزة ناعم، بطعم بودينج الموز كوفيرتينج ولمسات حلوة مكرملة." at bounding box center [1195, 368] width 553 height 77
click at [1076, 344] on textarea "كوكيز مخبوزة ناعم، بطعم بودينج الموز كوفيرتينج ولمسات حلوة مكرملة." at bounding box center [1195, 368] width 553 height 77
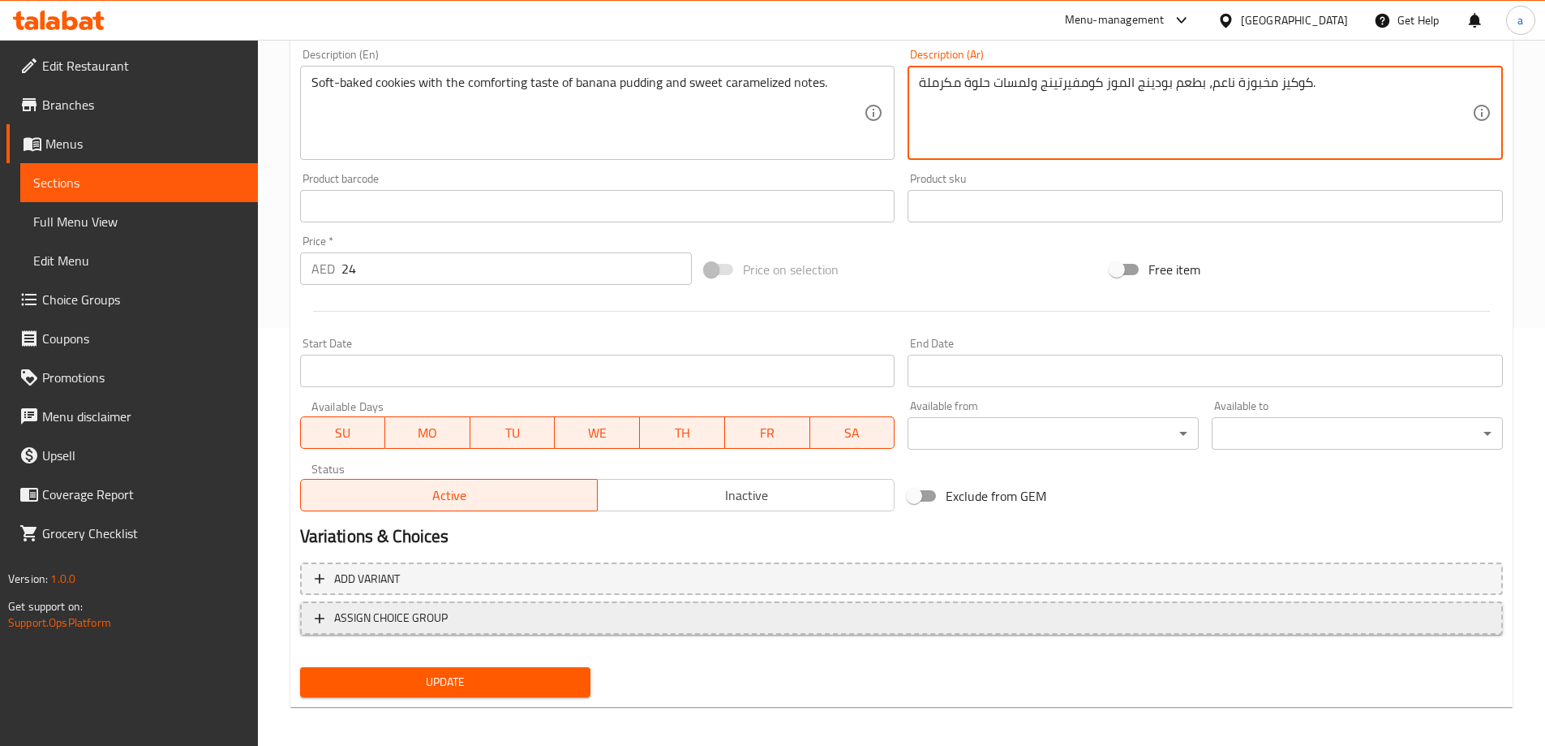
scroll to position [424, 0]
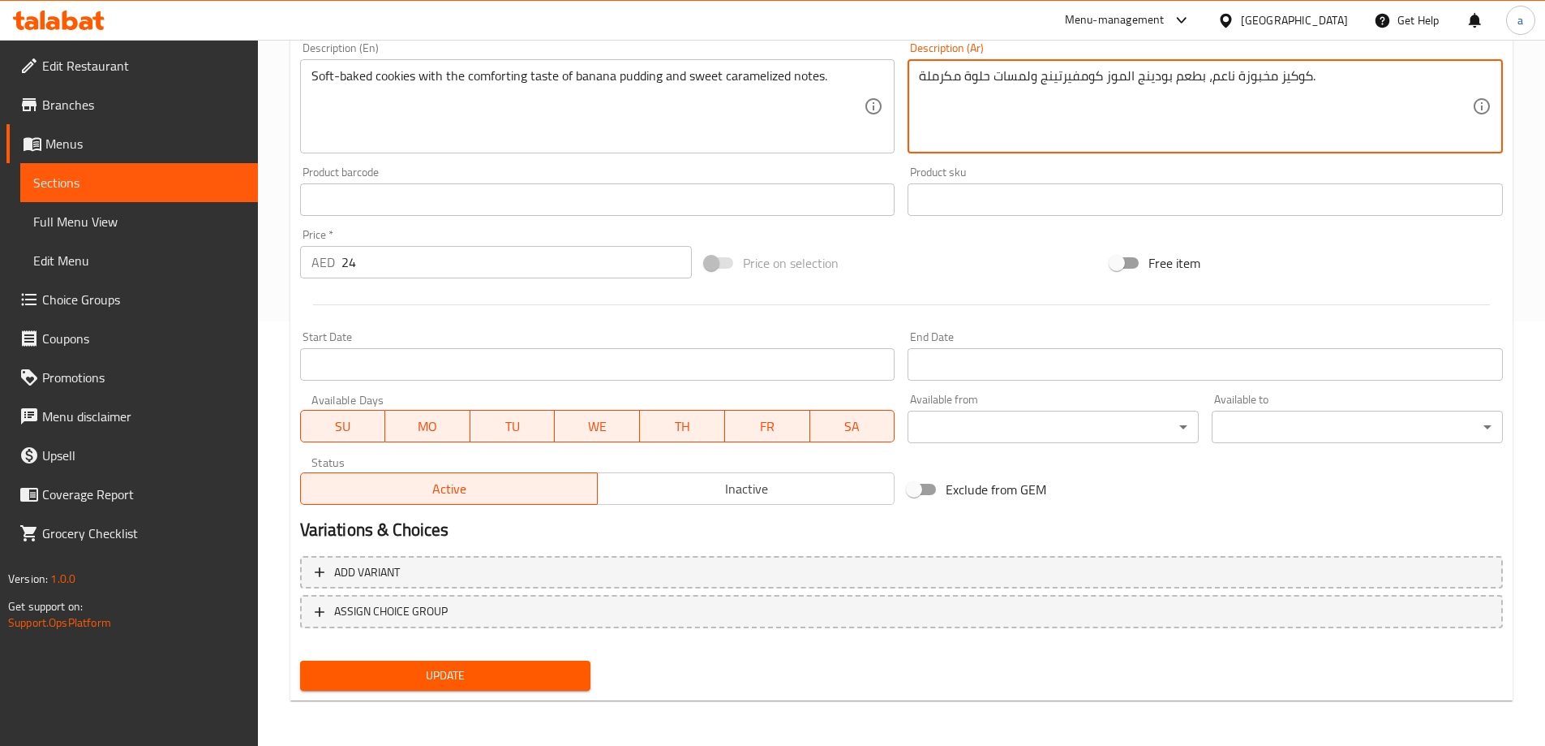
type textarea "كوكيز مخبوزة ناعم، بطعم بودينج الموز كومفيرتينج ولمسات حلوة مكرملة."
click at [534, 678] on span "Update" at bounding box center [445, 675] width 265 height 20
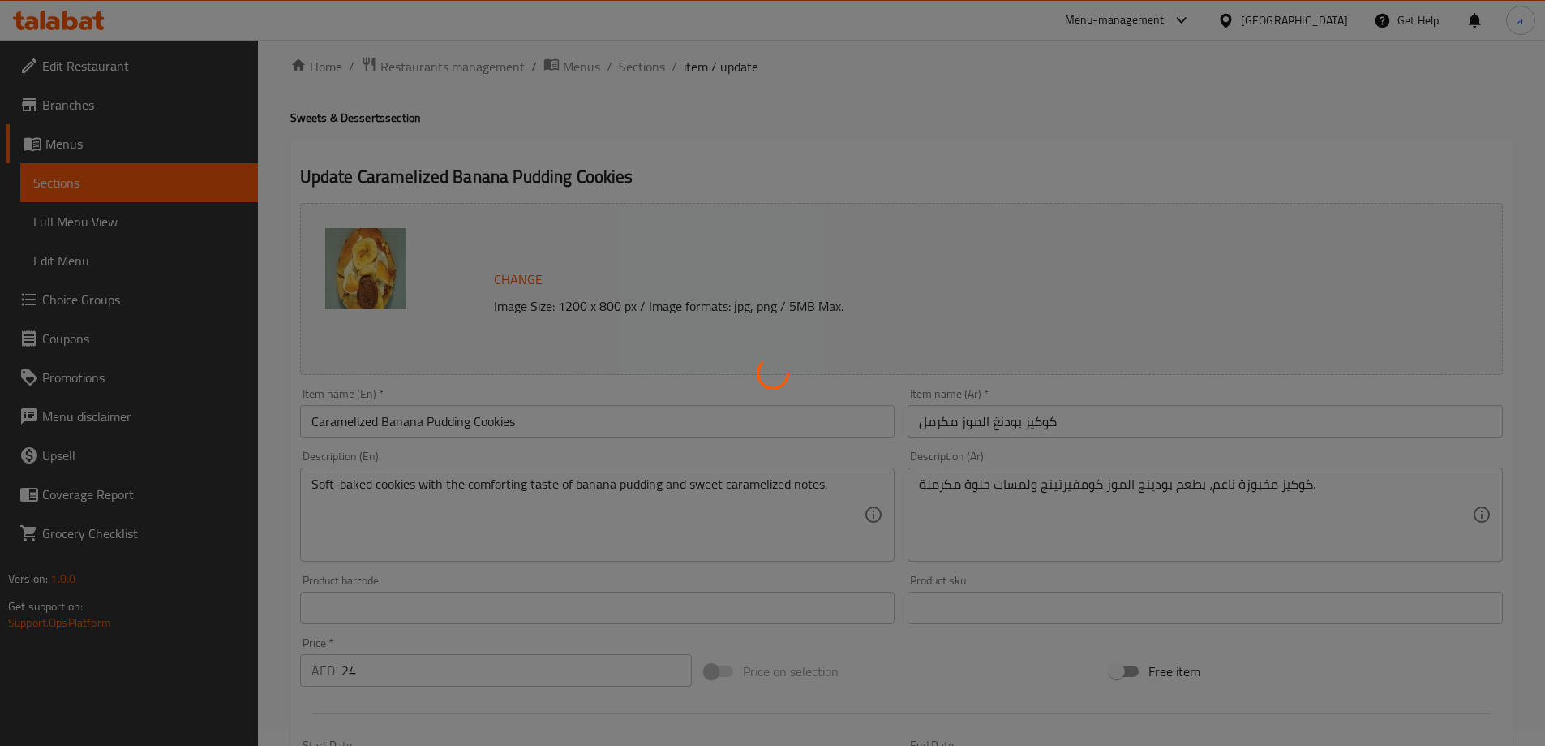
scroll to position [0, 0]
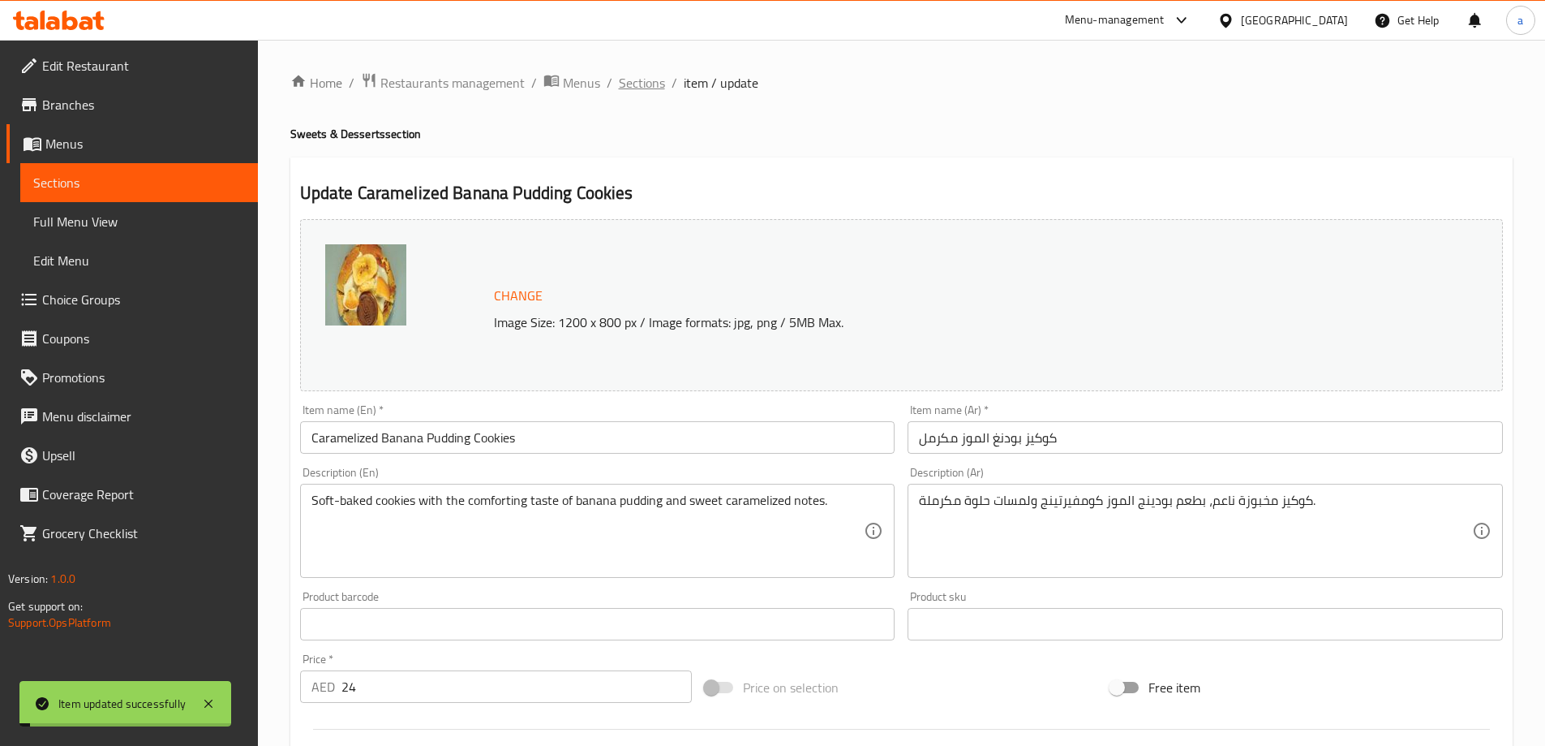
click at [634, 86] on span "Sections" at bounding box center [642, 82] width 46 height 19
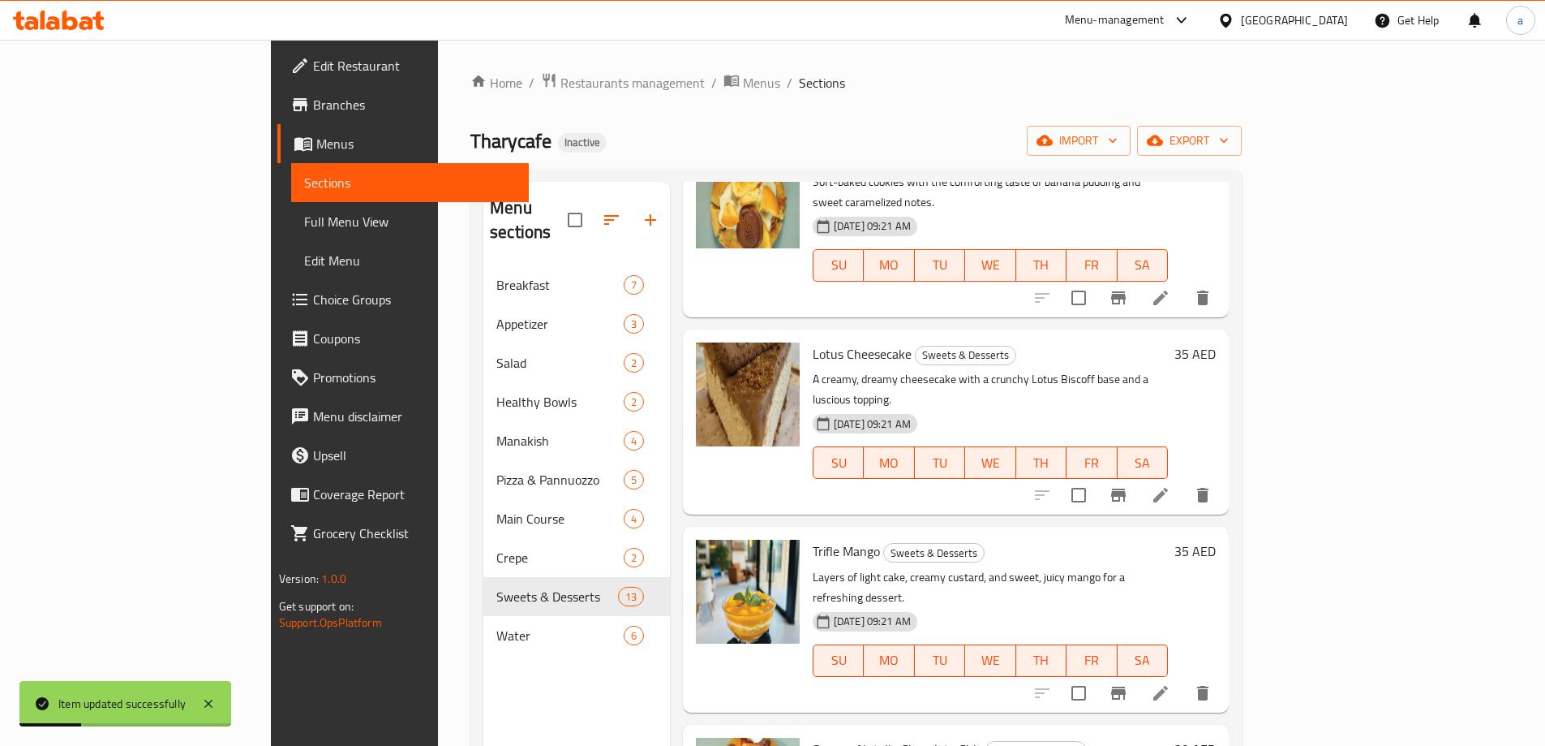
scroll to position [162, 0]
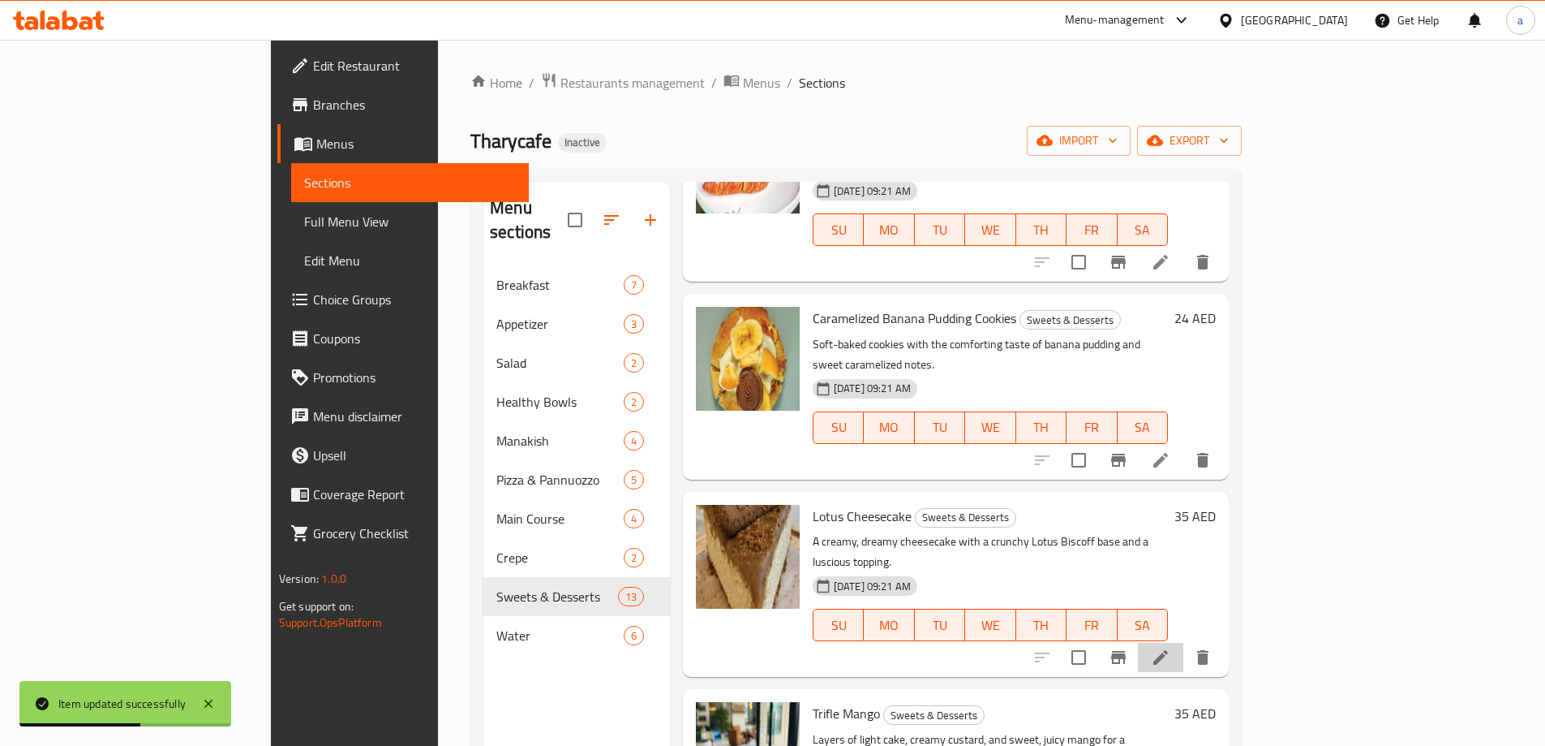
click at [1184, 643] on li at bounding box center [1160, 657] width 45 height 29
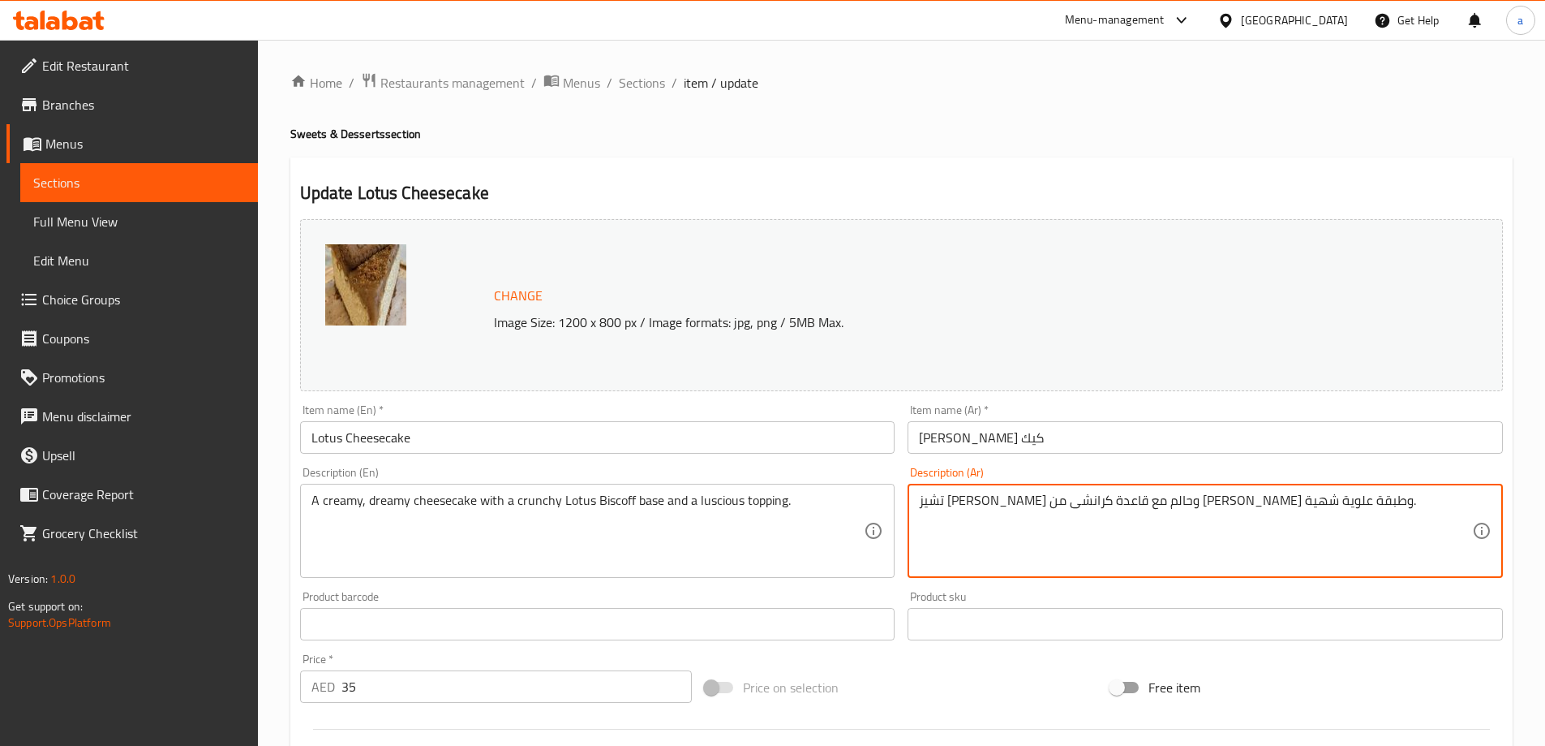
click at [1249, 504] on textarea "تشيز [PERSON_NAME] وحالم مع قاعدة كرانشى من [PERSON_NAME] وطبقة علوية شهية." at bounding box center [1195, 530] width 553 height 77
click at [1198, 506] on textarea "تشيز [PERSON_NAME] مع قاعدة كرانشى من [PERSON_NAME] وطبقة علوية شهية." at bounding box center [1195, 530] width 553 height 77
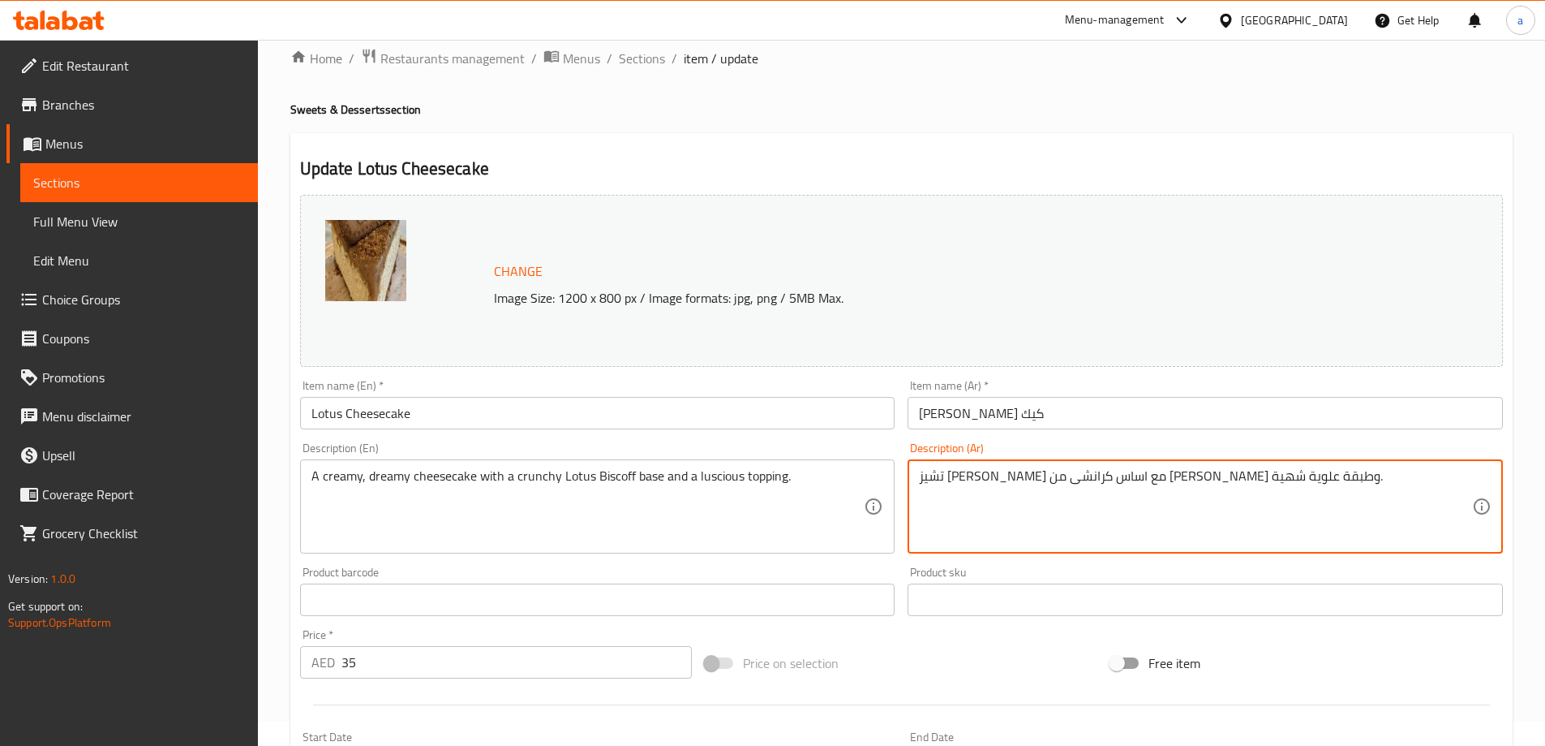
scroll to position [19, 0]
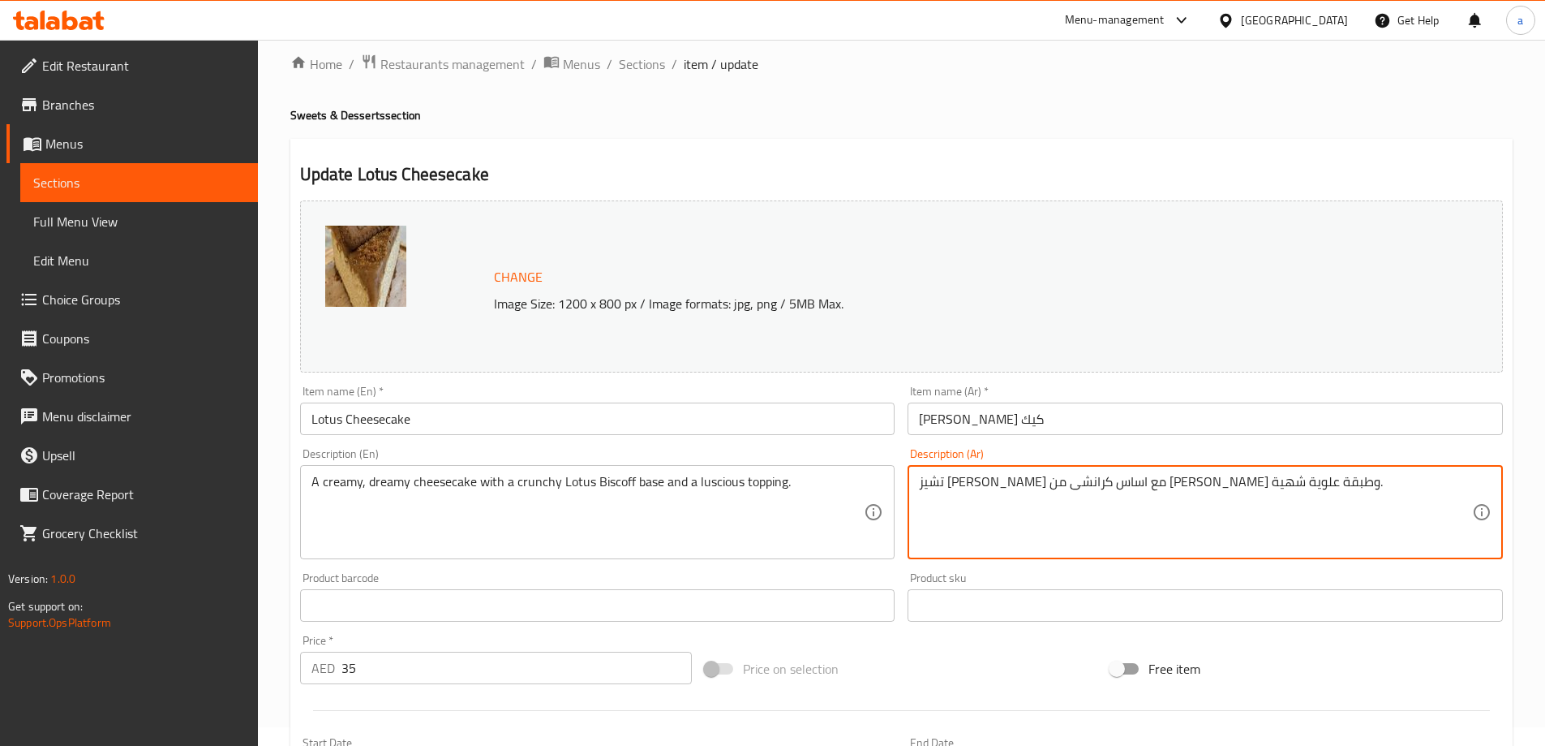
type textarea "تشيز [PERSON_NAME] مع اساس كرانشى من [PERSON_NAME] وطبقة علوية شهية."
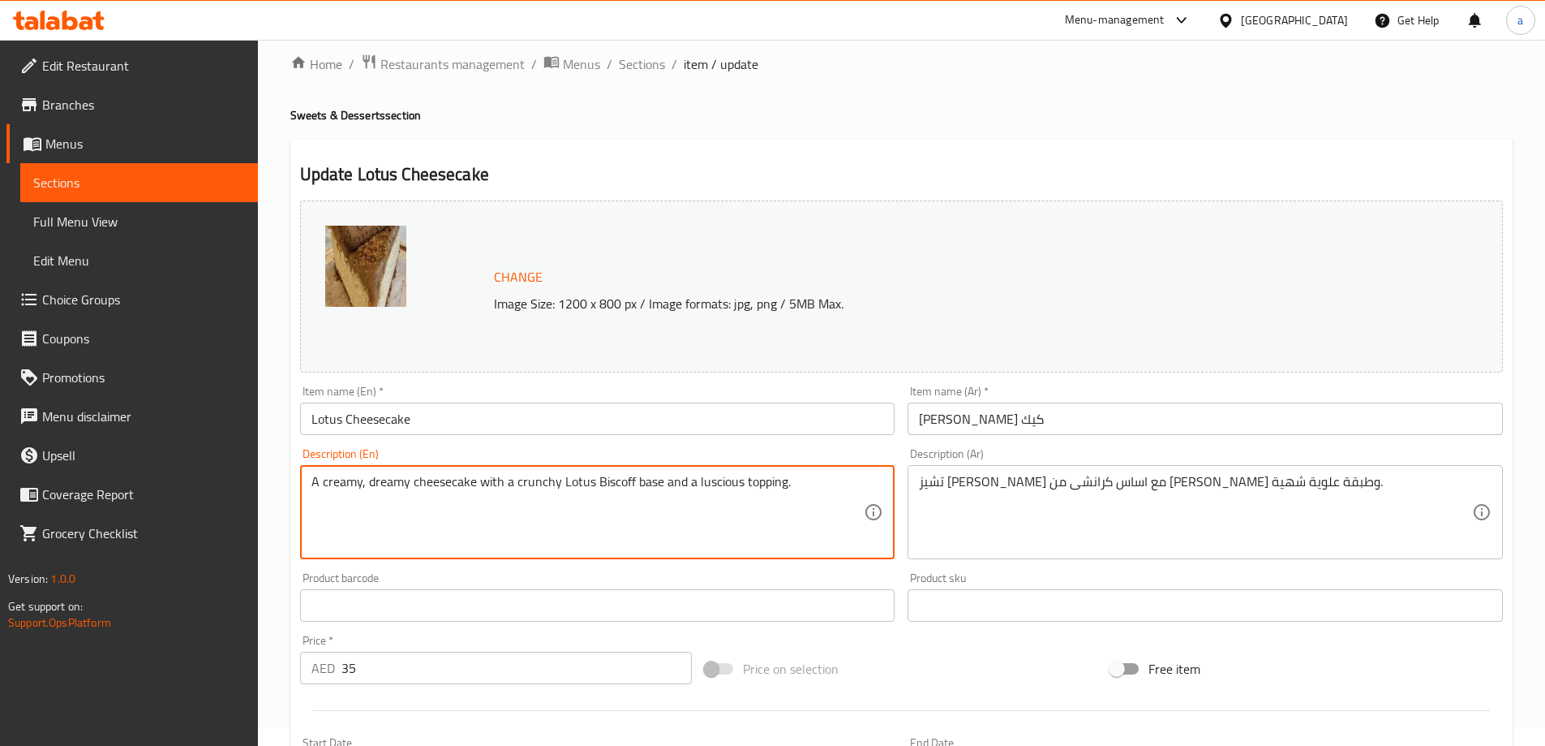
click at [750, 484] on textarea "A creamy, dreamy cheesecake with a crunchy Lotus Biscoff base and a luscious to…" at bounding box center [588, 512] width 553 height 77
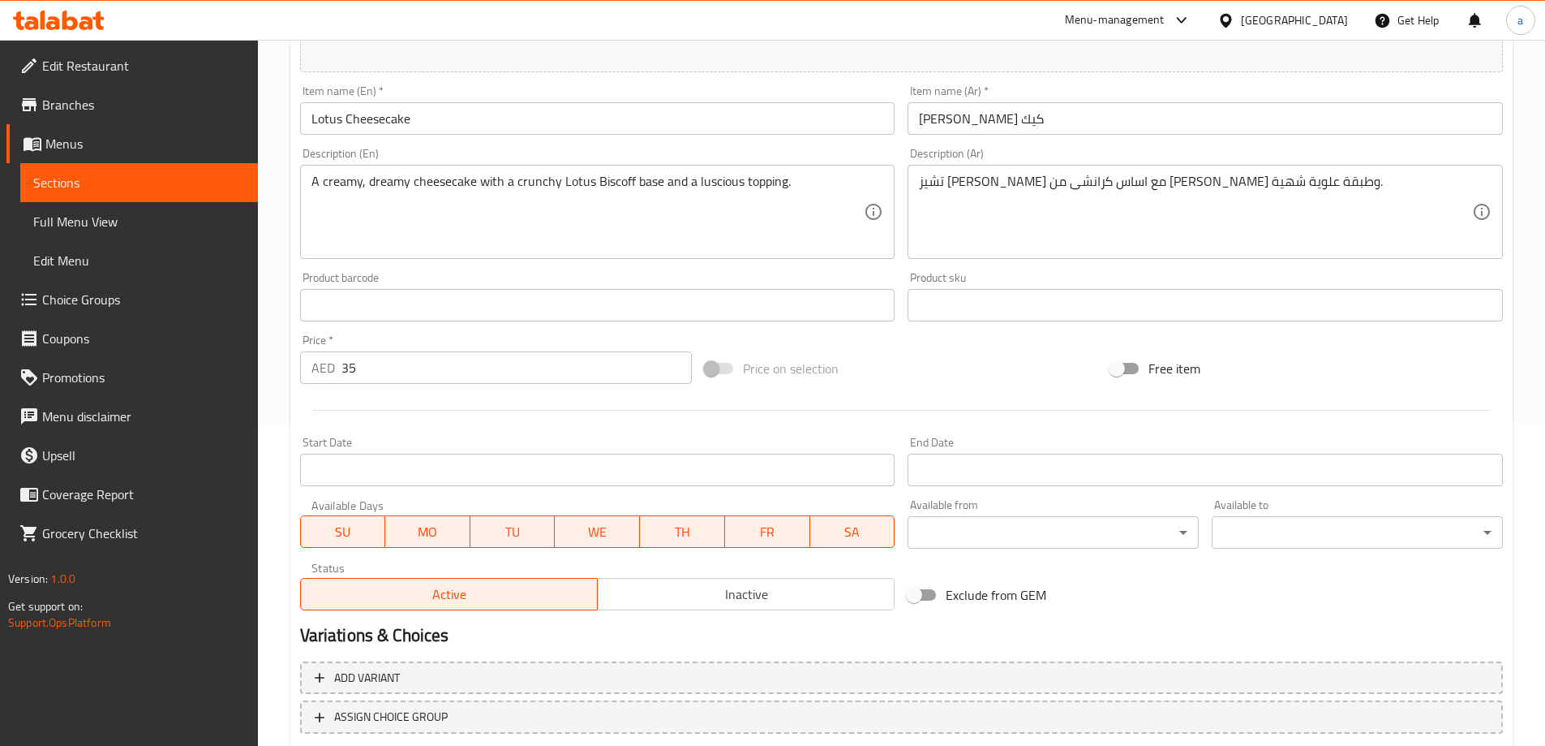
scroll to position [424, 0]
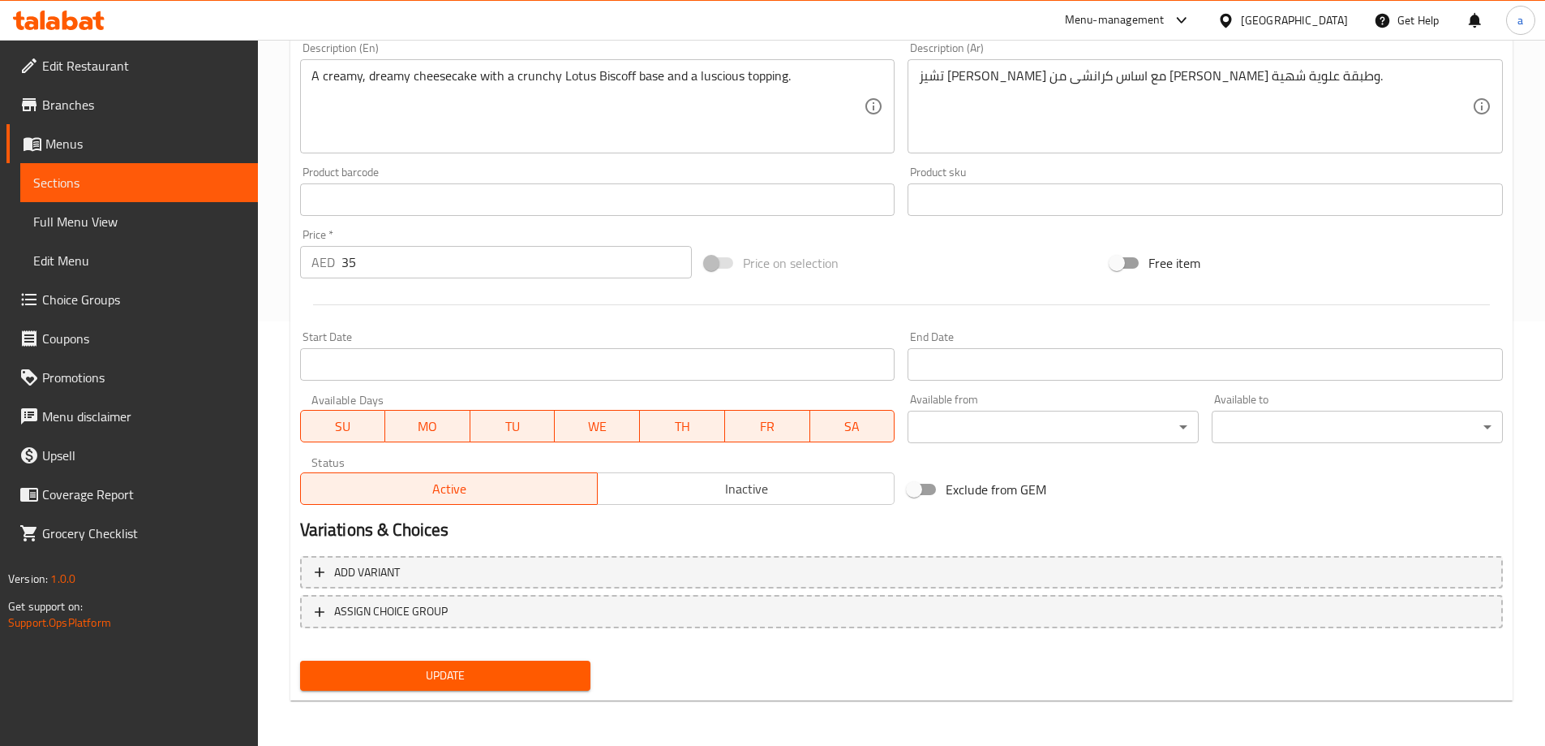
click at [518, 681] on span "Update" at bounding box center [445, 675] width 265 height 20
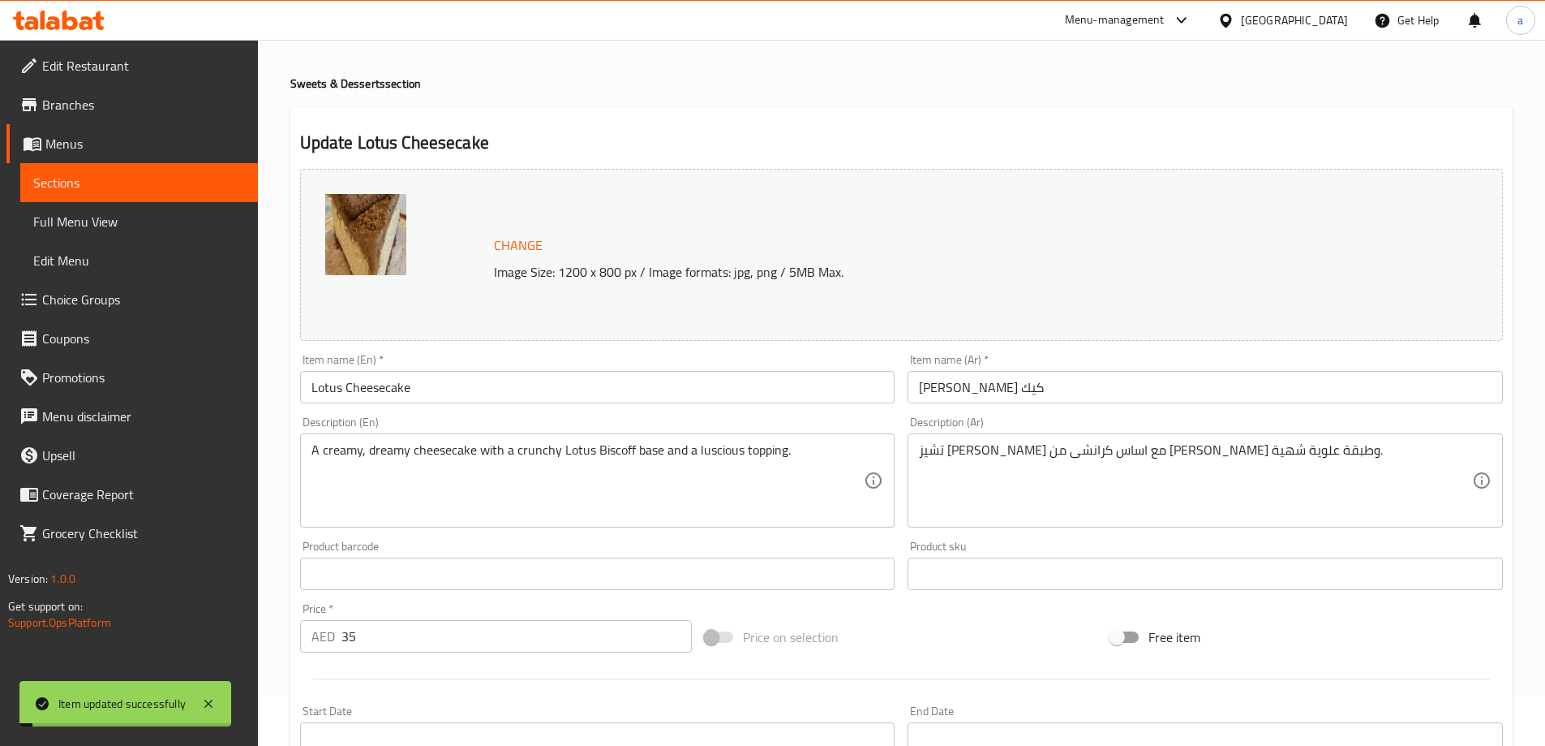
scroll to position [0, 0]
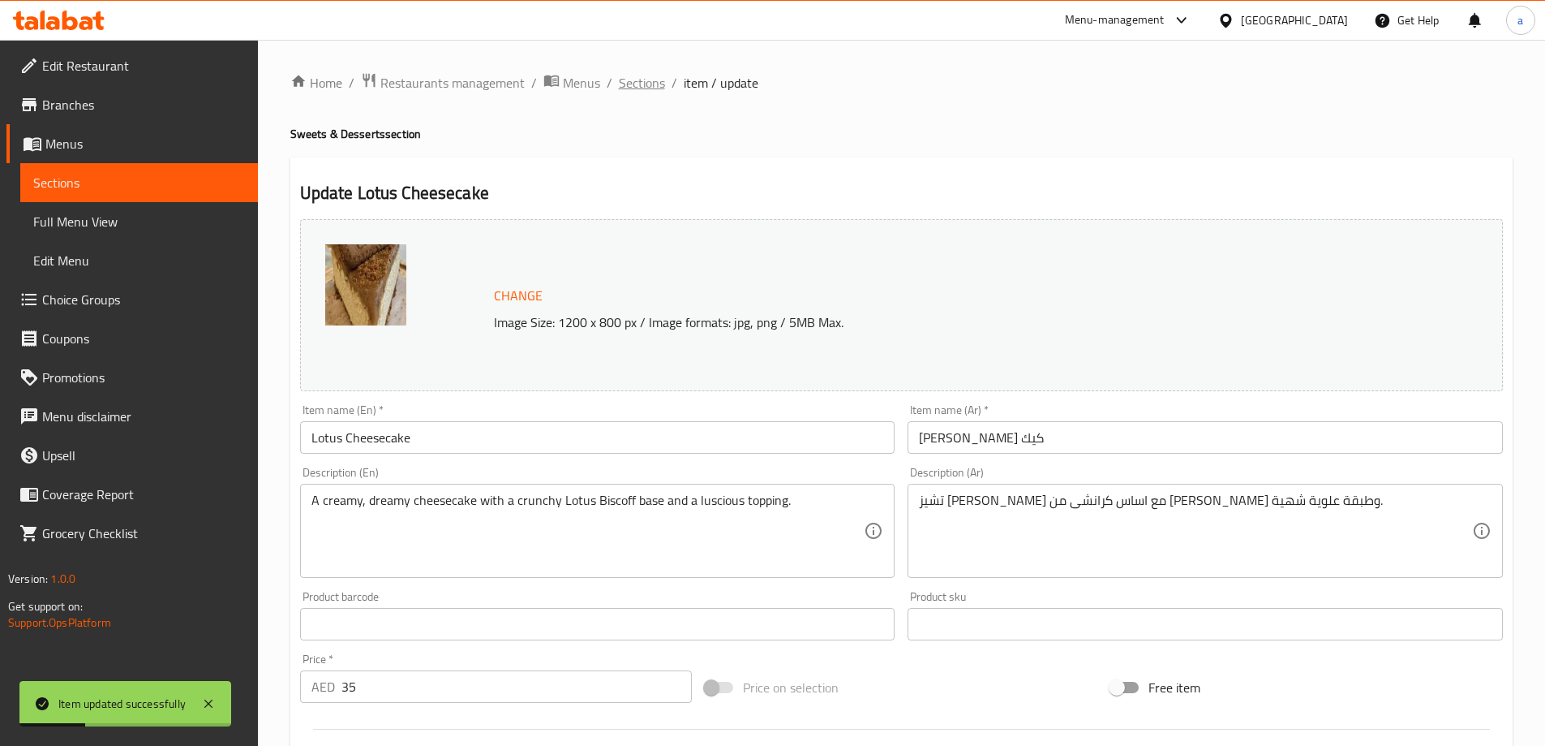
click at [647, 73] on span "Sections" at bounding box center [642, 82] width 46 height 19
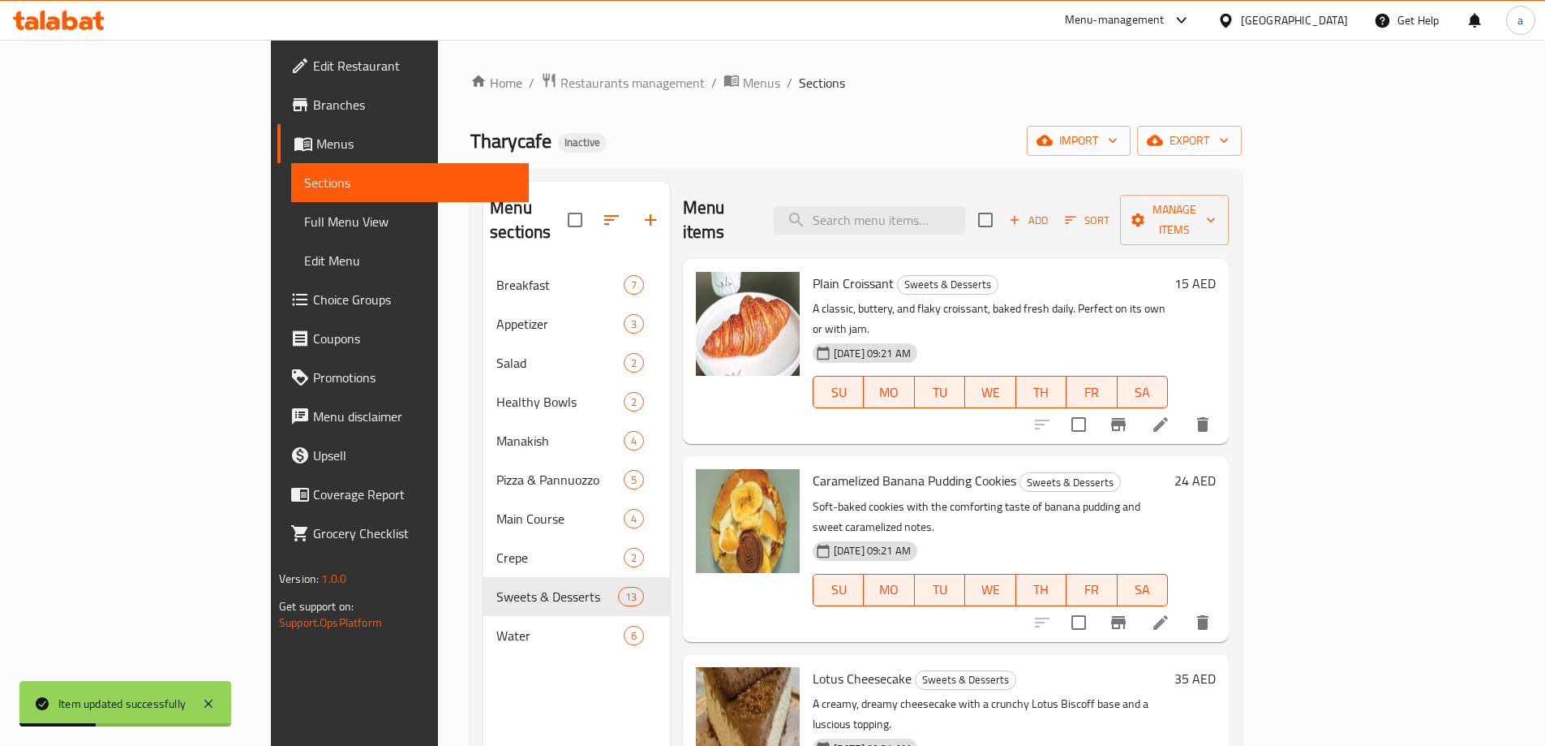
scroll to position [324, 0]
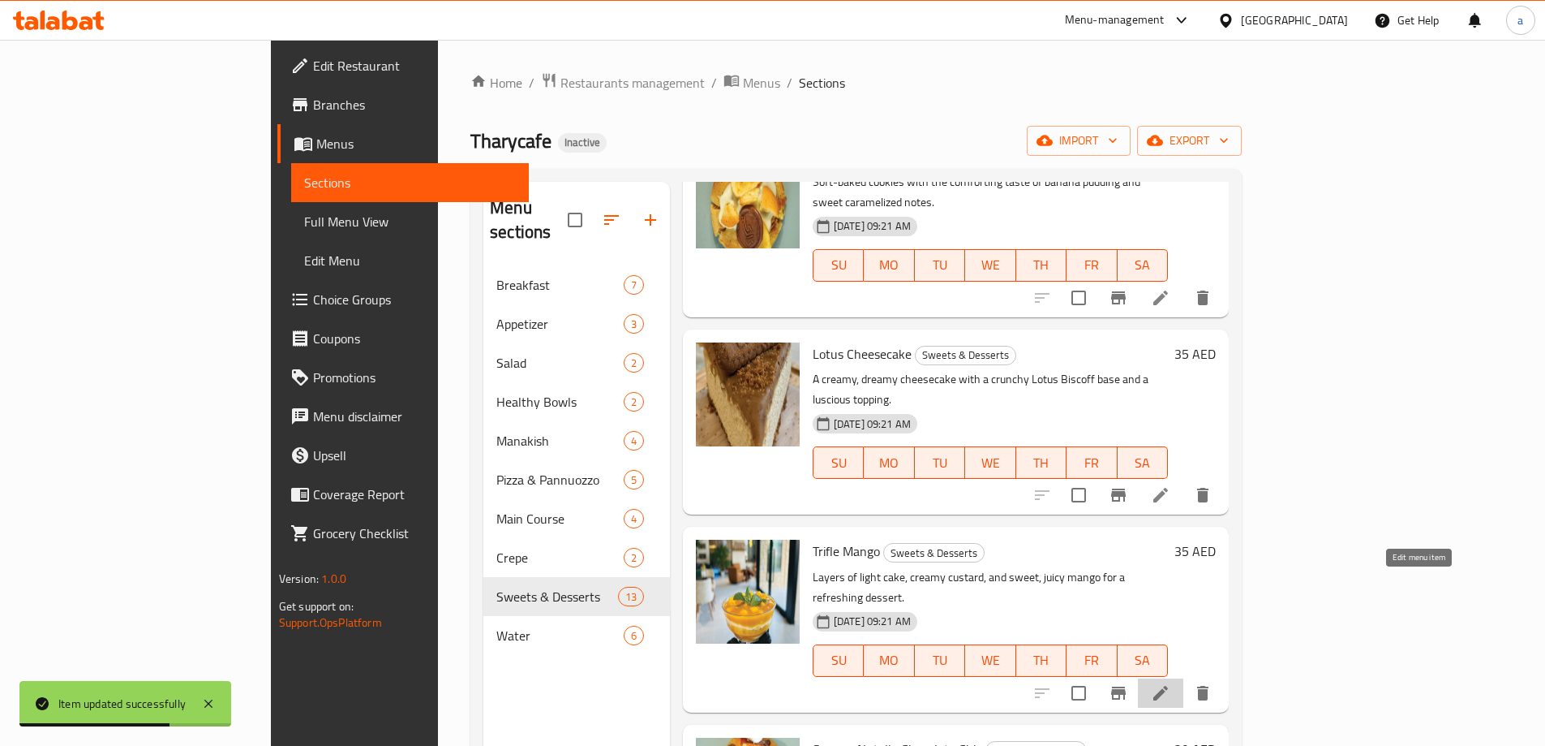
click at [1168, 686] on icon at bounding box center [1161, 693] width 15 height 15
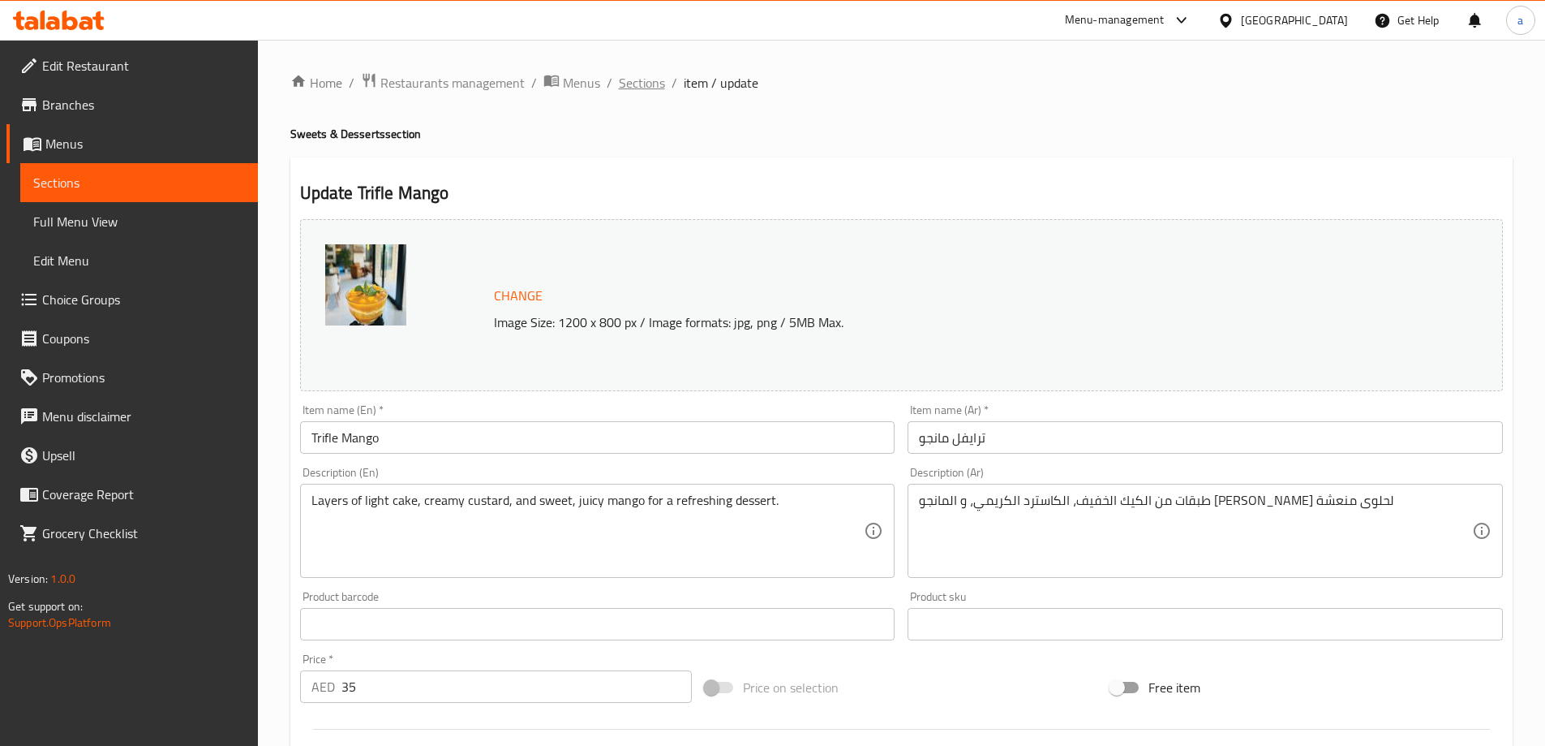
click at [636, 74] on span "Sections" at bounding box center [642, 82] width 46 height 19
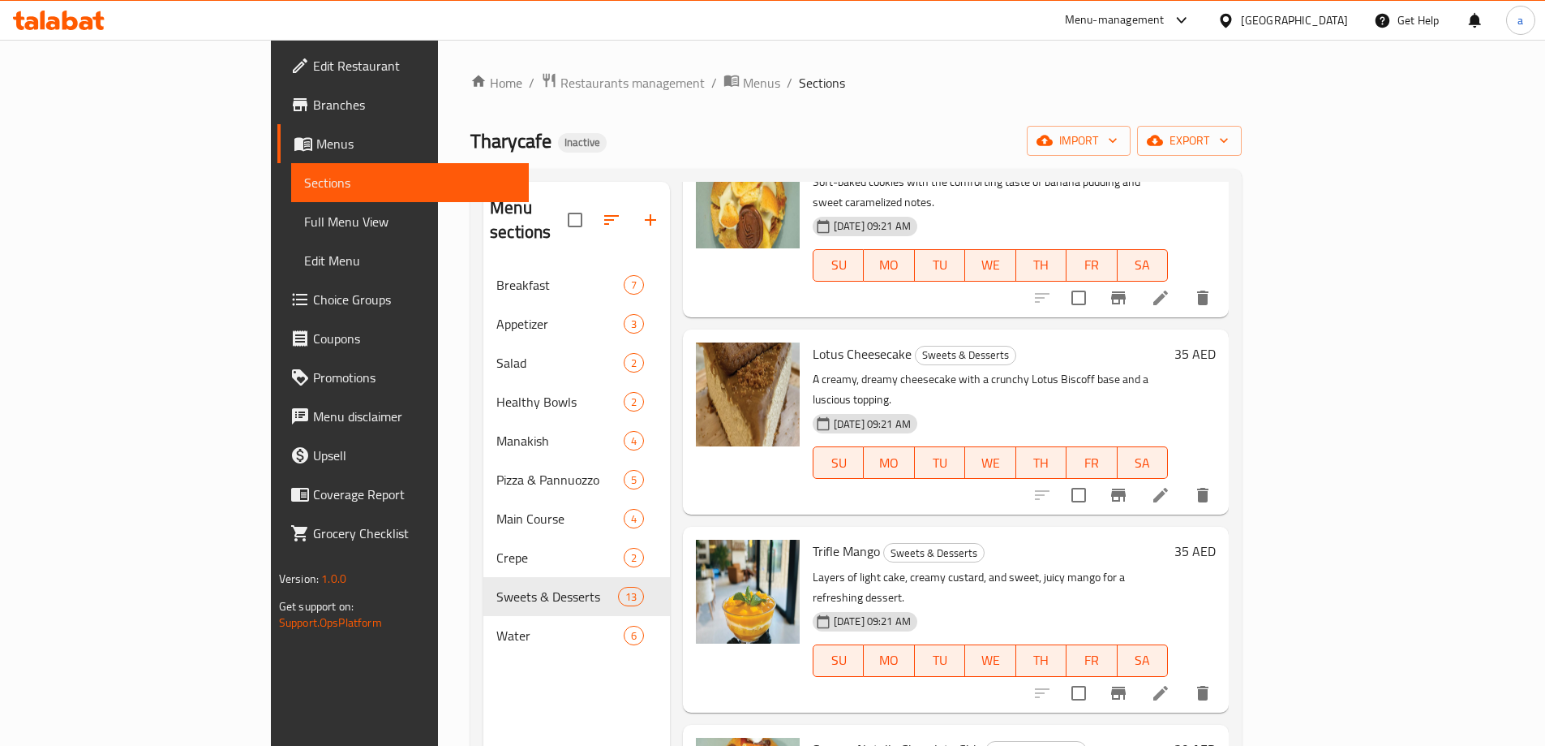
scroll to position [487, 0]
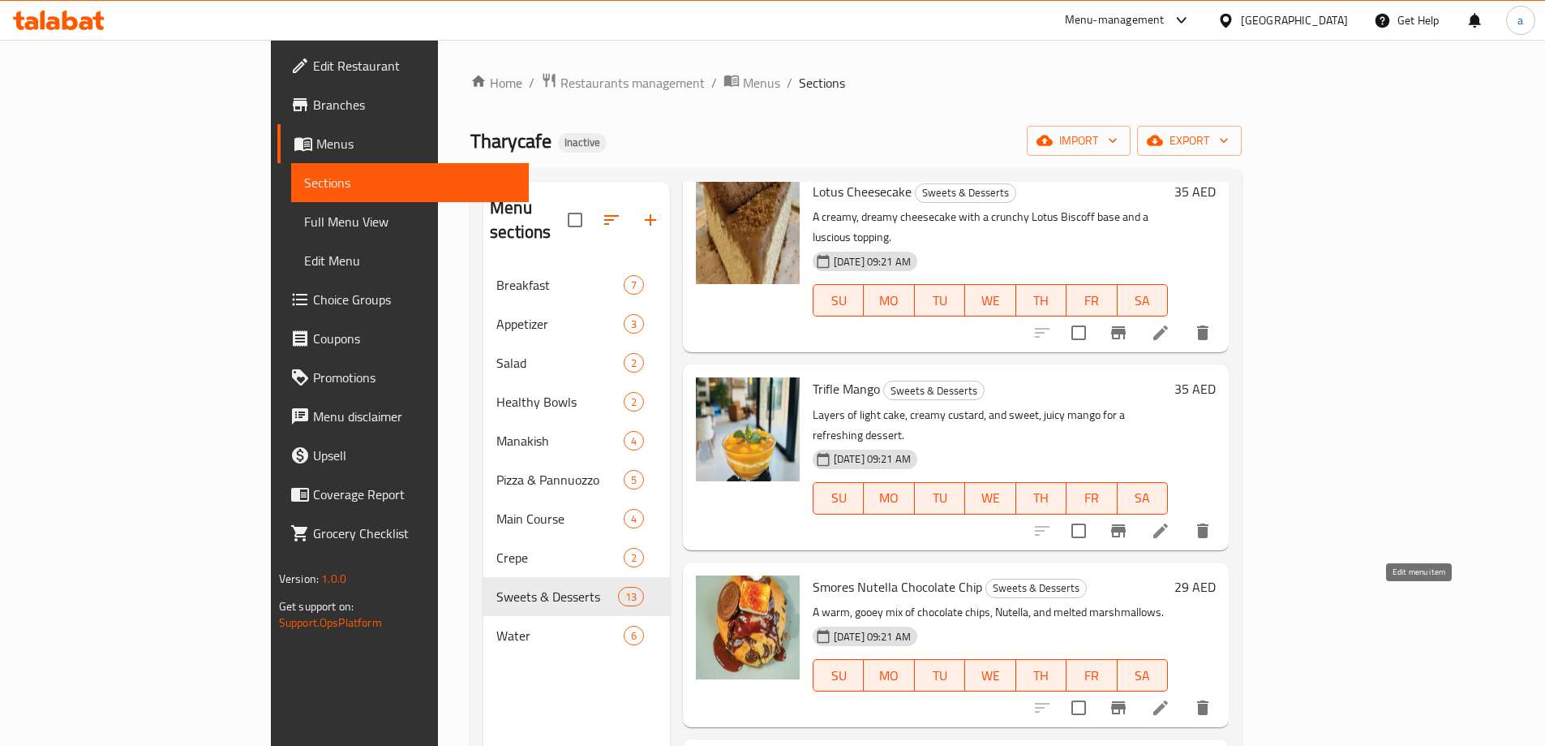
click at [1171, 698] on icon at bounding box center [1160, 707] width 19 height 19
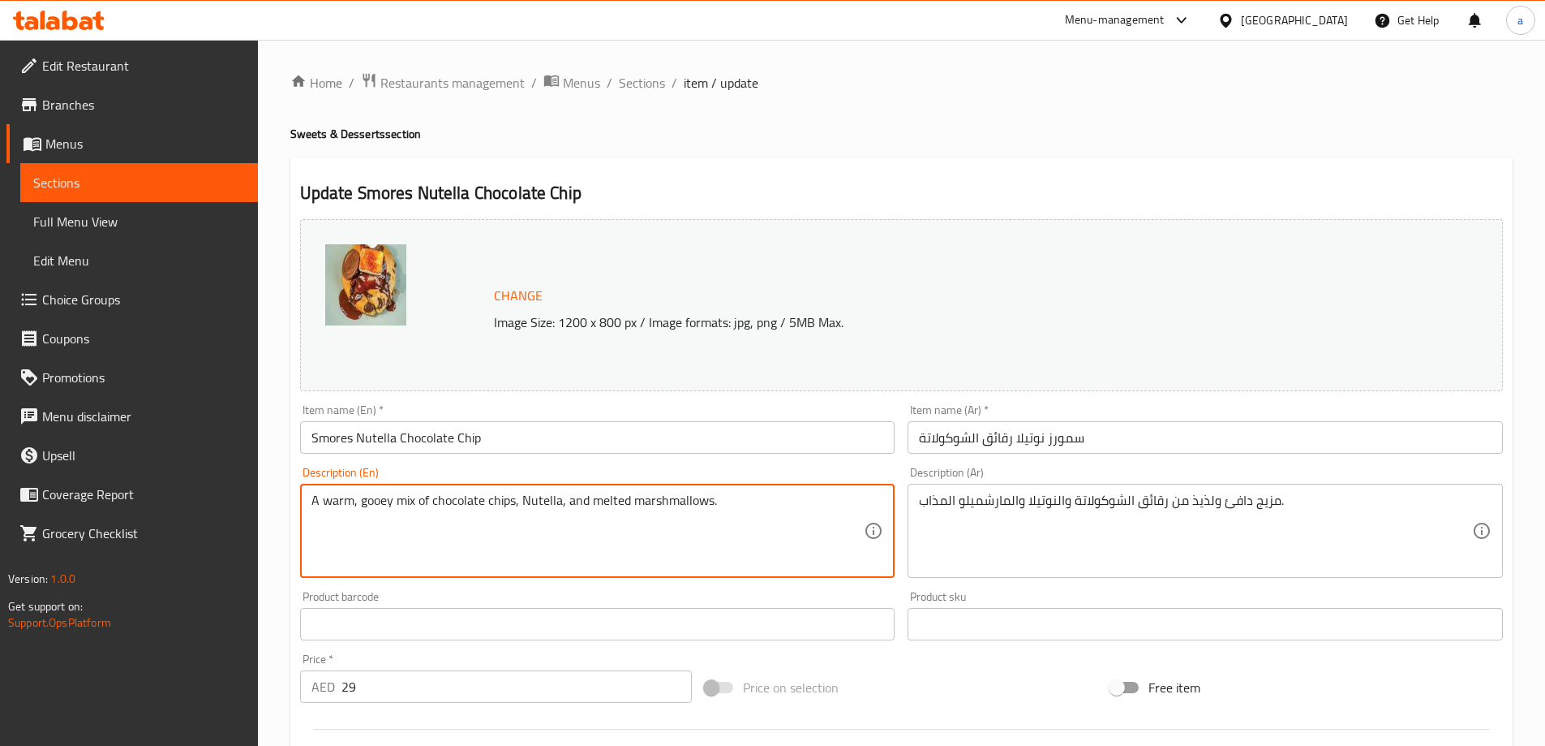
click at [368, 501] on textarea "A warm, gooey mix of chocolate chips, Nutella, and melted marshmallows." at bounding box center [588, 530] width 553 height 77
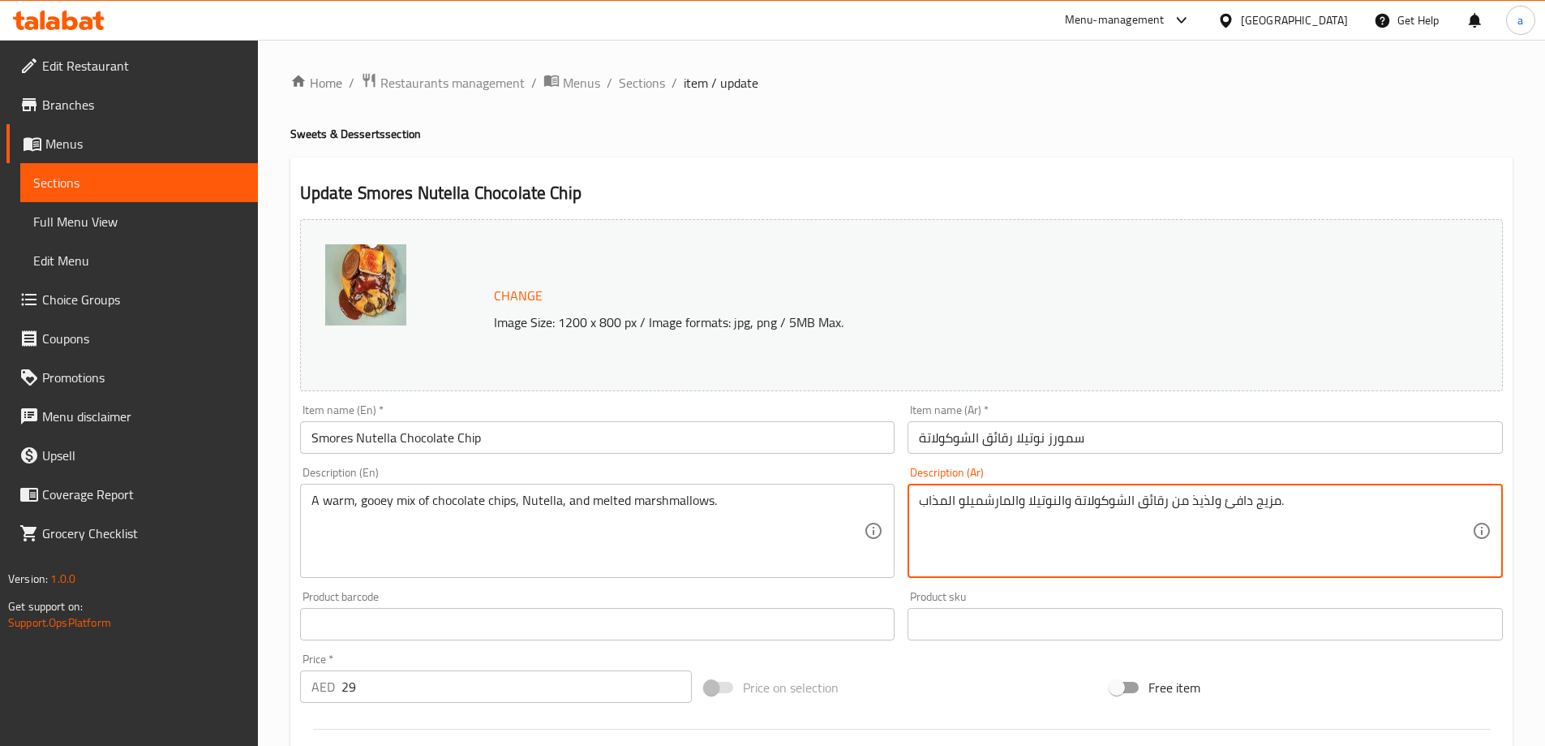
click at [1209, 507] on textarea "مزيج دافئ ولذيذ من رقائق الشوكولاتة والنوتيلا والمارشميلو المذاب." at bounding box center [1195, 530] width 553 height 77
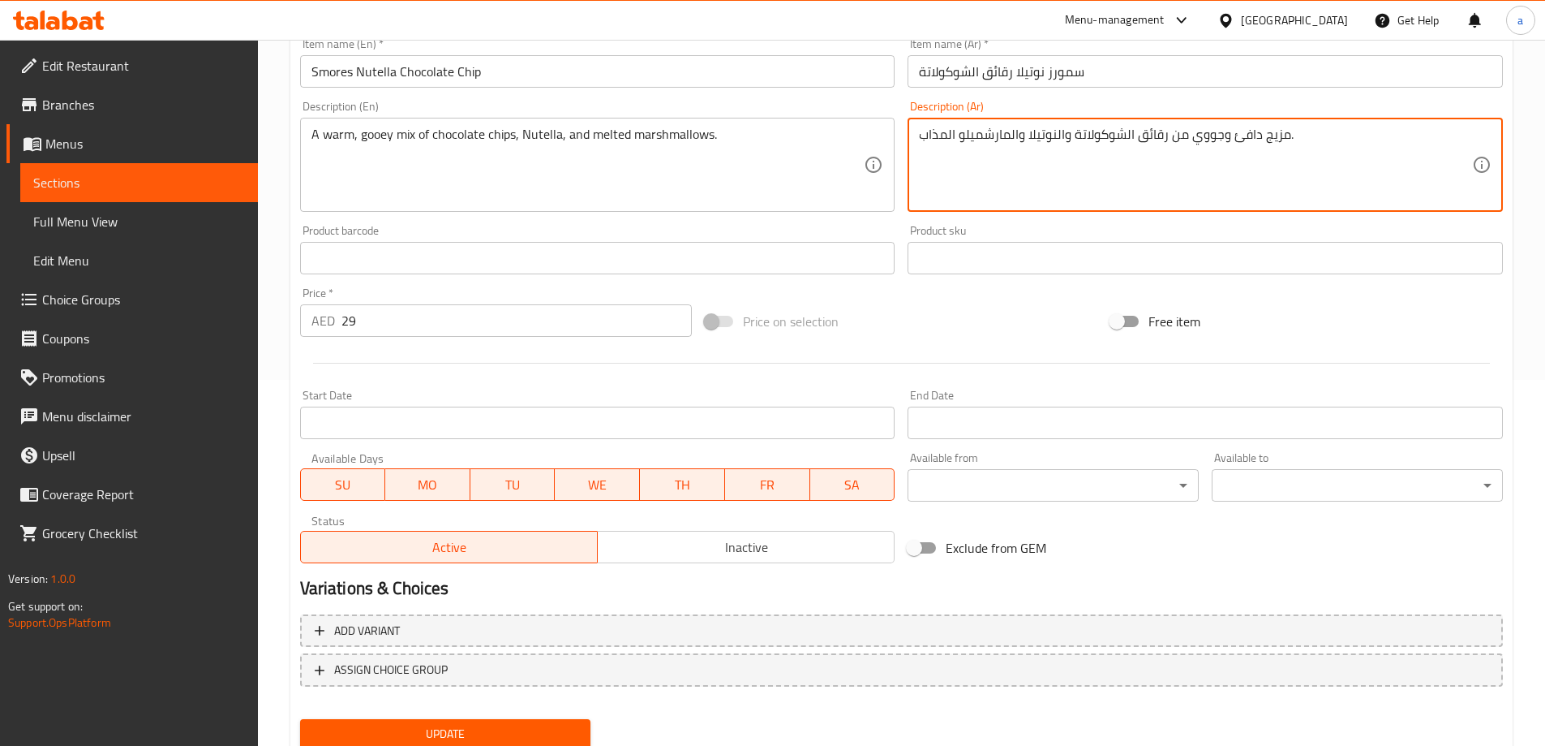
scroll to position [424, 0]
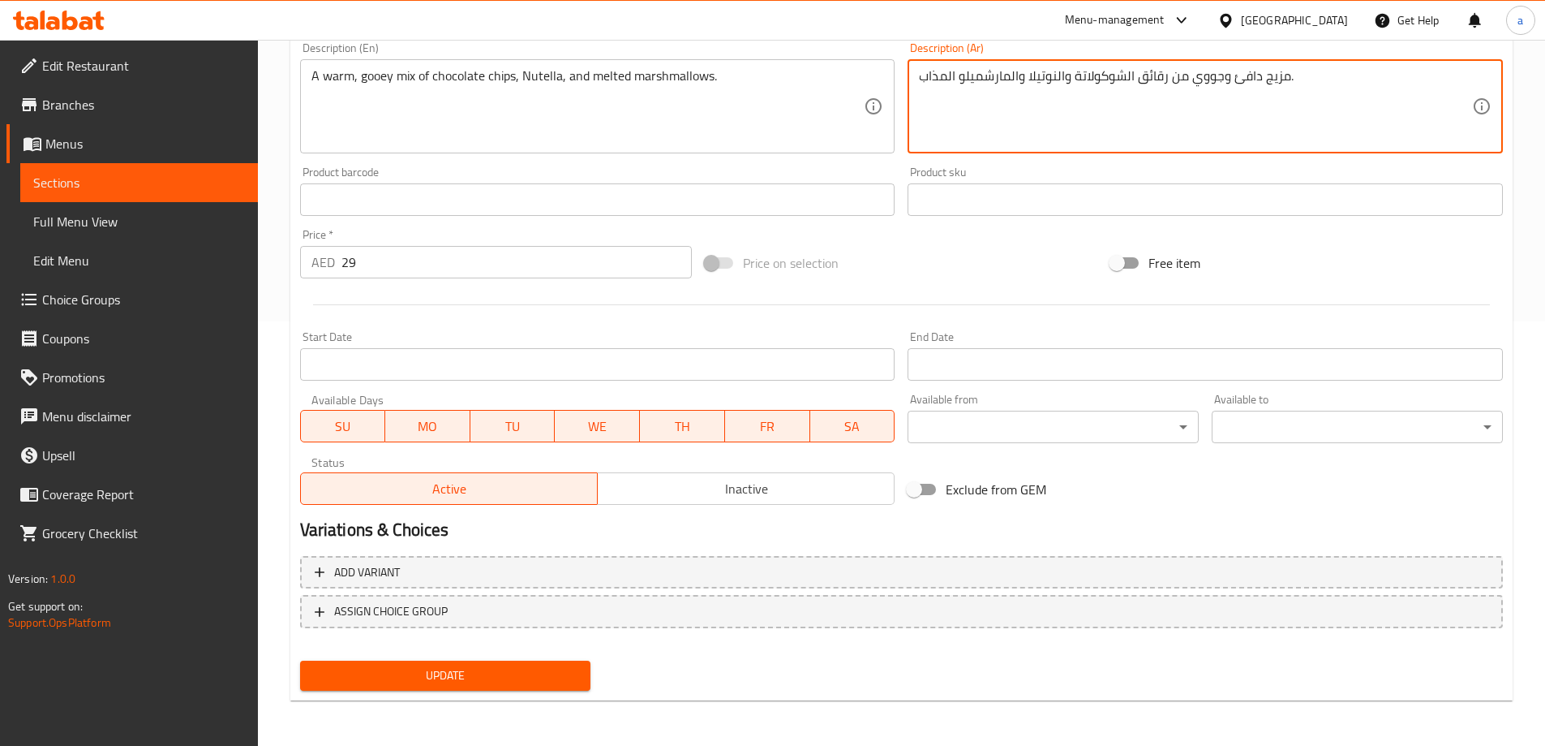
type textarea "مزيج دافئ وجووي من رقائق الشوكولاتة والنوتيلا والمارشميلو المذاب."
click at [544, 668] on span "Update" at bounding box center [445, 675] width 265 height 20
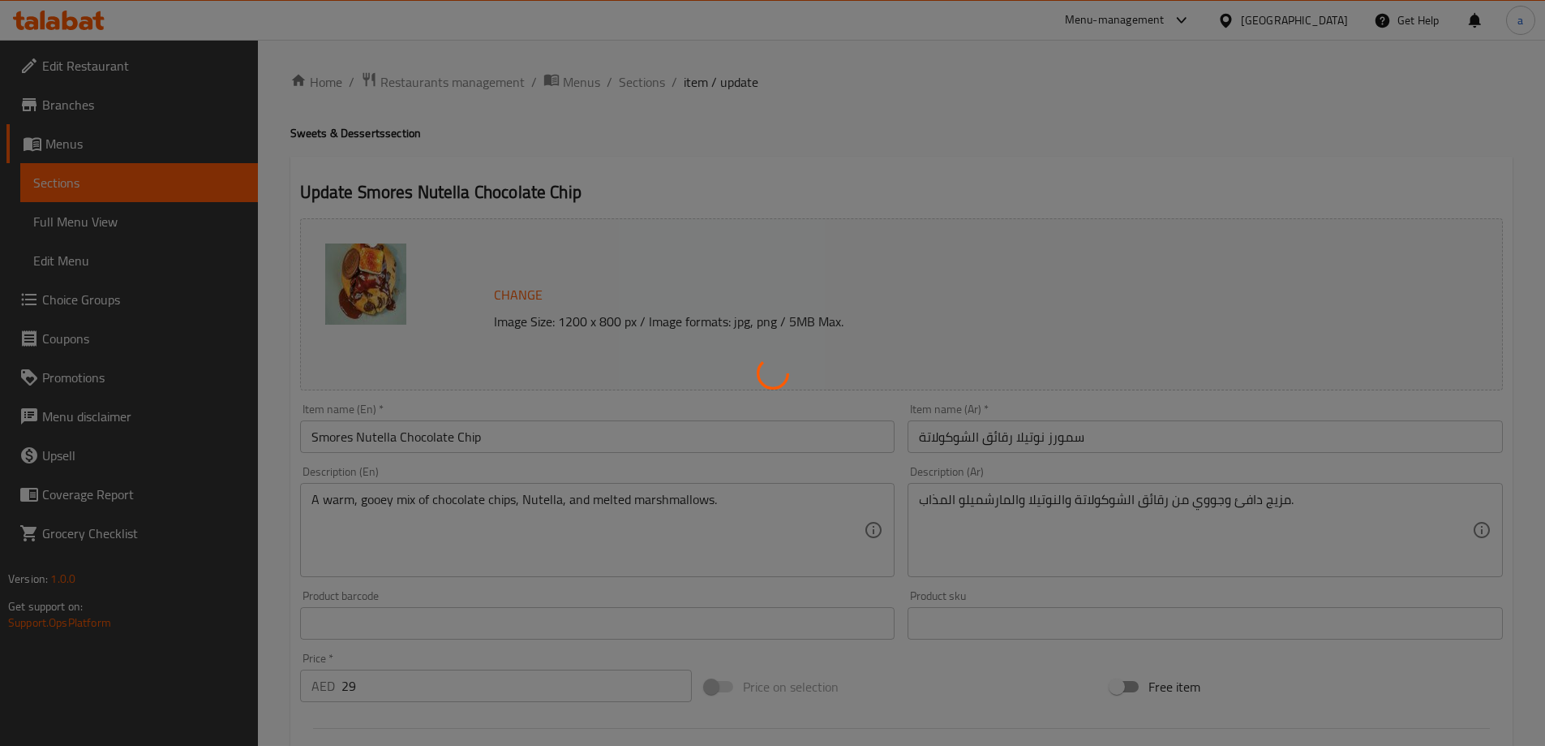
scroll to position [0, 0]
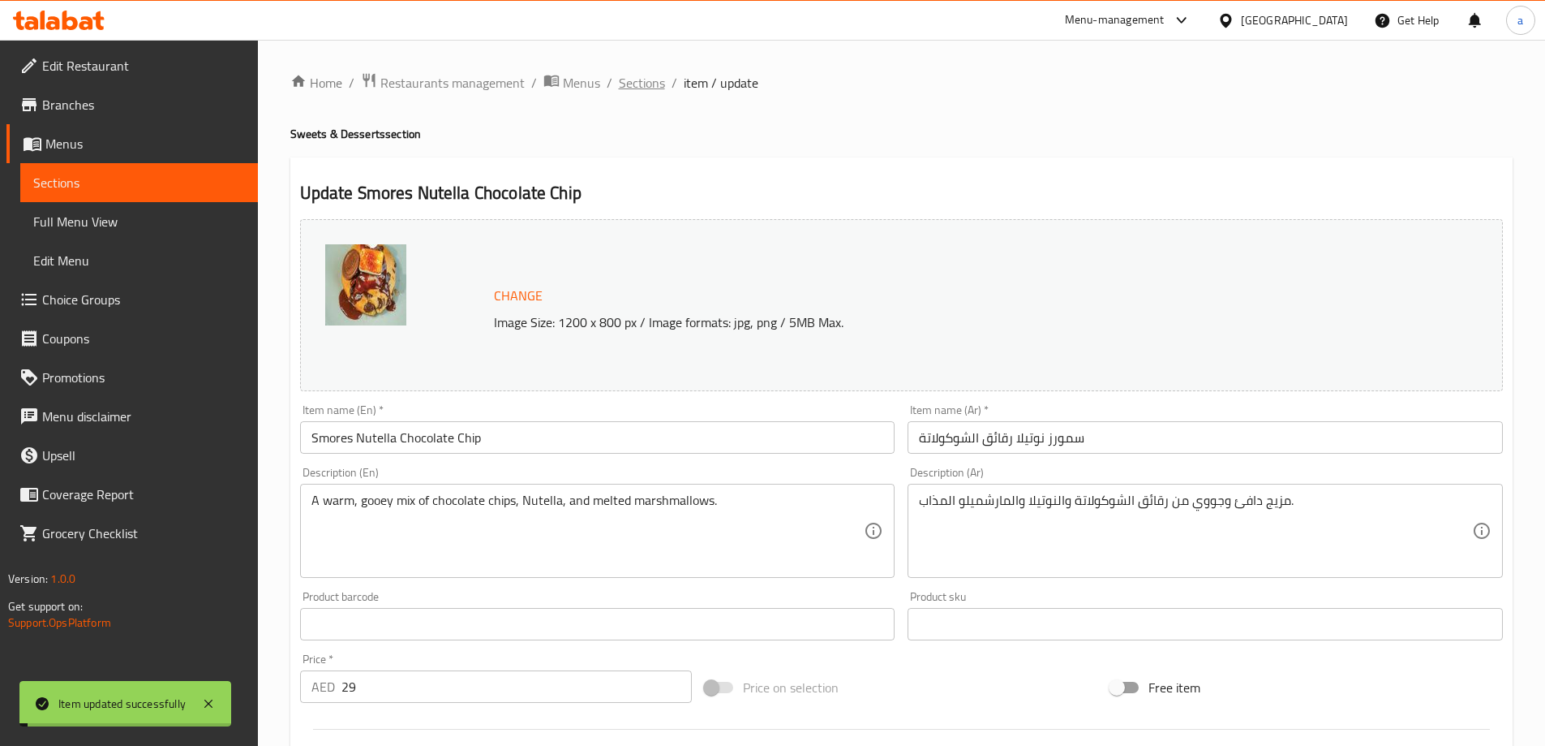
click at [646, 92] on span "Sections" at bounding box center [642, 82] width 46 height 19
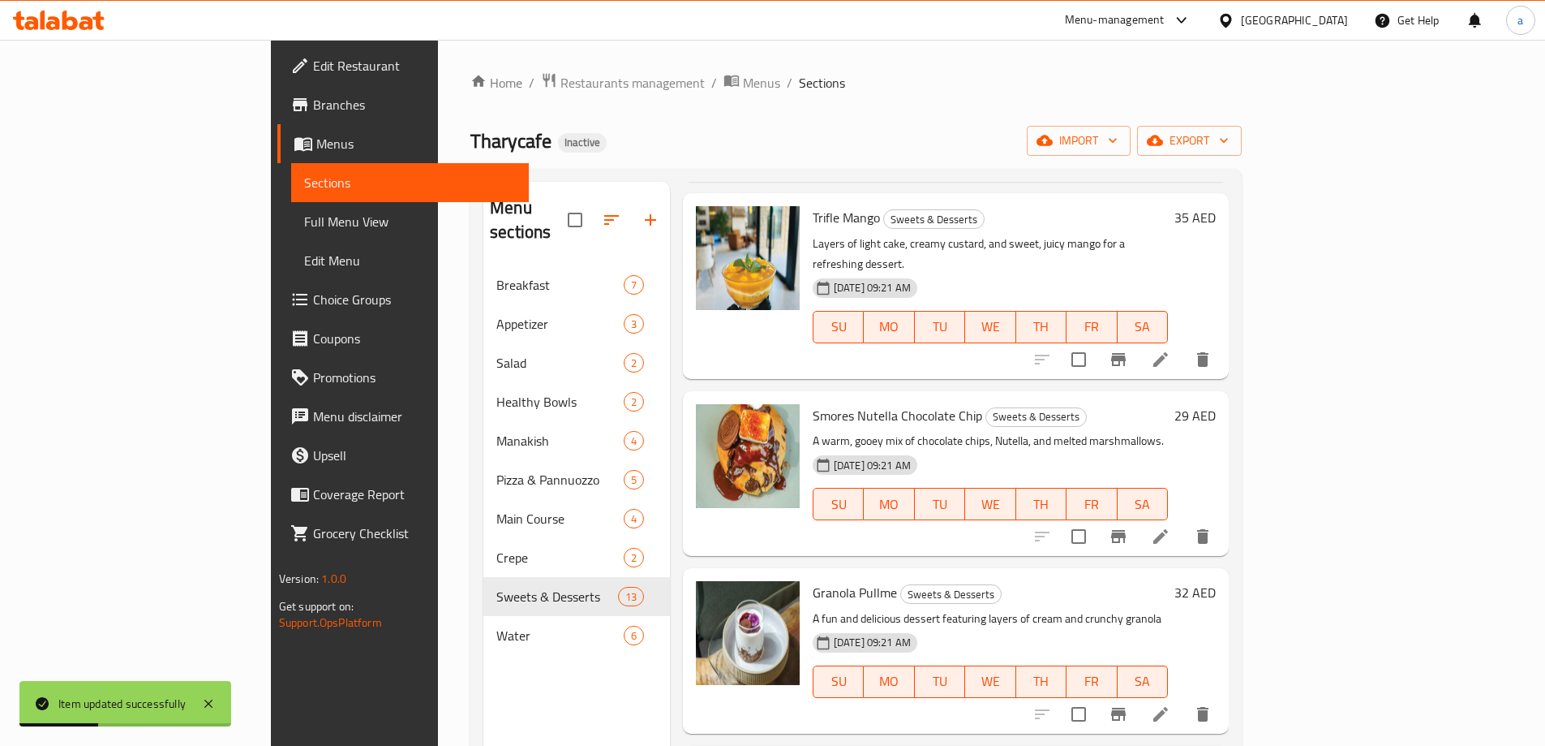
scroll to position [730, 0]
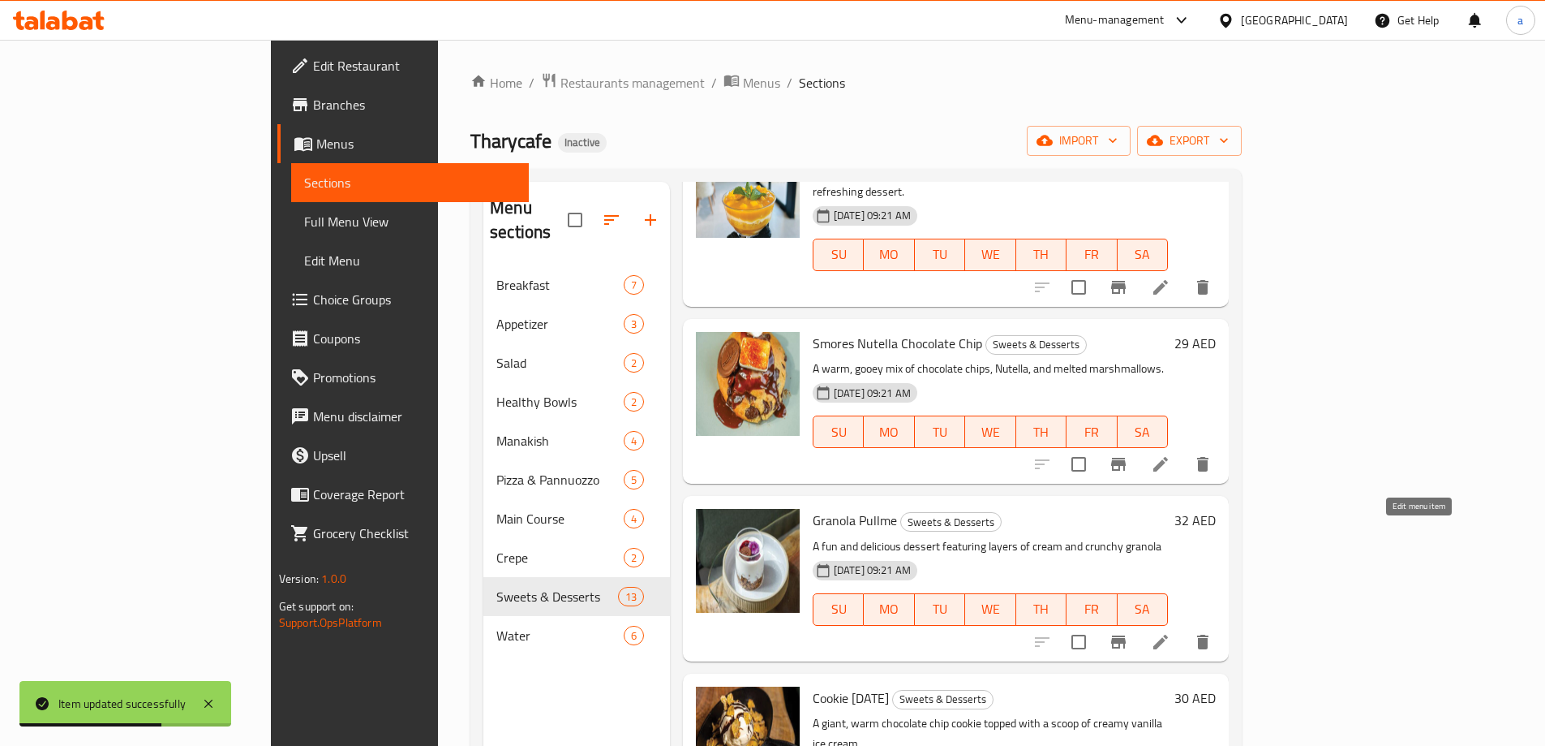
click at [1171, 632] on icon at bounding box center [1160, 641] width 19 height 19
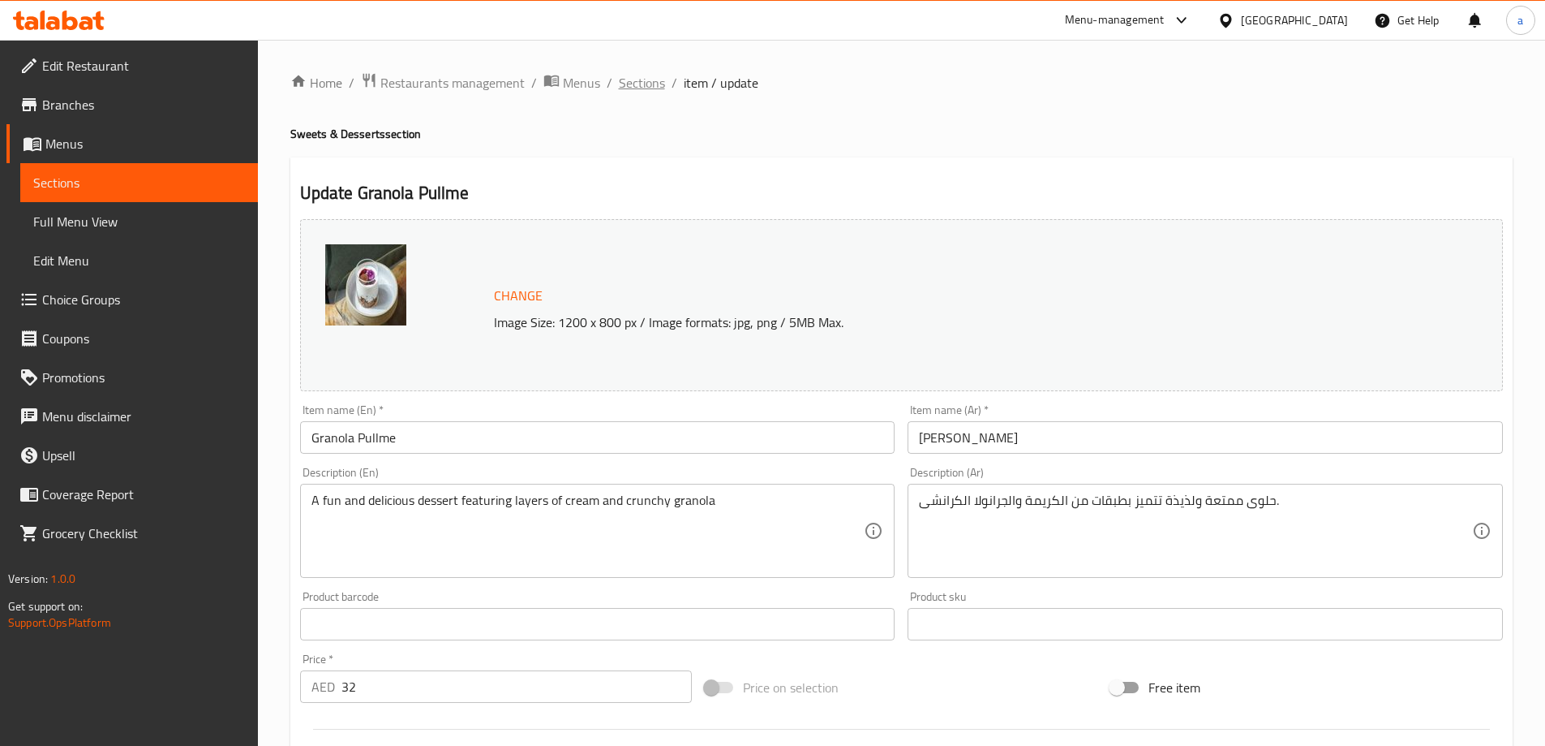
click at [626, 89] on span "Sections" at bounding box center [642, 82] width 46 height 19
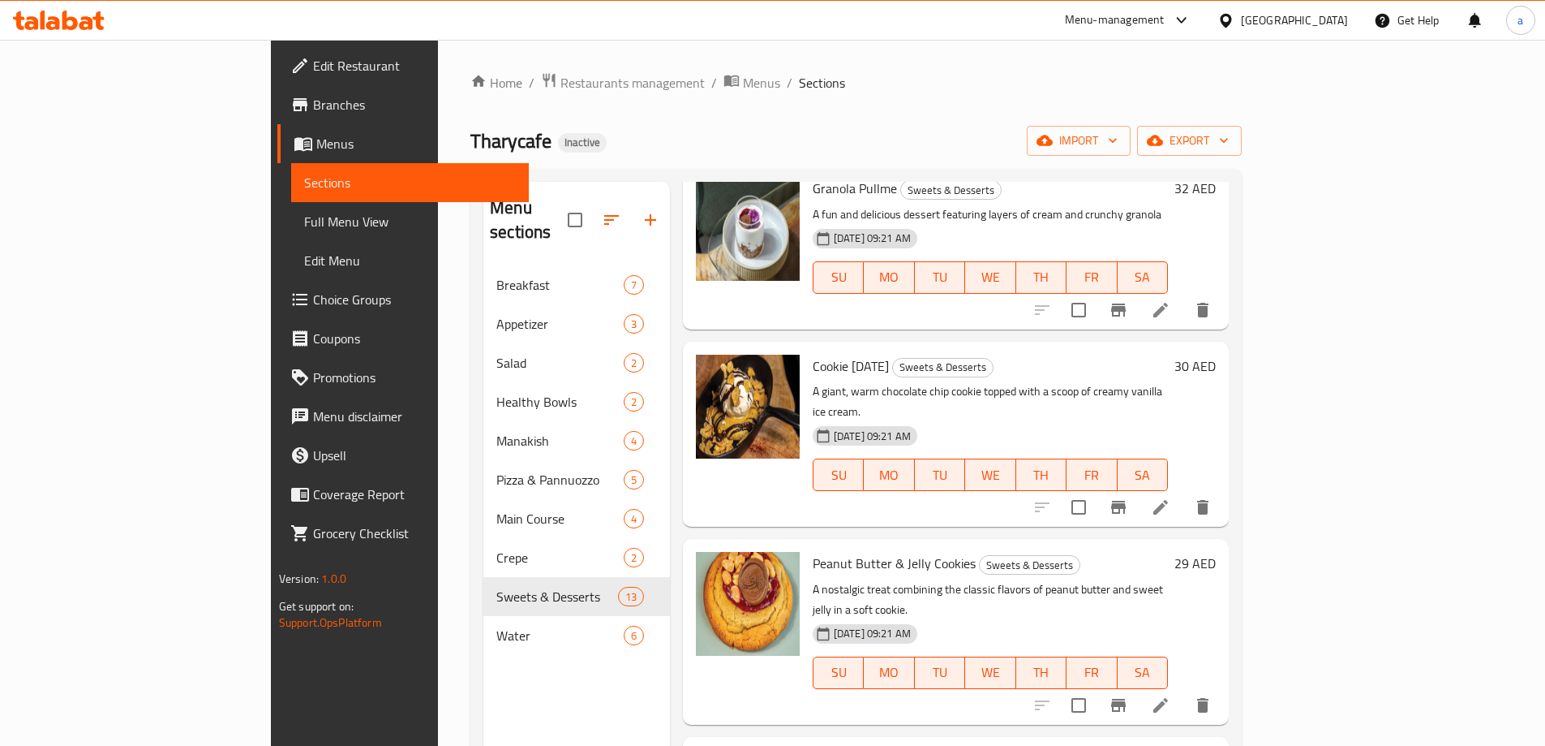
scroll to position [1055, 0]
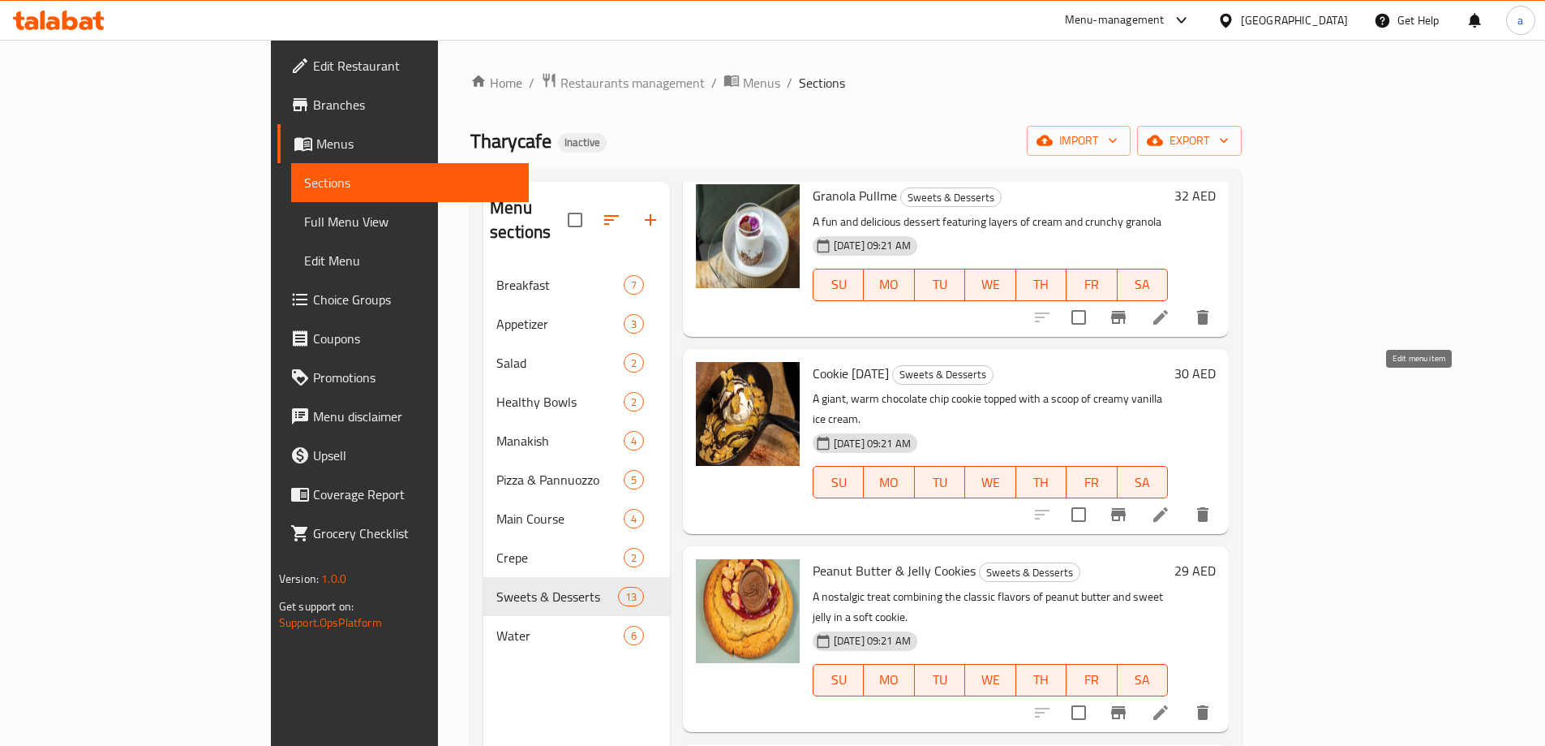
click at [1171, 505] on icon at bounding box center [1160, 514] width 19 height 19
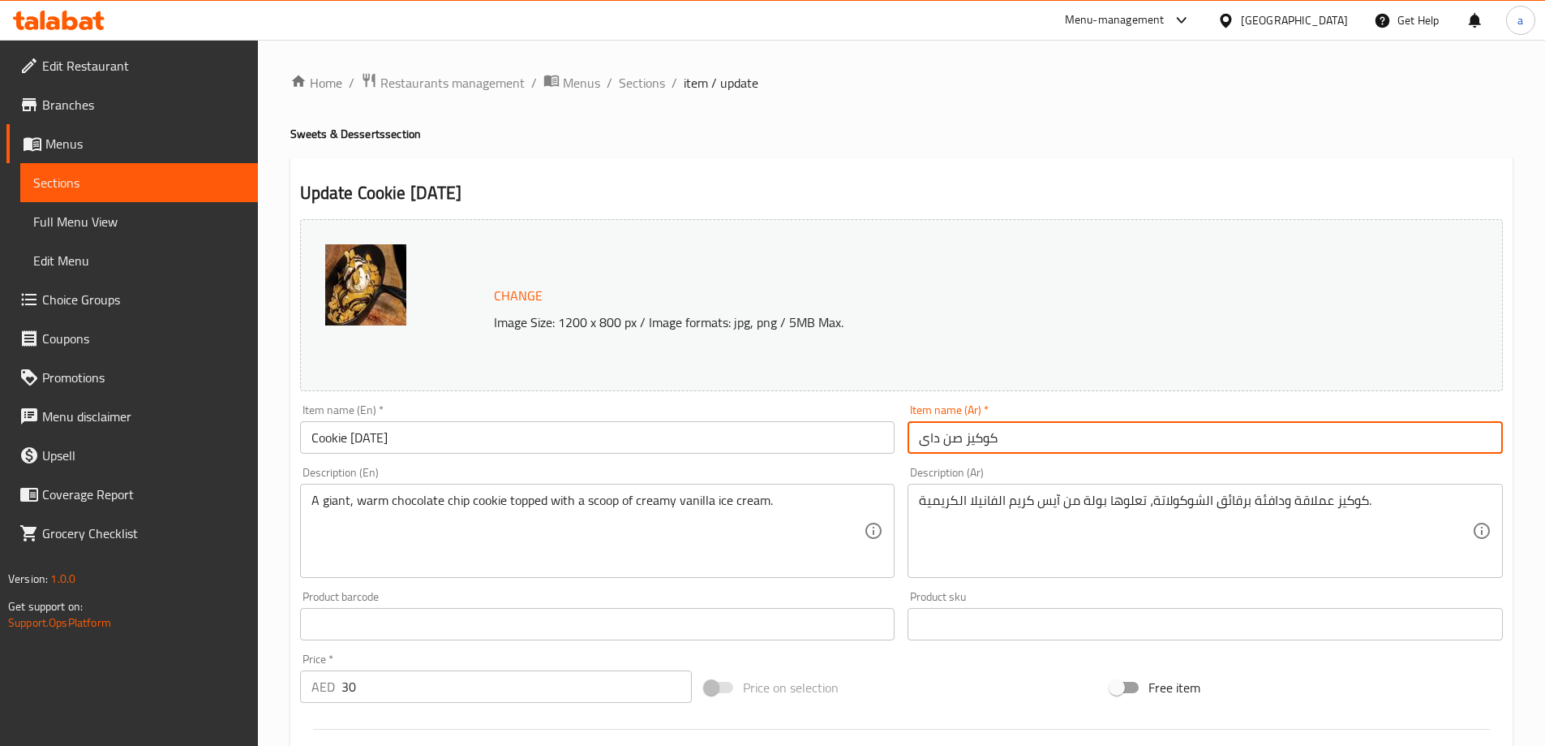
click at [969, 431] on input "كوكيز صن داى" at bounding box center [1205, 437] width 595 height 32
click at [969, 435] on input "كوكيز صن داى" at bounding box center [1205, 437] width 595 height 32
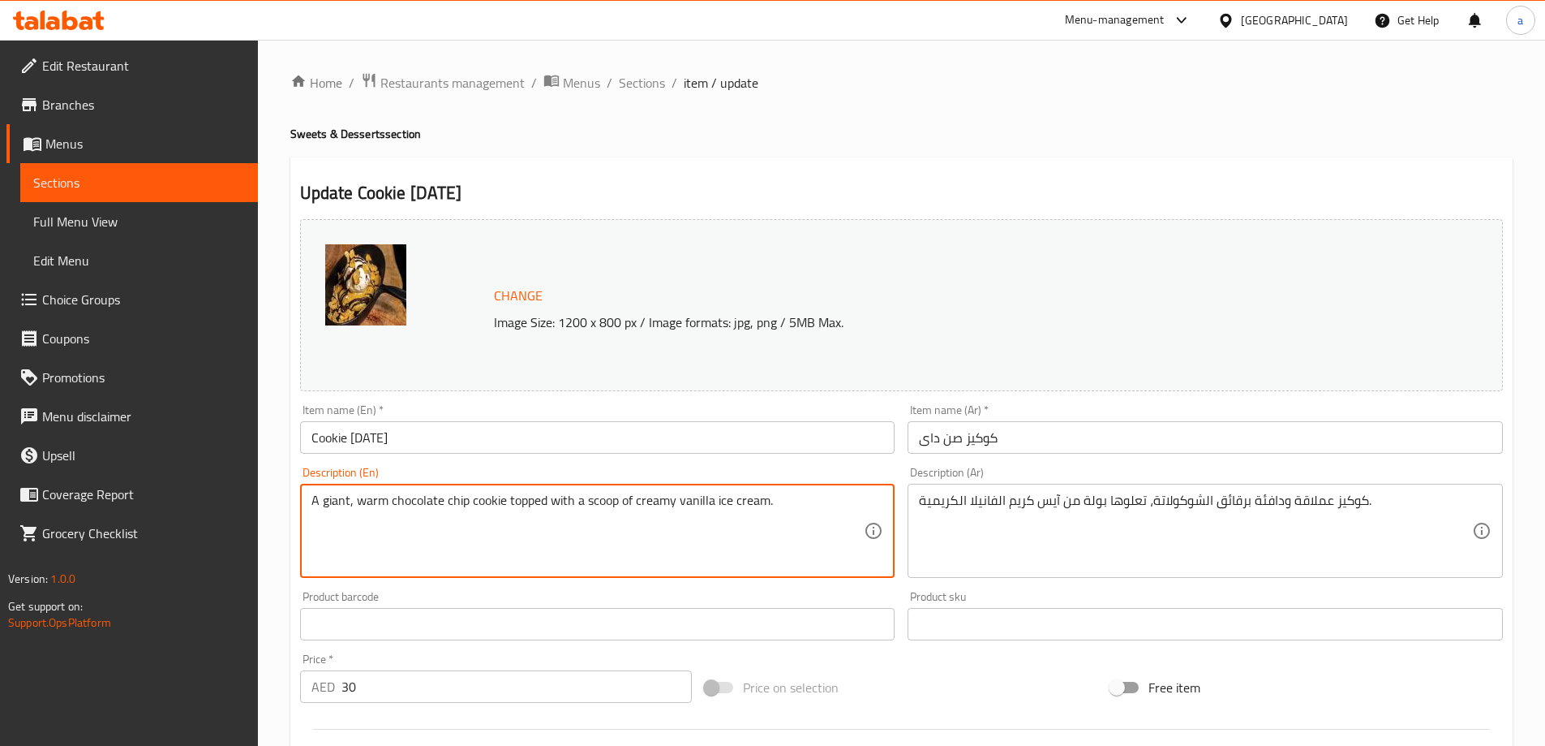
click at [604, 501] on textarea "A giant, warm chocolate chip cookie topped with a scoop of creamy vanilla ice c…" at bounding box center [588, 530] width 553 height 77
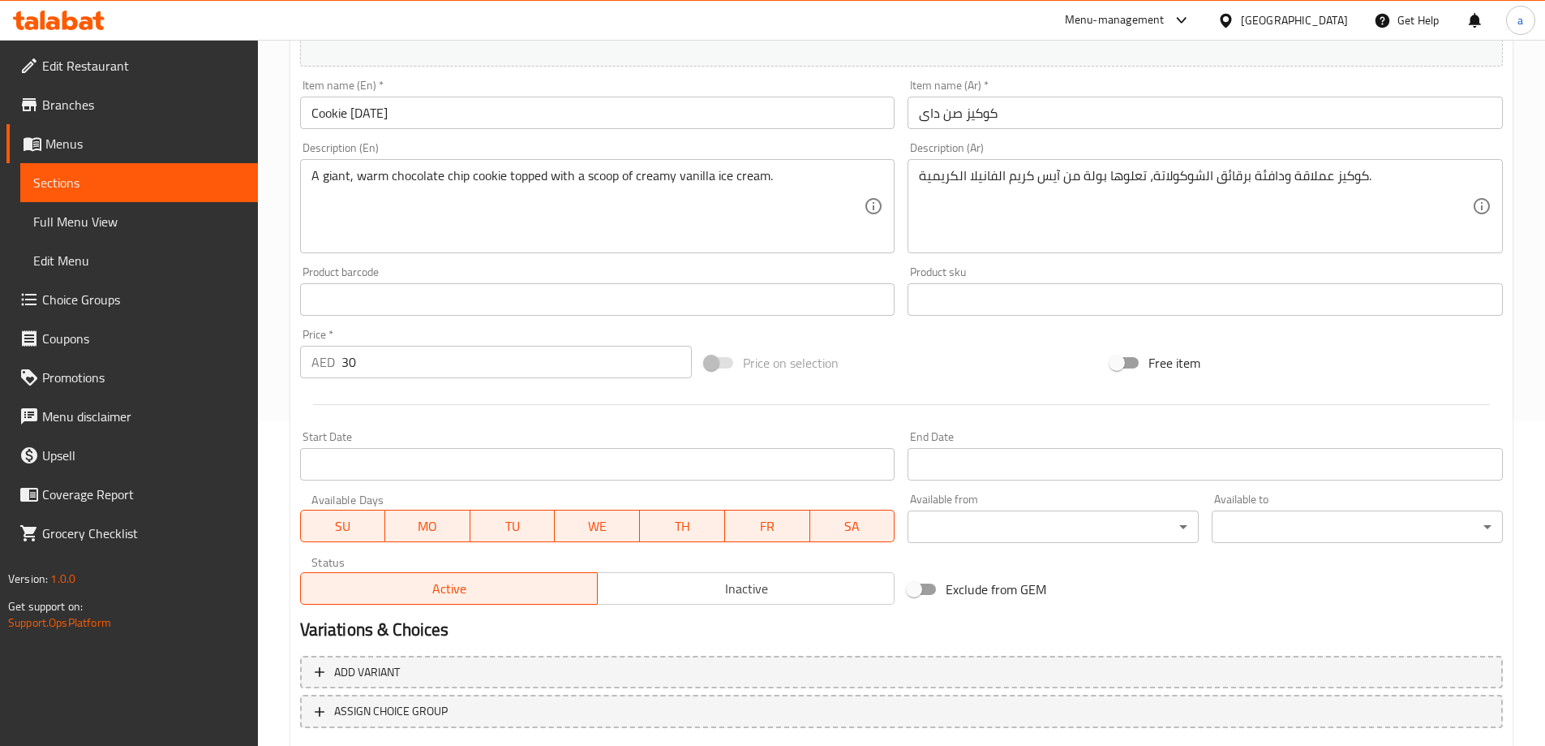
scroll to position [424, 0]
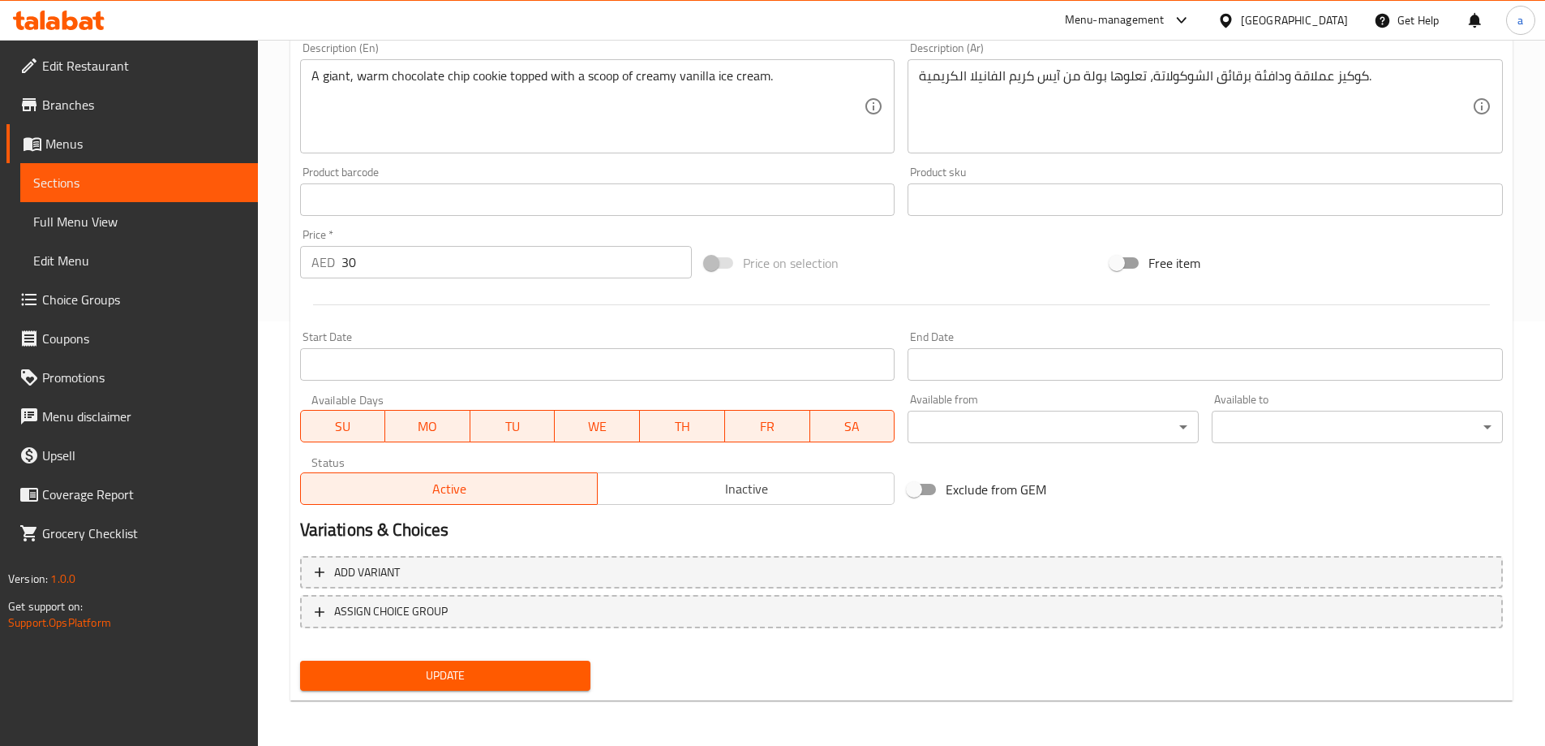
click at [482, 669] on span "Update" at bounding box center [445, 675] width 265 height 20
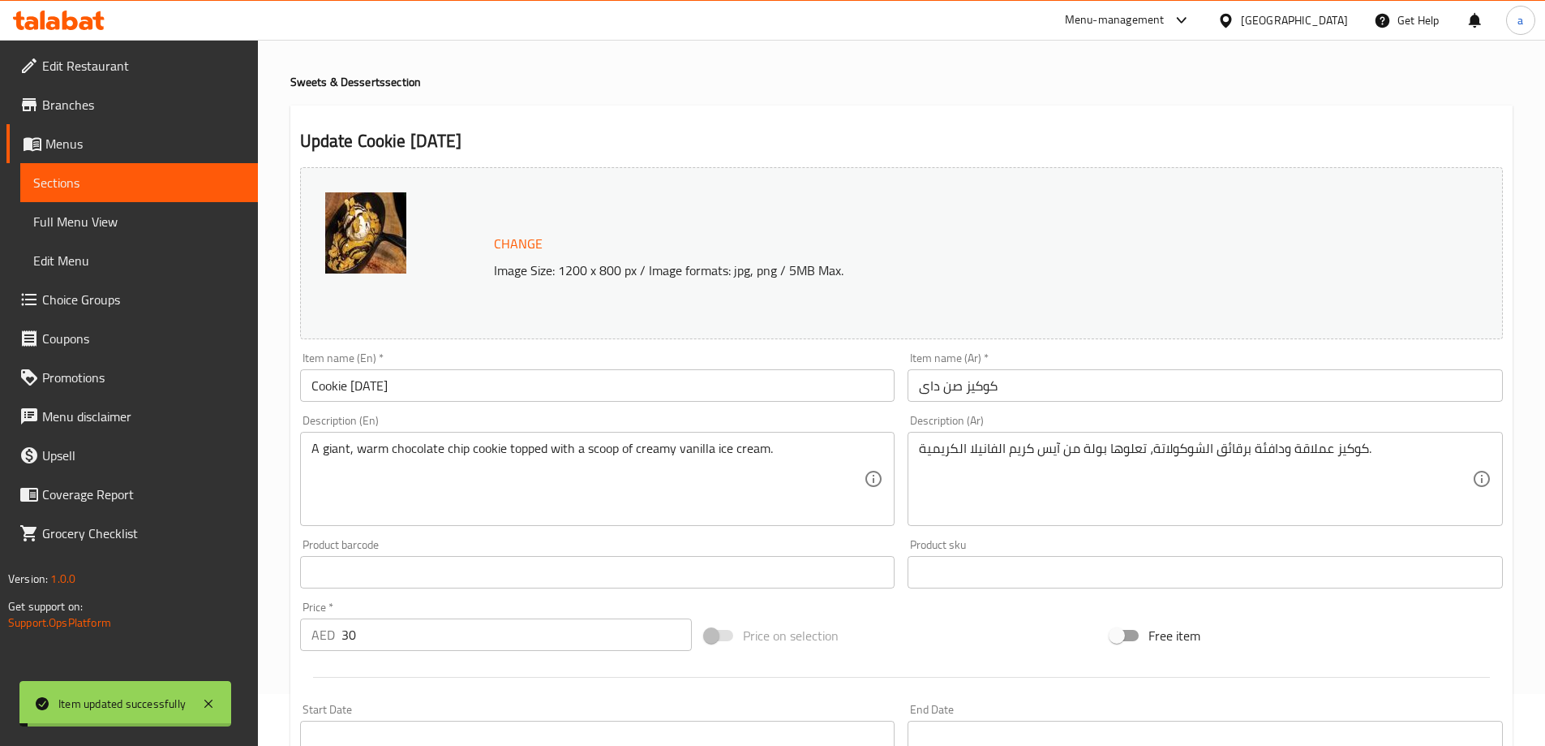
scroll to position [0, 0]
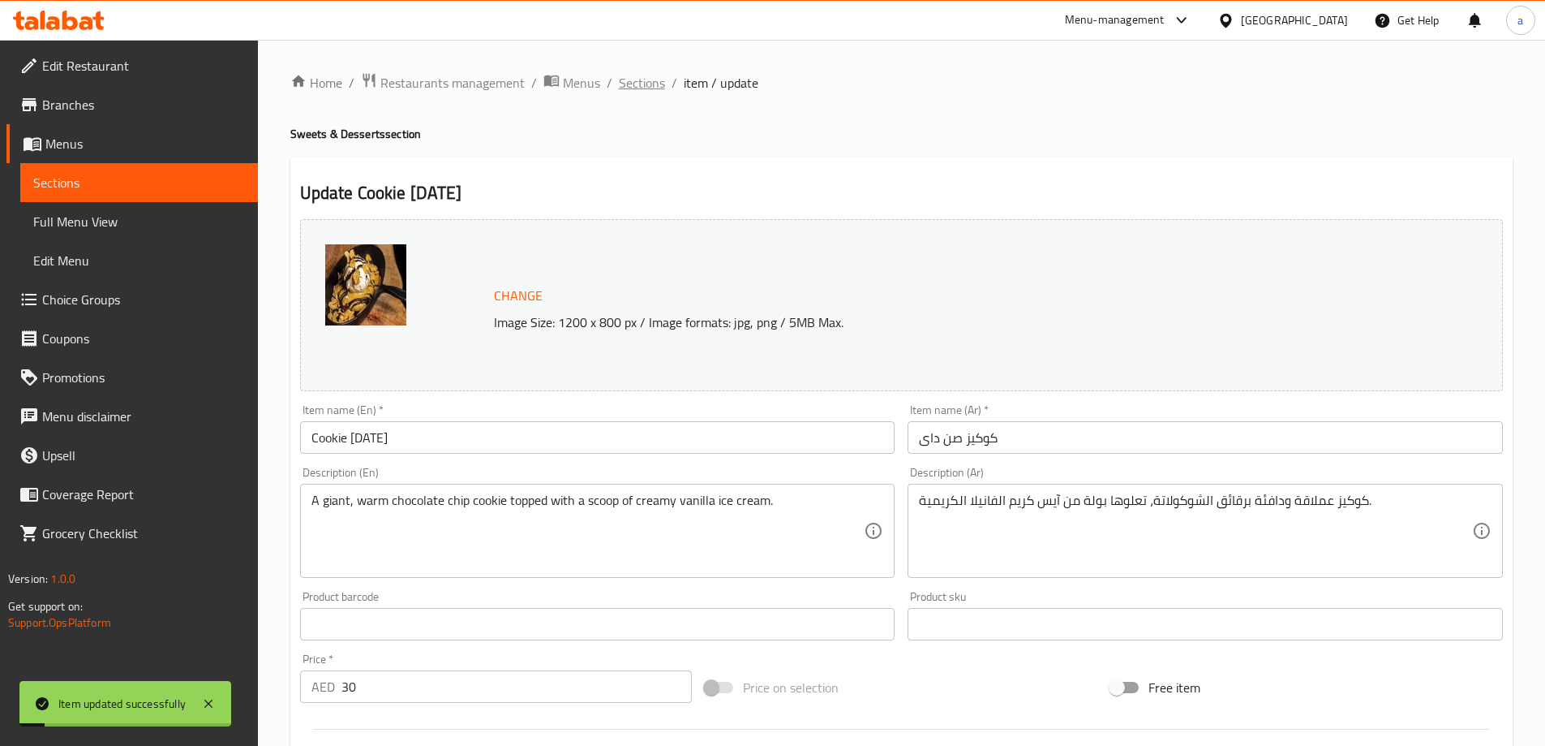
click at [630, 85] on span "Sections" at bounding box center [642, 82] width 46 height 19
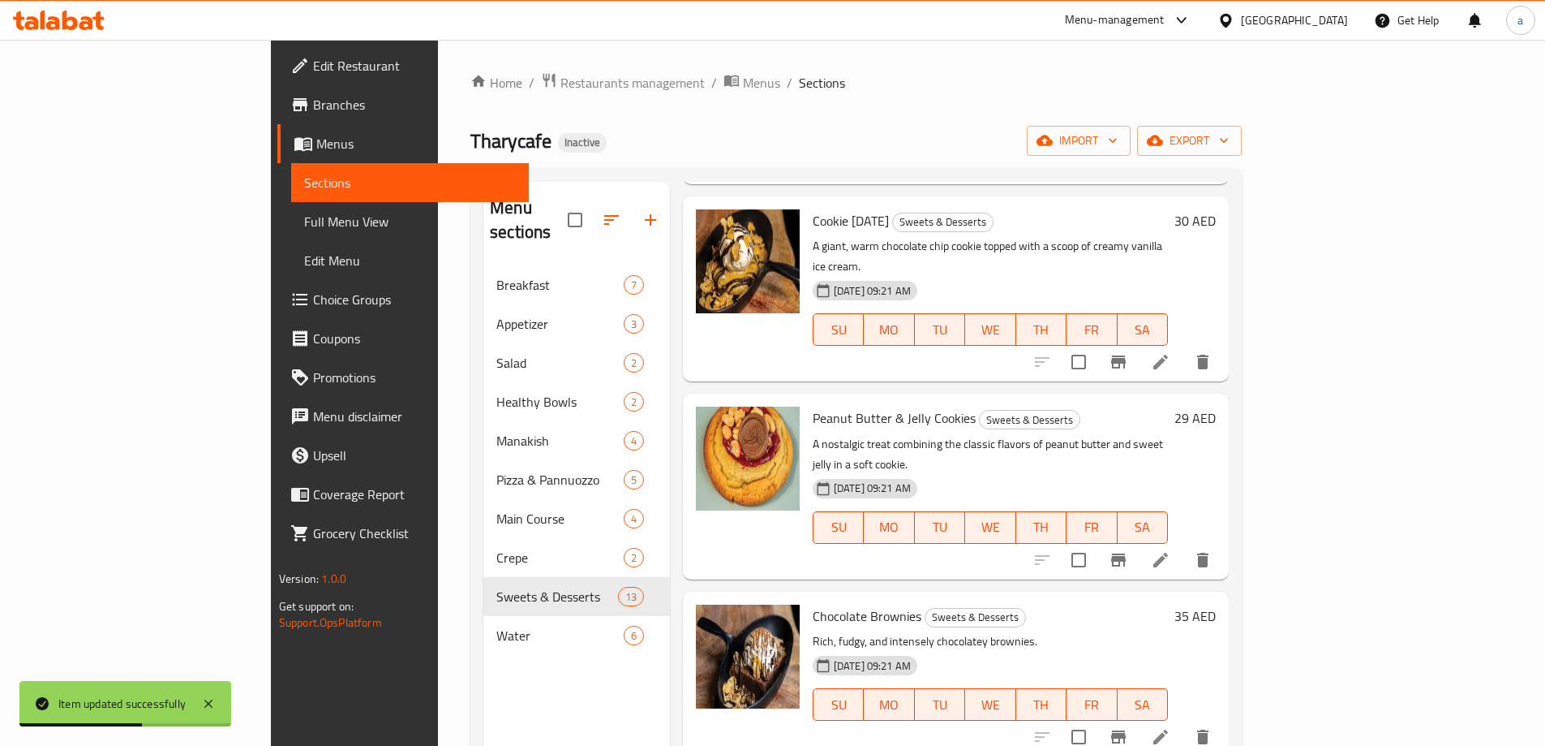
scroll to position [1217, 0]
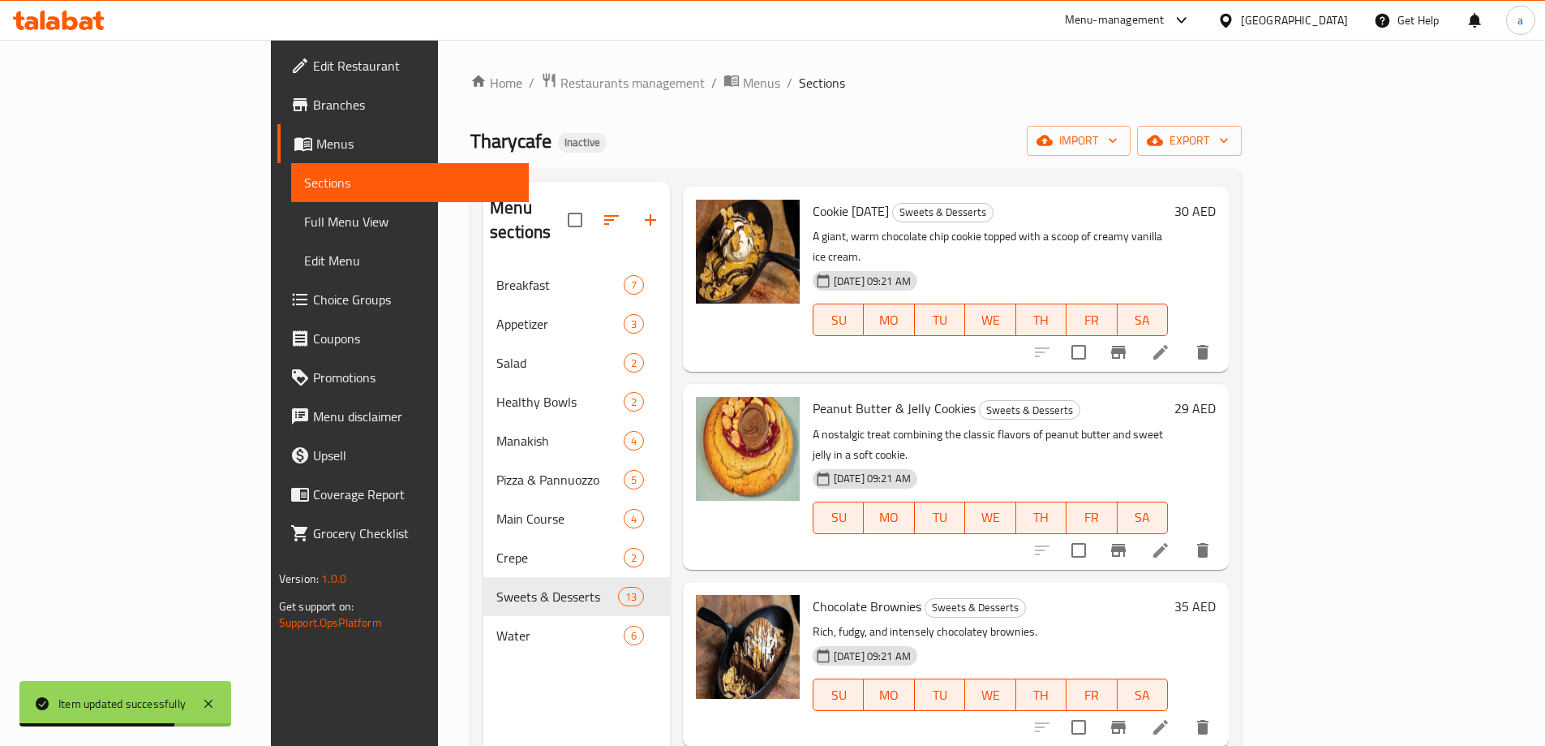
click at [1184, 535] on li at bounding box center [1160, 549] width 45 height 29
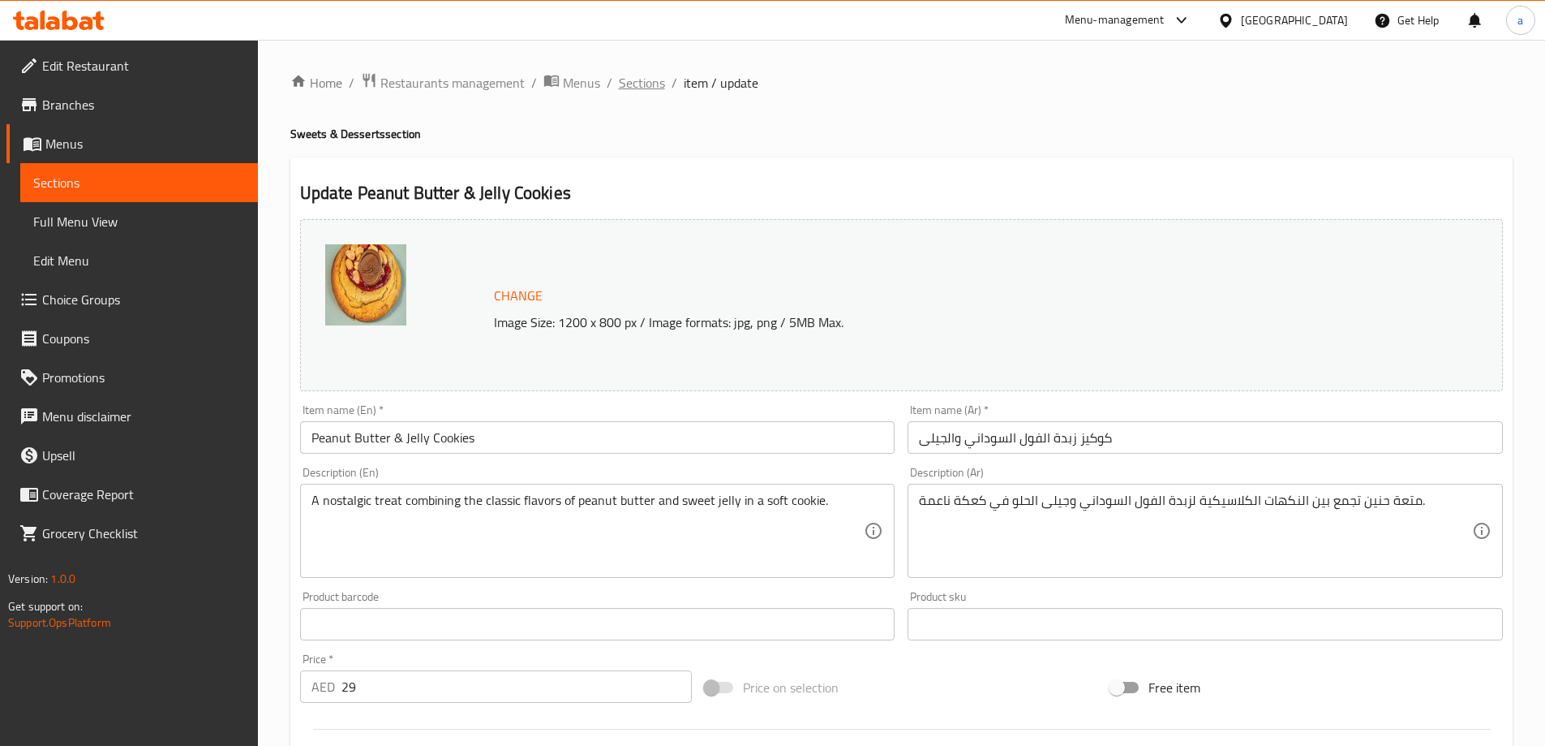
click at [631, 79] on span "Sections" at bounding box center [642, 82] width 46 height 19
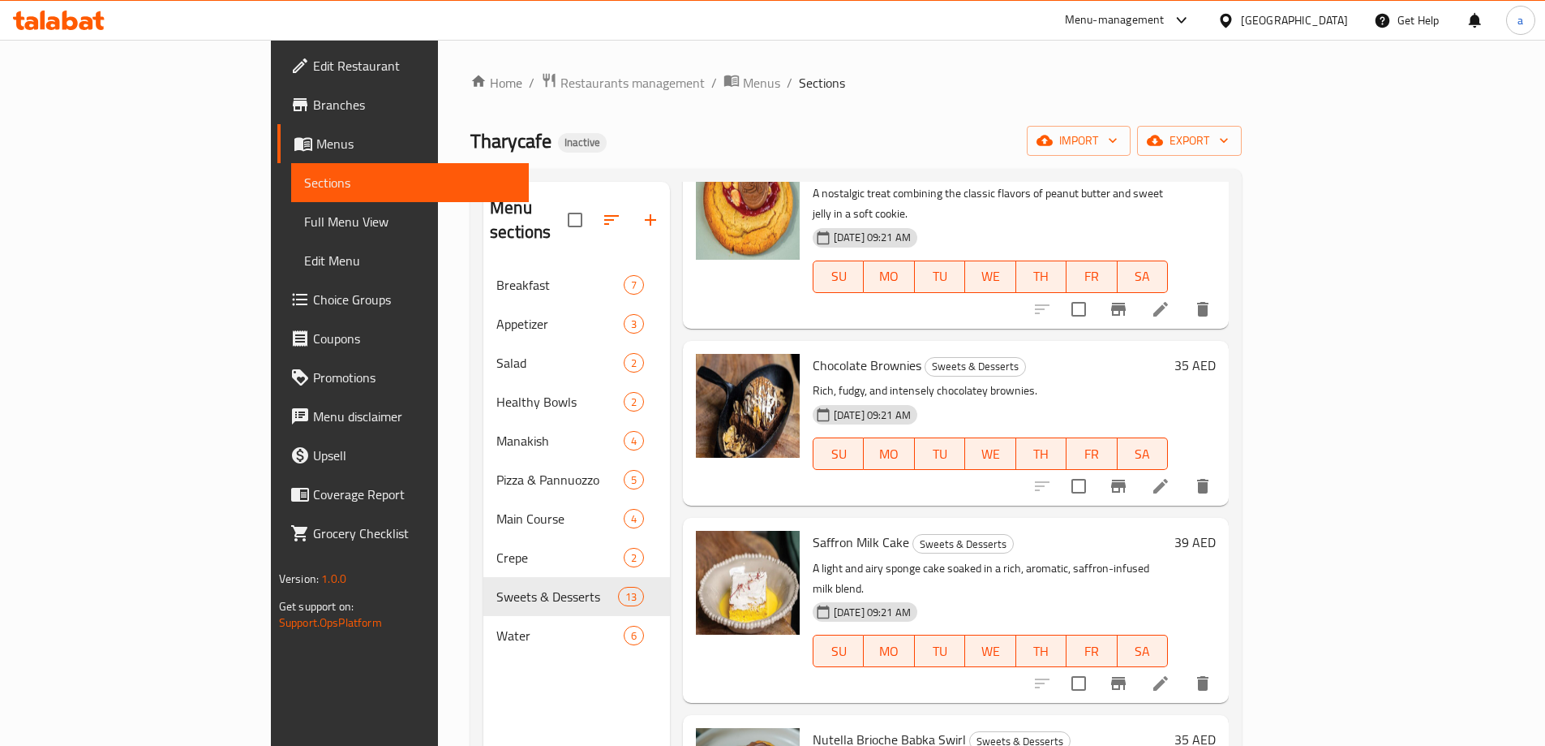
scroll to position [1379, 0]
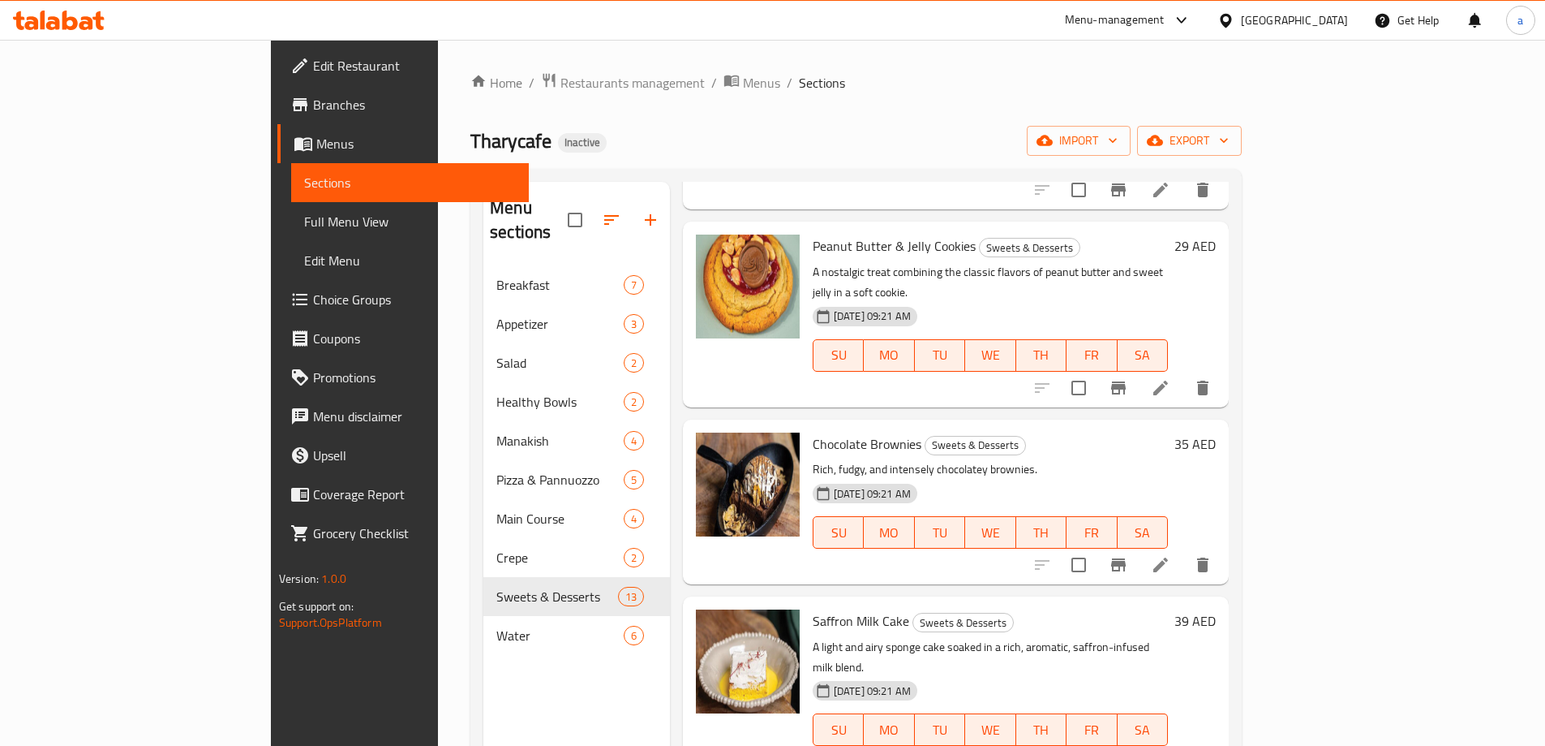
click at [1184, 550] on li at bounding box center [1160, 564] width 45 height 29
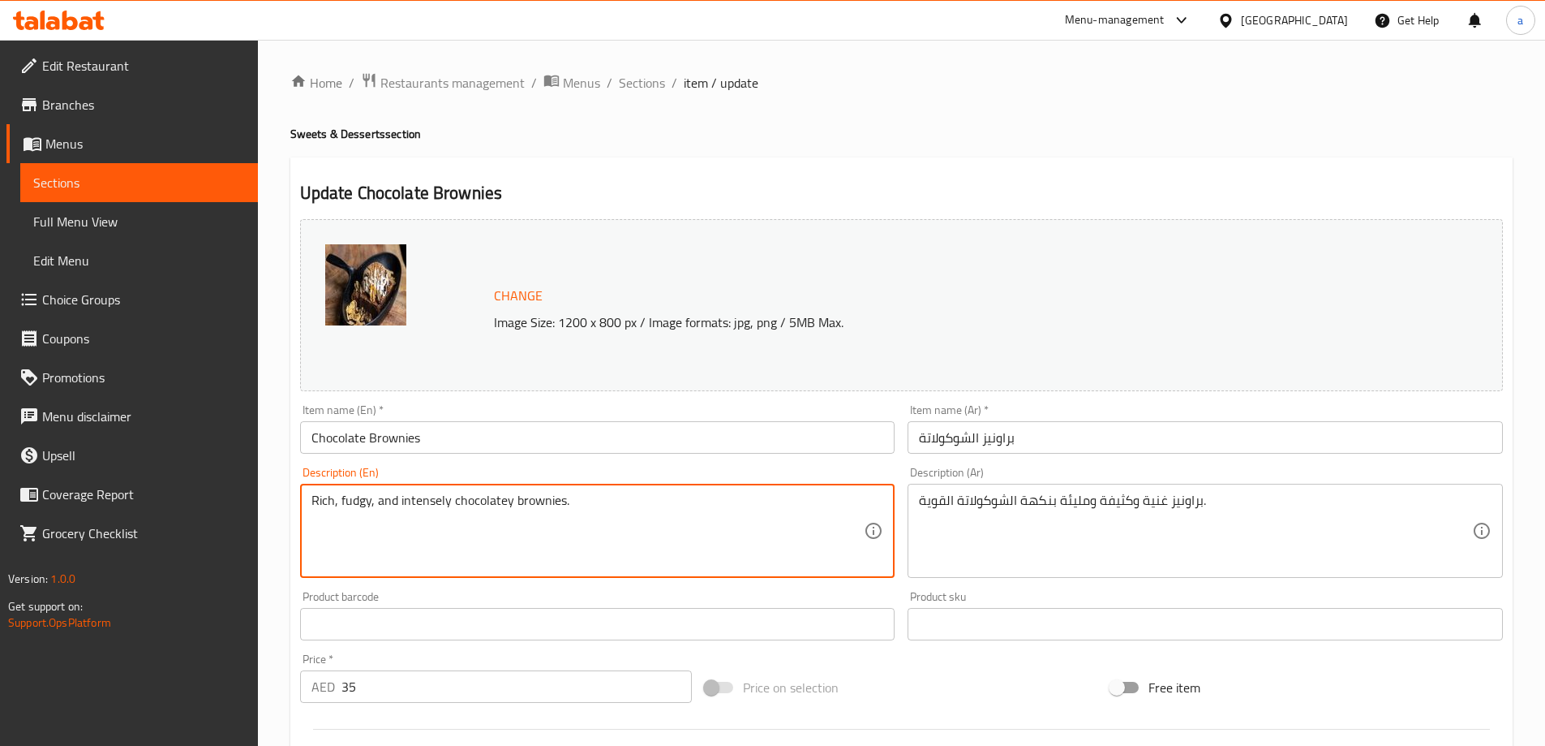
click at [350, 495] on textarea "Rich, fudgy, and intensely chocolatey brownies." at bounding box center [588, 530] width 553 height 77
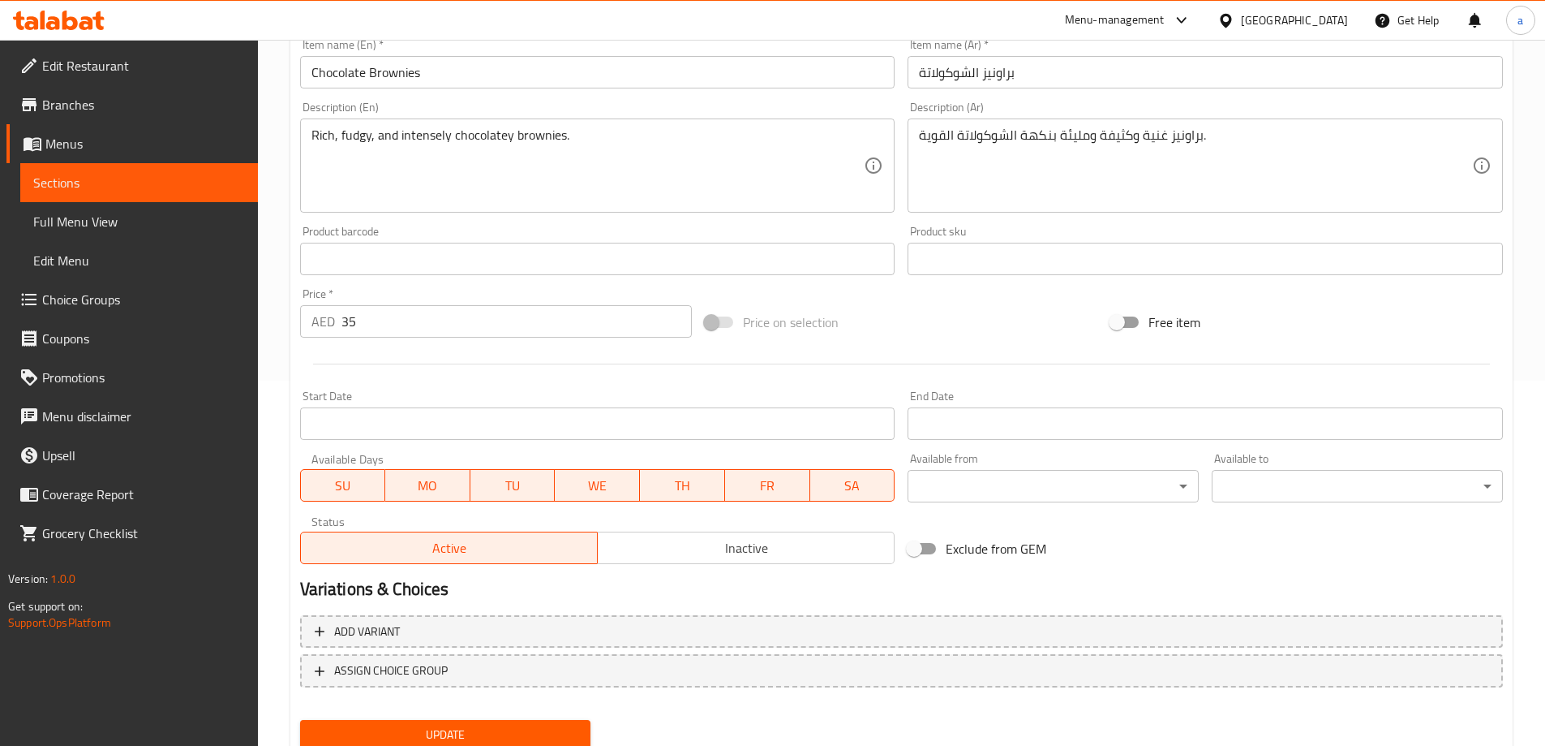
scroll to position [262, 0]
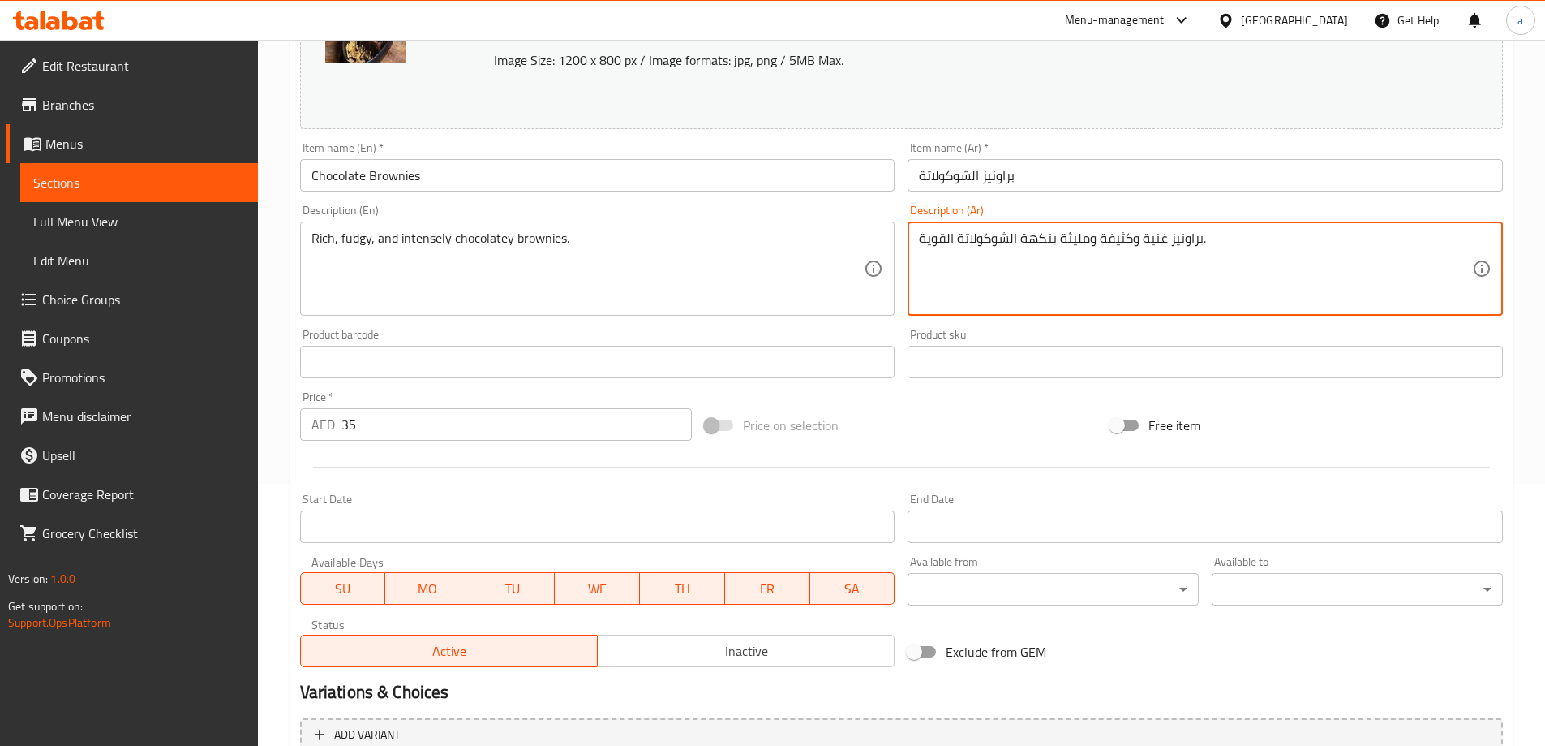
click at [1157, 246] on textarea "براونيز غنية وكثيفة ومليئة بنكهة الشوكولاتة القوية." at bounding box center [1195, 268] width 553 height 77
click at [1118, 234] on textarea "براونيز غنية وكثيفة ومليئة بنكهة الشوكولاتة القوية." at bounding box center [1195, 268] width 553 height 77
paste textarea "ادج"
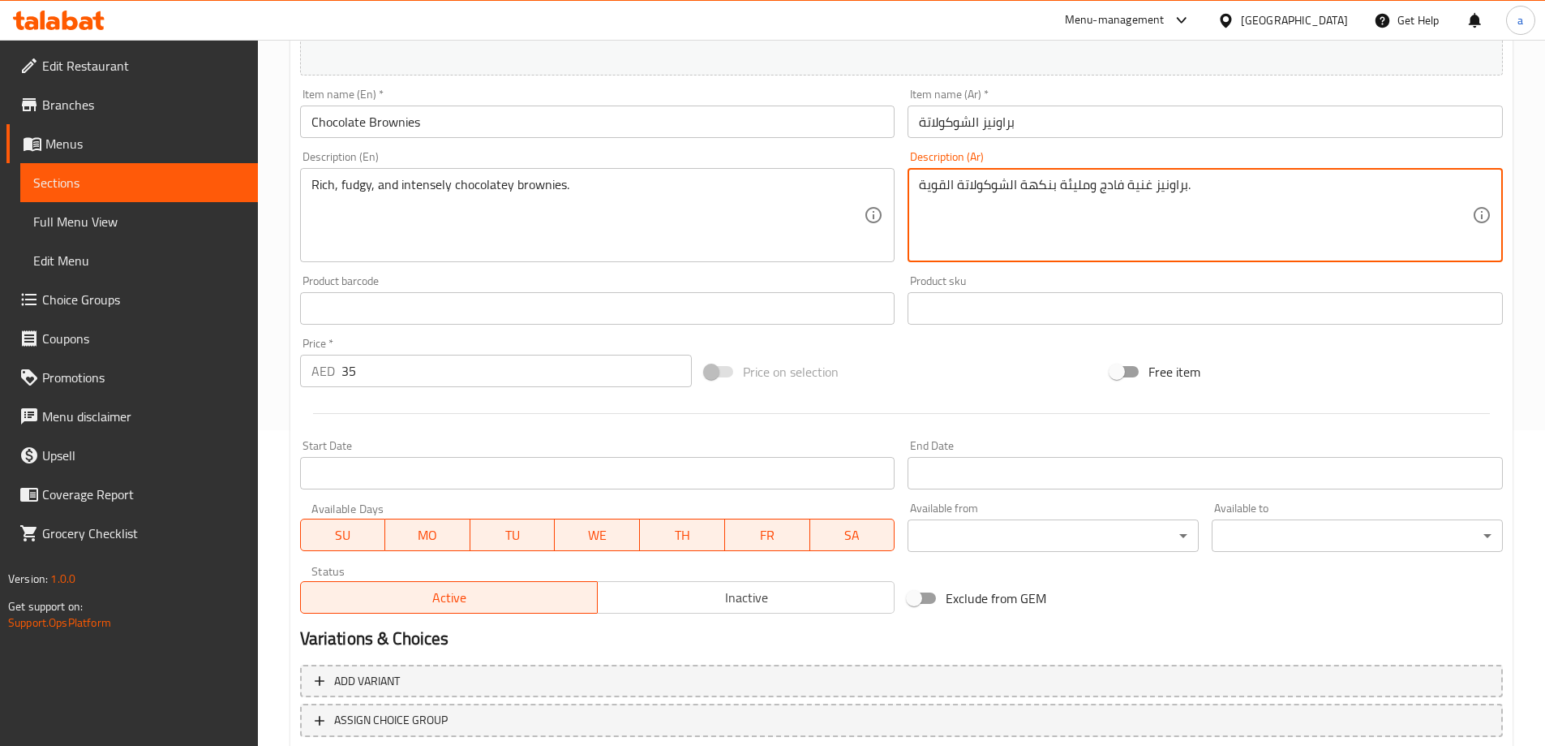
scroll to position [424, 0]
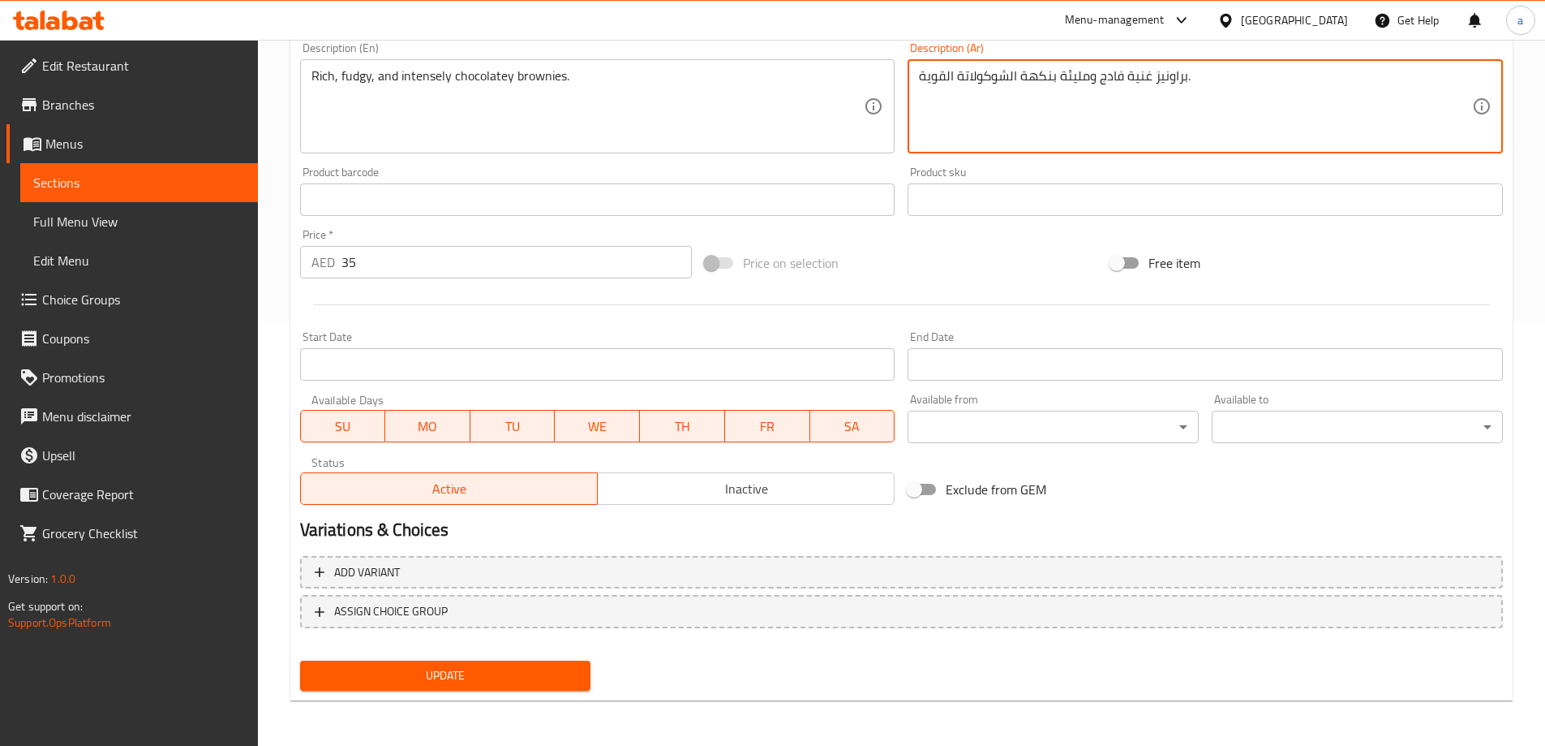
type textarea "براونيز غنية فادج ومليئة بنكهة الشوكولاتة القوية."
click at [479, 674] on span "Update" at bounding box center [445, 675] width 265 height 20
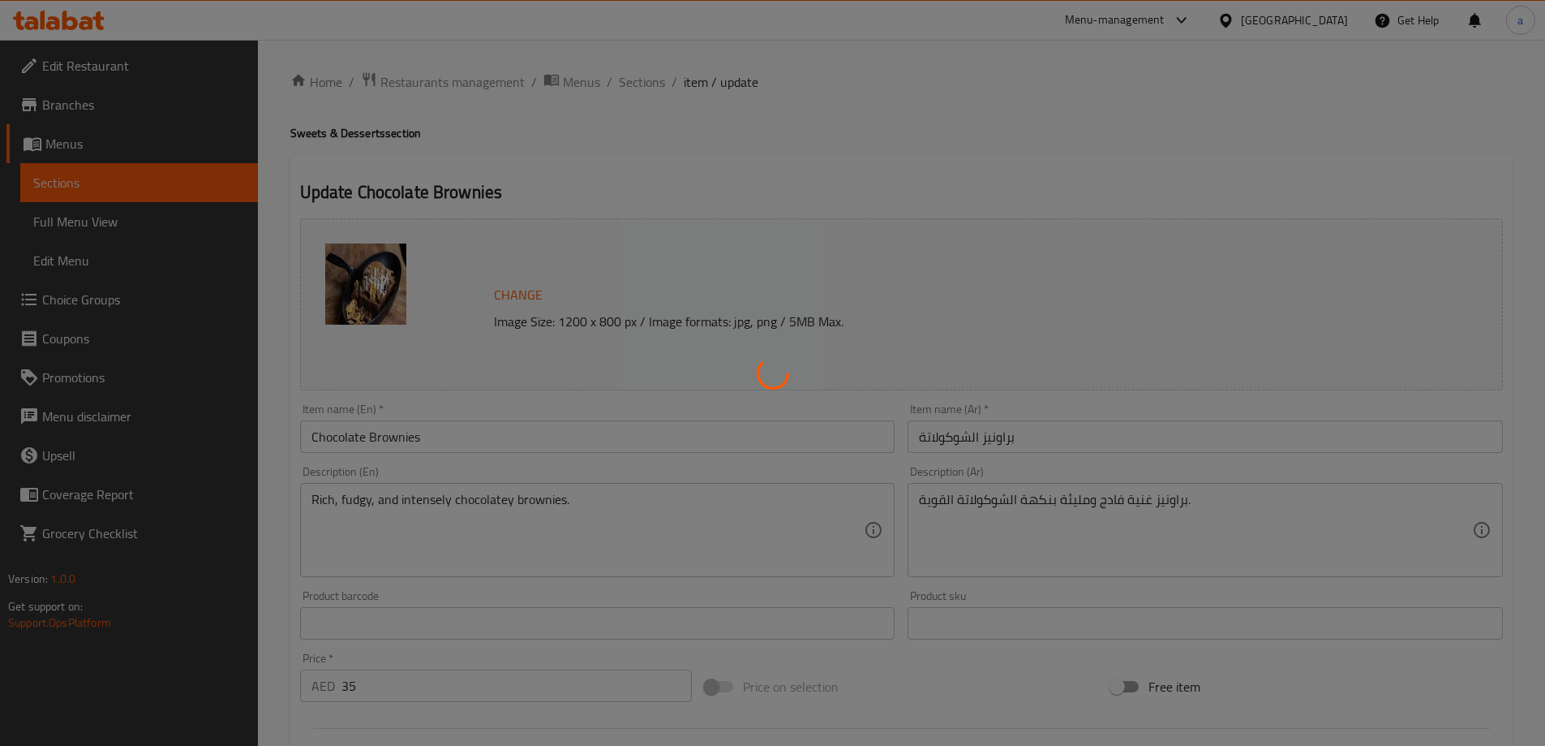
scroll to position [0, 0]
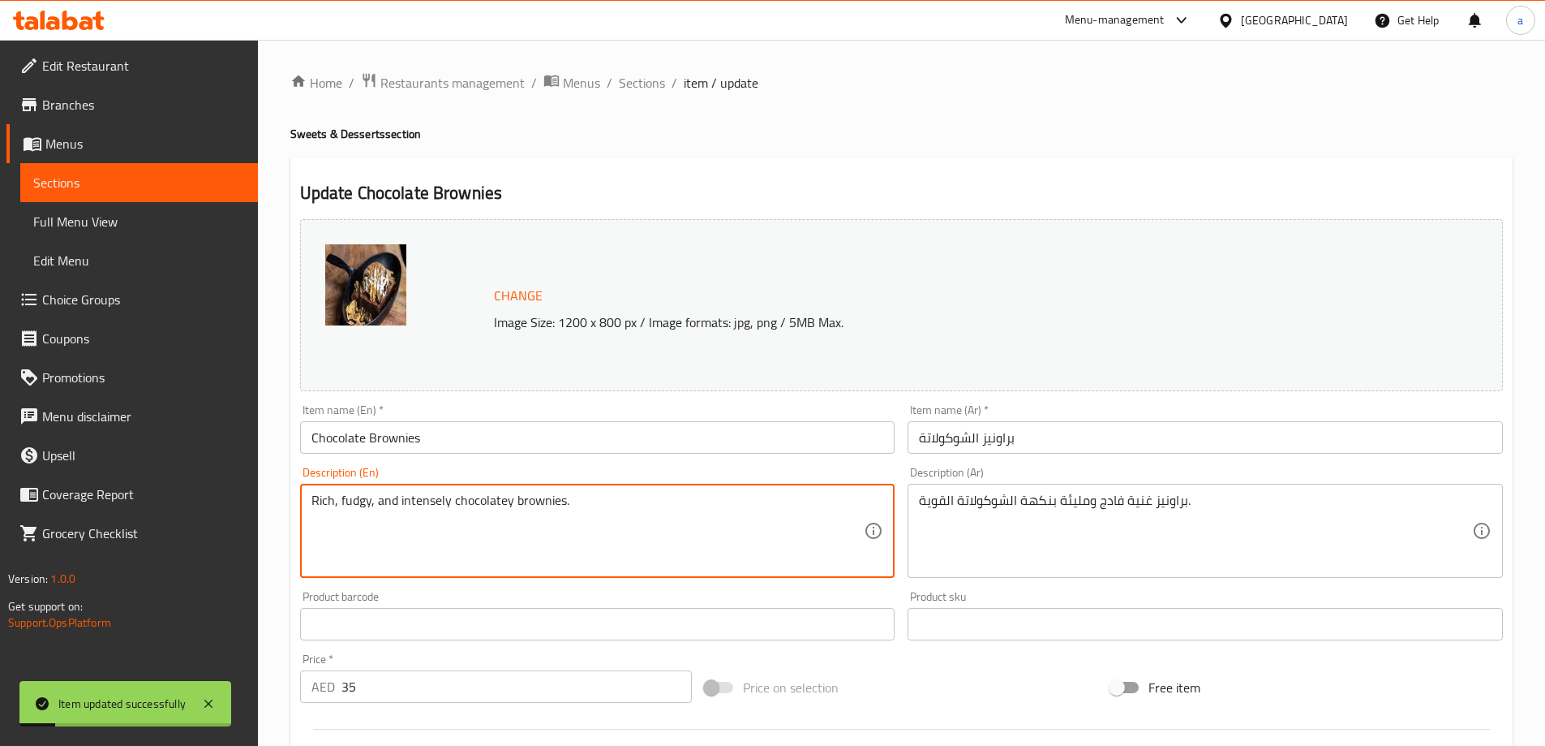
click at [417, 494] on textarea "Rich, fudgy, and intensely chocolatey brownies." at bounding box center [588, 530] width 553 height 77
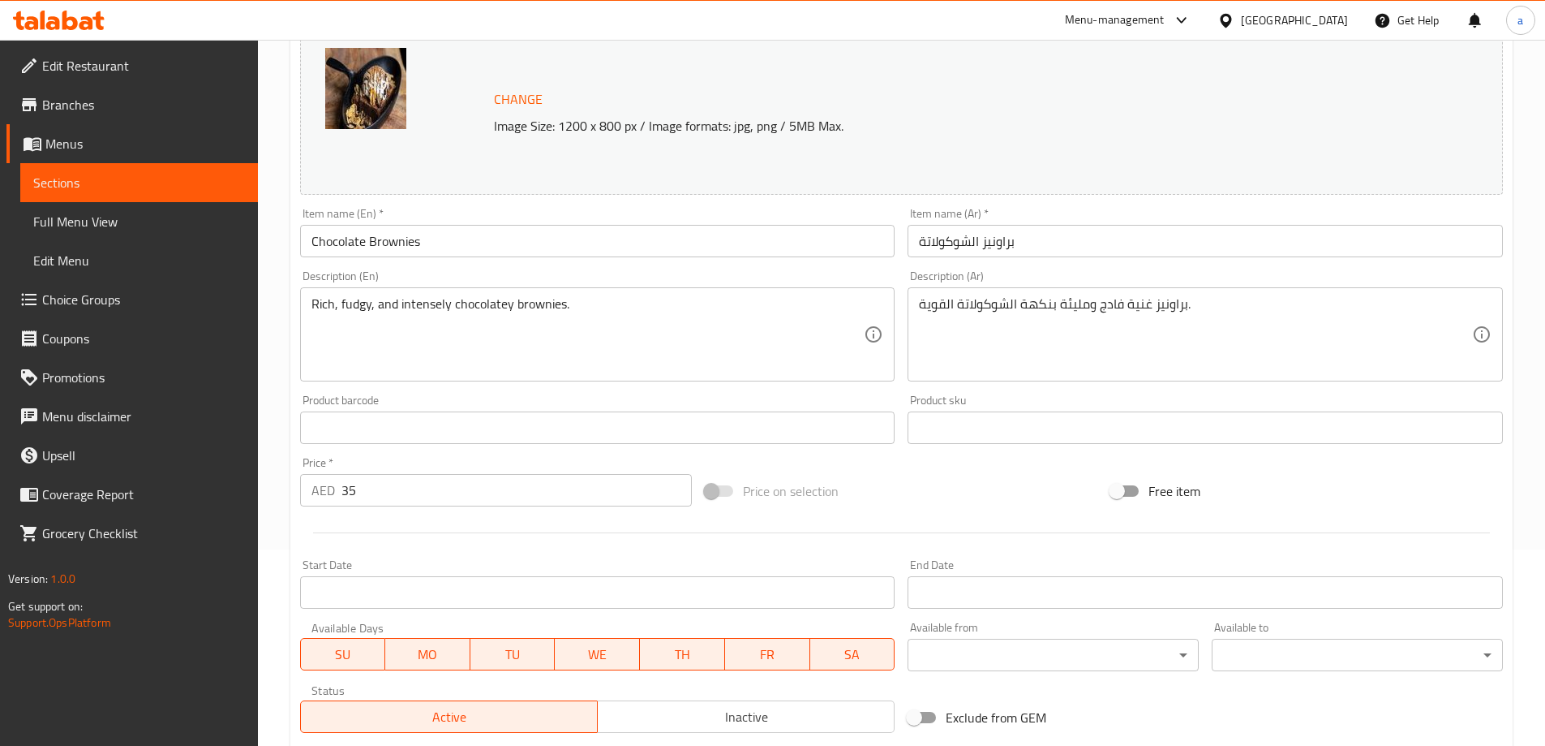
scroll to position [406, 0]
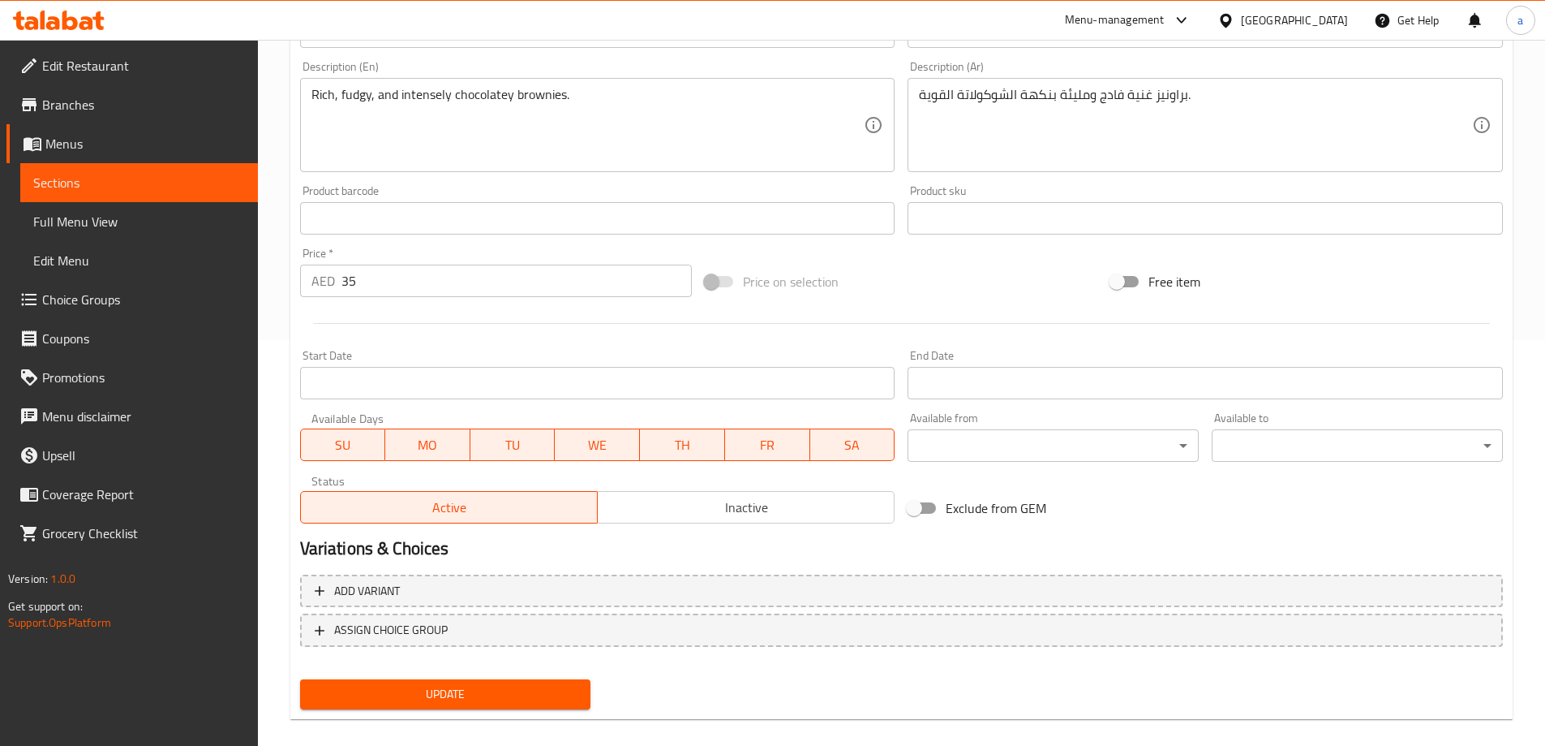
click at [551, 698] on span "Update" at bounding box center [445, 694] width 265 height 20
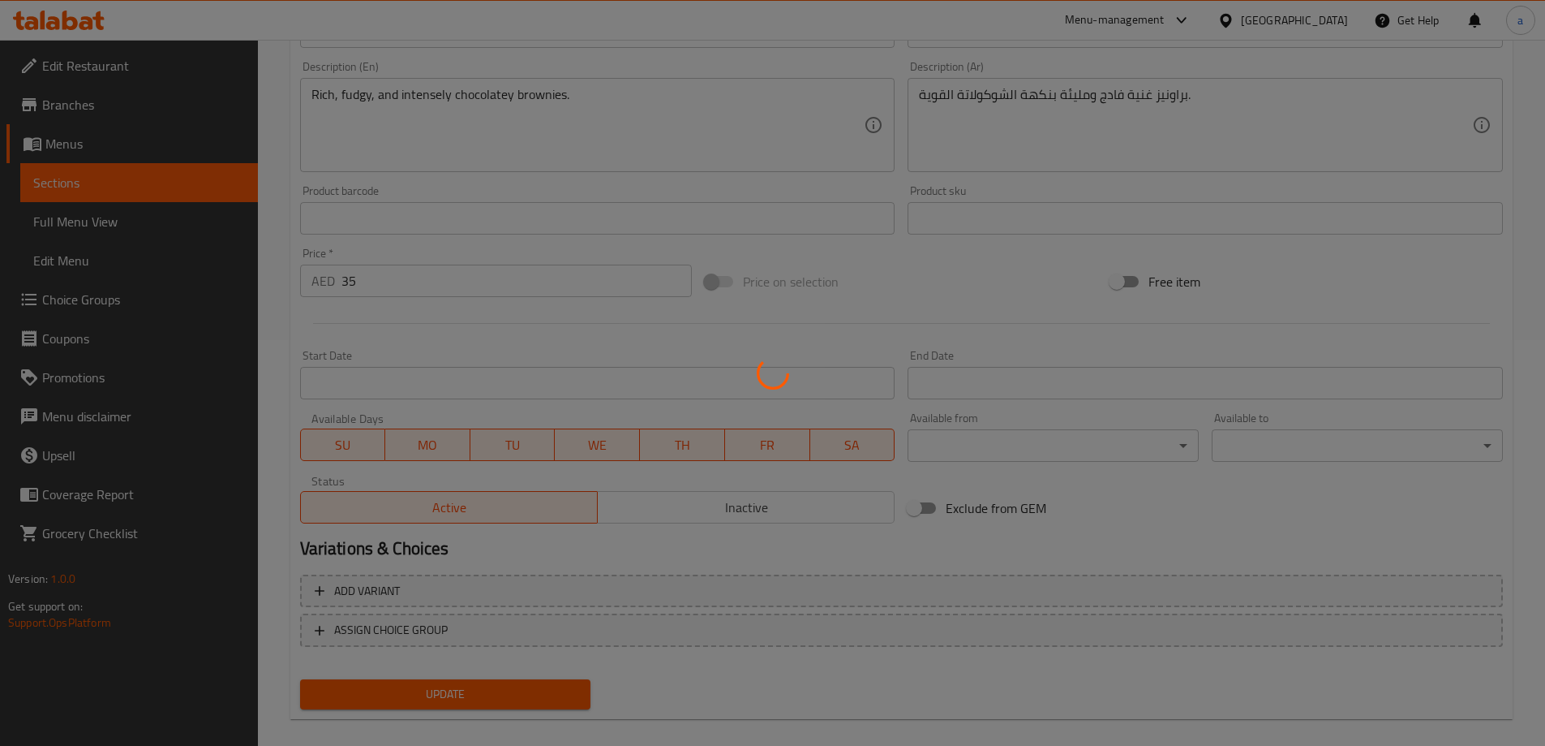
scroll to position [0, 0]
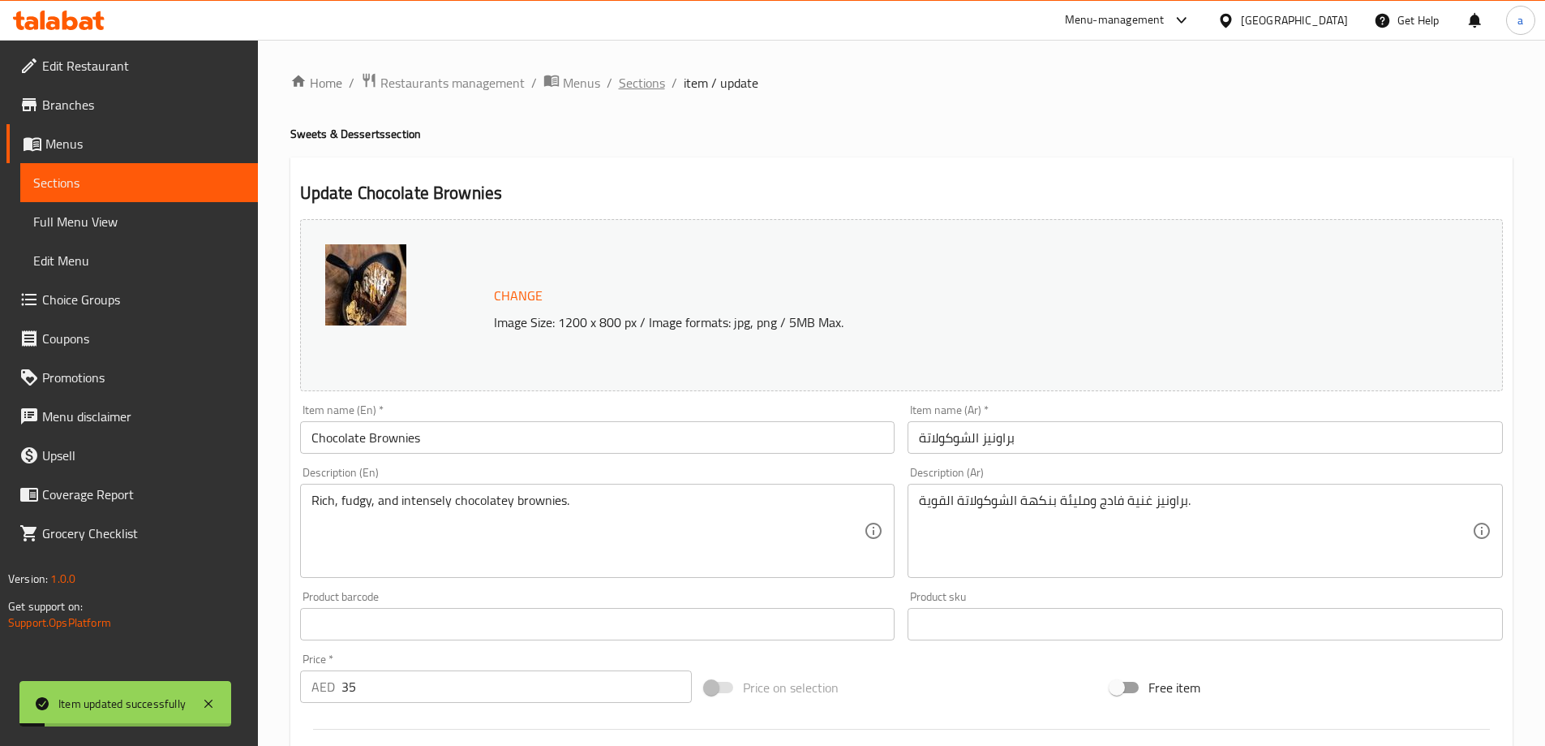
click at [657, 80] on span "Sections" at bounding box center [642, 82] width 46 height 19
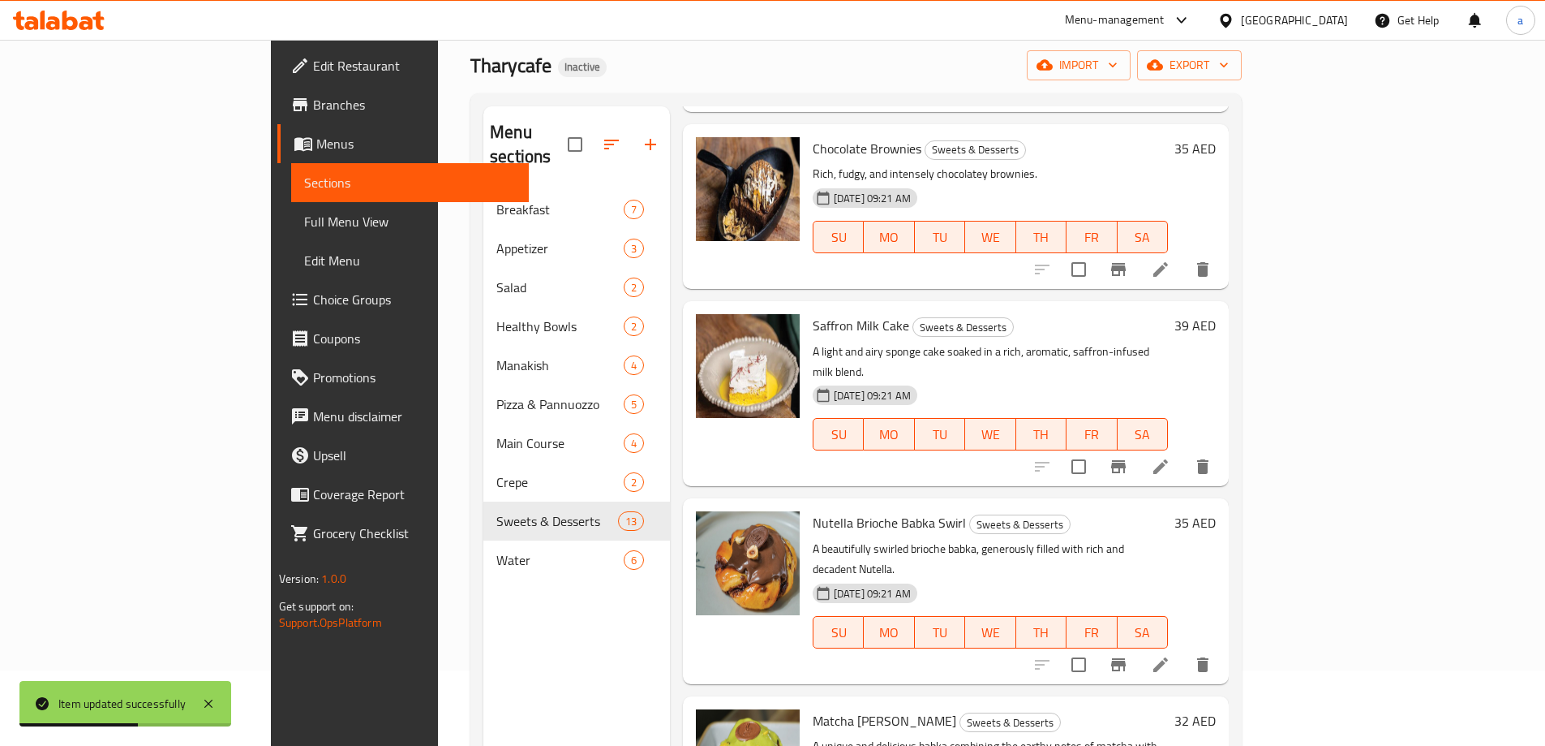
scroll to position [65, 0]
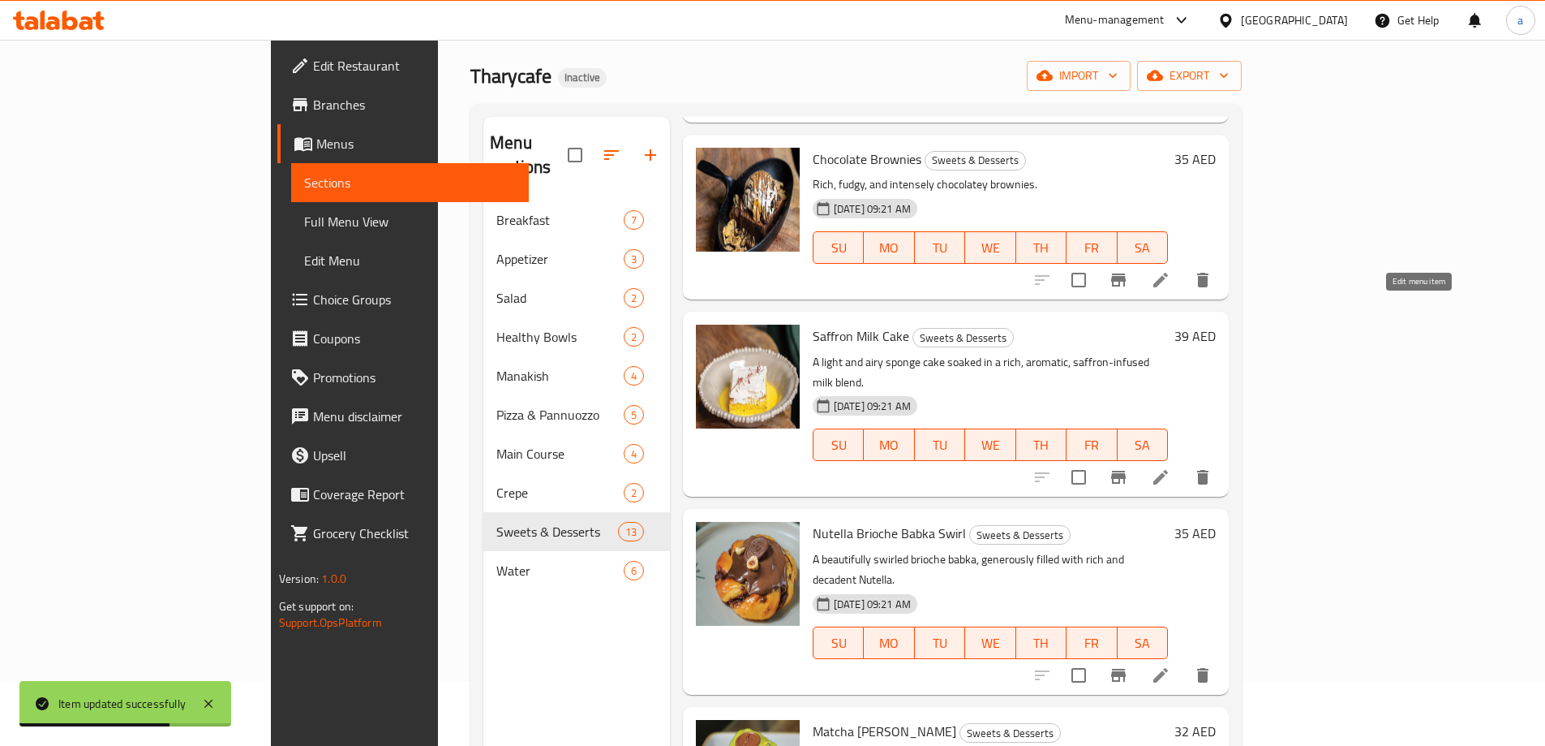
click at [1171, 467] on icon at bounding box center [1160, 476] width 19 height 19
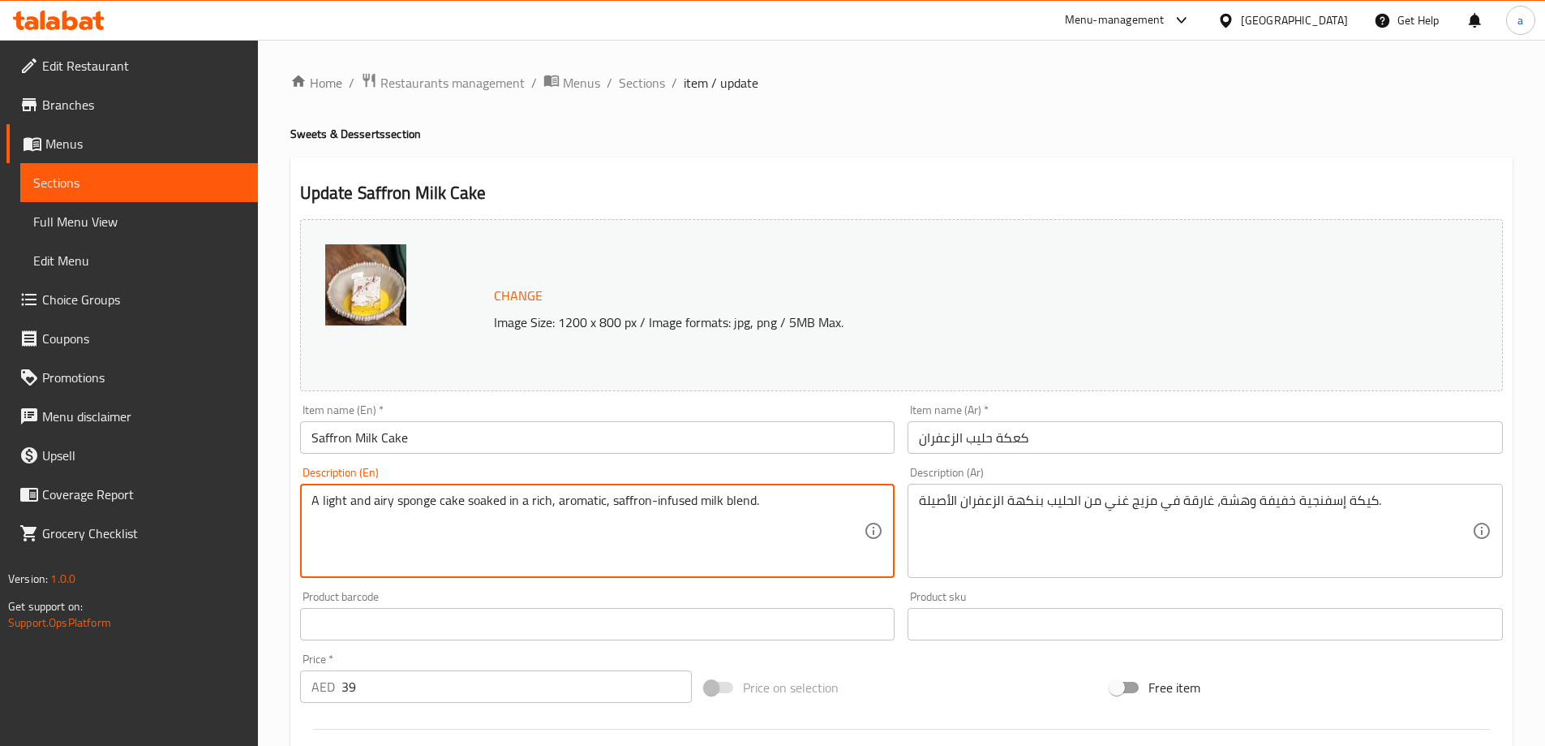
click at [481, 504] on textarea "A light and airy sponge cake soaked in a rich, aromatic, saffron-infused milk b…" at bounding box center [588, 530] width 553 height 77
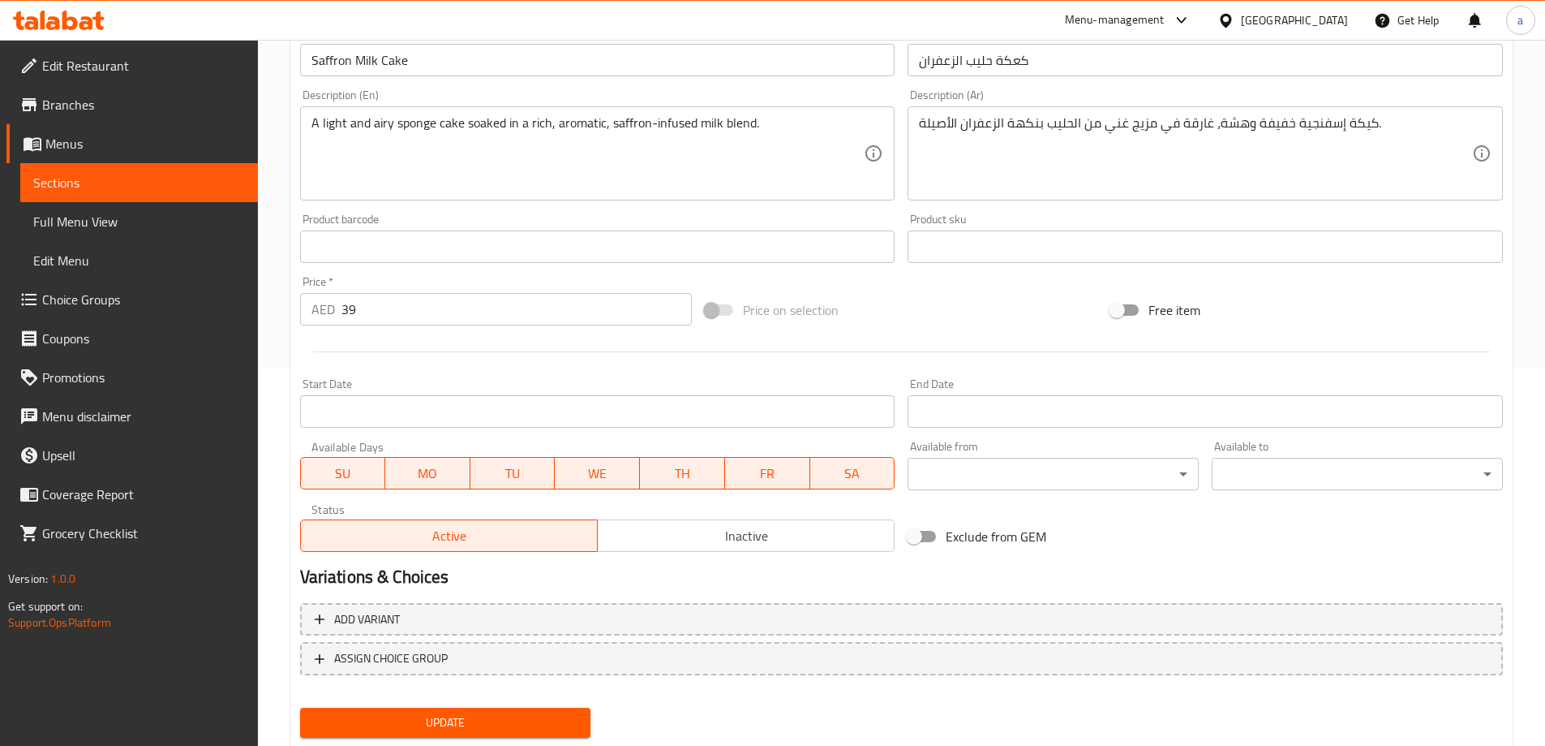
scroll to position [406, 0]
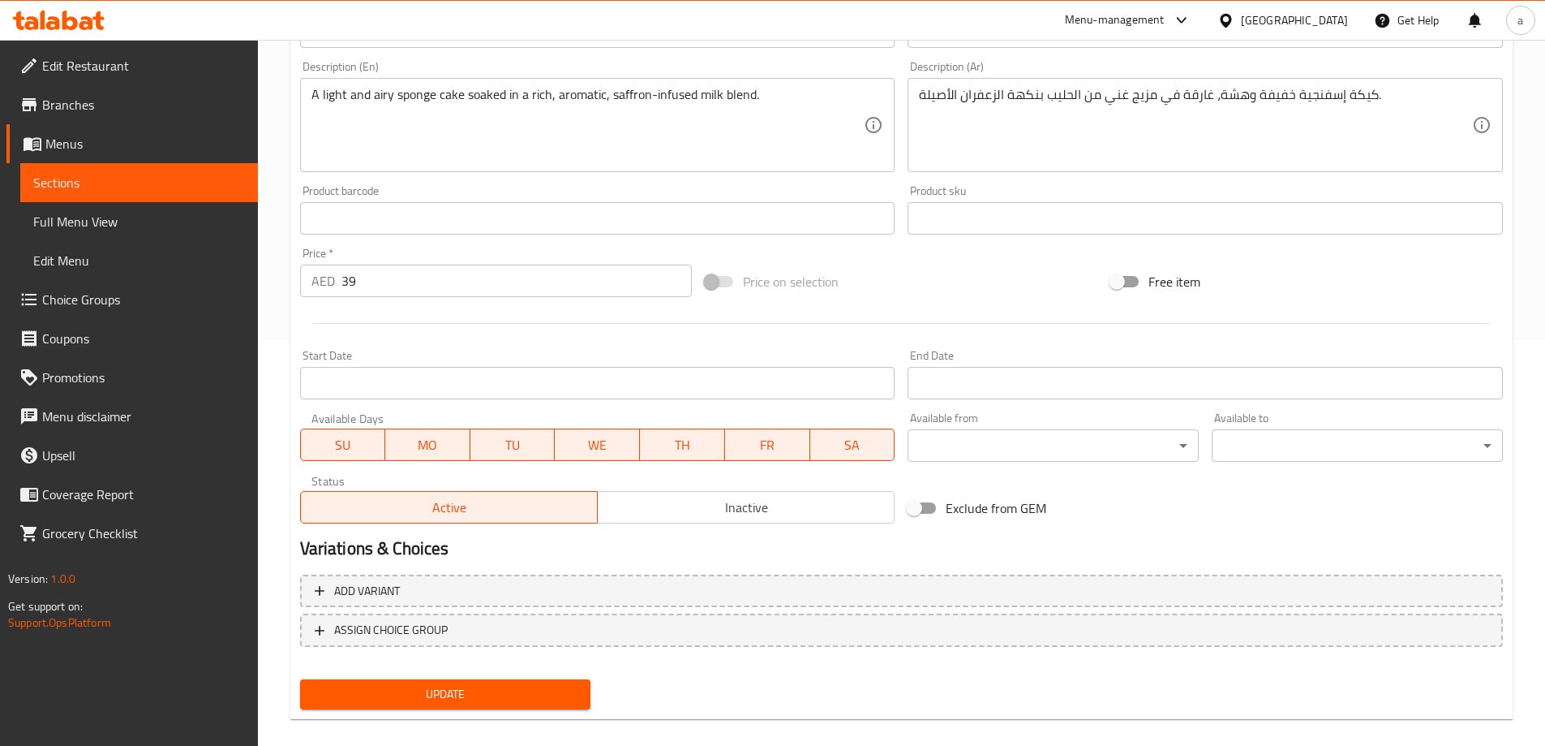
click at [486, 691] on span "Update" at bounding box center [445, 694] width 265 height 20
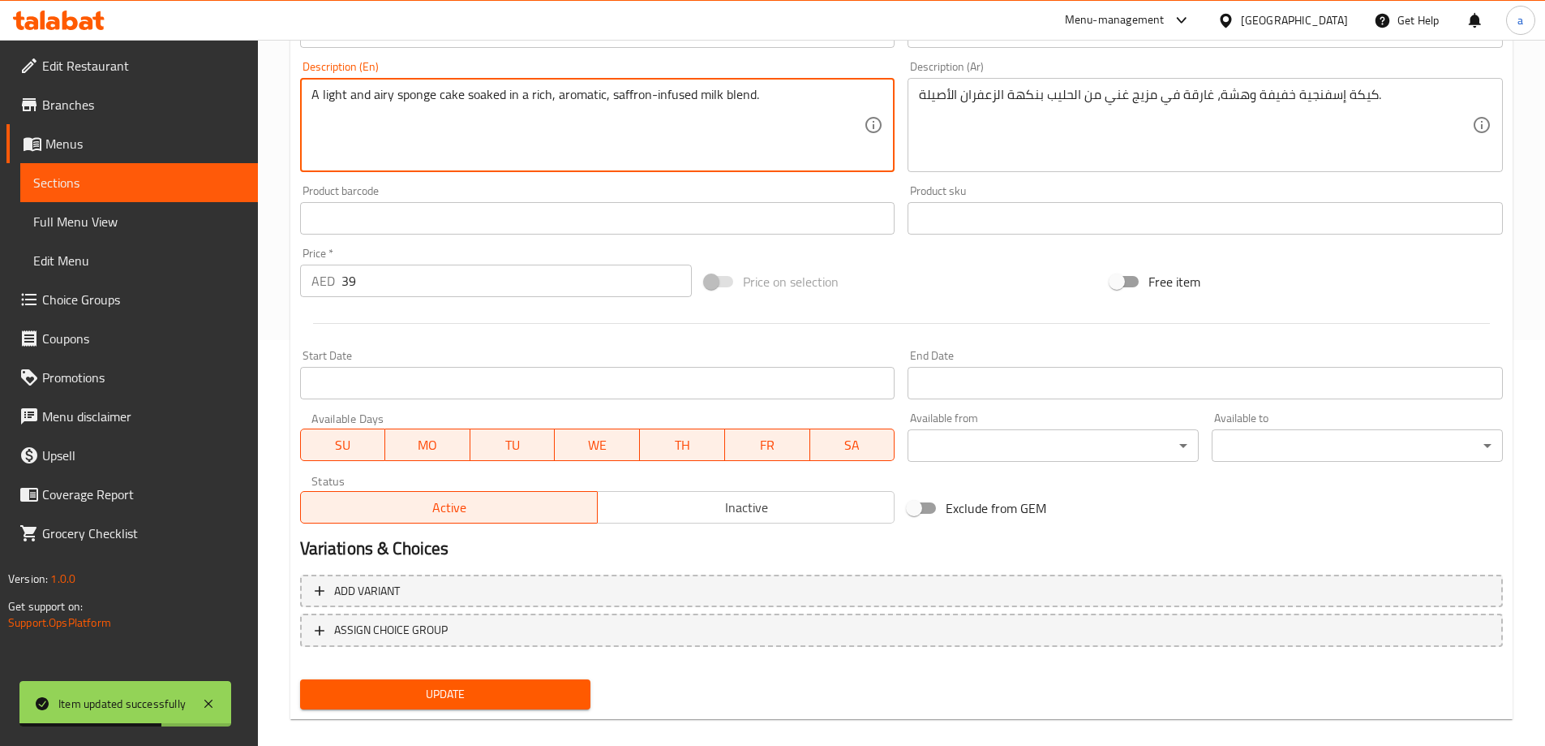
click at [572, 96] on textarea "A light and airy sponge cake soaked in a rich, aromatic, saffron-infused milk b…" at bounding box center [588, 125] width 553 height 77
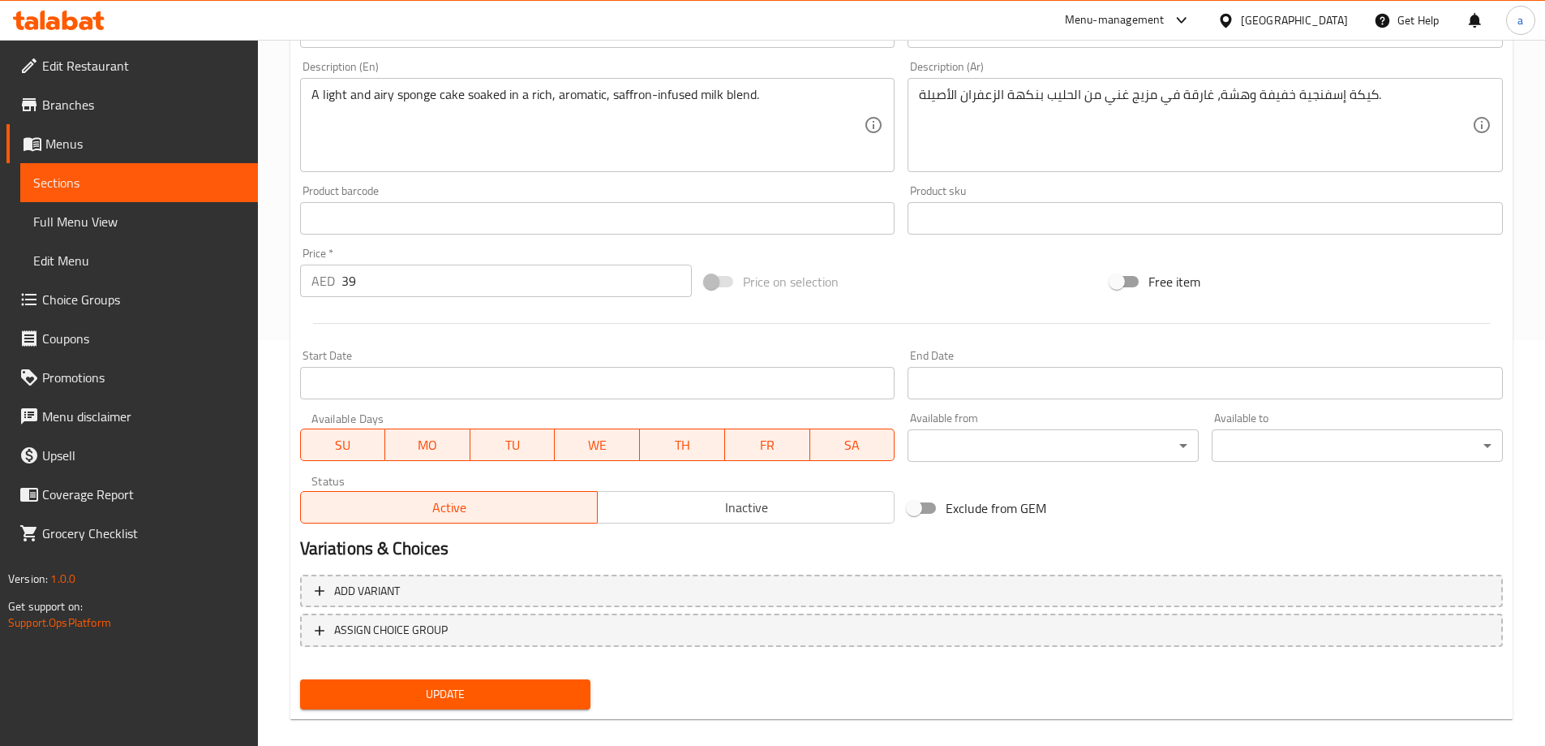
scroll to position [324, 0]
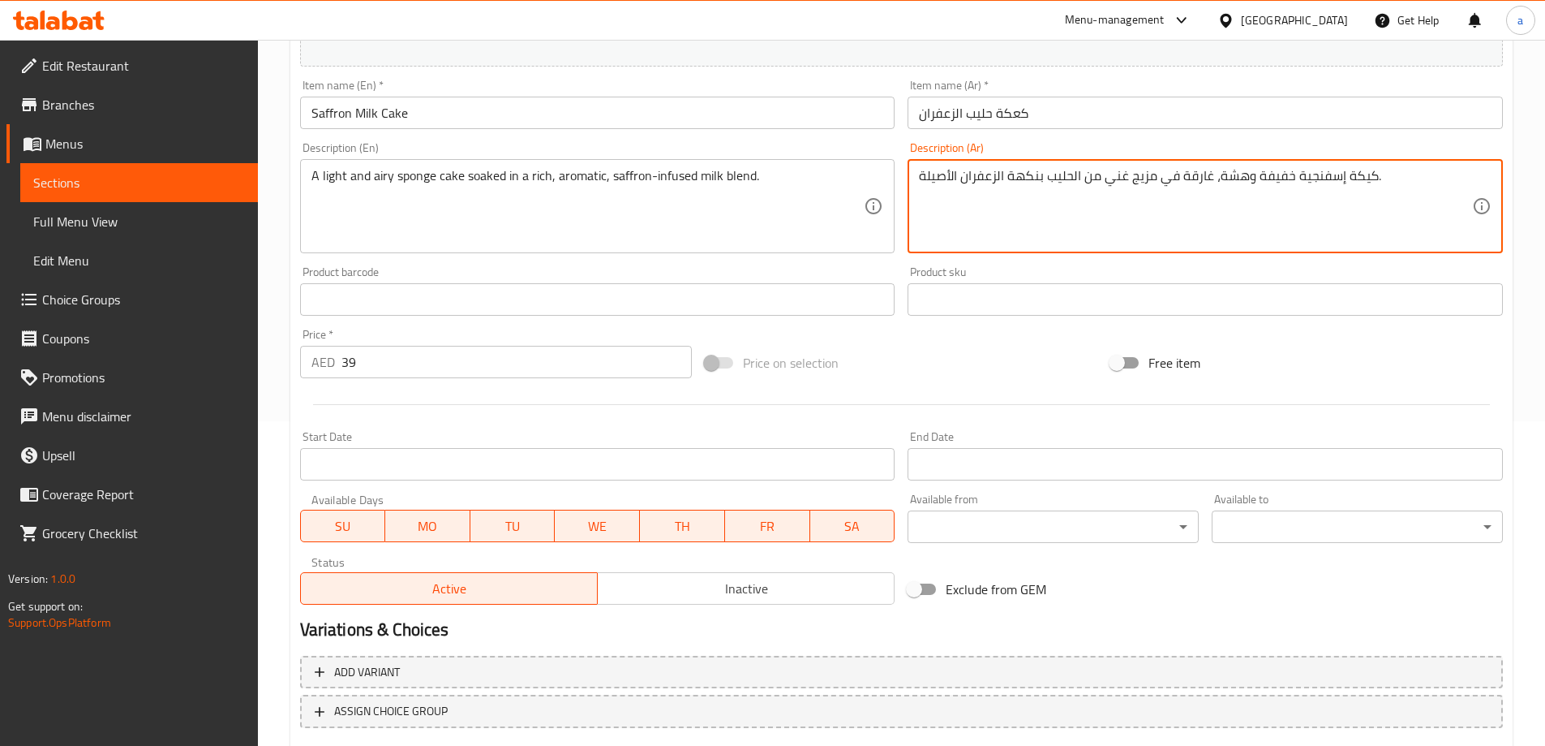
paste textarea "طري"
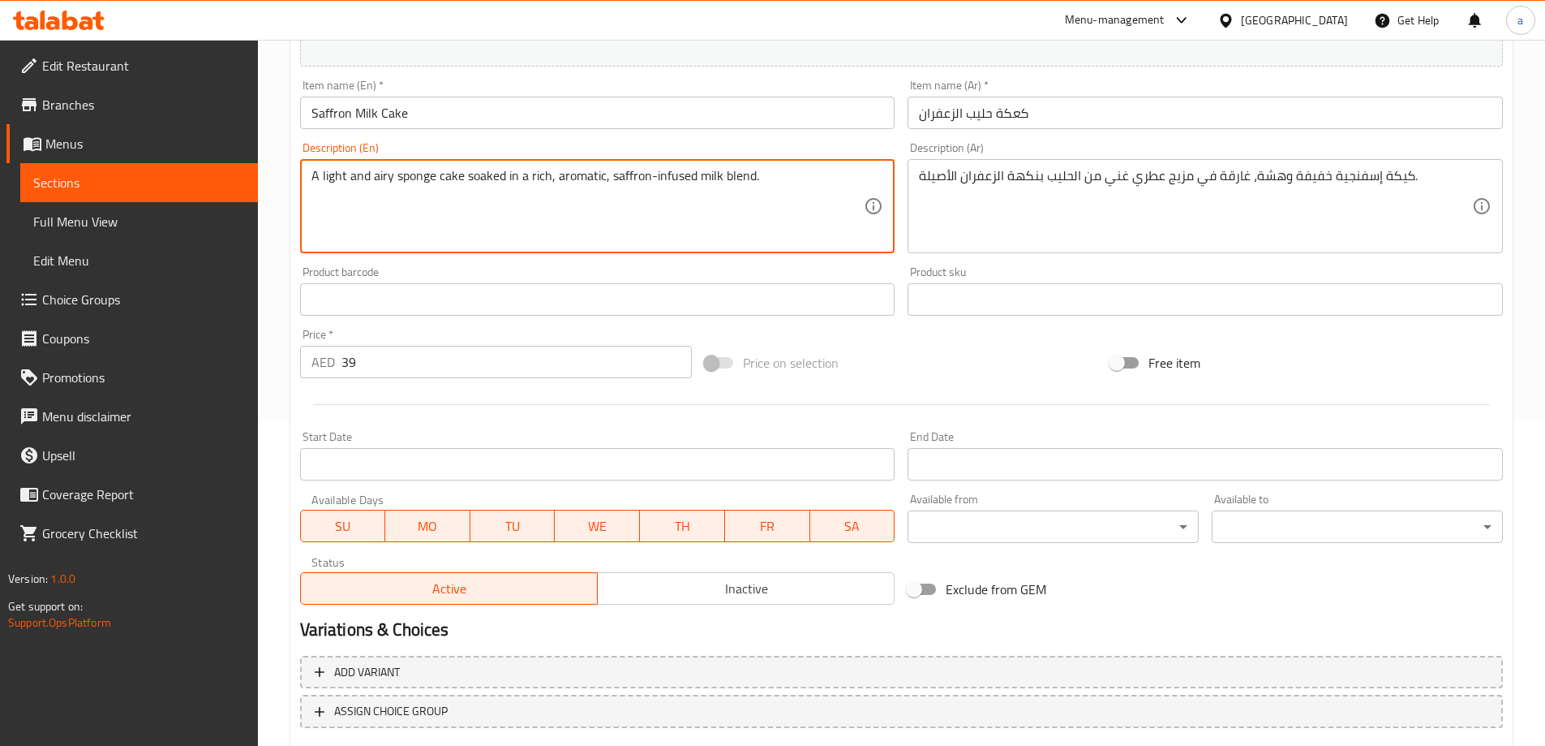
click at [659, 192] on textarea "A light and airy sponge cake soaked in a rich, aromatic, saffron-infused milk b…" at bounding box center [588, 206] width 553 height 77
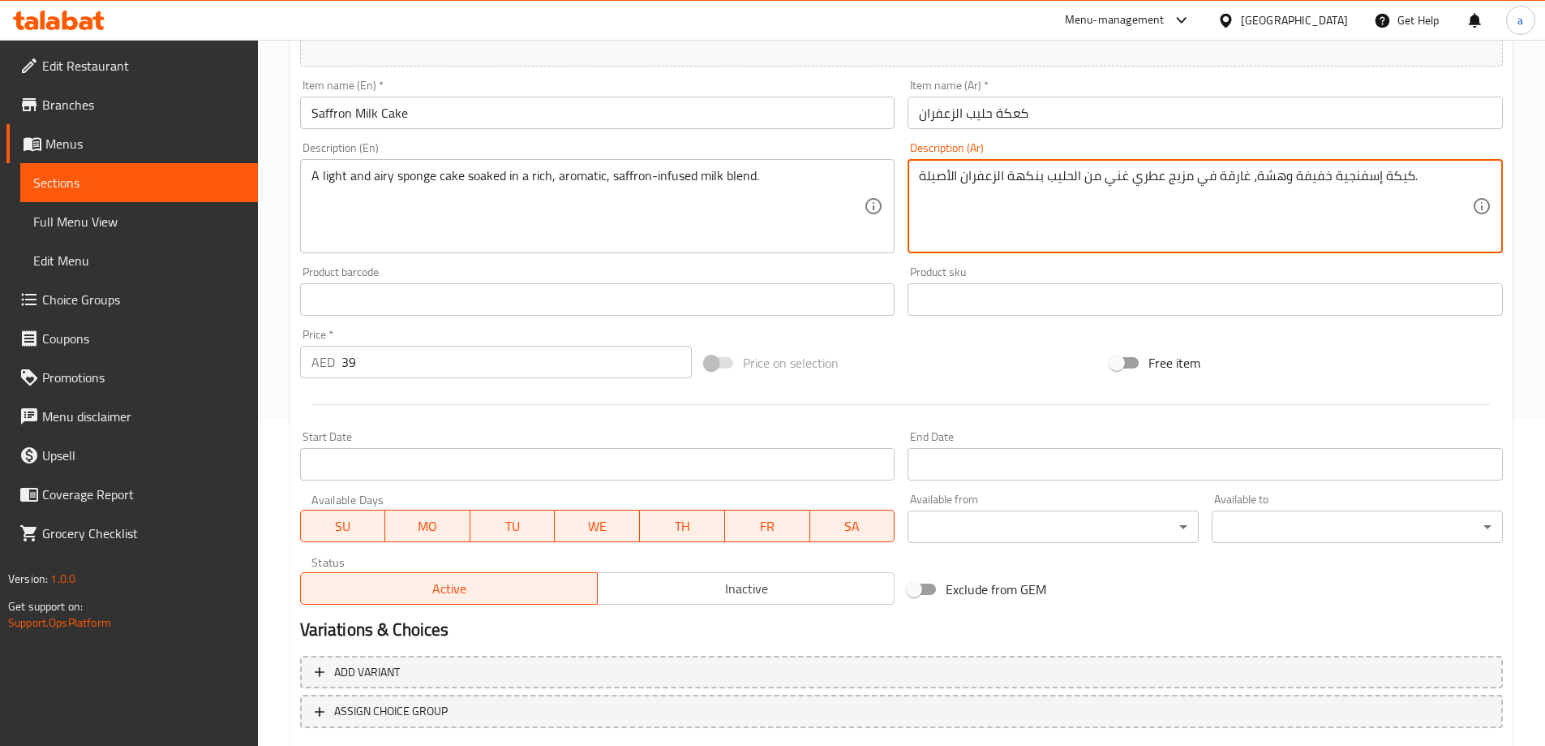
click at [1112, 205] on textarea "كيكة إسفنجية خفيفة وهشة، غارقة في مزيج عطري غني من الحليب بنكهة الزعفران الأصيل…" at bounding box center [1195, 206] width 553 height 77
paste textarea "عكة إسفنجية خفيفة وجيدة التهوية مغموسة في مزيج حليب غني وعطري مع الزعفران"
type textarea "كعكة إسفنجية خفيفة وجيدة التهوية مغموسة في مزيج حليب غني وعطري مع الزعفران."
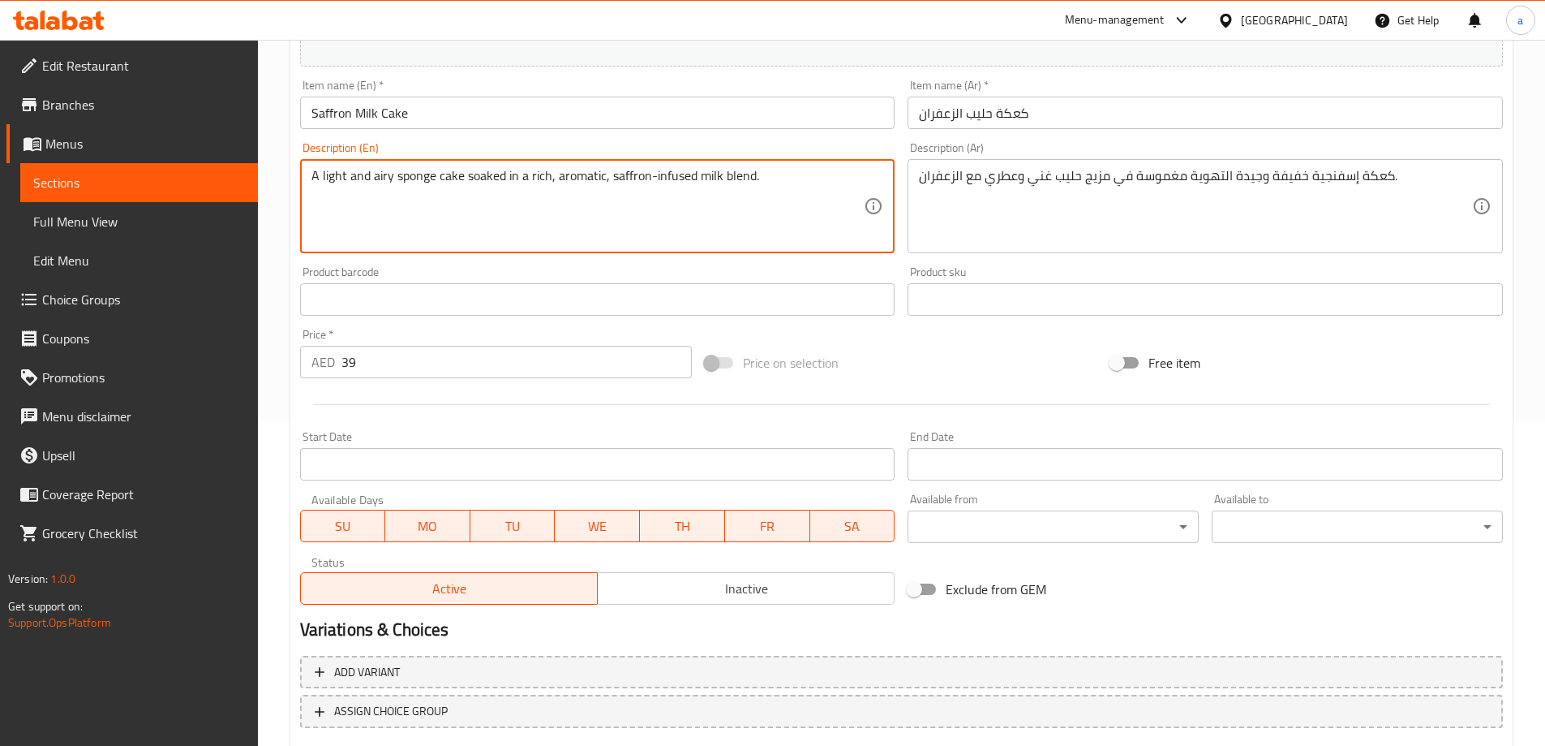
click at [387, 176] on textarea "A light and airy sponge cake soaked in a rich, aromatic, saffron-infused milk b…" at bounding box center [588, 206] width 553 height 77
click at [352, 174] on textarea "A light and sponge cake soaked in a rich, aromatic, saffron-infused milk blend." at bounding box center [588, 206] width 553 height 77
type textarea "A light sponge cake soaked in a rich, aromatic, saffron-infused milk blend."
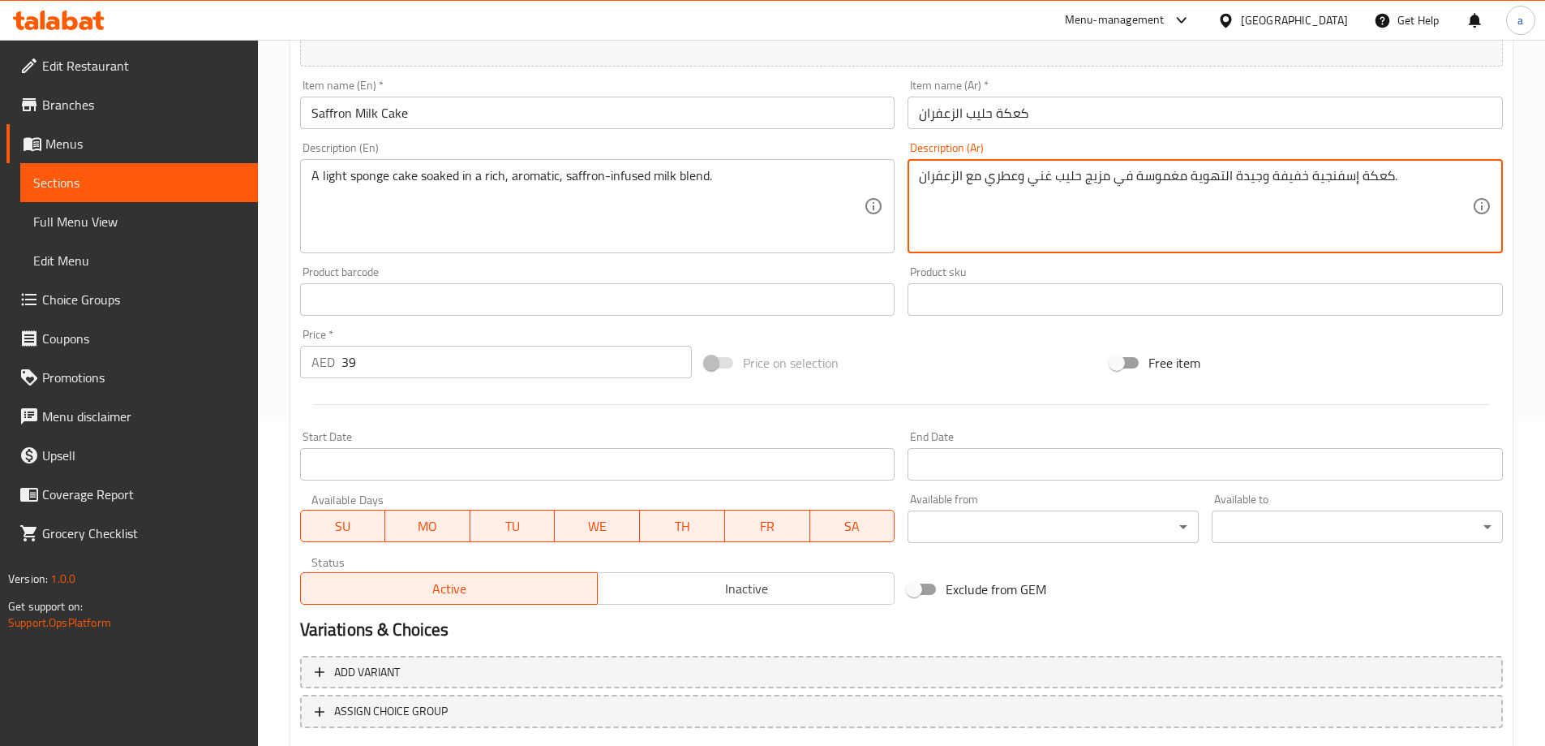
drag, startPoint x: 1190, startPoint y: 175, endPoint x: 1264, endPoint y: 201, distance: 78.3
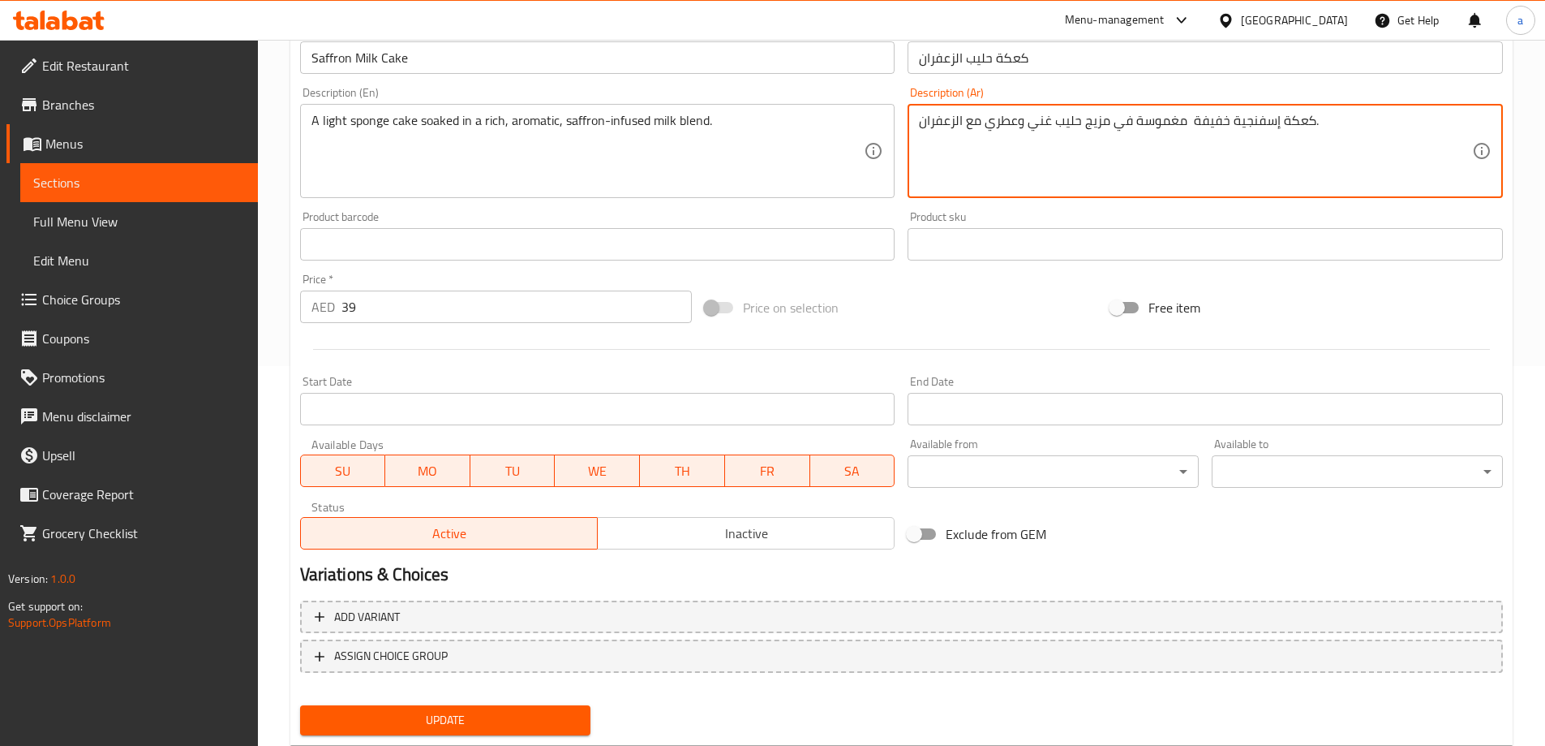
scroll to position [424, 0]
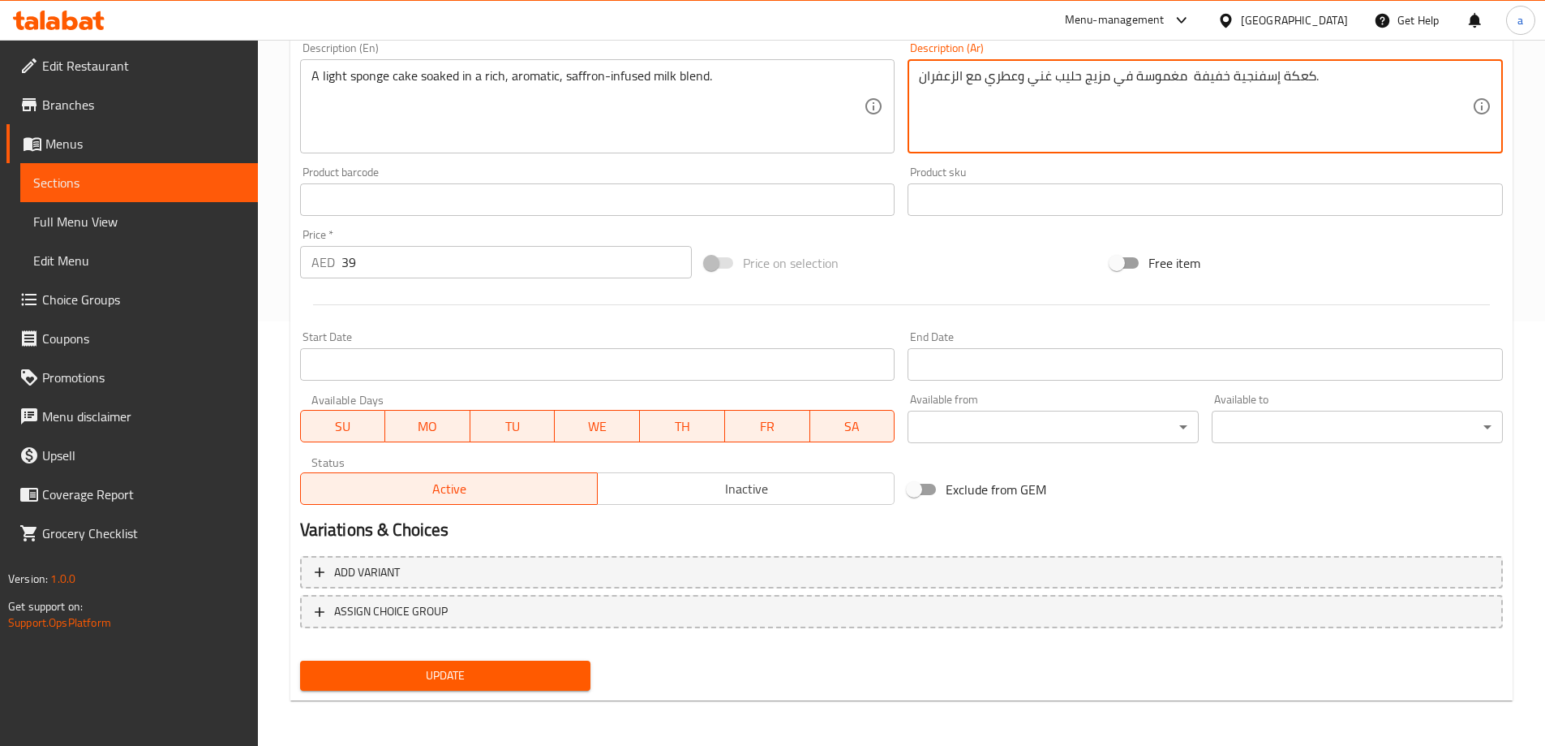
type textarea "كعكة إسفنجية خفيفة مغموسة في مزيج حليب غني وعطري مع الزعفران."
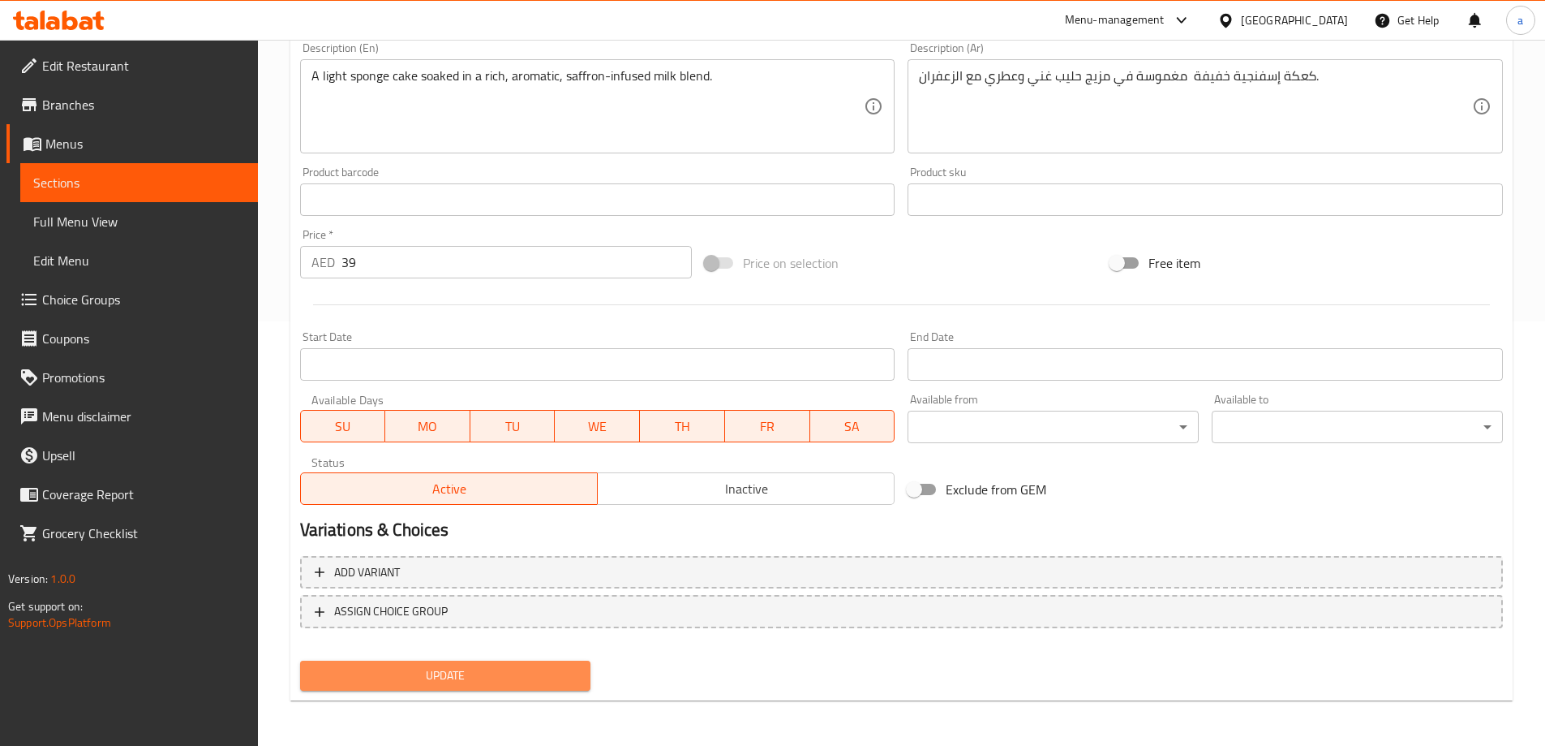
click at [494, 668] on span "Update" at bounding box center [445, 675] width 265 height 20
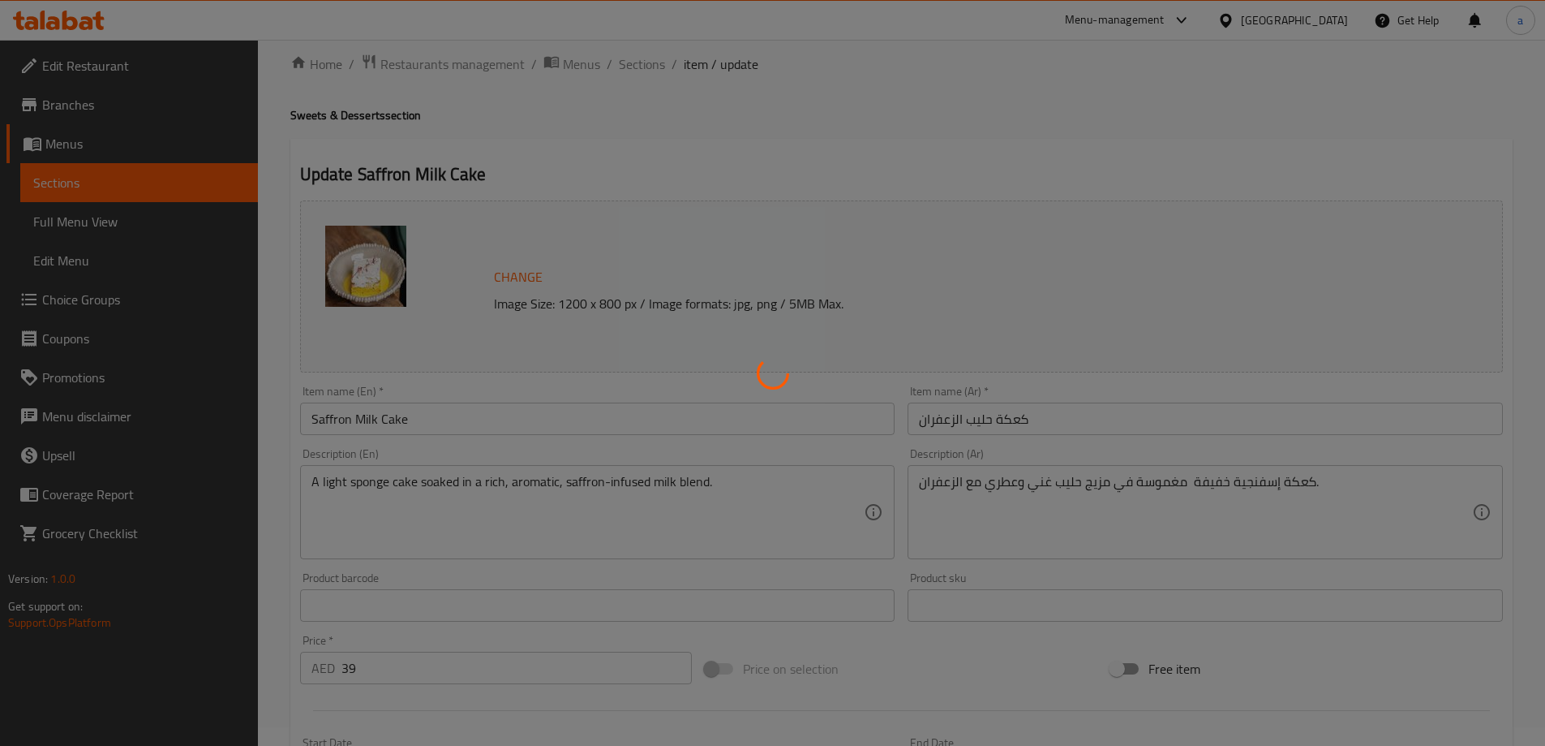
scroll to position [0, 0]
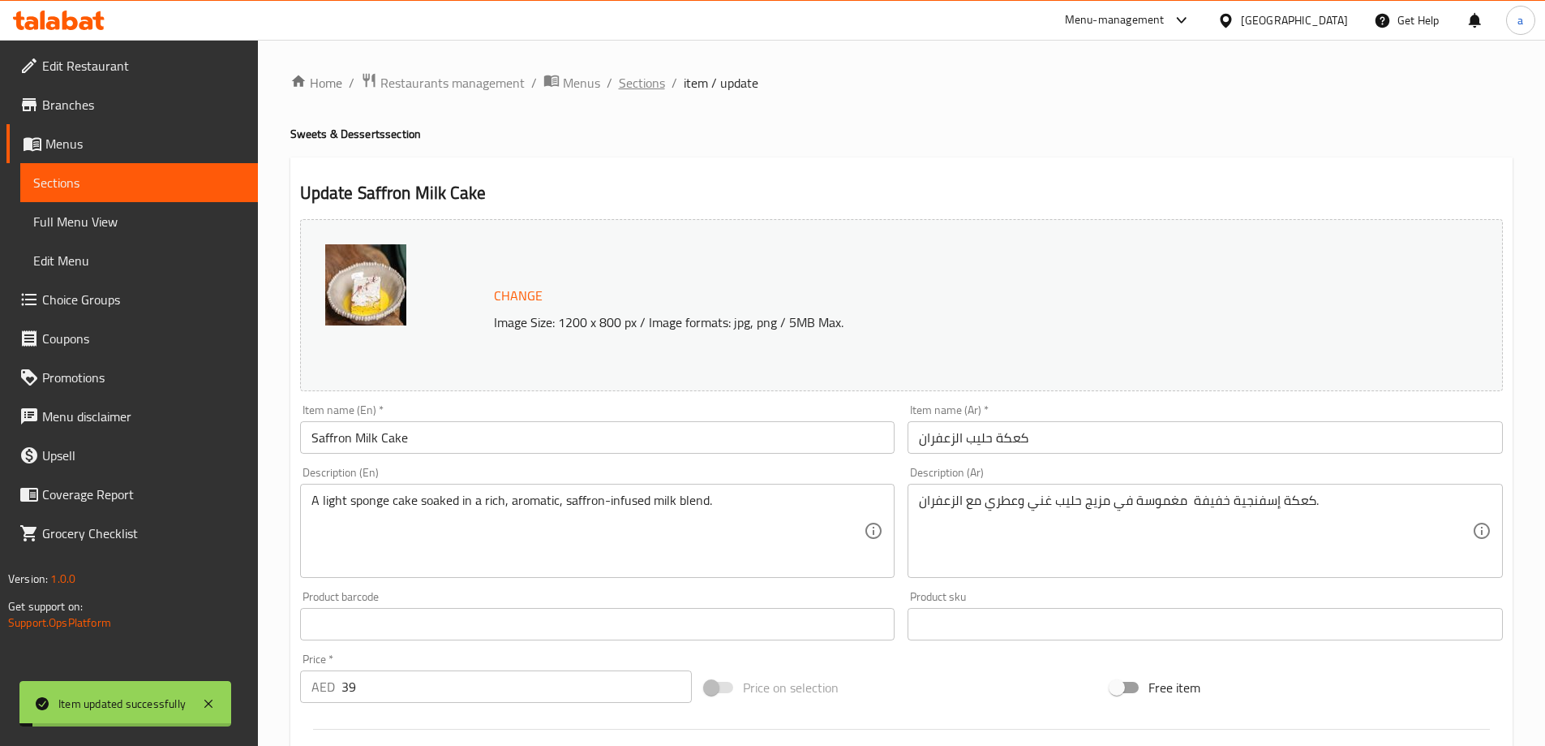
click at [655, 88] on span "Sections" at bounding box center [642, 82] width 46 height 19
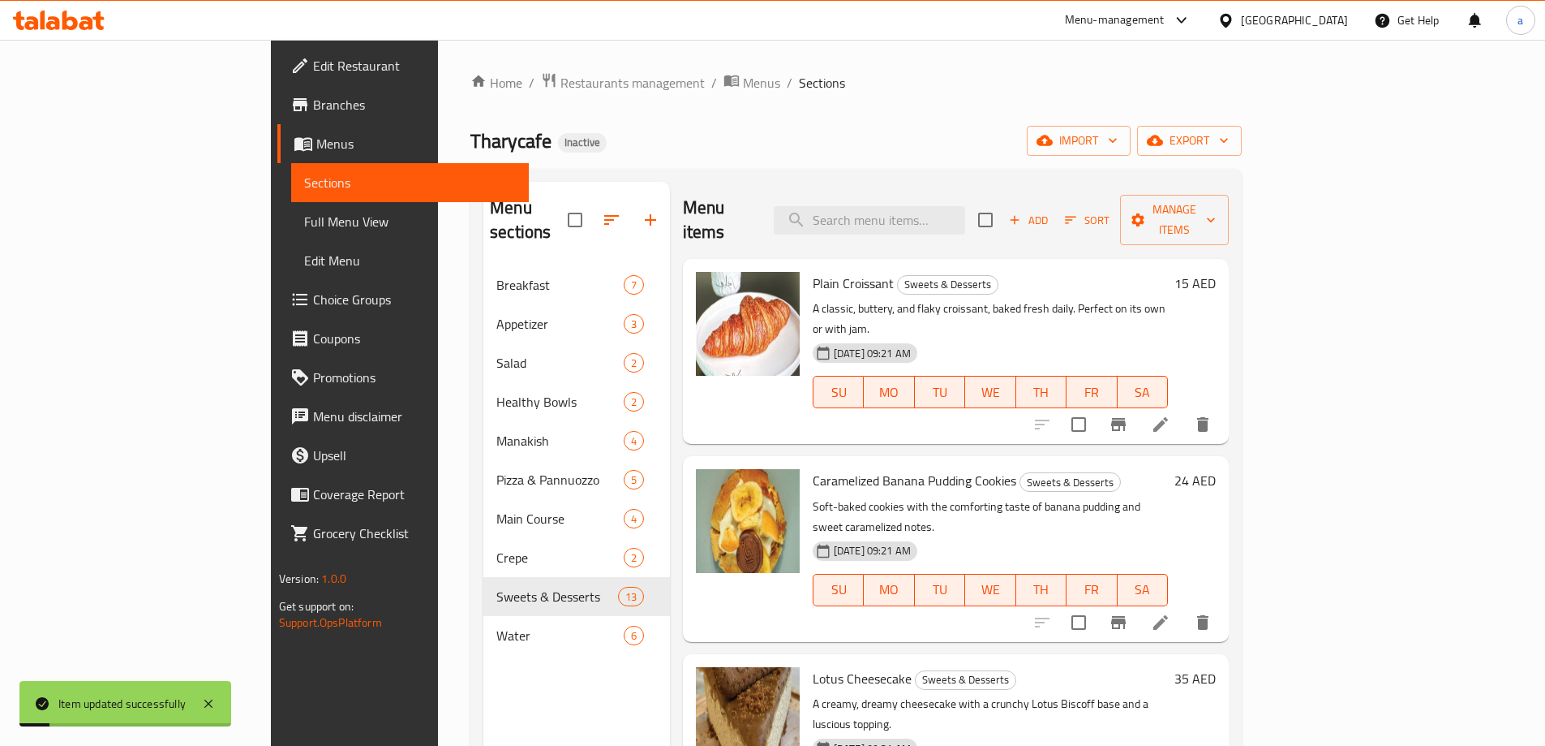
scroll to position [406, 0]
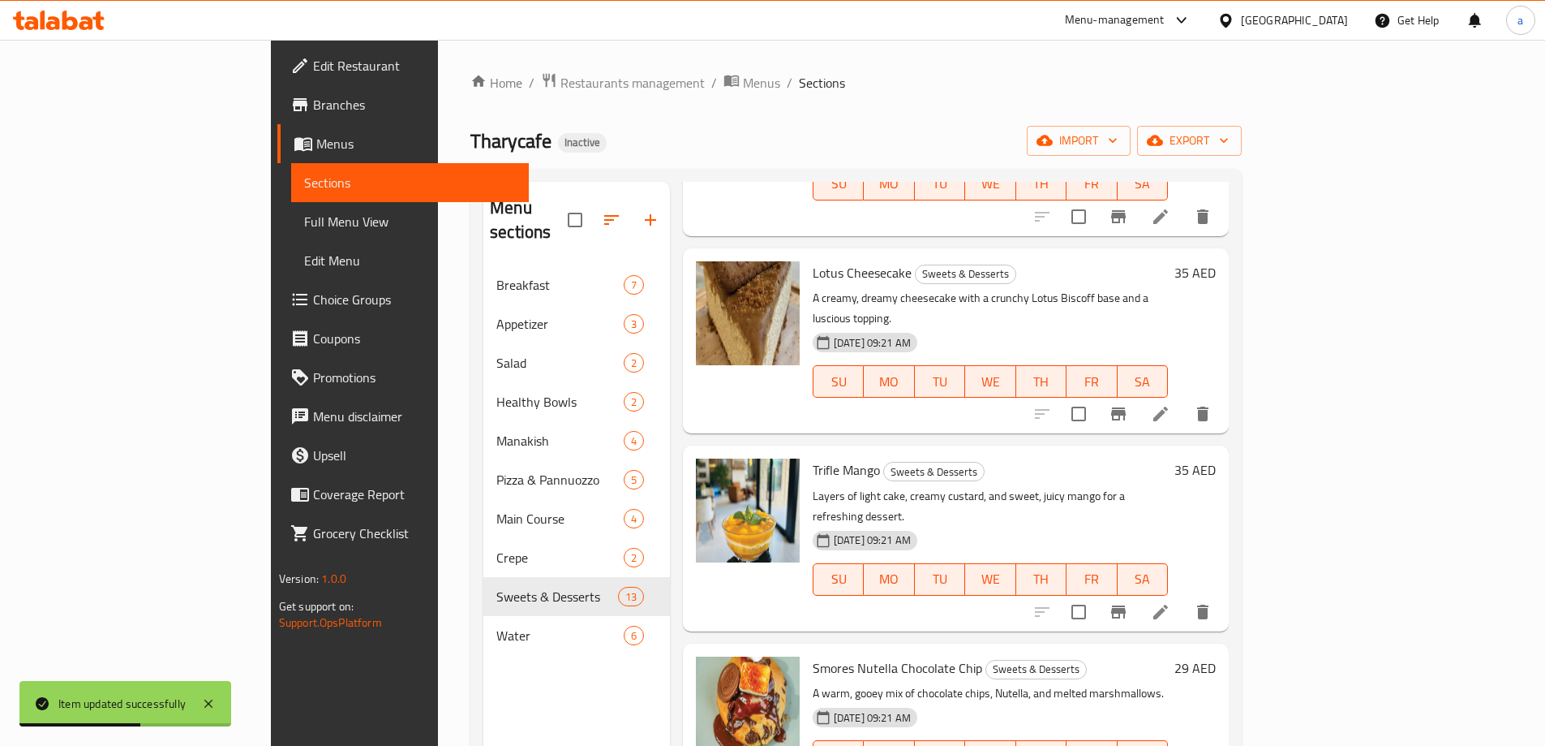
click at [304, 223] on span "Full Menu View" at bounding box center [410, 221] width 212 height 19
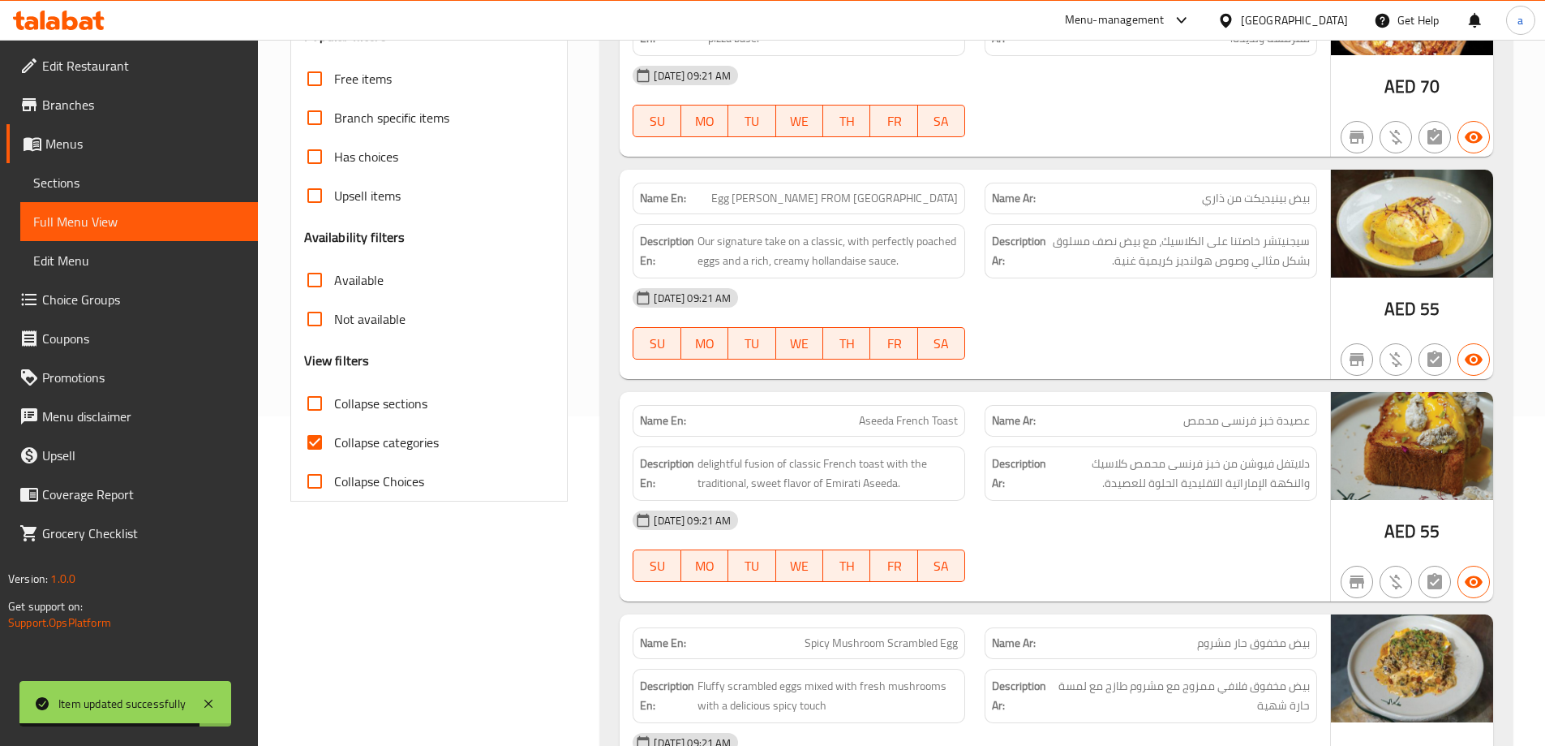
scroll to position [487, 0]
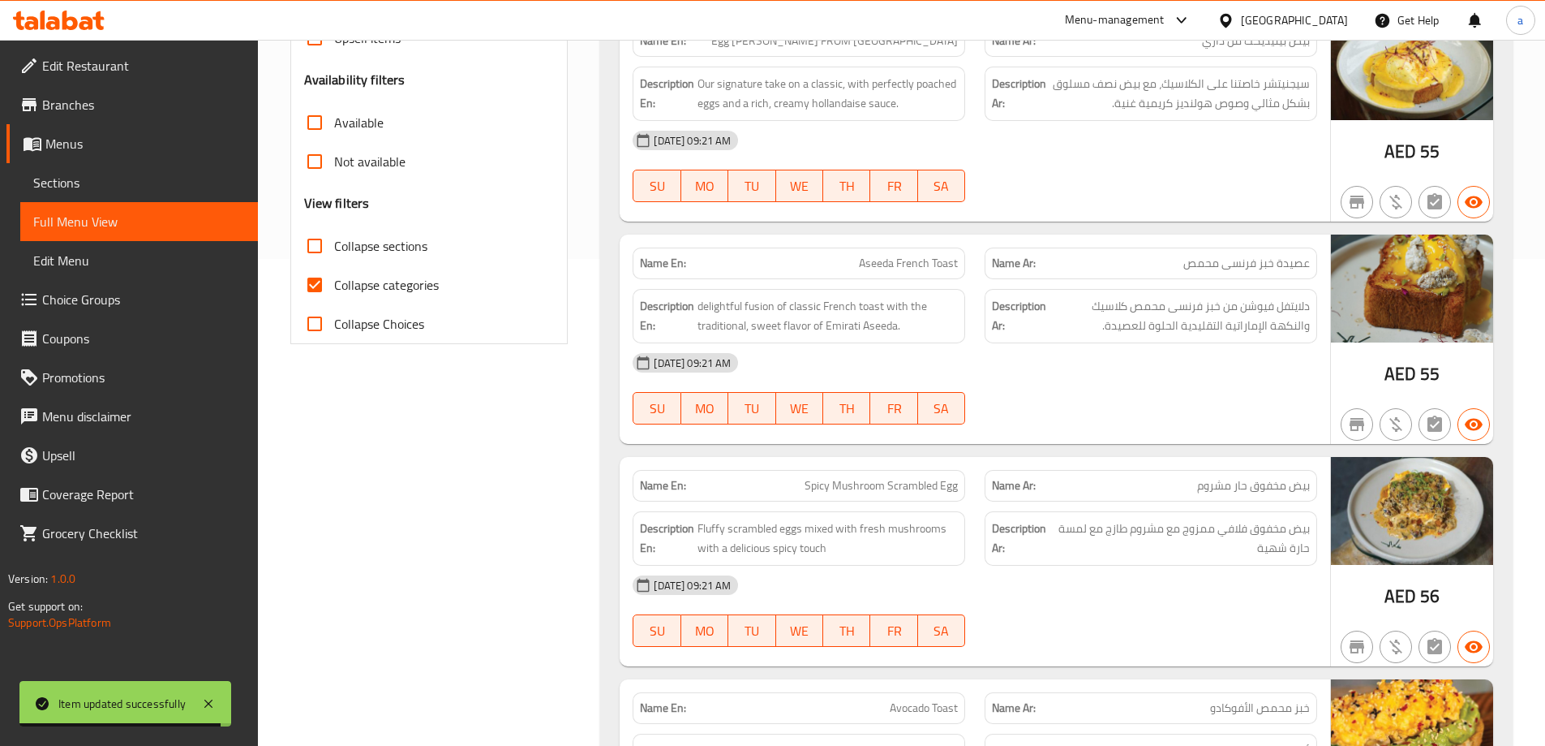
click at [410, 294] on span "Collapse categories" at bounding box center [386, 284] width 105 height 19
click at [334, 294] on input "Collapse categories" at bounding box center [314, 284] width 39 height 39
checkbox input "false"
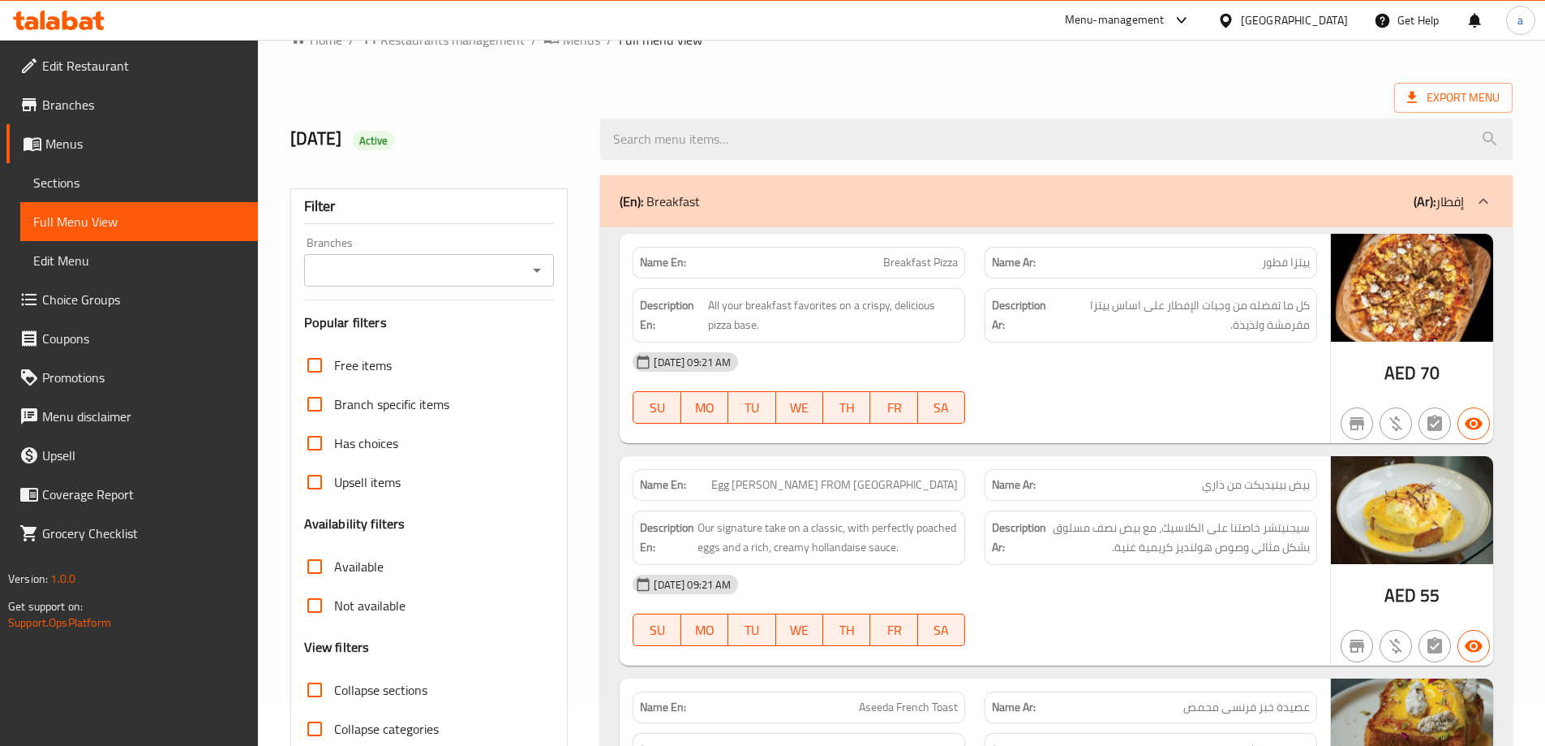
scroll to position [0, 0]
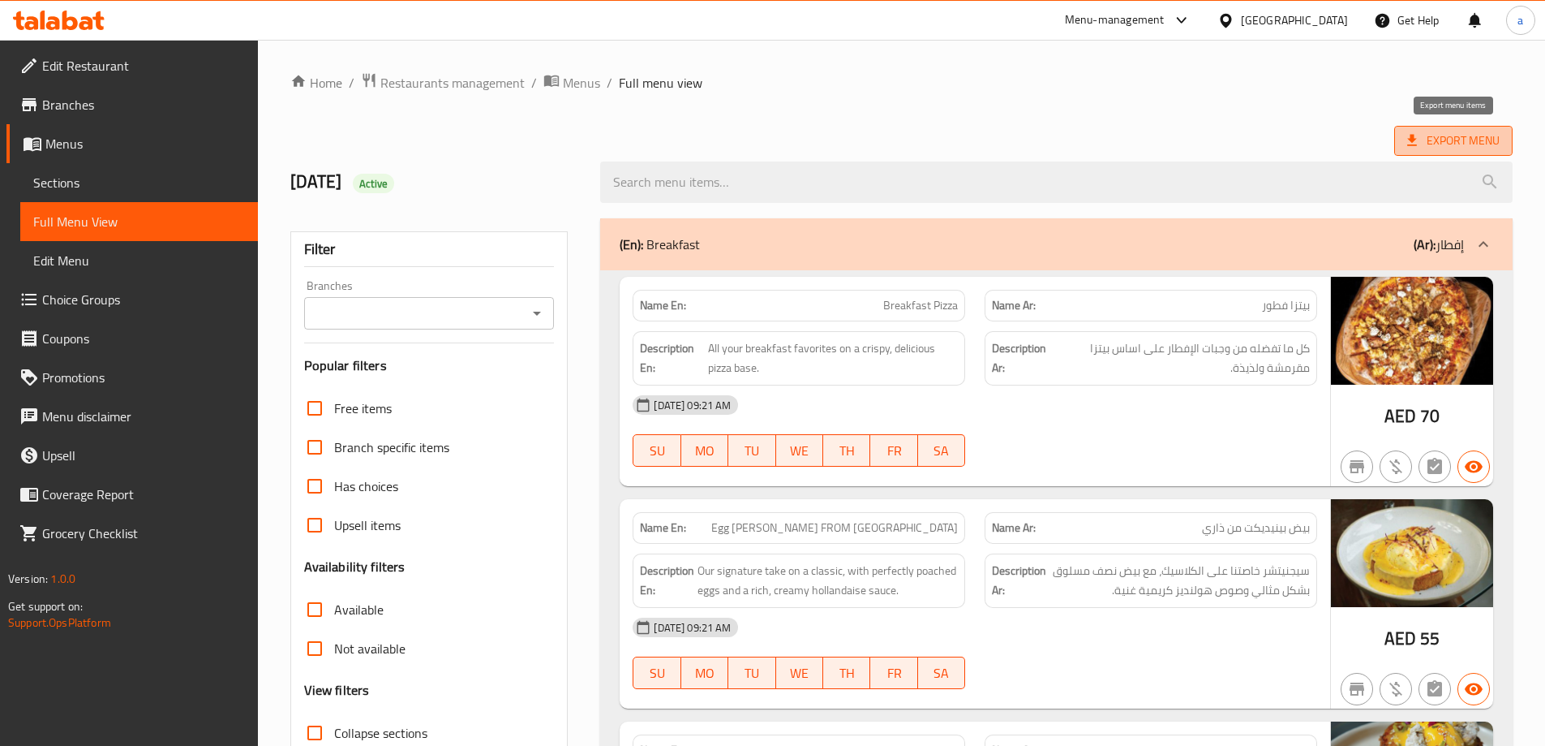
click at [1470, 147] on span "Export Menu" at bounding box center [1454, 141] width 92 height 20
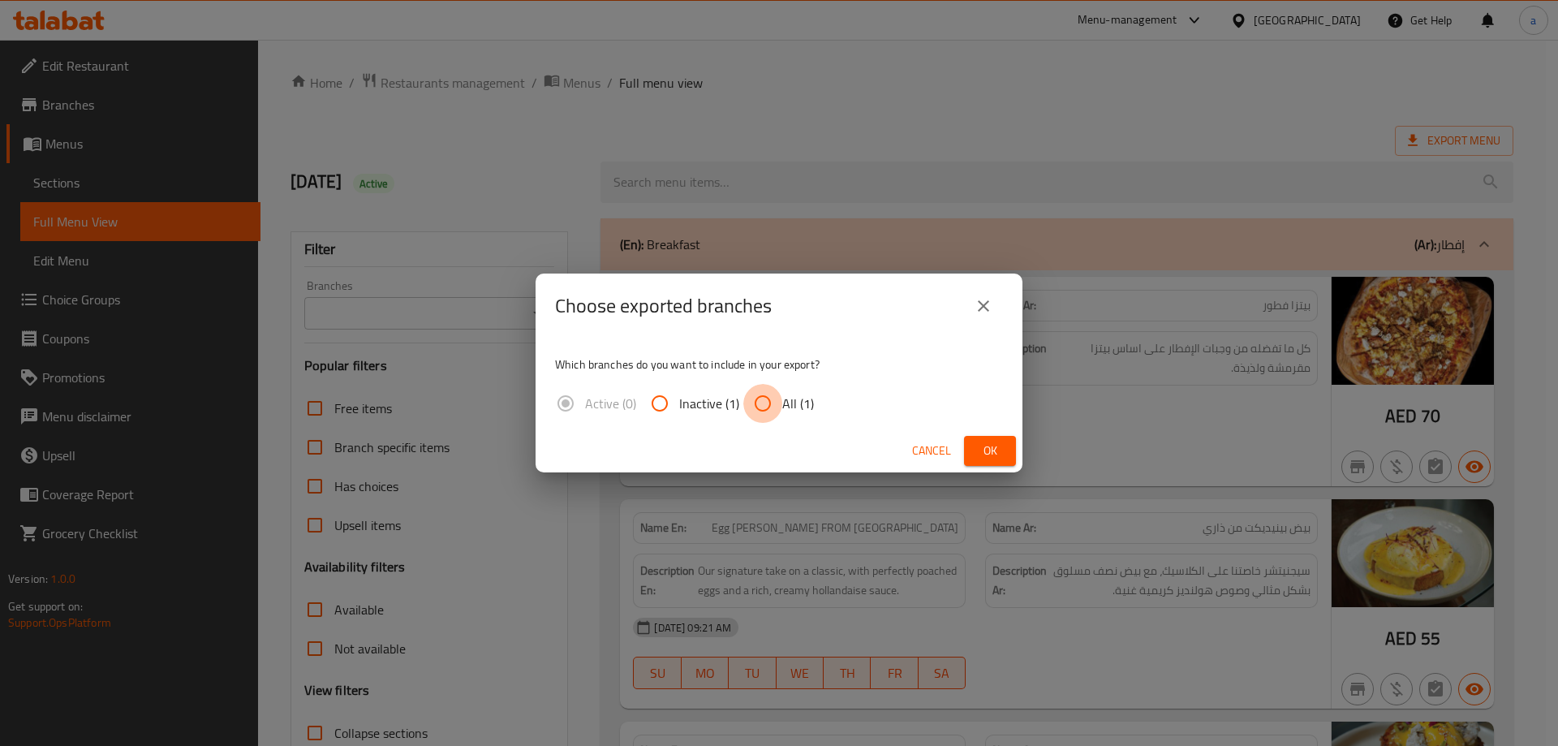
click at [763, 393] on input "All (1)" at bounding box center [762, 403] width 39 height 39
radio input "true"
click at [979, 458] on span "Ok" at bounding box center [990, 451] width 26 height 20
